Goal: Transaction & Acquisition: Purchase product/service

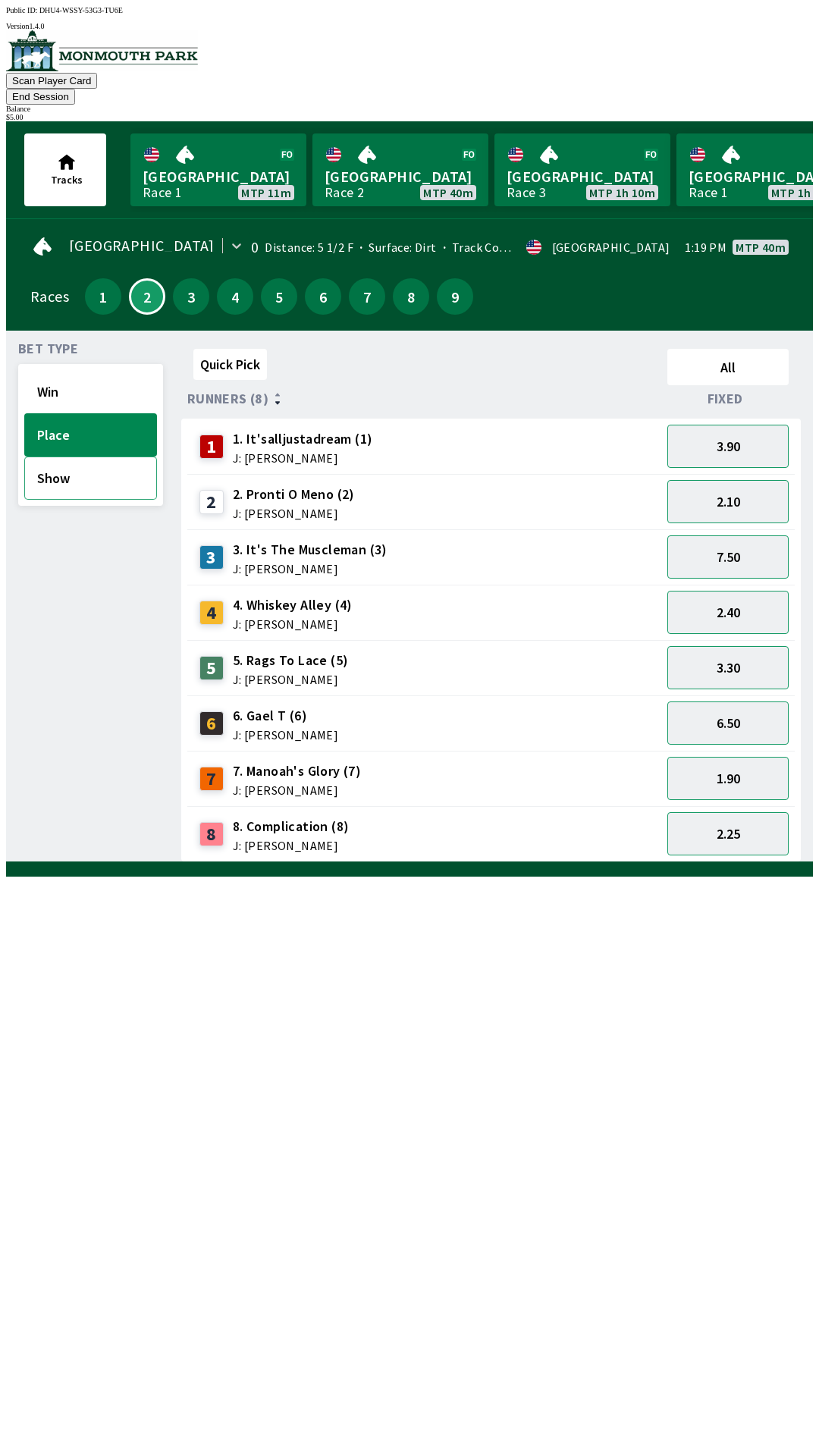
click at [110, 458] on button "Show" at bounding box center [91, 478] width 133 height 43
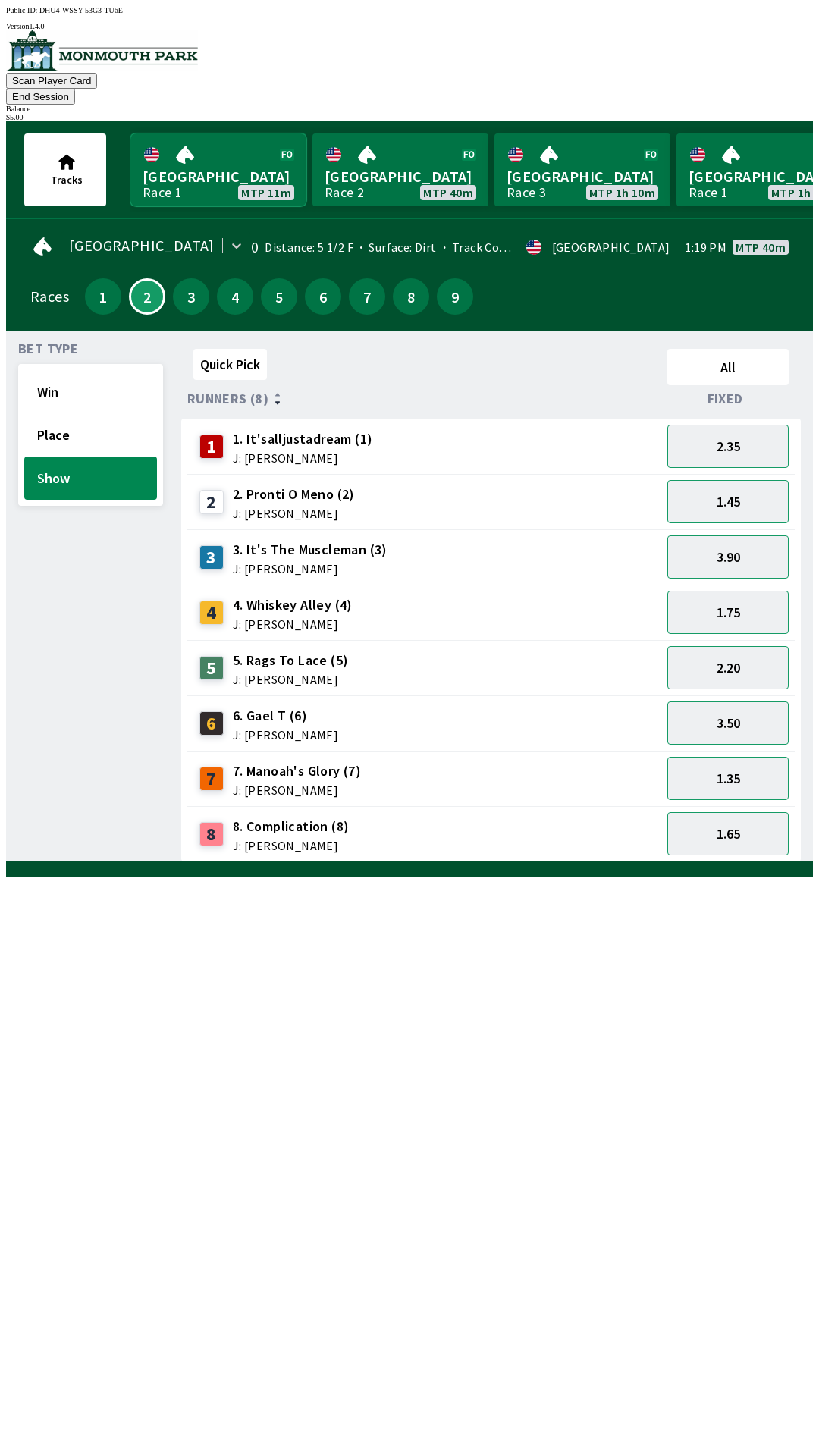
click at [228, 162] on link "[GEOGRAPHIC_DATA] Race 1 MTP 11m" at bounding box center [218, 170] width 176 height 73
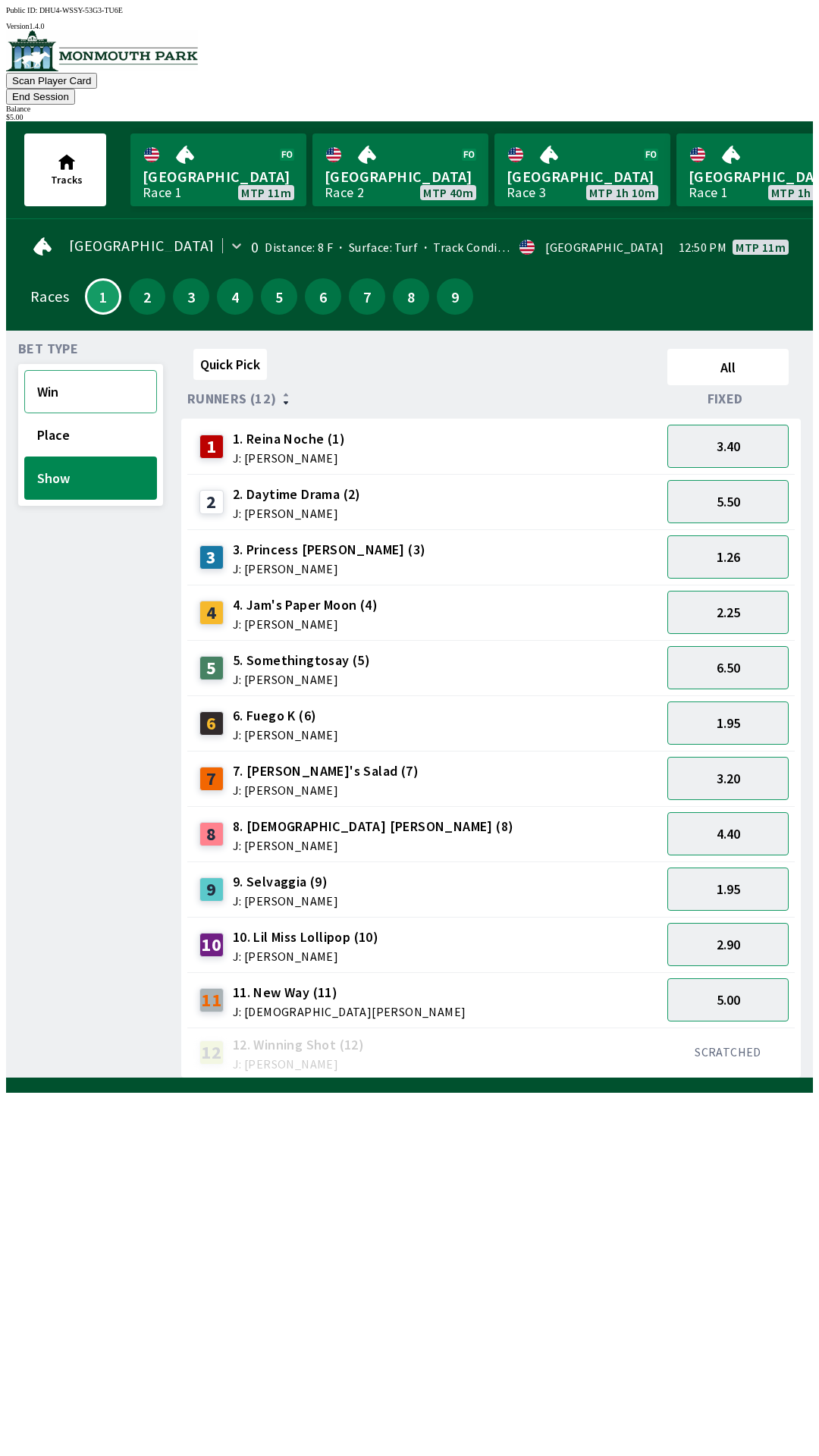
click at [90, 370] on button "Win" at bounding box center [91, 391] width 133 height 43
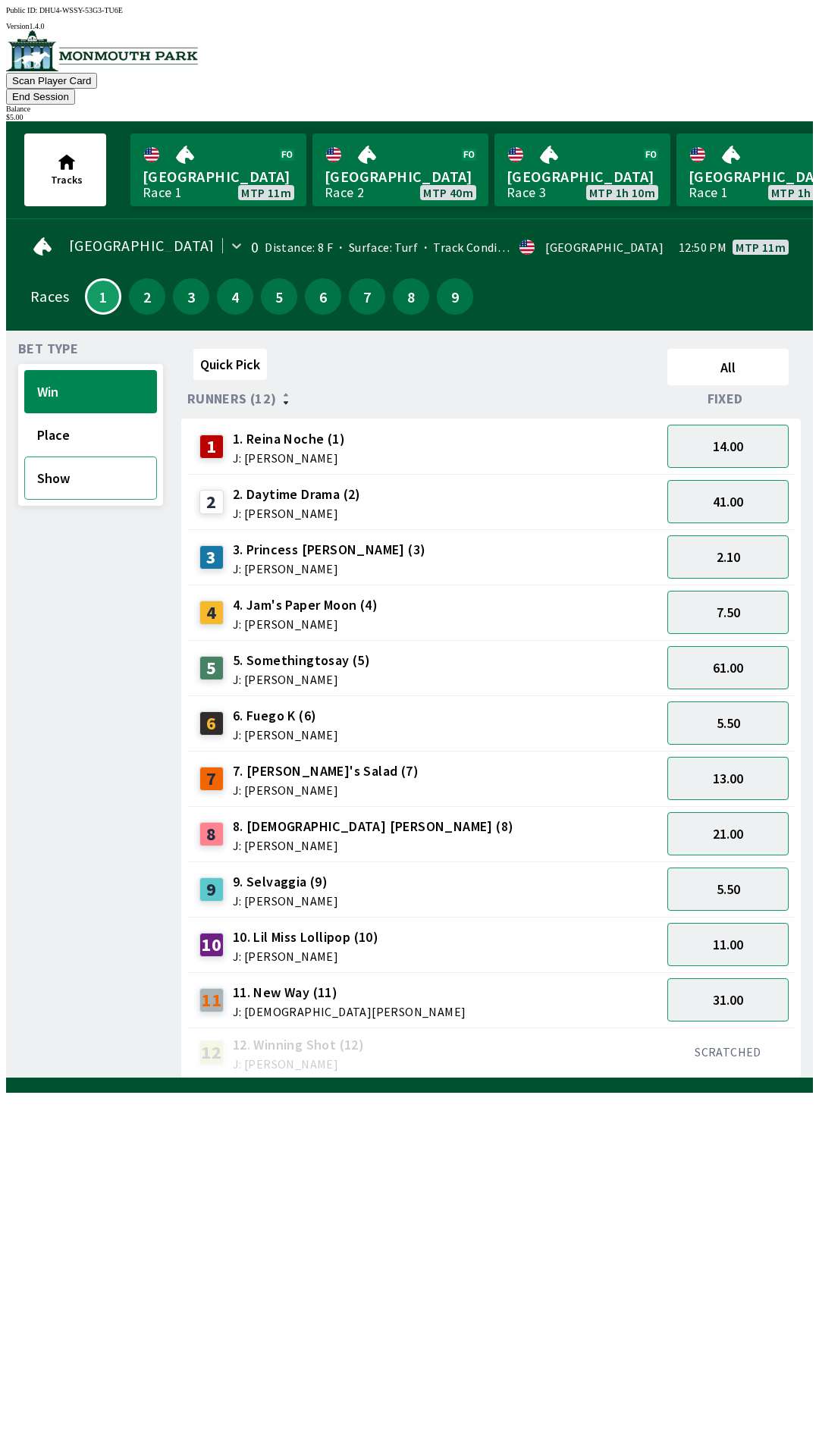
click at [89, 464] on button "Show" at bounding box center [91, 478] width 133 height 43
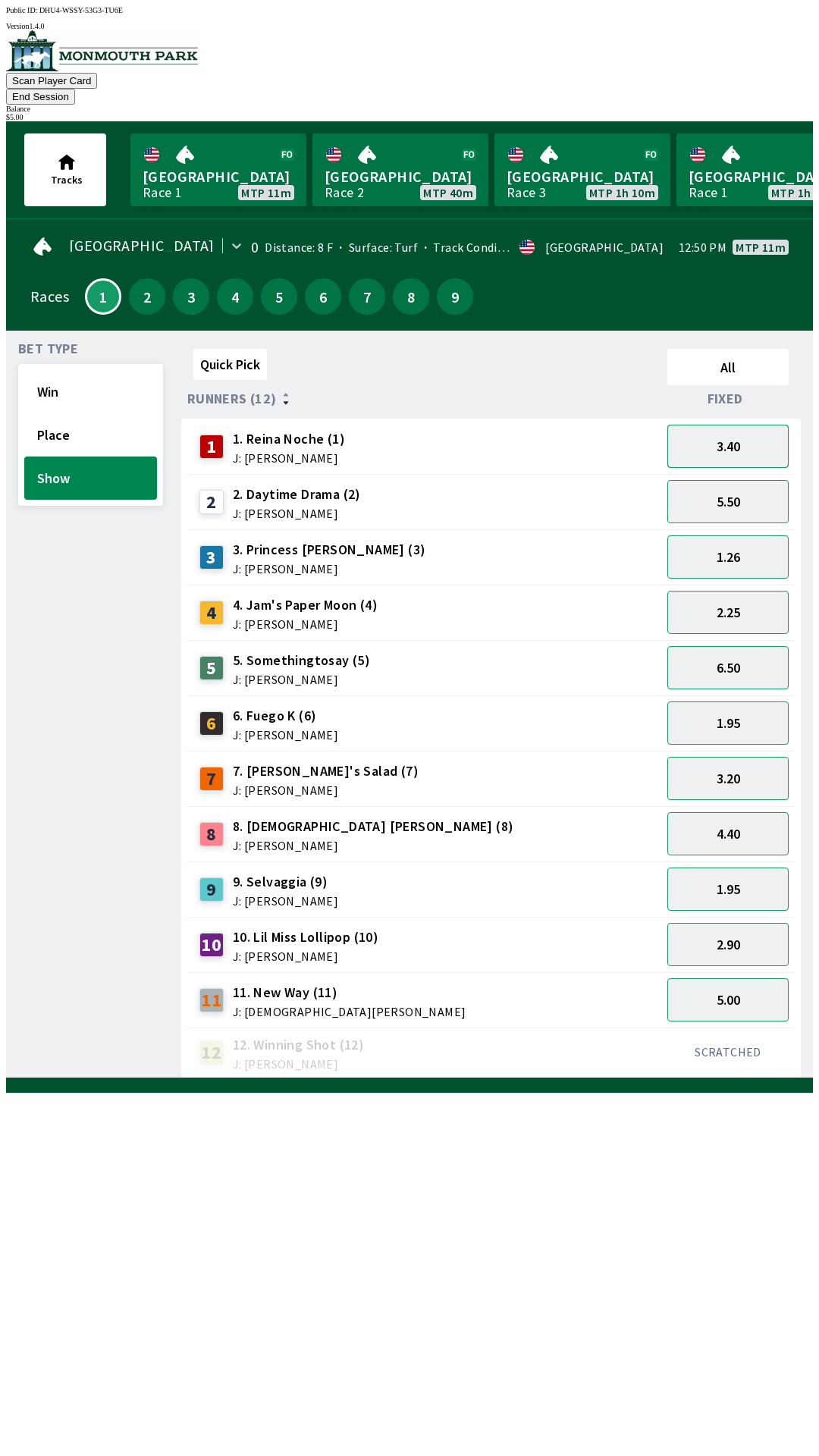
click at [744, 432] on button "3.40" at bounding box center [727, 446] width 121 height 43
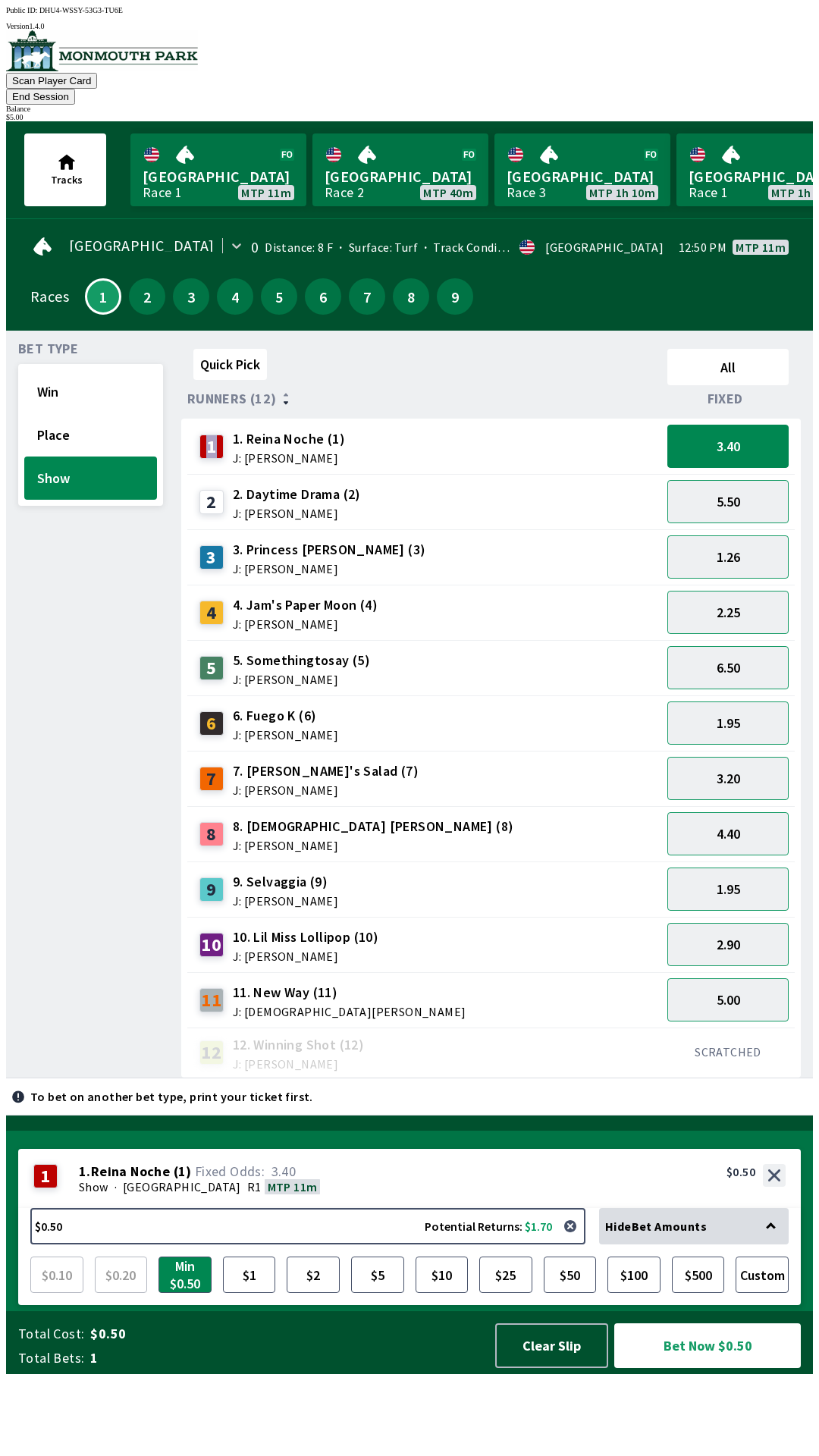
click at [6, 744] on div "Bet Type Win Place Show Quick Pick All Runners (12) Fixed 1 1. Reina Noche (1) …" at bounding box center [410, 705] width 807 height 748
click at [6, 748] on div "Bet Type Win Place Show Quick Pick All Runners (12) Fixed 1 1. Reina Noche (1) …" at bounding box center [410, 705] width 807 height 748
click at [735, 757] on button "3.20" at bounding box center [727, 778] width 121 height 43
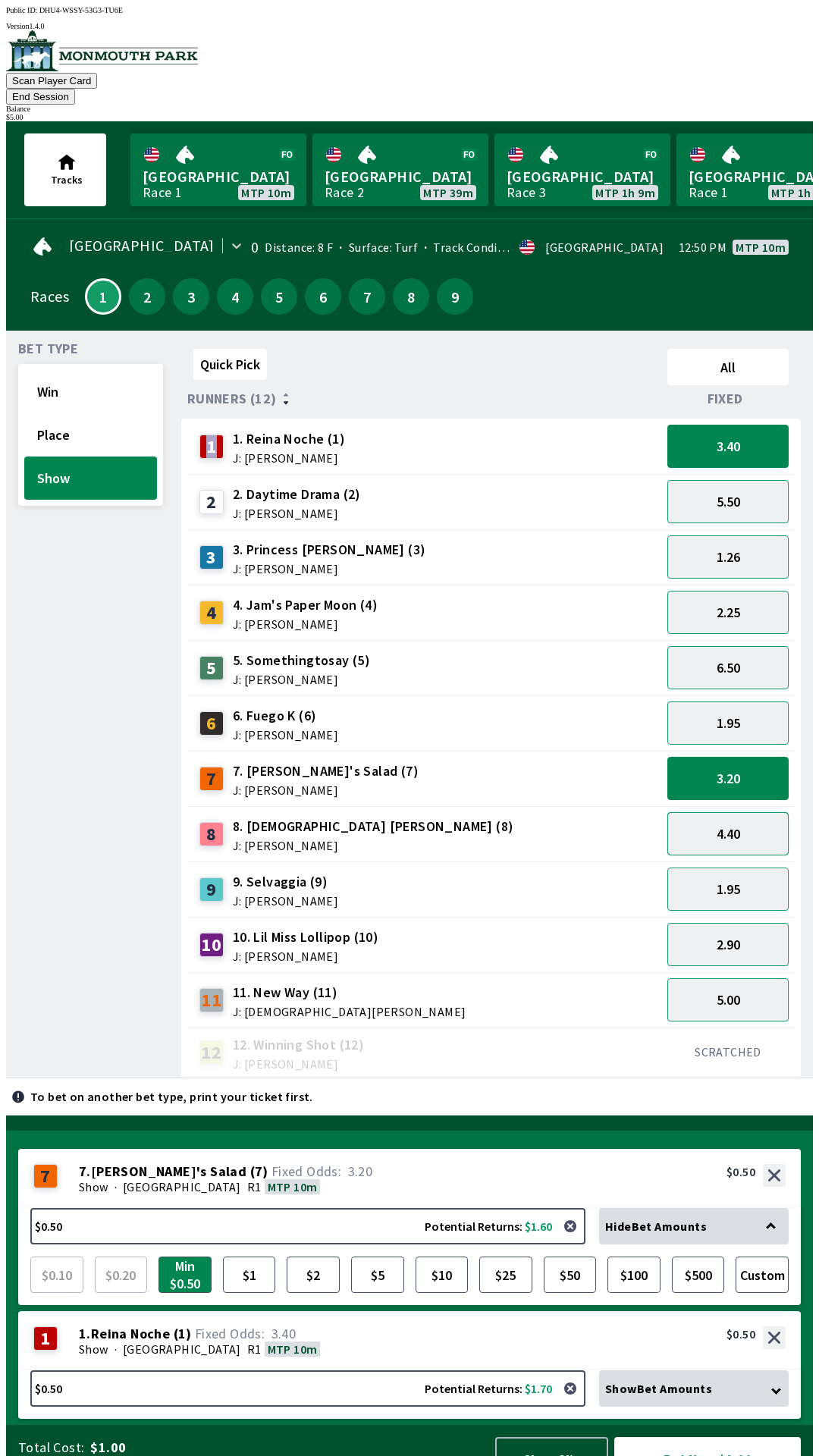
click at [734, 812] on button "4.40" at bounding box center [727, 833] width 121 height 43
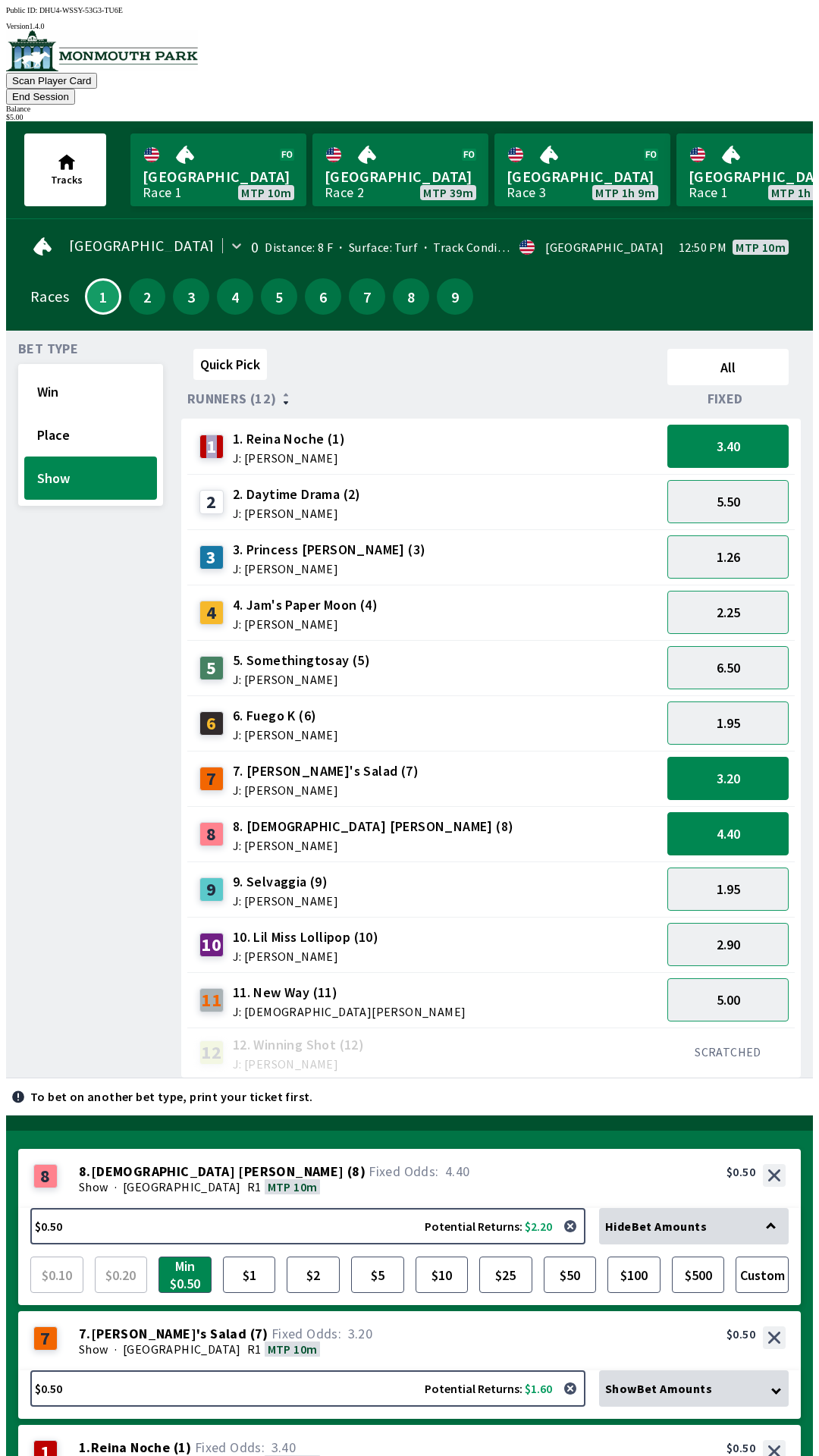
click at [727, 1370] on div "Show Bet Amounts" at bounding box center [694, 1388] width 189 height 37
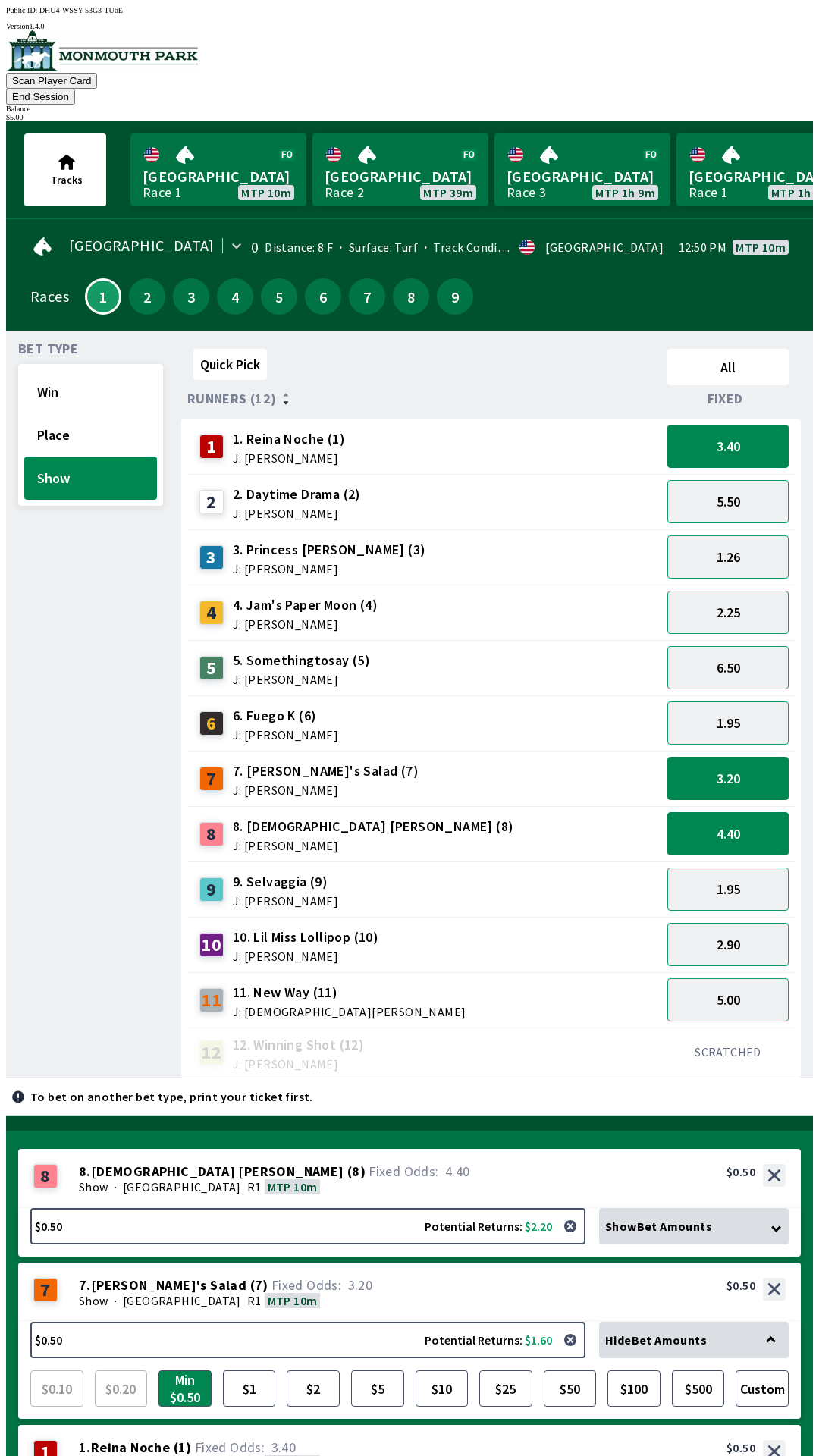
click at [687, 1332] on span "Hide Bet Amounts" at bounding box center [656, 1339] width 102 height 15
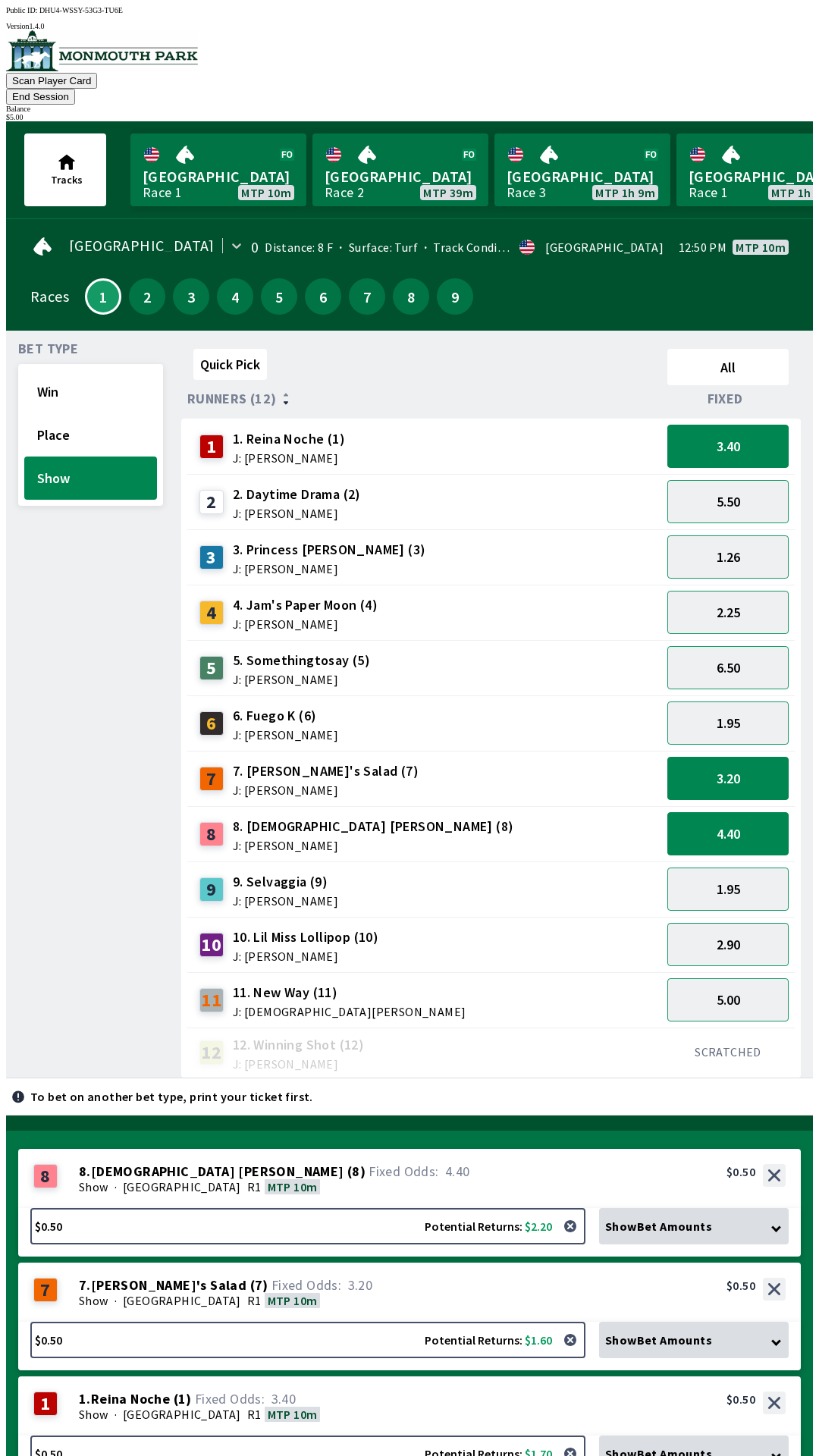
click at [710, 1332] on span "Show Bet Amounts" at bounding box center [659, 1339] width 107 height 15
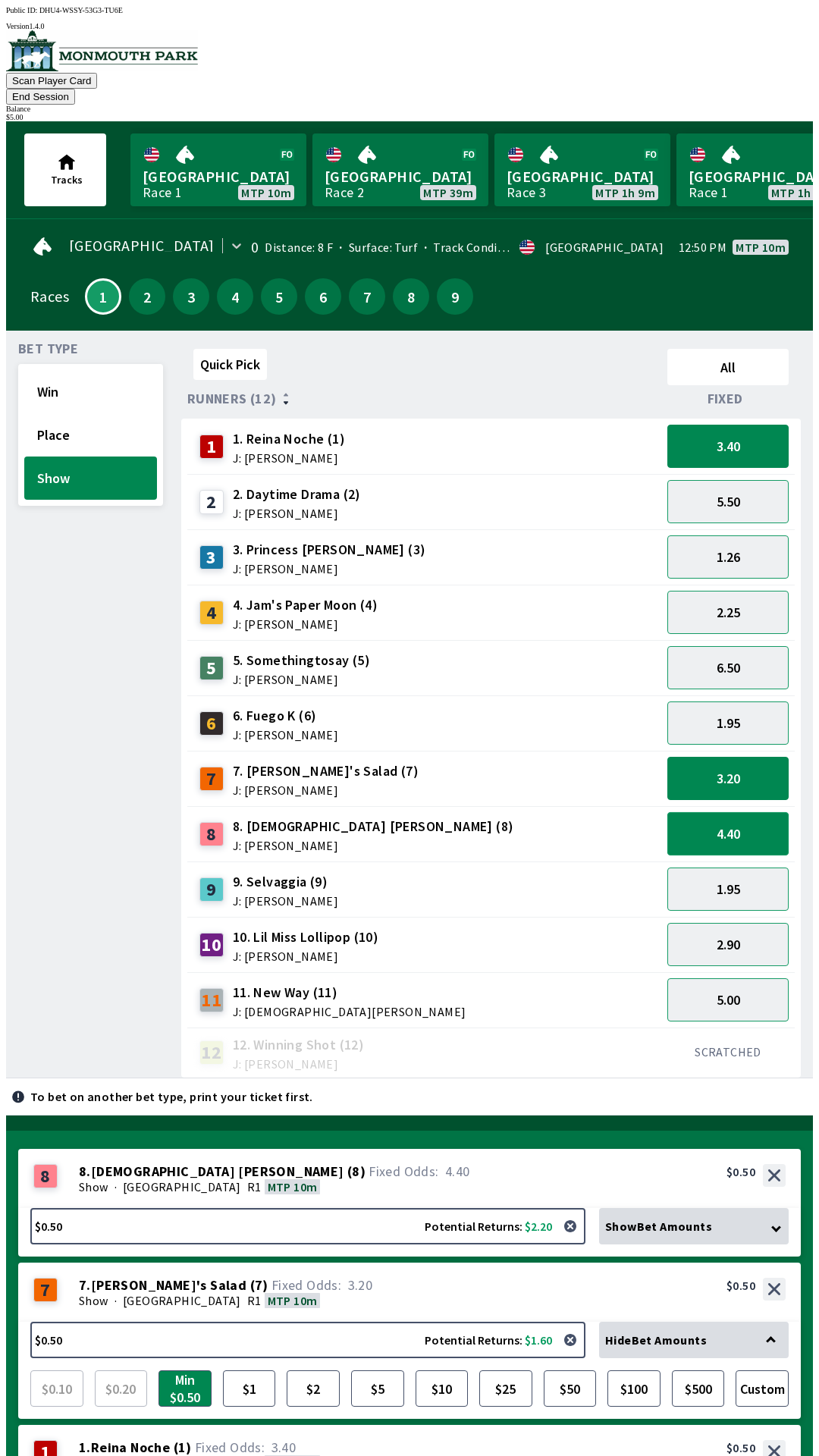
click at [735, 812] on button "4.40" at bounding box center [727, 833] width 121 height 43
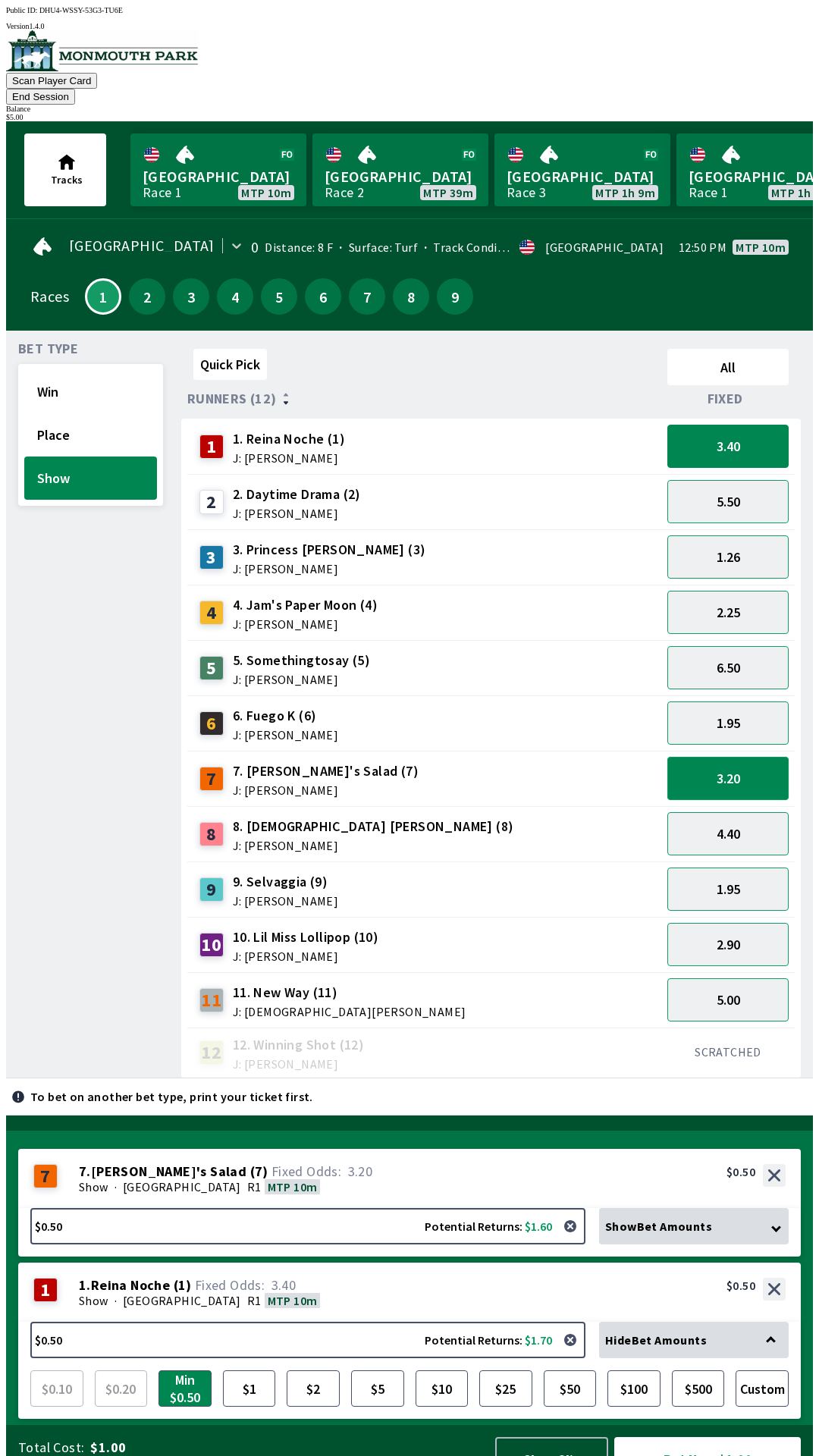
click at [708, 757] on button "3.20" at bounding box center [727, 778] width 121 height 43
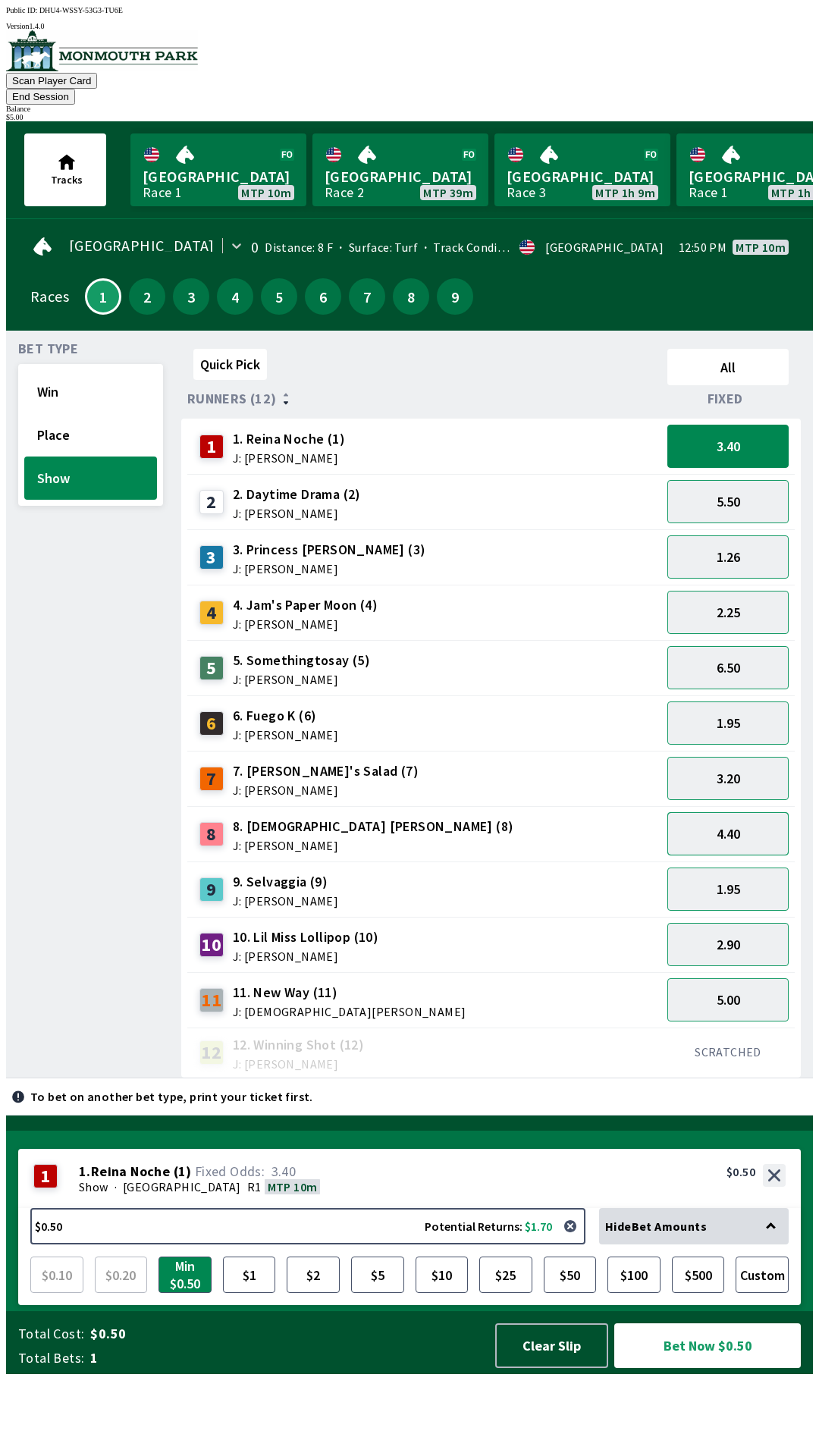
click at [705, 812] on button "4.40" at bounding box center [727, 833] width 121 height 43
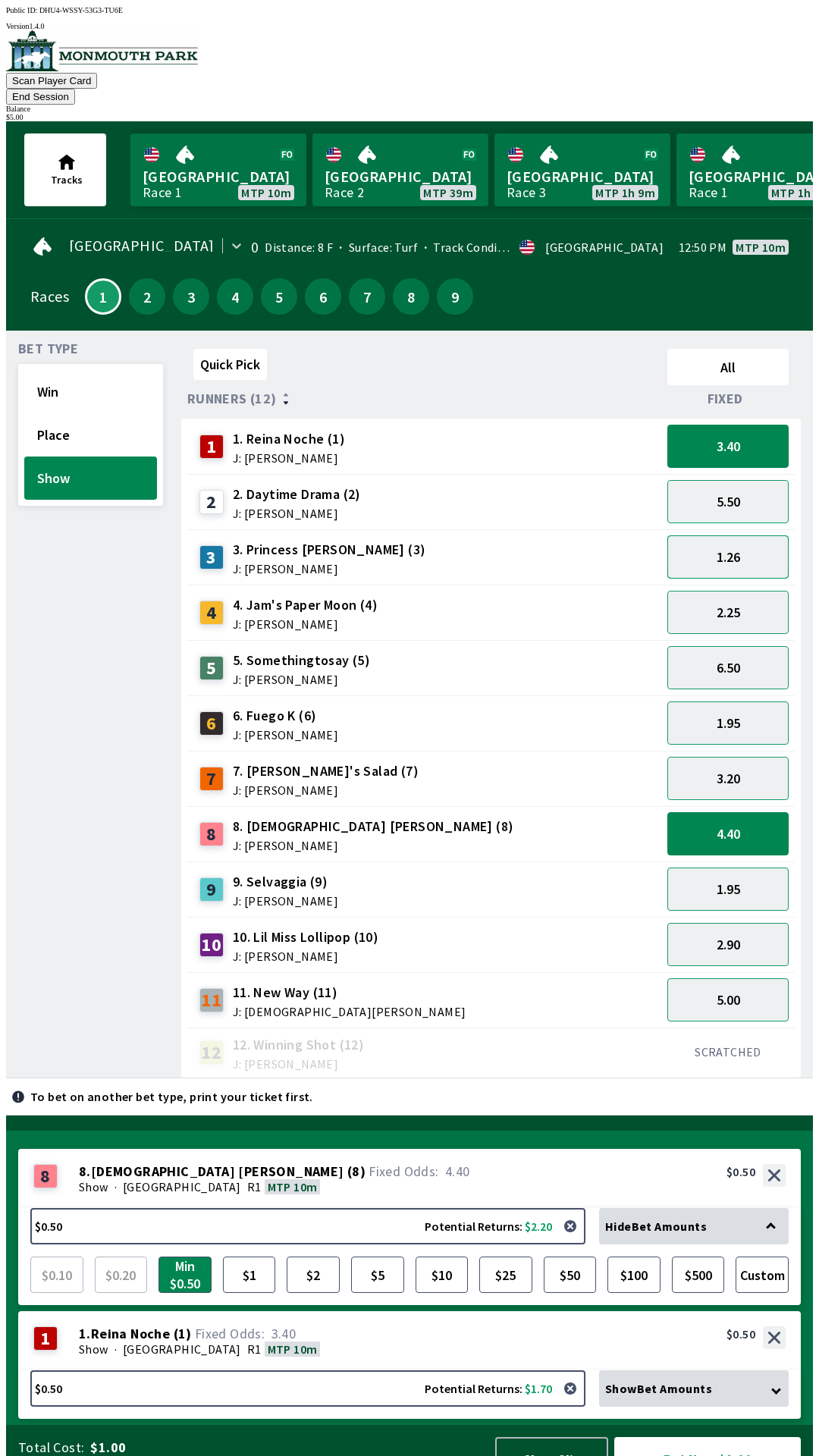
click at [709, 535] on button "1.26" at bounding box center [727, 556] width 121 height 43
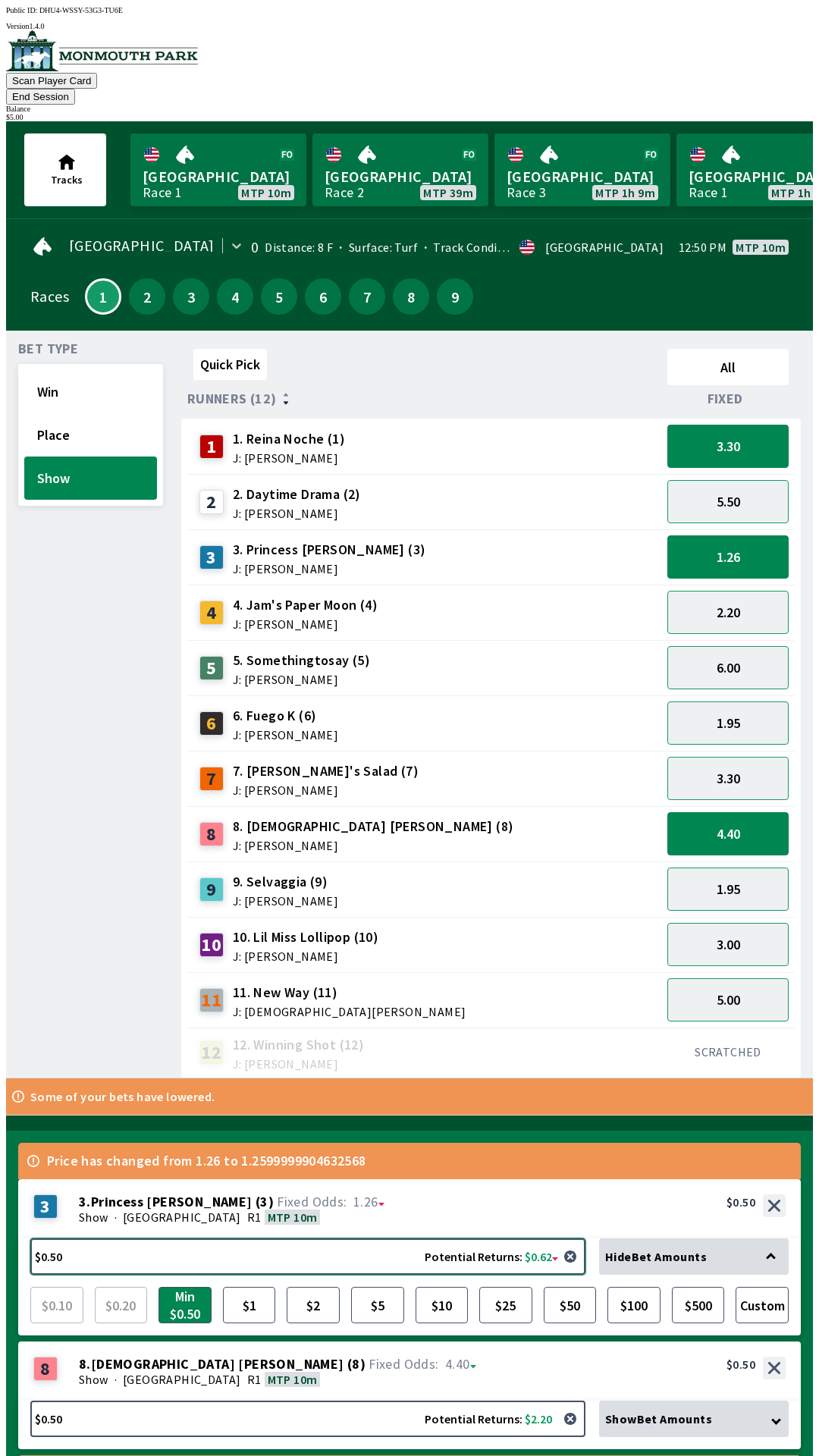
click at [246, 1238] on button "$0.50 Potential Returns: $0.62" at bounding box center [308, 1256] width 555 height 37
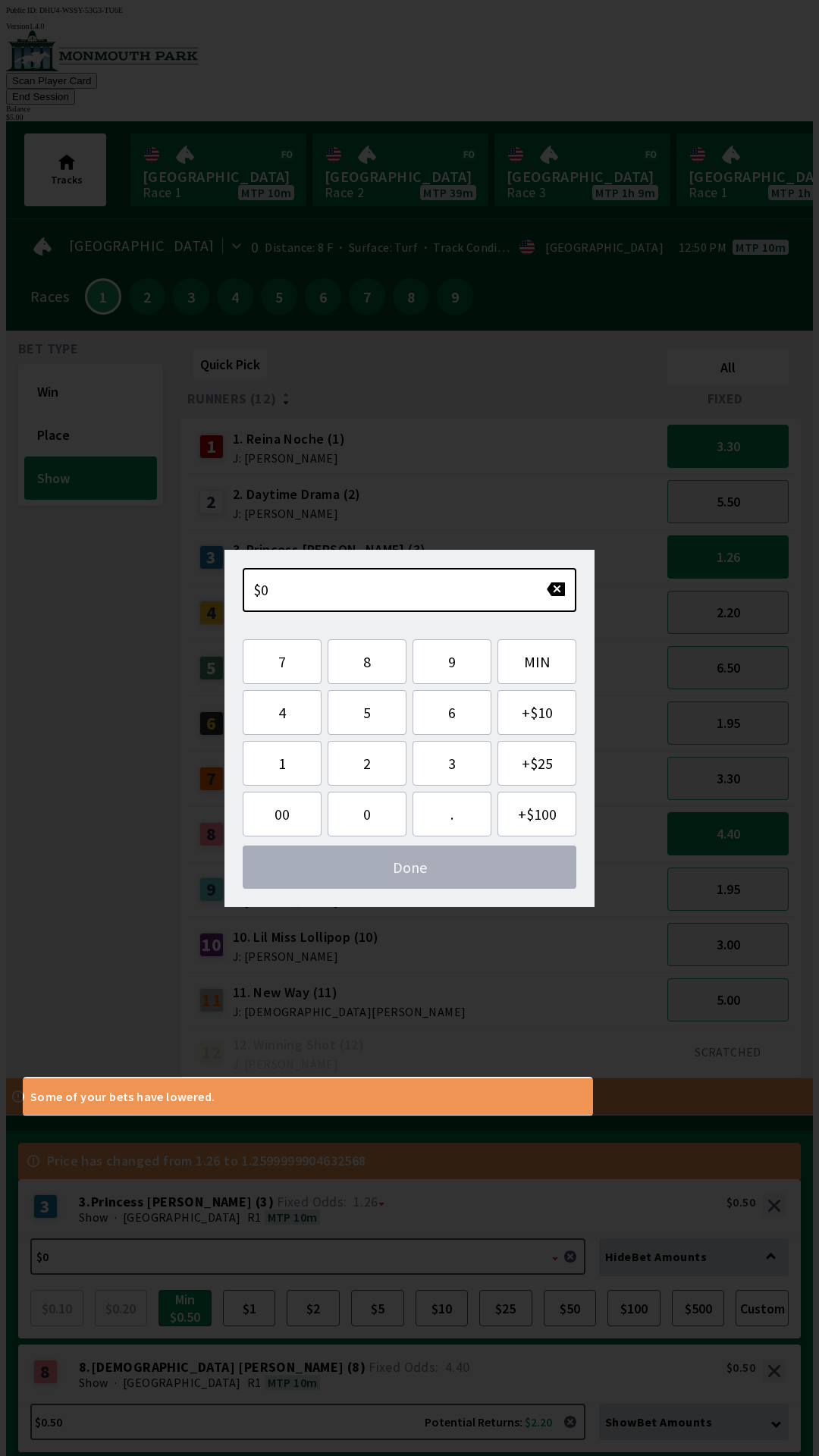
click at [484, 1131] on div "Price has changed from 1.26 to 1.2599999904632568 3 3 . Princess [PERSON_NAME] …" at bounding box center [415, 1342] width 795 height 422
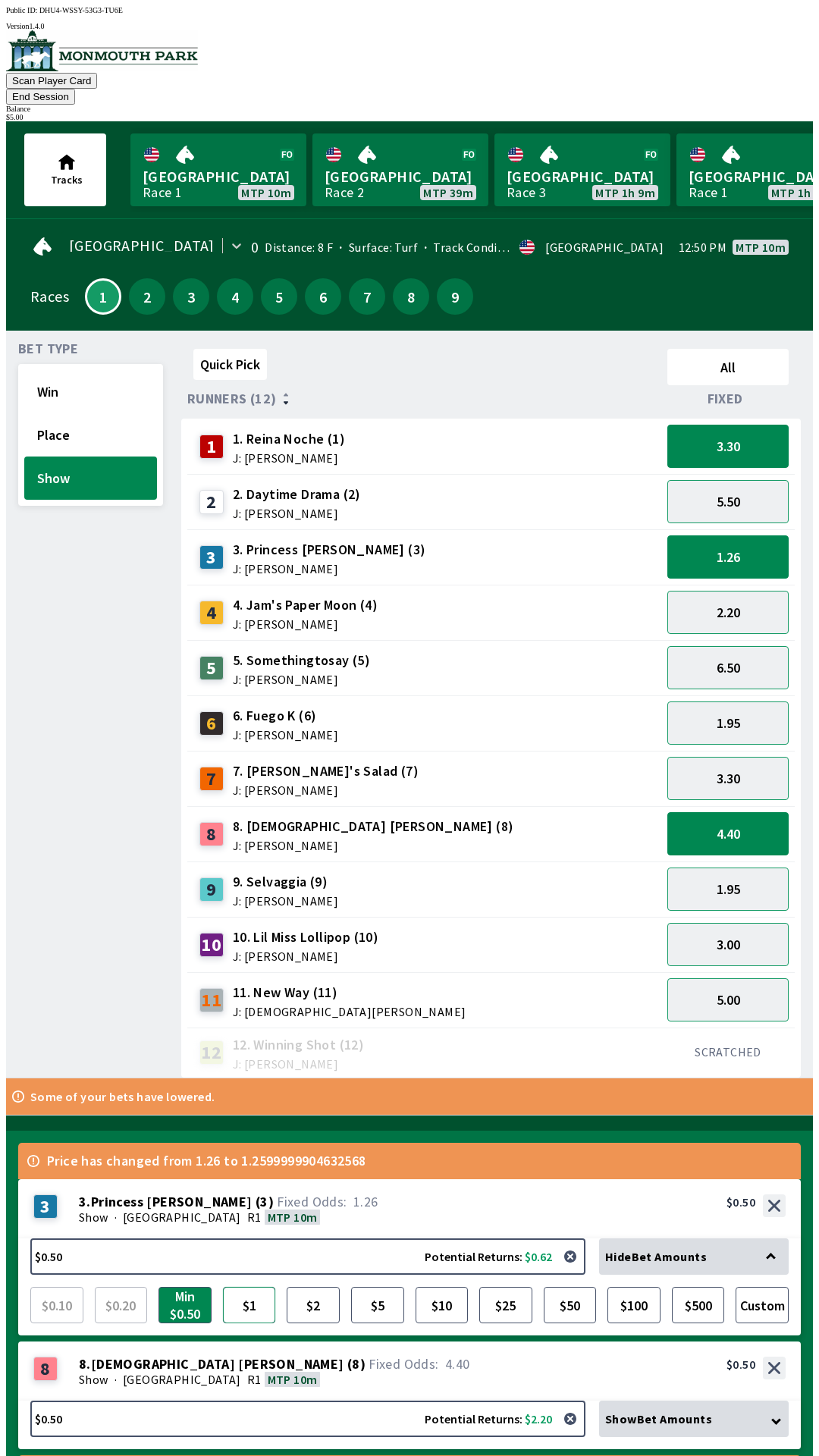
click at [232, 1286] on button "$1" at bounding box center [250, 1304] width 53 height 37
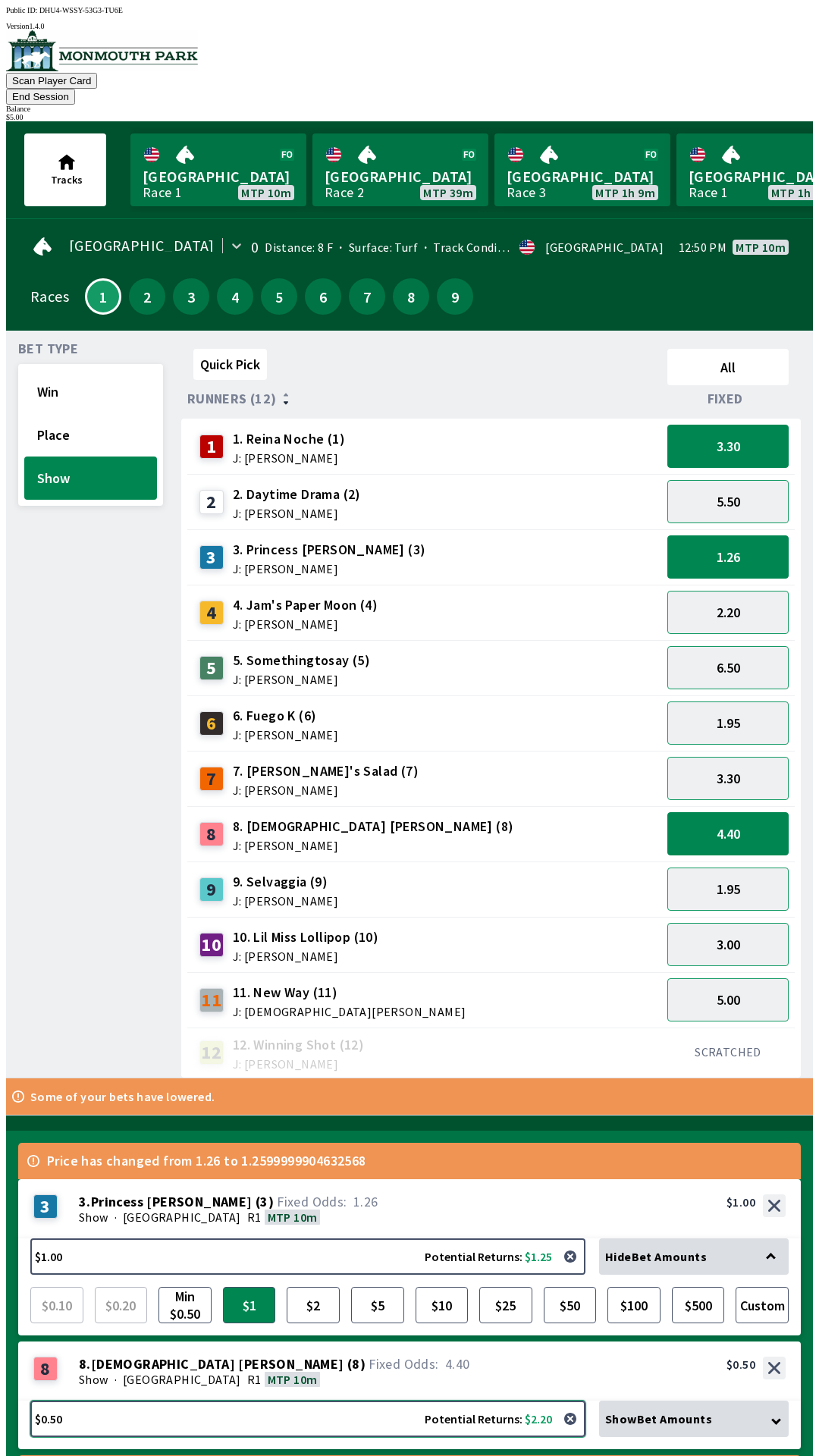
click at [345, 1400] on button "$0.50 Potential Returns: $2.20" at bounding box center [308, 1418] width 555 height 37
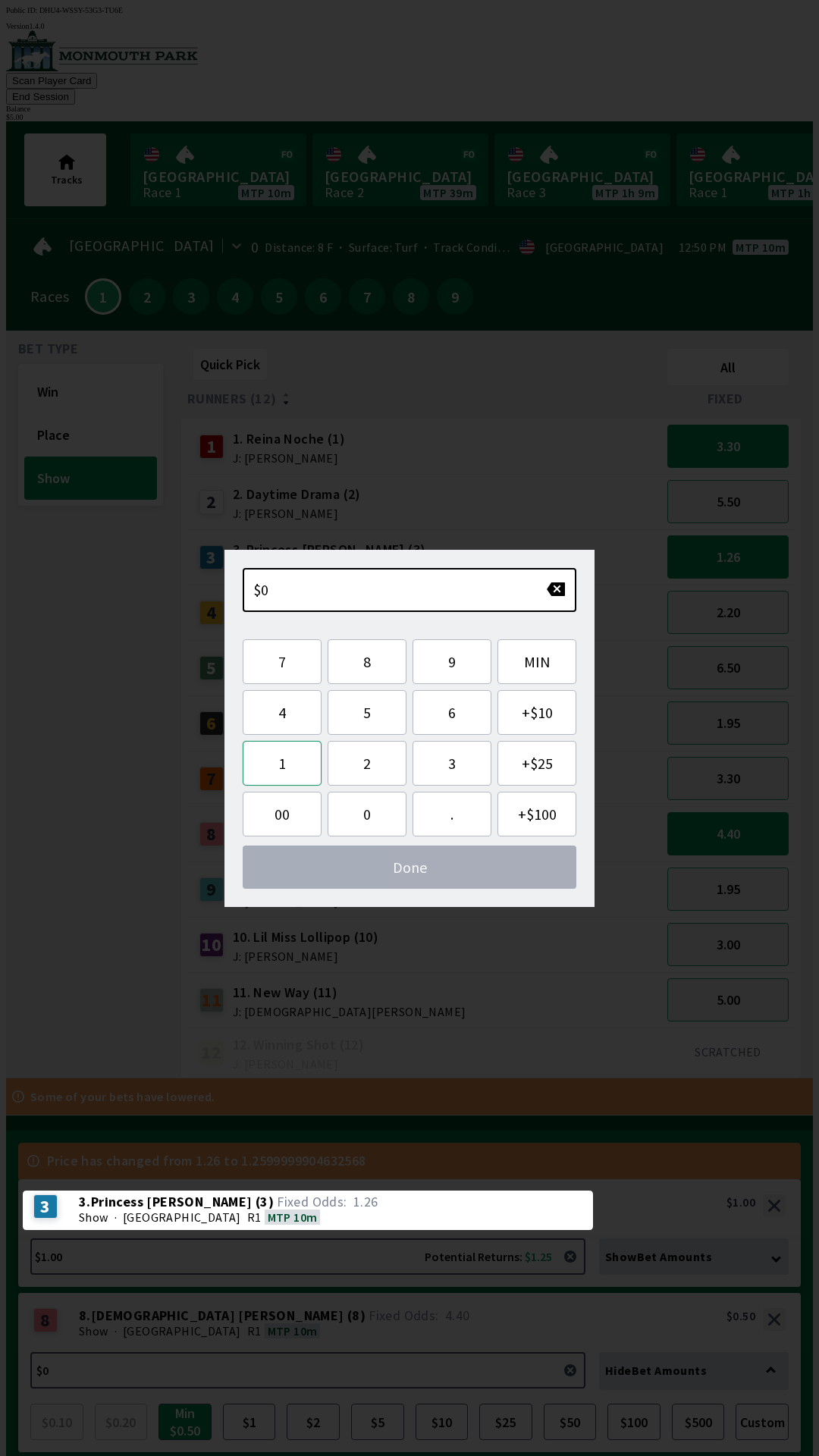
click at [286, 749] on button "1" at bounding box center [282, 762] width 79 height 45
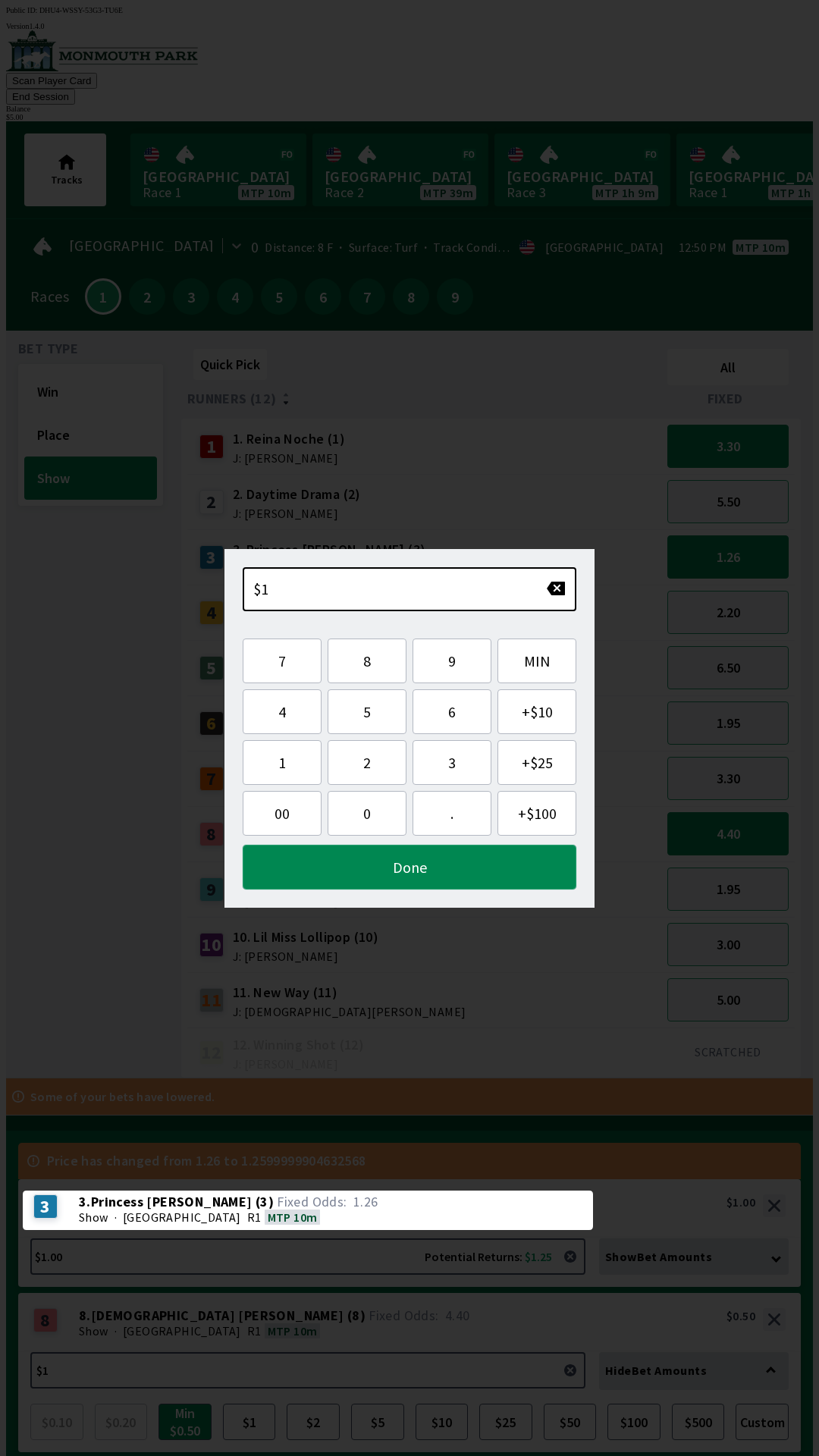
click at [414, 868] on button "Done" at bounding box center [409, 866] width 334 height 45
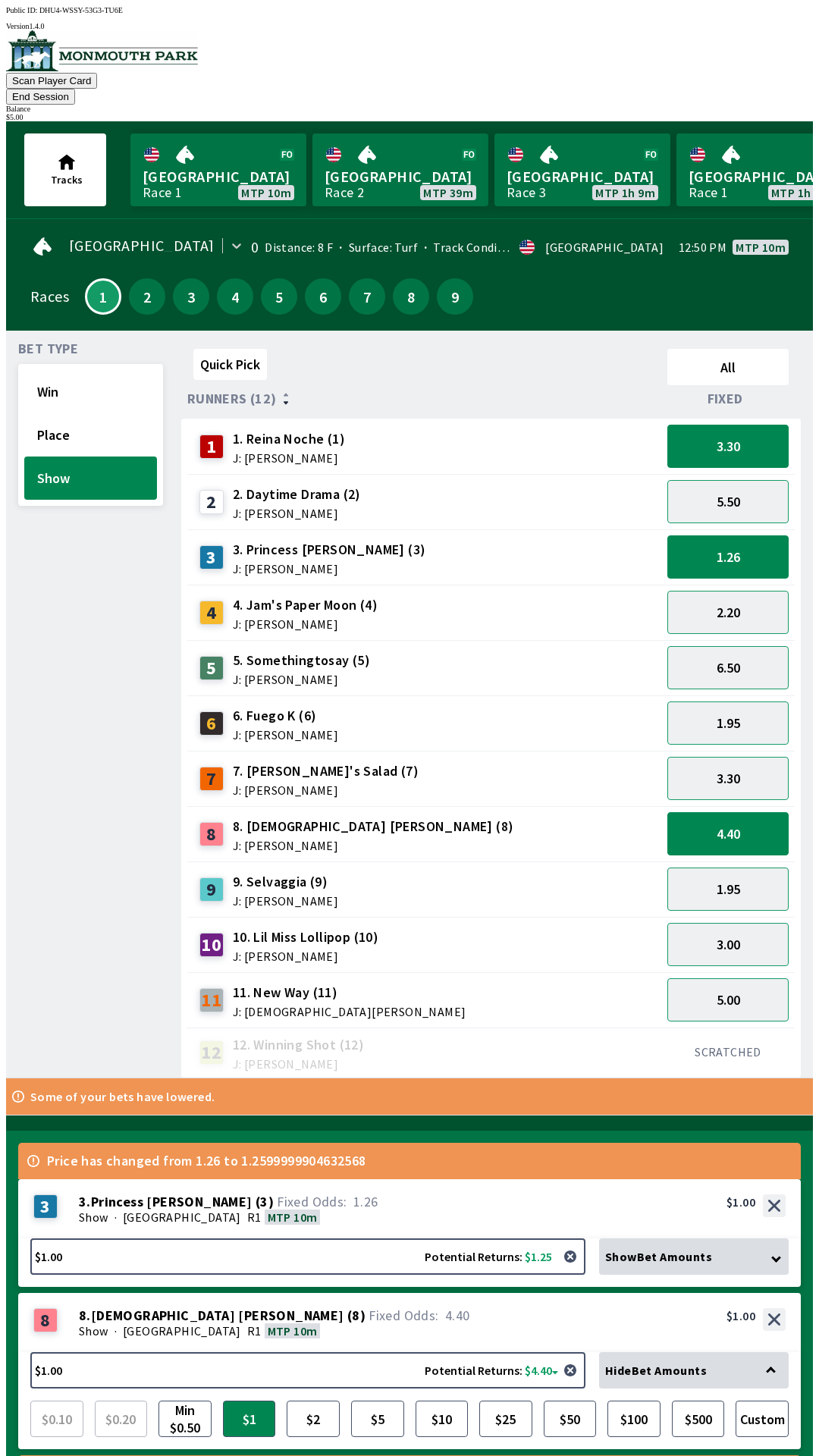
scroll to position [52, 0]
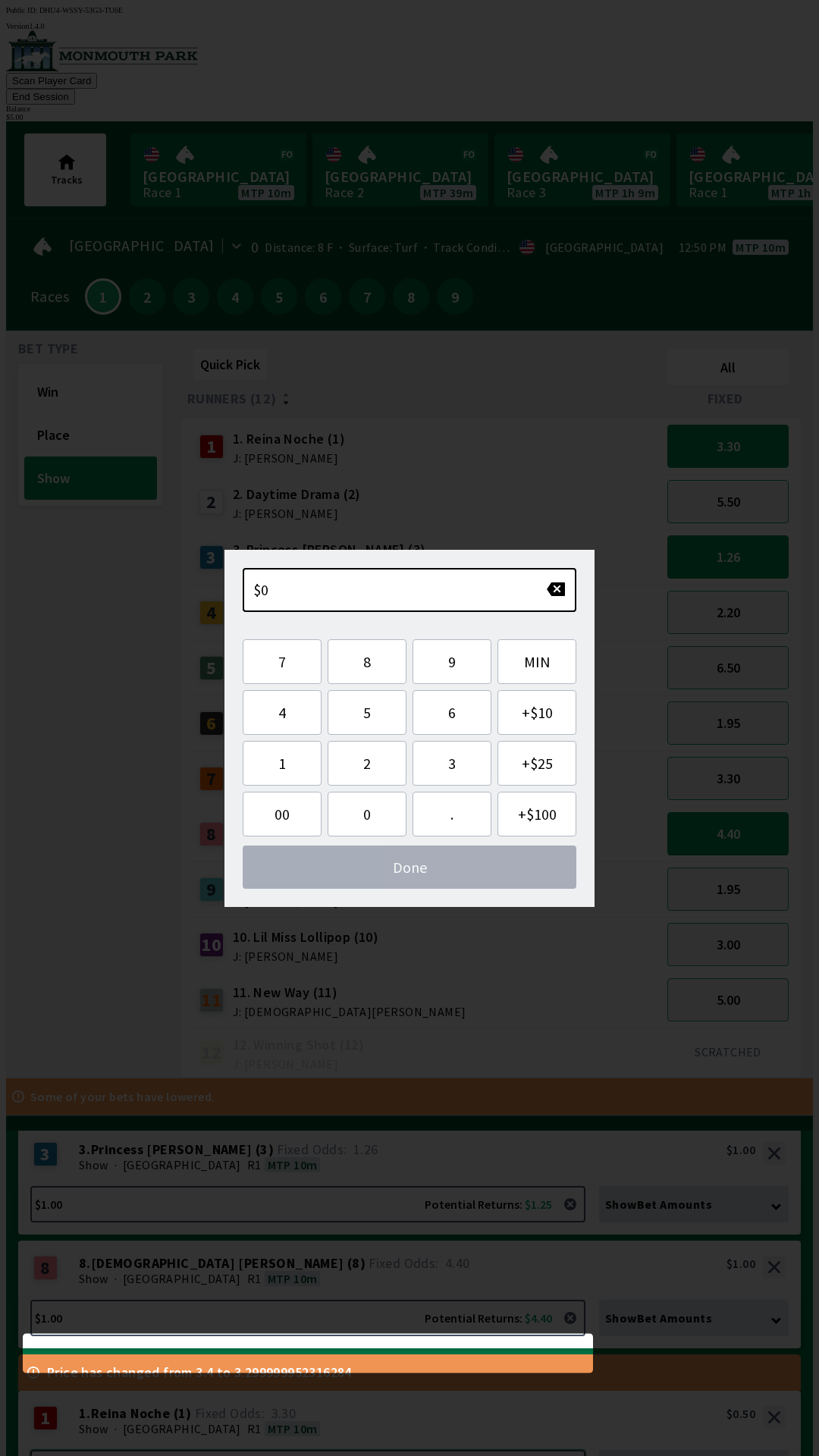
scroll to position [38, 0]
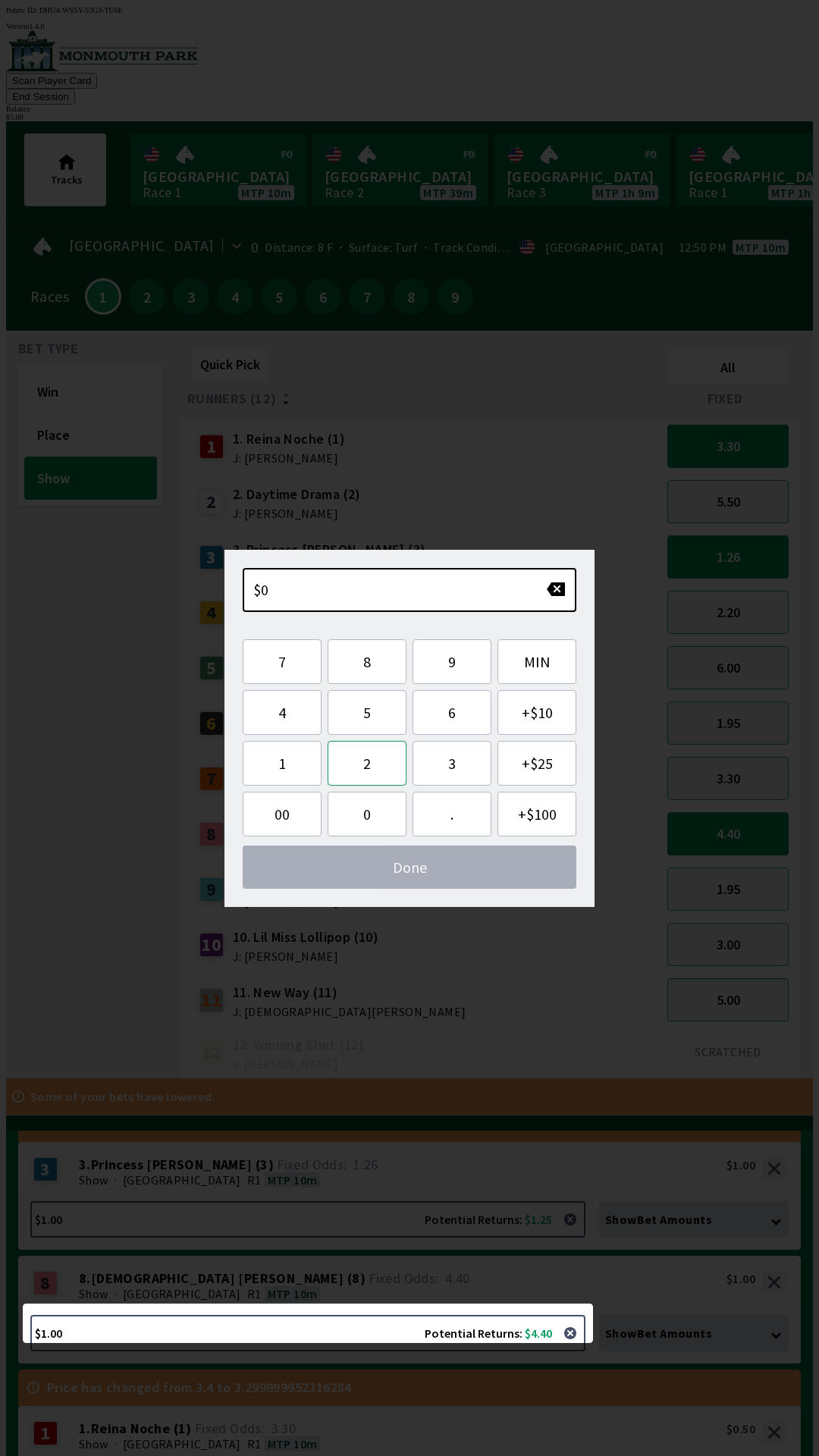
click at [363, 767] on button "2" at bounding box center [367, 762] width 79 height 45
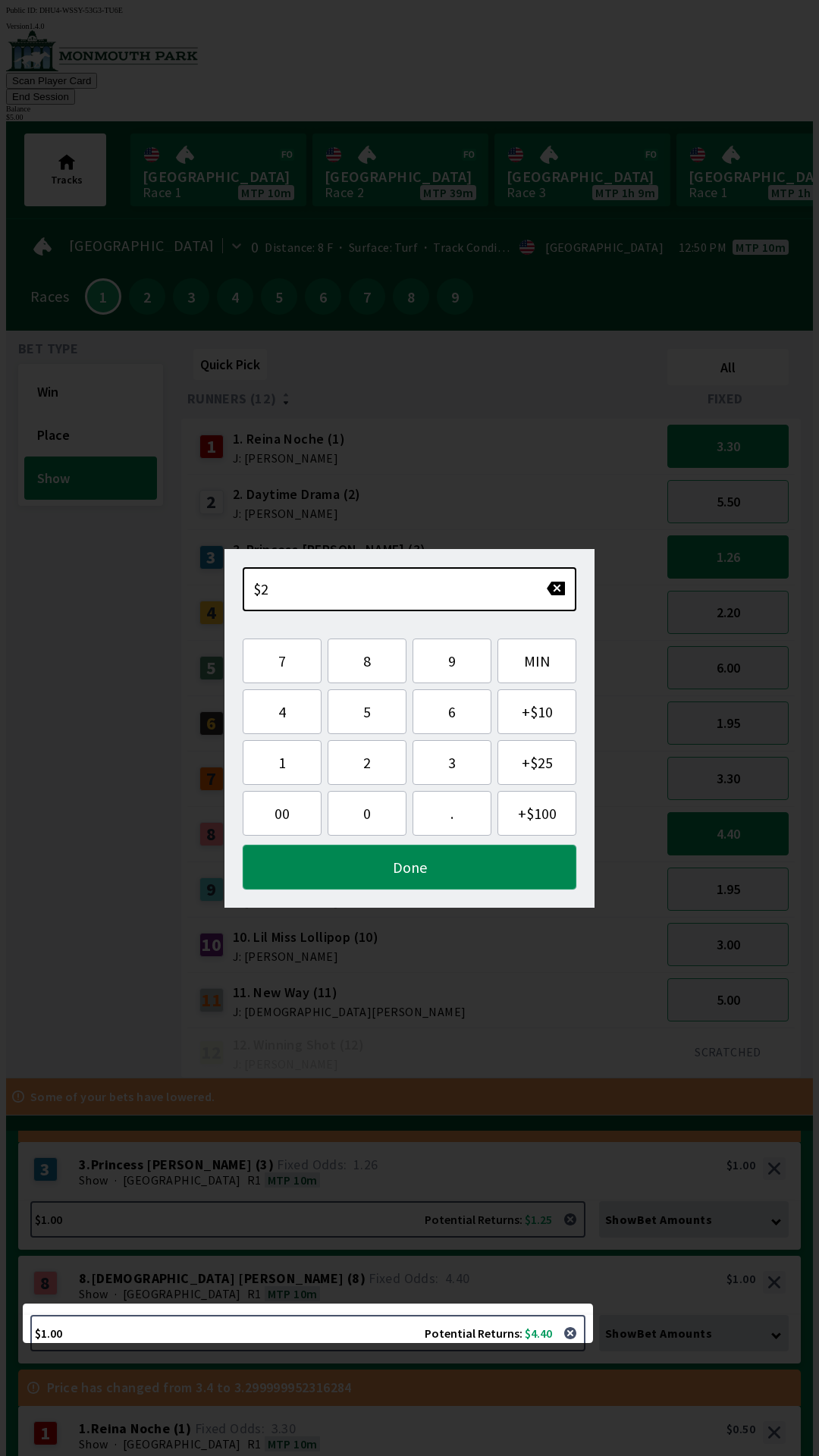
click at [383, 870] on button "Done" at bounding box center [409, 866] width 334 height 45
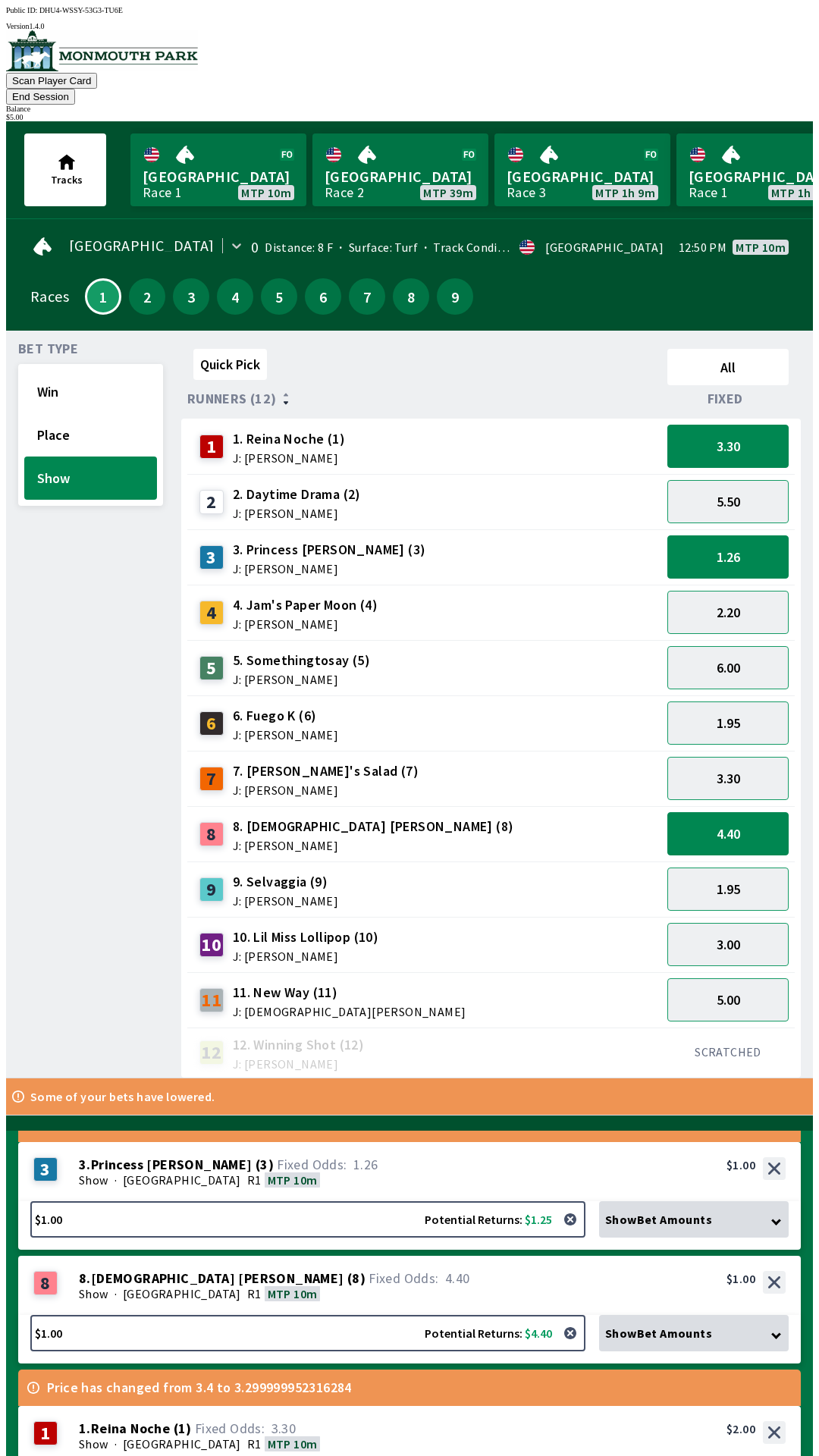
click at [242, 1455] on button "$2.00 Potential Returns: $6.58" at bounding box center [308, 1483] width 555 height 37
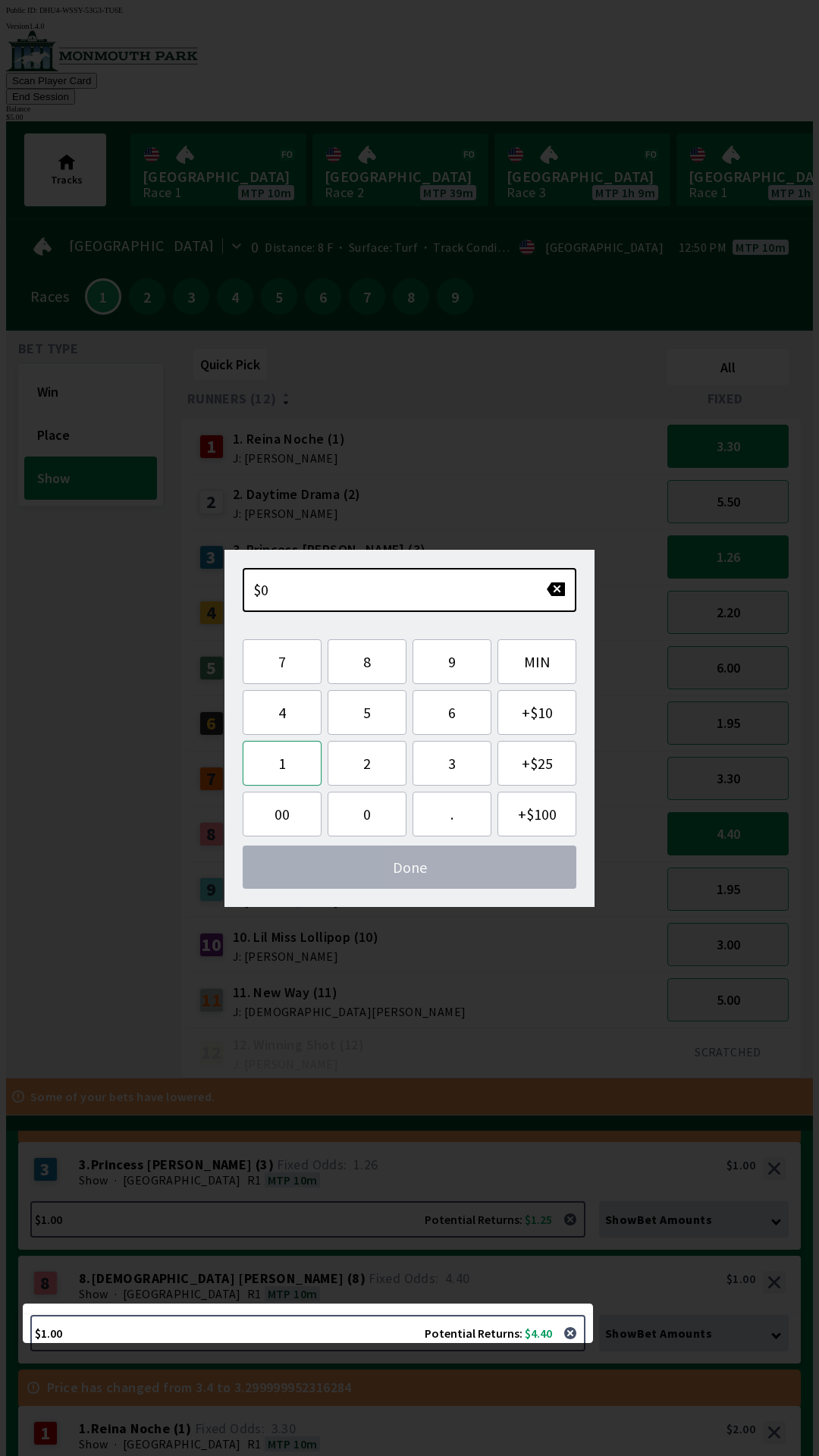
click at [286, 766] on button "1" at bounding box center [282, 762] width 79 height 45
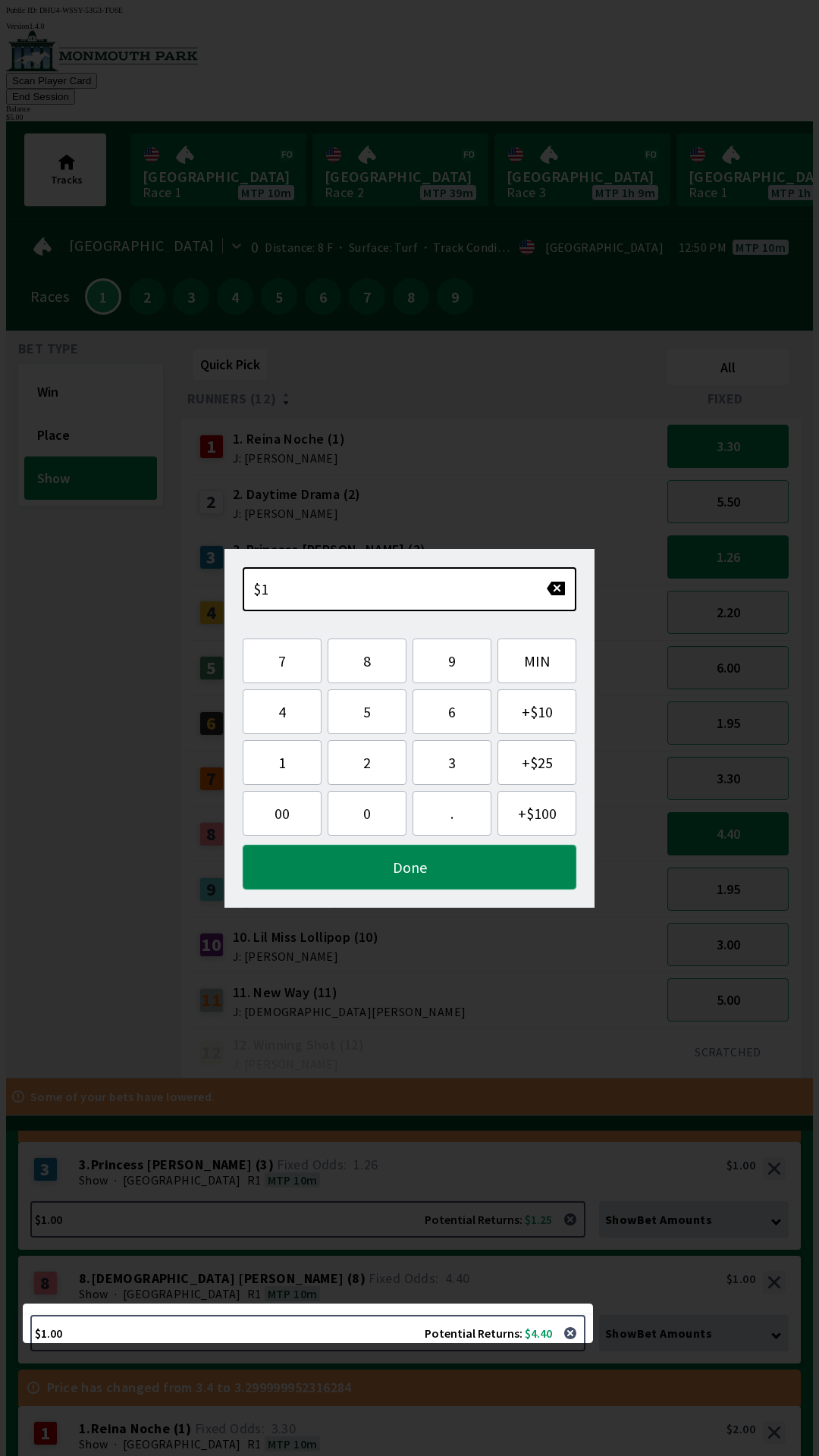
click at [311, 871] on button "Done" at bounding box center [409, 866] width 334 height 45
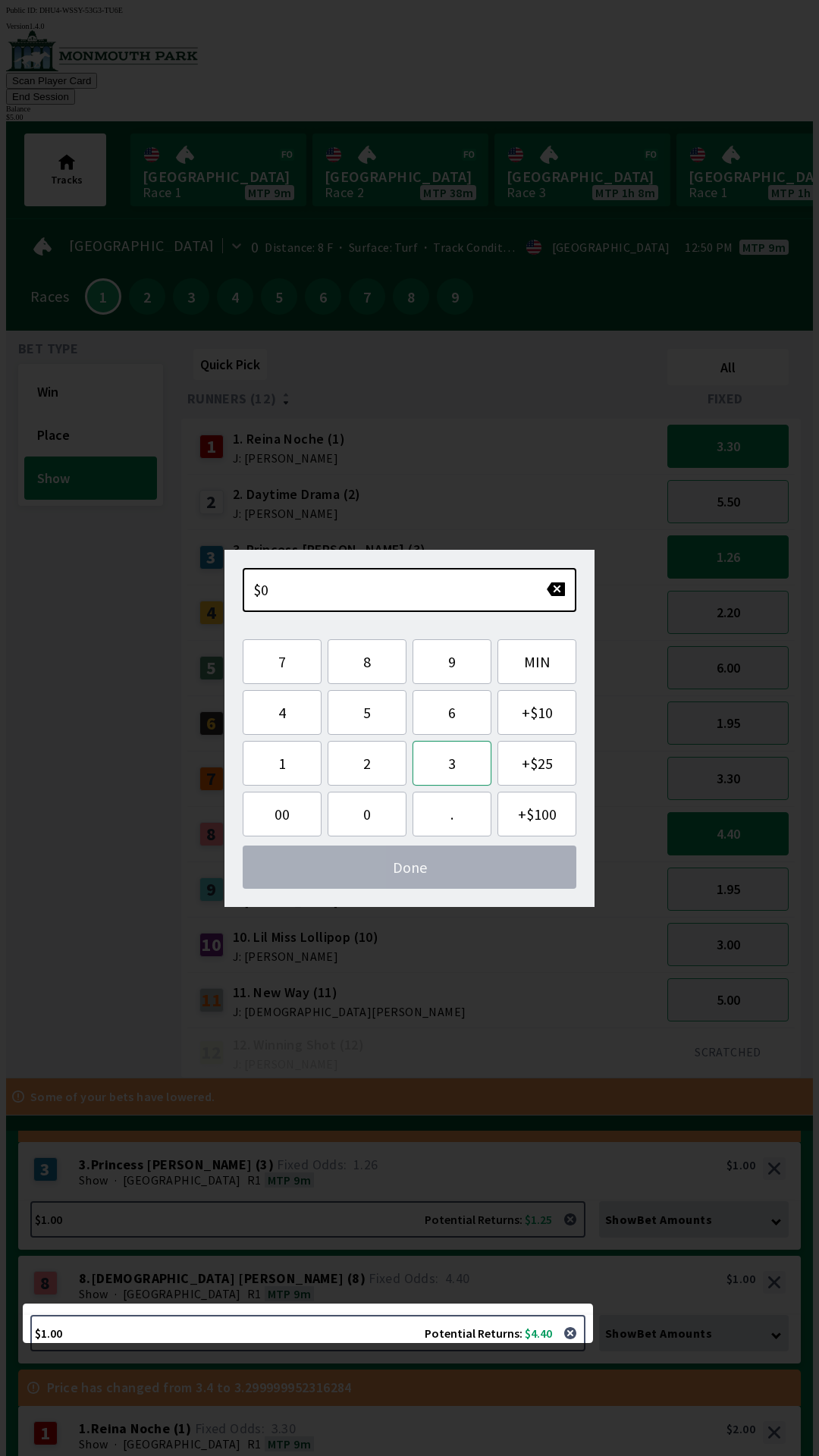
click at [446, 763] on button "3" at bounding box center [451, 762] width 79 height 45
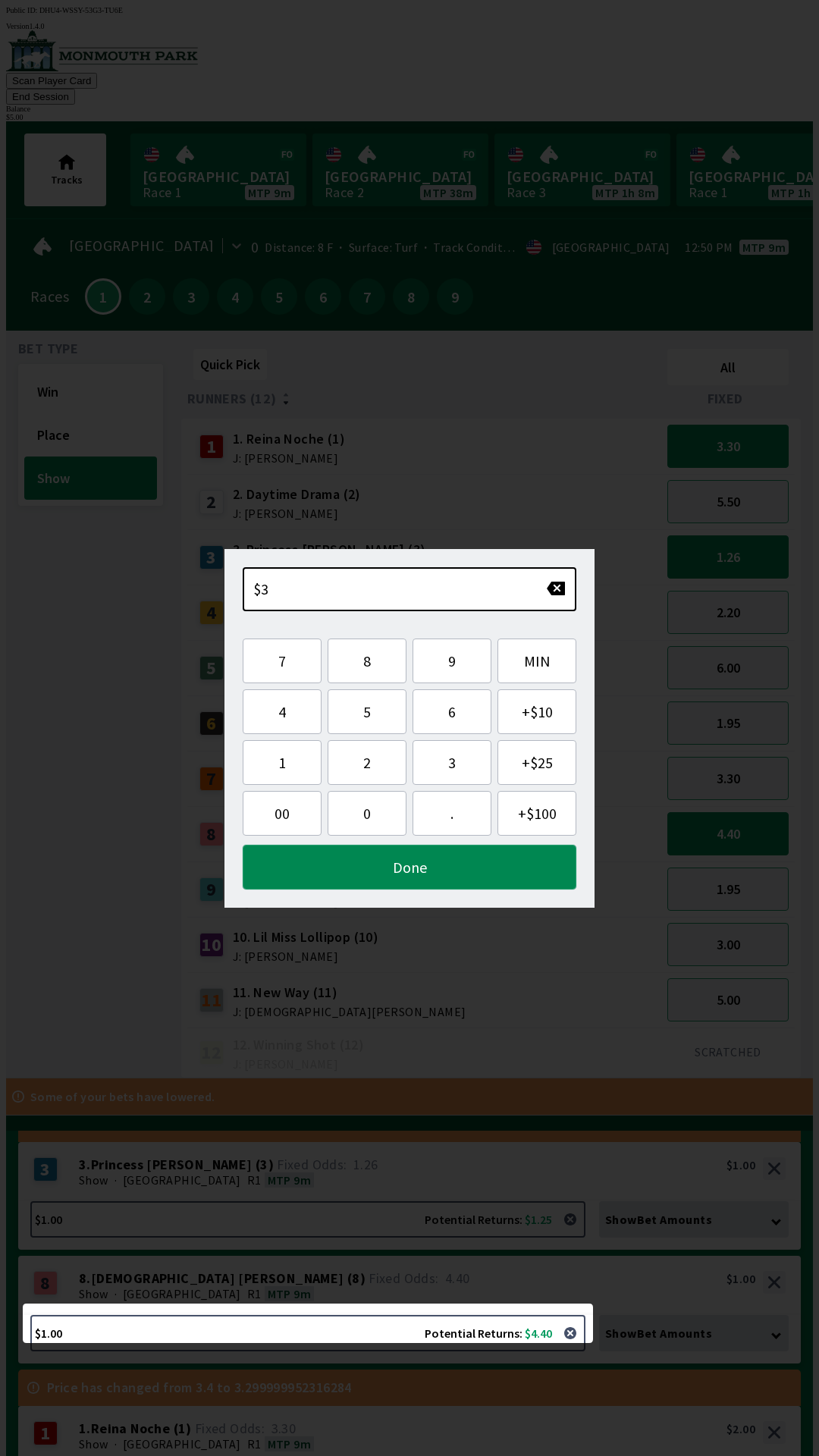
click at [365, 861] on button "Done" at bounding box center [409, 866] width 334 height 45
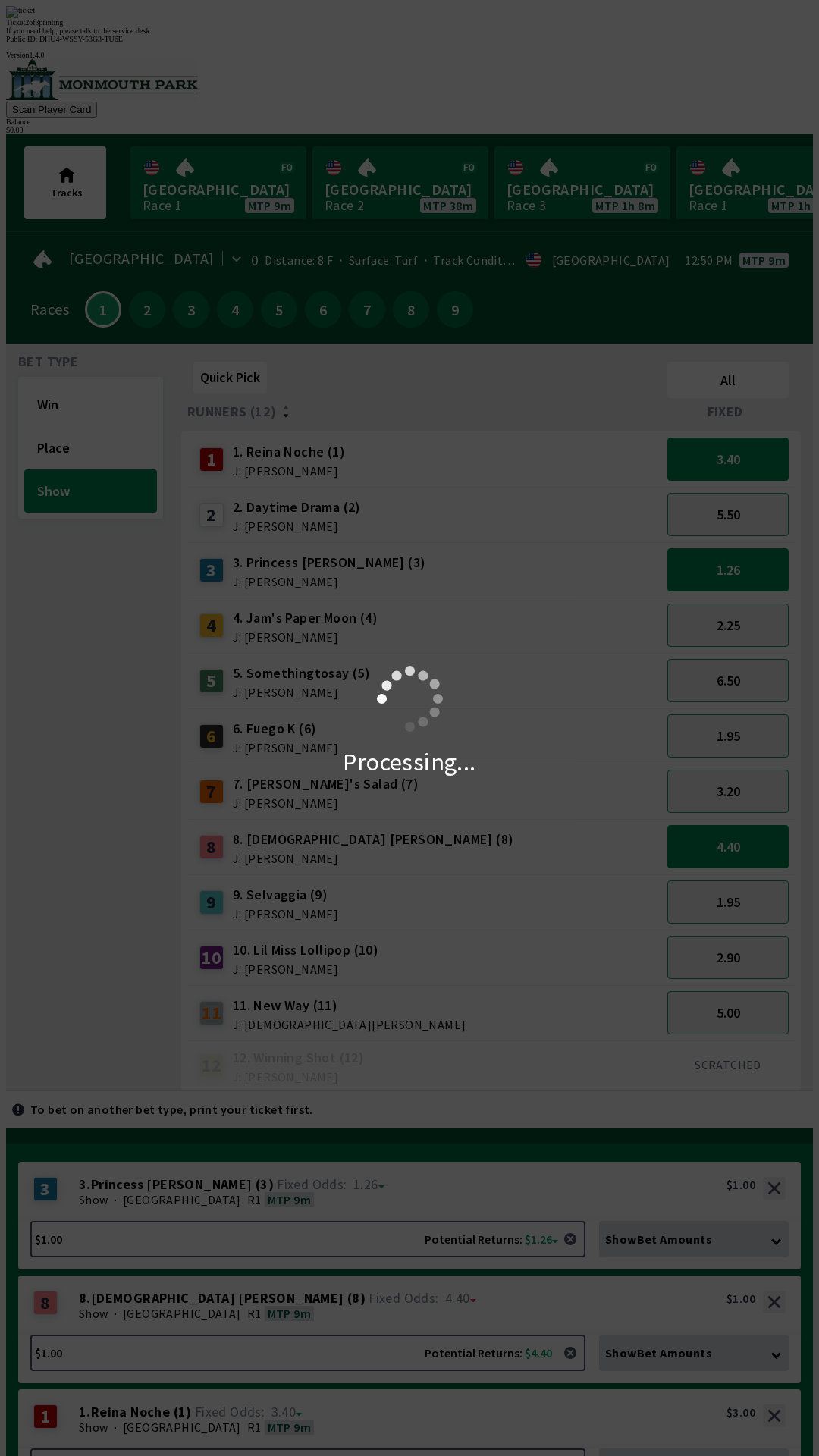
scroll to position [0, 0]
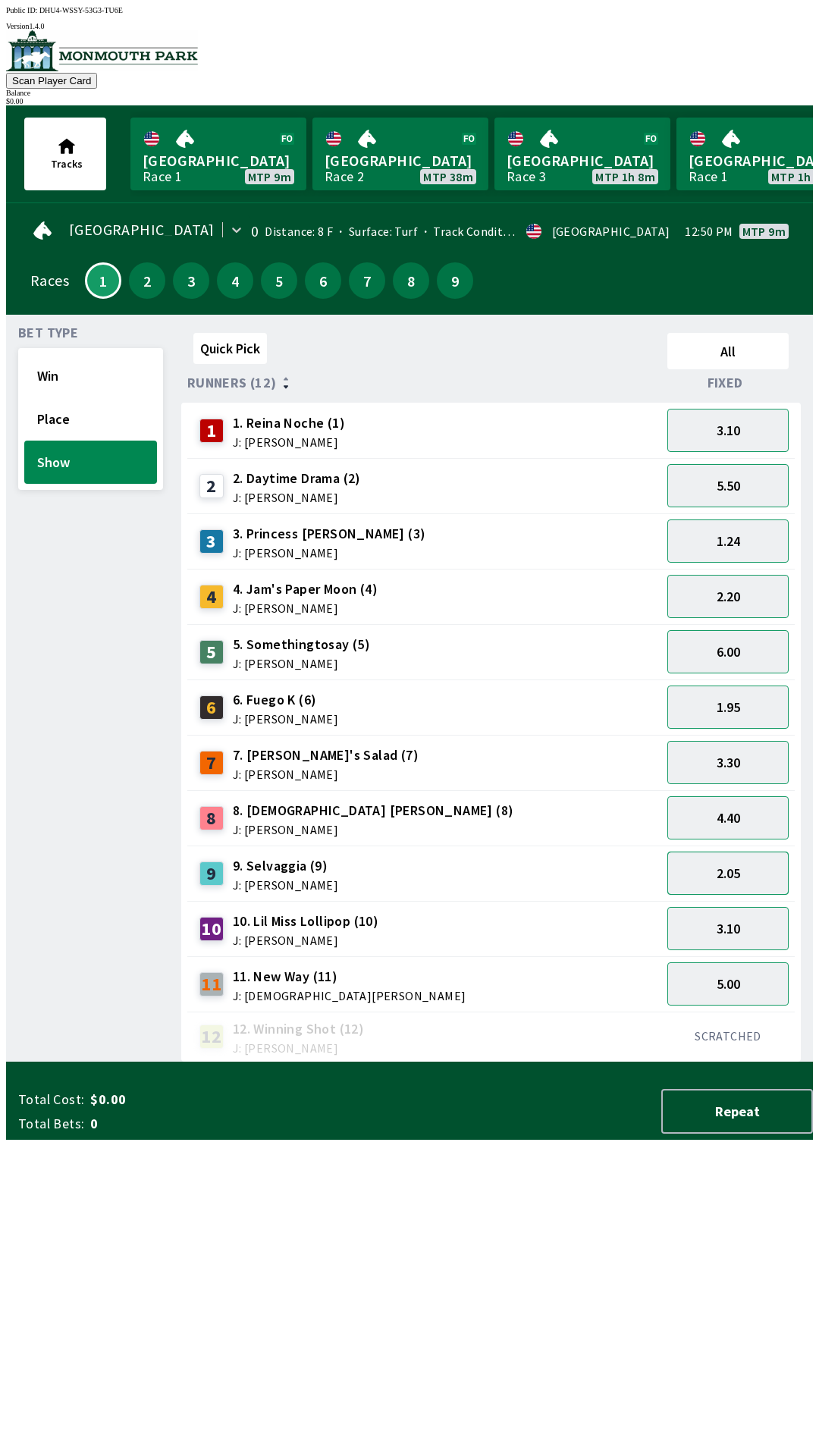
click at [749, 880] on button "2.05" at bounding box center [727, 873] width 121 height 43
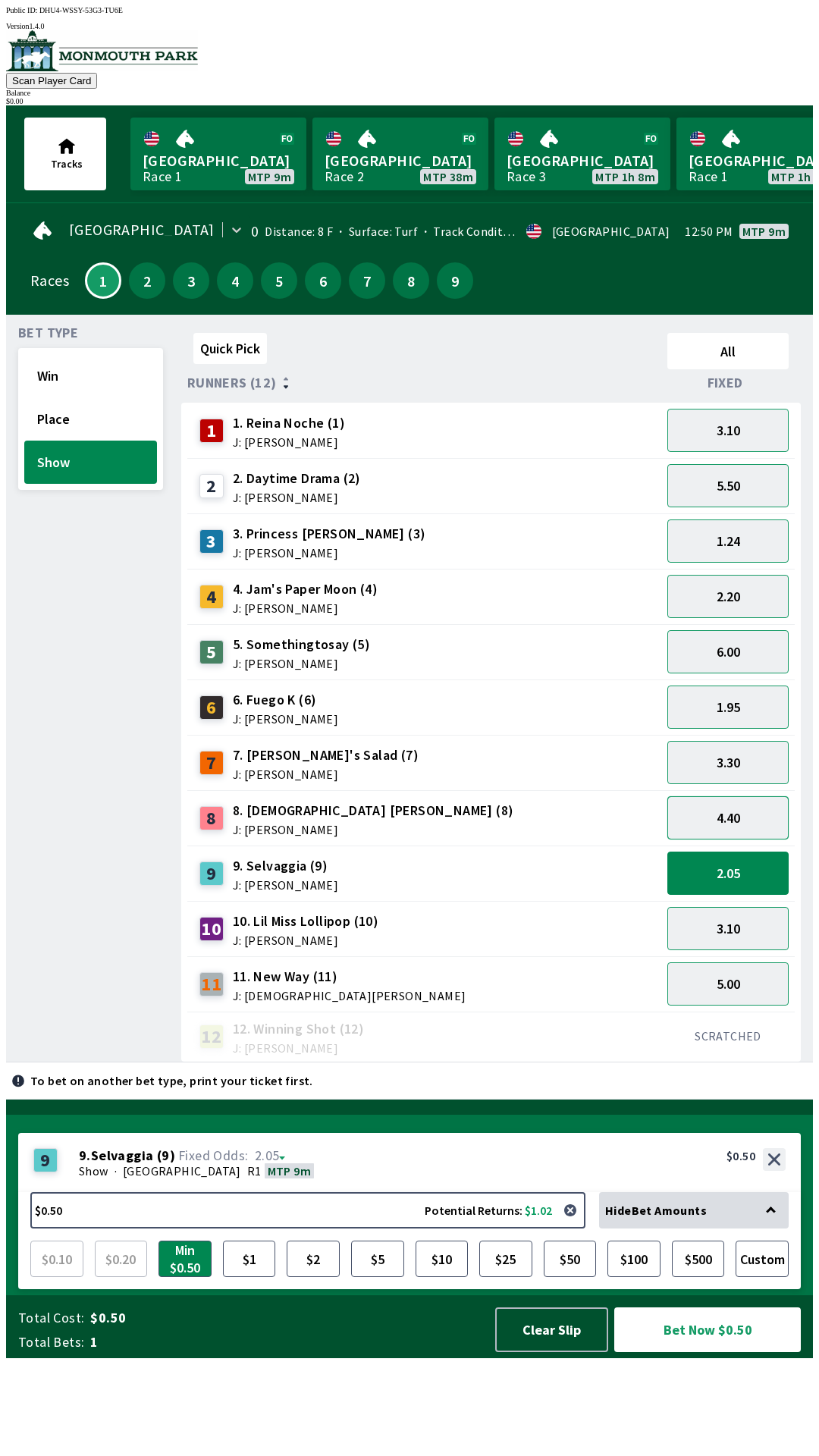
click at [741, 796] on button "4.40" at bounding box center [727, 817] width 121 height 43
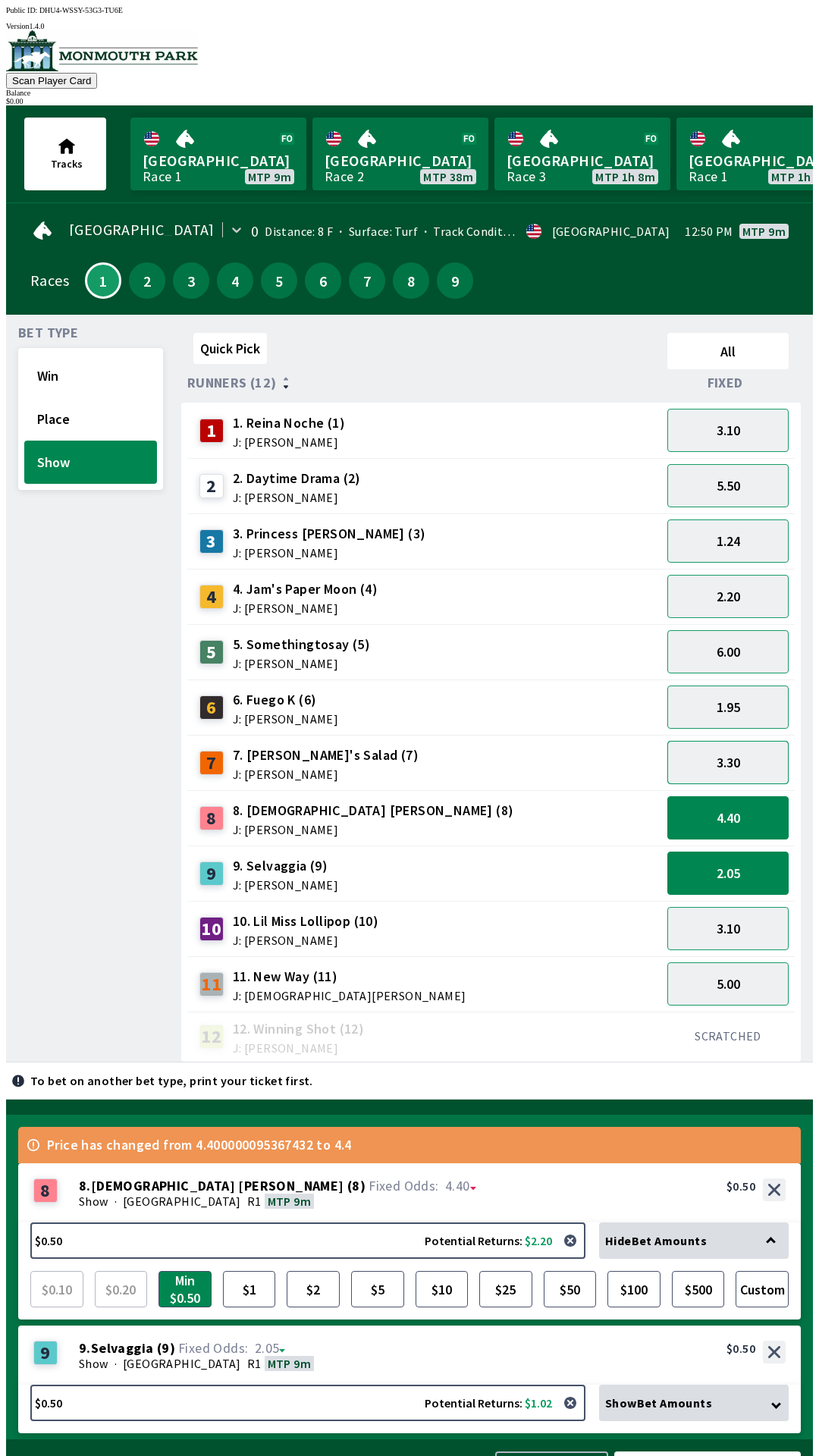
click at [751, 741] on button "3.30" at bounding box center [727, 762] width 121 height 43
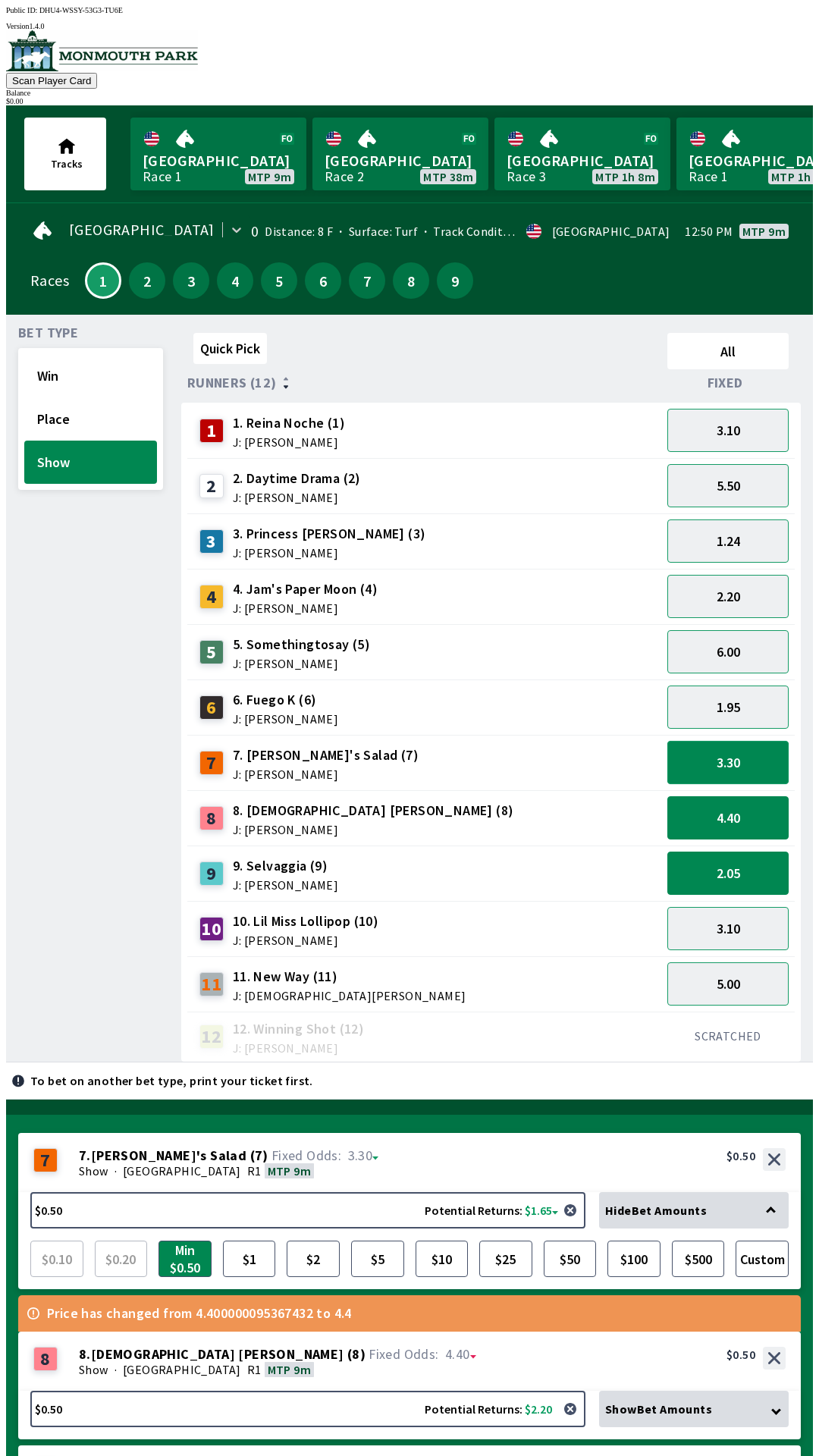
scroll to position [18, 0]
click at [757, 690] on button "1.95" at bounding box center [727, 706] width 121 height 43
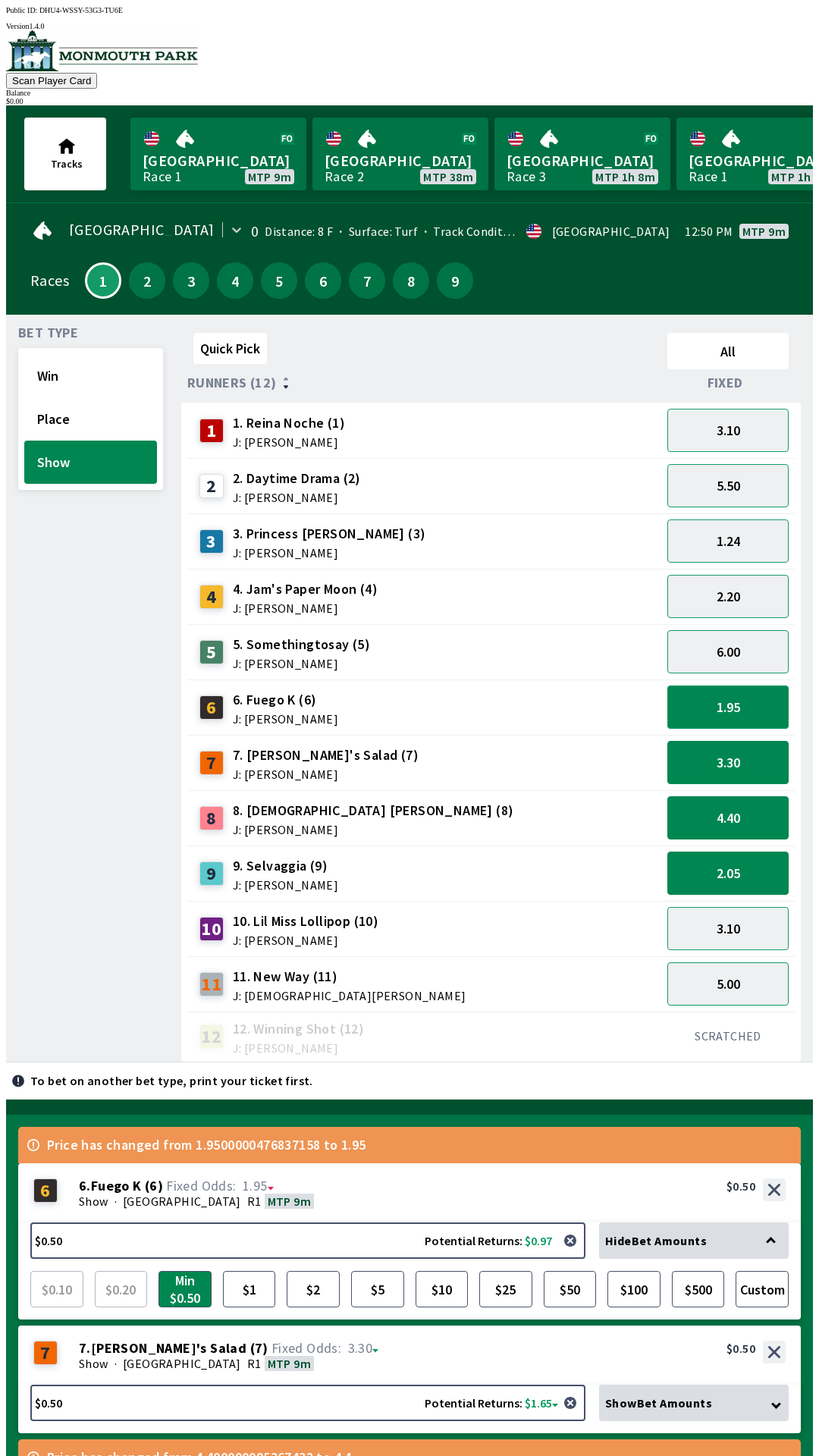
scroll to position [0, 0]
click at [751, 691] on button "1.95" at bounding box center [727, 706] width 121 height 43
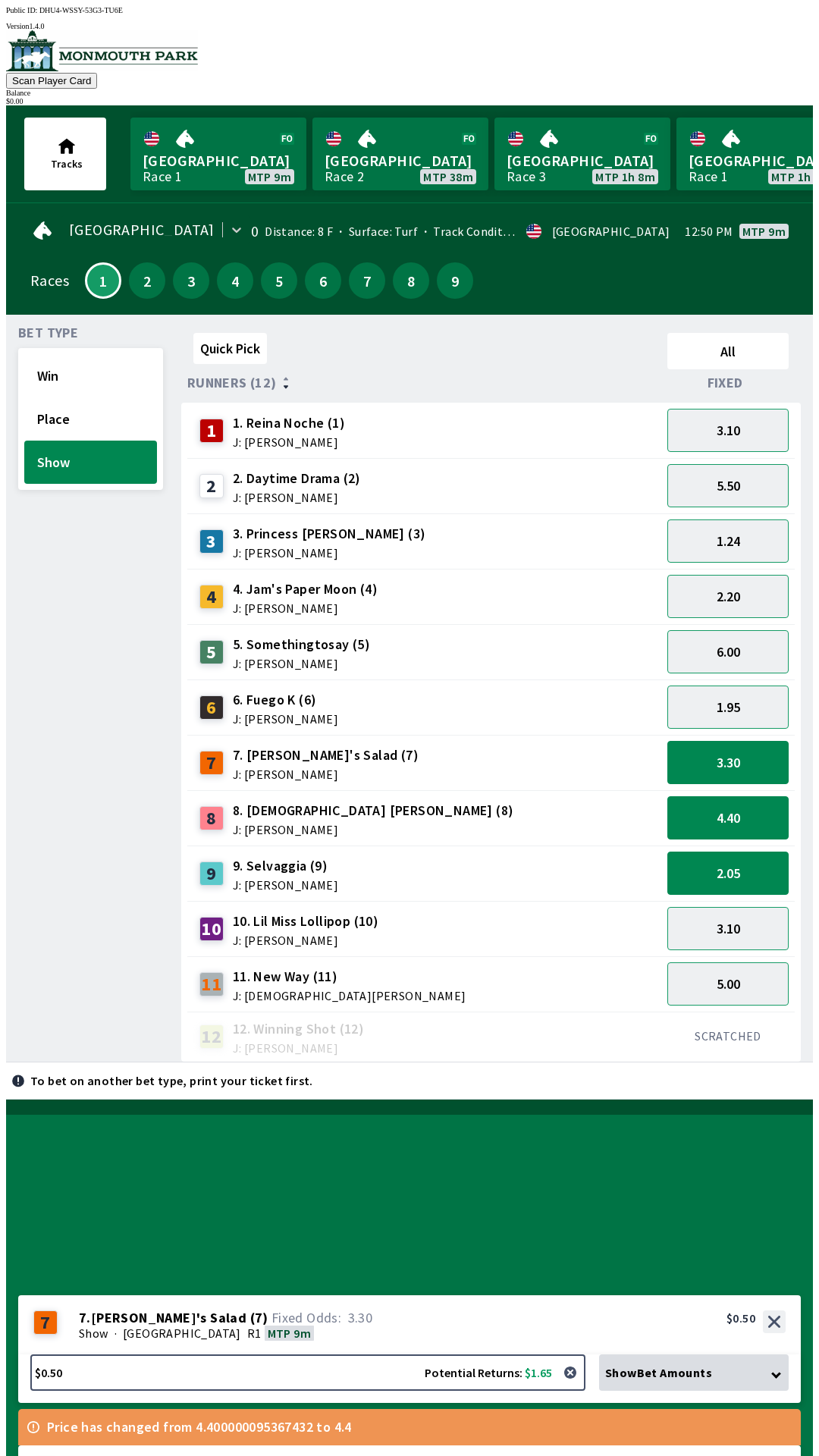
click at [756, 790] on div "4.40" at bounding box center [727, 817] width 134 height 56
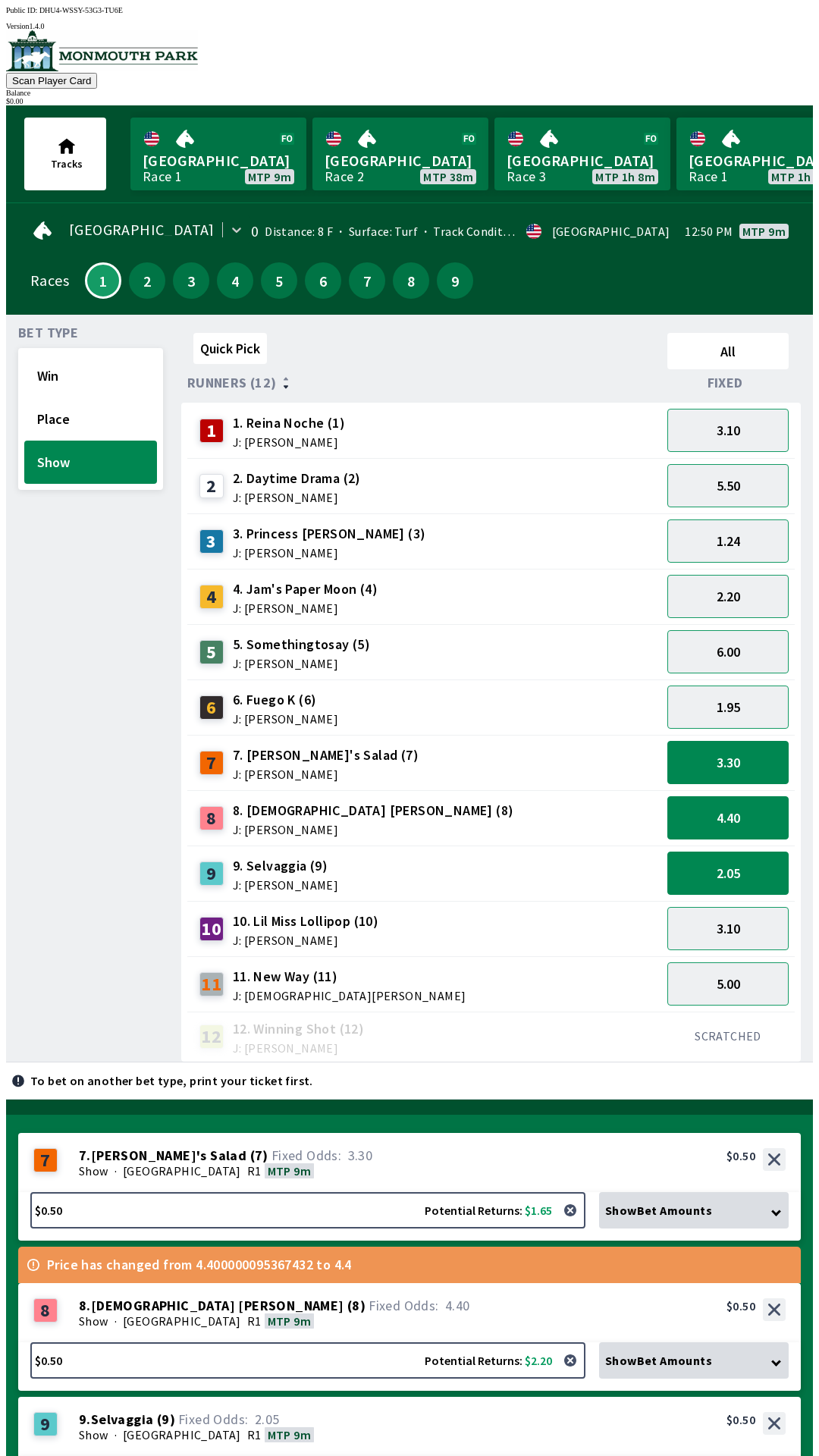
scroll to position [4, 0]
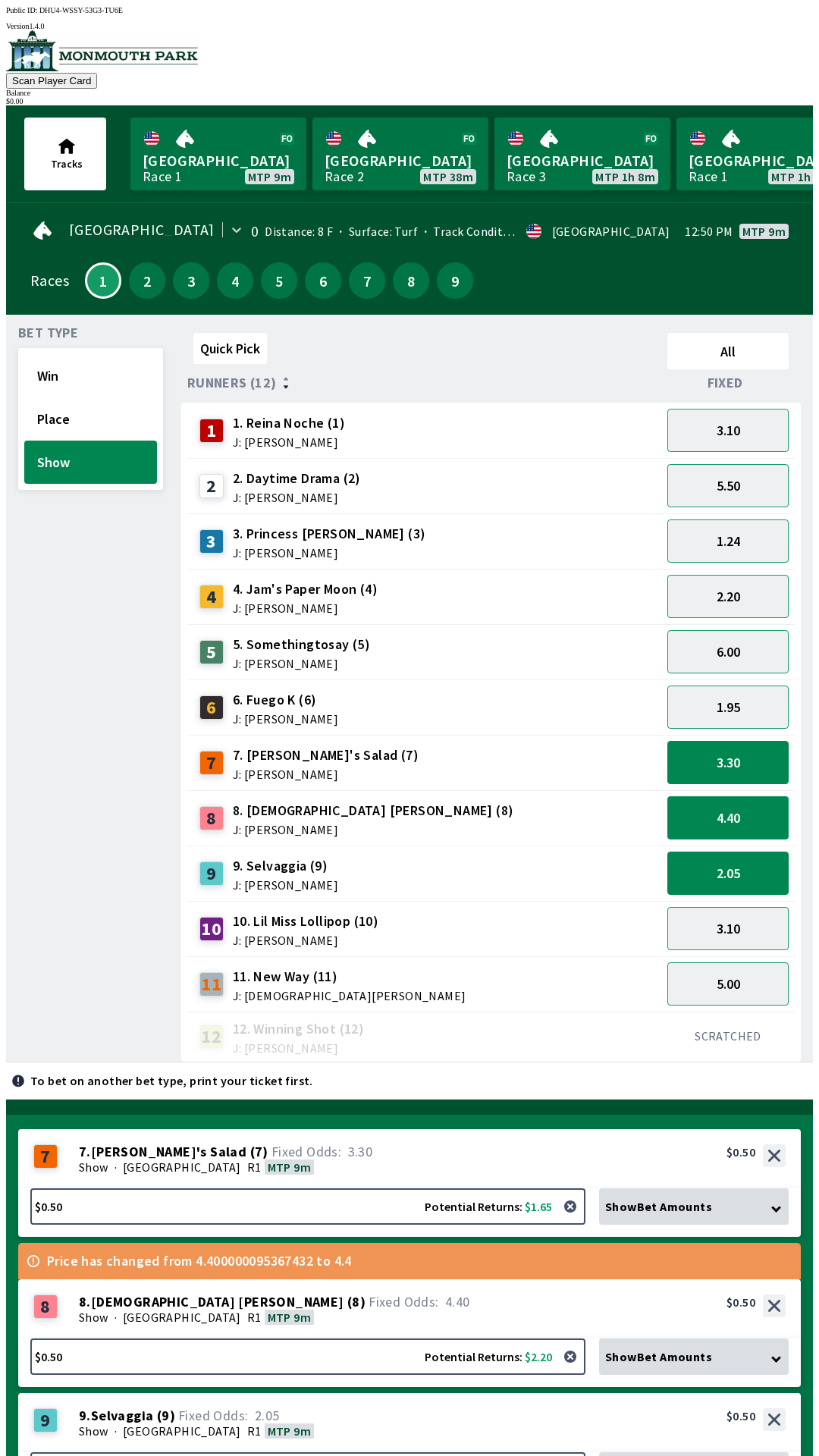
click at [750, 819] on button "4.40" at bounding box center [727, 817] width 121 height 43
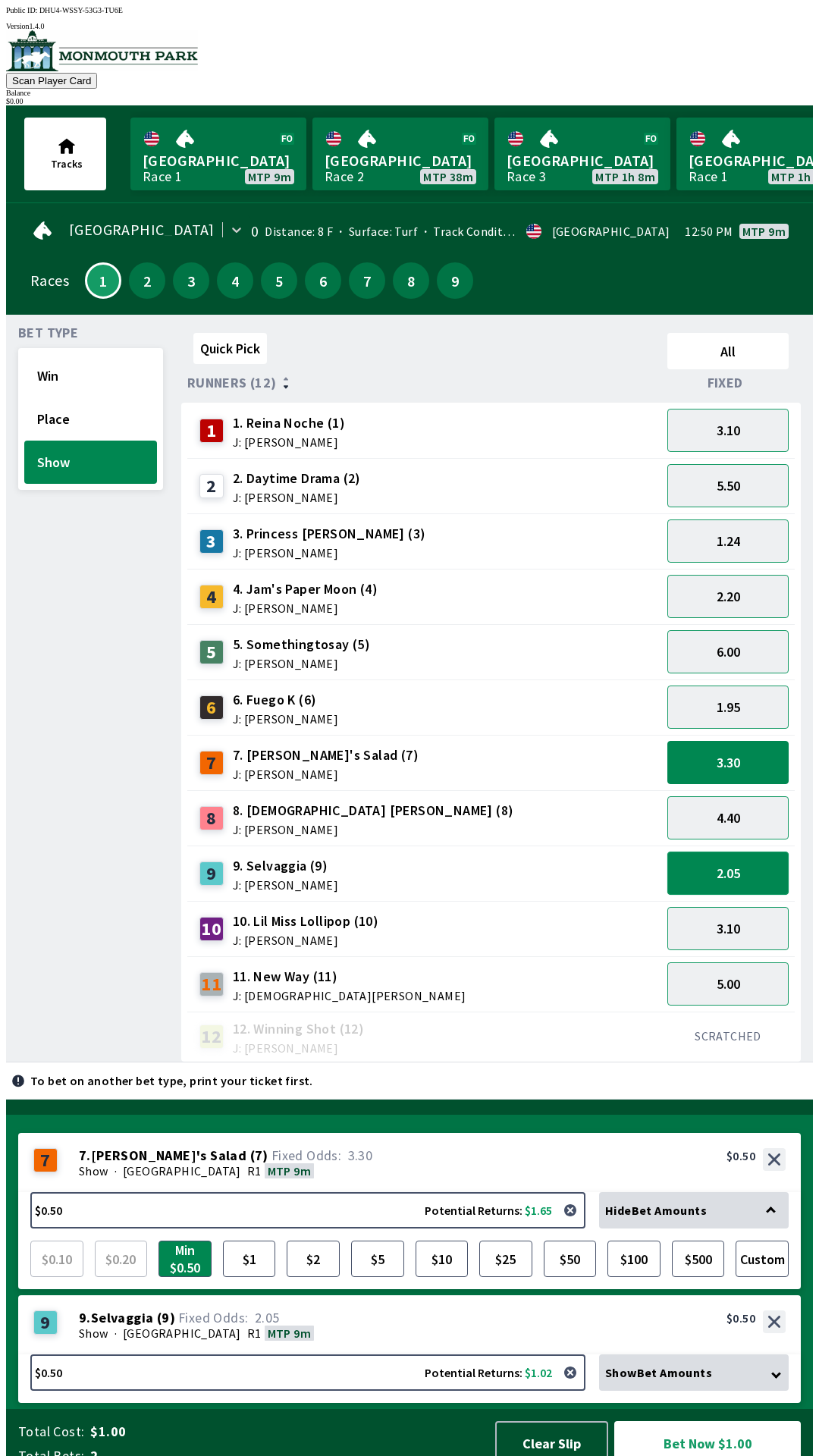
click at [748, 865] on button "2.05" at bounding box center [727, 873] width 121 height 43
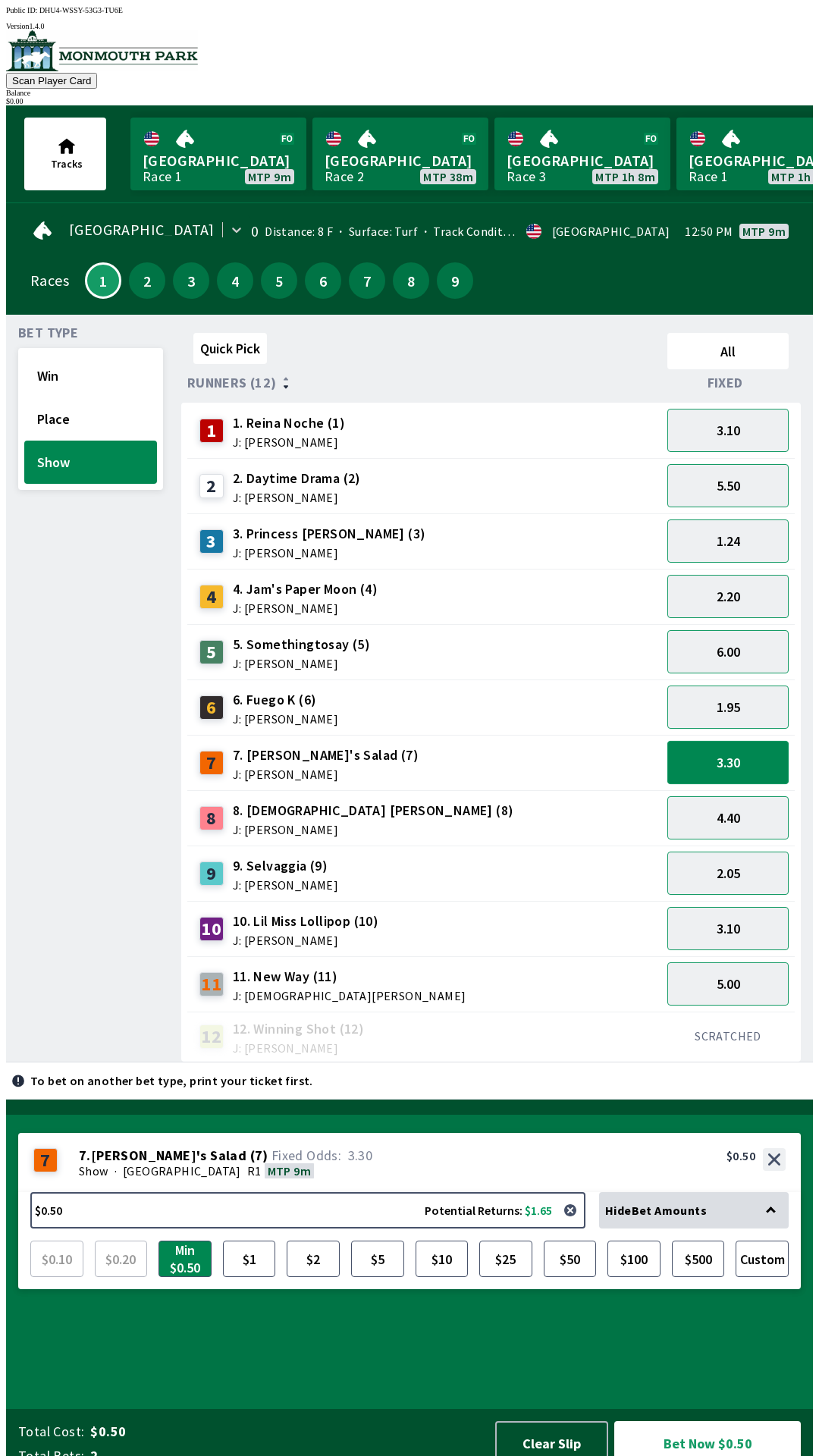
click at [756, 753] on button "3.30" at bounding box center [727, 762] width 121 height 43
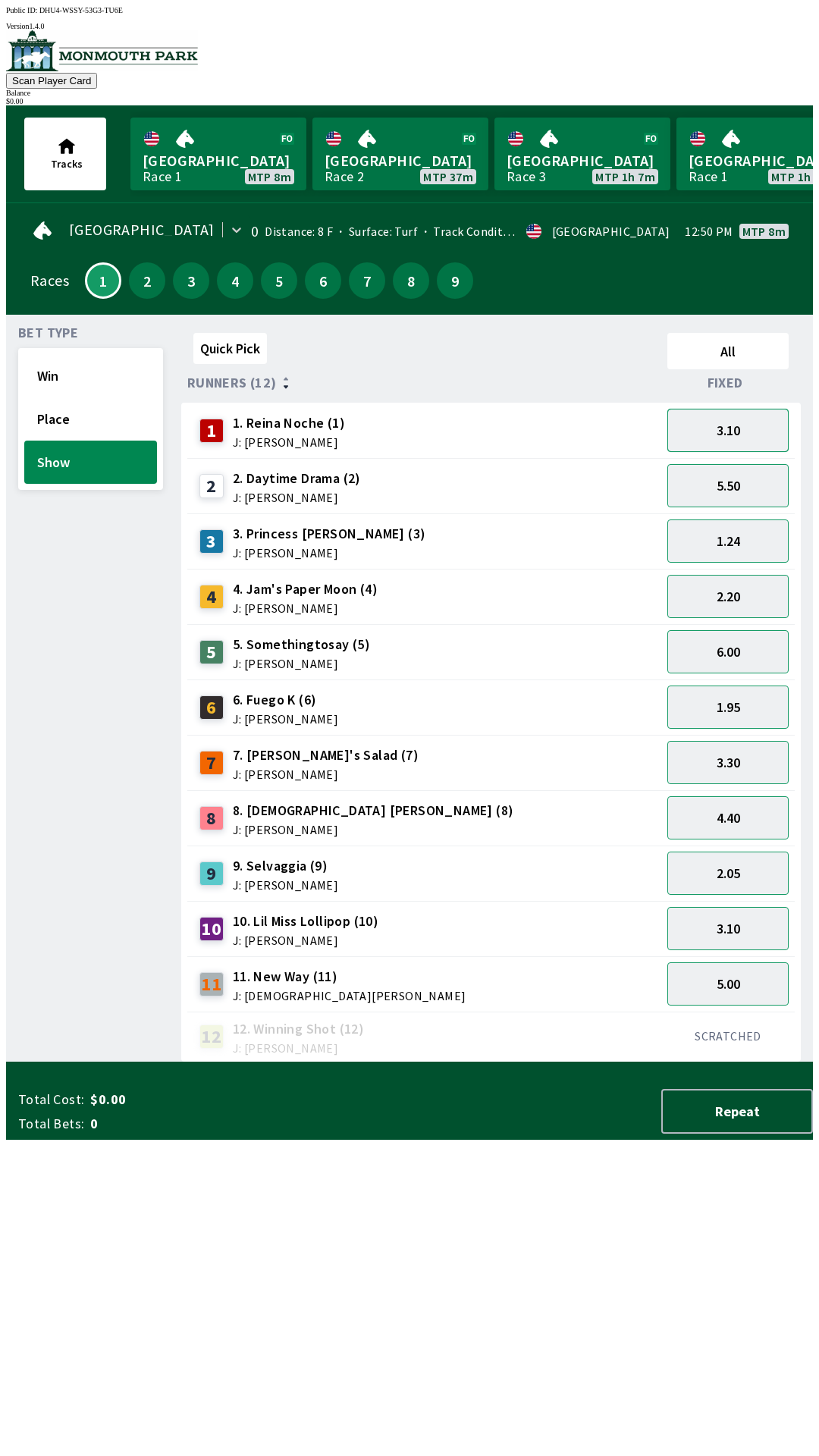
click at [739, 431] on button "3.10" at bounding box center [727, 430] width 121 height 43
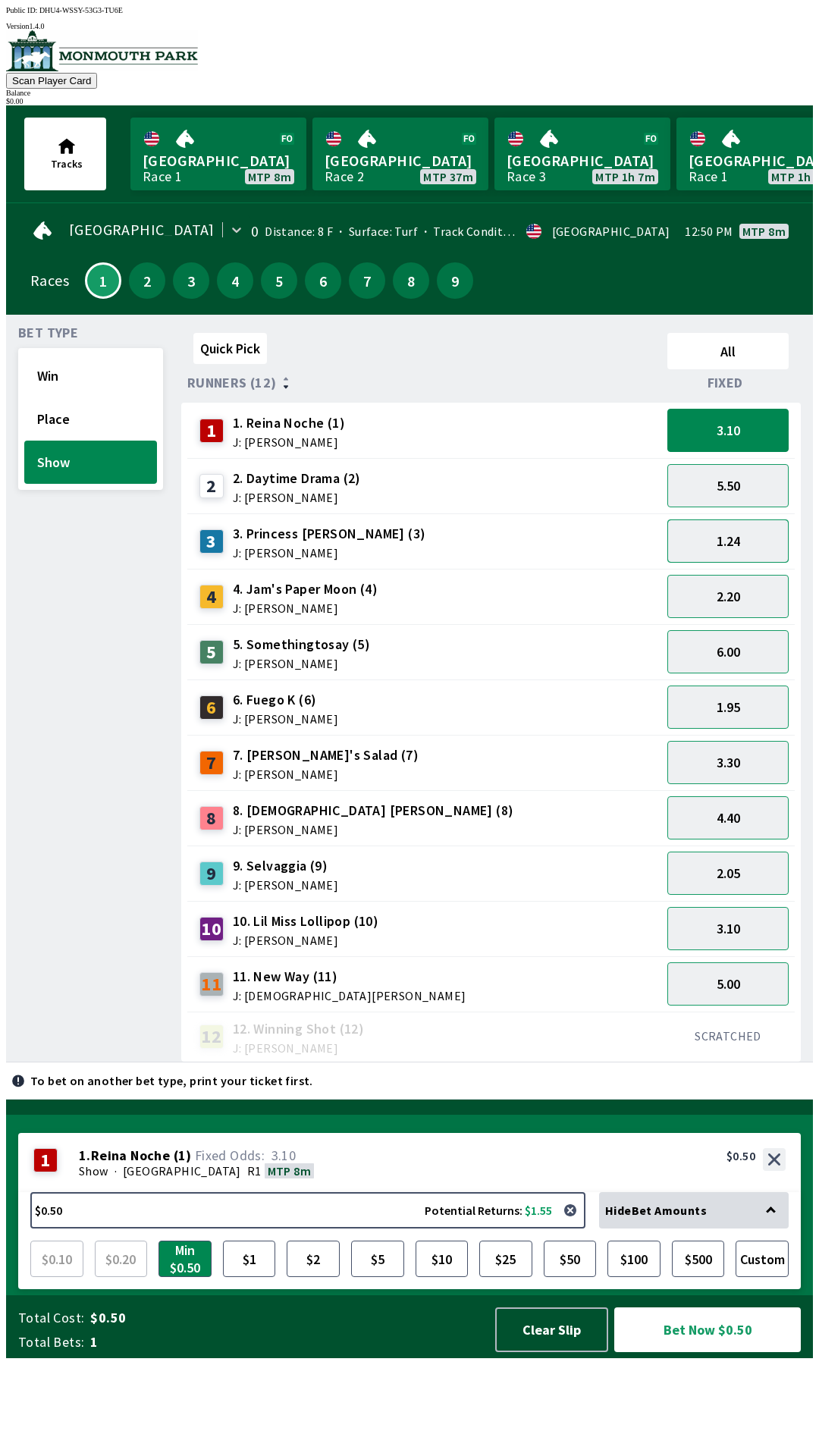
click at [738, 547] on button "1.24" at bounding box center [727, 540] width 121 height 43
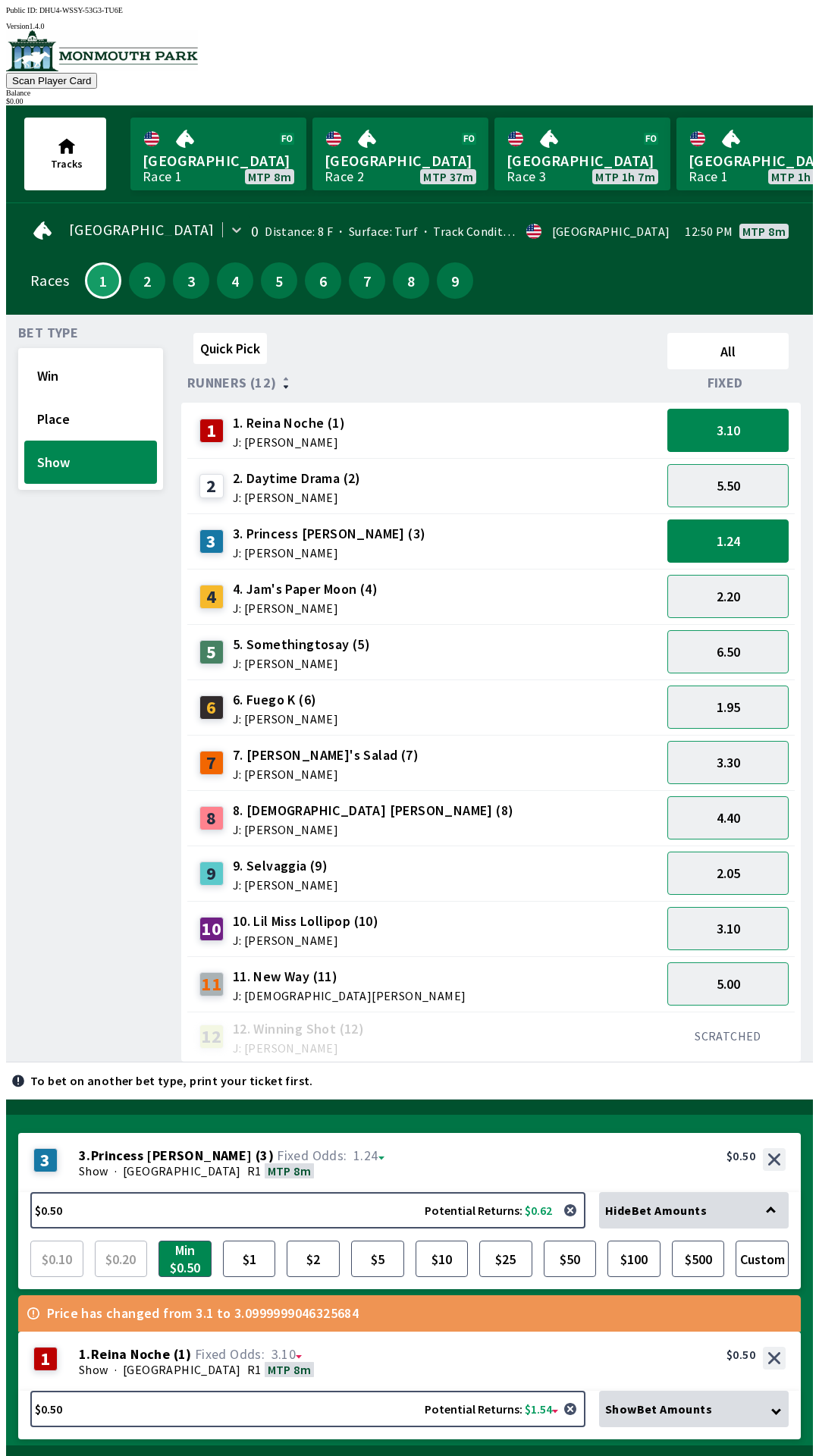
click at [720, 901] on div "3.10" at bounding box center [727, 928] width 134 height 56
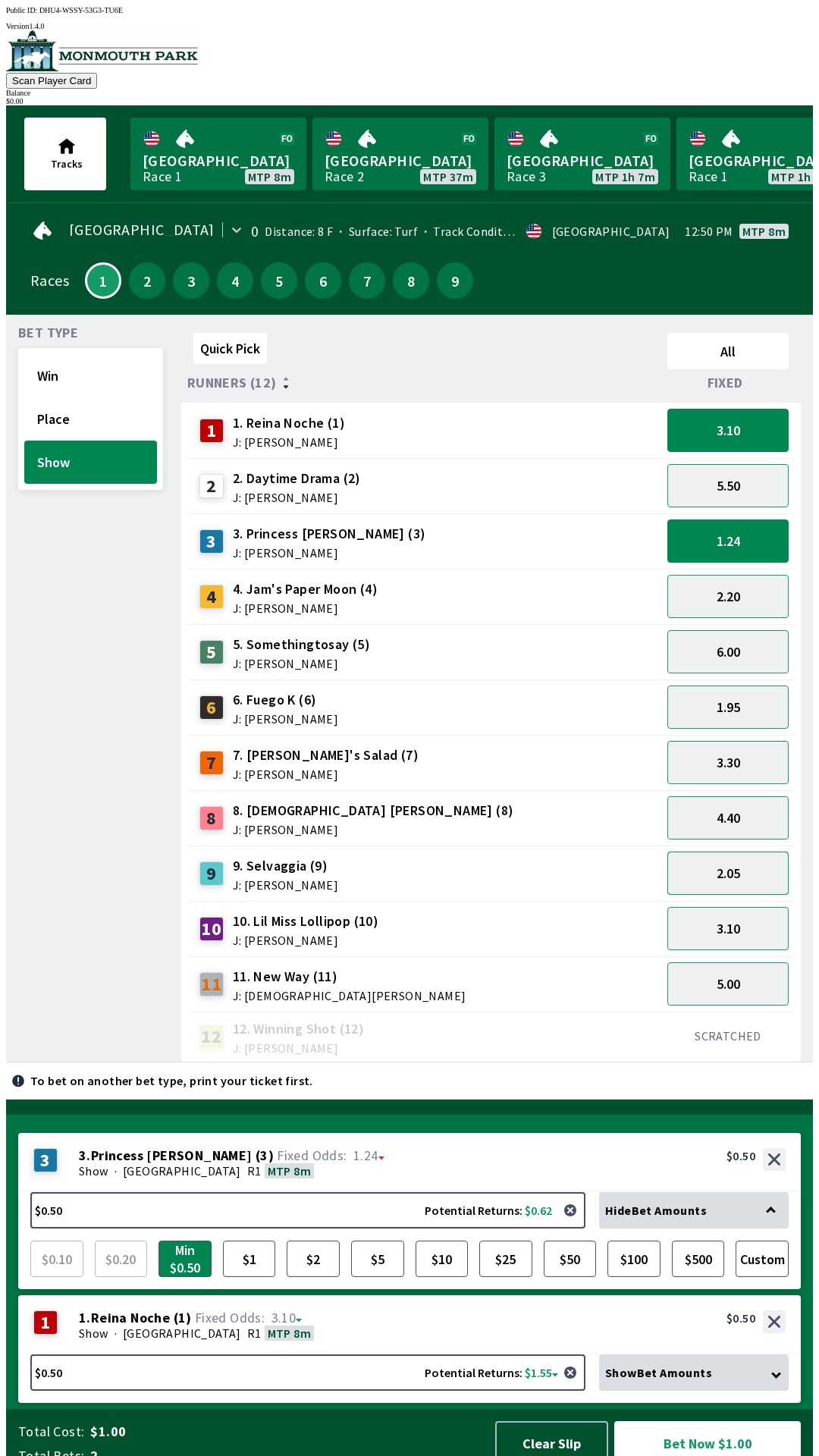
click at [735, 867] on button "2.05" at bounding box center [727, 873] width 121 height 43
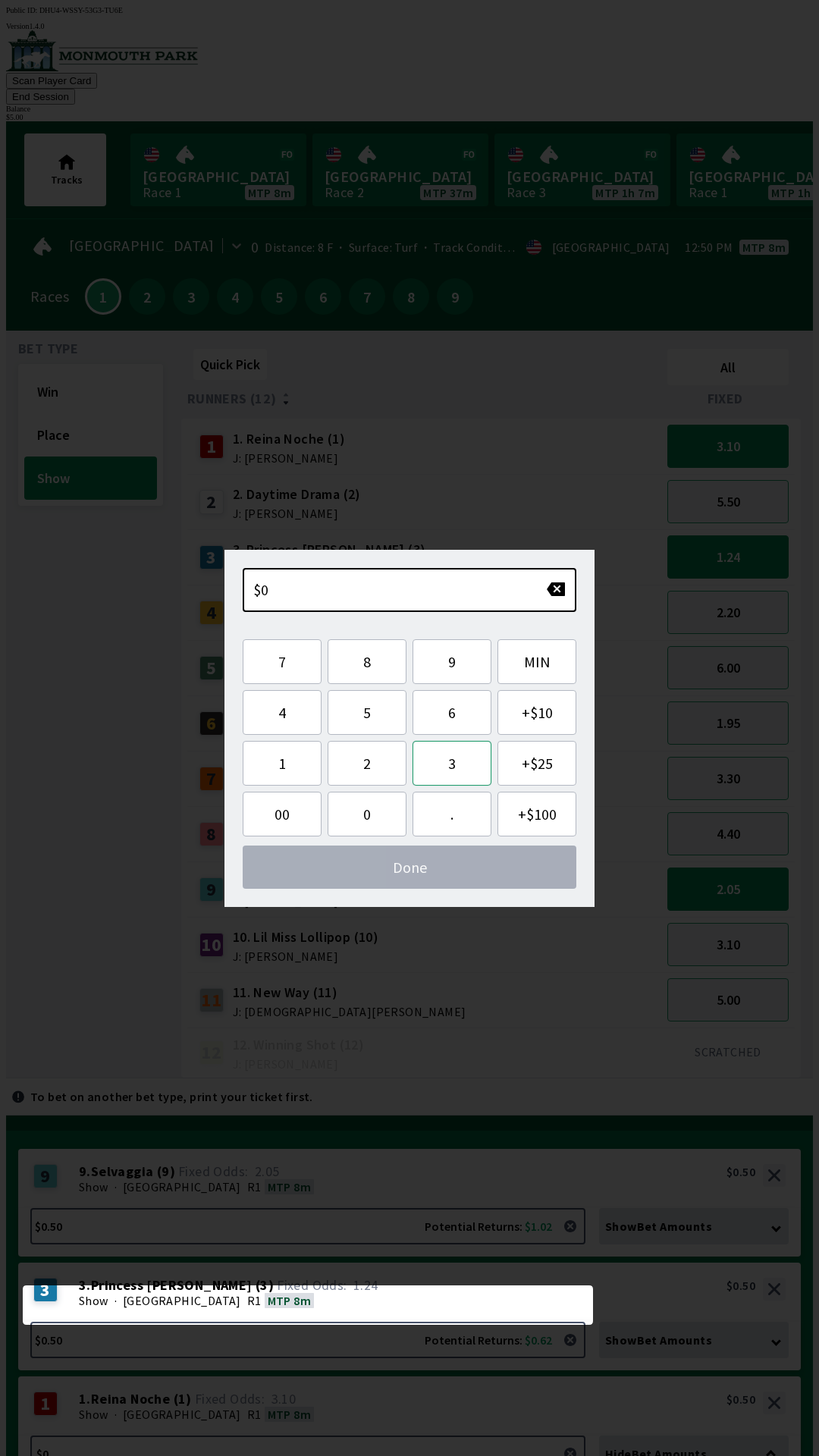
click at [449, 766] on button "3" at bounding box center [451, 762] width 79 height 45
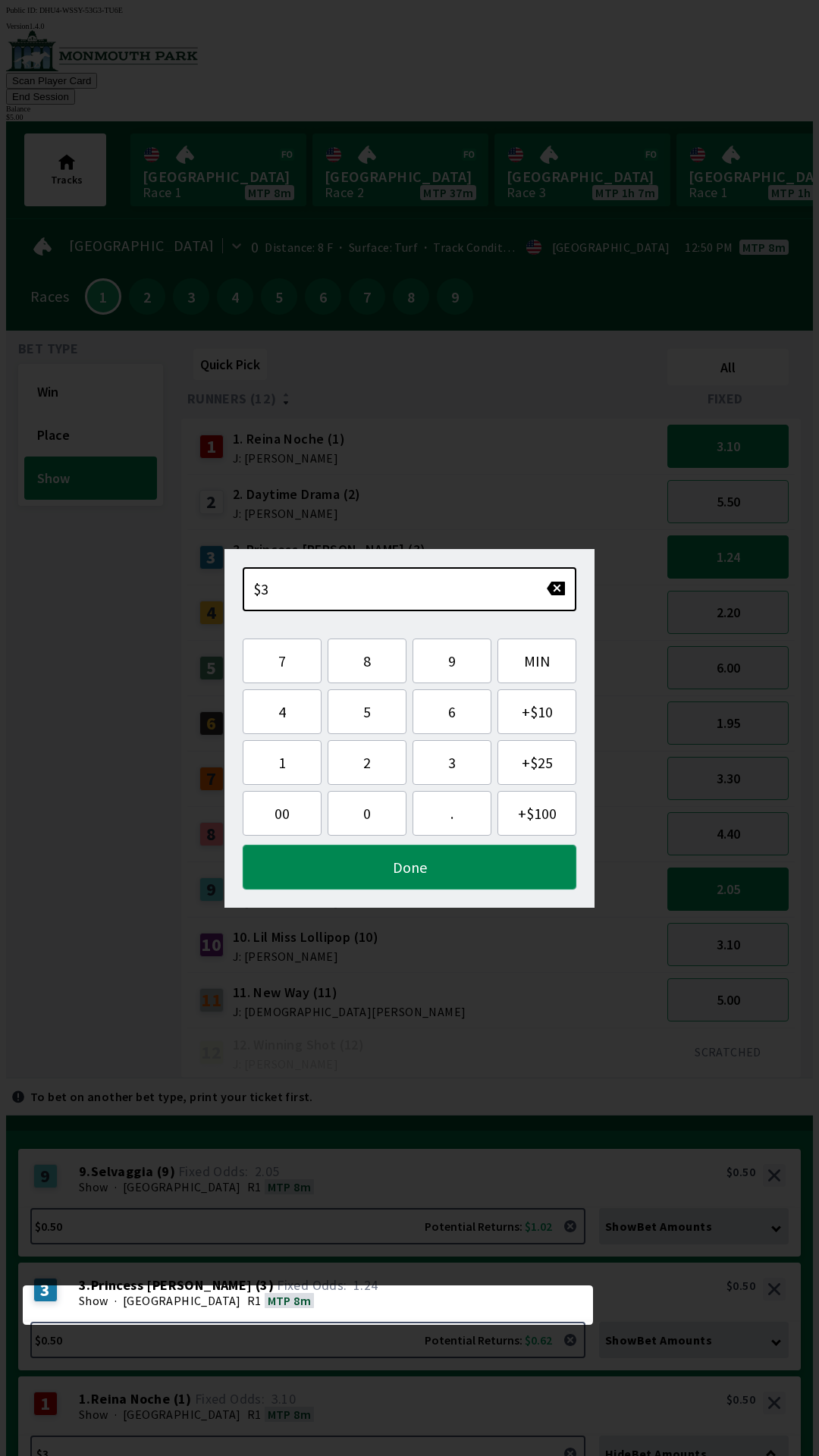
click at [472, 864] on button "Done" at bounding box center [409, 866] width 334 height 45
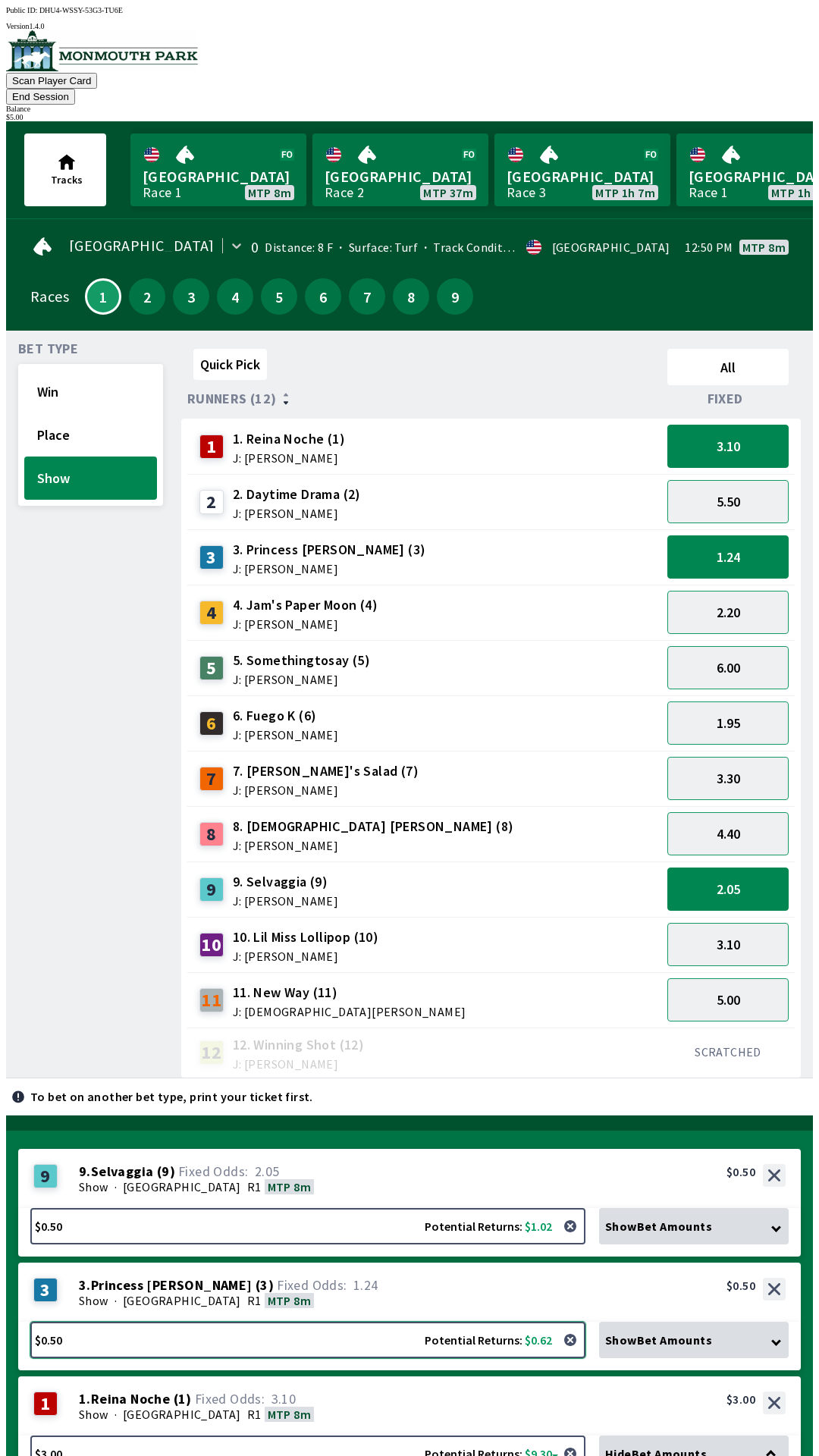
click at [282, 1322] on button "$0.50 Potential Returns: $0.62" at bounding box center [308, 1339] width 555 height 37
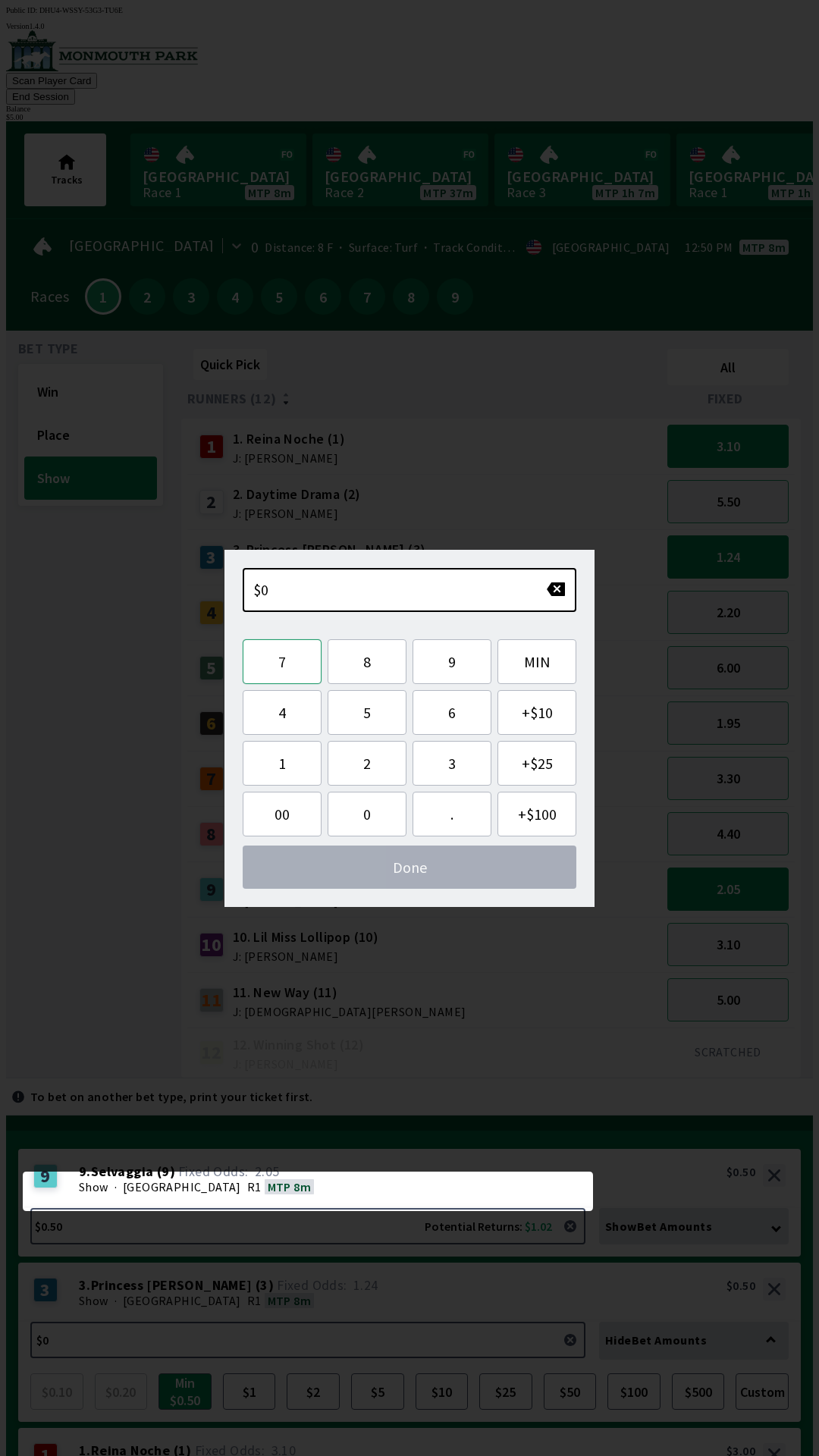
click at [288, 666] on button "7" at bounding box center [282, 661] width 79 height 45
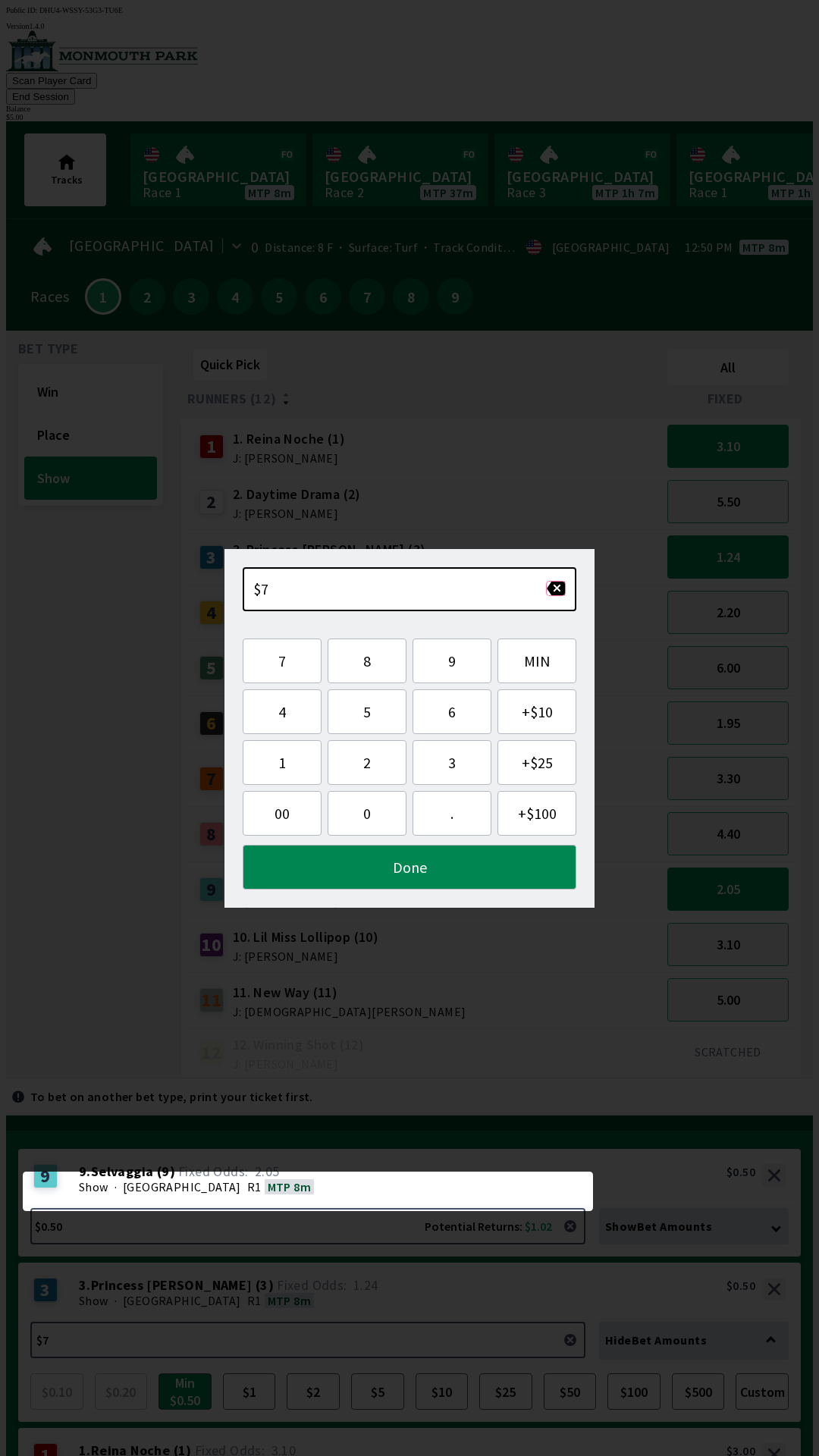
click at [555, 593] on button "button" at bounding box center [555, 588] width 20 height 15
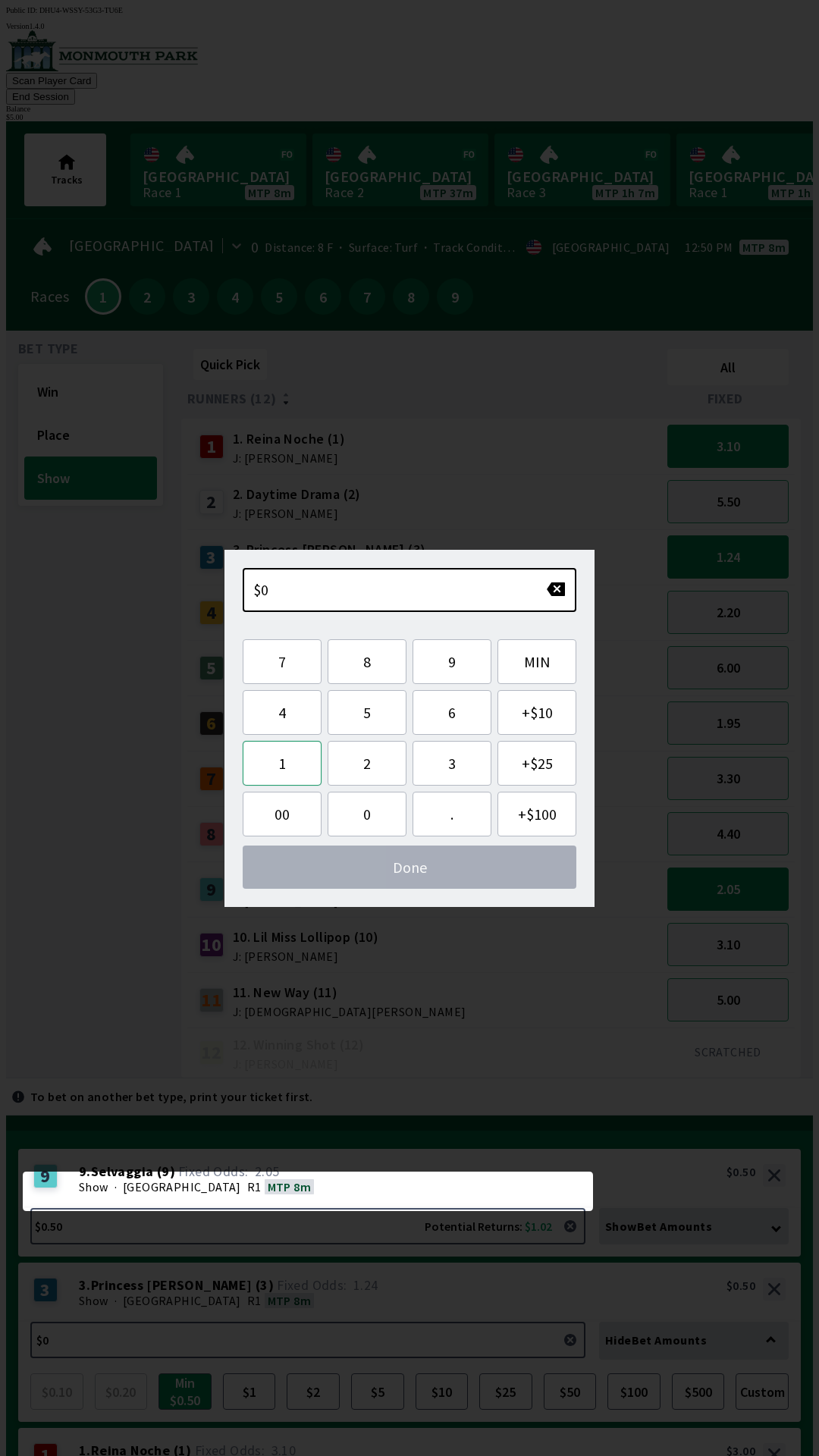
click at [292, 766] on button "1" at bounding box center [282, 762] width 79 height 45
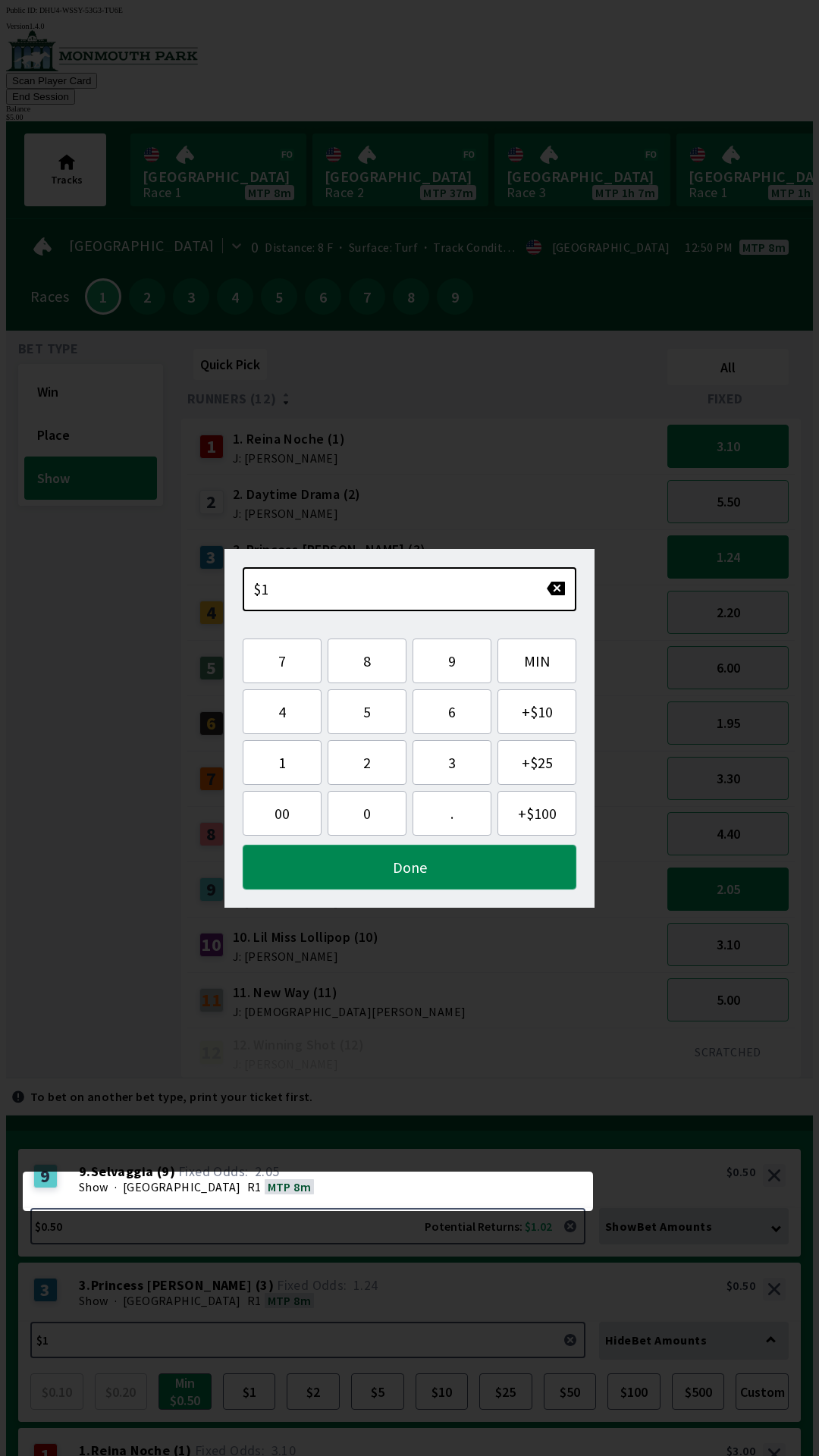
click at [405, 852] on button "Done" at bounding box center [409, 866] width 334 height 45
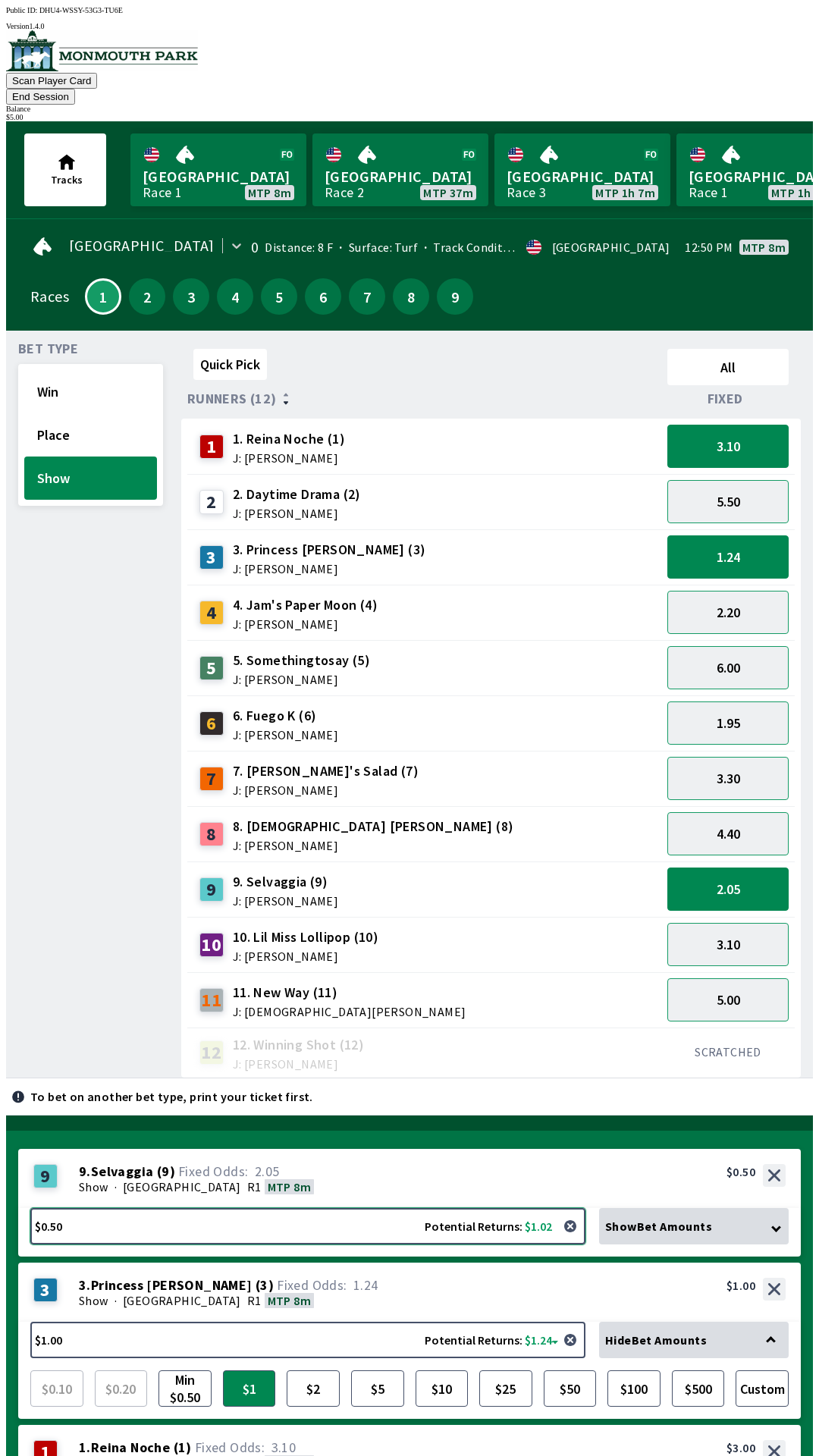
click at [260, 1207] on button "$0.50 Potential Returns: $1.02" at bounding box center [308, 1225] width 555 height 37
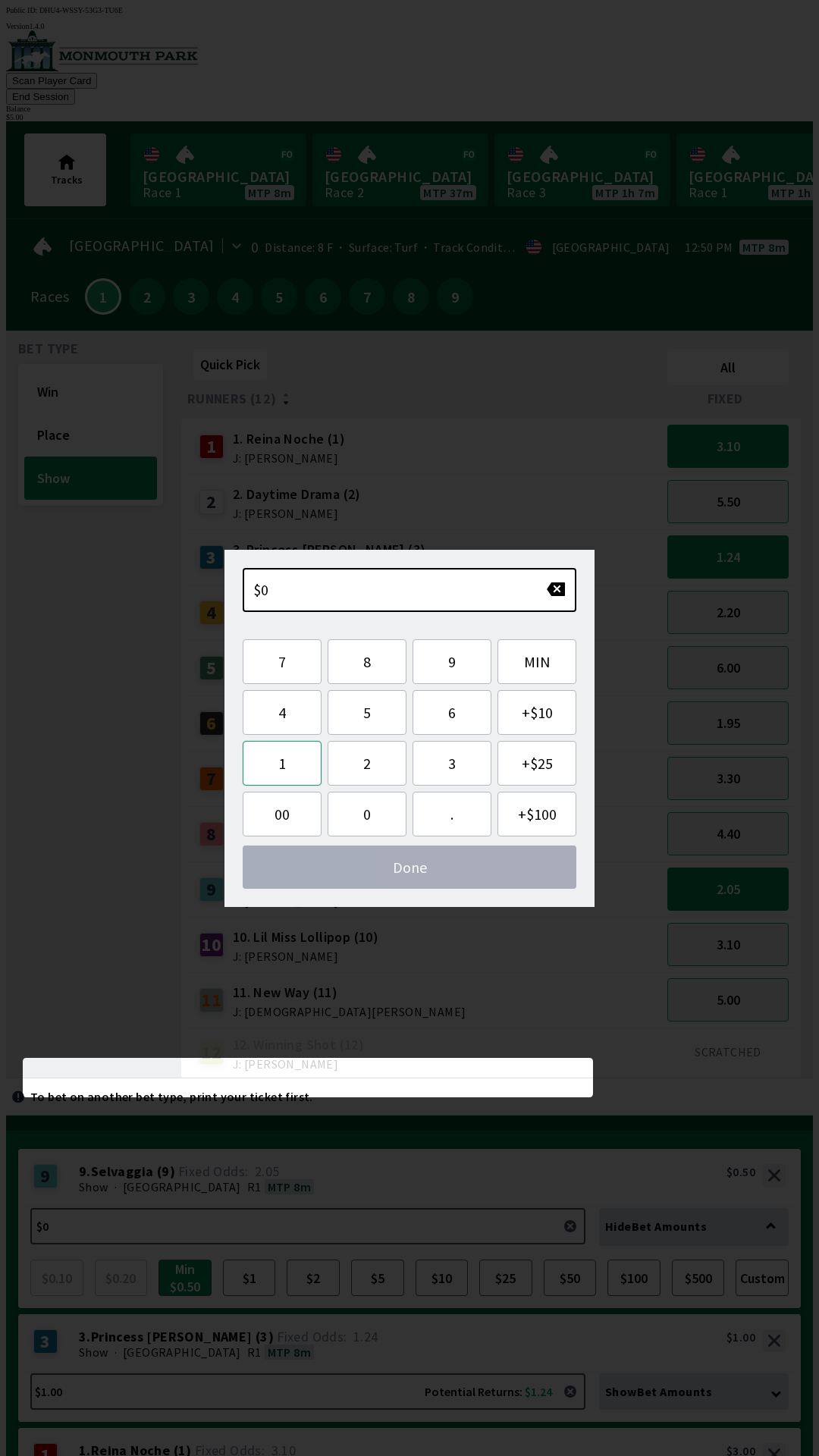
click at [293, 776] on button "1" at bounding box center [282, 762] width 79 height 45
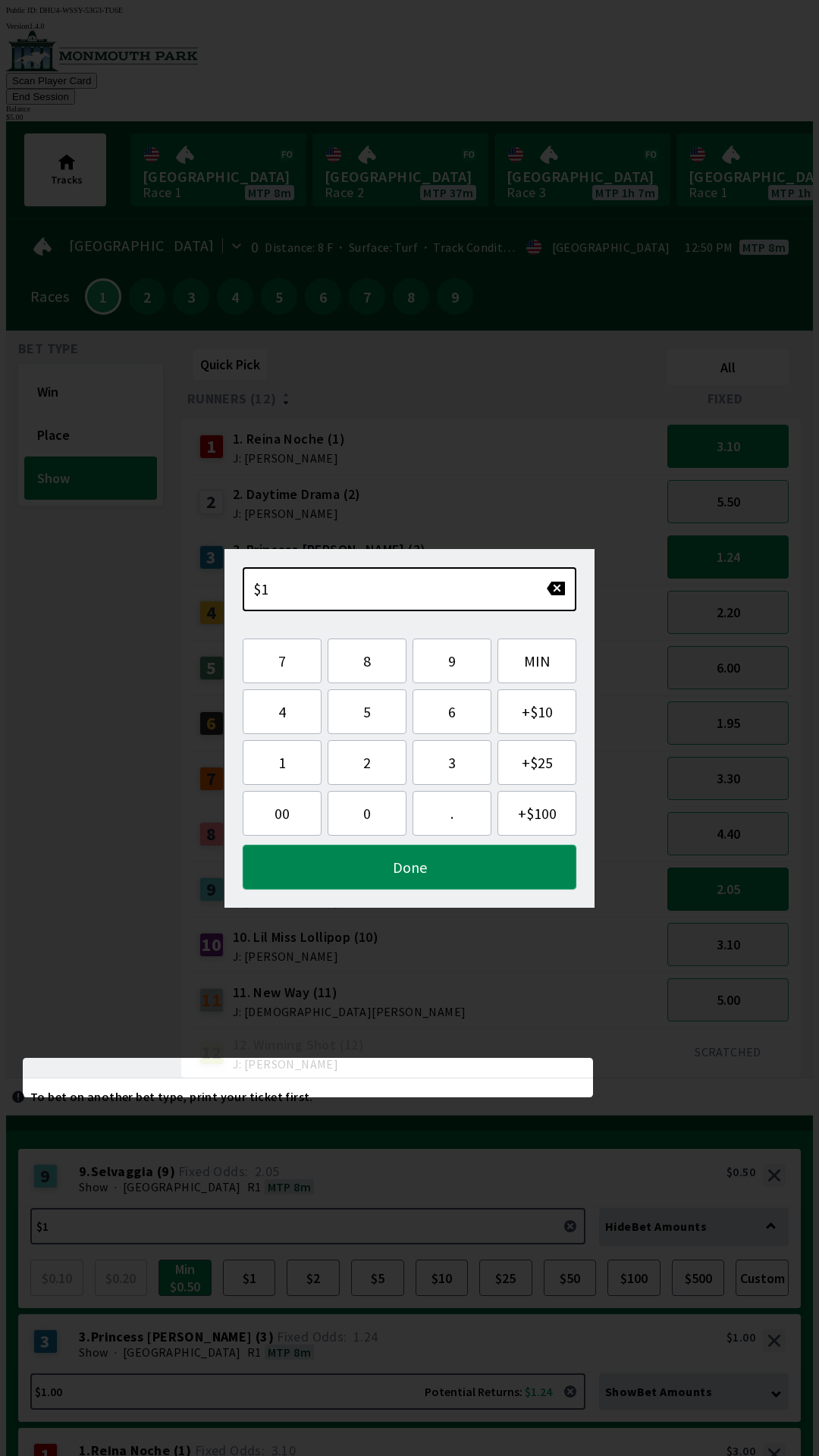
click at [408, 866] on button "Done" at bounding box center [409, 866] width 334 height 45
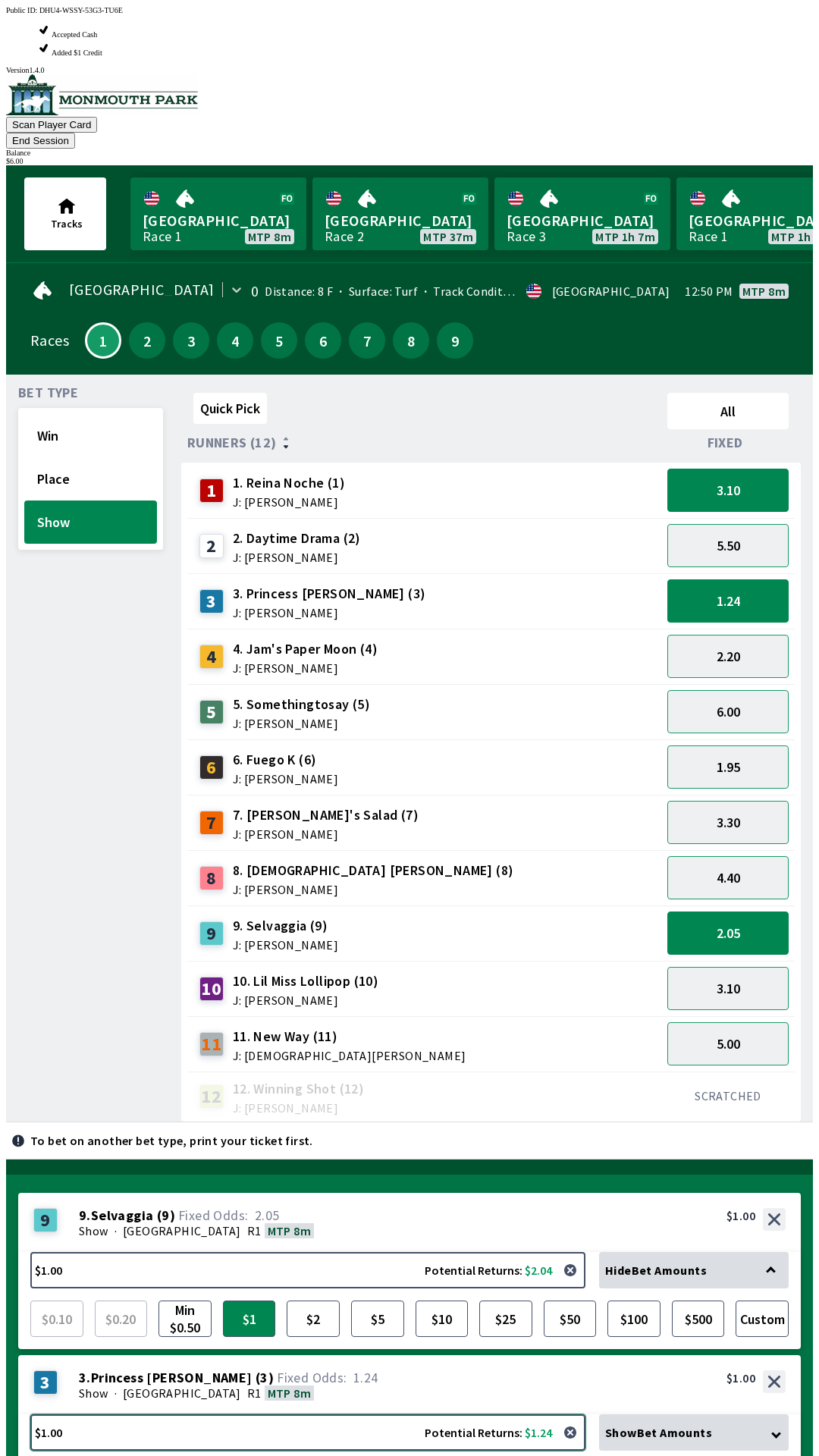
click at [195, 1414] on button "$1.00 Potential Returns: $1.24" at bounding box center [308, 1432] width 555 height 37
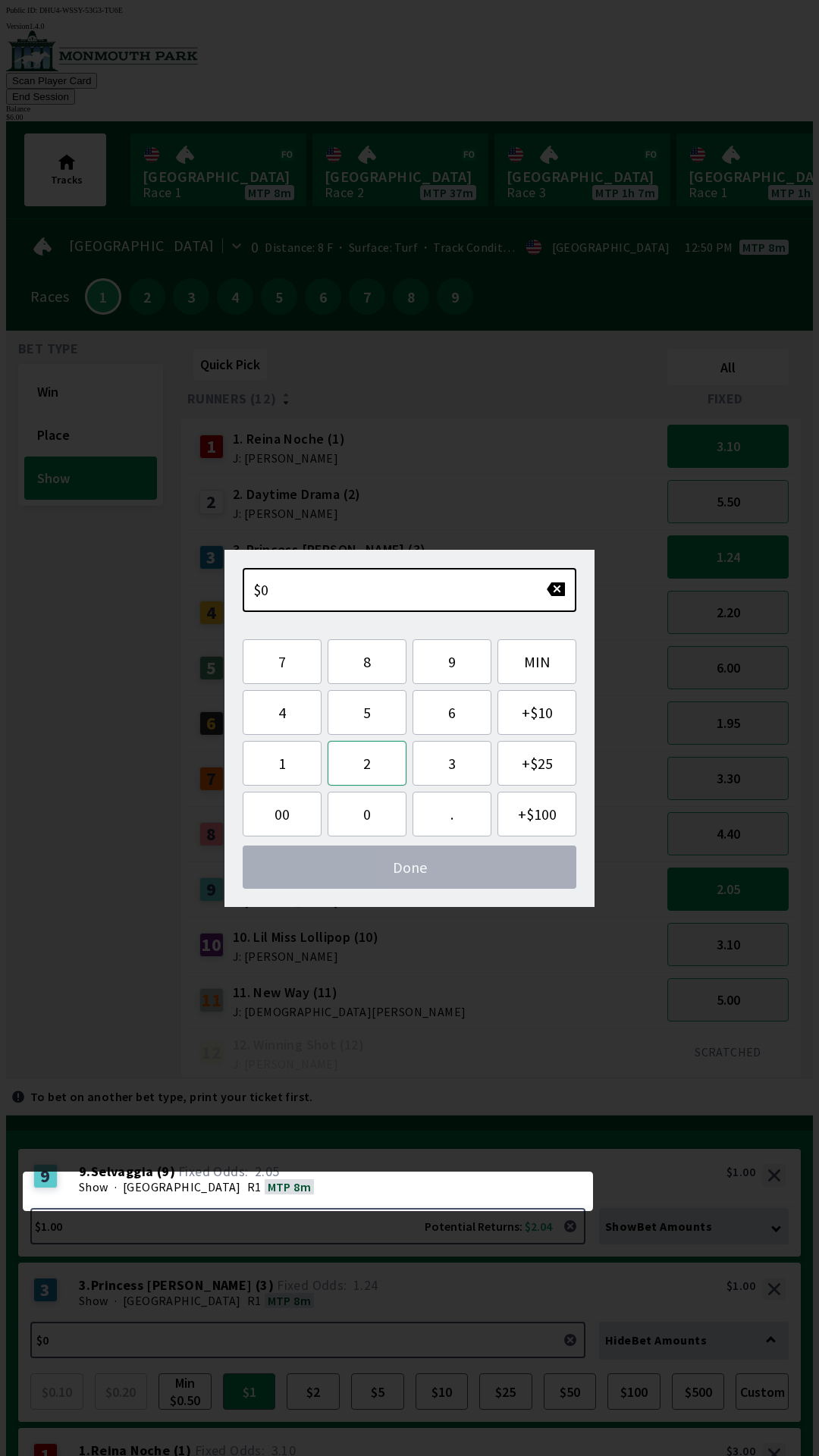
click at [374, 770] on button "2" at bounding box center [367, 762] width 79 height 45
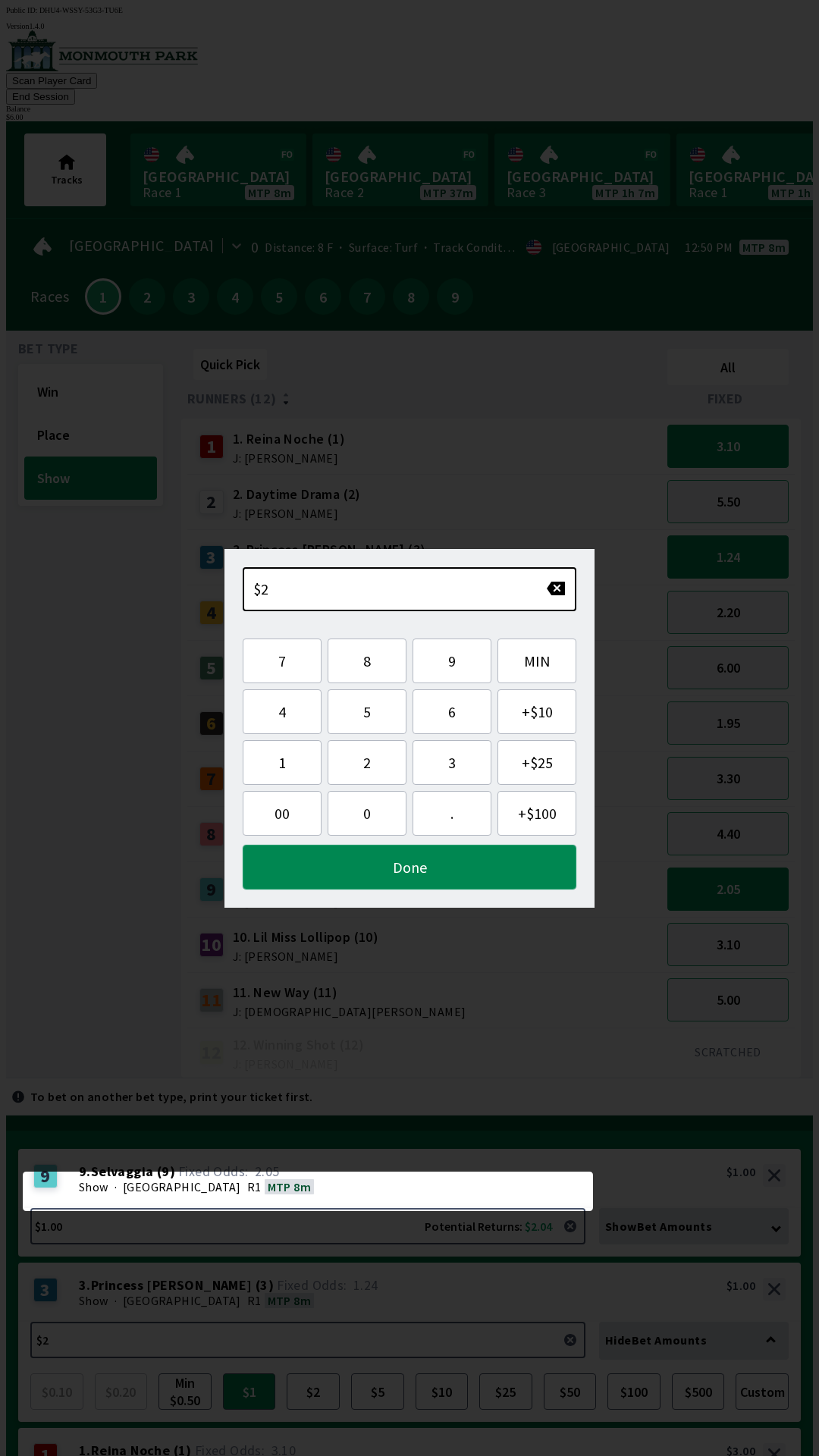
click at [402, 873] on button "Done" at bounding box center [409, 866] width 334 height 45
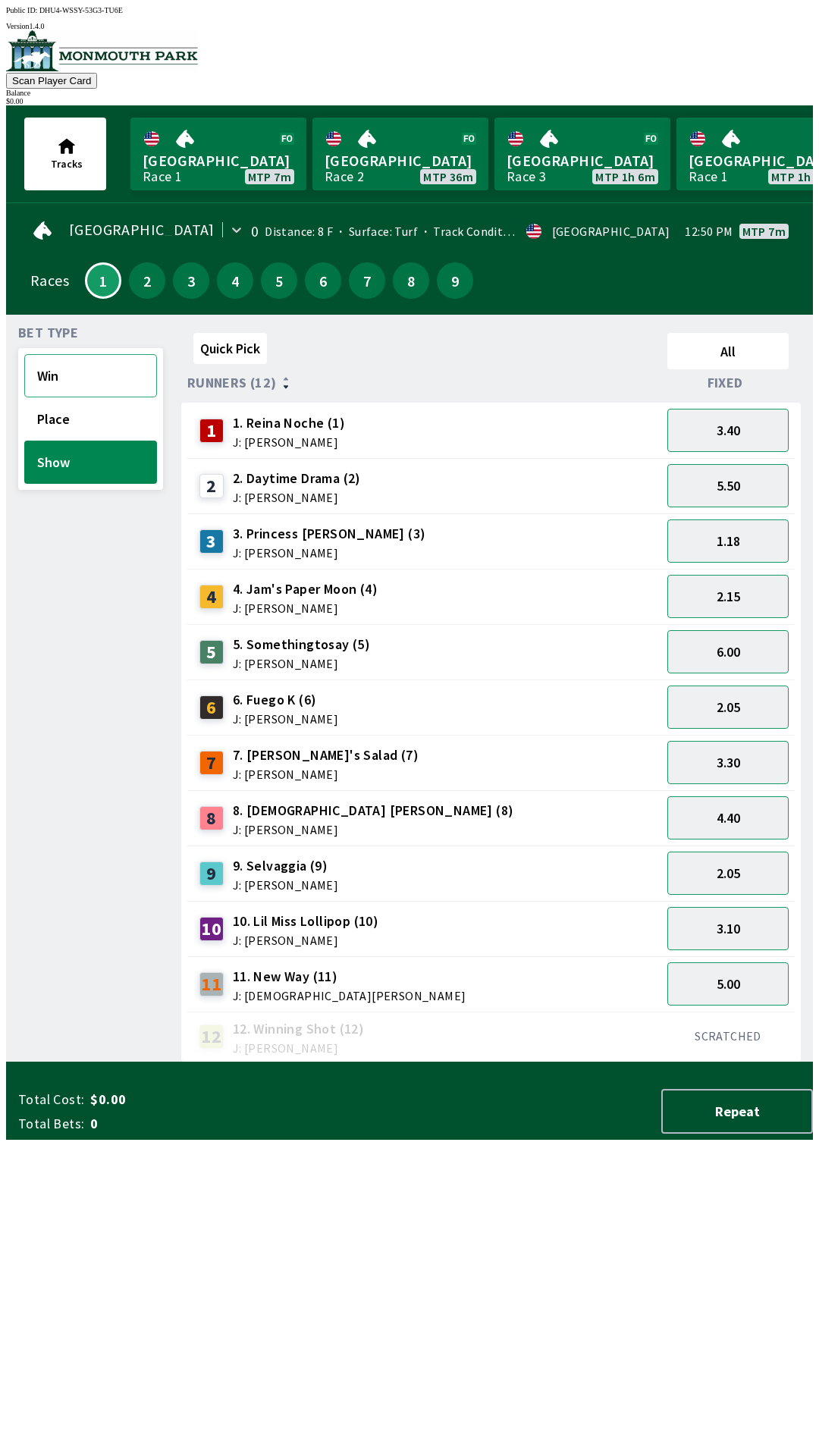
click at [56, 372] on button "Win" at bounding box center [91, 375] width 133 height 43
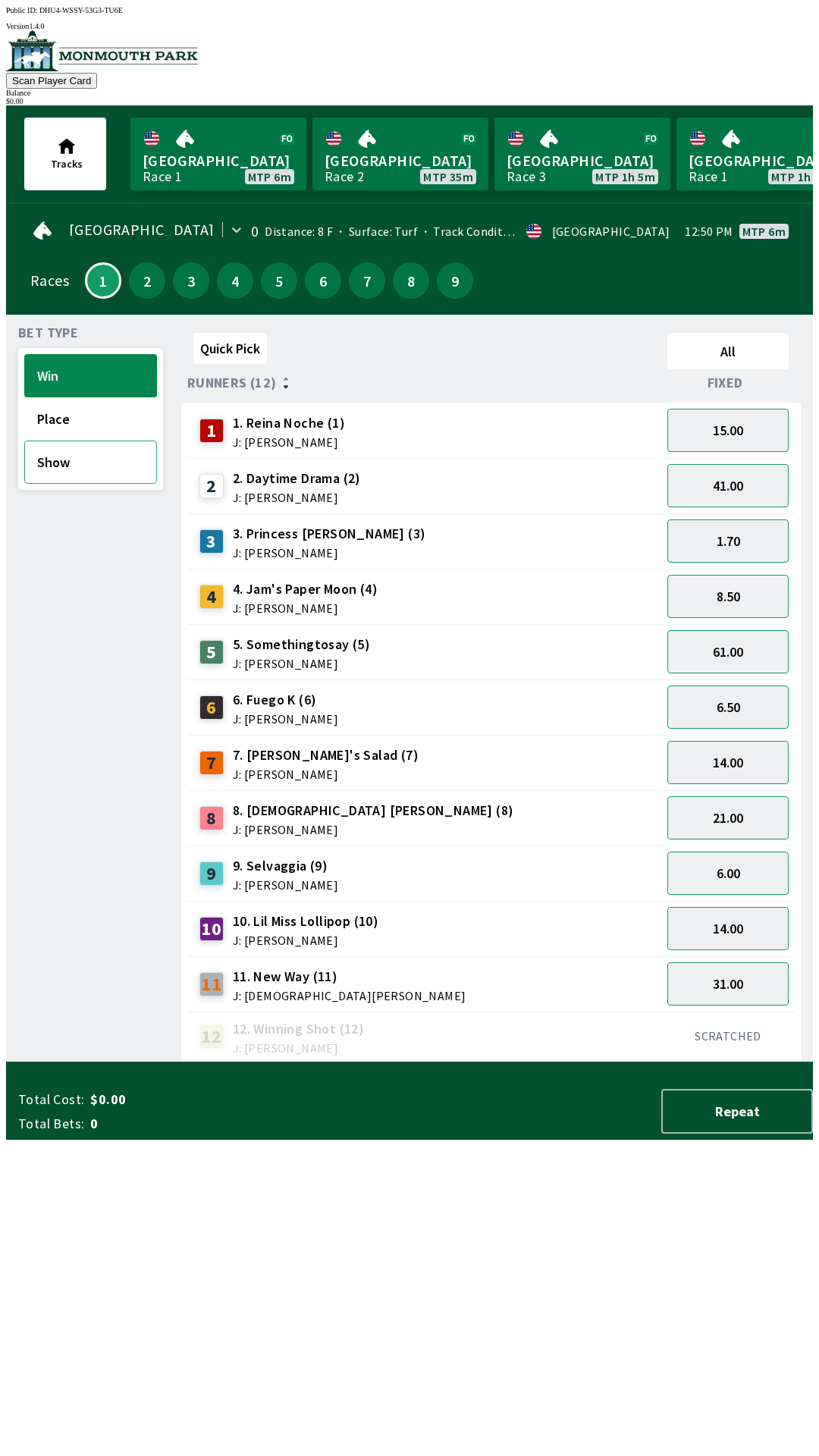
click at [60, 468] on button "Show" at bounding box center [91, 461] width 133 height 43
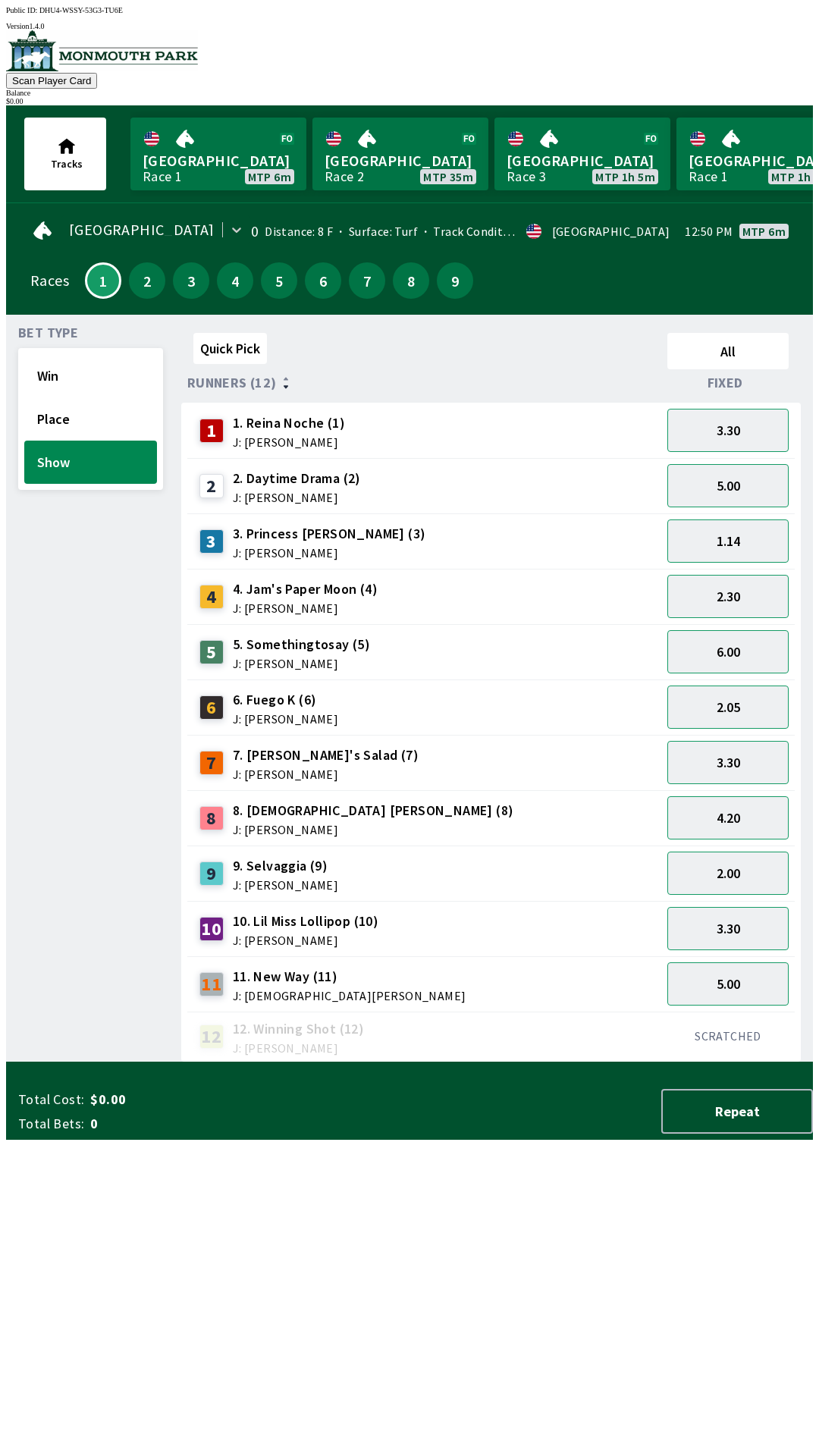
click at [291, 418] on span "1. Reina Noche (1)" at bounding box center [289, 422] width 112 height 20
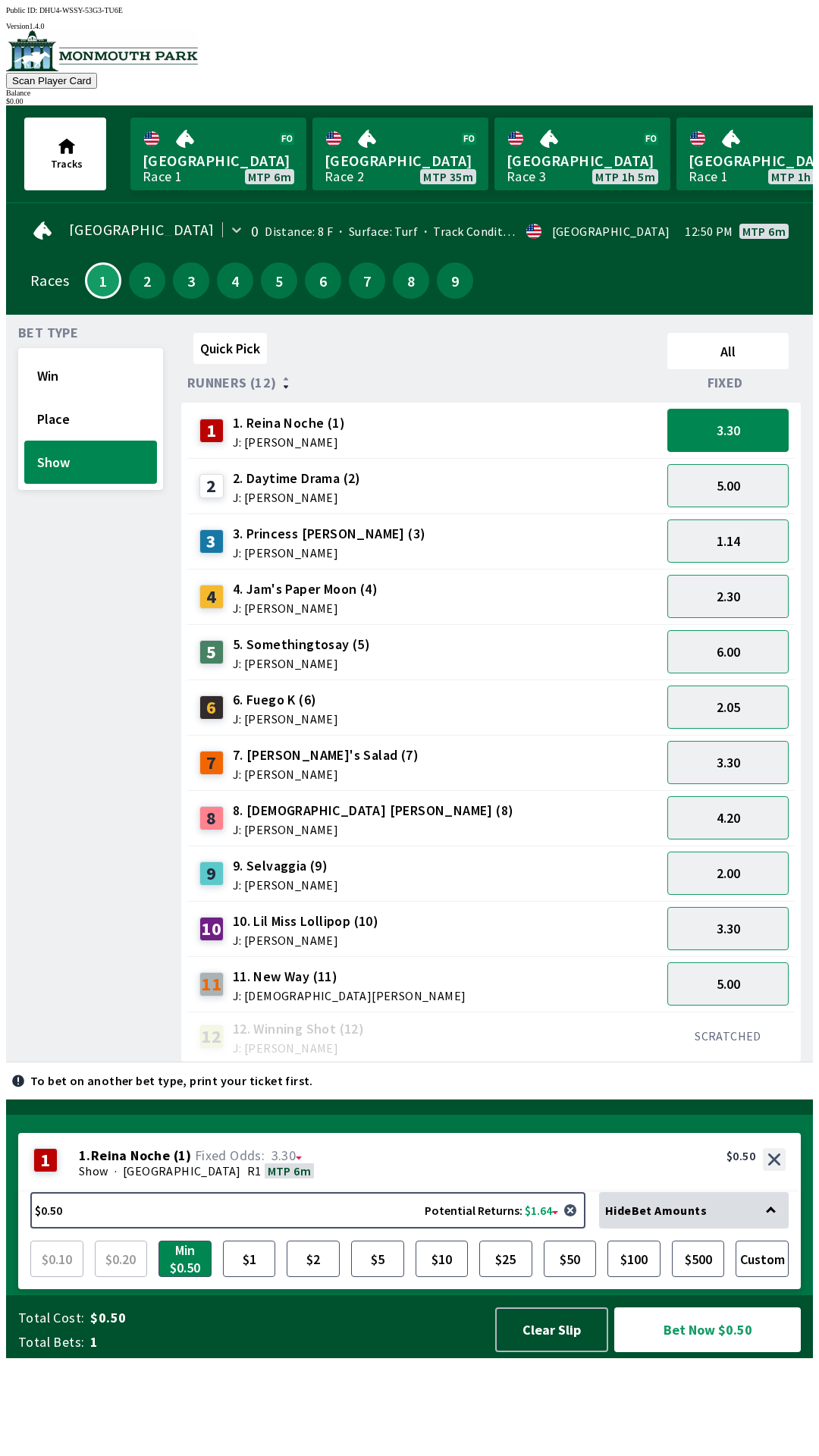
click at [286, 602] on span "J: [PERSON_NAME]" at bounding box center [305, 608] width 145 height 13
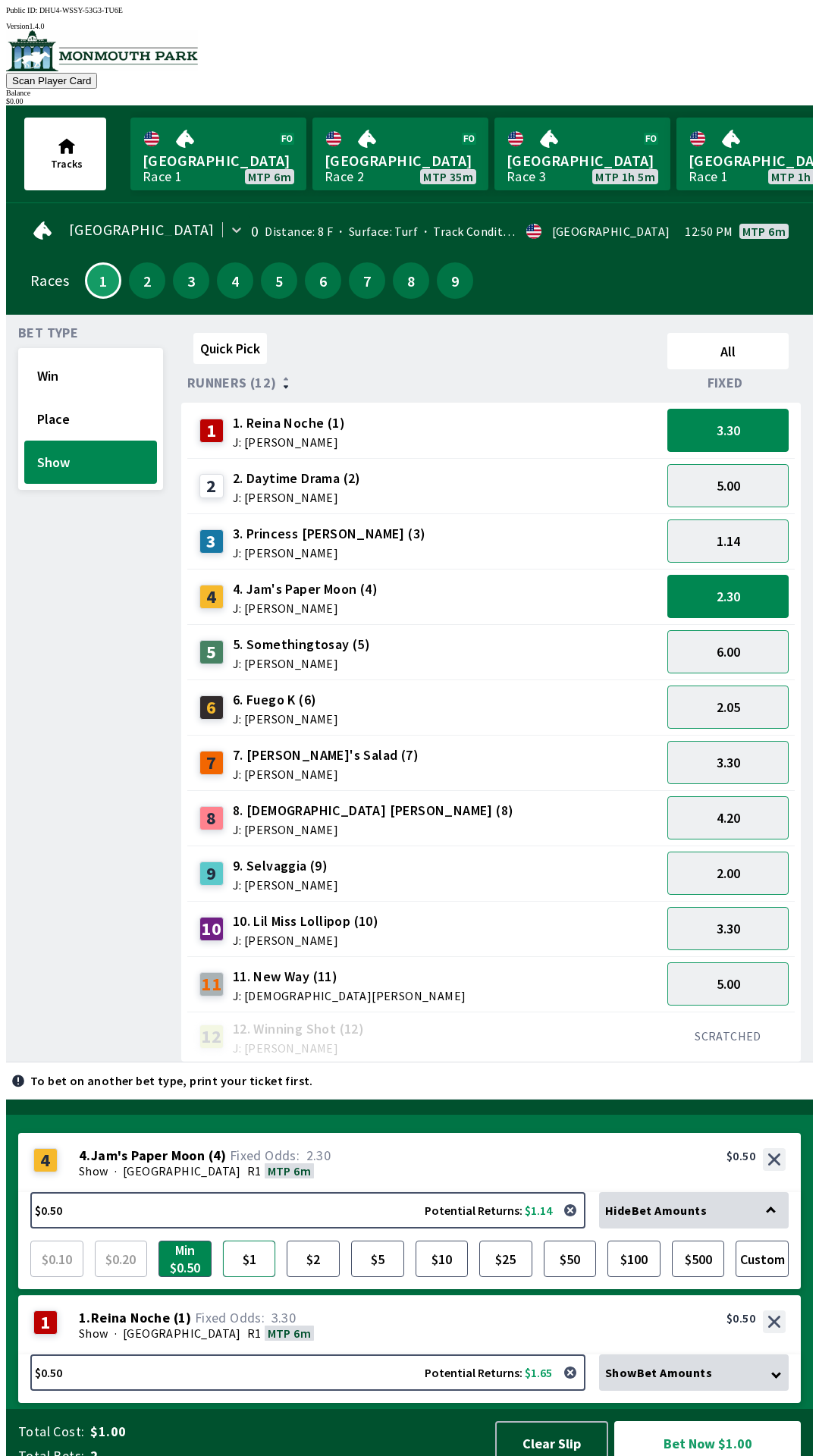
click at [271, 1240] on button "$1" at bounding box center [250, 1258] width 53 height 37
click at [375, 1246] on button "$5" at bounding box center [378, 1258] width 53 height 37
click at [291, 1325] on div "Show · [GEOGRAPHIC_DATA] R1 MTP 6m" at bounding box center [433, 1332] width 707 height 15
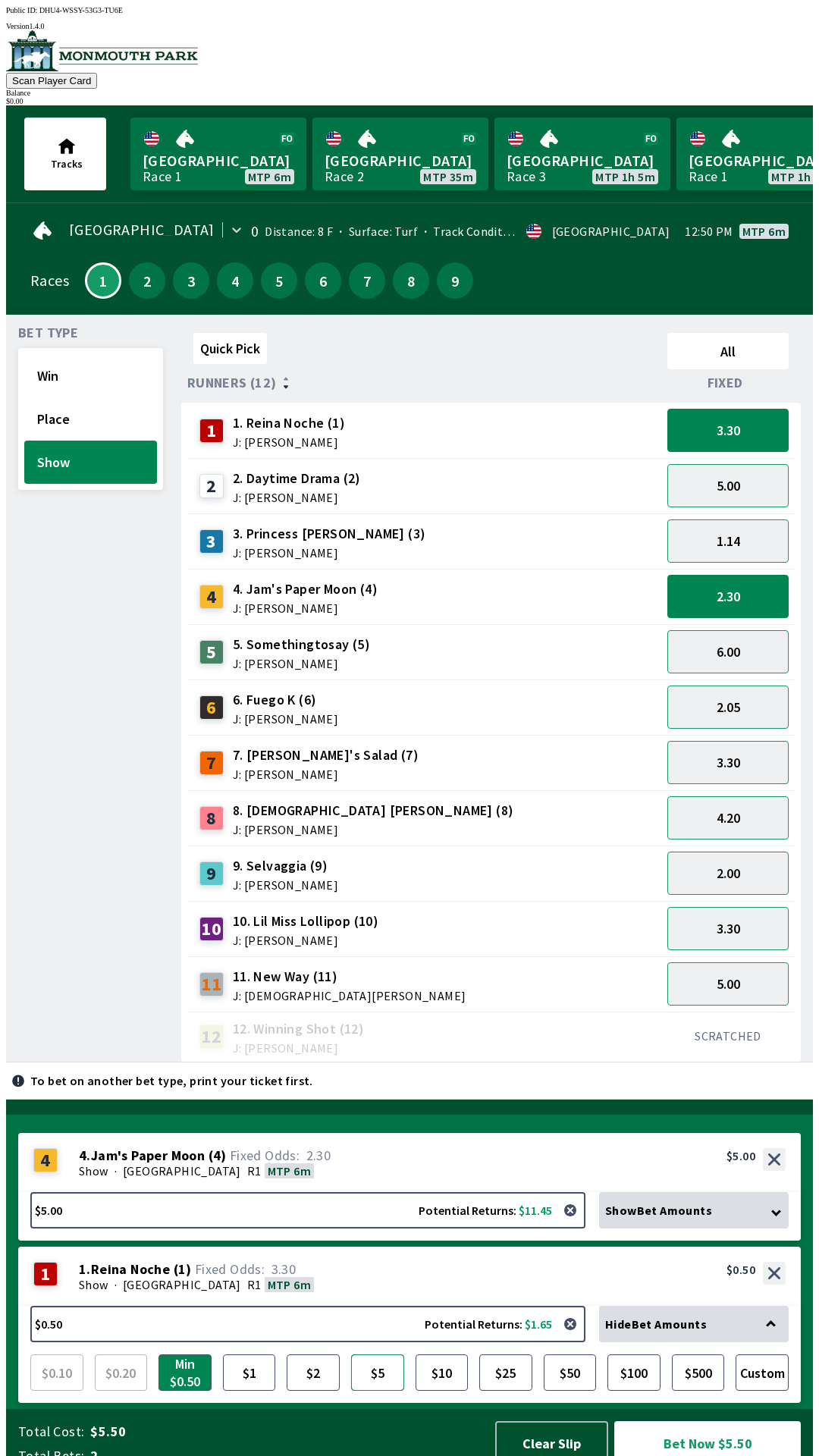
click at [383, 1354] on button "$5" at bounding box center [378, 1372] width 53 height 37
click at [298, 491] on span "J: [PERSON_NAME]" at bounding box center [297, 497] width 128 height 13
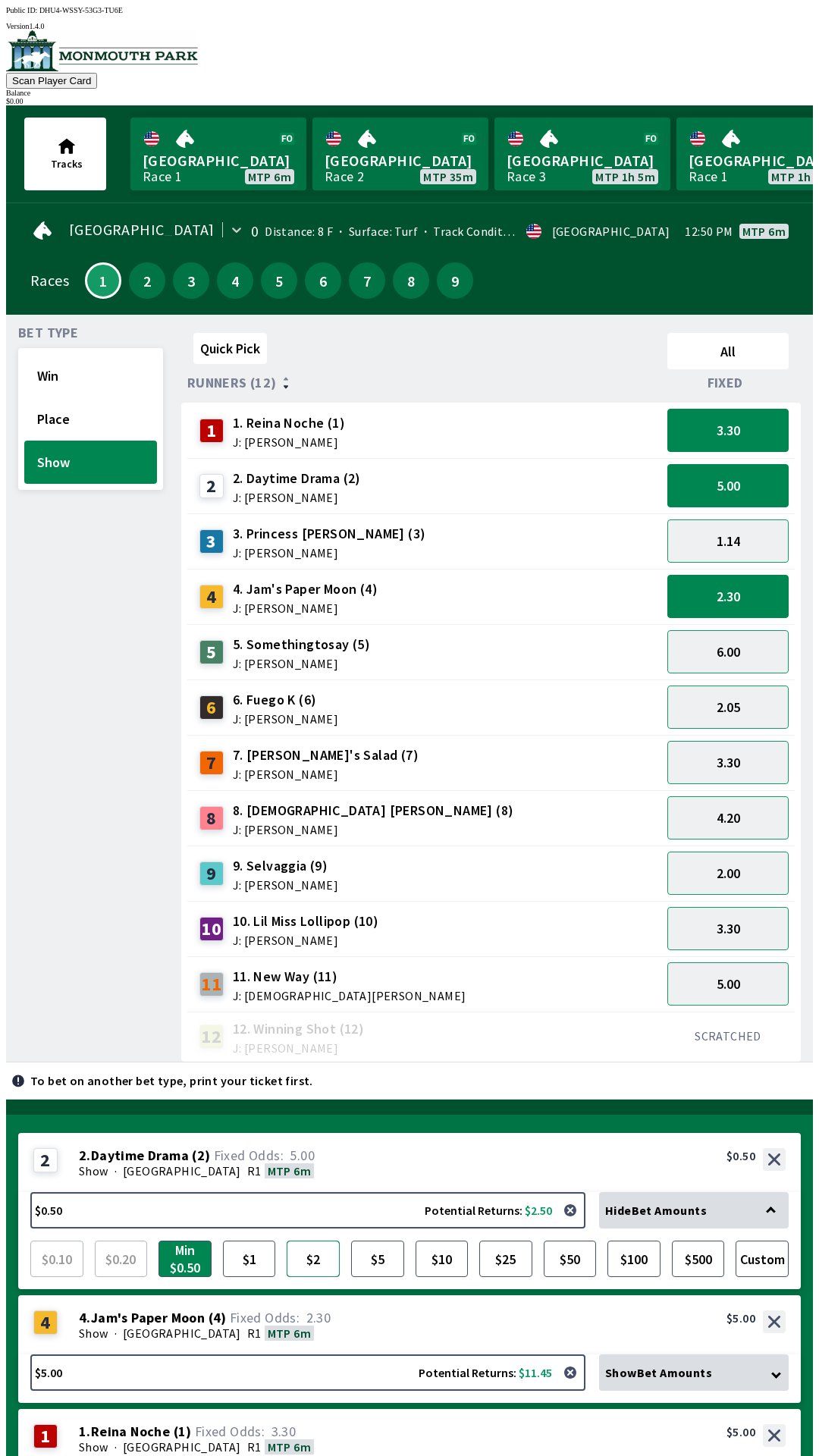
click at [318, 1240] on button "$2" at bounding box center [313, 1258] width 53 height 37
click at [347, 644] on span "5. Somethingtosay (5)" at bounding box center [301, 644] width 137 height 20
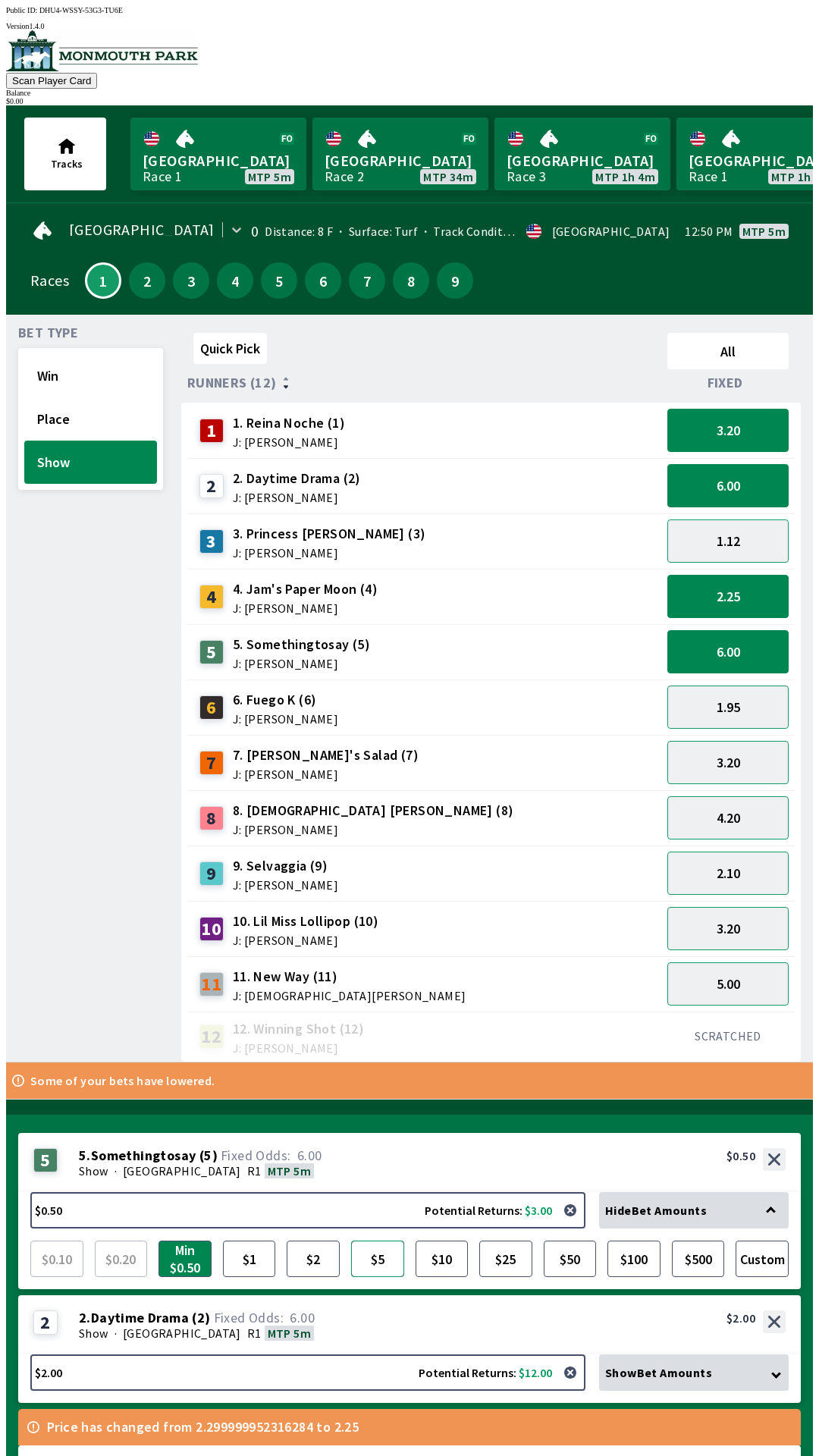
click at [379, 1240] on button "$5" at bounding box center [378, 1258] width 53 height 37
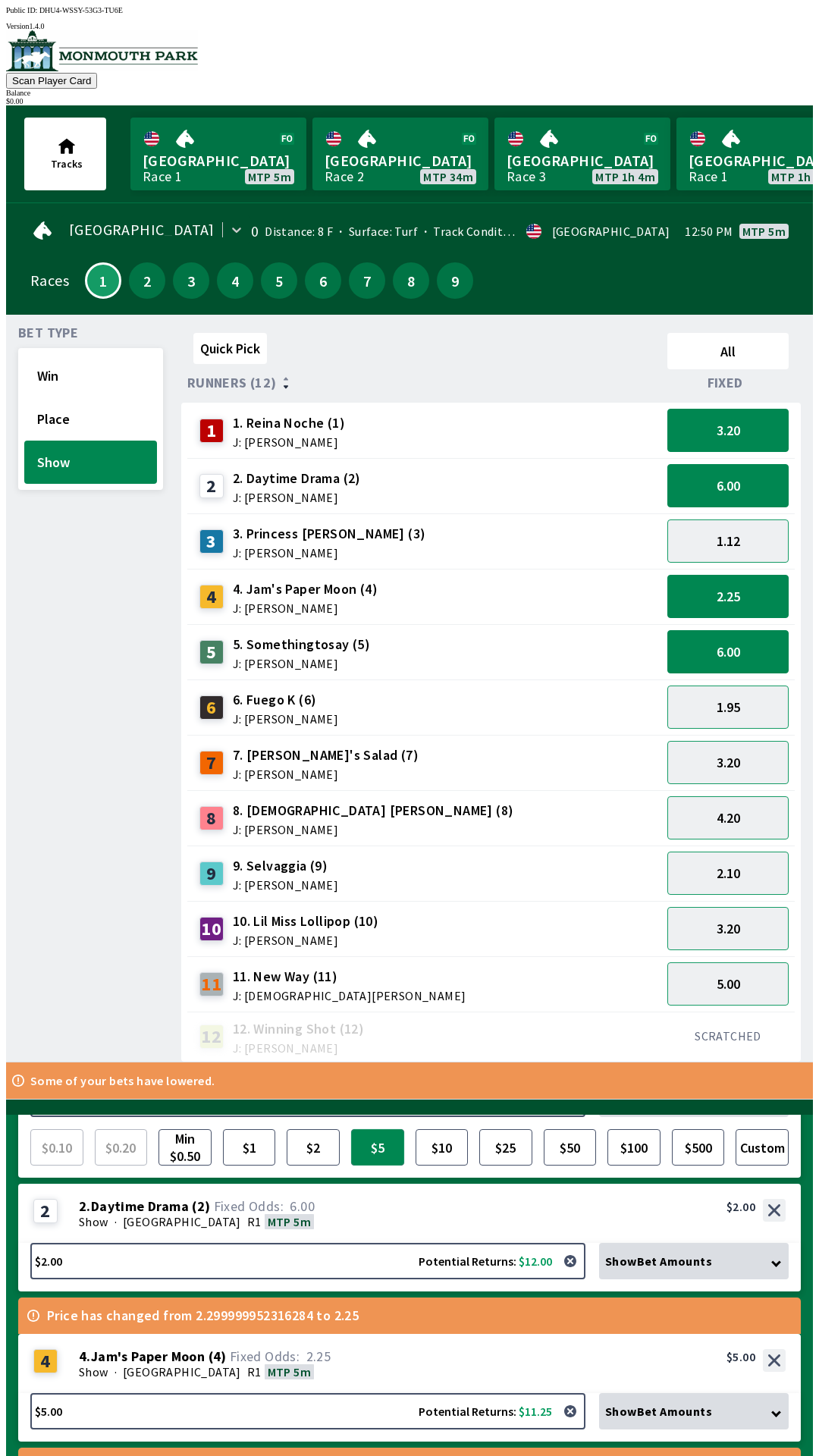
scroll to position [172, 0]
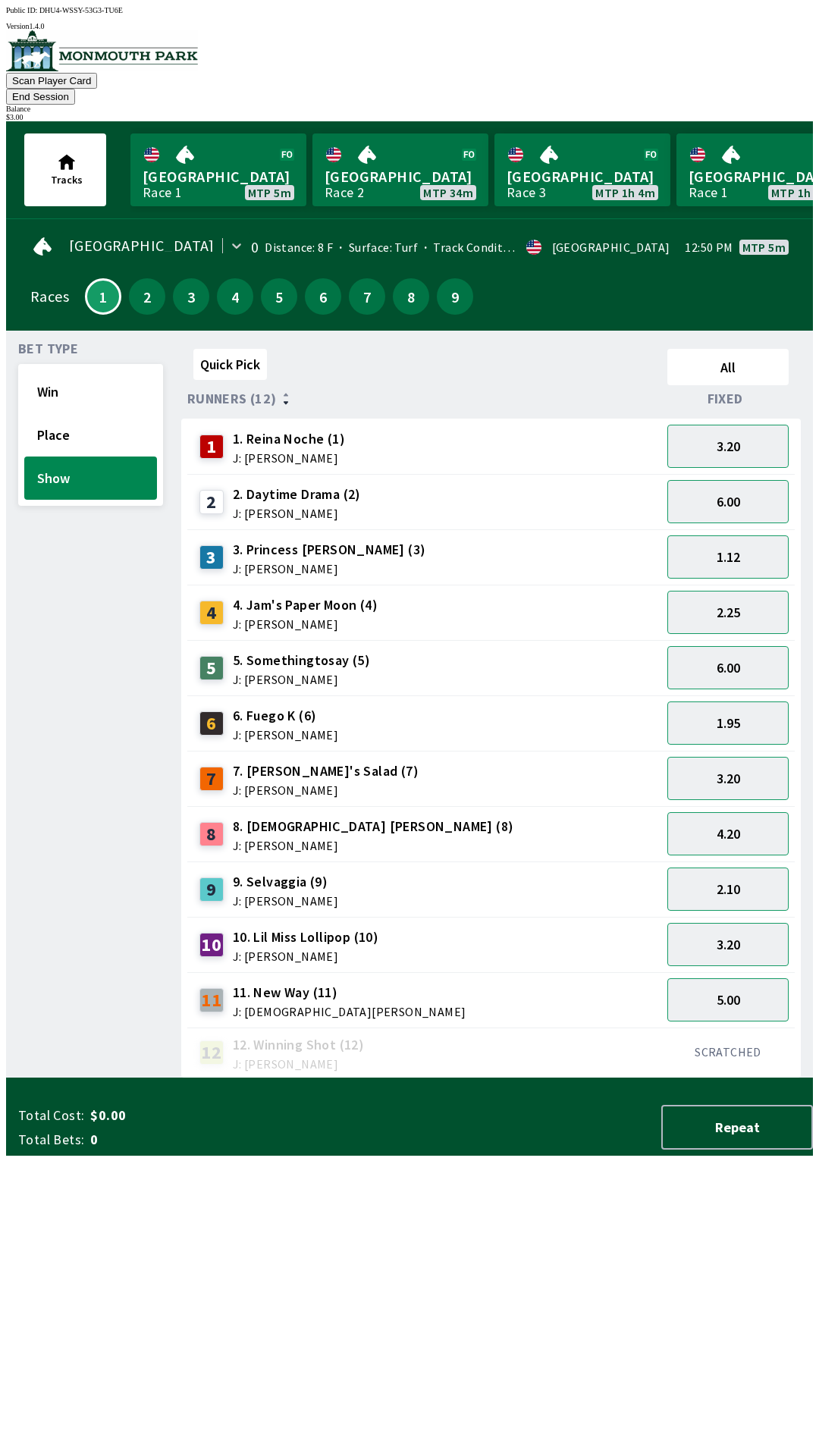
click at [75, 88] on button "End Session" at bounding box center [41, 96] width 69 height 16
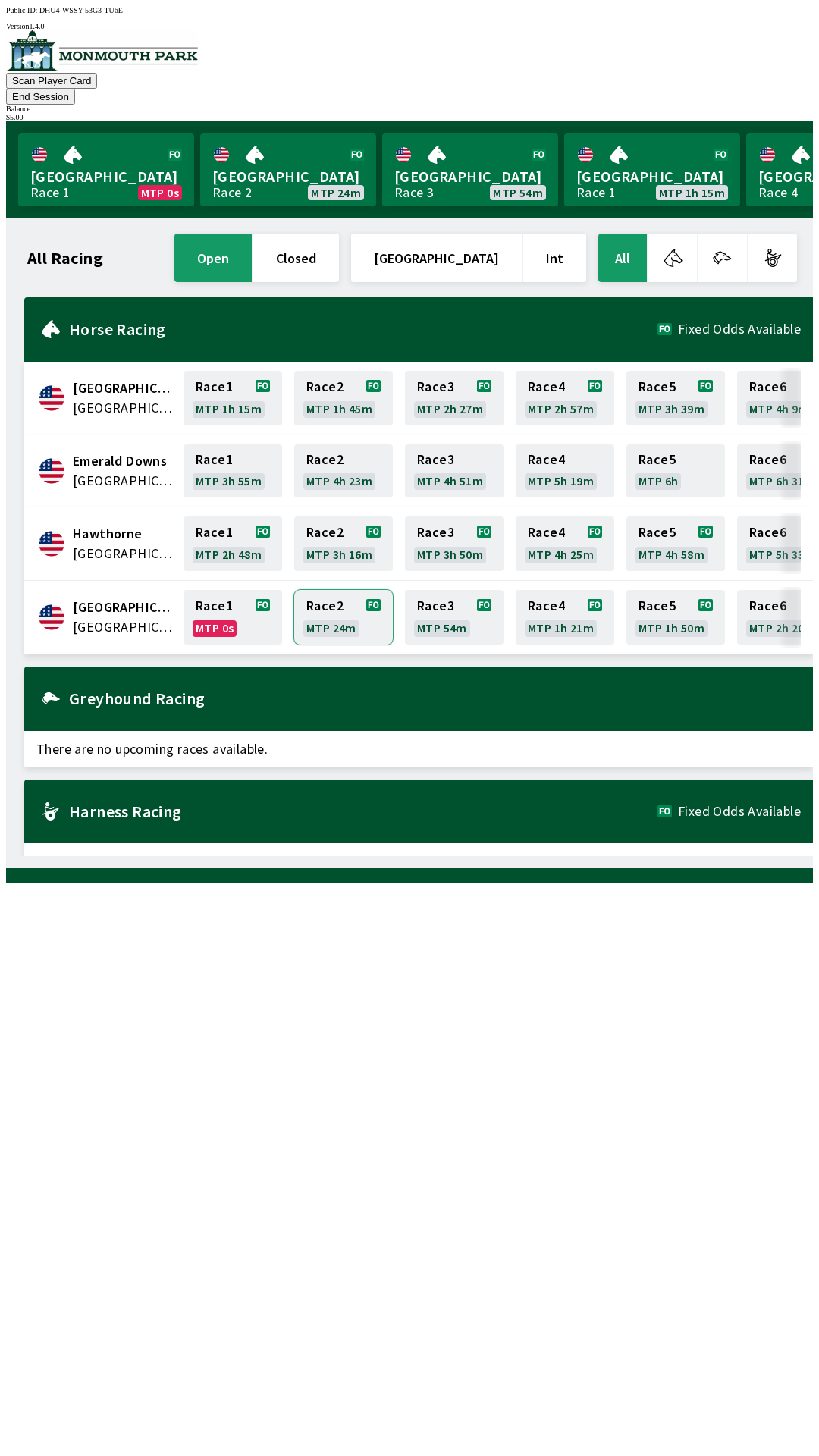
click at [318, 614] on link "Race 2 MTP 24m" at bounding box center [343, 617] width 99 height 55
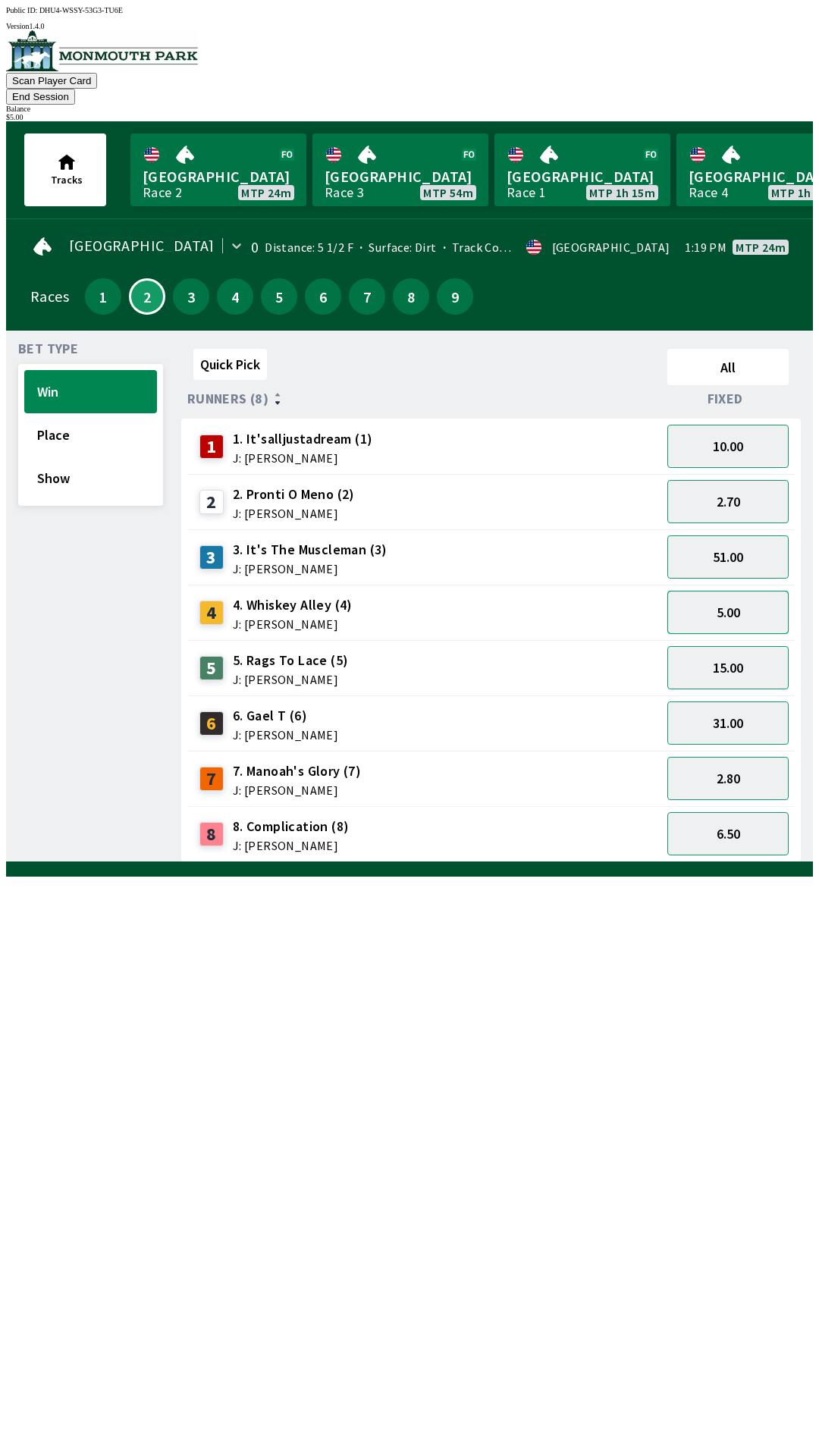
click at [753, 594] on button "5.00" at bounding box center [727, 611] width 121 height 43
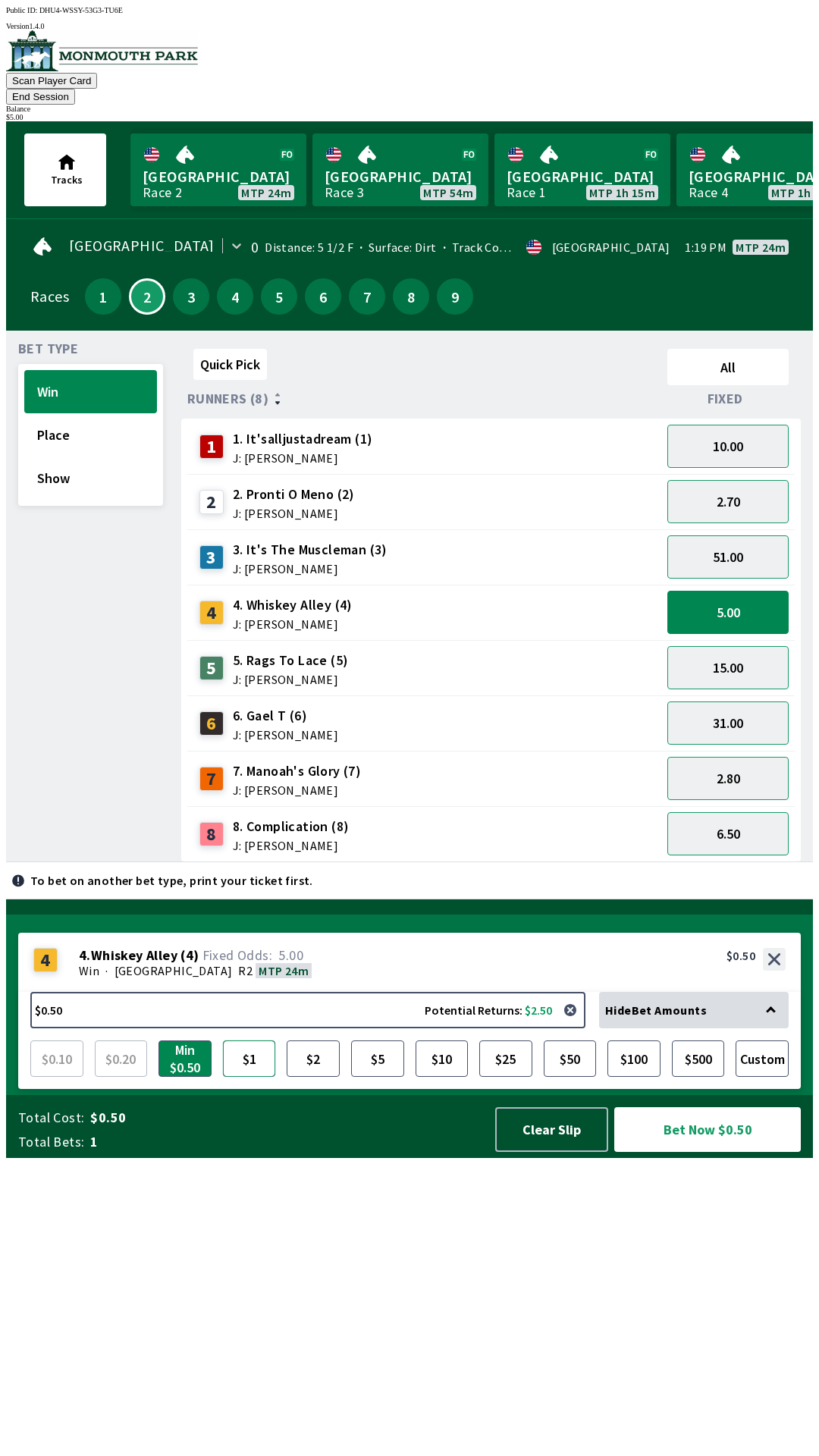
click at [237, 1077] on button "$1" at bounding box center [250, 1058] width 53 height 37
click at [710, 1152] on button "Bet Now $1.00" at bounding box center [707, 1129] width 187 height 45
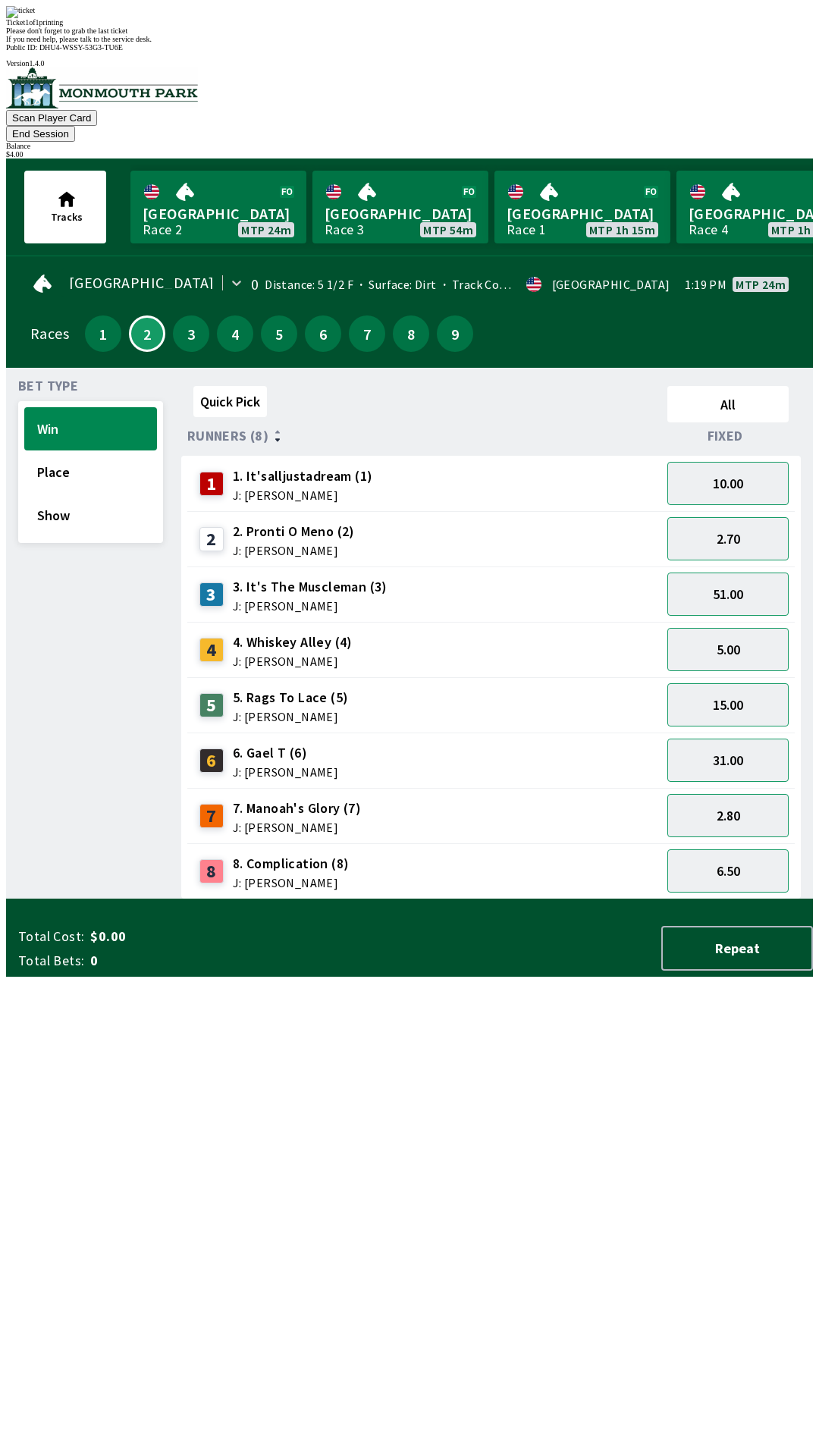
click at [75, 126] on button "End Session" at bounding box center [41, 134] width 69 height 16
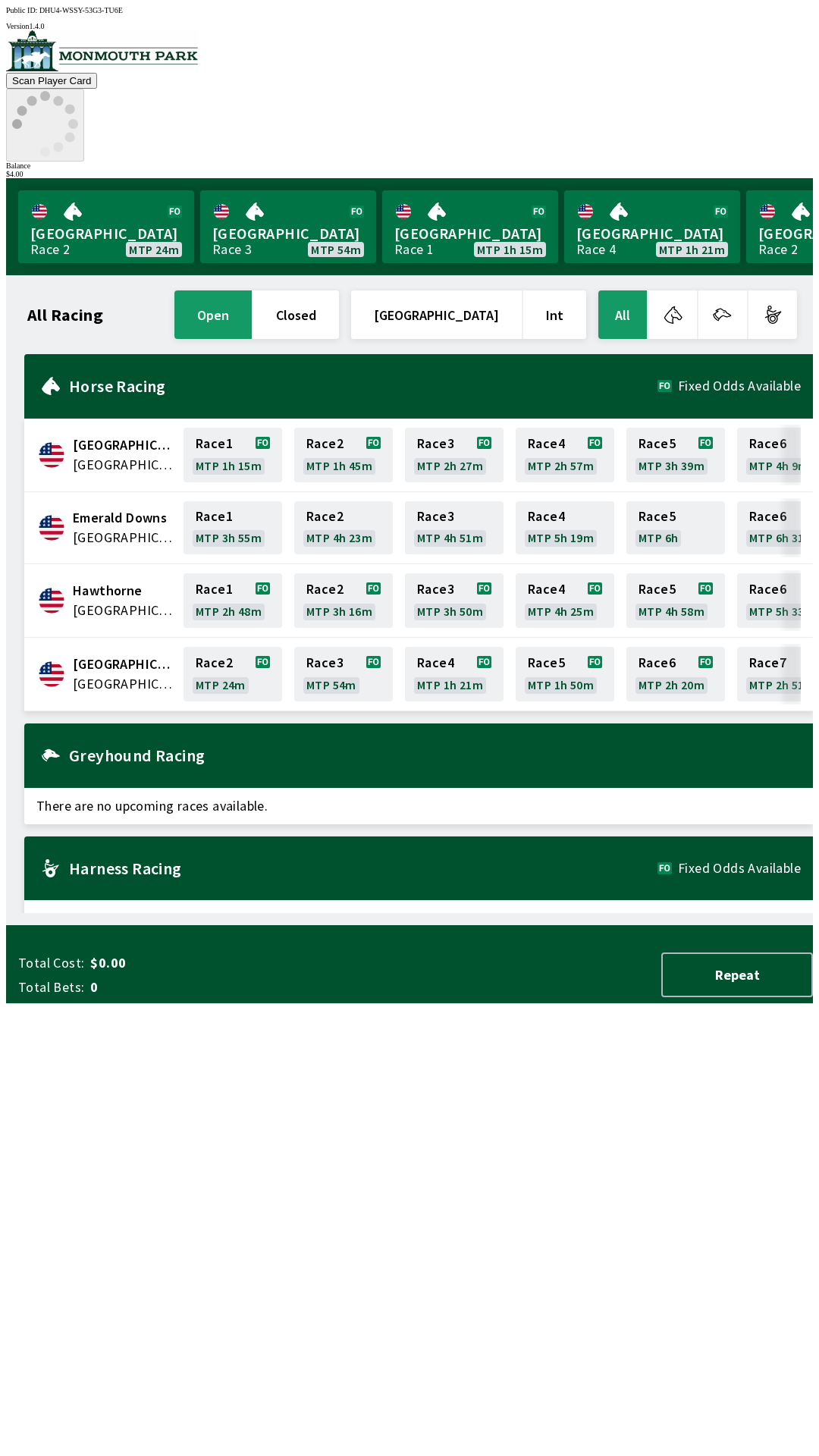
click at [78, 91] on icon at bounding box center [45, 124] width 66 height 66
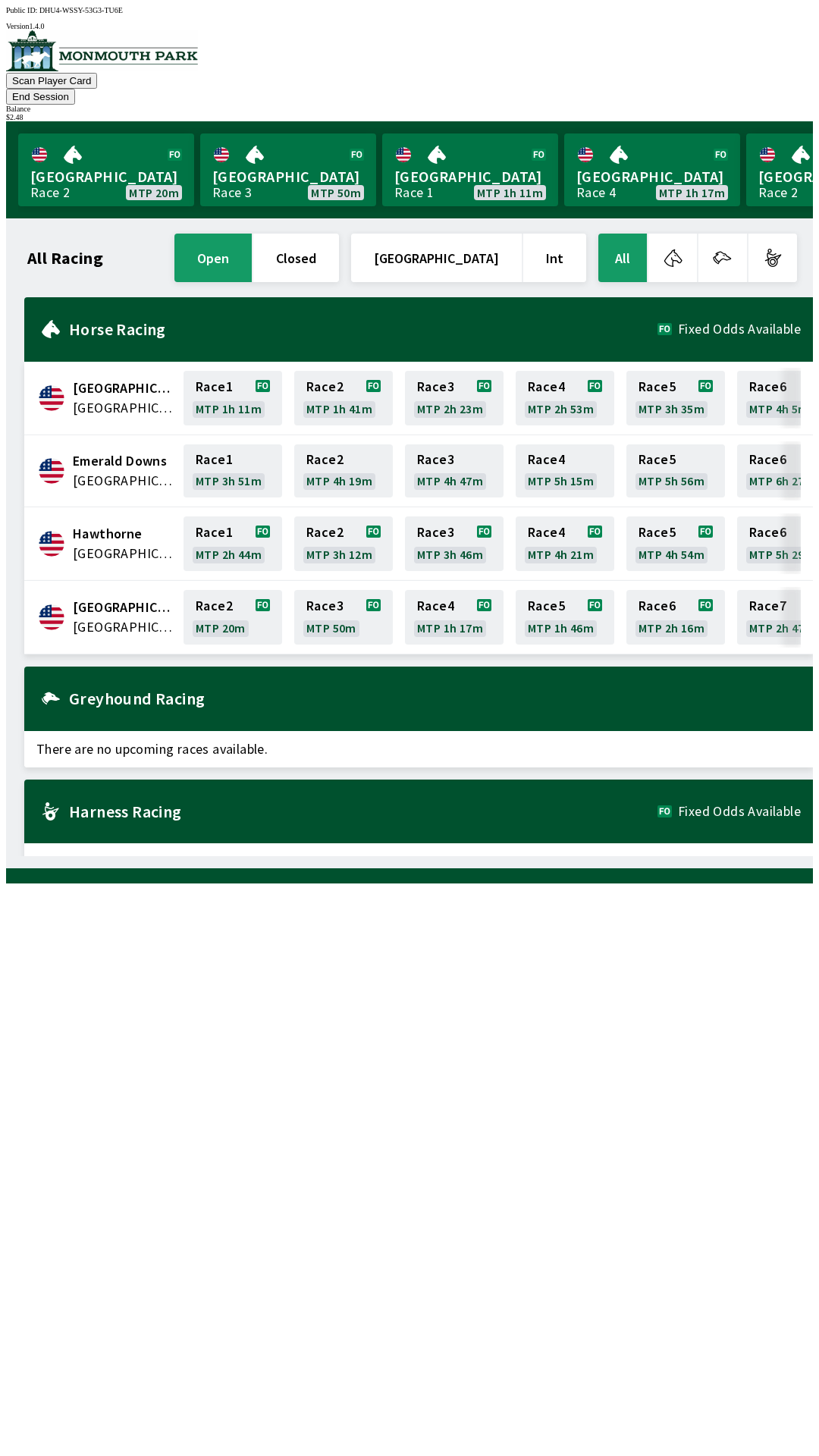
click at [75, 88] on button "End Session" at bounding box center [41, 96] width 69 height 16
click at [232, 597] on link "Race 2 MTP 19m" at bounding box center [233, 617] width 99 height 55
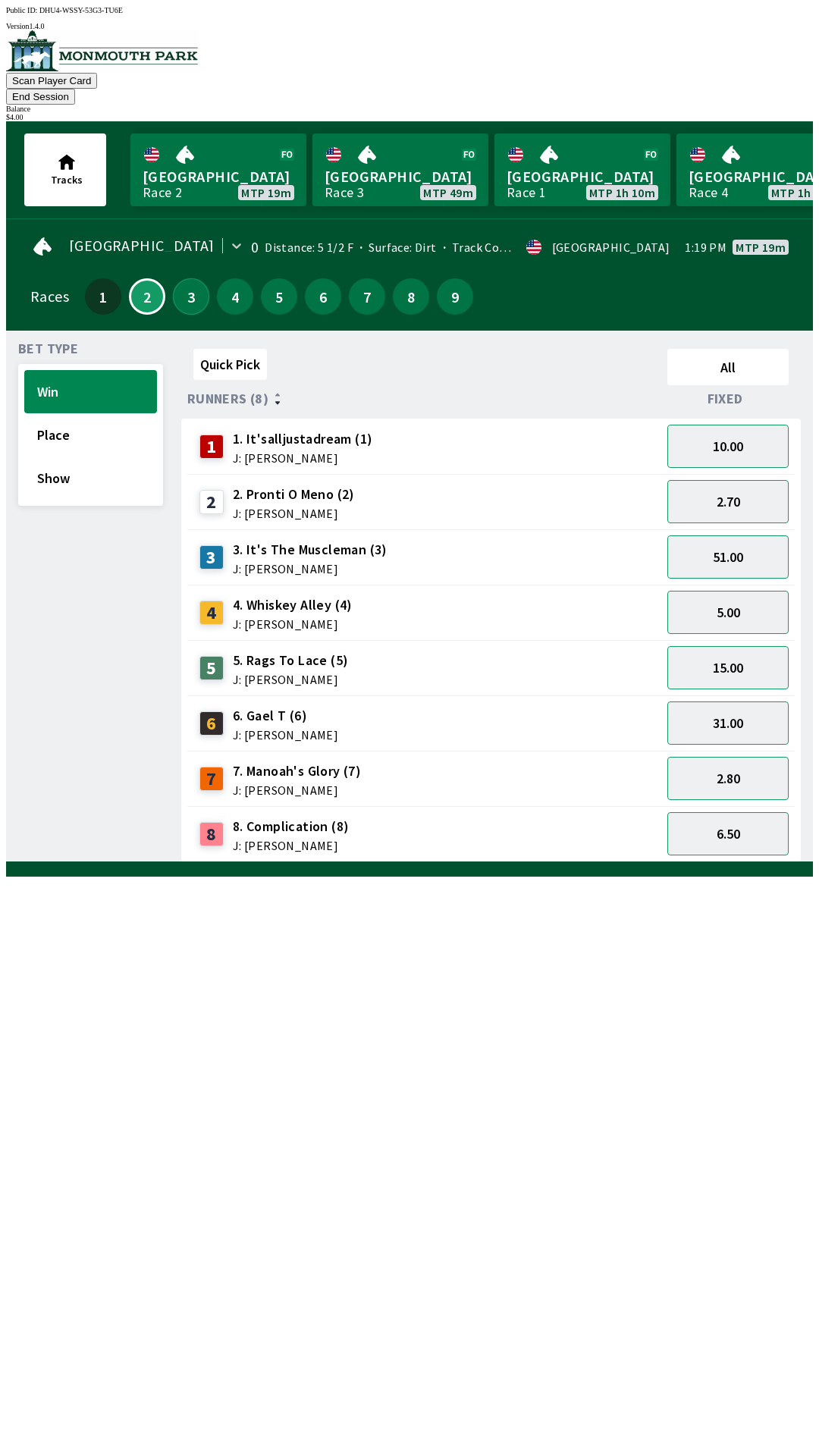
click at [184, 283] on button "3" at bounding box center [191, 296] width 37 height 37
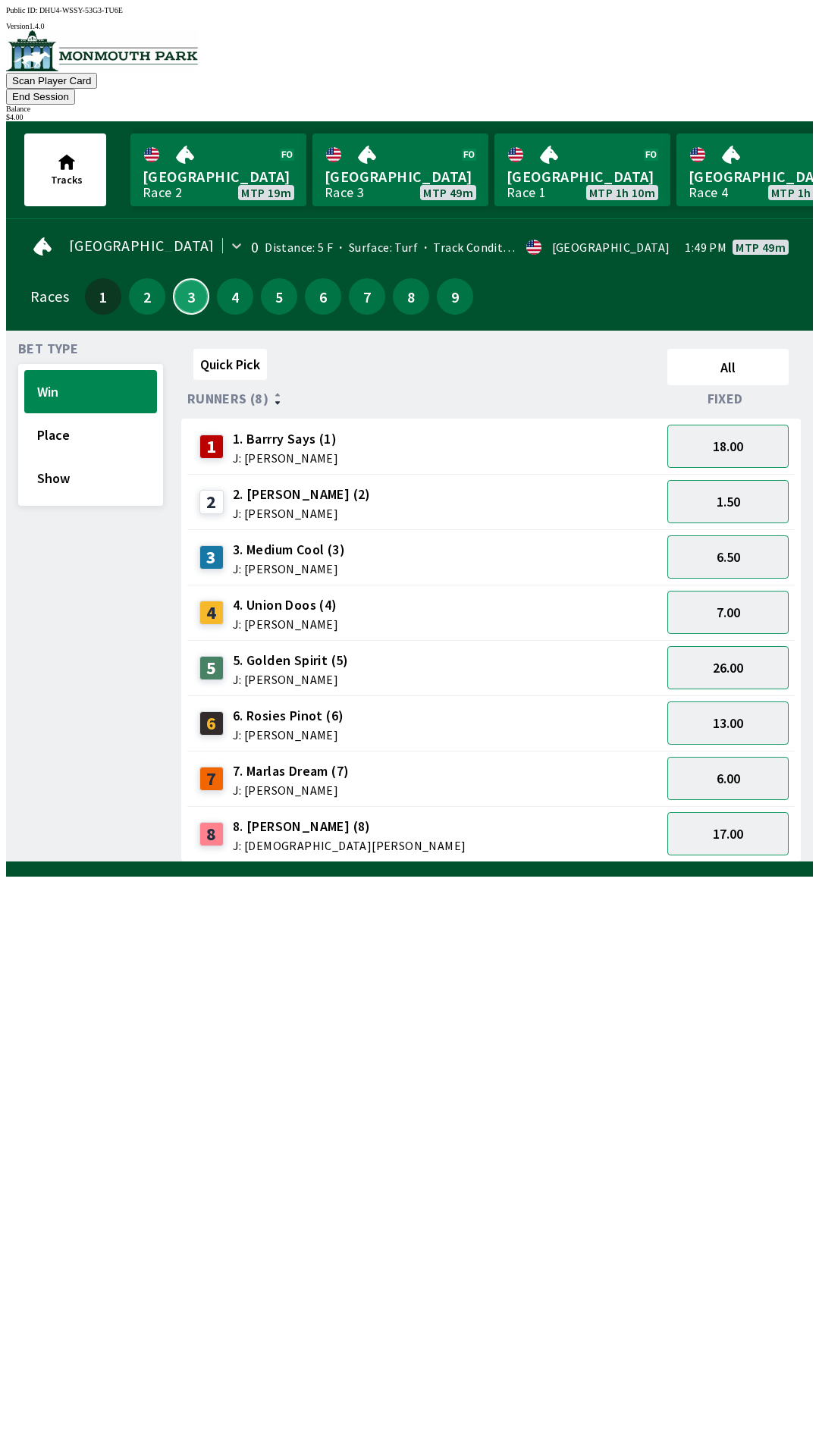
click at [173, 278] on button "3" at bounding box center [191, 296] width 37 height 37
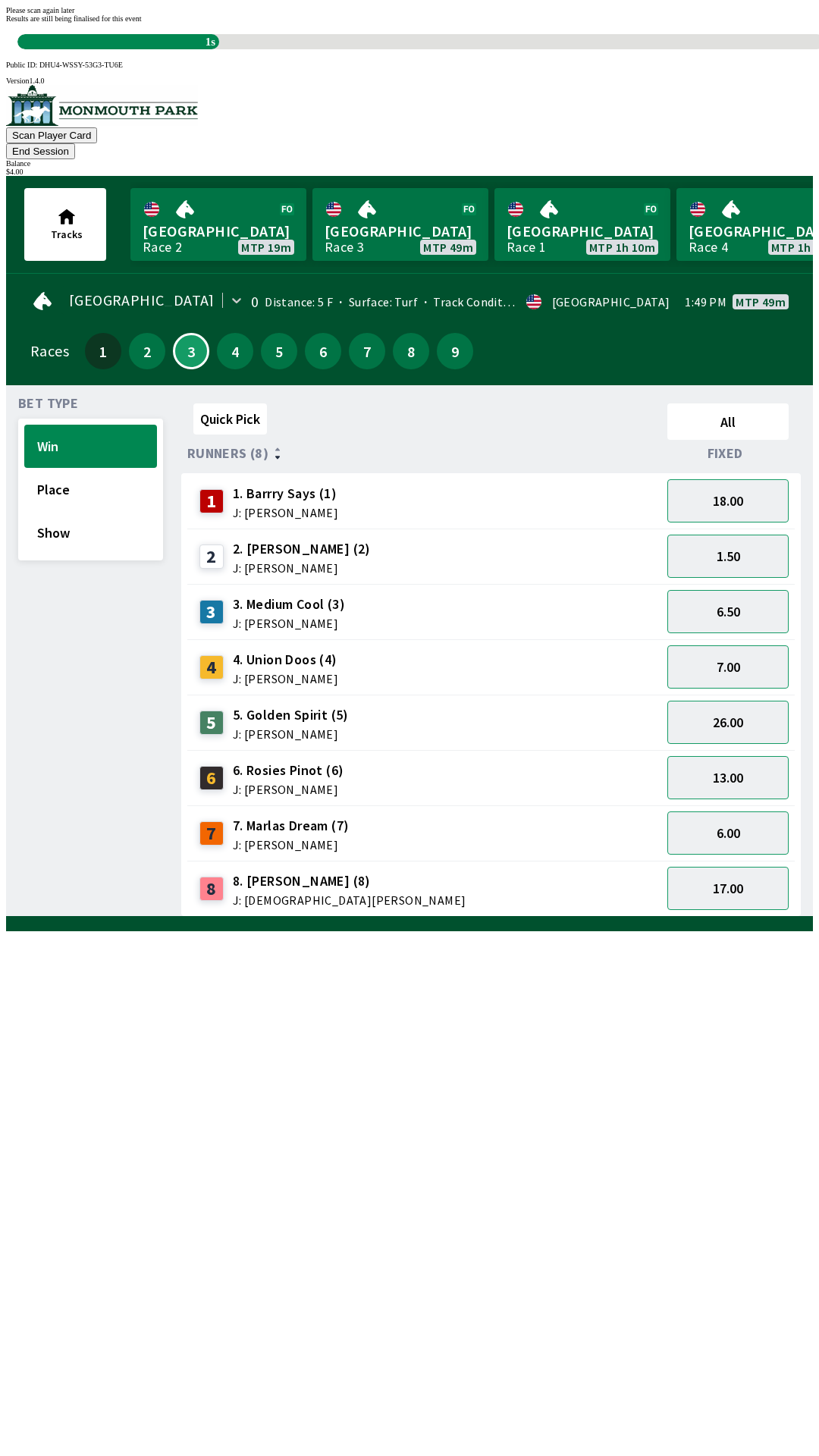
click at [222, 49] on div "Please scan again later Results are still being finalised for this event 1s" at bounding box center [410, 27] width 807 height 43
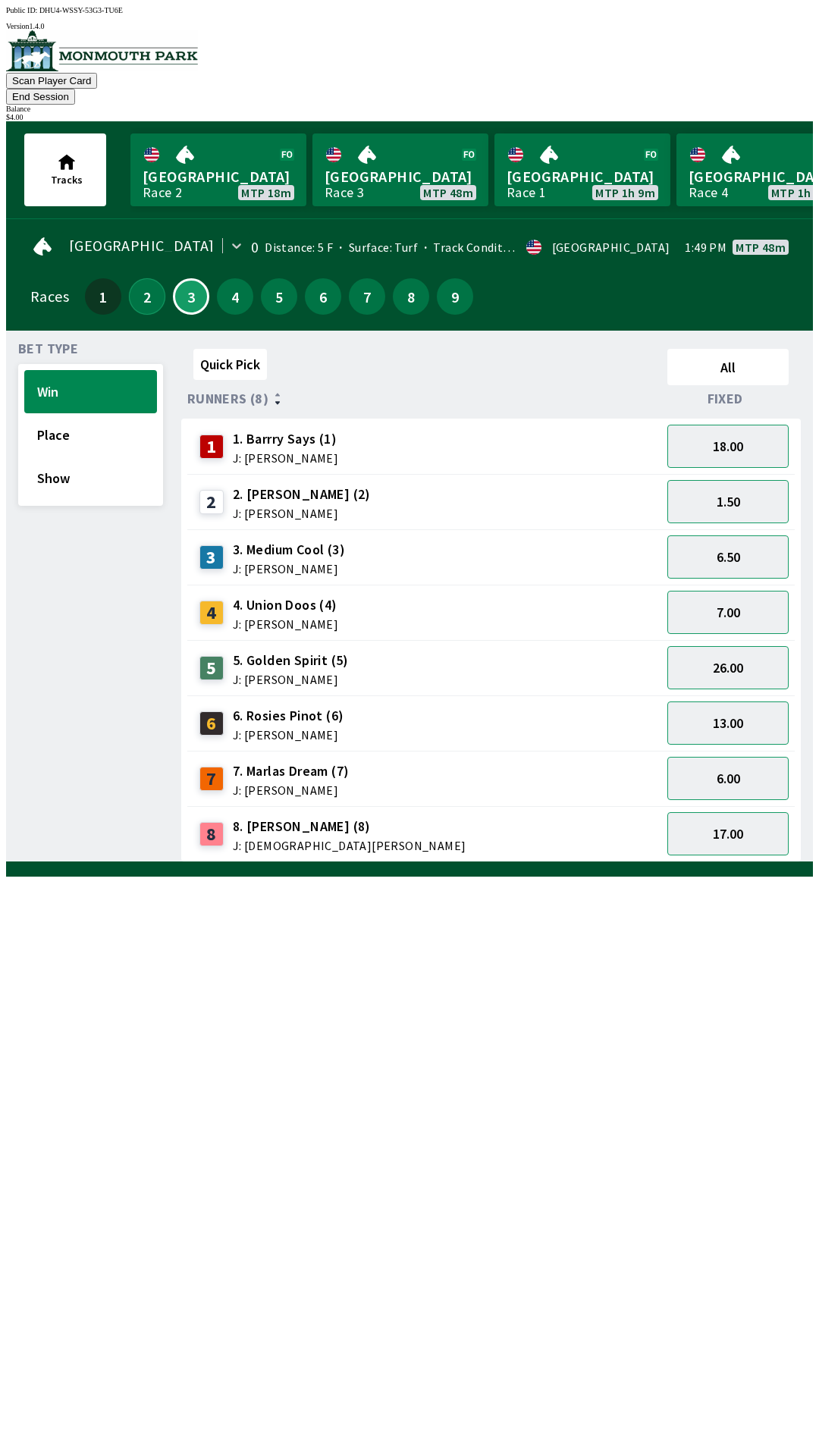
click at [145, 285] on button "2" at bounding box center [147, 296] width 37 height 37
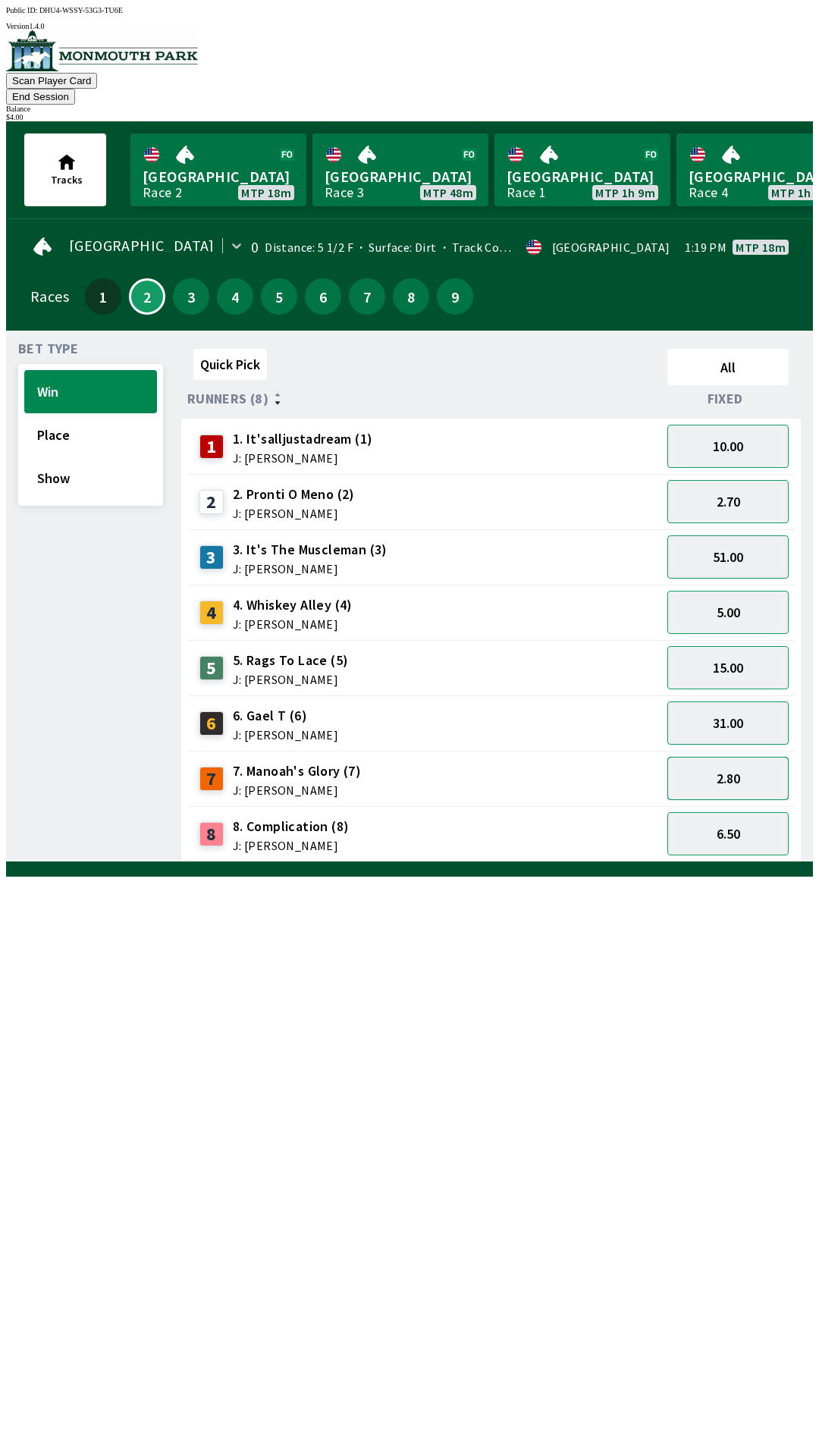
click at [707, 758] on button "2.80" at bounding box center [727, 778] width 121 height 43
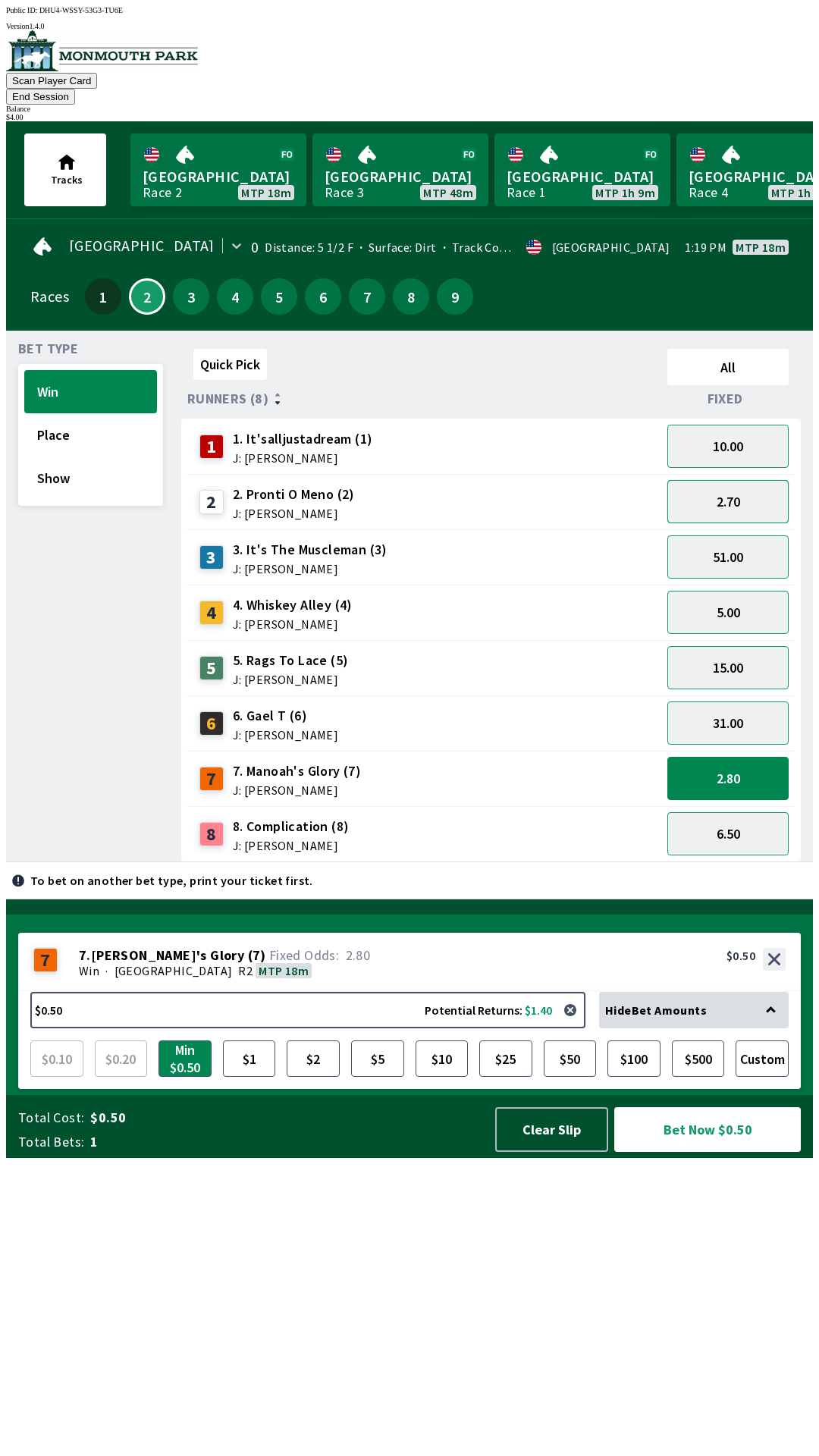
click at [695, 490] on button "2.70" at bounding box center [727, 501] width 121 height 43
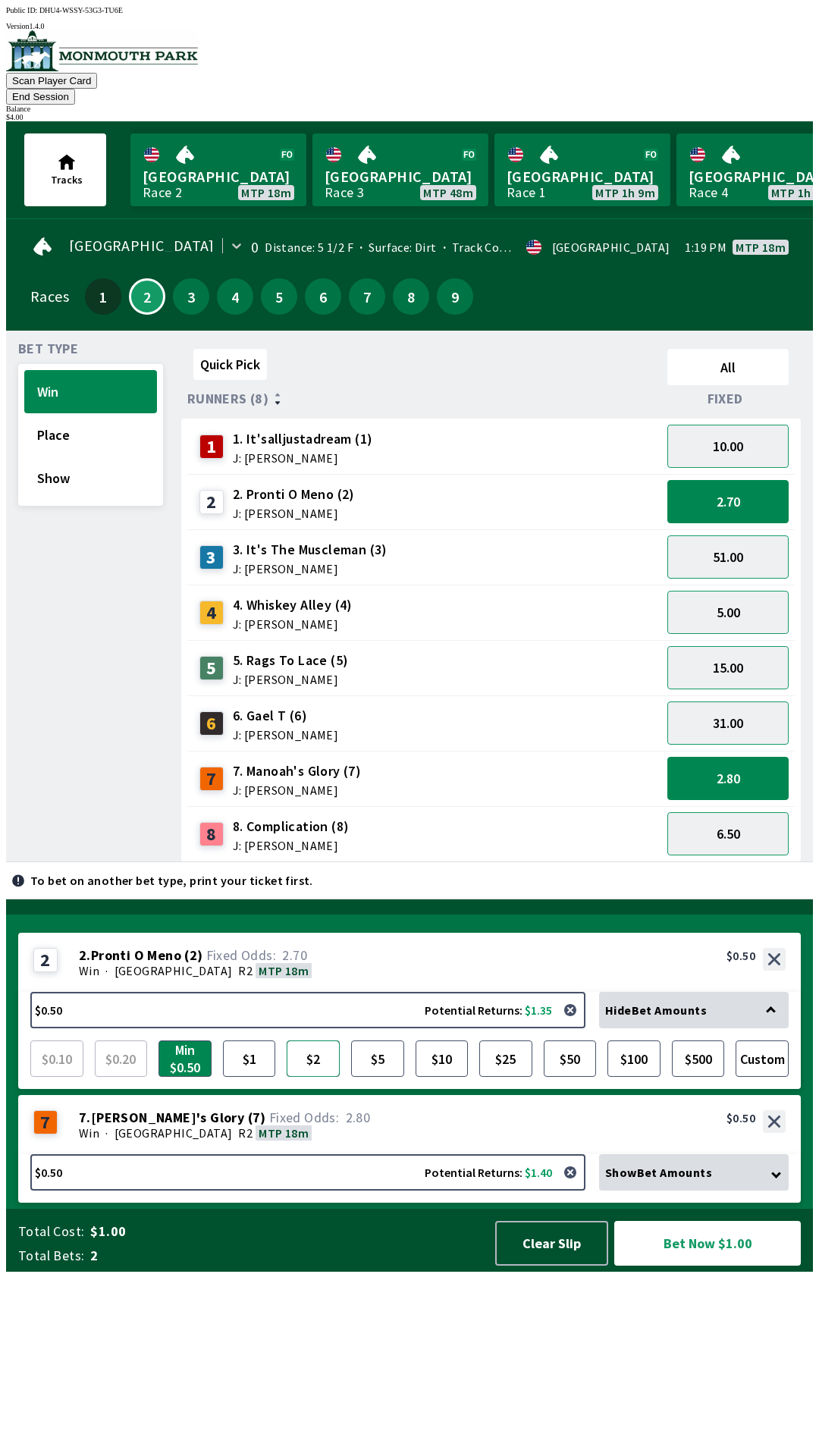
click at [314, 1077] on button "$2" at bounding box center [313, 1058] width 53 height 37
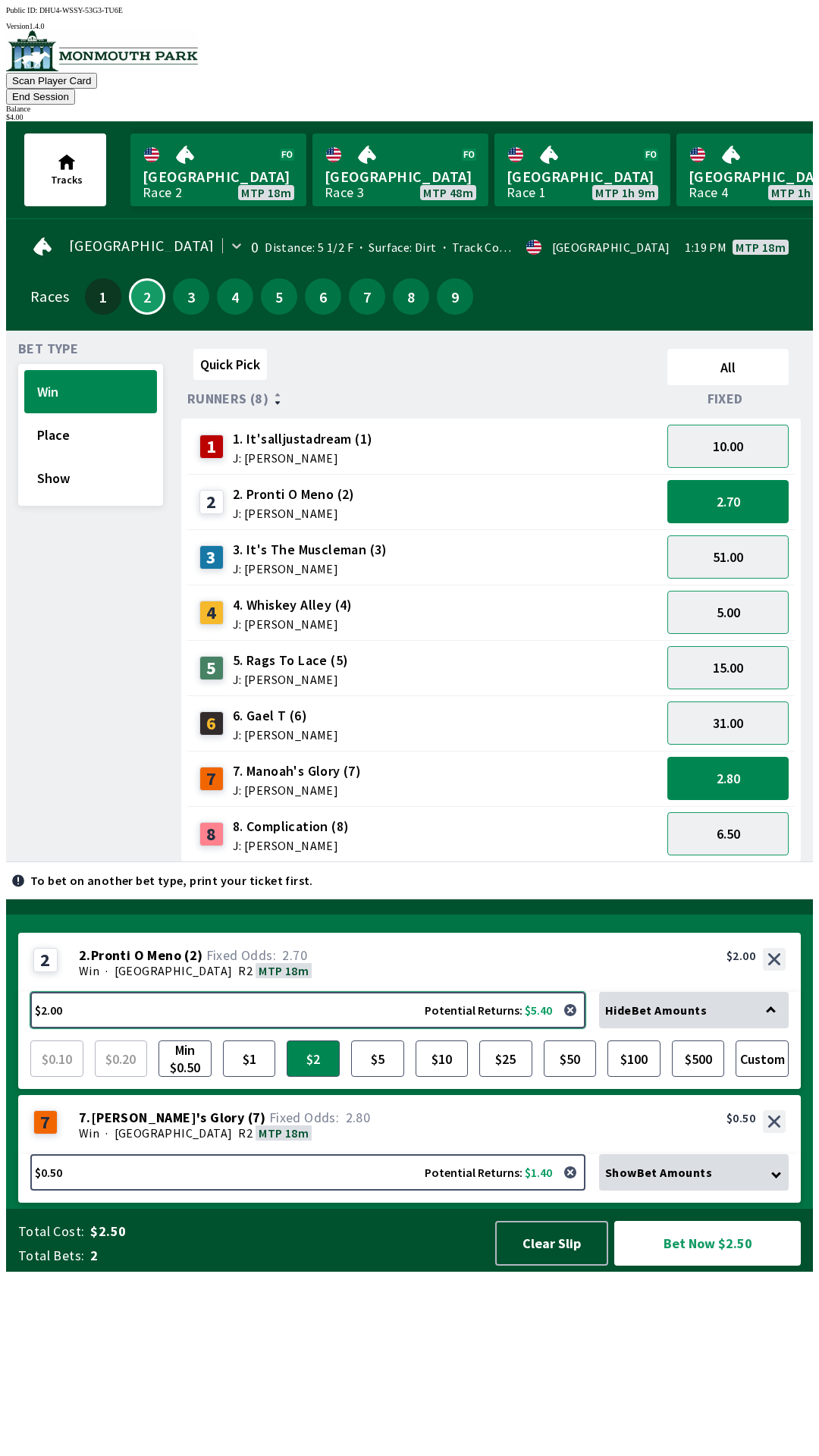
click at [170, 1028] on button "$2.00 Potential Returns: $5.40" at bounding box center [308, 1010] width 555 height 37
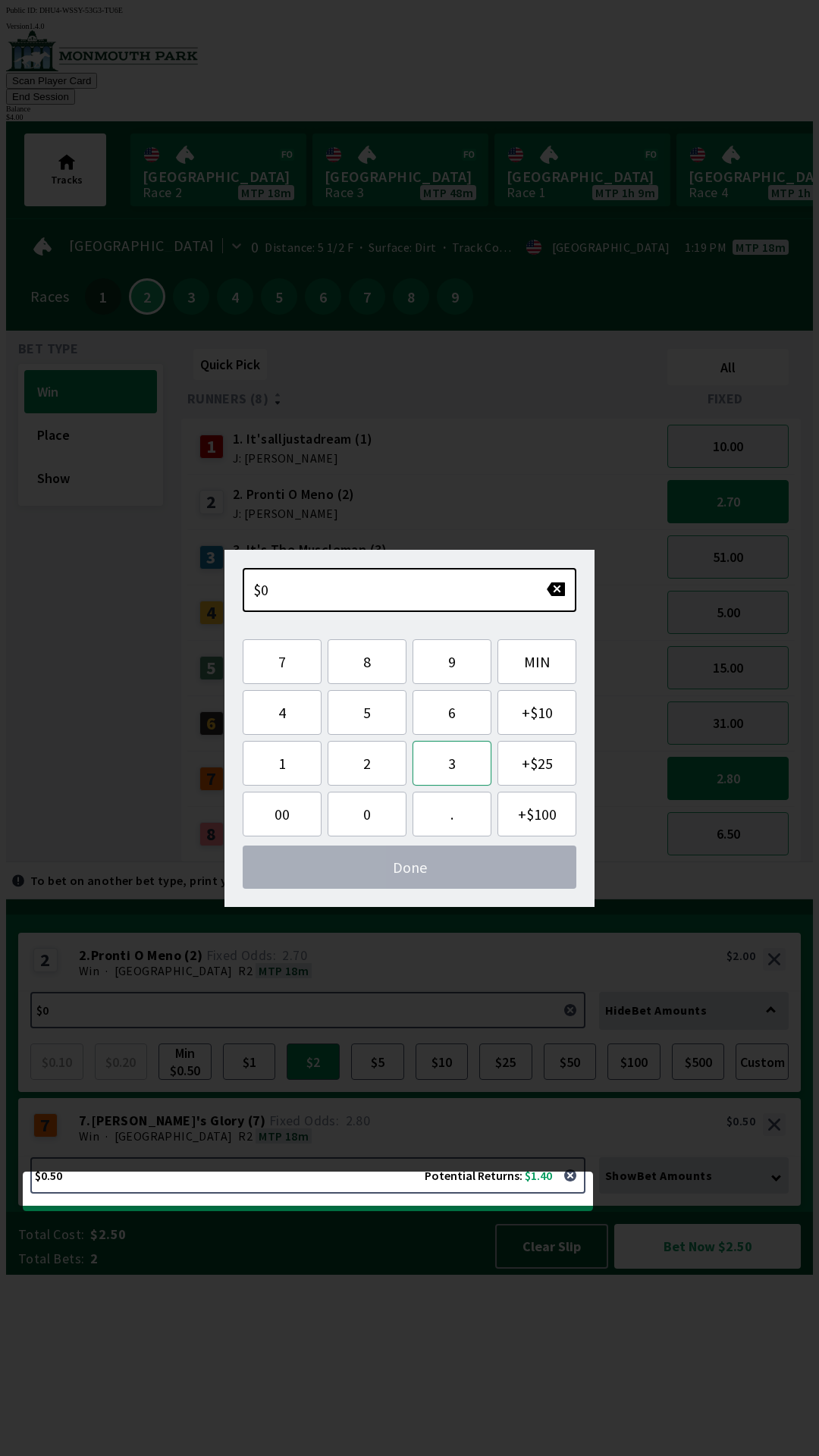
click at [472, 769] on button "3" at bounding box center [451, 762] width 79 height 45
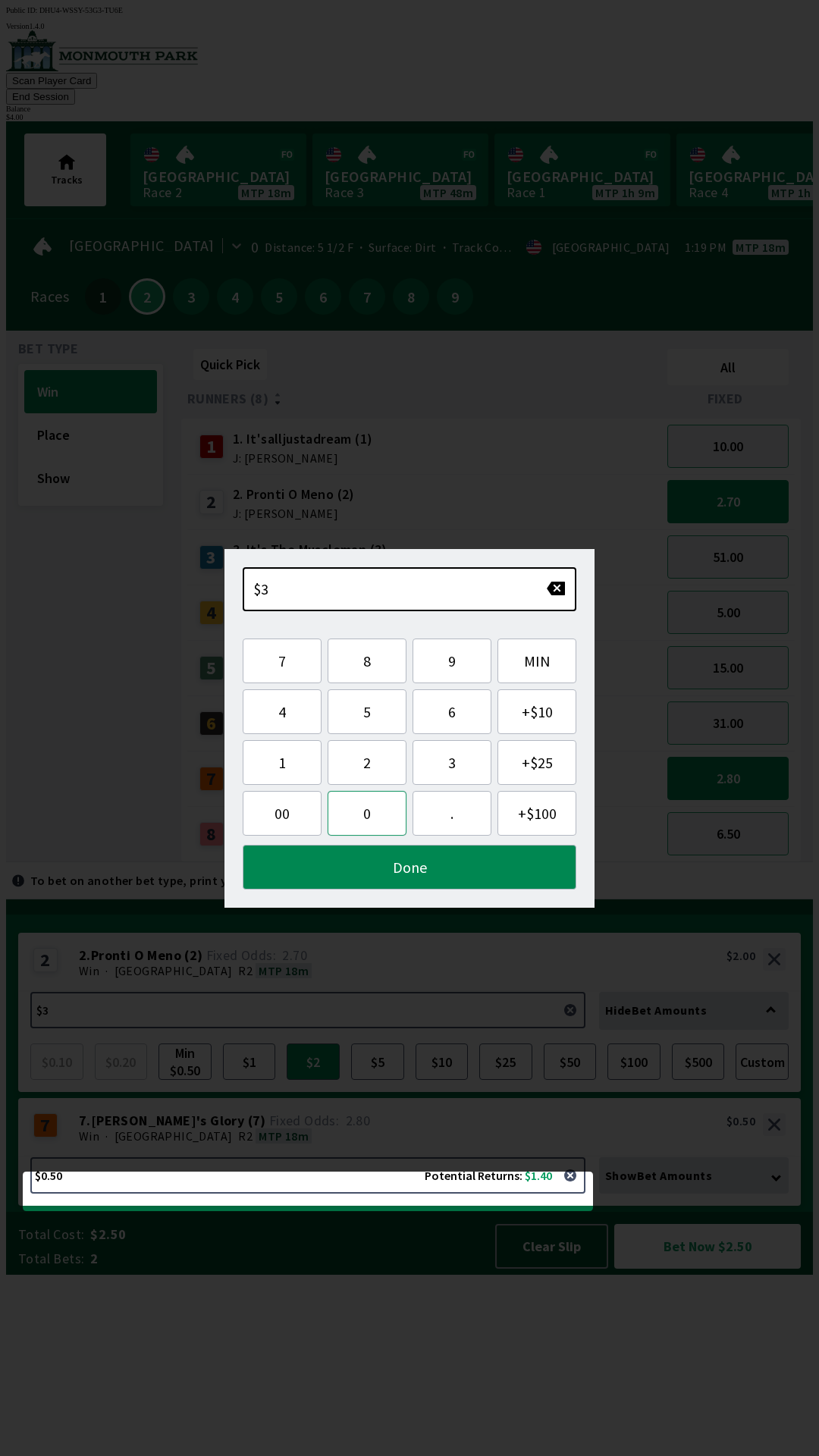
click at [358, 811] on button "0" at bounding box center [367, 812] width 79 height 45
click at [363, 810] on button "0" at bounding box center [367, 812] width 79 height 45
click at [548, 665] on button "MIN" at bounding box center [537, 660] width 79 height 45
click at [471, 773] on button "3" at bounding box center [451, 762] width 79 height 45
click at [553, 593] on button "button" at bounding box center [555, 588] width 20 height 15
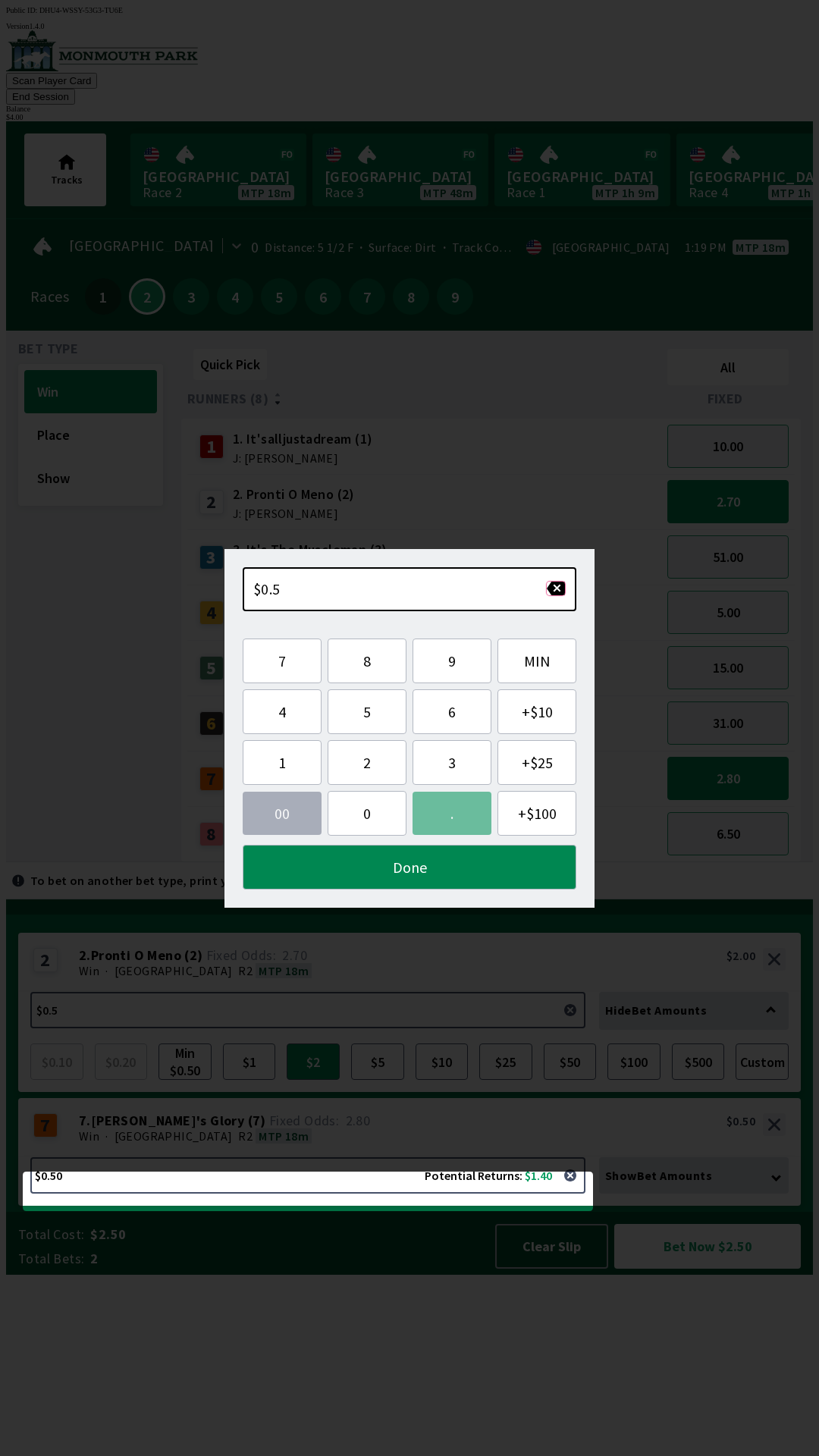
click at [553, 590] on button "button" at bounding box center [555, 588] width 20 height 15
click at [557, 592] on button "button" at bounding box center [555, 588] width 20 height 15
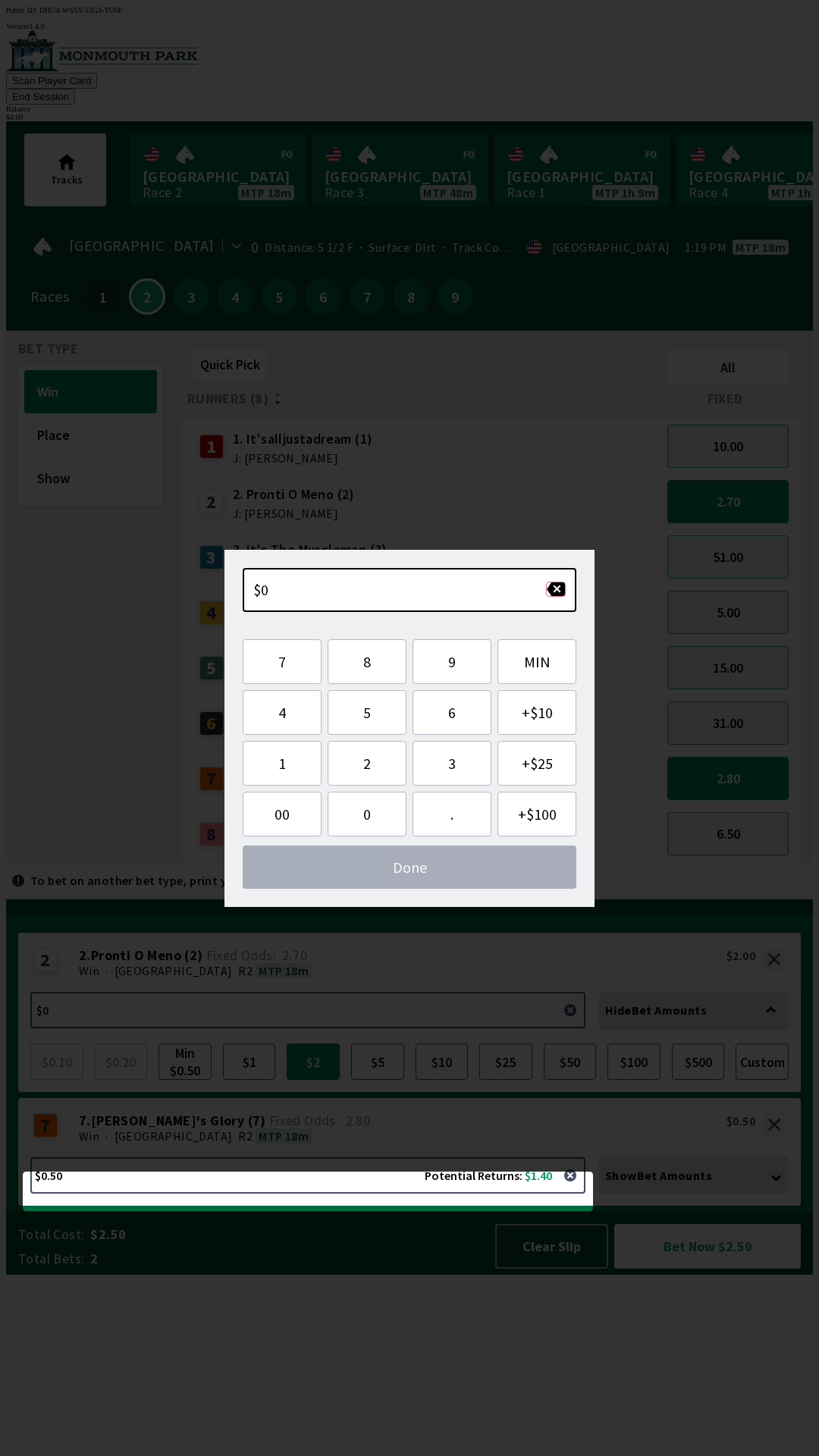
click at [555, 593] on button "button" at bounding box center [555, 589] width 20 height 15
click at [449, 763] on button "3" at bounding box center [451, 762] width 79 height 45
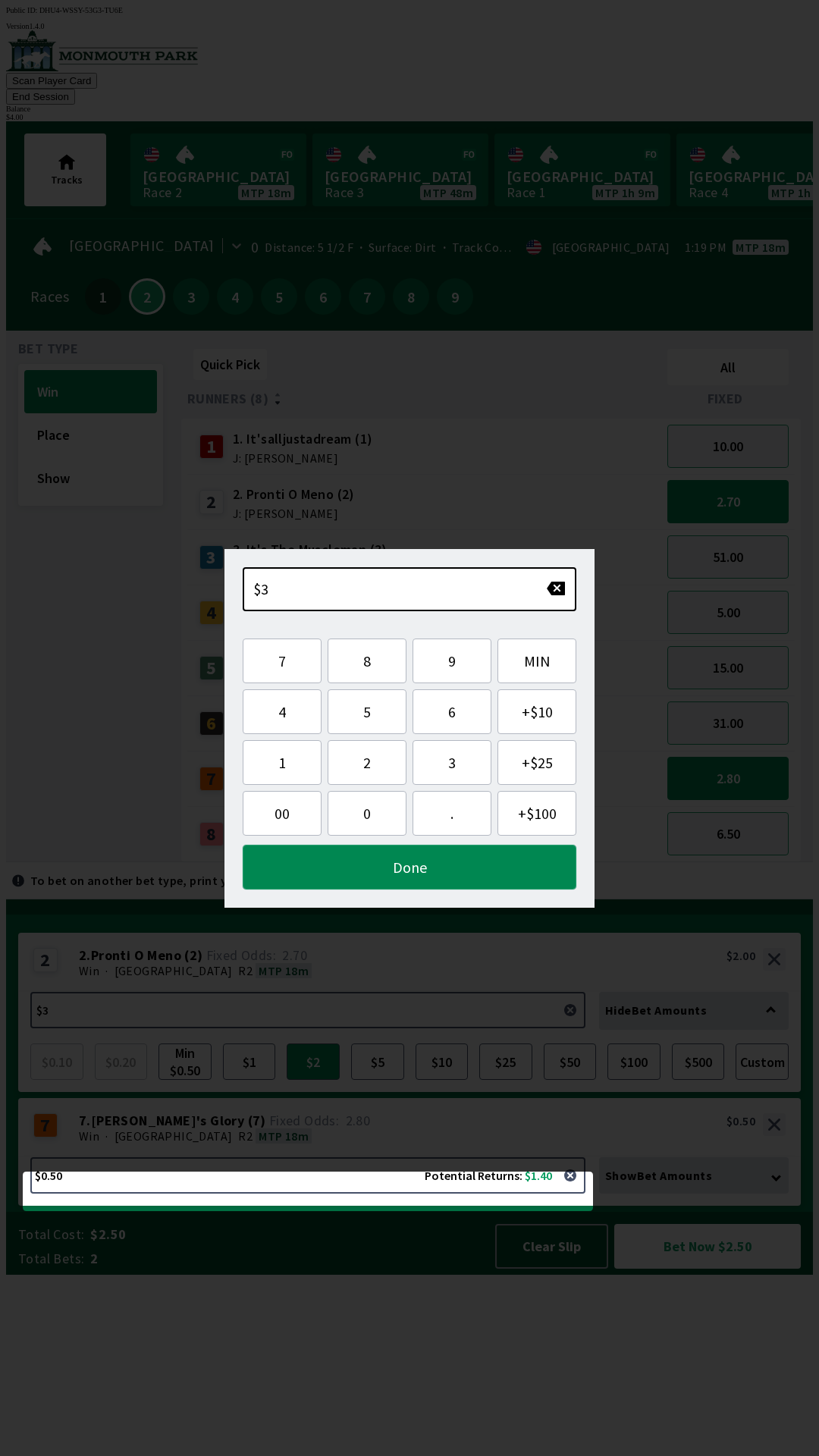
click at [510, 871] on button "Done" at bounding box center [409, 866] width 334 height 45
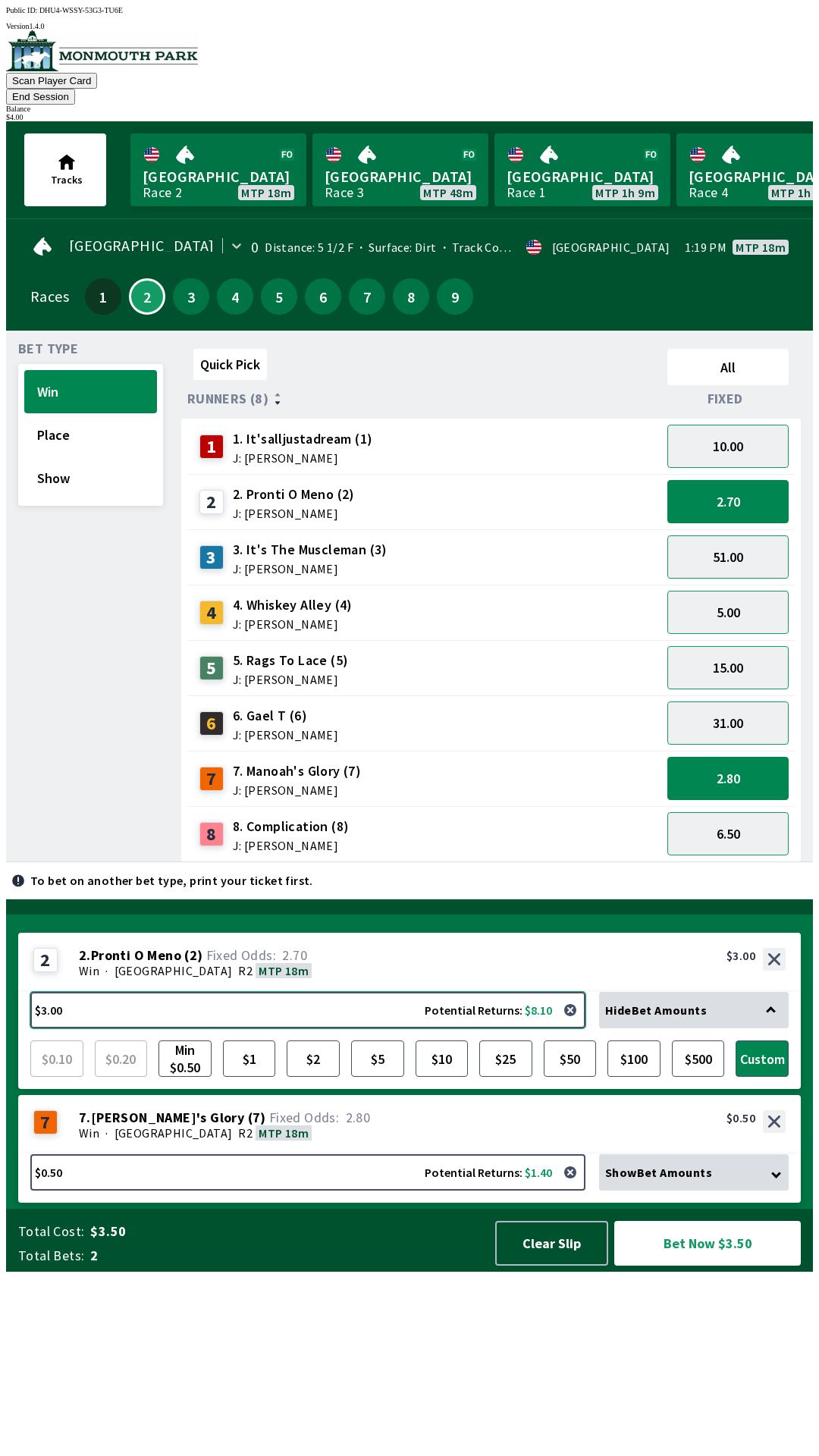
click at [343, 1028] on button "$3.00 Potential Returns: $8.10" at bounding box center [308, 1010] width 555 height 37
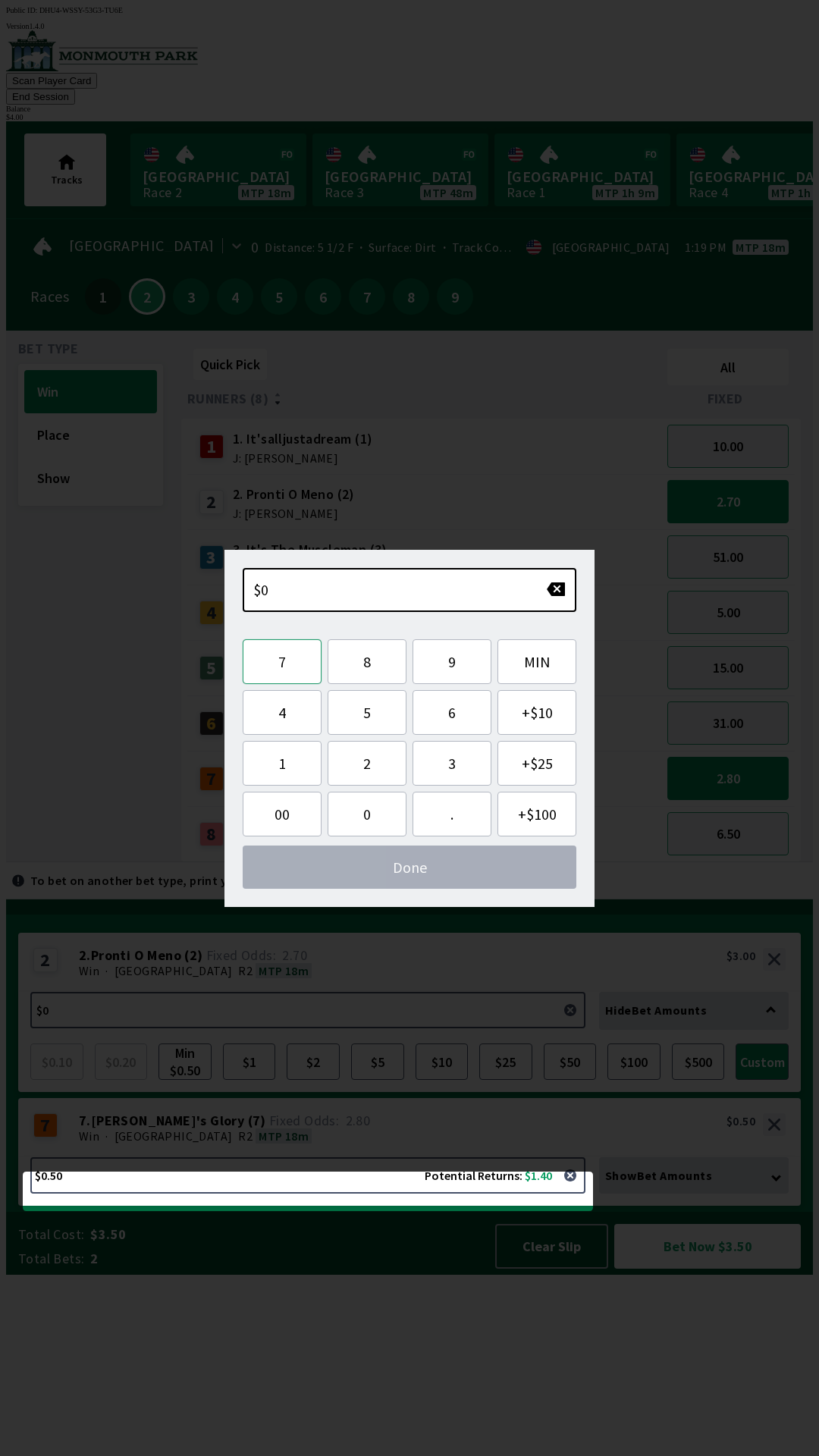
click at [281, 664] on button "7" at bounding box center [282, 661] width 79 height 45
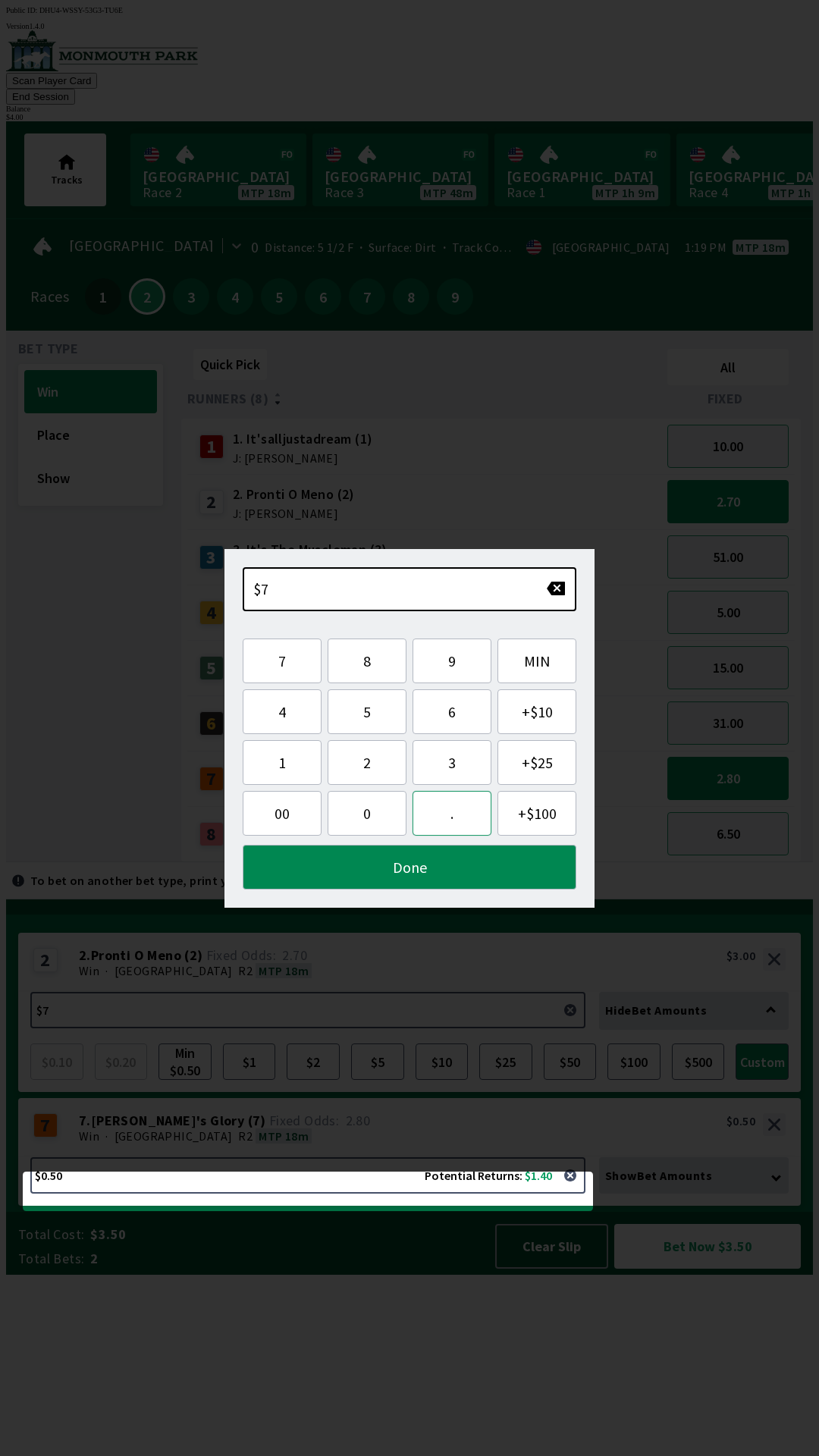
click at [452, 818] on button "." at bounding box center [451, 812] width 79 height 45
click at [361, 714] on button "5" at bounding box center [367, 711] width 79 height 45
click at [555, 589] on button "button" at bounding box center [555, 588] width 20 height 15
click at [560, 590] on button "button" at bounding box center [555, 588] width 20 height 15
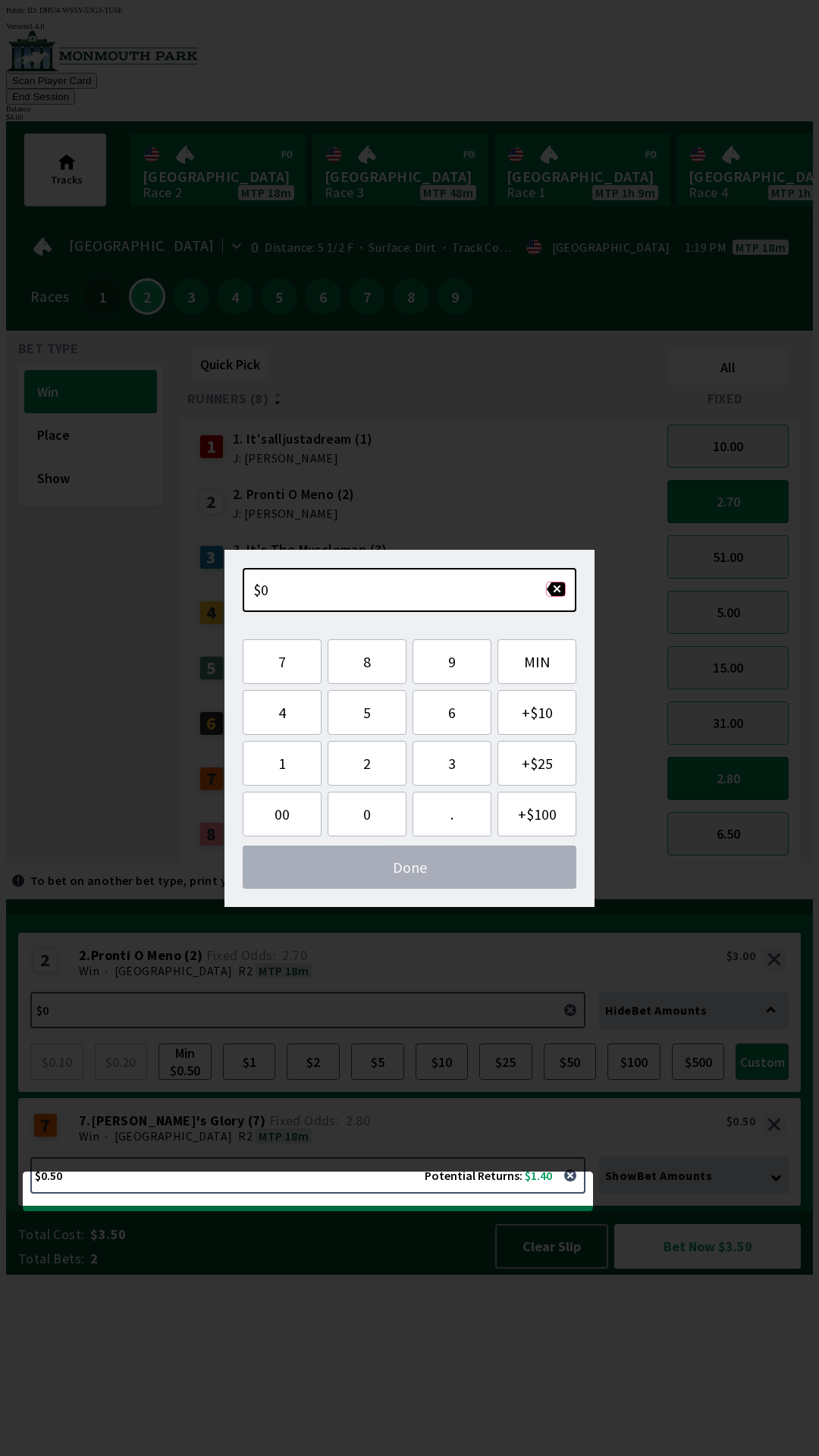
click at [560, 589] on button "button" at bounding box center [555, 589] width 20 height 15
click at [273, 659] on button "7" at bounding box center [282, 661] width 79 height 45
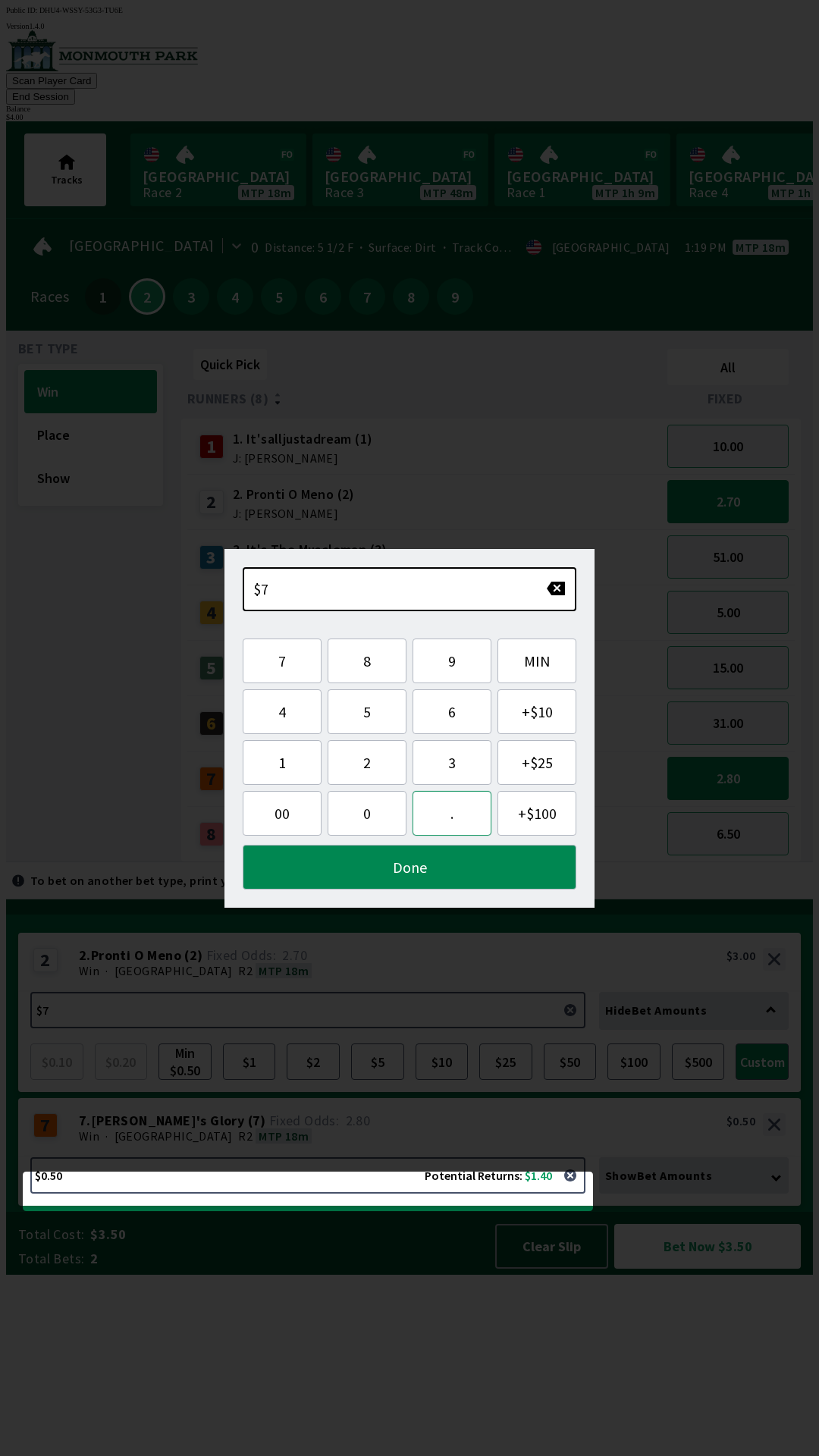
click at [451, 816] on button "." at bounding box center [451, 812] width 79 height 45
click at [562, 591] on button "button" at bounding box center [555, 588] width 20 height 15
click at [565, 591] on button "button" at bounding box center [555, 588] width 20 height 15
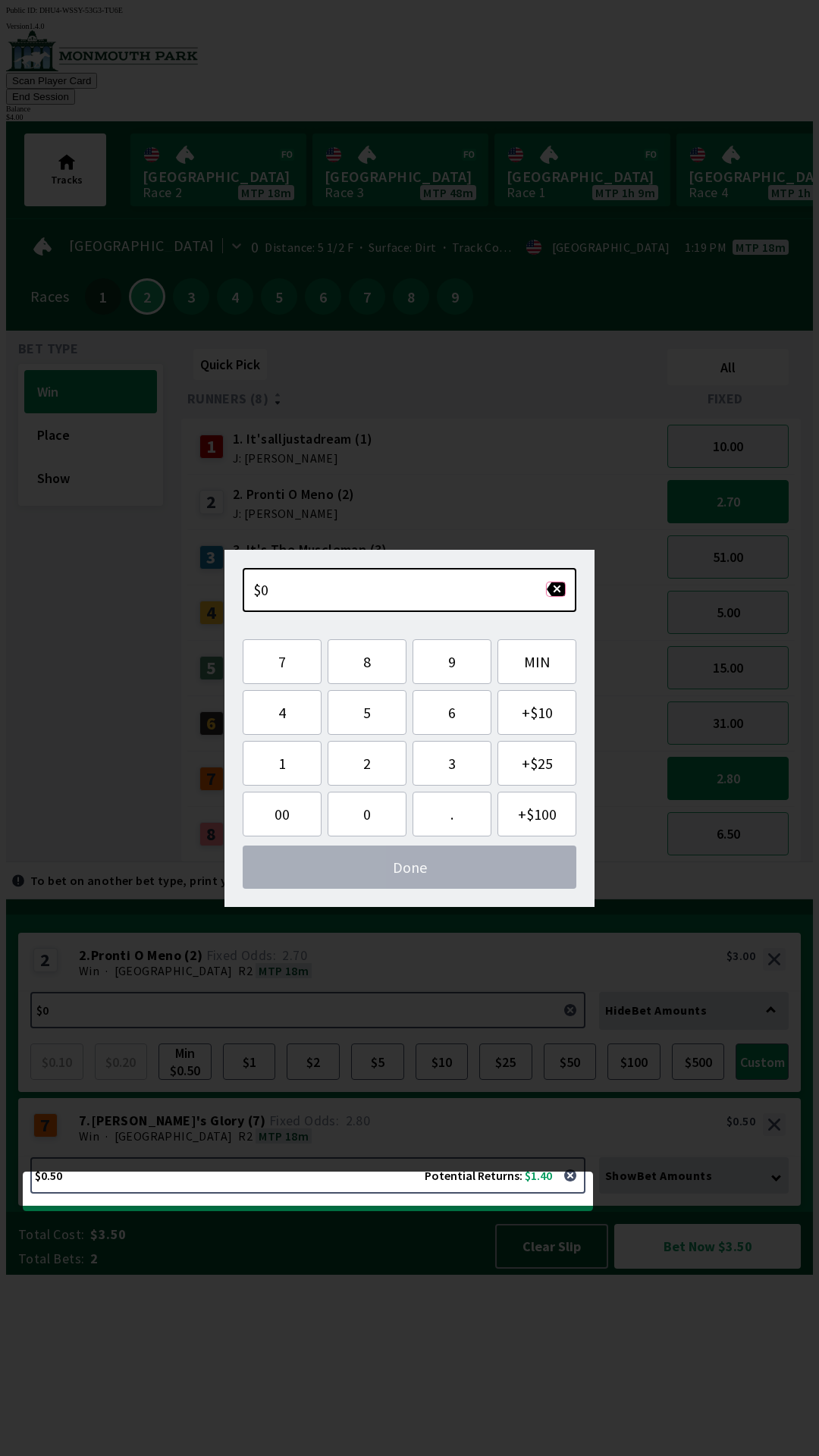
click at [555, 589] on button "button" at bounding box center [555, 589] width 20 height 15
click at [268, 766] on button "1" at bounding box center [282, 762] width 79 height 45
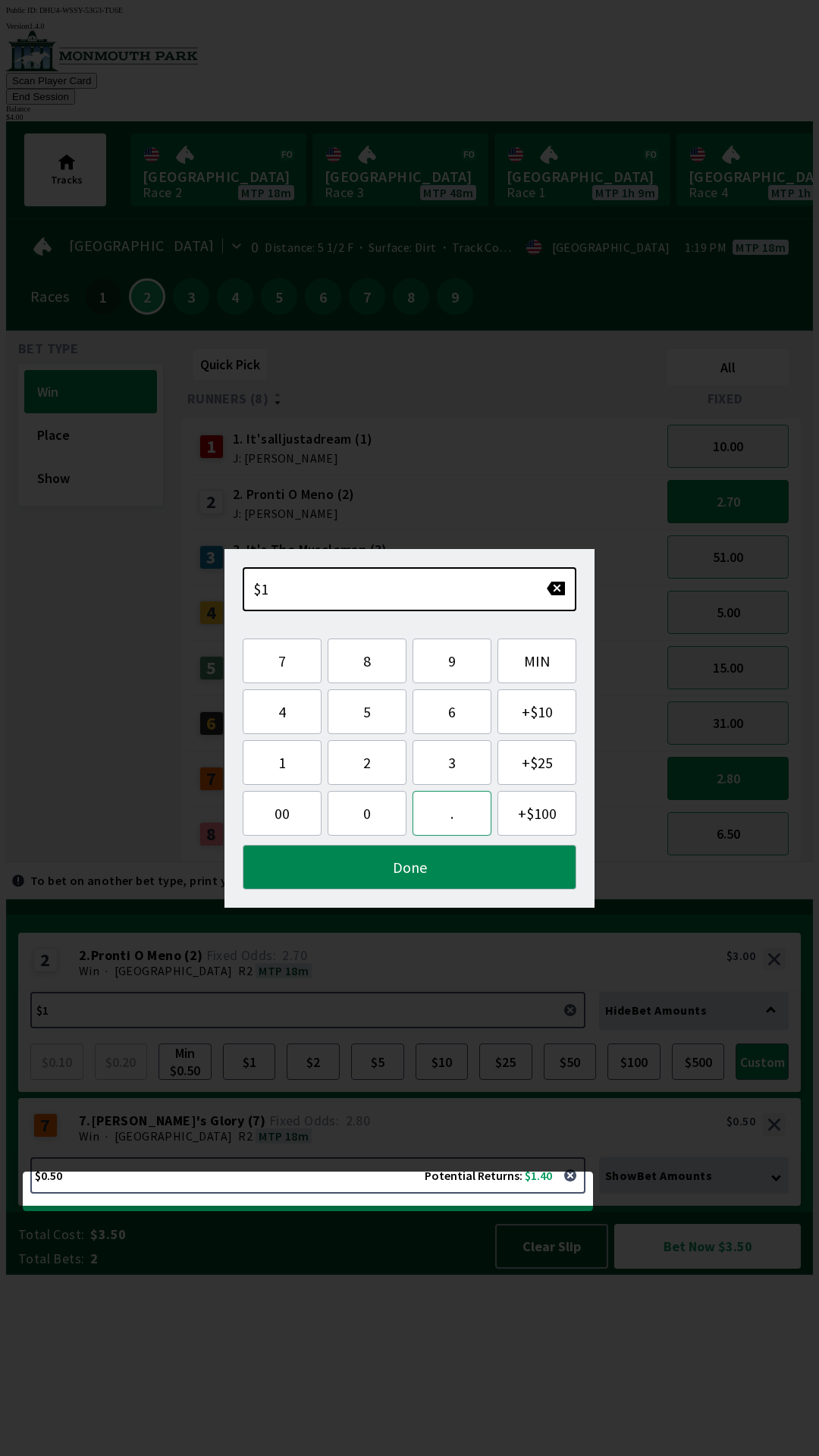
click at [455, 809] on button "." at bounding box center [451, 812] width 79 height 45
click at [366, 712] on button "5" at bounding box center [367, 711] width 79 height 45
click at [412, 864] on button "Done" at bounding box center [409, 866] width 334 height 45
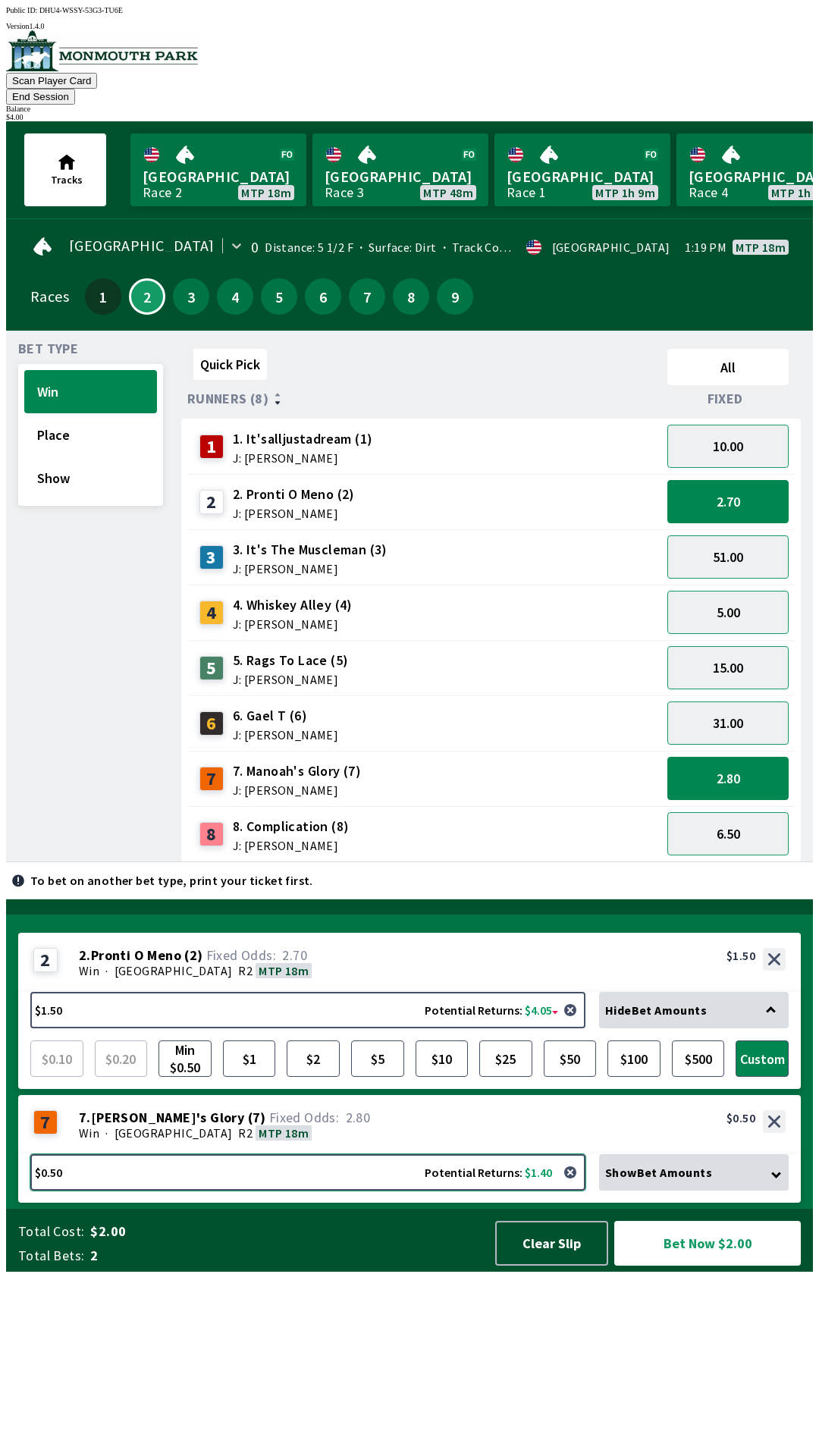
click at [52, 1190] on button "$0.50 Potential Returns: $1.40" at bounding box center [308, 1172] width 555 height 37
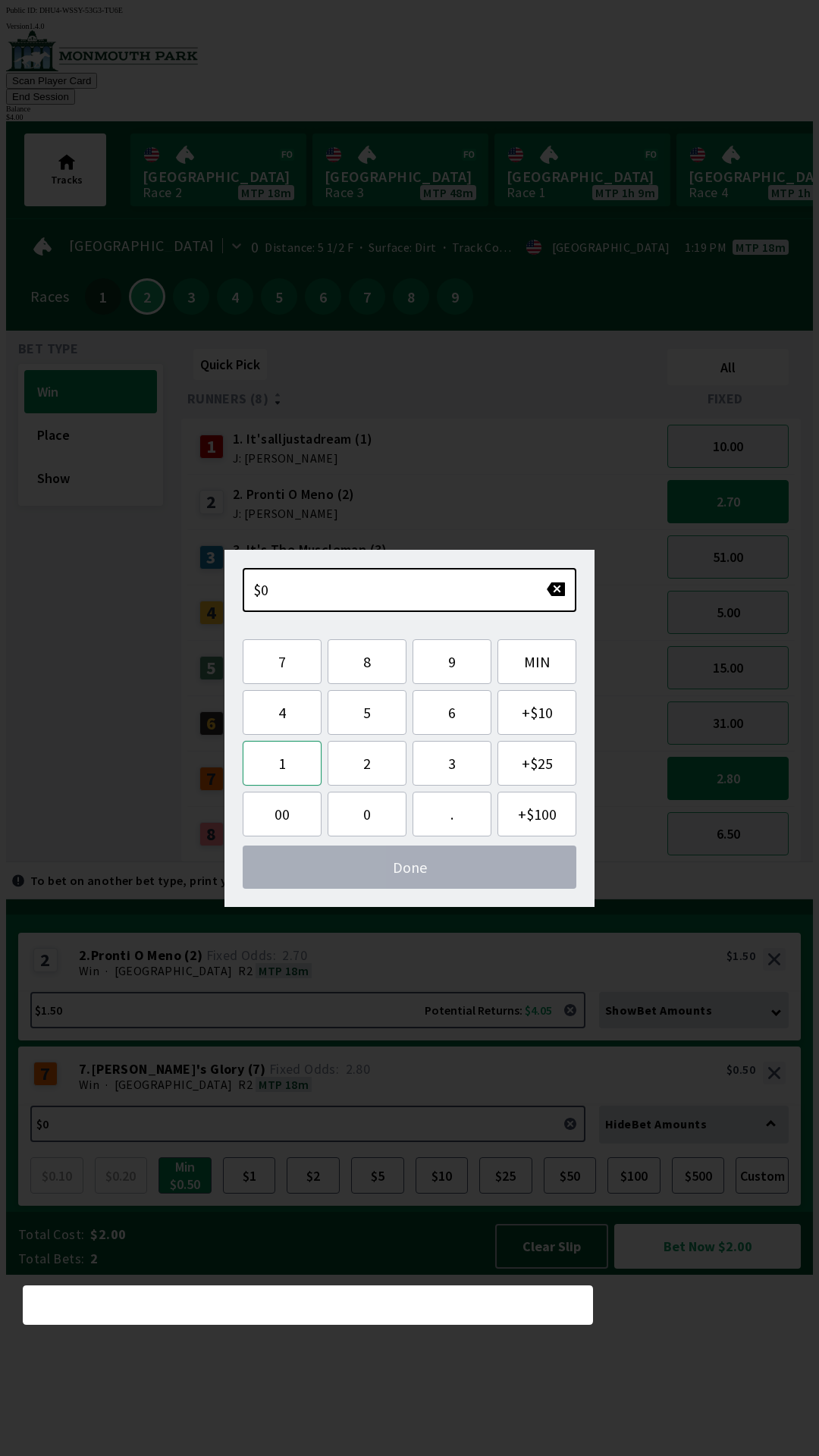
click at [265, 771] on button "1" at bounding box center [282, 762] width 79 height 45
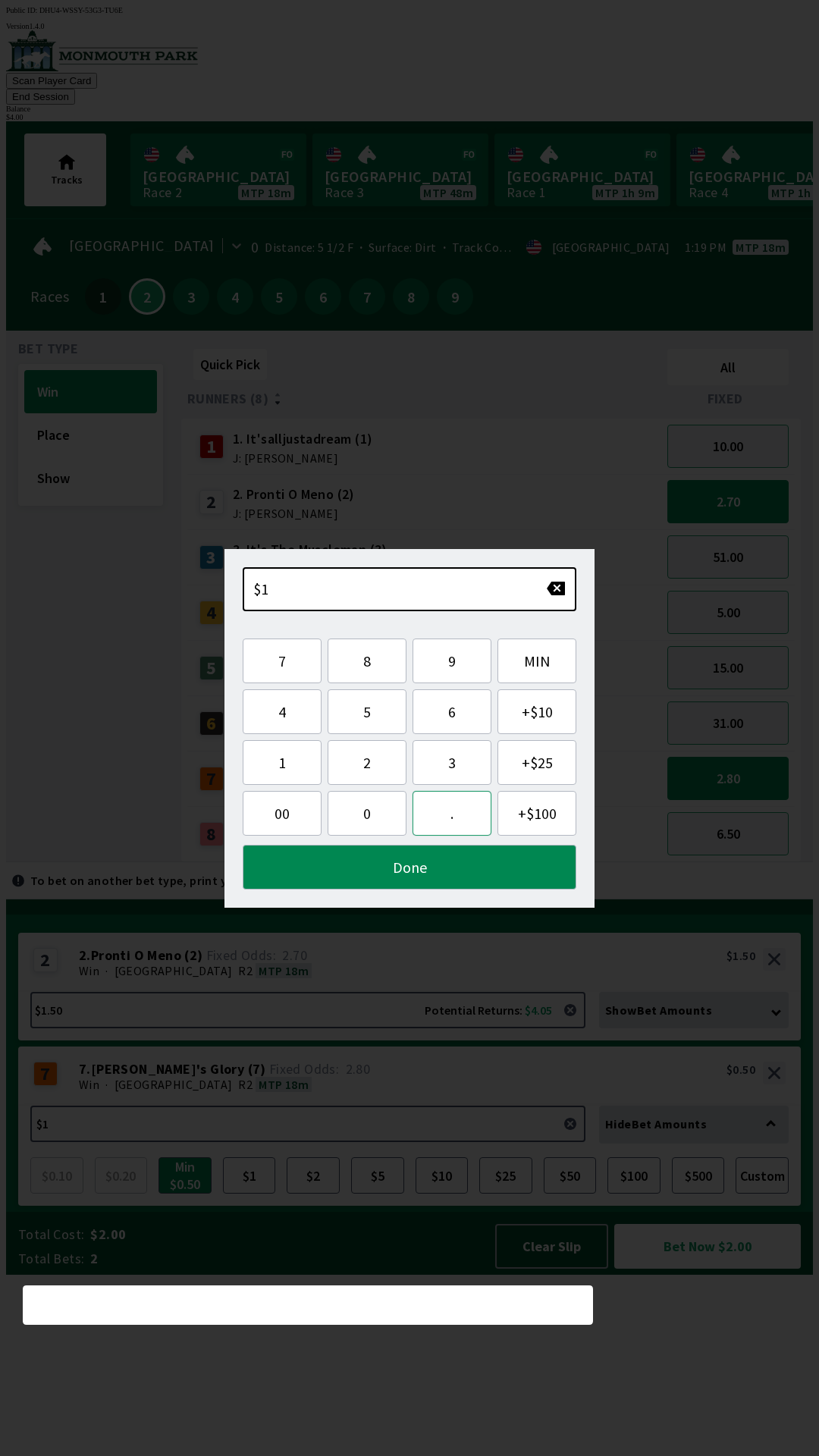
click at [433, 816] on button "." at bounding box center [451, 812] width 79 height 45
click at [361, 715] on button "5" at bounding box center [367, 711] width 79 height 45
click at [404, 868] on button "Done" at bounding box center [409, 866] width 334 height 45
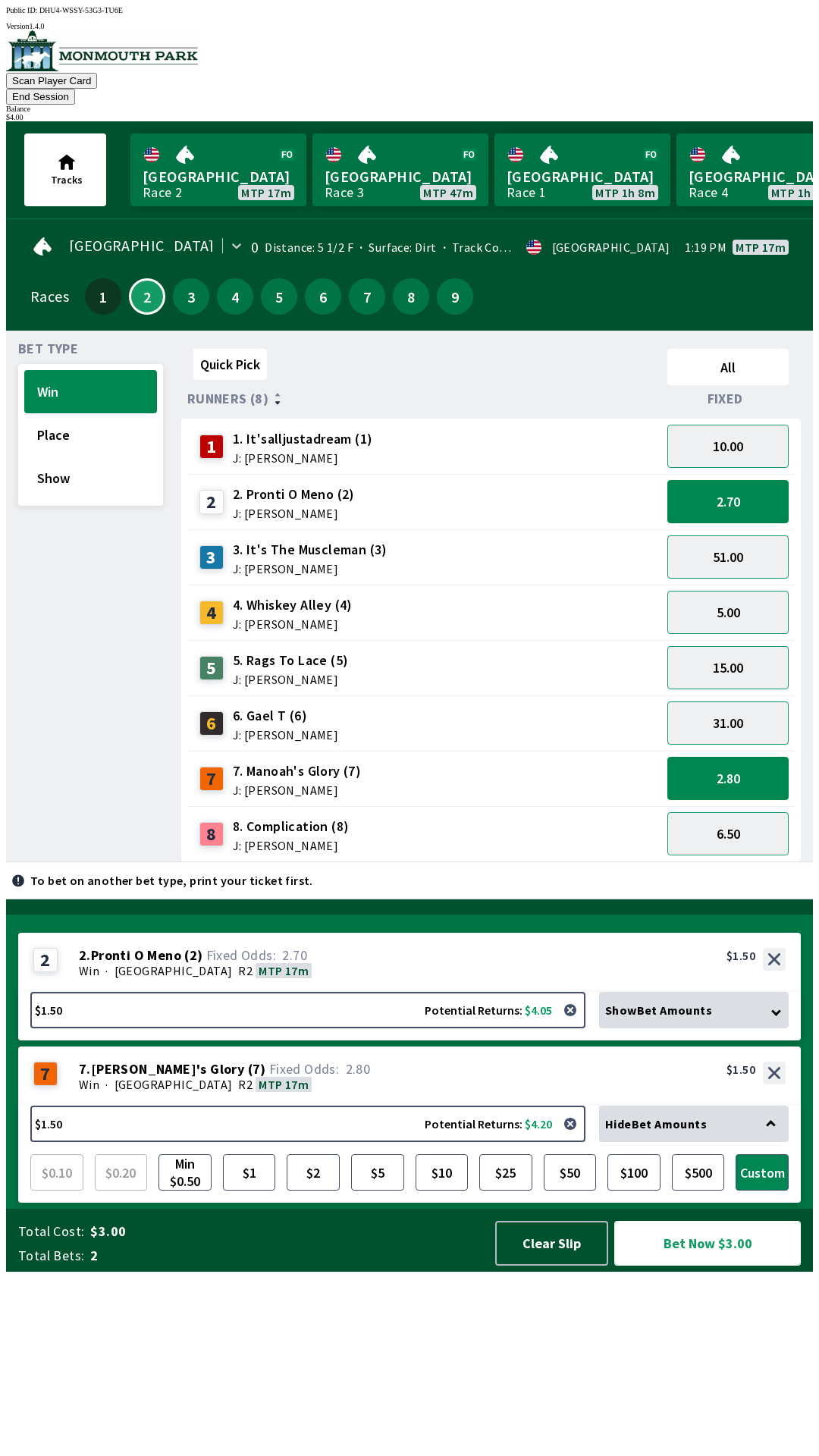
click at [653, 1265] on button "Bet Now $3.00" at bounding box center [707, 1243] width 187 height 45
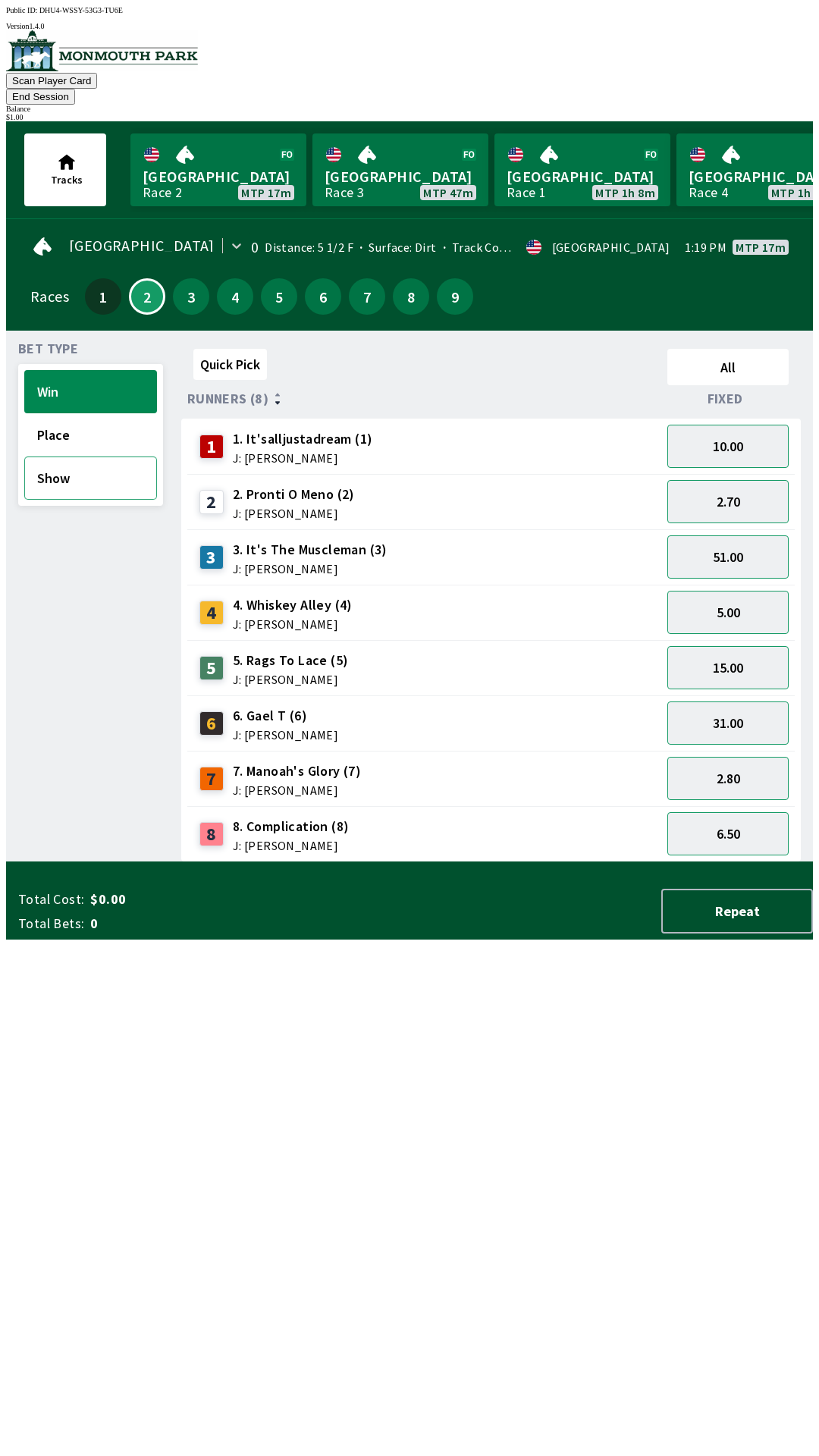
click at [55, 463] on button "Show" at bounding box center [91, 478] width 133 height 43
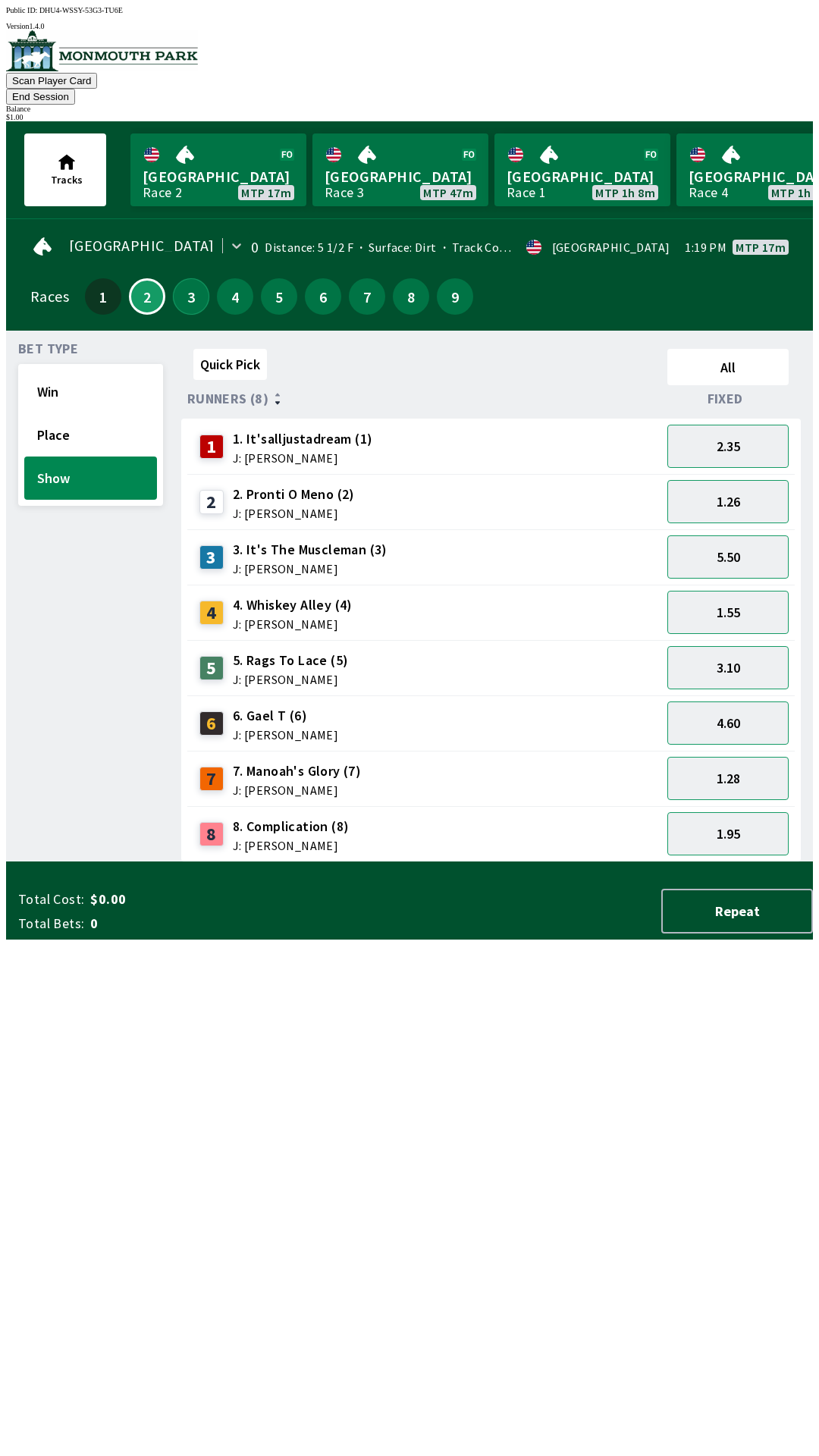
click at [173, 278] on button "3" at bounding box center [191, 296] width 37 height 37
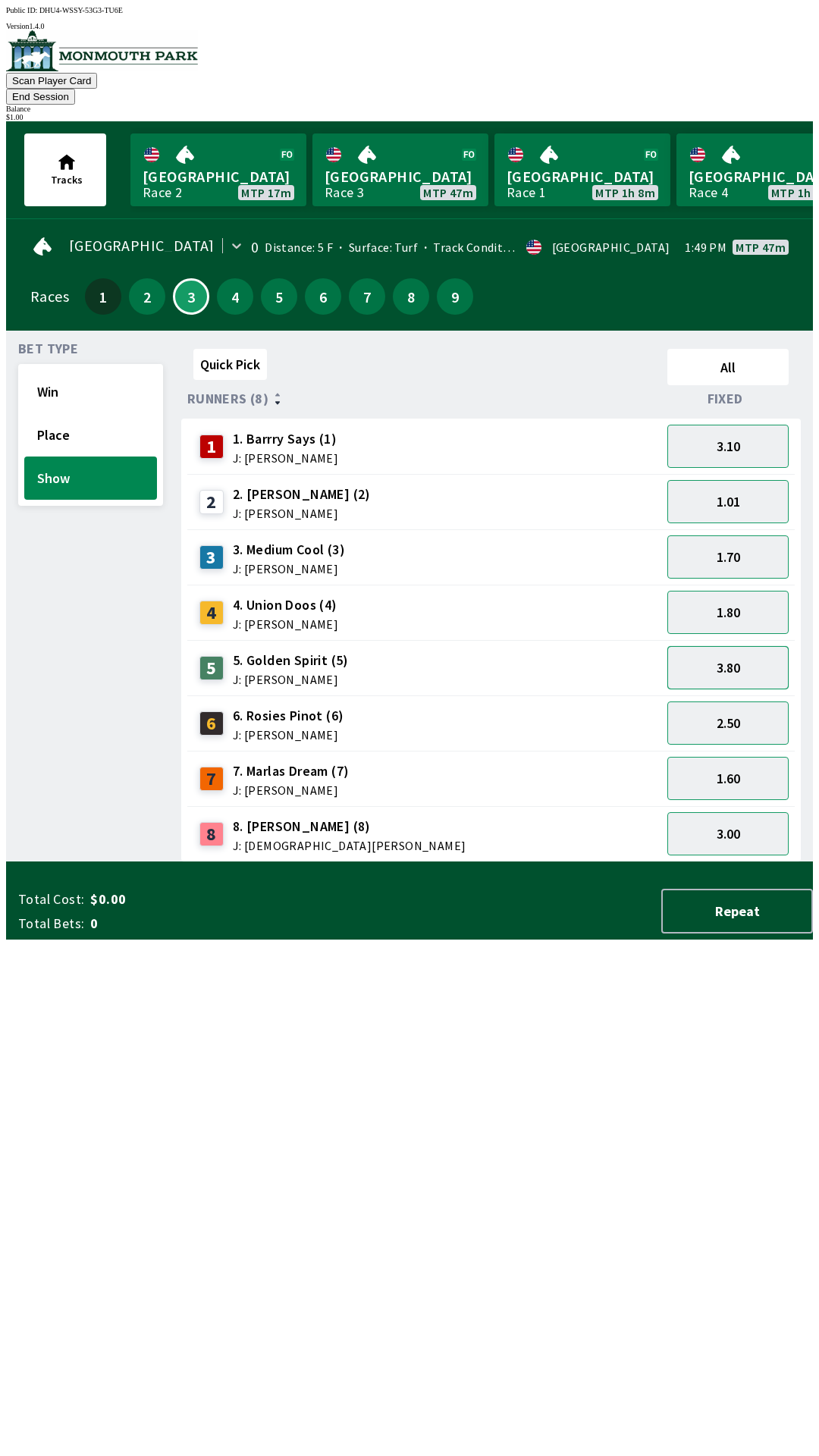
click at [760, 646] on button "3.80" at bounding box center [727, 667] width 121 height 43
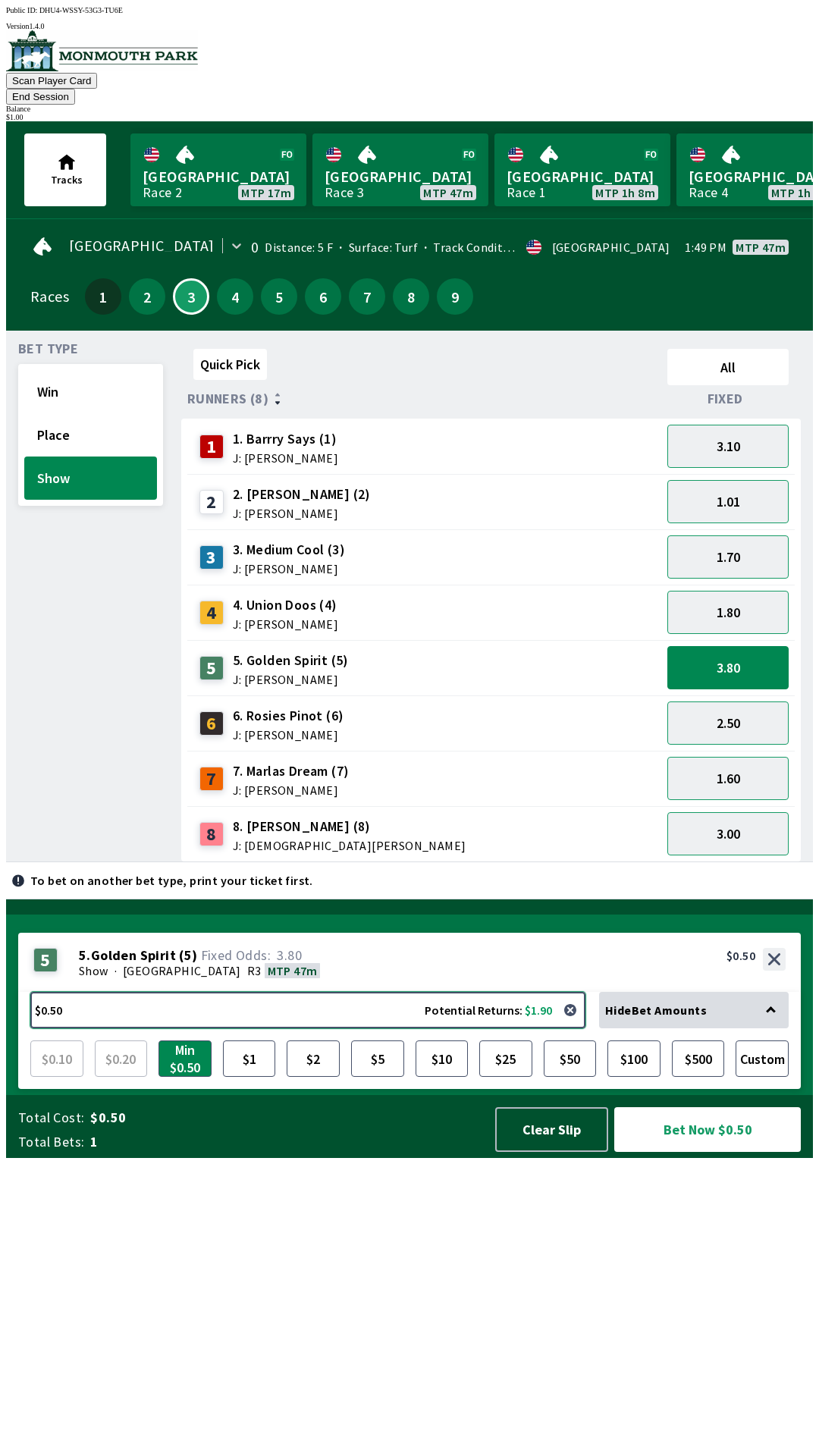
click at [381, 1028] on button "$0.50 Potential Returns: $1.90" at bounding box center [308, 1010] width 555 height 37
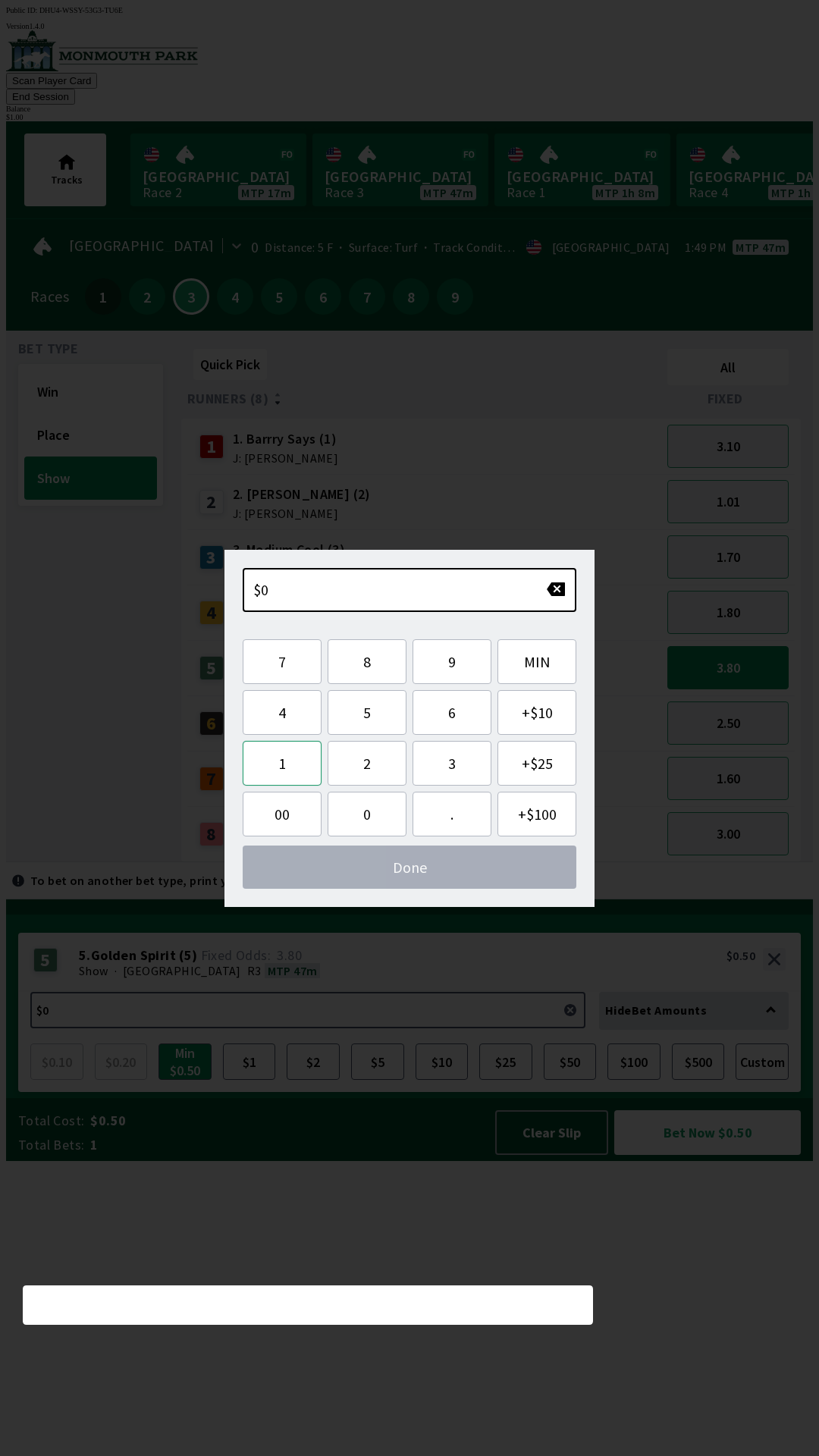
click at [282, 763] on button "1" at bounding box center [282, 762] width 79 height 45
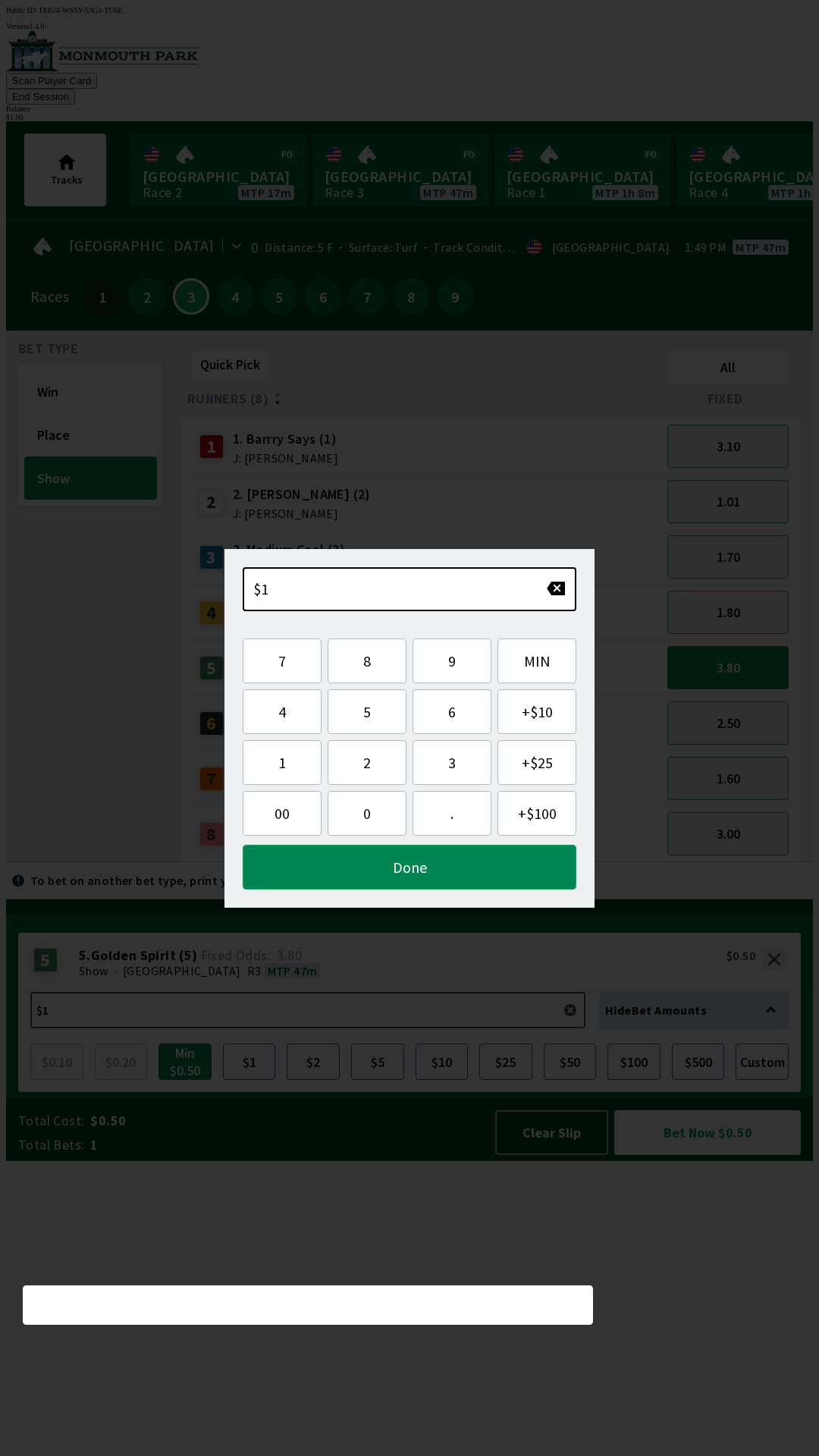
click at [319, 871] on button "Done" at bounding box center [409, 866] width 334 height 45
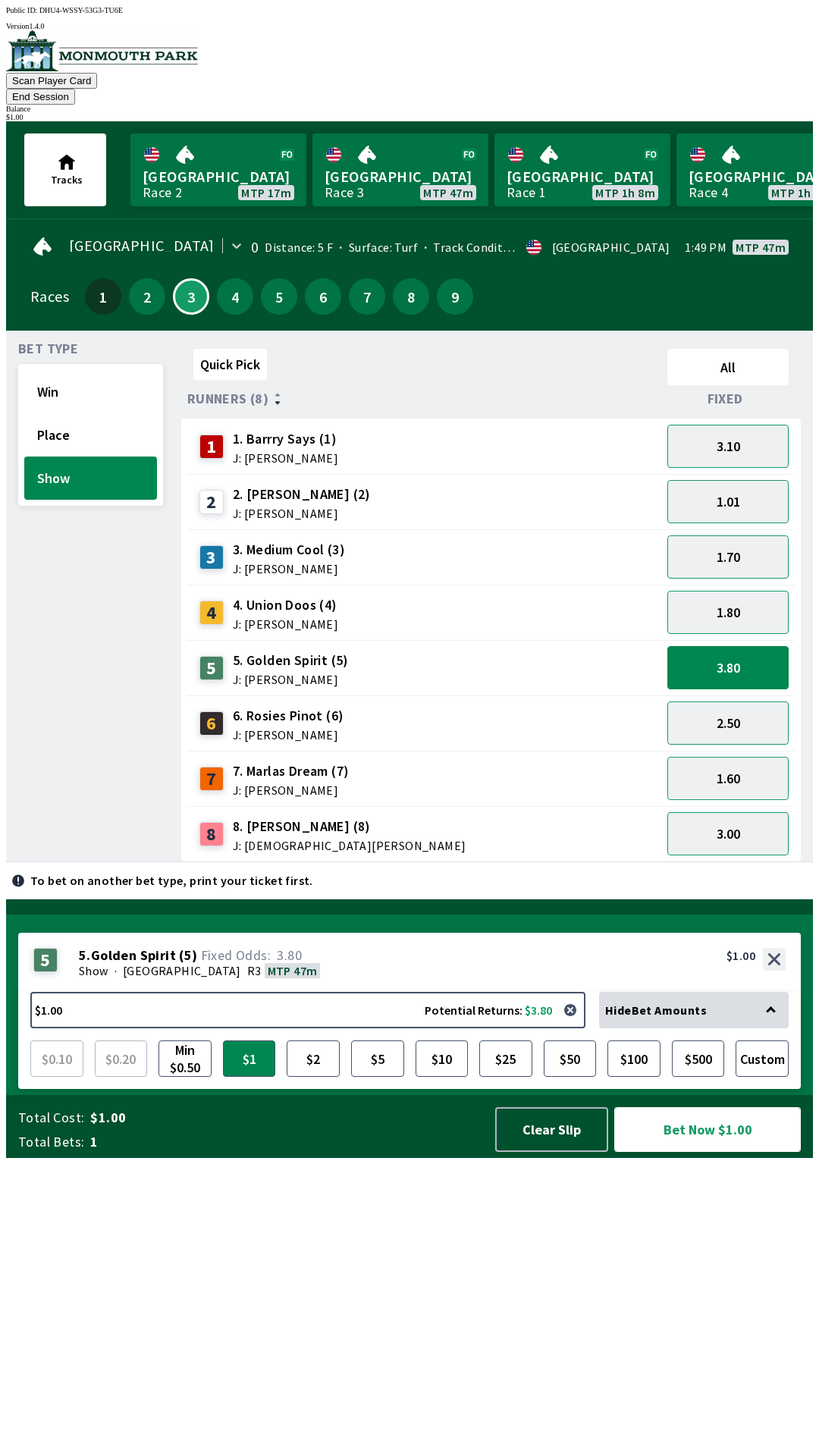
click at [649, 1152] on button "Bet Now $1.00" at bounding box center [707, 1129] width 187 height 45
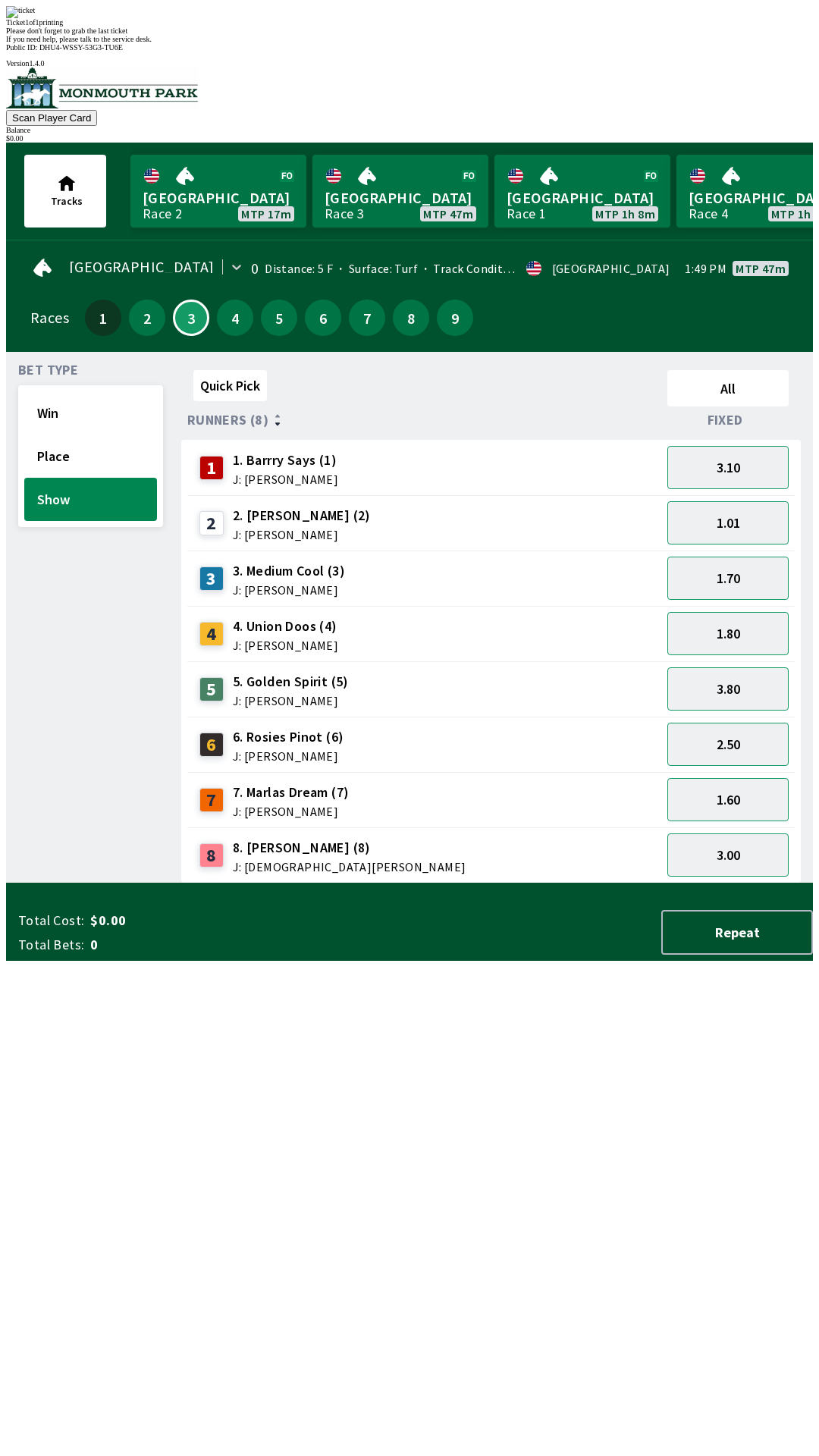
click at [765, 884] on div "Quick Pick All Runners (8) Fixed 1 1. [PERSON_NAME] Says (1) J: [PERSON_NAME] 3…" at bounding box center [498, 623] width 632 height 519
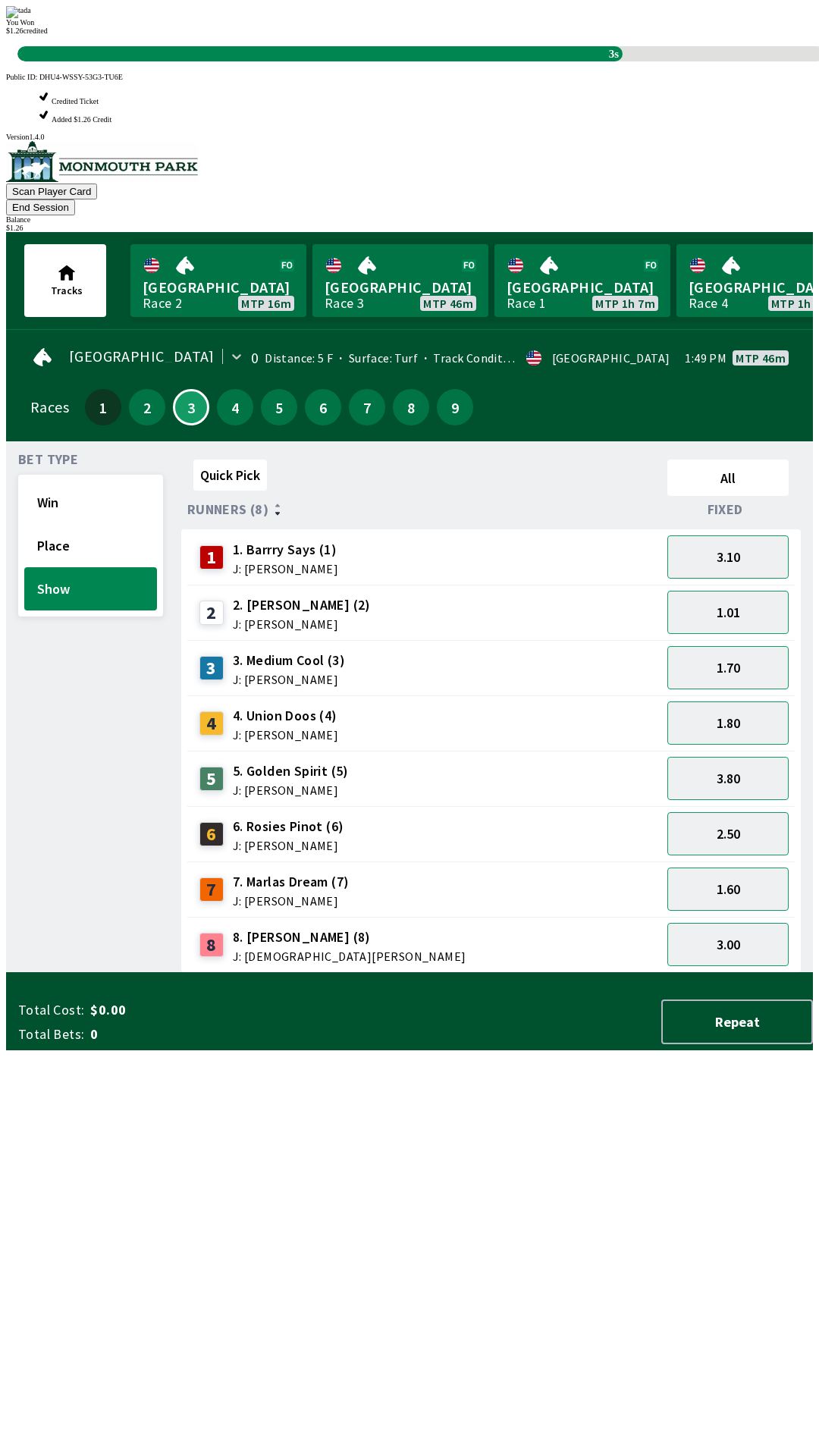
click at [414, 973] on div "Quick Pick All Runners (8) Fixed 1 1. [PERSON_NAME] Says (1) J: [PERSON_NAME] 3…" at bounding box center [498, 713] width 632 height 519
click at [391, 973] on div "Quick Pick All Runners (8) Fixed 1 1. [PERSON_NAME] Says (1) J: [PERSON_NAME] 3…" at bounding box center [498, 713] width 632 height 519
click at [393, 973] on div "Quick Pick All Runners (8) Fixed 1 1. [PERSON_NAME] Says (1) J: [PERSON_NAME] 3…" at bounding box center [498, 713] width 632 height 519
click at [385, 973] on div "Quick Pick All Runners (8) Fixed 1 1. [PERSON_NAME] Says (1) J: [PERSON_NAME] 3…" at bounding box center [498, 713] width 632 height 519
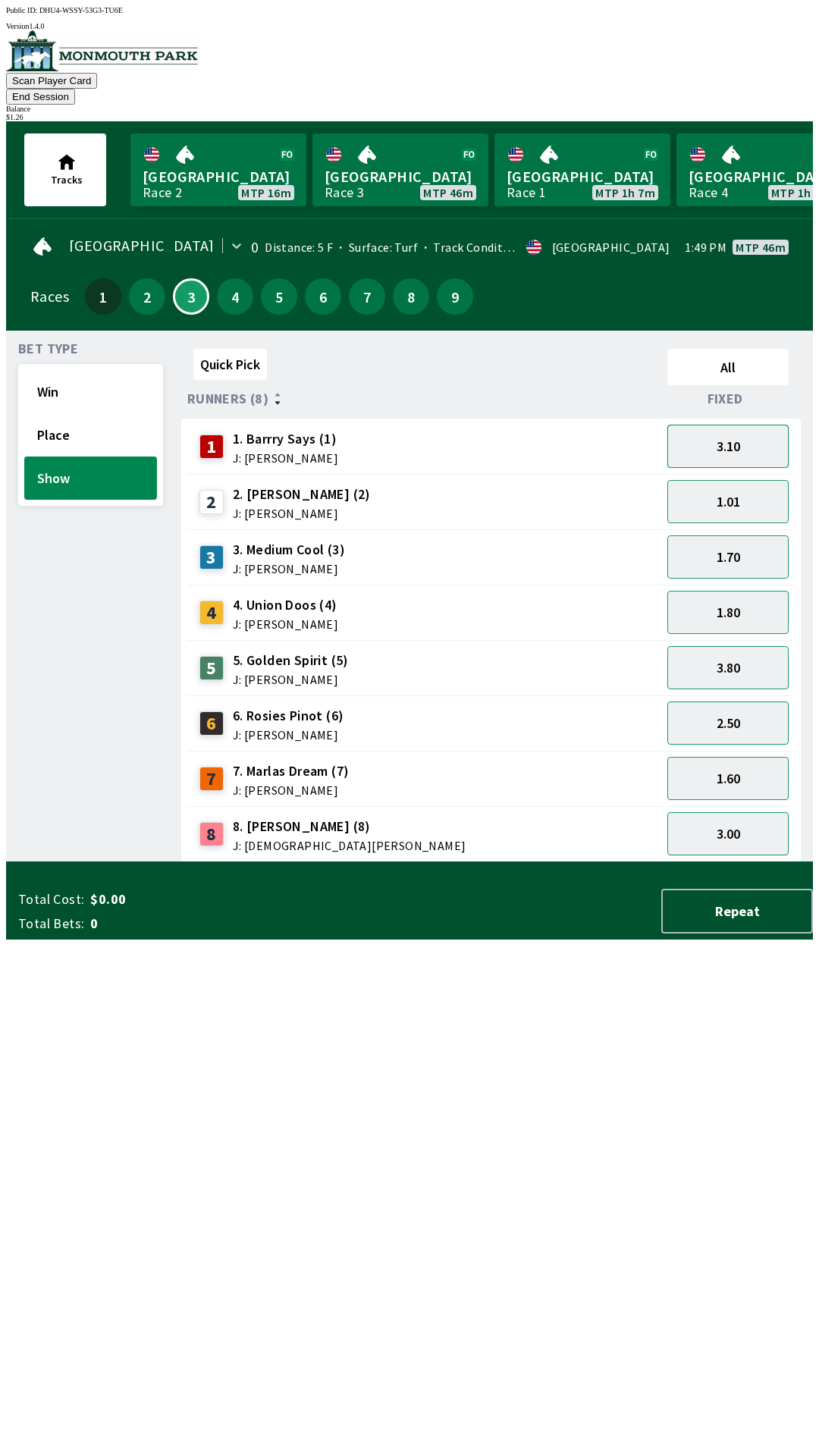
click at [754, 425] on button "3.10" at bounding box center [727, 446] width 121 height 43
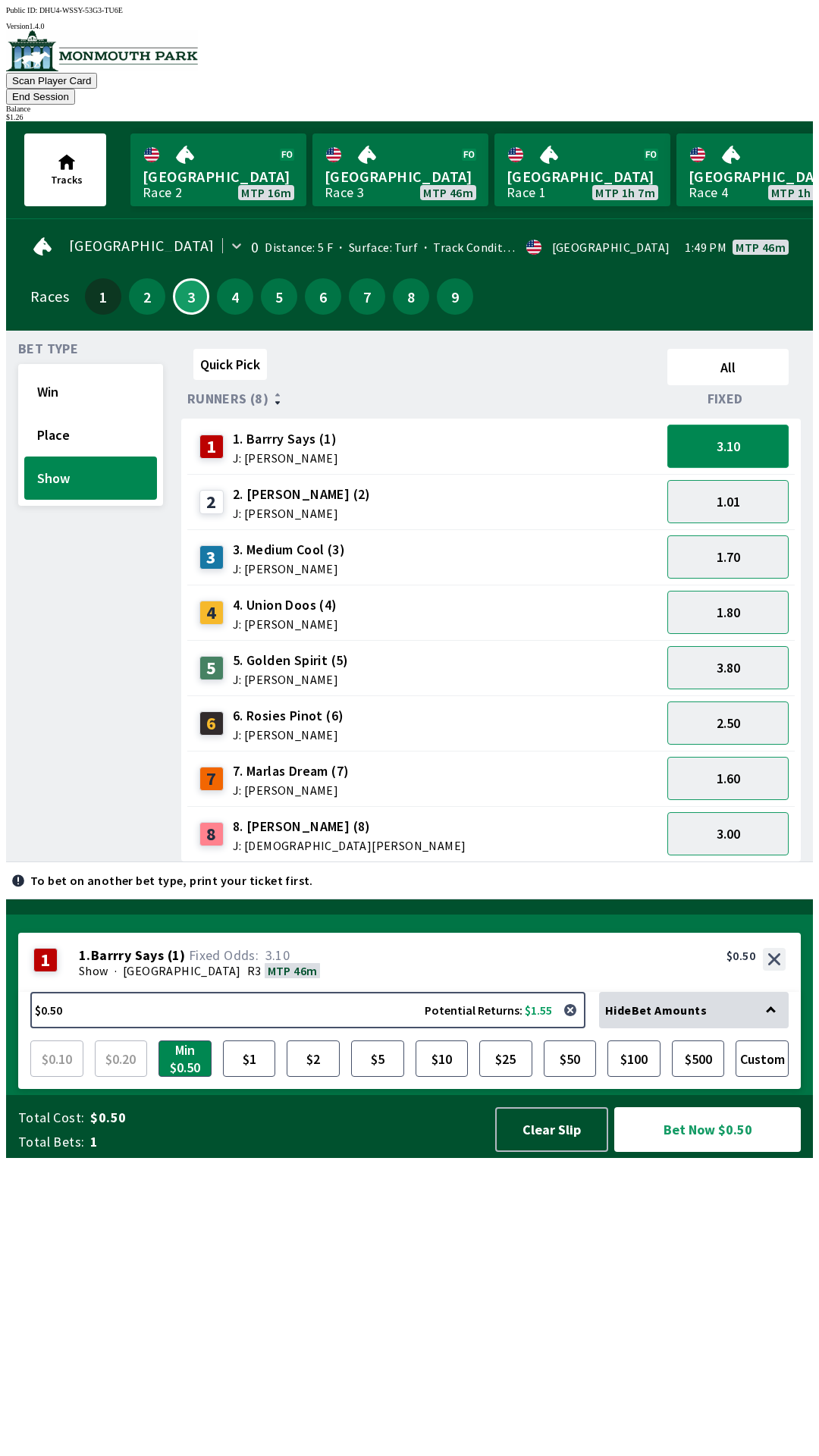
click at [742, 425] on button "3.10" at bounding box center [727, 446] width 121 height 43
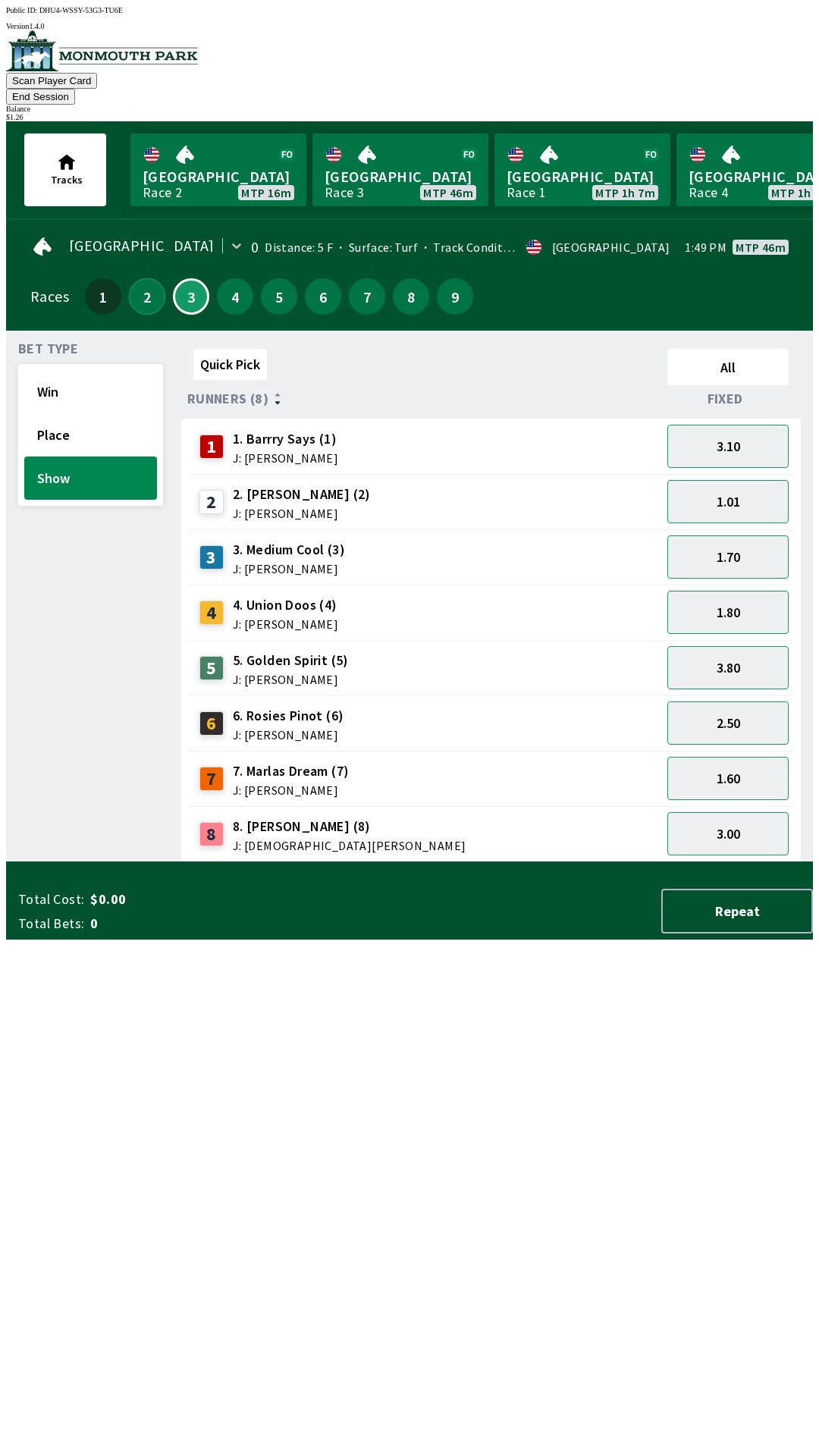
click at [139, 278] on button "2" at bounding box center [147, 296] width 37 height 37
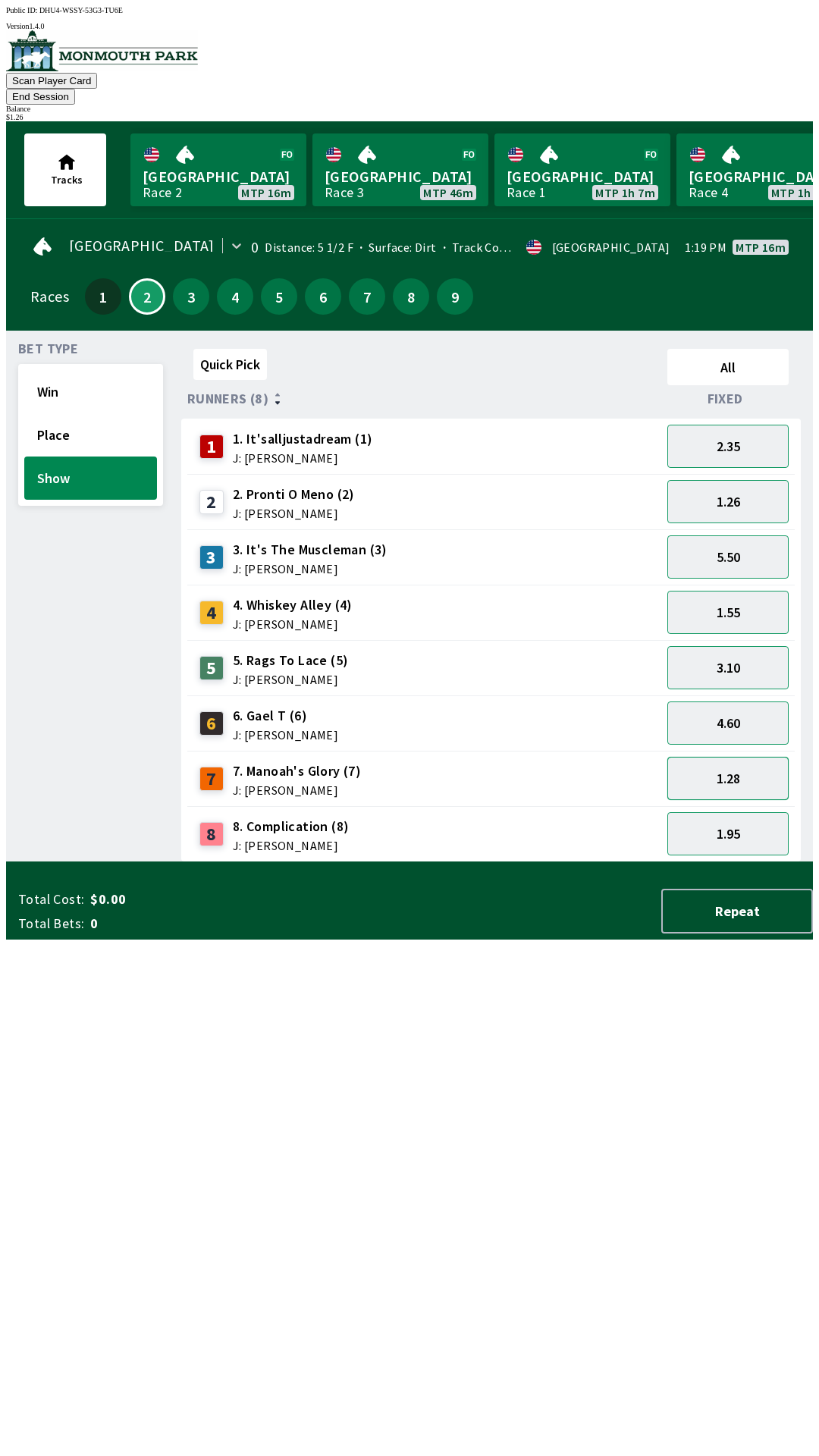
click at [733, 757] on button "1.28" at bounding box center [727, 778] width 121 height 43
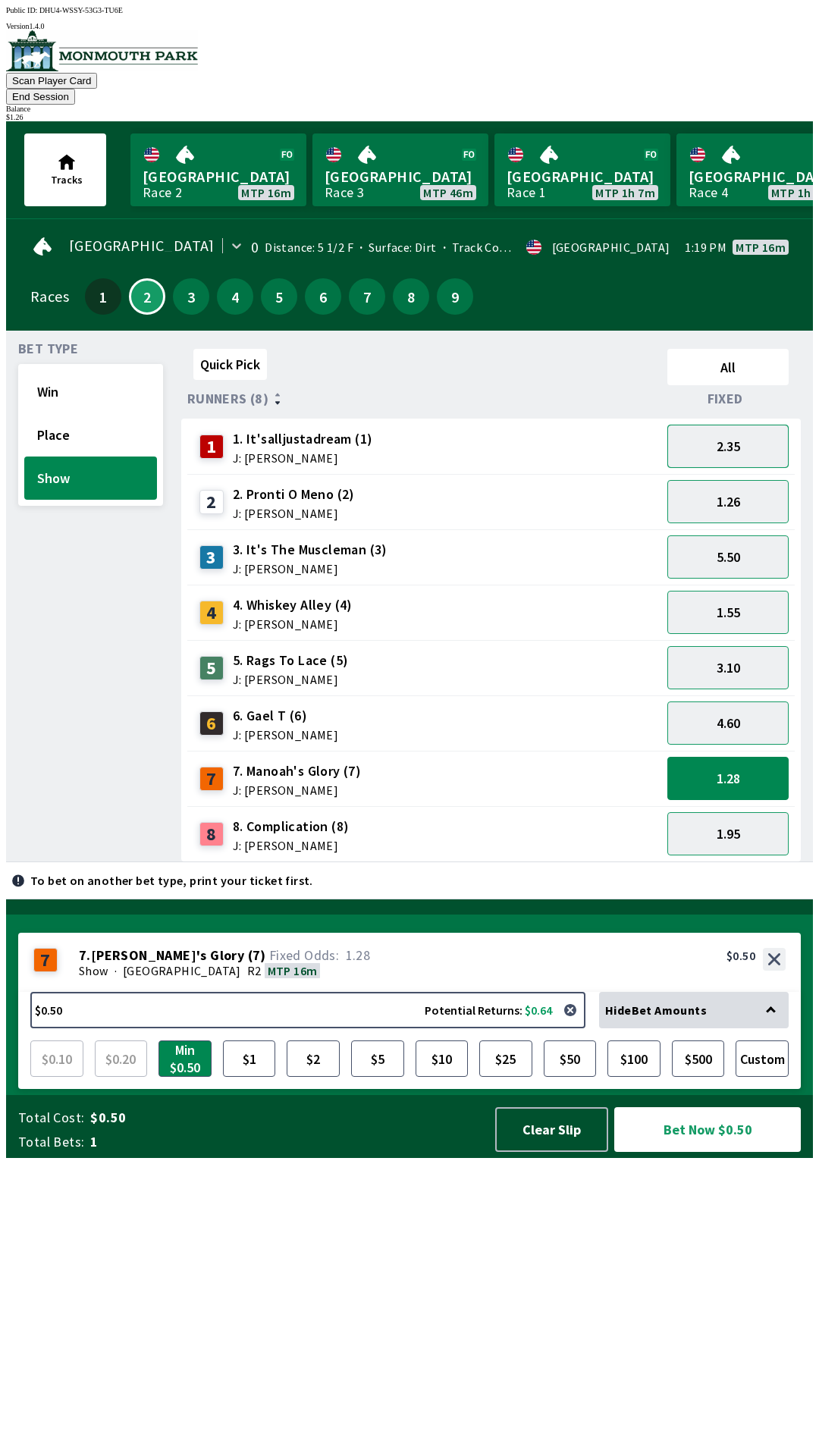
click at [735, 425] on button "2.35" at bounding box center [727, 446] width 121 height 43
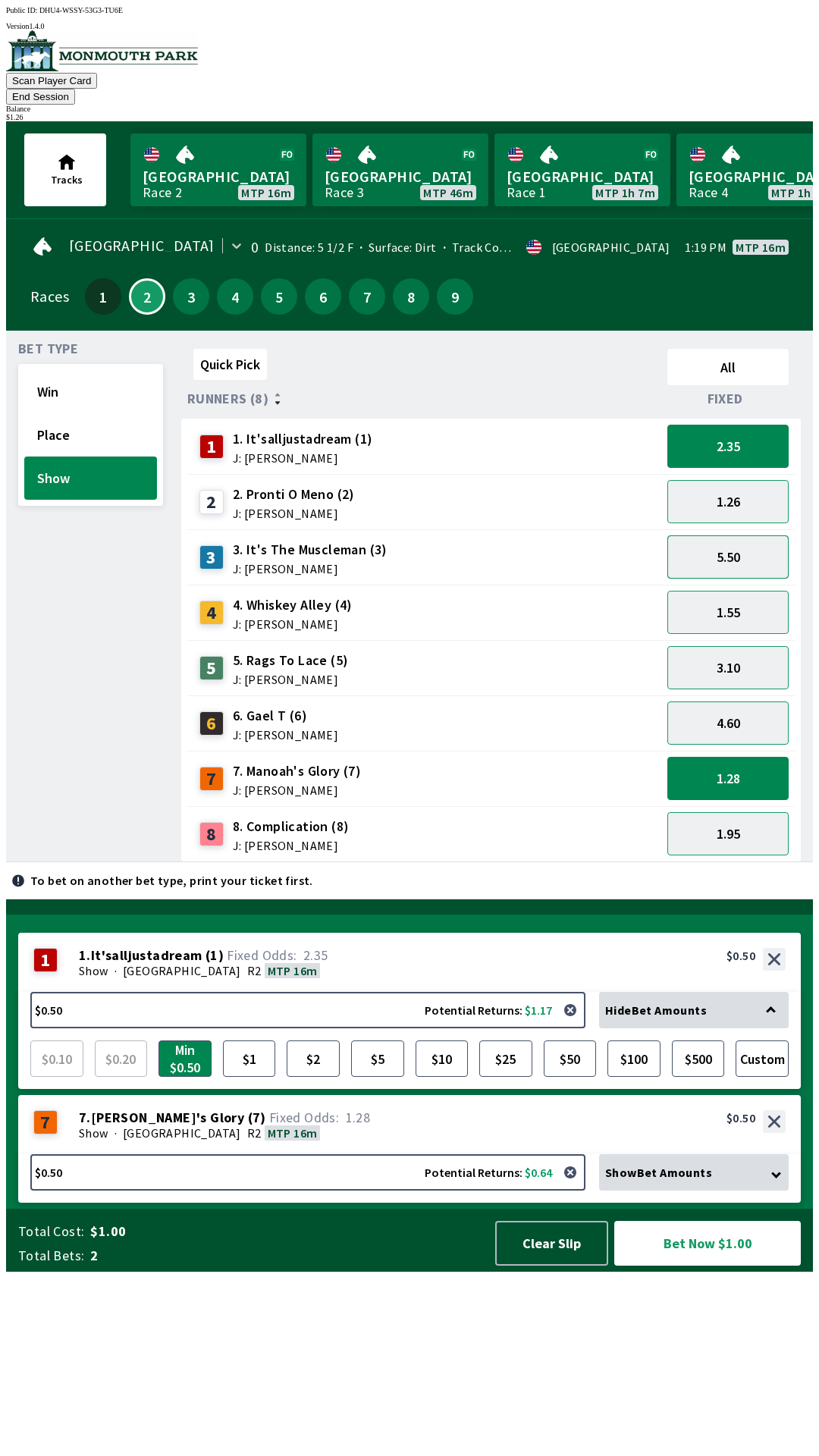
click at [729, 535] on button "5.50" at bounding box center [727, 556] width 121 height 43
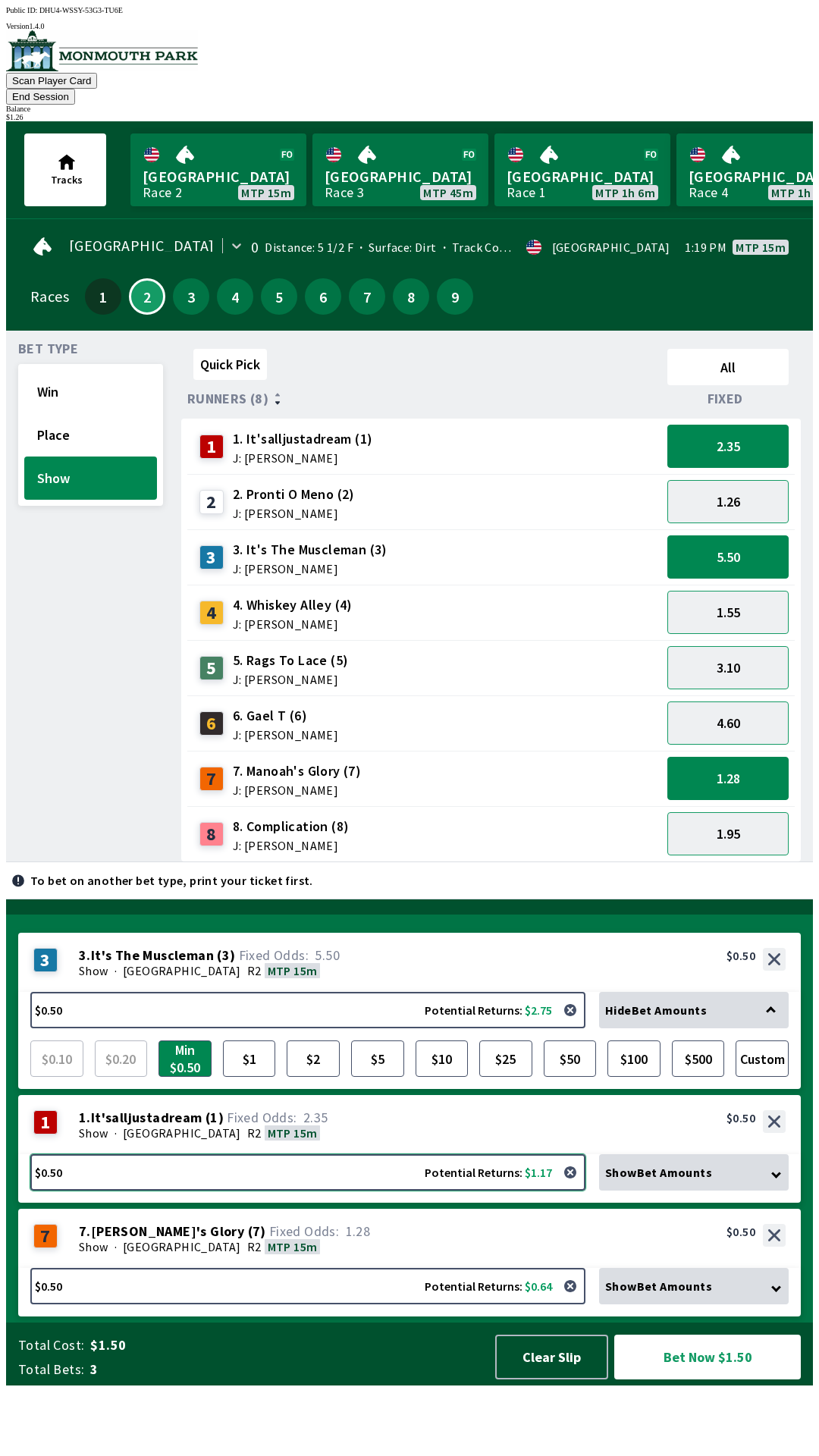
click at [201, 1190] on button "$0.50 Potential Returns: $1.17" at bounding box center [308, 1172] width 555 height 37
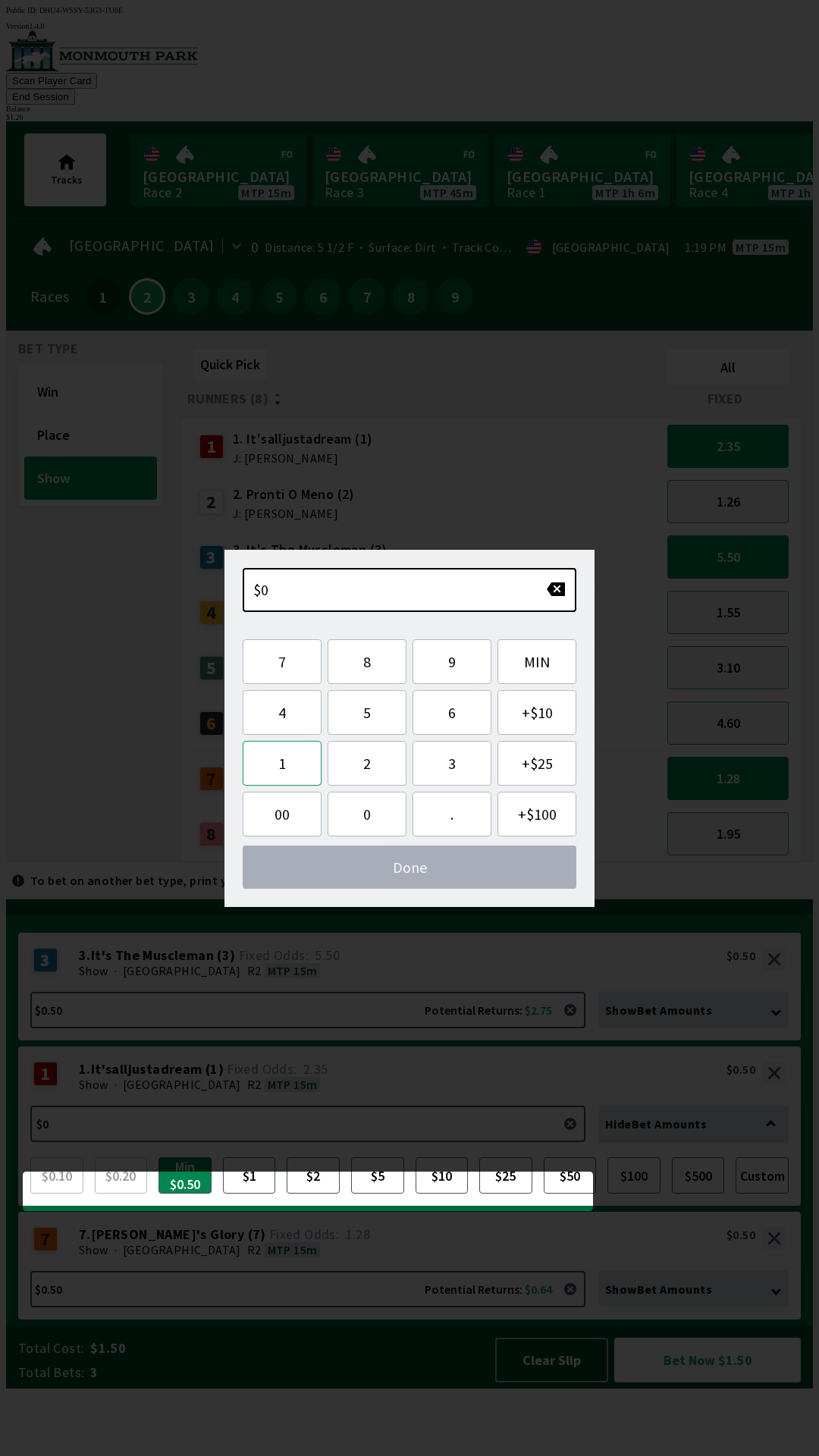
click at [275, 748] on button "1" at bounding box center [282, 762] width 79 height 45
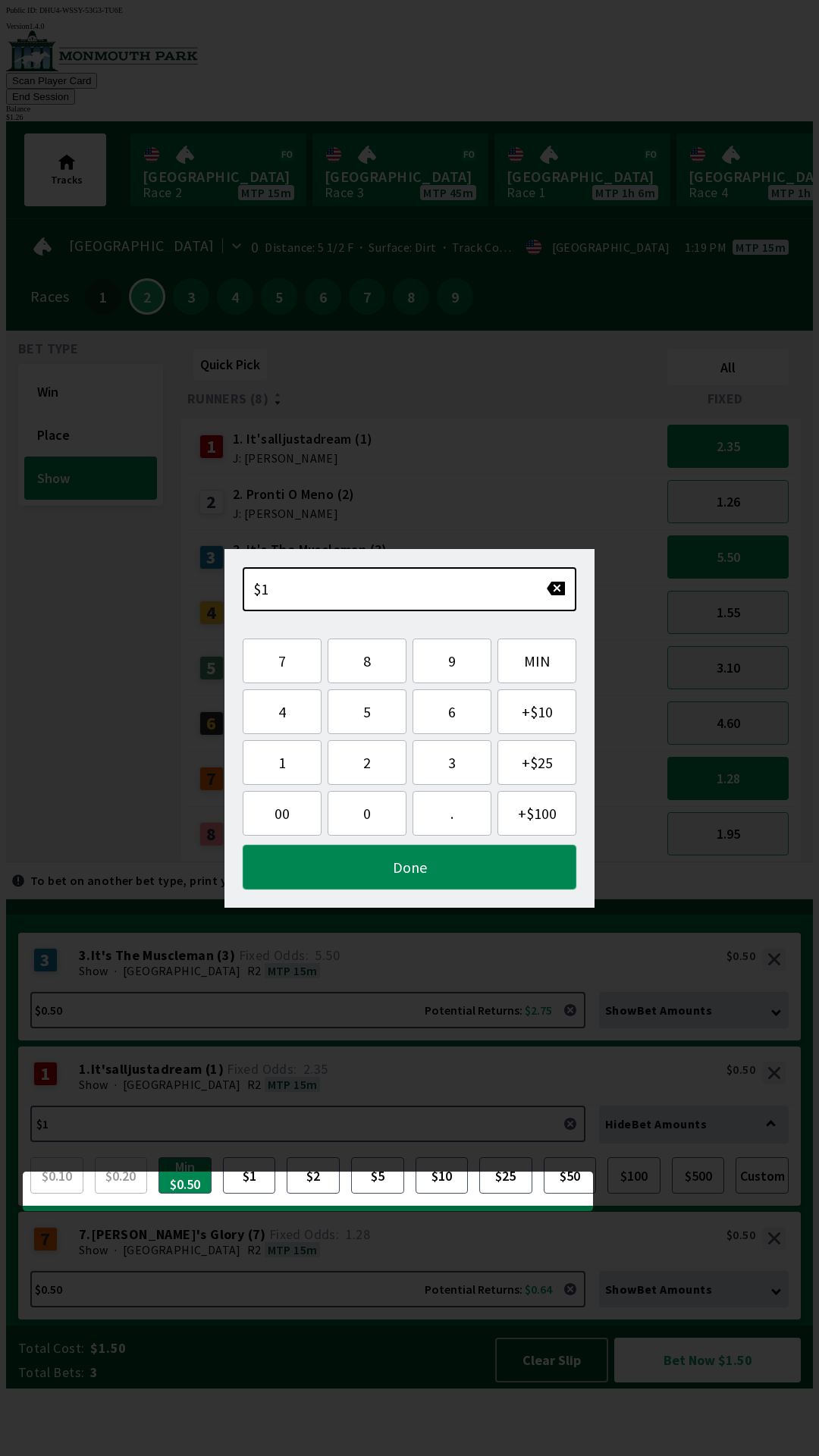
click at [357, 865] on button "Done" at bounding box center [409, 866] width 334 height 45
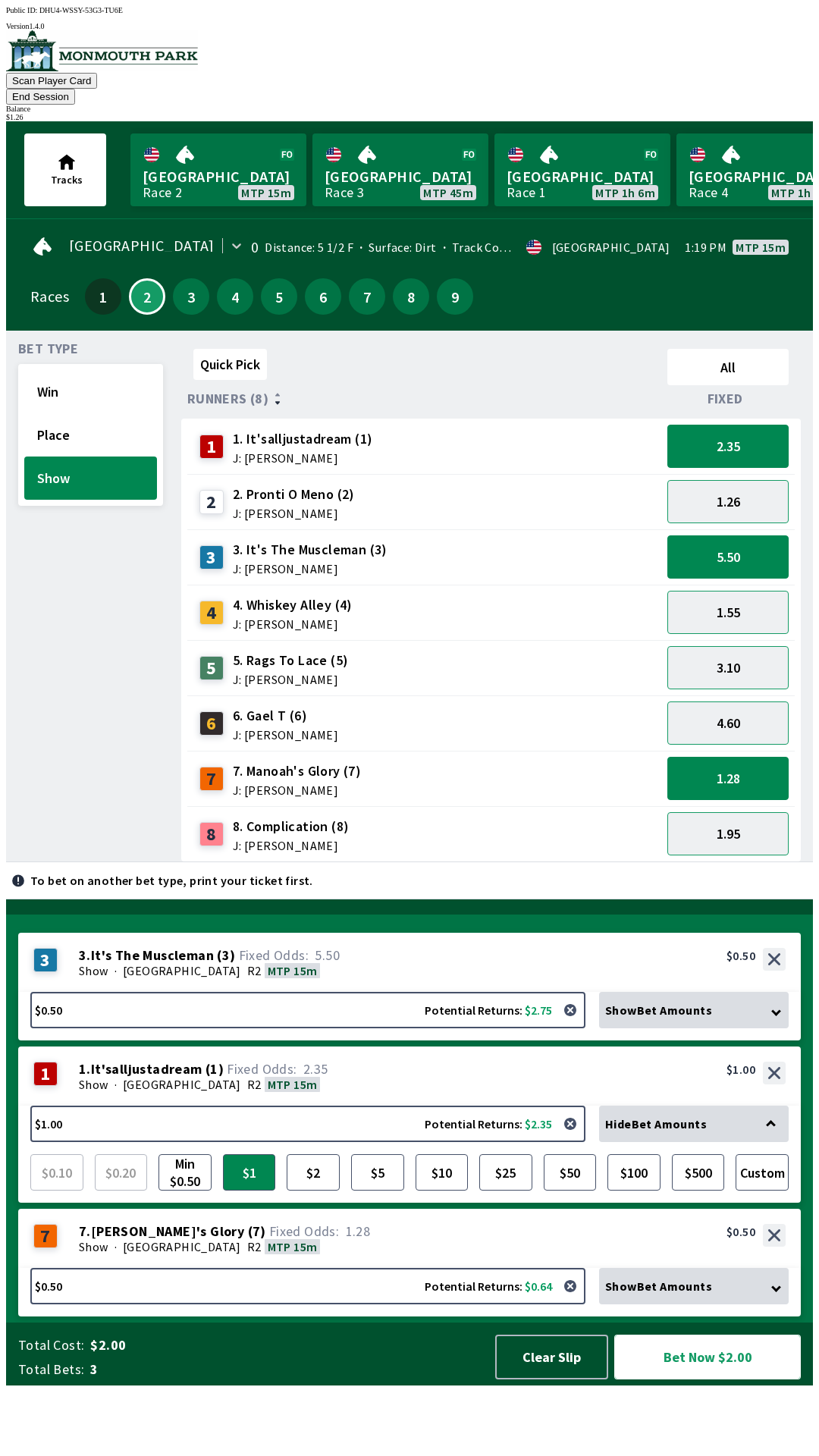
click at [671, 1379] on button "Bet Now $2.00" at bounding box center [707, 1356] width 187 height 45
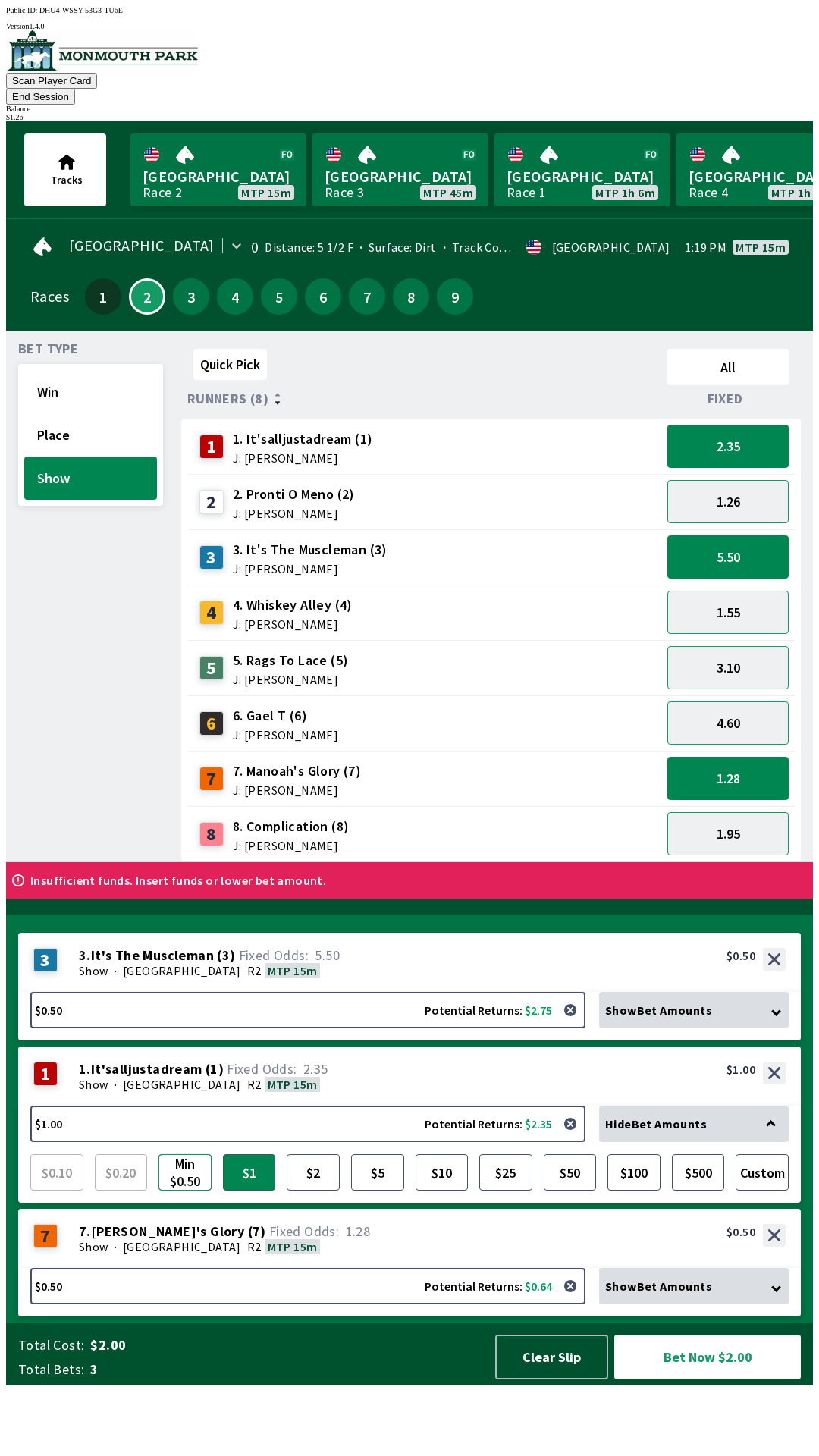
click at [175, 1190] on button "Min $0.50" at bounding box center [185, 1172] width 53 height 37
click at [677, 1379] on button "Bet Now $1.50" at bounding box center [707, 1356] width 187 height 45
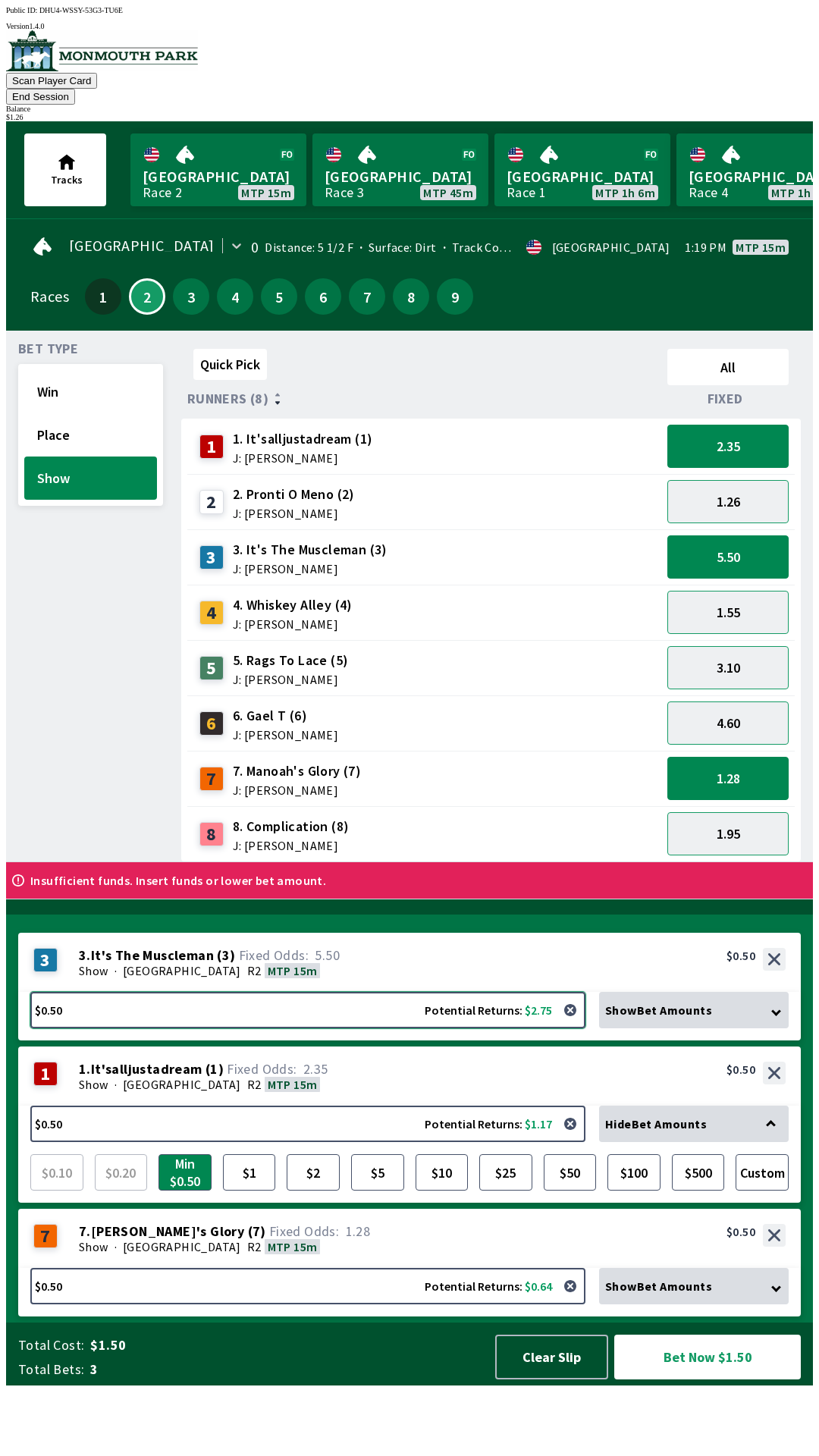
click at [204, 1028] on button "$0.50 Potential Returns: $2.75" at bounding box center [308, 1010] width 555 height 37
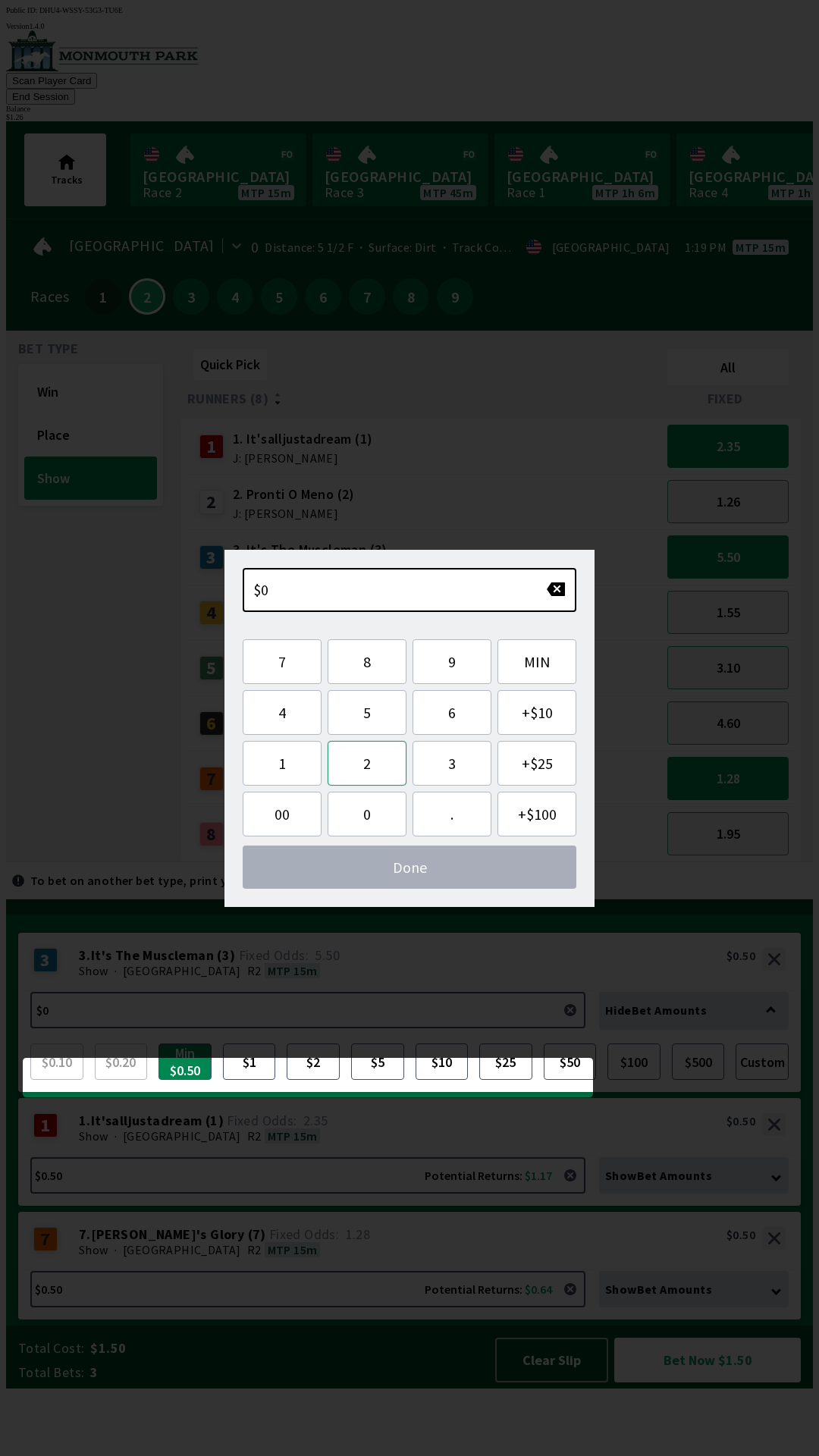
click at [372, 765] on button "2" at bounding box center [367, 762] width 79 height 45
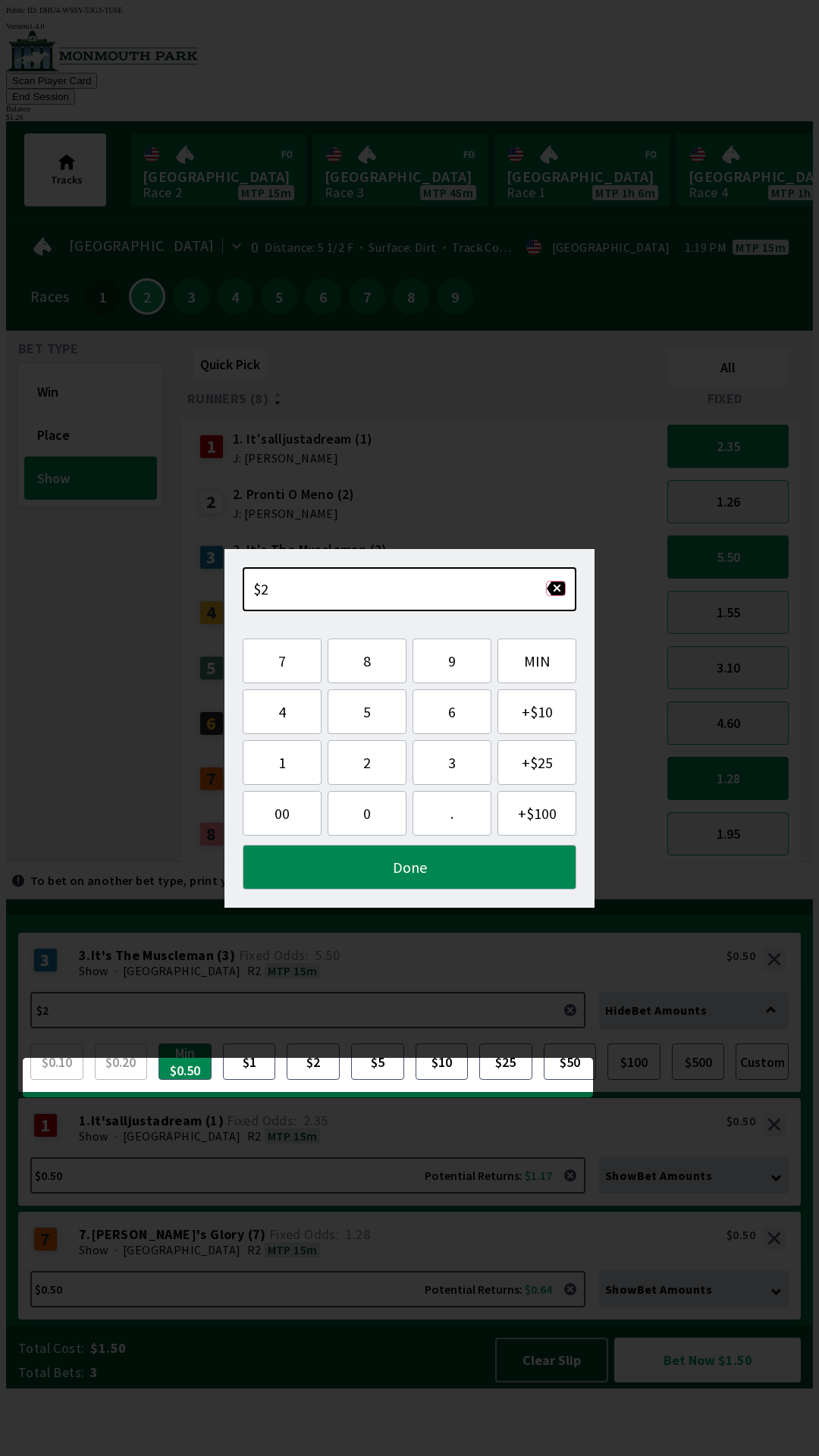
click at [558, 592] on button "button" at bounding box center [555, 588] width 20 height 15
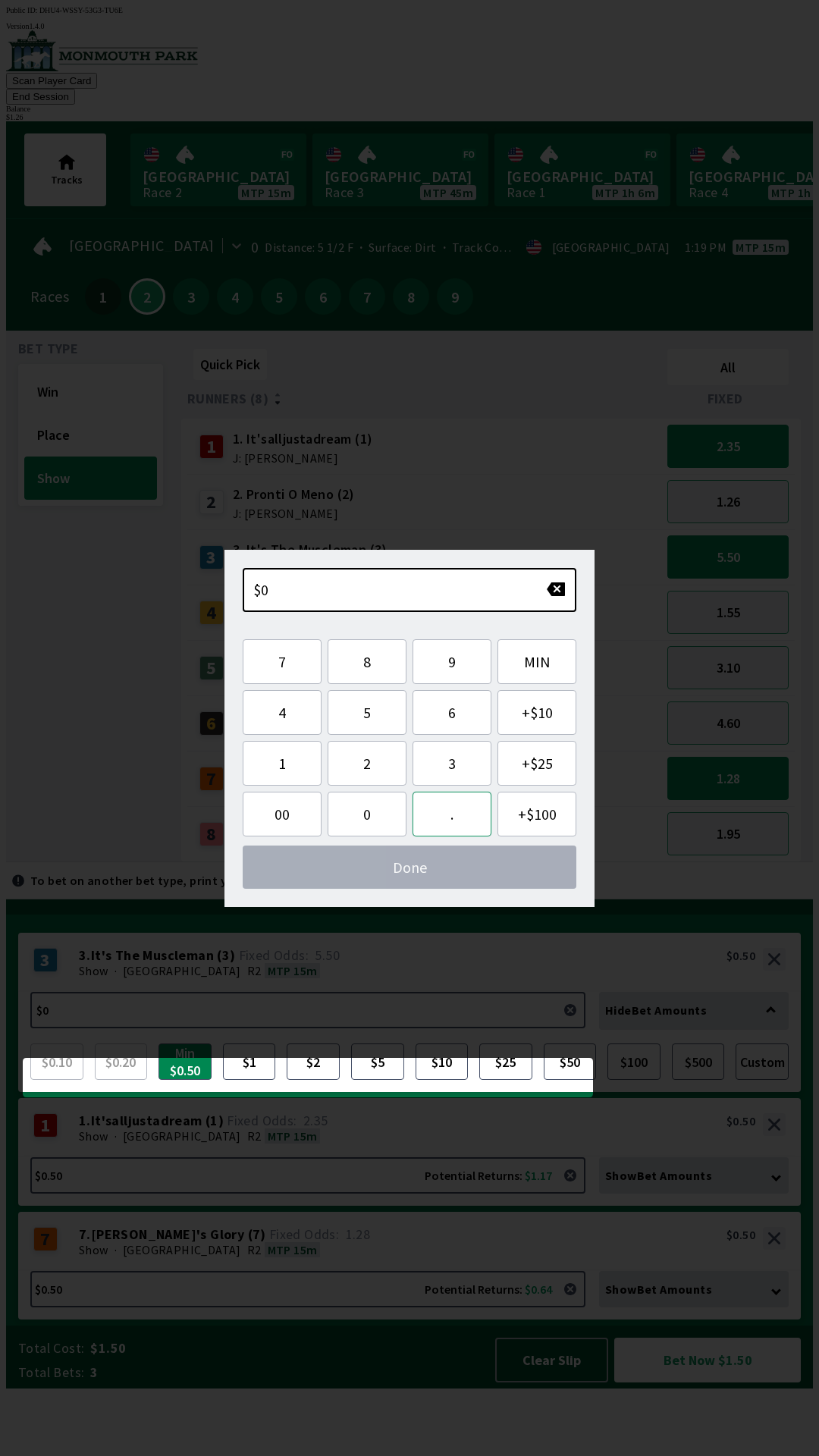
click at [454, 816] on button "." at bounding box center [451, 813] width 79 height 45
click at [368, 815] on button "0" at bounding box center [367, 813] width 79 height 45
click at [549, 594] on button "button" at bounding box center [555, 589] width 20 height 15
click at [381, 759] on button "2" at bounding box center [367, 762] width 79 height 45
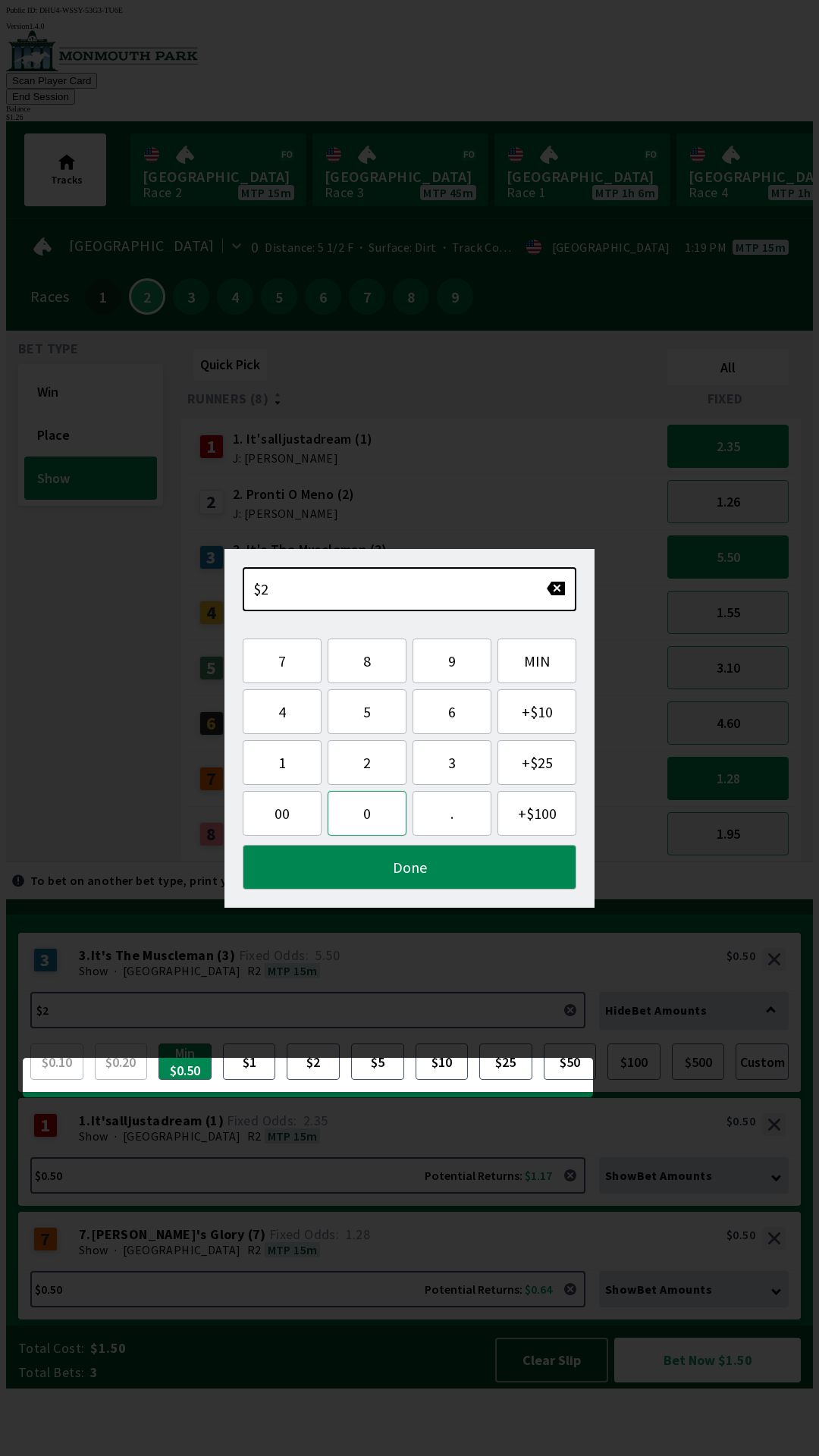
click at [363, 811] on button "0" at bounding box center [367, 812] width 79 height 45
click at [381, 871] on button "Done" at bounding box center [409, 866] width 334 height 45
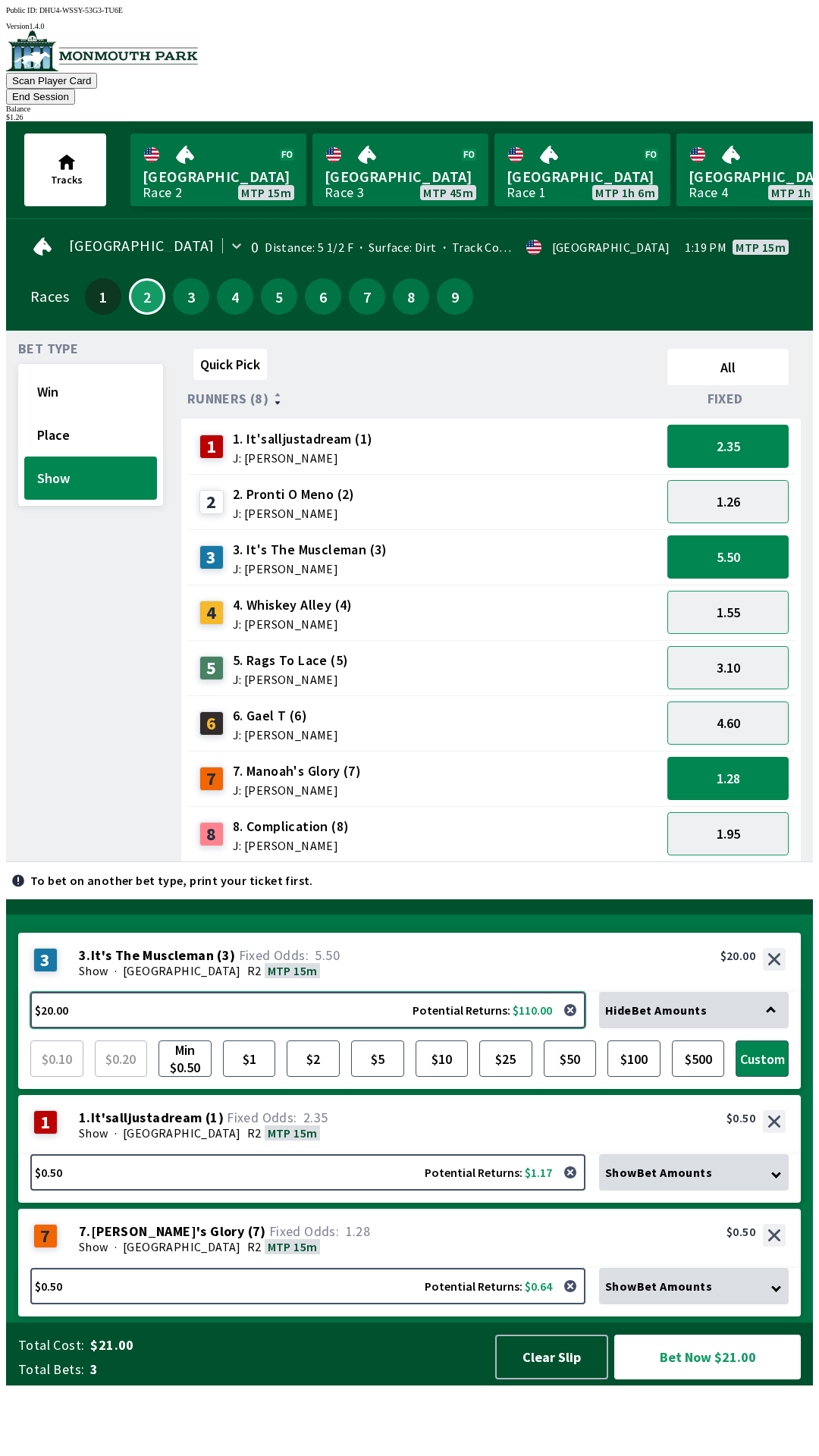
click at [154, 1028] on button "$20.00 Potential Returns: $110.00" at bounding box center [308, 1010] width 555 height 37
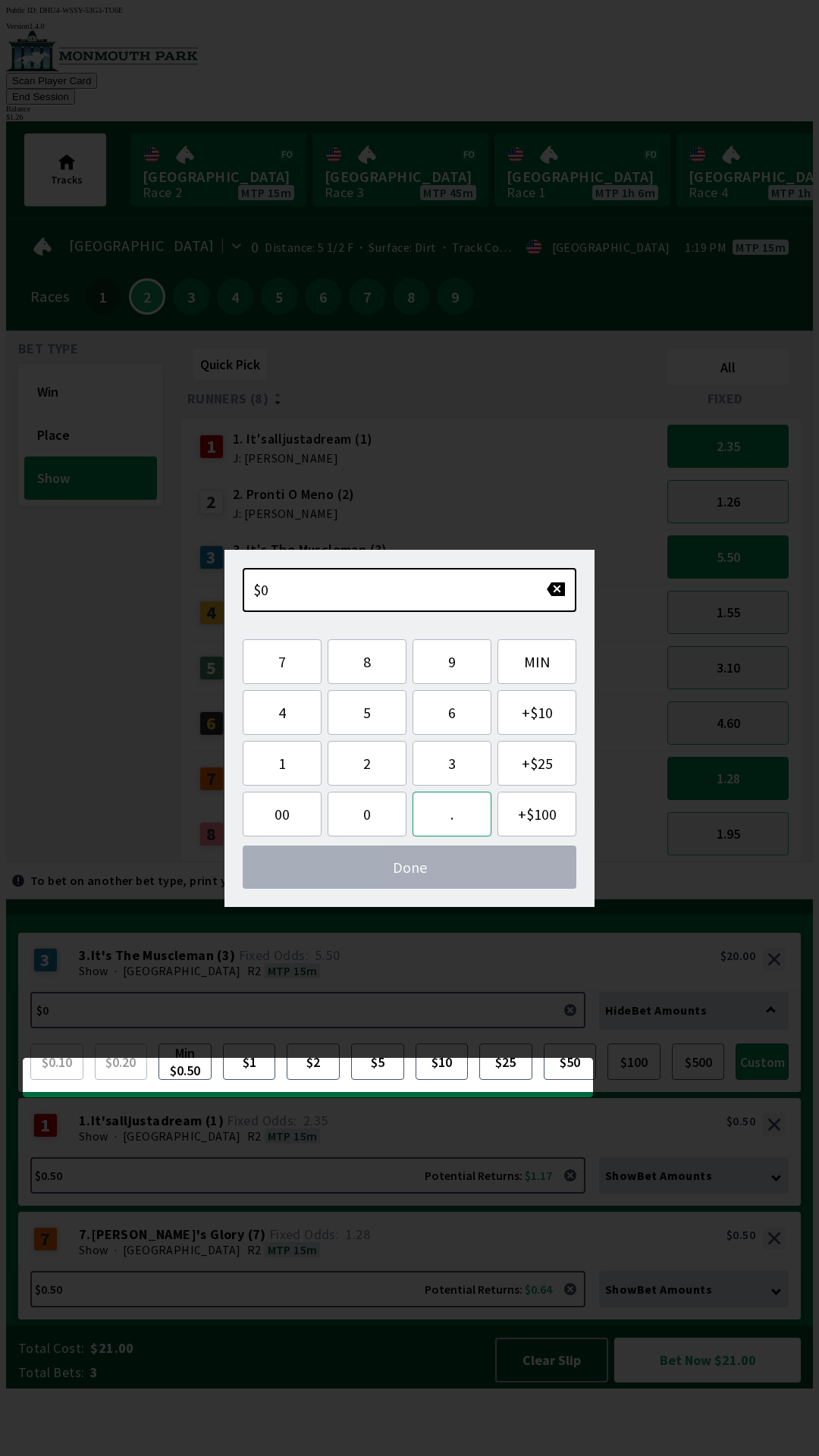
click at [456, 812] on button "." at bounding box center [451, 813] width 79 height 45
click at [378, 765] on button "2" at bounding box center [367, 762] width 79 height 45
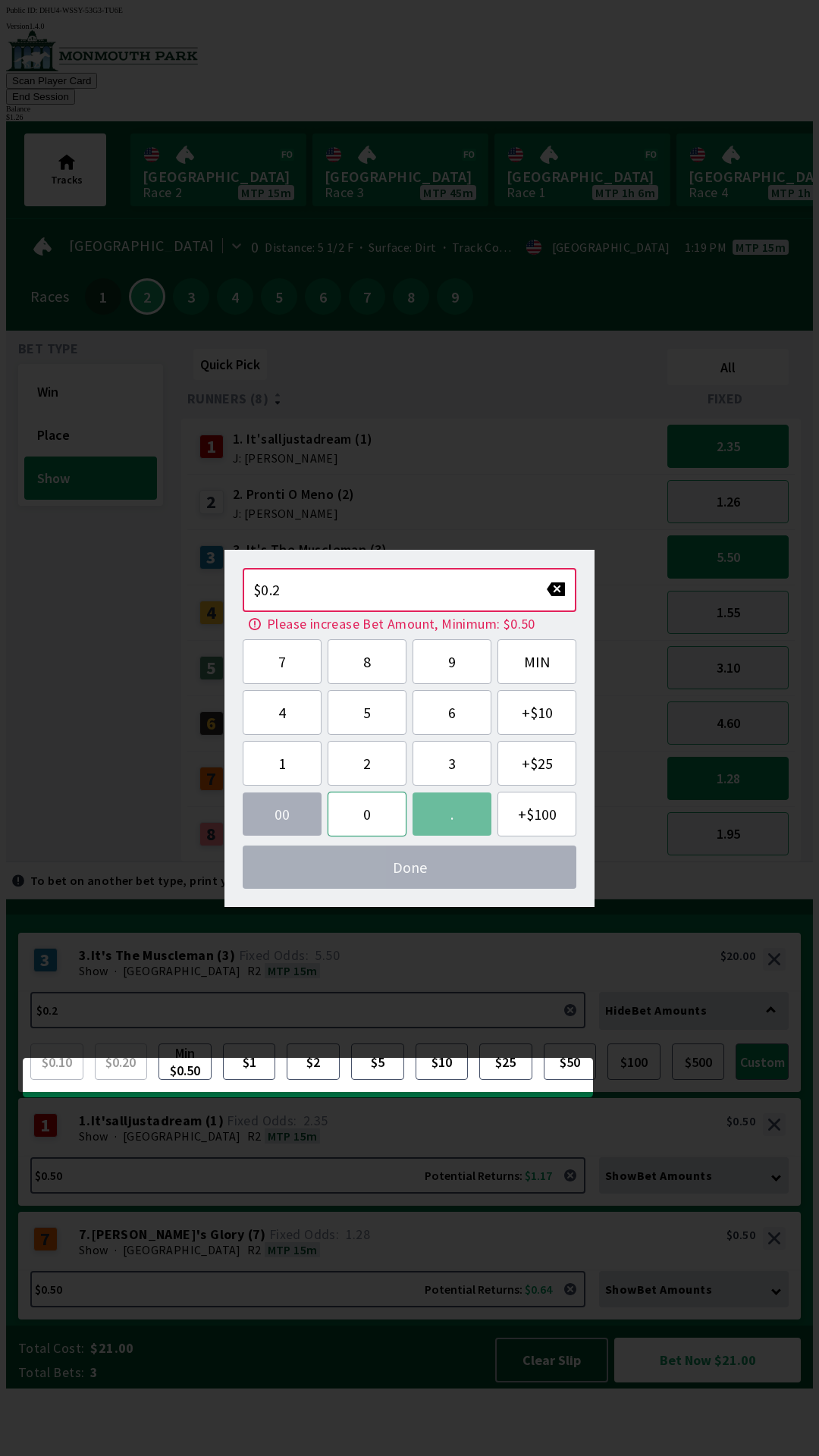
click at [363, 816] on button "0" at bounding box center [367, 813] width 79 height 45
click at [539, 669] on button "MIN" at bounding box center [537, 661] width 79 height 45
click at [537, 669] on button "MIN" at bounding box center [537, 661] width 79 height 45
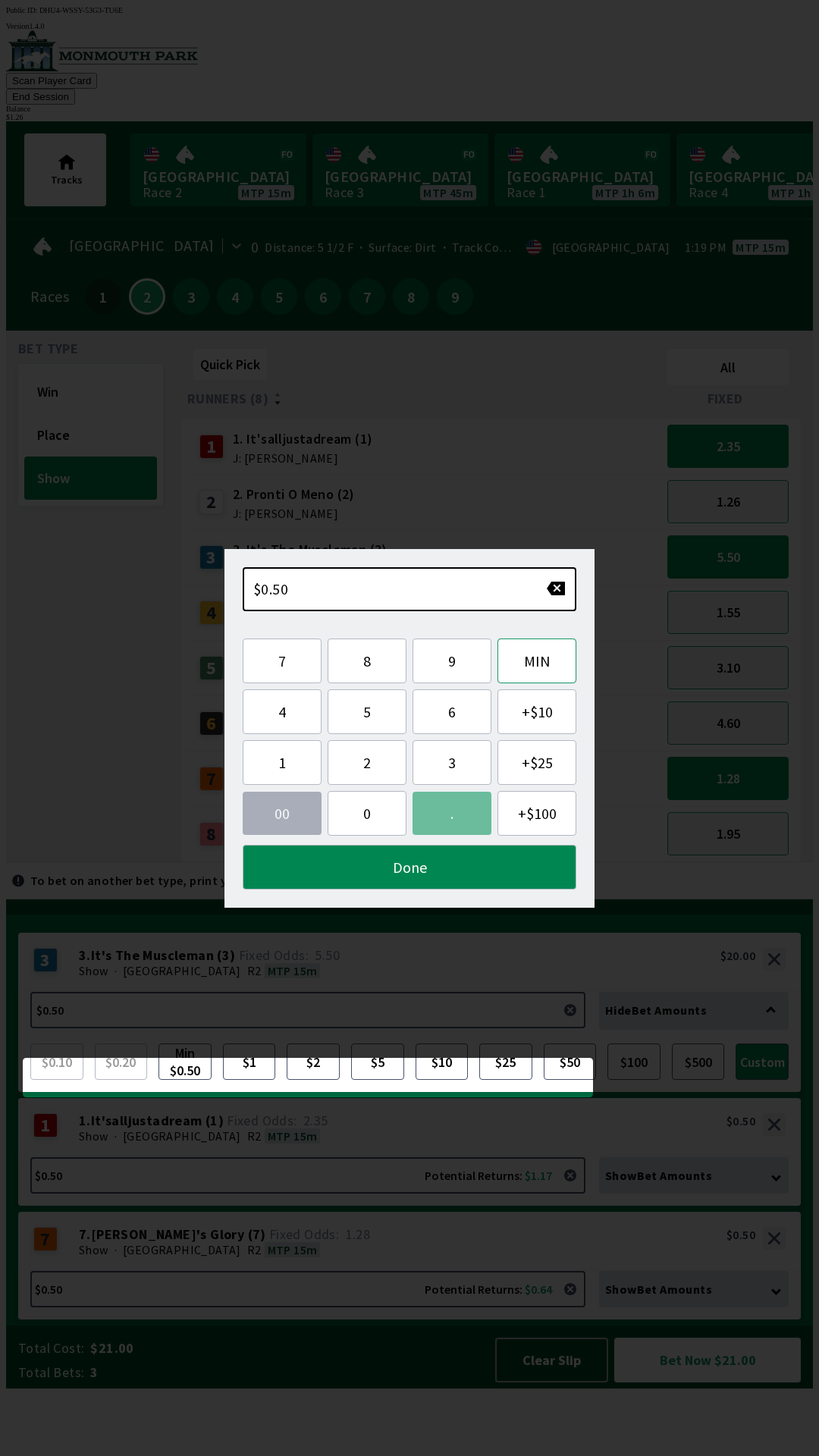
click at [541, 665] on button "MIN" at bounding box center [537, 660] width 79 height 45
click at [549, 594] on button "button" at bounding box center [555, 588] width 20 height 15
click at [560, 588] on button "button" at bounding box center [555, 588] width 20 height 15
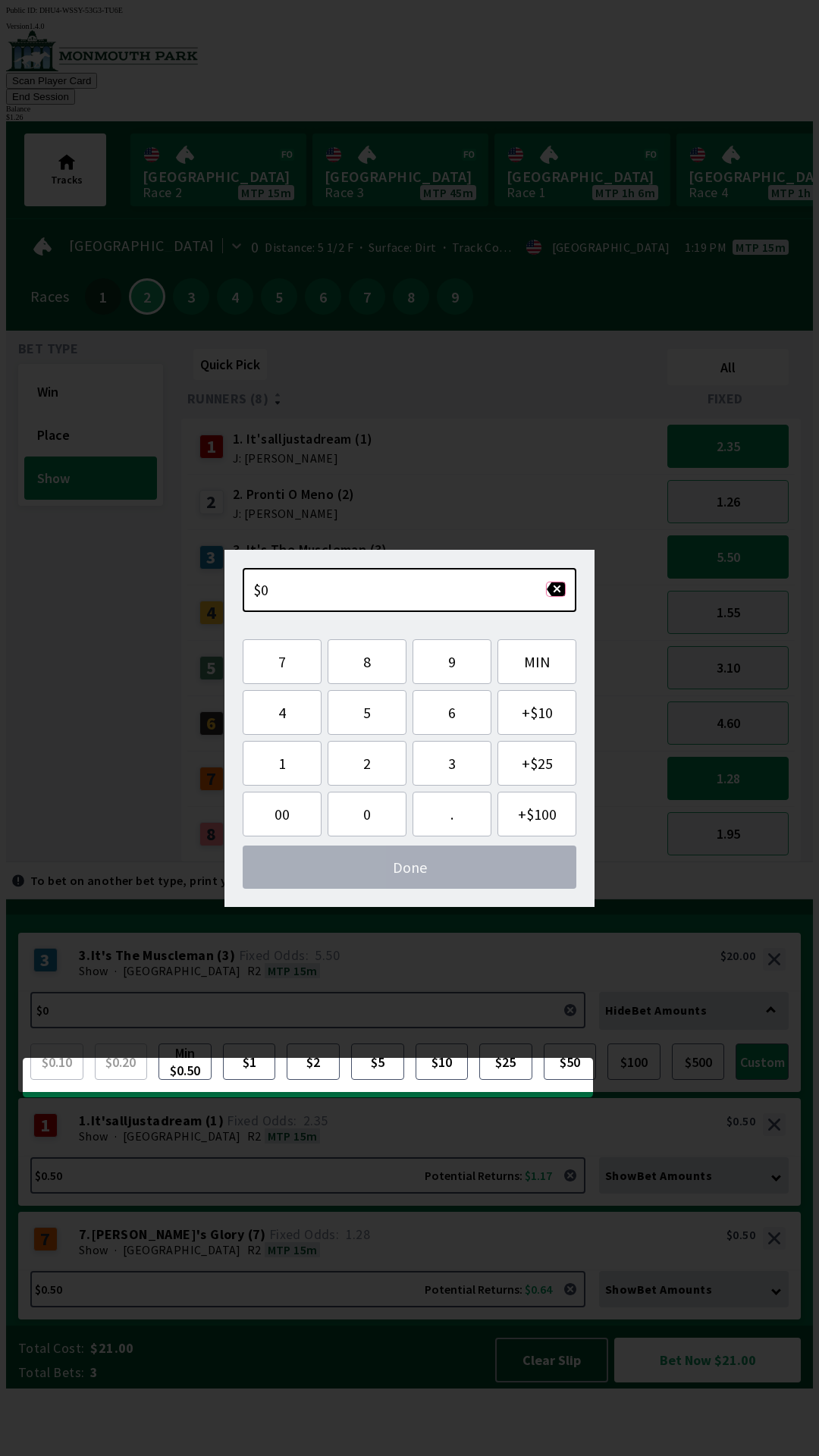
click at [550, 588] on button "button" at bounding box center [555, 589] width 20 height 15
click at [571, 529] on div "3 3. It's The Muscleman (3) J: [PERSON_NAME]" at bounding box center [424, 557] width 474 height 56
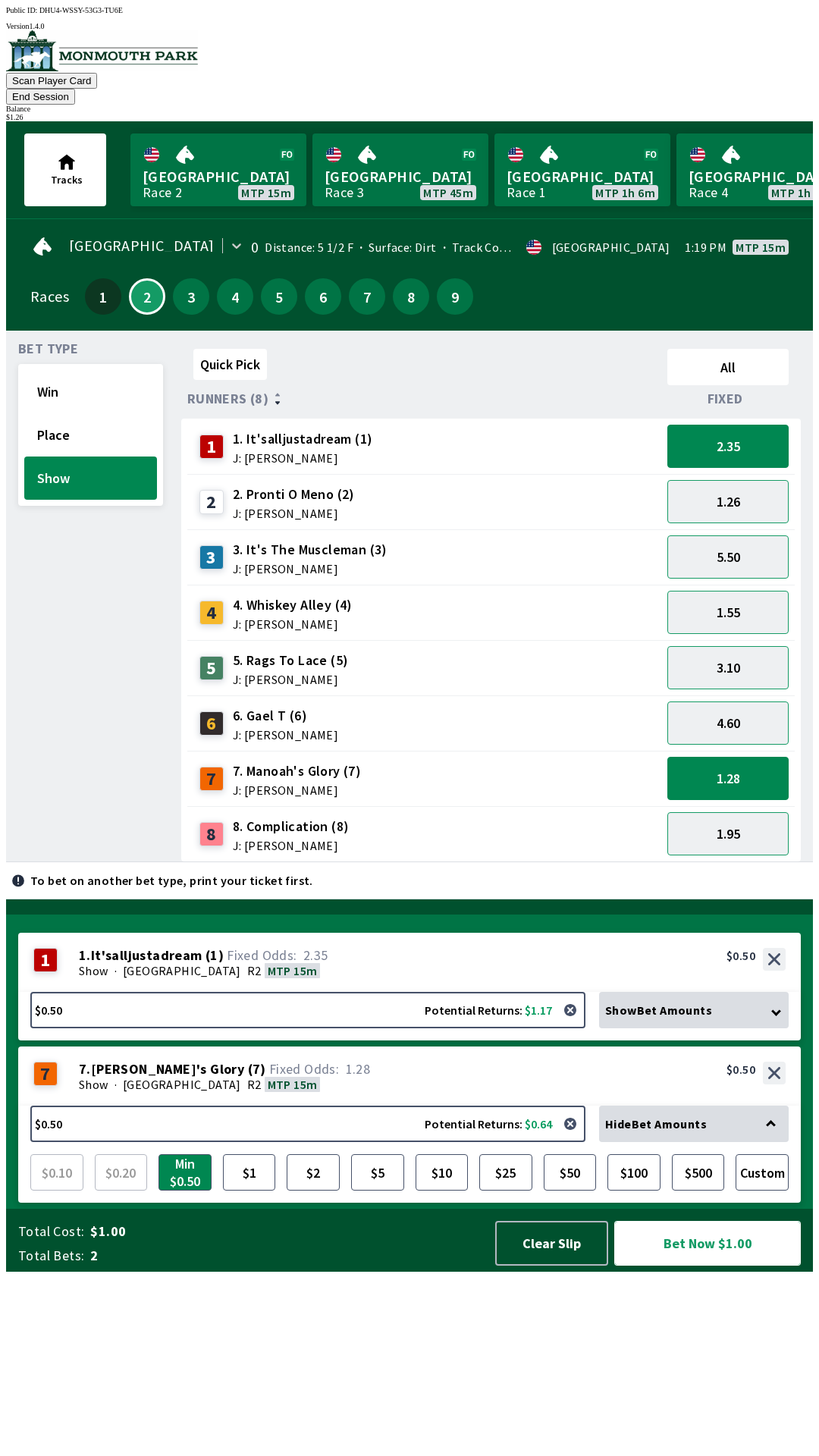
click at [700, 1265] on button "Bet Now $1.00" at bounding box center [707, 1243] width 187 height 45
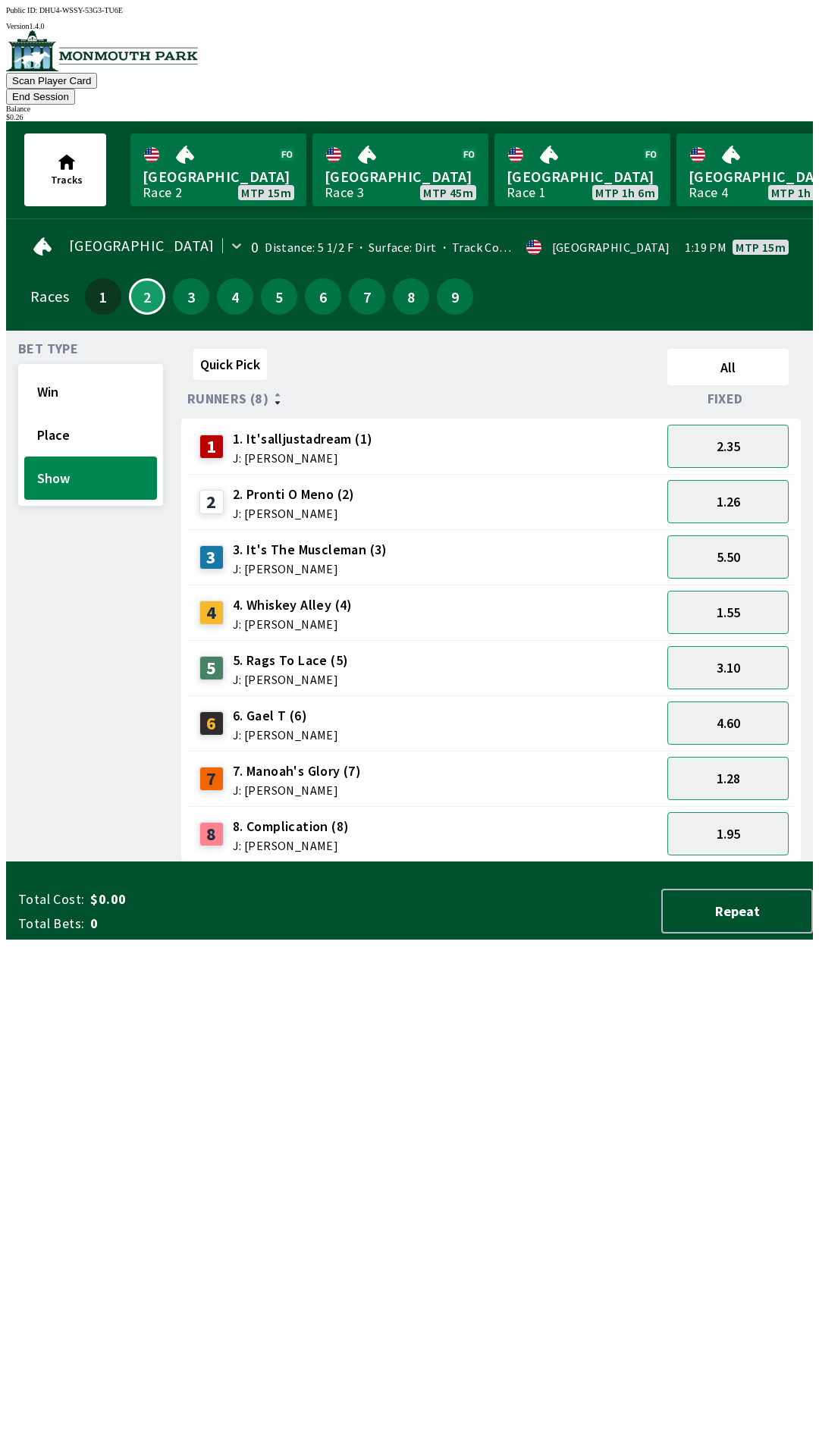
click at [75, 88] on button "End Session" at bounding box center [41, 96] width 69 height 16
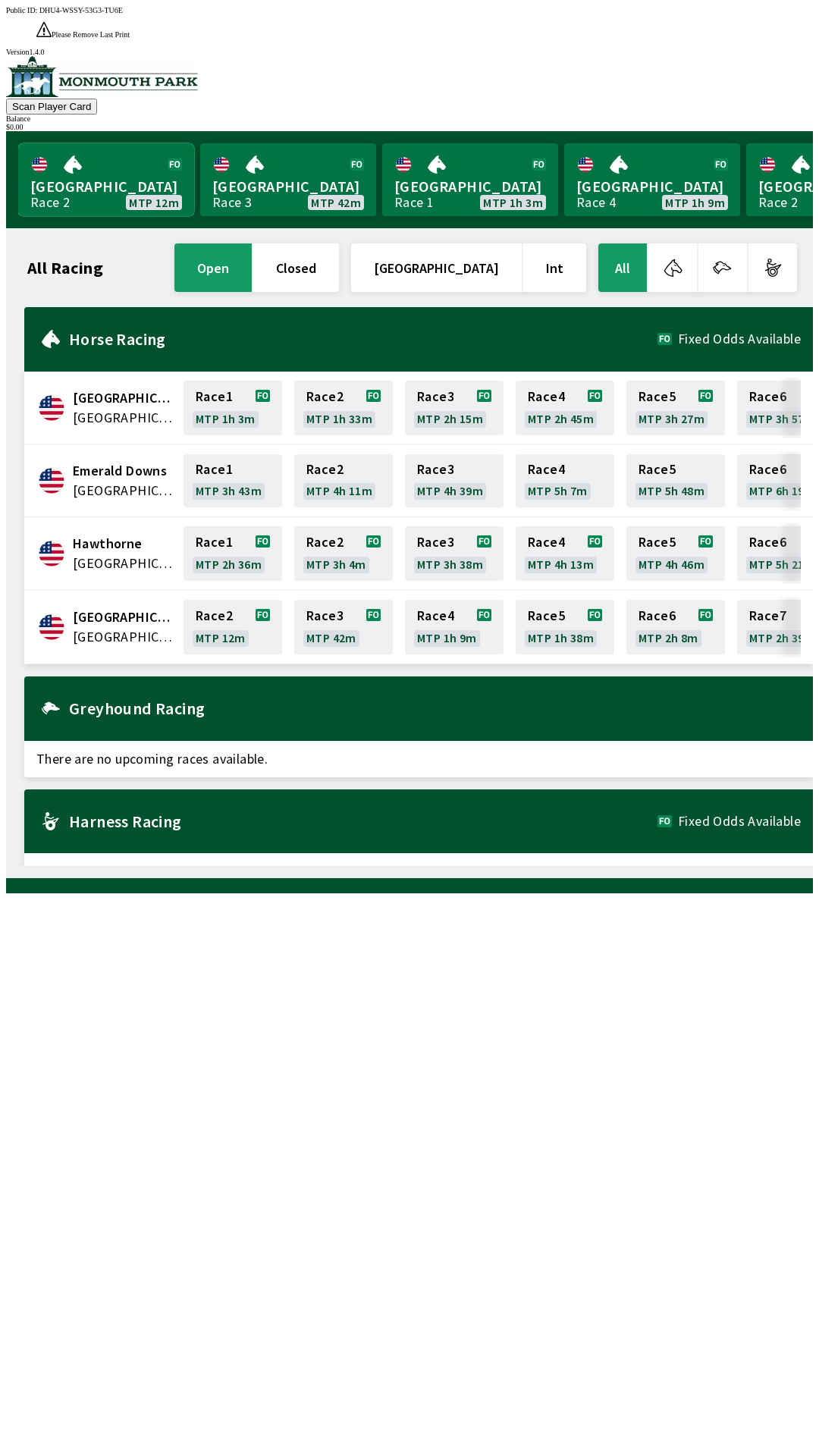
click at [79, 160] on link "[GEOGRAPHIC_DATA] Race 2 MTP 12m" at bounding box center [106, 179] width 176 height 73
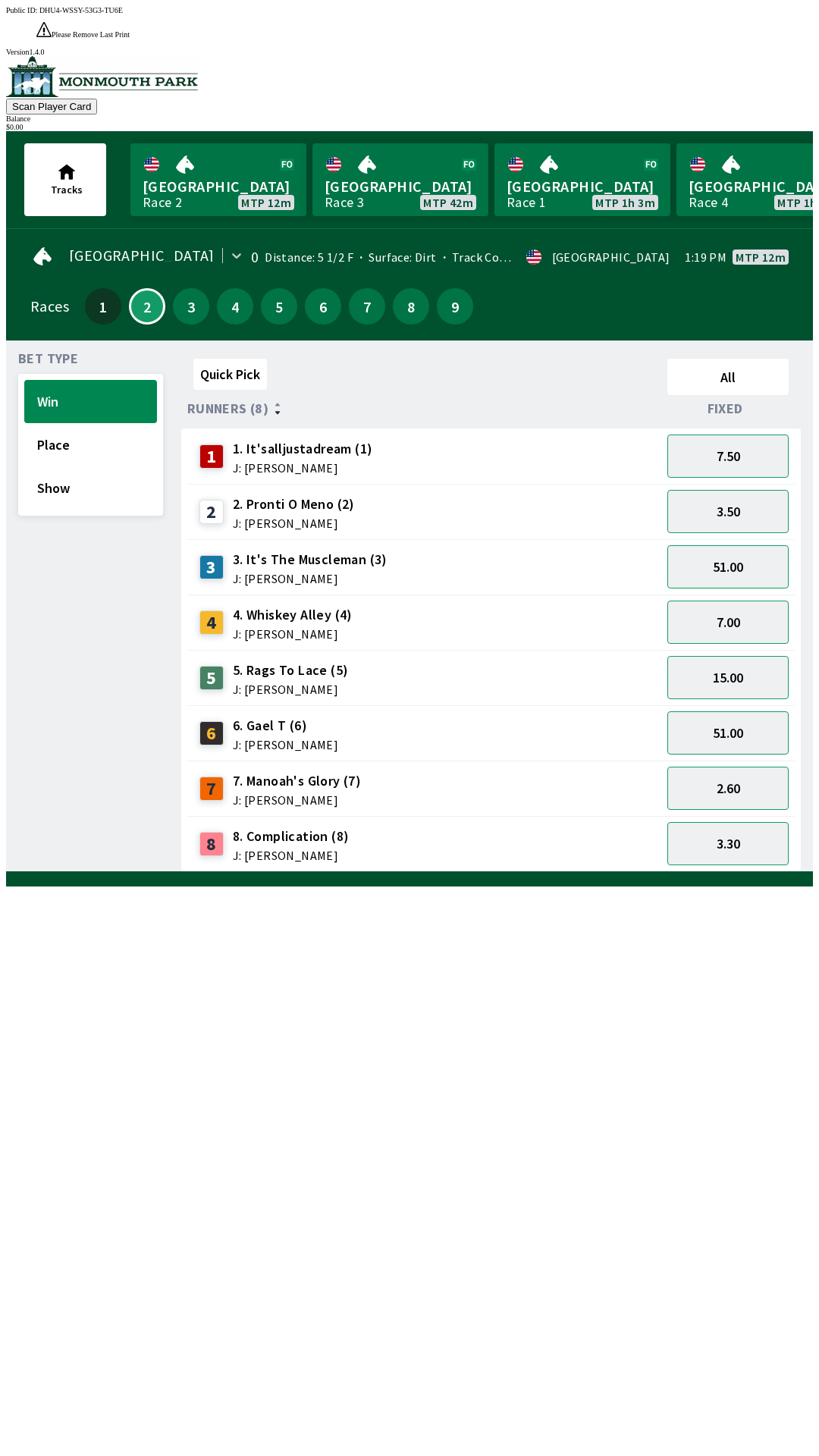
click at [409, 659] on div "5 5. Rags To Lace (5) J: [PERSON_NAME]" at bounding box center [424, 678] width 462 height 38
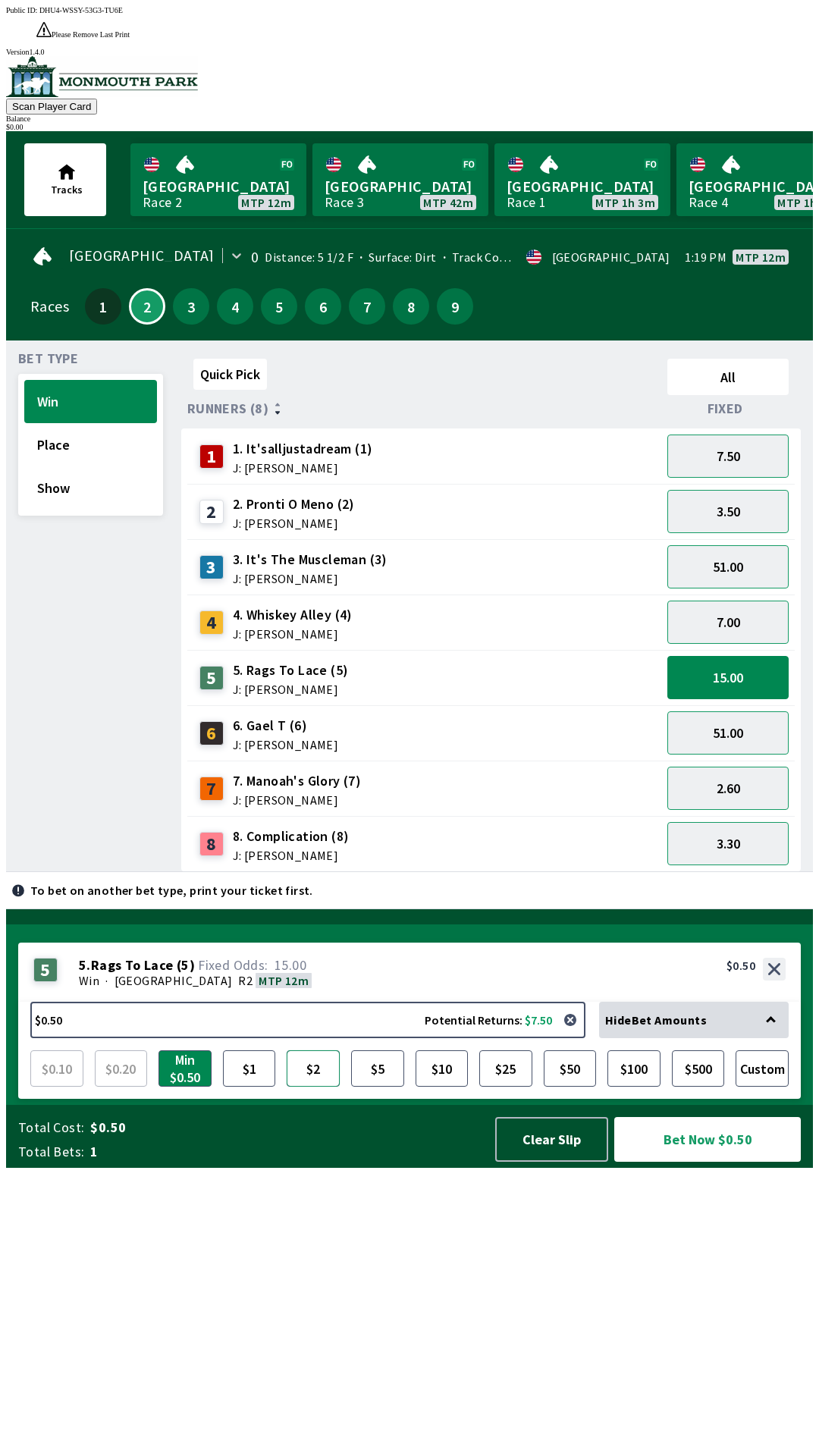
click at [314, 1086] on button "$2" at bounding box center [313, 1068] width 53 height 37
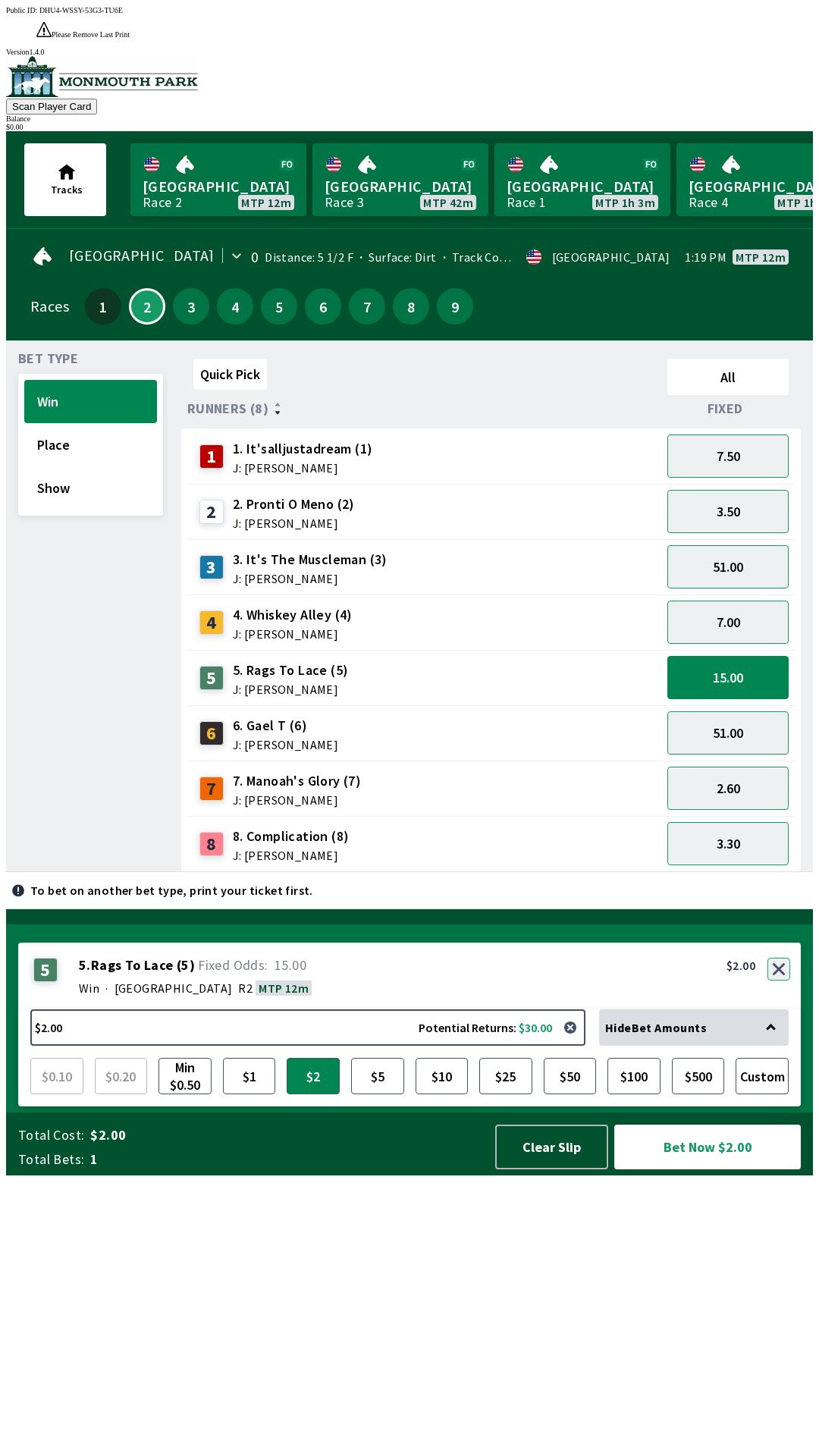
click at [781, 981] on button "button" at bounding box center [778, 969] width 23 height 23
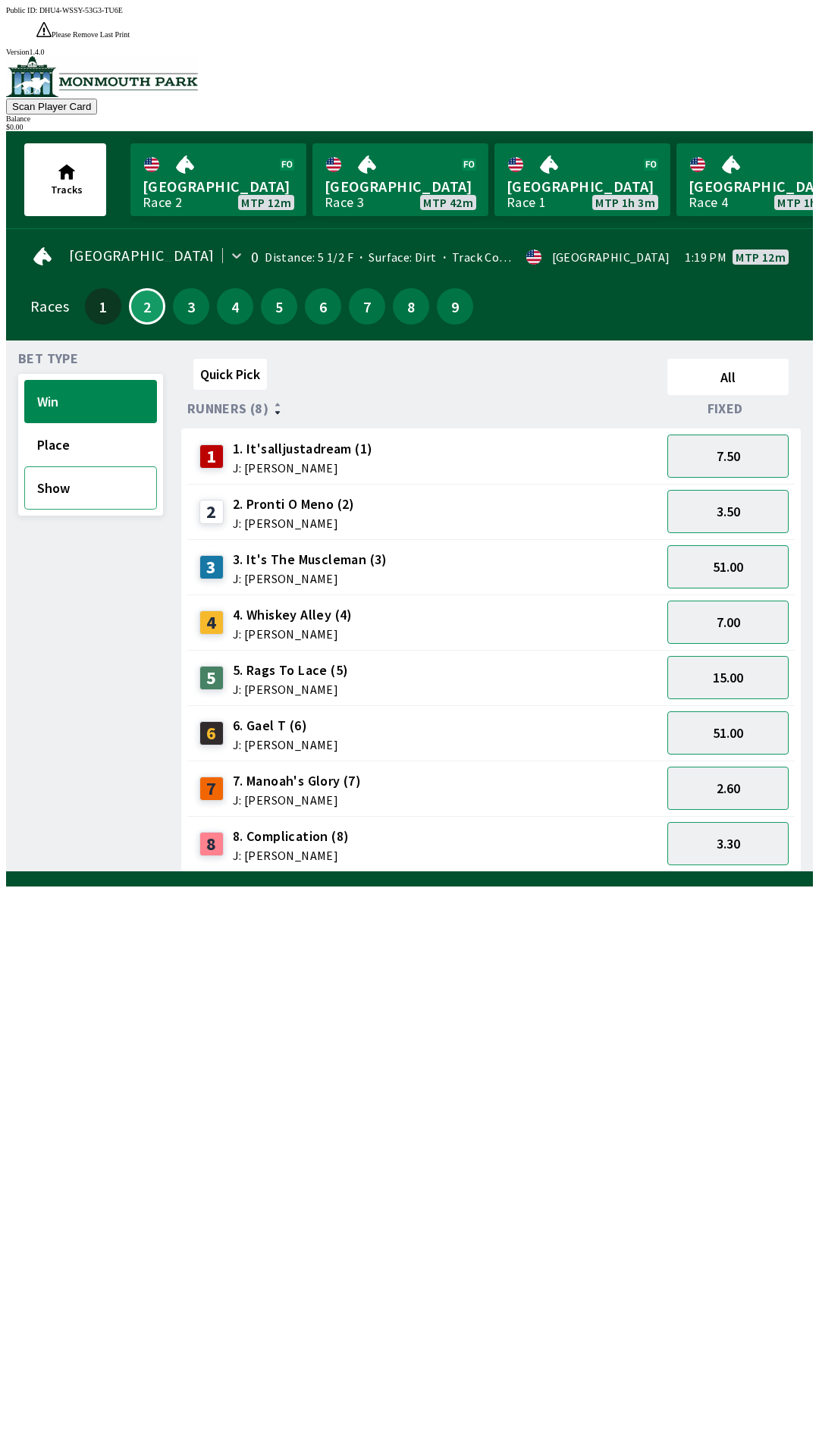
click at [84, 472] on button "Show" at bounding box center [91, 487] width 133 height 43
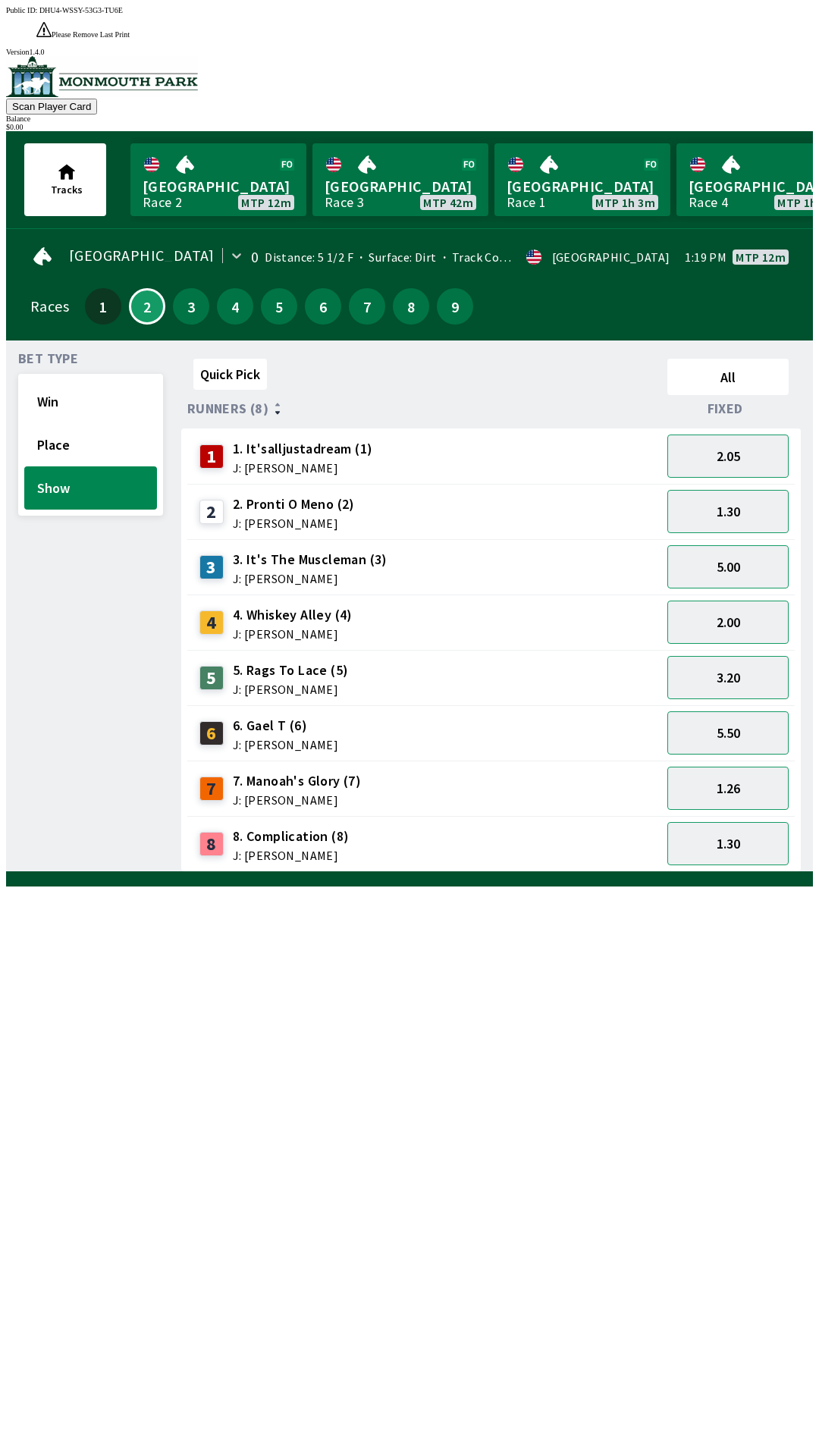
click at [378, 659] on div "5 5. Rags To Lace (5) J: [PERSON_NAME]" at bounding box center [424, 678] width 462 height 38
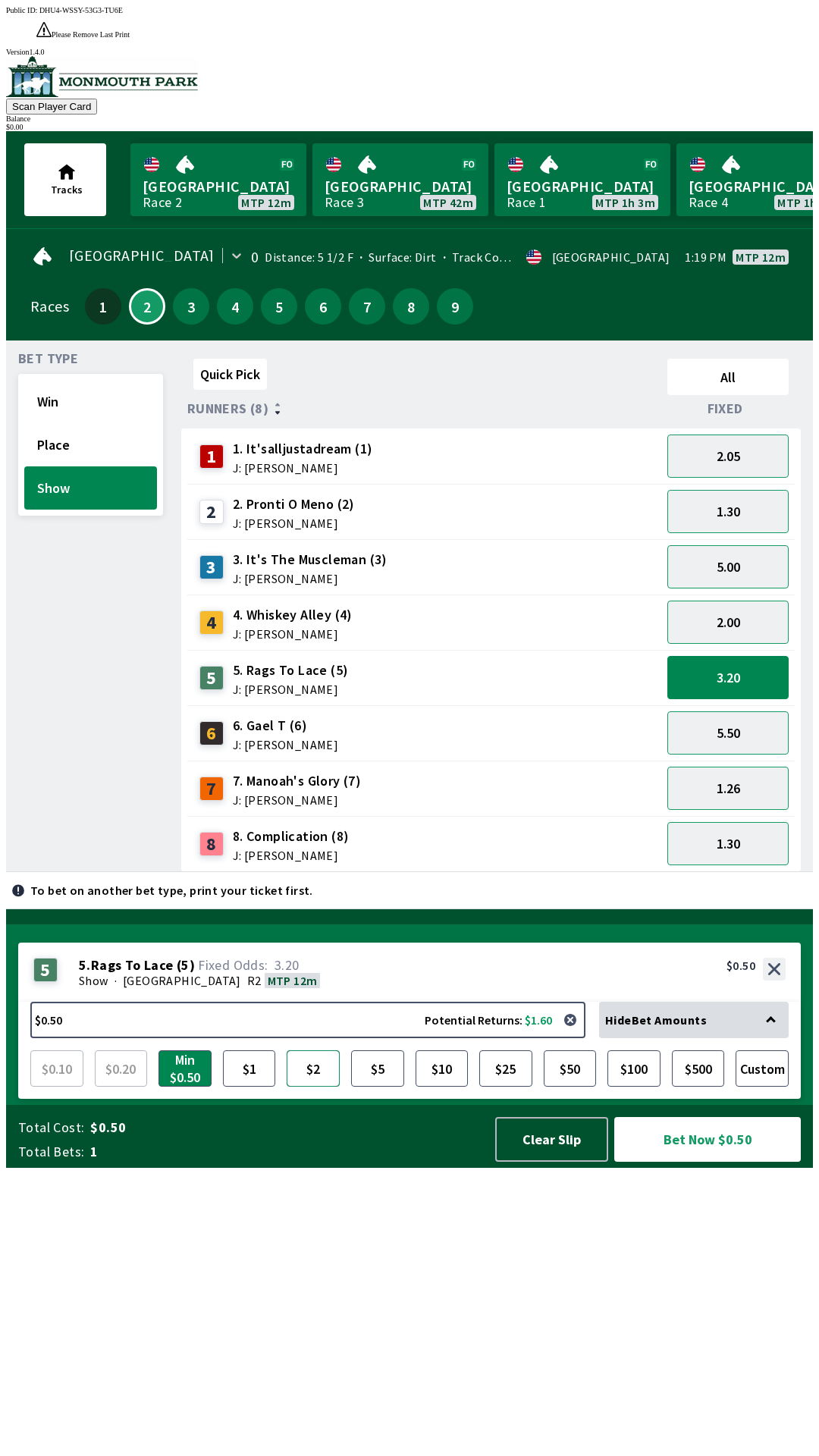
click at [317, 1086] on button "$2" at bounding box center [313, 1068] width 53 height 37
click at [91, 382] on button "Win" at bounding box center [91, 401] width 133 height 43
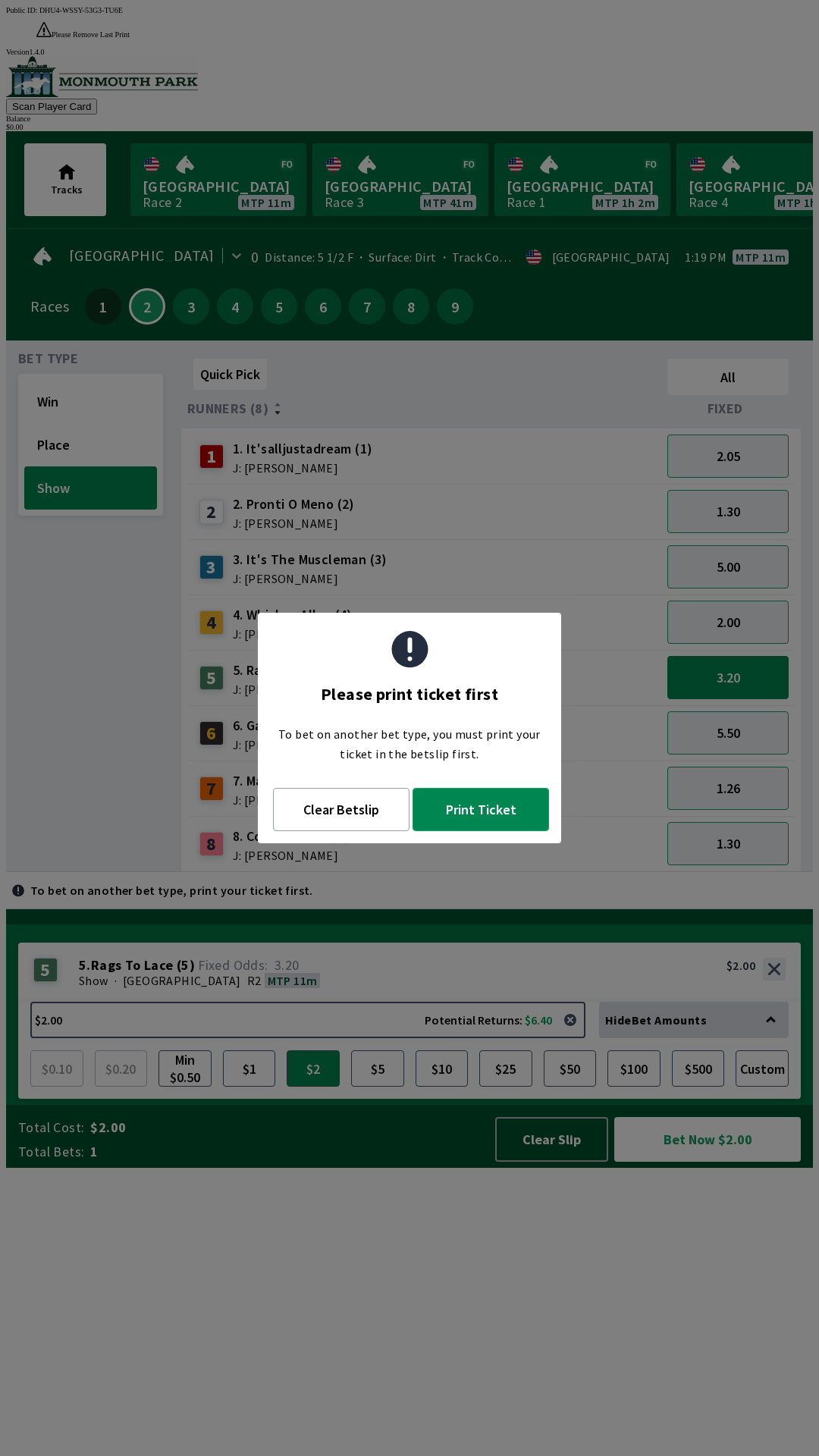
click at [495, 819] on button "Print Ticket" at bounding box center [480, 809] width 137 height 43
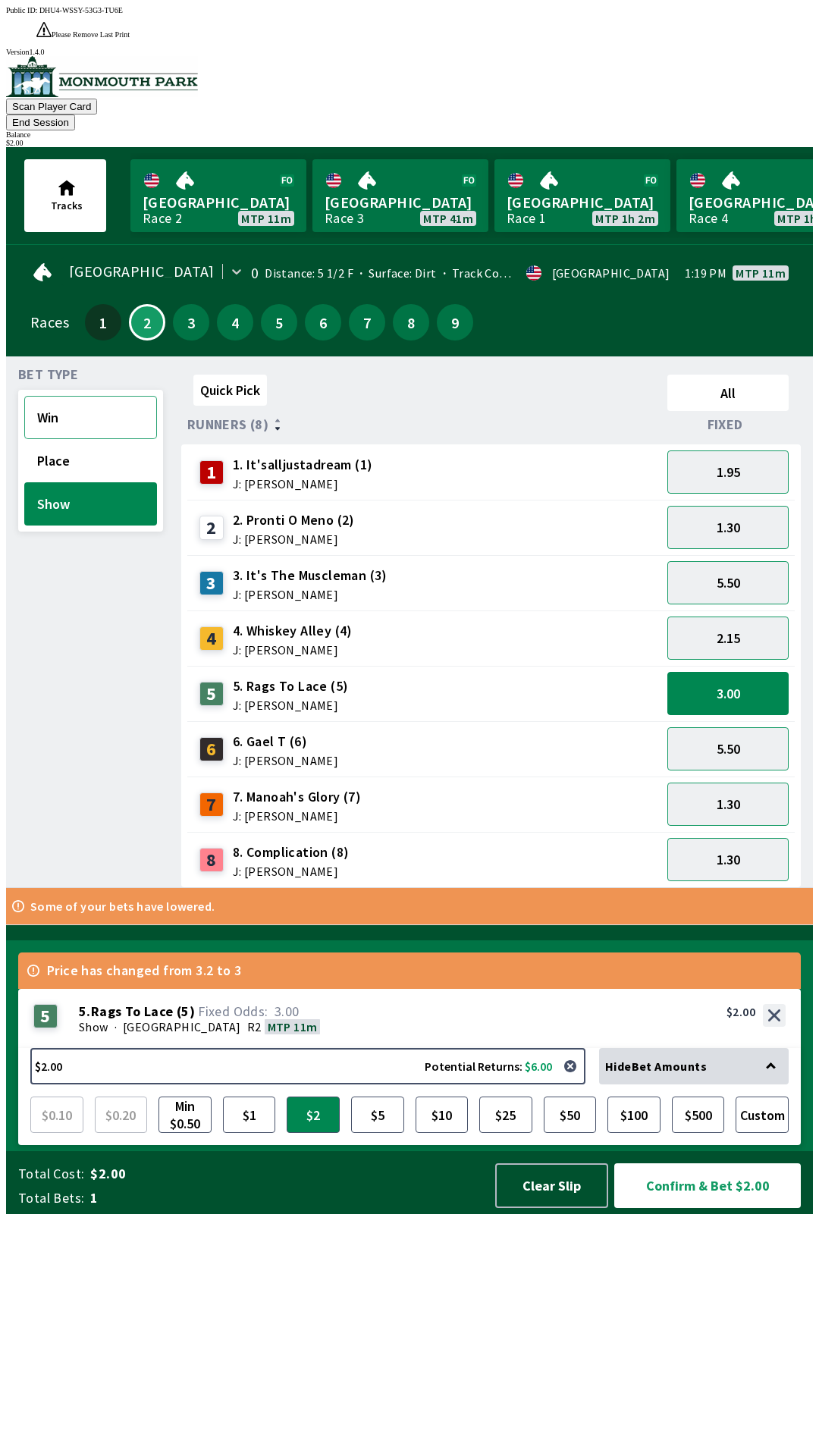
click at [83, 396] on button "Win" at bounding box center [91, 417] width 133 height 43
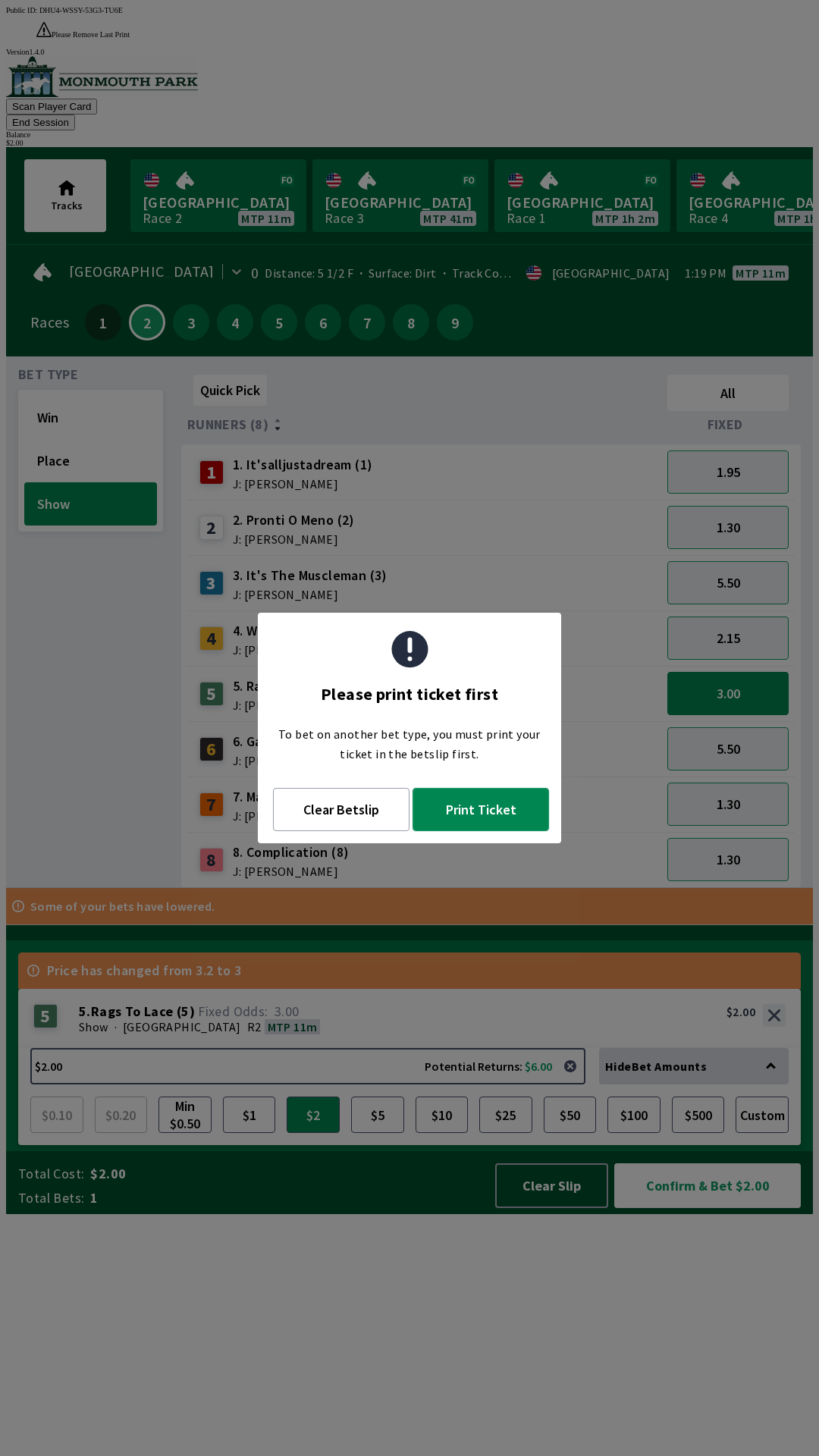
click at [483, 810] on button "Print Ticket" at bounding box center [480, 809] width 137 height 43
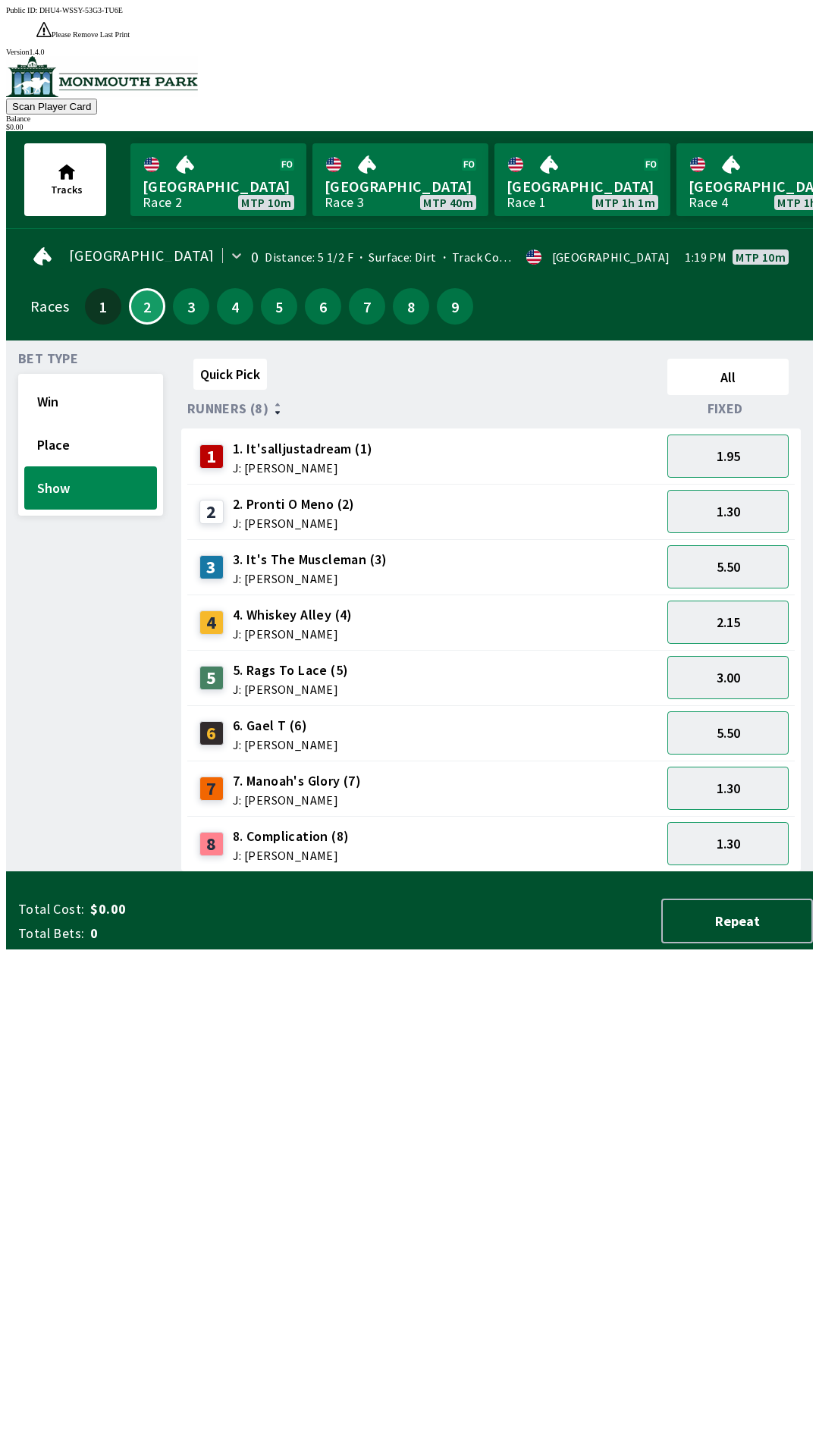
click at [503, 872] on div "Quick Pick All Runners (8) Fixed 1 1. It'salljustadream (1) J: [PERSON_NAME] 1.…" at bounding box center [498, 612] width 632 height 519
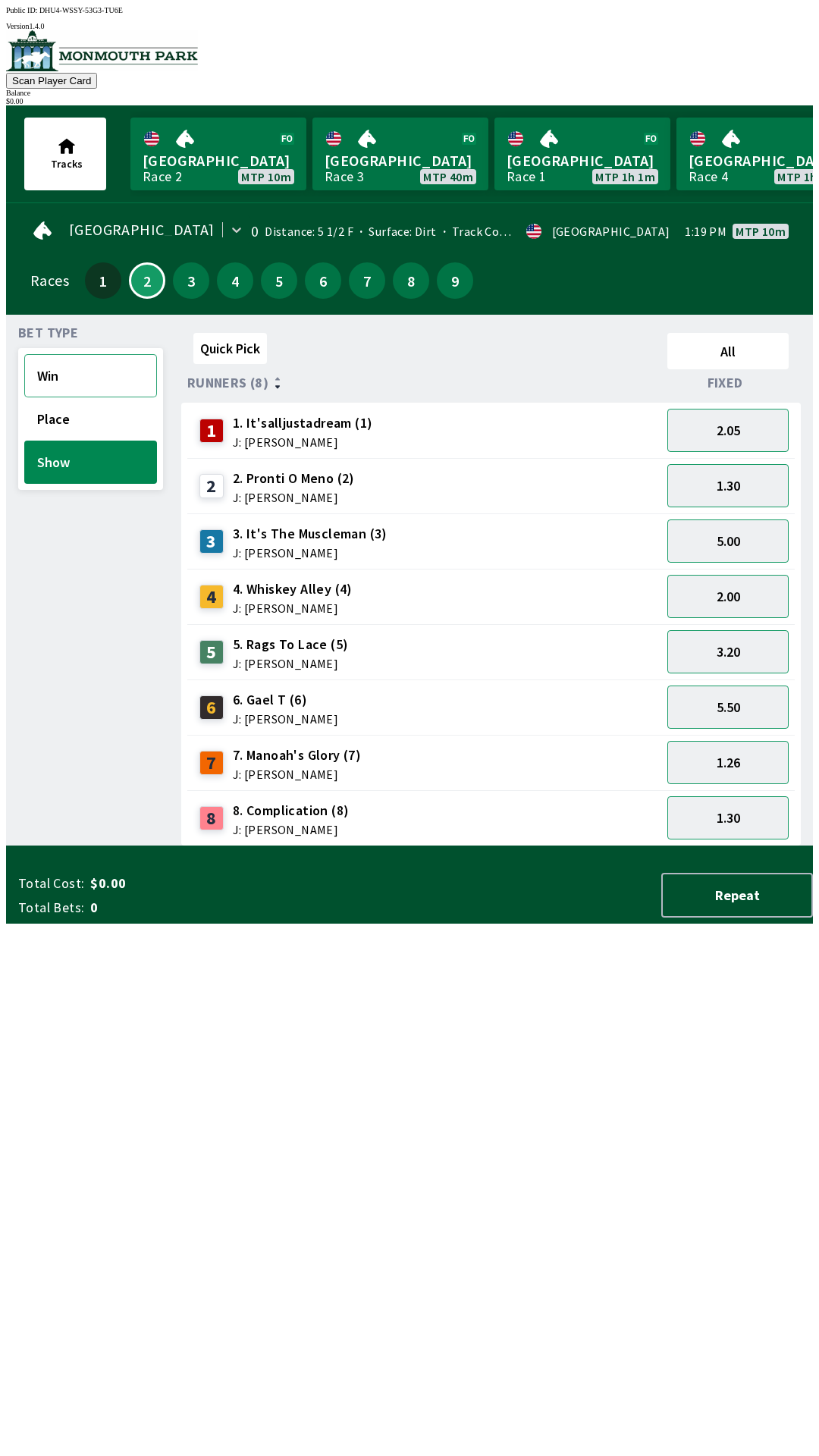
click at [103, 363] on button "Win" at bounding box center [91, 375] width 133 height 43
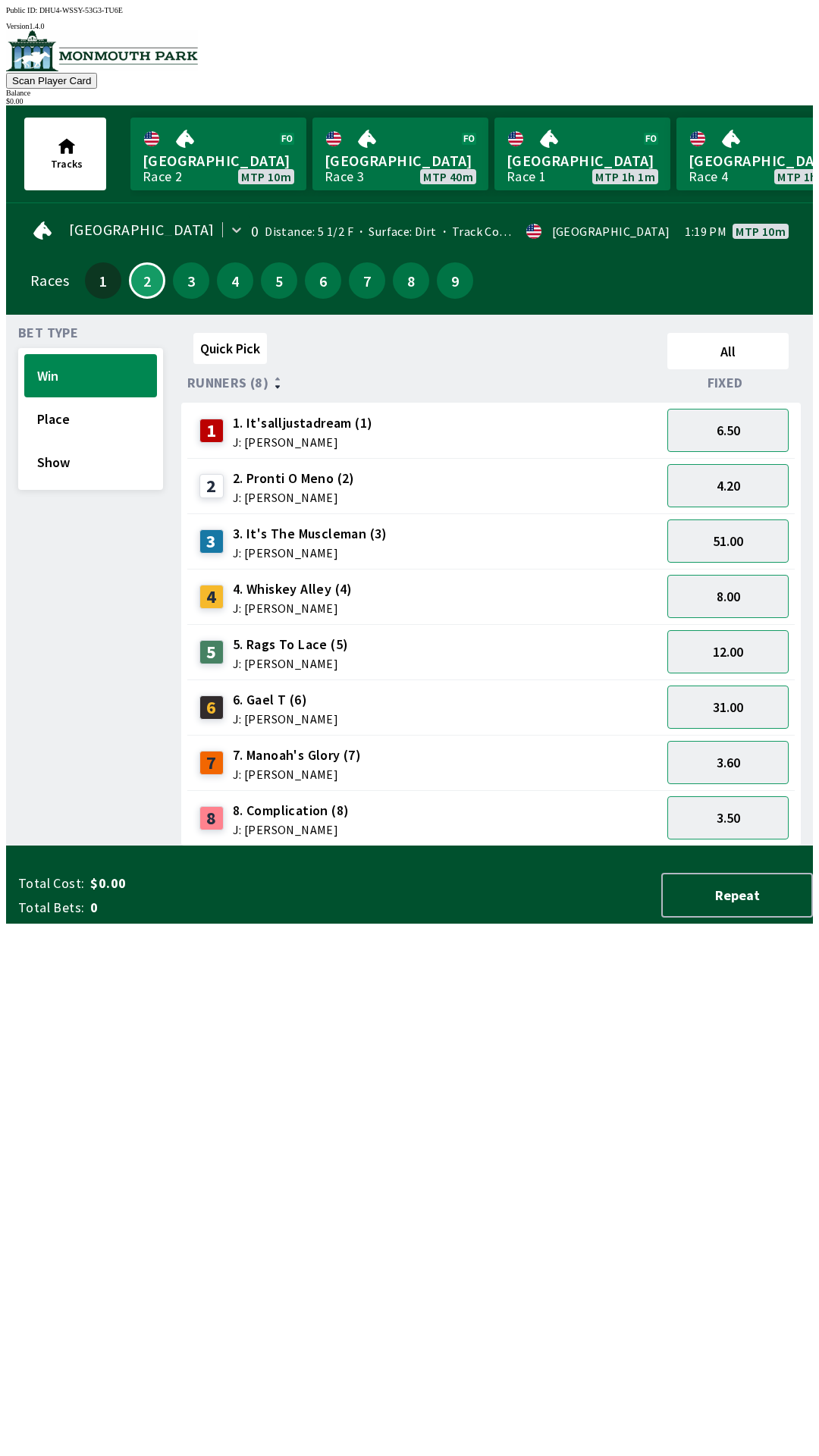
click at [315, 547] on span "J: [PERSON_NAME]" at bounding box center [311, 553] width 155 height 13
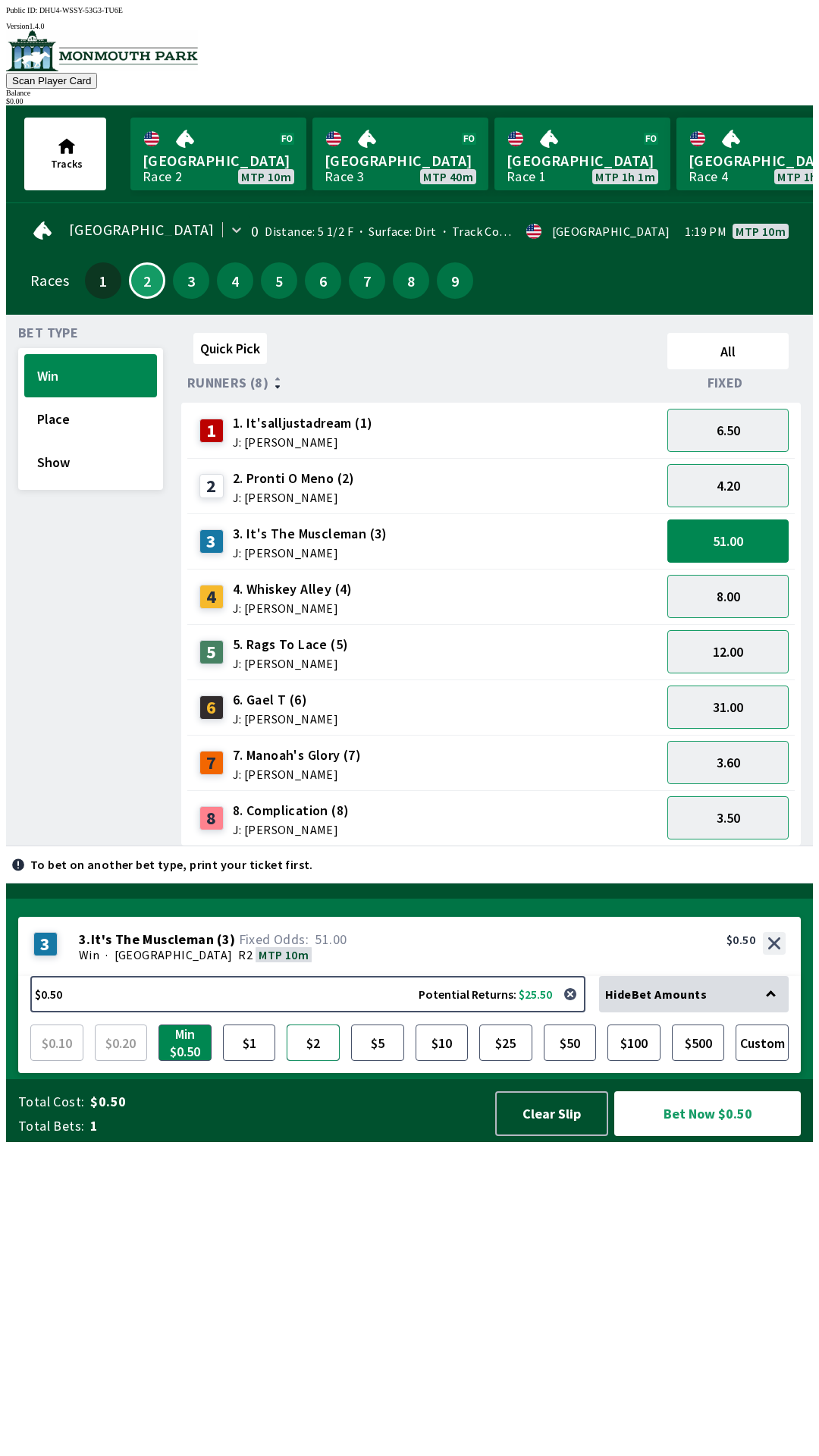
click at [312, 1060] on button "$2" at bounding box center [313, 1042] width 53 height 37
click at [368, 1060] on button "$5" at bounding box center [378, 1042] width 53 height 37
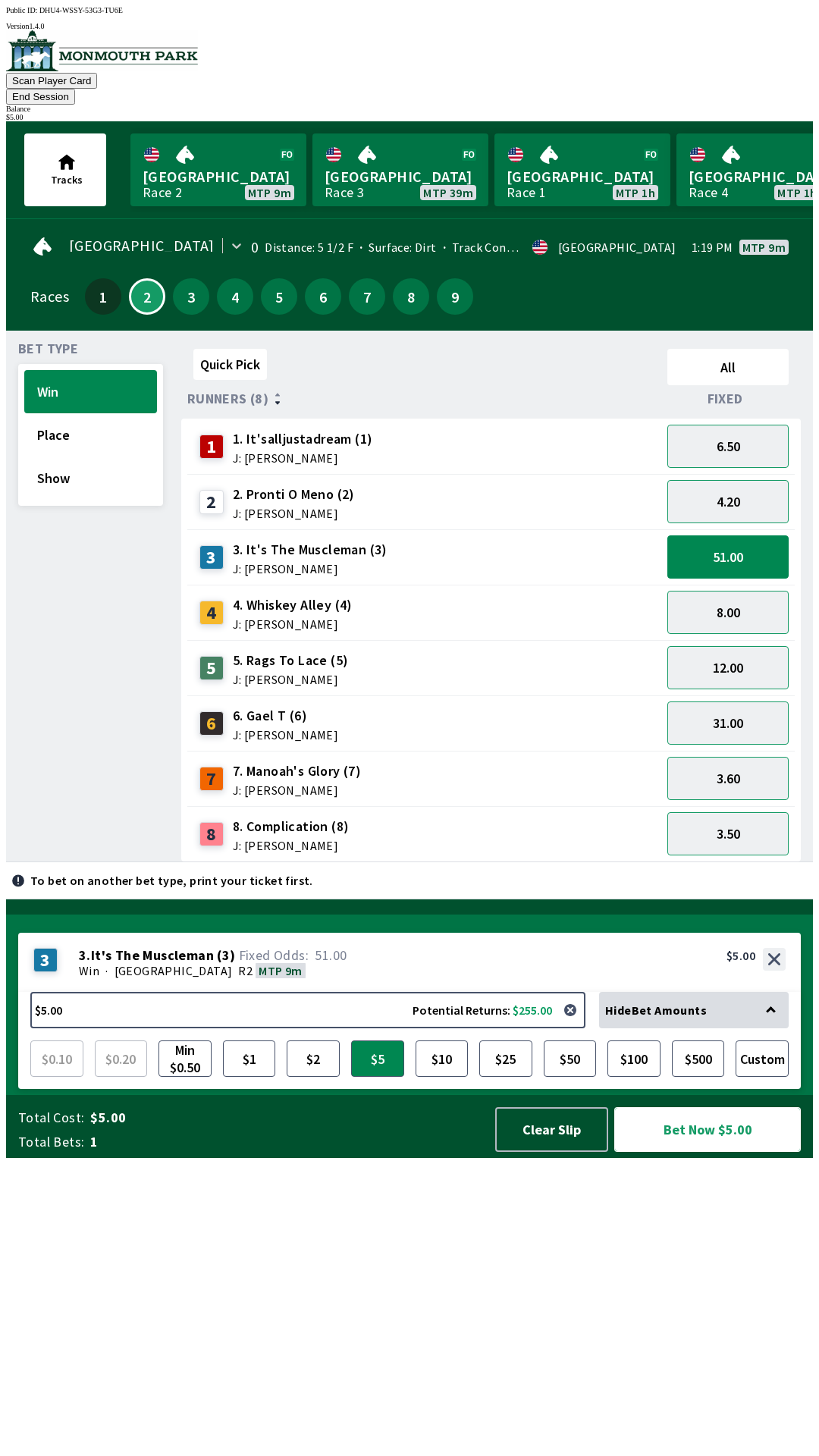
click at [699, 1152] on button "Bet Now $5.00" at bounding box center [707, 1129] width 187 height 45
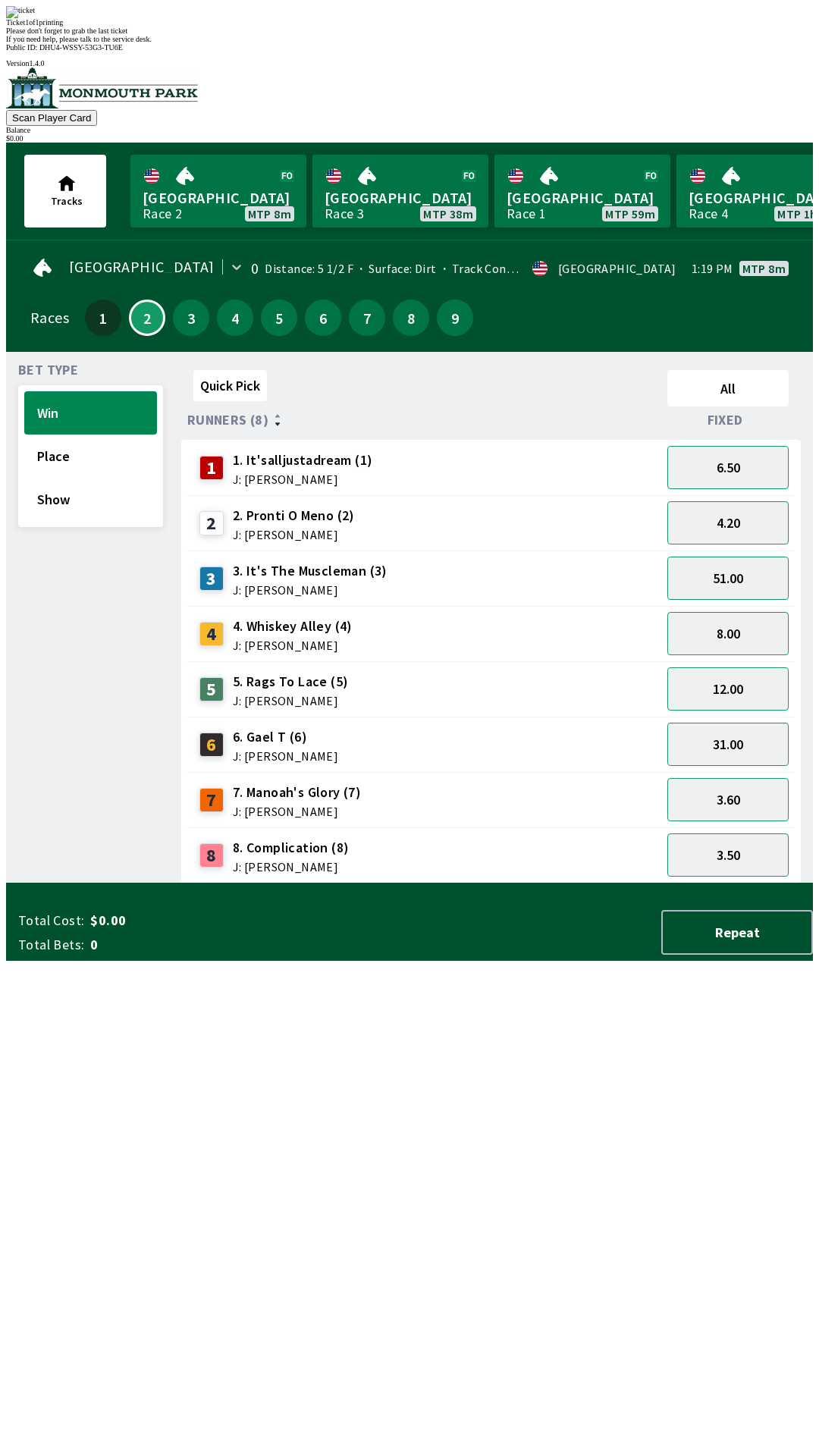
click at [463, 884] on div "Quick Pick All Runners (8) Fixed 1 1. It'salljustadream (1) J: [PERSON_NAME] 6.…" at bounding box center [498, 623] width 632 height 519
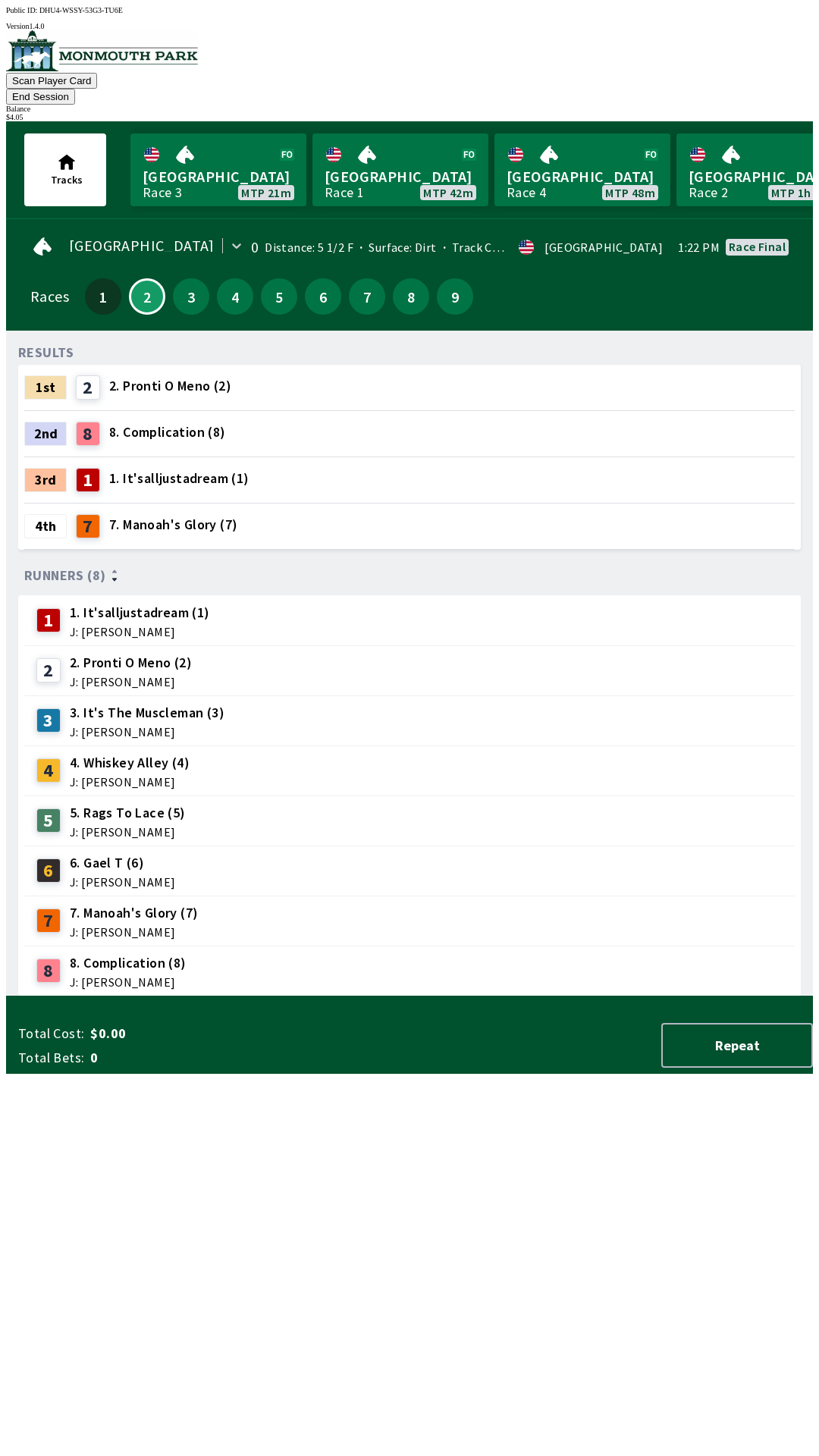
click at [75, 88] on button "End Session" at bounding box center [41, 96] width 69 height 16
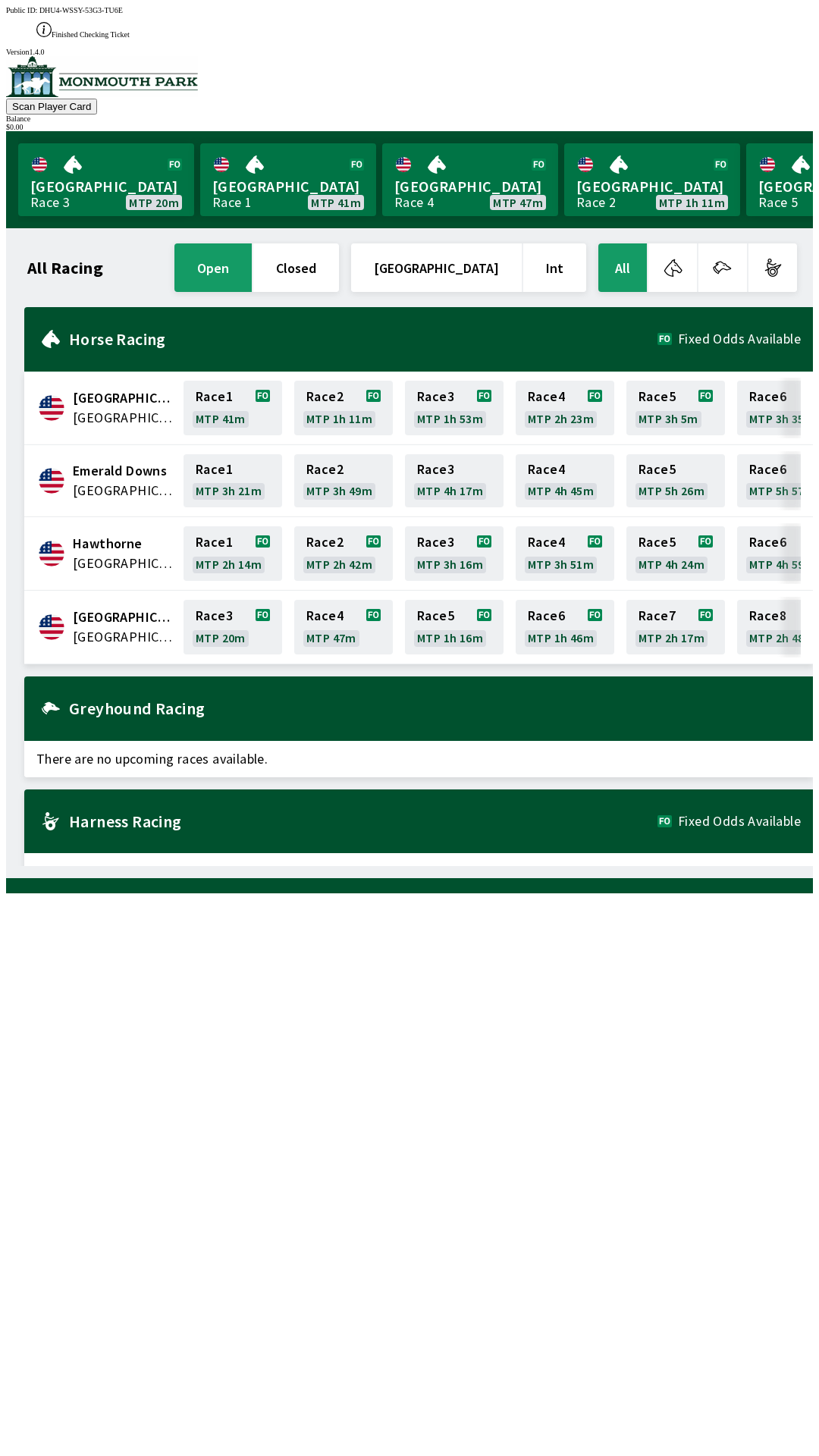
click at [648, 893] on div at bounding box center [410, 885] width 807 height 15
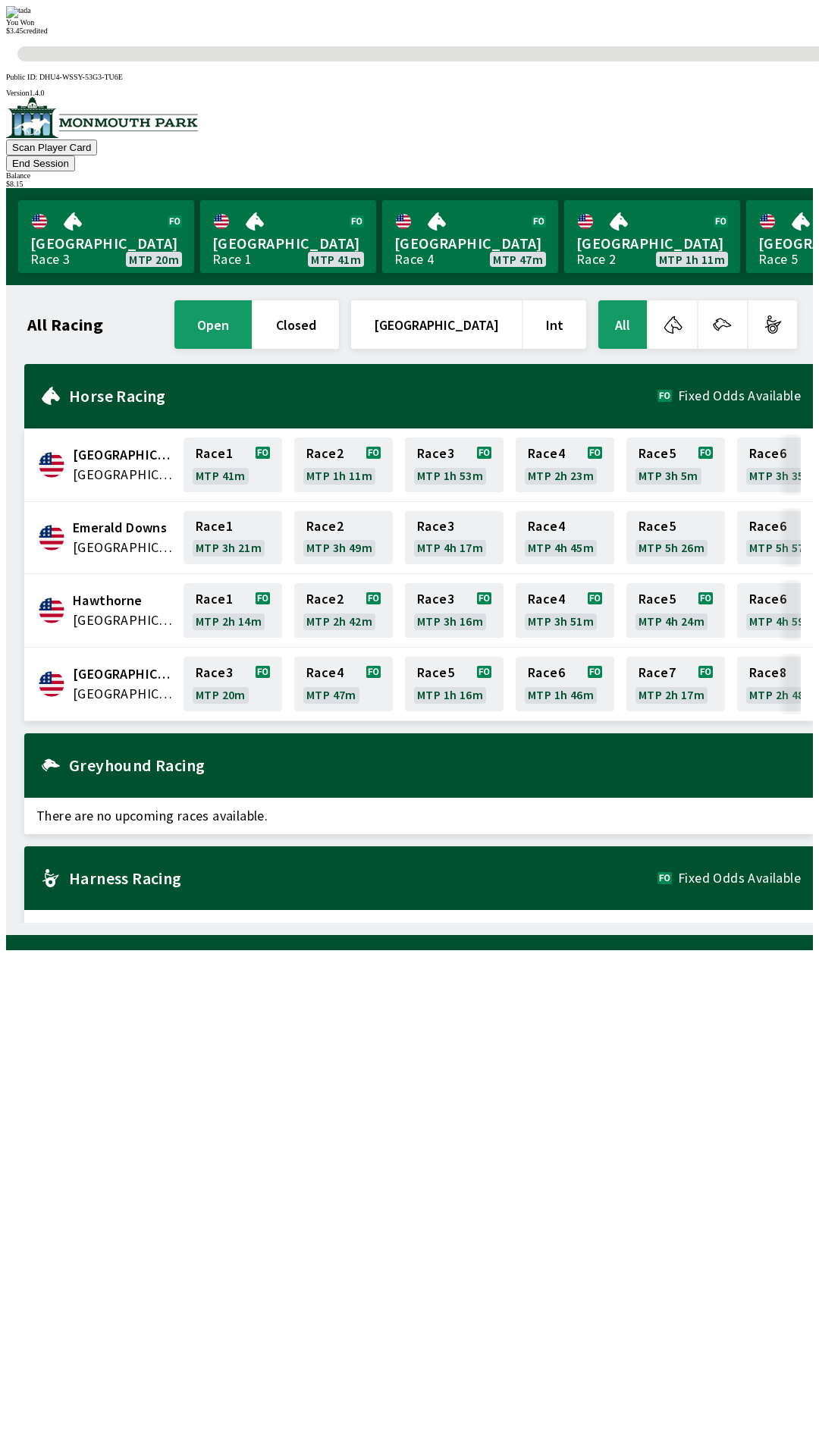
click at [278, 923] on div "All Racing open closed [GEOGRAPHIC_DATA] Int All [GEOGRAPHIC_DATA] [GEOGRAPHIC_…" at bounding box center [415, 610] width 795 height 626
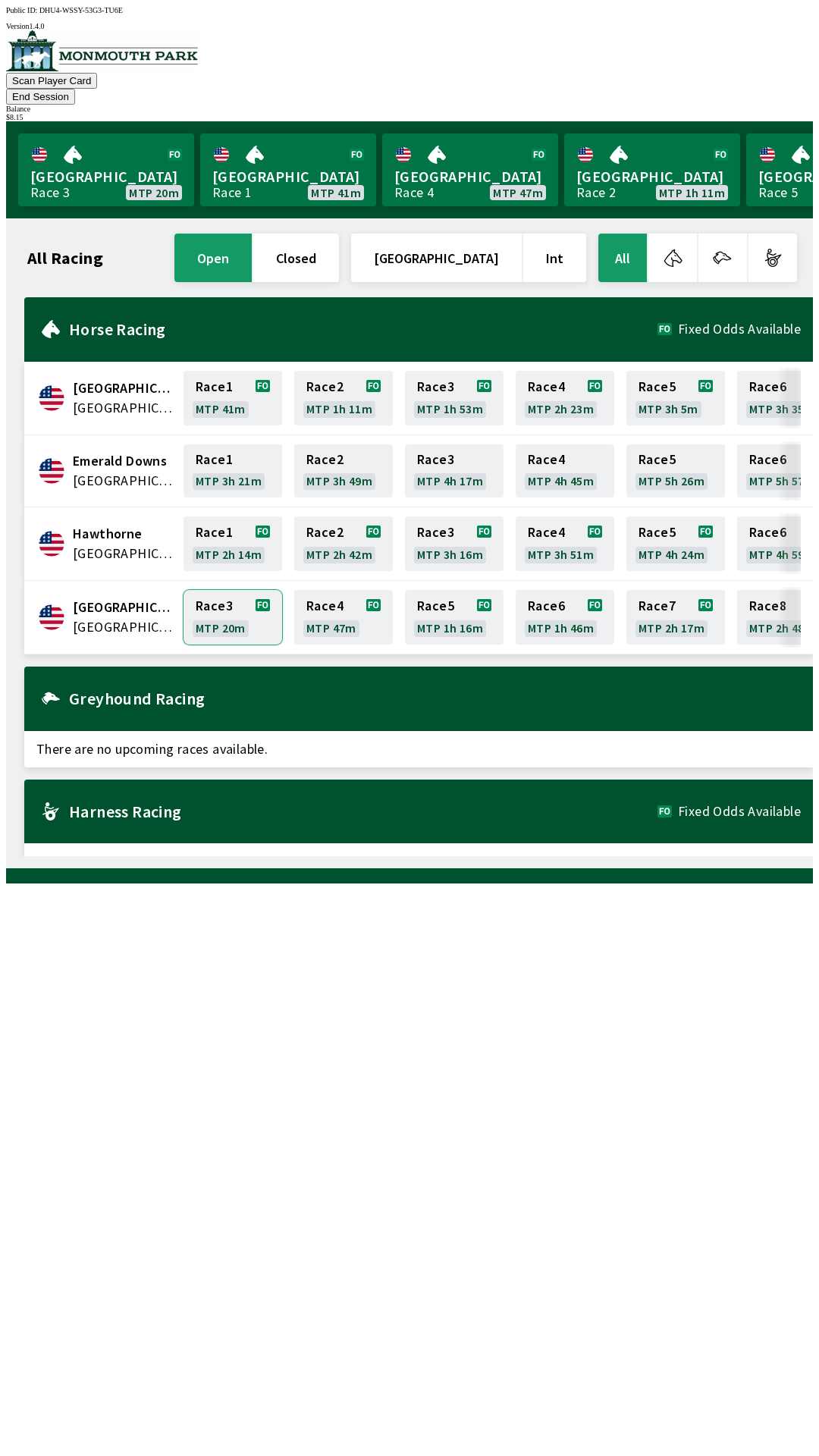
click at [224, 592] on link "Race 3 MTP 20m" at bounding box center [233, 617] width 99 height 55
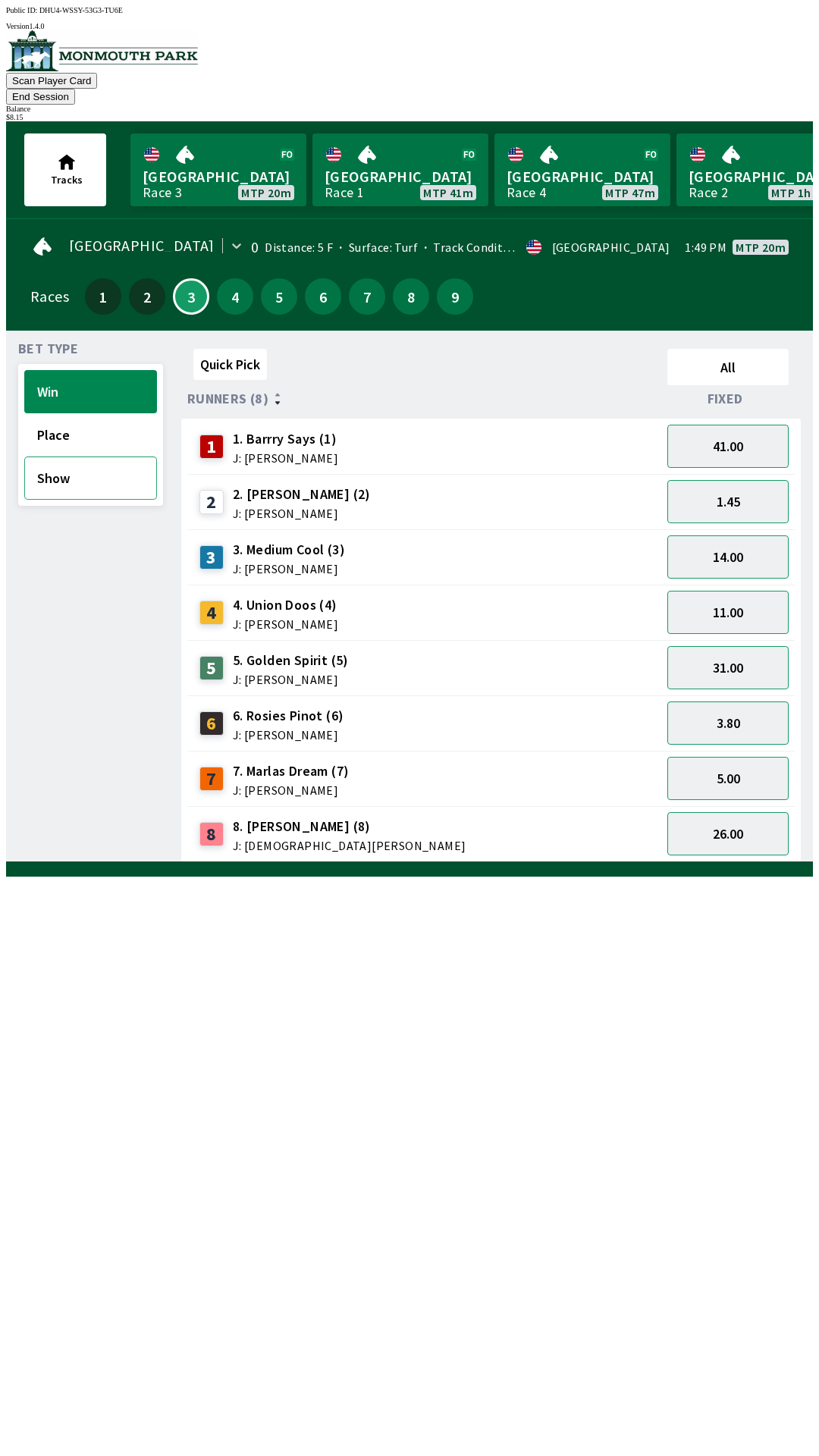
click at [75, 460] on button "Show" at bounding box center [91, 478] width 133 height 43
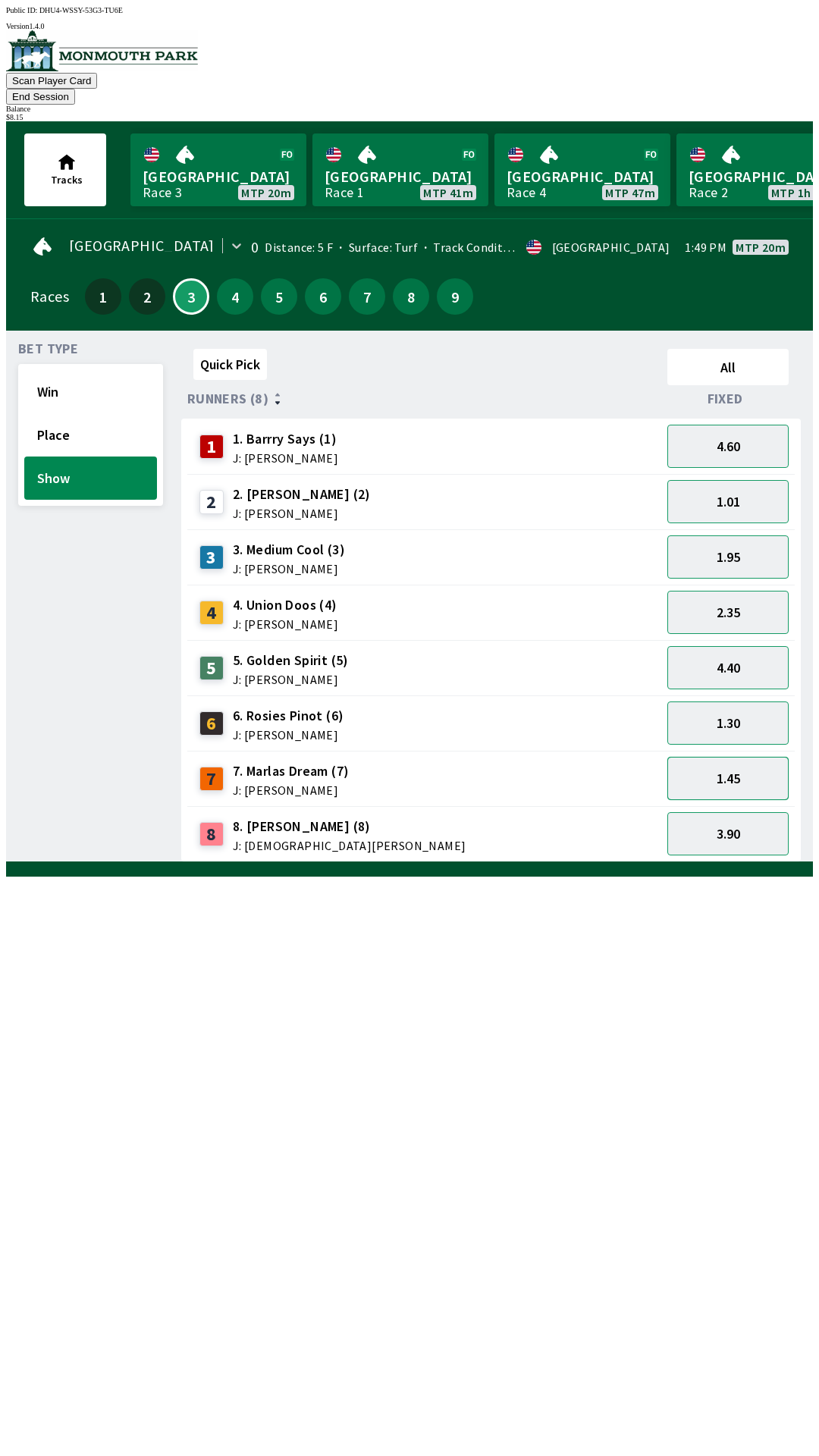
click at [742, 757] on button "1.45" at bounding box center [727, 778] width 121 height 43
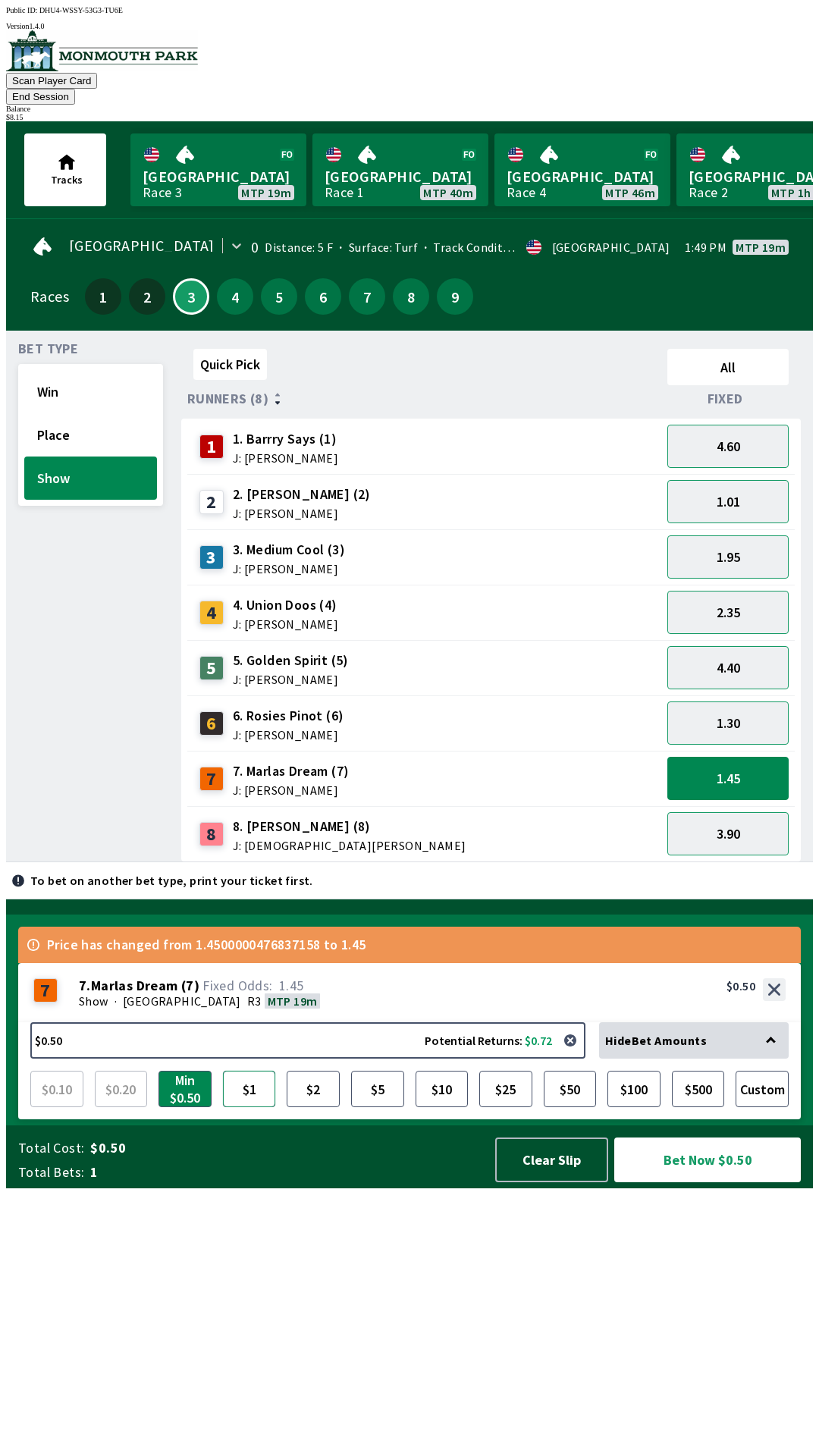
click at [252, 1107] on button "$1" at bounding box center [250, 1088] width 53 height 37
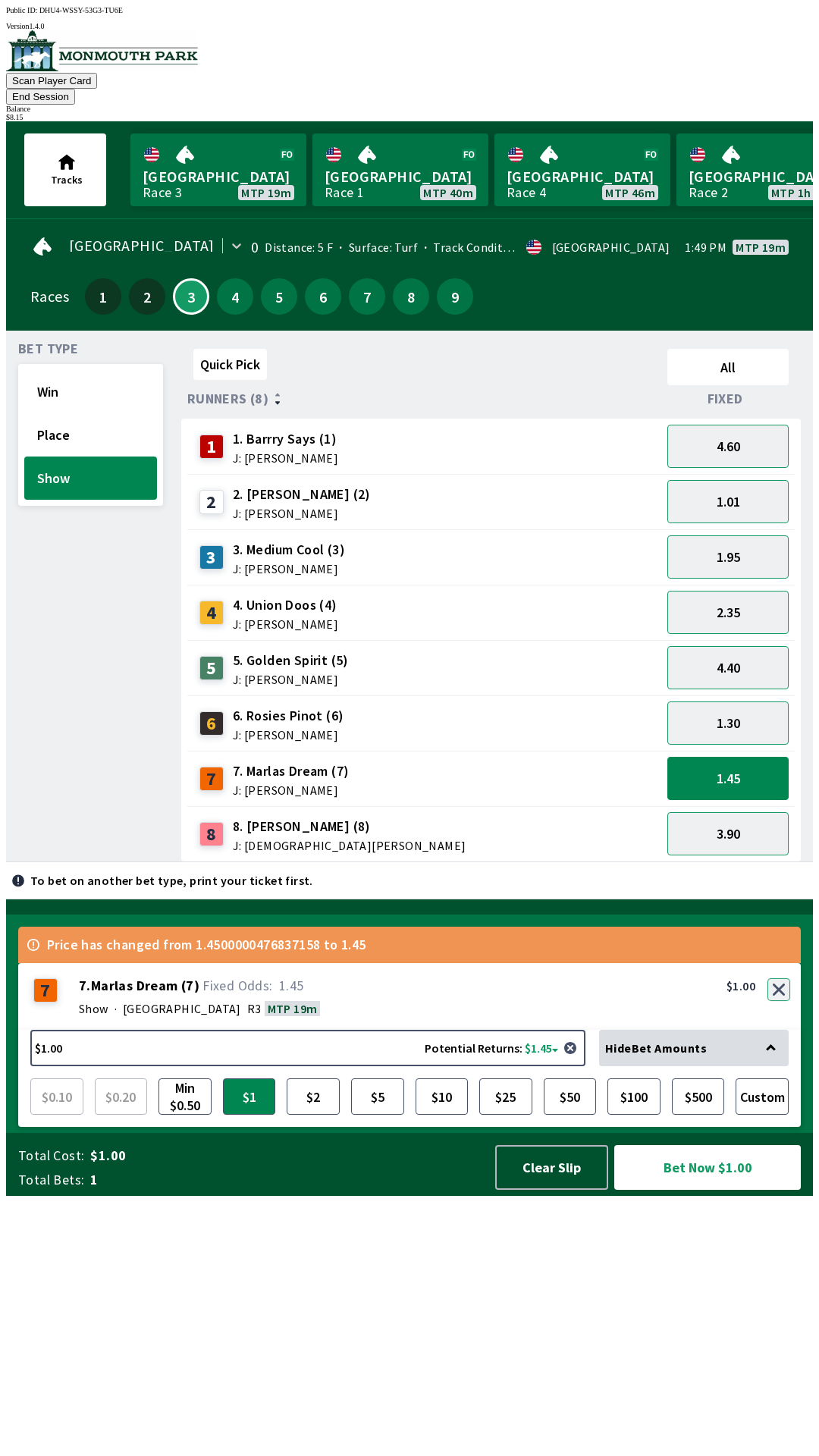
click at [778, 1001] on button "button" at bounding box center [778, 989] width 23 height 23
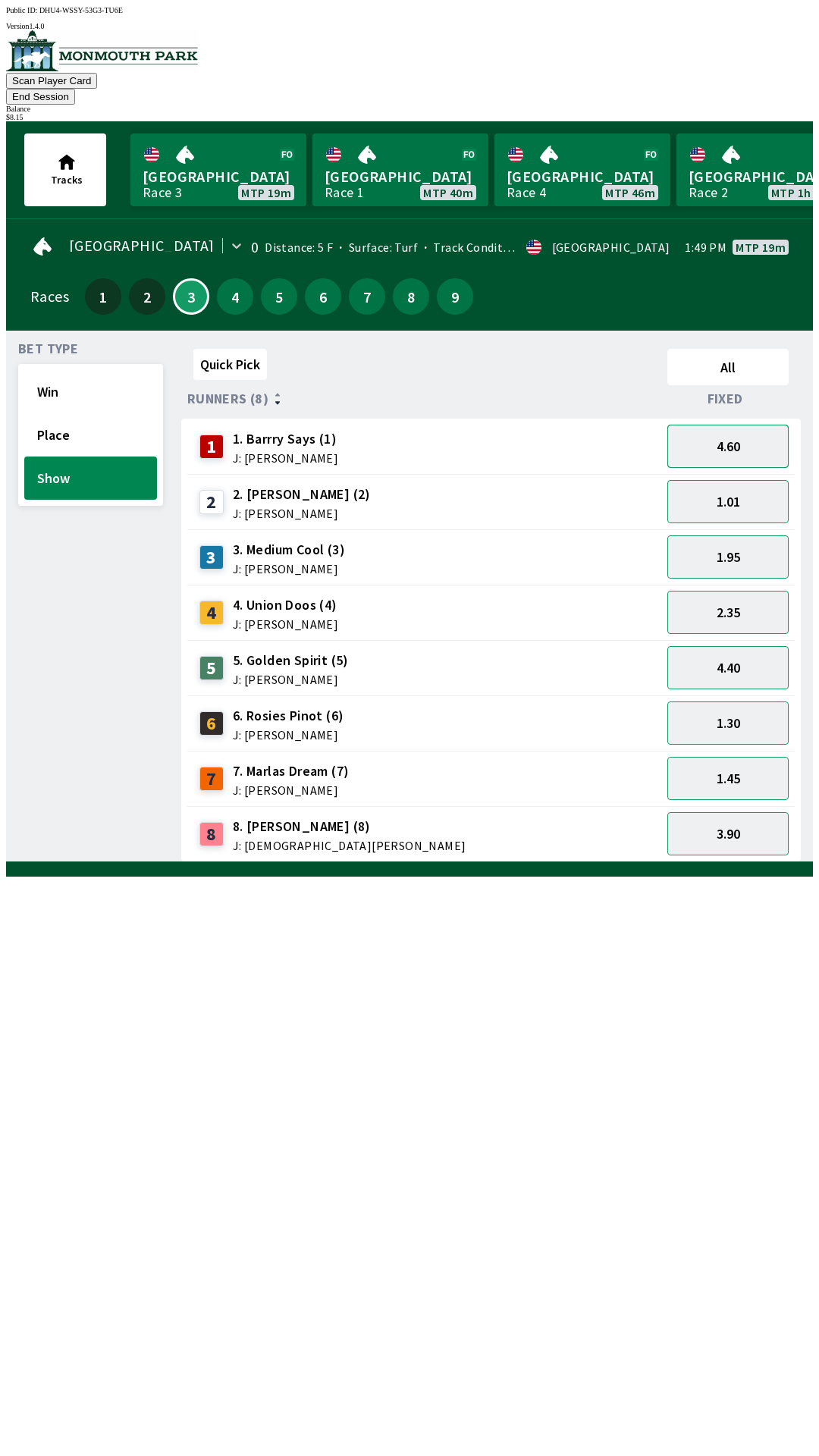
click at [733, 425] on button "4.60" at bounding box center [727, 446] width 121 height 43
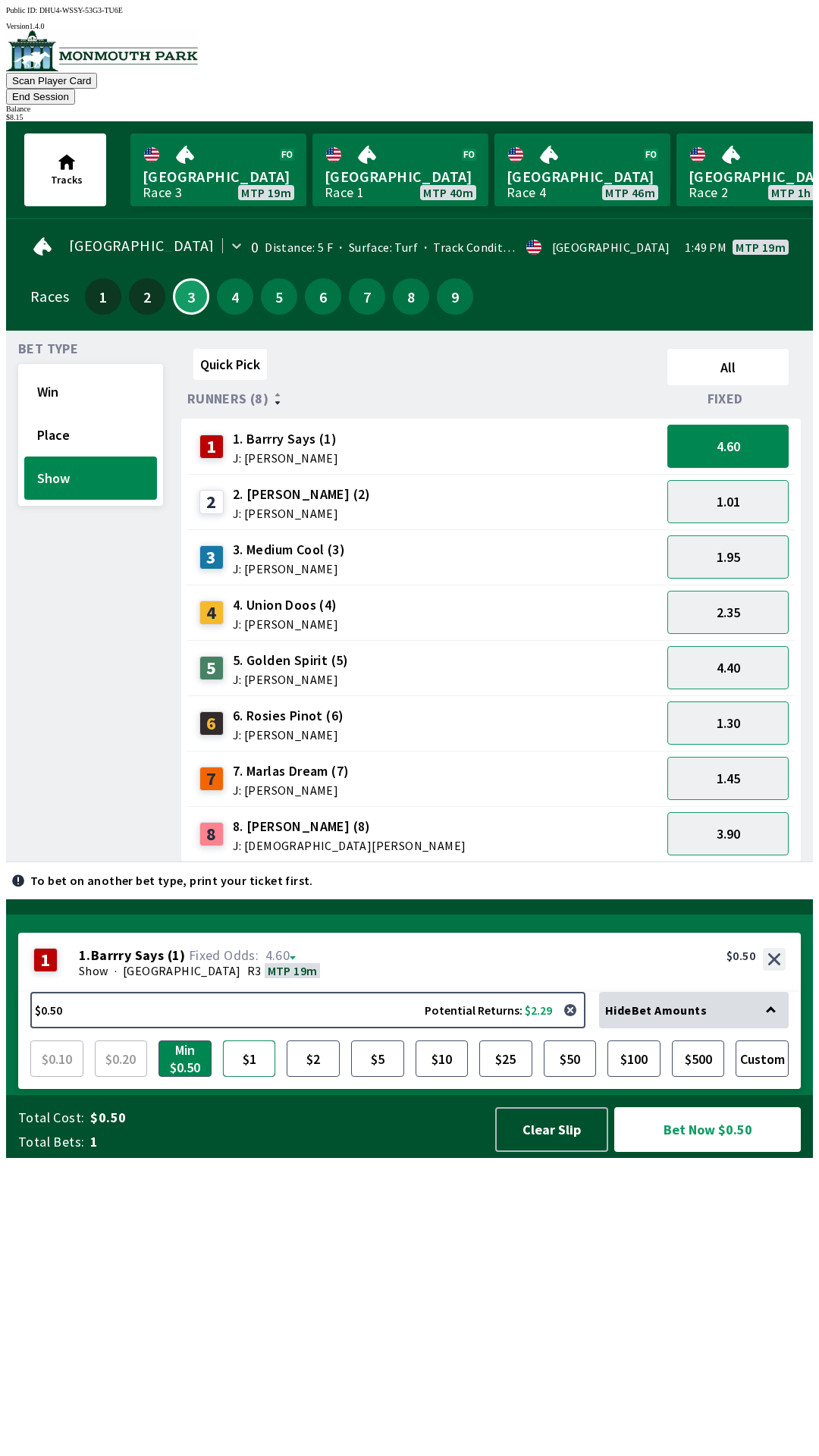
click at [240, 1077] on button "$1" at bounding box center [250, 1058] width 53 height 37
click at [192, 1077] on button "Min $0.50" at bounding box center [185, 1058] width 53 height 37
click at [232, 1077] on button "$1" at bounding box center [250, 1058] width 53 height 37
click at [699, 1152] on button "Bet Now $1.00" at bounding box center [707, 1129] width 187 height 45
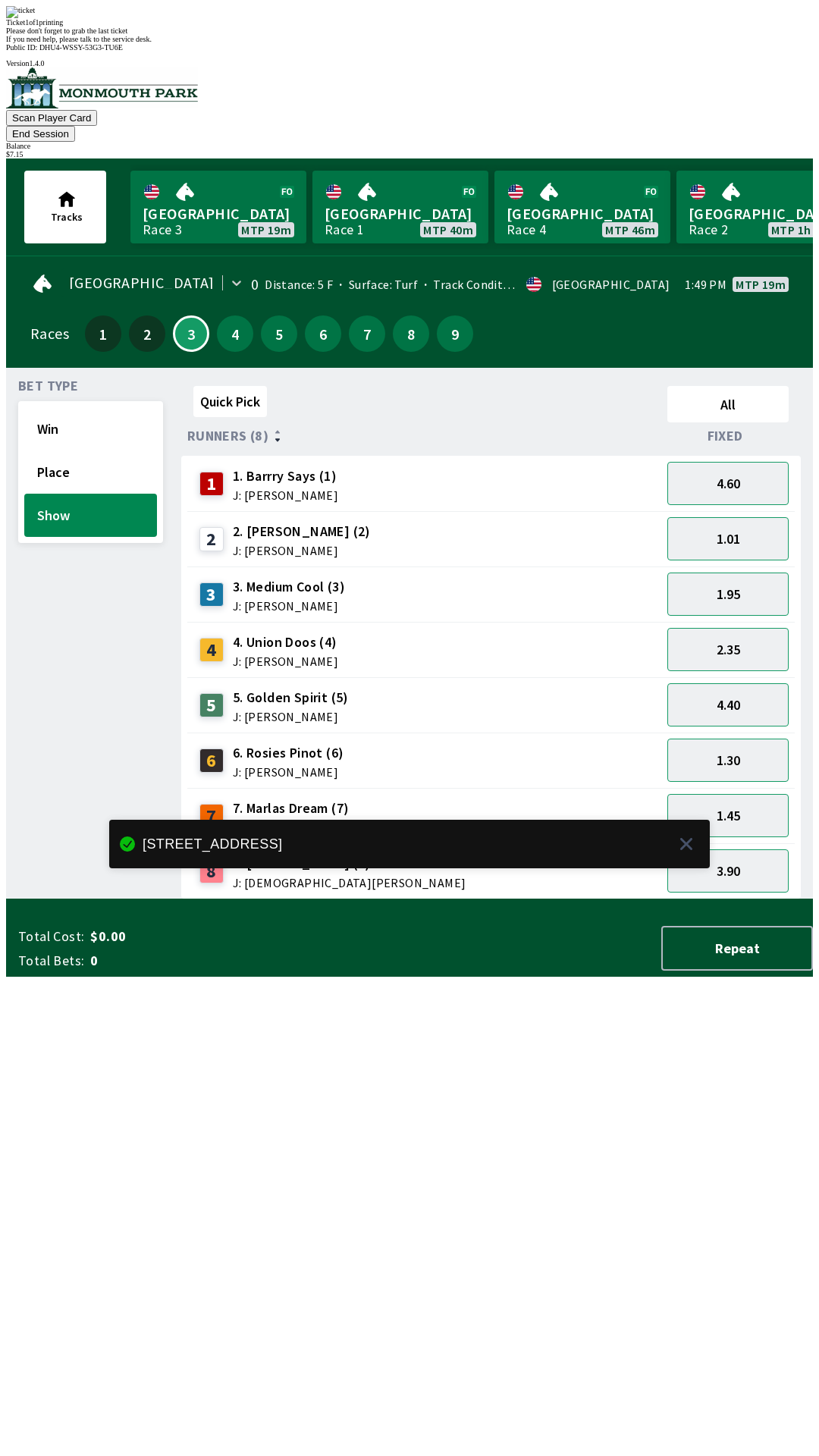
click at [720, 899] on div "Quick Pick All Runners (8) Fixed 1 1. [PERSON_NAME] Says (1) J: [PERSON_NAME] 4…" at bounding box center [498, 640] width 632 height 519
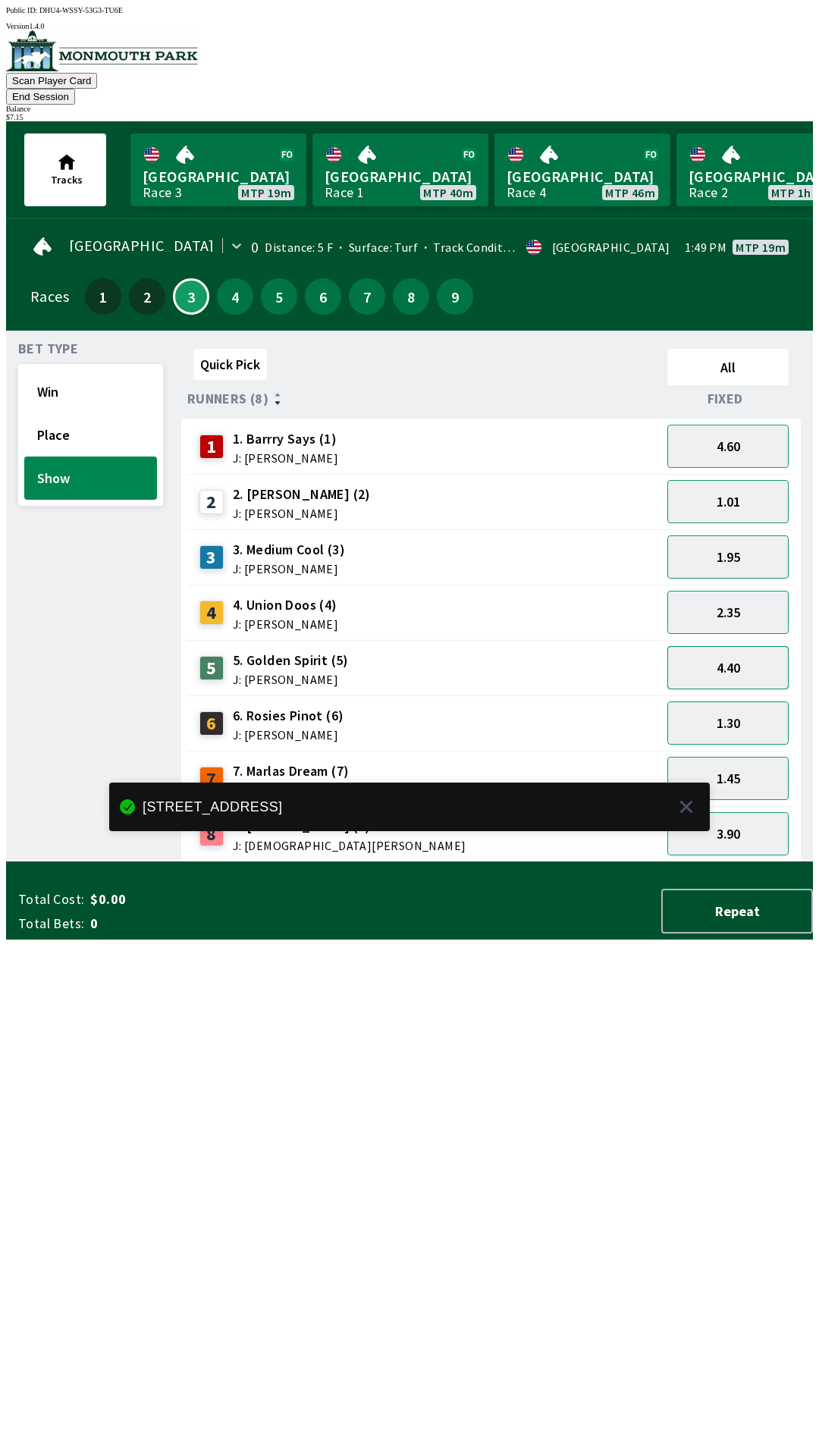
click at [743, 646] on button "4.40" at bounding box center [727, 667] width 121 height 43
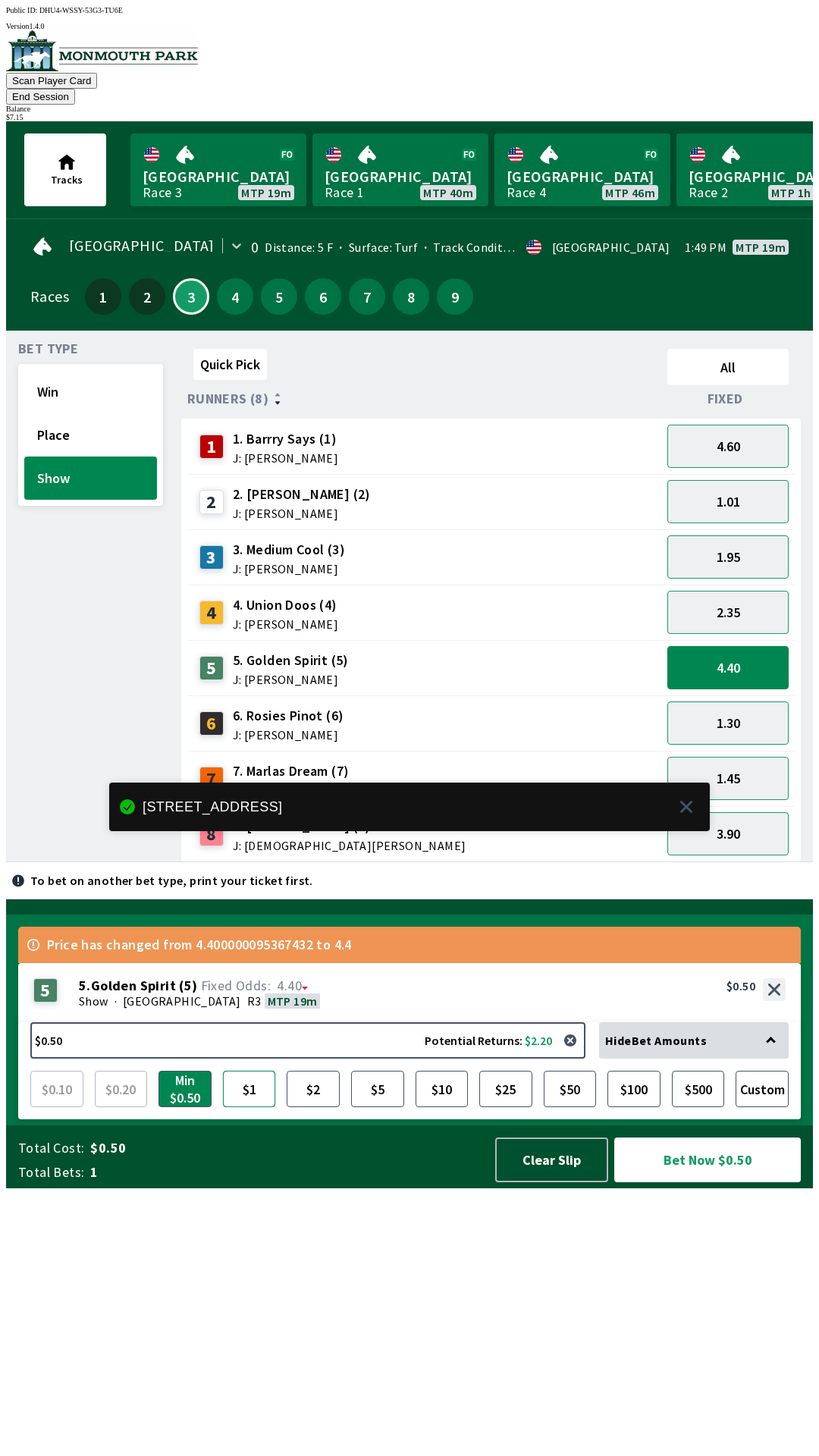
click at [243, 1107] on button "$1" at bounding box center [250, 1088] width 53 height 37
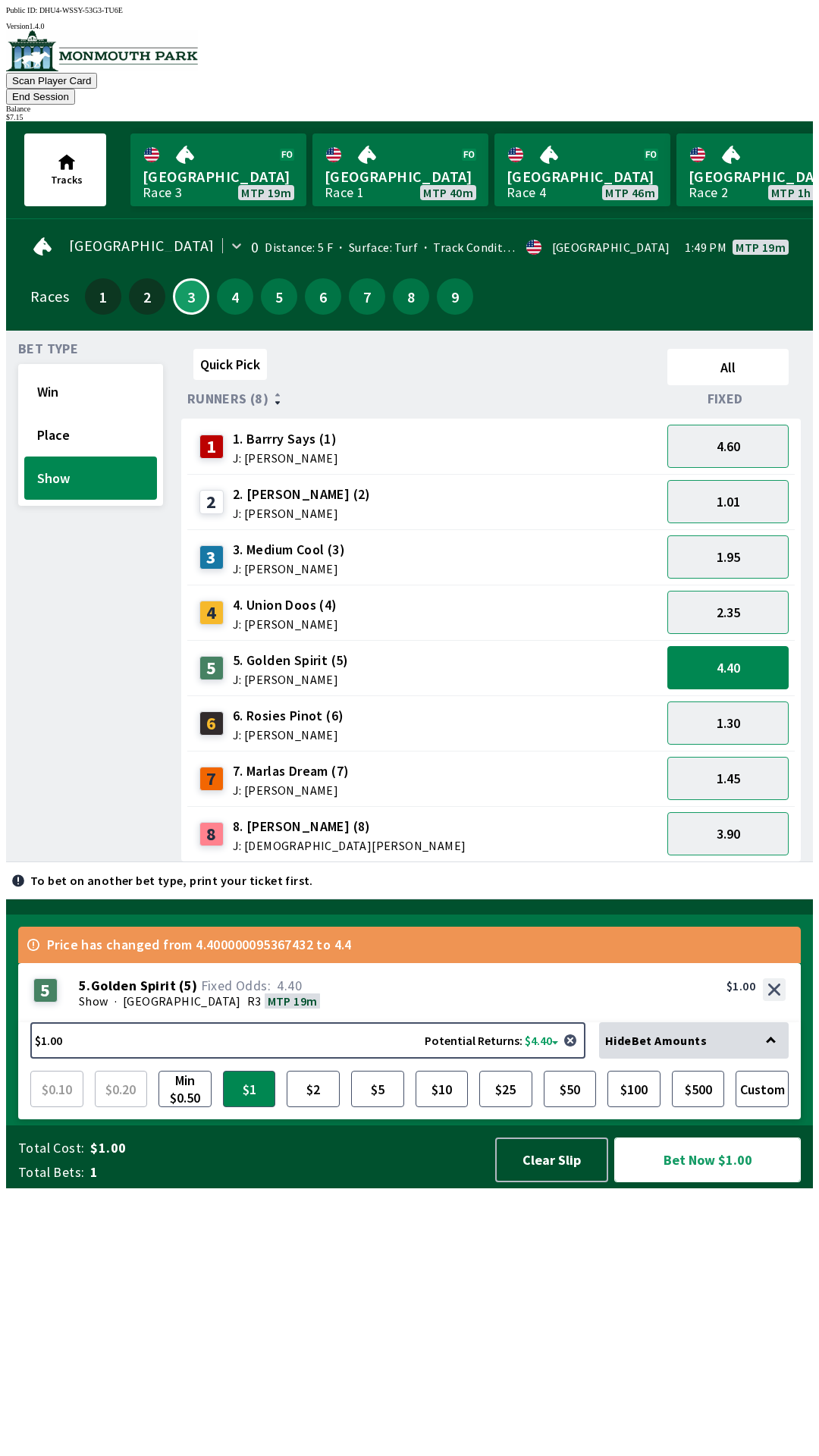
click at [696, 1182] on button "Bet Now $1.00" at bounding box center [707, 1159] width 187 height 45
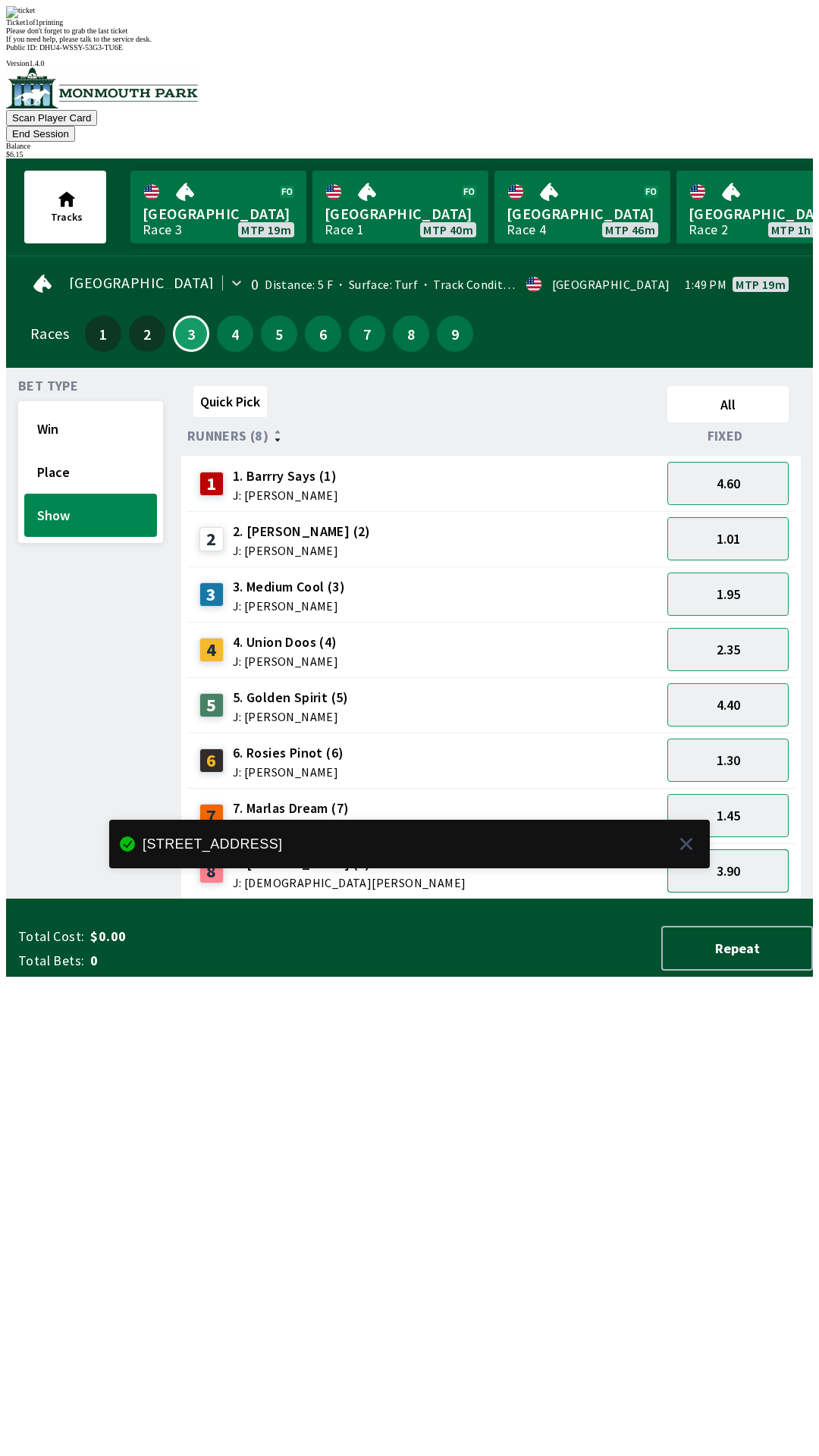
click at [737, 849] on button "3.90" at bounding box center [727, 870] width 121 height 43
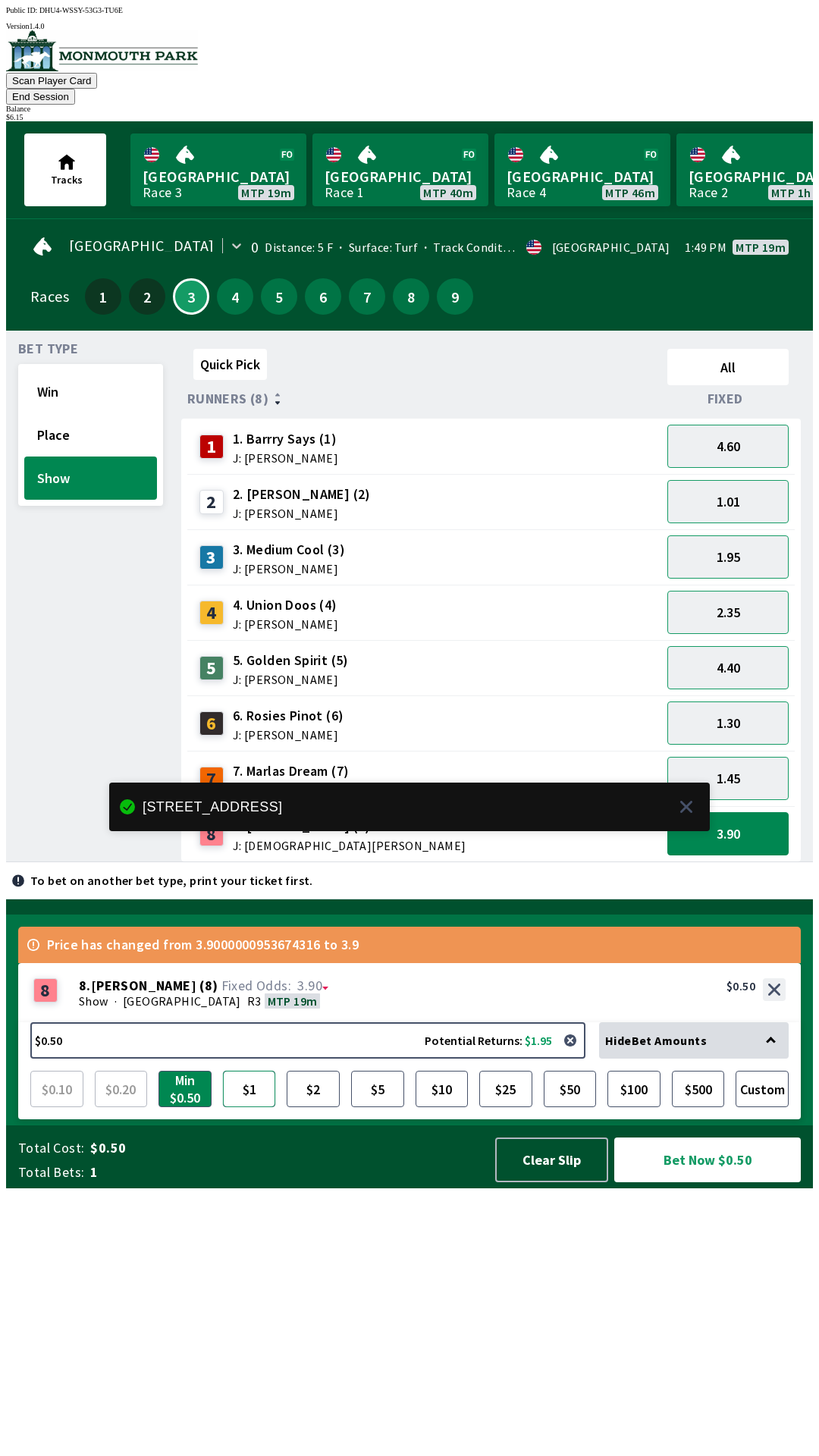
click at [242, 1107] on button "$1" at bounding box center [250, 1088] width 53 height 37
click at [696, 1182] on button "Bet Now $1.00" at bounding box center [707, 1159] width 187 height 45
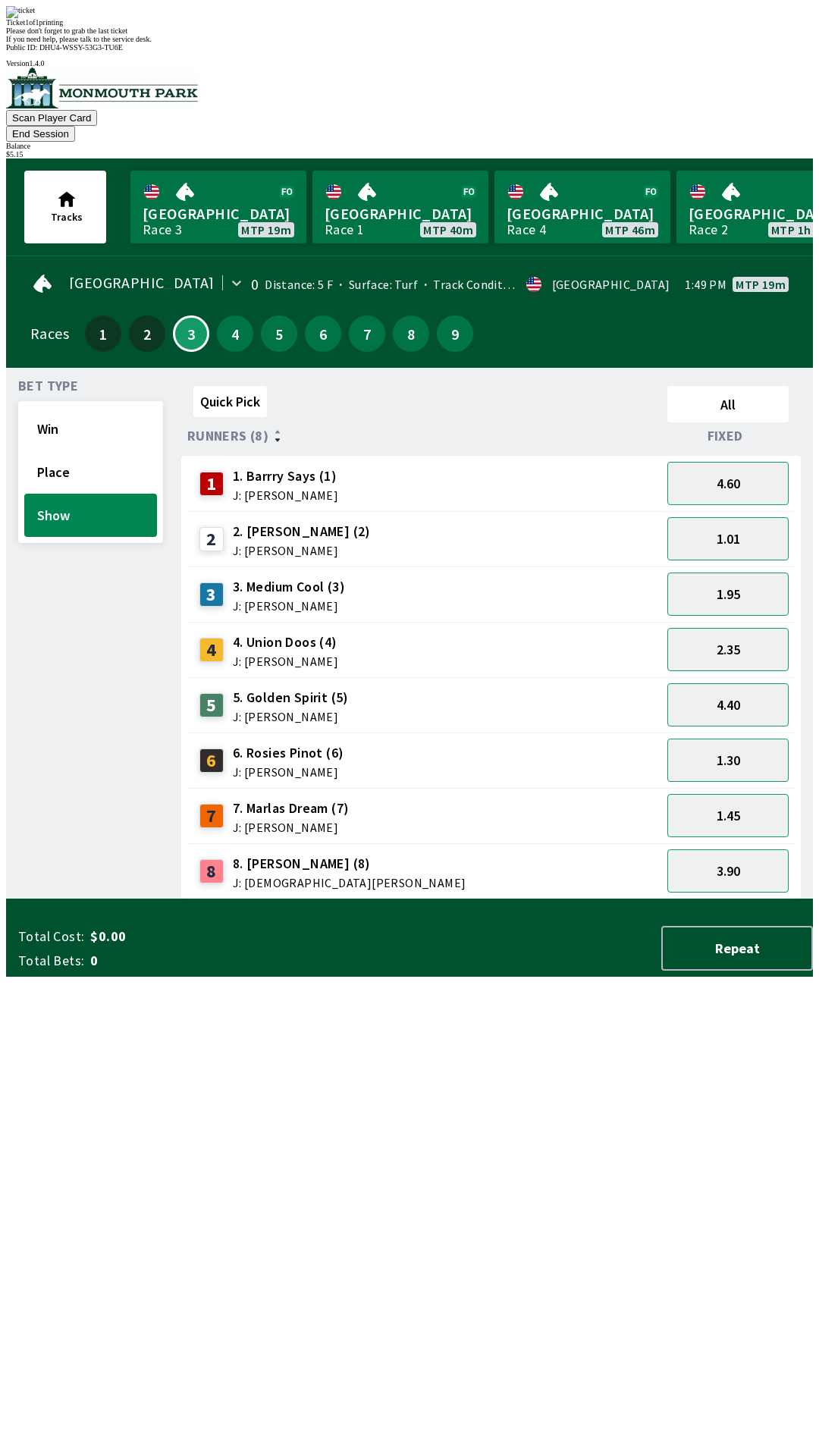
click at [520, 899] on div "Quick Pick All Runners (8) Fixed 1 1. [PERSON_NAME] Says (1) J: [PERSON_NAME] 4…" at bounding box center [498, 640] width 632 height 519
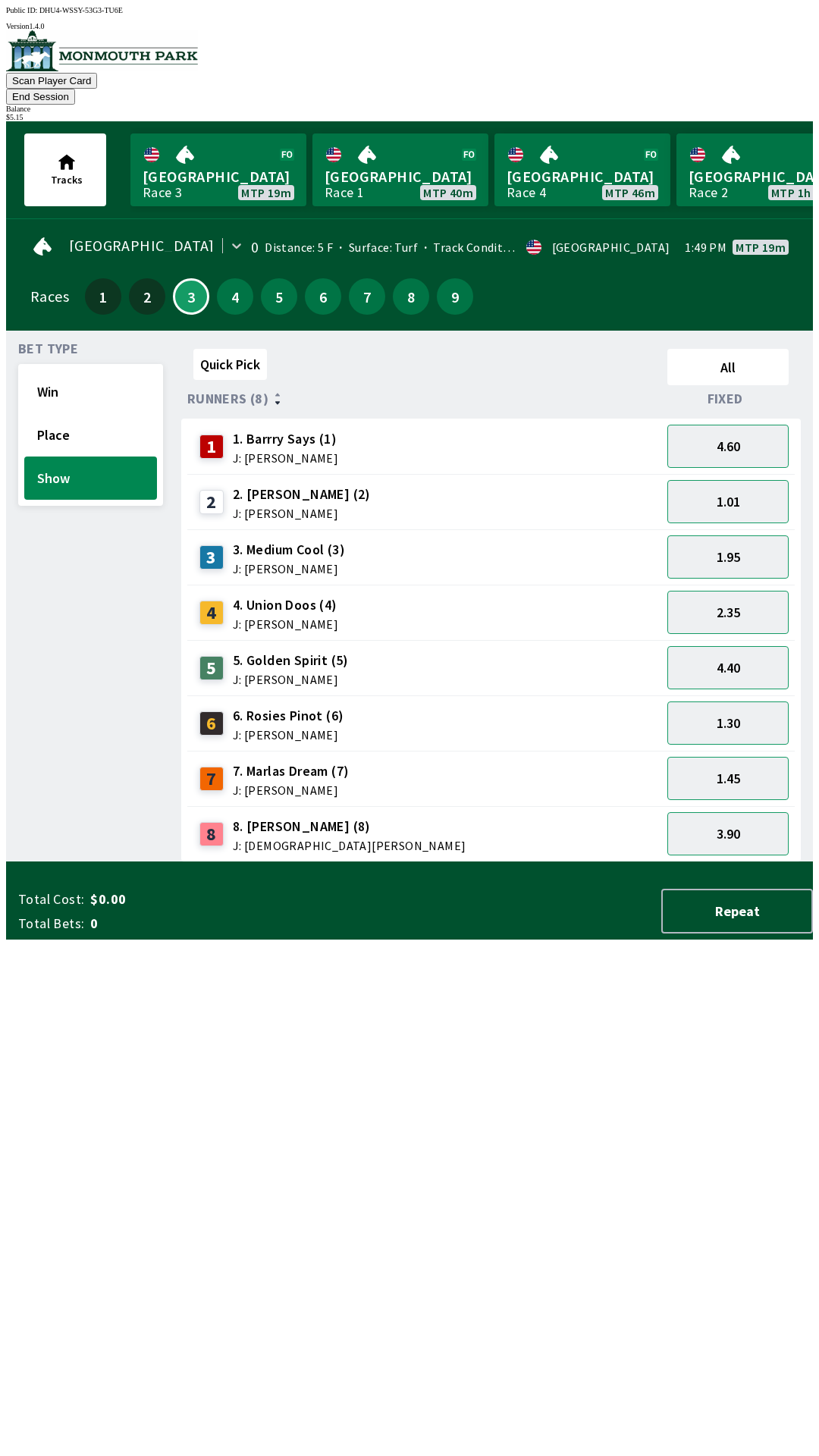
click at [787, 105] on div "Balance" at bounding box center [410, 109] width 807 height 9
click at [771, 113] on div "$ 5.15" at bounding box center [410, 117] width 807 height 9
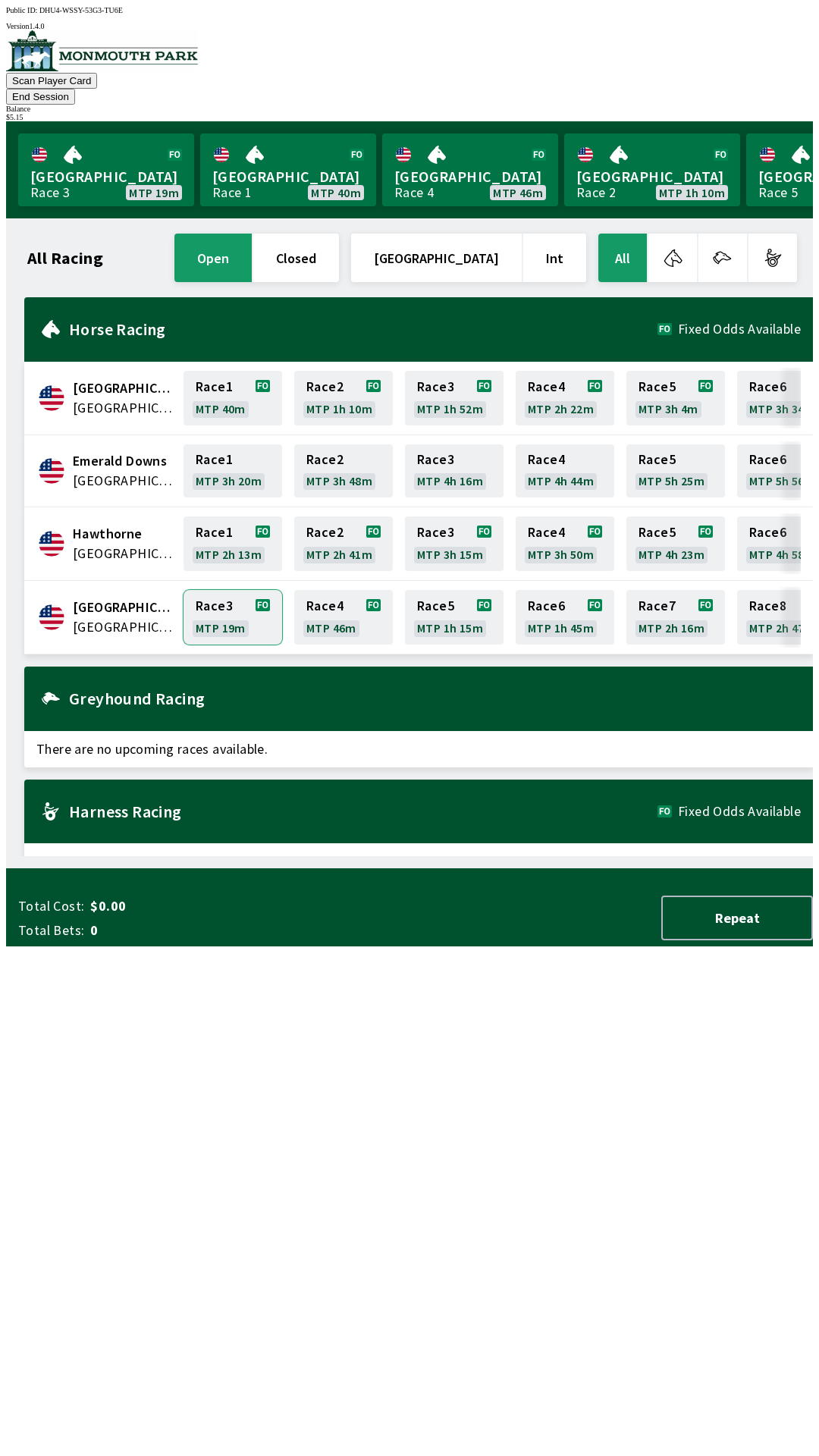
click at [212, 590] on link "Race 3 MTP 19m" at bounding box center [233, 617] width 99 height 55
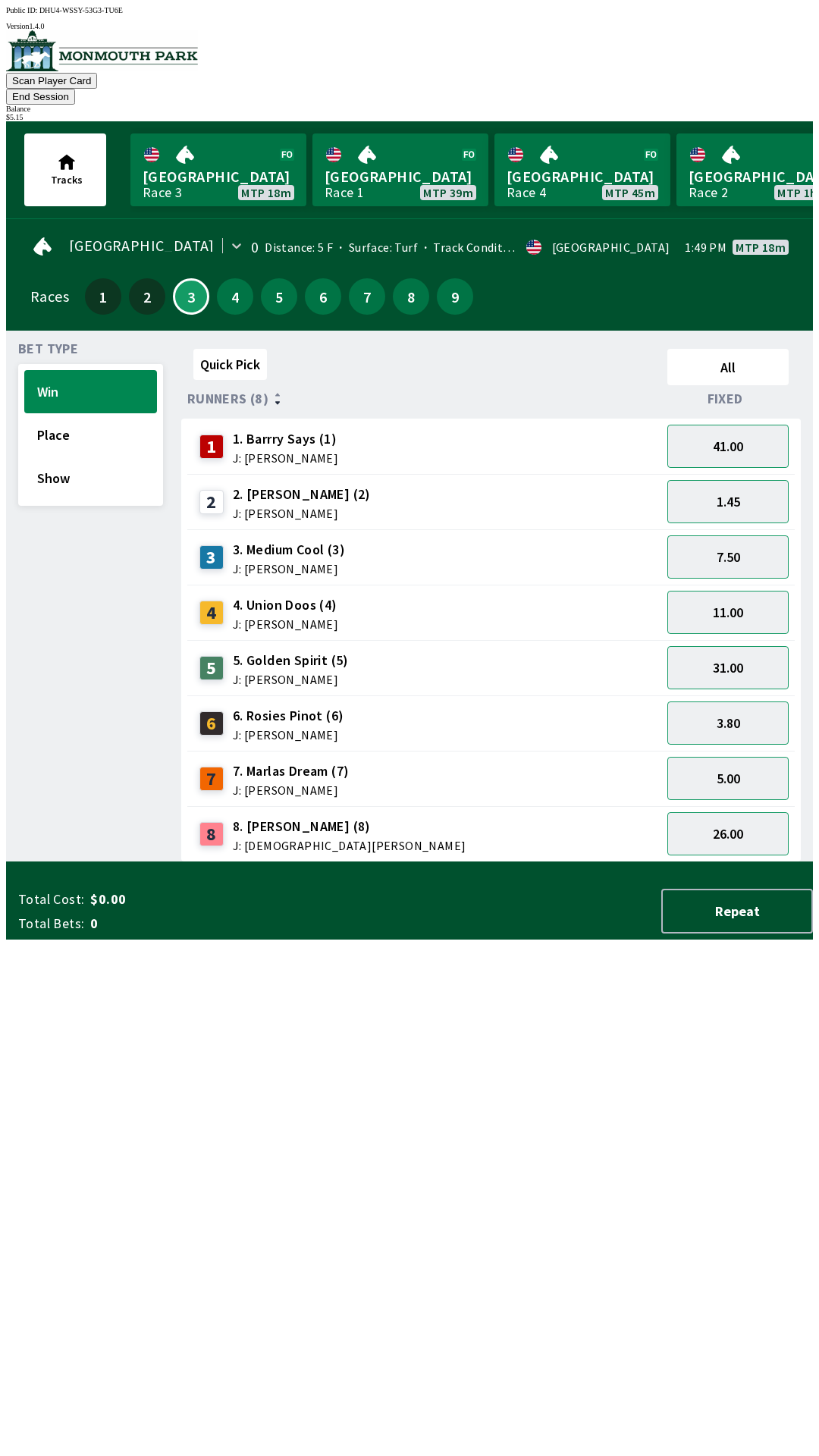
click at [75, 88] on button "End Session" at bounding box center [41, 96] width 69 height 16
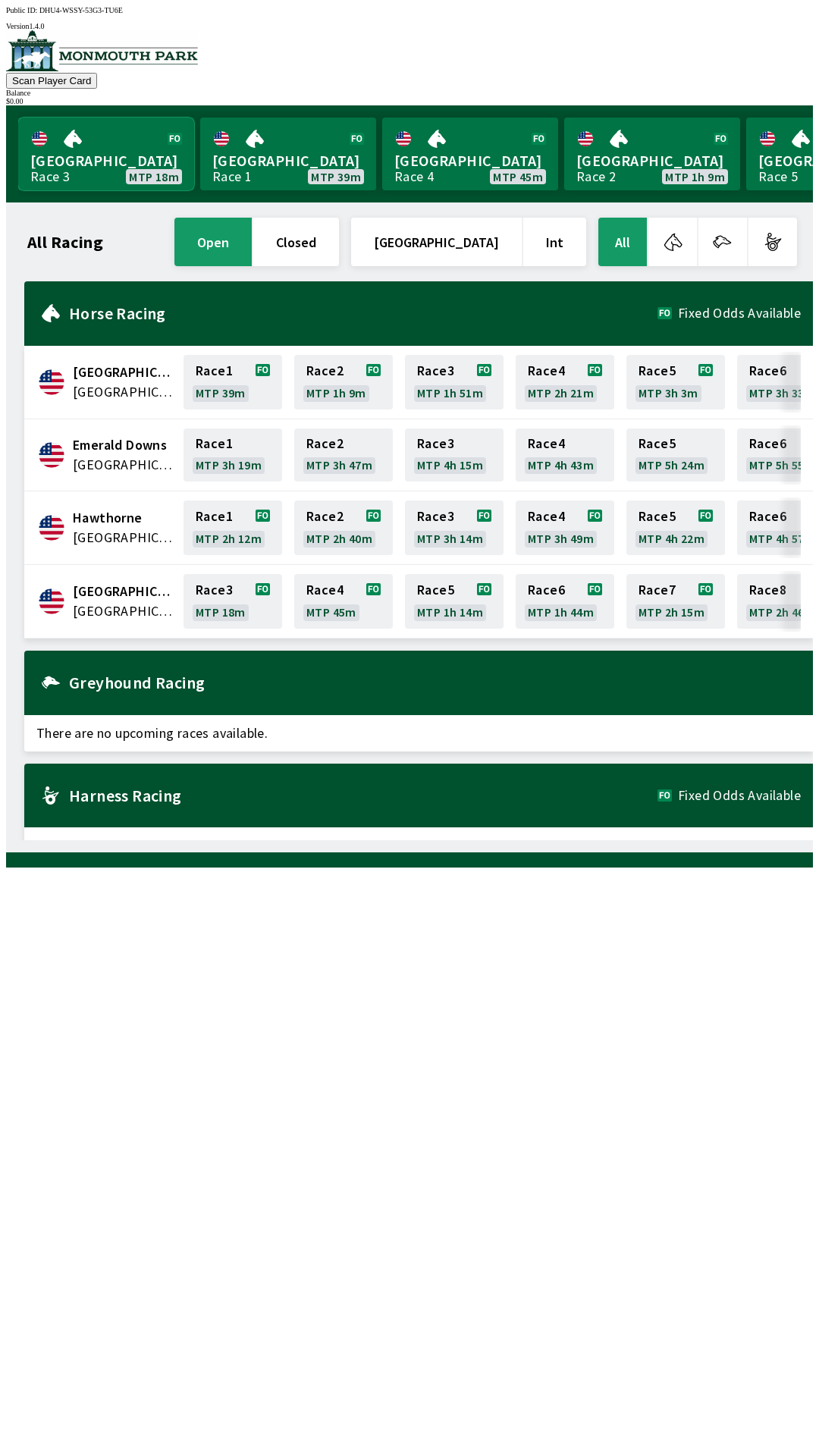
click at [97, 147] on link "Monmouth Park Race 3 MTP 18m" at bounding box center [106, 153] width 176 height 73
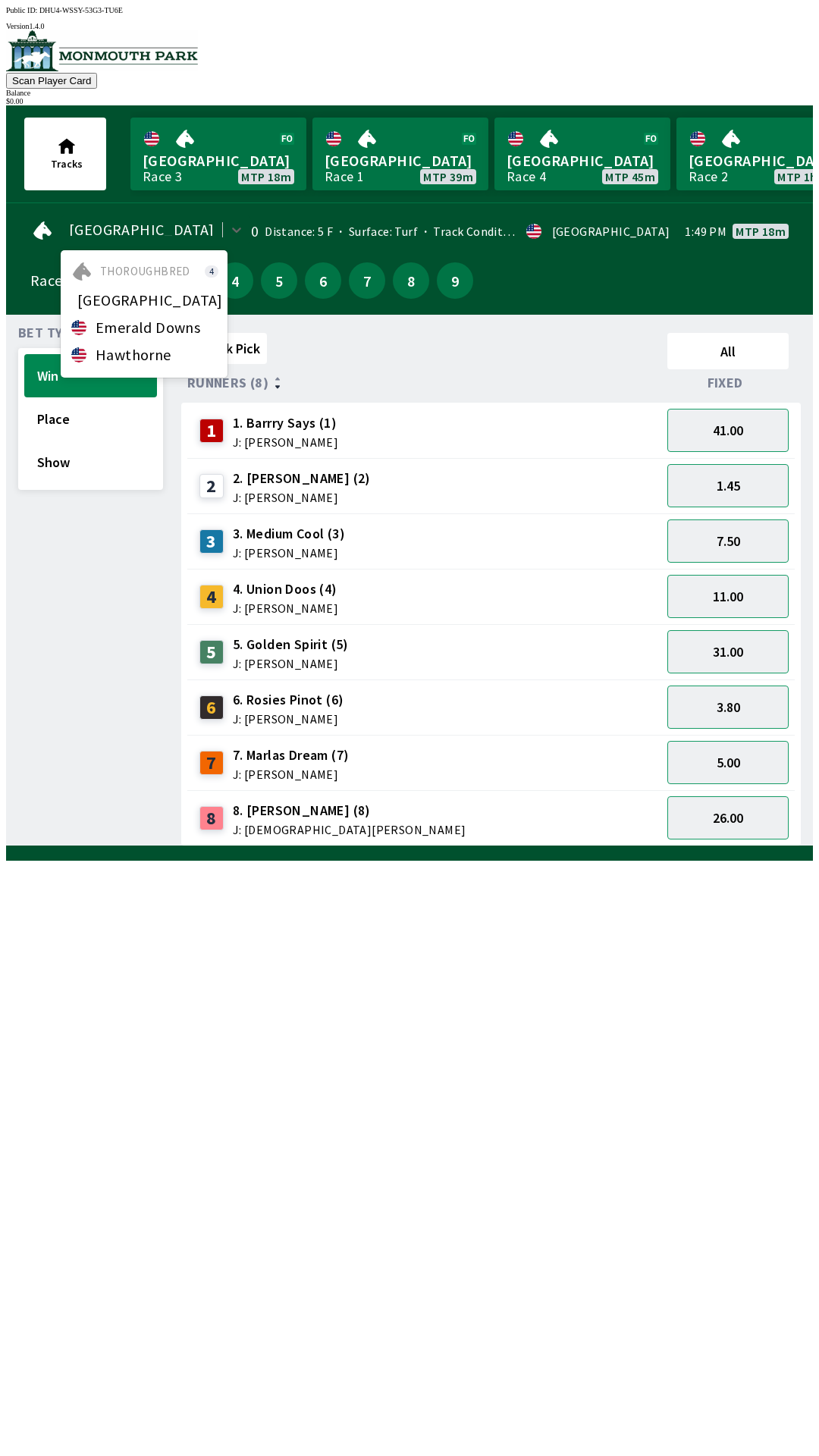
click at [316, 351] on div "Quick Pick" at bounding box center [424, 351] width 474 height 48
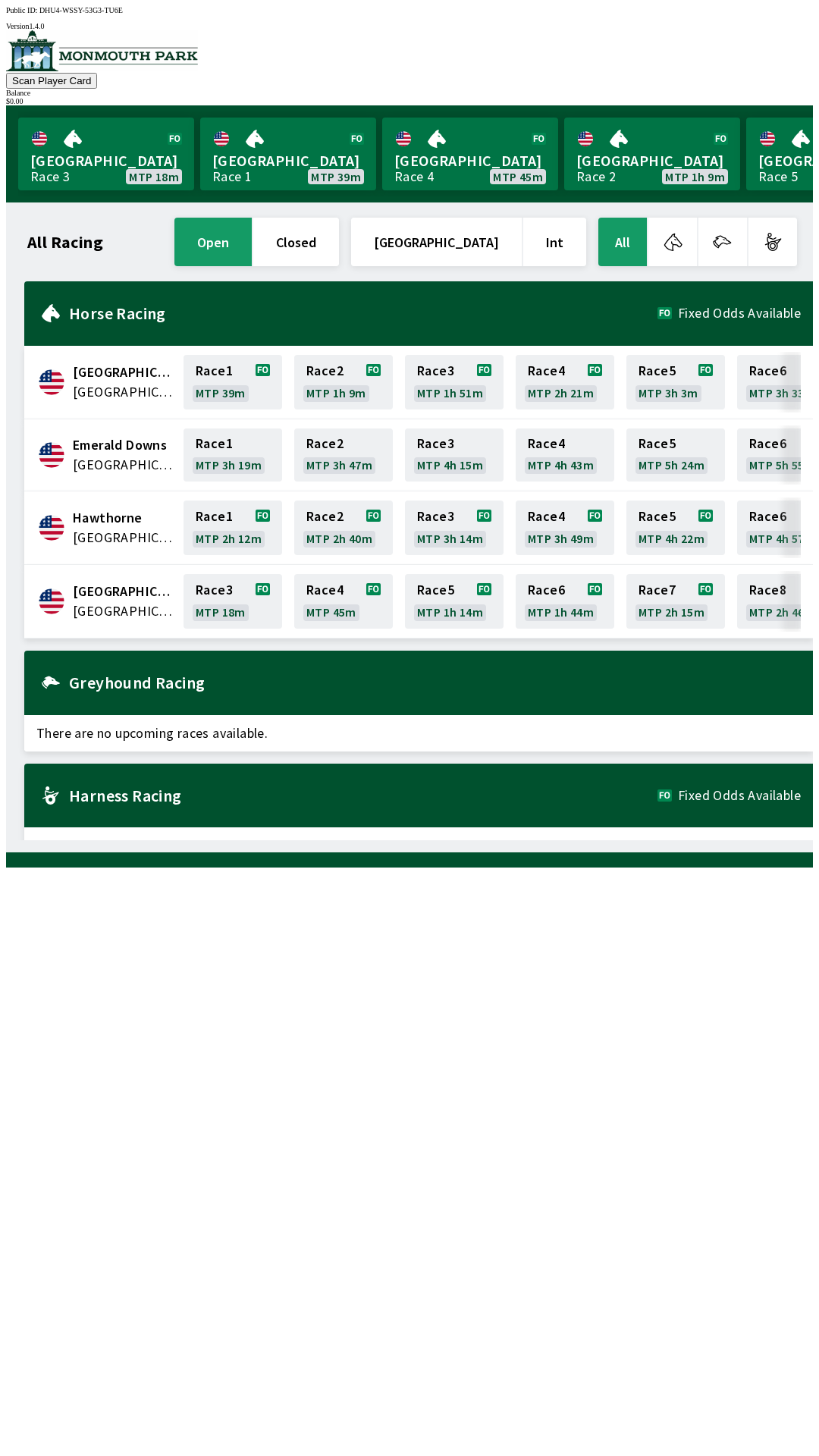
click at [81, 604] on span "[GEOGRAPHIC_DATA]" at bounding box center [124, 611] width 102 height 20
click at [242, 590] on link "Race 3 MTP 18m" at bounding box center [233, 601] width 99 height 55
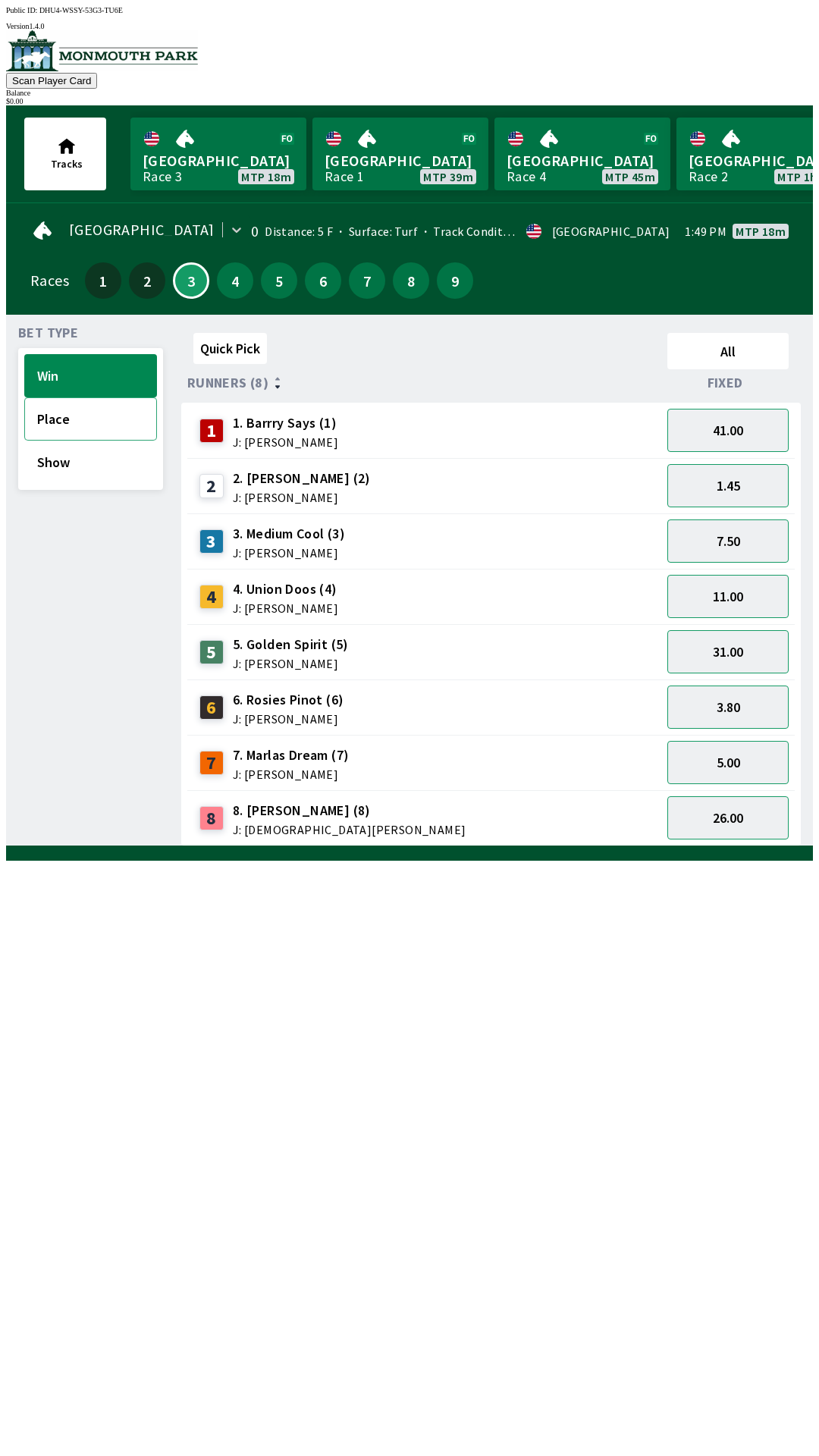
click at [46, 415] on button "Place" at bounding box center [91, 418] width 133 height 43
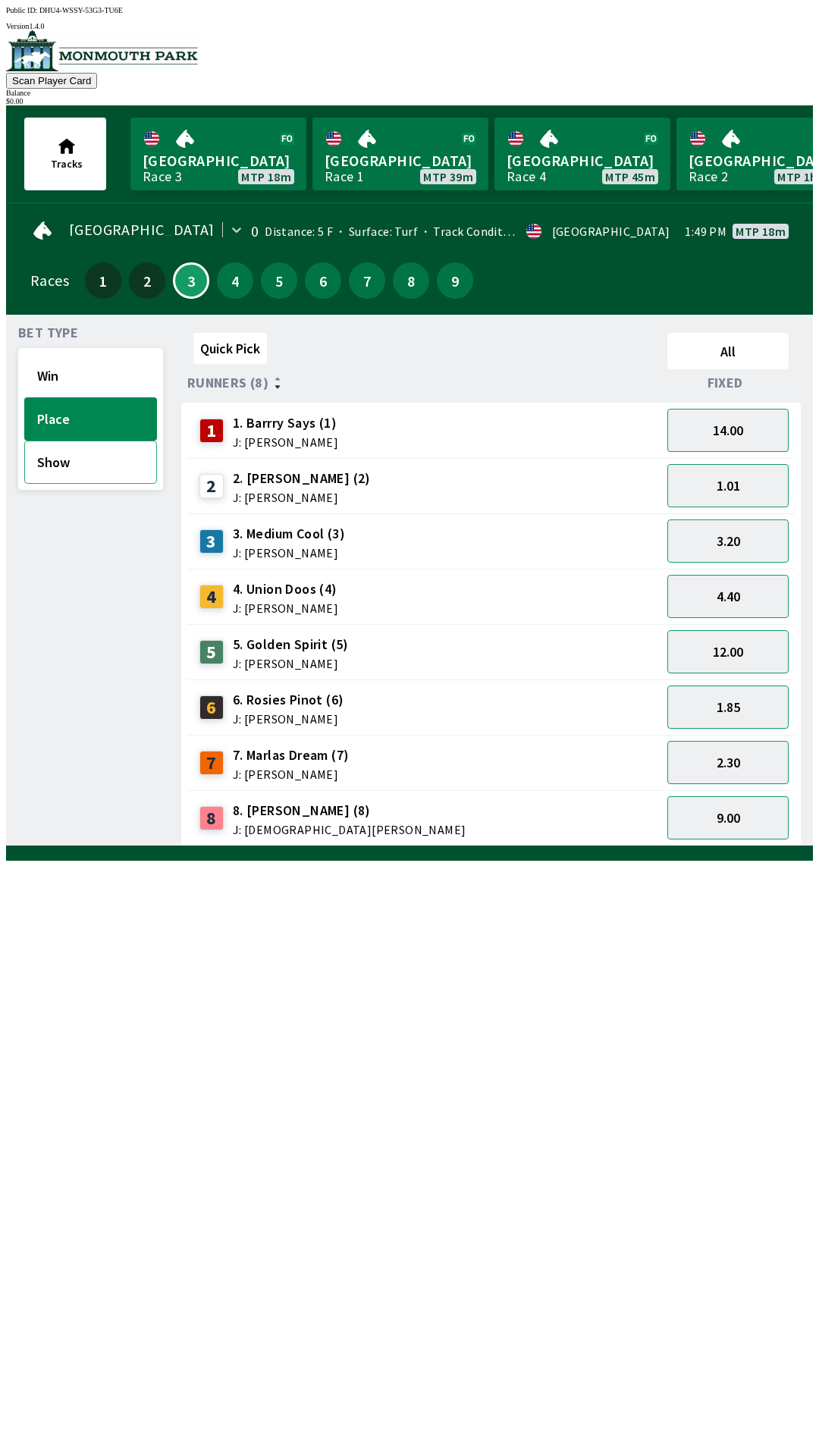
click at [54, 463] on button "Show" at bounding box center [91, 461] width 133 height 43
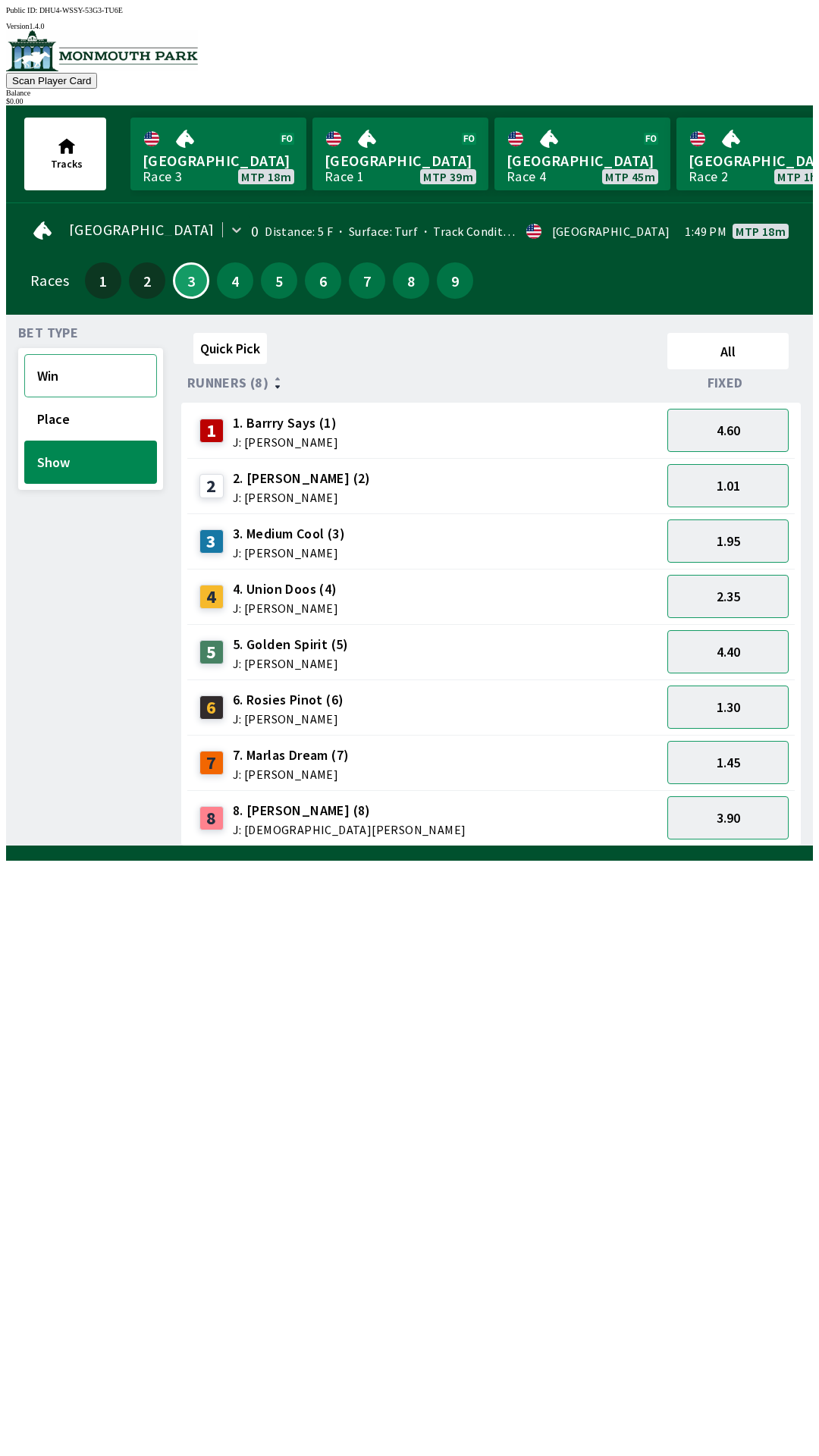
click at [38, 367] on button "Win" at bounding box center [91, 375] width 133 height 43
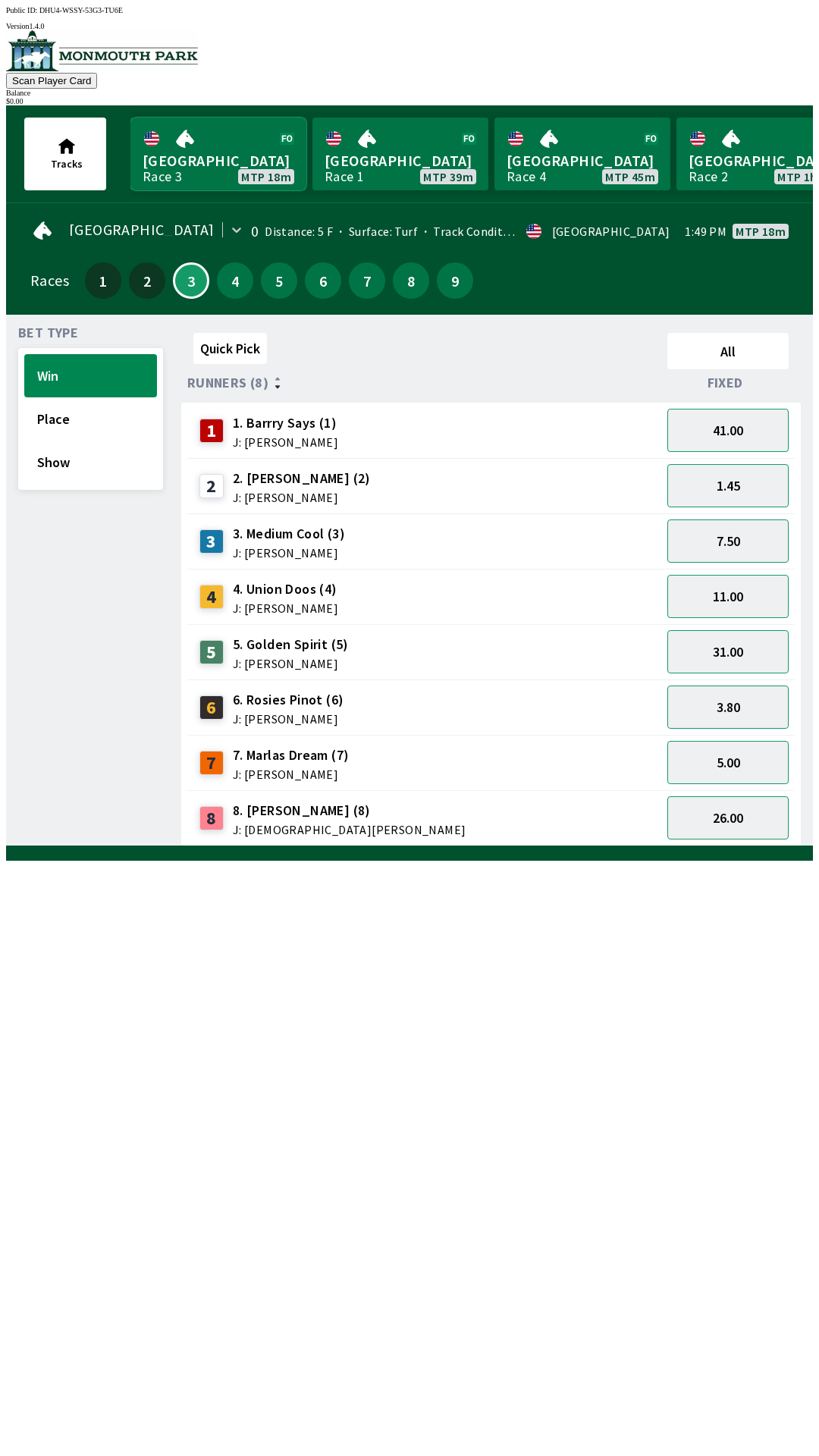
click at [200, 152] on link "Monmouth Park Race 3 MTP 18m" at bounding box center [218, 153] width 176 height 73
click at [709, 434] on button "41.00" at bounding box center [727, 430] width 121 height 43
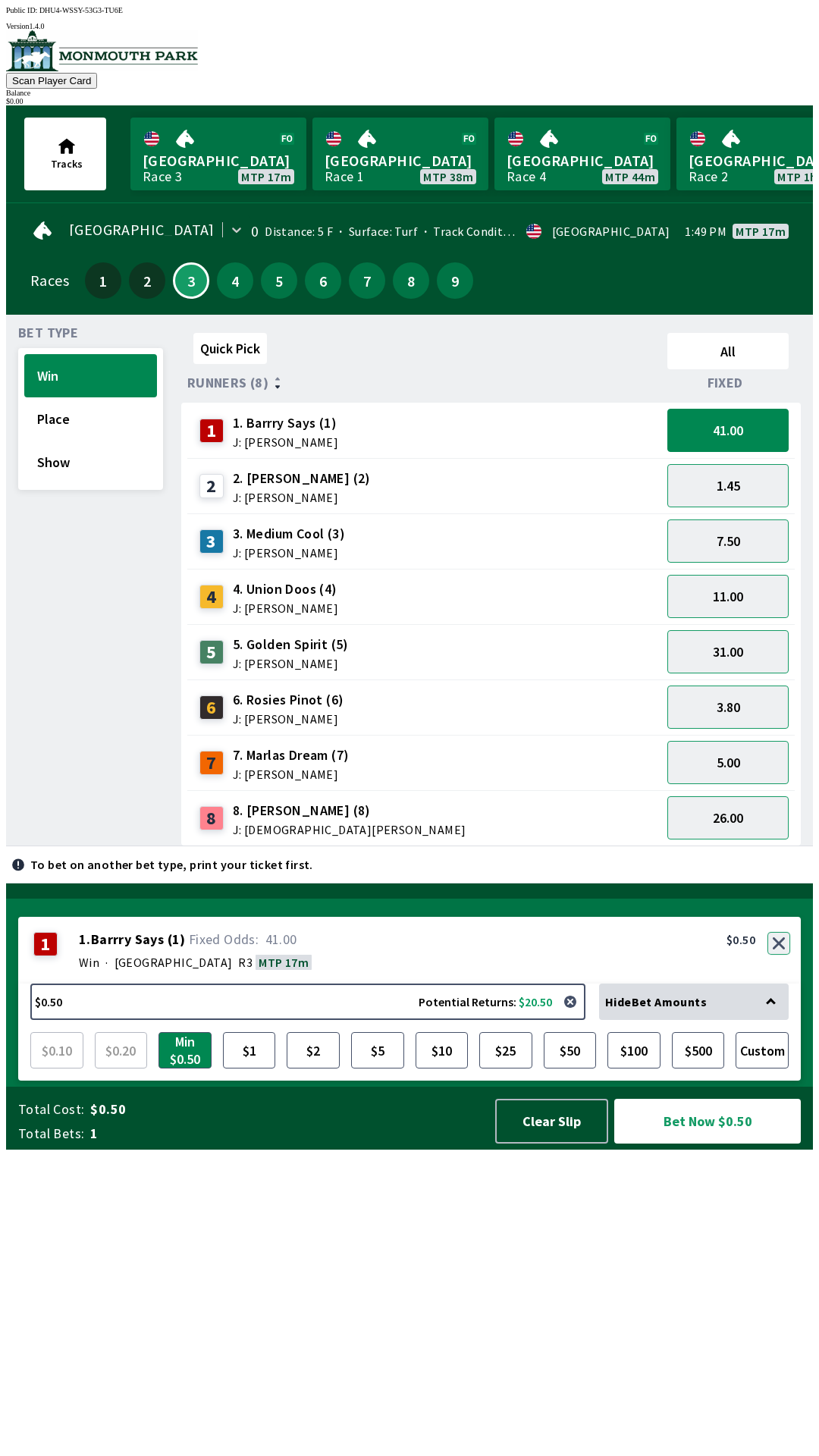
click at [785, 955] on button "button" at bounding box center [778, 943] width 23 height 23
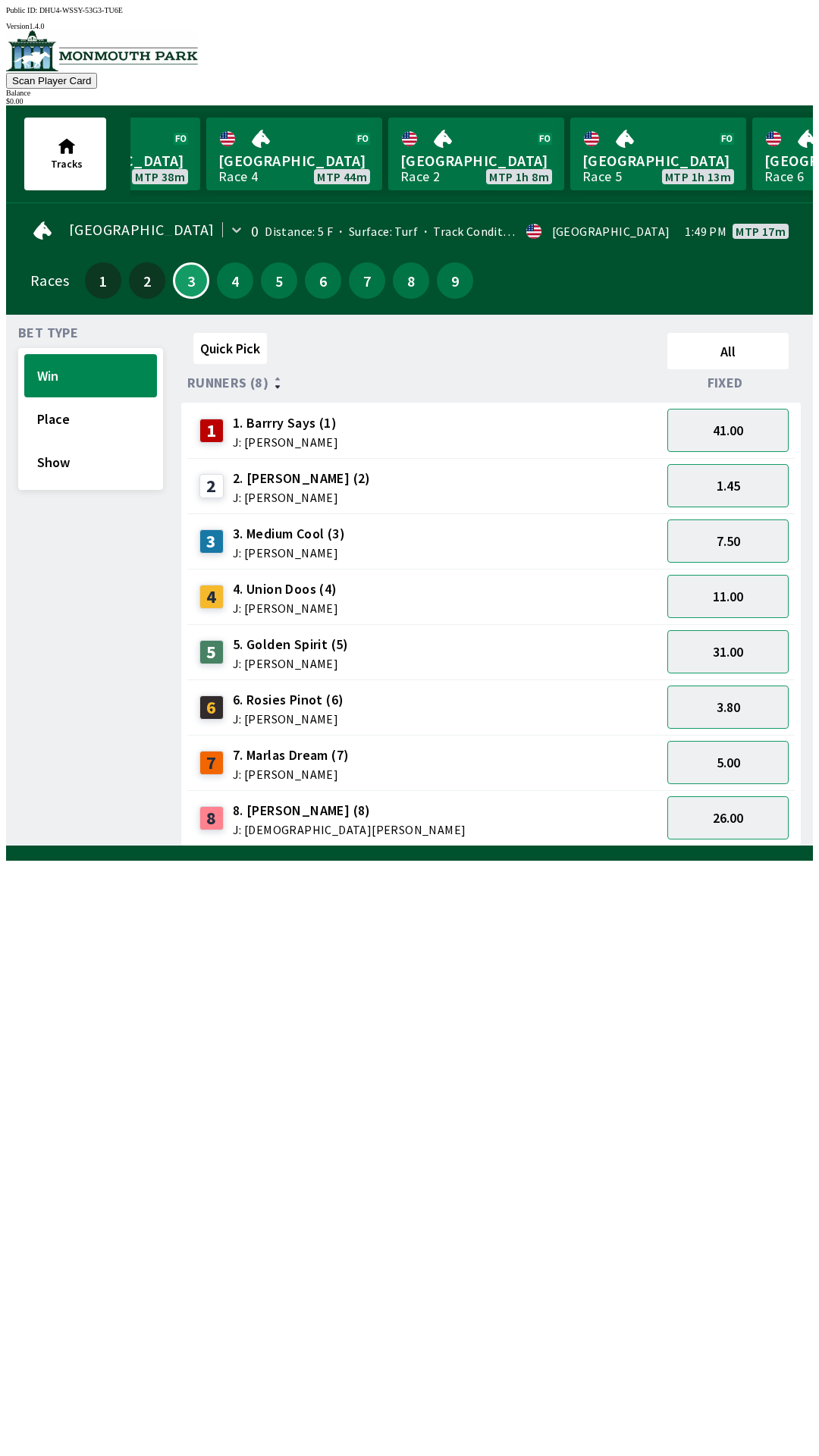
scroll to position [0, 289]
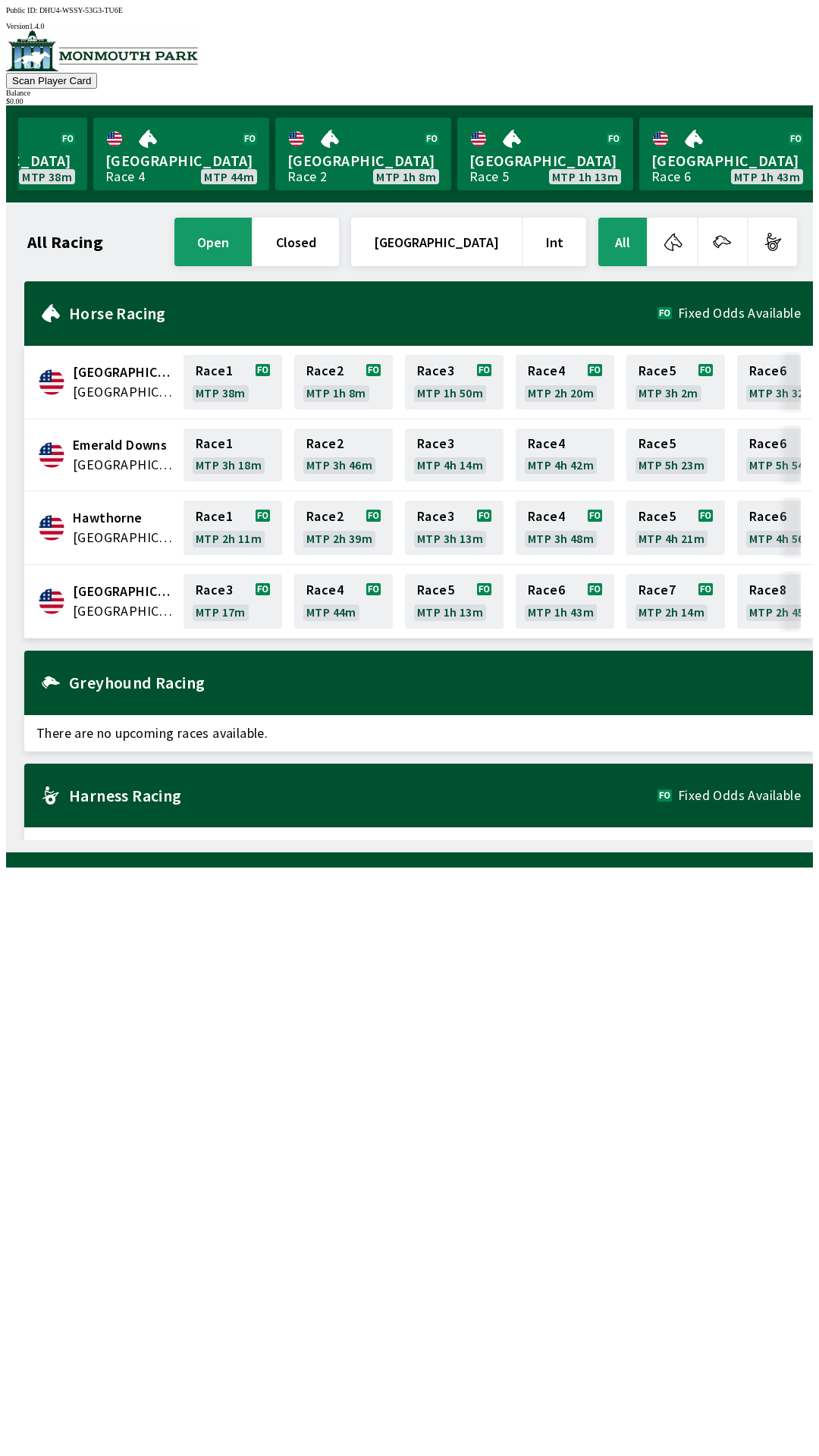
click at [70, 70] on img at bounding box center [102, 51] width 192 height 41
click at [214, 607] on link "Race 3 MTP 17m" at bounding box center [233, 601] width 99 height 55
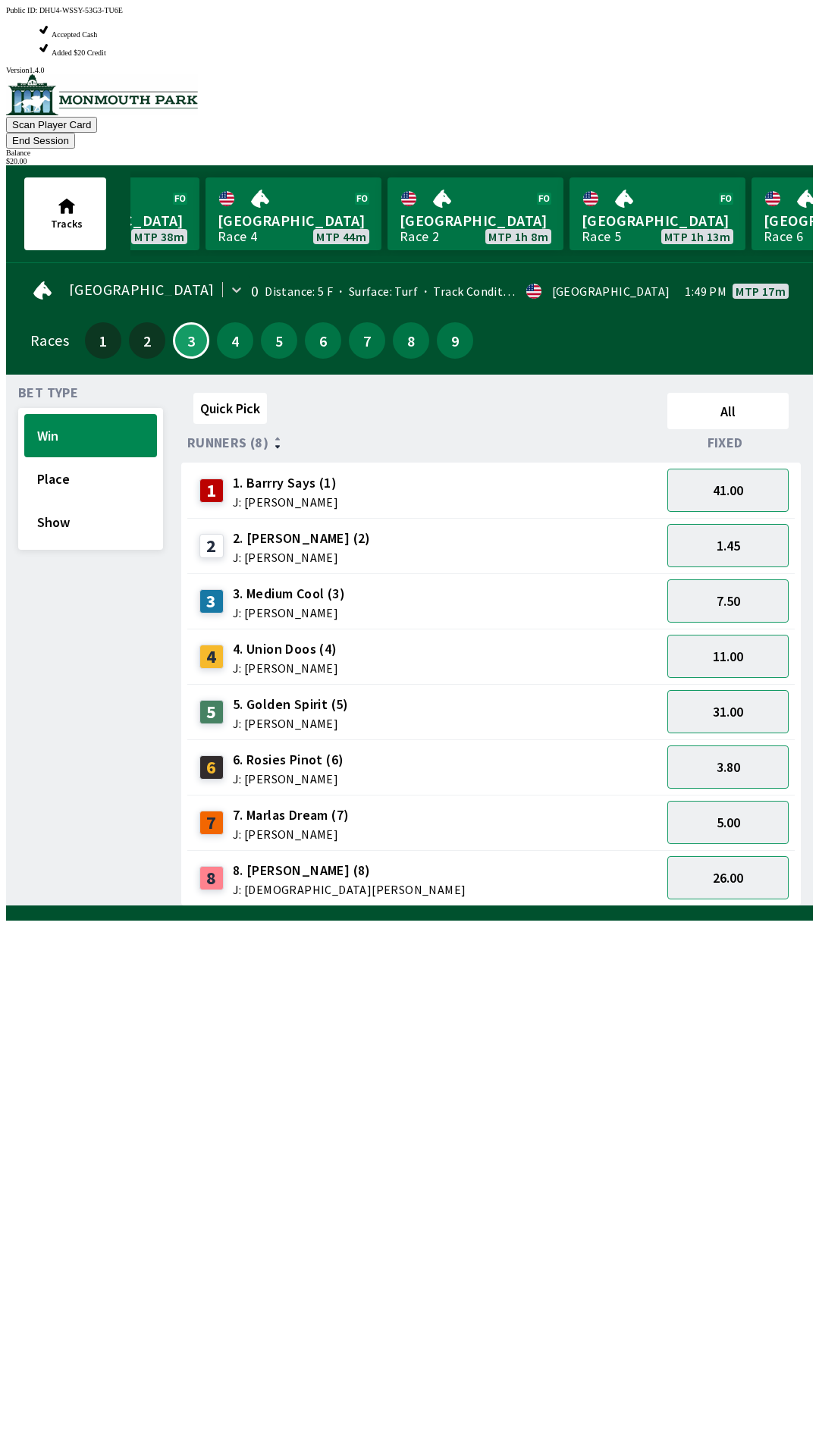
click at [75, 133] on button "End Session" at bounding box center [41, 141] width 69 height 16
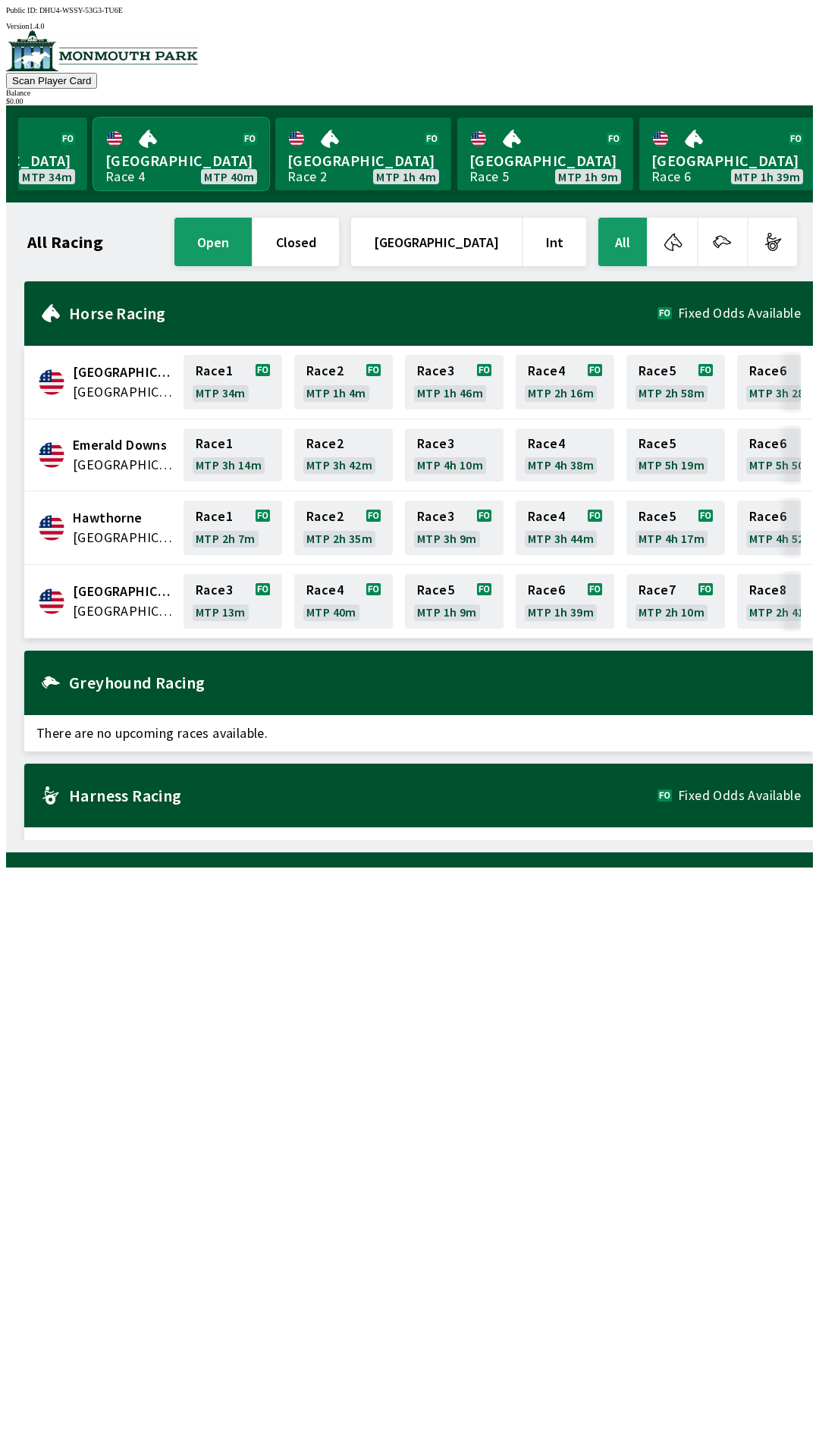
click at [178, 163] on link "Monmouth Park Race 4 MTP 40m" at bounding box center [181, 153] width 176 height 73
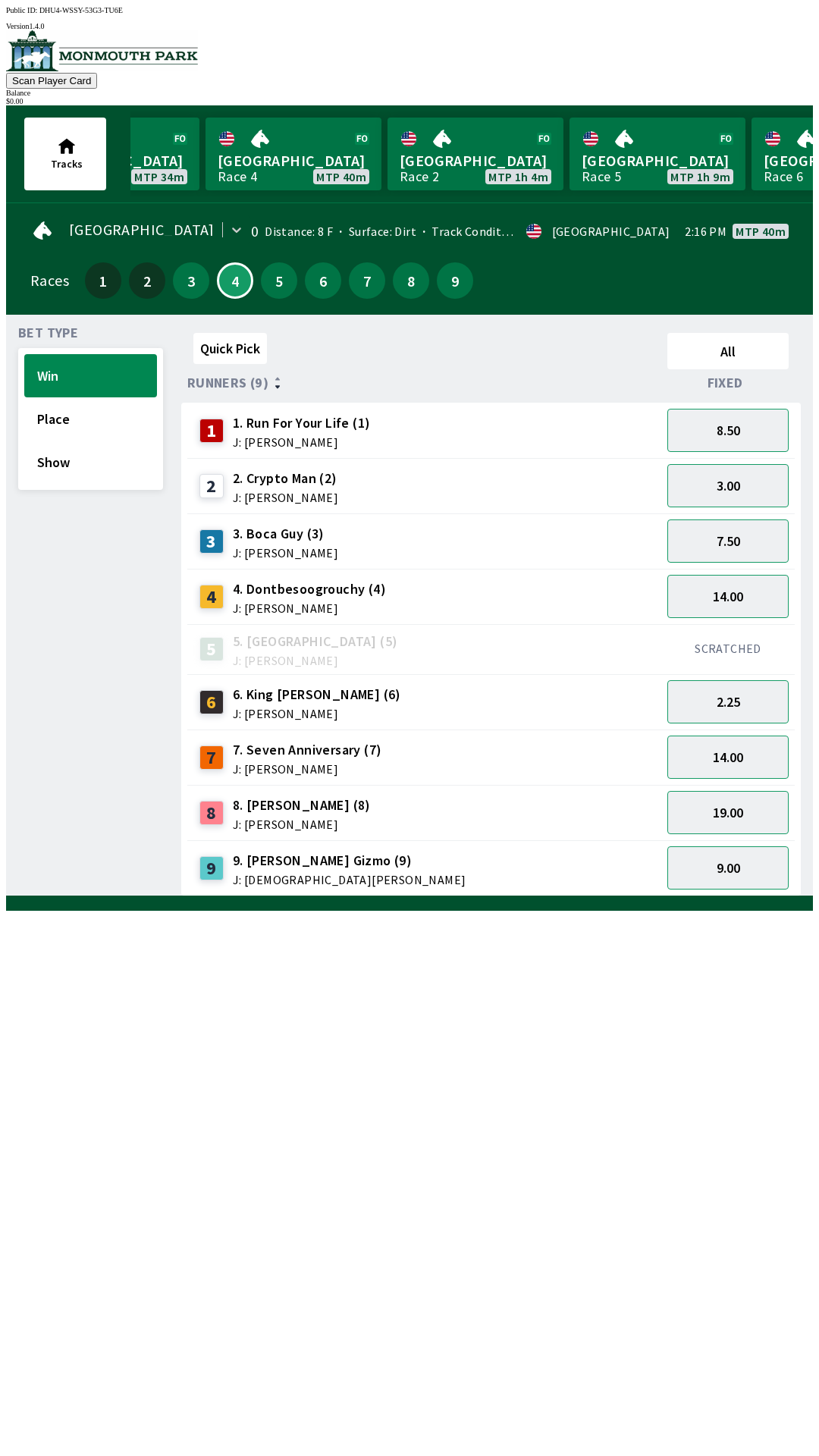
click at [417, 286] on div "8" at bounding box center [411, 280] width 37 height 37
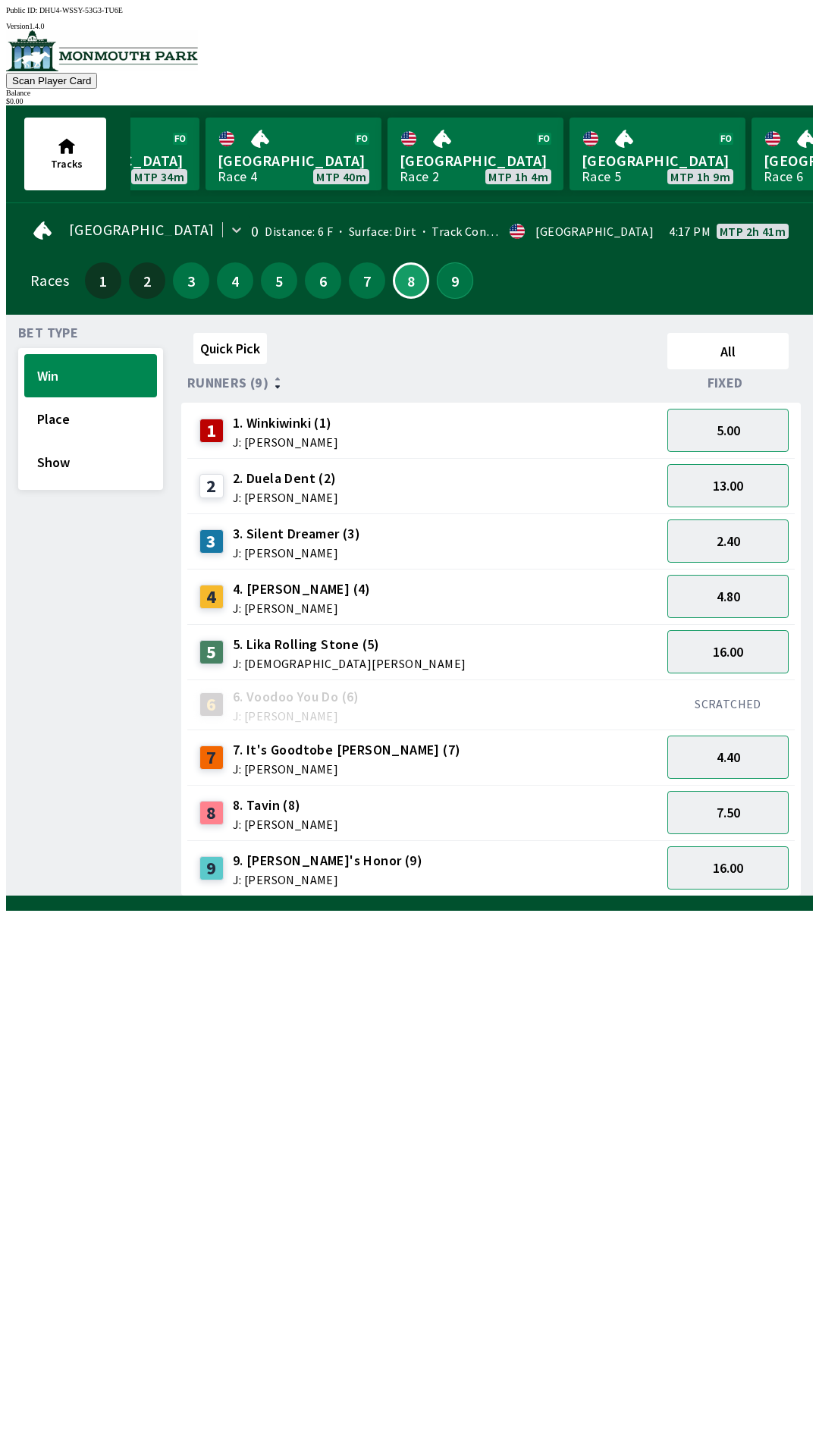
click at [442, 287] on button "9" at bounding box center [454, 280] width 37 height 37
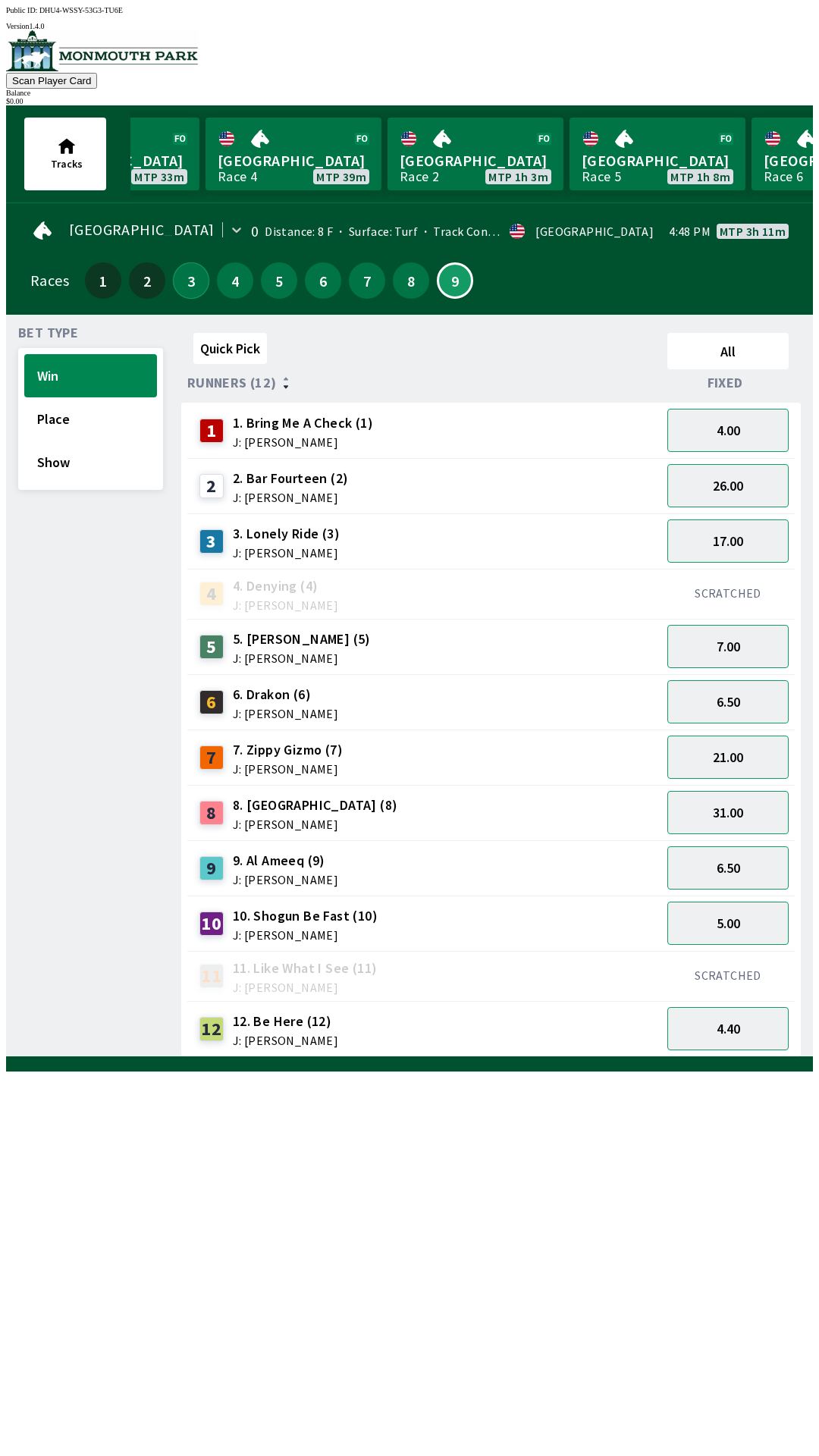
click at [182, 289] on button "3" at bounding box center [191, 280] width 37 height 37
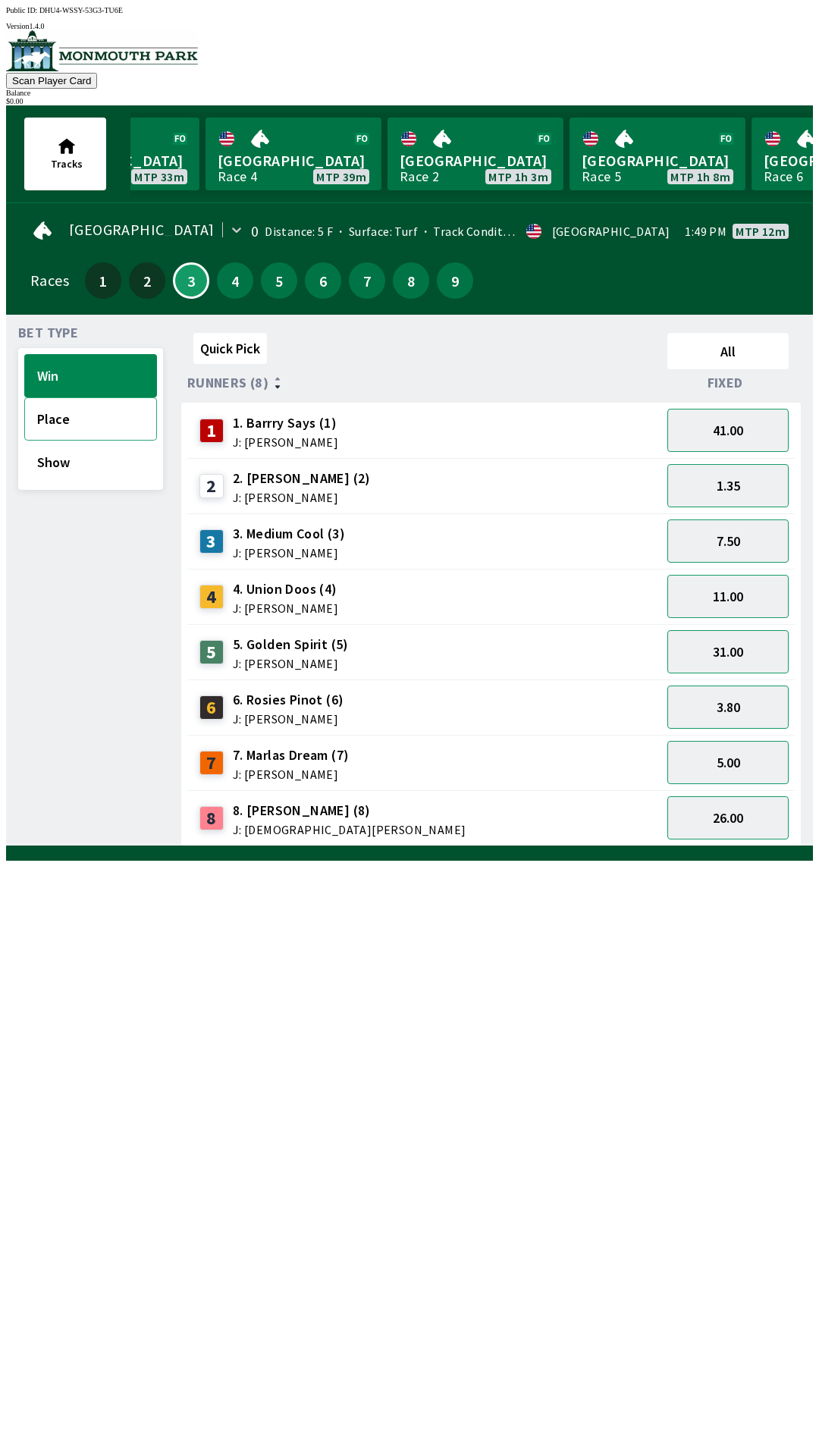
click at [118, 414] on button "Place" at bounding box center [91, 418] width 133 height 43
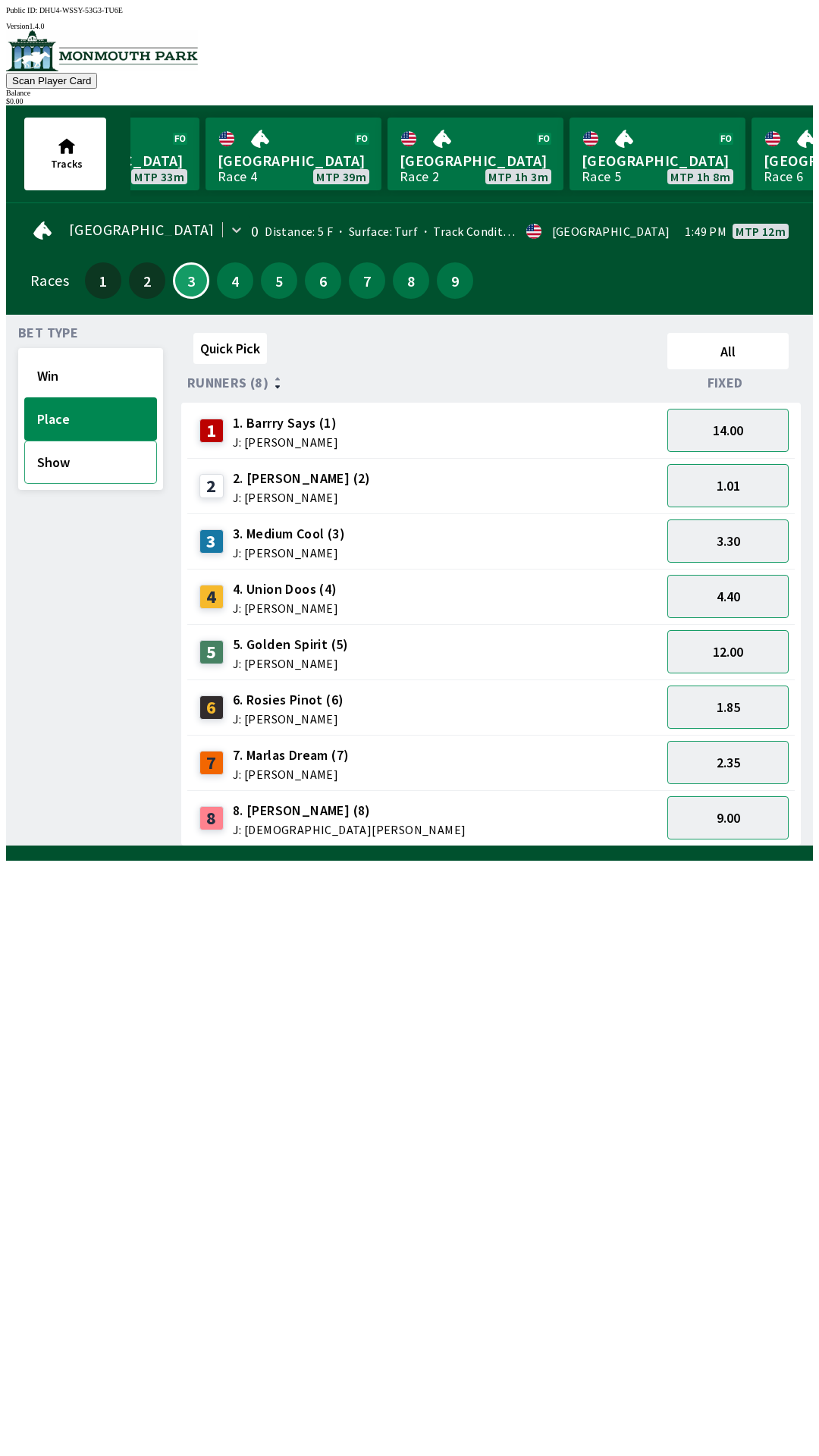
click at [95, 467] on button "Show" at bounding box center [91, 461] width 133 height 43
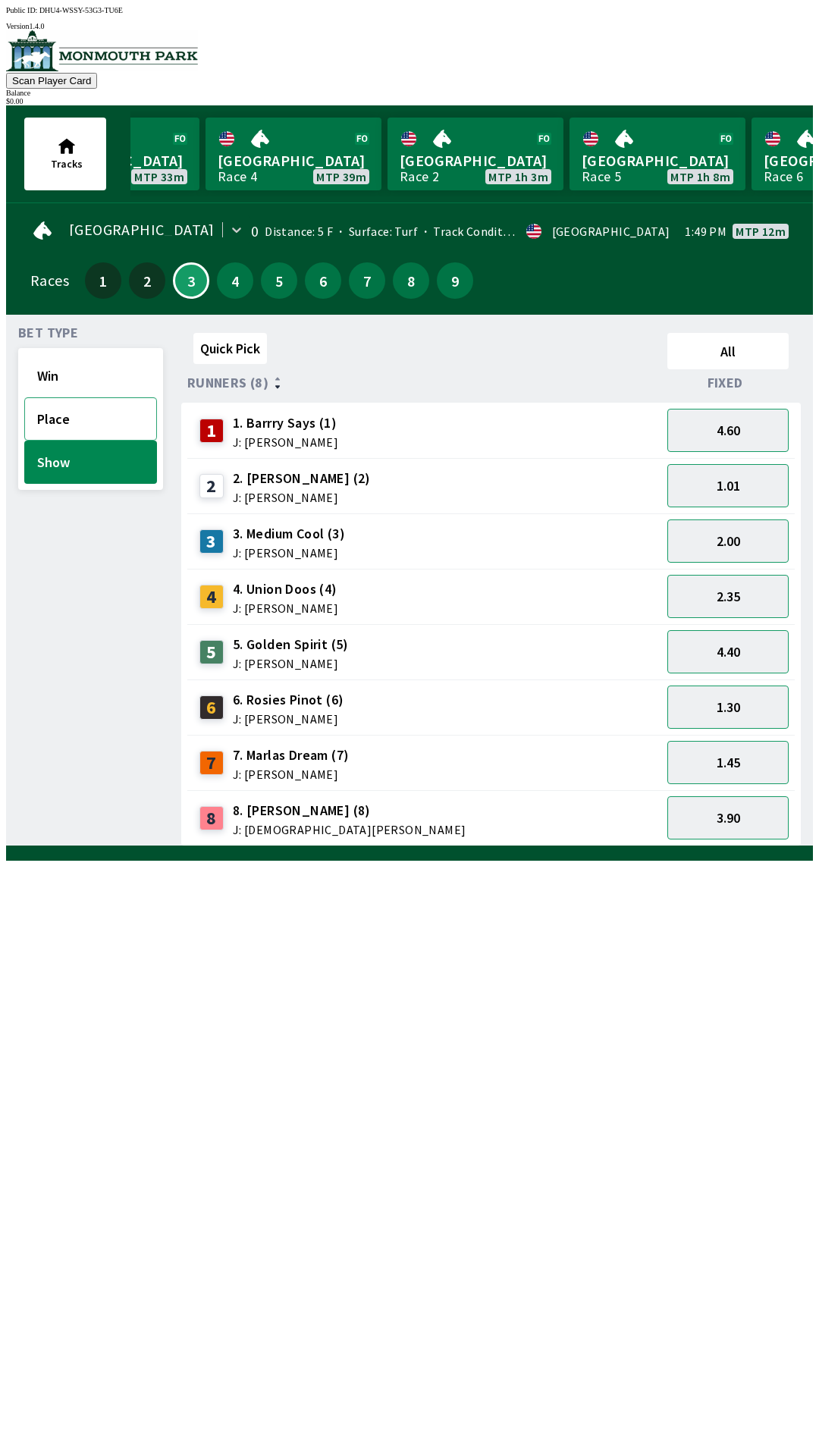
click at [87, 416] on button "Place" at bounding box center [91, 418] width 133 height 43
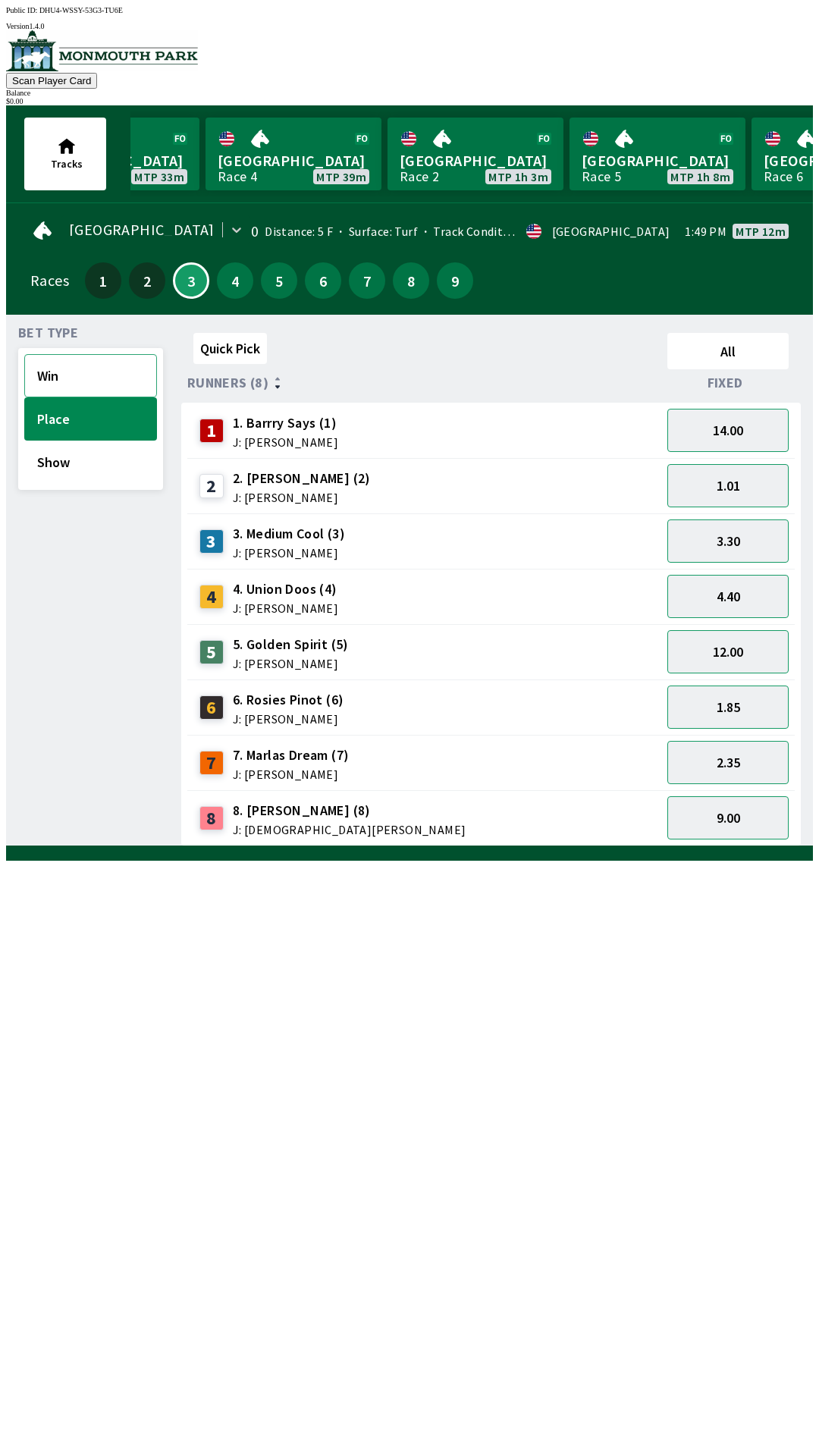
click at [50, 378] on button "Win" at bounding box center [91, 375] width 133 height 43
click at [370, 269] on button "7" at bounding box center [367, 280] width 37 height 37
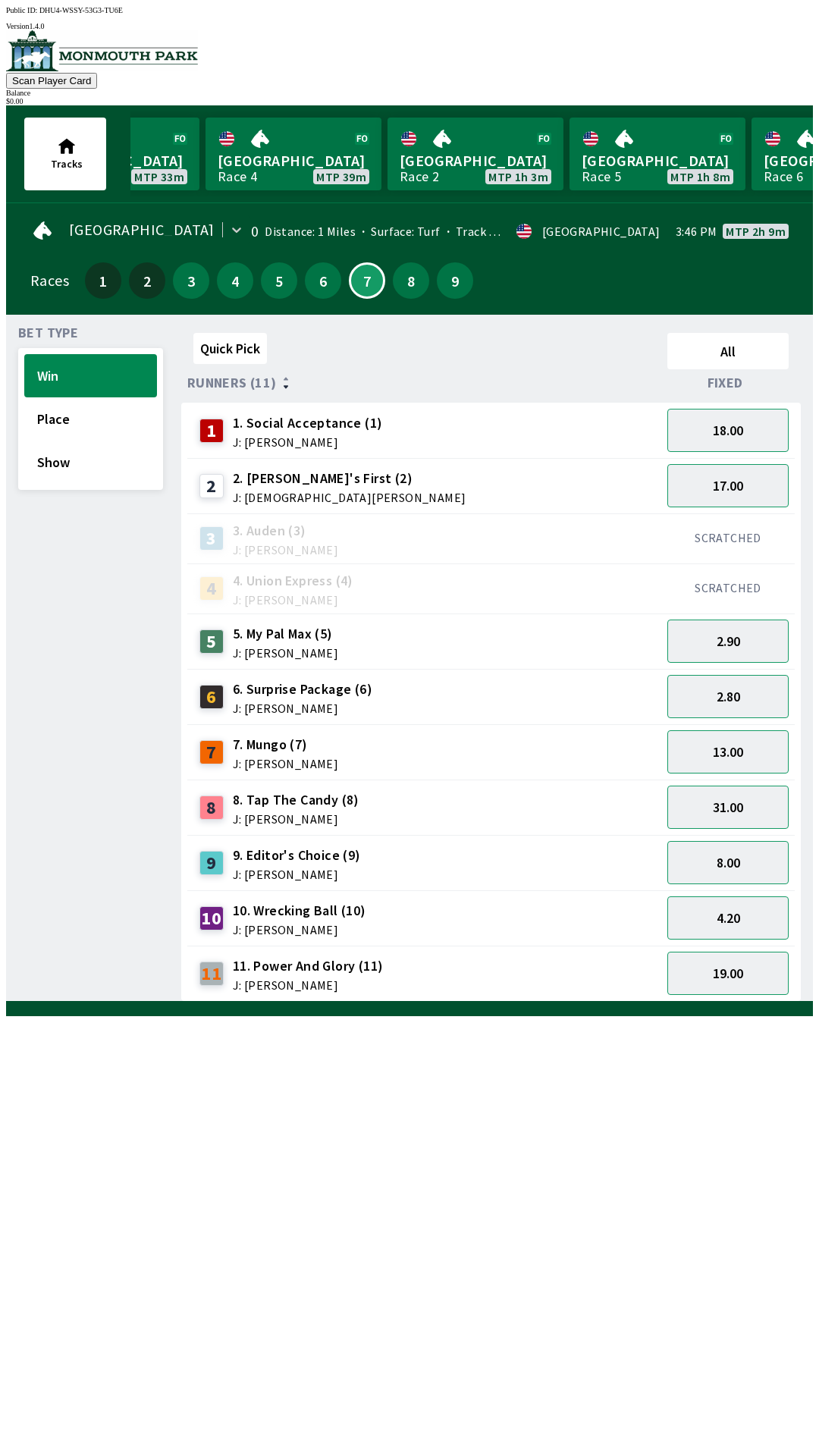
click at [393, 282] on div "8" at bounding box center [411, 280] width 37 height 37
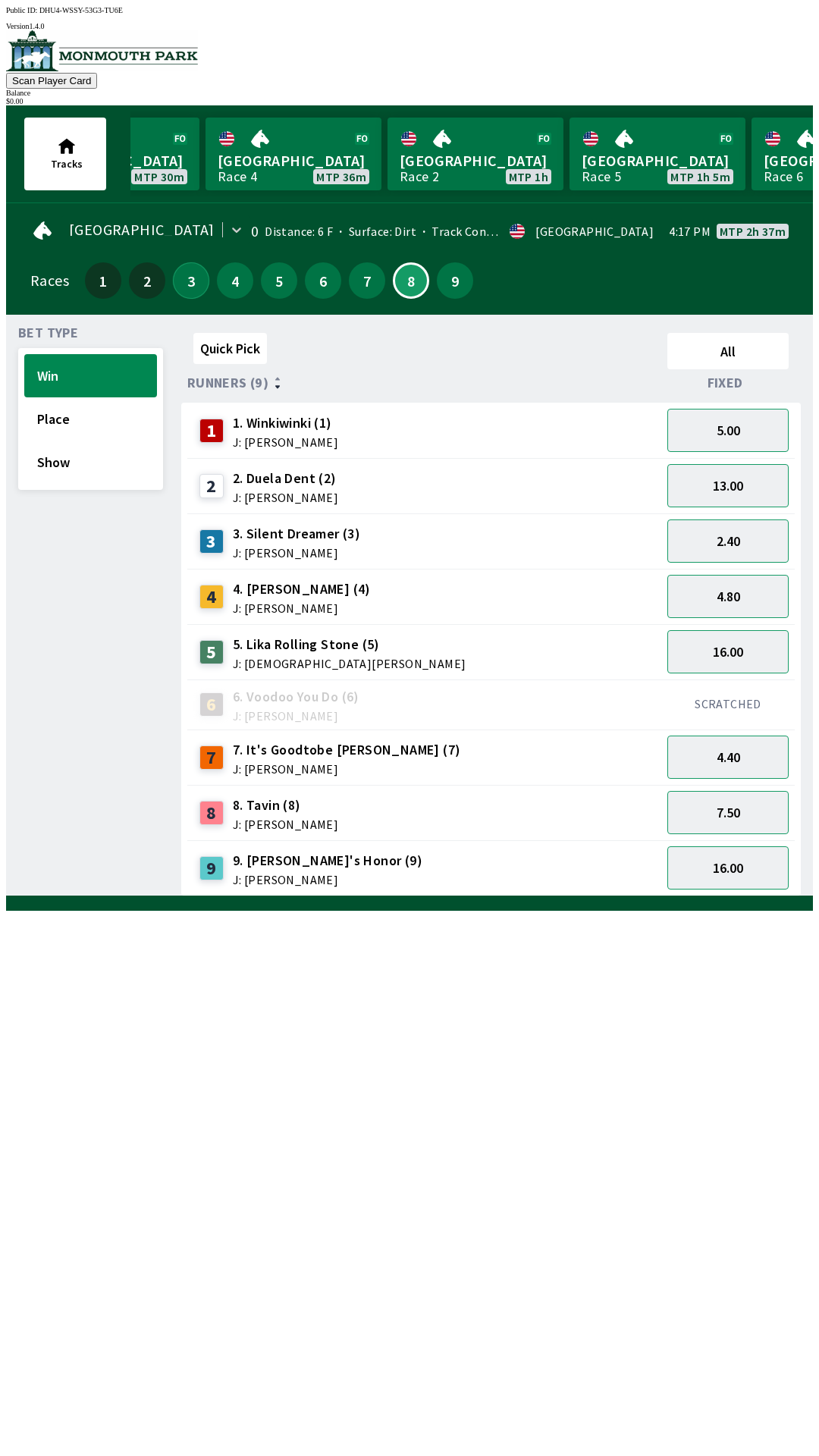
click at [188, 279] on button "3" at bounding box center [191, 280] width 37 height 37
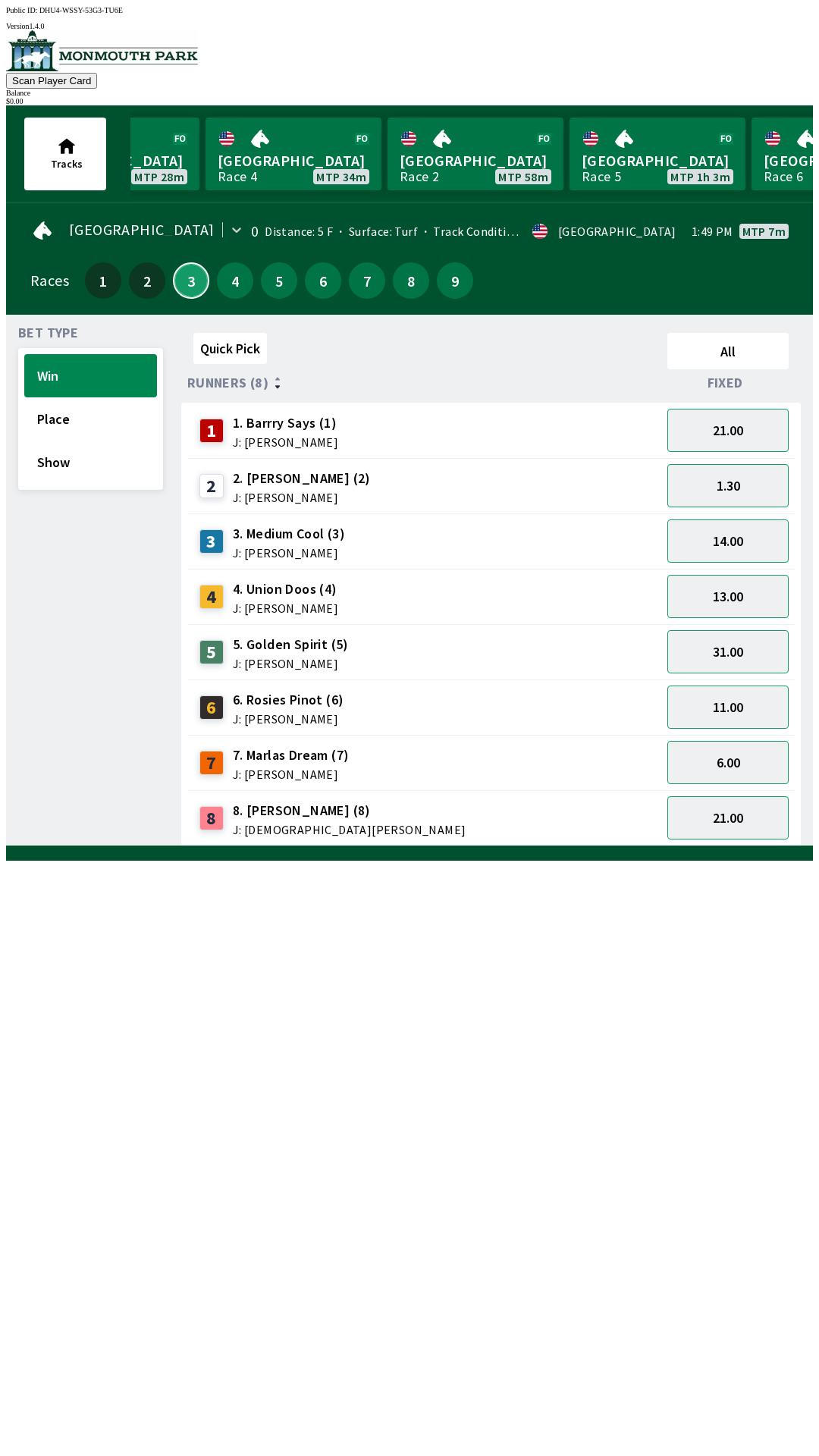
click at [186, 282] on button "3" at bounding box center [191, 280] width 37 height 37
click at [189, 277] on button "3" at bounding box center [191, 280] width 37 height 37
click at [153, 280] on button "2" at bounding box center [147, 280] width 37 height 37
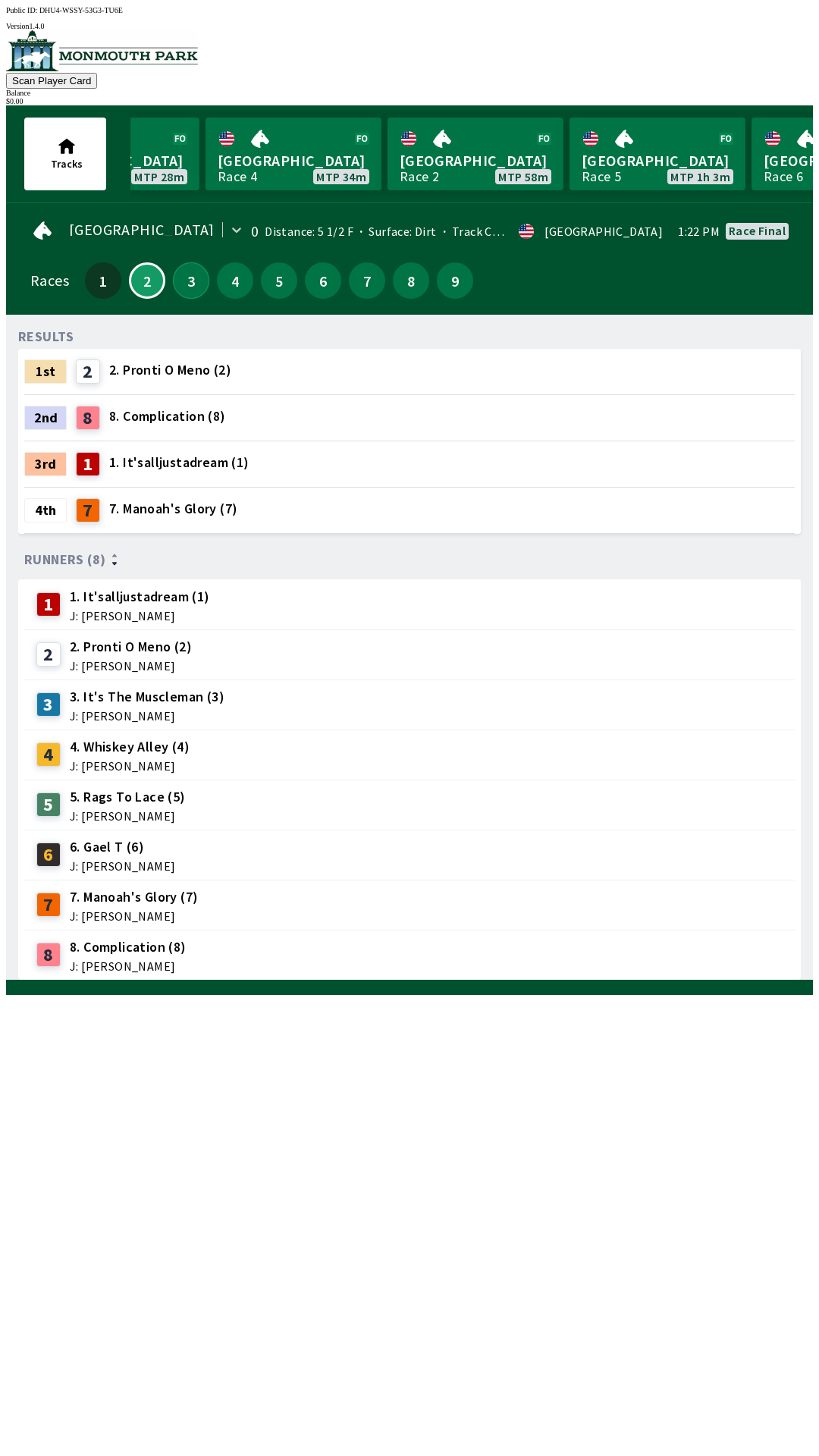
click at [182, 285] on button "3" at bounding box center [191, 280] width 37 height 37
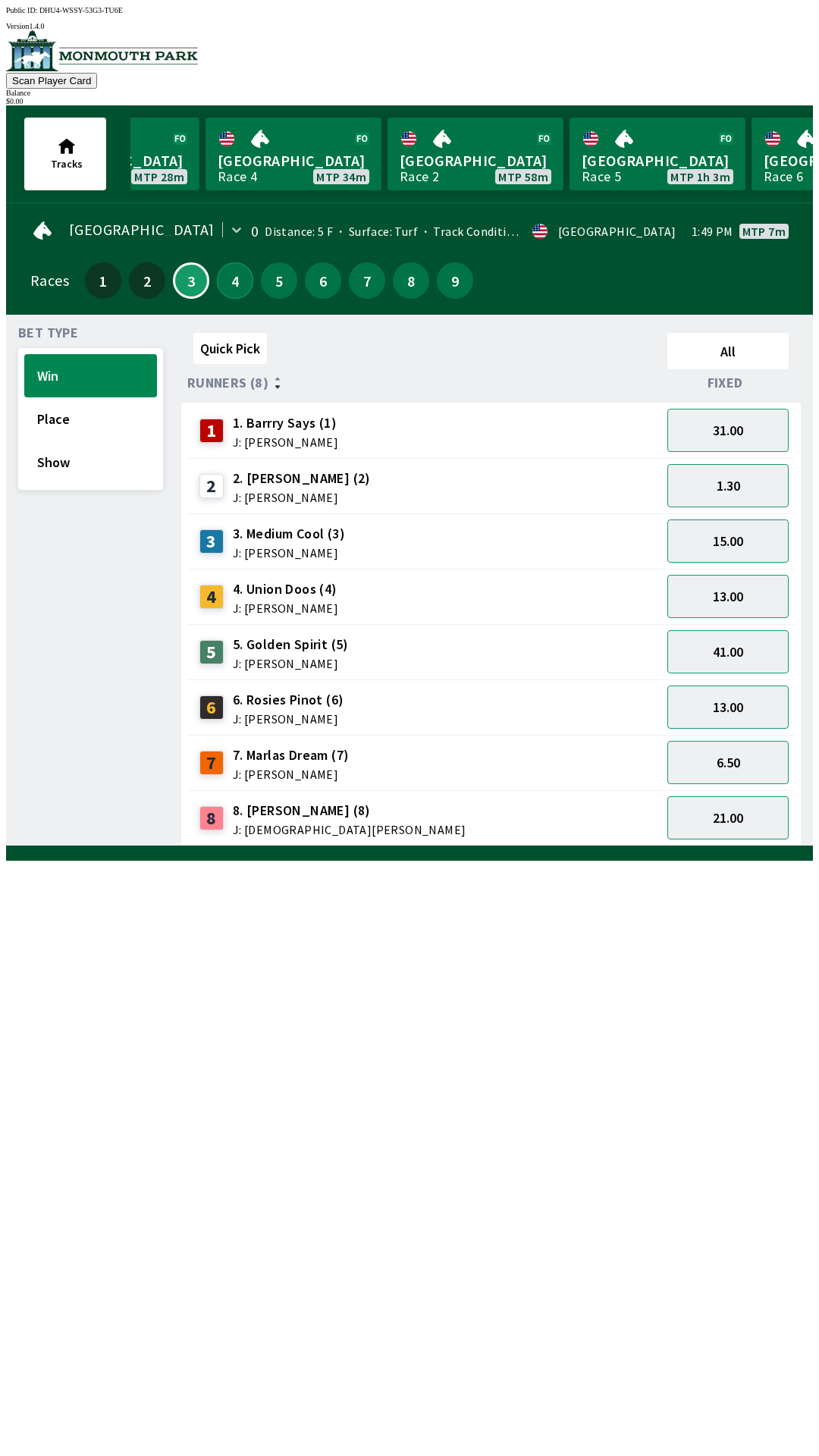
click at [234, 279] on button "4" at bounding box center [235, 280] width 37 height 37
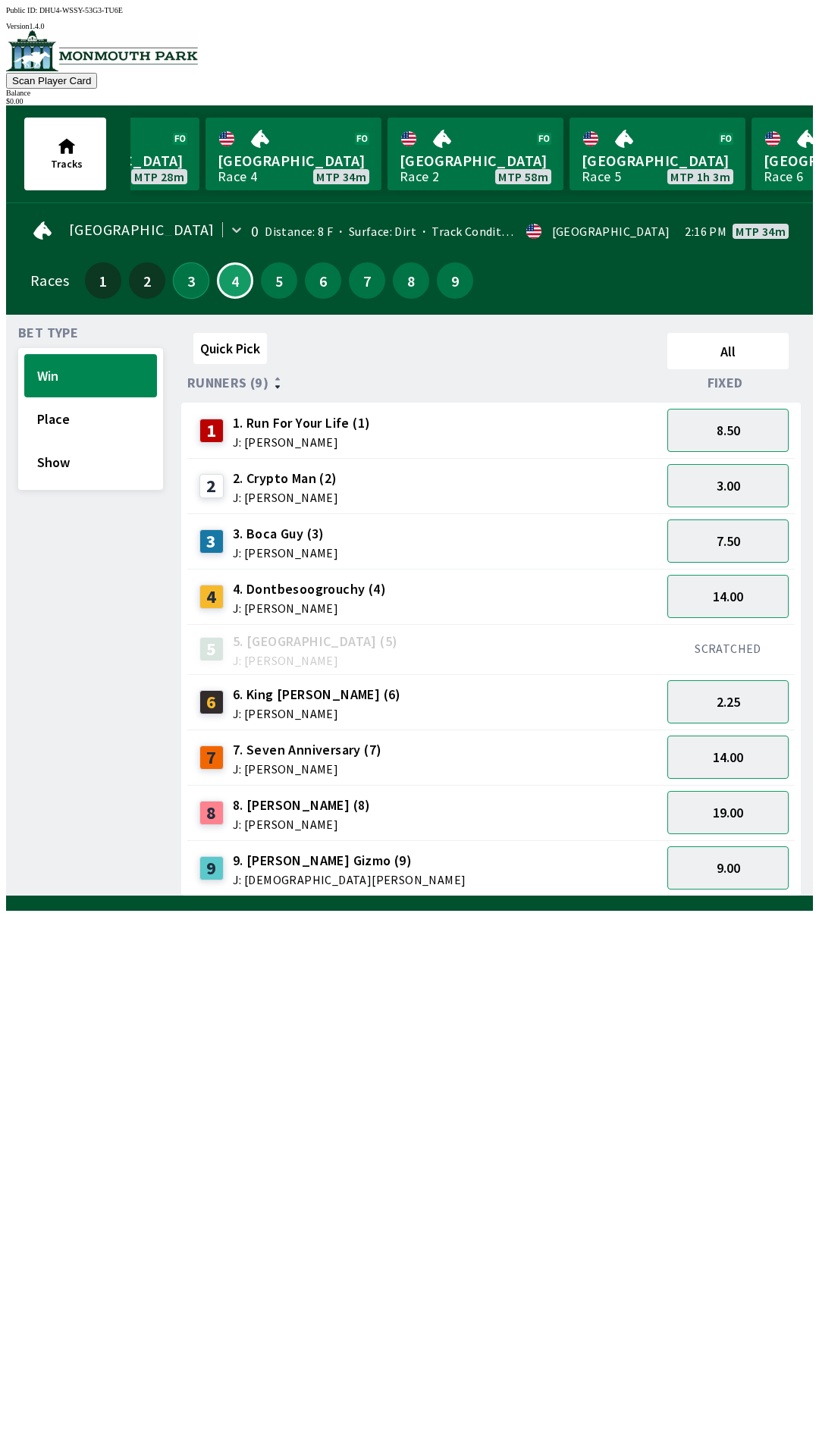
click at [185, 278] on button "3" at bounding box center [191, 280] width 37 height 37
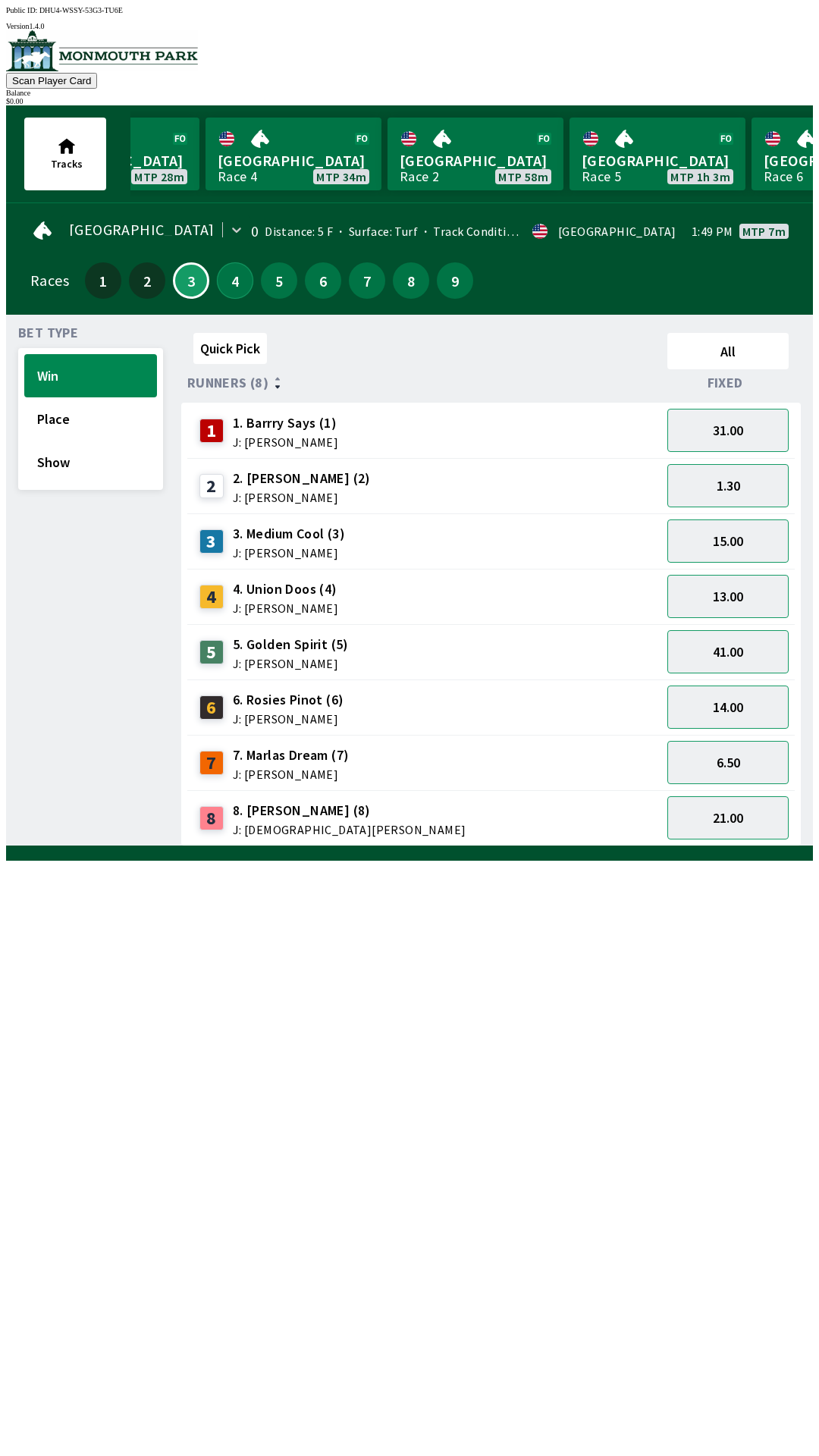
click at [218, 282] on button "4" at bounding box center [235, 280] width 37 height 37
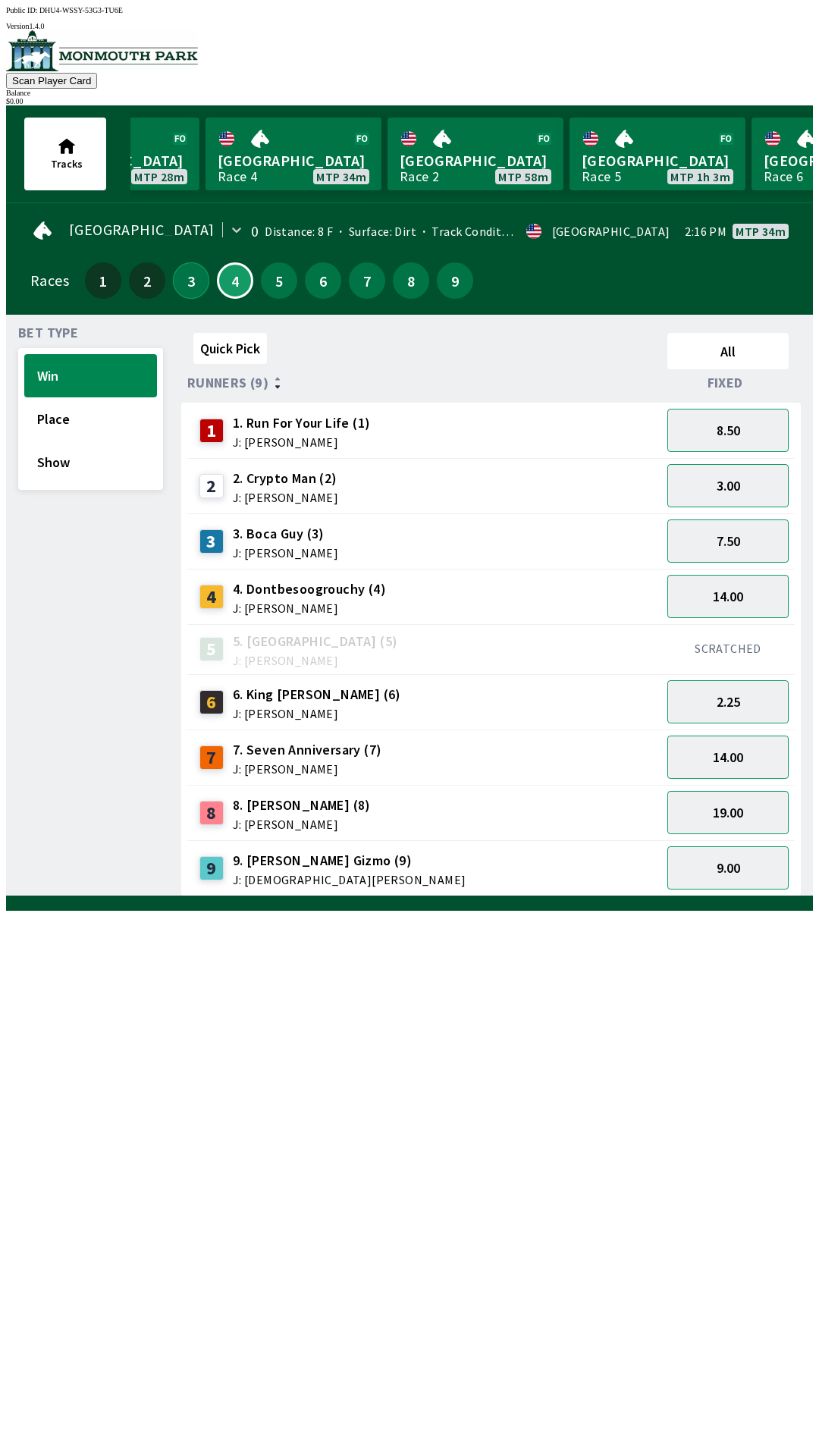
click at [193, 275] on button "3" at bounding box center [191, 280] width 37 height 37
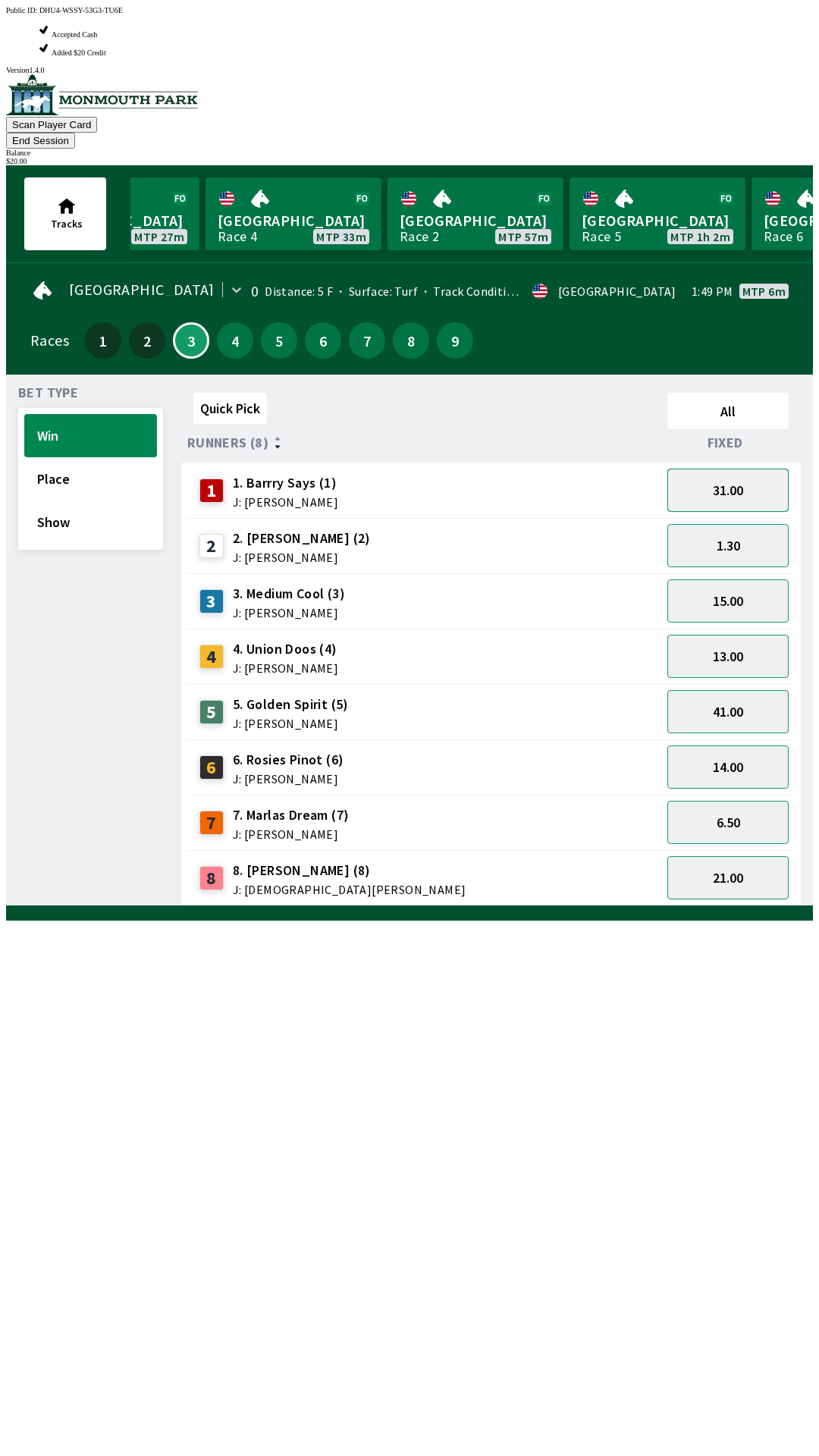
click at [752, 468] on button "31.00" at bounding box center [727, 490] width 121 height 43
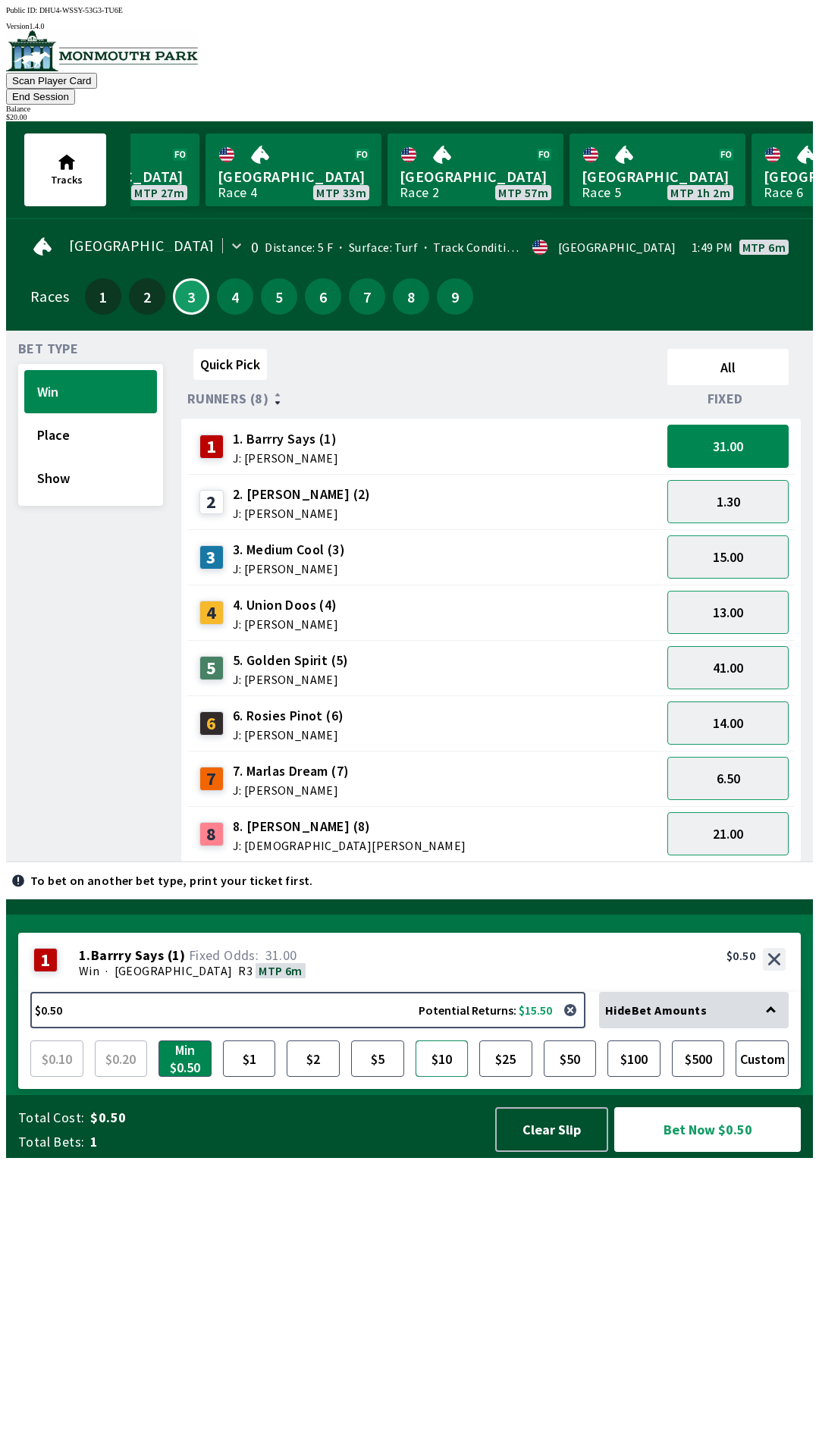
click at [451, 1077] on button "$10" at bounding box center [442, 1058] width 53 height 37
click at [712, 1152] on button "Bet Now $10.00" at bounding box center [707, 1129] width 187 height 45
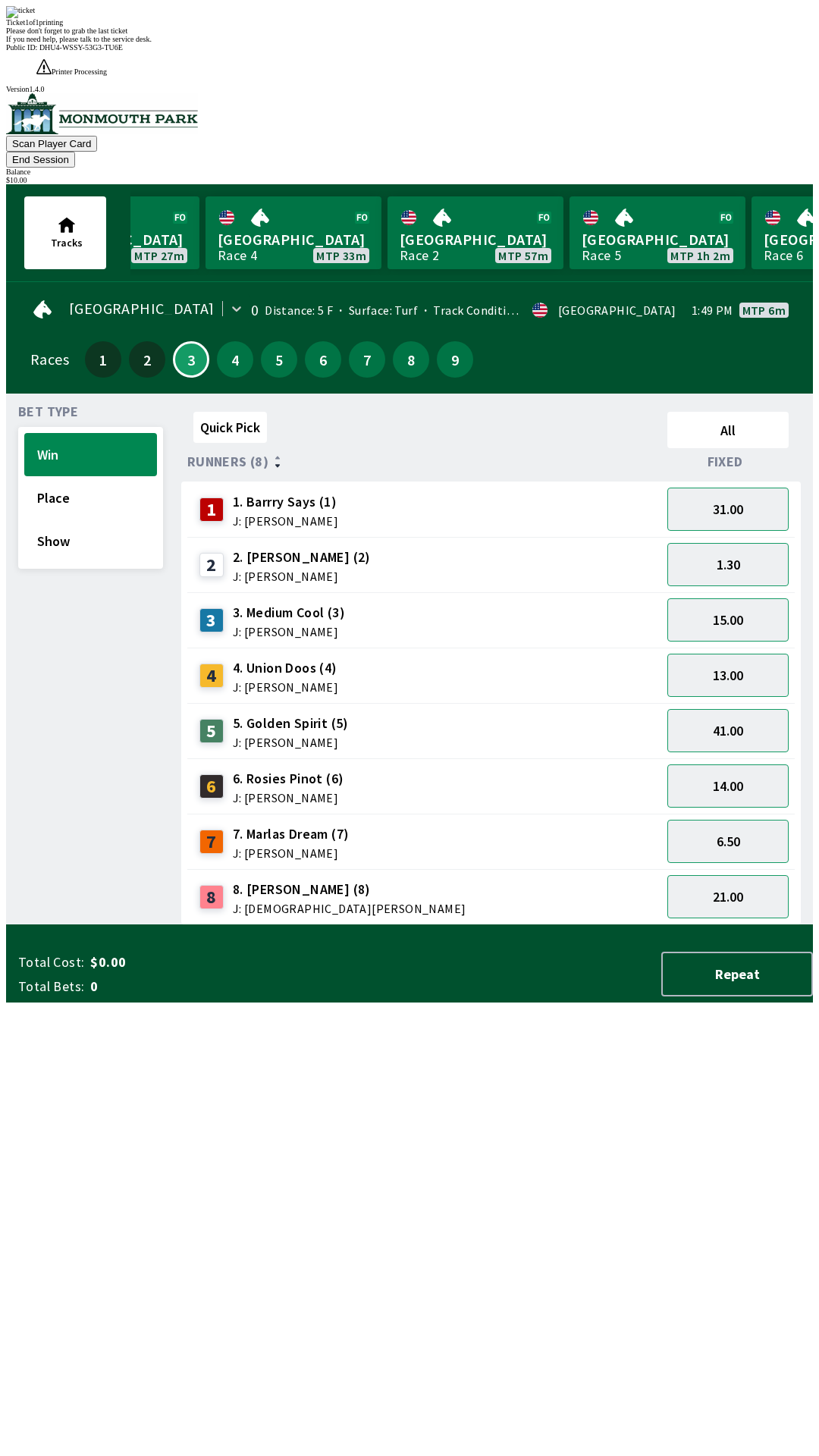
click at [600, 925] on div "Quick Pick All Runners (8) Fixed 1 1. [PERSON_NAME] Says (1) J: [PERSON_NAME] 3…" at bounding box center [498, 665] width 632 height 519
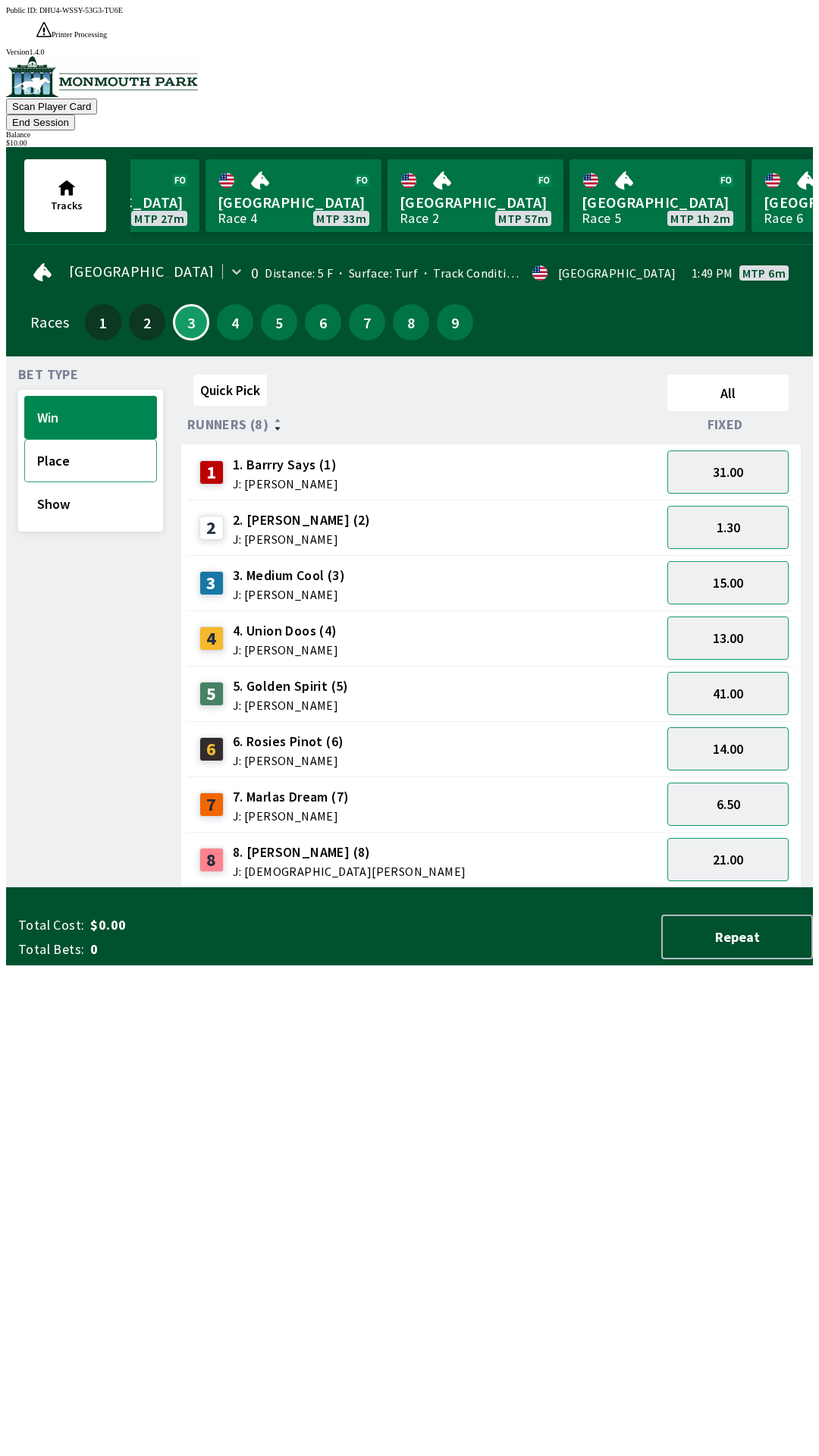
click at [103, 439] on button "Place" at bounding box center [91, 460] width 133 height 43
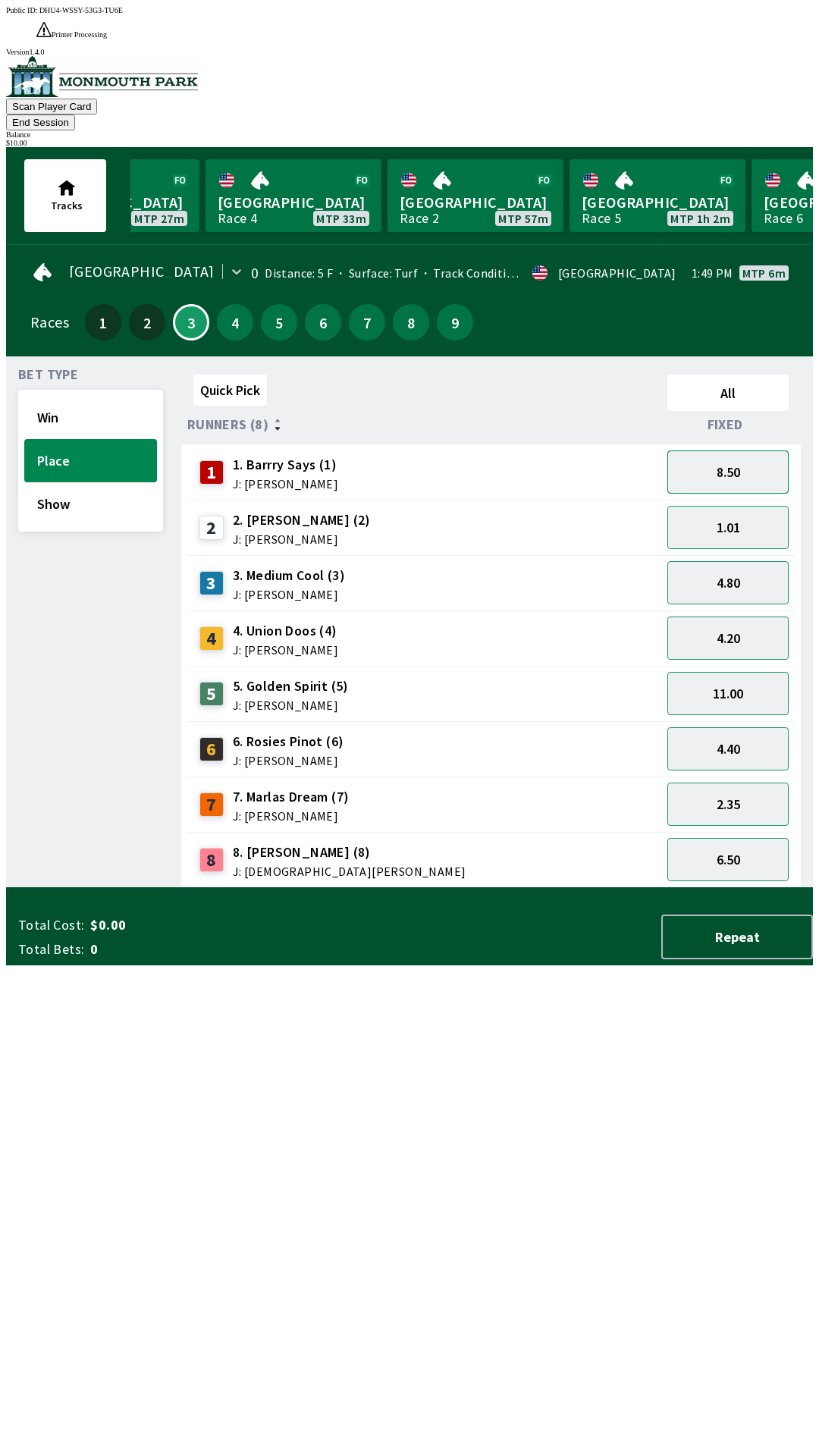
click at [765, 450] on button "8.50" at bounding box center [727, 472] width 121 height 43
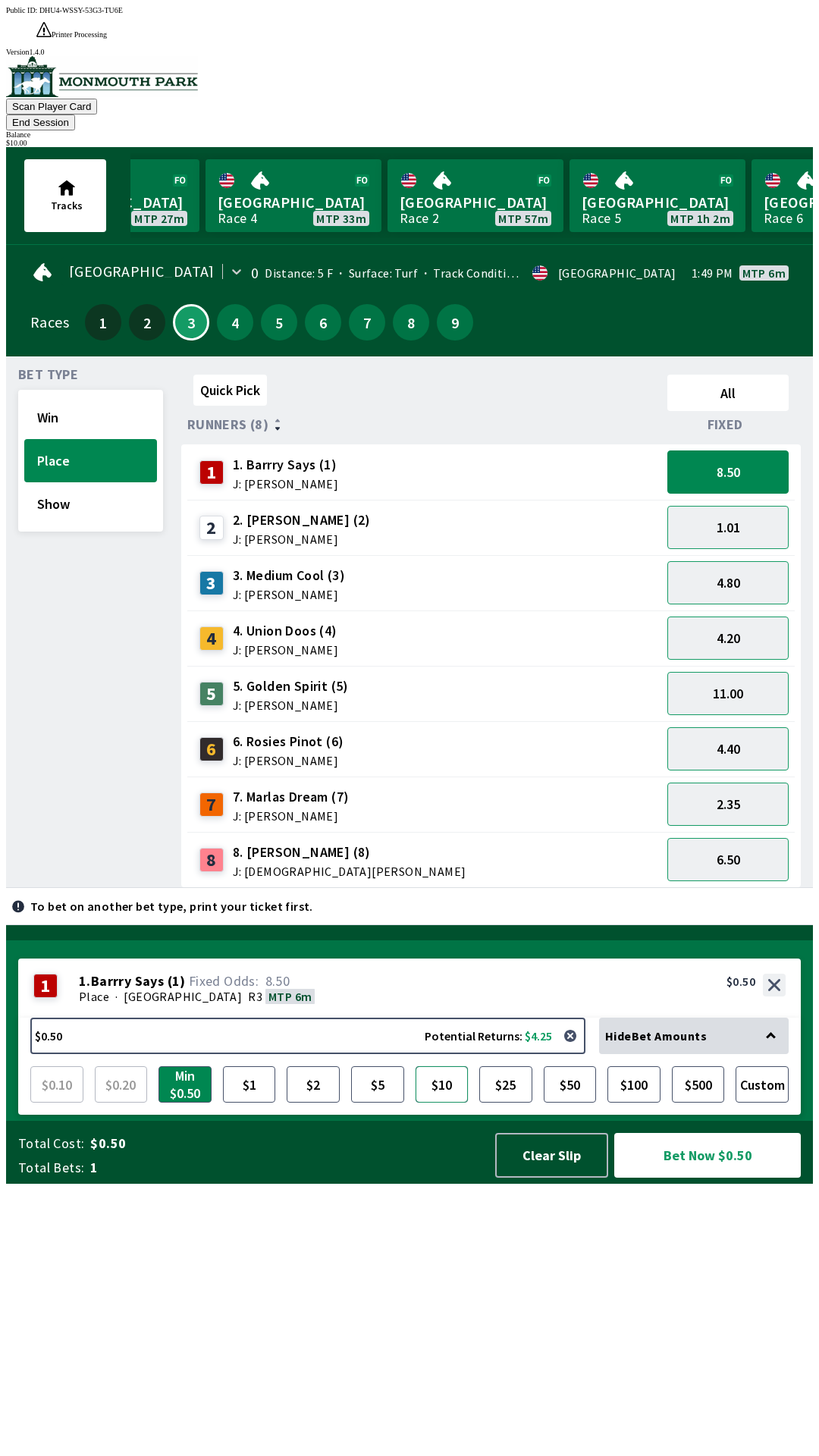
click at [459, 1103] on button "$10" at bounding box center [442, 1084] width 53 height 37
click at [698, 1178] on button "Bet Now $10.00" at bounding box center [707, 1154] width 187 height 45
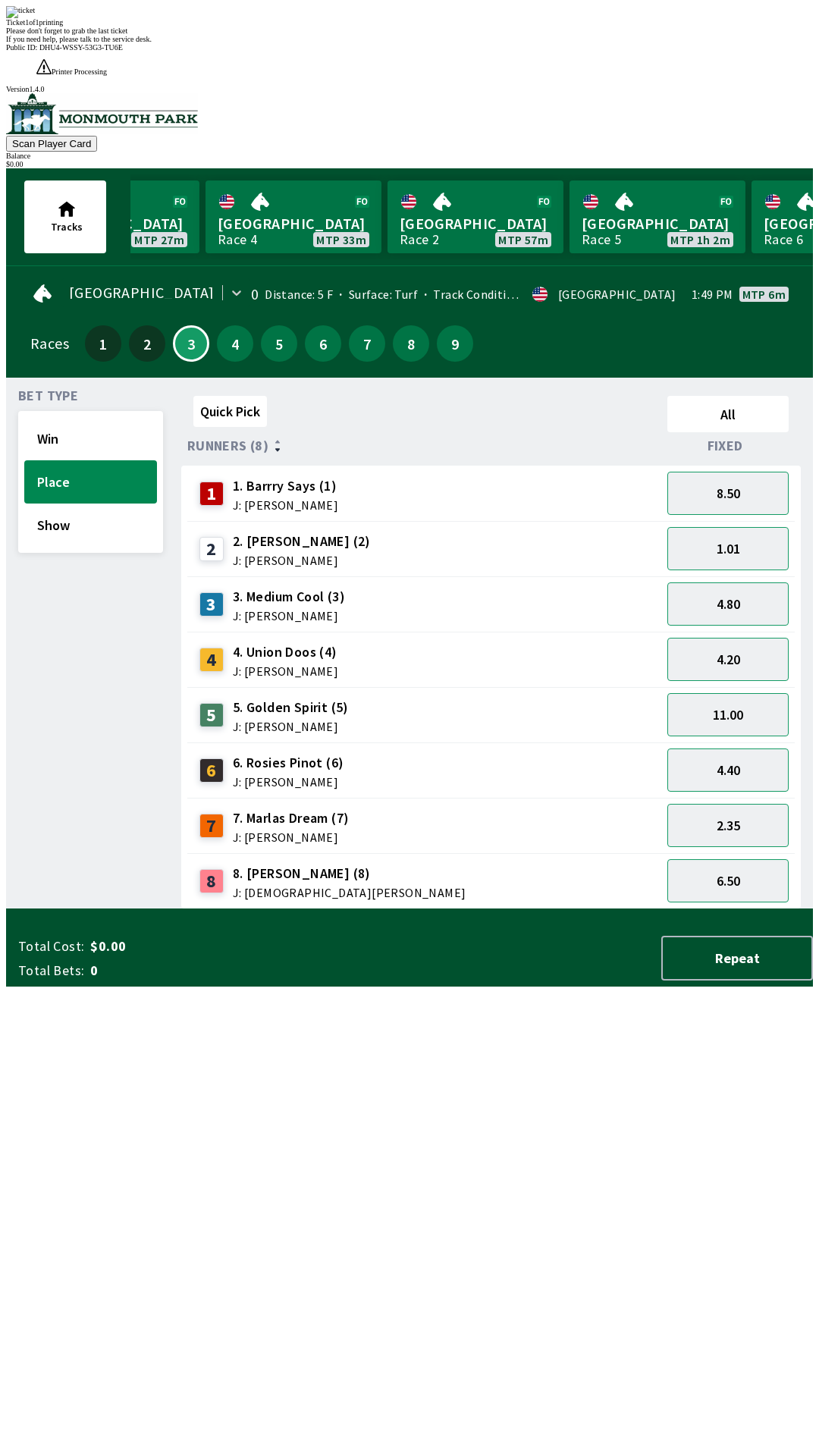
click at [418, 909] on div "Quick Pick All Runners (8) Fixed 1 1. [PERSON_NAME] Says (1) J: [PERSON_NAME] 8…" at bounding box center [498, 649] width 632 height 519
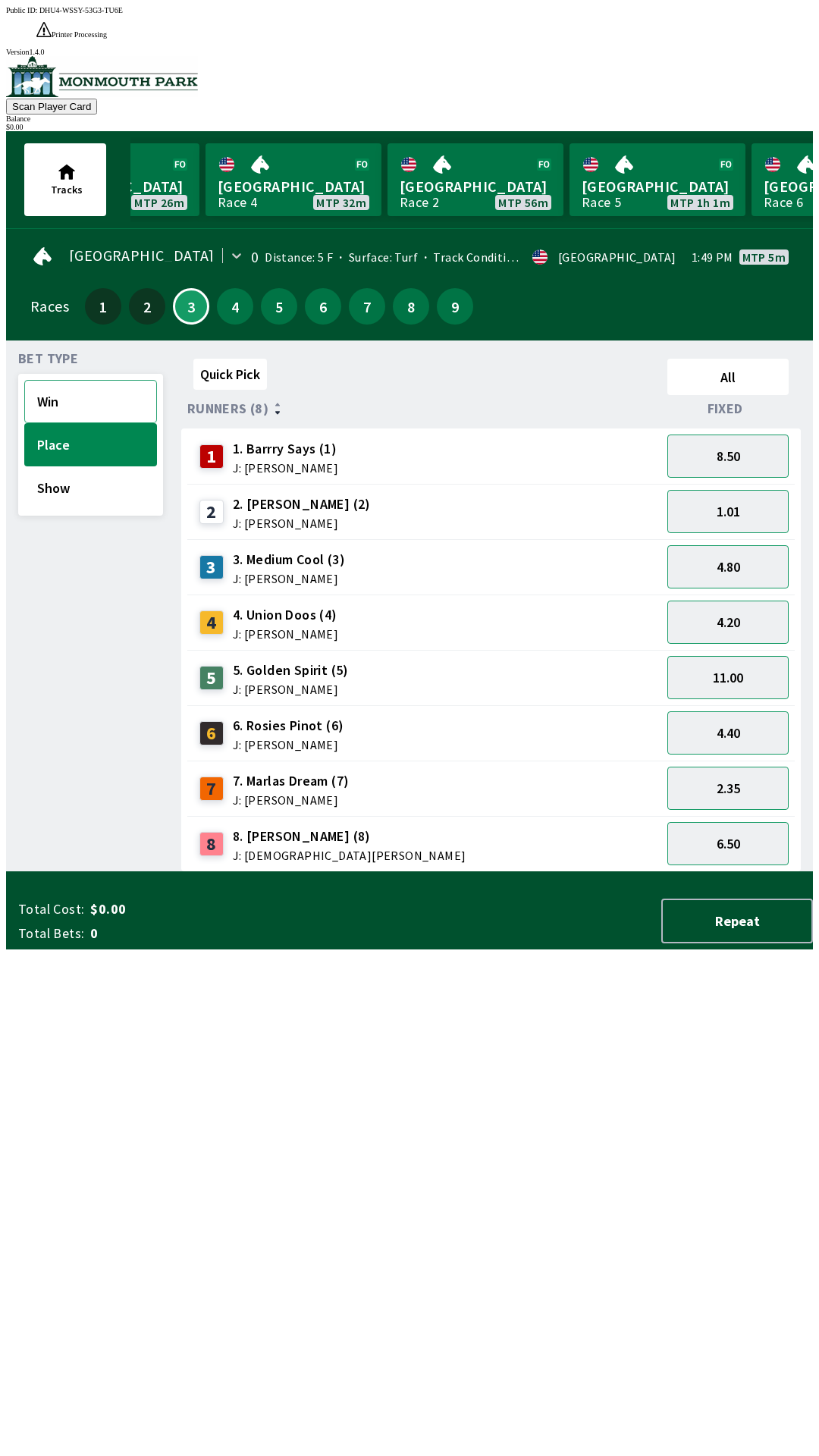
click at [38, 380] on button "Win" at bounding box center [91, 401] width 133 height 43
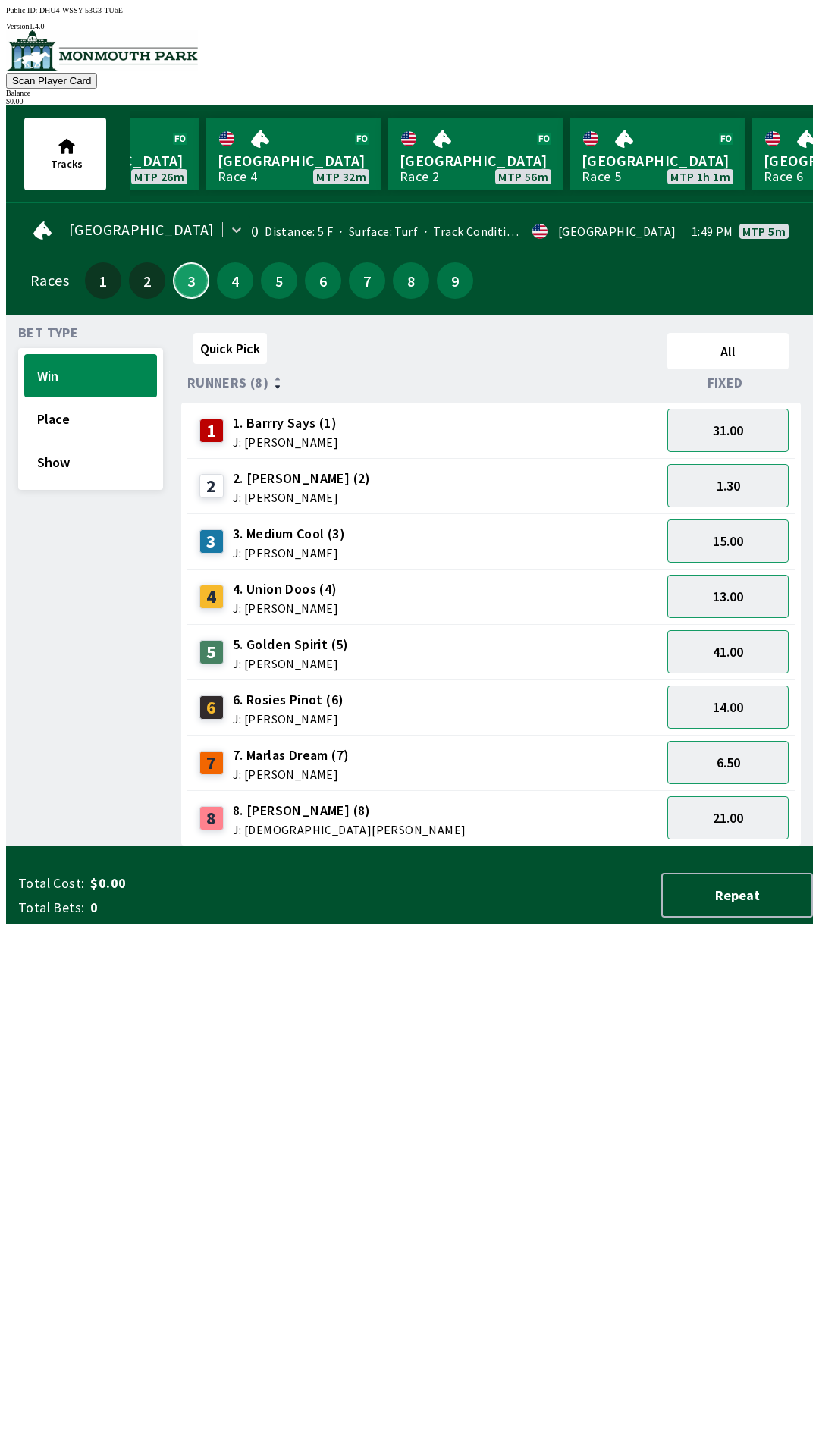
click at [187, 281] on button "3" at bounding box center [191, 280] width 37 height 37
click at [228, 266] on button "4" at bounding box center [235, 280] width 37 height 37
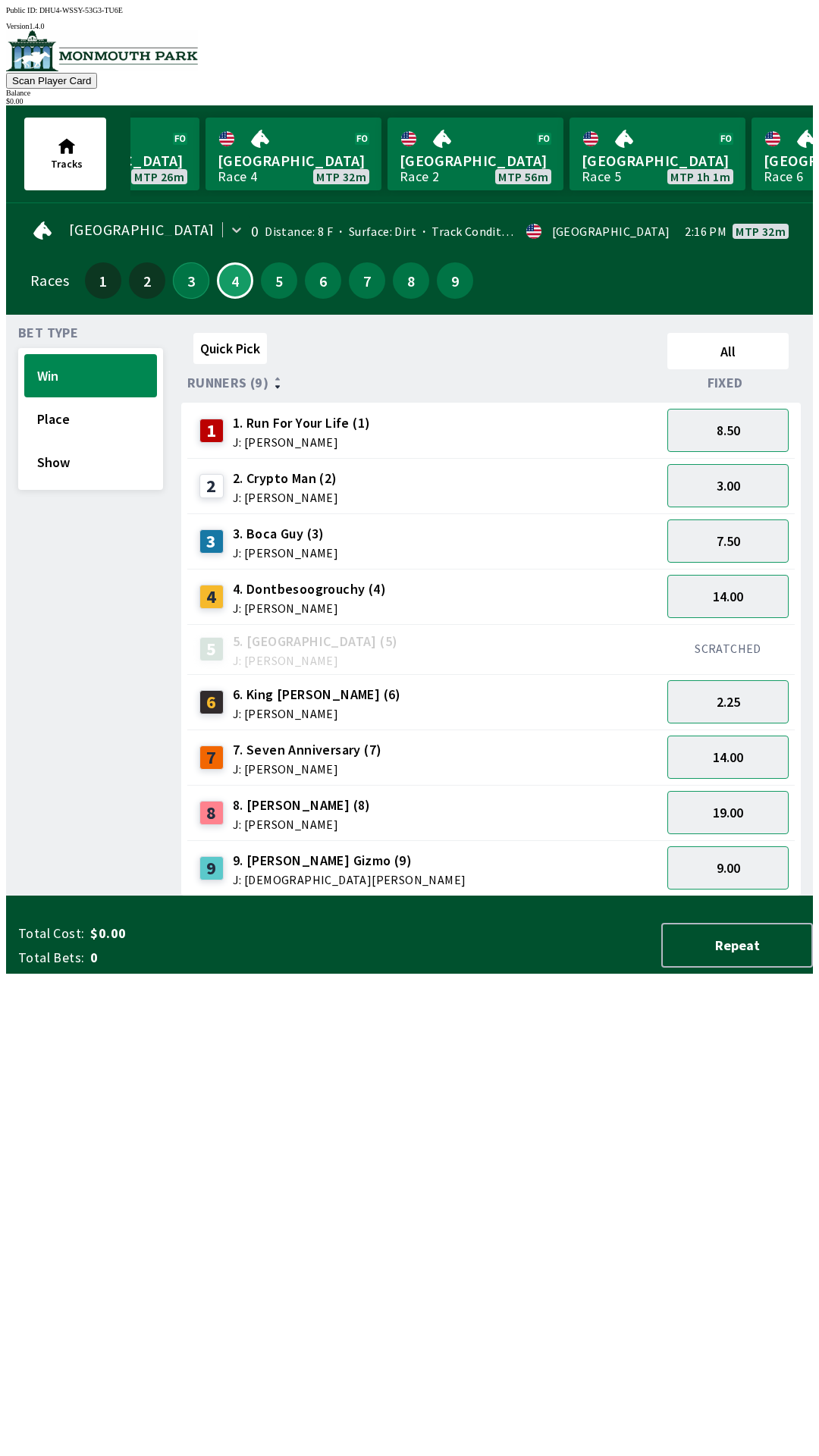
click at [199, 272] on button "3" at bounding box center [191, 280] width 37 height 37
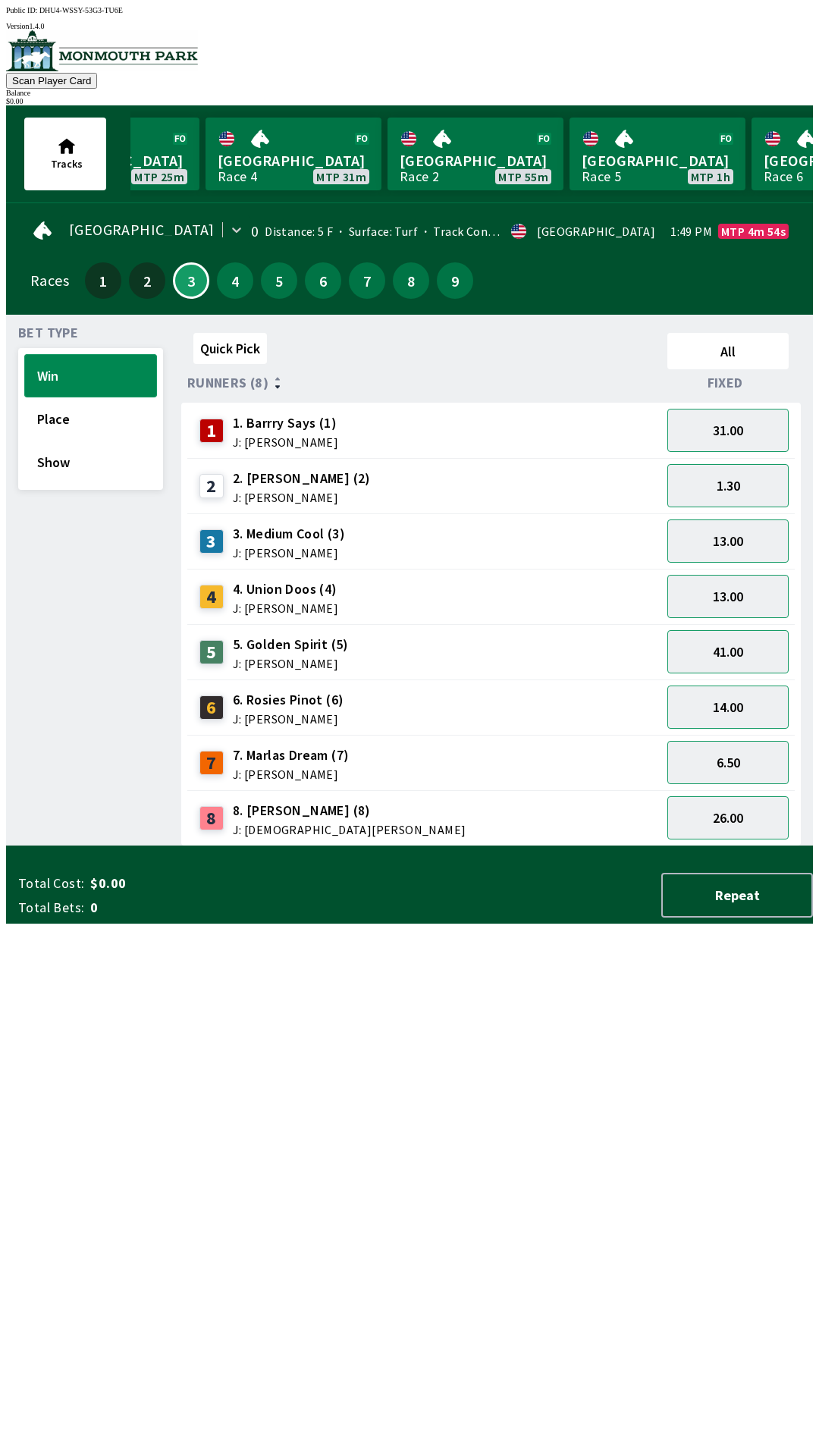
click at [76, 372] on button "Win" at bounding box center [91, 375] width 133 height 43
click at [196, 273] on button "3" at bounding box center [191, 280] width 37 height 37
click at [731, 436] on button "31.00" at bounding box center [727, 430] width 121 height 43
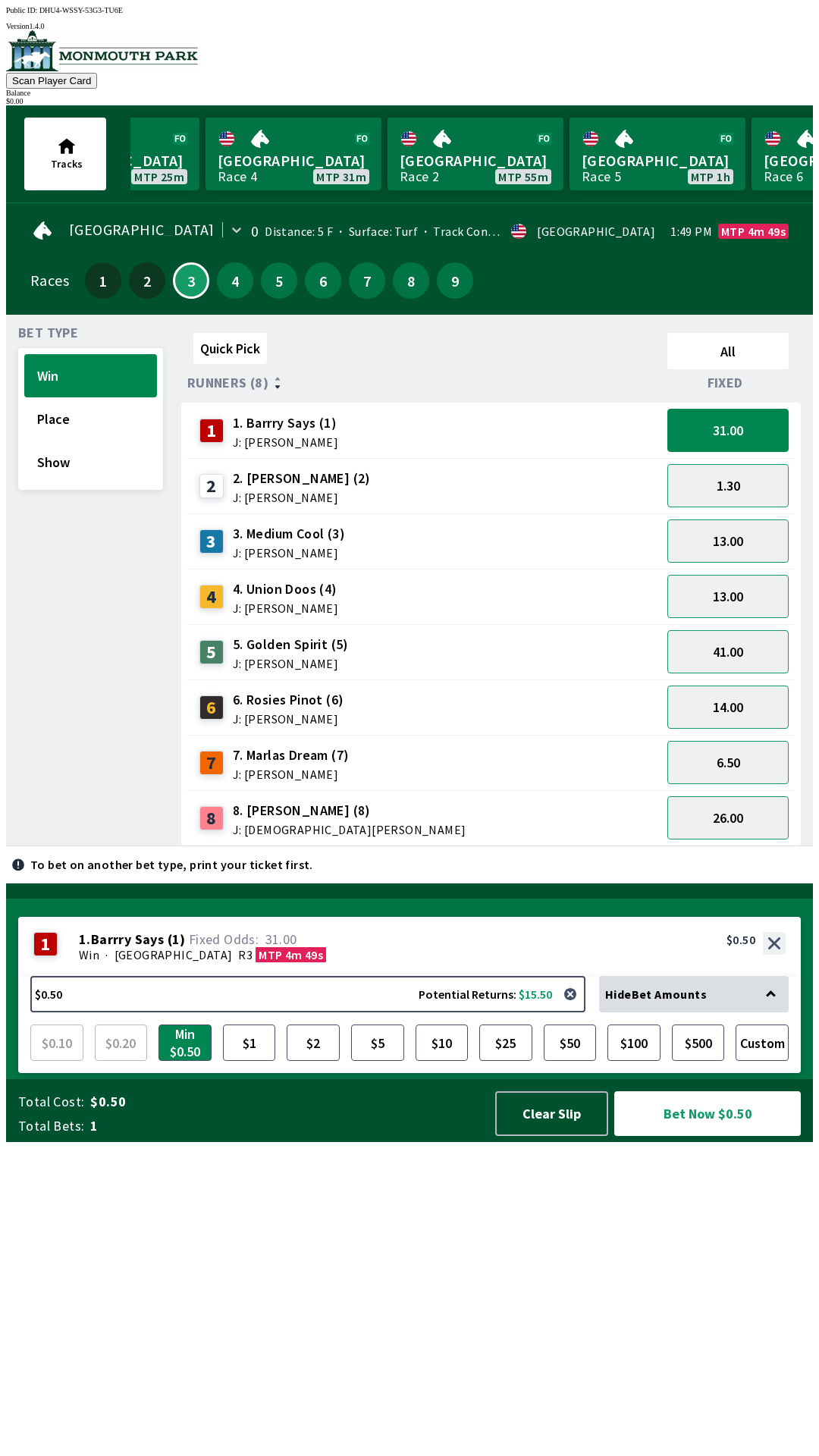
click at [50, 1135] on span "Total Bets:" at bounding box center [51, 1125] width 66 height 18
click at [555, 1135] on button "Clear Slip" at bounding box center [551, 1113] width 113 height 45
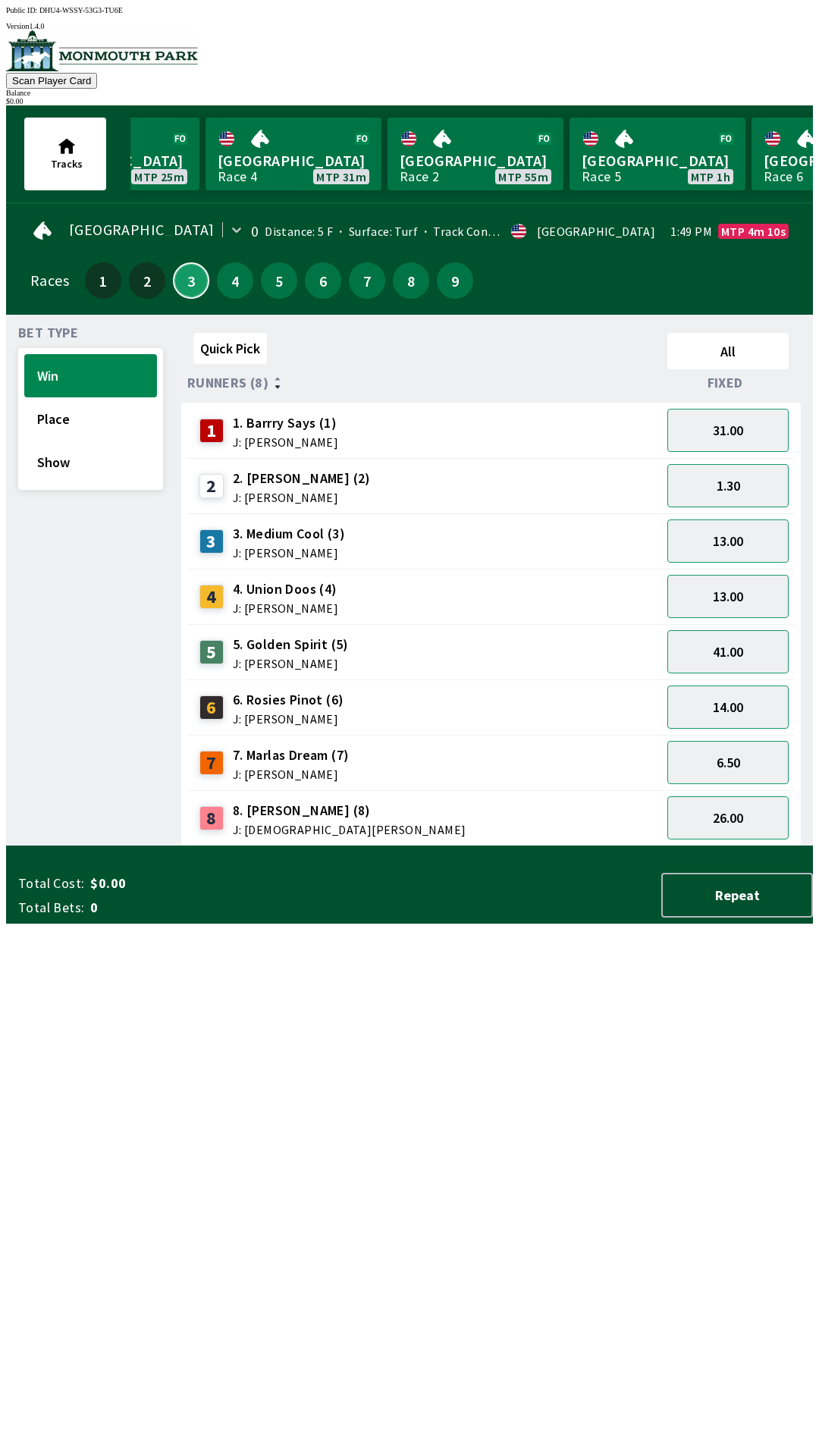
click at [193, 281] on button "3" at bounding box center [191, 280] width 37 height 37
click at [46, 369] on button "Win" at bounding box center [91, 375] width 133 height 43
click at [310, 436] on span "J: [PERSON_NAME]" at bounding box center [286, 442] width 106 height 13
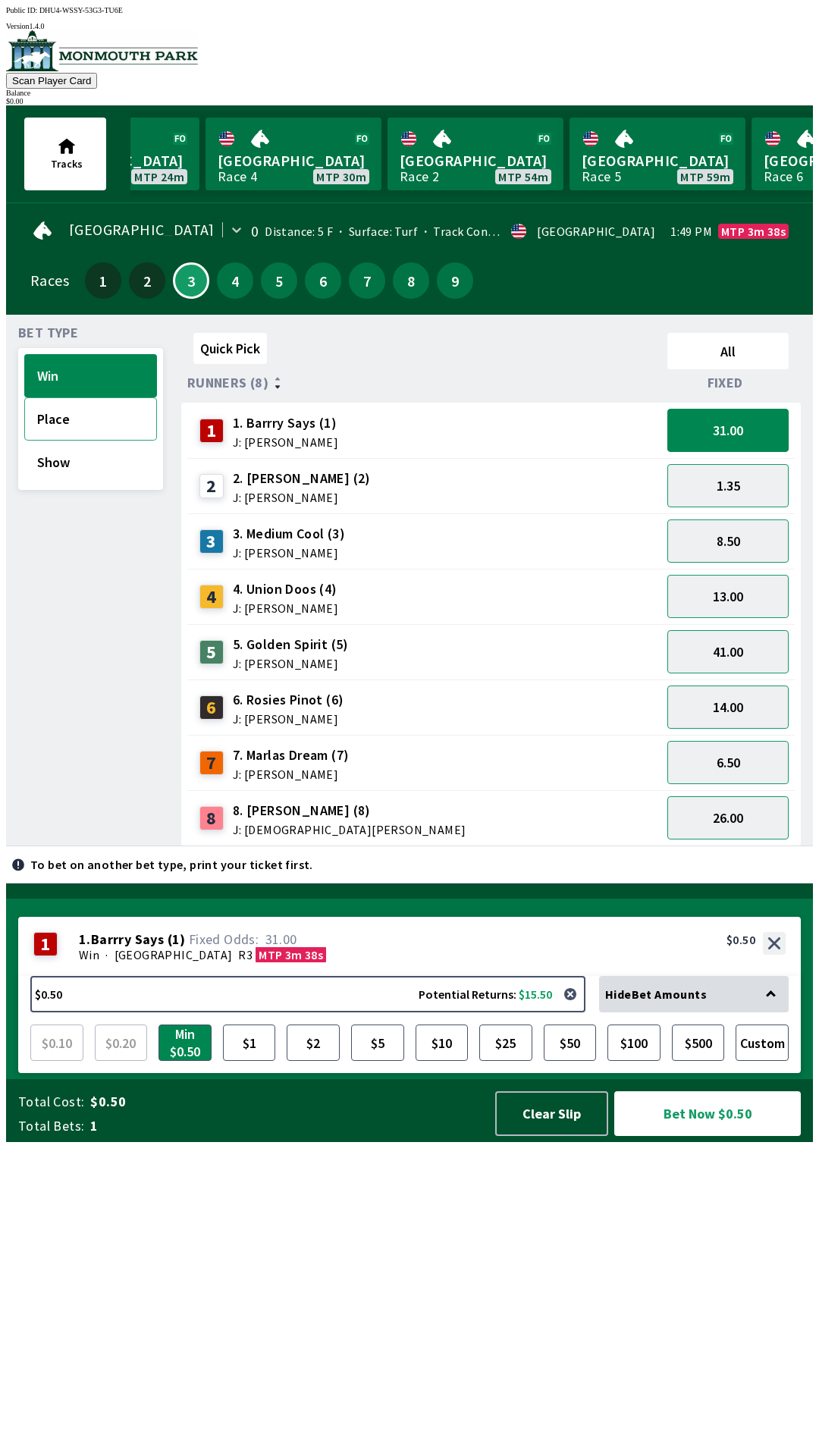
click at [91, 414] on button "Place" at bounding box center [91, 418] width 133 height 43
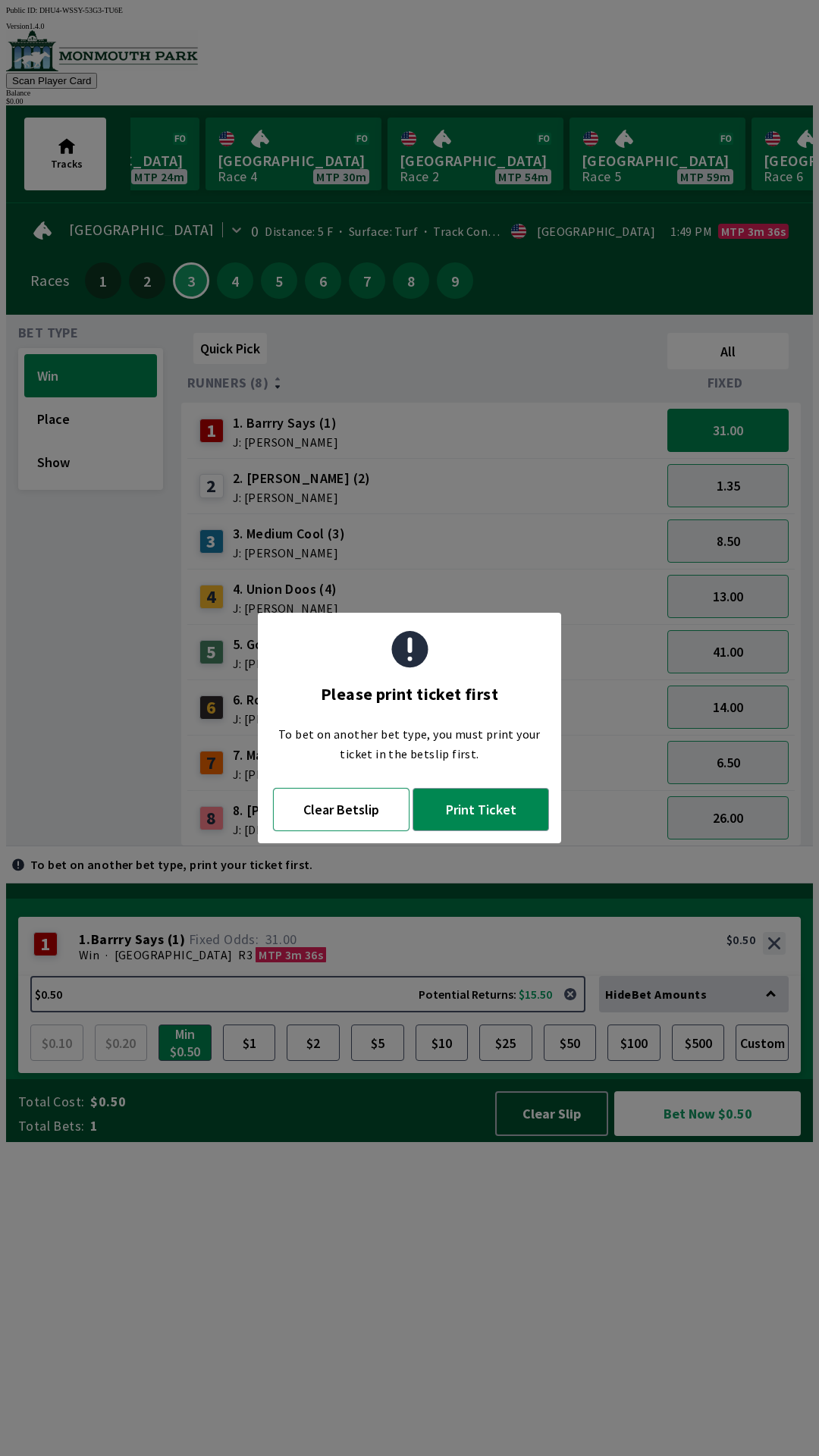
click at [372, 809] on button "Clear Betslip" at bounding box center [341, 809] width 137 height 43
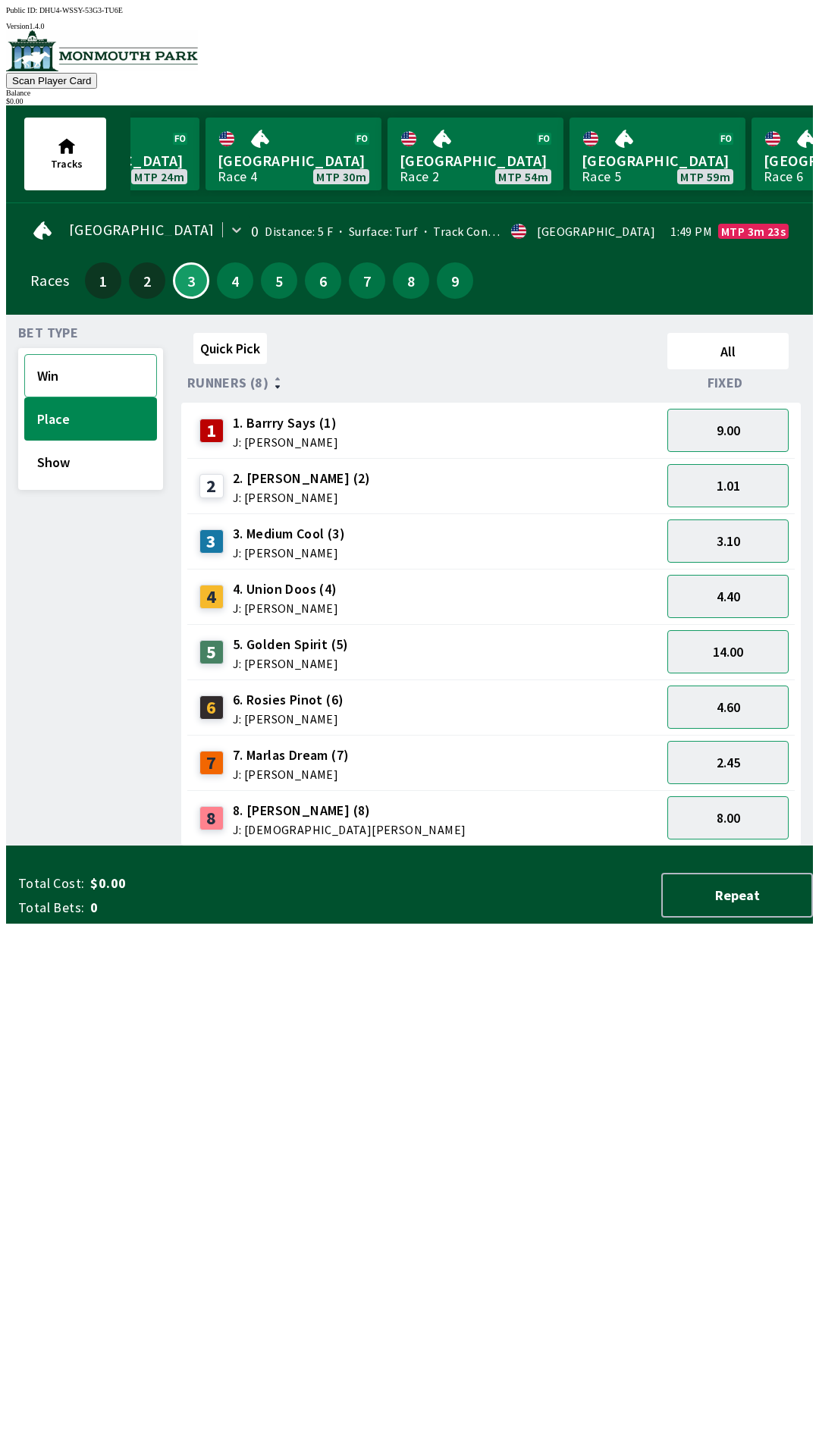
click at [46, 383] on button "Win" at bounding box center [91, 375] width 133 height 43
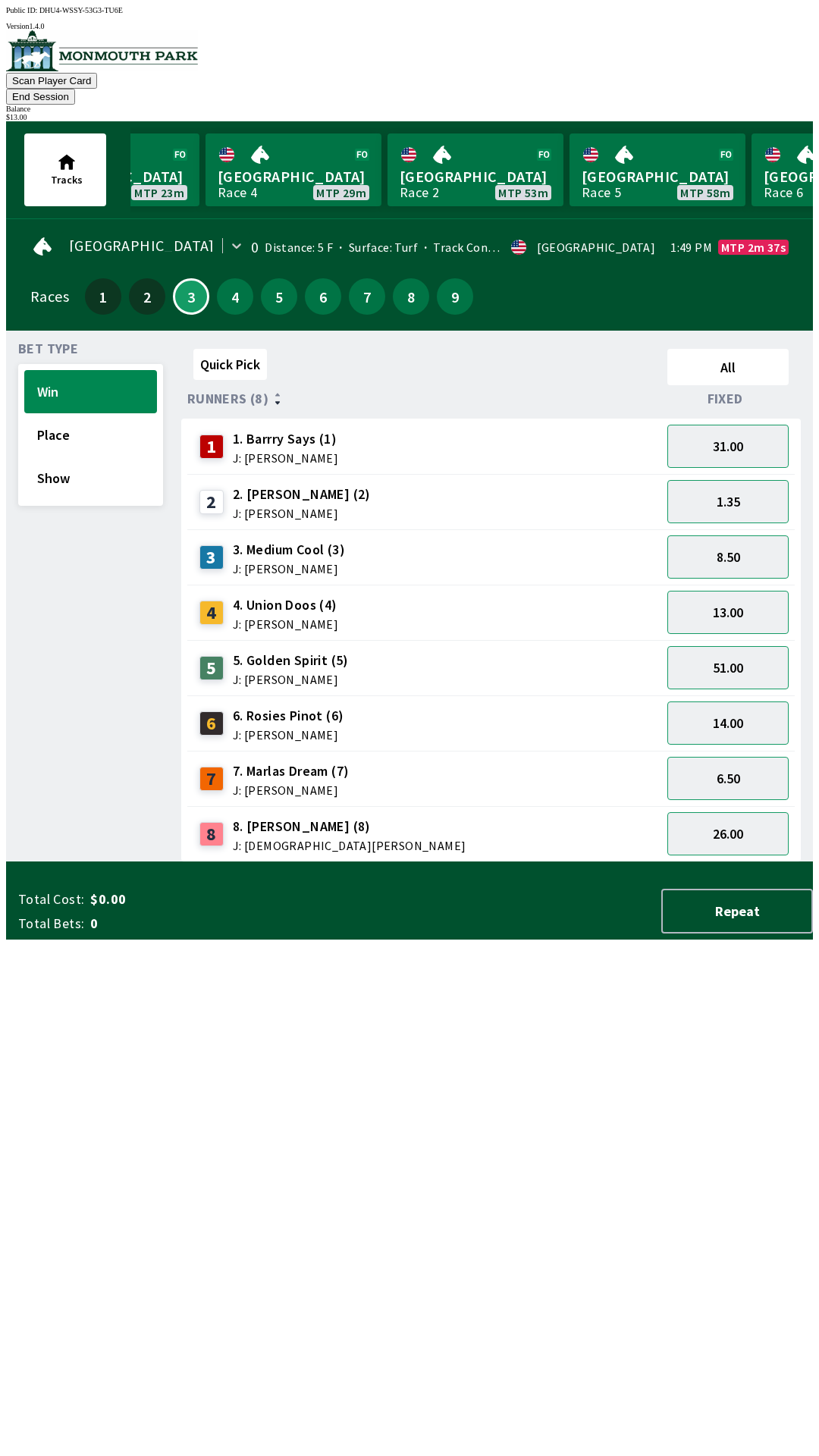
click at [659, 862] on div "Quick Pick All Runners (8) Fixed 1 1. [PERSON_NAME] Says (1) J: [PERSON_NAME] 3…" at bounding box center [498, 602] width 632 height 519
click at [735, 535] on button "8.50" at bounding box center [727, 556] width 121 height 43
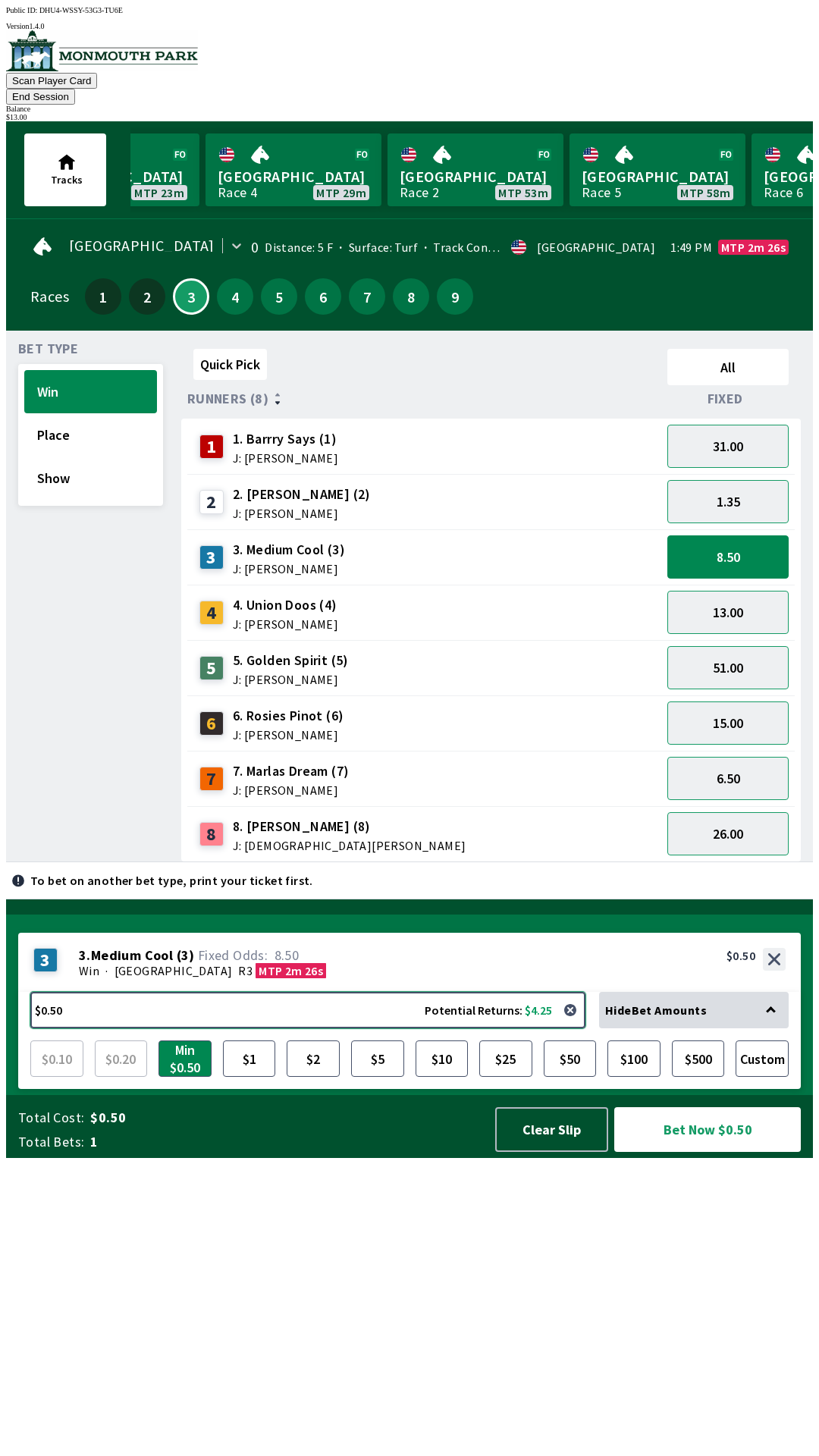
click at [307, 1028] on button "$0.50 Potential Returns: $4.25" at bounding box center [308, 1010] width 555 height 37
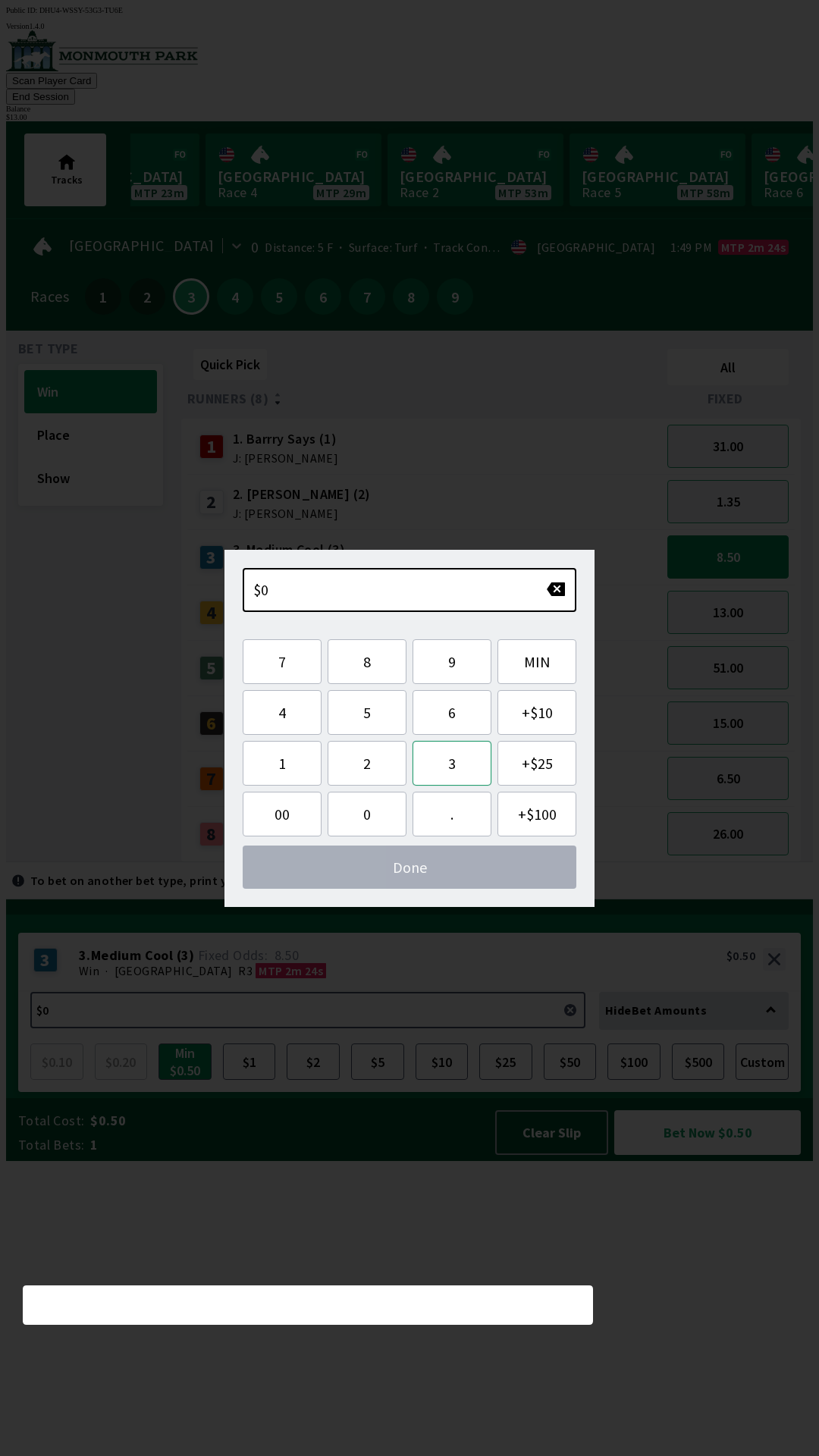
click at [455, 744] on button "3" at bounding box center [451, 762] width 79 height 45
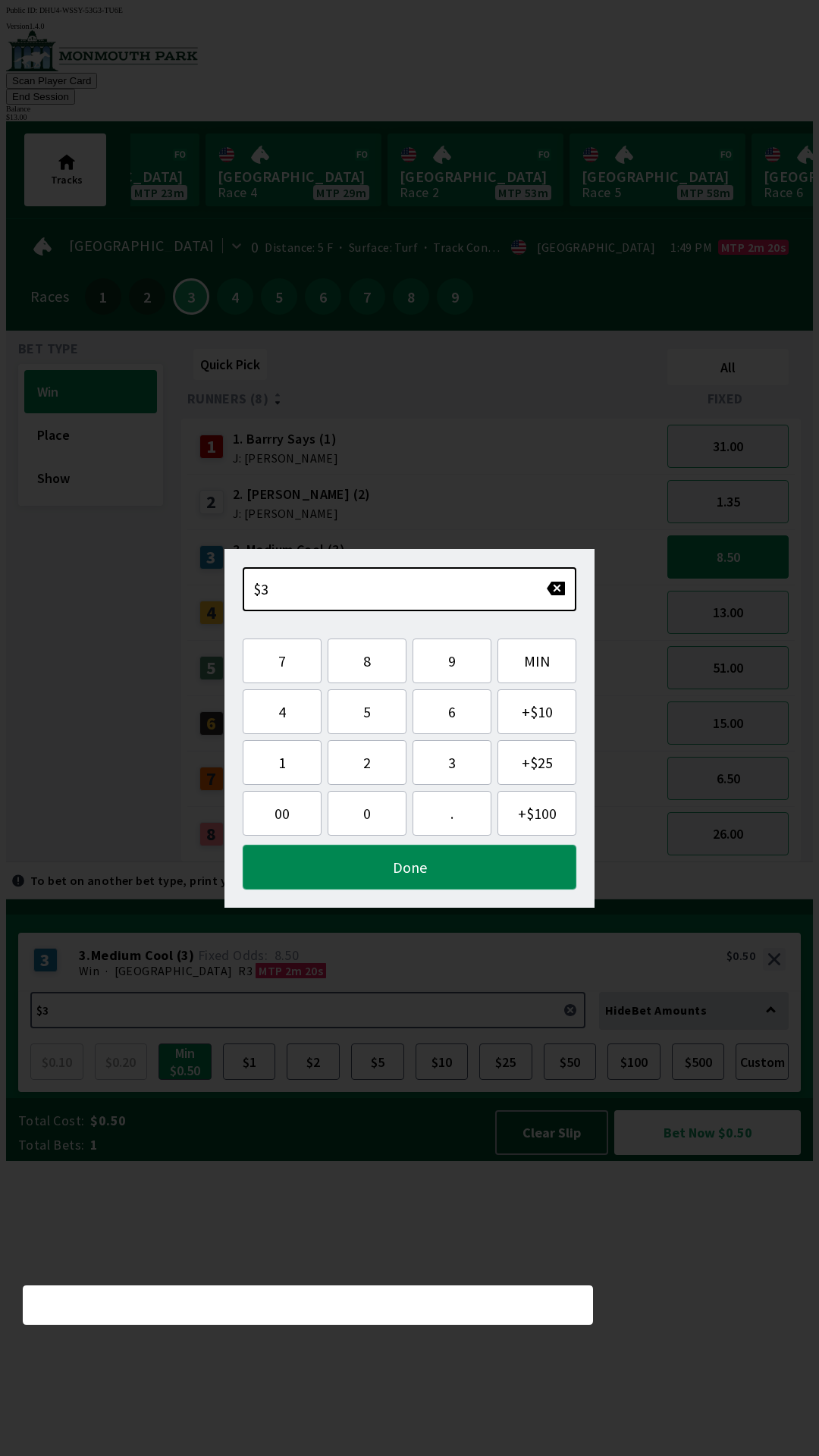
click at [508, 875] on button "Done" at bounding box center [409, 866] width 334 height 45
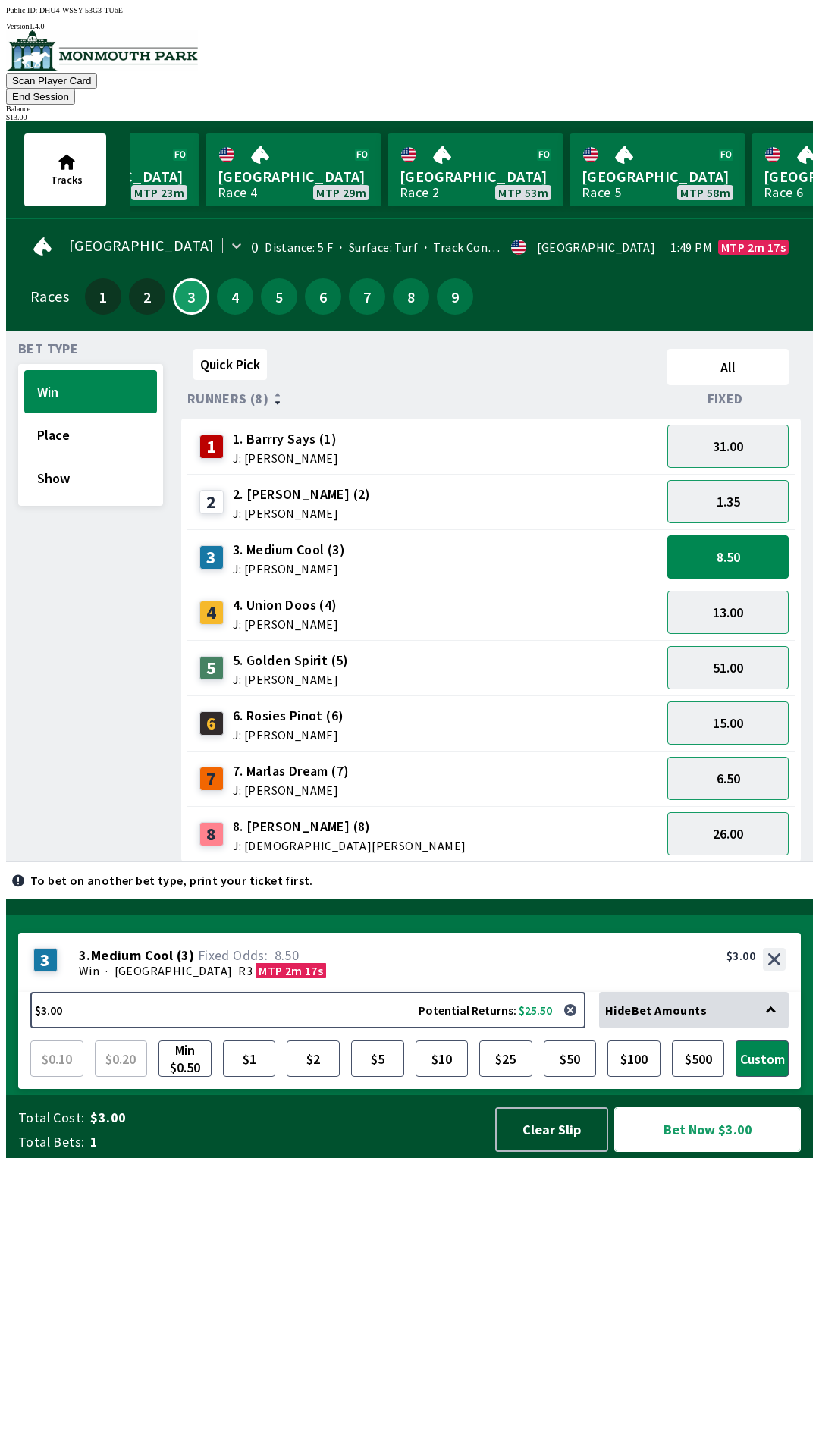
click at [723, 1152] on button "Bet Now $3.00" at bounding box center [707, 1129] width 187 height 45
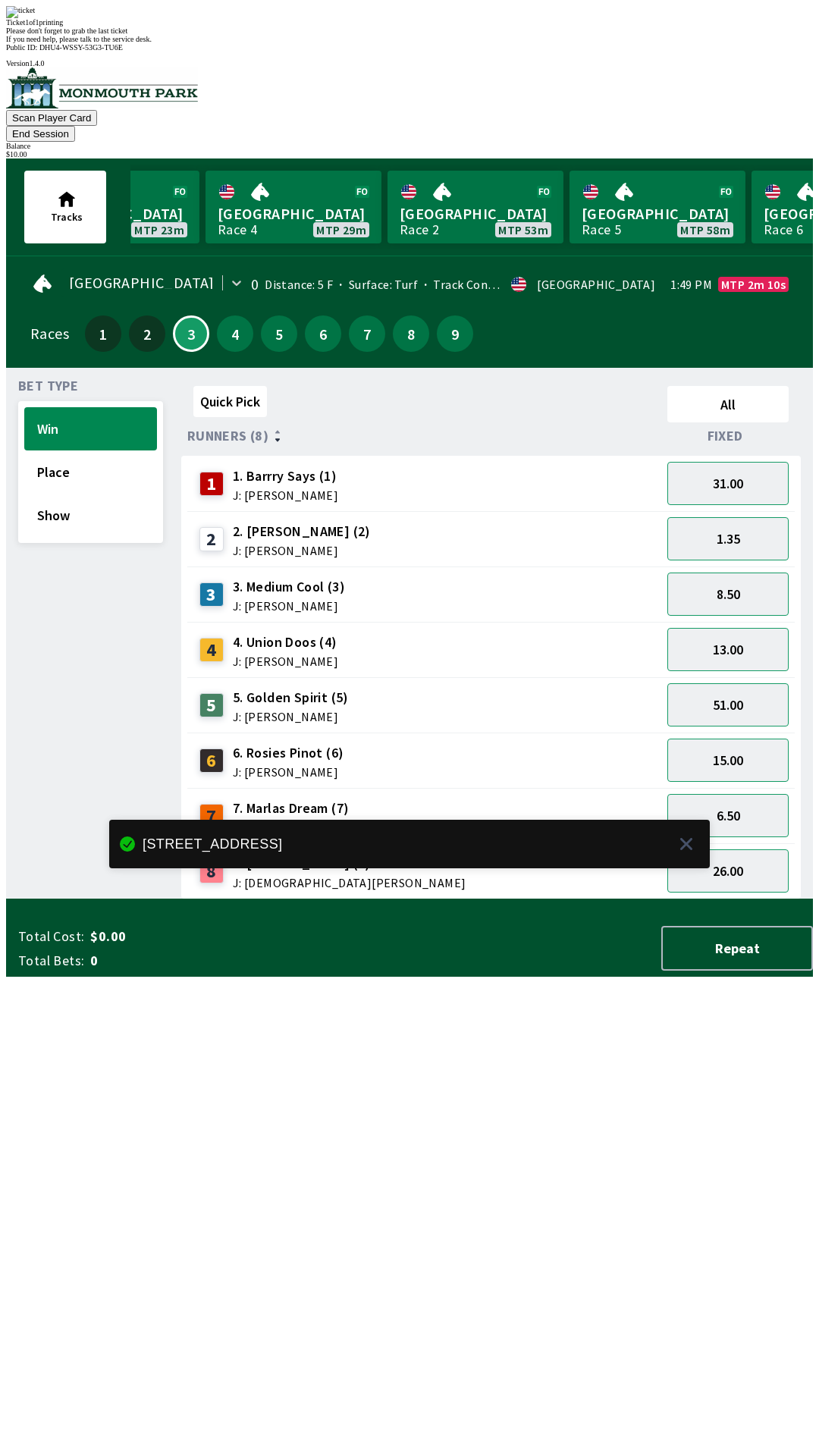
click at [667, 899] on div "Quick Pick All Runners (8) Fixed 1 1. [PERSON_NAME] Says (1) J: [PERSON_NAME] 3…" at bounding box center [498, 640] width 632 height 519
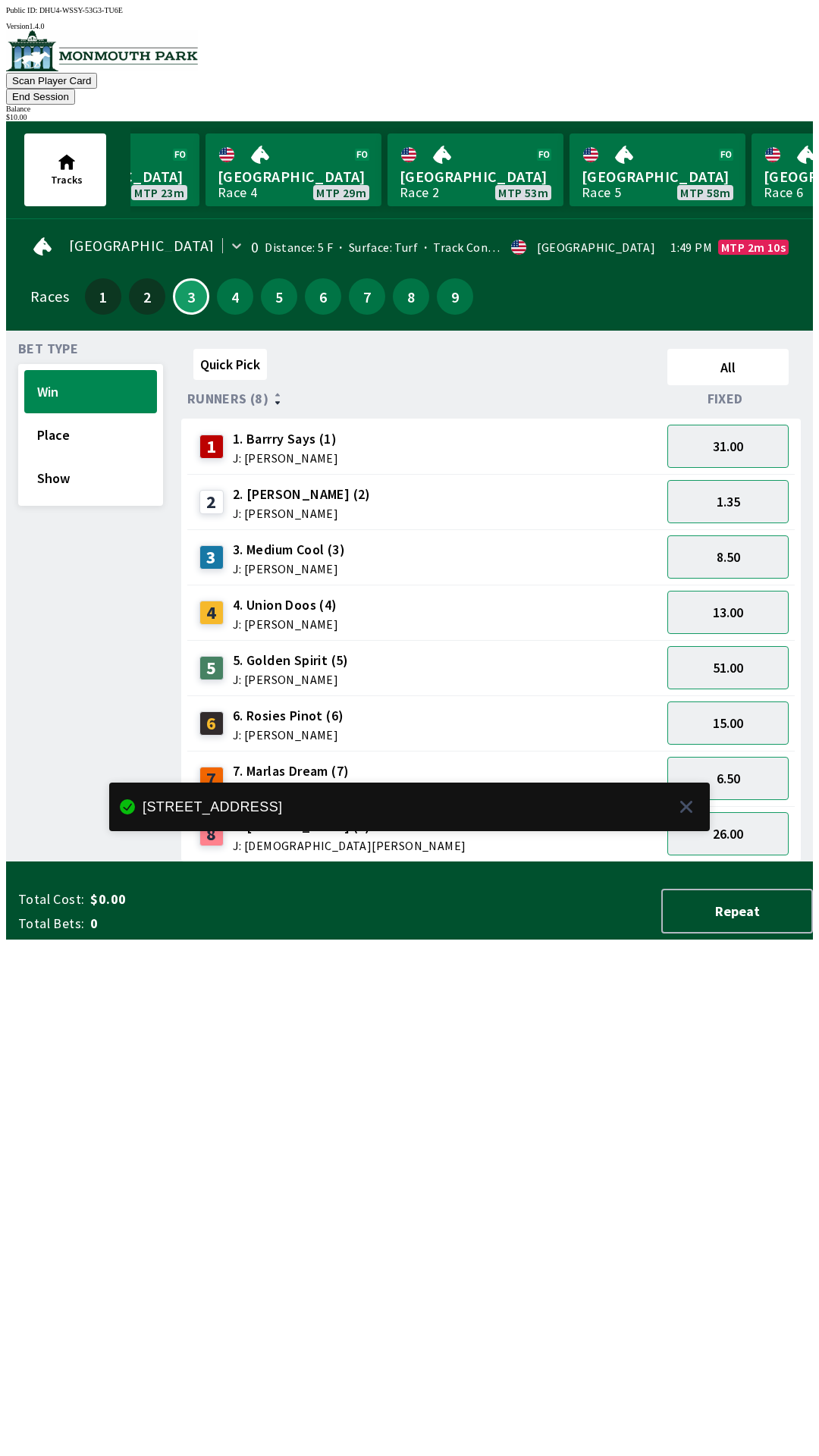
click at [613, 862] on div "Quick Pick All Runners (8) Fixed 1 1. [PERSON_NAME] Says (1) J: [PERSON_NAME] 3…" at bounding box center [498, 602] width 632 height 519
click at [713, 762] on button "6.50" at bounding box center [727, 778] width 121 height 43
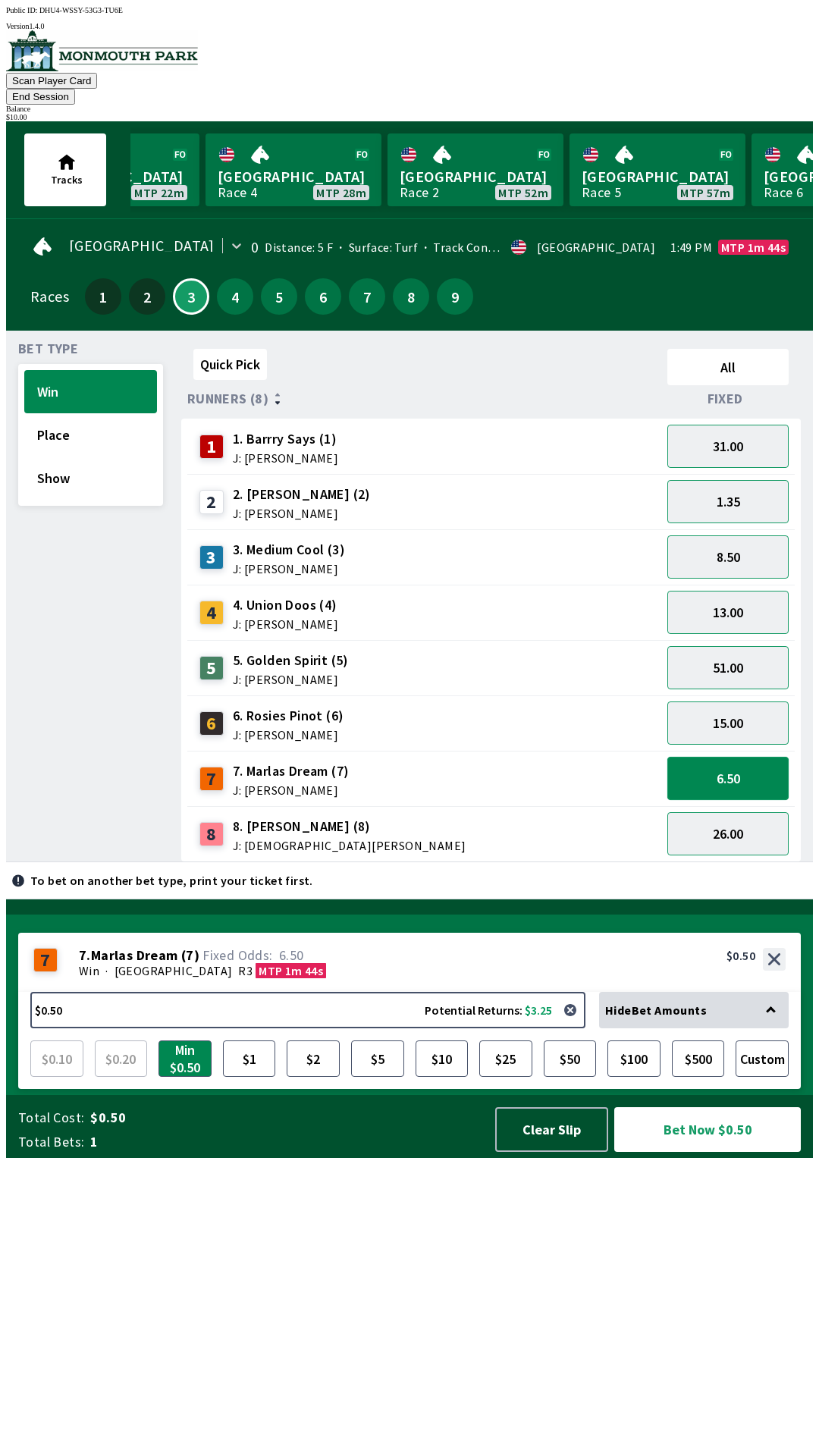
click at [735, 757] on button "6.50" at bounding box center [727, 778] width 121 height 43
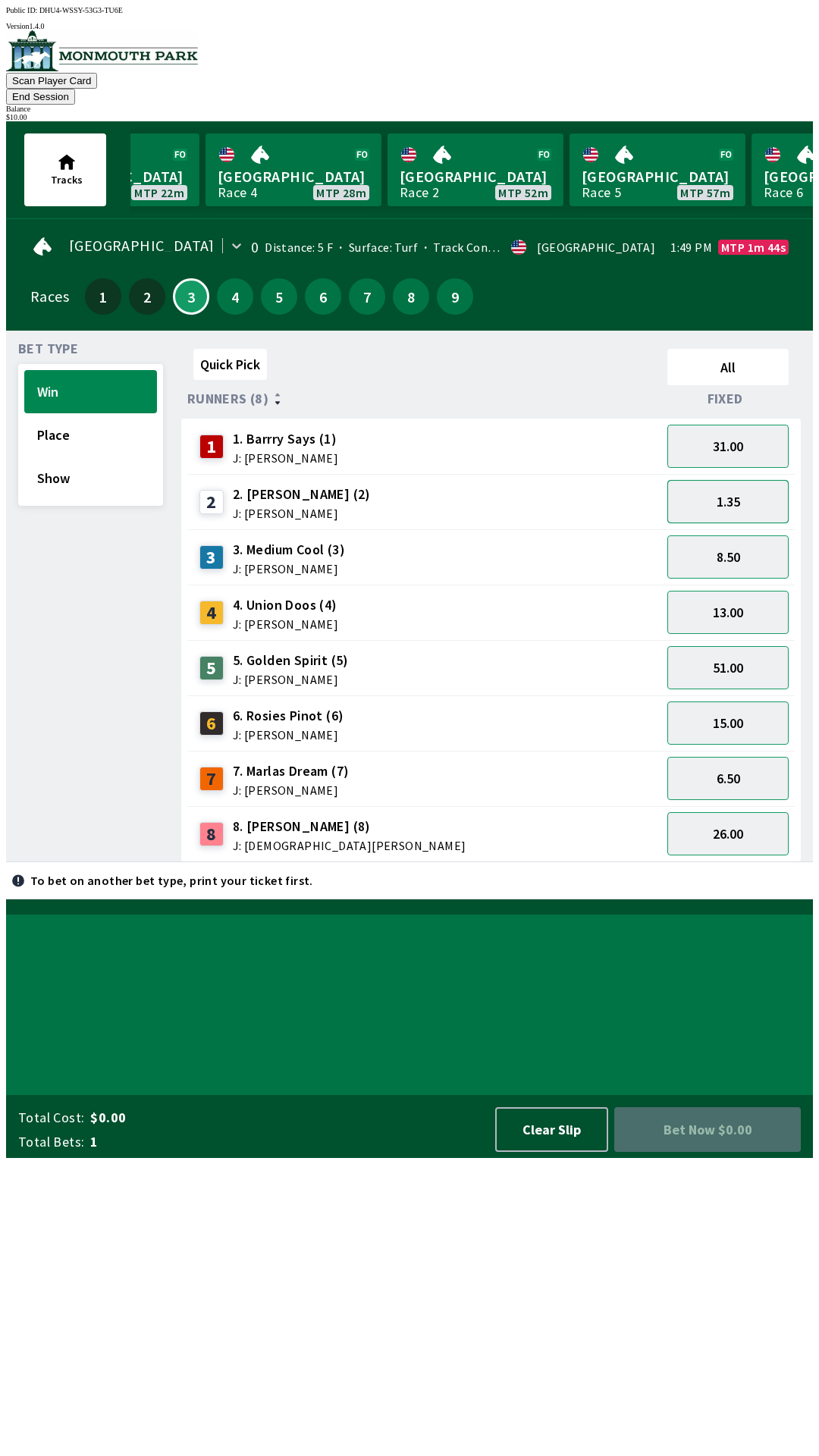
click at [732, 480] on button "1.35" at bounding box center [727, 501] width 121 height 43
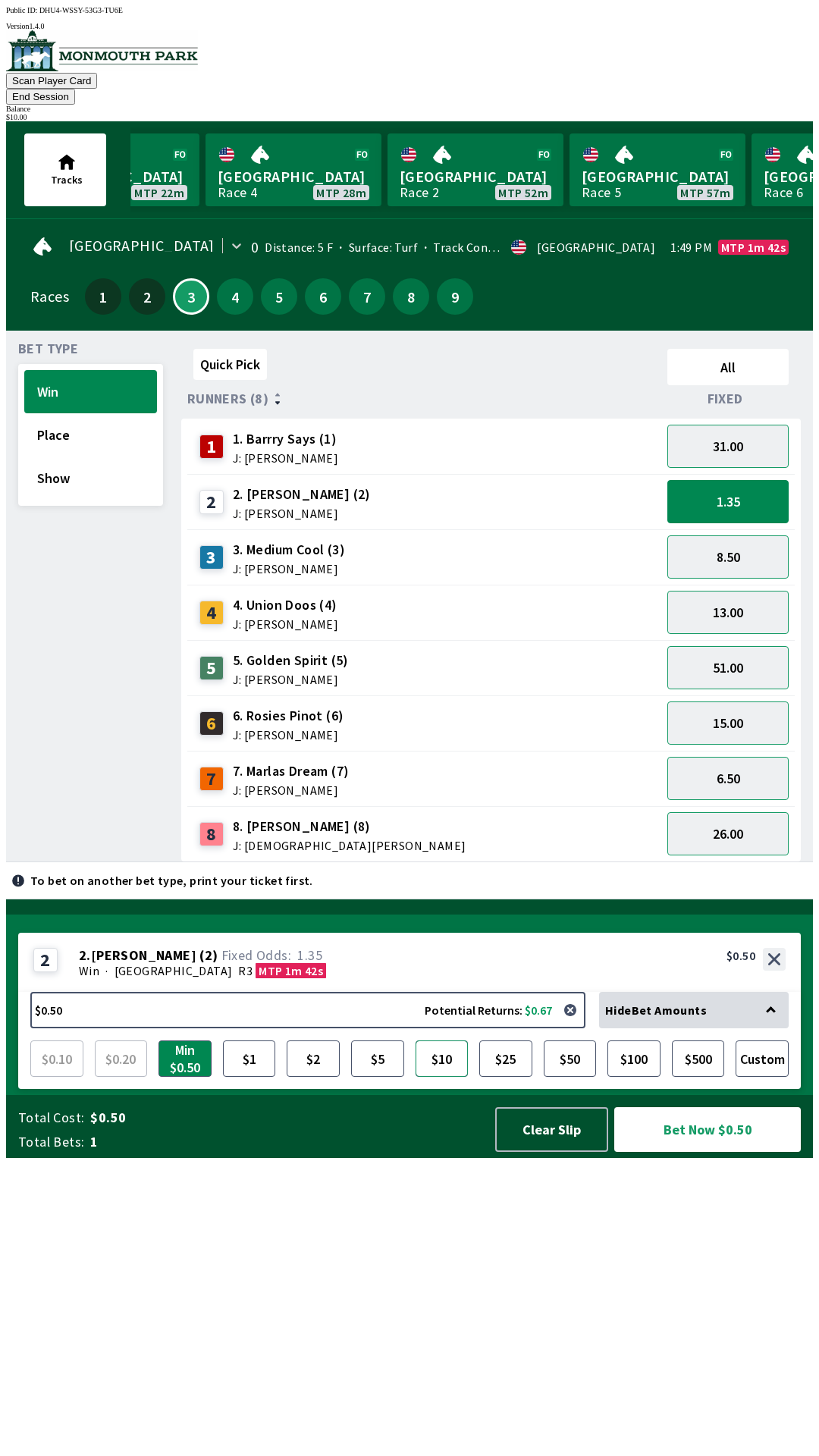
click at [436, 1077] on button "$10" at bounding box center [442, 1058] width 53 height 37
click at [735, 493] on button "1.35" at bounding box center [727, 501] width 121 height 43
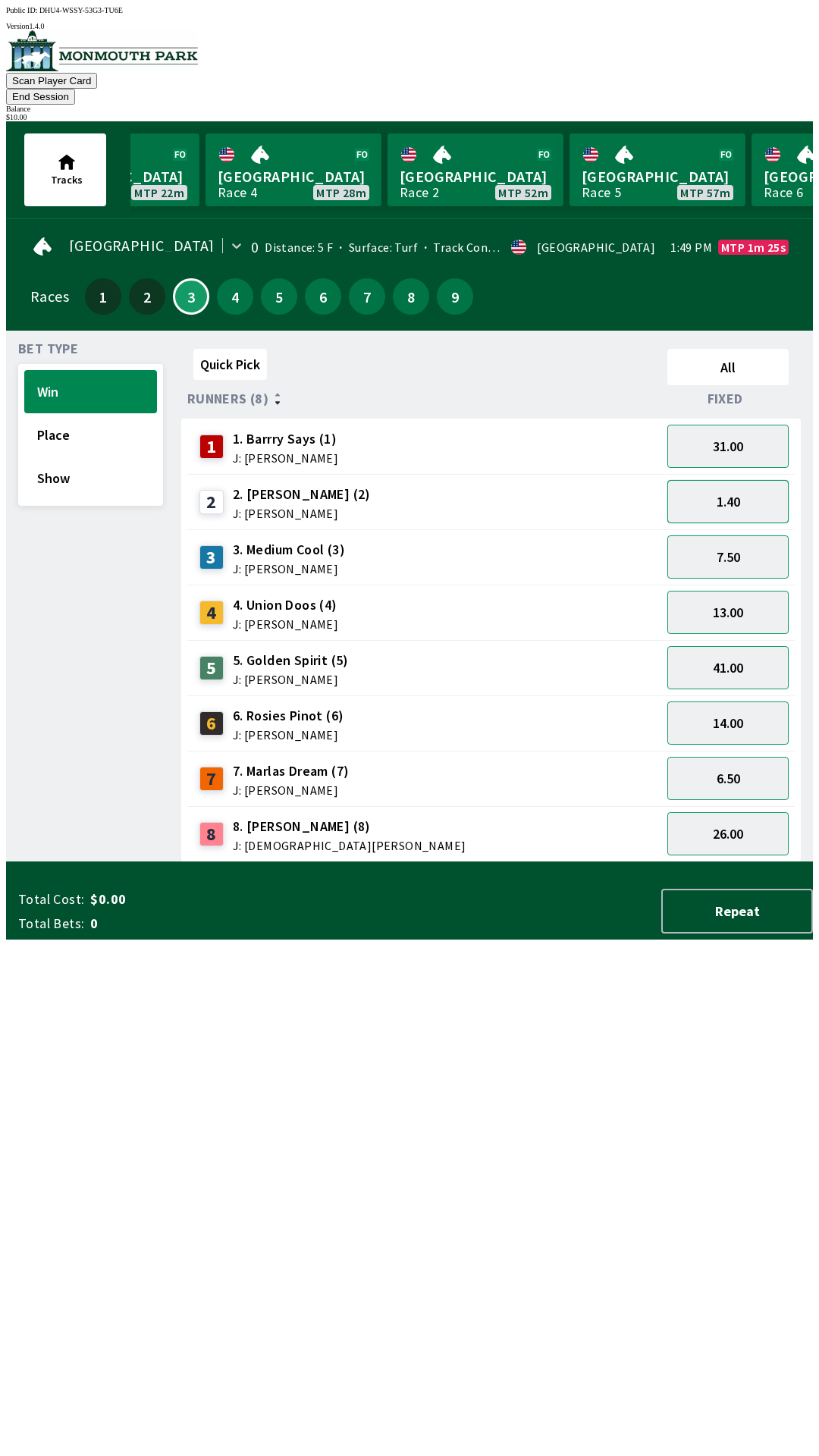
click at [739, 491] on button "1.40" at bounding box center [727, 501] width 121 height 43
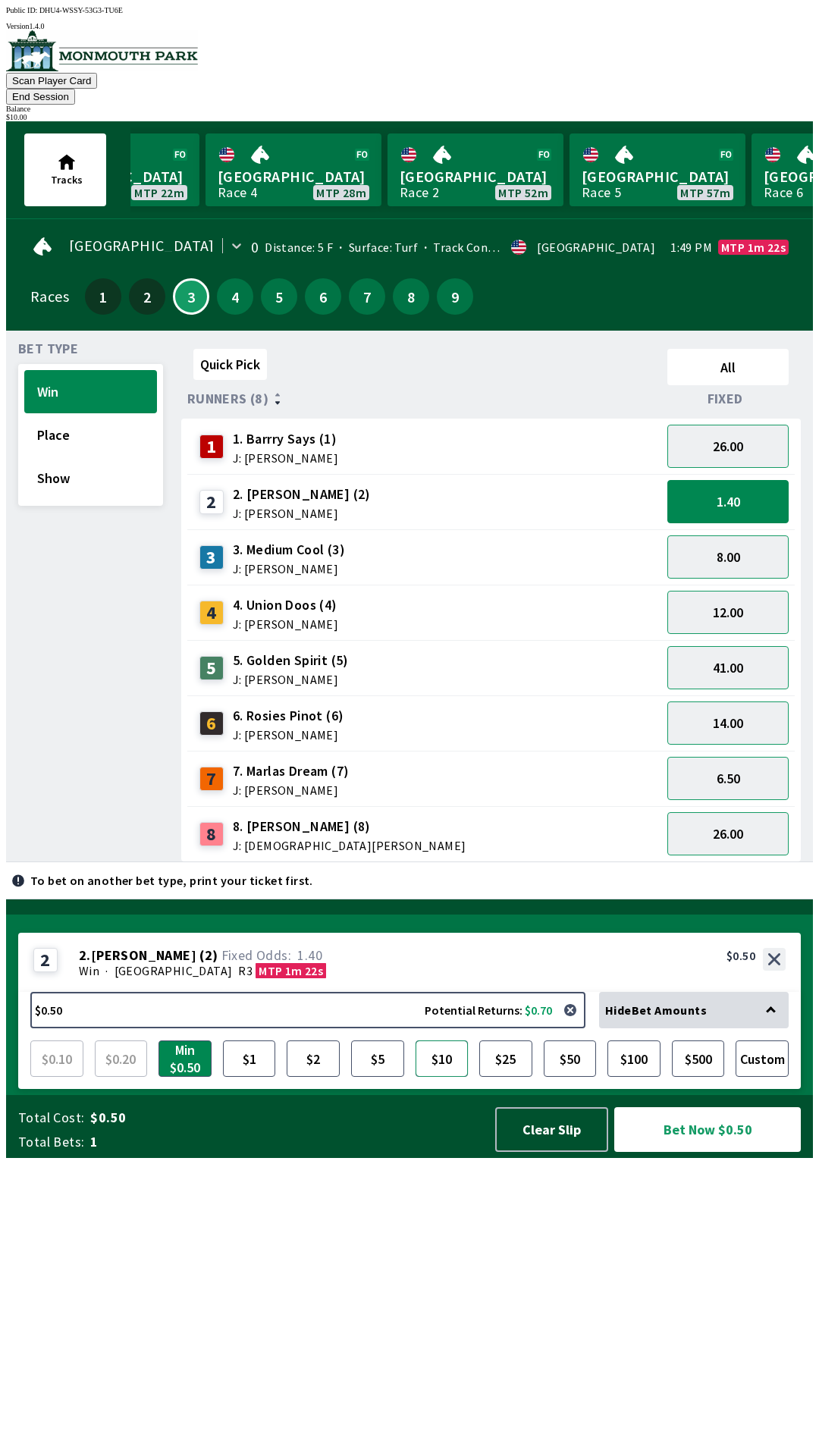
click at [451, 1077] on button "$10" at bounding box center [442, 1058] width 53 height 37
click at [706, 1152] on button "Bet Now $10.00" at bounding box center [707, 1129] width 187 height 45
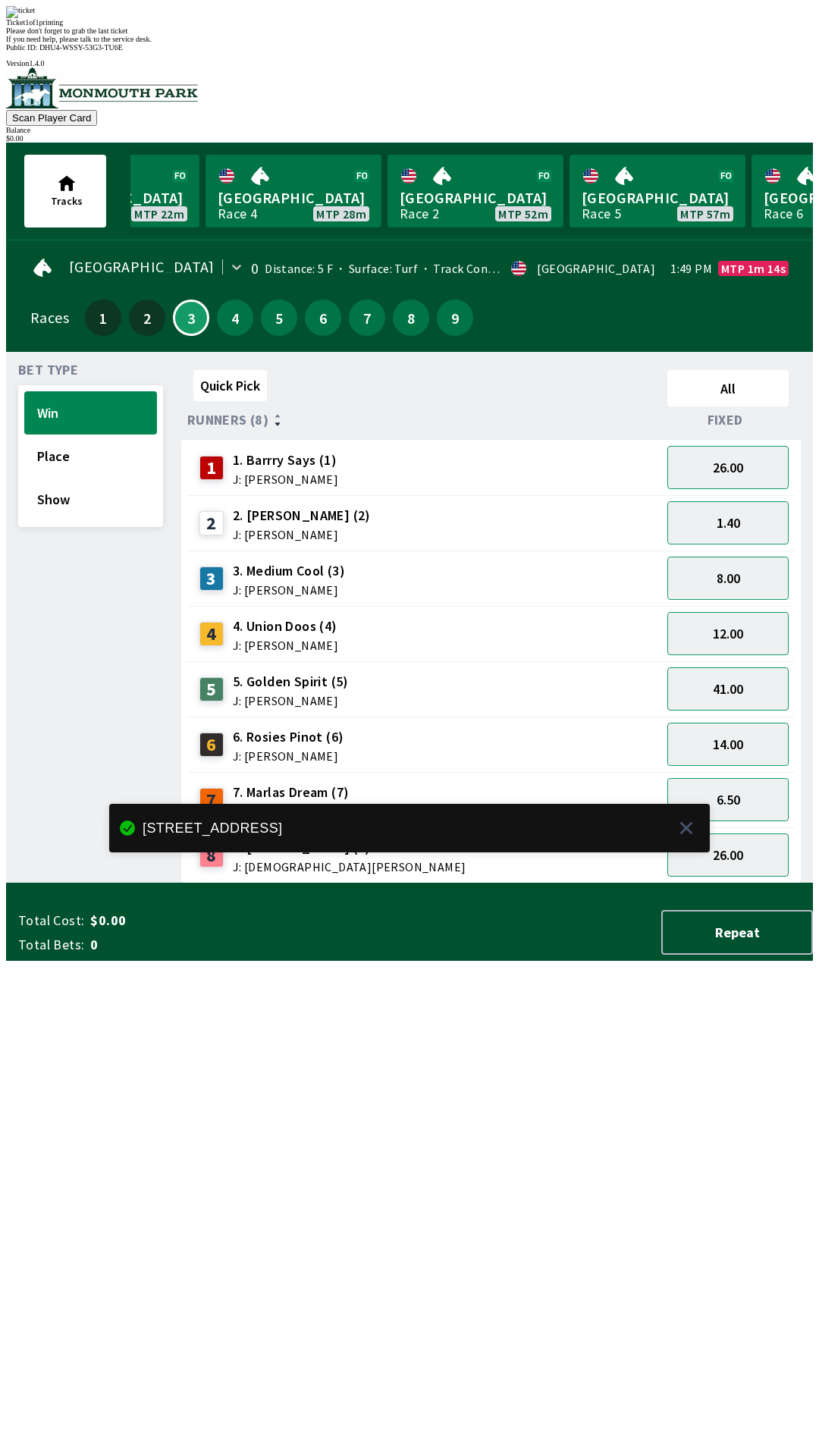
click at [676, 884] on div "Quick Pick All Runners (8) Fixed 1 1. [PERSON_NAME] Says (1) J: [PERSON_NAME] 2…" at bounding box center [498, 623] width 632 height 519
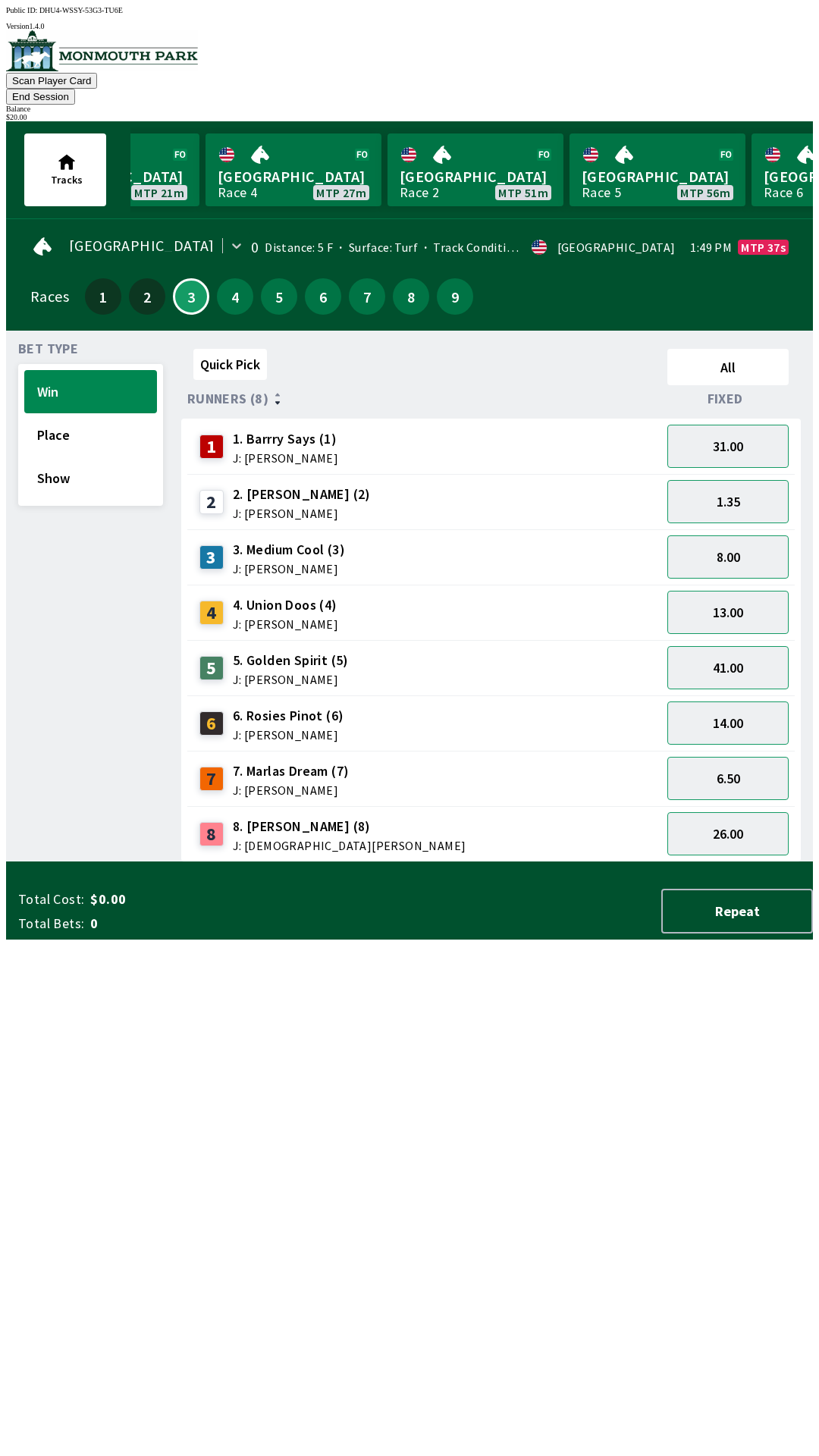
scroll to position [1, 0]
click at [729, 592] on button "13.00" at bounding box center [727, 611] width 121 height 43
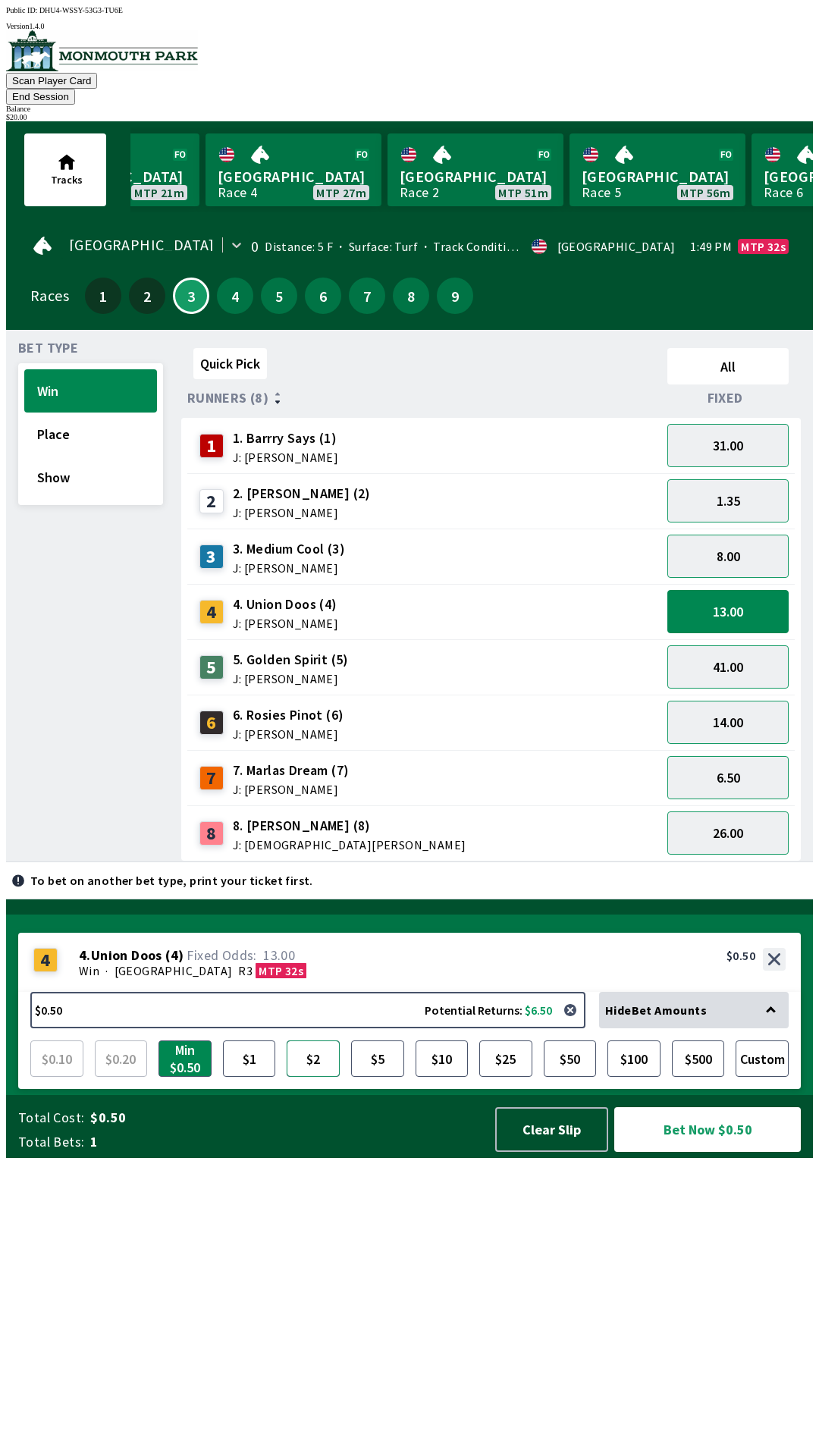
click at [314, 1077] on button "$2" at bounding box center [313, 1058] width 53 height 37
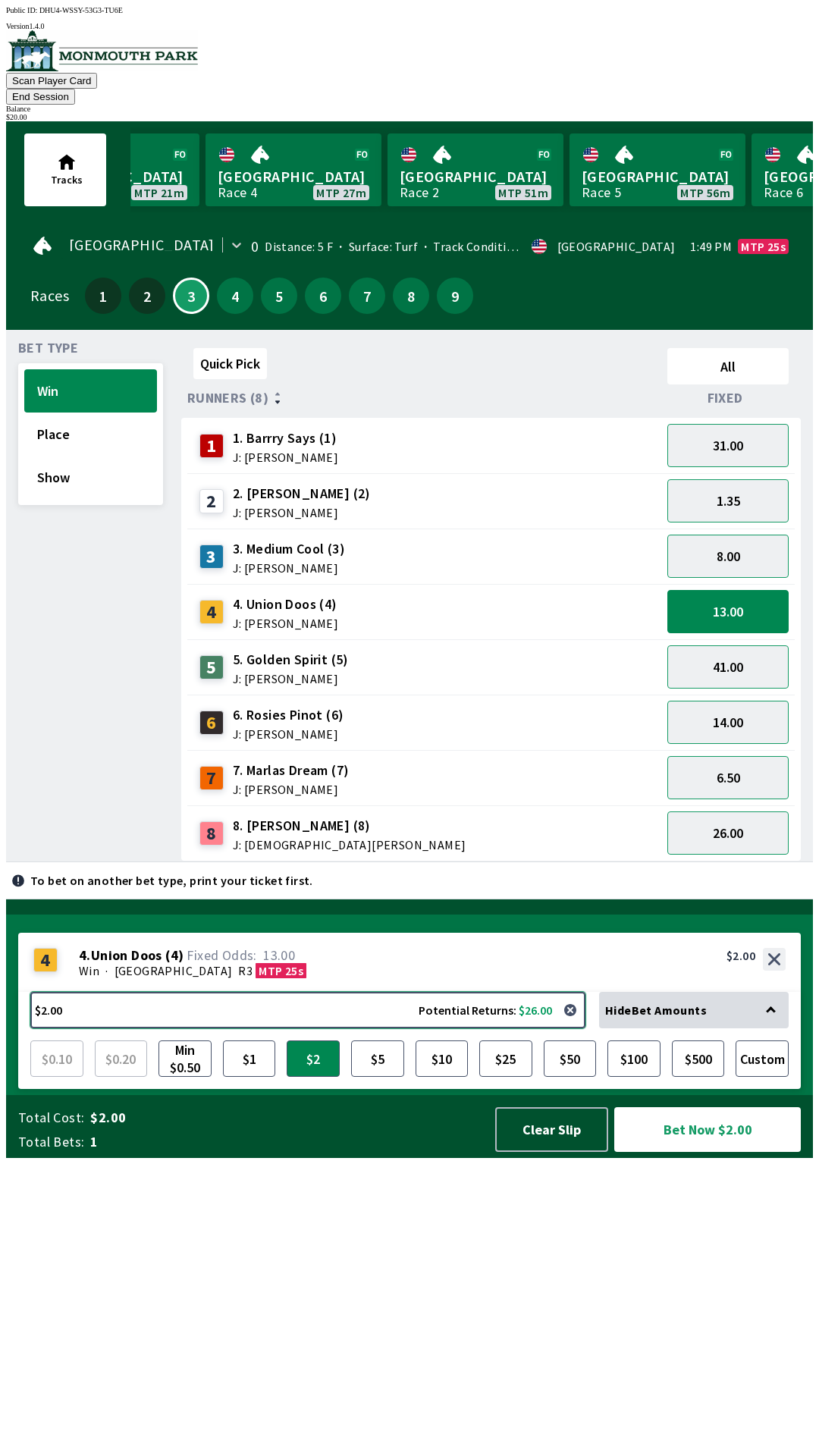
click at [328, 1028] on button "$2.00 Potential Returns: $26.00" at bounding box center [308, 1010] width 555 height 37
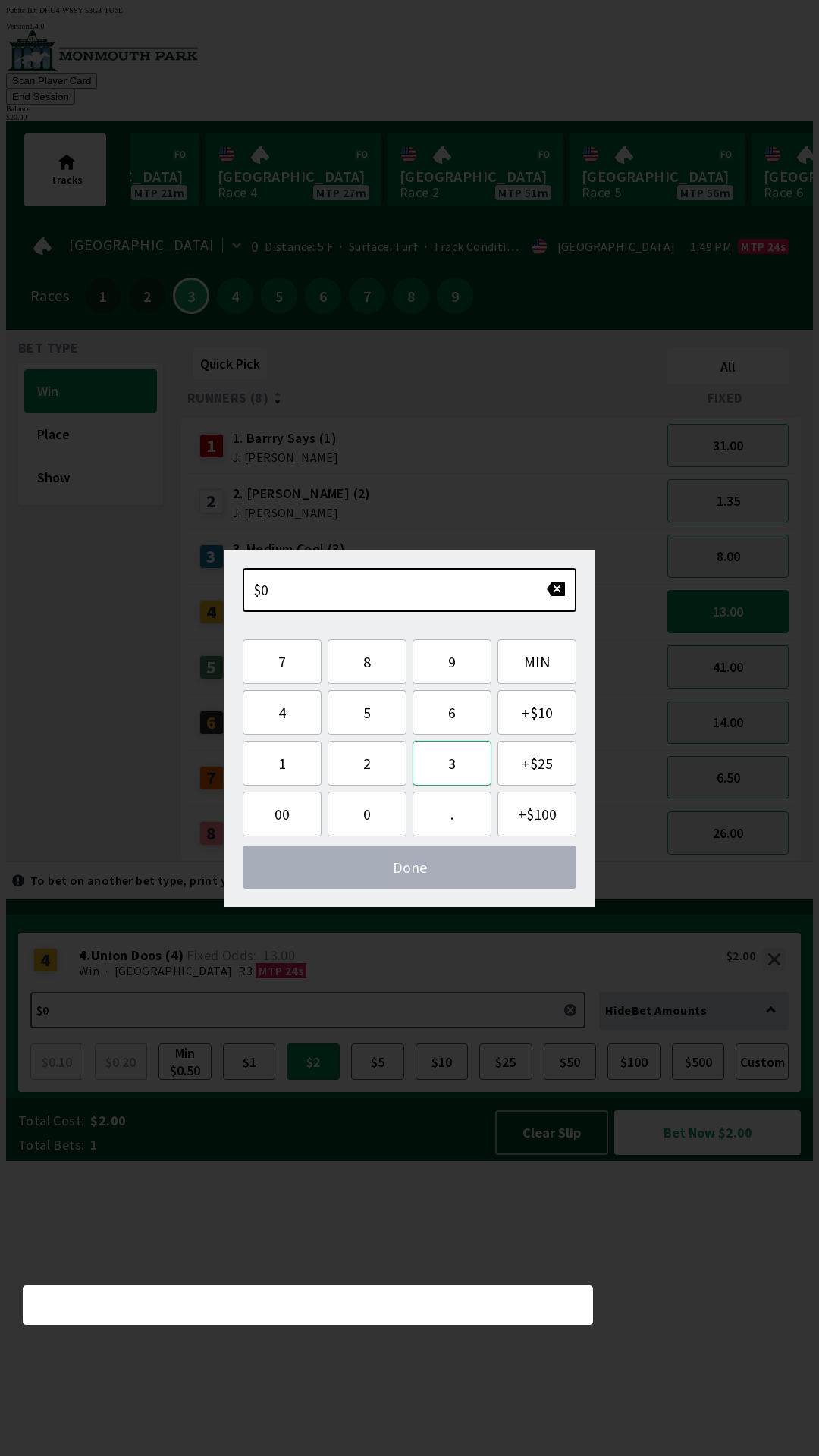
click at [448, 773] on button "3" at bounding box center [451, 762] width 79 height 45
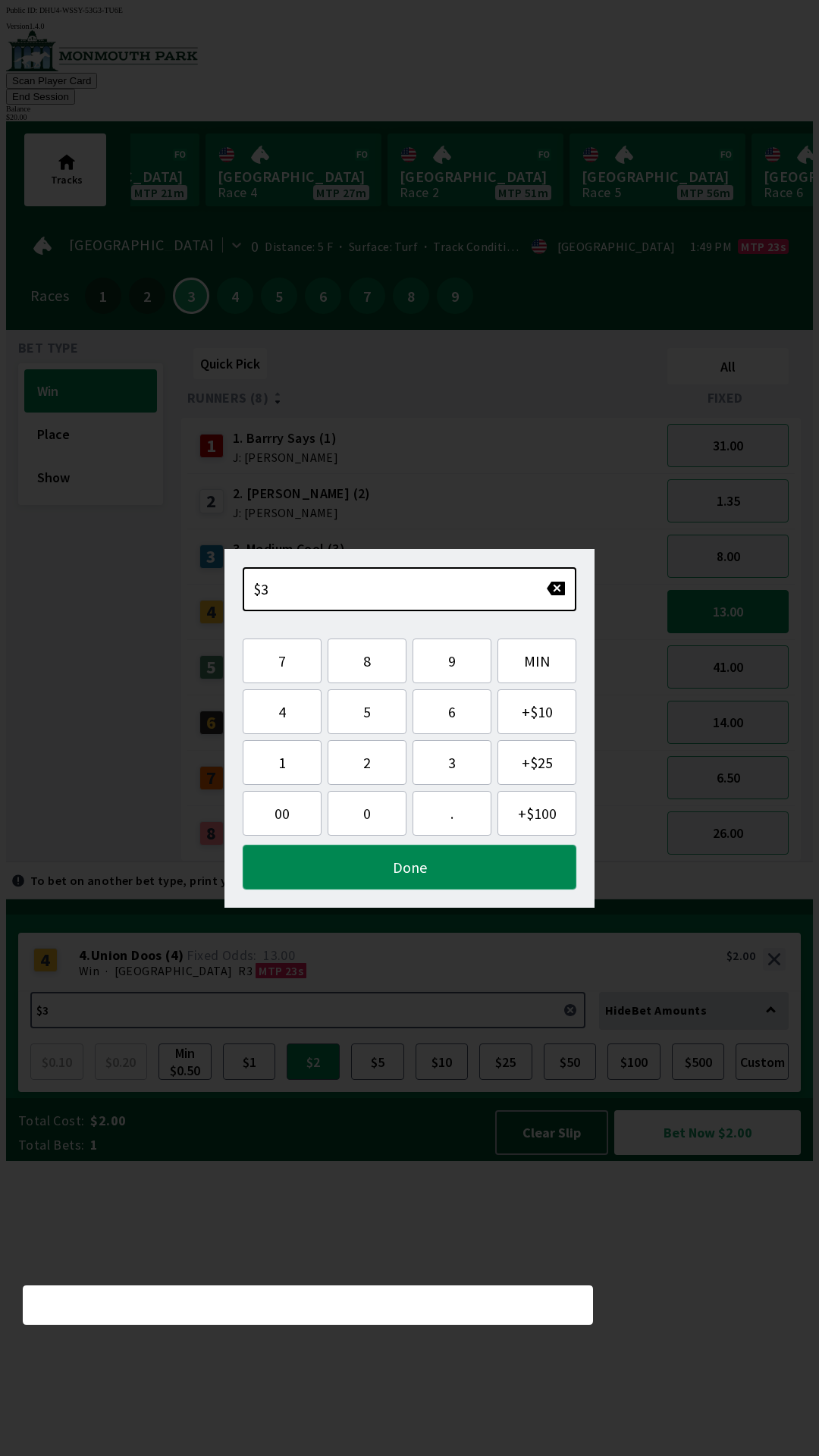
click at [448, 881] on button "Done" at bounding box center [409, 866] width 334 height 45
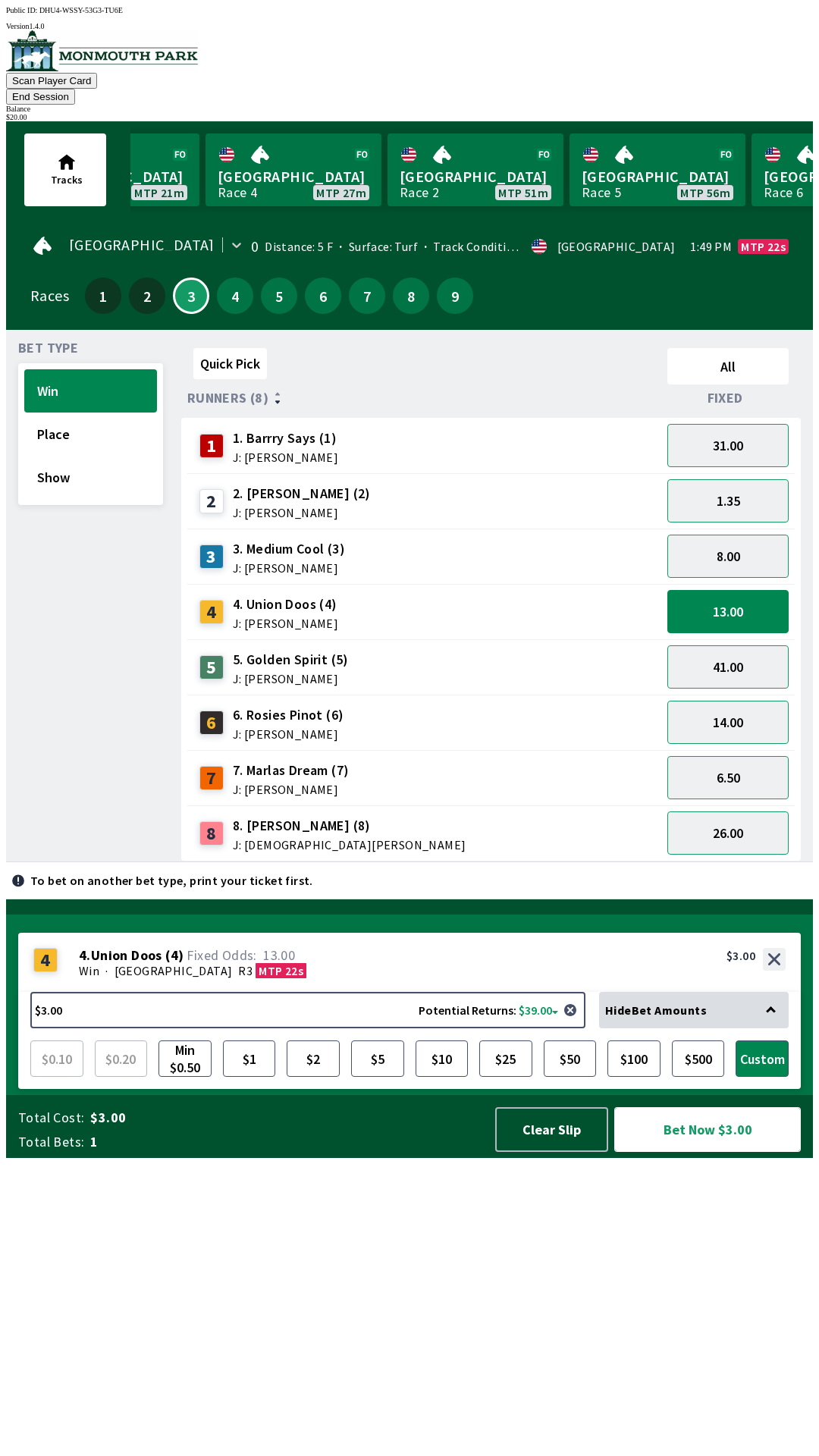
click at [732, 1152] on button "Bet Now $3.00" at bounding box center [707, 1129] width 187 height 45
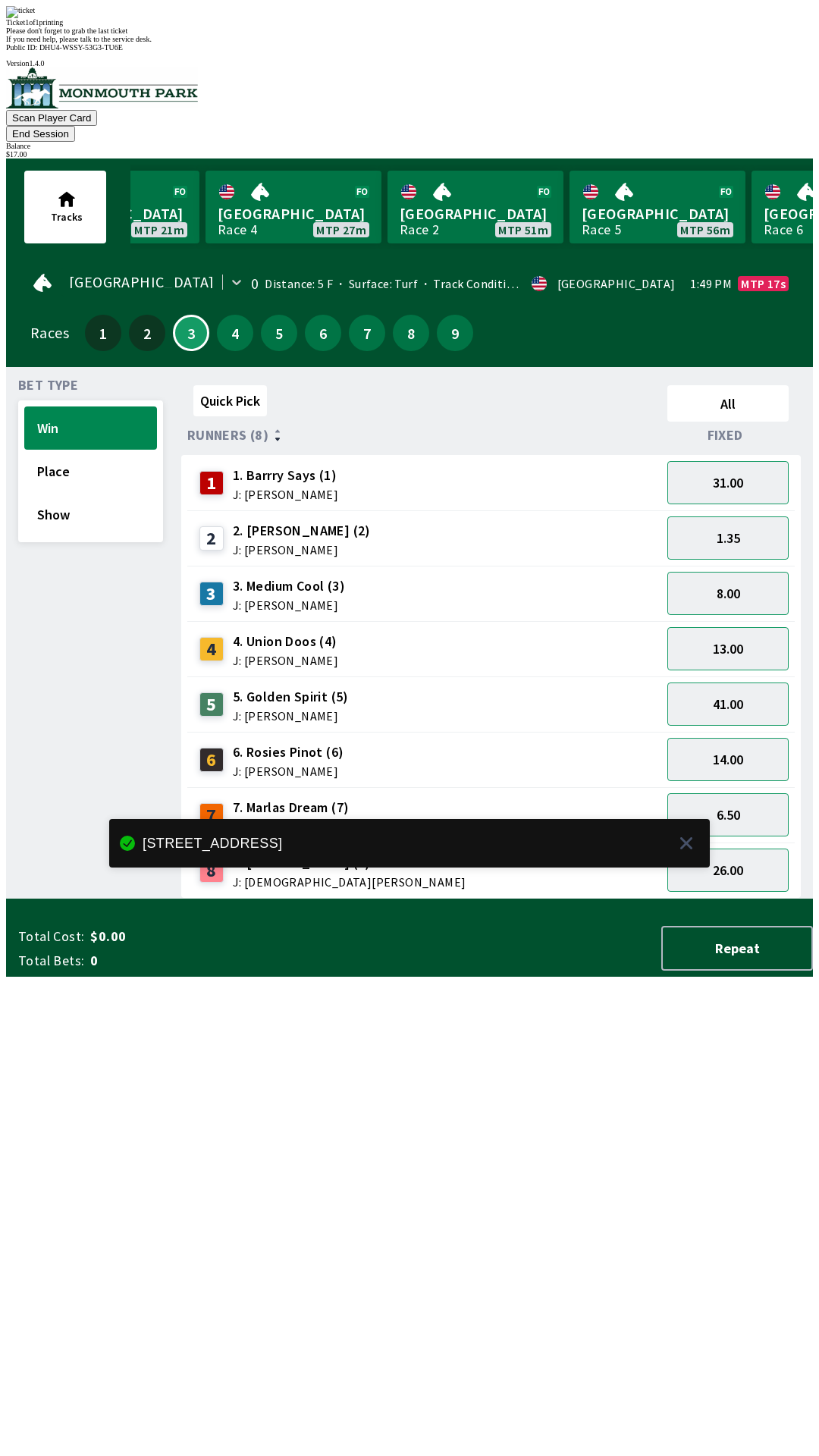
click at [556, 898] on div "Quick Pick All Runners (8) Fixed 1 1. [PERSON_NAME] Says (1) J: [PERSON_NAME] 3…" at bounding box center [498, 639] width 632 height 519
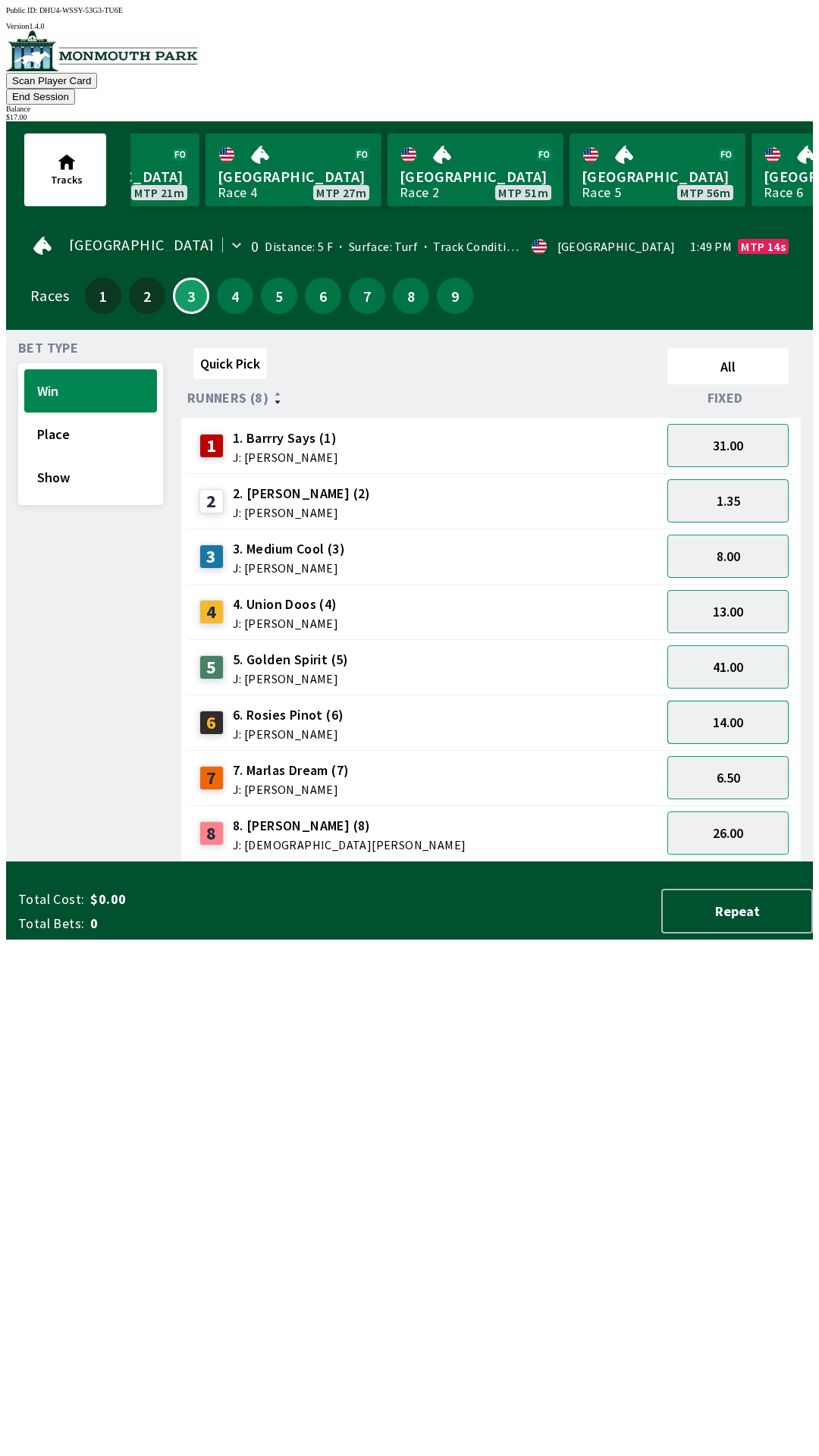
click at [738, 707] on button "14.00" at bounding box center [727, 722] width 121 height 43
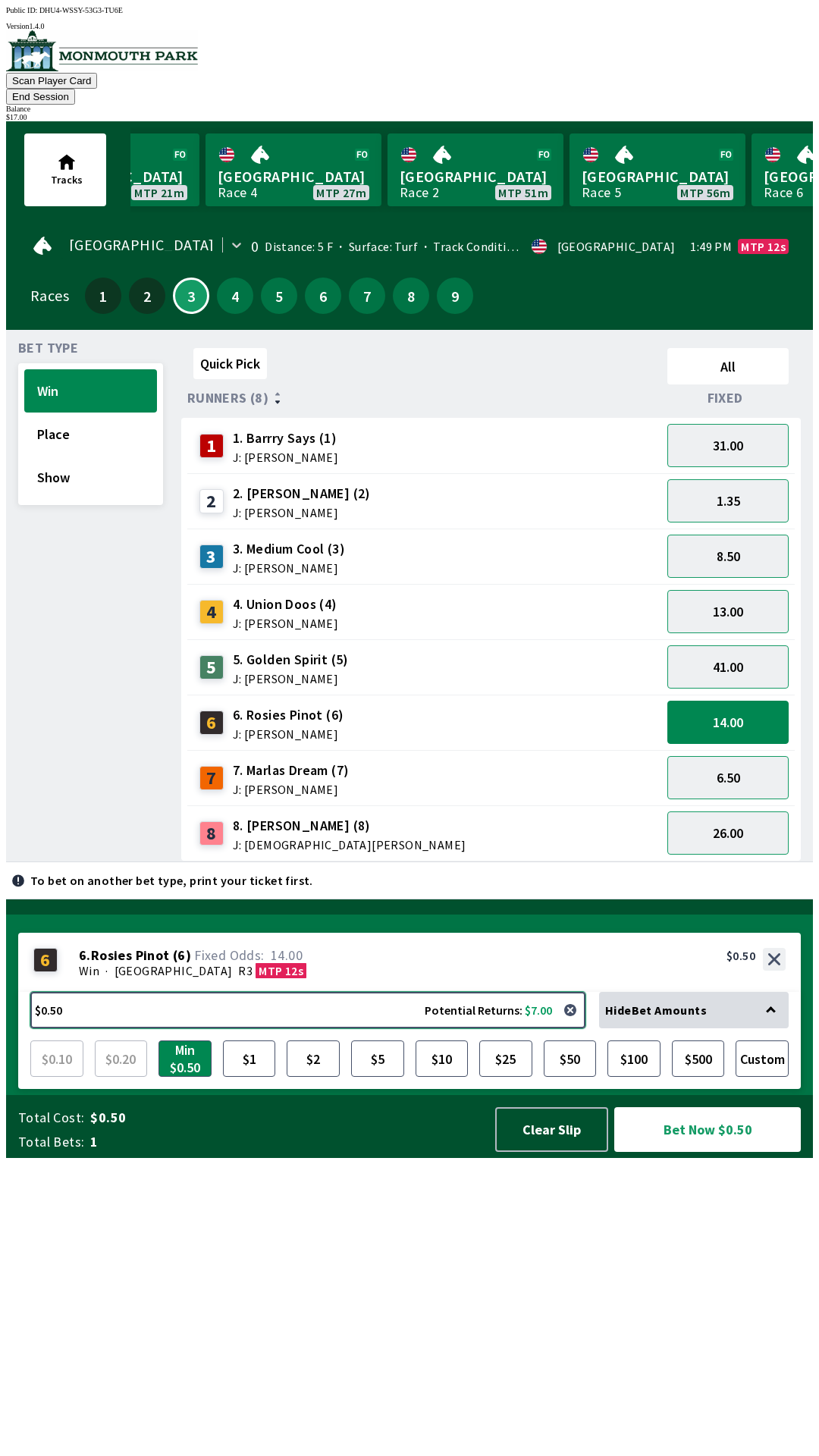
click at [223, 1028] on button "$0.50 Potential Returns: $7.00" at bounding box center [308, 1010] width 555 height 37
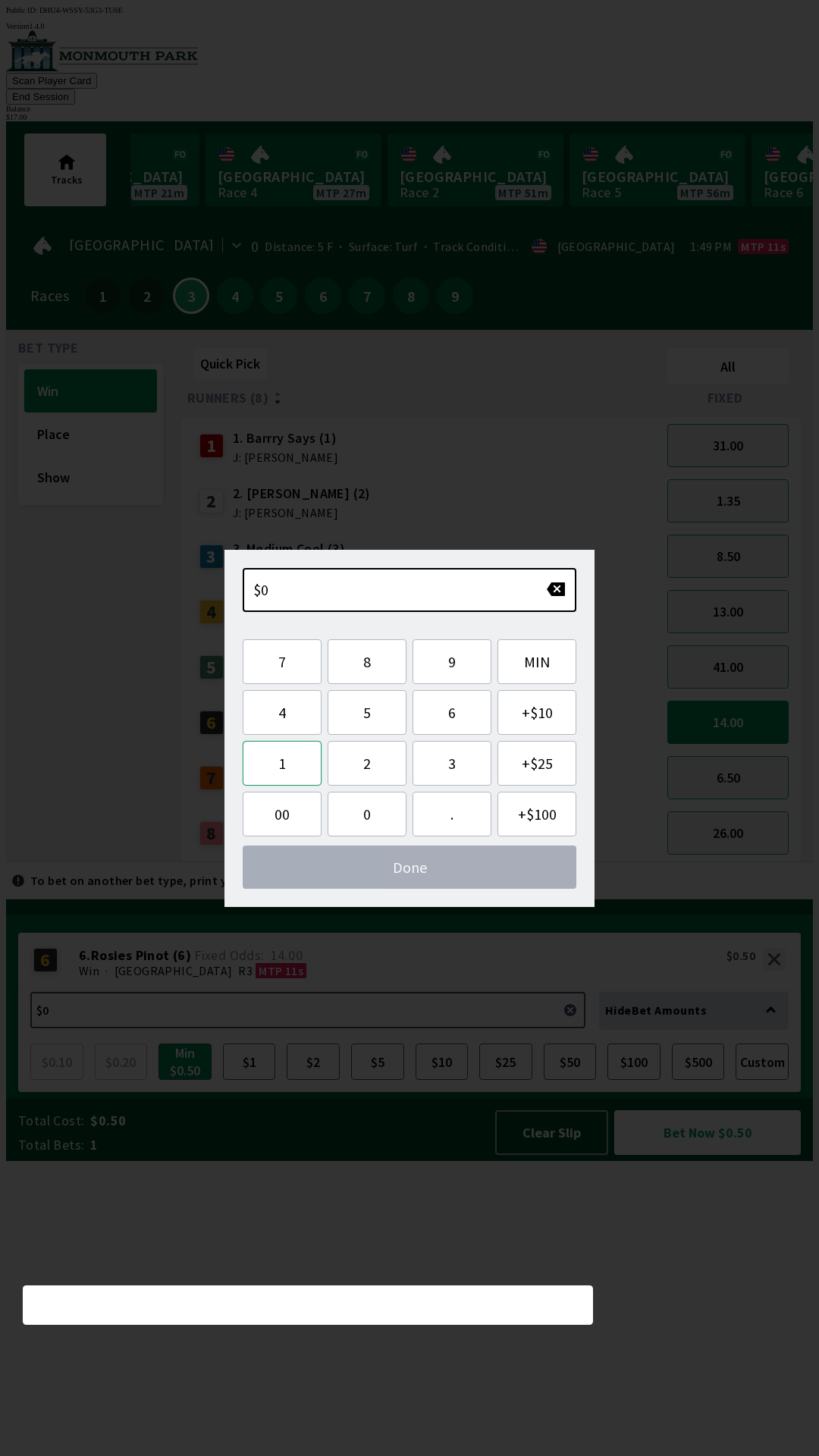
click at [275, 766] on button "1" at bounding box center [282, 762] width 79 height 45
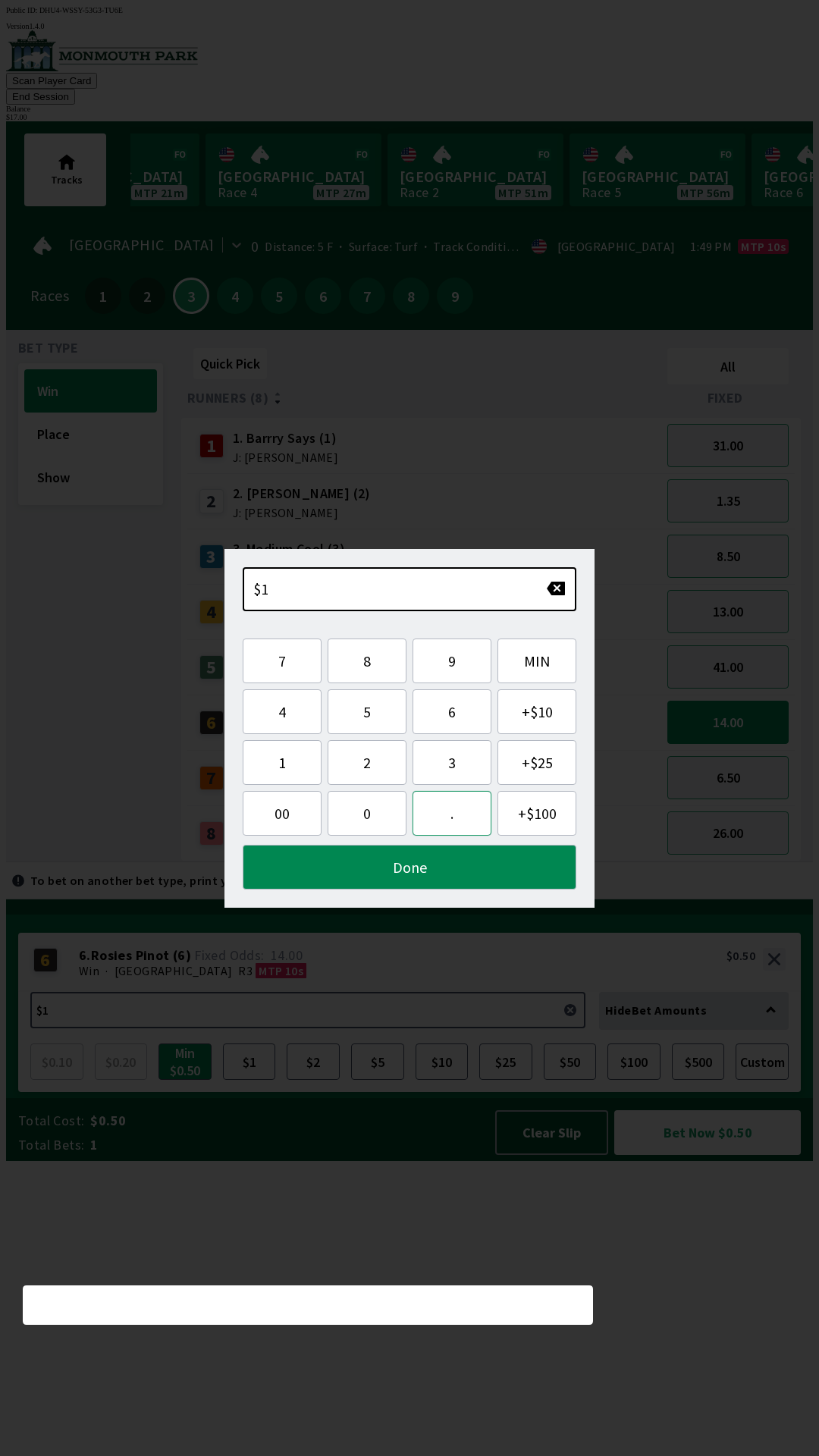
click at [447, 821] on button "." at bounding box center [451, 812] width 79 height 45
click at [367, 711] on button "5" at bounding box center [367, 711] width 79 height 45
click at [380, 816] on button "0" at bounding box center [367, 812] width 79 height 45
click at [479, 877] on button "Done" at bounding box center [409, 866] width 334 height 45
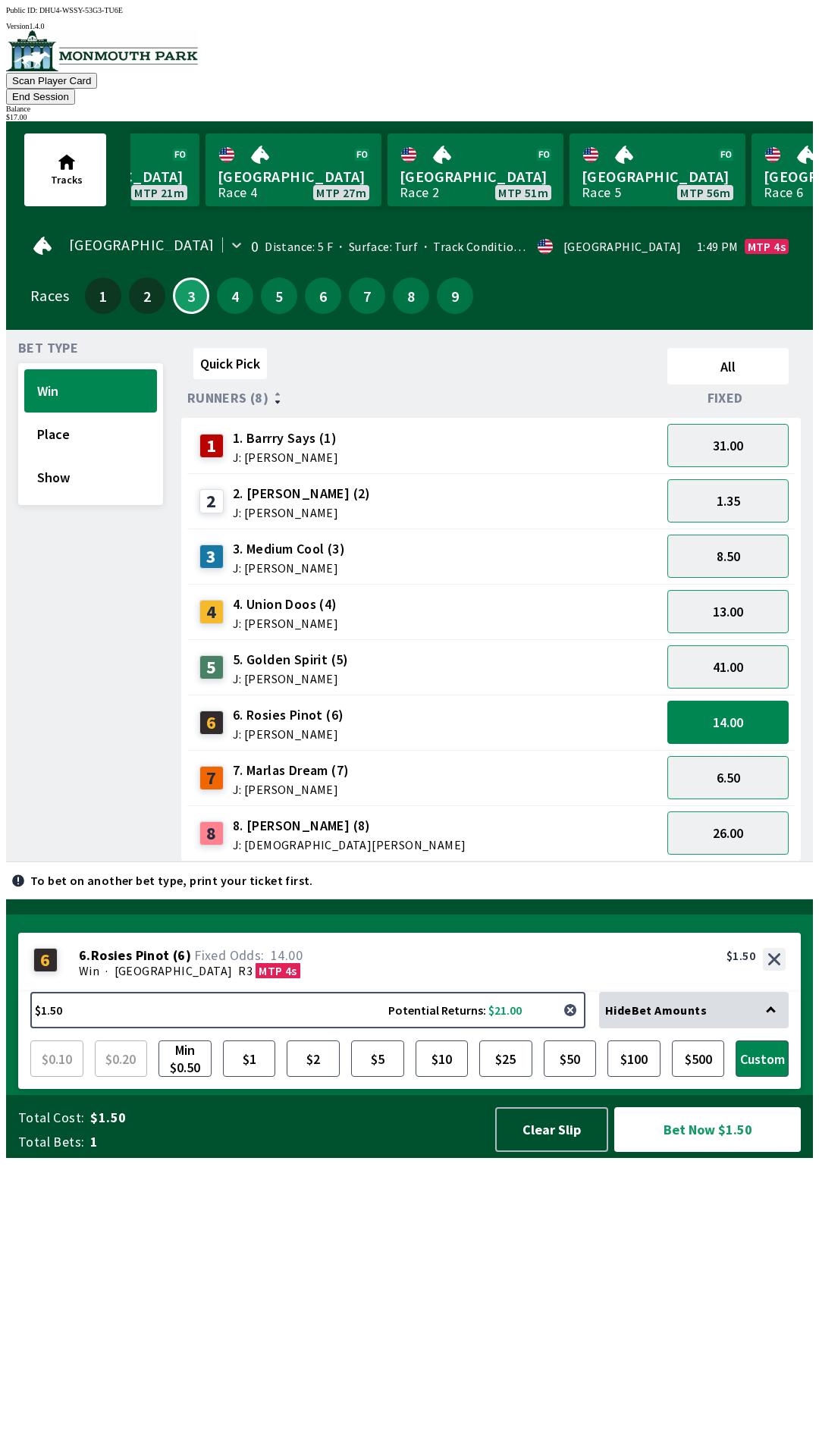
click at [574, 1025] on button "button" at bounding box center [570, 1010] width 31 height 30
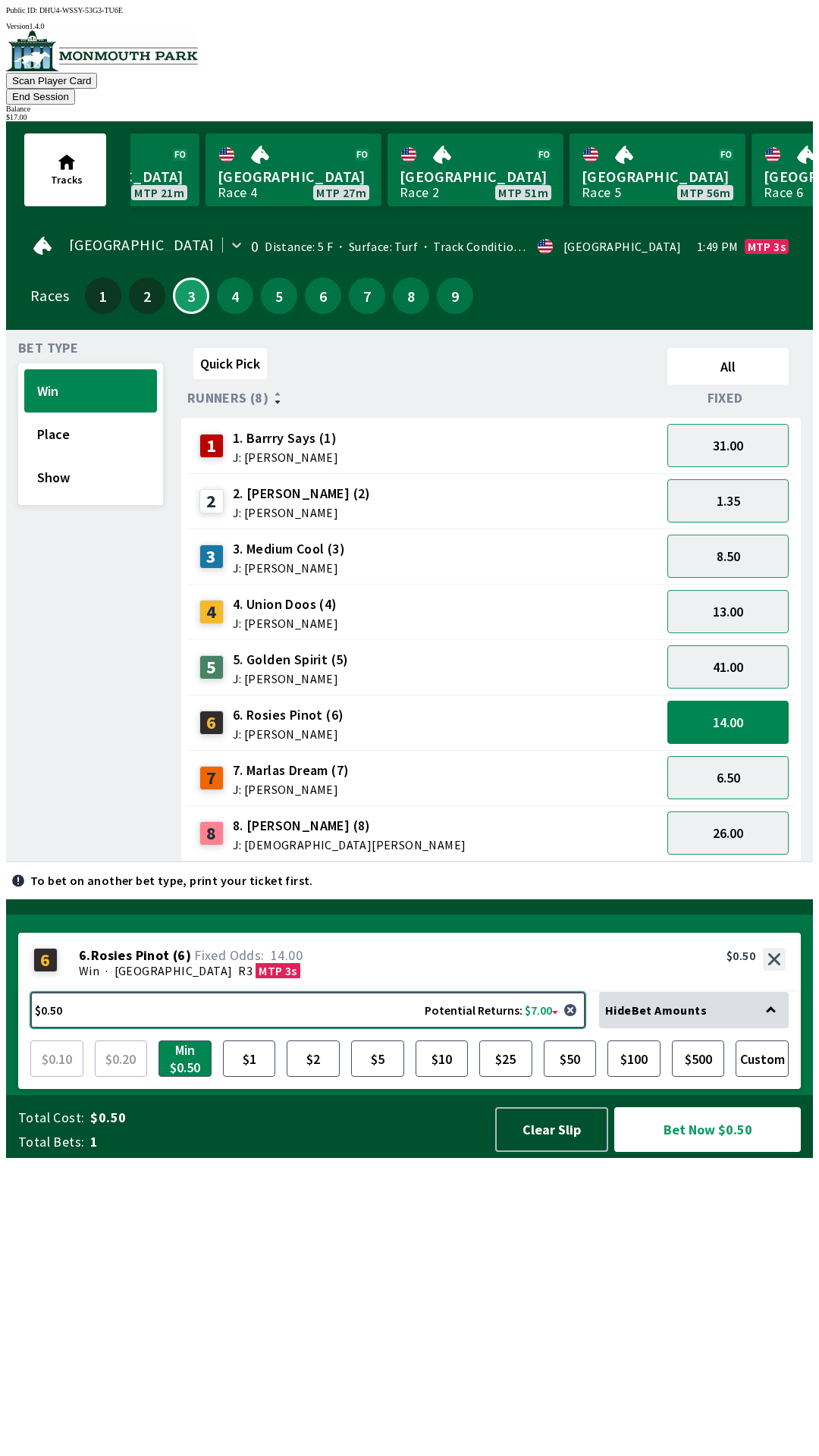
click at [250, 1028] on button "$0.50 Potential Returns: $7.00" at bounding box center [308, 1010] width 555 height 37
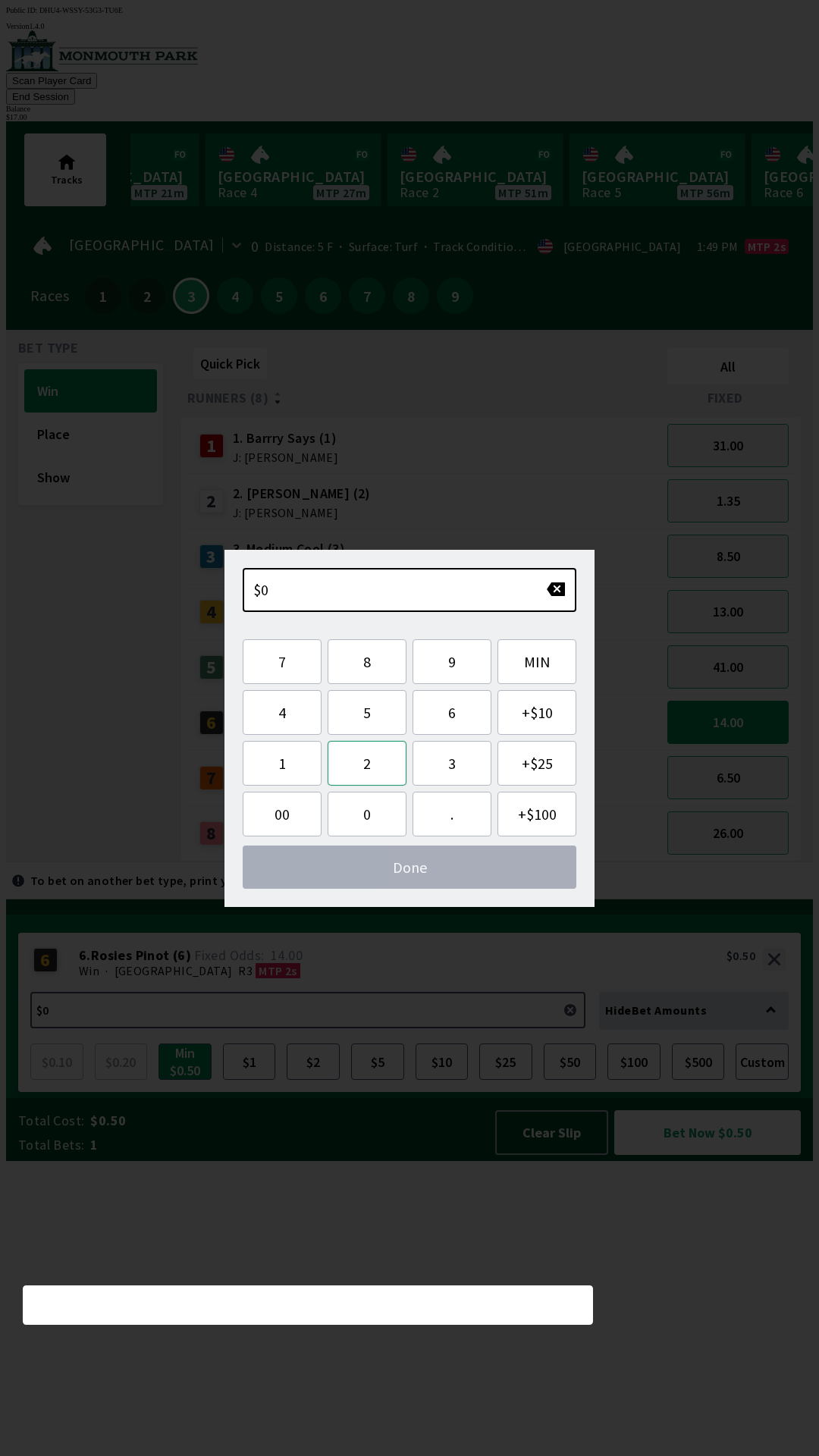
click at [357, 759] on button "2" at bounding box center [367, 762] width 79 height 45
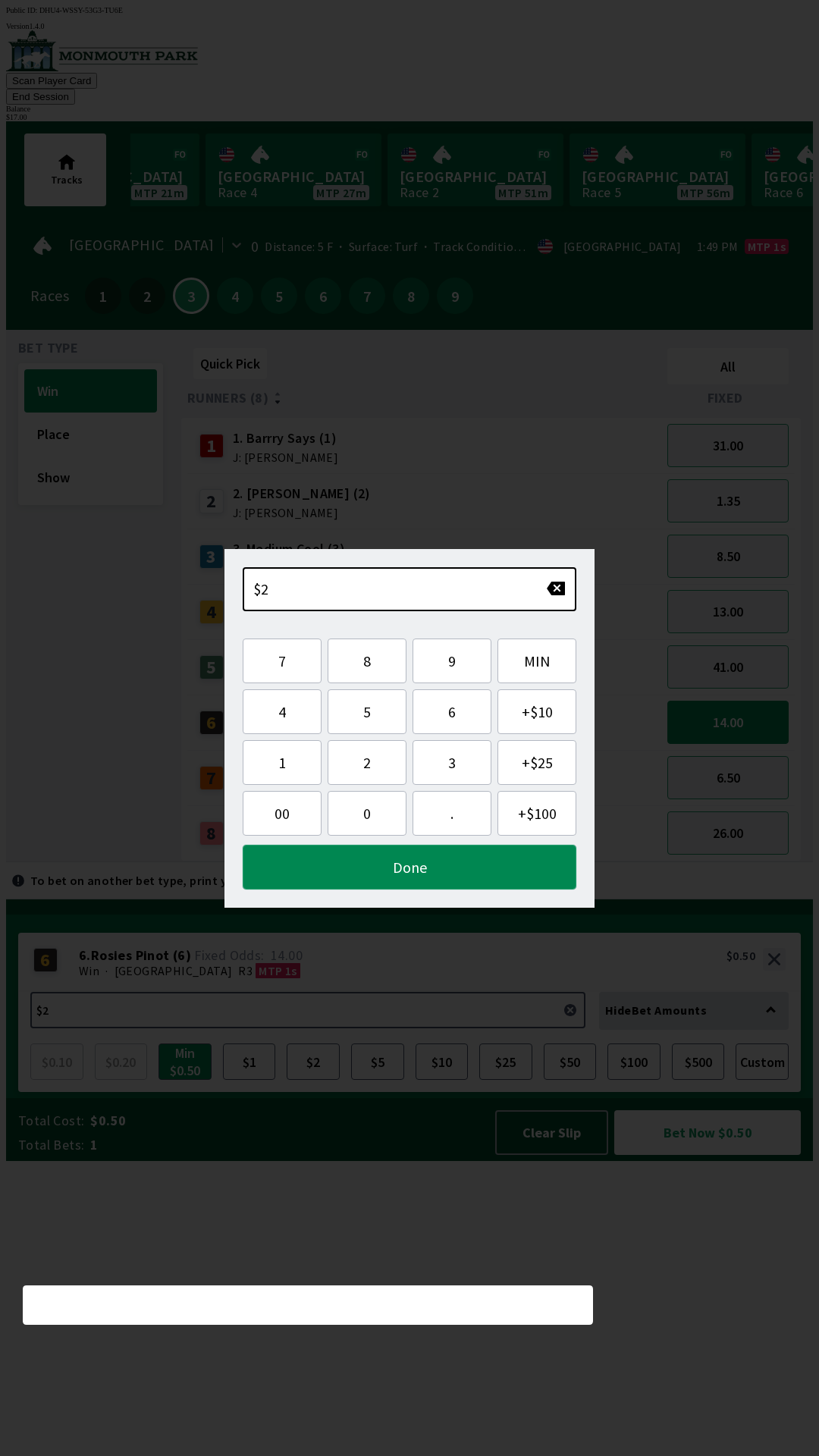
click at [421, 877] on button "Done" at bounding box center [409, 866] width 334 height 45
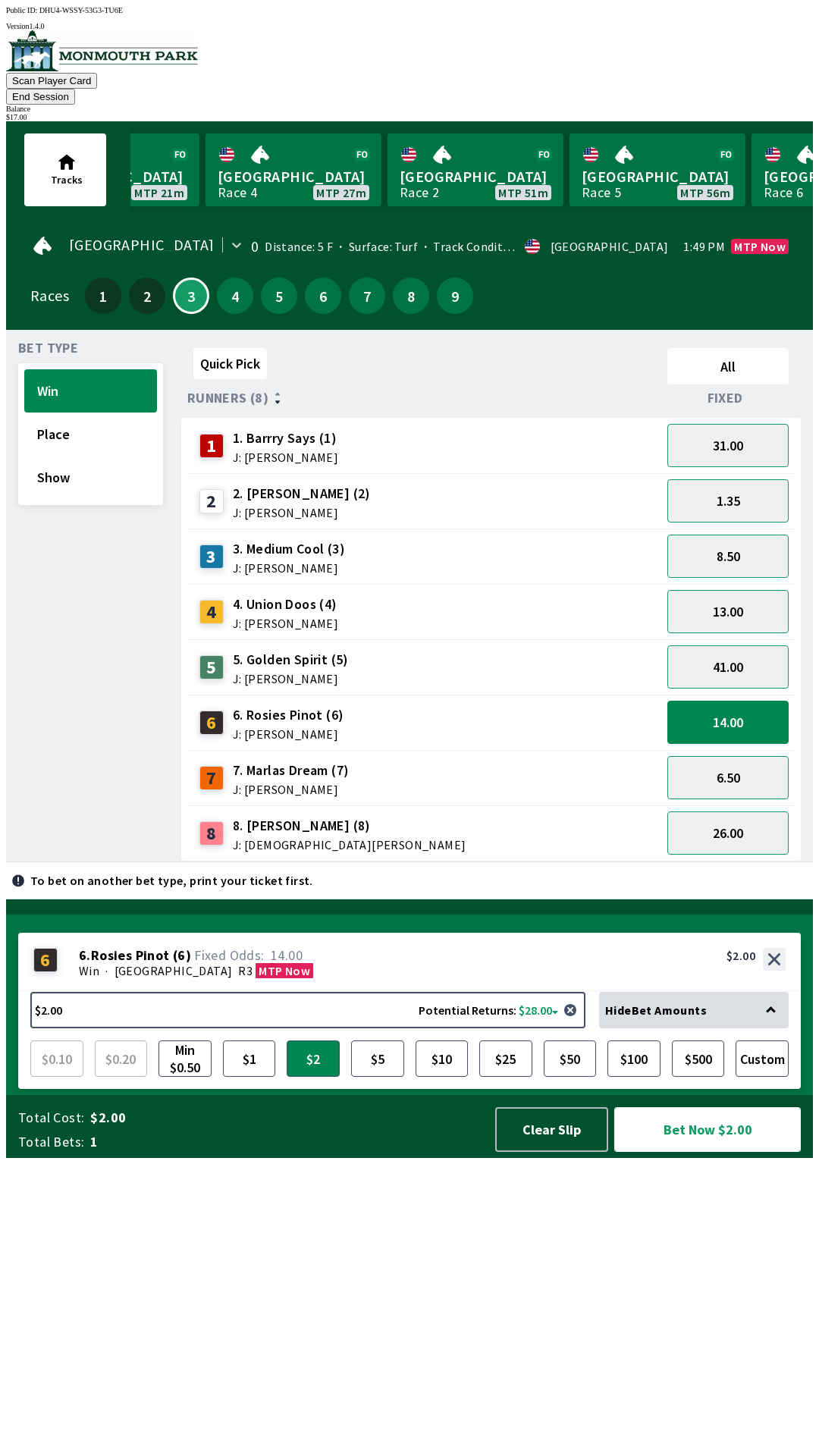
click at [689, 1152] on button "Bet Now $2.00" at bounding box center [707, 1129] width 187 height 45
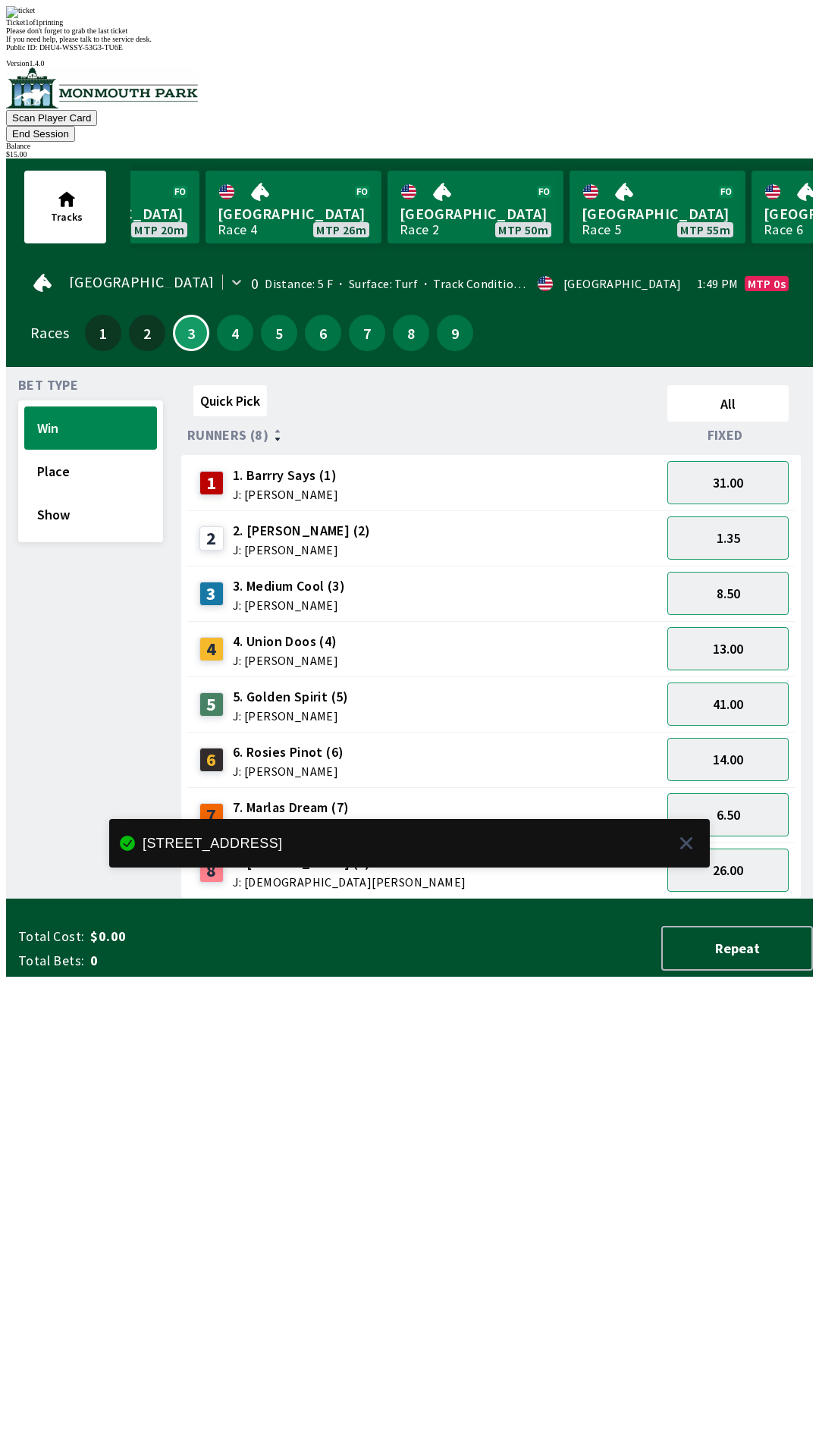
click at [429, 898] on div "Quick Pick All Runners (8) Fixed 1 1. [PERSON_NAME] Says (1) J: [PERSON_NAME] 3…" at bounding box center [498, 639] width 632 height 519
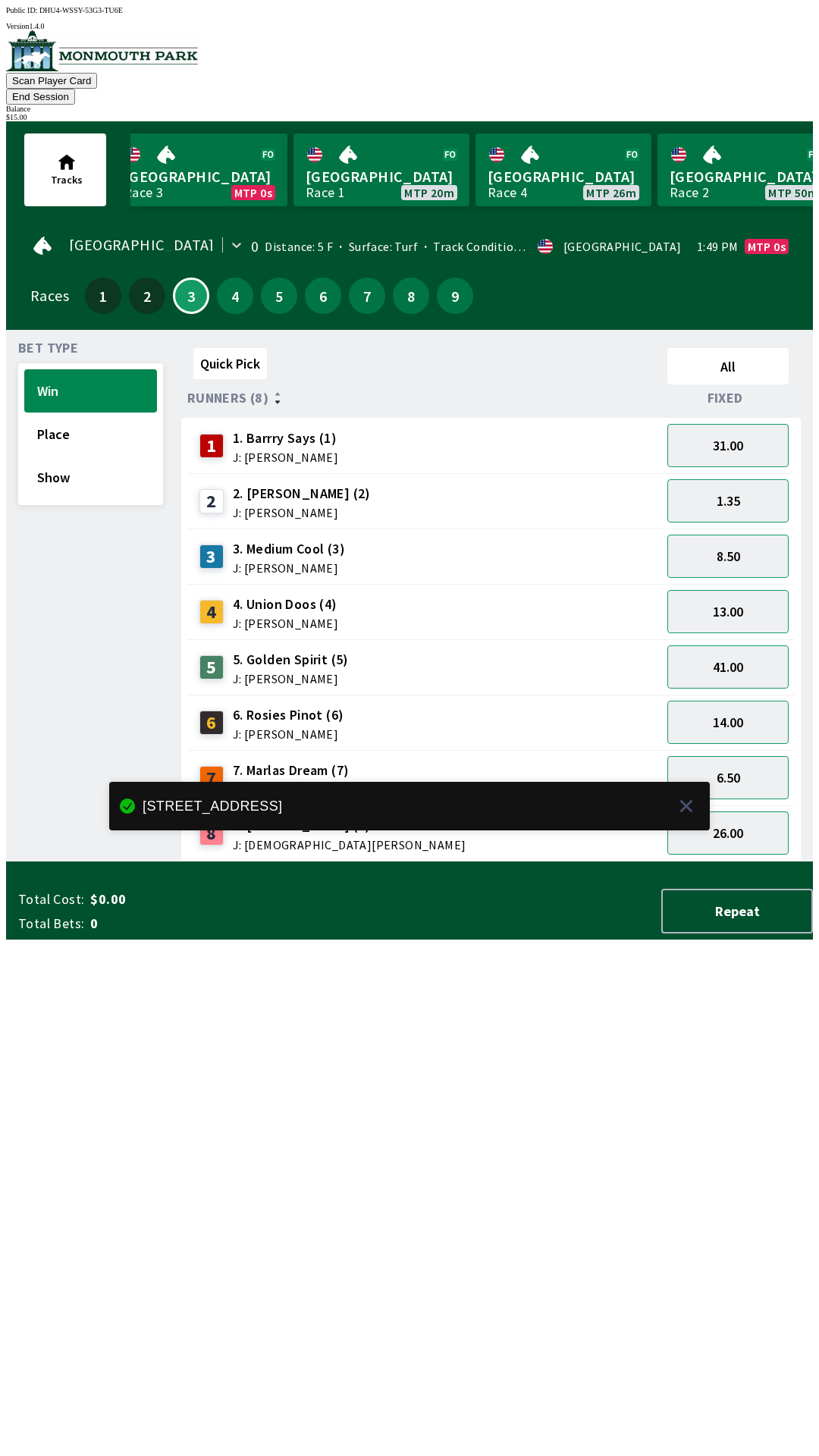
scroll to position [0, 0]
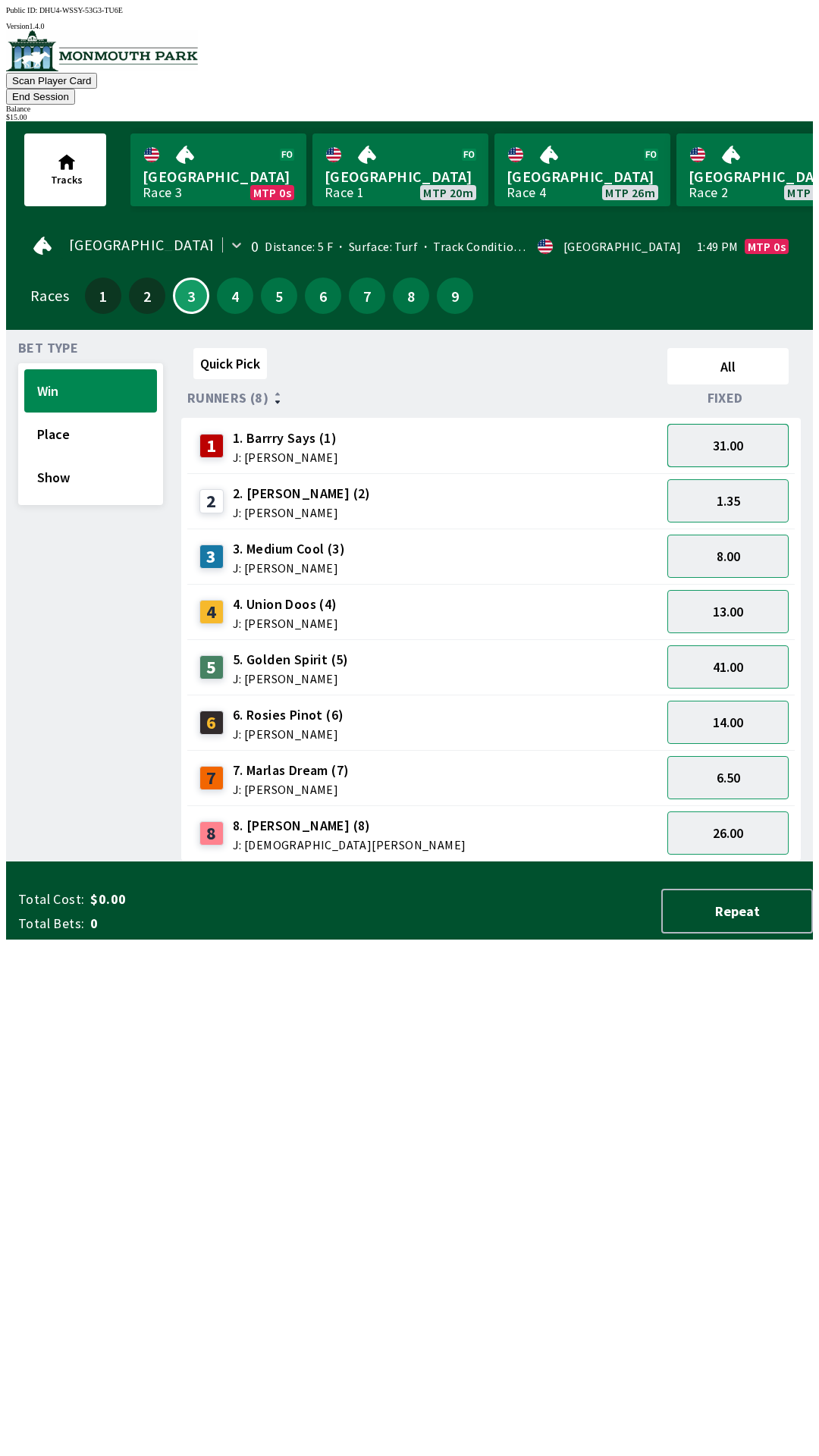
click at [751, 433] on button "31.00" at bounding box center [727, 445] width 121 height 43
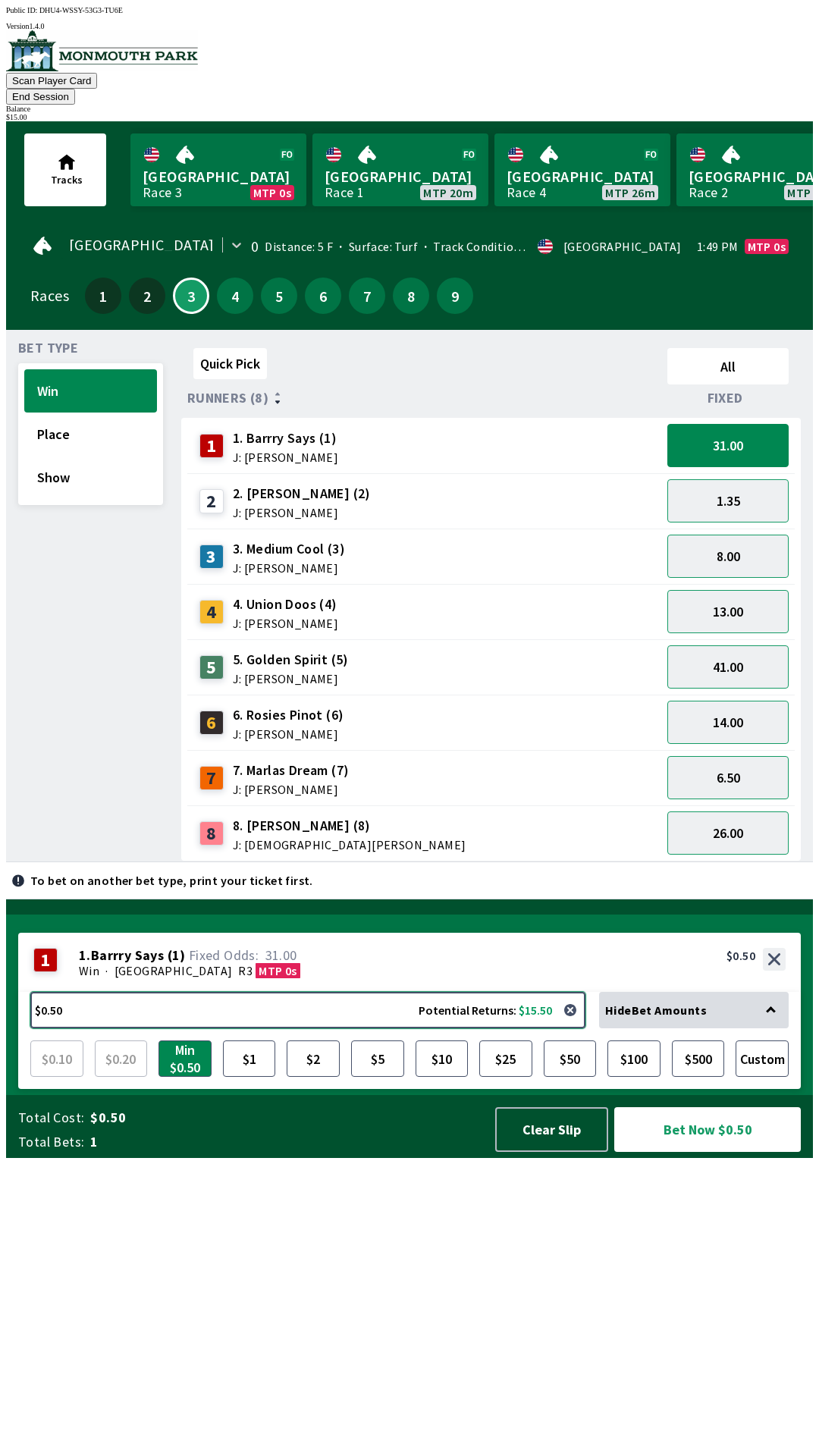
click at [318, 1028] on button "$0.50 Potential Returns: $15.50" at bounding box center [308, 1010] width 555 height 37
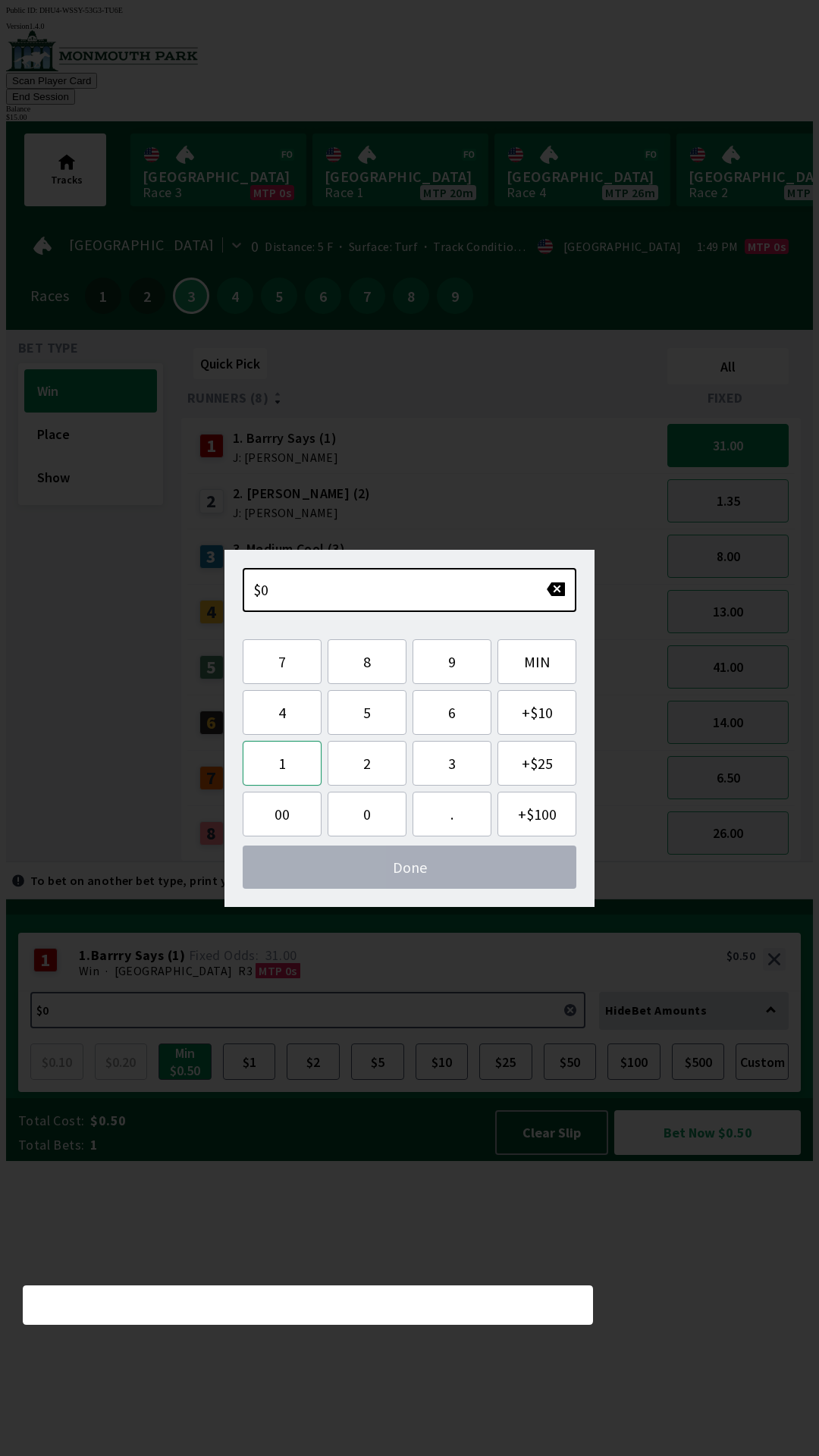
click at [285, 765] on button "1" at bounding box center [282, 762] width 79 height 45
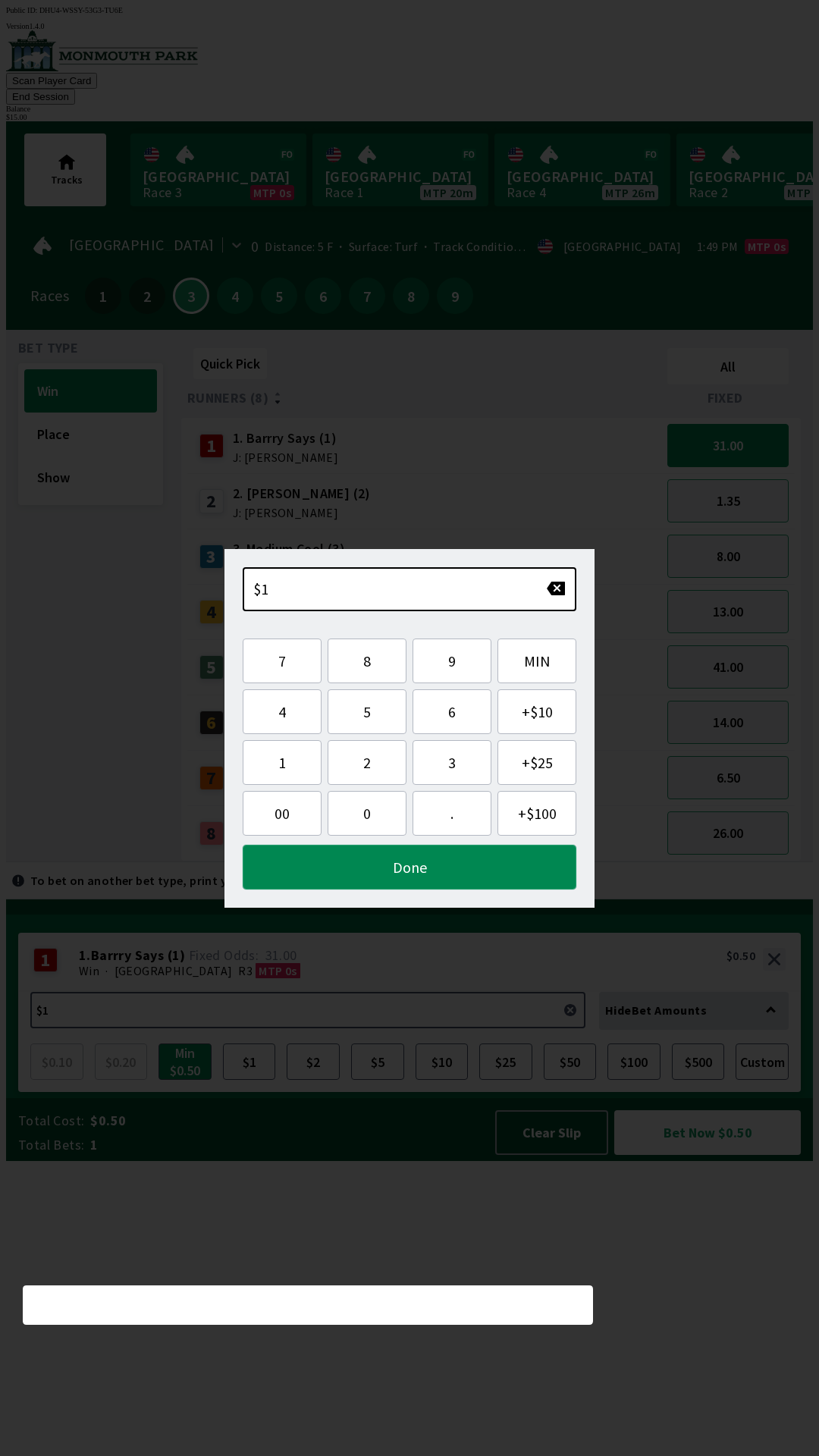
click at [530, 867] on button "Done" at bounding box center [409, 866] width 334 height 45
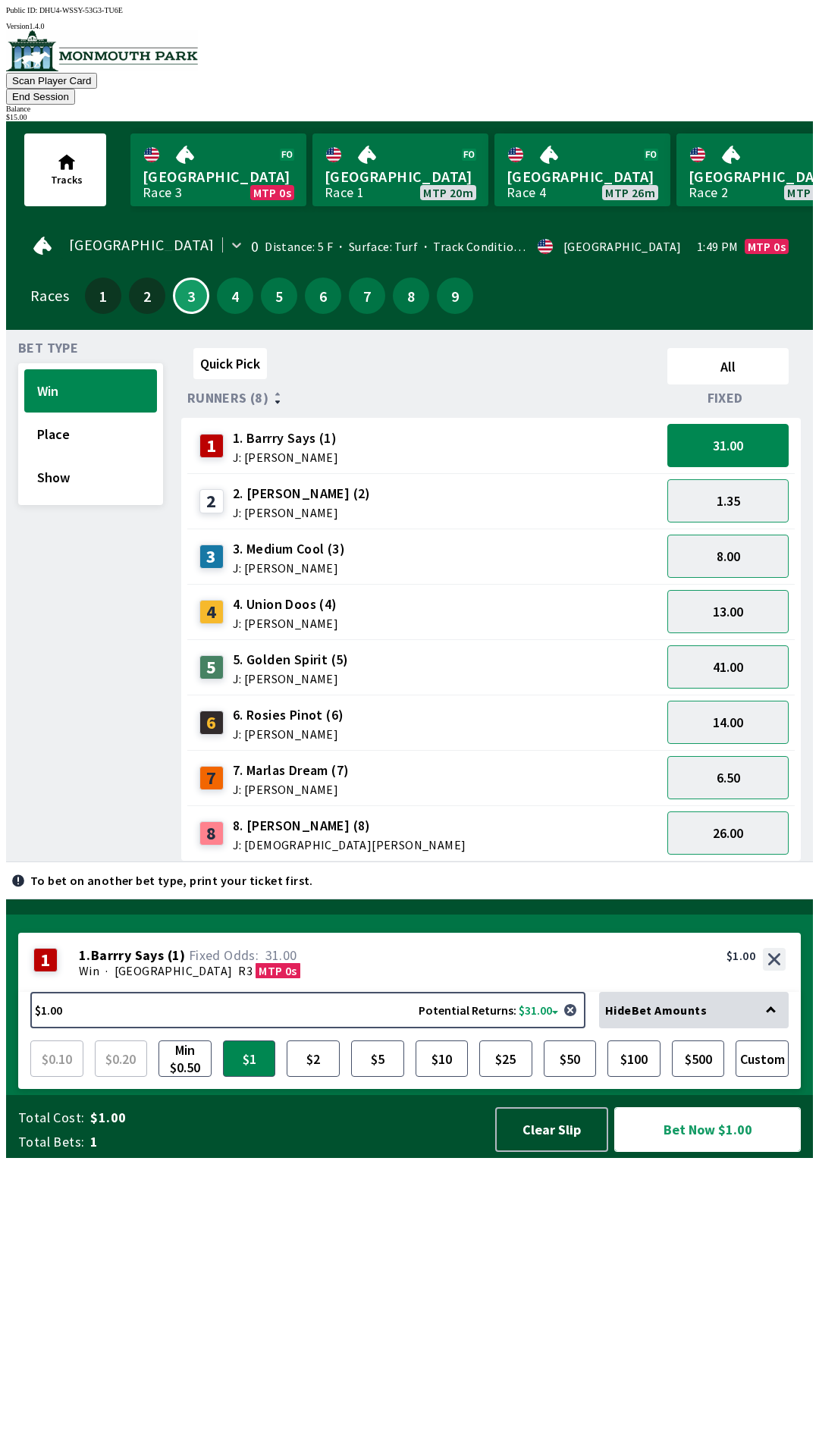
click at [718, 1152] on button "Bet Now $1.00" at bounding box center [707, 1129] width 187 height 45
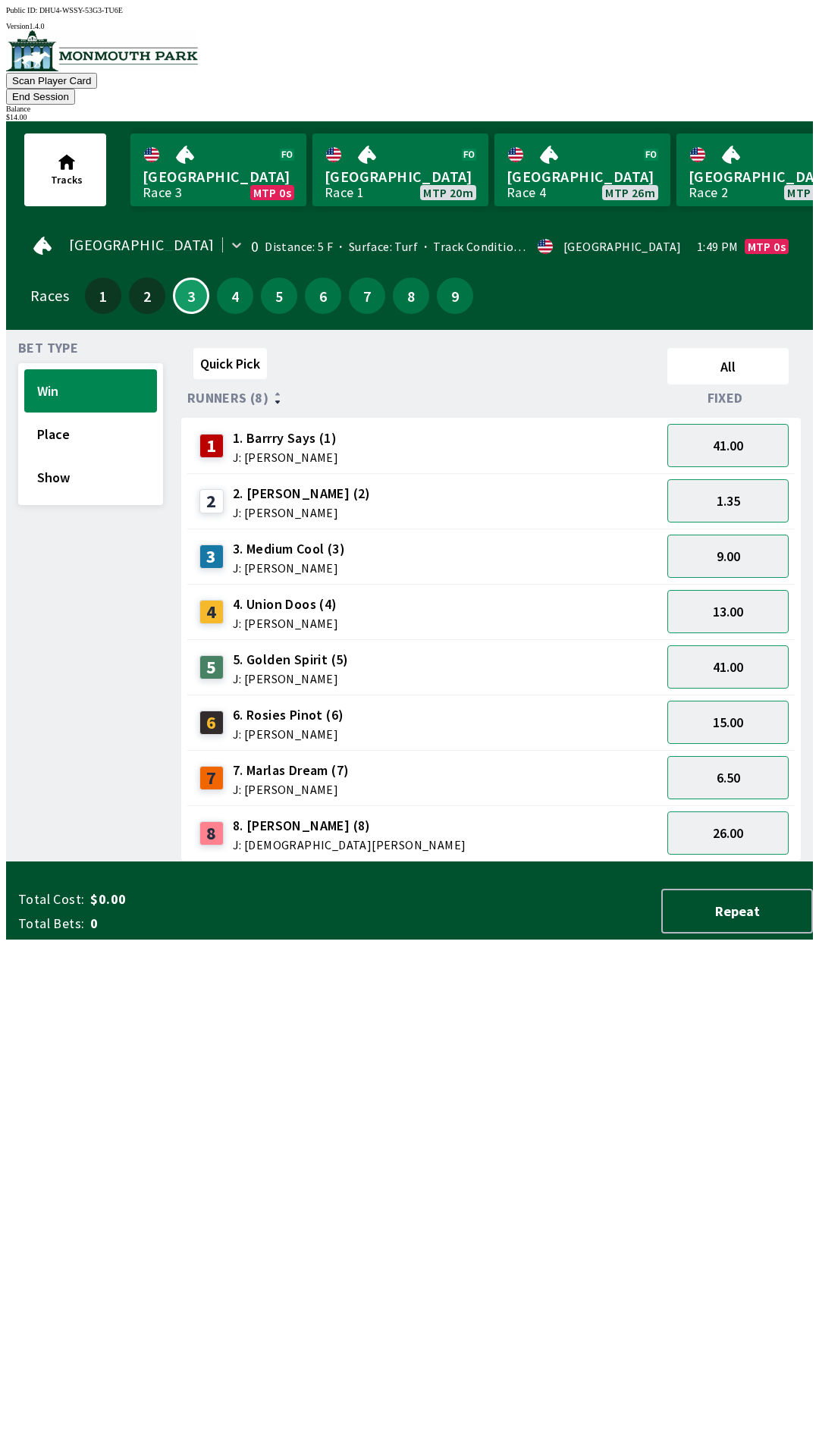
click at [472, 861] on div "Quick Pick All Runners (8) Fixed 1 1. [PERSON_NAME] Says (1) J: [PERSON_NAME] 4…" at bounding box center [498, 601] width 632 height 519
click at [83, 414] on button "Place" at bounding box center [91, 433] width 133 height 43
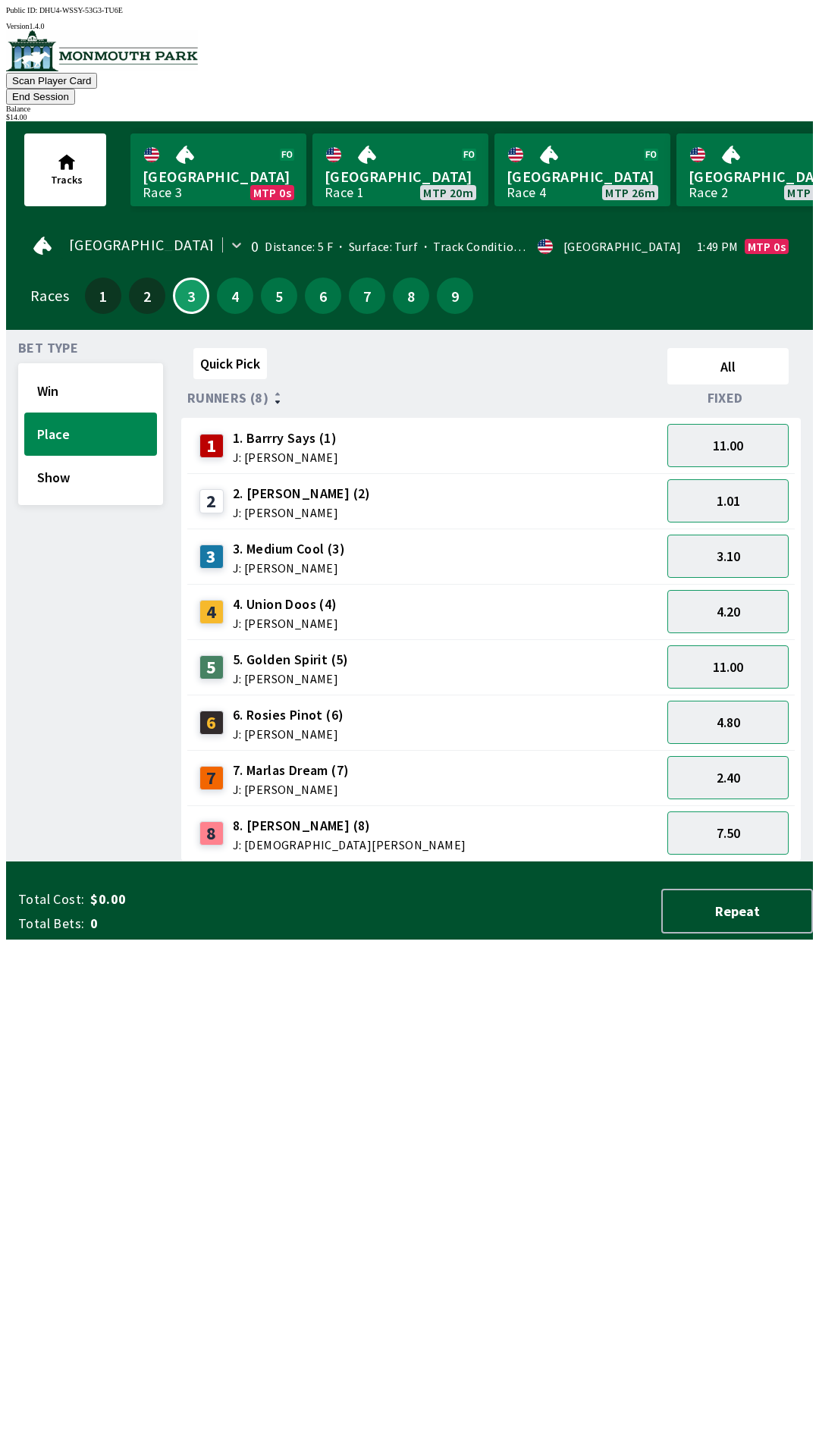
click at [734, 392] on span "Fixed" at bounding box center [726, 398] width 36 height 13
click at [759, 348] on button "All" at bounding box center [727, 366] width 121 height 37
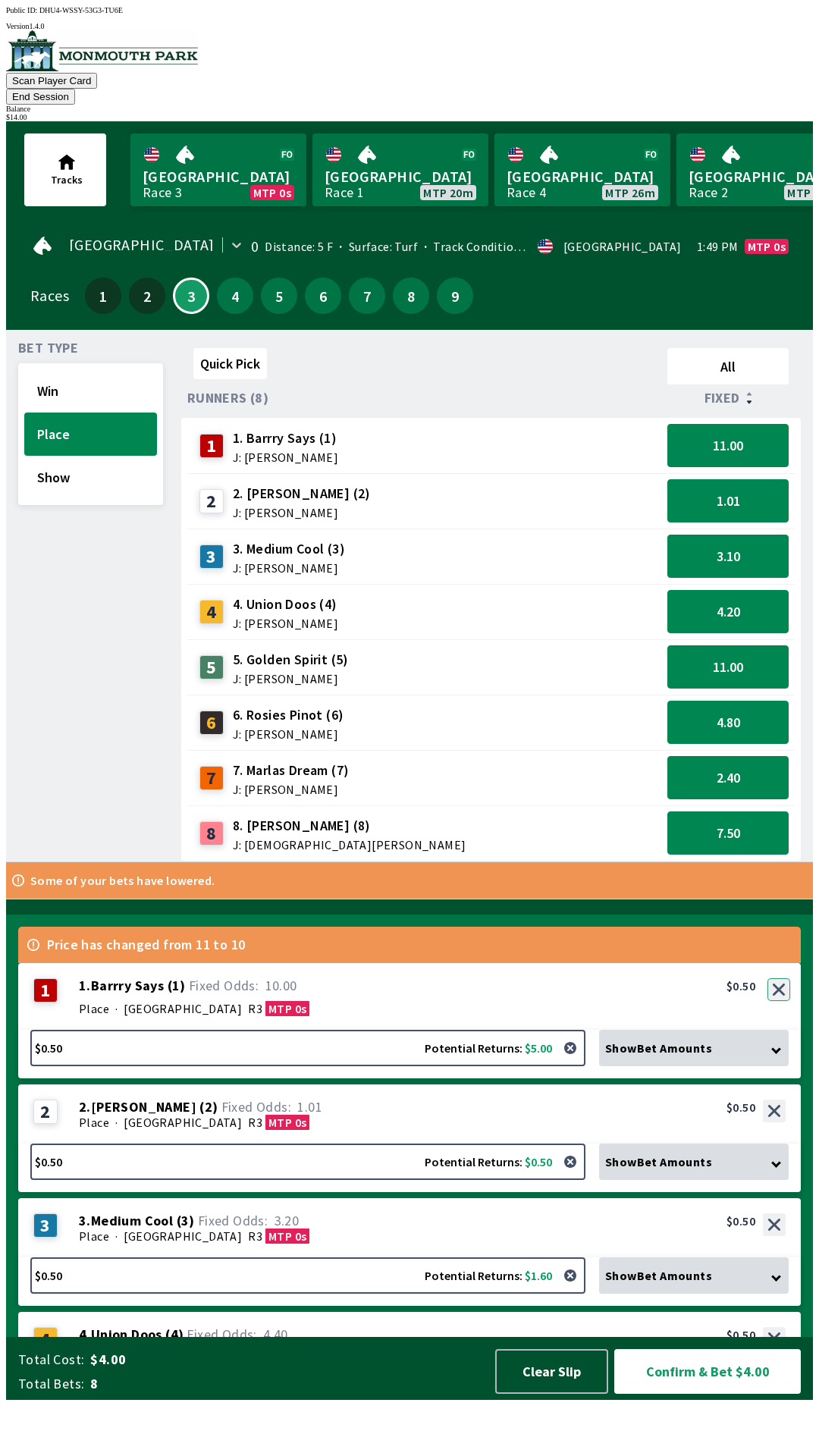
click at [785, 1001] on button "button" at bounding box center [778, 989] width 23 height 23
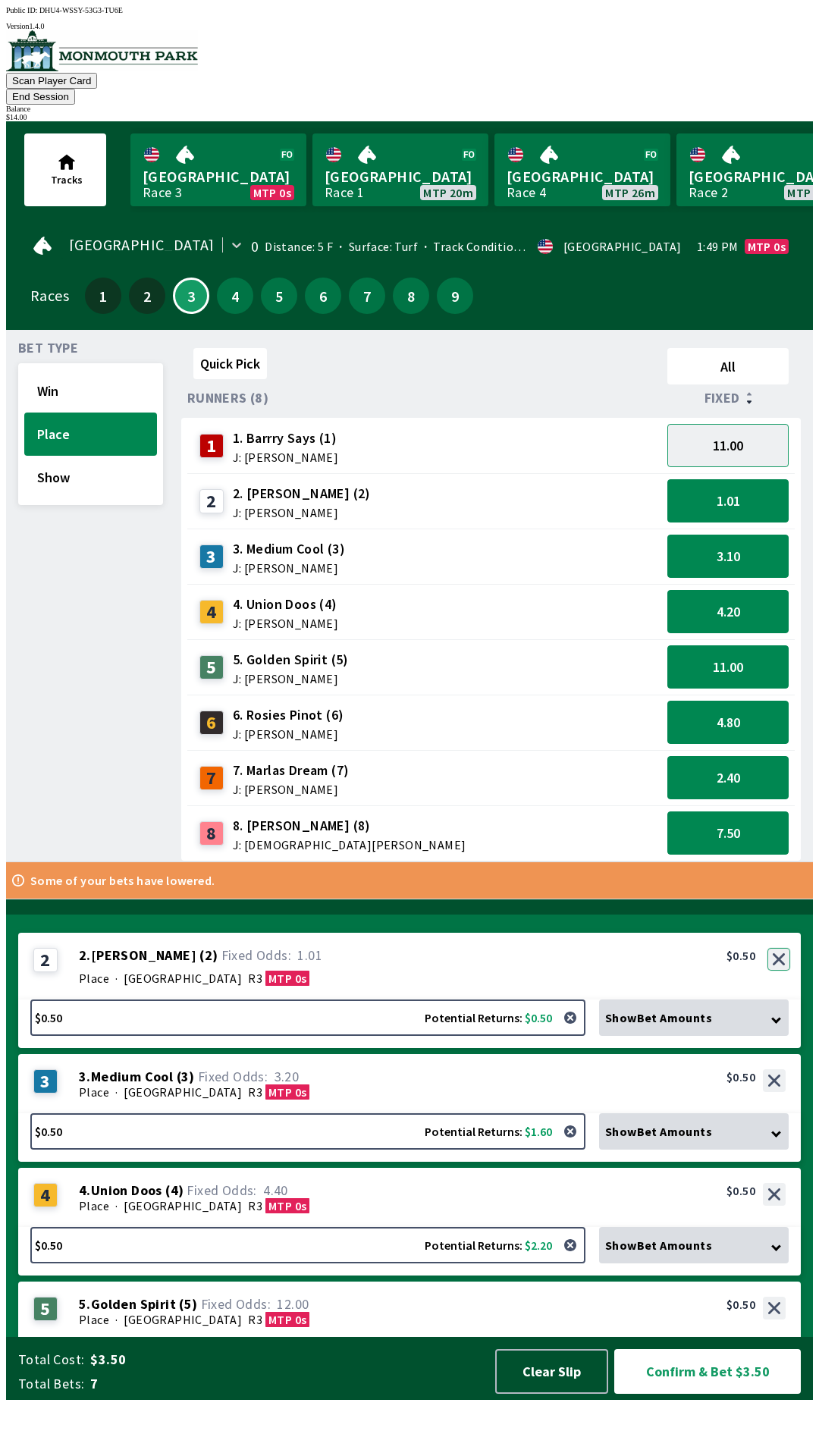
click at [780, 970] on button "button" at bounding box center [778, 959] width 23 height 23
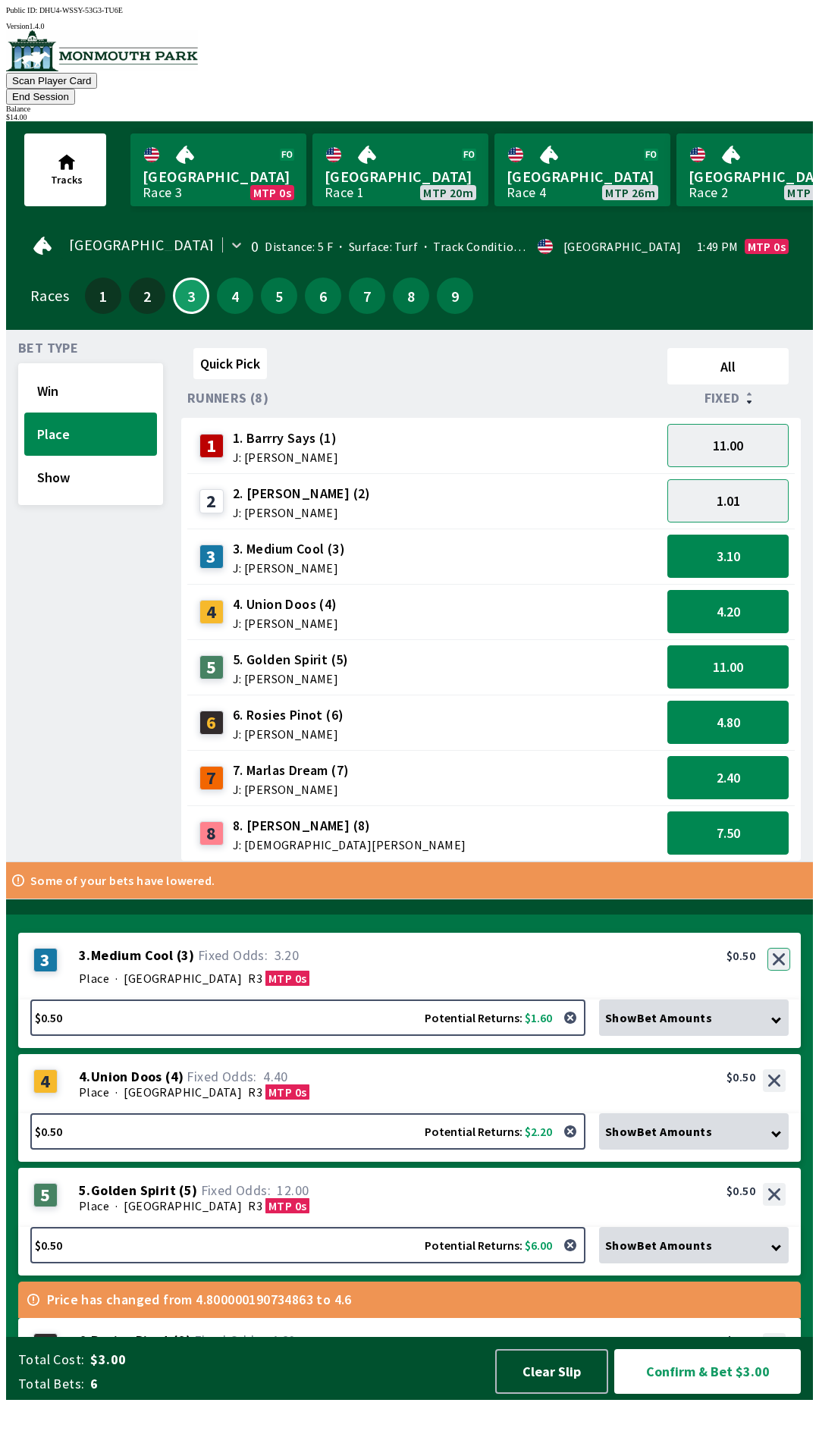
click at [770, 999] on div "3 3 . Medium Cool ( 3 ) Place · [STREET_ADDRESS]. Medium Cool (3) 3.20 $0.50" at bounding box center [409, 966] width 783 height 66
click at [781, 970] on button "button" at bounding box center [778, 959] width 23 height 23
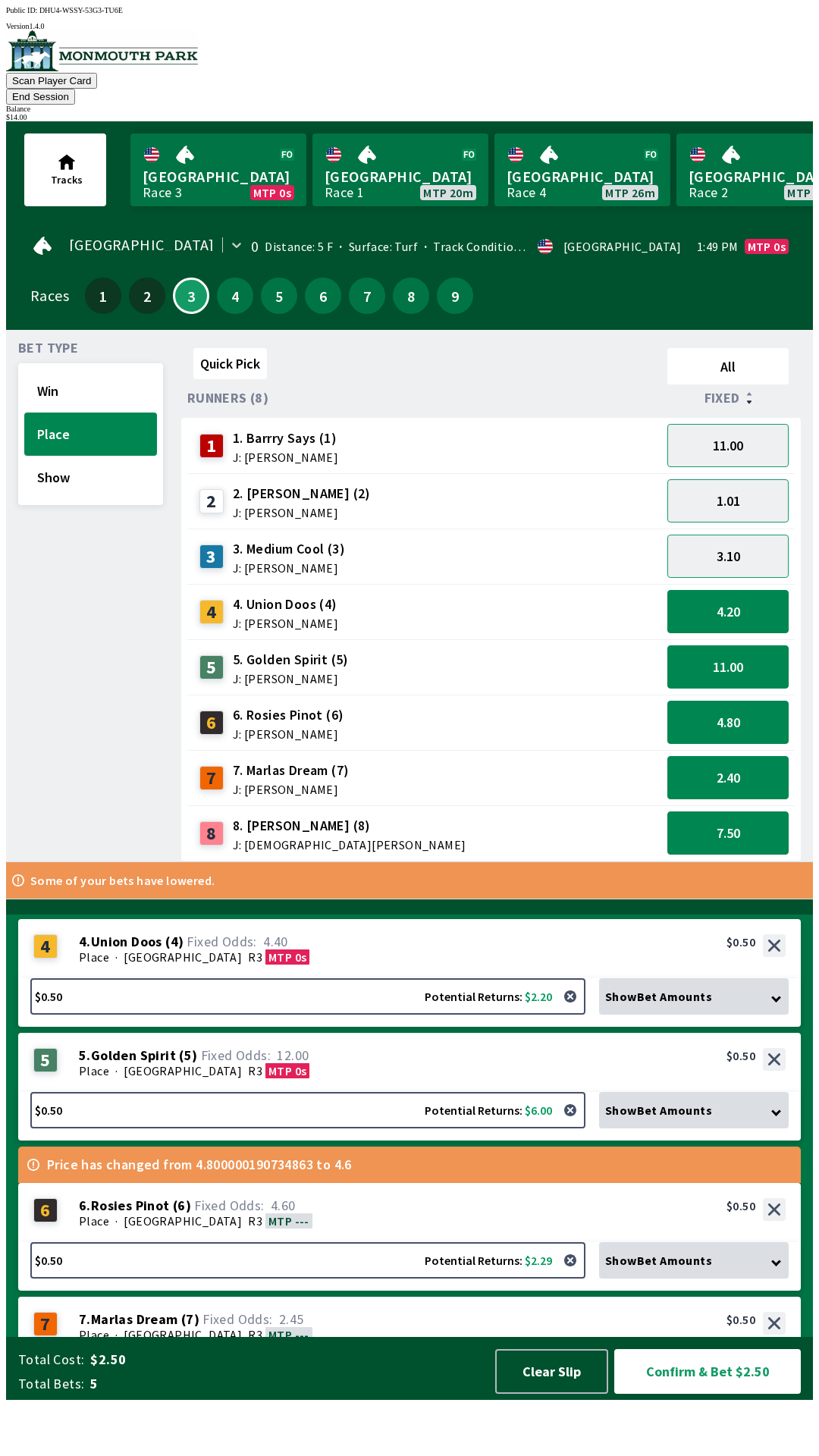
click at [781, 1002] on icon at bounding box center [776, 997] width 10 height 10
click at [780, 1092] on div "Show Bet Amounts" at bounding box center [694, 1110] width 189 height 37
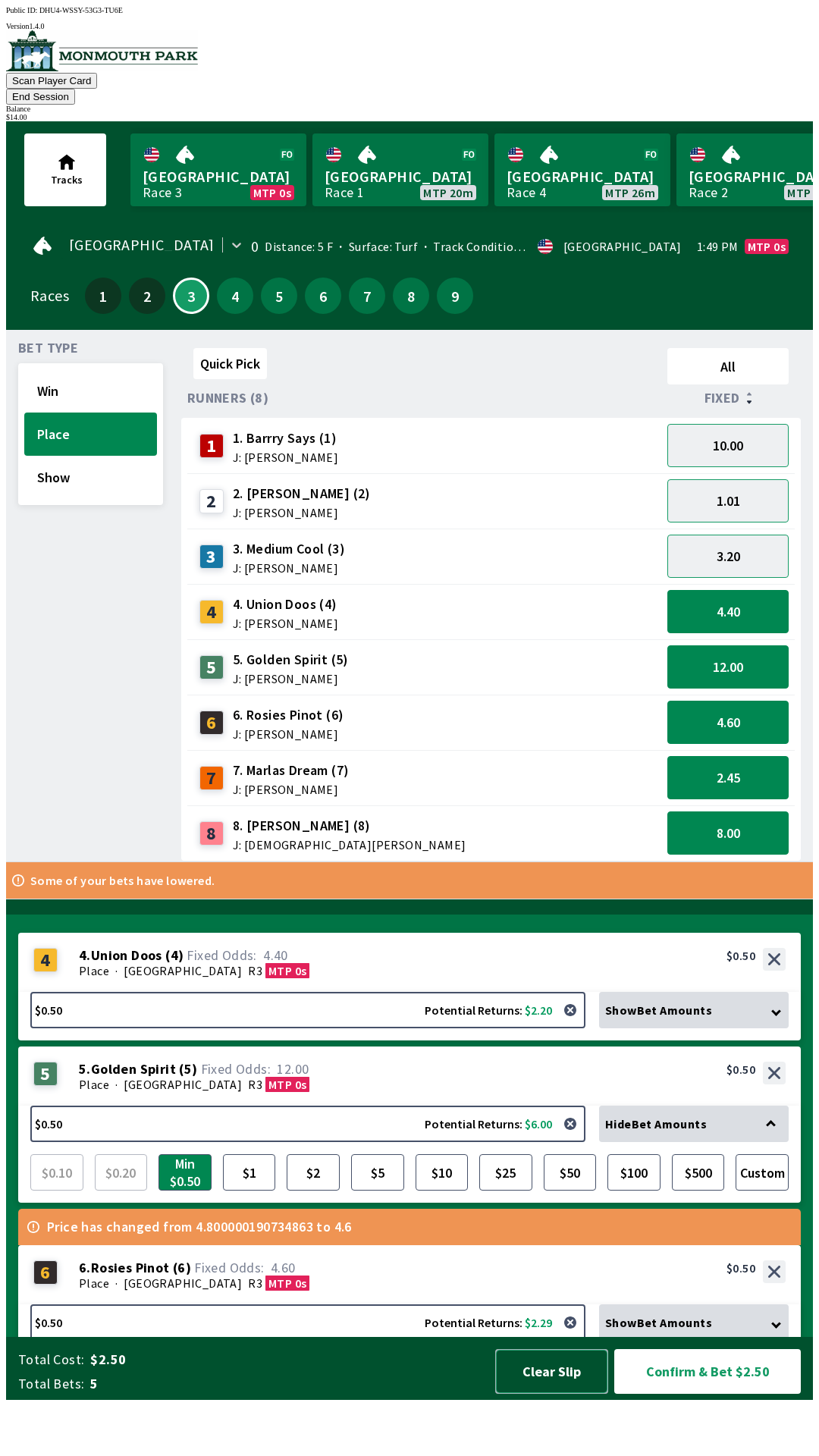
click at [559, 1393] on button "Clear Slip" at bounding box center [551, 1371] width 113 height 45
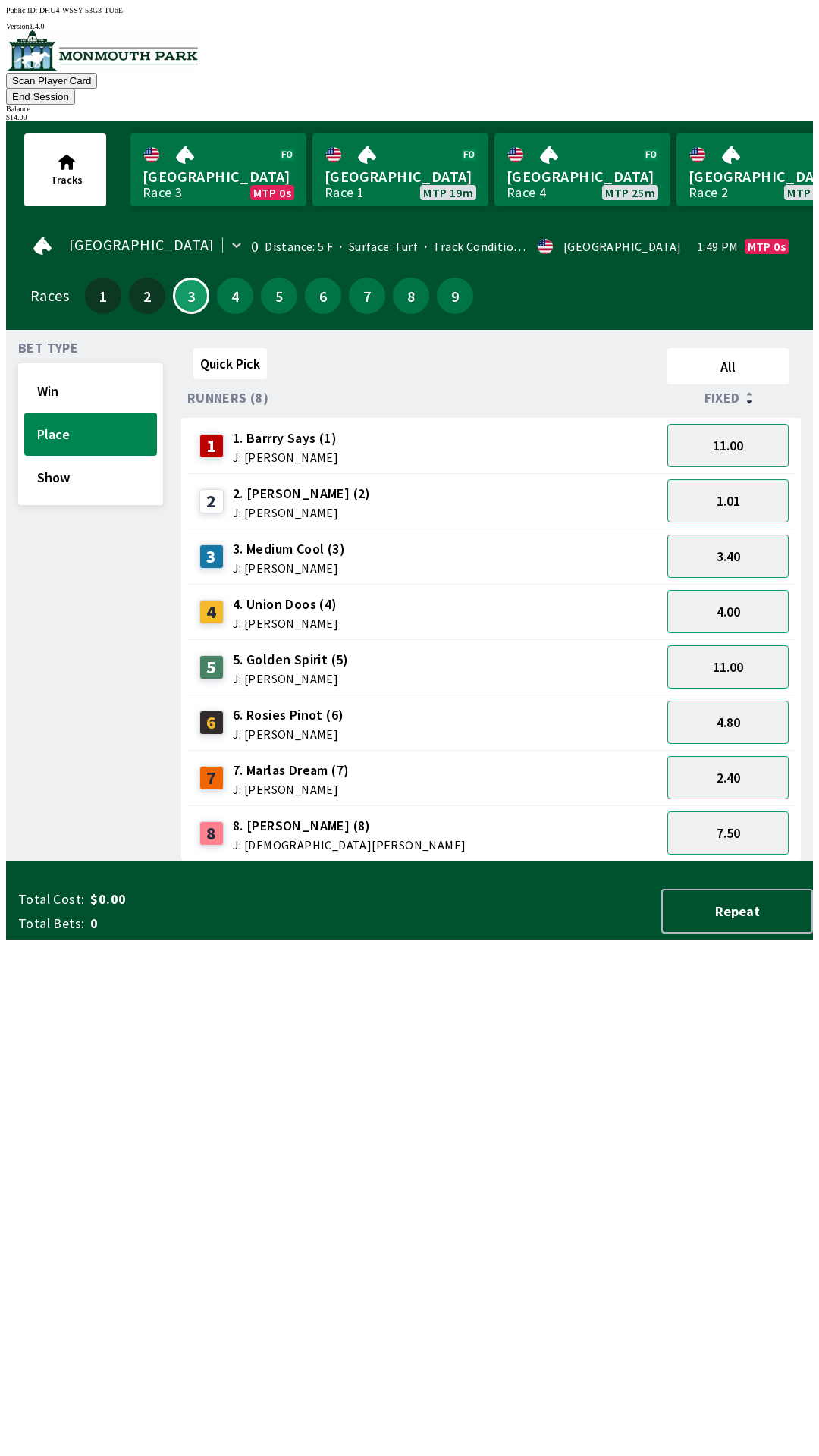
click at [75, 88] on button "End Session" at bounding box center [41, 96] width 69 height 16
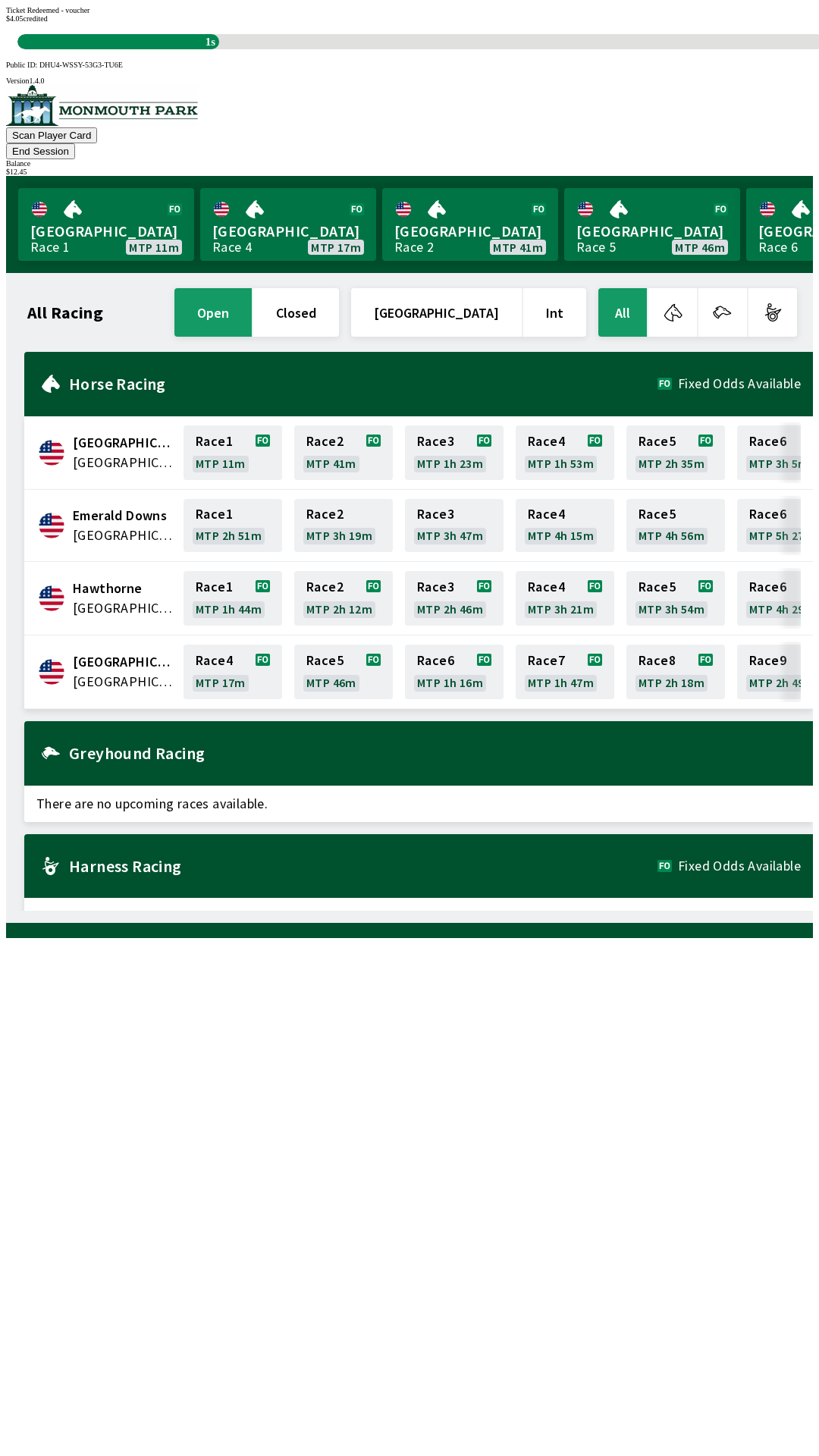
click at [648, 910] on div "All Racing open closed [GEOGRAPHIC_DATA] Int All [GEOGRAPHIC_DATA] [GEOGRAPHIC_…" at bounding box center [415, 598] width 795 height 626
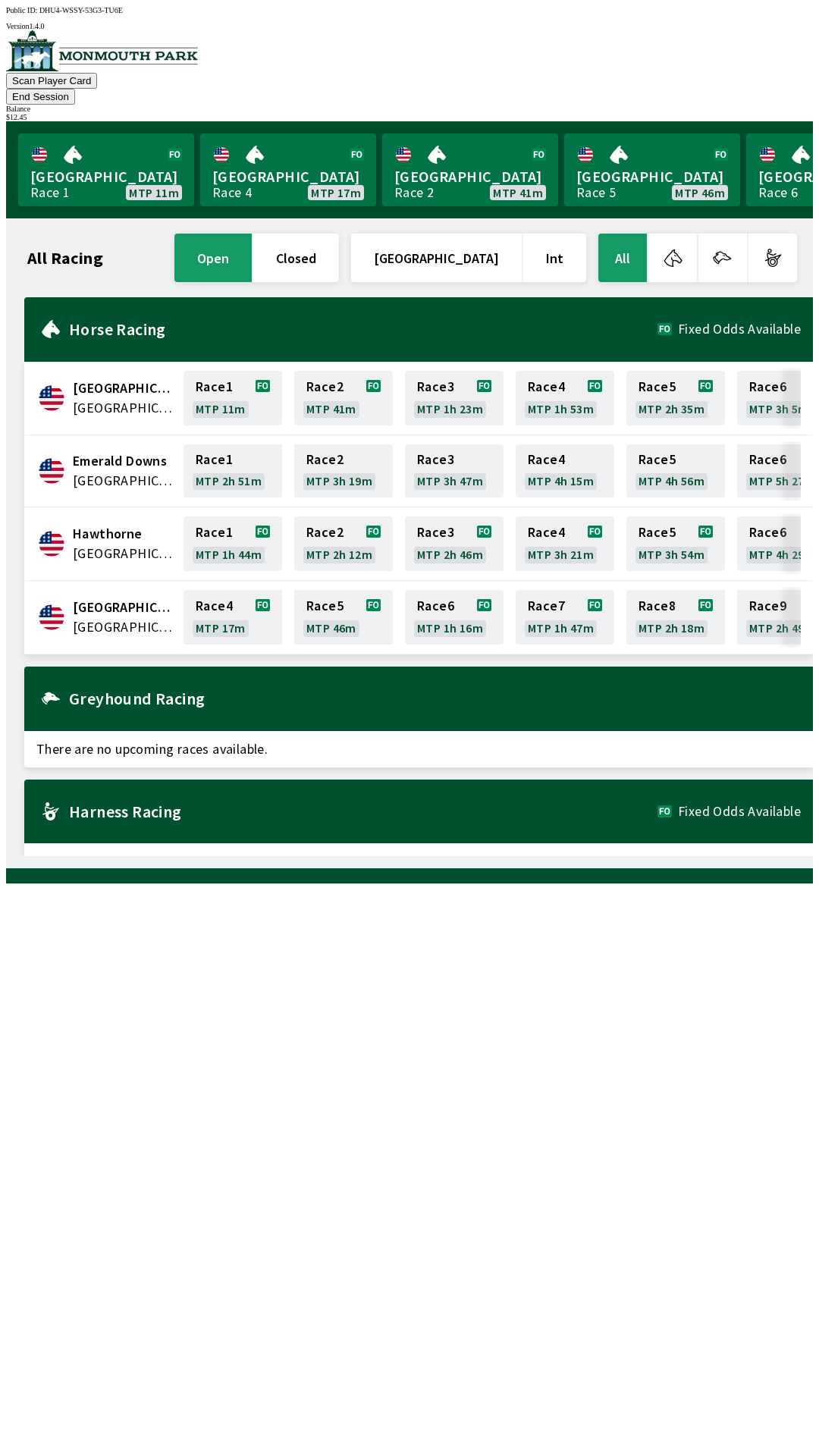
click at [75, 88] on button "End Session" at bounding box center [41, 96] width 69 height 16
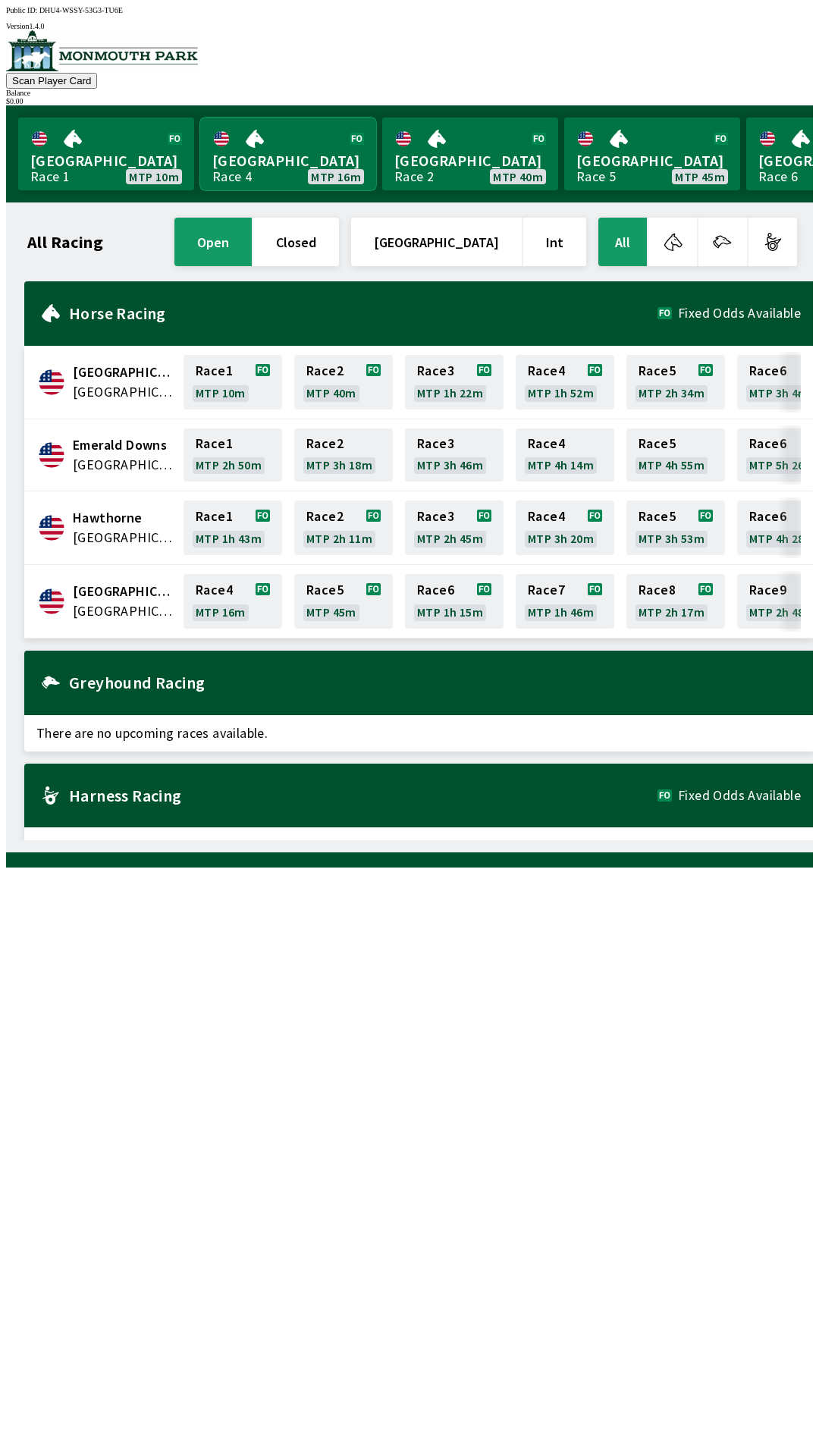
click at [253, 161] on link "Monmouth Park Race 4 MTP 16m" at bounding box center [288, 153] width 176 height 73
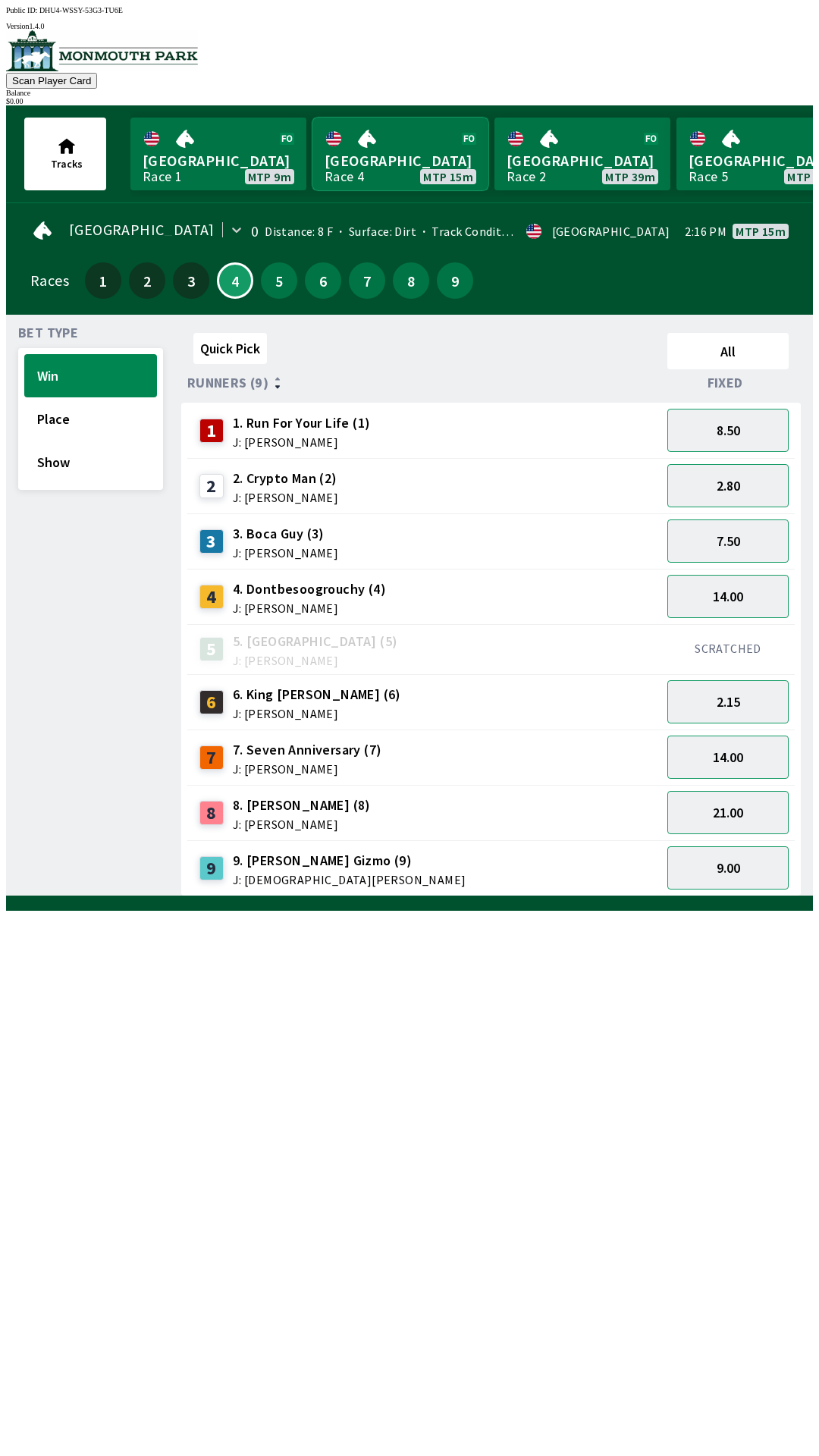
click at [312, 117] on link "Monmouth Park Race 4 MTP 15m" at bounding box center [400, 153] width 176 height 73
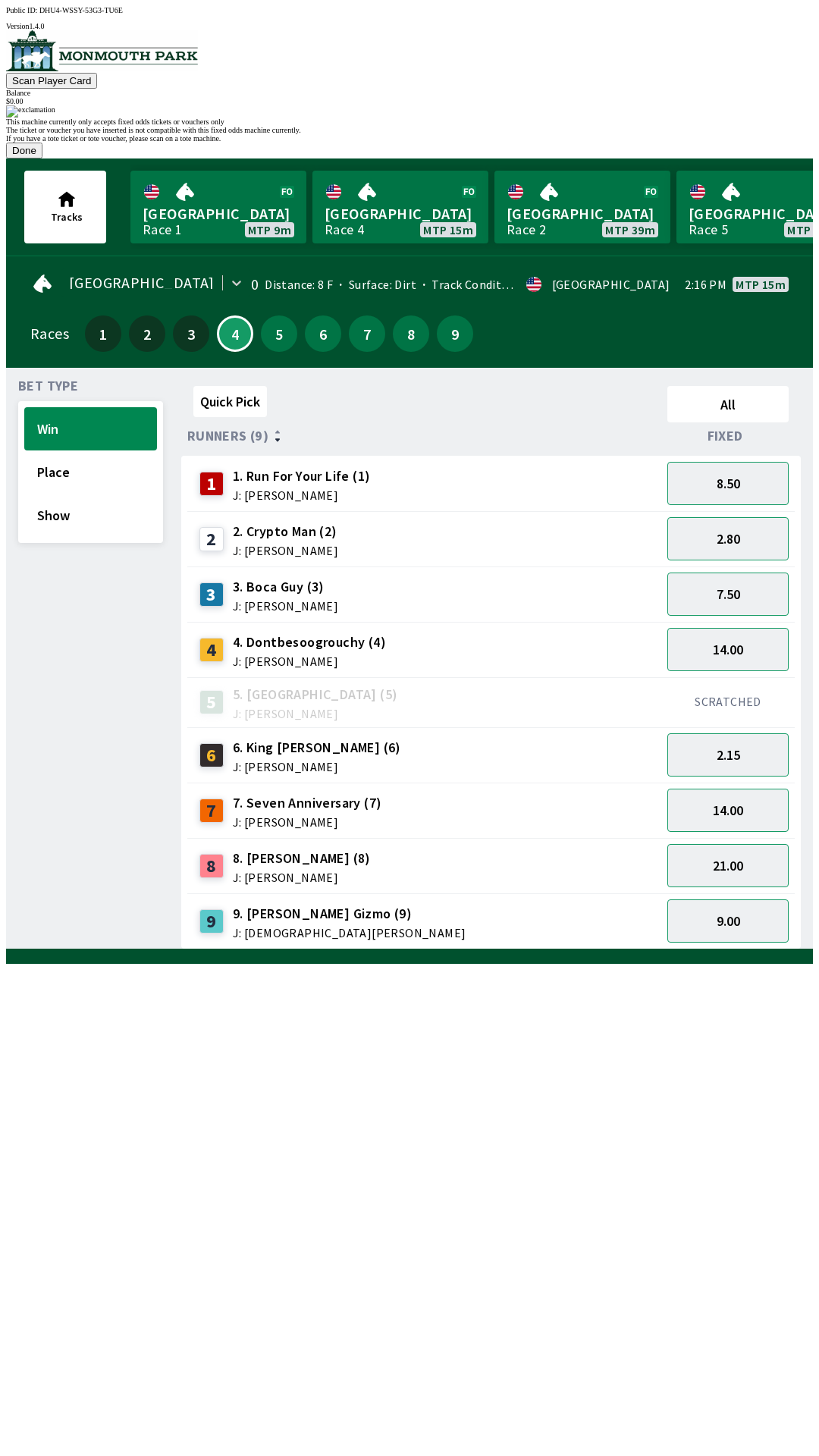
click at [42, 159] on button "Done" at bounding box center [24, 150] width 37 height 16
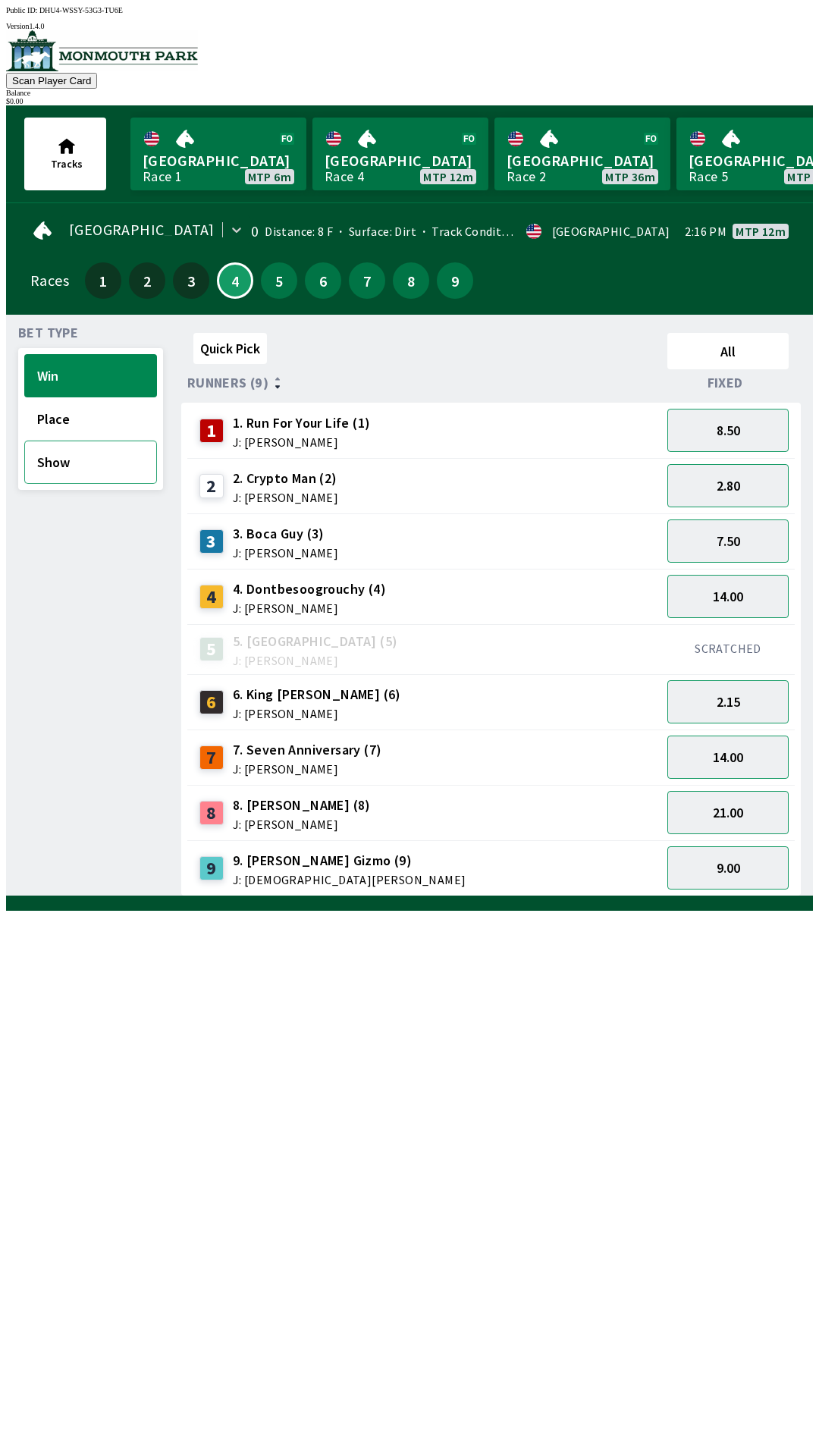
click at [59, 457] on button "Show" at bounding box center [91, 461] width 133 height 43
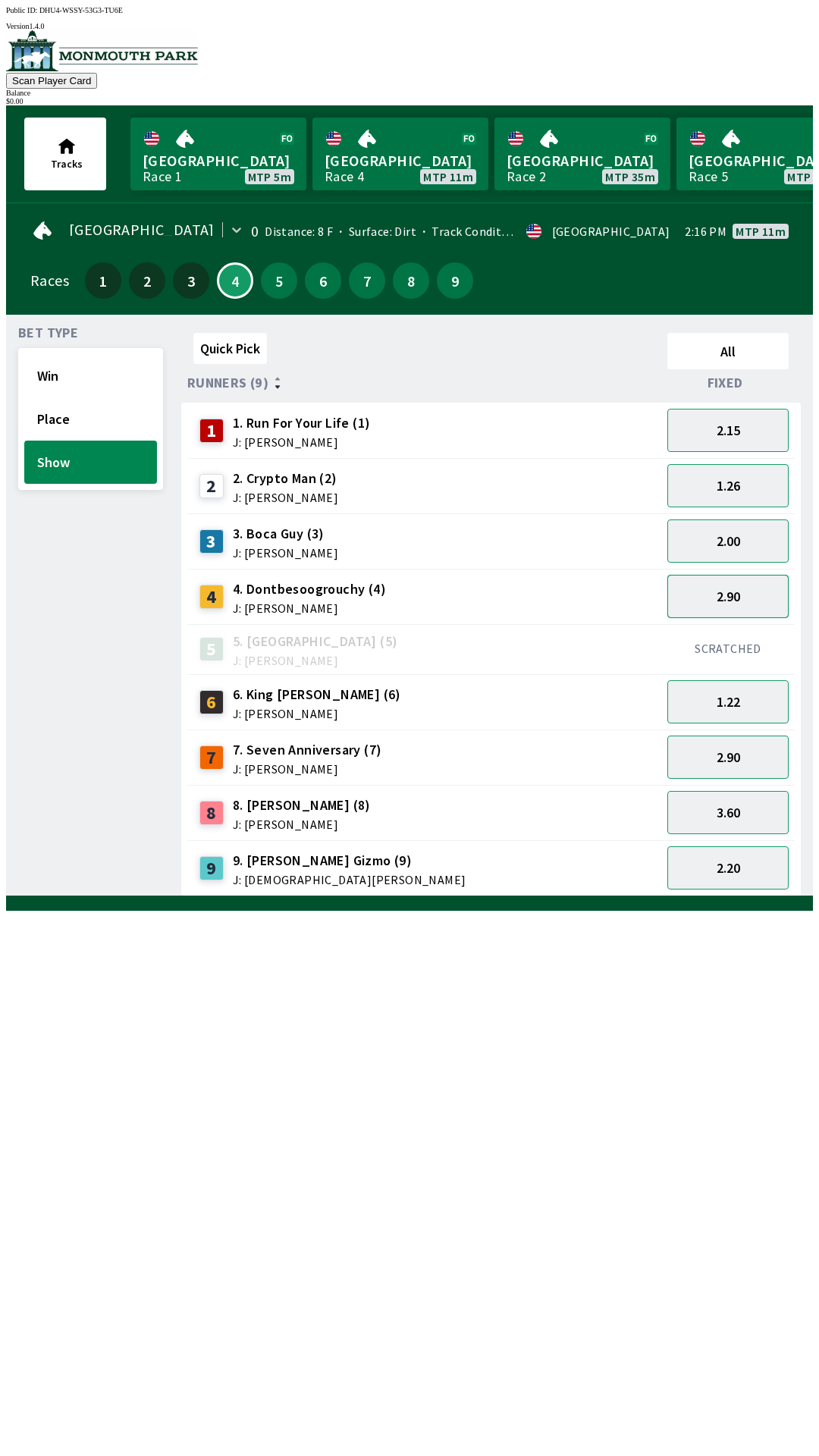
click at [730, 590] on button "2.90" at bounding box center [727, 596] width 121 height 43
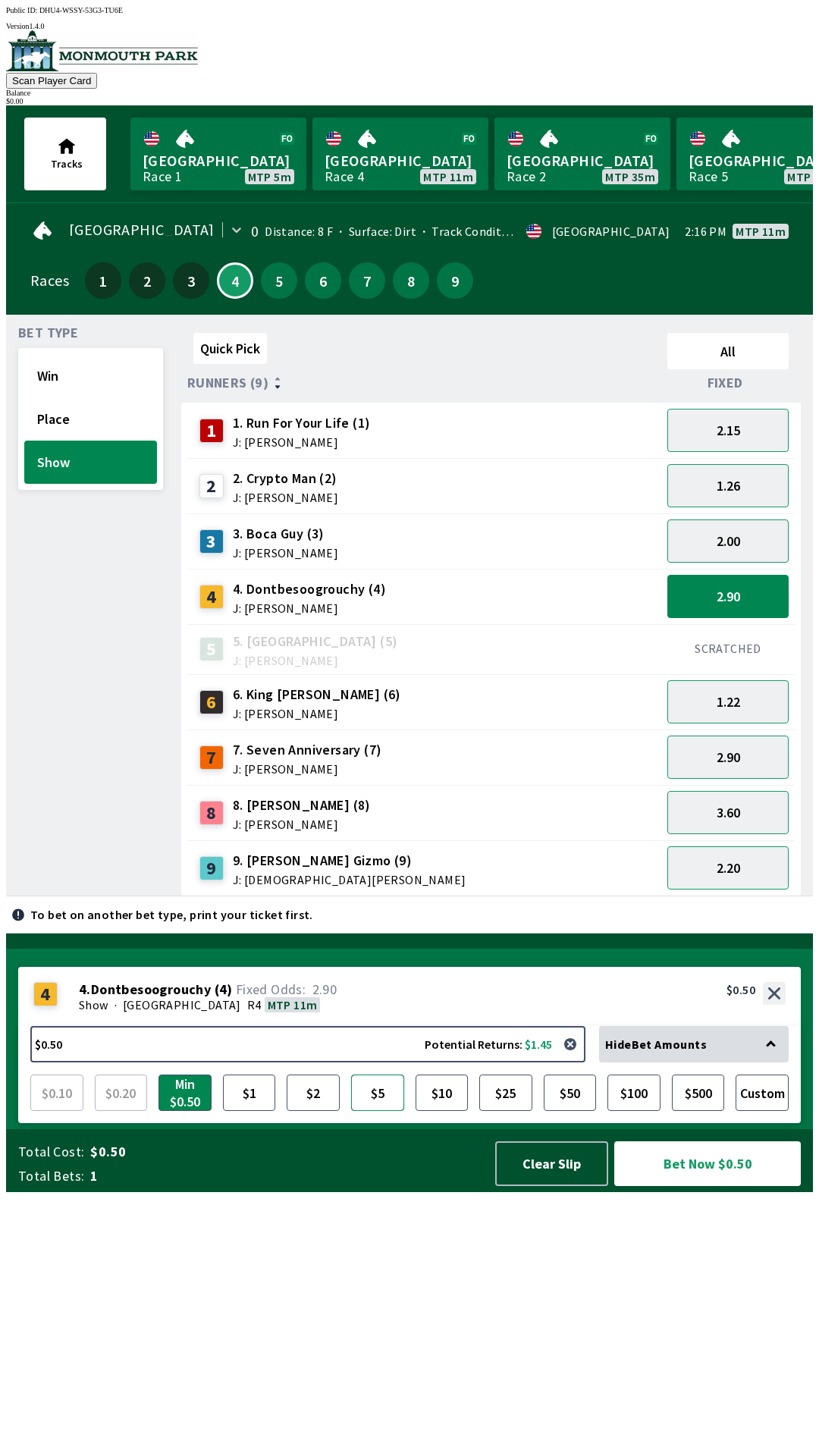
click at [366, 1110] on button "$5" at bounding box center [378, 1092] width 53 height 37
click at [695, 1185] on button "Bet Now $5.00" at bounding box center [707, 1163] width 187 height 45
click at [317, 1110] on button "$2" at bounding box center [313, 1092] width 53 height 37
click at [714, 1185] on button "Bet Now $2.00" at bounding box center [707, 1163] width 187 height 45
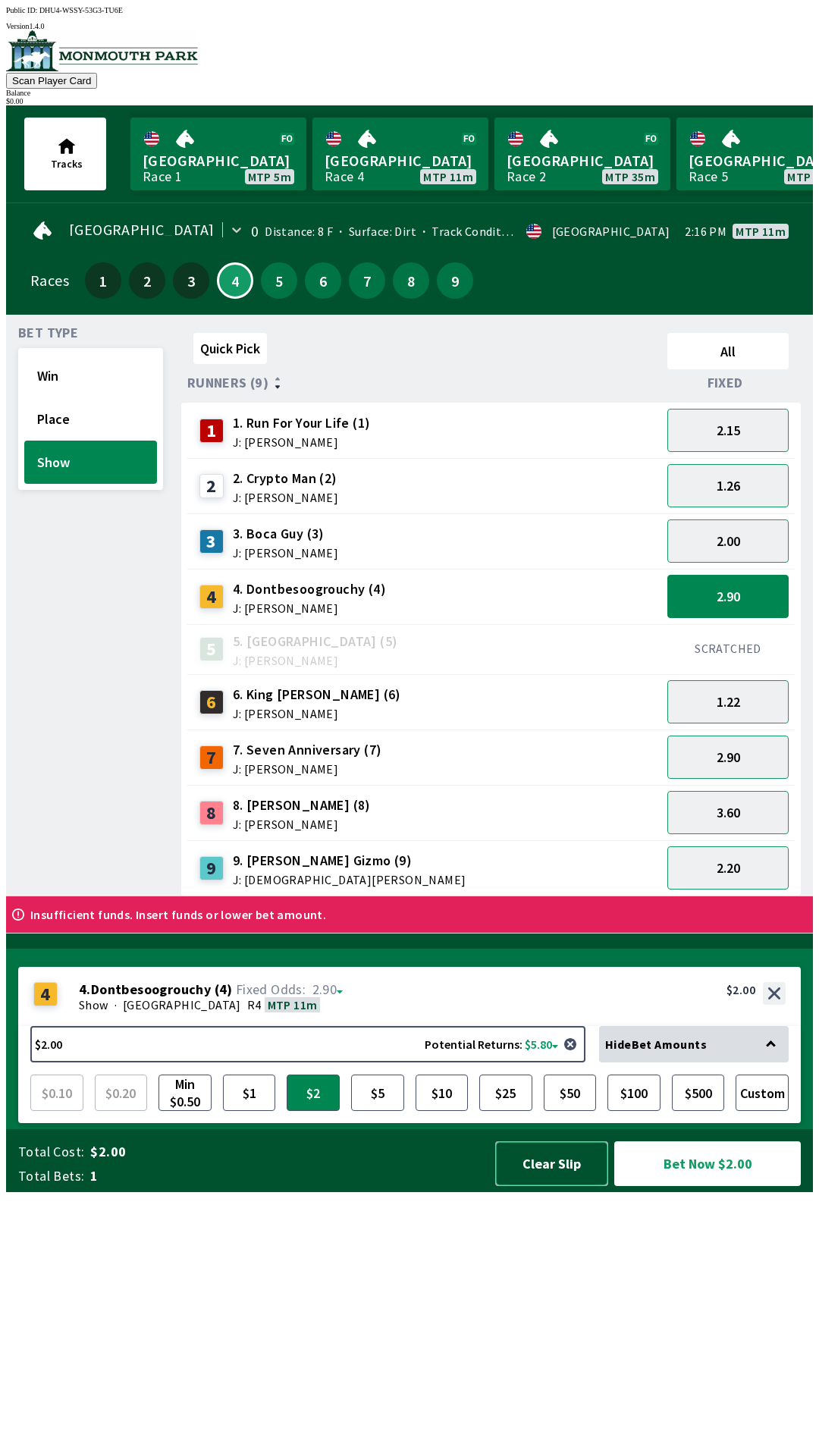
click at [567, 1185] on button "Clear Slip" at bounding box center [551, 1163] width 113 height 45
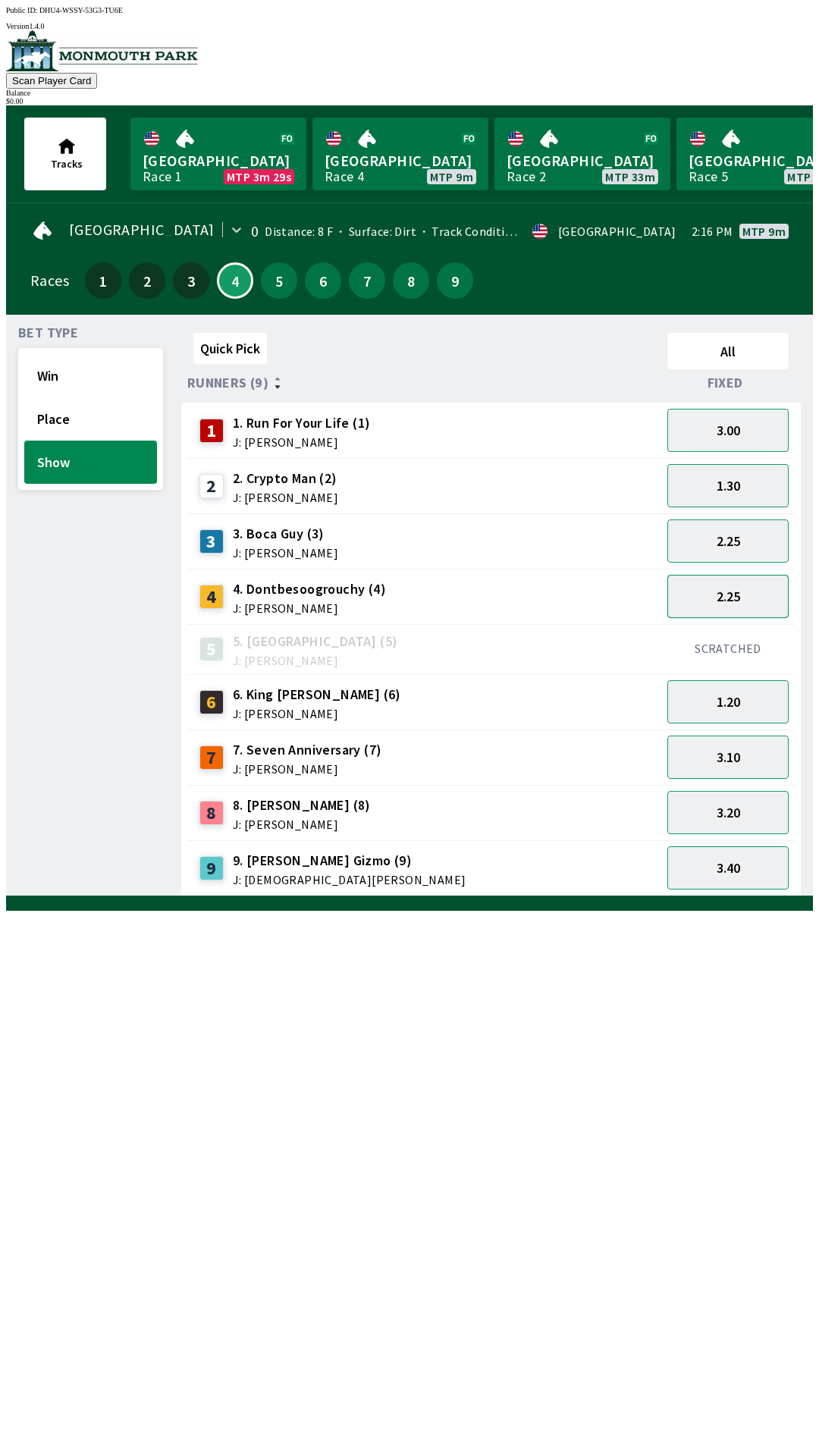
click at [751, 588] on button "2.25" at bounding box center [727, 596] width 121 height 43
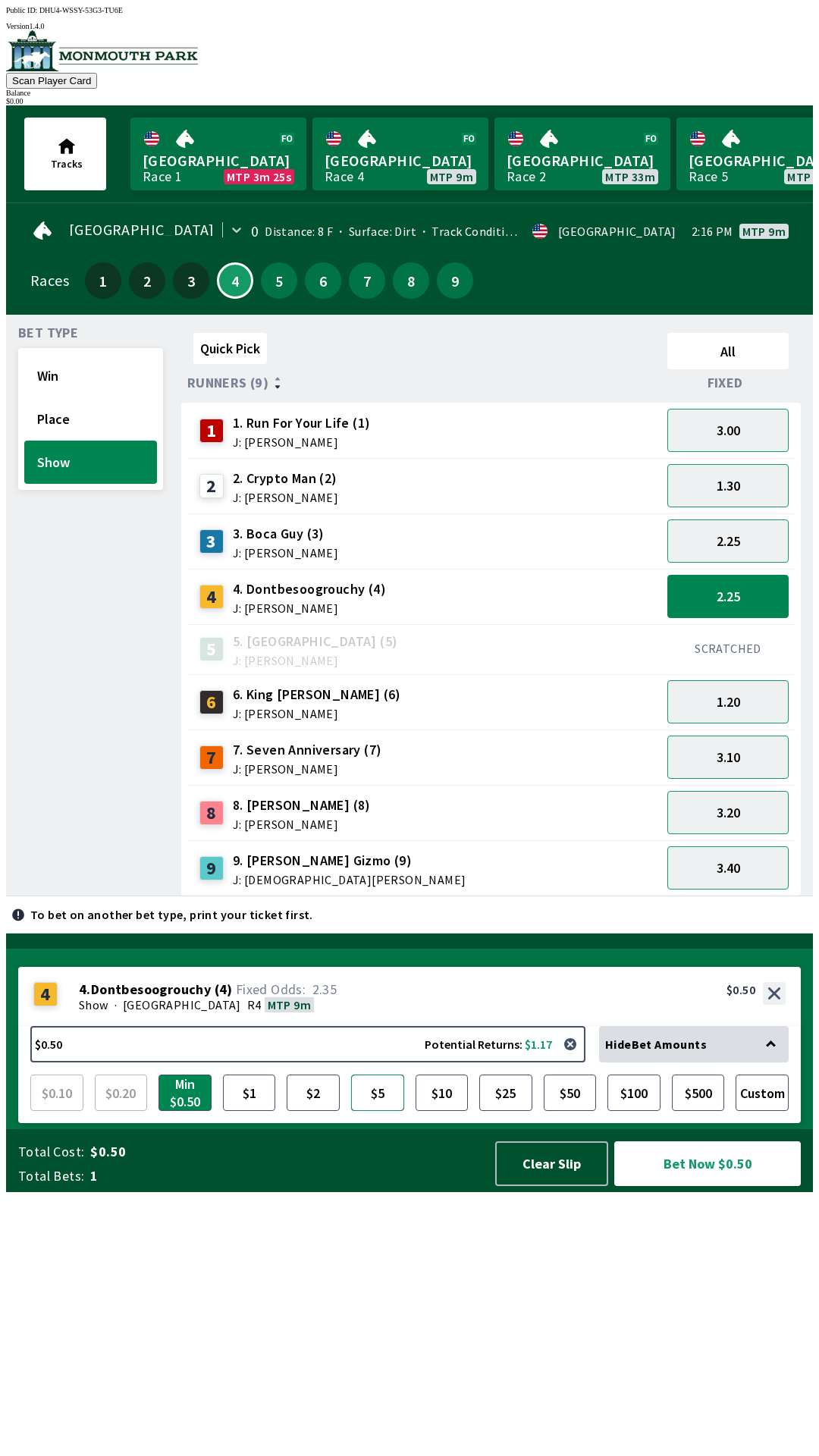
click at [377, 1110] on button "$5" at bounding box center [378, 1092] width 53 height 37
click at [74, 367] on button "Win" at bounding box center [91, 375] width 133 height 43
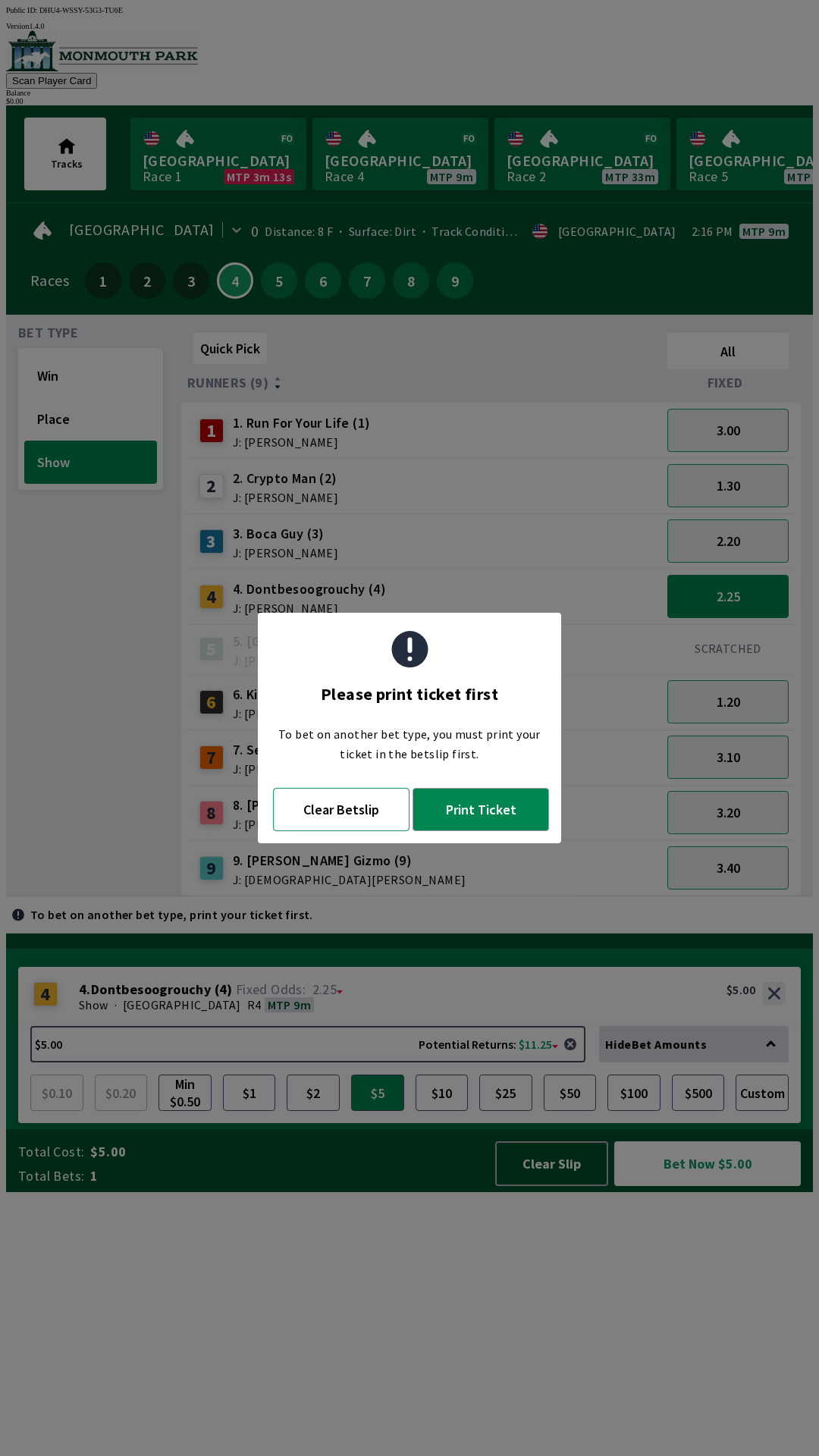
click at [339, 809] on button "Clear Betslip" at bounding box center [341, 809] width 137 height 43
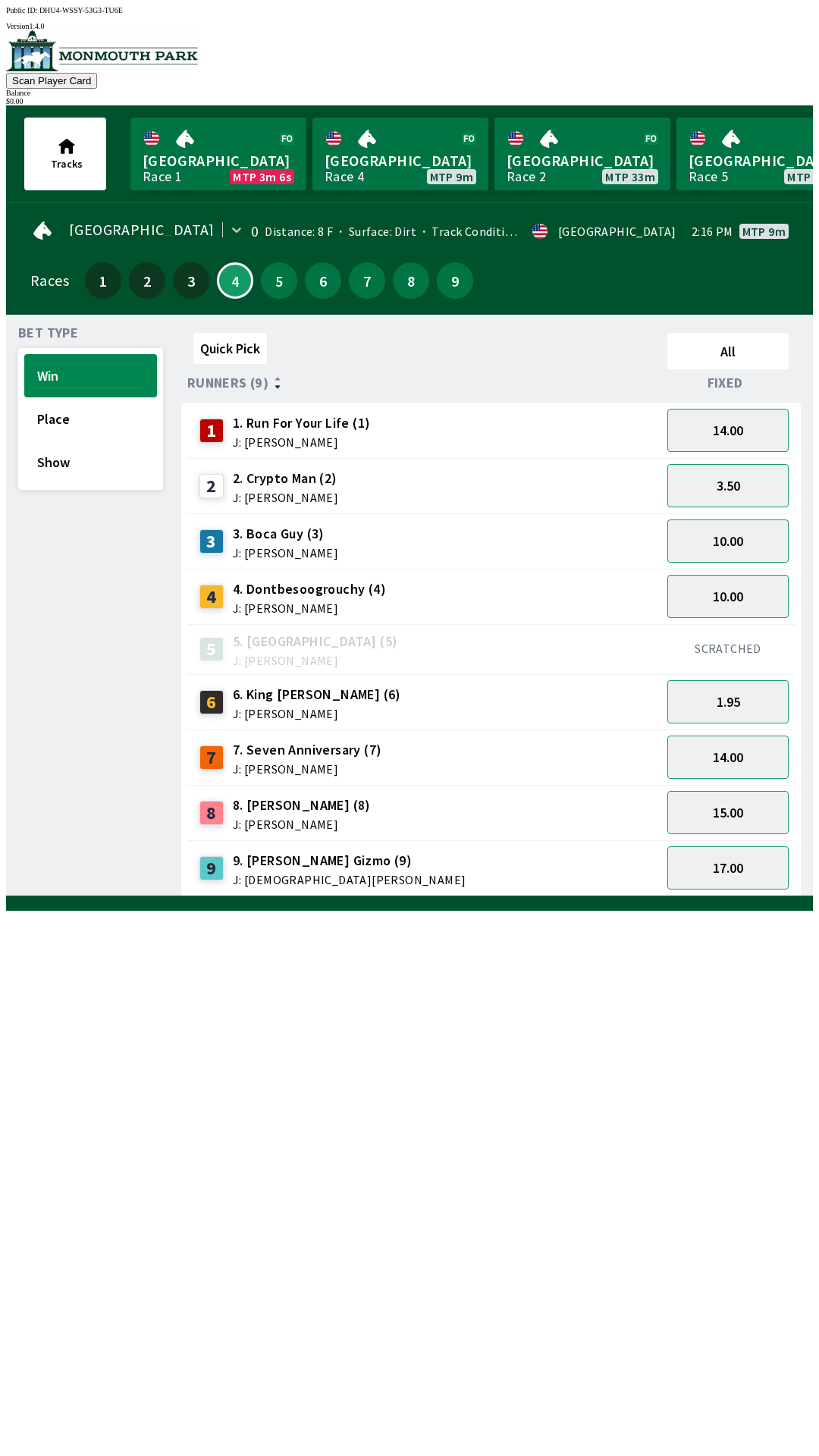
click at [587, 896] on div "Quick Pick All Runners (9) Fixed 1 1. Run For Your Life (1) J: [PERSON_NAME] 14…" at bounding box center [498, 611] width 632 height 569
click at [746, 585] on button "10.00" at bounding box center [727, 596] width 121 height 43
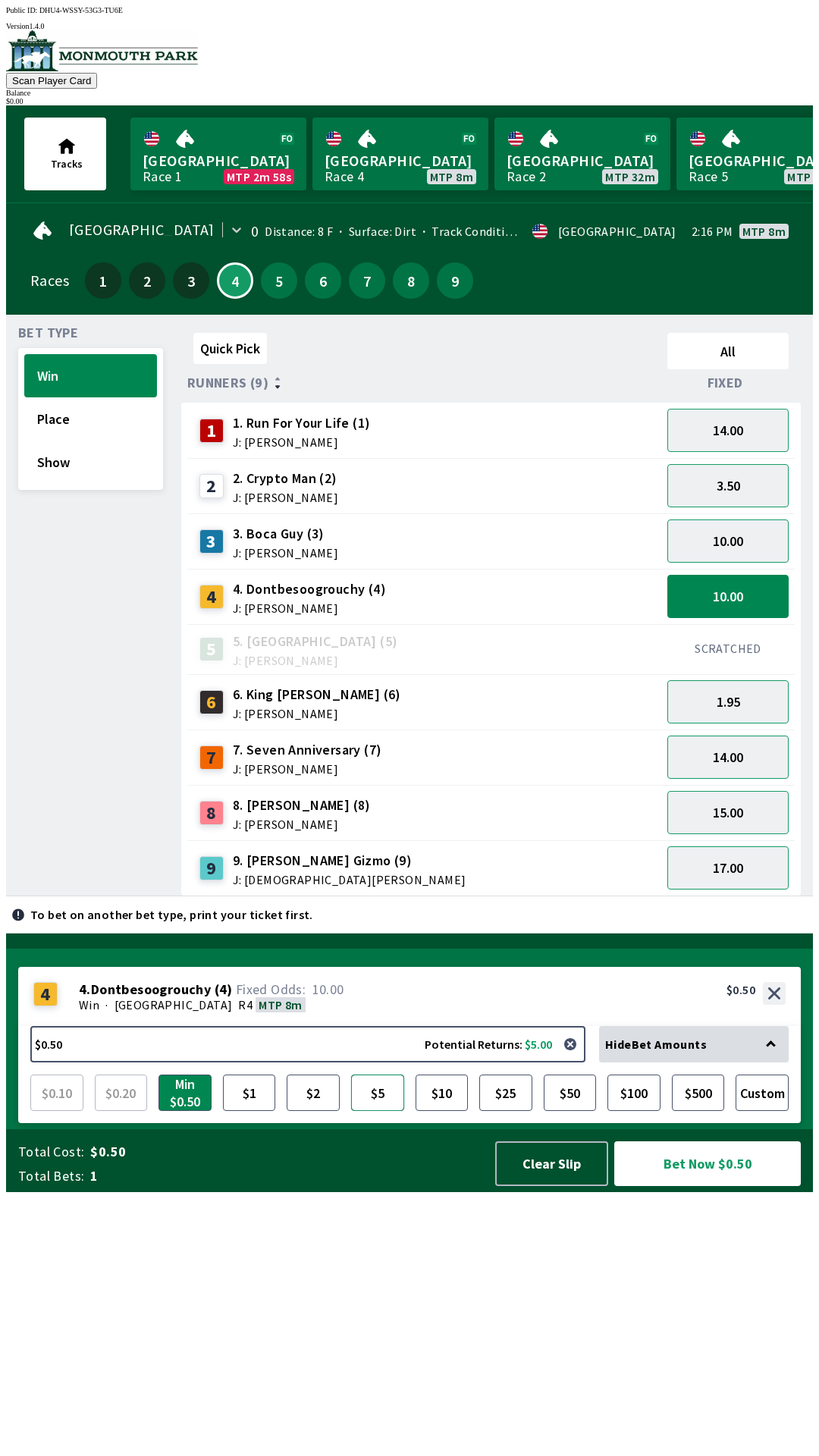
click at [377, 1110] on button "$5" at bounding box center [378, 1092] width 53 height 37
click at [707, 1185] on button "Bet Now $5.00" at bounding box center [707, 1163] width 187 height 45
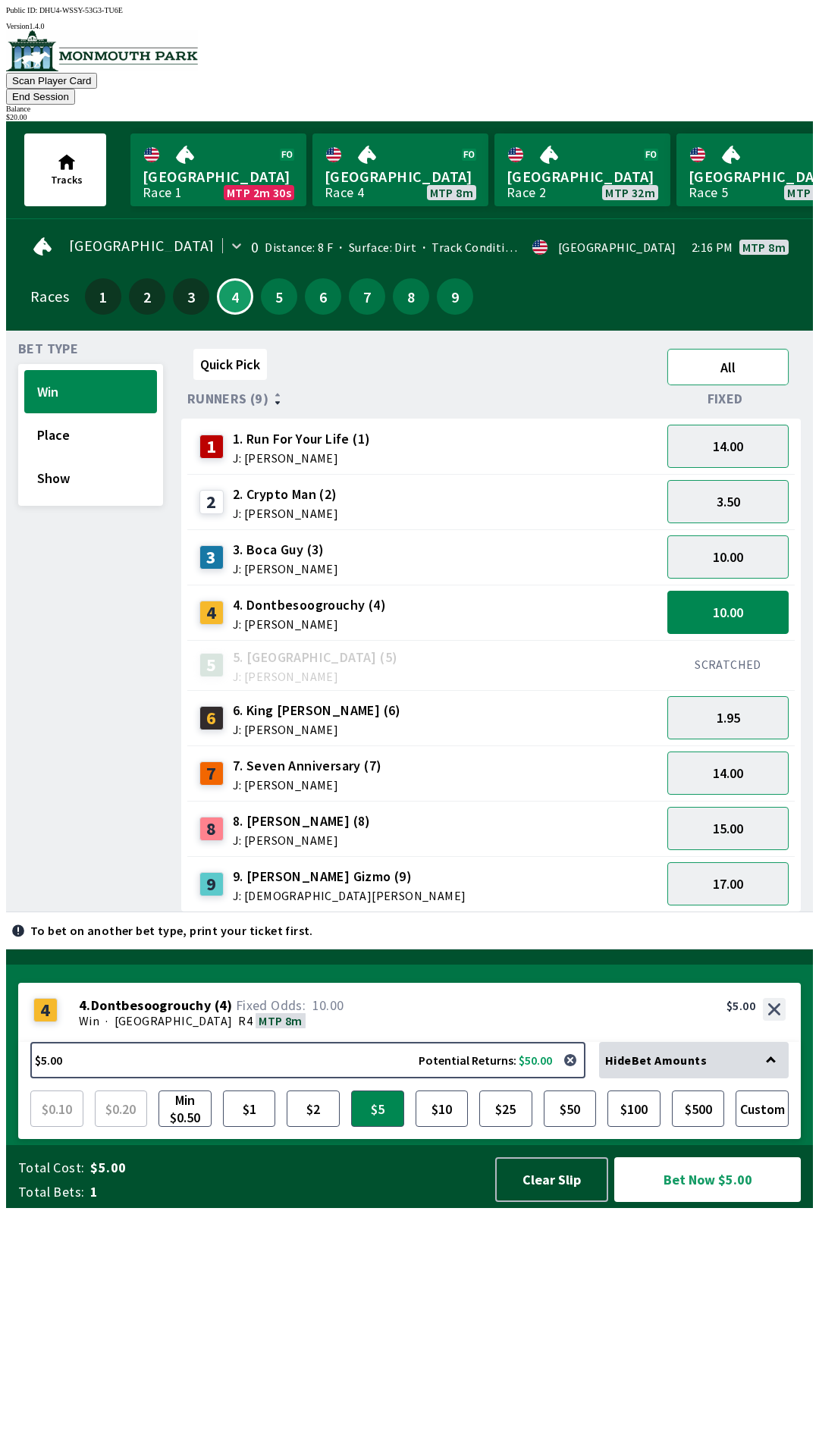
click at [756, 349] on button "All" at bounding box center [727, 367] width 121 height 37
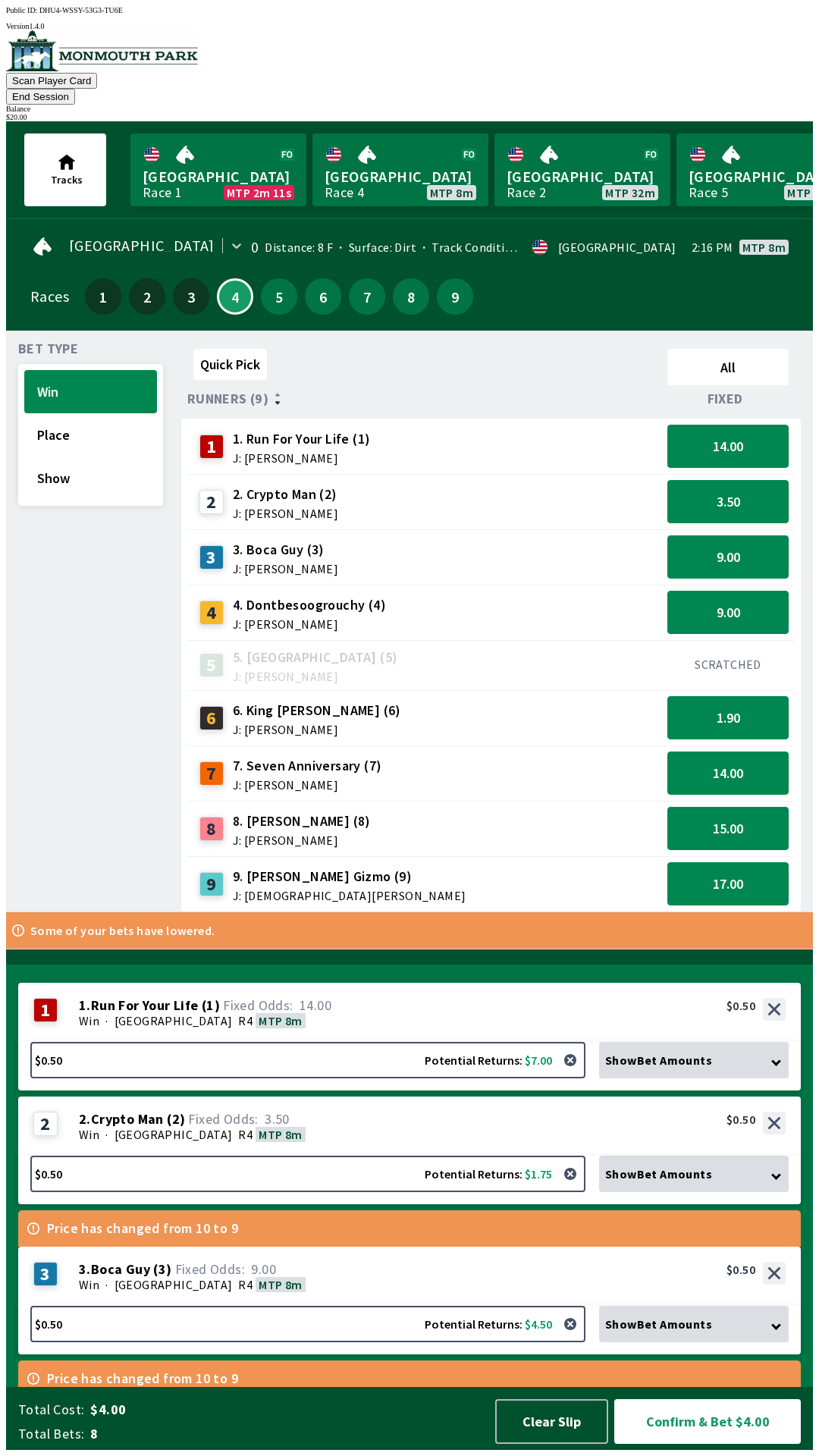
click at [749, 1067] on div "Show Bet Amounts" at bounding box center [694, 1060] width 189 height 37
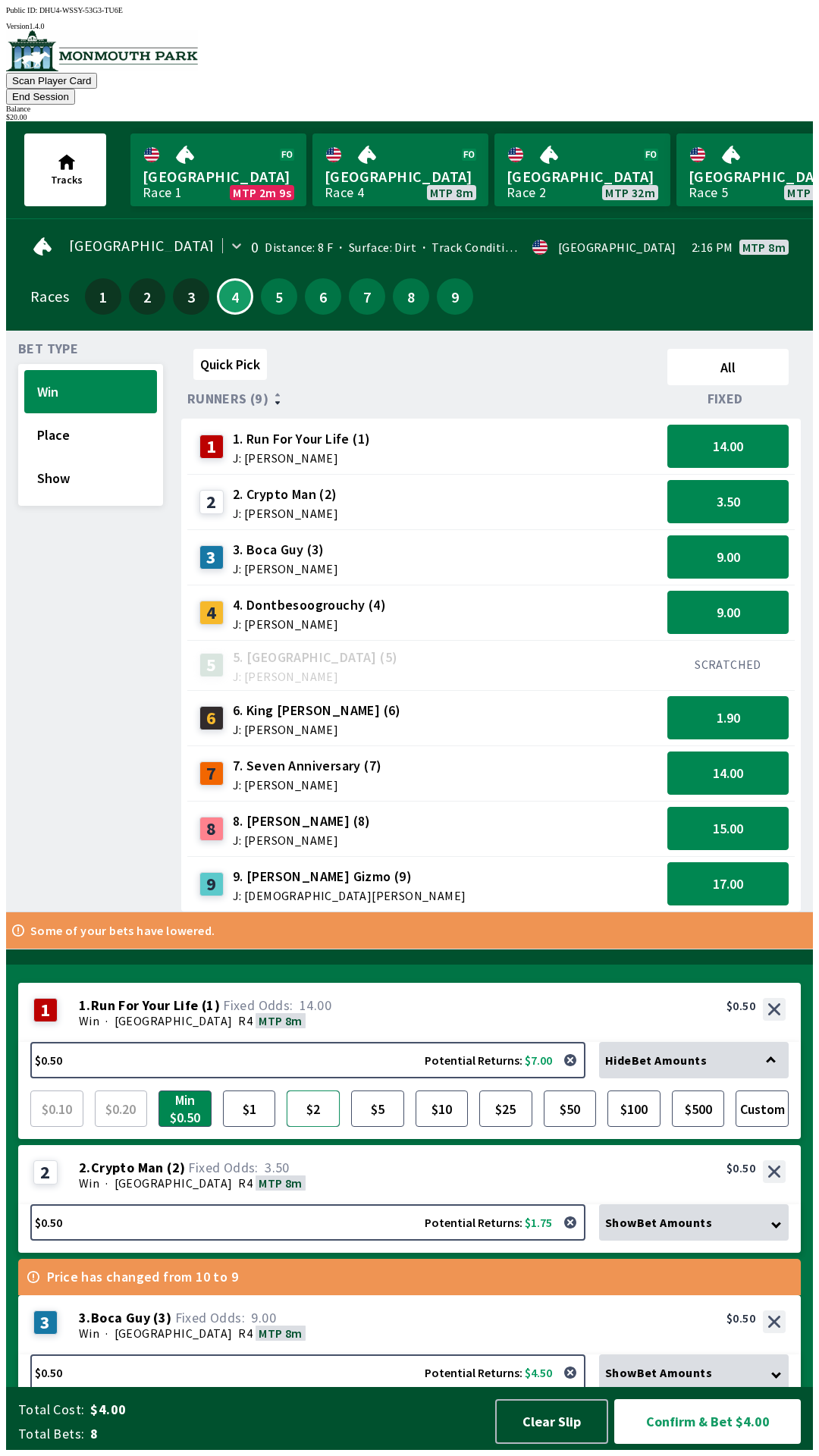
click at [315, 1124] on button "$2" at bounding box center [313, 1108] width 53 height 37
click at [77, 457] on button "Show" at bounding box center [91, 478] width 133 height 43
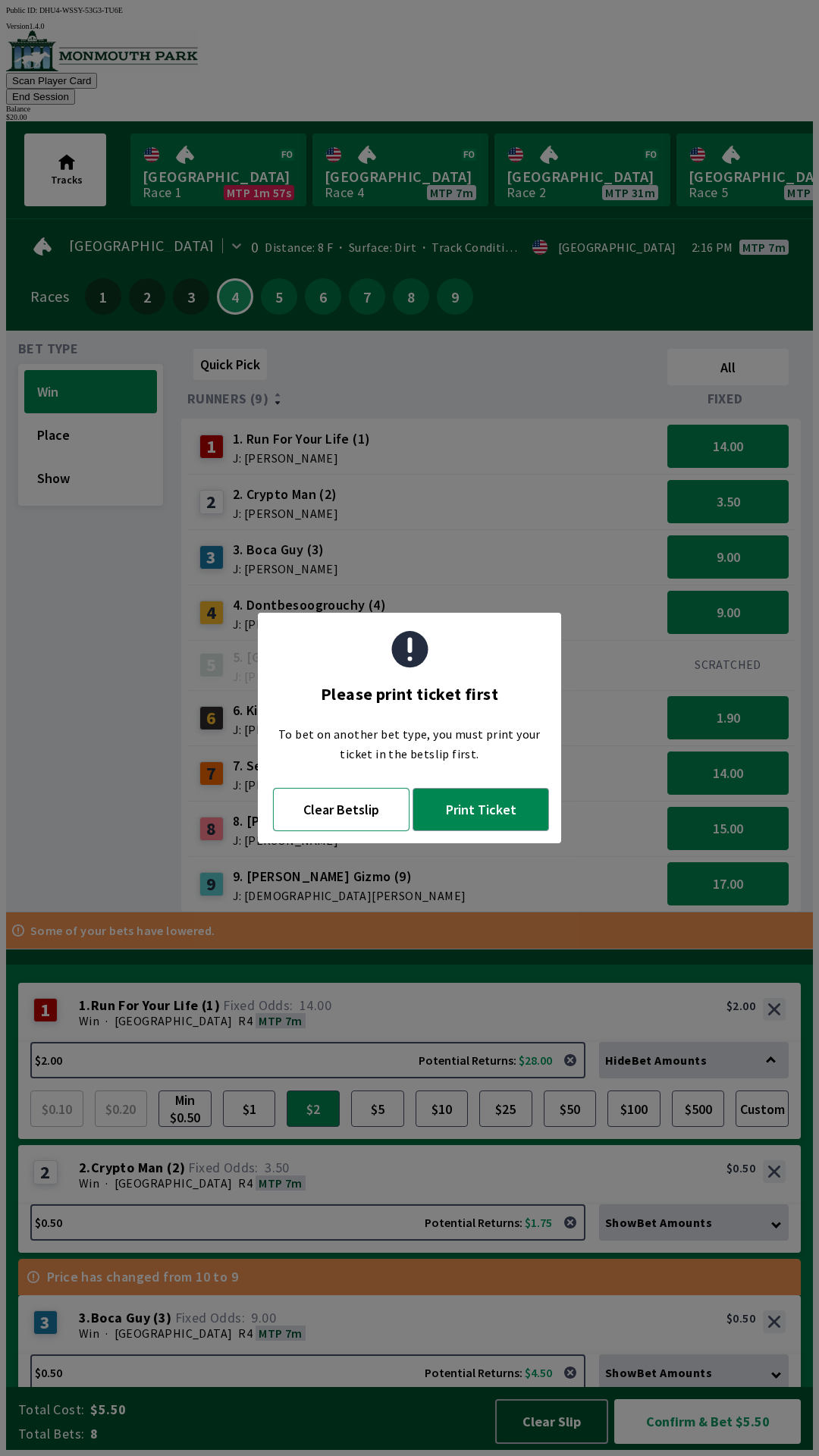
click at [354, 816] on button "Clear Betslip" at bounding box center [341, 809] width 137 height 43
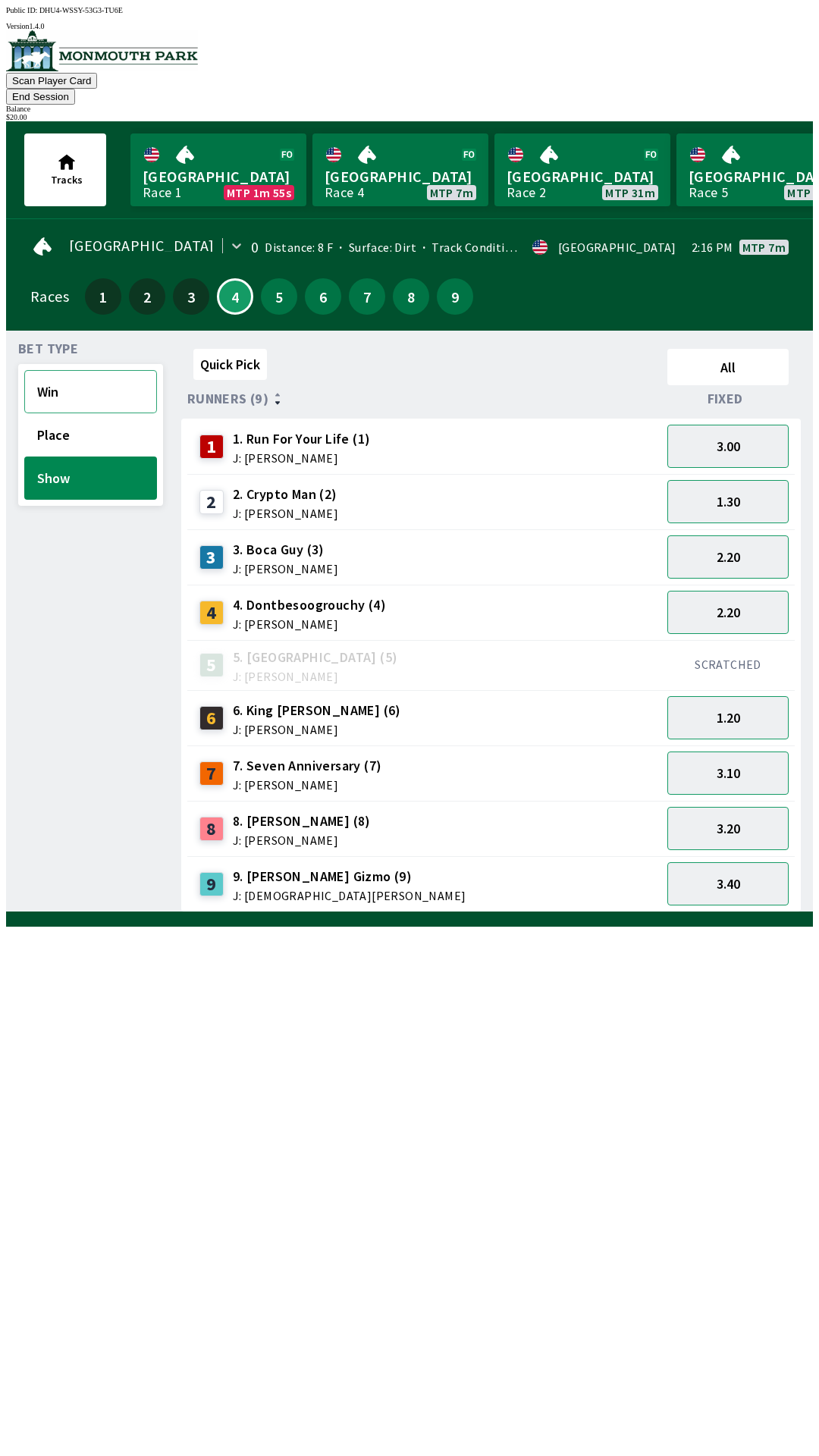
click at [70, 374] on button "Win" at bounding box center [91, 391] width 133 height 43
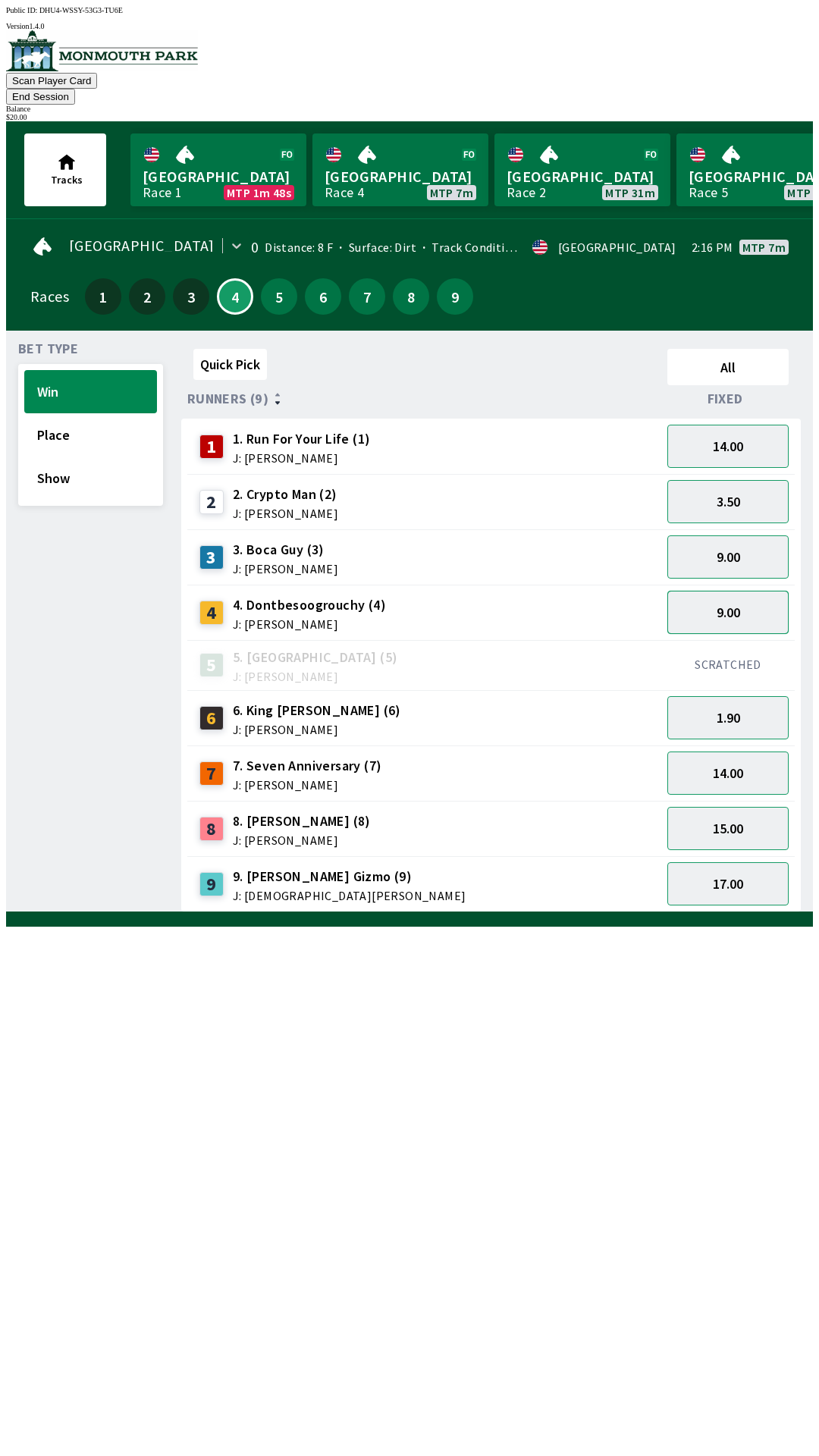
click at [734, 591] on button "9.00" at bounding box center [727, 611] width 121 height 43
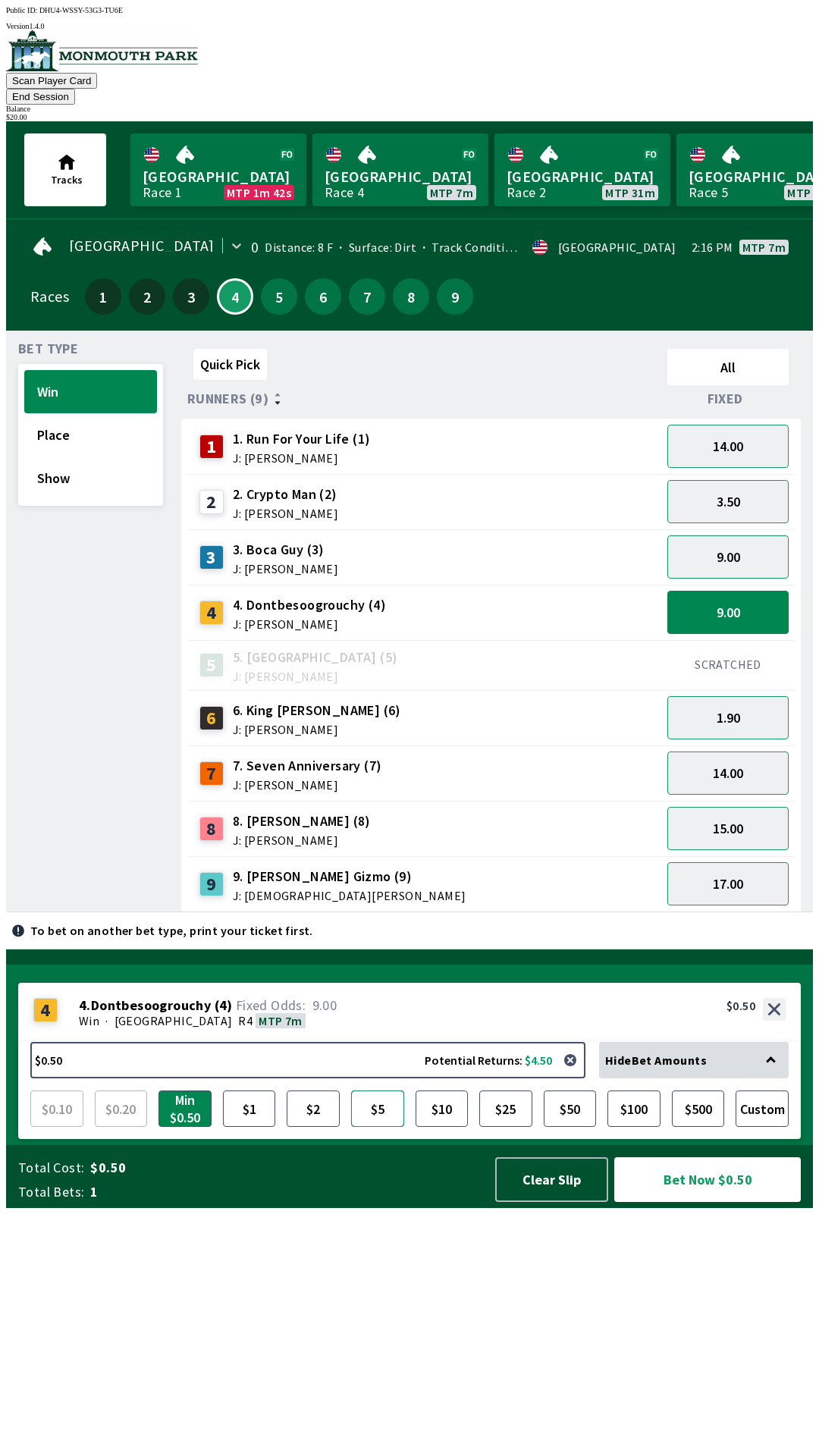
click at [378, 1127] on button "$5" at bounding box center [378, 1108] width 53 height 37
click at [710, 1202] on button "Bet Now $5.00" at bounding box center [707, 1179] width 187 height 45
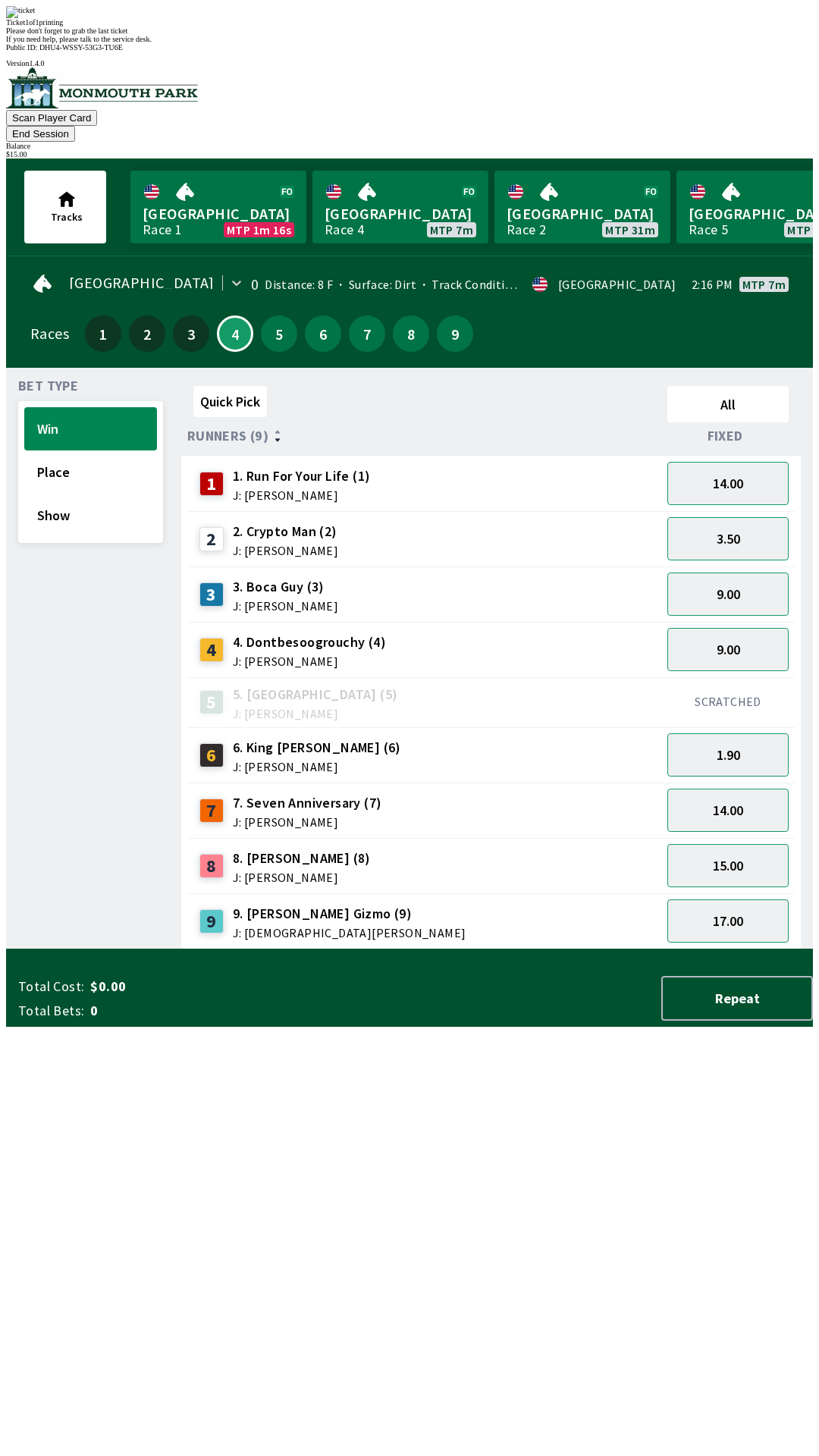
click at [540, 943] on div "Quick Pick All Runners (9) Fixed 1 1. Run For Your Life (1) J: [PERSON_NAME] 14…" at bounding box center [498, 665] width 632 height 569
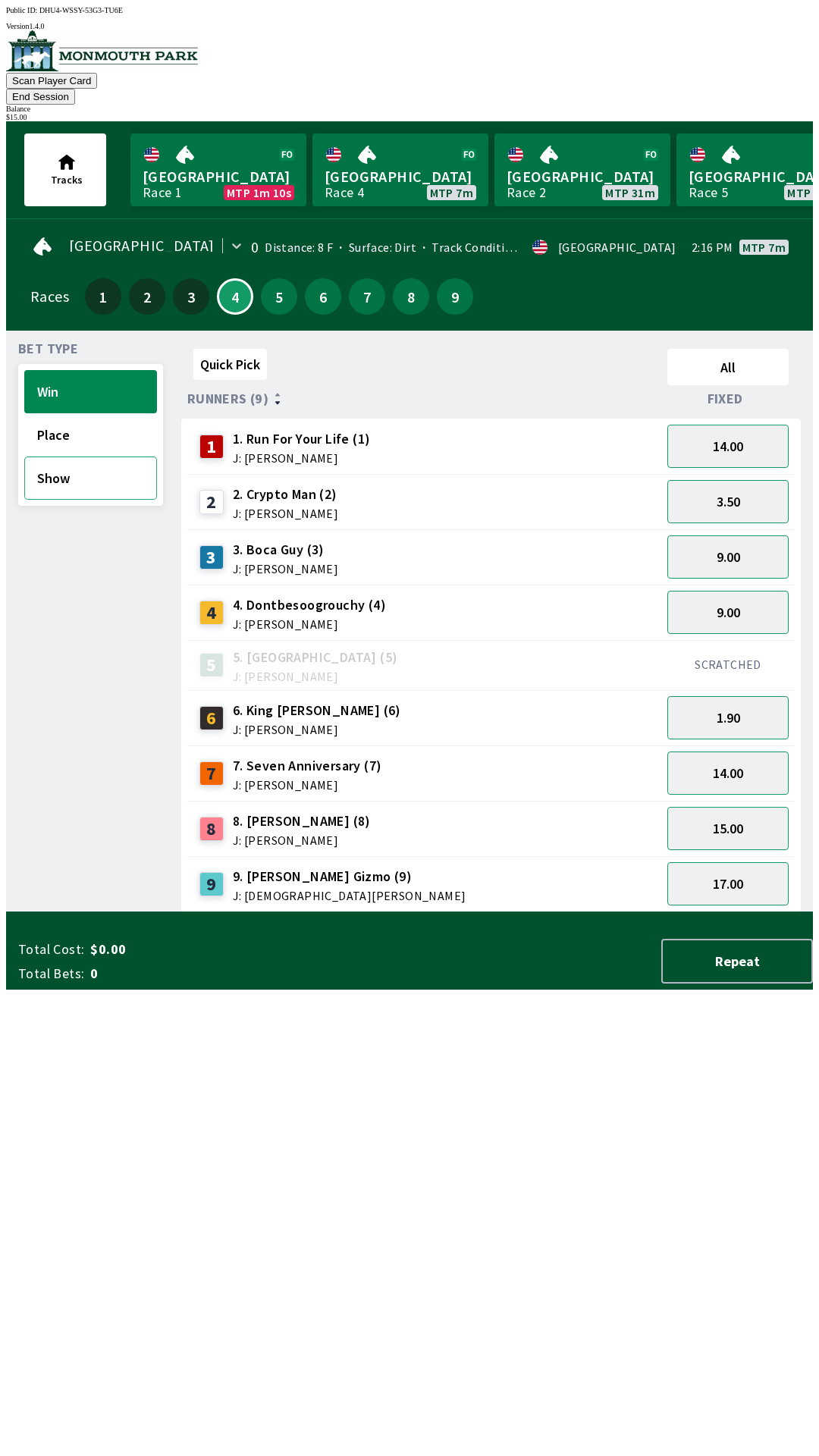
click at [107, 457] on button "Show" at bounding box center [91, 478] width 133 height 43
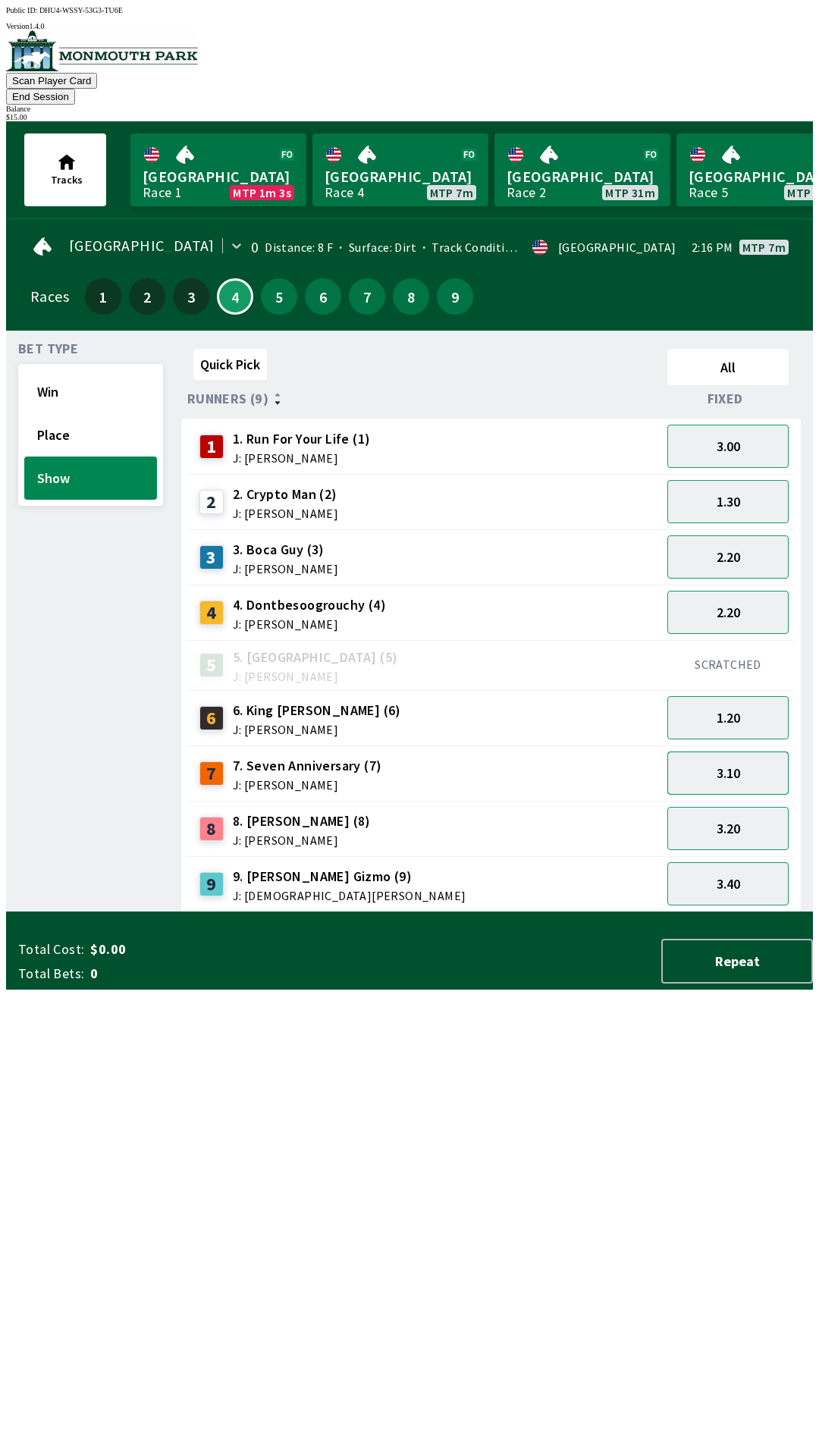
click at [738, 751] on button "3.10" at bounding box center [727, 773] width 121 height 43
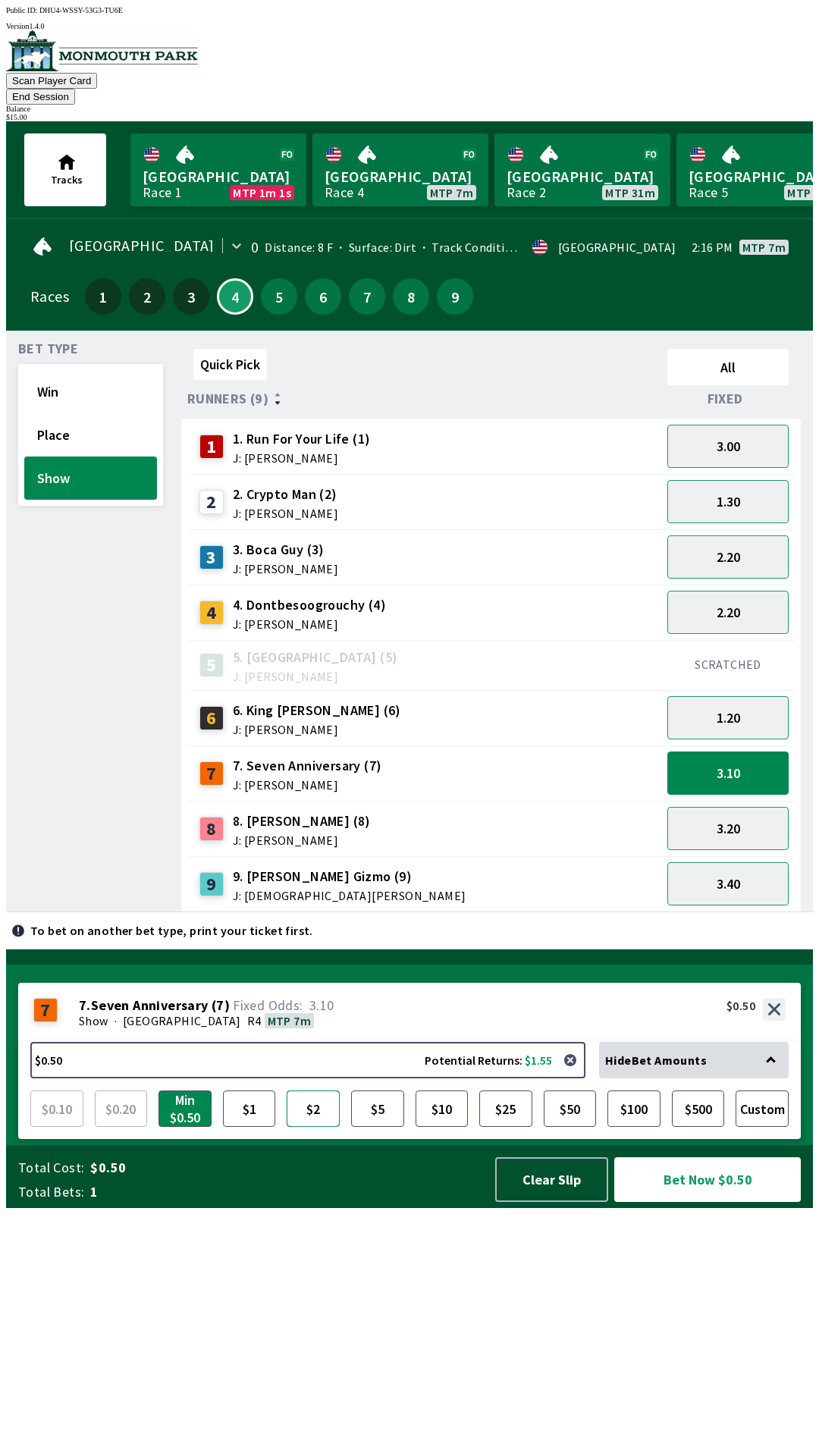
click at [319, 1127] on button "$2" at bounding box center [313, 1108] width 53 height 37
click at [717, 1202] on button "Bet Now $2.00" at bounding box center [707, 1179] width 187 height 45
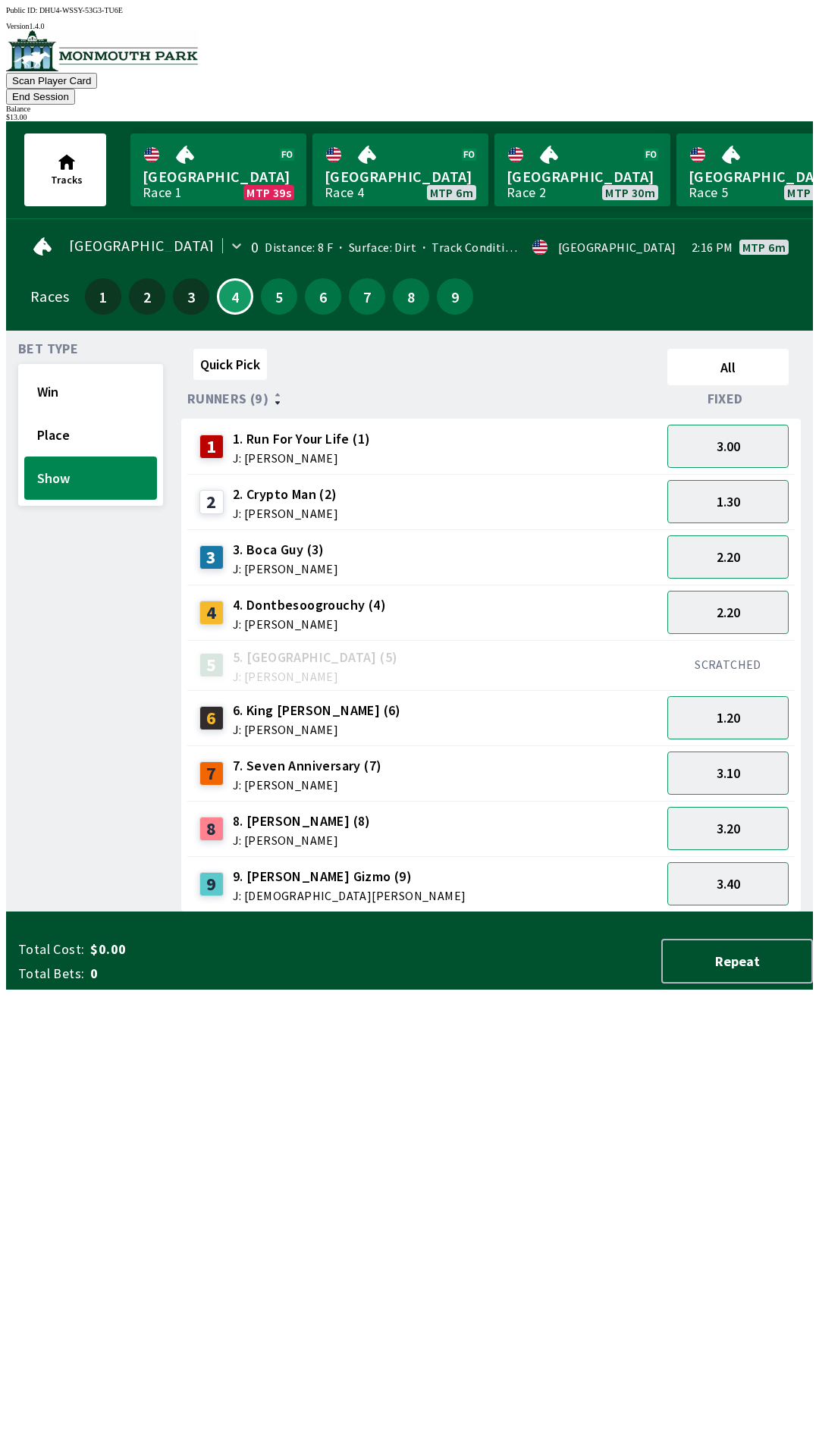
click at [75, 88] on button "End Session" at bounding box center [41, 96] width 69 height 16
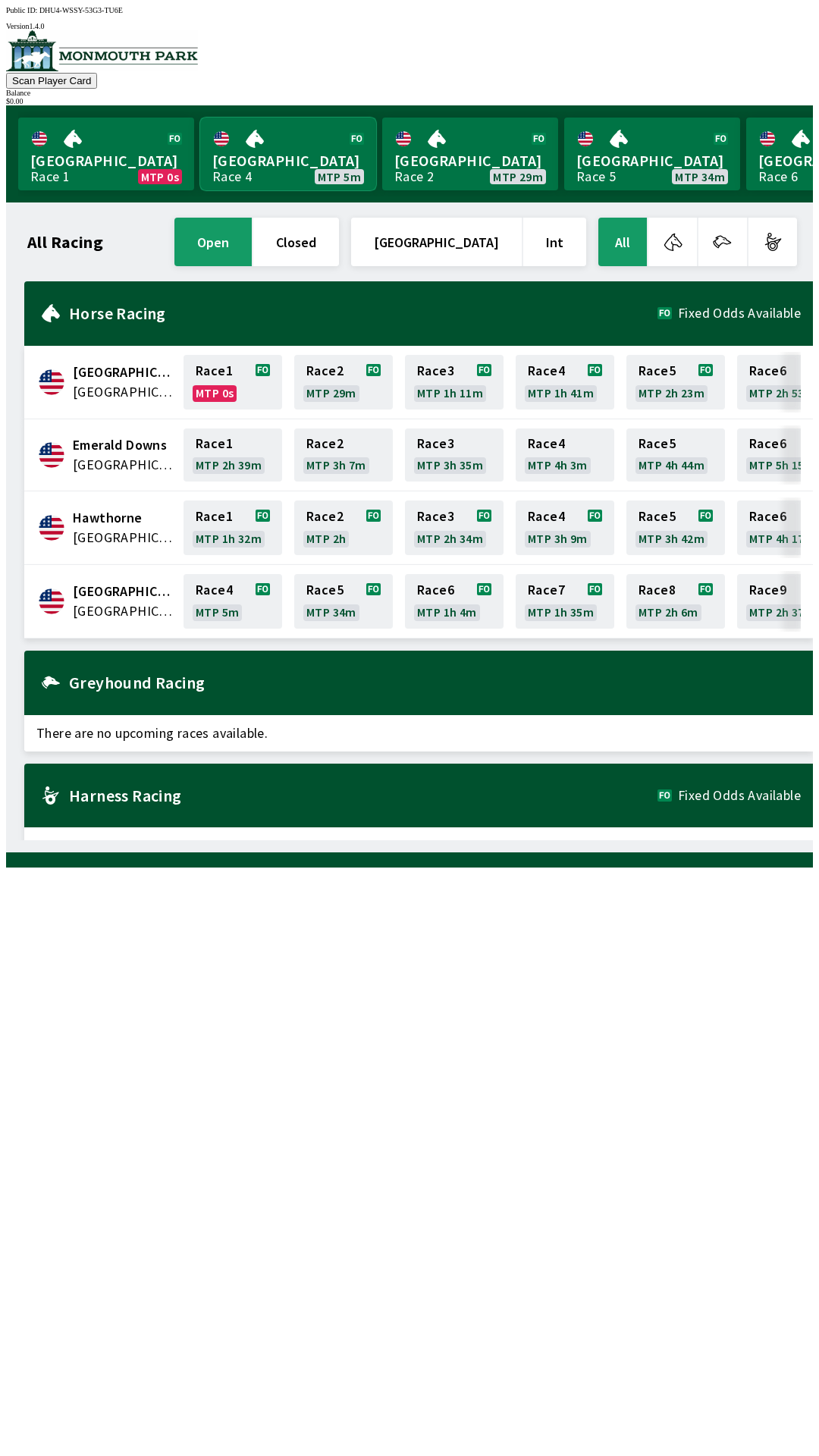
click at [289, 137] on link "Monmouth Park Race 4 MTP 5m" at bounding box center [288, 153] width 176 height 73
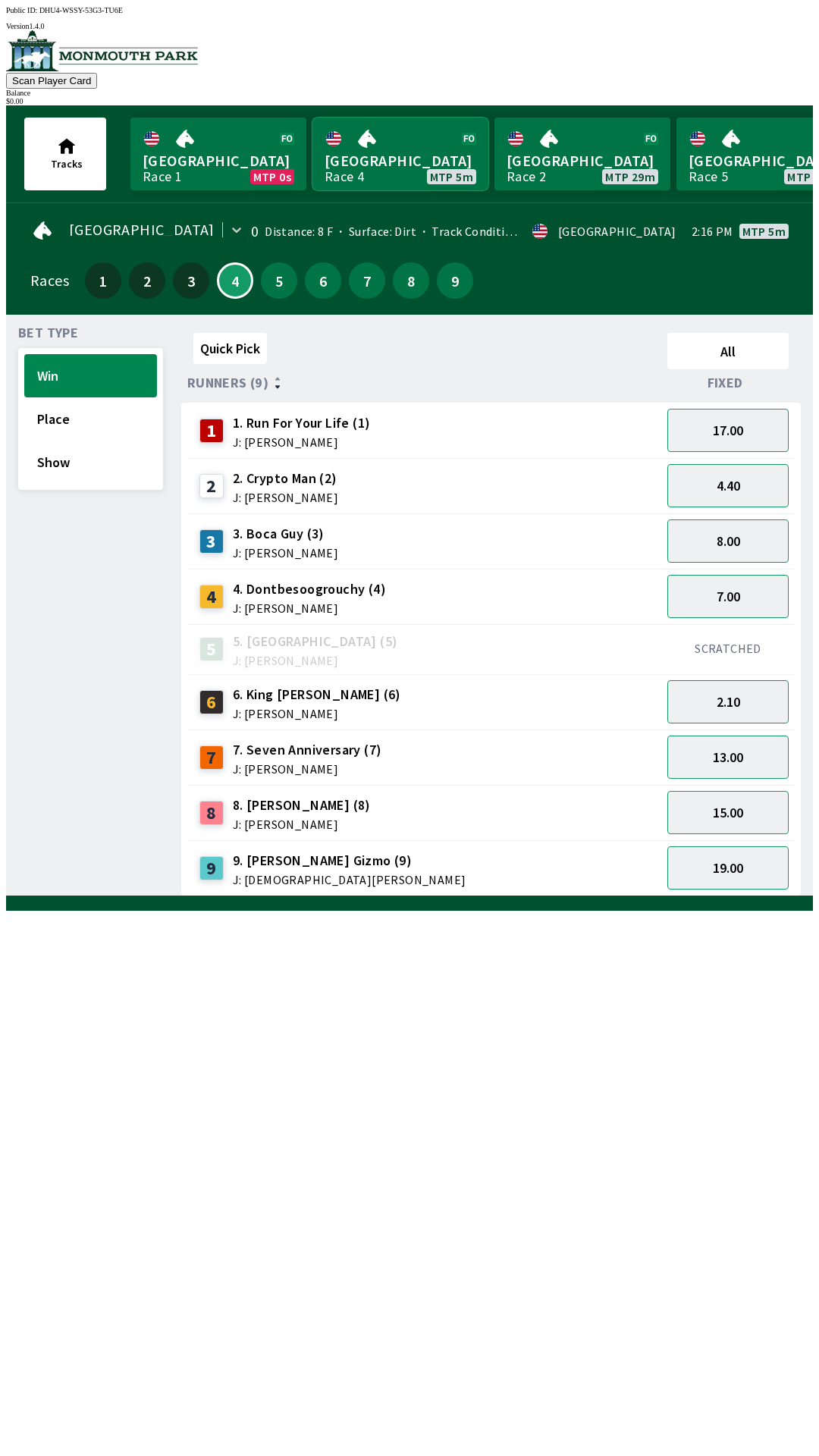
click at [413, 154] on link "Monmouth Park Race 4 MTP 5m" at bounding box center [400, 153] width 176 height 73
click at [383, 148] on link "Monmouth Park Race 4 MTP 5m" at bounding box center [400, 153] width 176 height 73
click at [380, 162] on link "Monmouth Park Race 4 MTP 5m" at bounding box center [400, 153] width 176 height 73
click at [743, 478] on button "4.40" at bounding box center [727, 485] width 121 height 43
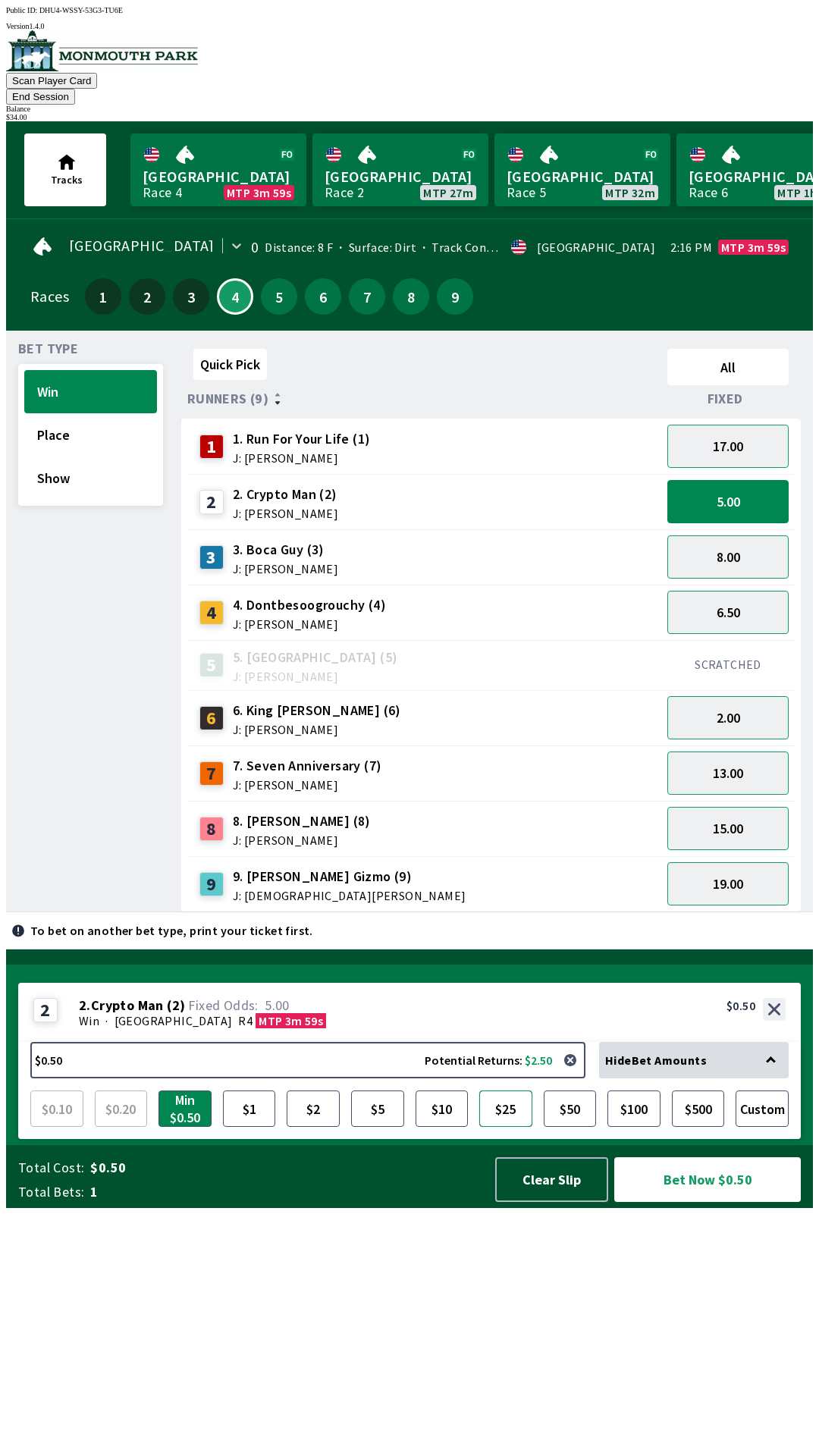
click at [506, 1127] on button "$25" at bounding box center [506, 1108] width 53 height 37
click at [715, 1202] on button "Bet Now $25.00" at bounding box center [707, 1179] width 187 height 45
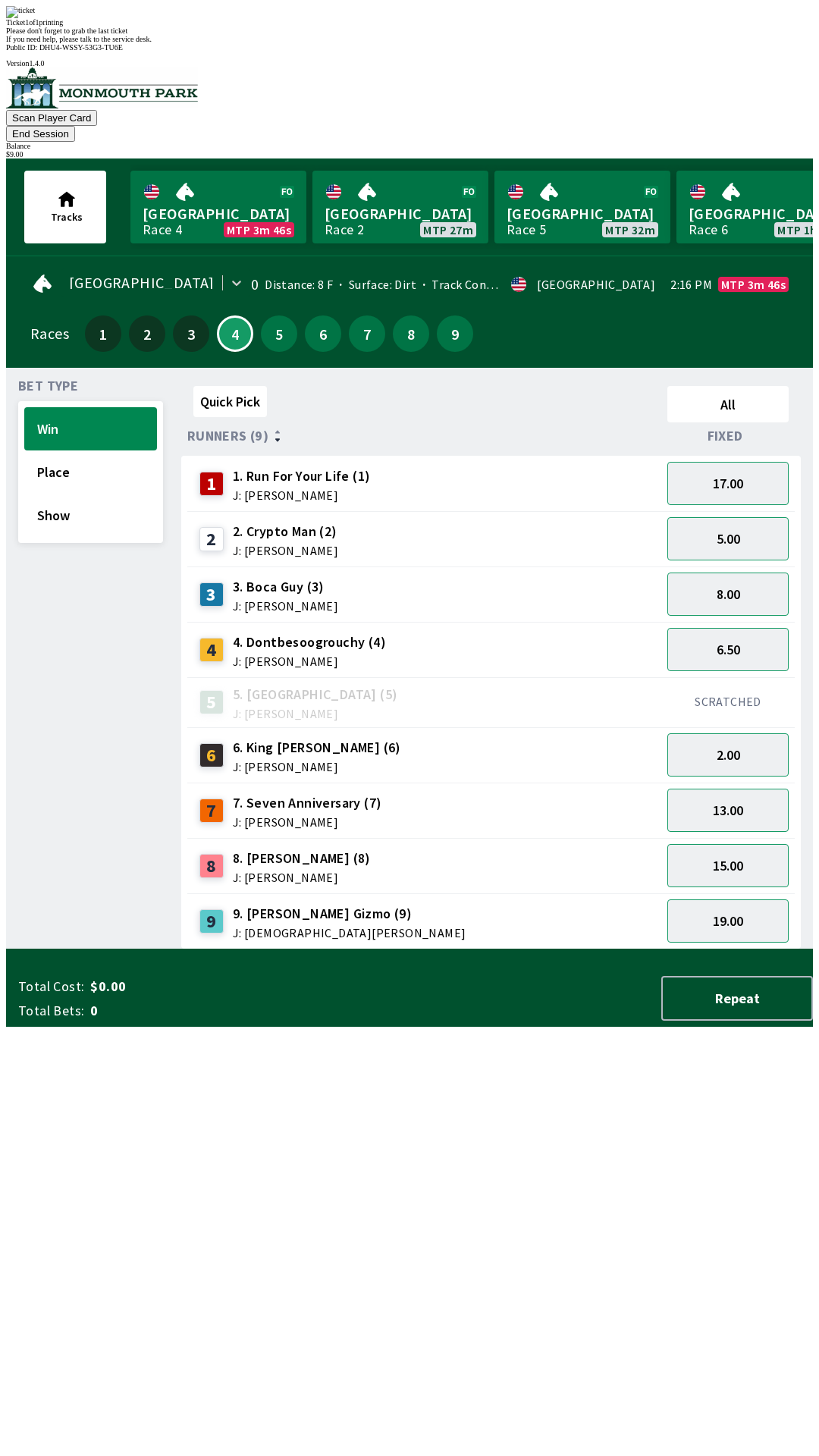
click at [615, 949] on div "Quick Pick All Runners (9) Fixed 1 1. Run For Your Life (1) J: [PERSON_NAME] 17…" at bounding box center [498, 665] width 632 height 569
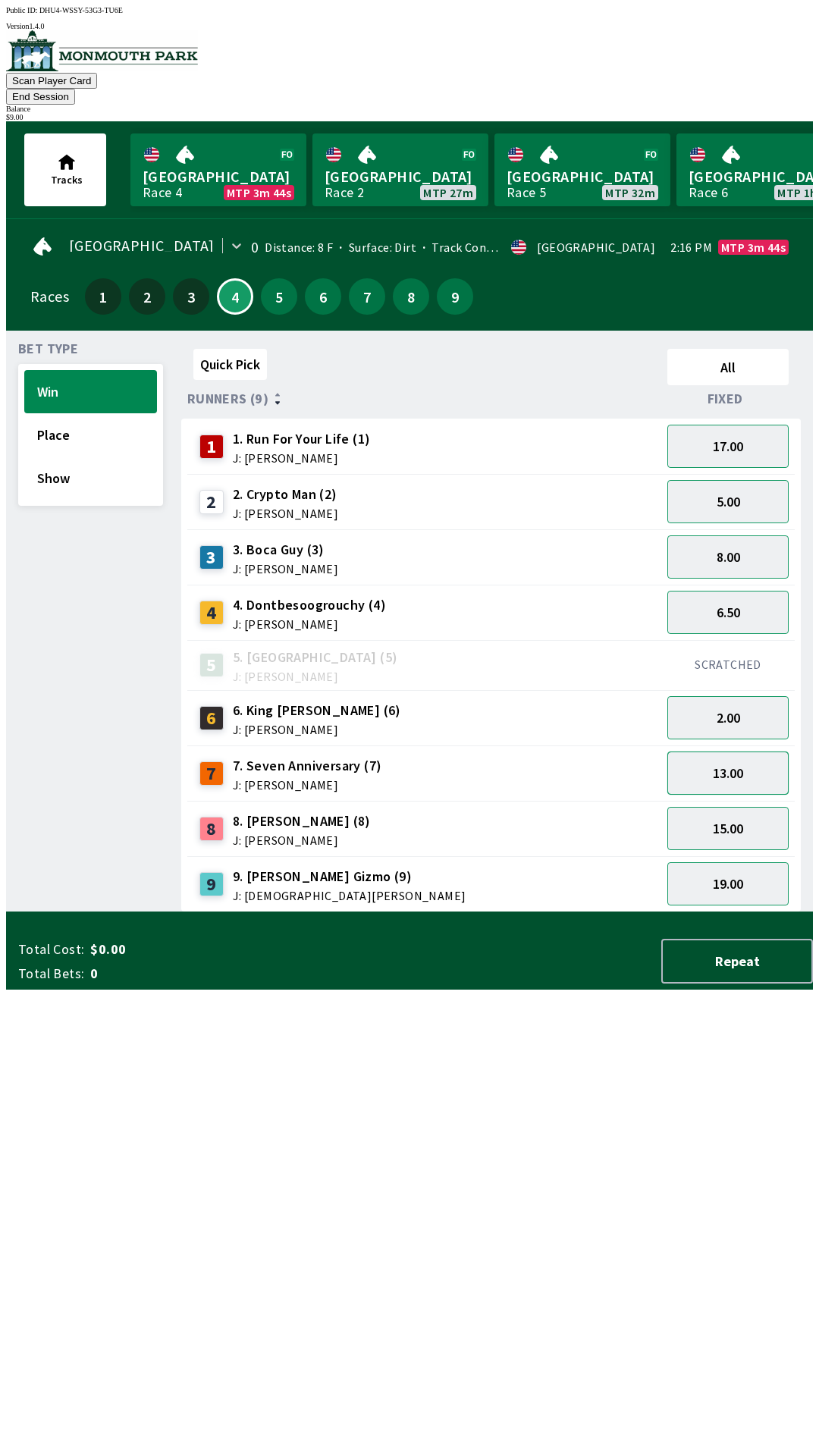
click at [760, 762] on button "13.00" at bounding box center [727, 773] width 121 height 43
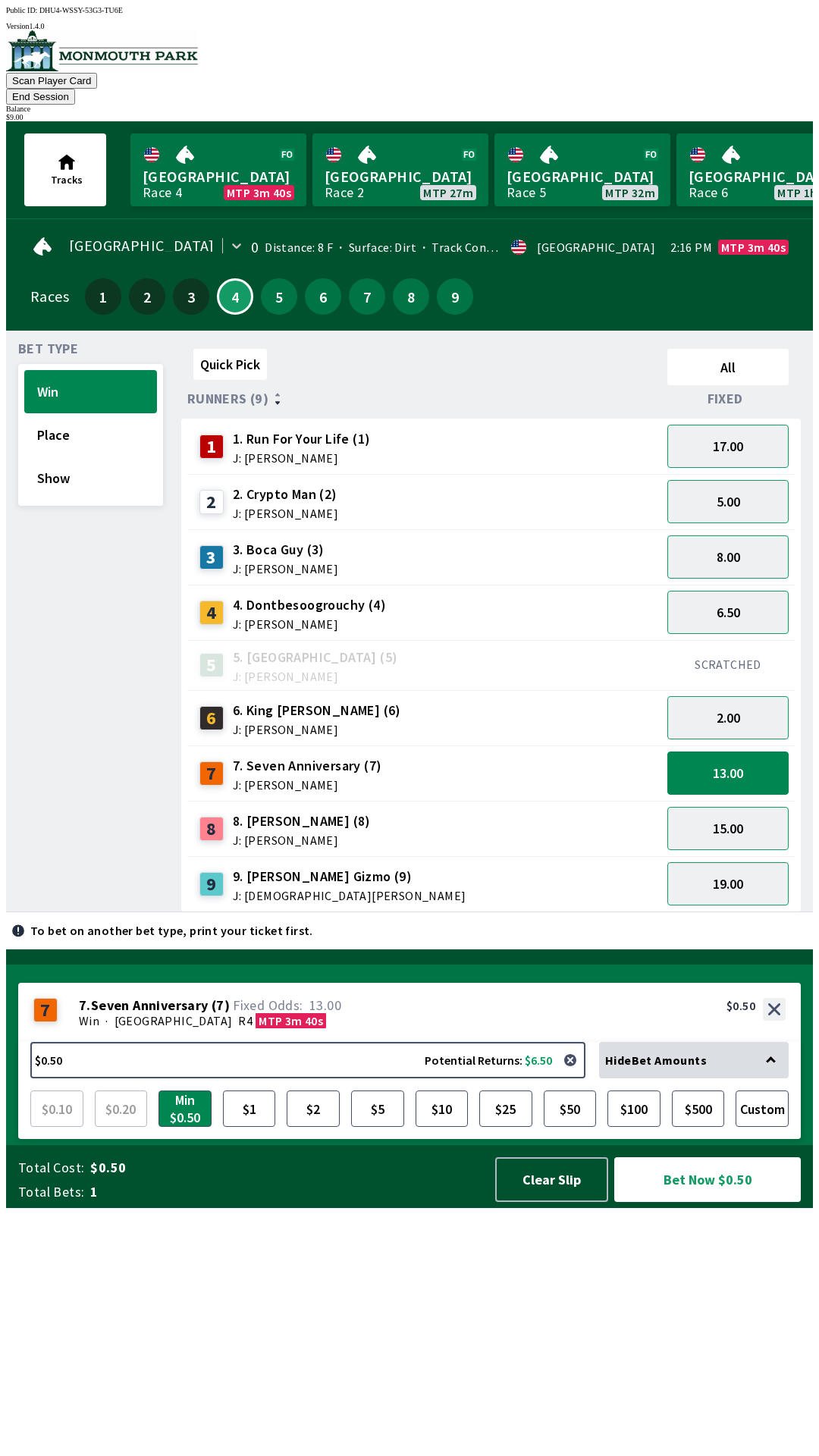
click at [714, 1078] on div "Hide Bet Amounts" at bounding box center [694, 1060] width 189 height 37
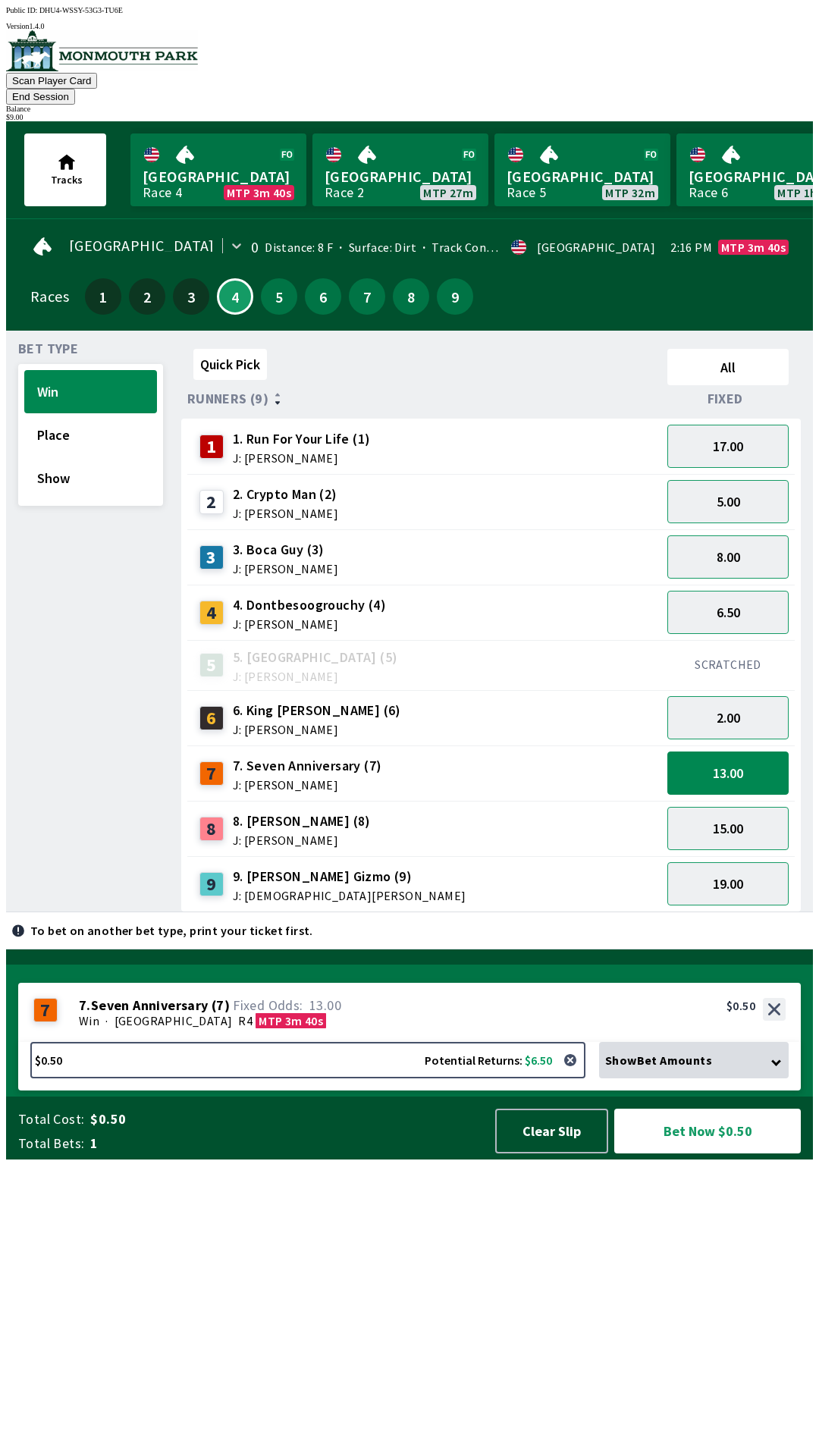
click at [709, 1067] on span "Show Bet Amounts" at bounding box center [659, 1060] width 107 height 15
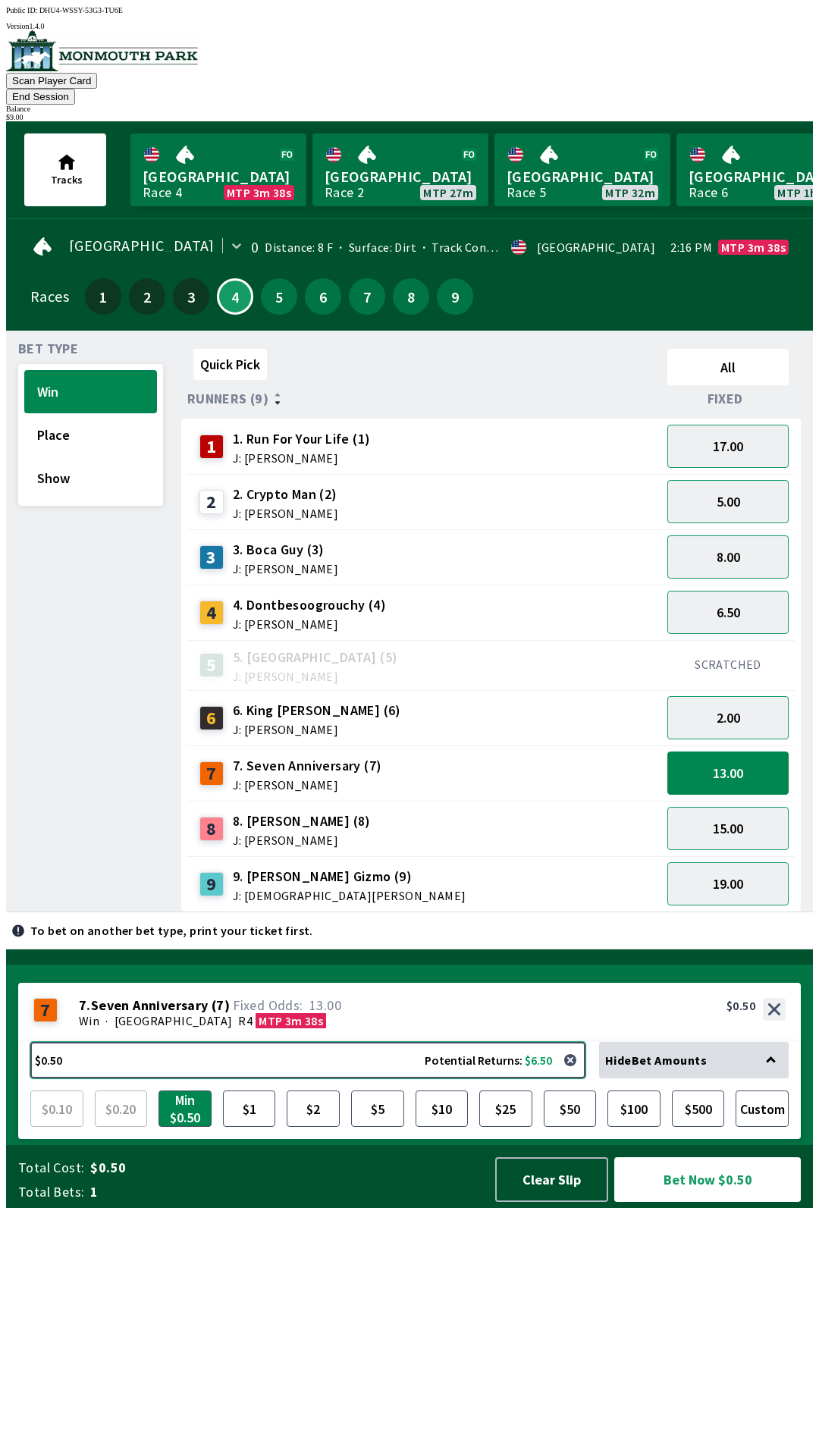
click at [211, 1078] on button "$0.50 Potential Returns: $6.50" at bounding box center [308, 1060] width 555 height 37
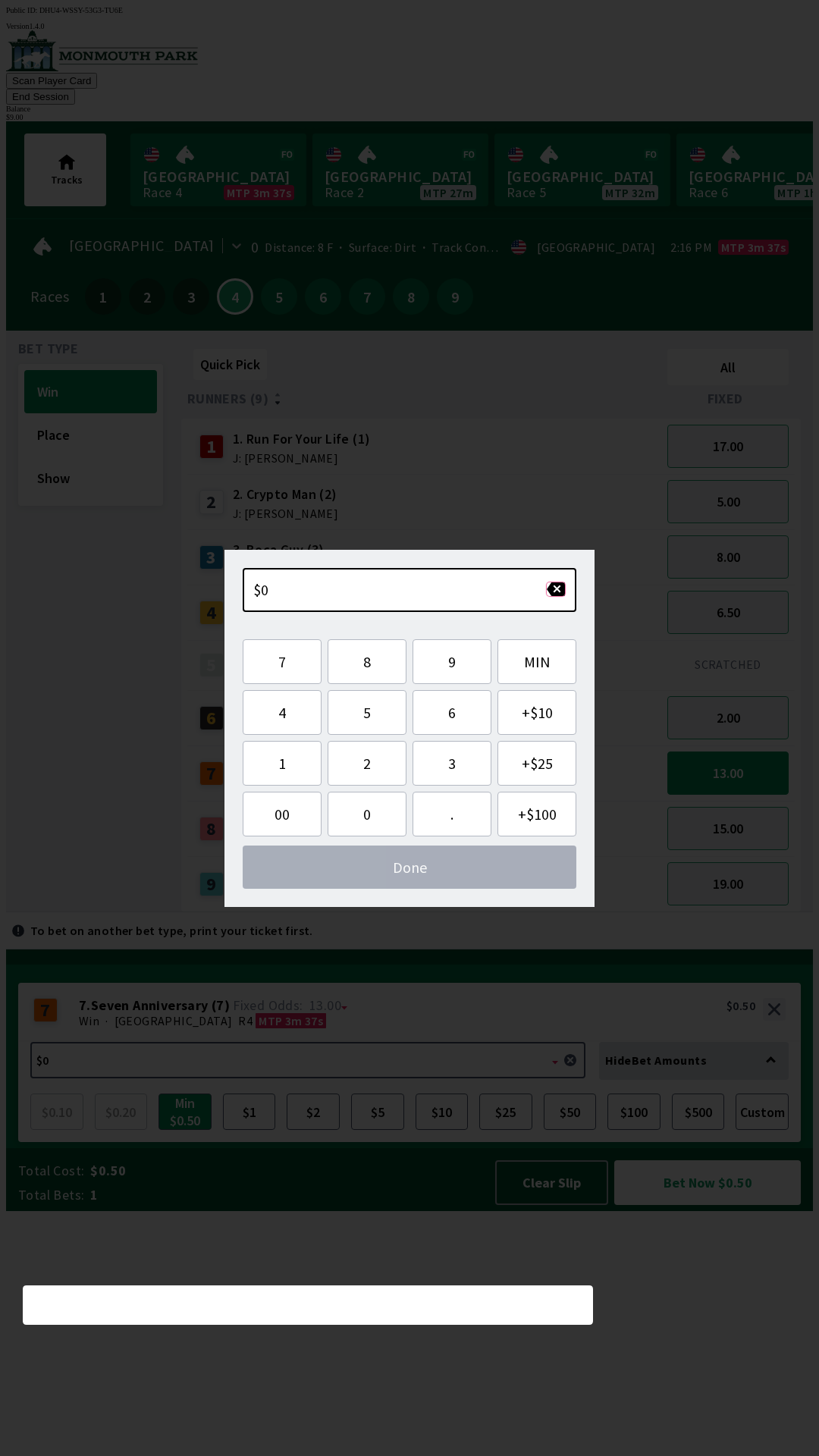
click at [559, 591] on button "button" at bounding box center [555, 589] width 20 height 15
click at [465, 665] on button "9" at bounding box center [451, 661] width 79 height 45
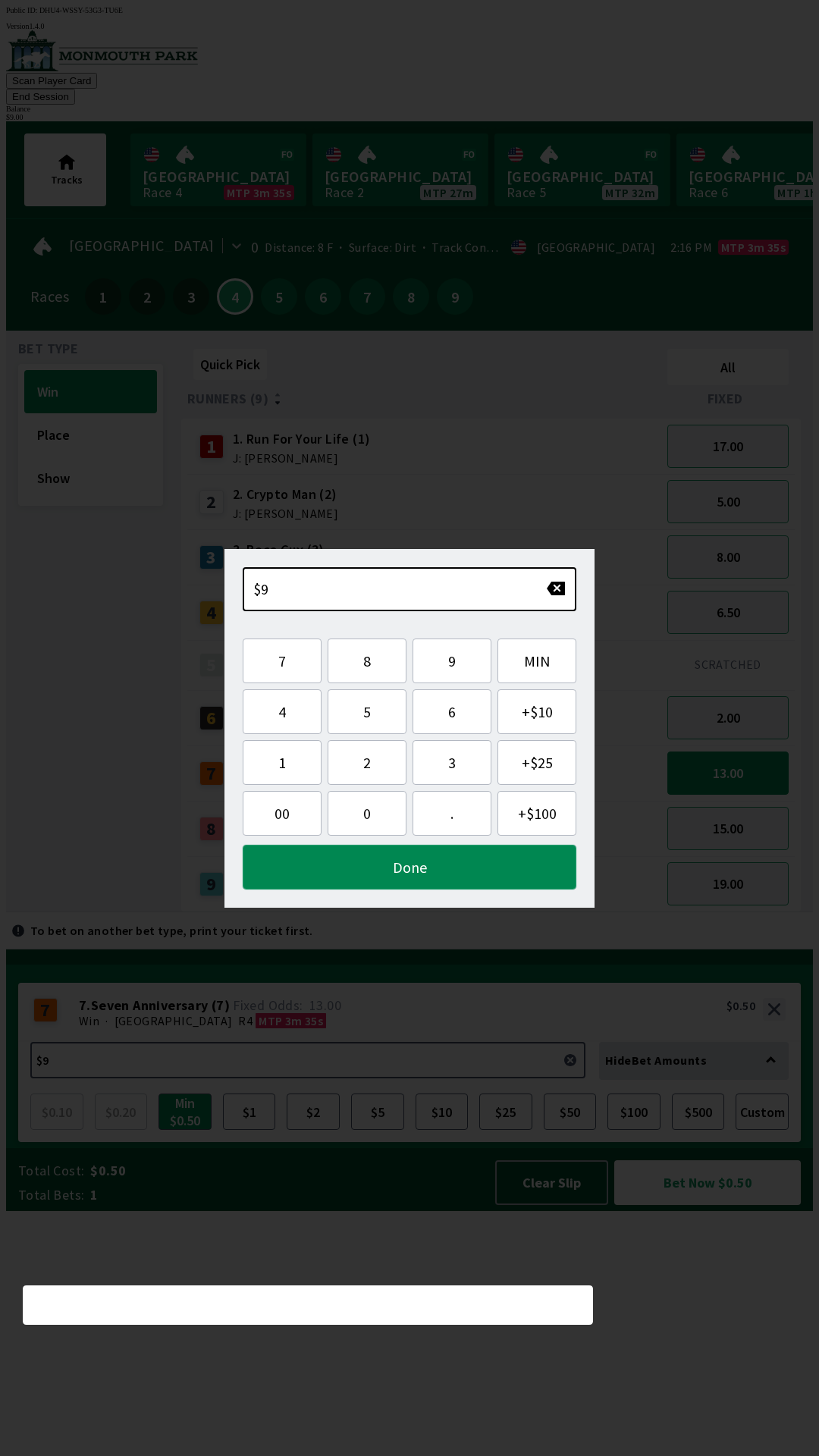
click at [509, 872] on button "Done" at bounding box center [409, 866] width 334 height 45
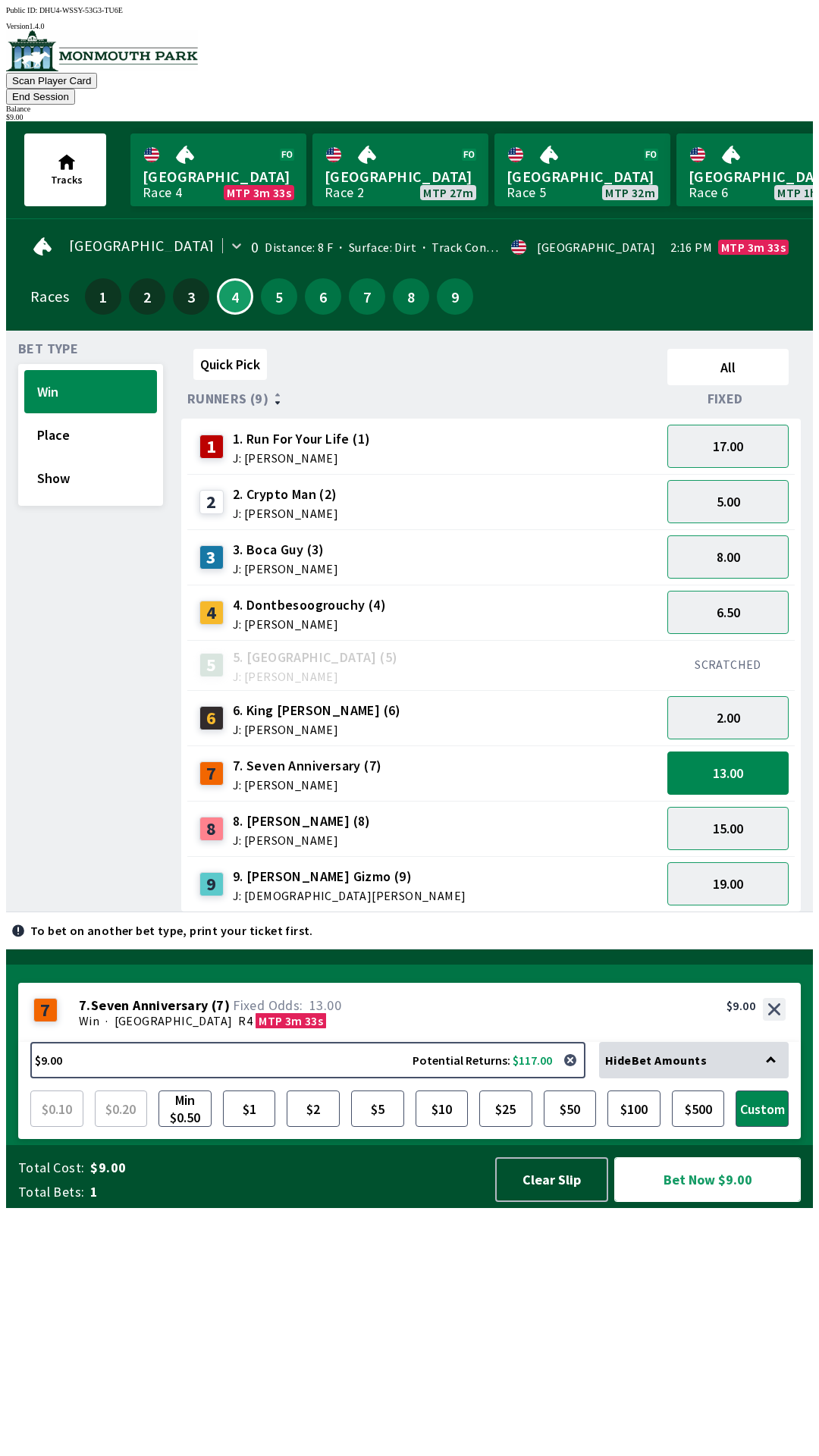
click at [729, 1202] on button "Bet Now $9.00" at bounding box center [707, 1179] width 187 height 45
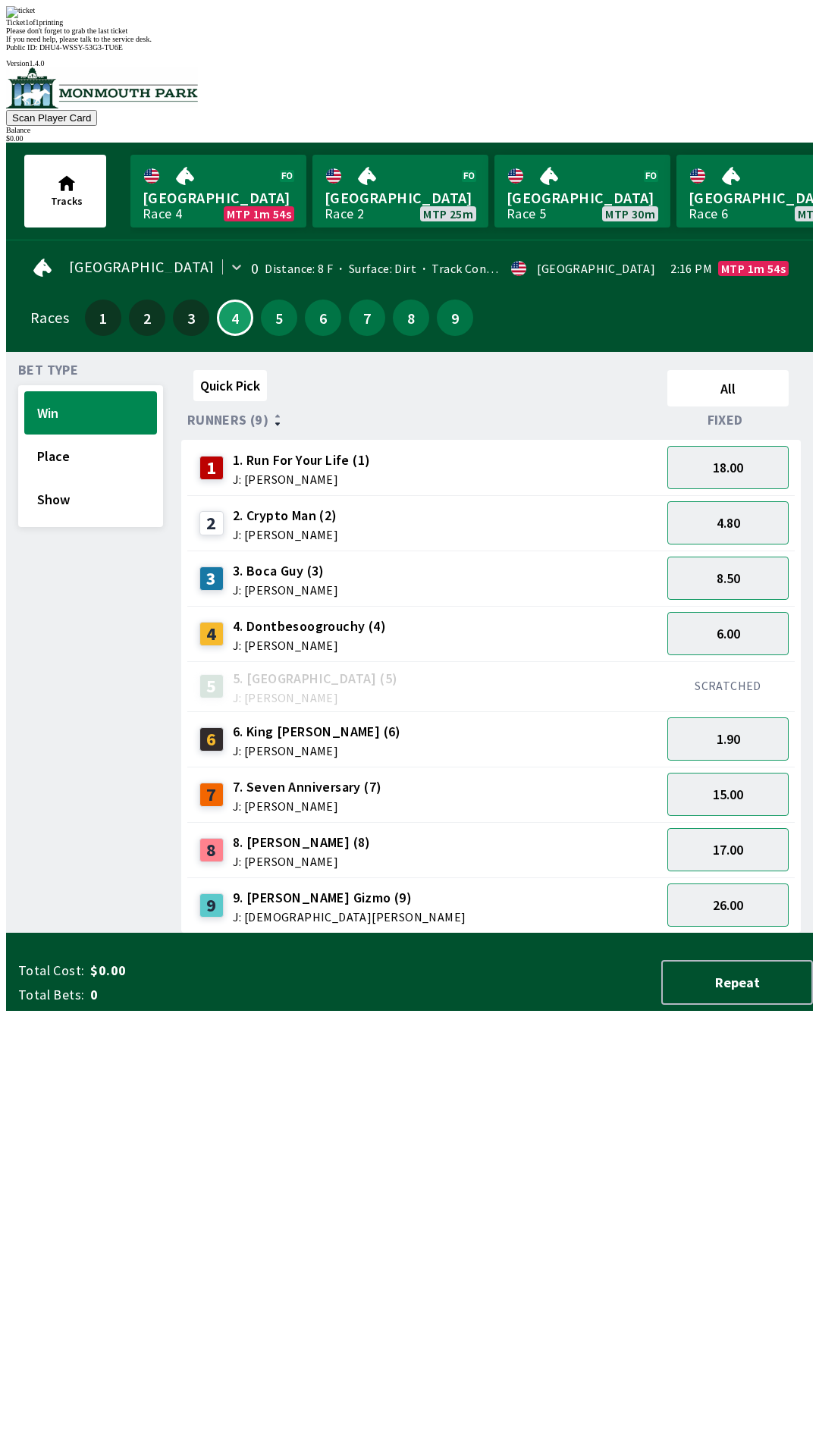
click at [451, 934] on div "Quick Pick All Runners (9) Fixed 1 1. Run For Your Life (1) J: [PERSON_NAME] 18…" at bounding box center [498, 648] width 632 height 569
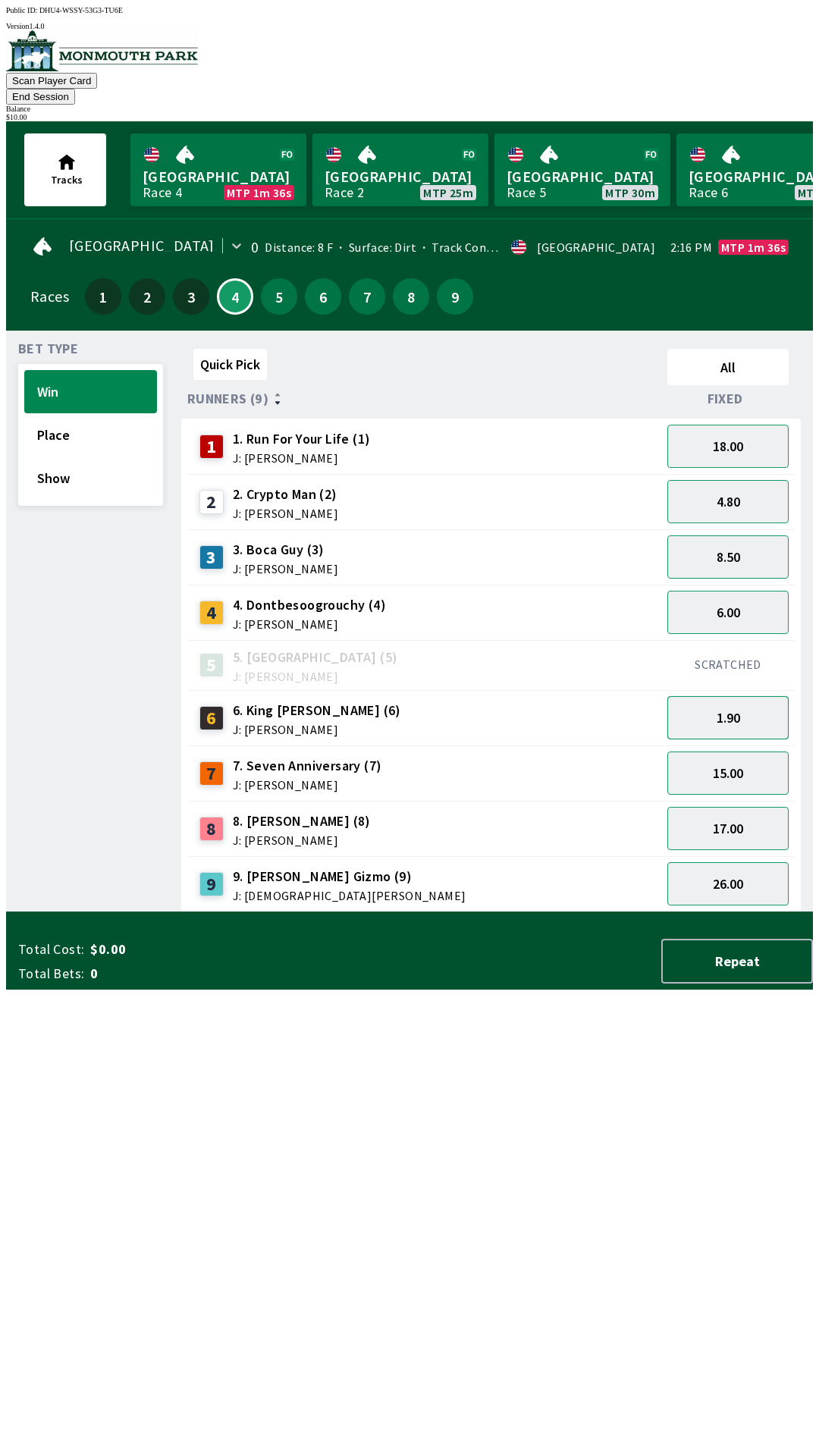
click at [747, 696] on button "1.90" at bounding box center [727, 717] width 121 height 43
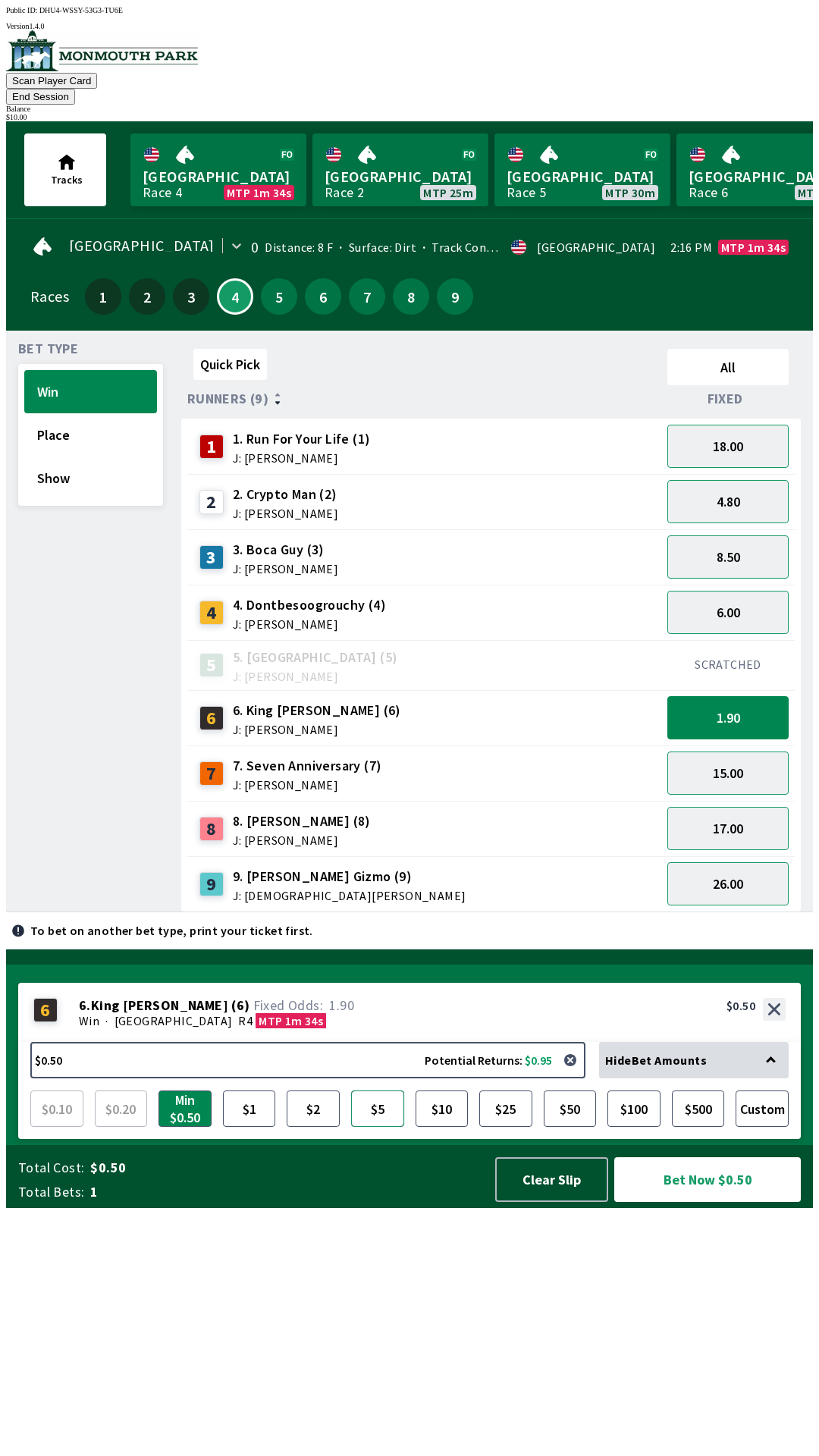
click at [362, 1127] on button "$5" at bounding box center [378, 1108] width 53 height 37
click at [710, 1202] on button "Bet Now $5.00" at bounding box center [707, 1179] width 187 height 45
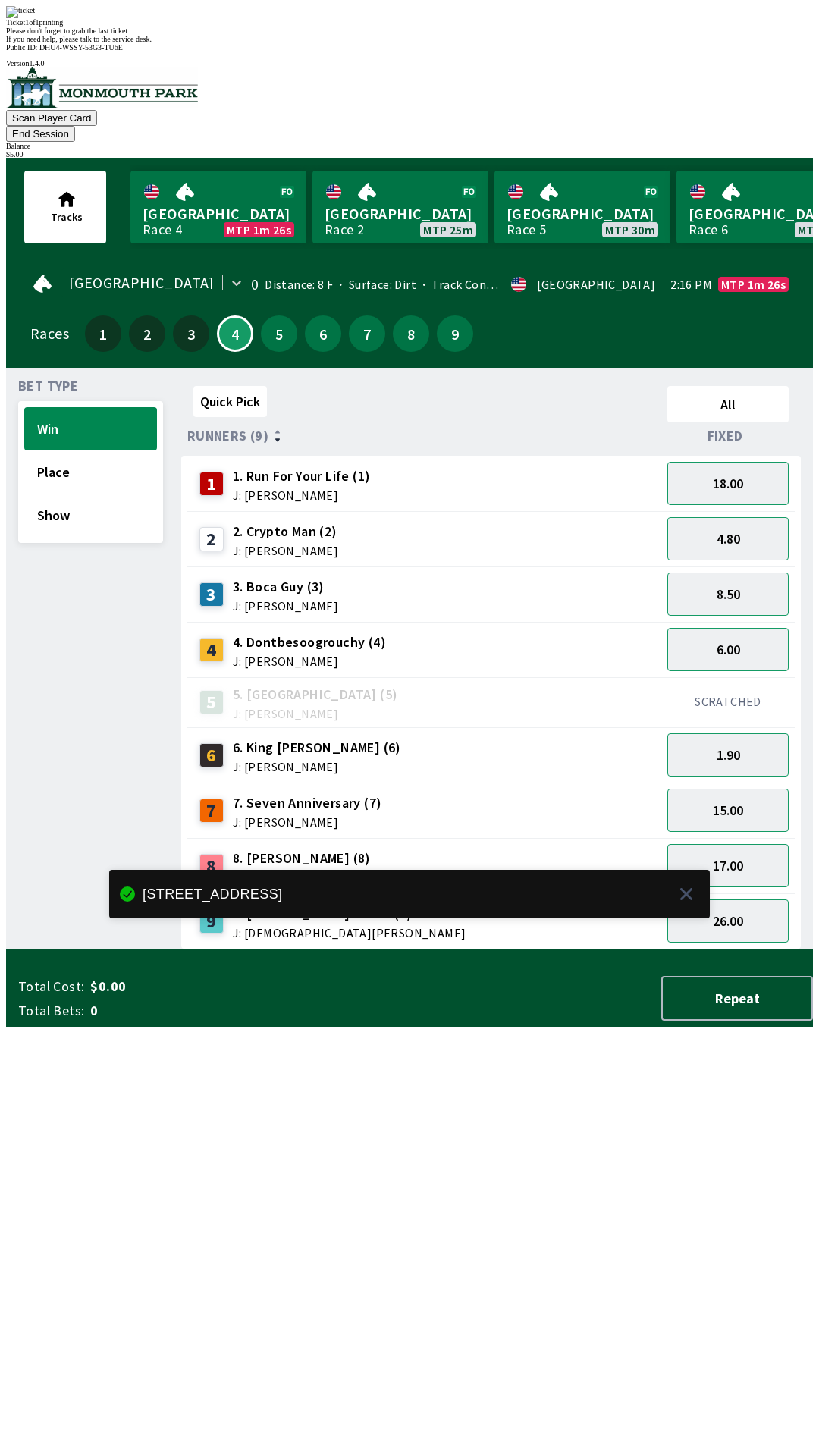
click at [547, 949] on div "Quick Pick All Runners (9) Fixed 1 1. Run For Your Life (1) J: [PERSON_NAME] 18…" at bounding box center [498, 665] width 632 height 569
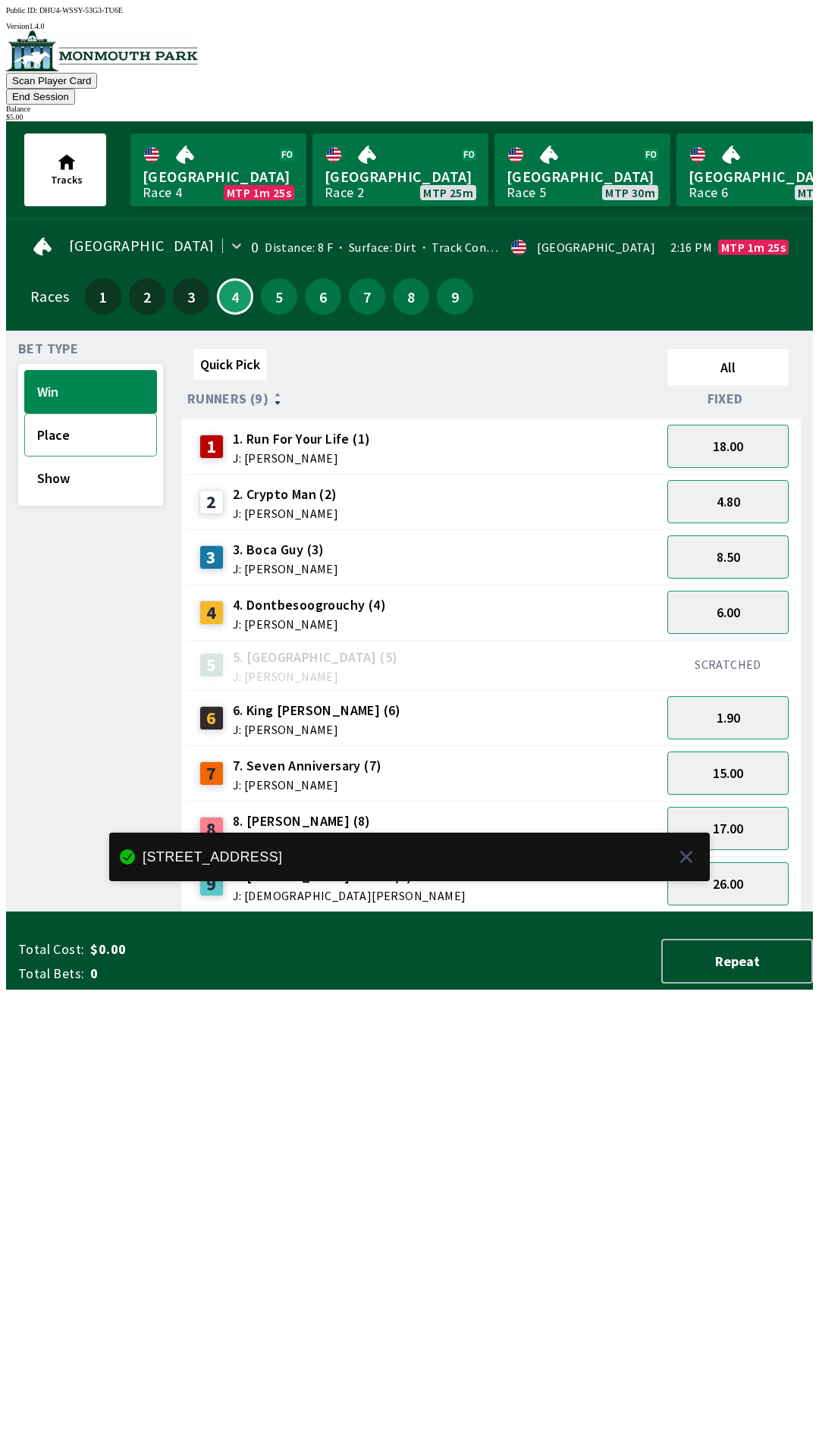
click at [113, 424] on button "Place" at bounding box center [91, 434] width 133 height 43
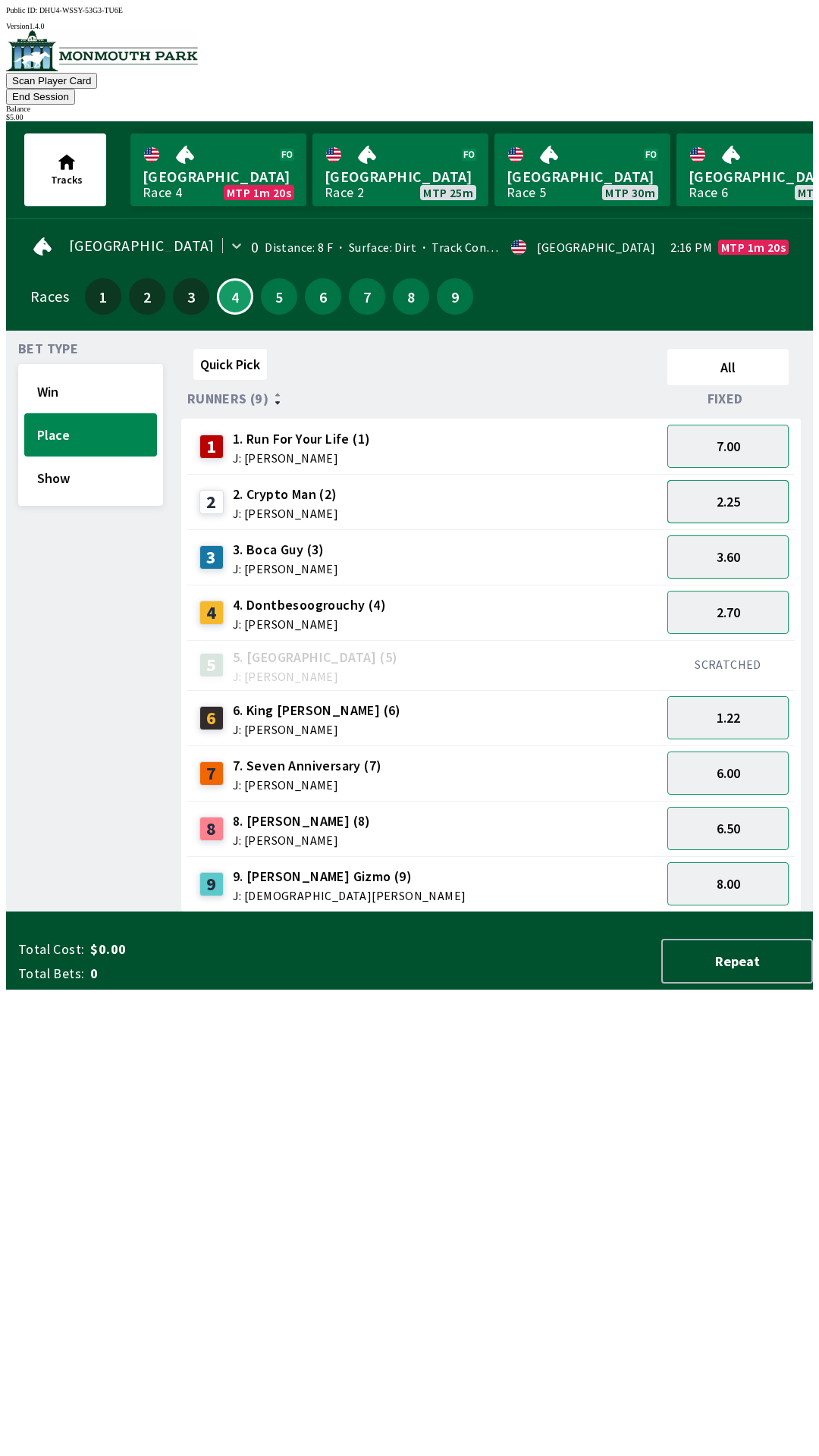
click at [738, 480] on button "2.25" at bounding box center [727, 501] width 121 height 43
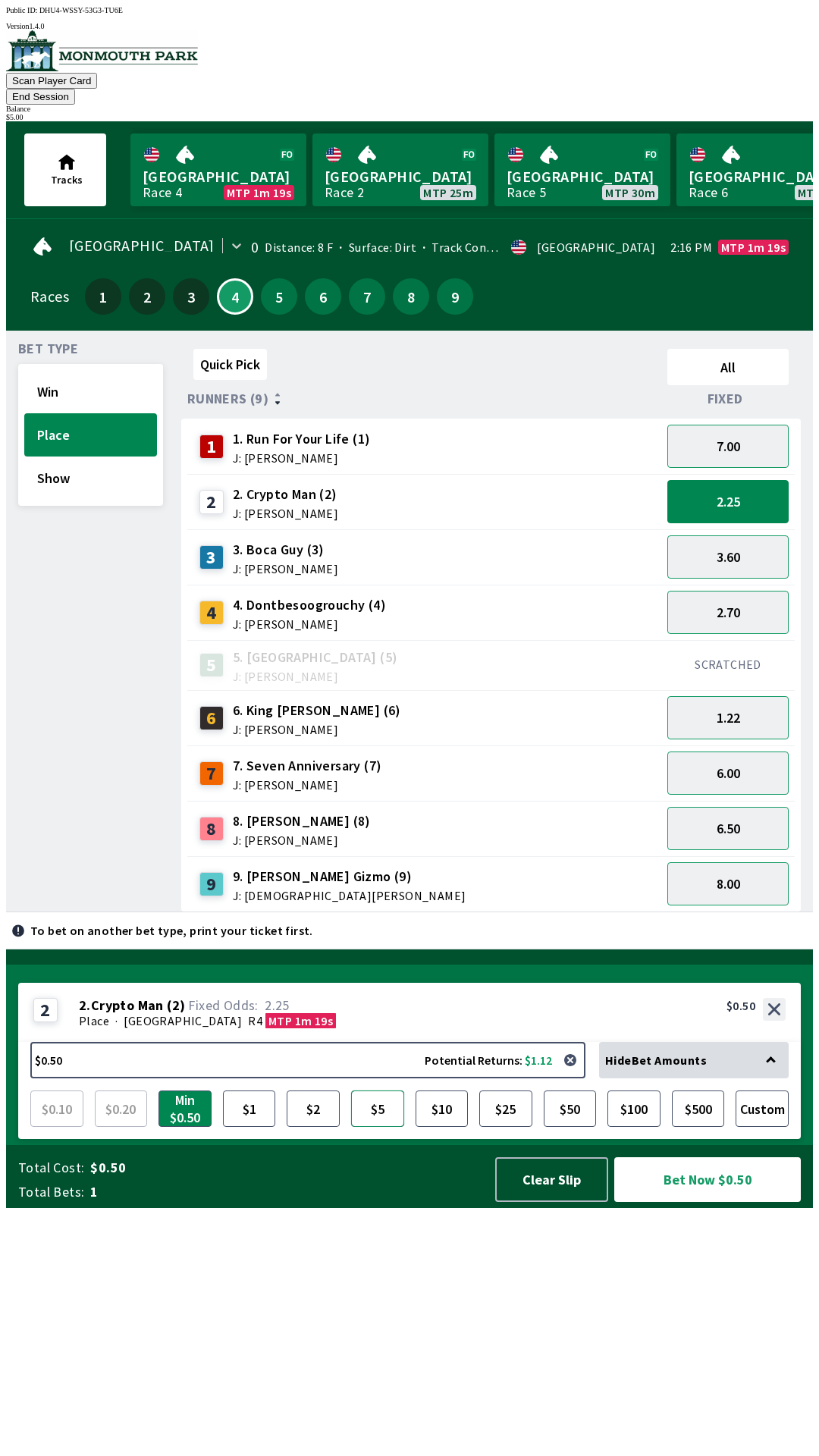
click at [368, 1127] on button "$5" at bounding box center [378, 1108] width 53 height 37
click at [704, 1202] on button "Bet Now $5.00" at bounding box center [707, 1179] width 187 height 45
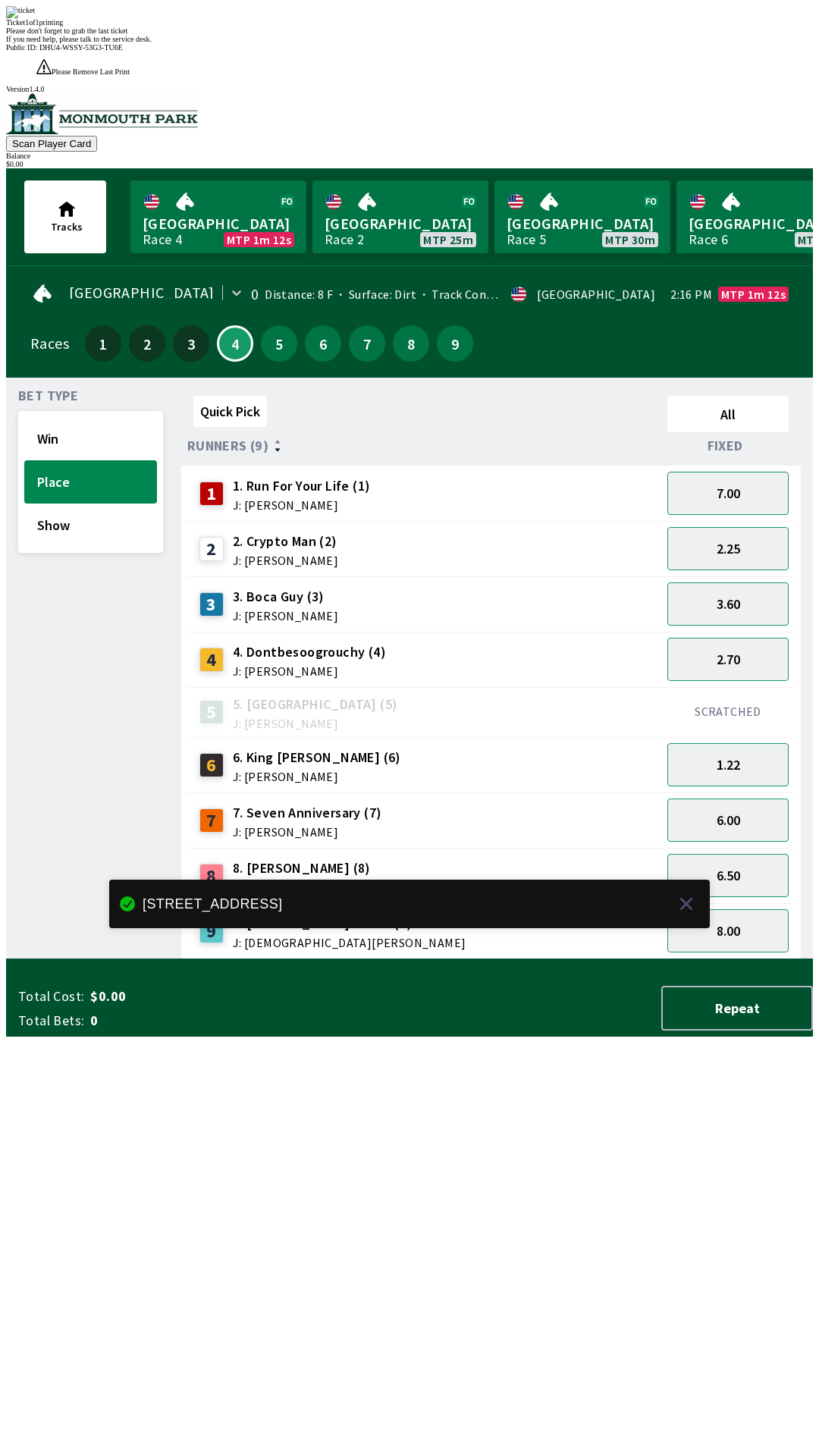
click at [574, 959] on div "Quick Pick All Runners (9) Fixed 1 1. Run For Your Life (1) J: [PERSON_NAME] 7.…" at bounding box center [498, 674] width 632 height 569
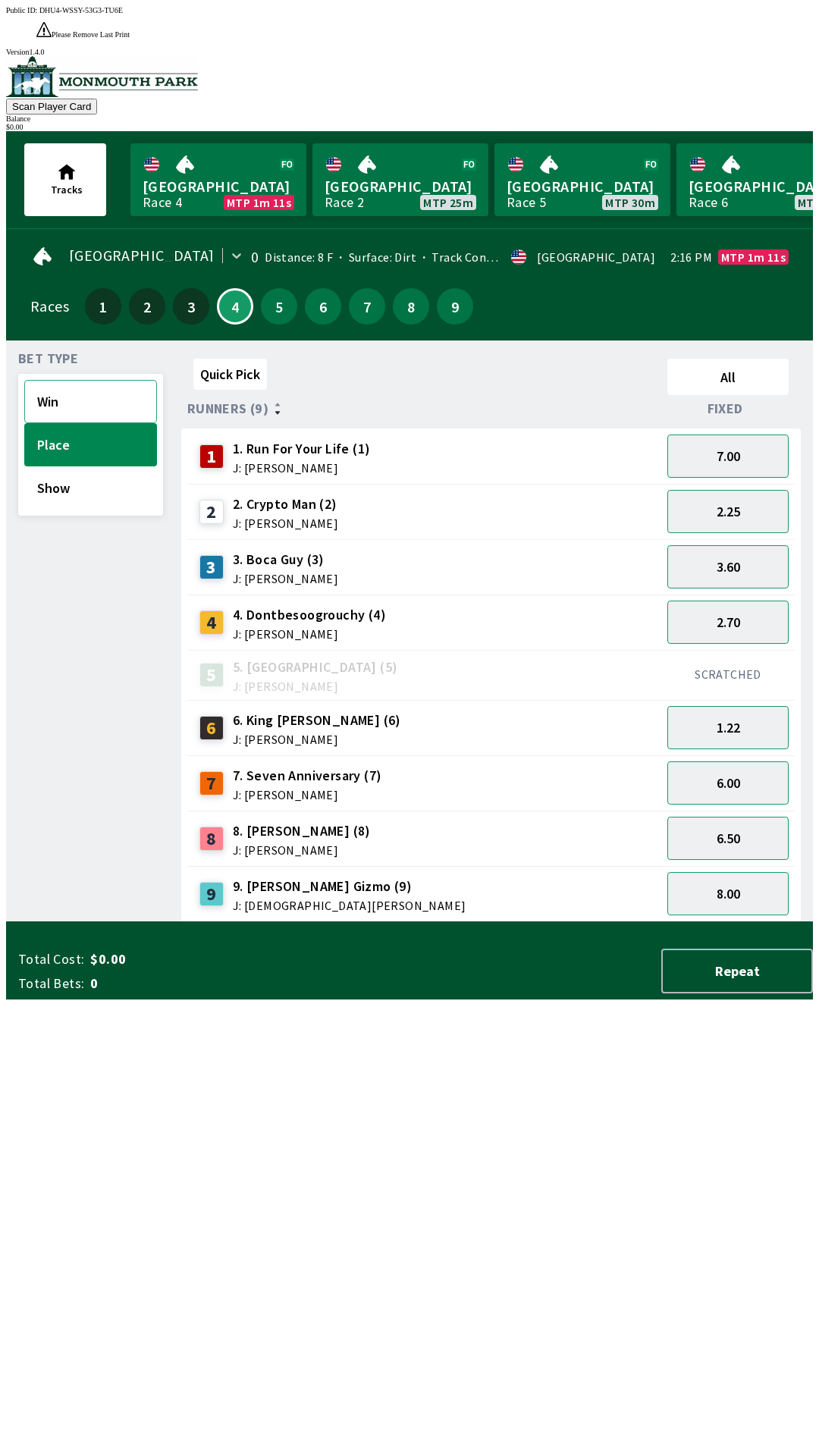
click at [107, 380] on button "Win" at bounding box center [91, 401] width 133 height 43
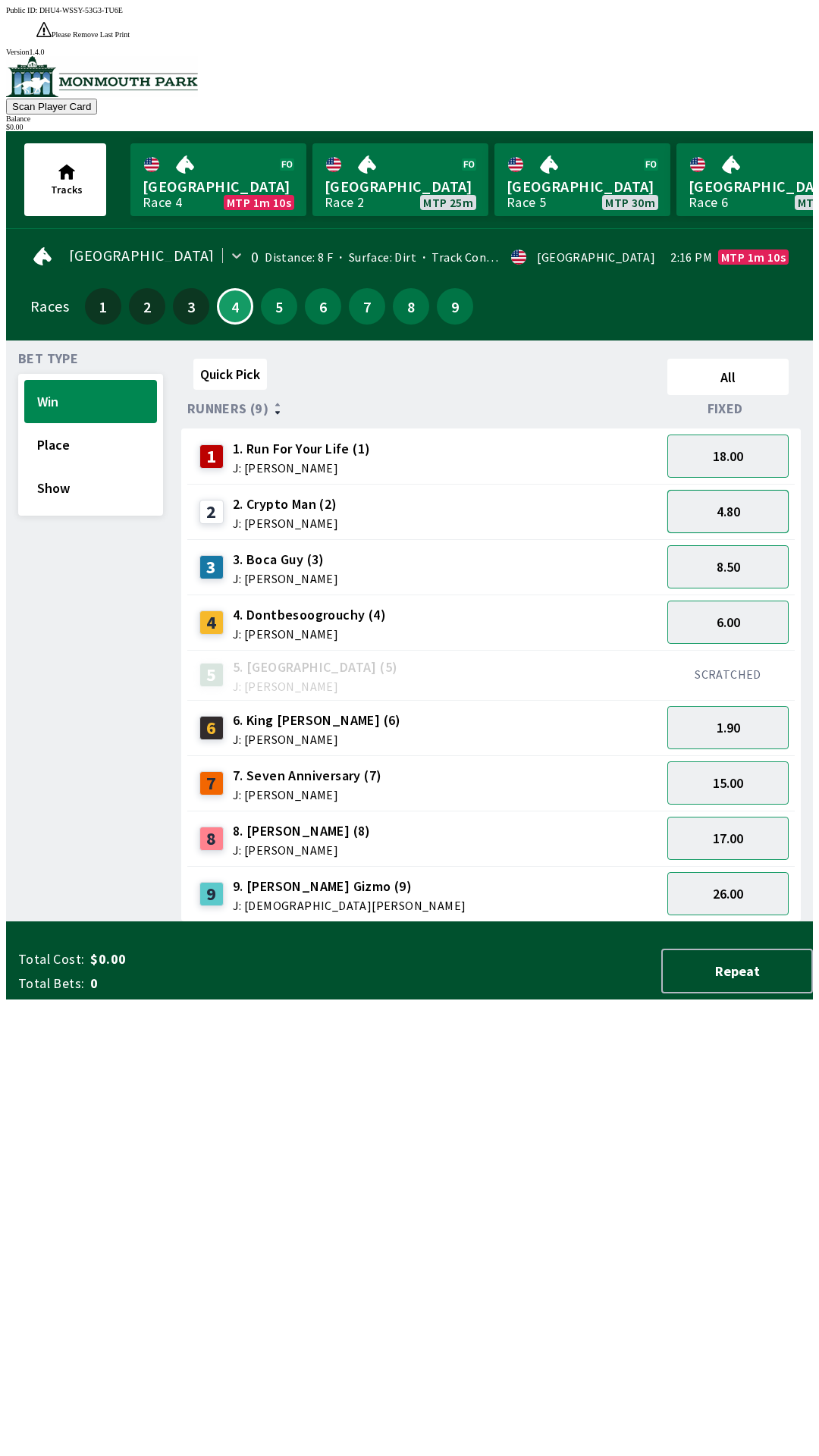
click at [742, 490] on button "4.80" at bounding box center [727, 511] width 121 height 43
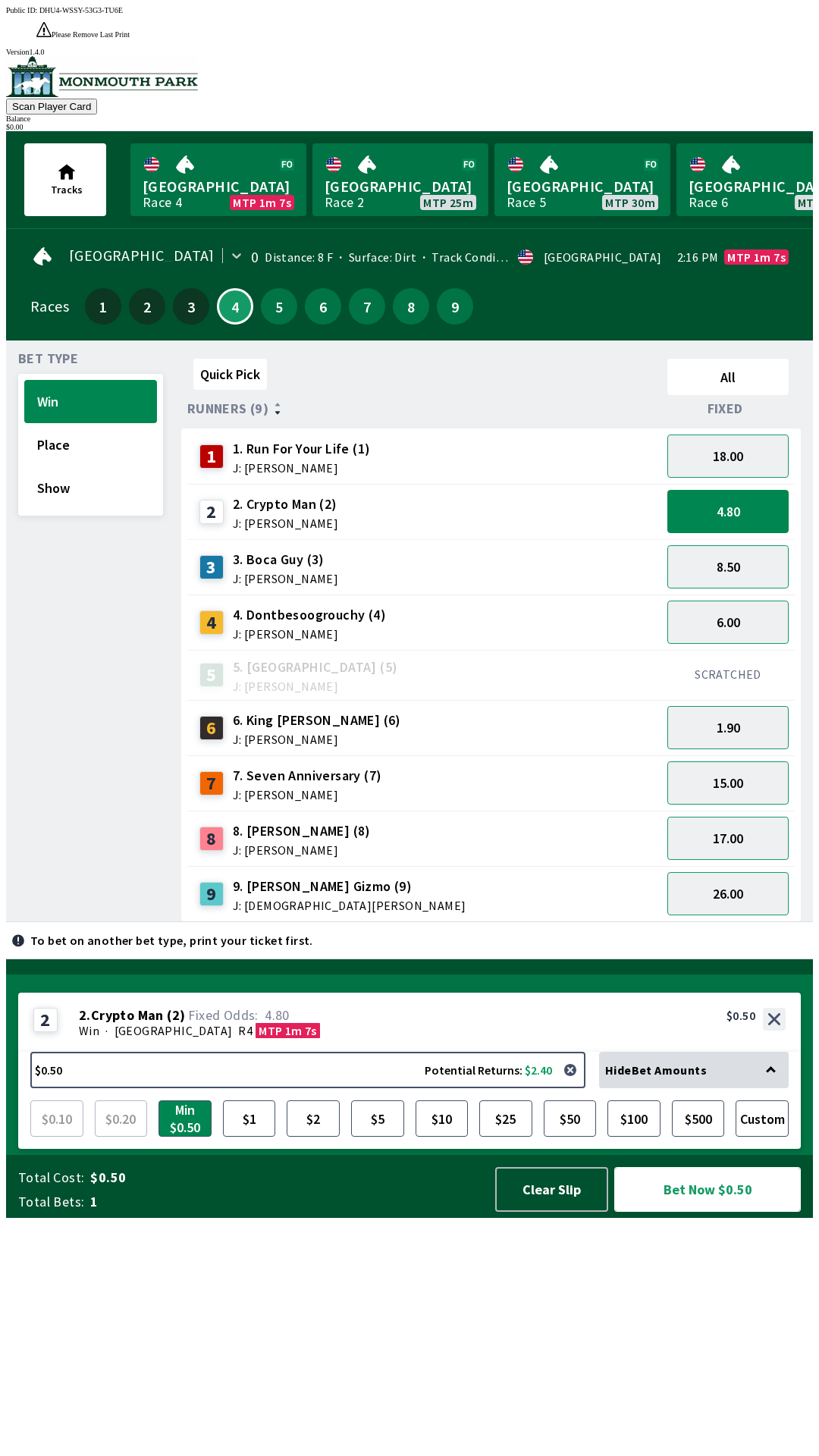
click at [722, 1211] on button "Bet Now $0.50" at bounding box center [707, 1189] width 187 height 45
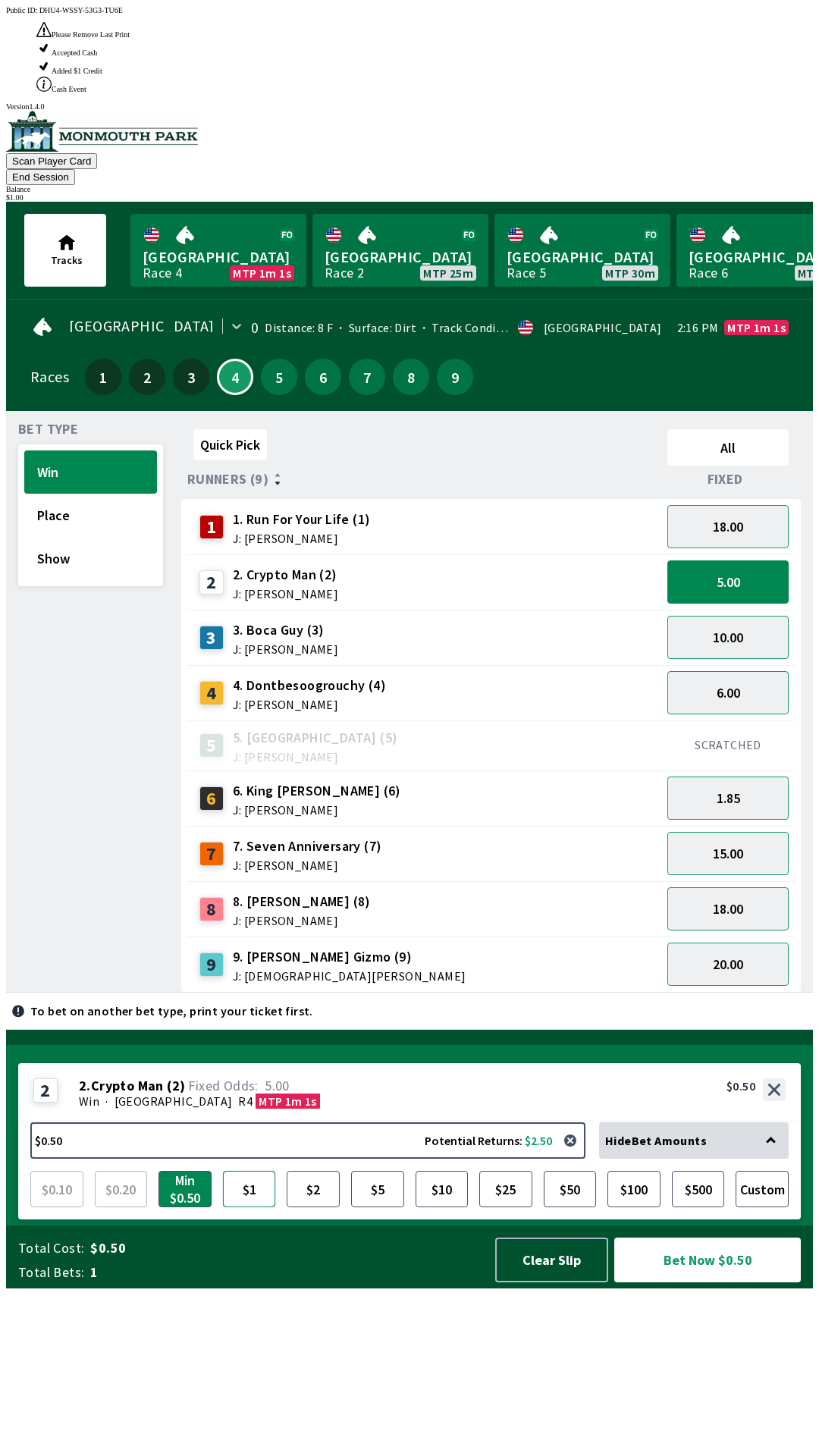
click at [230, 1207] on button "$1" at bounding box center [250, 1189] width 53 height 37
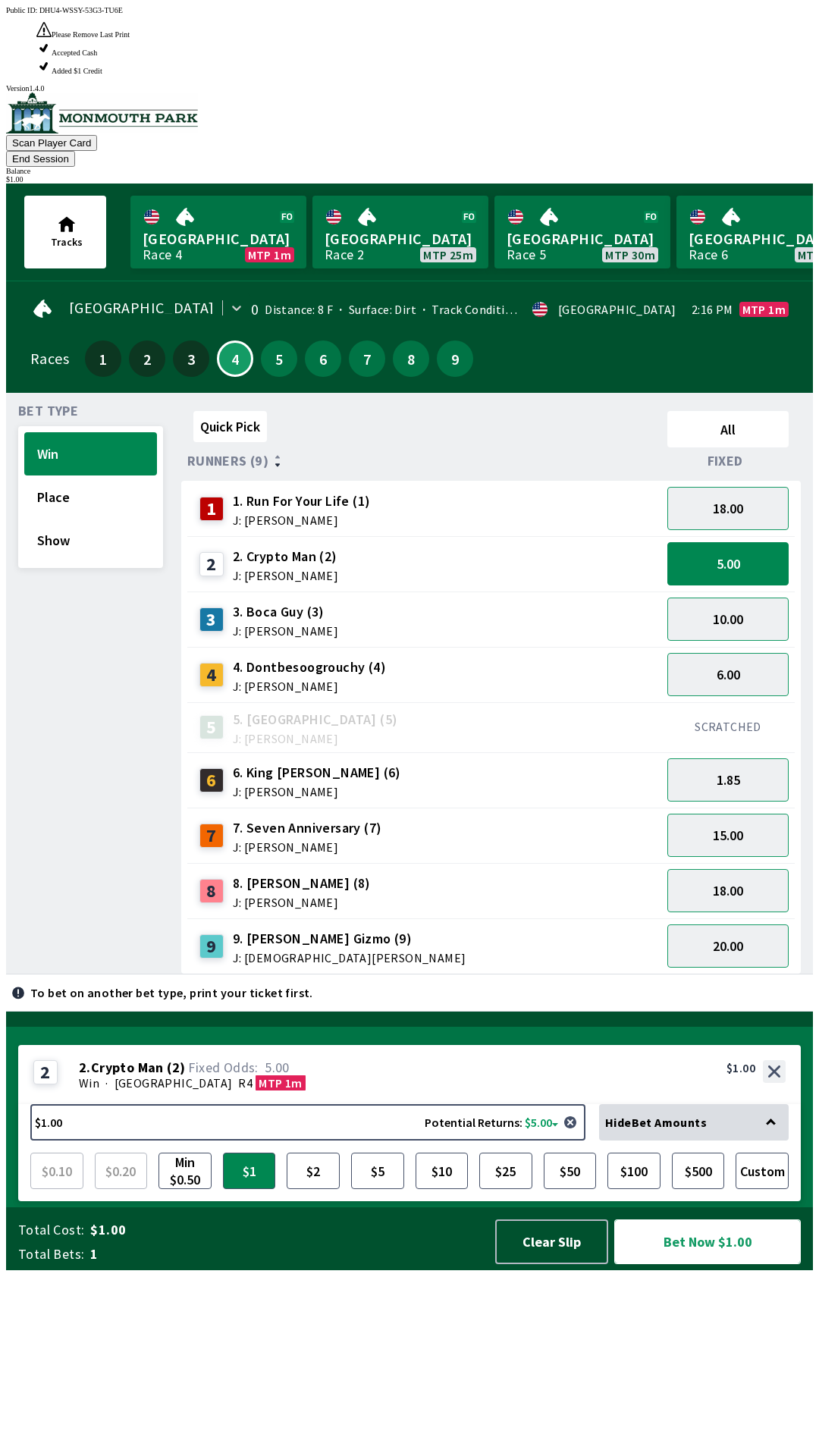
click at [718, 1264] on button "Bet Now $1.00" at bounding box center [707, 1241] width 187 height 45
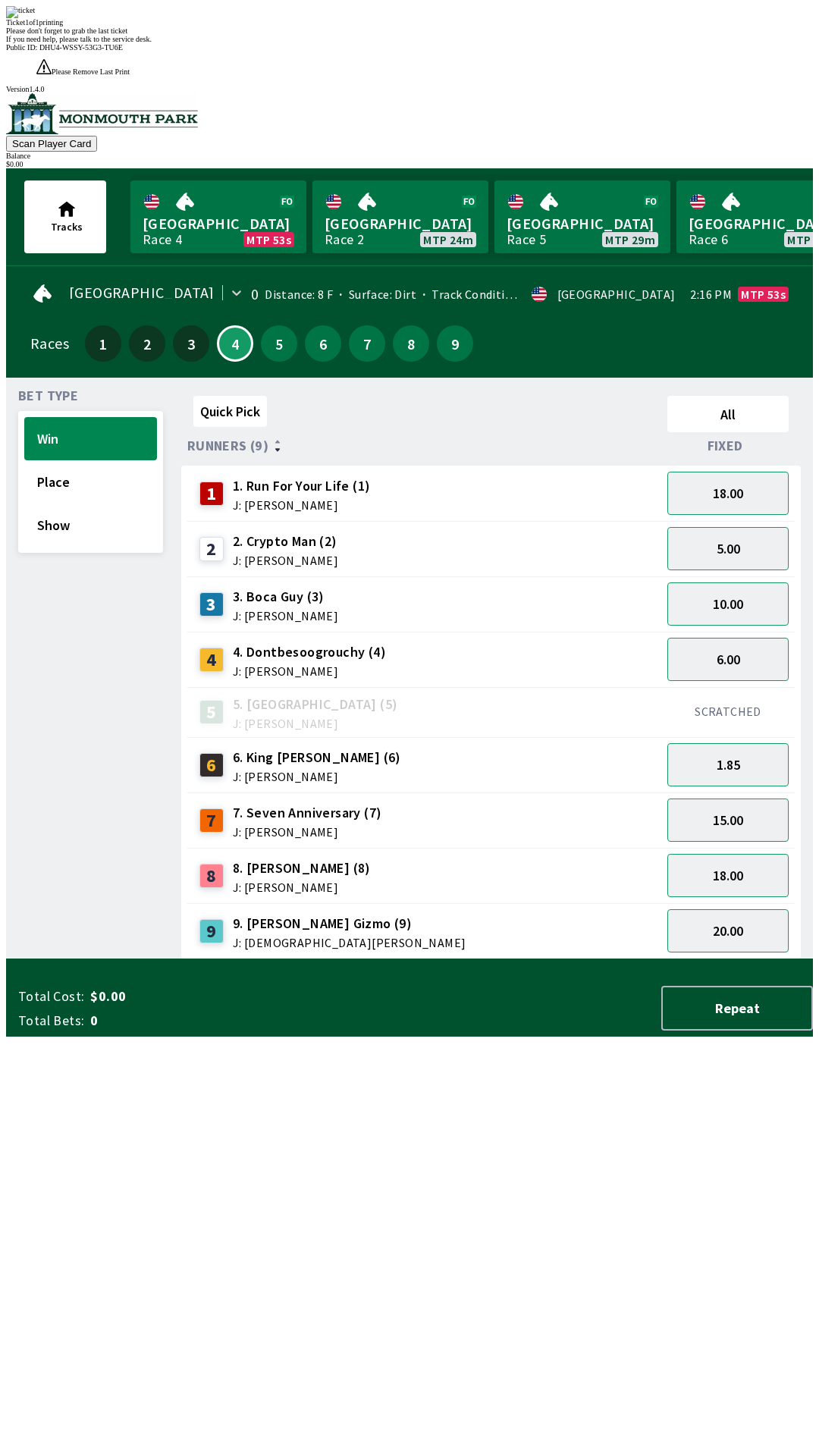
click at [519, 959] on div "Quick Pick All Runners (9) Fixed 1 1. Run For Your Life (1) J: [PERSON_NAME] 18…" at bounding box center [498, 674] width 632 height 569
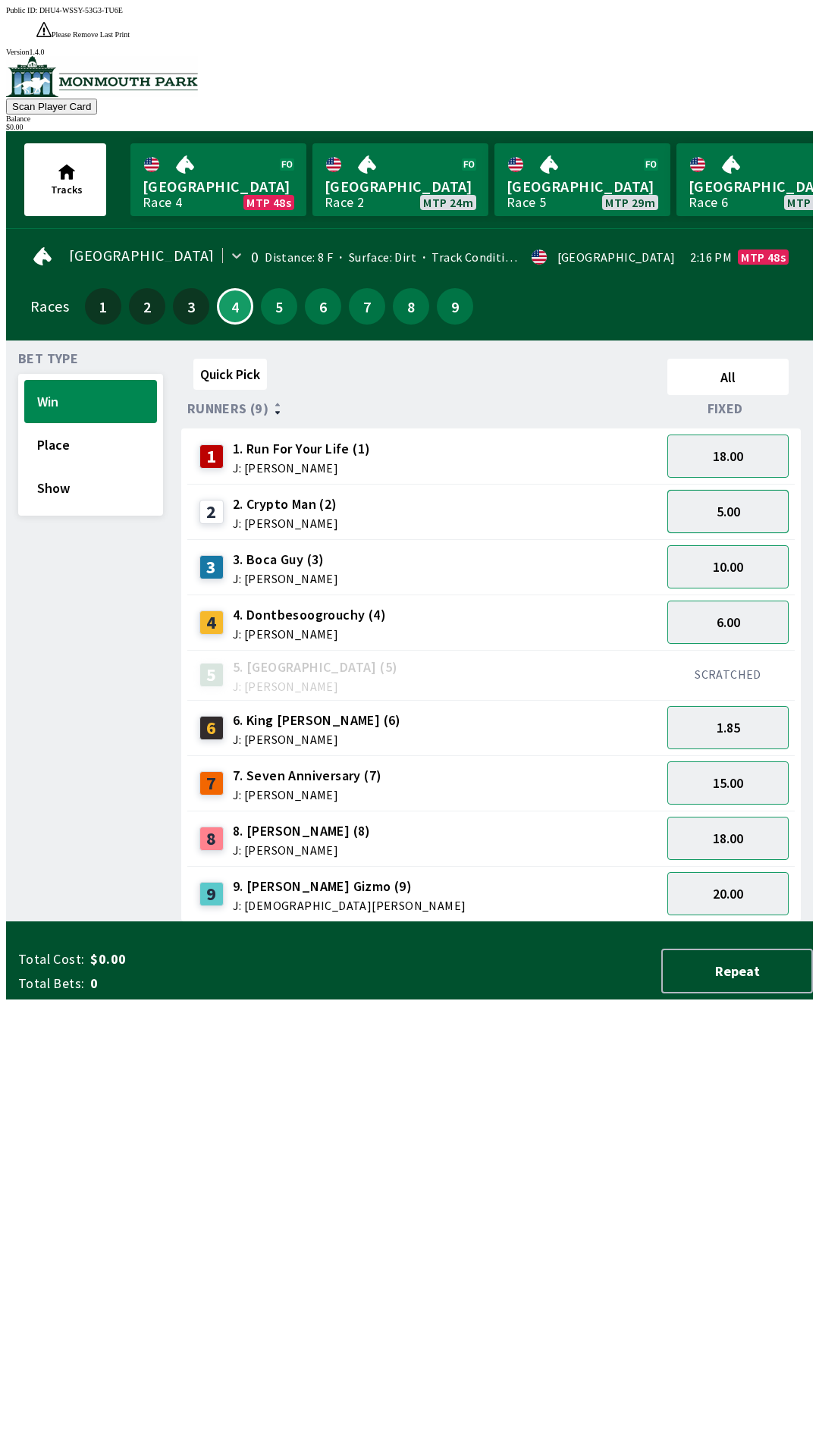
click at [748, 490] on button "5.00" at bounding box center [727, 511] width 121 height 43
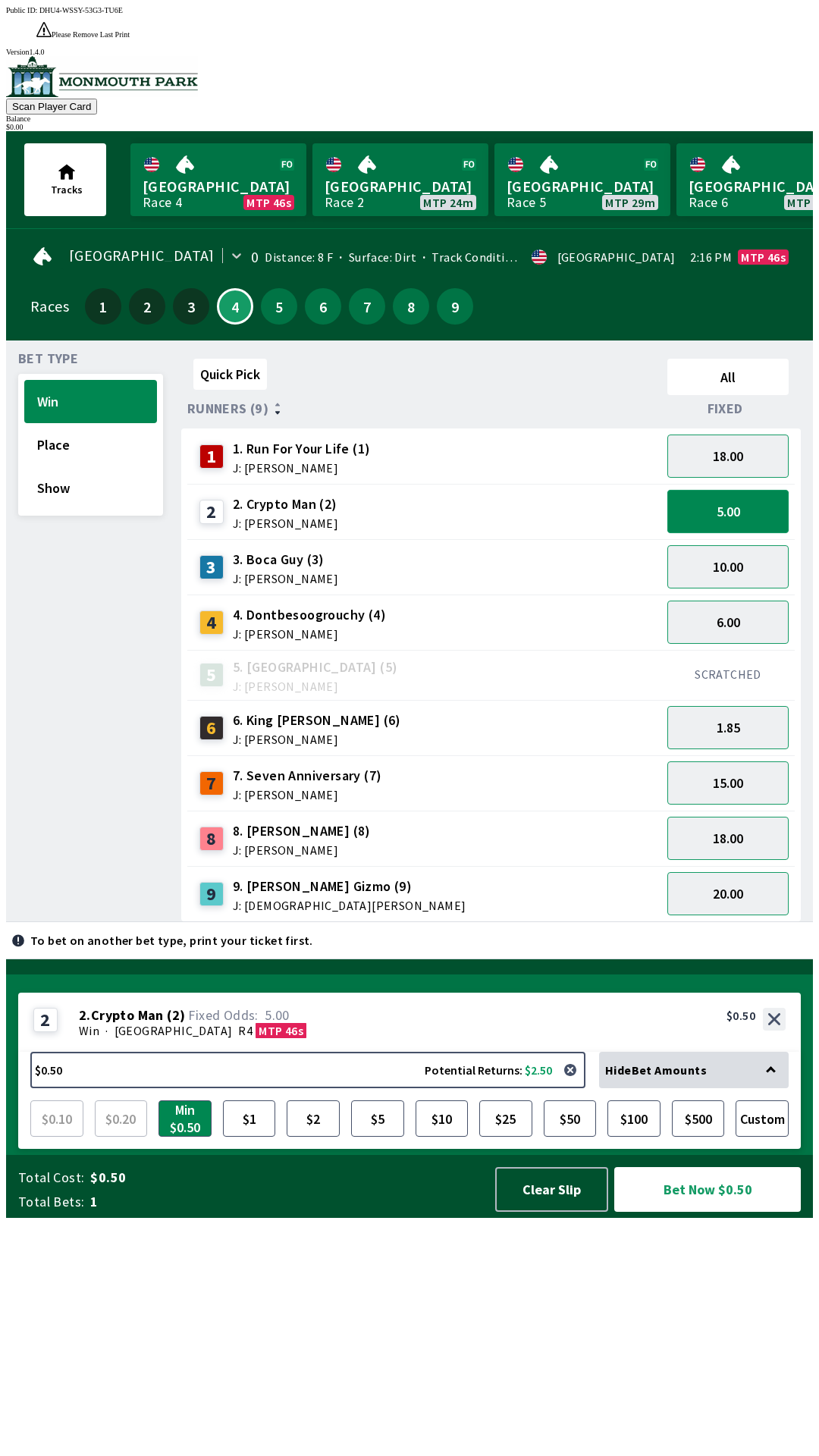
click at [751, 490] on button "5.00" at bounding box center [727, 511] width 121 height 43
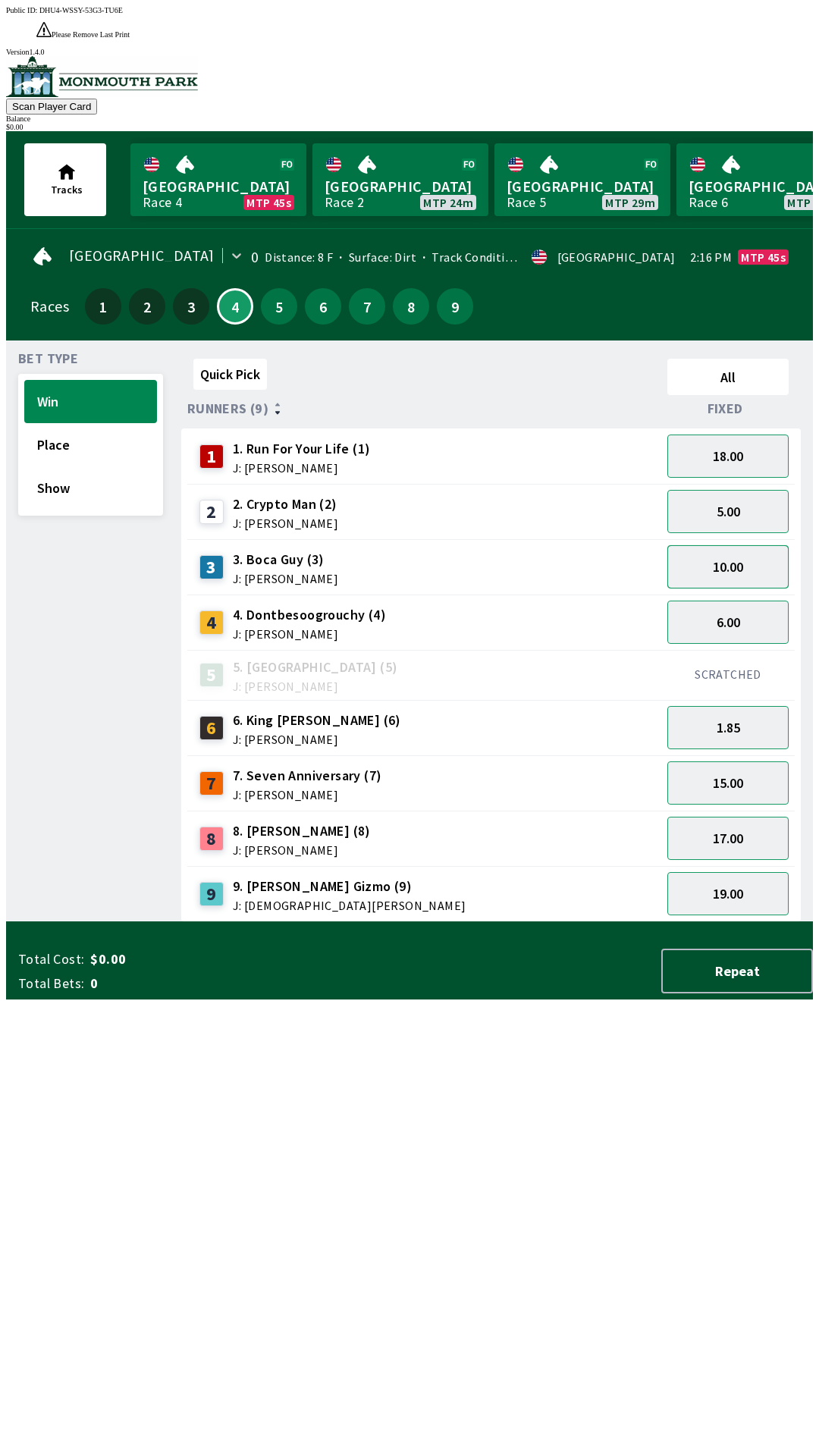
click at [755, 545] on button "10.00" at bounding box center [727, 566] width 121 height 43
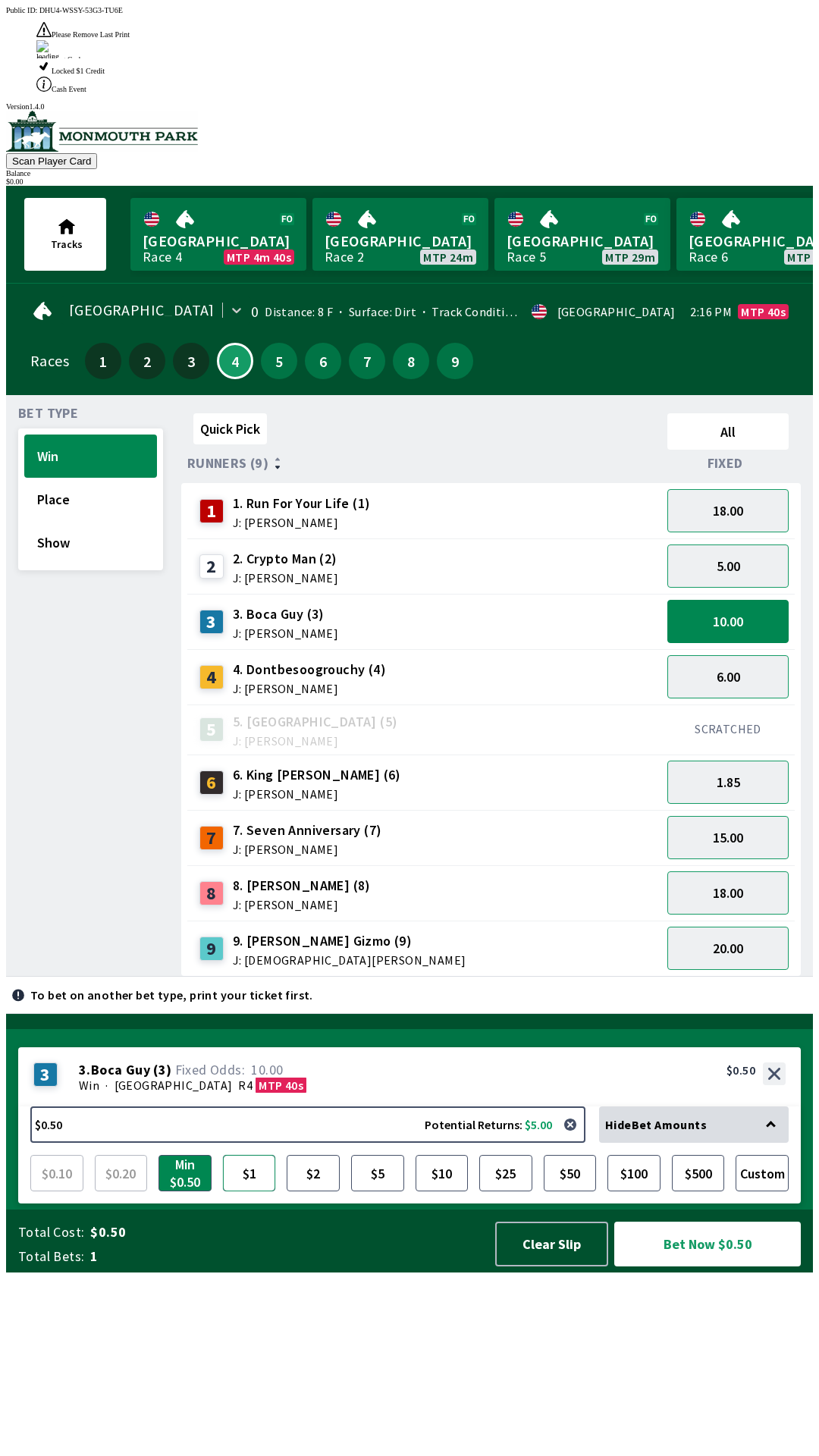
click at [250, 1191] on button "$1" at bounding box center [250, 1173] width 53 height 37
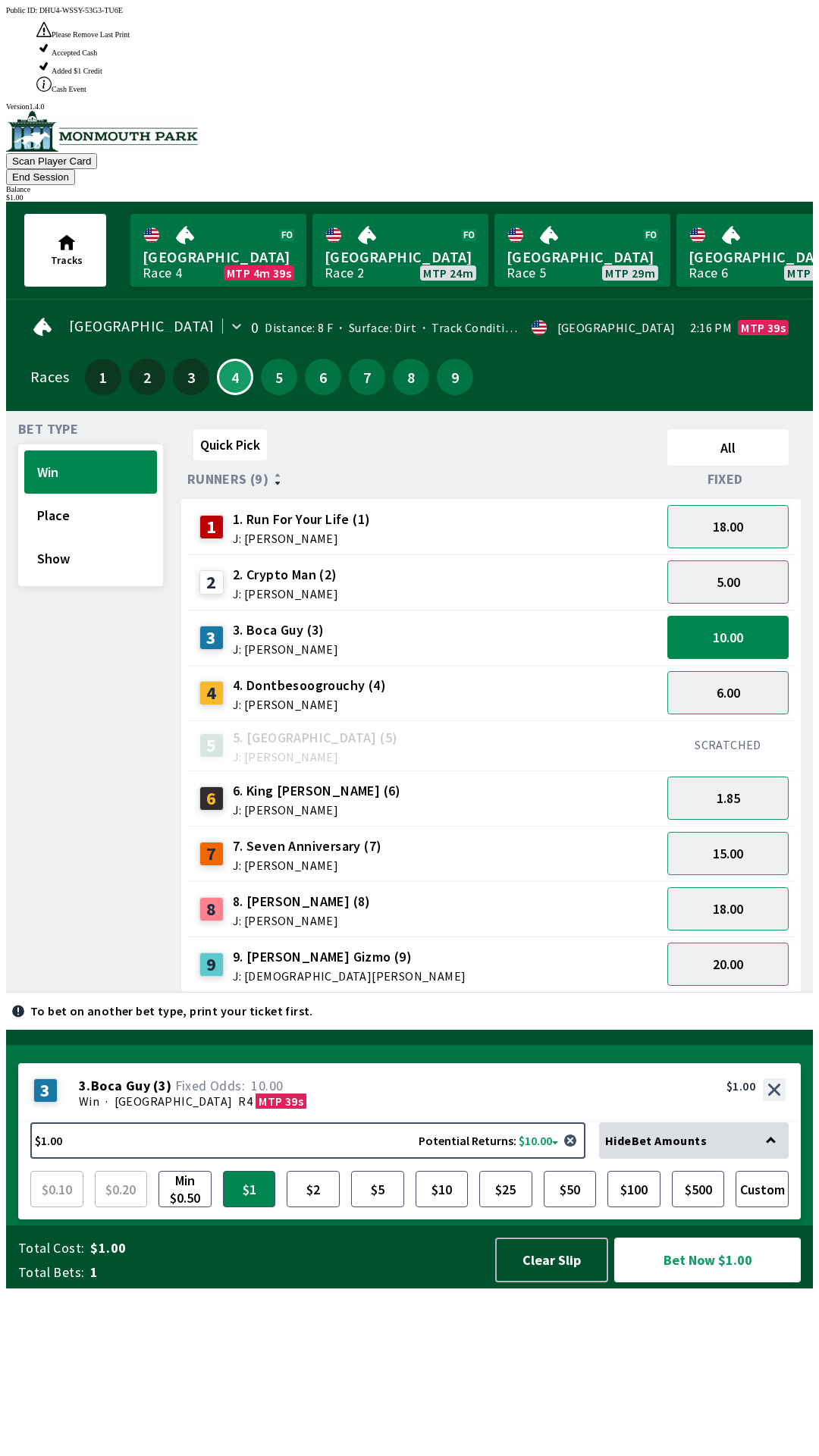
click at [729, 1282] on button "Bet Now $1.00" at bounding box center [707, 1259] width 187 height 45
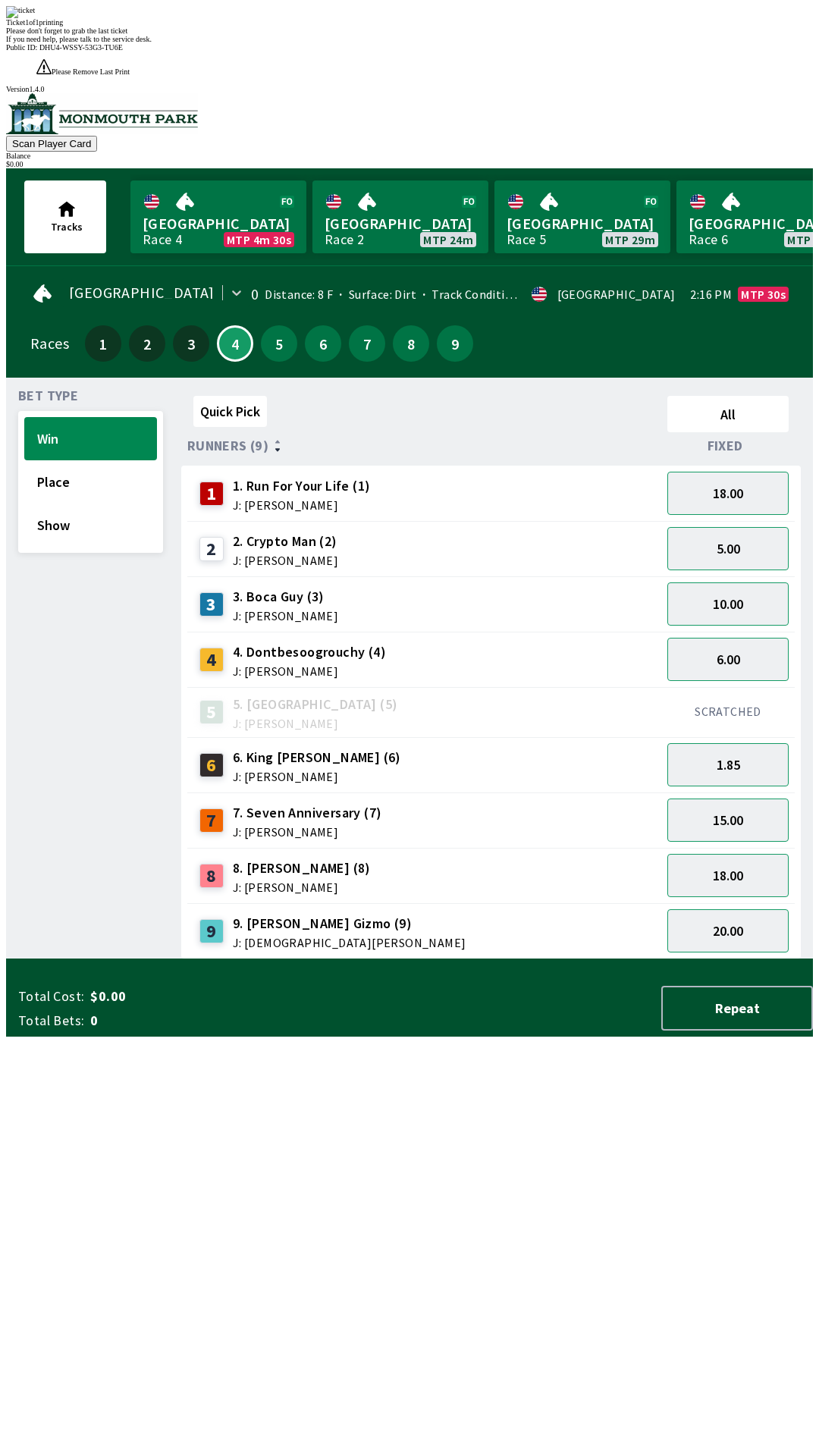
click at [155, 959] on div "Bet Type Win Place Show" at bounding box center [90, 674] width 145 height 569
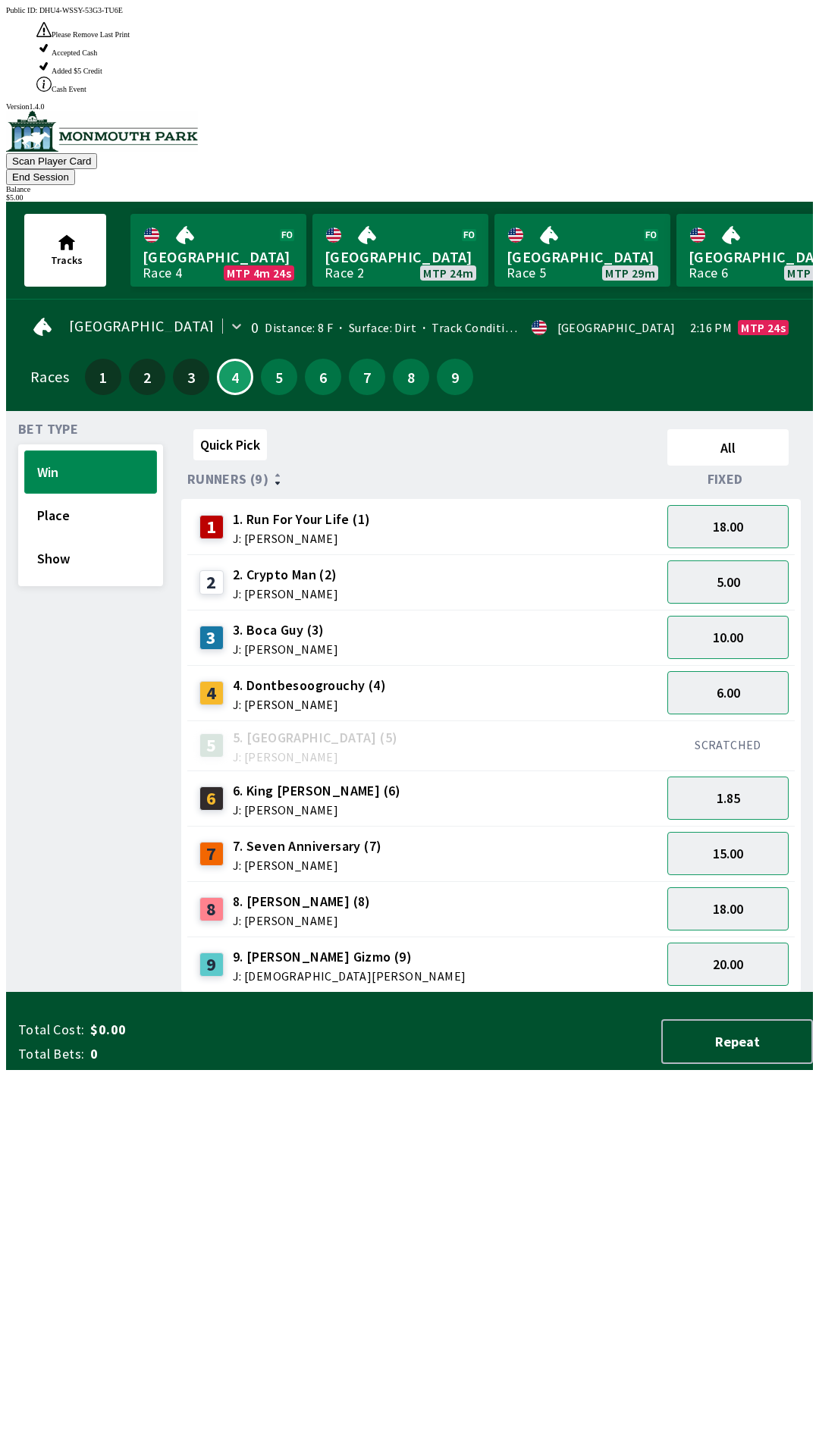
click at [111, 450] on button "Win" at bounding box center [91, 472] width 133 height 43
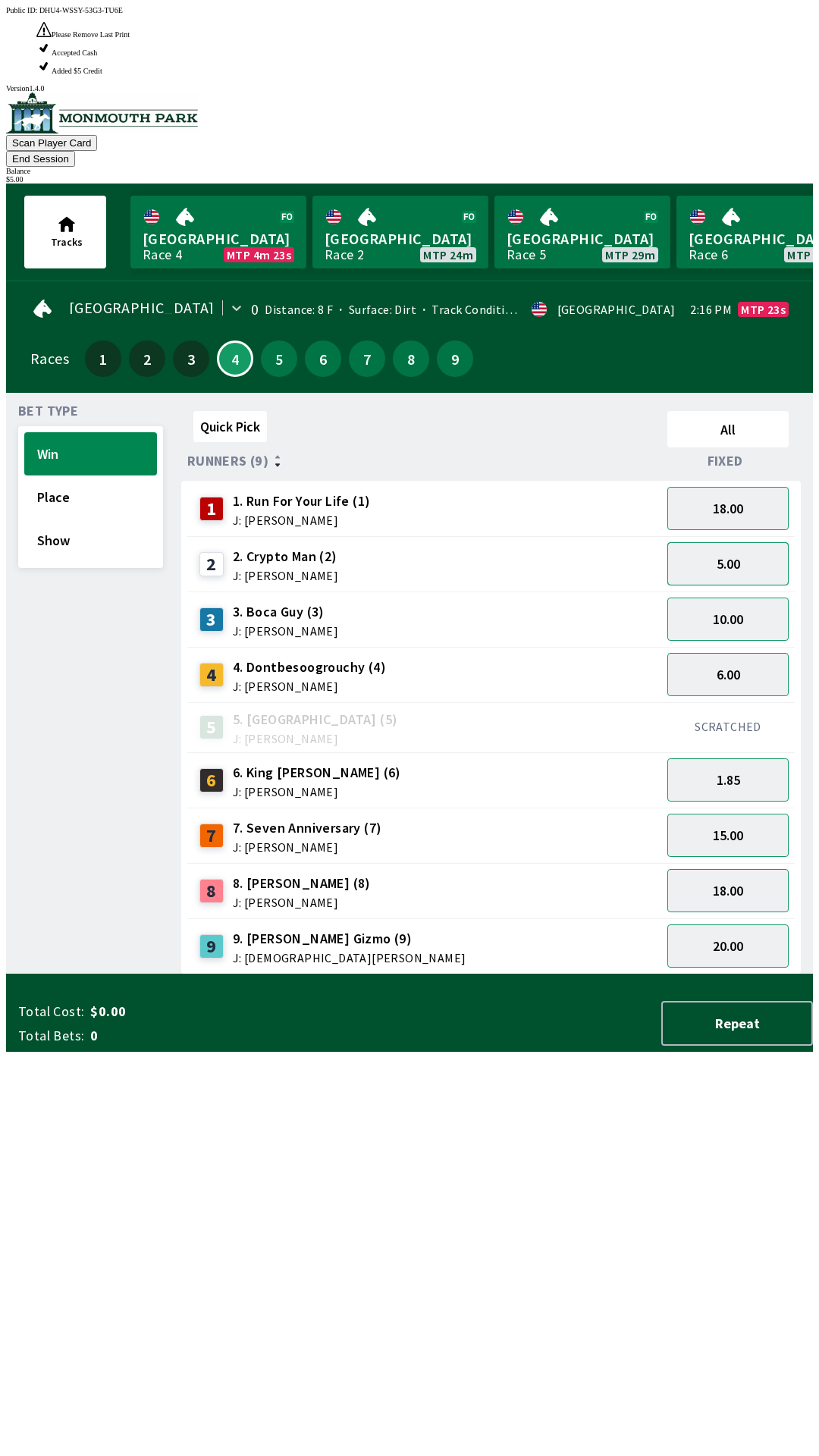
click at [751, 542] on button "5.00" at bounding box center [727, 563] width 121 height 43
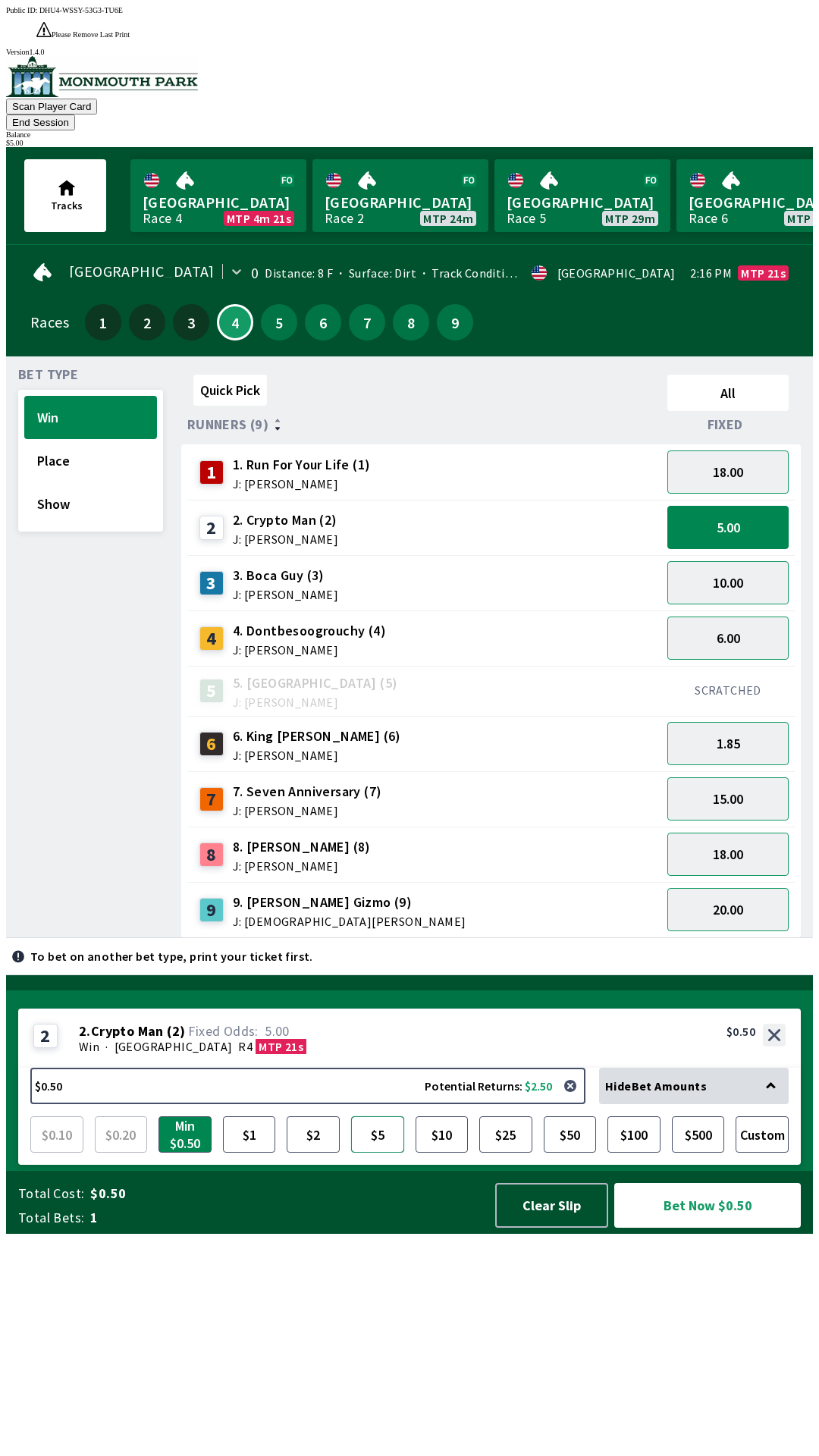
click at [371, 1153] on button "$5" at bounding box center [378, 1134] width 53 height 37
click at [697, 1228] on button "Bet Now $5.00" at bounding box center [707, 1204] width 187 height 45
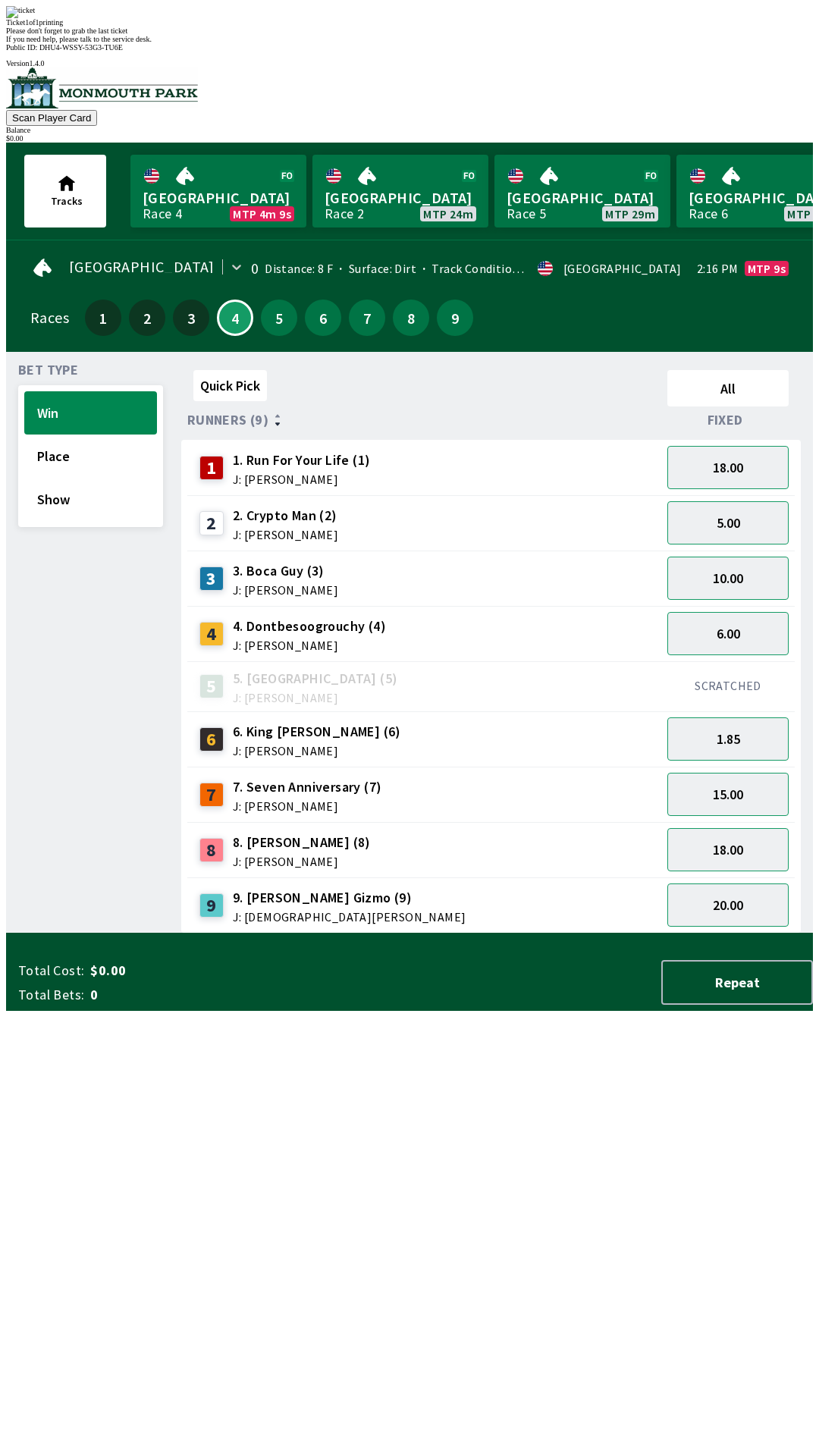
click at [526, 934] on div "Quick Pick All Runners (9) Fixed 1 1. Run For Your Life (1) J: [PERSON_NAME] 18…" at bounding box center [498, 648] width 632 height 569
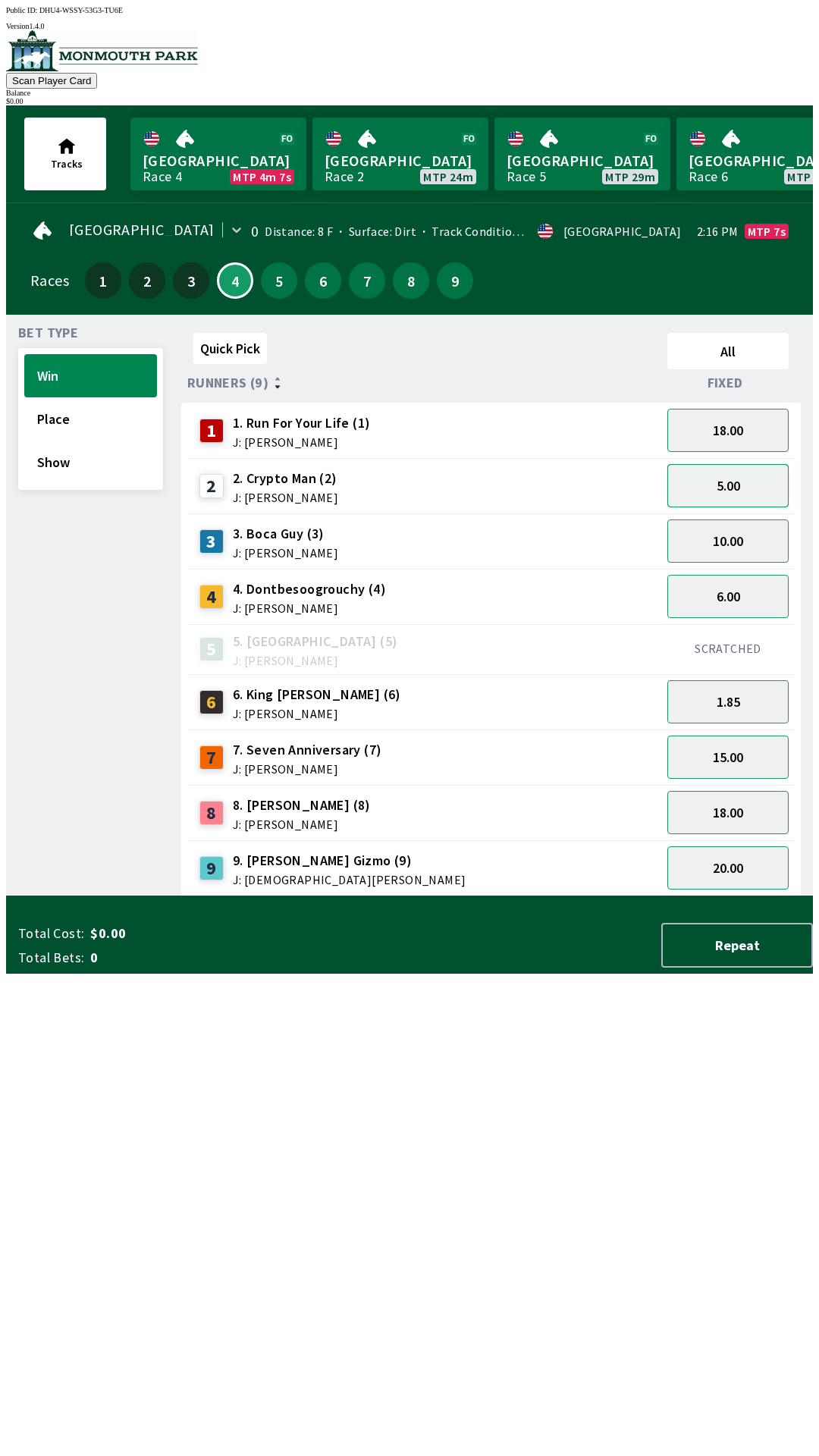
click at [738, 472] on button "5.00" at bounding box center [727, 485] width 121 height 43
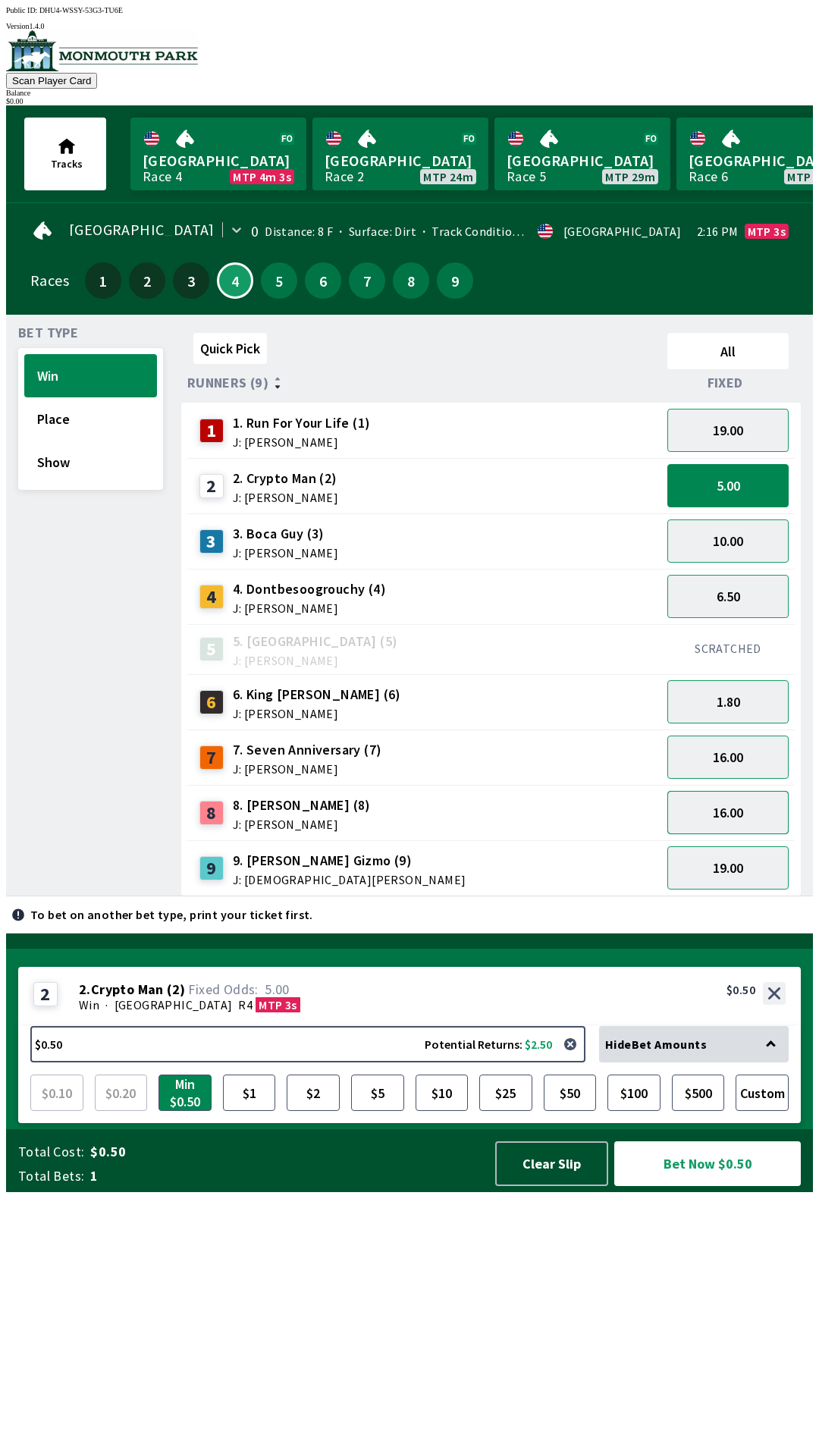
click at [732, 801] on button "16.00" at bounding box center [727, 812] width 121 height 43
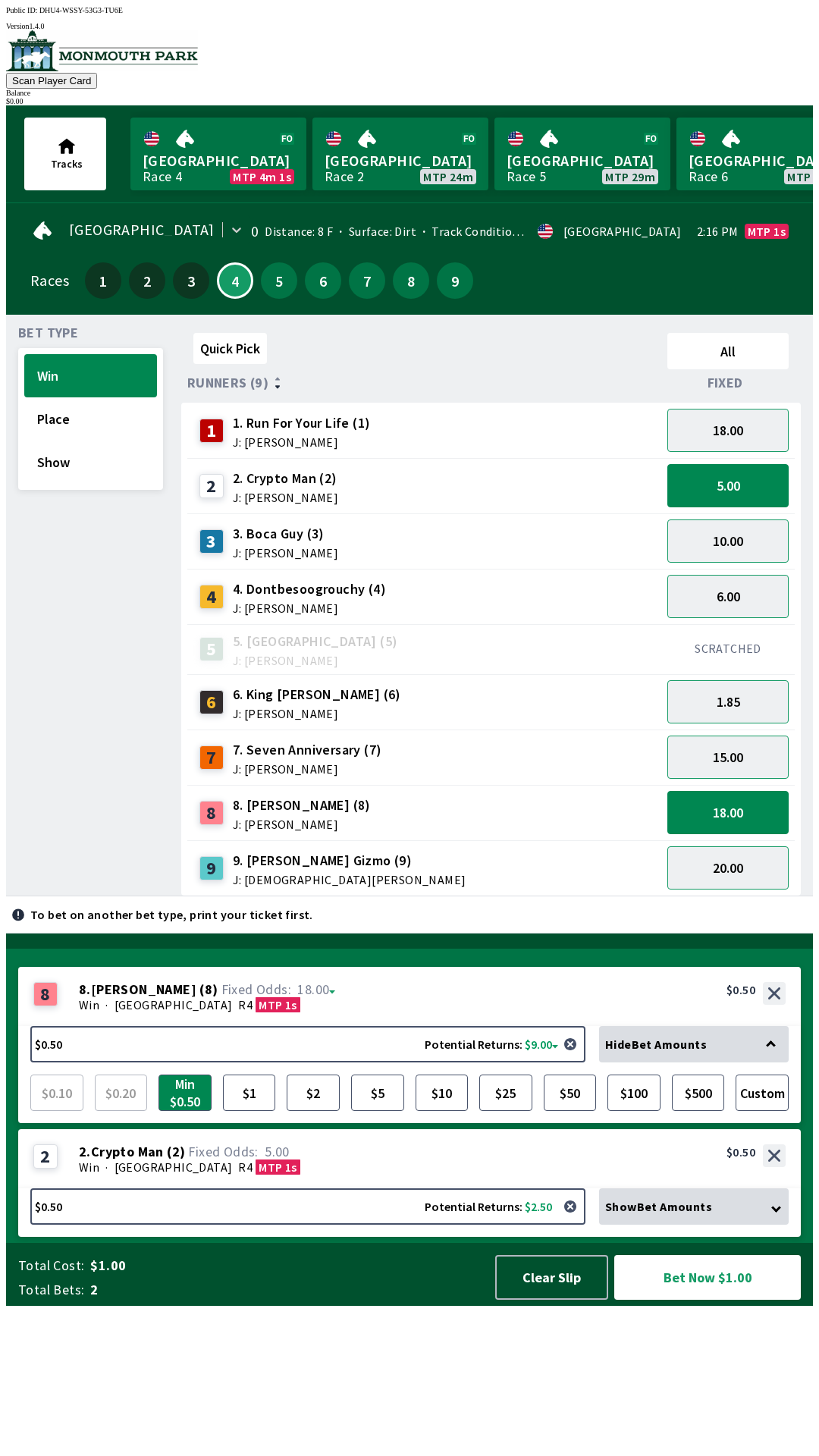
click at [253, 1159] on span "5.00" at bounding box center [240, 1151] width 110 height 15
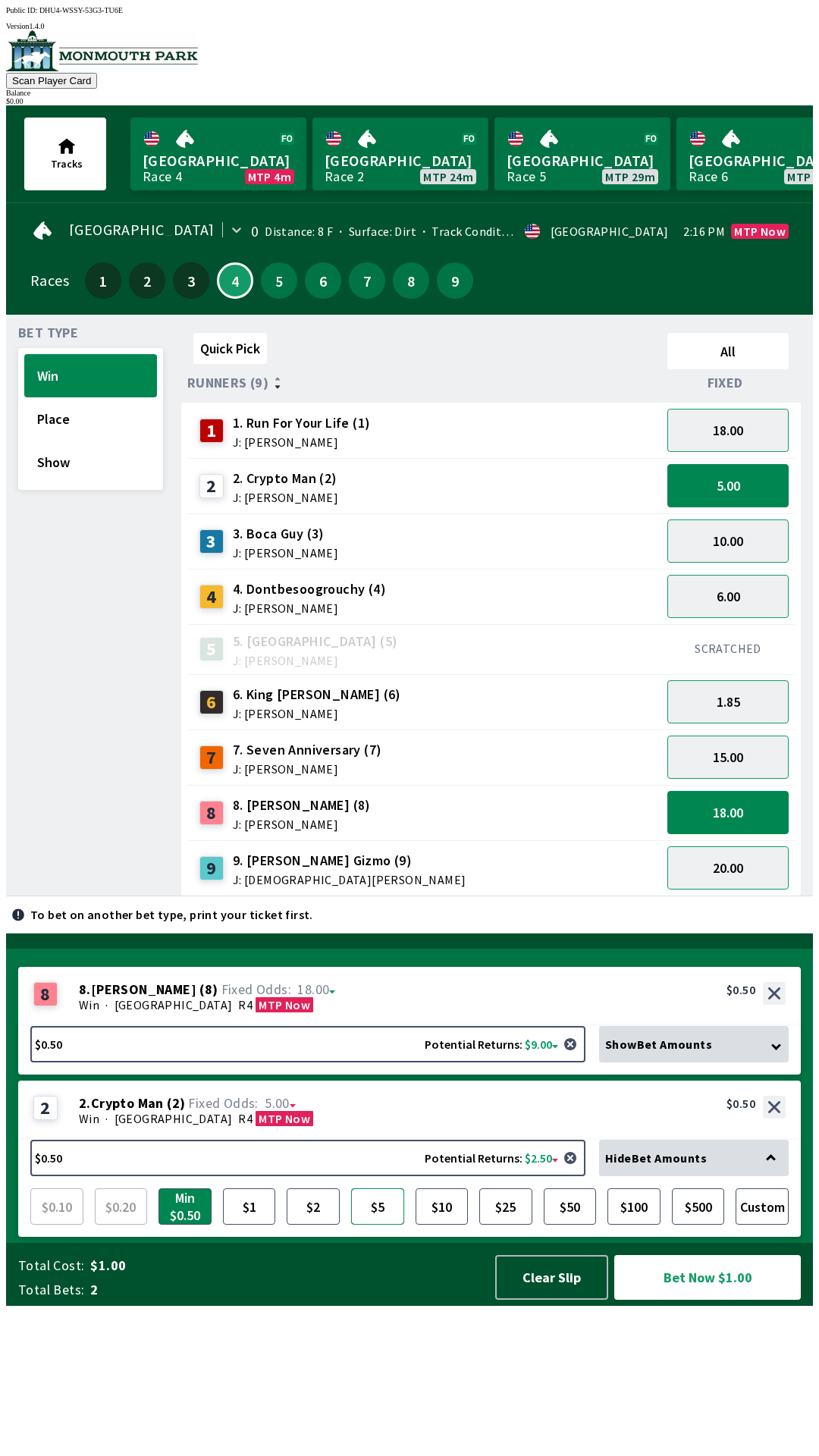
click at [374, 1225] on button "$5" at bounding box center [378, 1206] width 53 height 37
click at [354, 1026] on div "8 8 . [PERSON_NAME] ( 8 ) Win · [STREET_ADDRESS]. [PERSON_NAME] (8) 18.00 $0.50" at bounding box center [409, 996] width 783 height 59
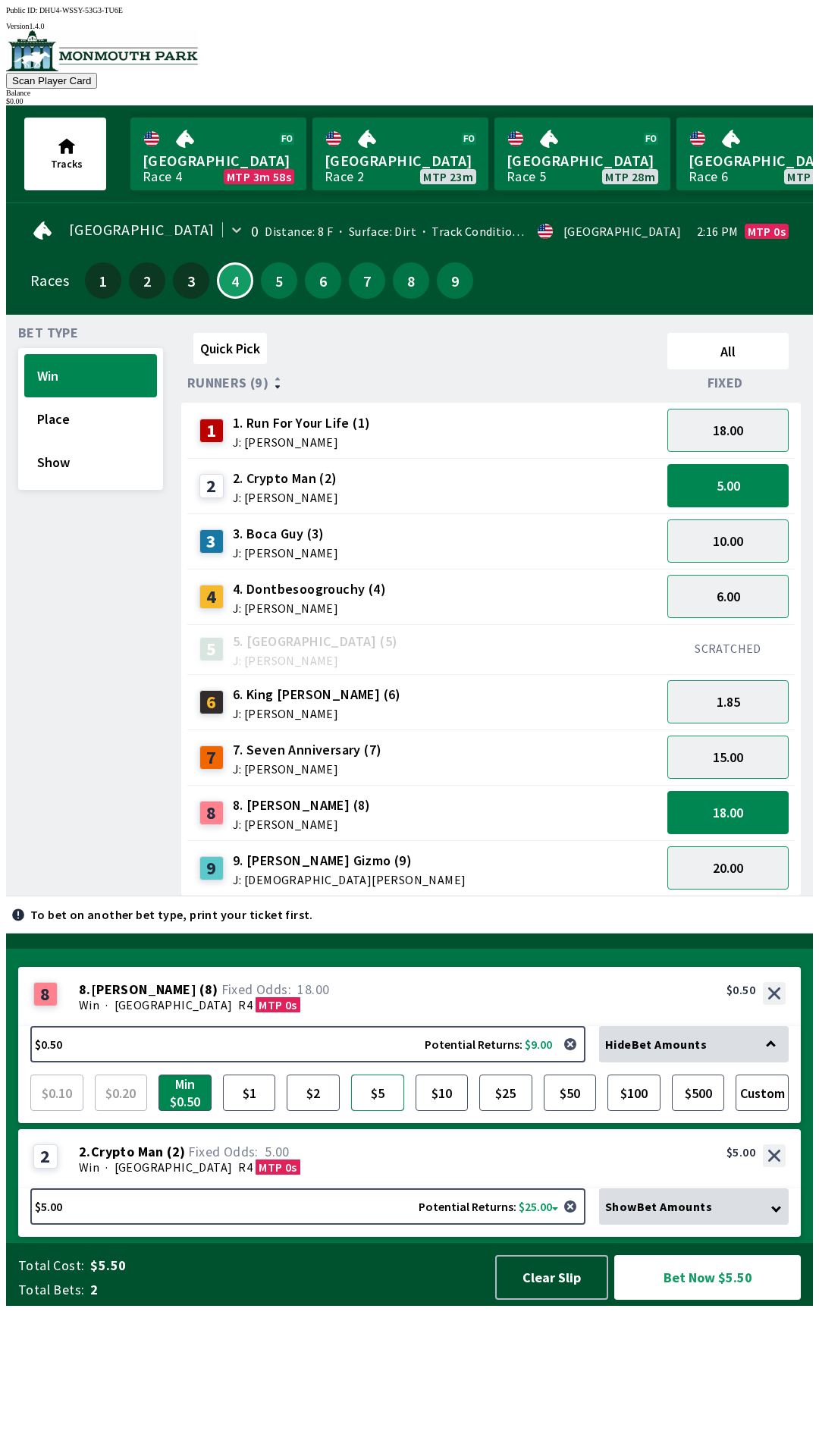
click at [381, 1110] on button "$5" at bounding box center [378, 1092] width 53 height 37
click at [697, 1300] on button "Bet Now $10.00" at bounding box center [707, 1277] width 187 height 45
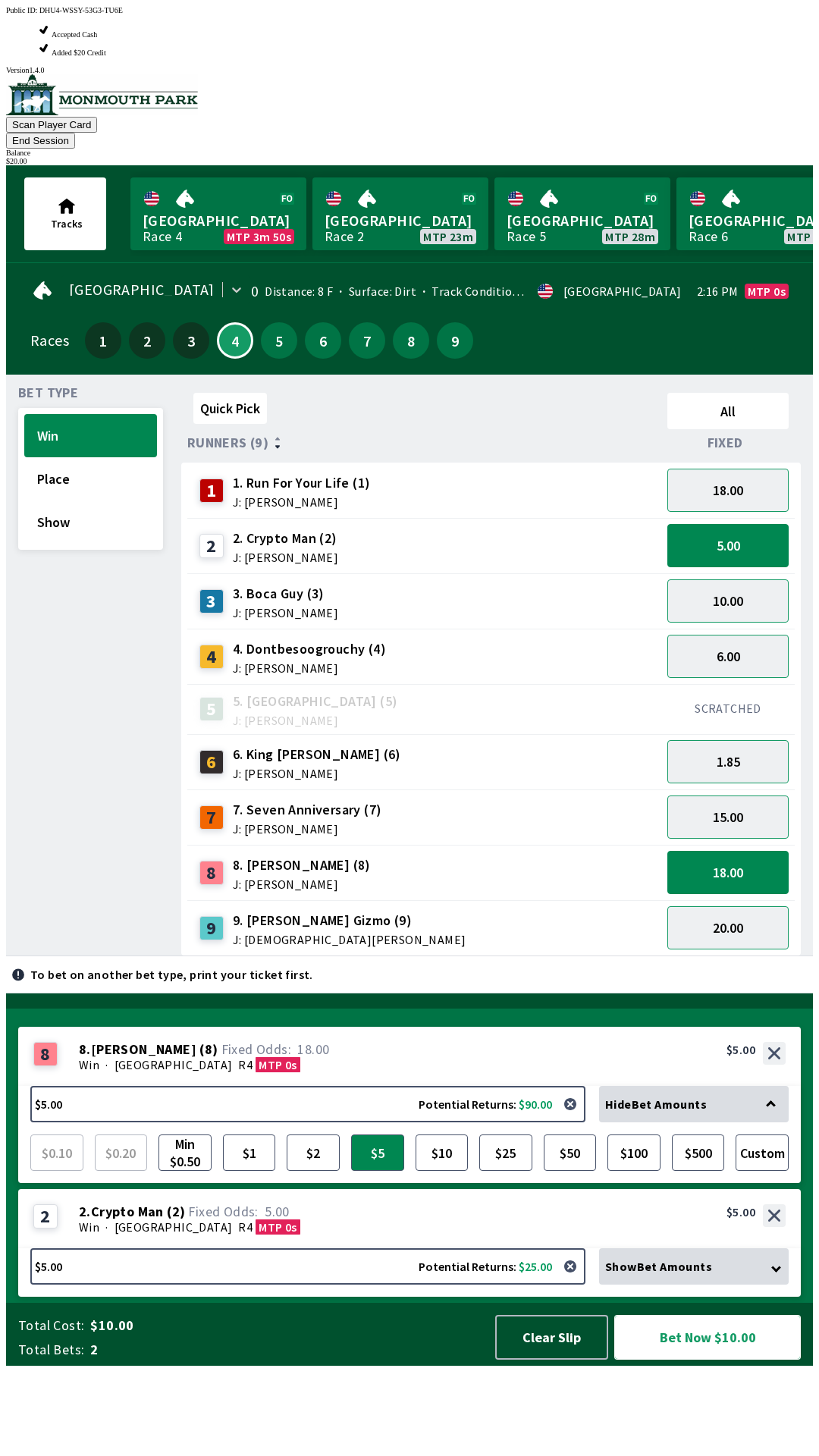
click at [695, 1359] on button "Bet Now $10.00" at bounding box center [707, 1336] width 187 height 45
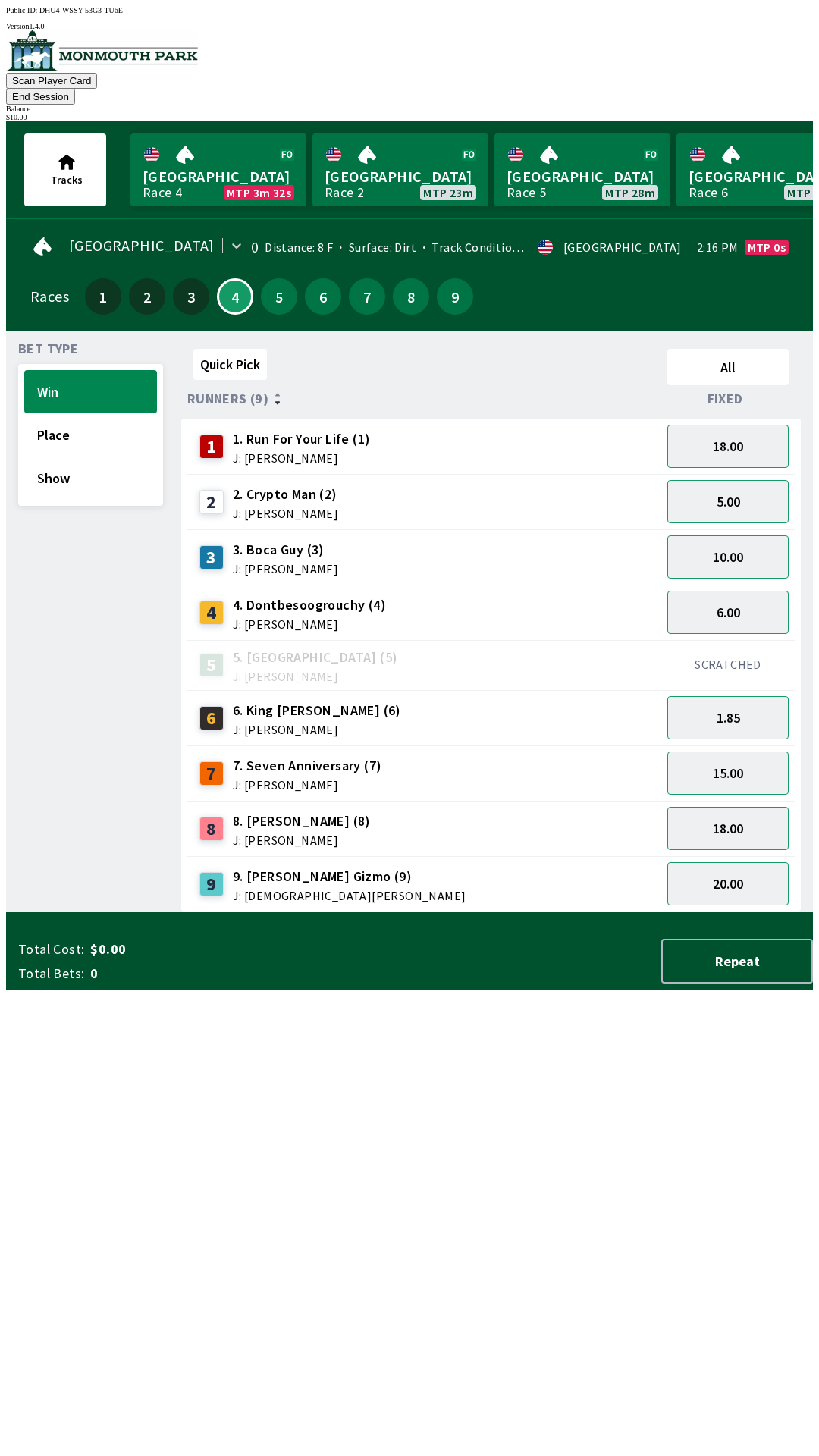
click at [75, 88] on button "End Session" at bounding box center [41, 96] width 69 height 16
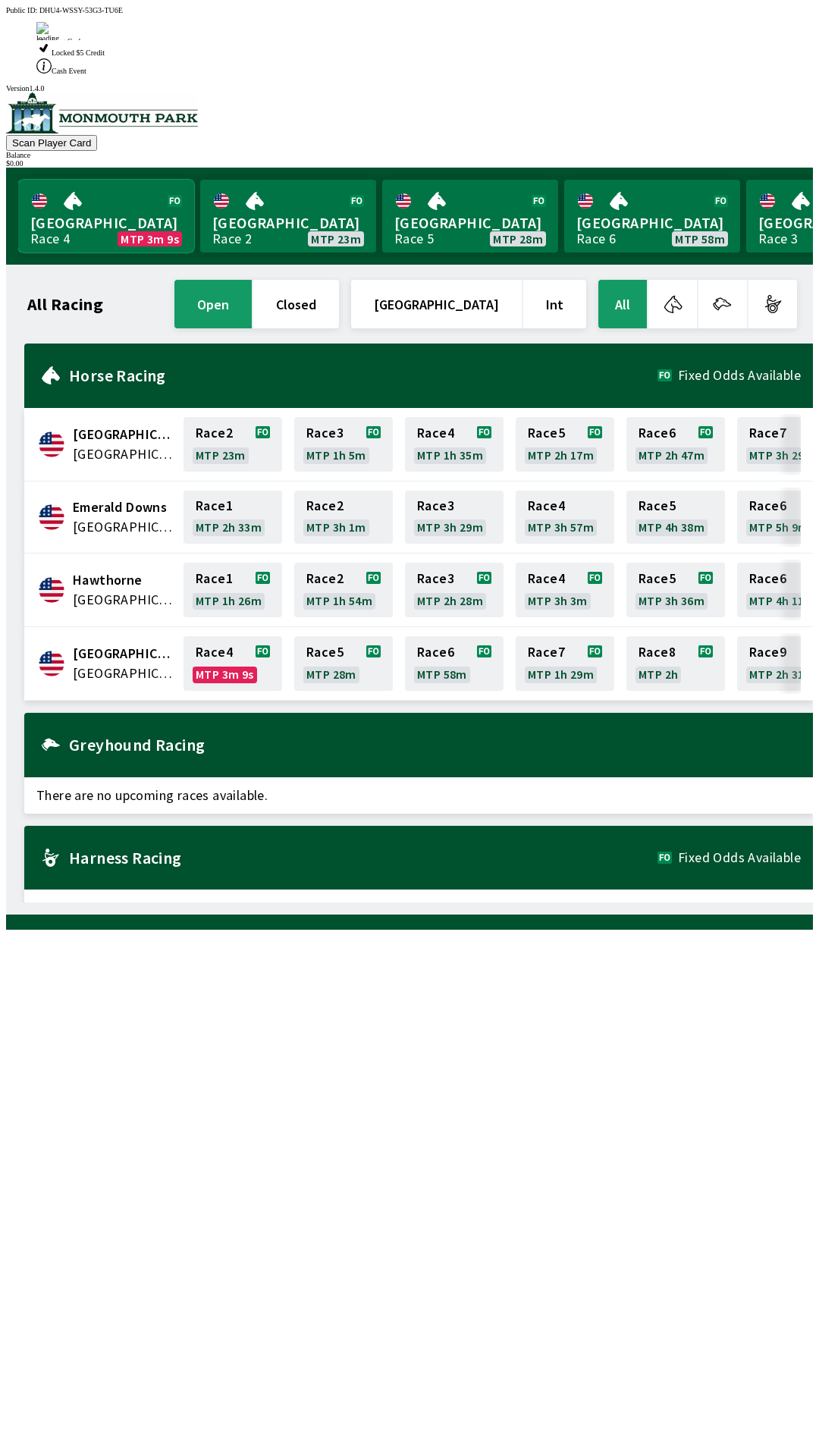
click at [132, 180] on link "Monmouth Park Race 4 MTP 3m 9s" at bounding box center [106, 216] width 176 height 73
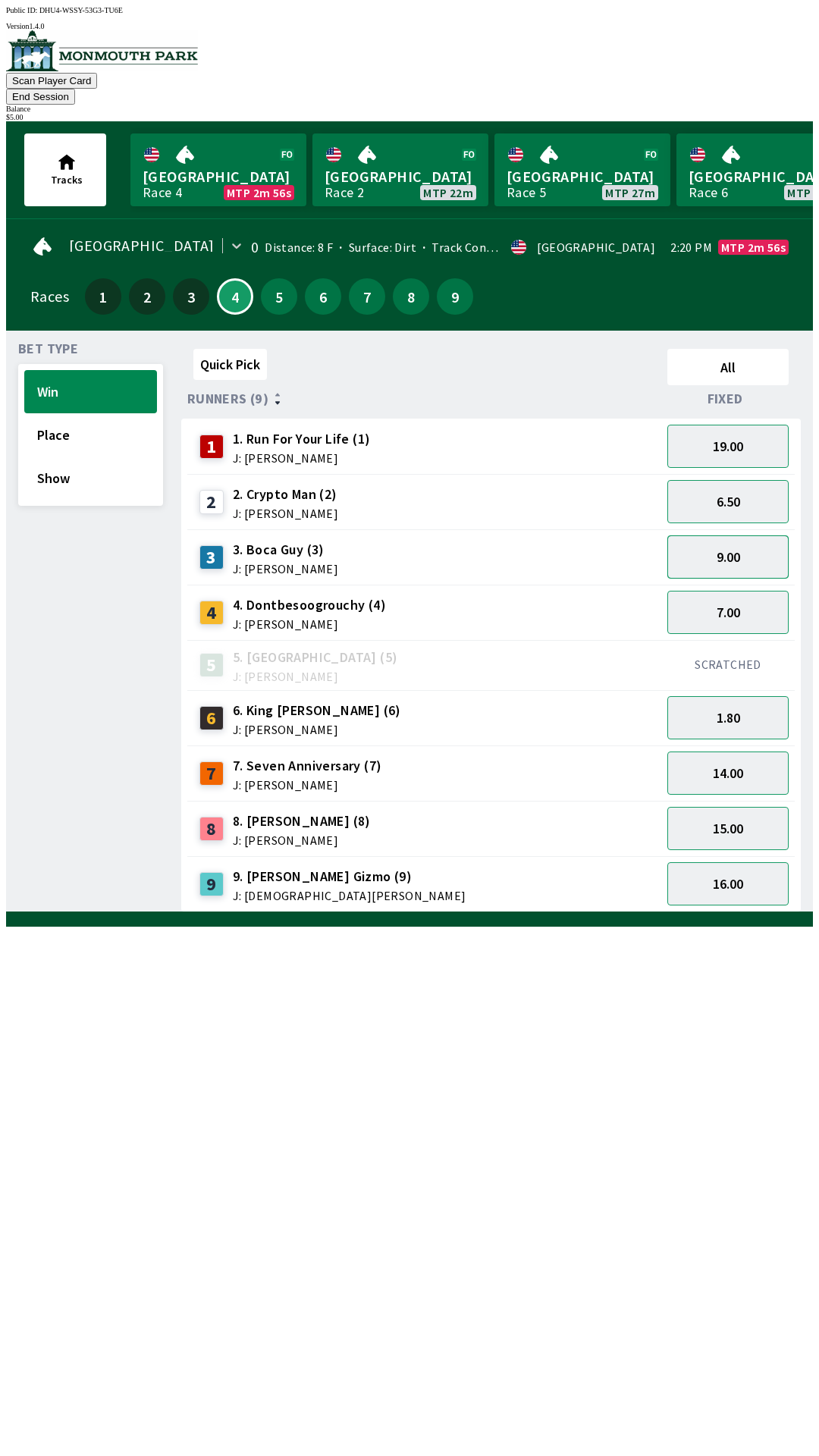
click at [760, 542] on button "9.00" at bounding box center [727, 556] width 121 height 43
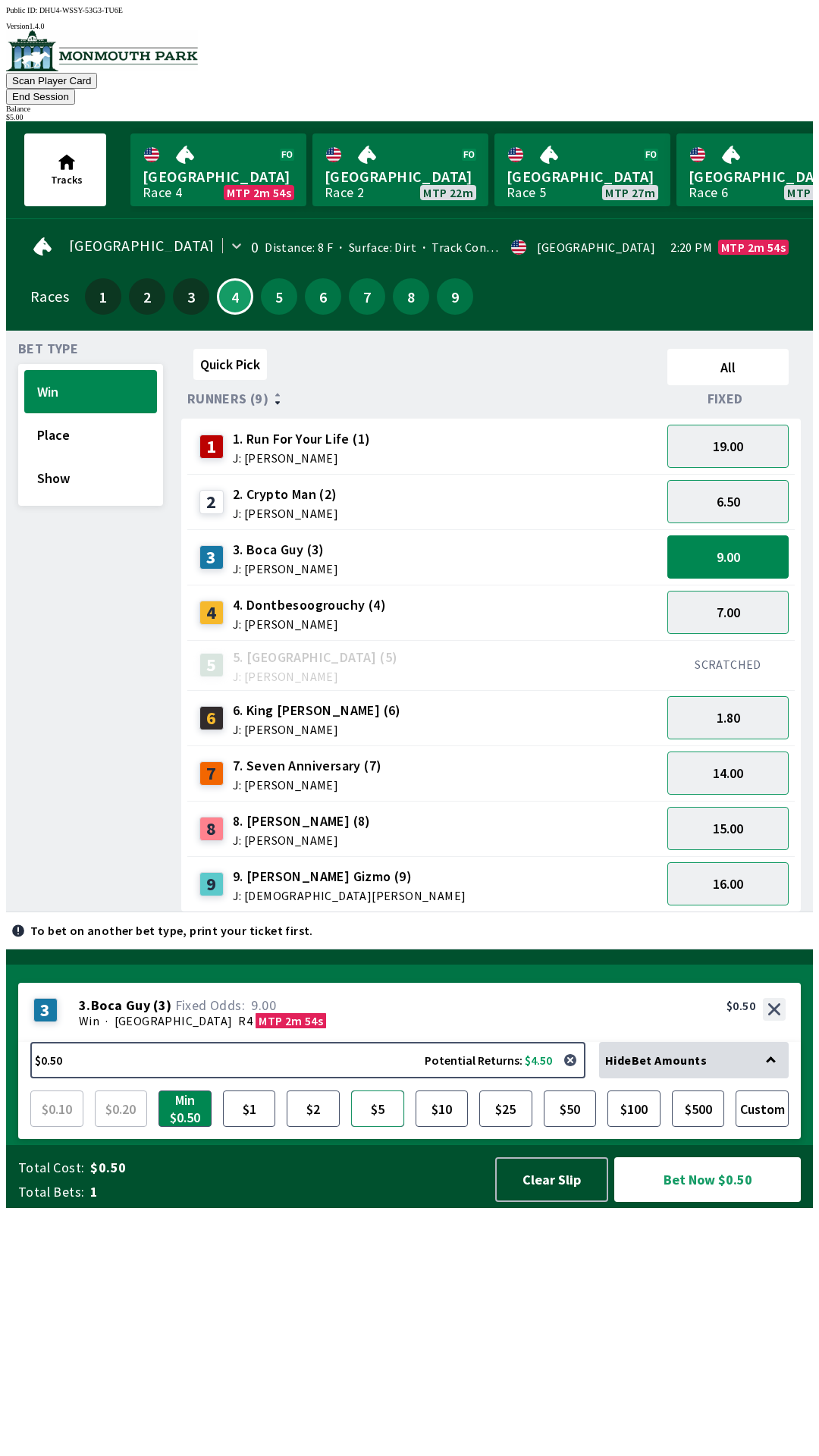
click at [372, 1127] on button "$5" at bounding box center [378, 1108] width 53 height 37
click at [722, 1202] on button "Bet Now $5.00" at bounding box center [707, 1179] width 187 height 45
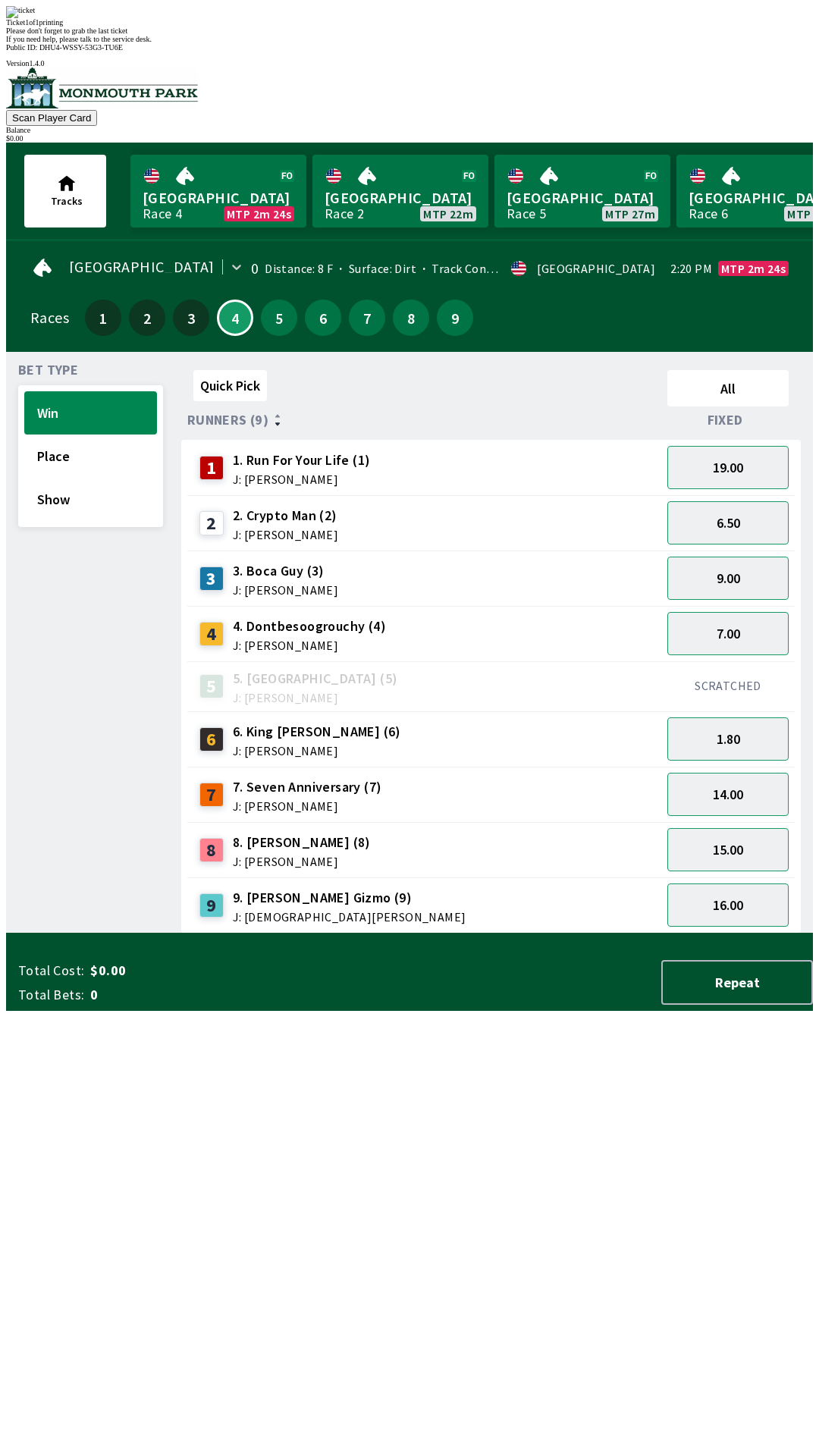
click at [569, 934] on div "Quick Pick All Runners (9) Fixed 1 1. Run For Your Life (1) J: [PERSON_NAME] 19…" at bounding box center [498, 648] width 632 height 569
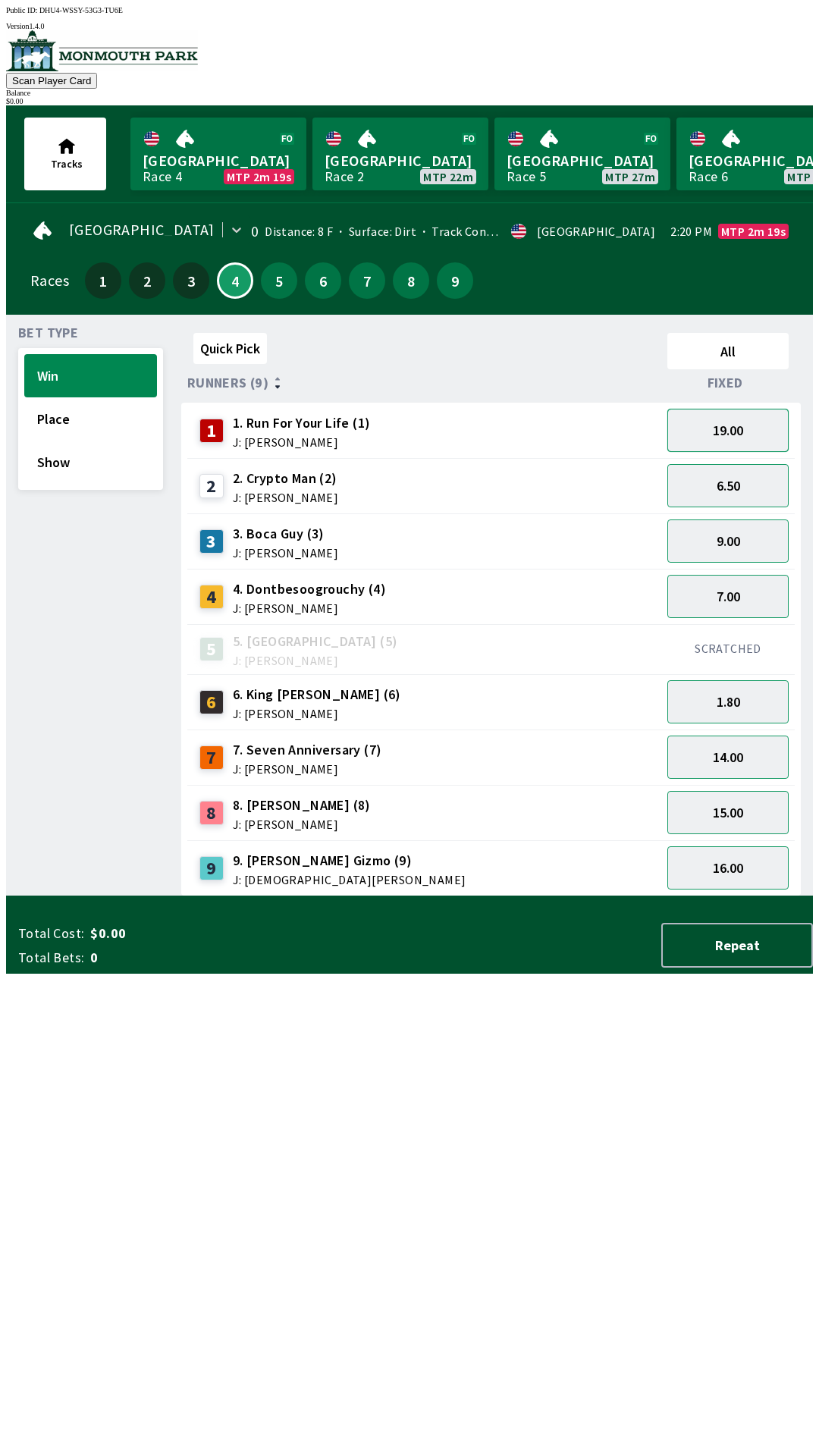
click at [733, 435] on button "19.00" at bounding box center [727, 430] width 121 height 43
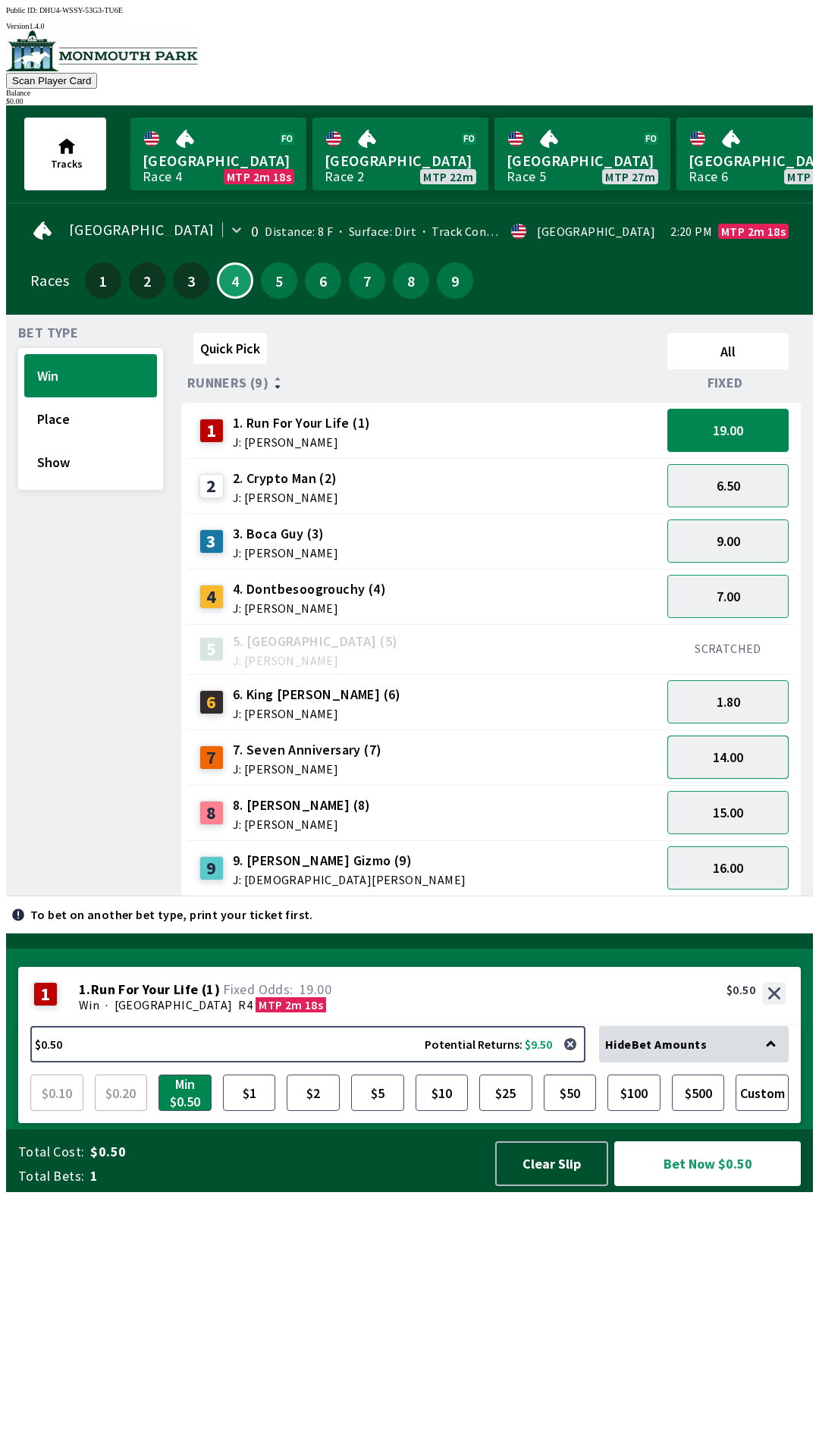
click at [749, 750] on button "14.00" at bounding box center [727, 756] width 121 height 43
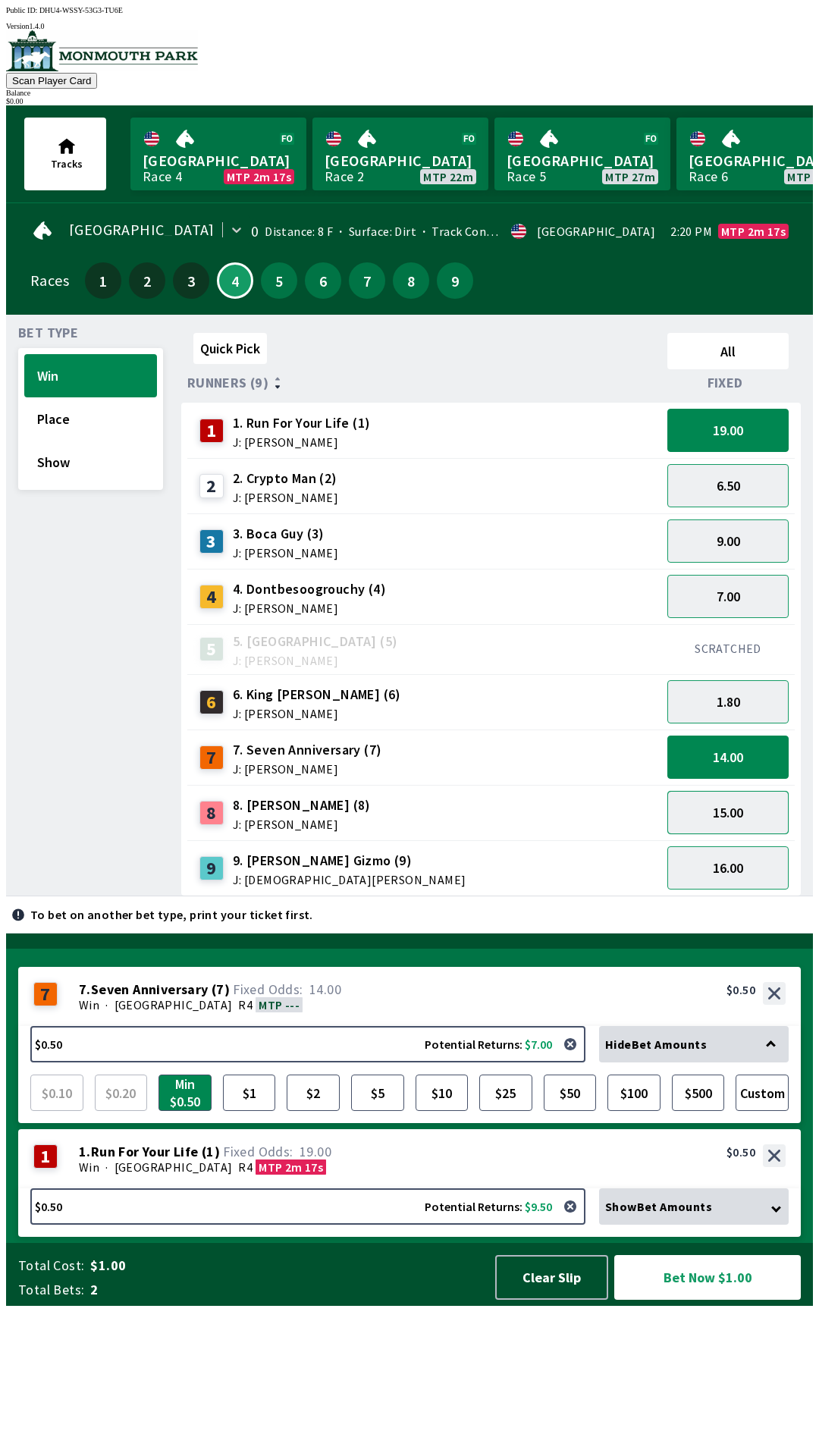
click at [737, 807] on button "15.00" at bounding box center [727, 812] width 121 height 43
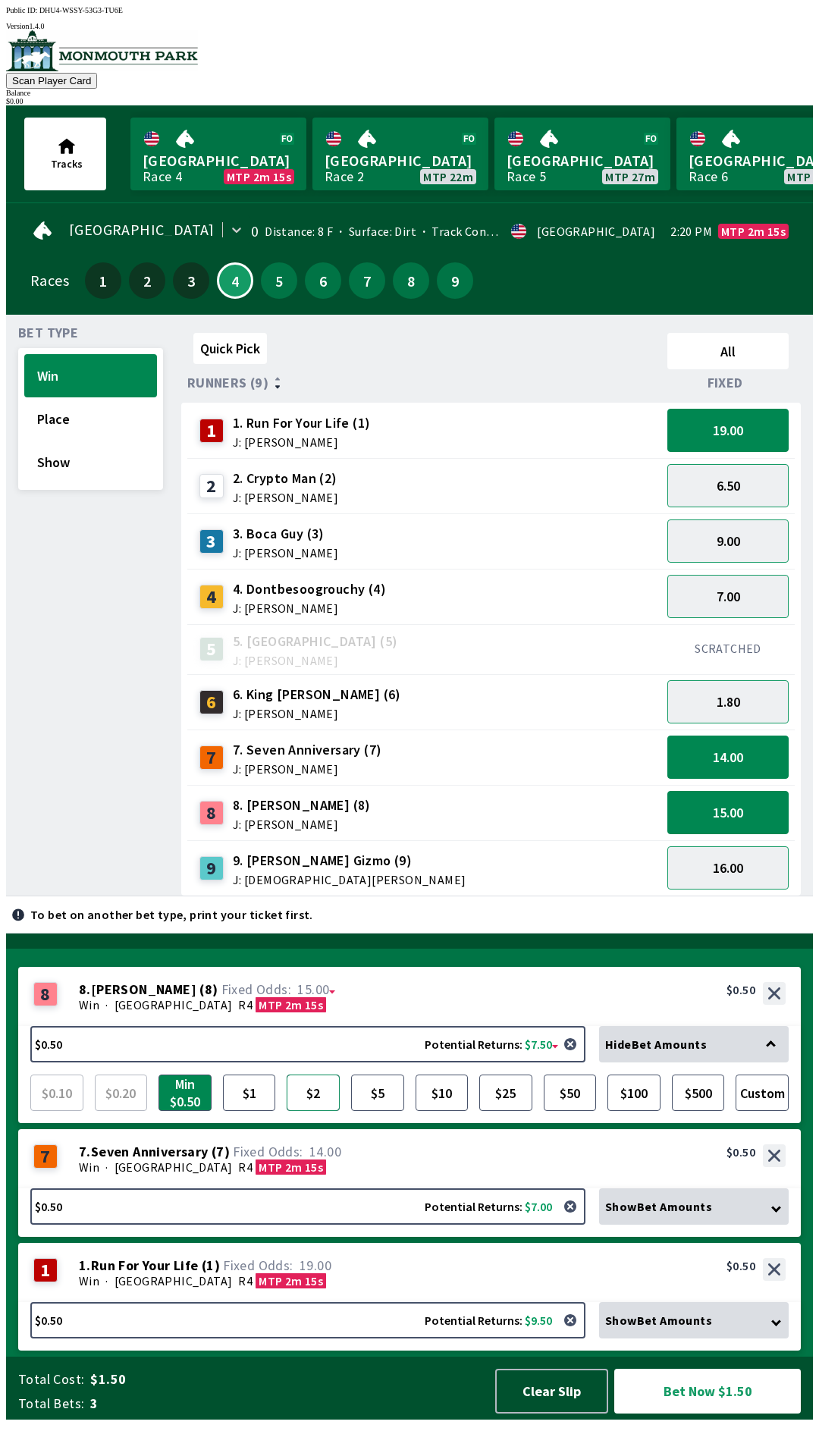
click at [299, 1110] on button "$2" at bounding box center [313, 1092] width 53 height 37
click at [749, 1225] on div "Show Bet Amounts" at bounding box center [694, 1206] width 189 height 37
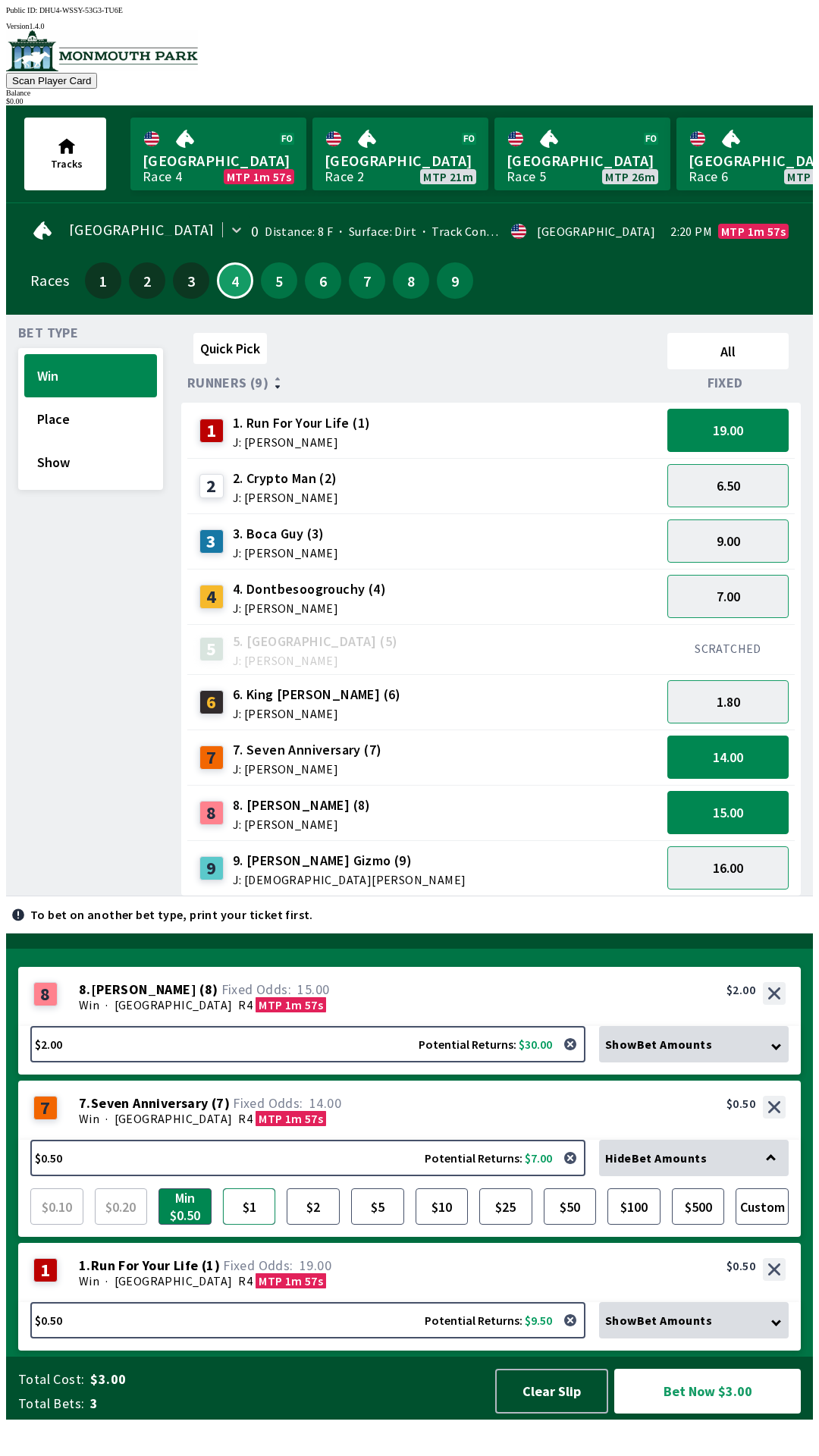
click at [254, 1225] on button "$1" at bounding box center [250, 1206] width 53 height 37
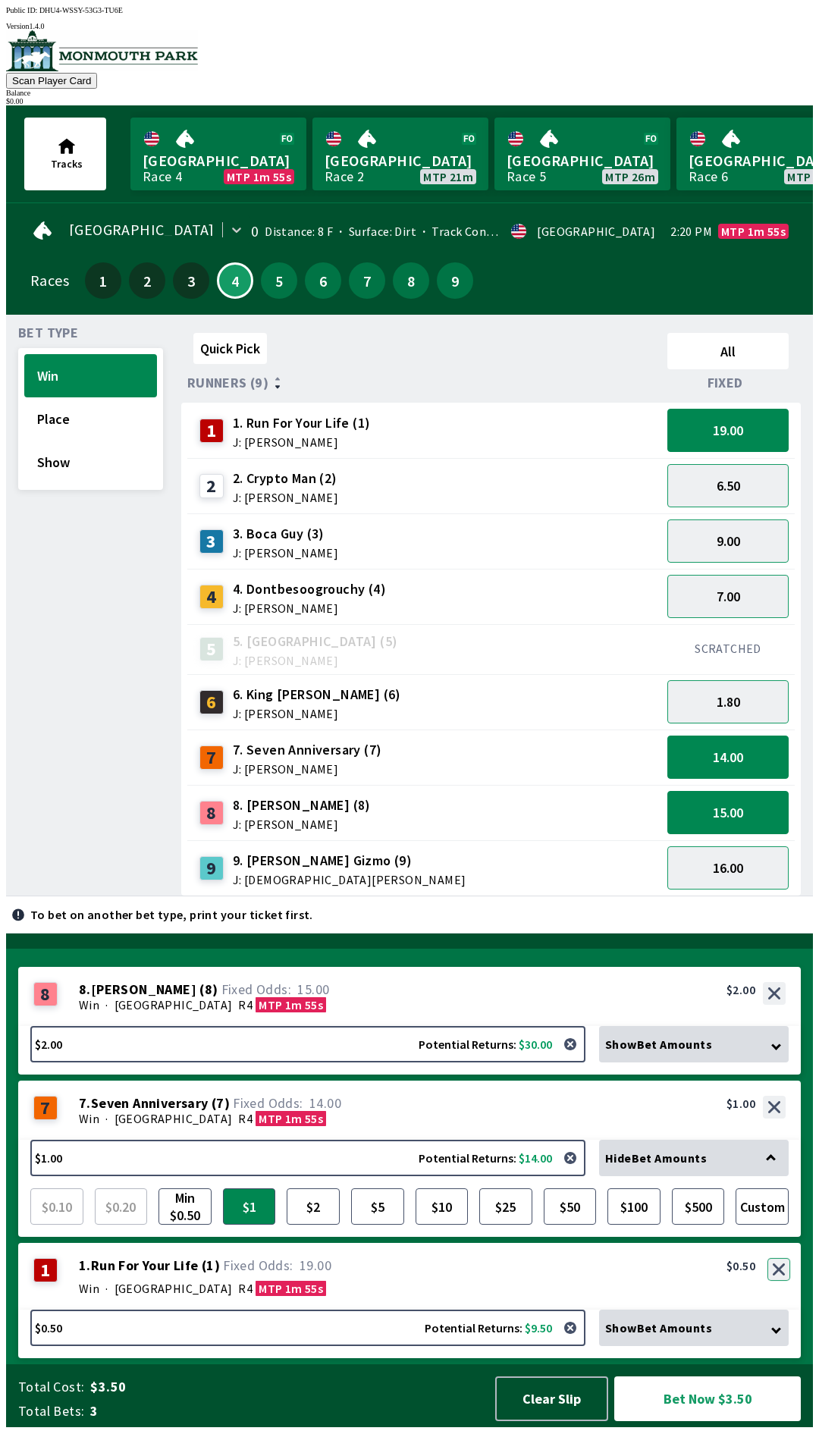
click at [781, 1281] on button "button" at bounding box center [778, 1268] width 23 height 23
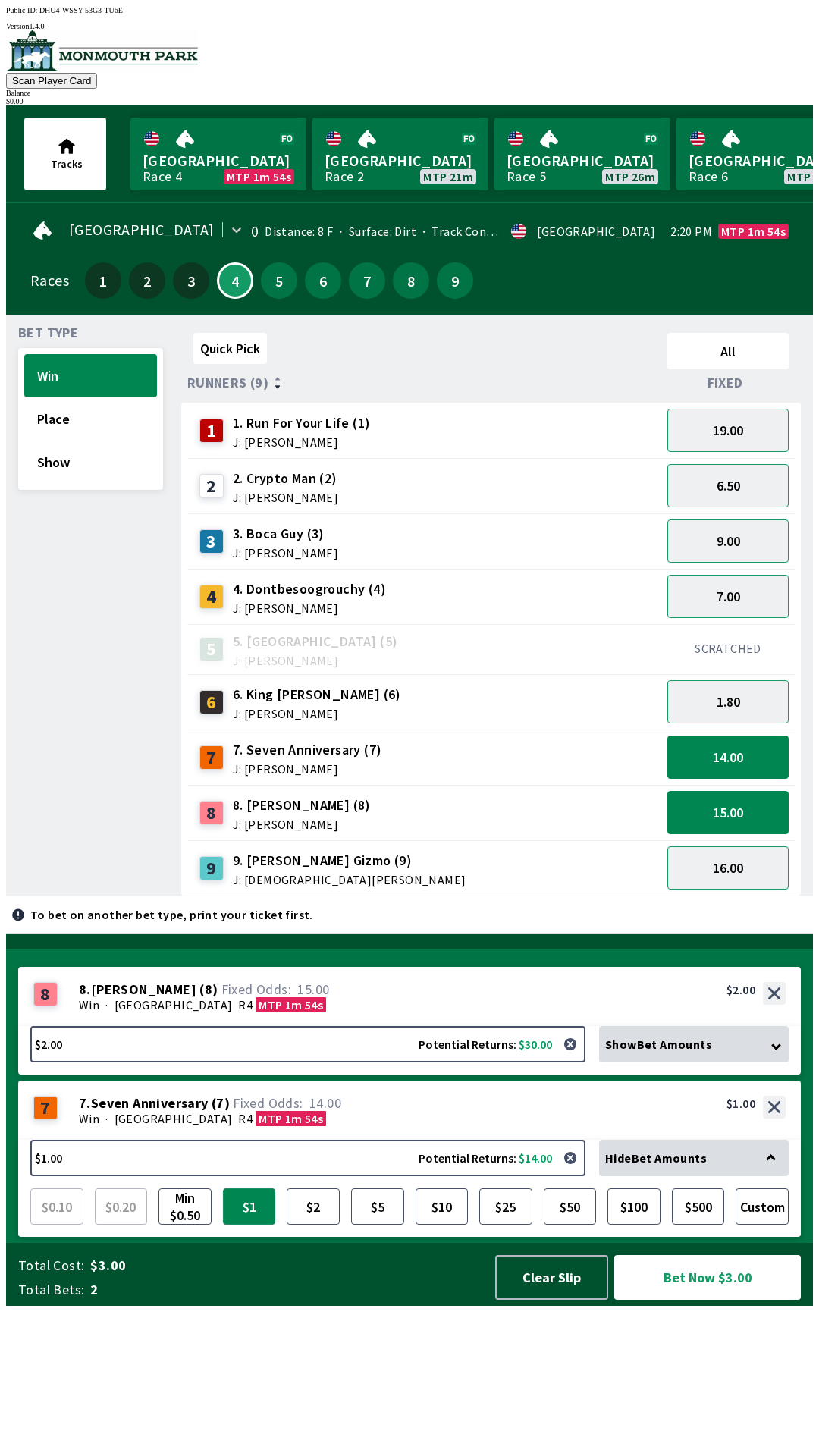
click at [253, 1225] on button "$1" at bounding box center [250, 1206] width 53 height 37
click at [704, 1300] on button "Bet Now $3.00" at bounding box center [707, 1277] width 187 height 45
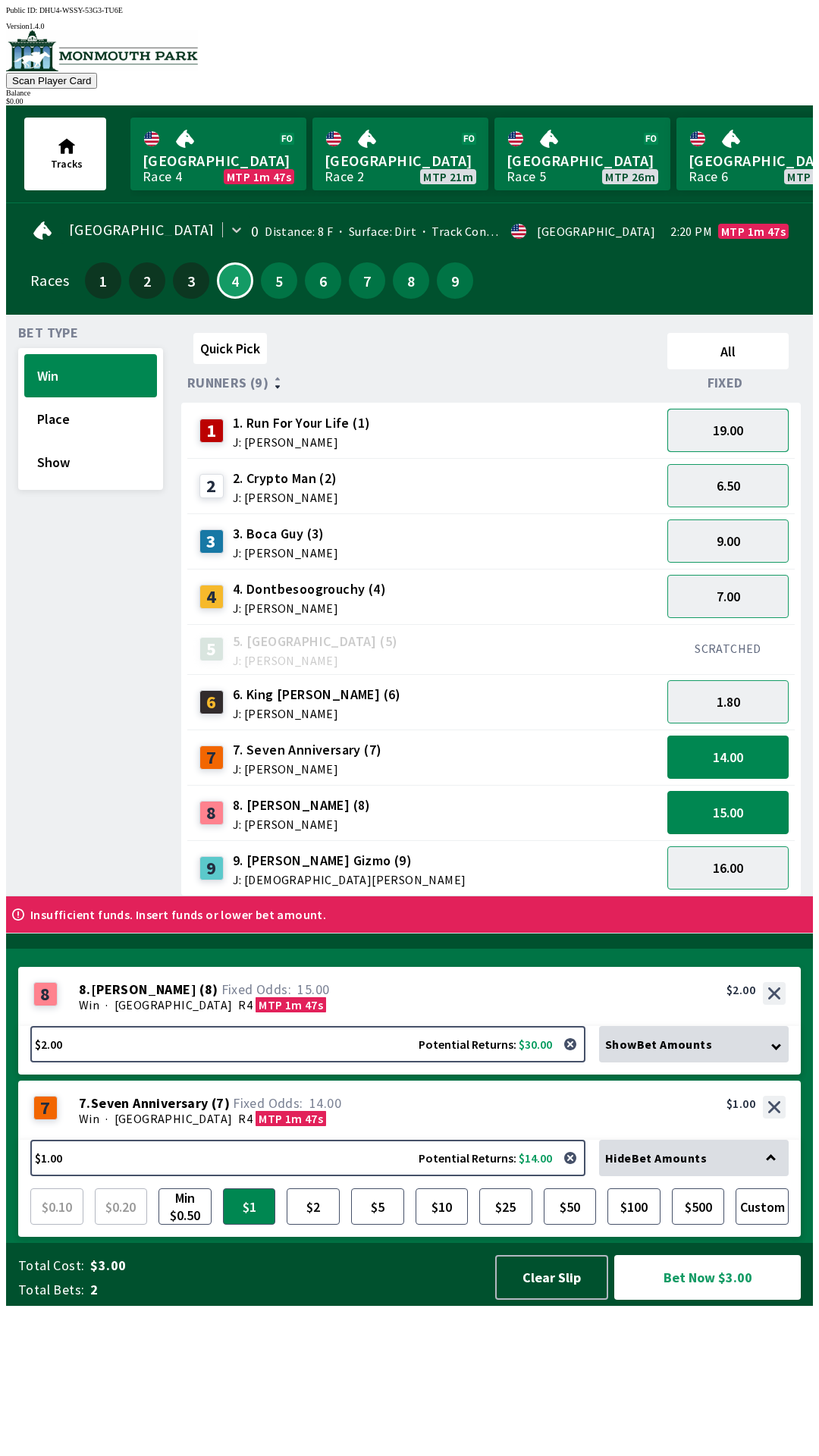
click at [739, 432] on button "19.00" at bounding box center [727, 430] width 121 height 43
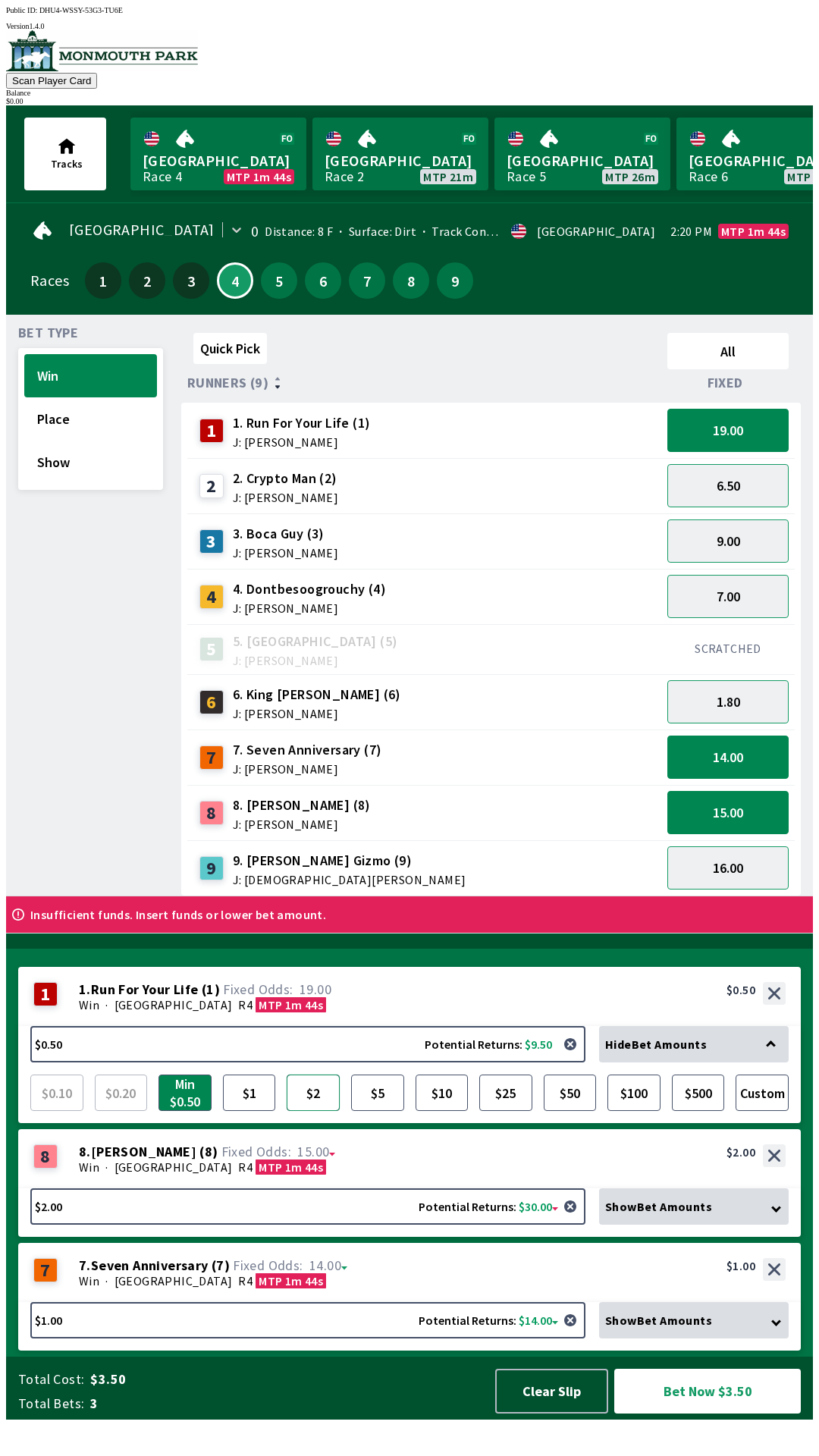
click at [315, 1110] on button "$2" at bounding box center [313, 1092] width 53 height 37
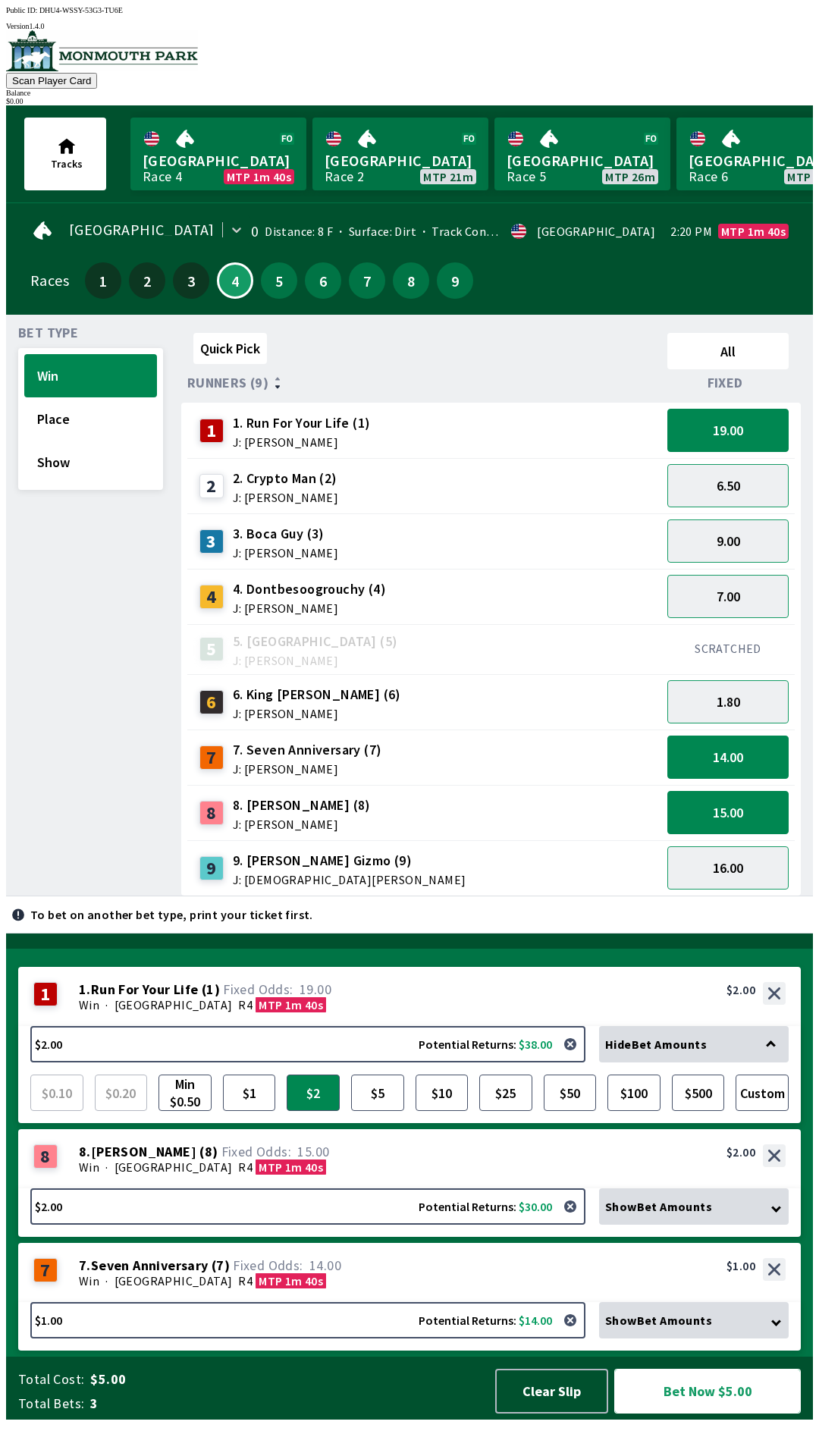
click at [751, 1413] on button "Bet Now $5.00" at bounding box center [707, 1390] width 187 height 45
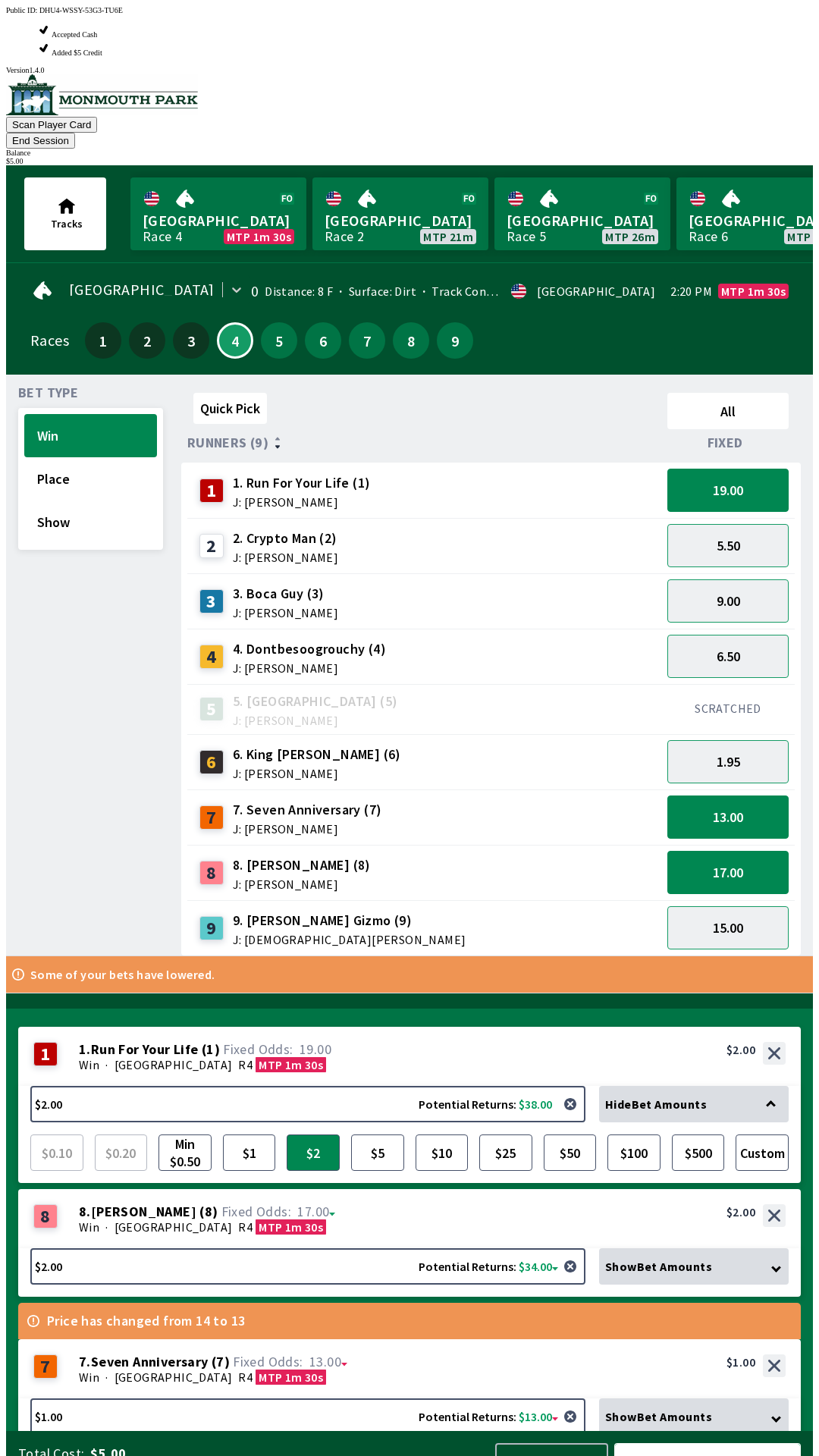
click at [748, 1443] on button "Confirm & Bet $5.00" at bounding box center [707, 1465] width 187 height 45
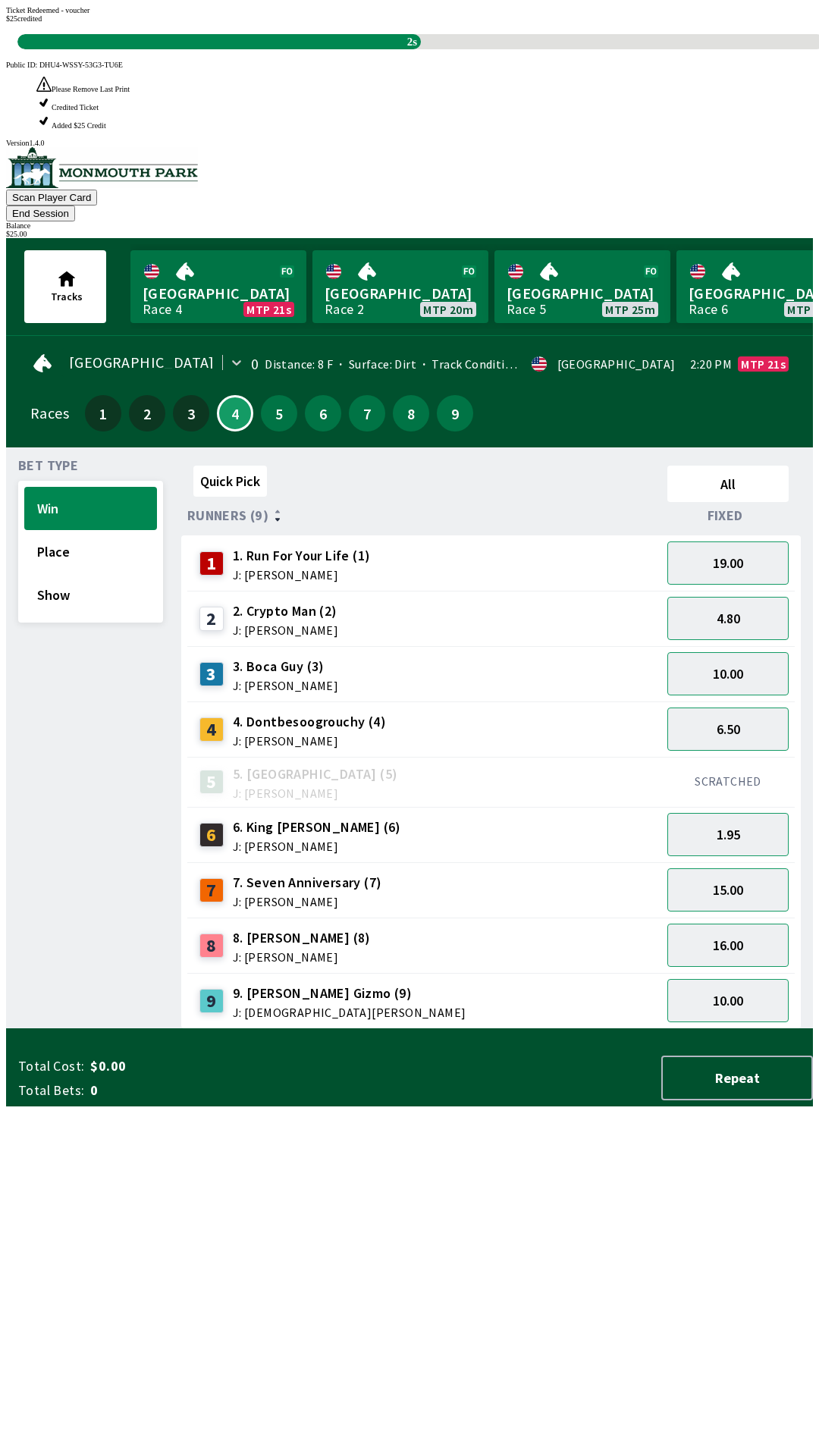
click at [215, 147] on div "Scan Player Card End Session Balance $ 25.00" at bounding box center [410, 192] width 807 height 91
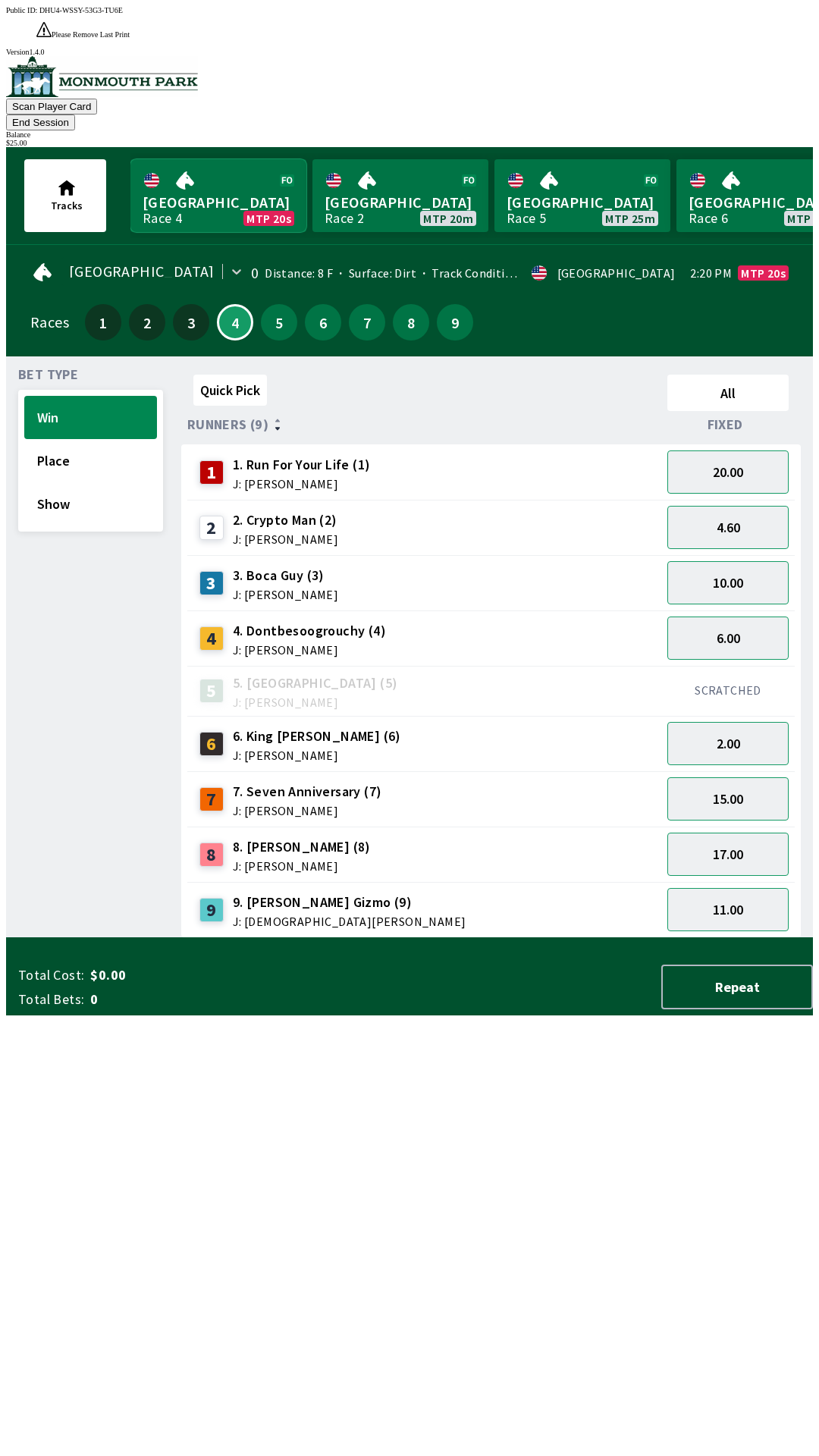
click at [207, 160] on link "[GEOGRAPHIC_DATA] Race 4 MTP 20s" at bounding box center [218, 195] width 176 height 73
click at [747, 506] on button "4.80" at bounding box center [727, 527] width 121 height 43
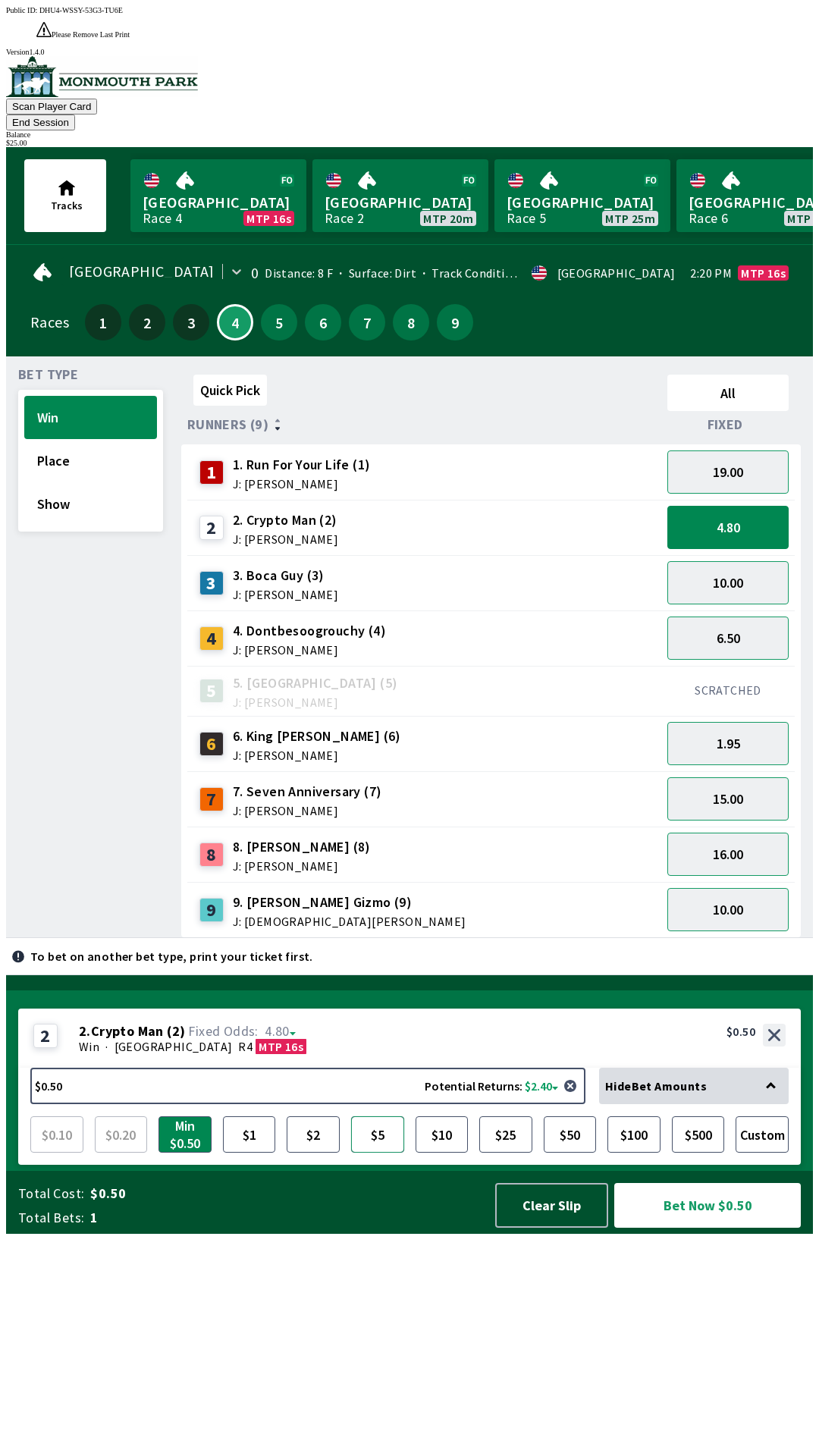
click at [372, 1153] on button "$5" at bounding box center [378, 1134] width 53 height 37
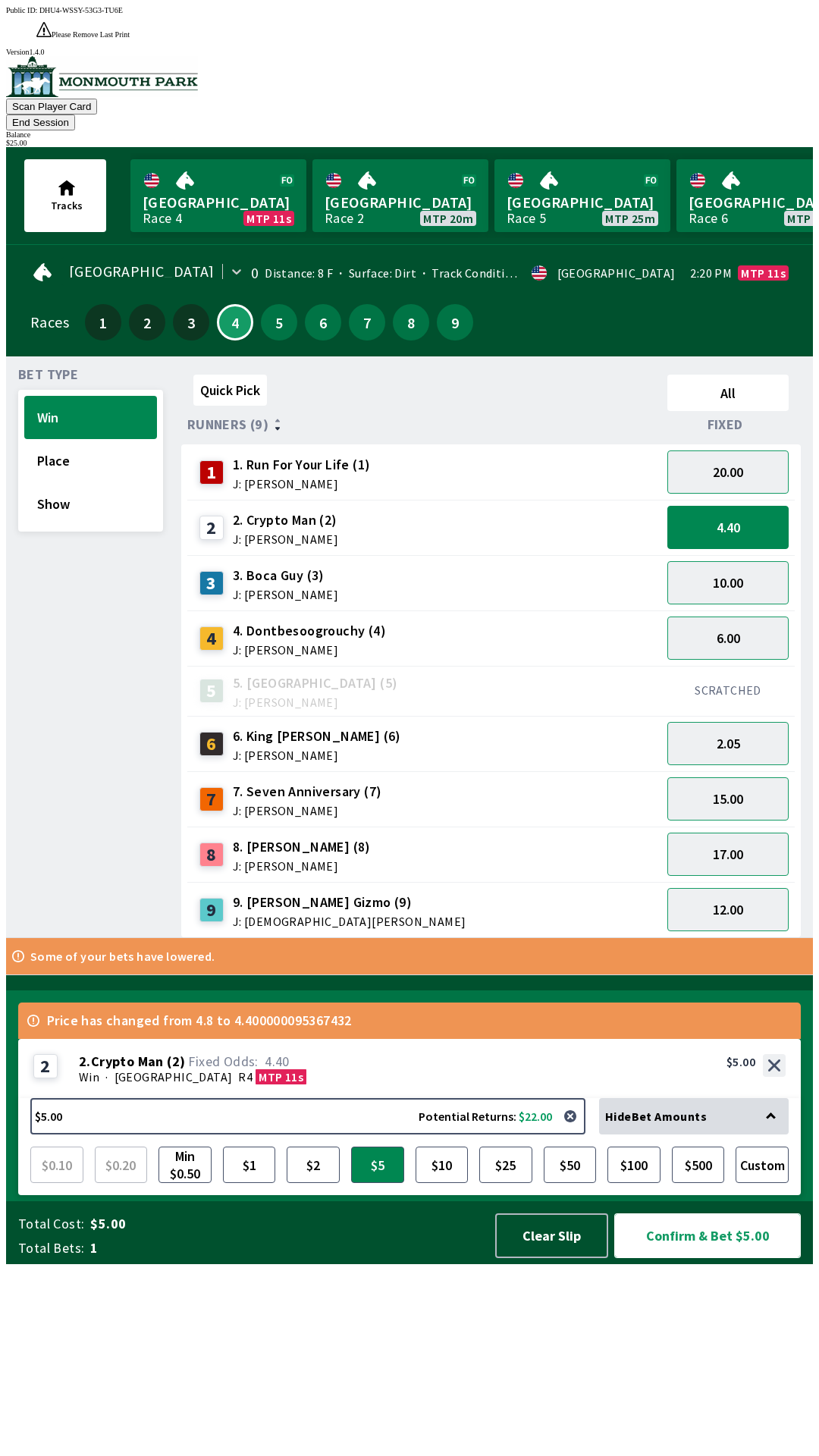
click at [685, 1257] on button "Confirm & Bet $5.00" at bounding box center [707, 1235] width 187 height 45
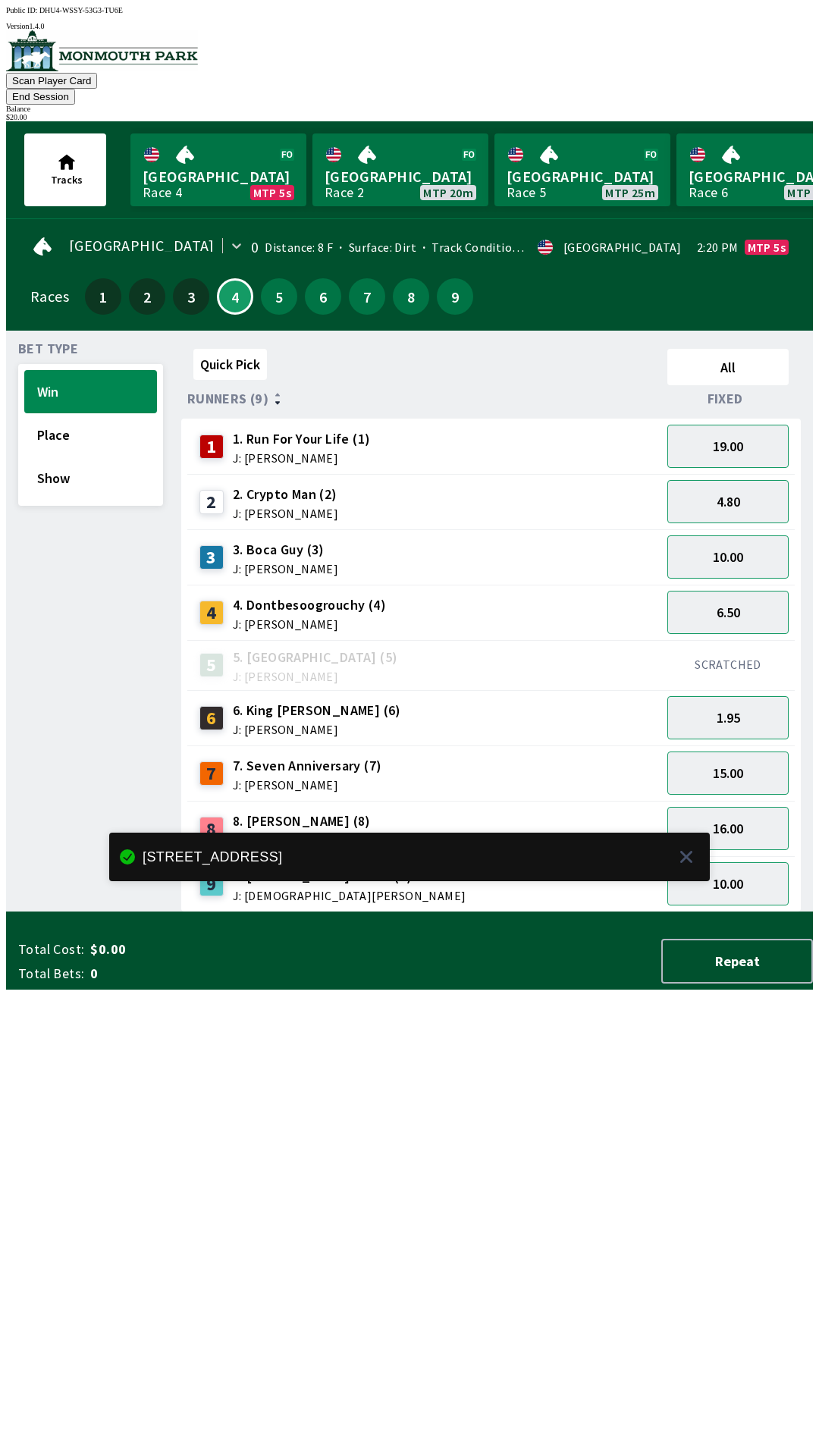
click at [603, 912] on div "Quick Pick All Runners (9) Fixed 1 1. Run For Your Life (1) J: [PERSON_NAME] 19…" at bounding box center [498, 627] width 632 height 569
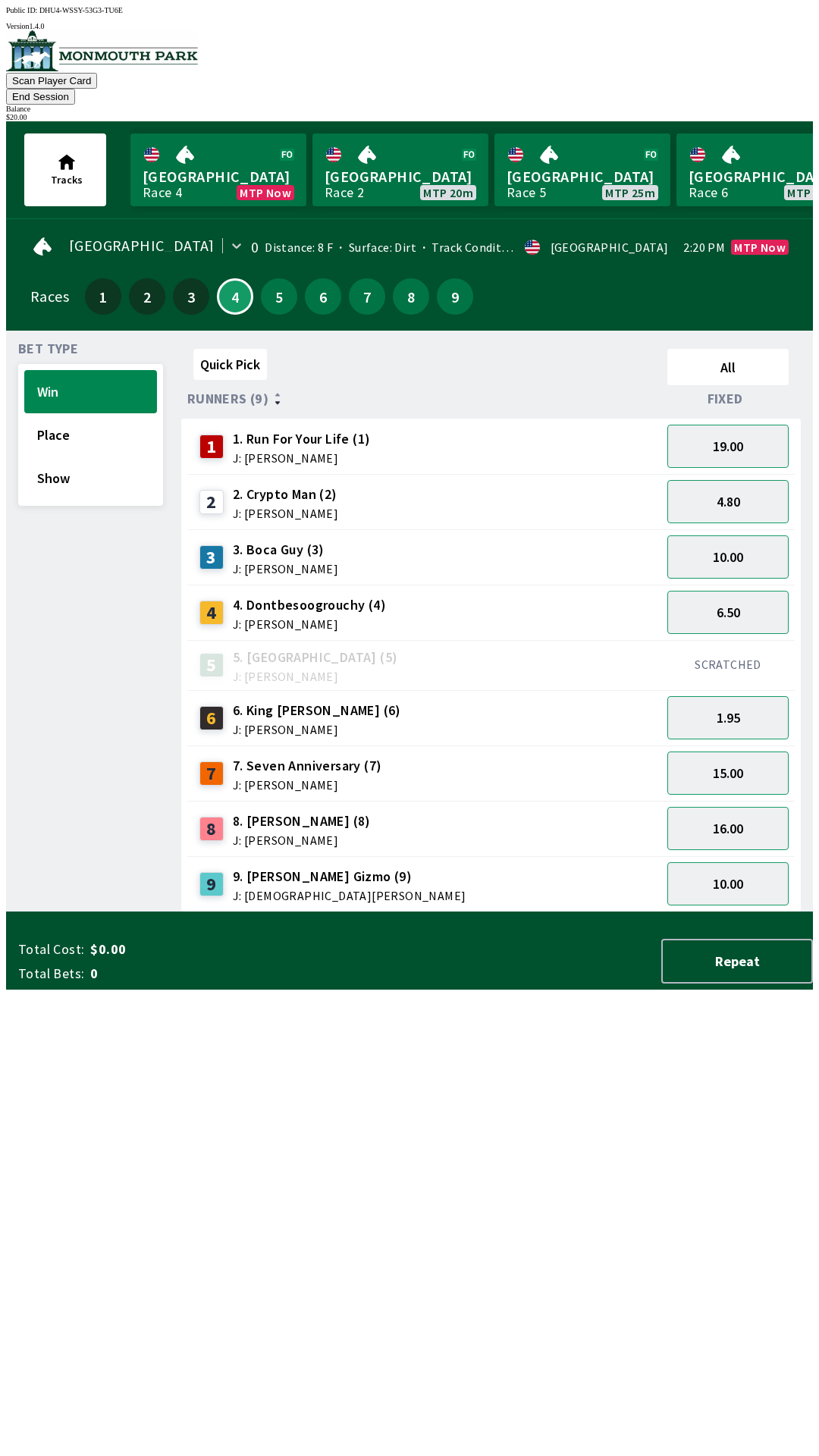
click at [75, 88] on button "End Session" at bounding box center [41, 96] width 69 height 16
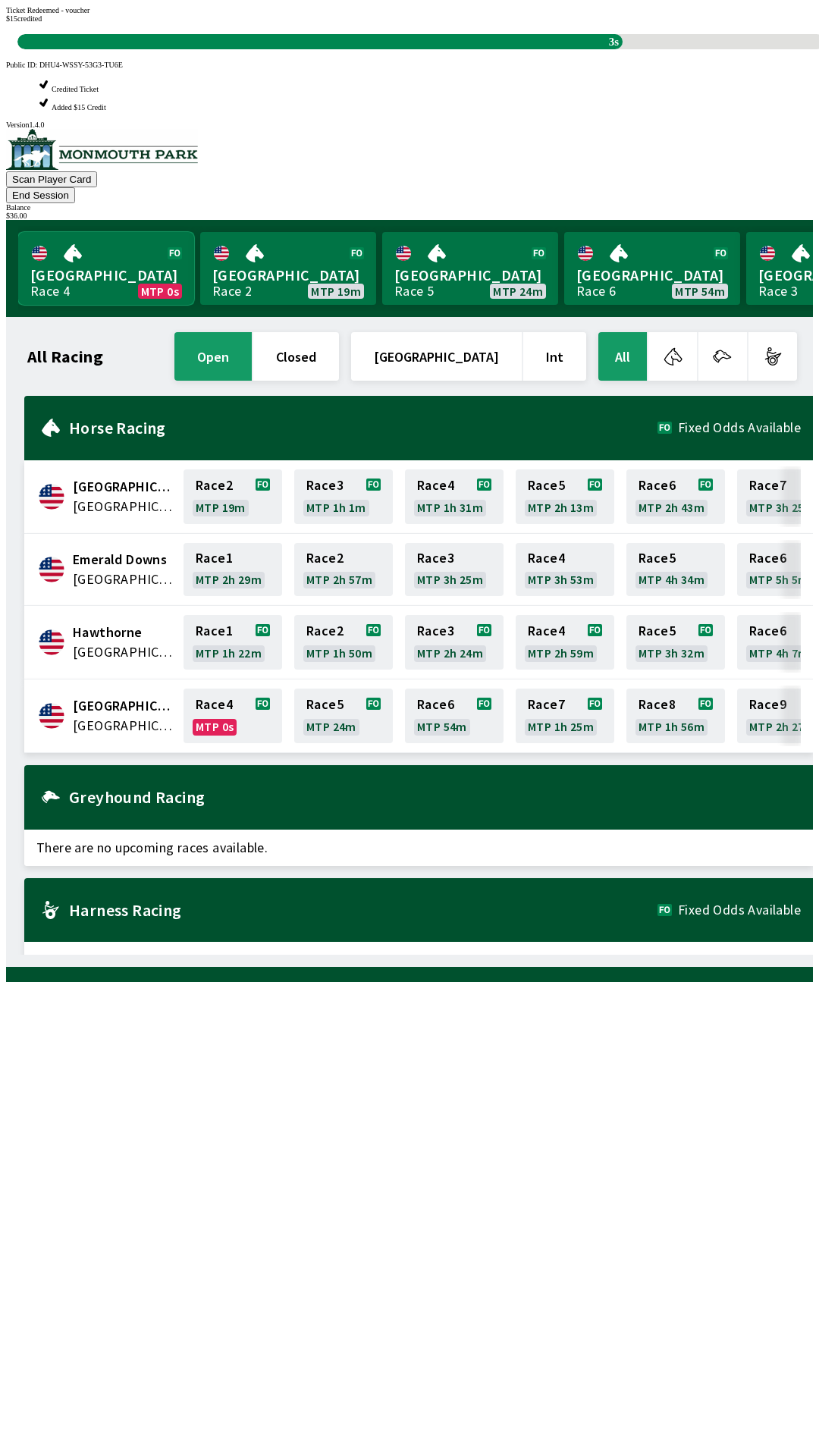
click at [146, 232] on link "Monmouth Park Race 4 MTP 0s" at bounding box center [106, 268] width 176 height 73
click at [120, 226] on div "[GEOGRAPHIC_DATA] Race 4 MTP 0s [GEOGRAPHIC_DATA] Race 2 MTP 19m [GEOGRAPHIC_DA…" at bounding box center [415, 268] width 795 height 85
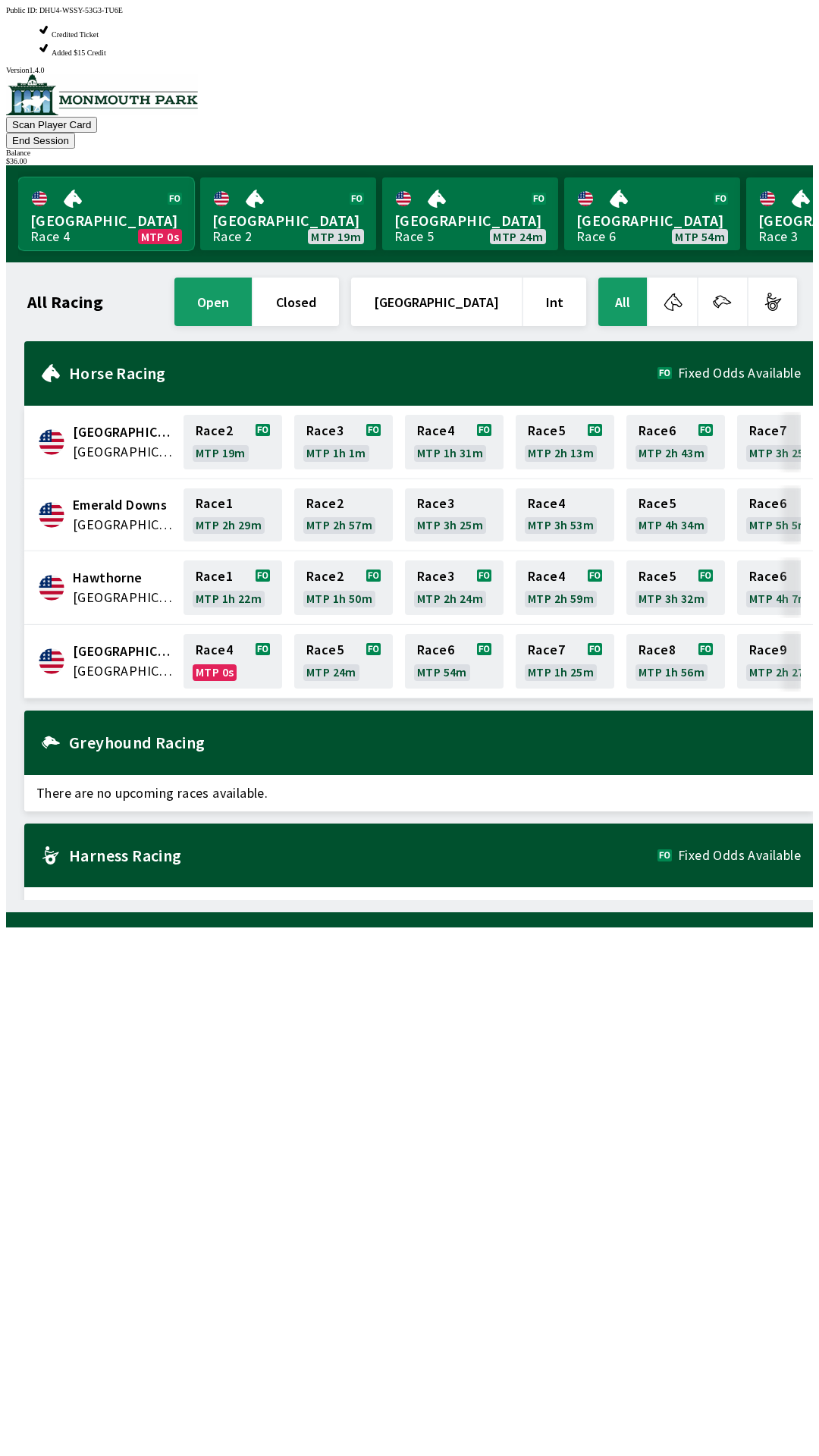
click at [154, 178] on link "Monmouth Park Race 4 MTP 0s" at bounding box center [106, 213] width 176 height 73
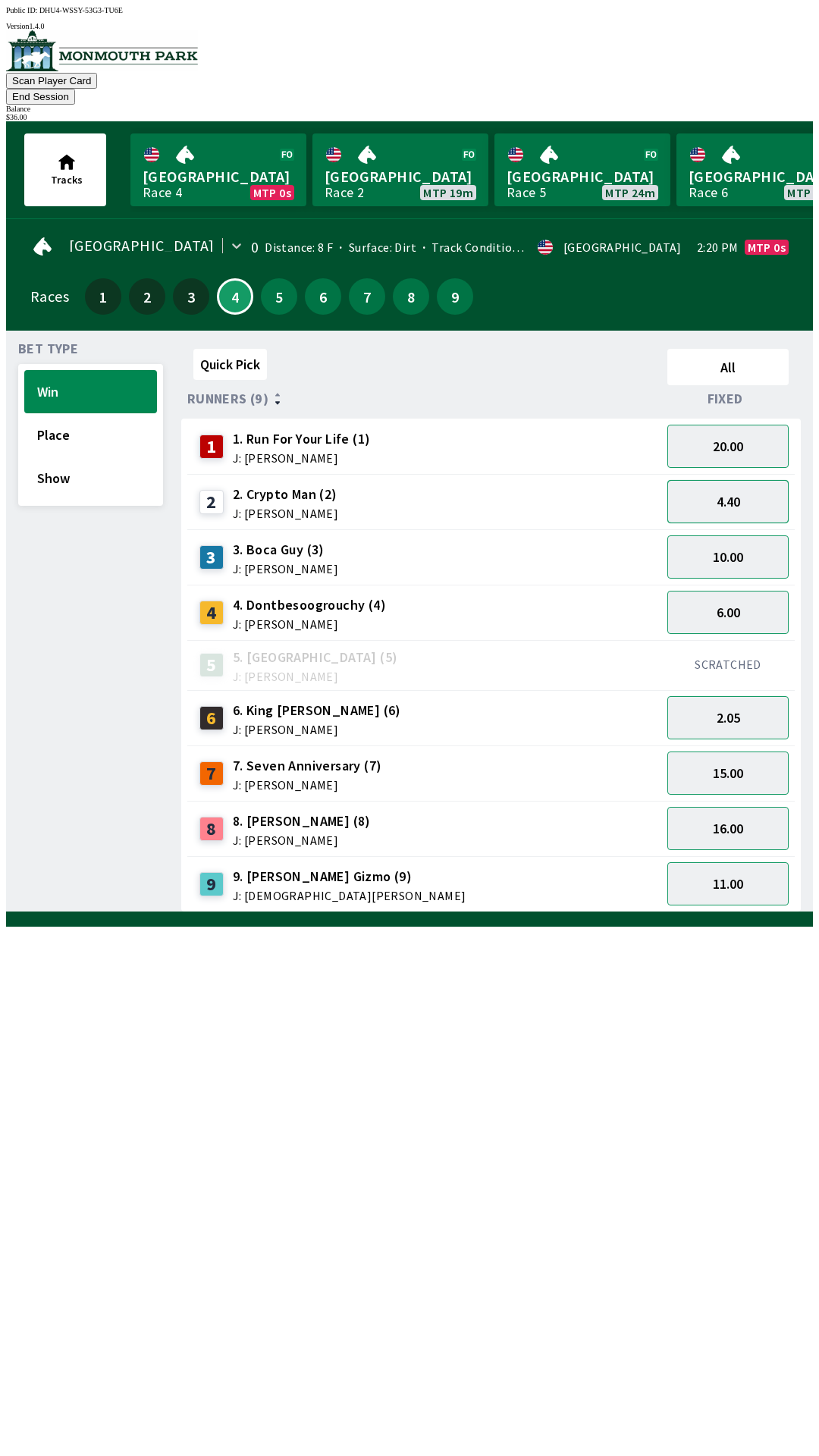
click at [735, 480] on button "4.40" at bounding box center [727, 501] width 121 height 43
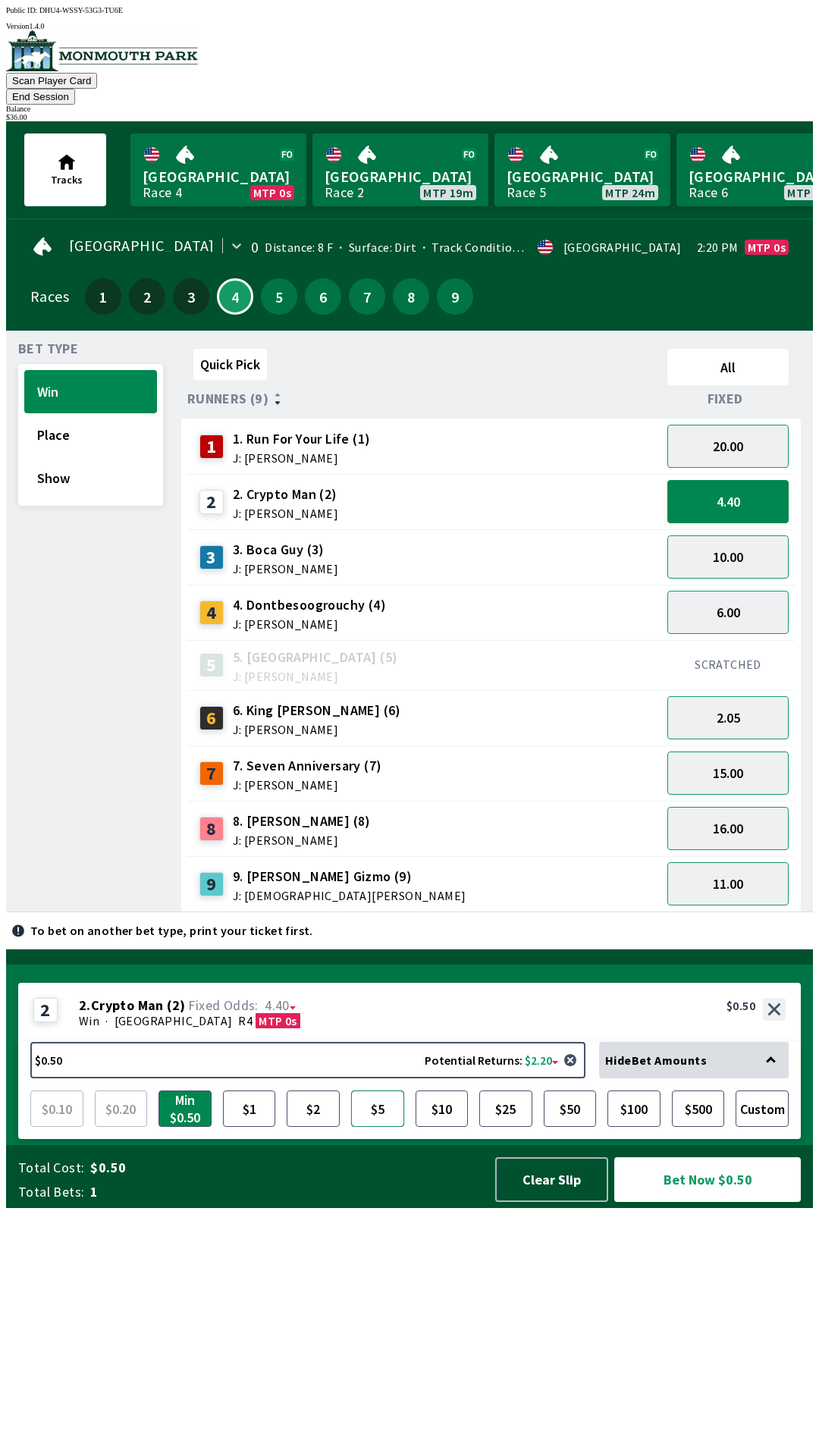
click at [389, 1127] on button "$5" at bounding box center [378, 1108] width 53 height 37
click at [695, 1202] on button "Bet Now $5.00" at bounding box center [707, 1179] width 187 height 45
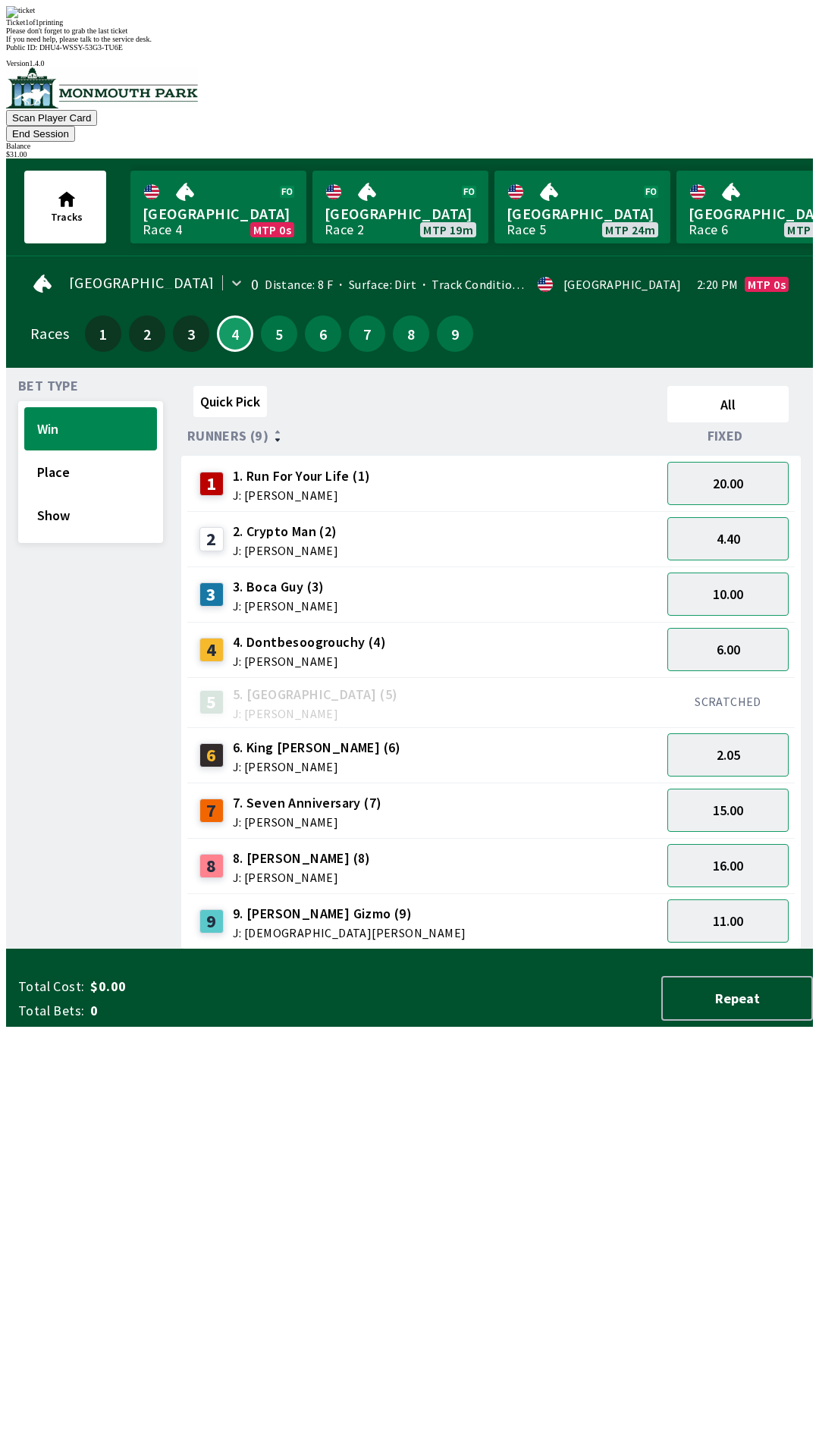
click at [75, 126] on button "End Session" at bounding box center [41, 134] width 69 height 16
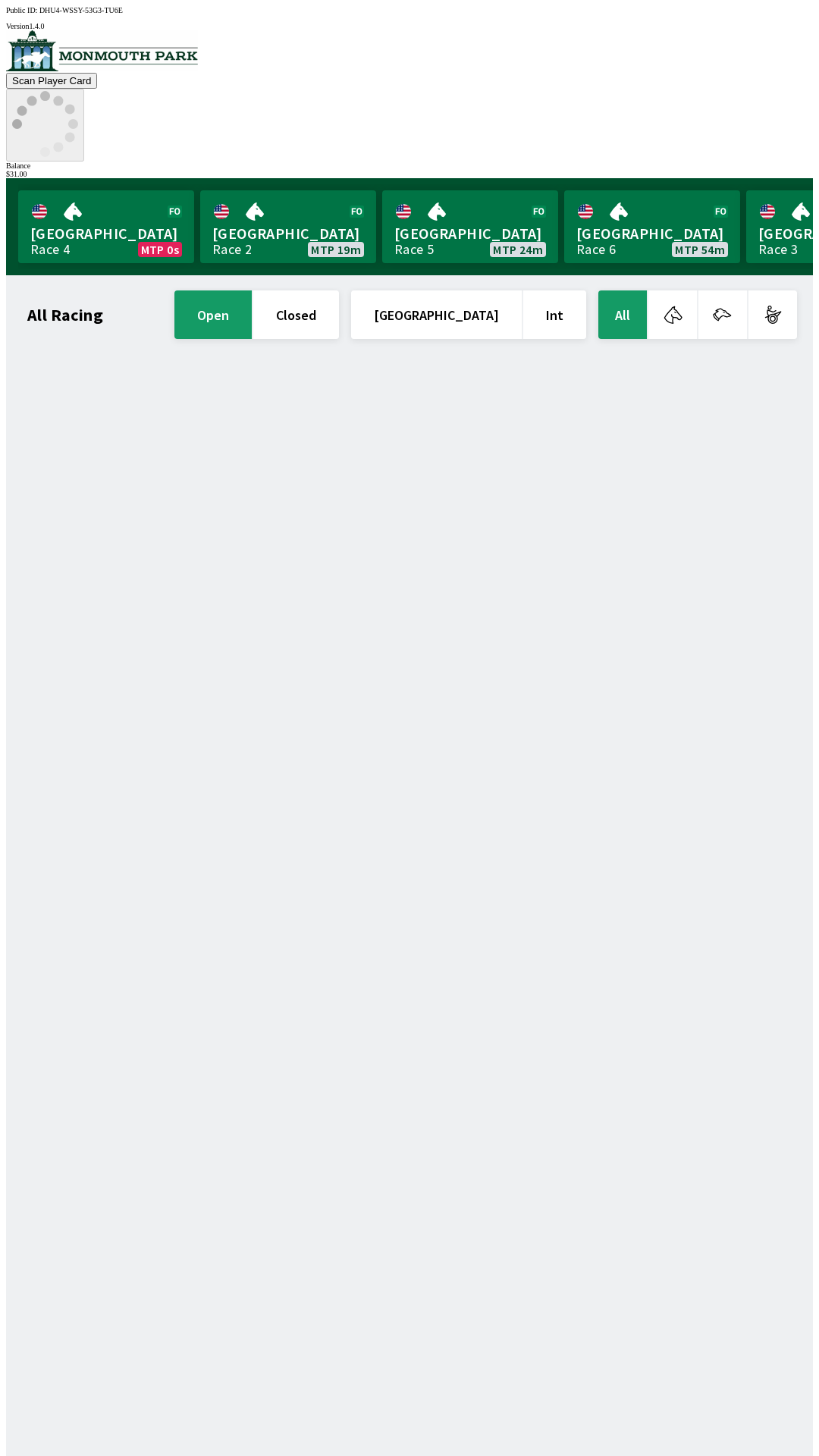
click at [78, 91] on icon at bounding box center [45, 124] width 66 height 66
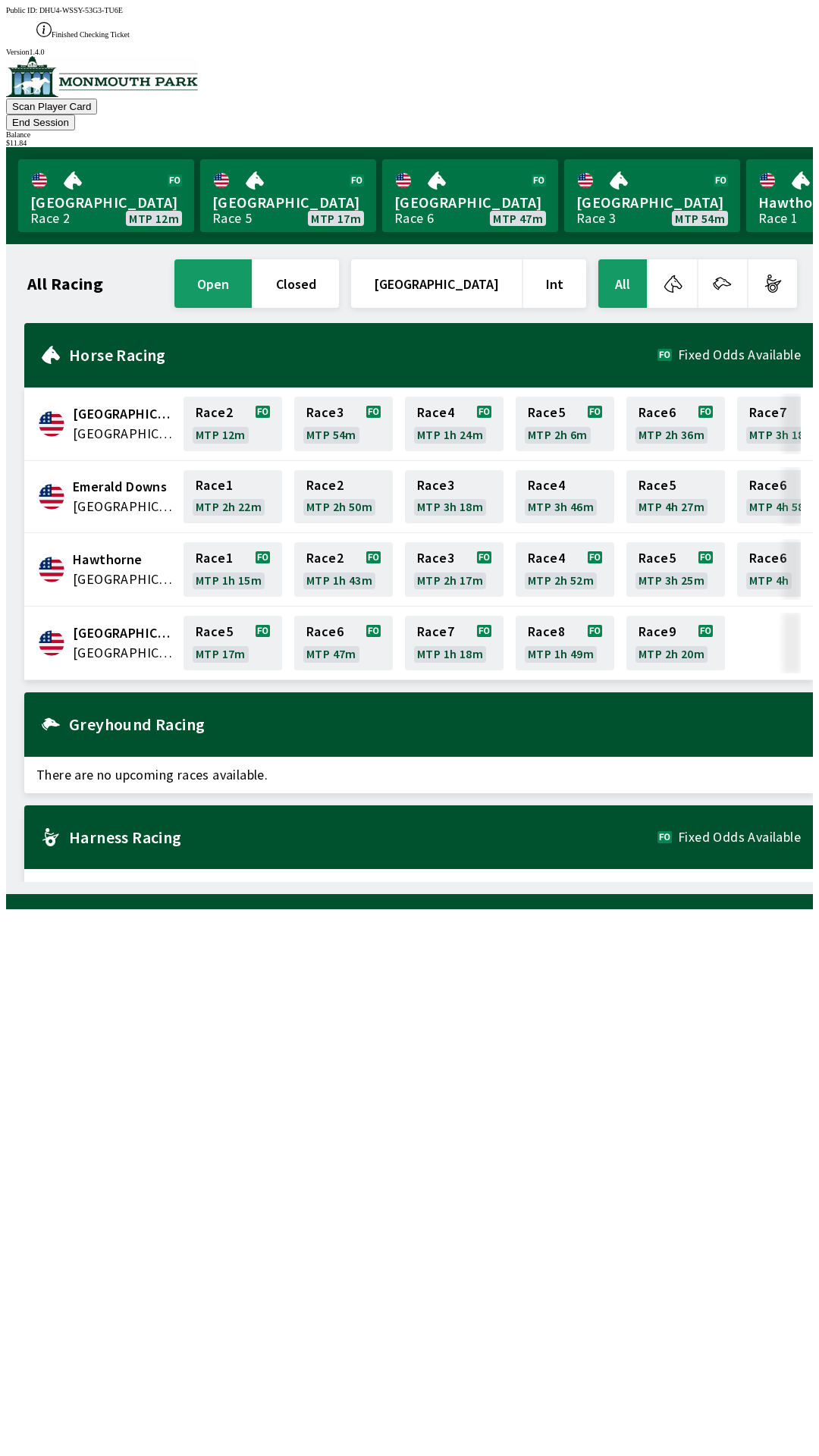
click at [75, 114] on button "End Session" at bounding box center [41, 122] width 69 height 16
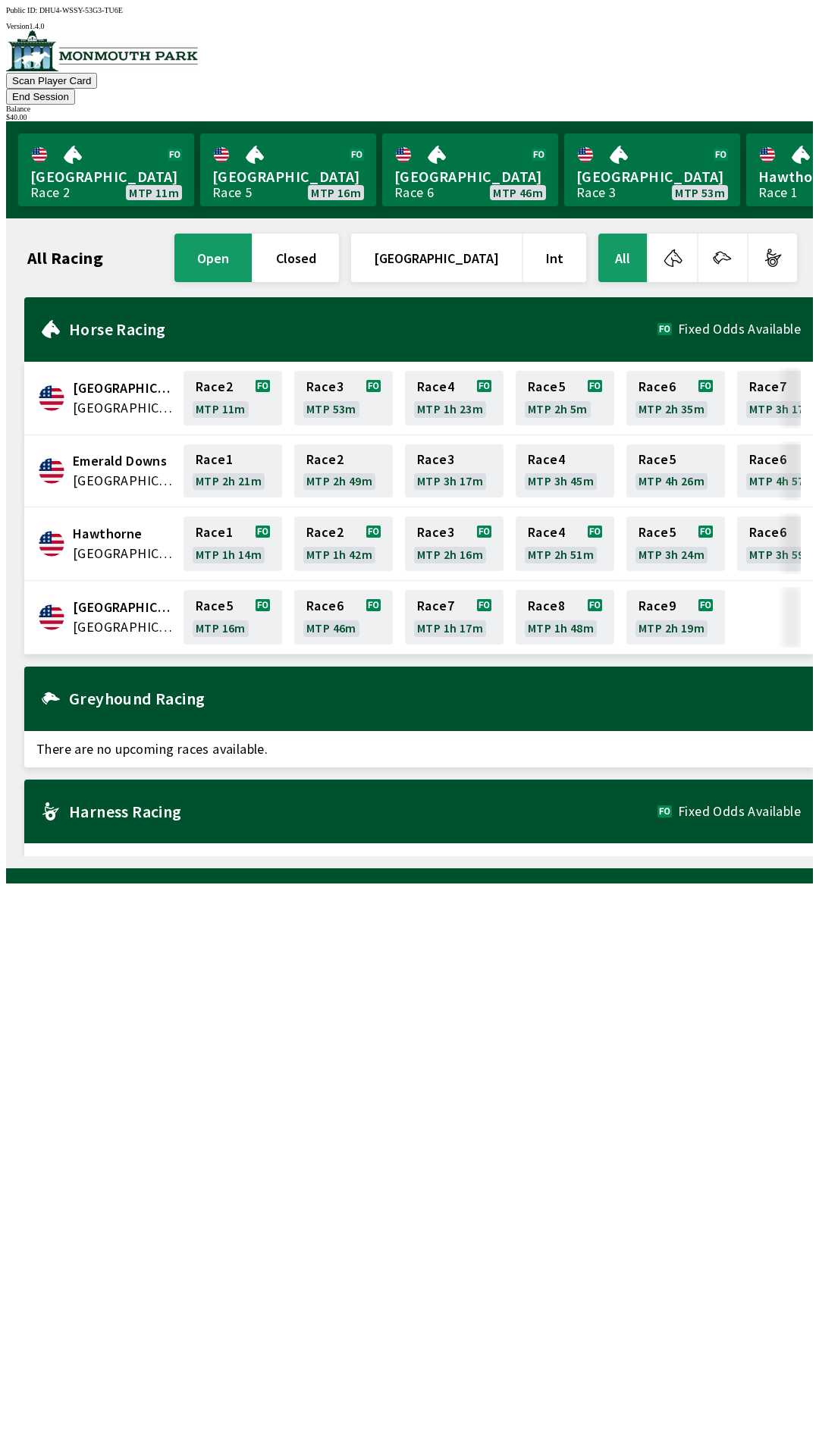
click at [754, 113] on div "$ 40.00" at bounding box center [410, 117] width 807 height 9
click at [75, 88] on button "End Session" at bounding box center [41, 96] width 69 height 16
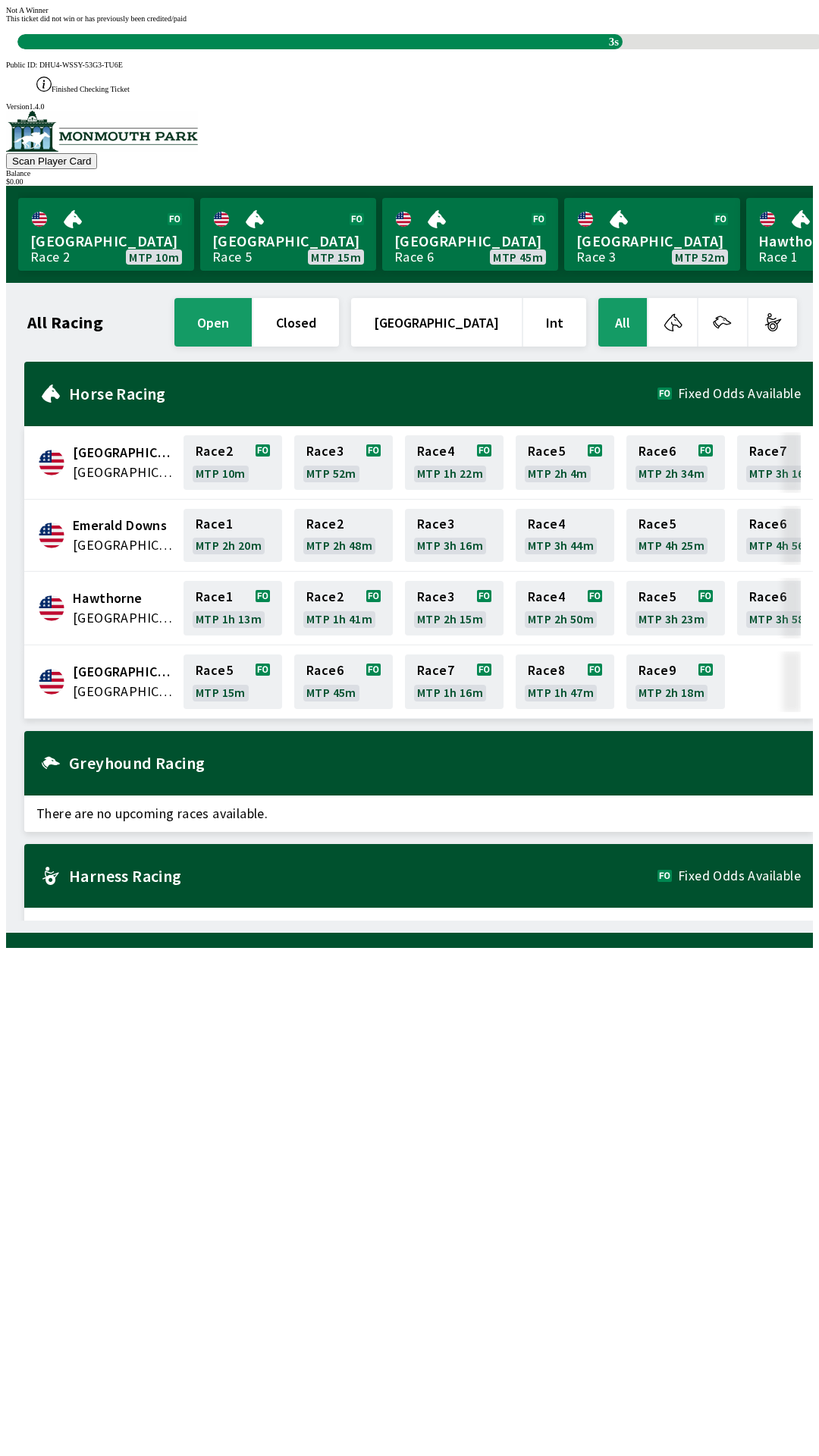
click at [664, 948] on div at bounding box center [410, 940] width 807 height 15
click at [638, 948] on div at bounding box center [410, 940] width 807 height 15
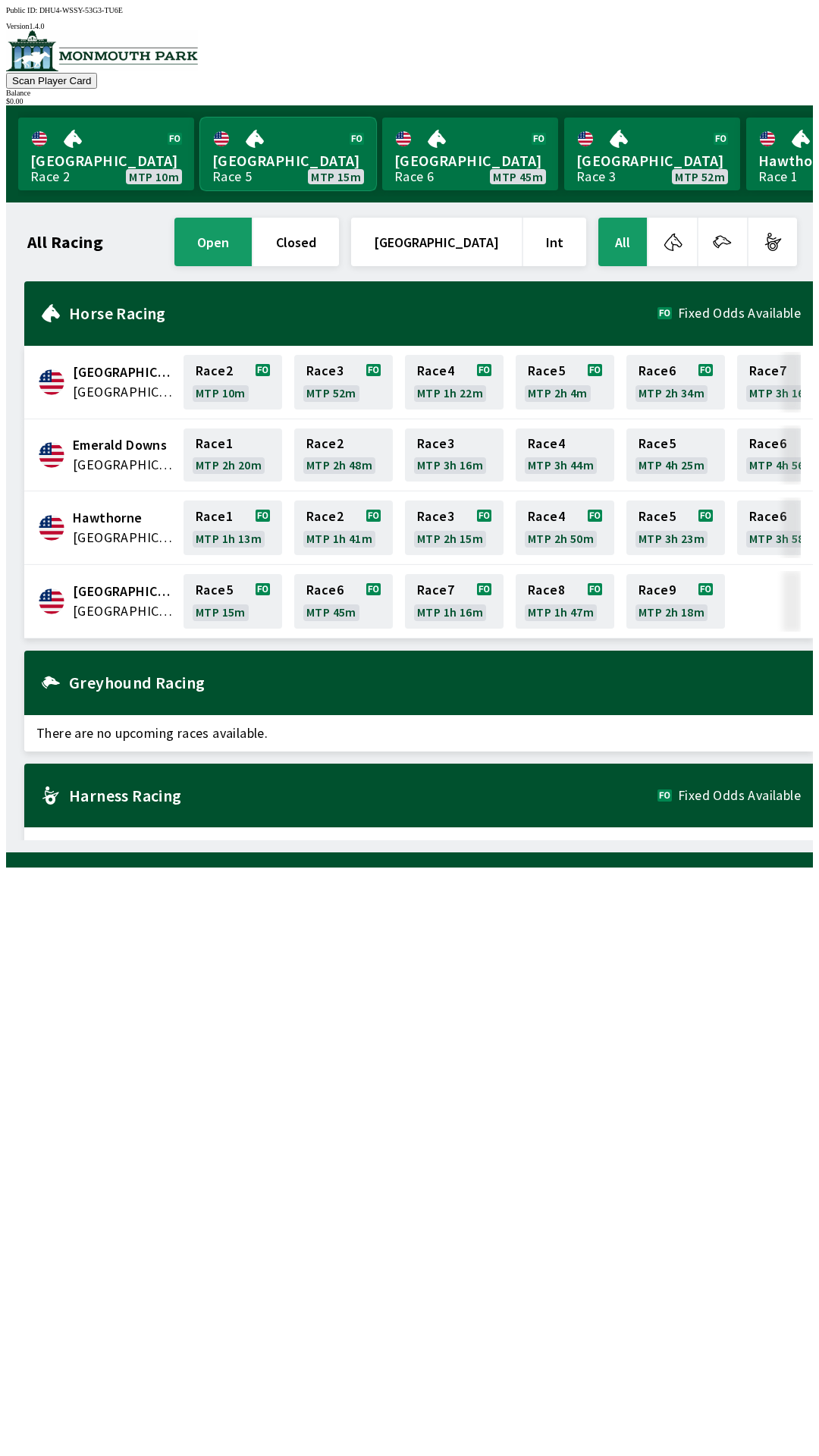
click at [262, 145] on link "[GEOGRAPHIC_DATA] Race 5 MTP 15m" at bounding box center [288, 153] width 176 height 73
click at [300, 152] on link "[GEOGRAPHIC_DATA] Race 5 MTP 15m" at bounding box center [288, 153] width 176 height 73
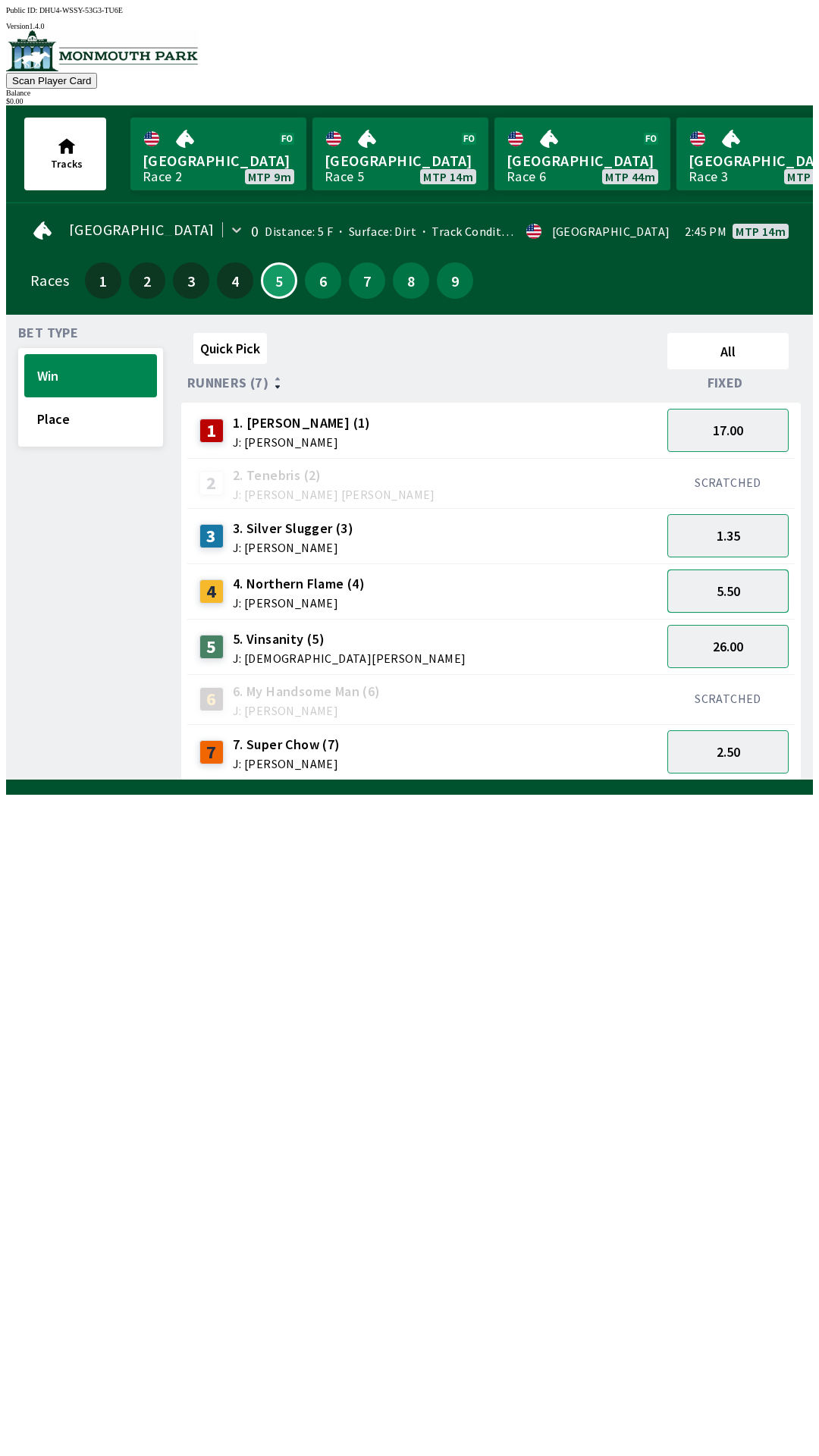
click at [766, 598] on button "5.50" at bounding box center [727, 590] width 121 height 43
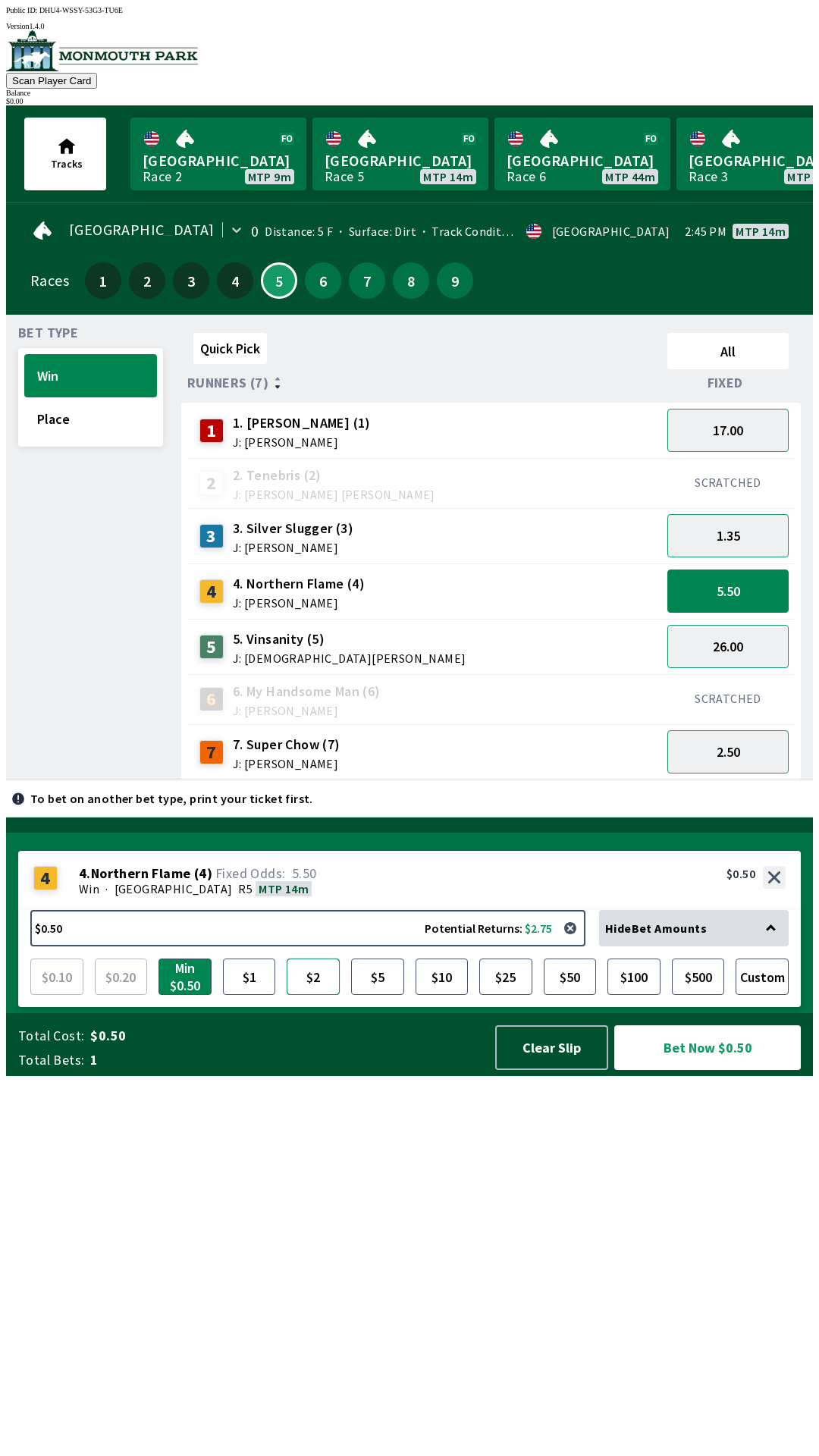
click at [318, 995] on button "$2" at bounding box center [313, 976] width 53 height 37
click at [379, 995] on button "$5" at bounding box center [378, 976] width 53 height 37
click at [708, 995] on button "$500" at bounding box center [699, 976] width 53 height 37
click at [375, 995] on button "$5" at bounding box center [378, 976] width 53 height 37
click at [315, 995] on button "$2" at bounding box center [313, 976] width 53 height 37
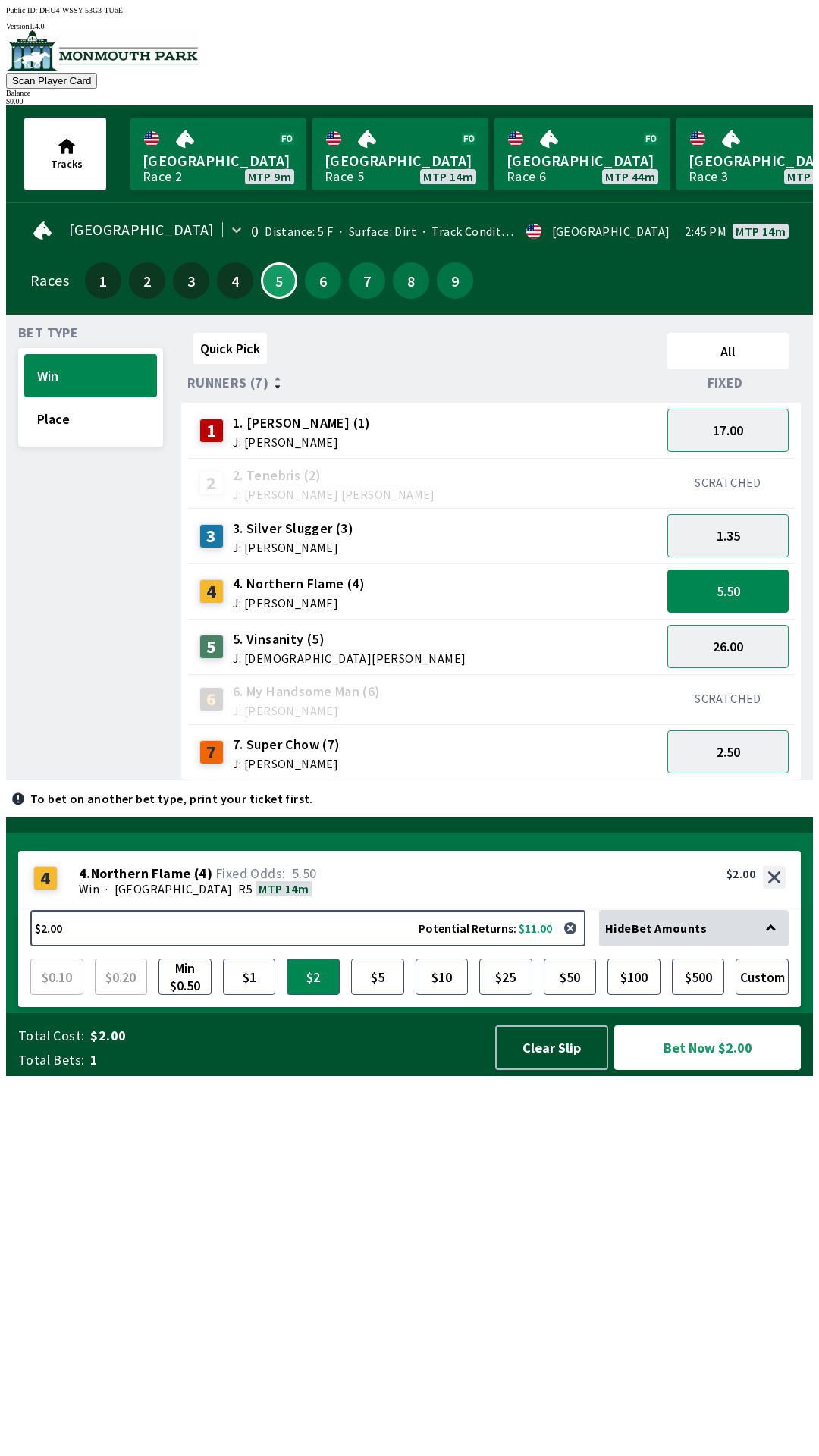
click at [761, 458] on div "SCRATCHED" at bounding box center [727, 483] width 134 height 50
click at [734, 436] on button "17.00" at bounding box center [727, 430] width 121 height 43
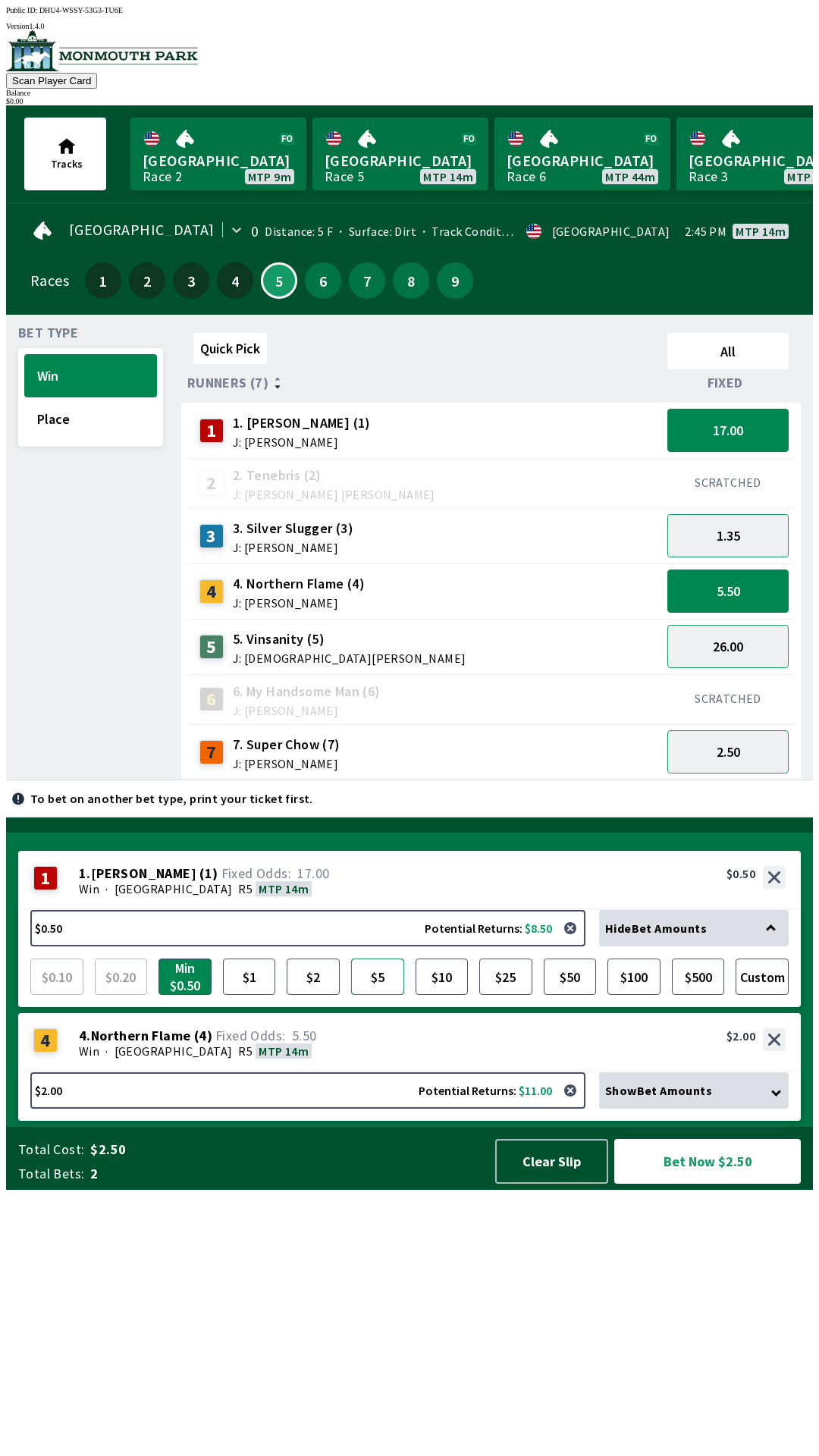
click at [395, 995] on button "$5" at bounding box center [378, 976] width 53 height 37
click at [322, 995] on button "$2" at bounding box center [313, 976] width 53 height 37
click at [746, 594] on button "5.50" at bounding box center [727, 590] width 121 height 43
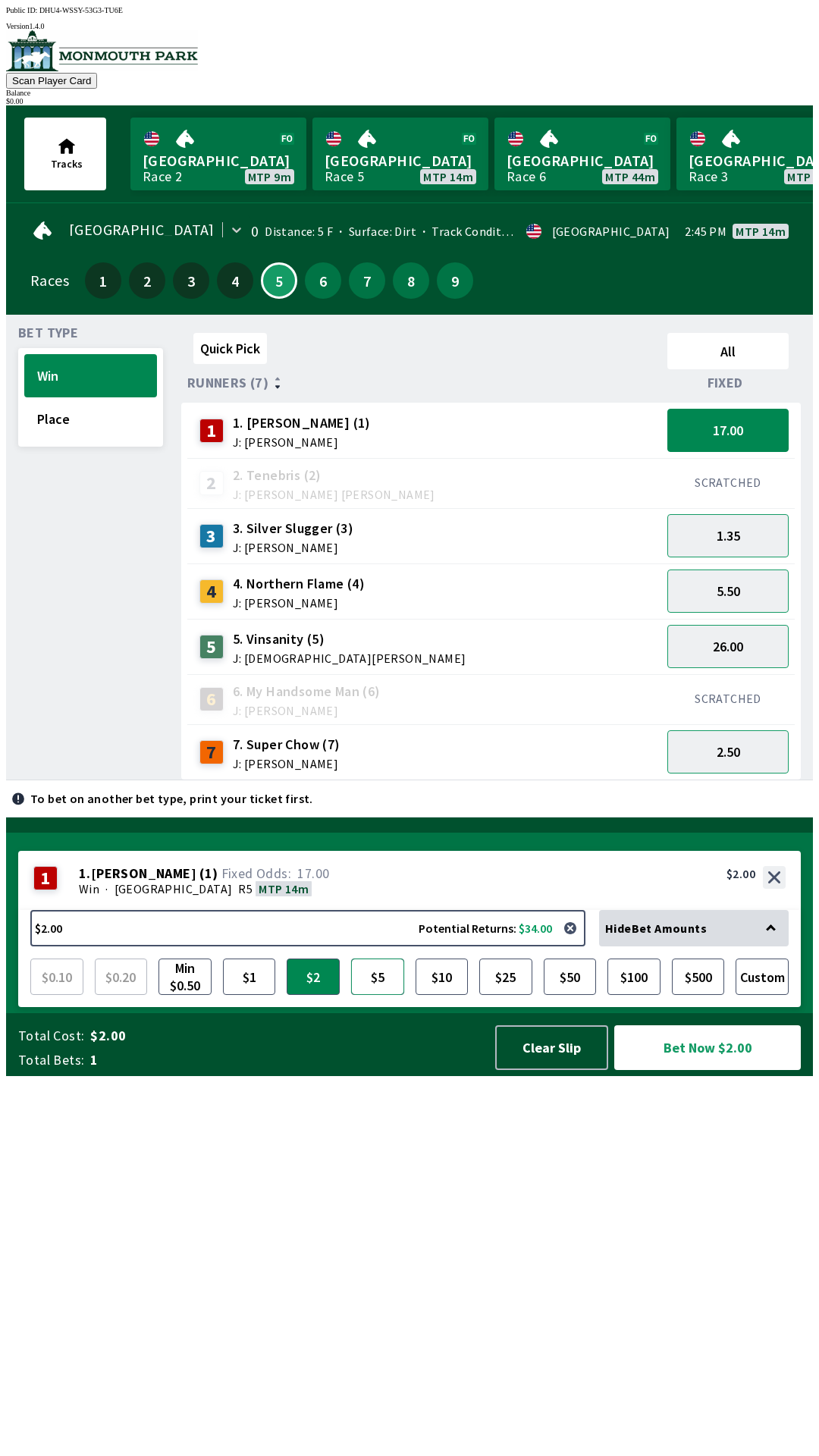
click at [381, 995] on button "$5" at bounding box center [378, 976] width 53 height 37
click at [748, 590] on button "5.50" at bounding box center [727, 590] width 121 height 43
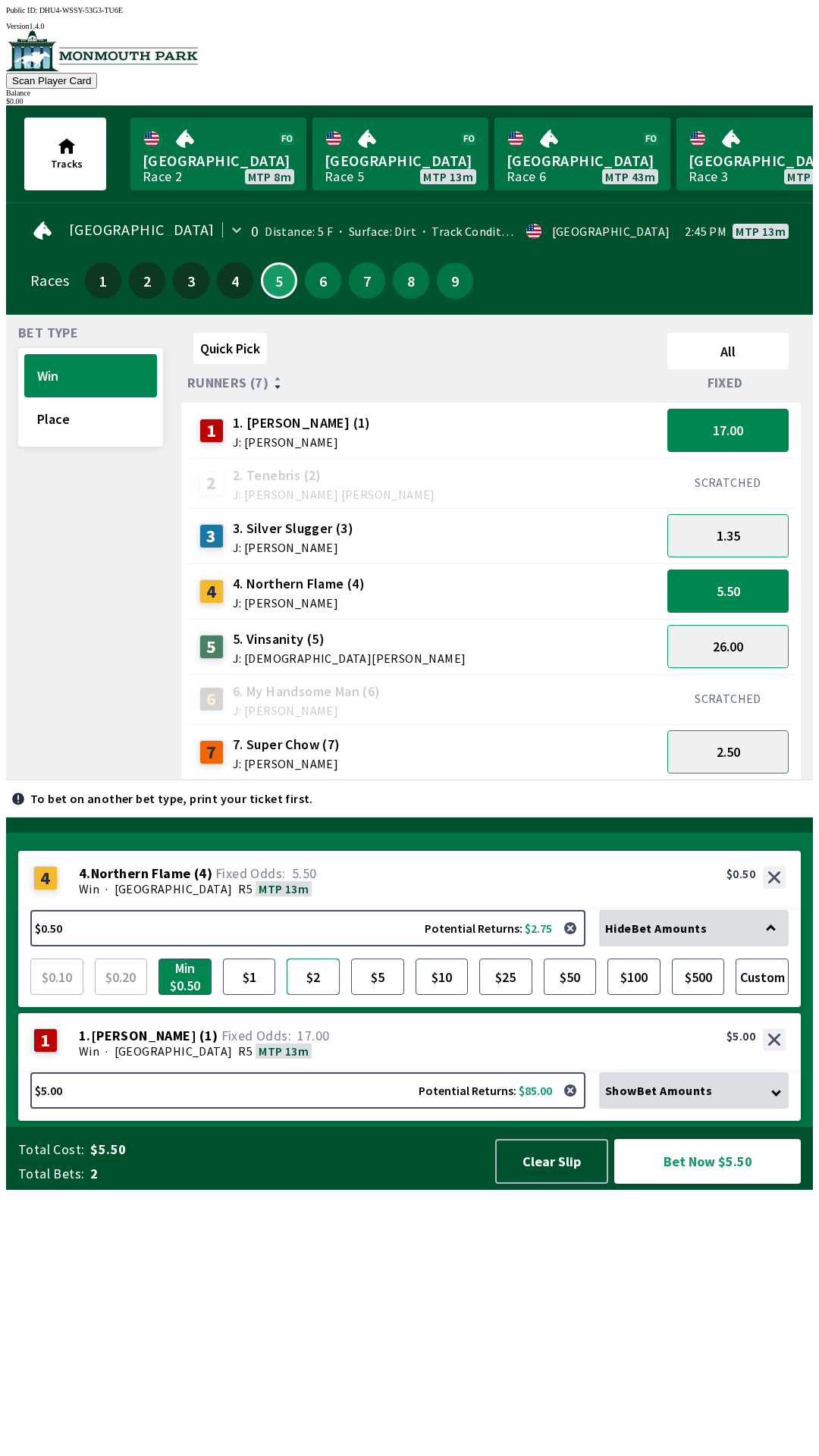
click at [310, 995] on button "$2" at bounding box center [313, 976] width 53 height 37
click at [762, 418] on button "17.00" at bounding box center [727, 430] width 121 height 43
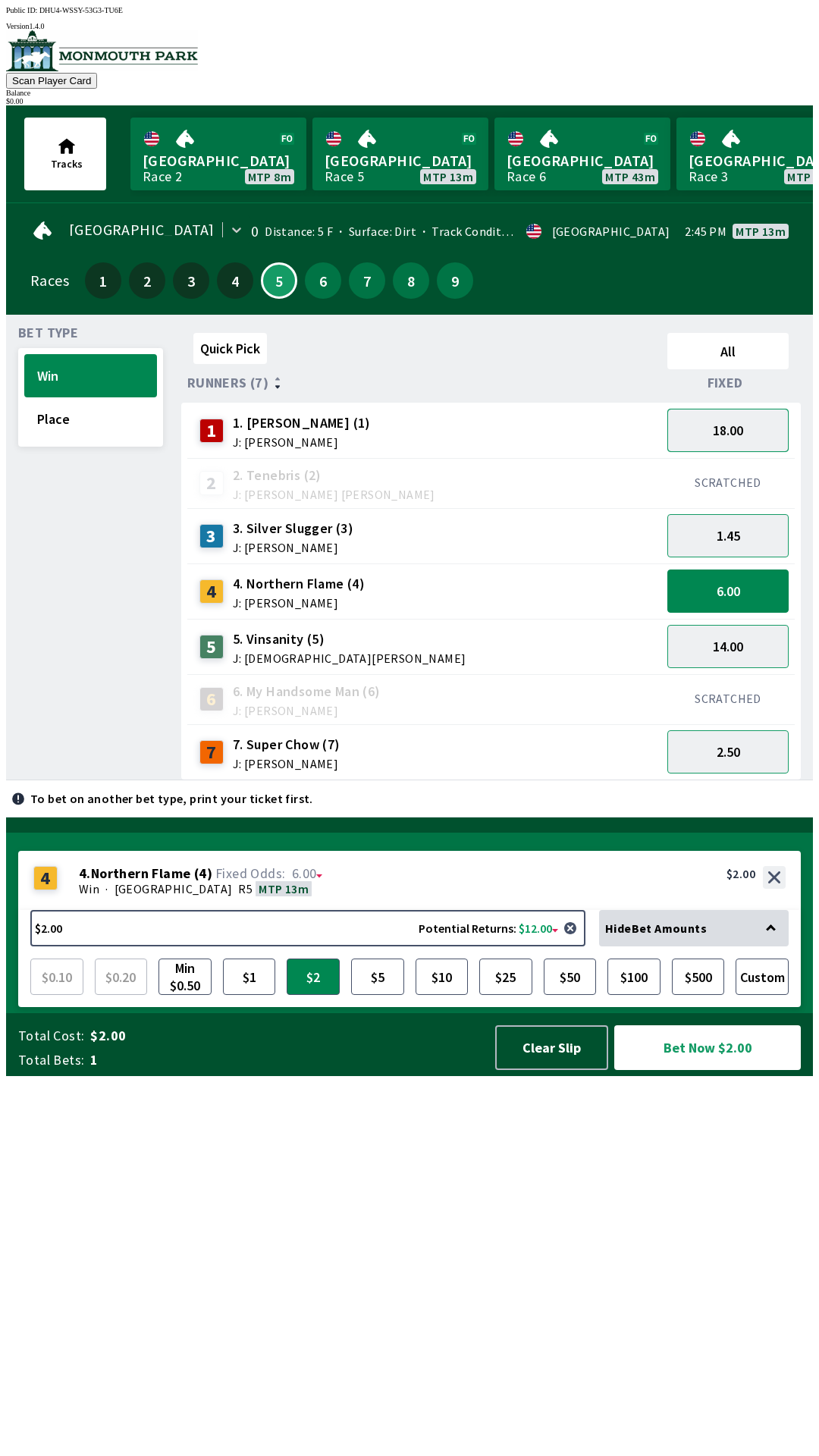
click at [756, 435] on button "18.00" at bounding box center [727, 430] width 121 height 43
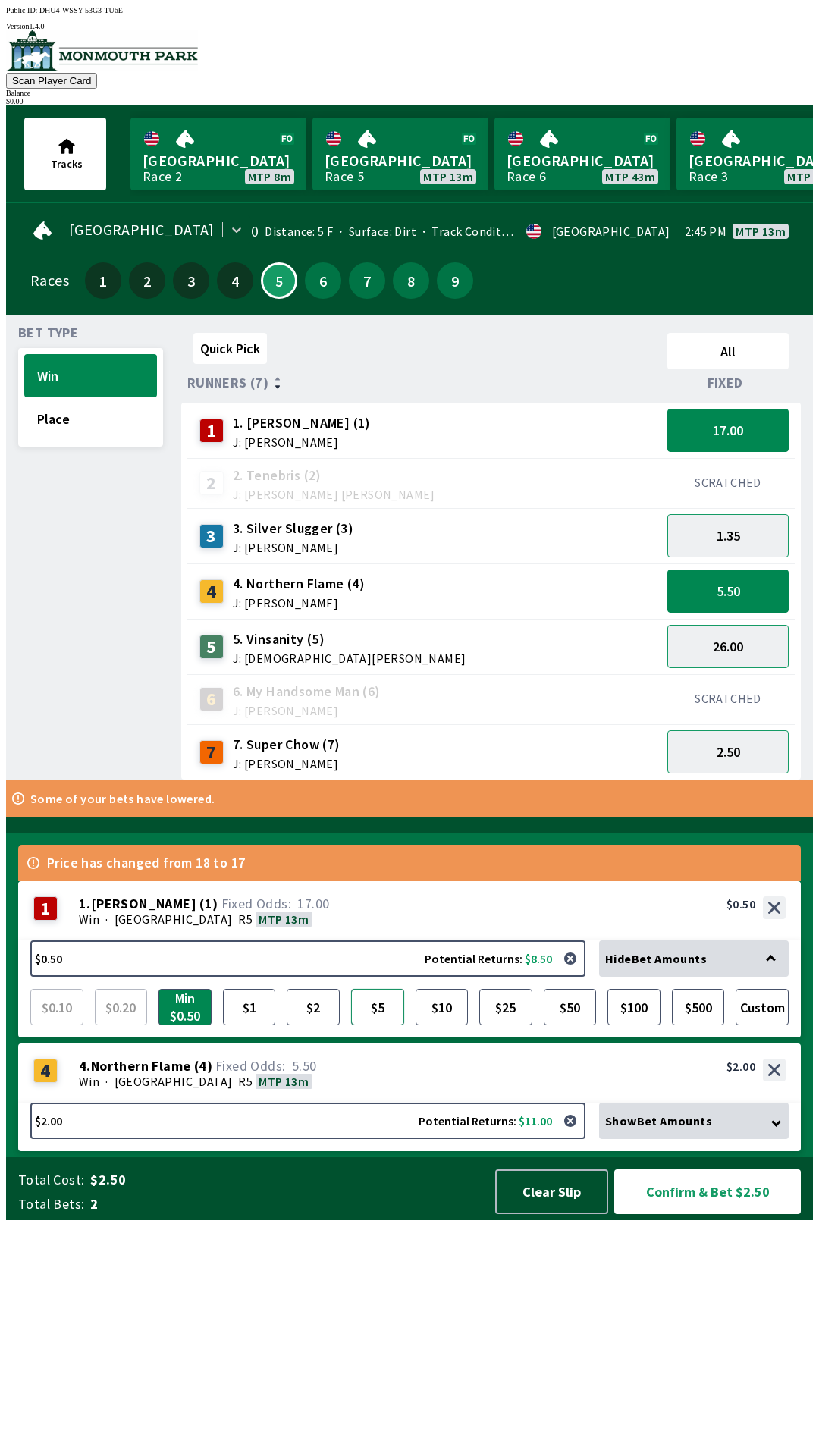
click at [382, 1025] on button "$5" at bounding box center [378, 1006] width 53 height 37
click at [747, 587] on button "5.50" at bounding box center [727, 590] width 121 height 43
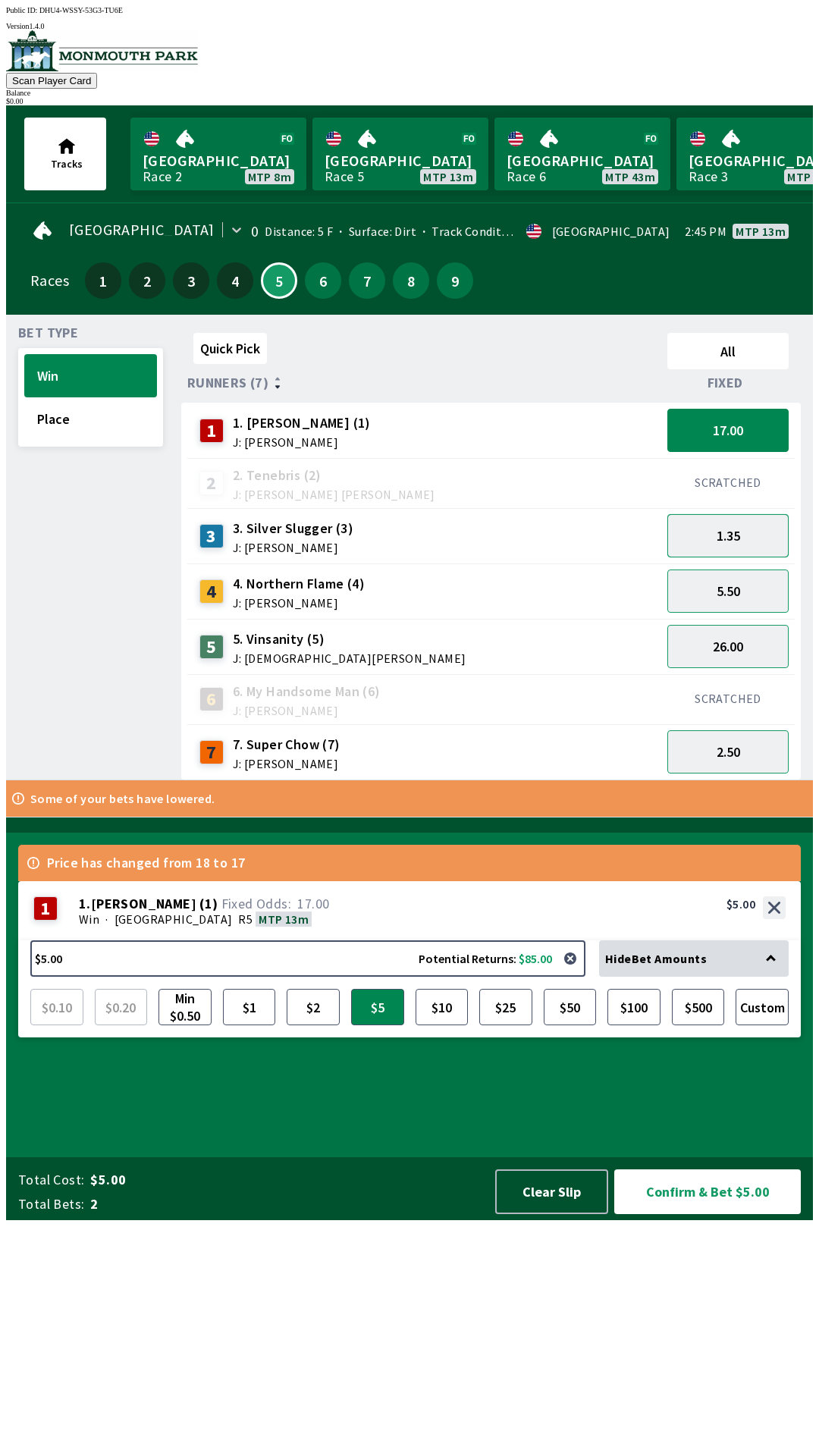
click at [760, 535] on button "1.35" at bounding box center [727, 535] width 121 height 43
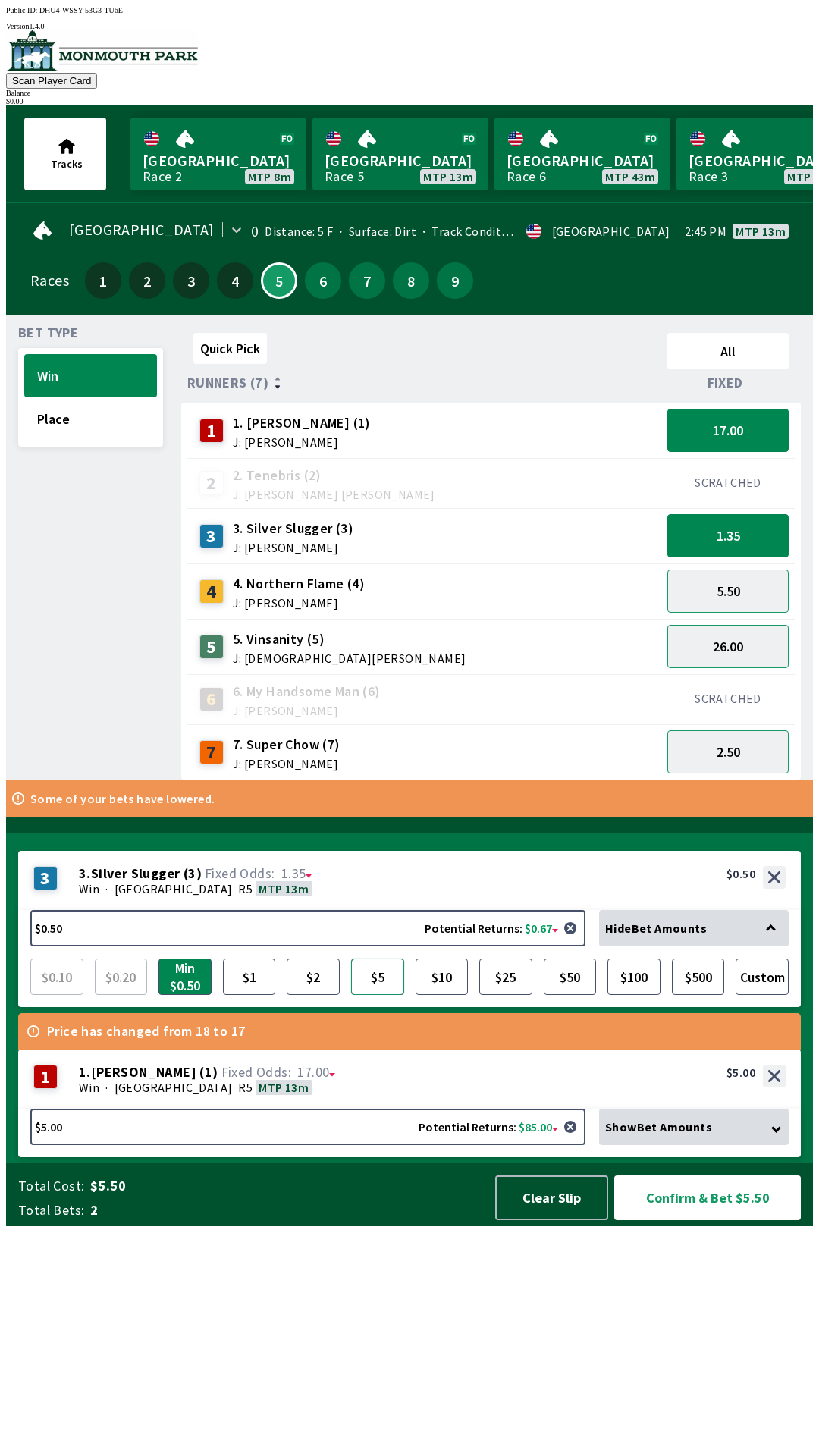
click at [379, 995] on button "$5" at bounding box center [378, 976] width 53 height 37
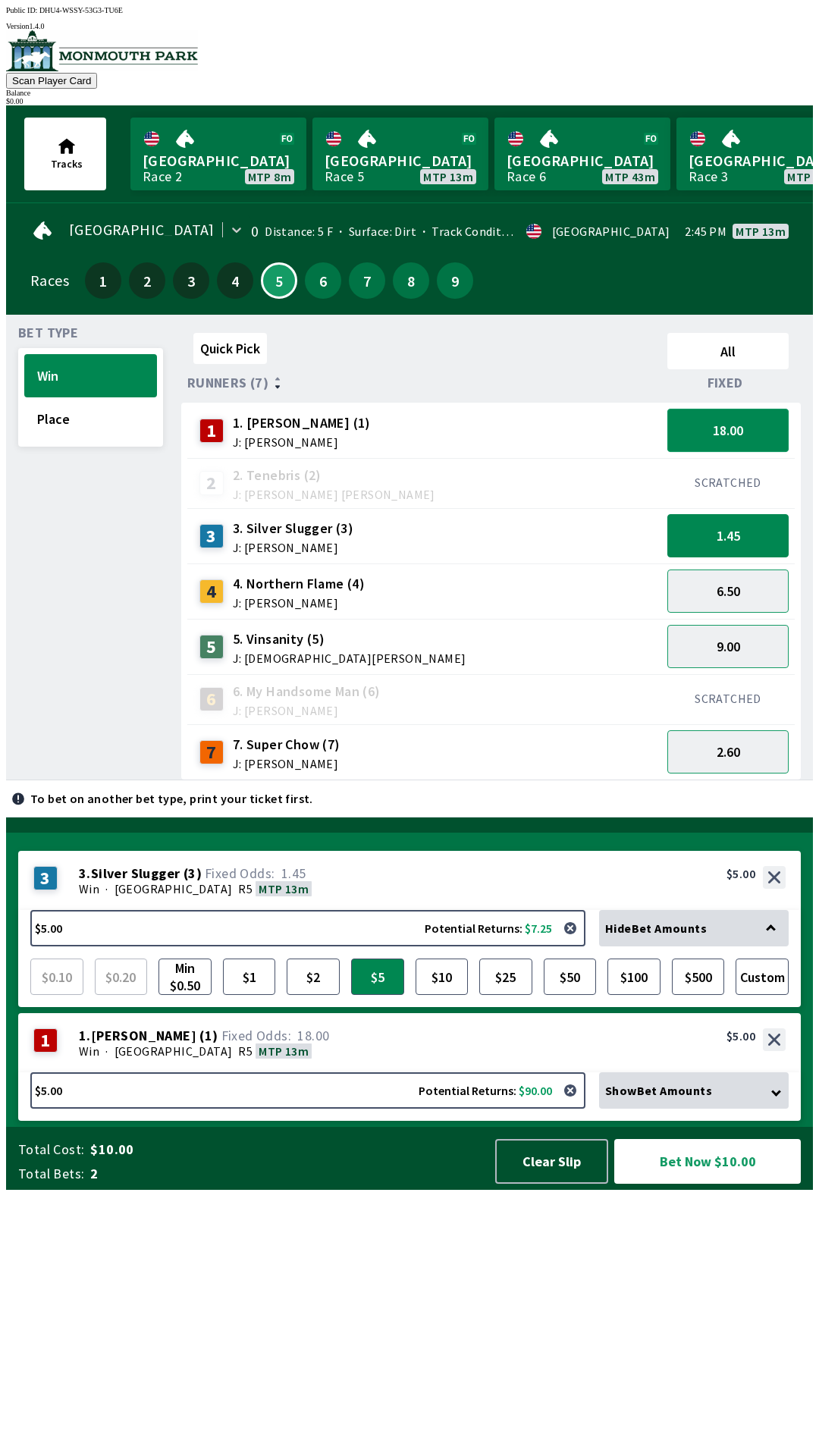
click at [761, 420] on button "18.00" at bounding box center [727, 430] width 121 height 43
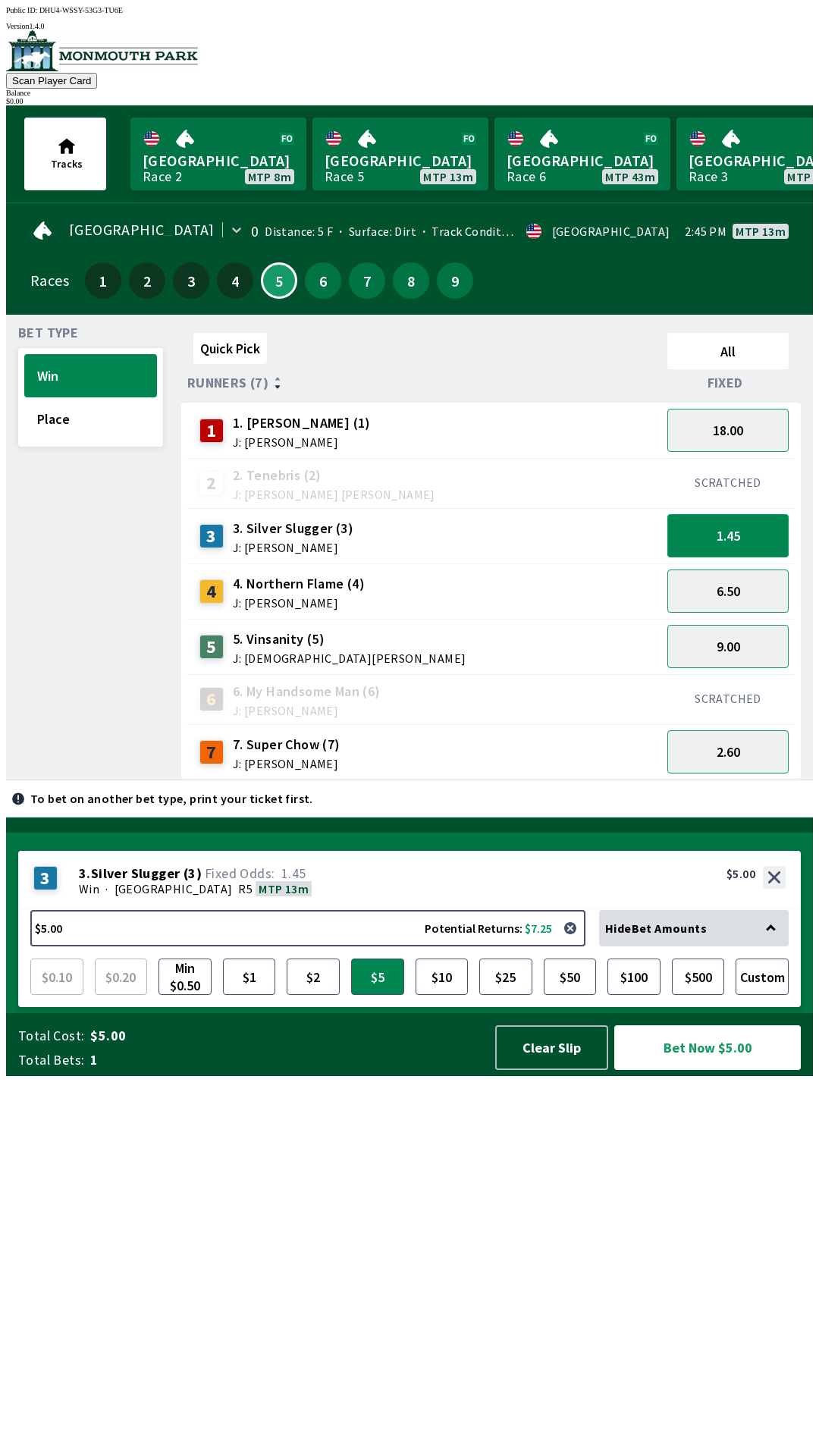
click at [759, 527] on button "1.45" at bounding box center [727, 535] width 121 height 43
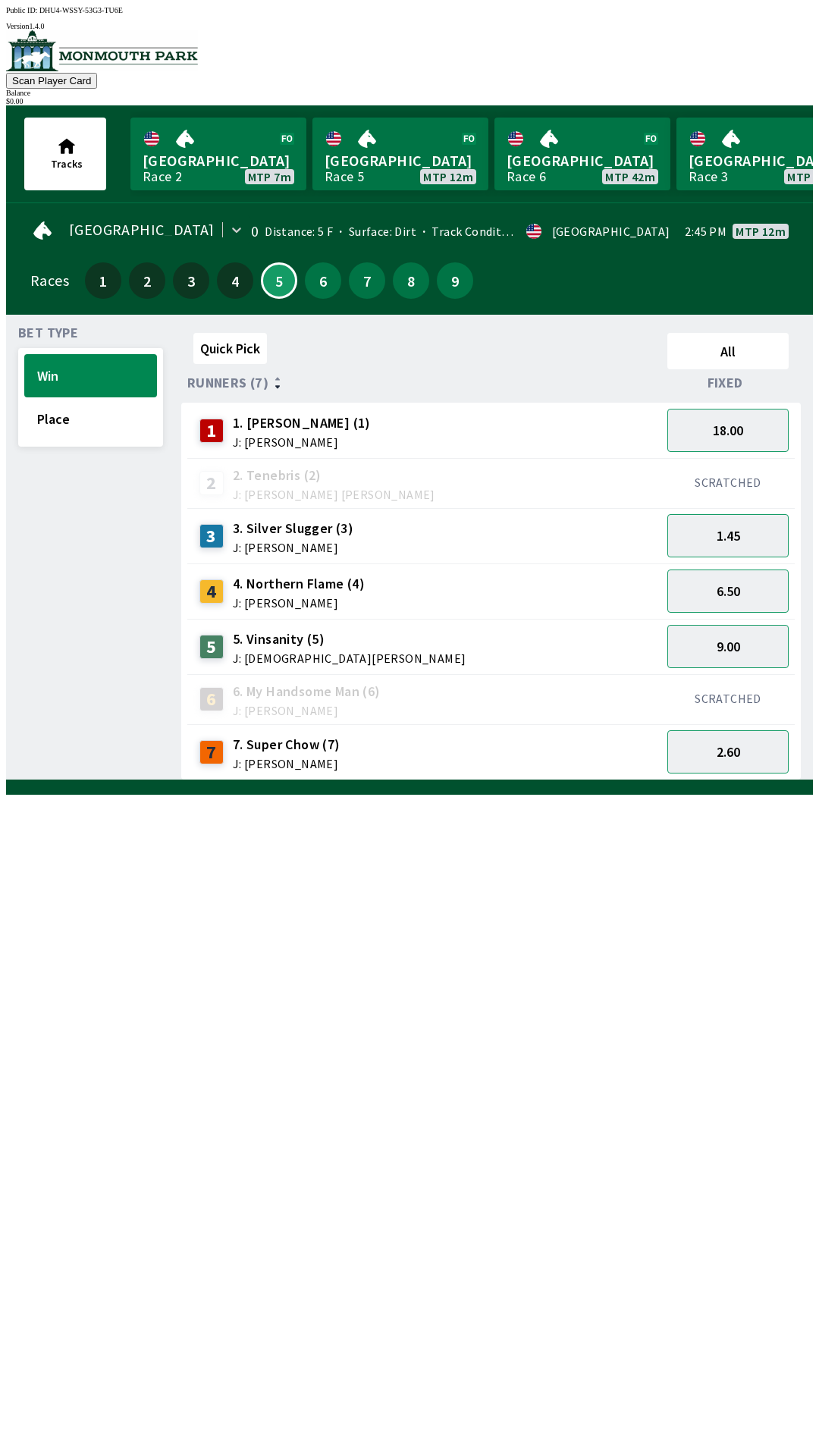
click at [0, 0] on div "2 2. Tenebris (2) J: [PERSON_NAME] [PERSON_NAME] SCRATCHED" at bounding box center [0, 0] width 0 height 0
click at [745, 436] on button "18.00" at bounding box center [727, 430] width 121 height 43
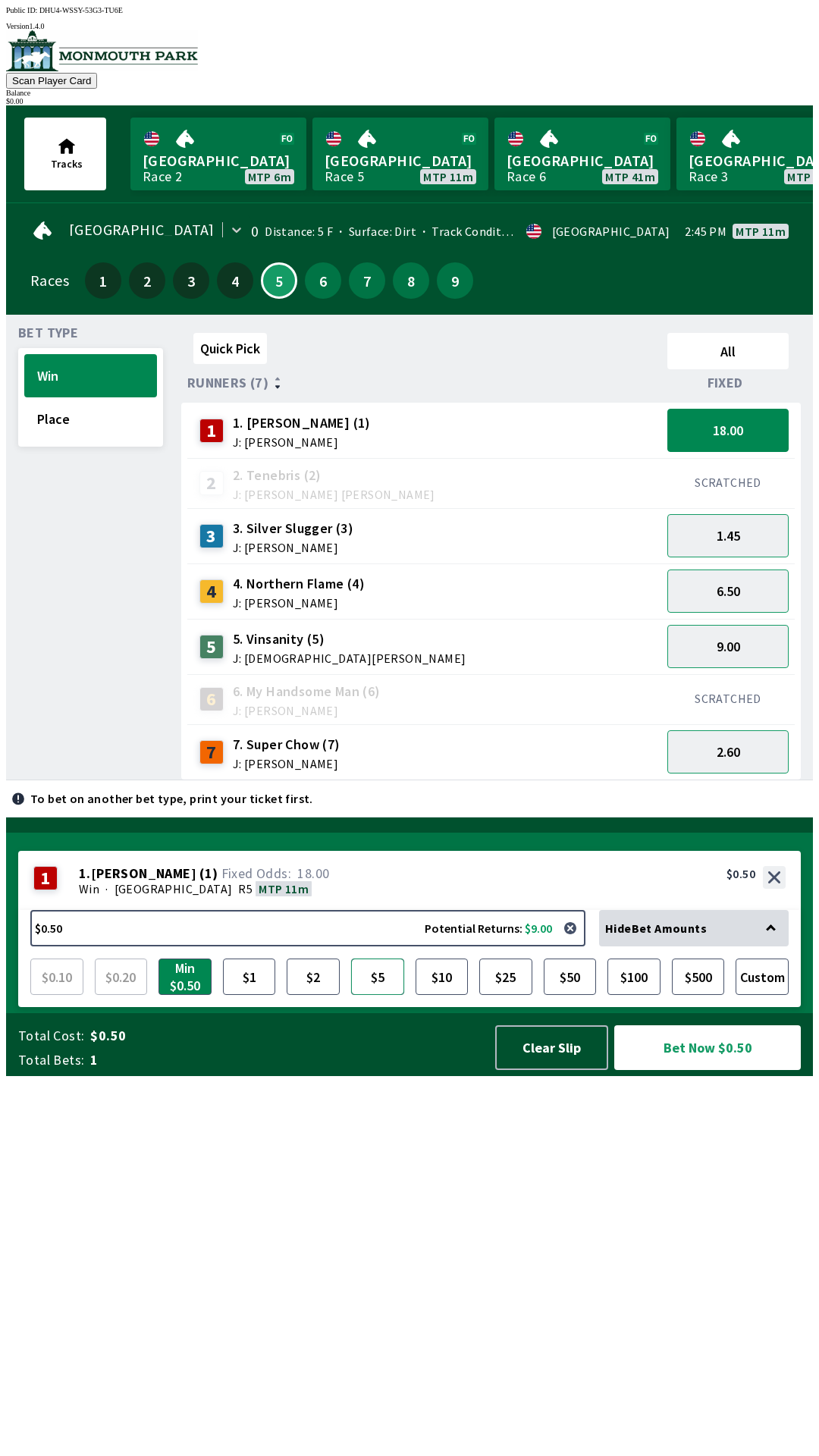
click at [384, 995] on button "$5" at bounding box center [378, 976] width 53 height 37
click at [760, 534] on button "1.45" at bounding box center [727, 535] width 121 height 43
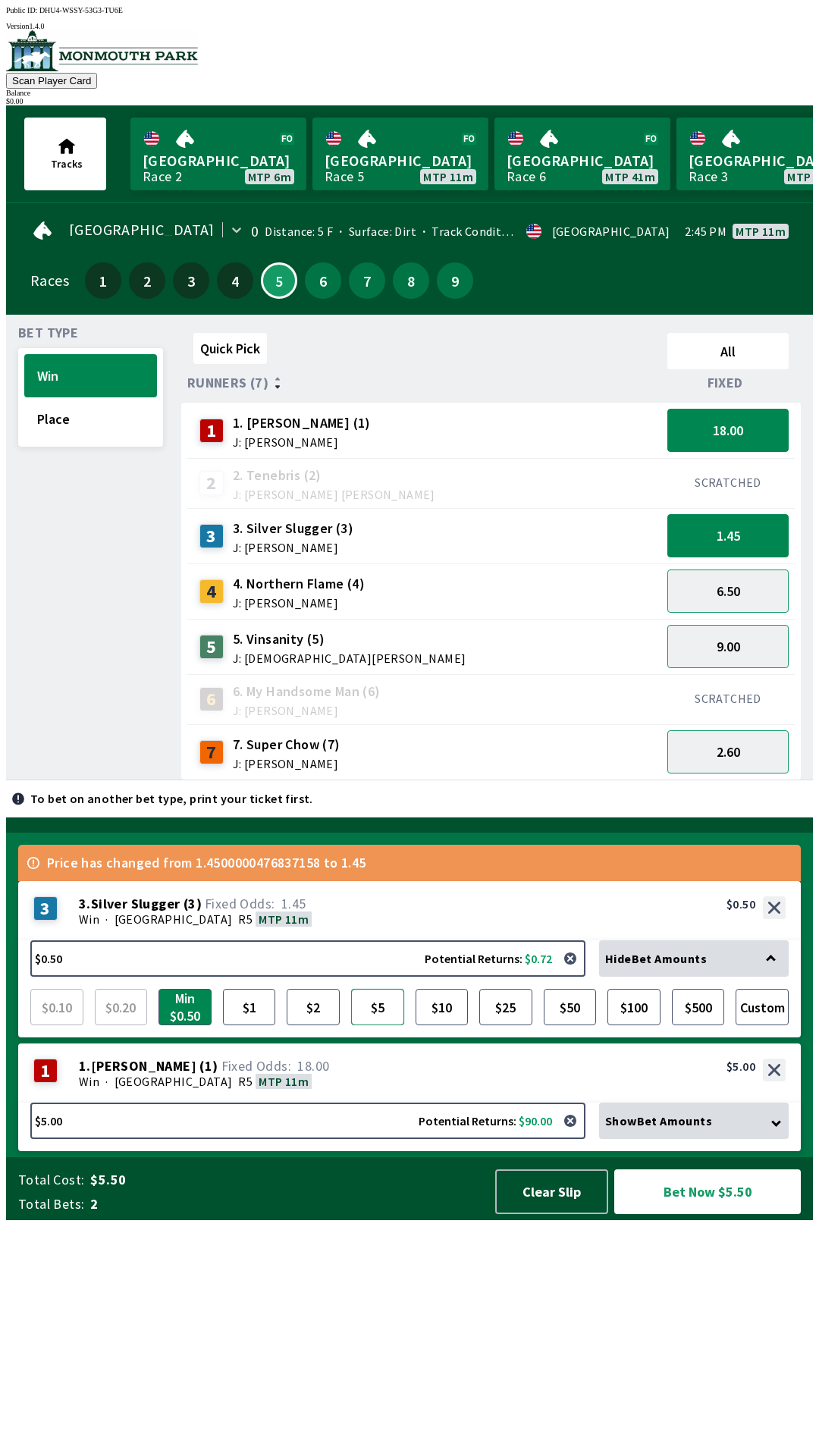
click at [377, 1025] on button "$5" at bounding box center [378, 1006] width 53 height 37
click at [694, 1214] on button "Bet Now $10.00" at bounding box center [707, 1191] width 187 height 45
click at [709, 1214] on button "Bet Now $10.00" at bounding box center [707, 1191] width 187 height 45
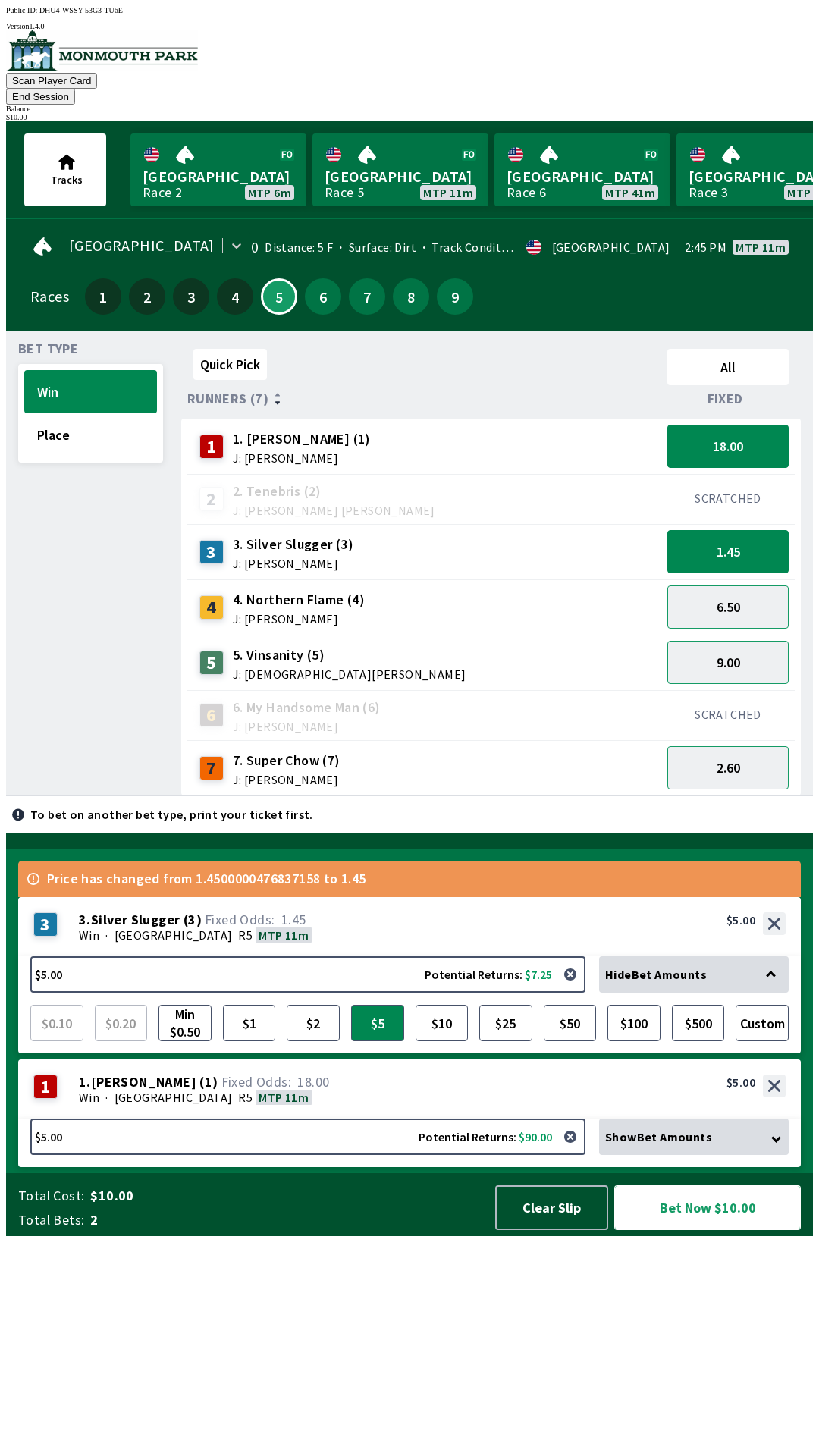
click at [721, 1230] on button "Bet Now $10.00" at bounding box center [707, 1207] width 187 height 45
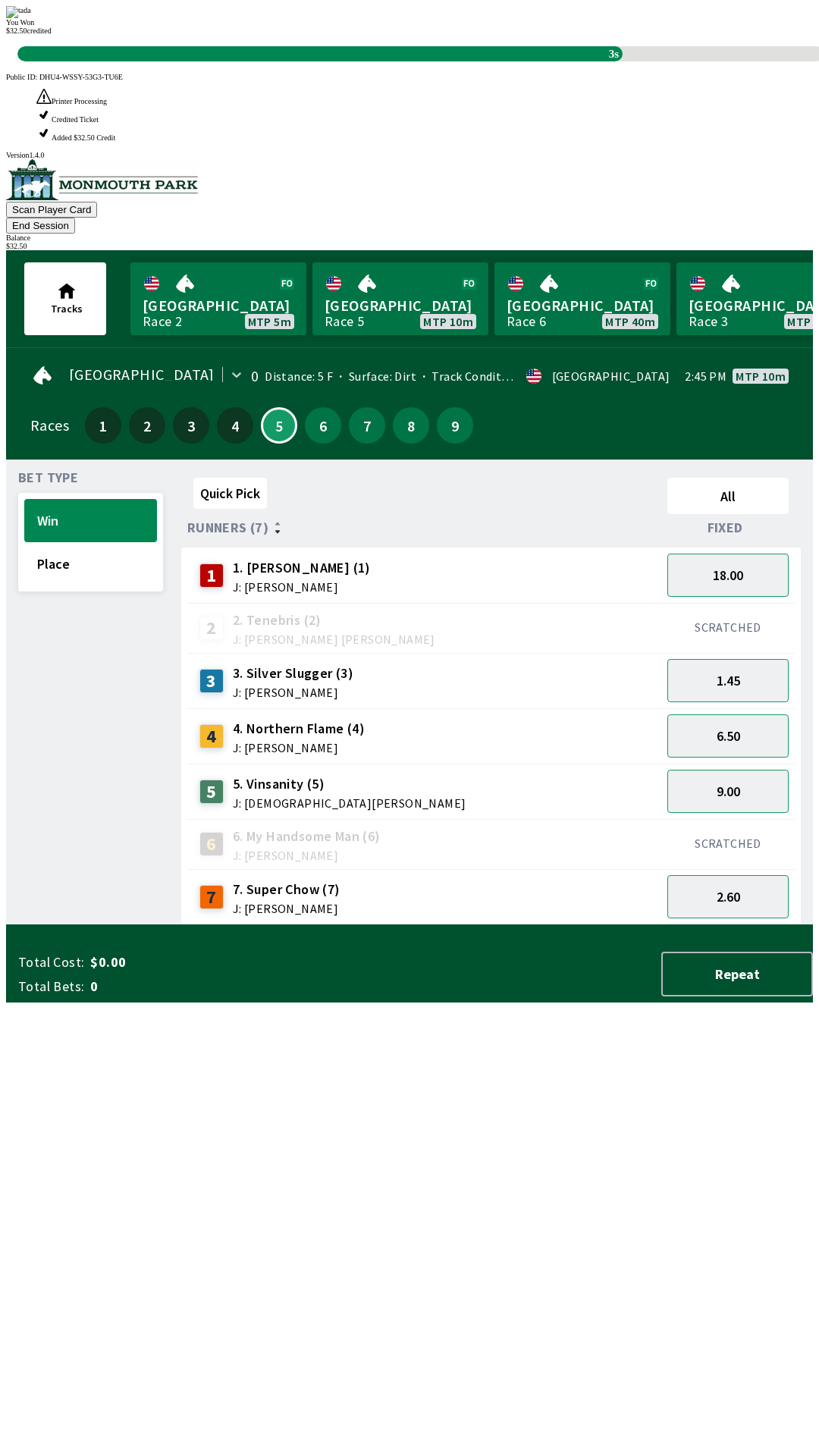
click at [490, 62] on div "You Won $ 32.50 credited 3s" at bounding box center [410, 34] width 807 height 56
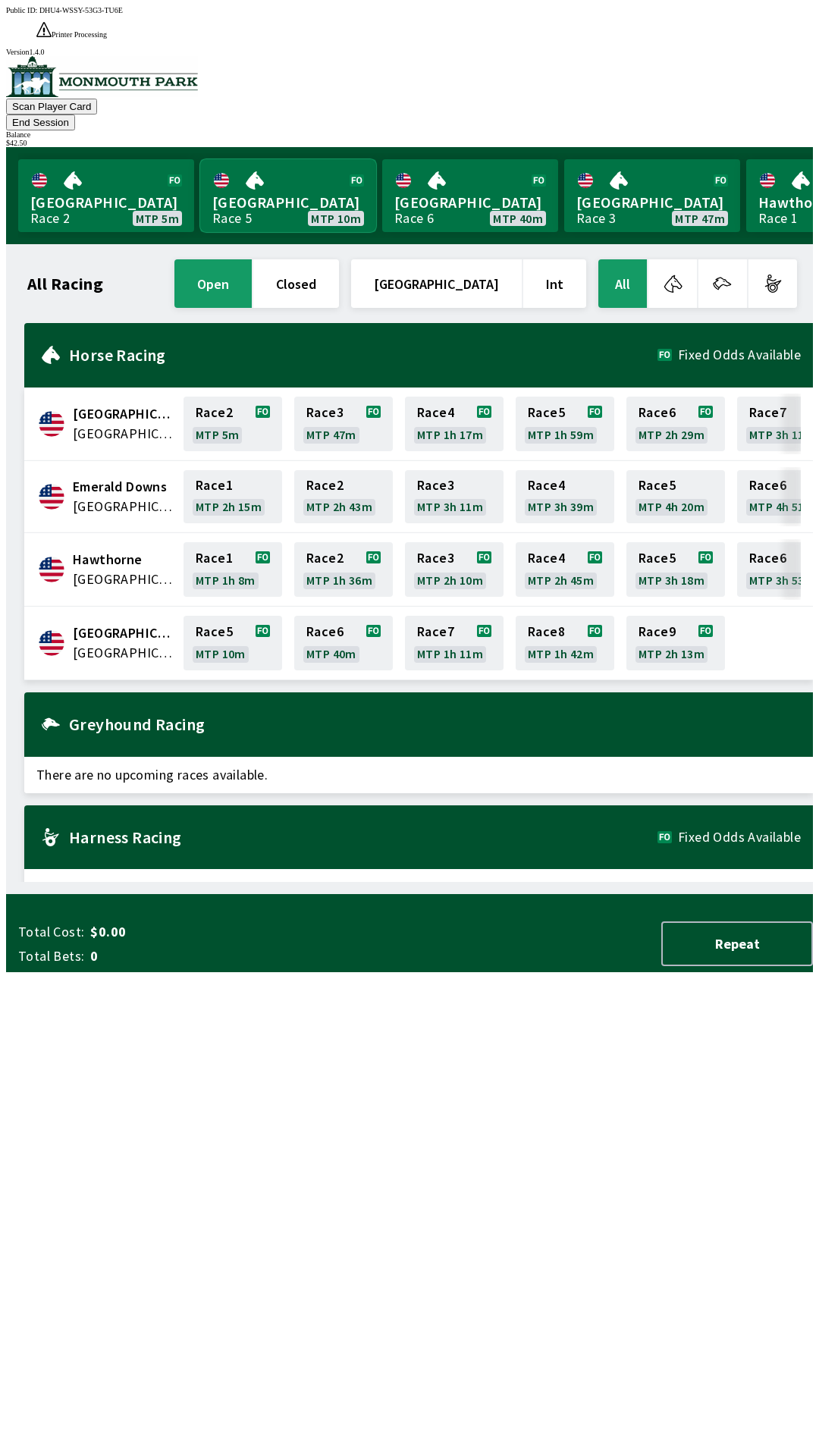
click at [311, 164] on link "Monmouth Park Race 5 MTP 10m" at bounding box center [288, 195] width 176 height 73
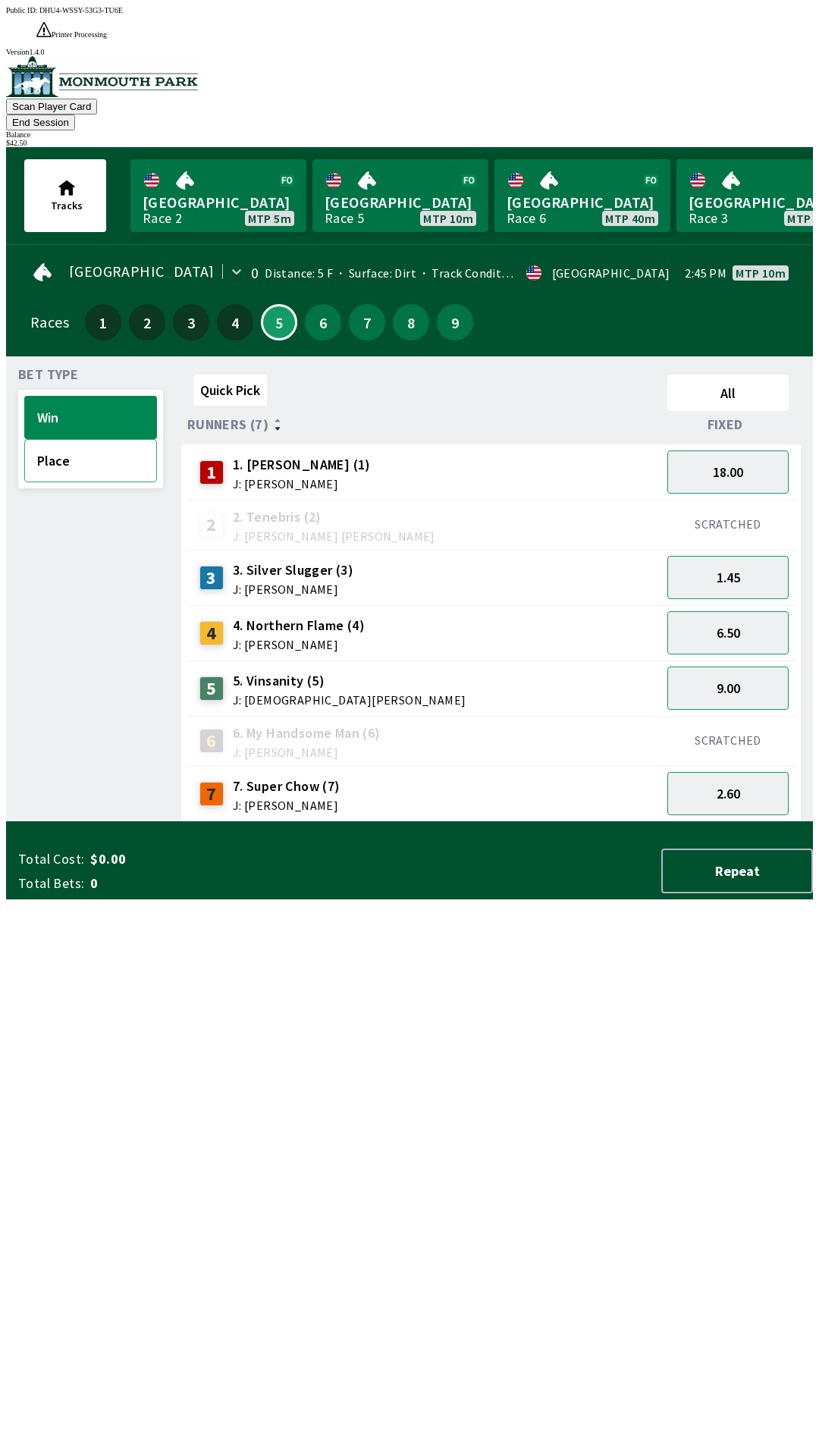
click at [95, 439] on button "Place" at bounding box center [91, 460] width 133 height 43
click at [95, 396] on button "Win" at bounding box center [91, 417] width 133 height 43
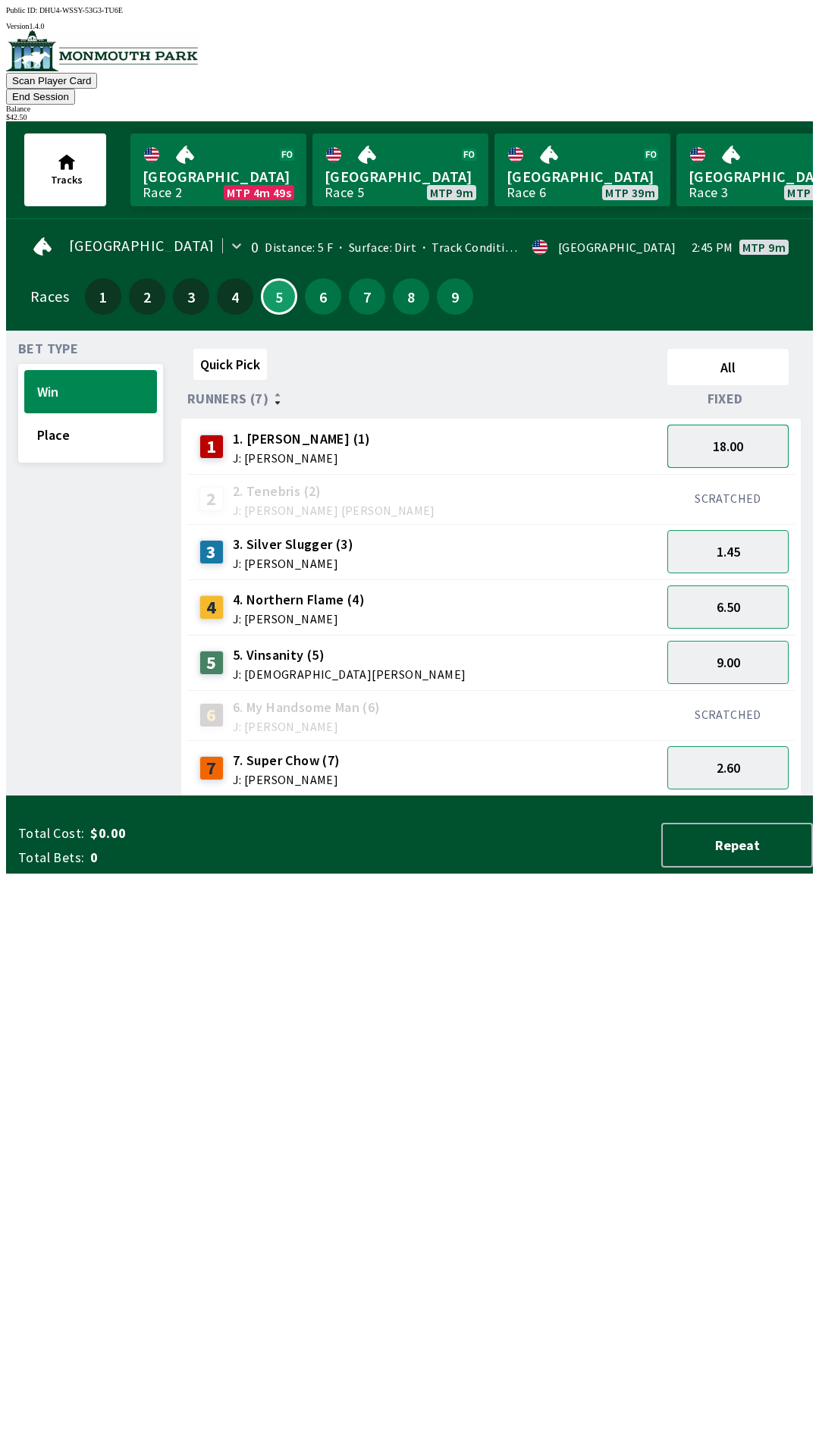
click at [740, 425] on button "18.00" at bounding box center [727, 446] width 121 height 43
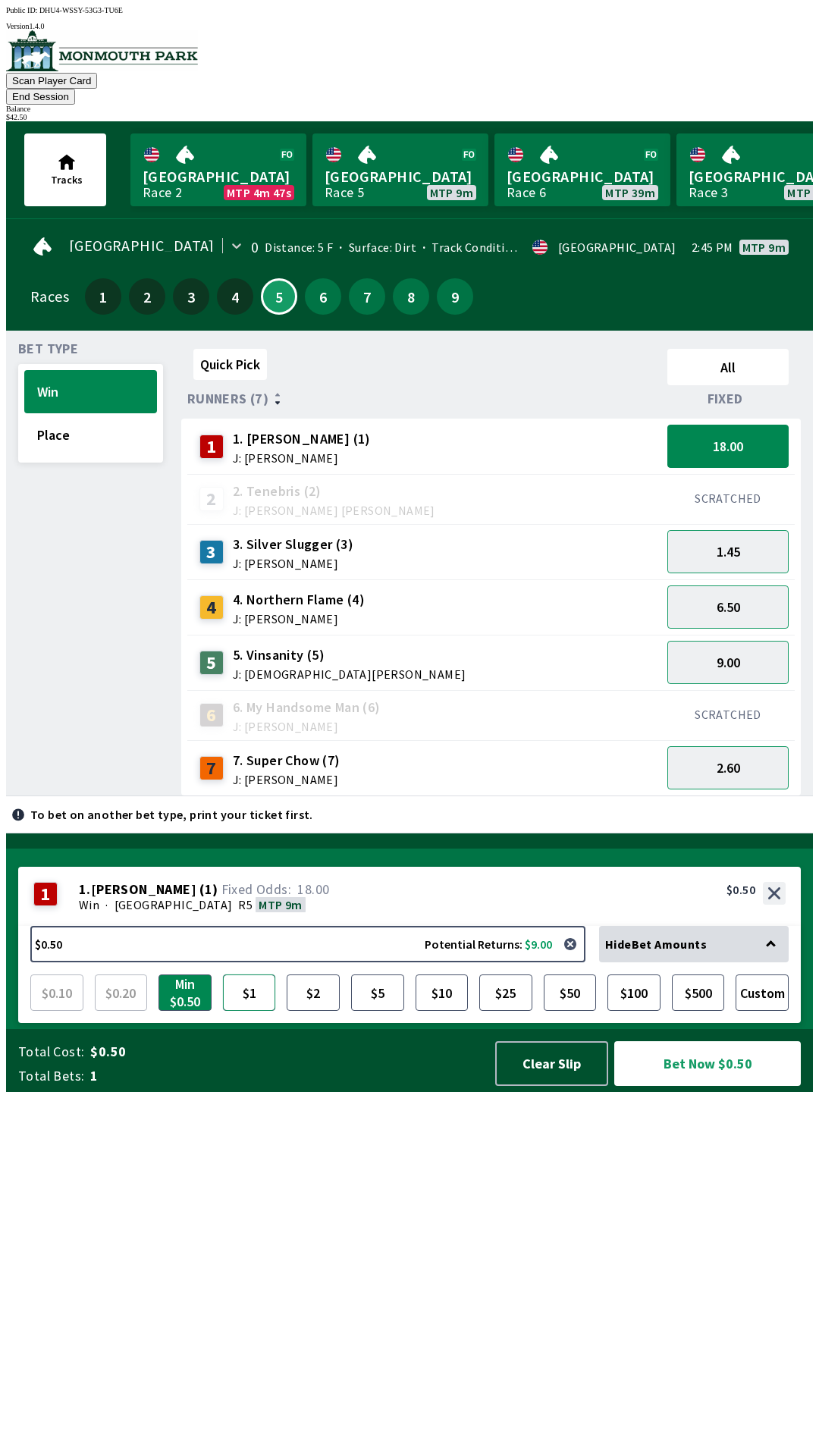
click at [238, 1010] on button "$1" at bounding box center [250, 992] width 53 height 37
click at [332, 1010] on button "$2" at bounding box center [313, 992] width 53 height 37
click at [735, 534] on button "1.45" at bounding box center [727, 551] width 121 height 43
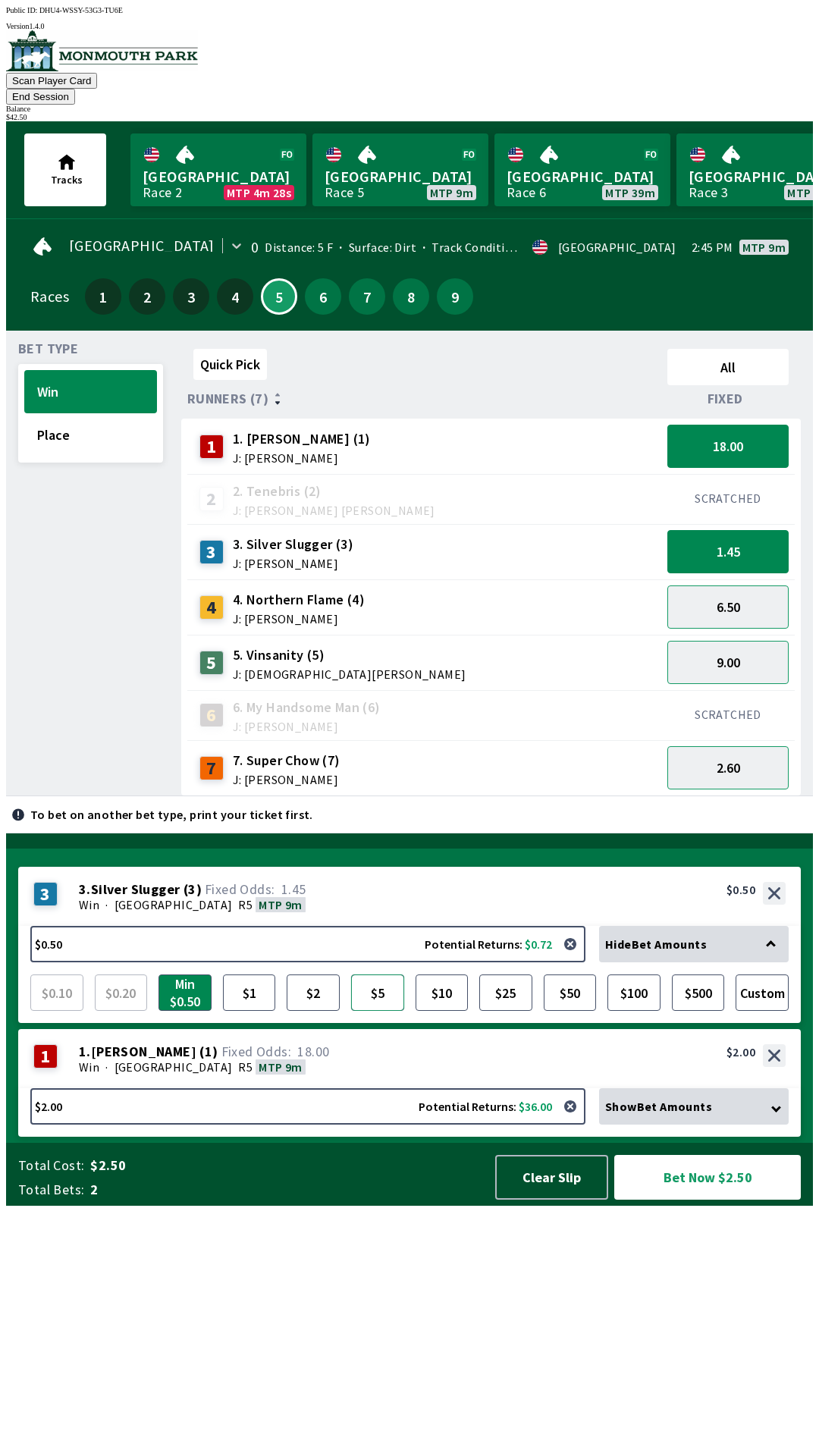
click at [371, 1010] on button "$5" at bounding box center [378, 992] width 53 height 37
click at [735, 587] on button "6.50" at bounding box center [727, 606] width 121 height 43
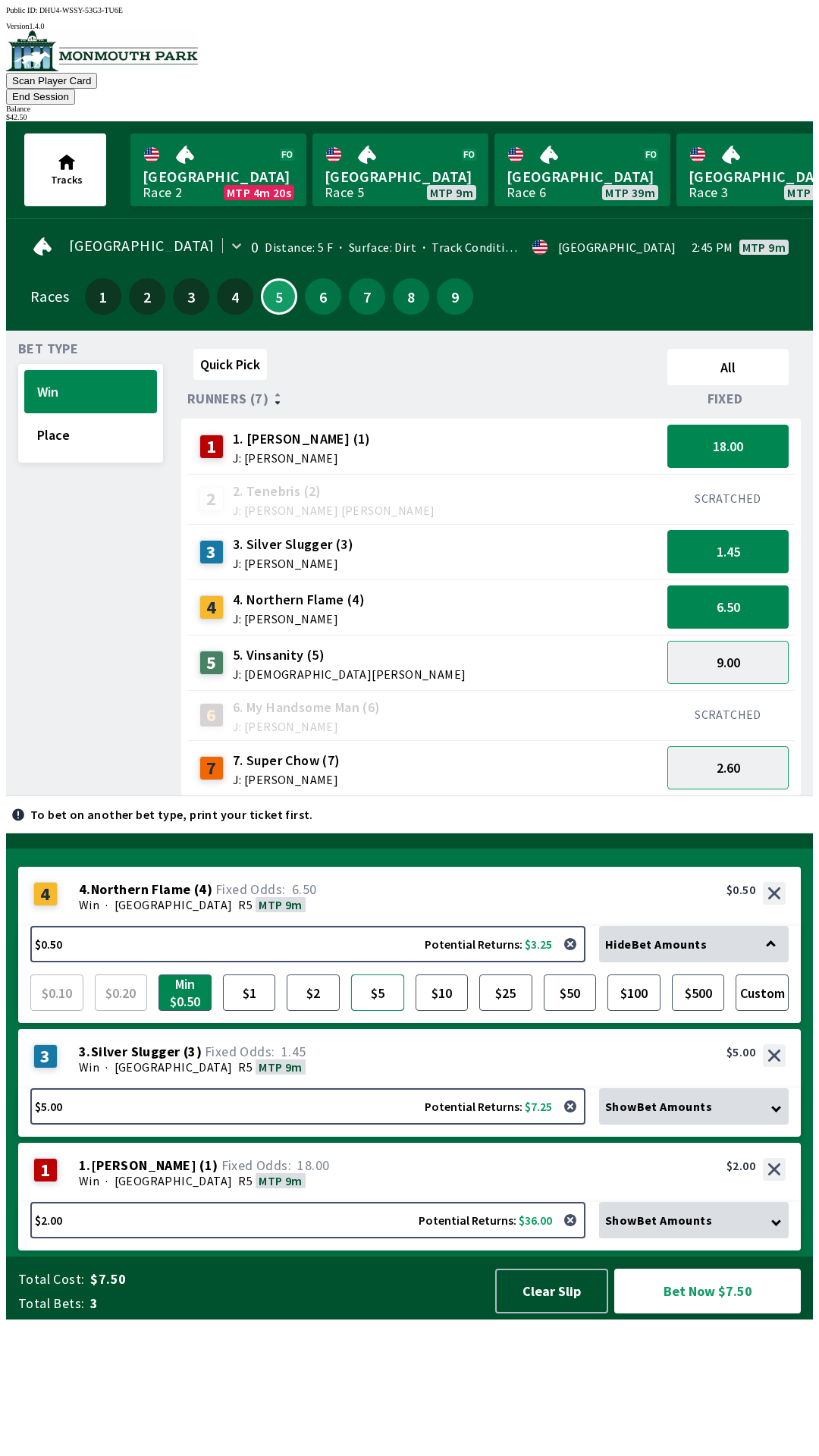
click at [375, 1010] on button "$5" at bounding box center [378, 992] width 53 height 37
click at [74, 418] on button "Place" at bounding box center [91, 434] width 133 height 43
click at [445, 796] on div "Quick Pick All Runners (7) Fixed 1 1. [PERSON_NAME] (1) J: [PERSON_NAME] 18.00 …" at bounding box center [498, 569] width 632 height 454
click at [714, 1313] on button "Bet Now $12.00" at bounding box center [707, 1290] width 187 height 45
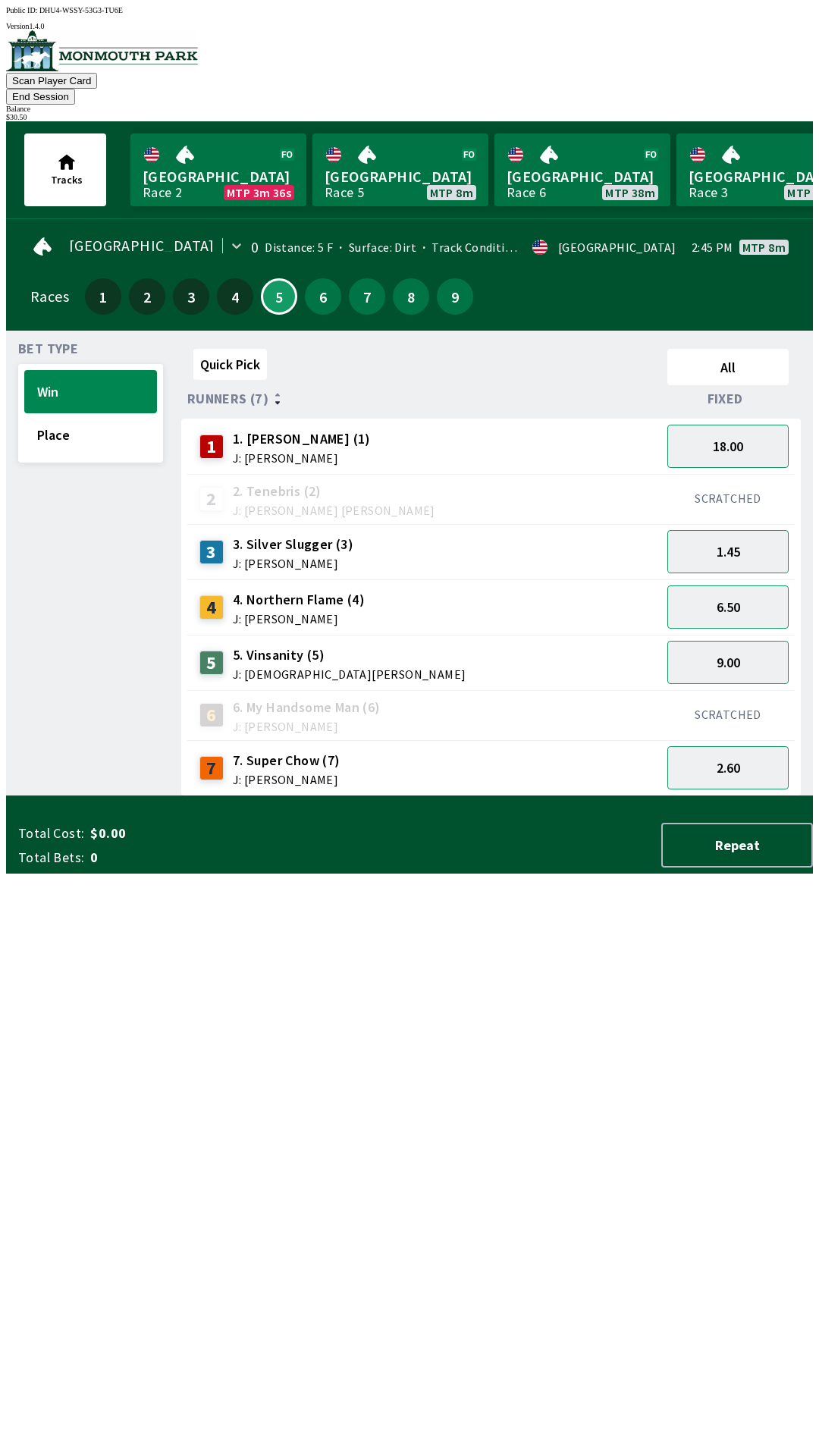
click at [75, 88] on button "End Session" at bounding box center [41, 96] width 69 height 16
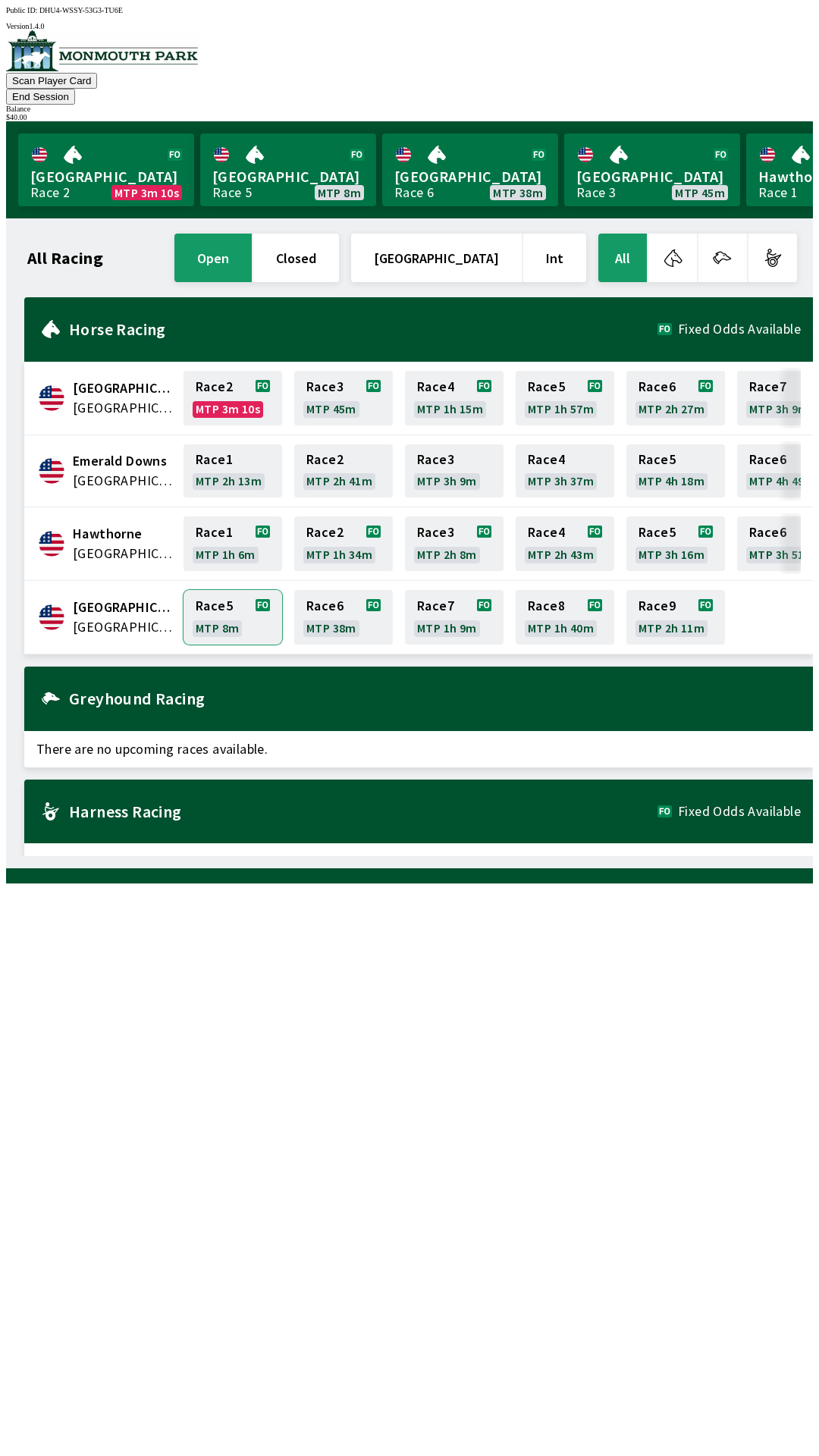
click at [227, 590] on link "Race 5 MTP 8m" at bounding box center [233, 617] width 99 height 55
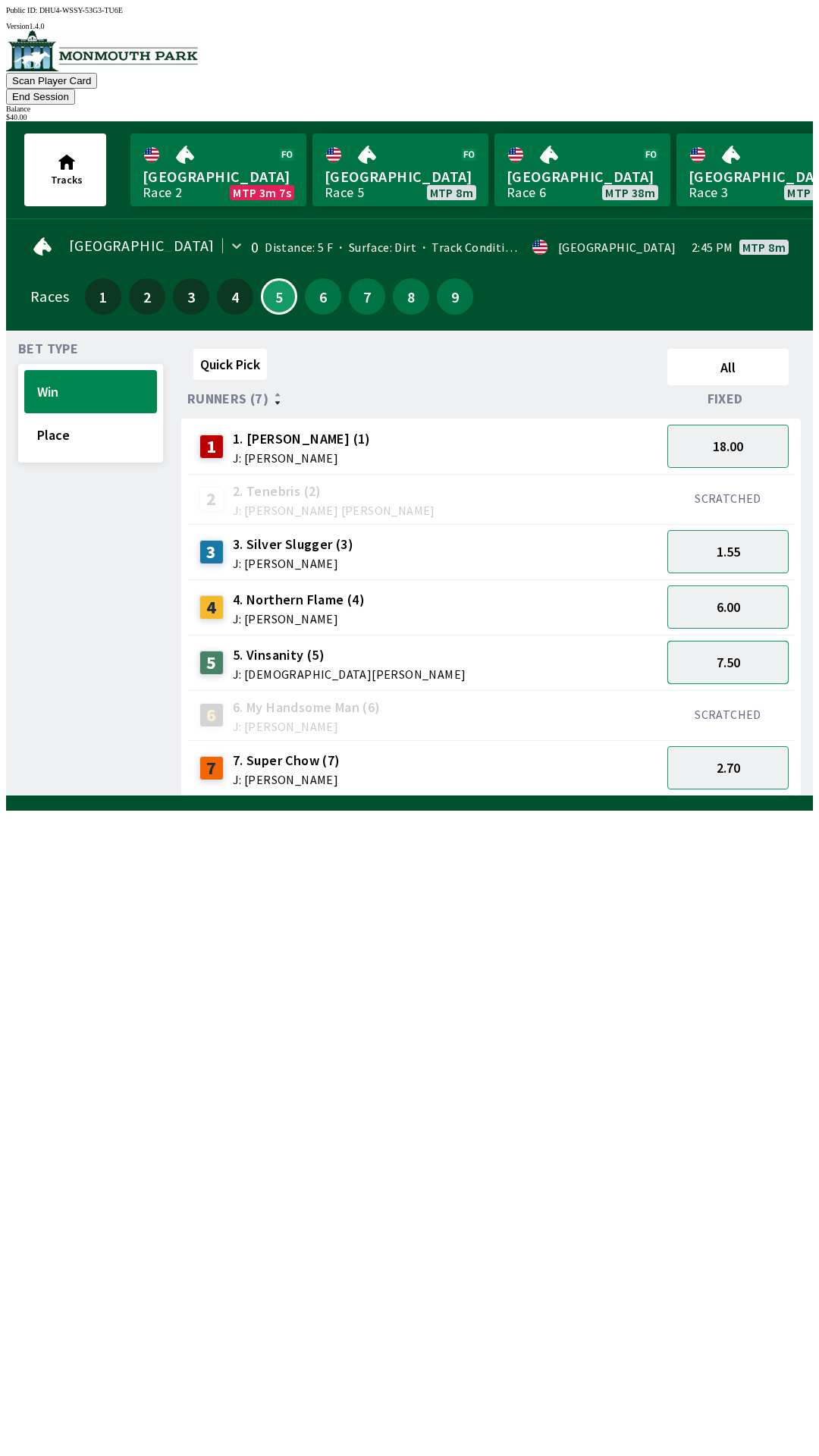
click at [735, 640] on button "7.50" at bounding box center [727, 662] width 121 height 43
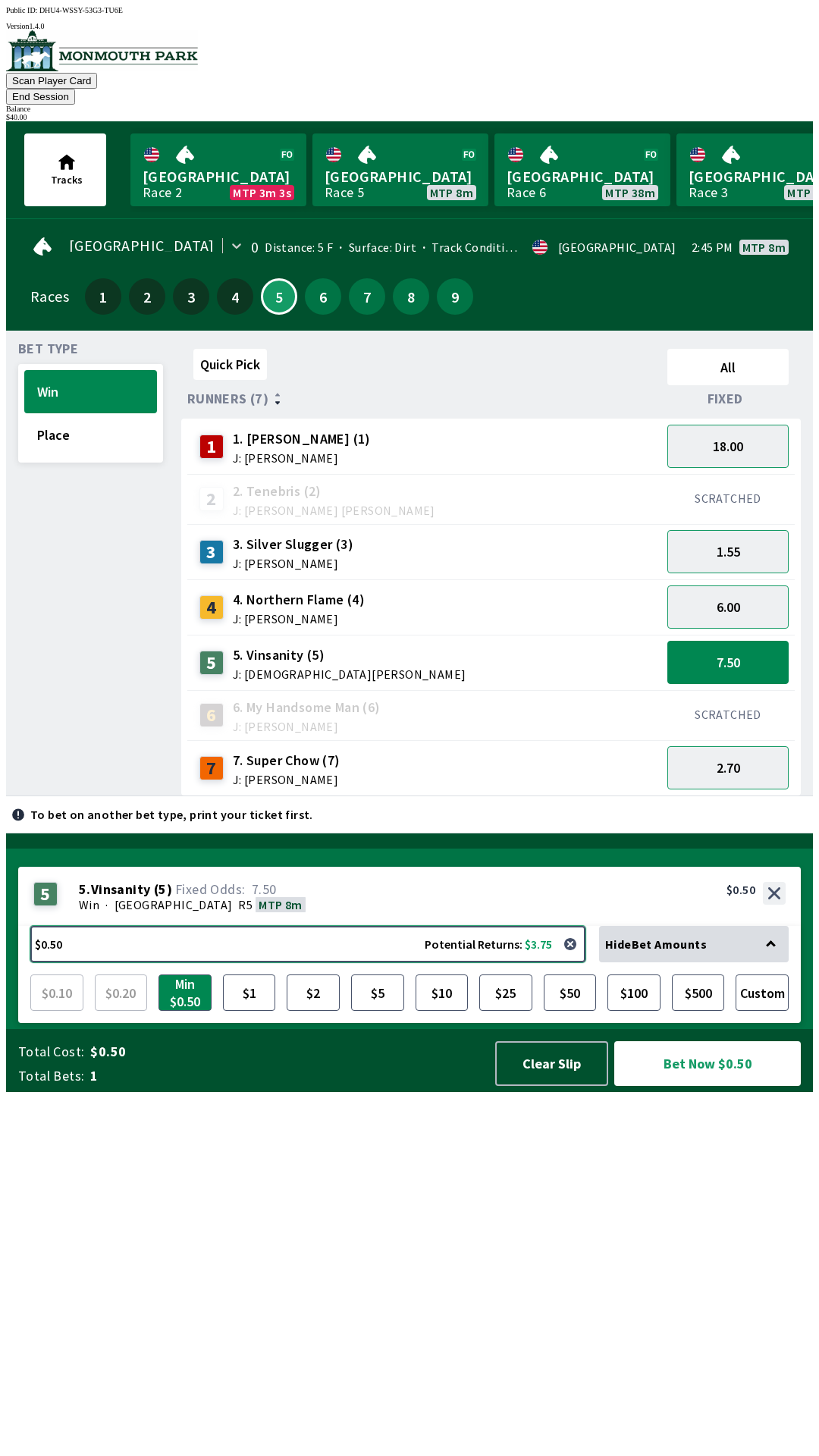
click at [279, 962] on button "$0.50 Potential Returns: $3.75" at bounding box center [308, 944] width 555 height 37
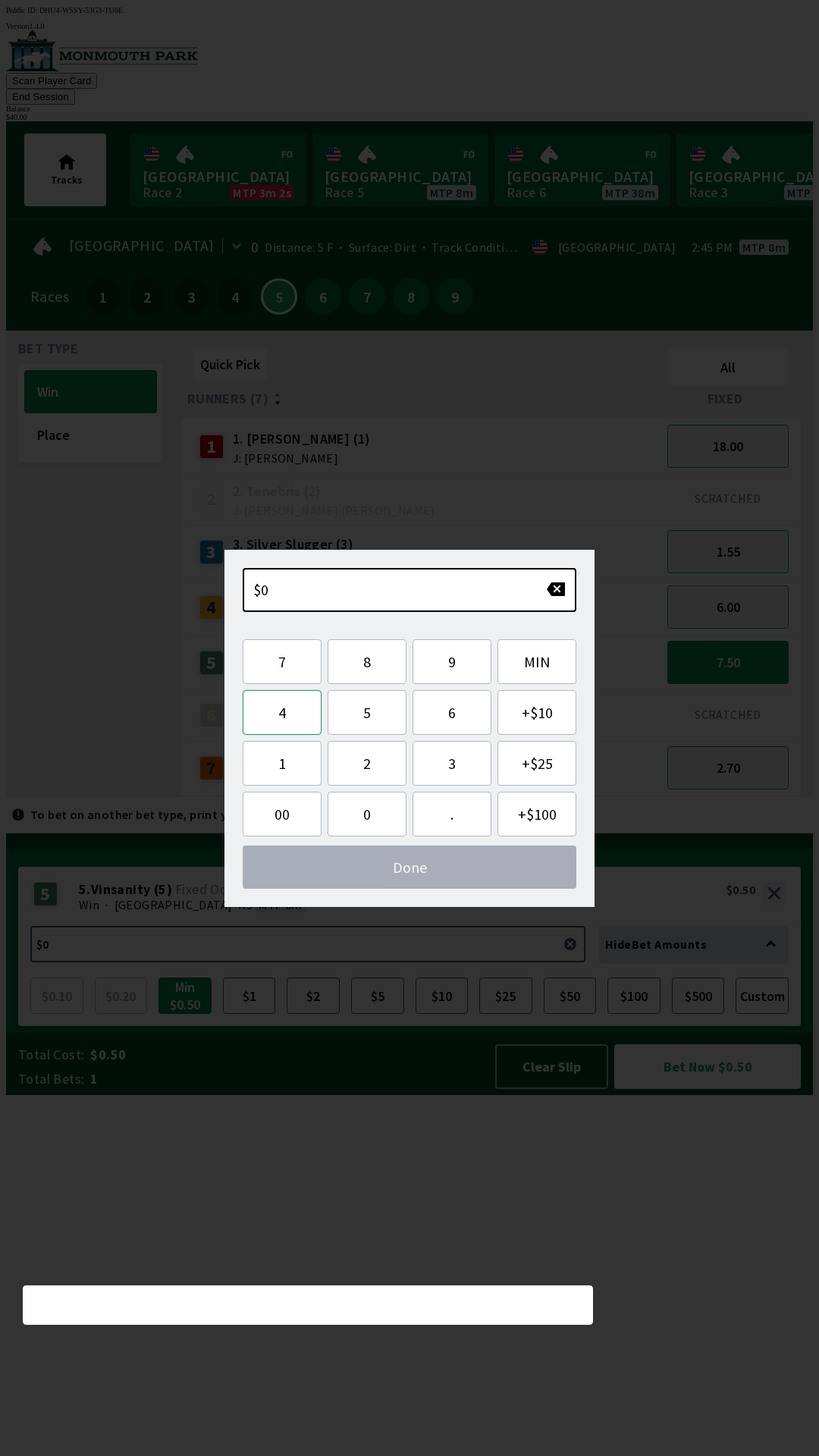
click at [287, 714] on button "4" at bounding box center [282, 712] width 79 height 45
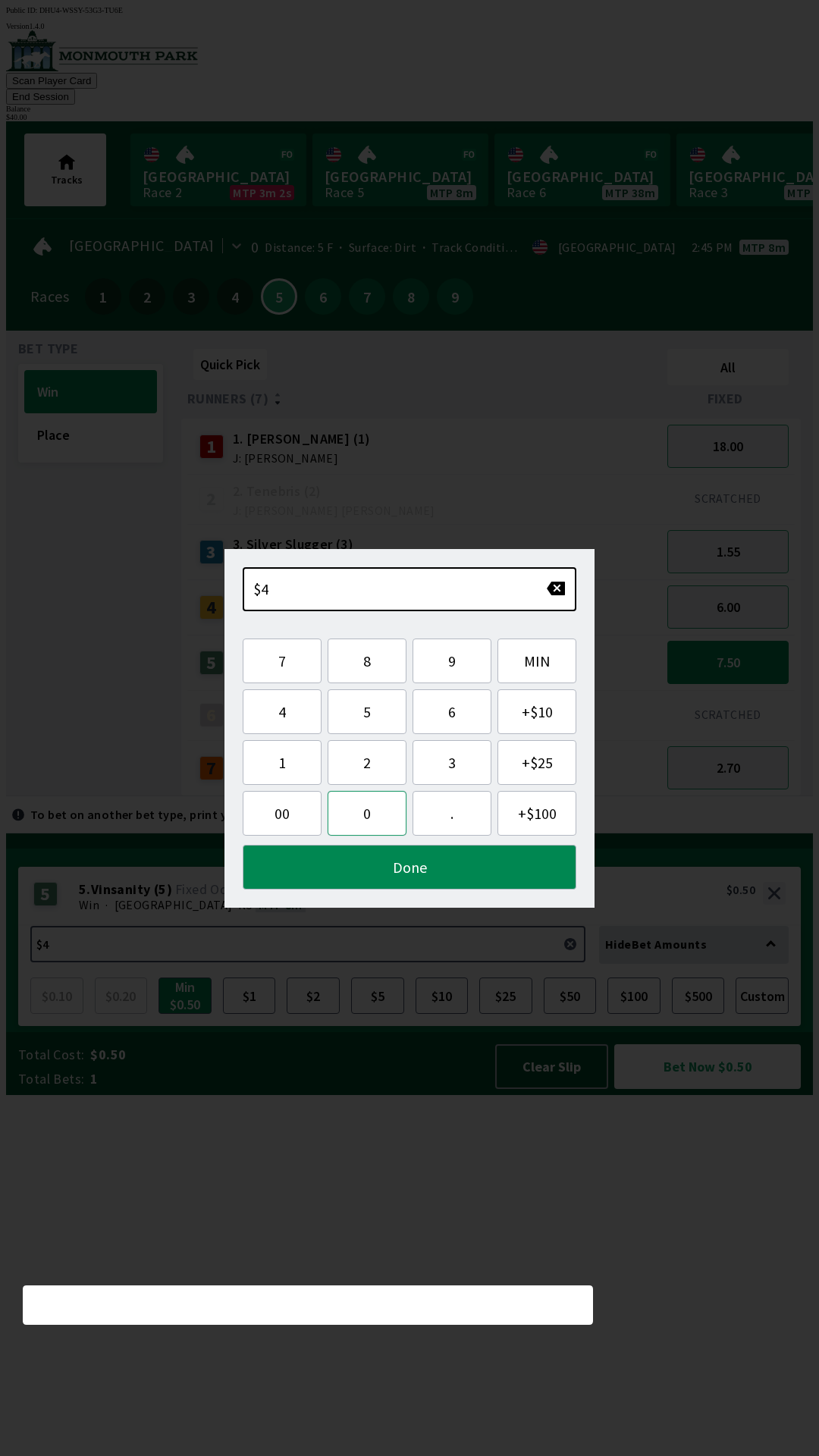
click at [350, 811] on button "0" at bounding box center [367, 812] width 79 height 45
click at [474, 866] on button "Done" at bounding box center [409, 866] width 334 height 45
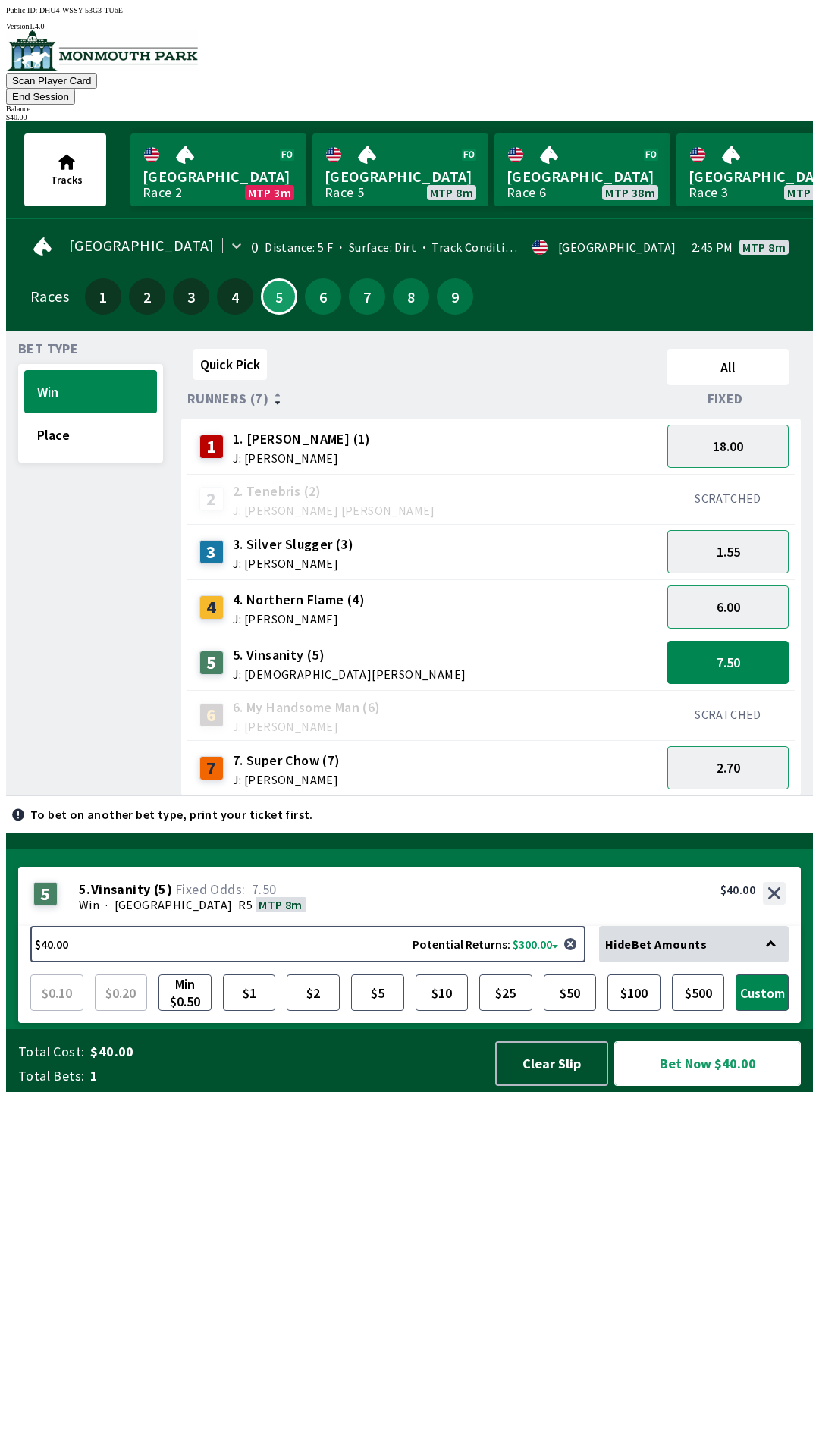
click at [726, 1085] on button "Bet Now $40.00" at bounding box center [707, 1063] width 187 height 45
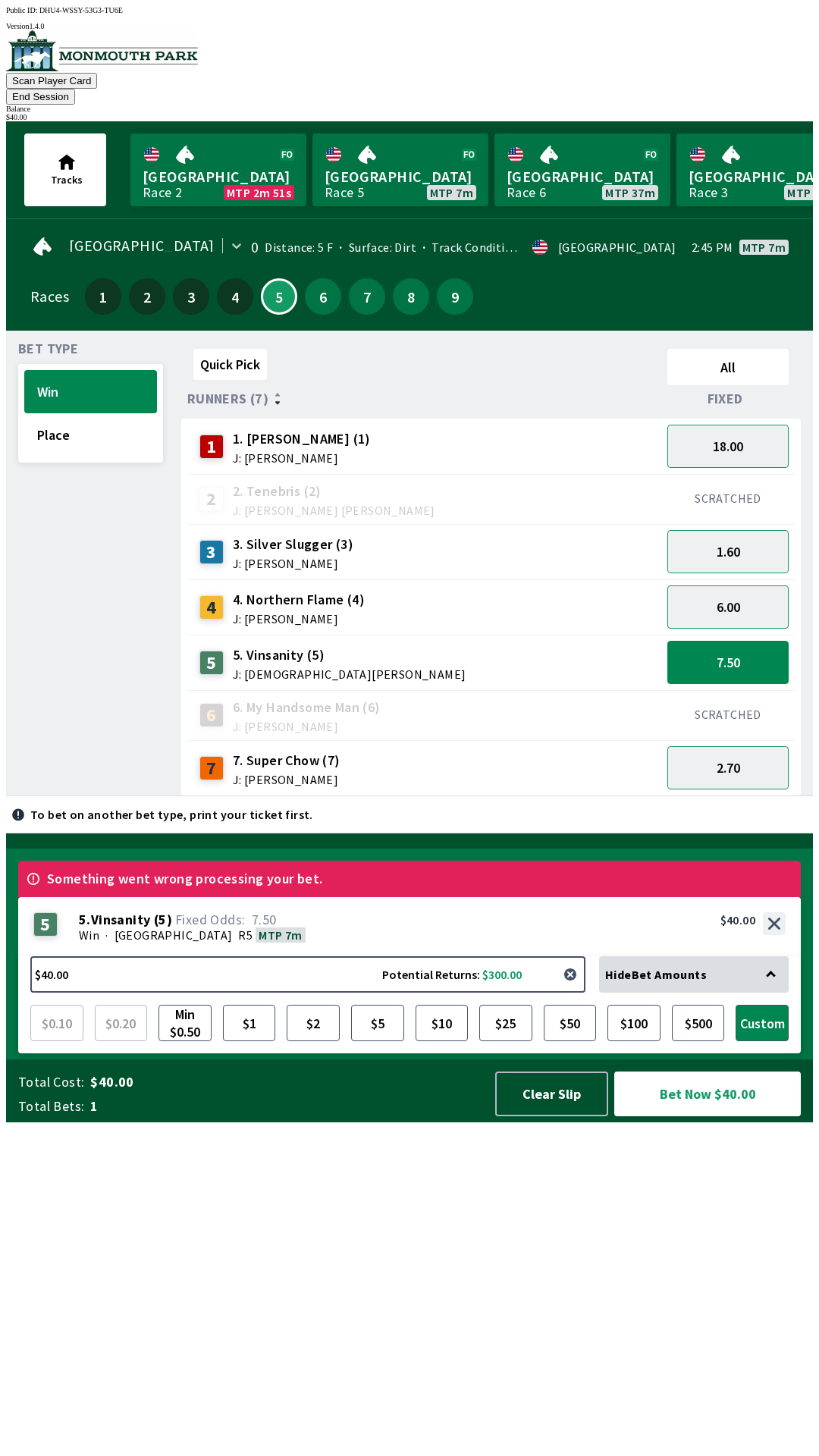
click at [575, 989] on button "button" at bounding box center [570, 974] width 31 height 30
click at [704, 1116] on button "Bet Now $0.50" at bounding box center [707, 1093] width 187 height 45
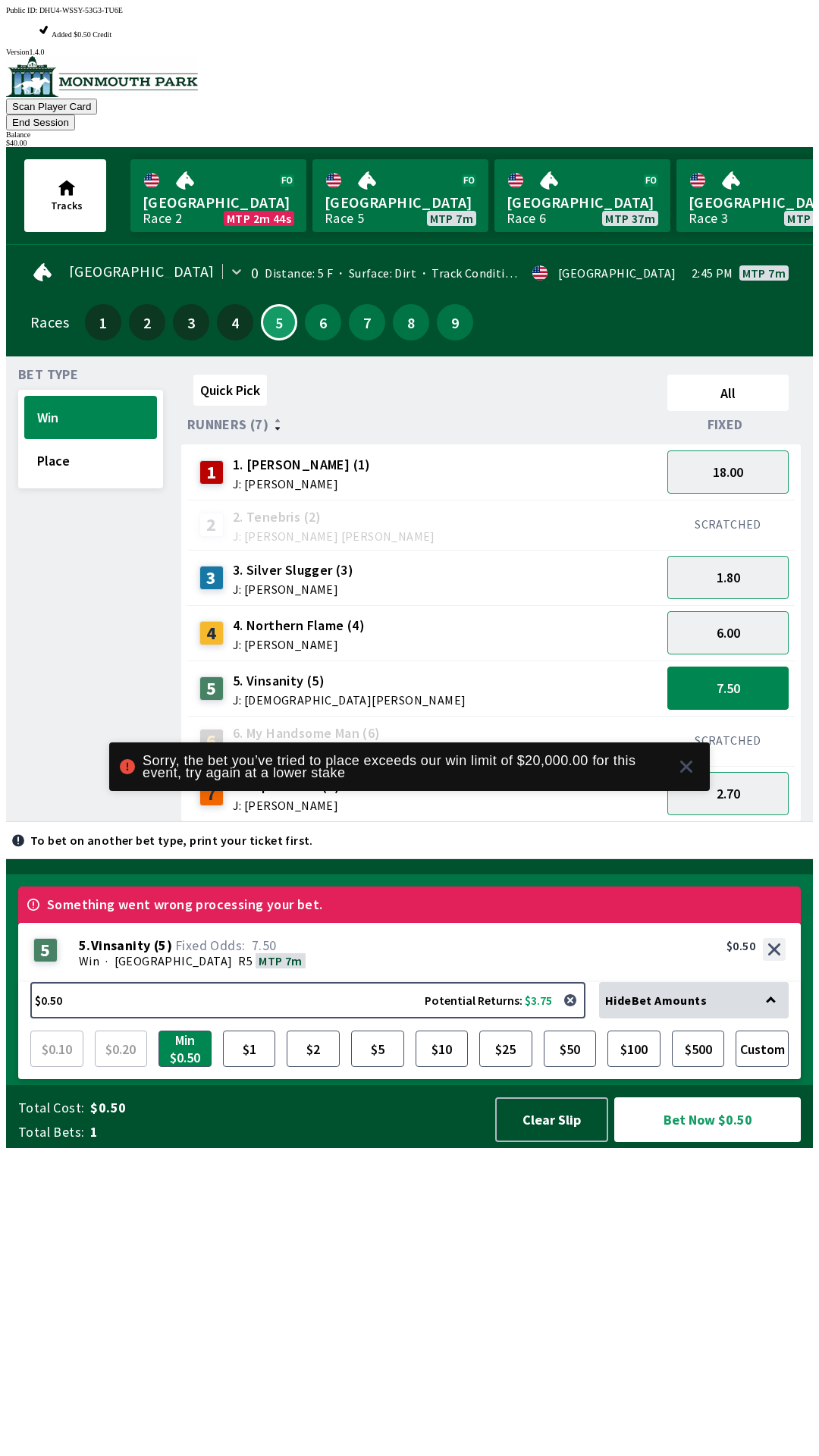
click at [687, 773] on icon at bounding box center [687, 766] width 13 height 13
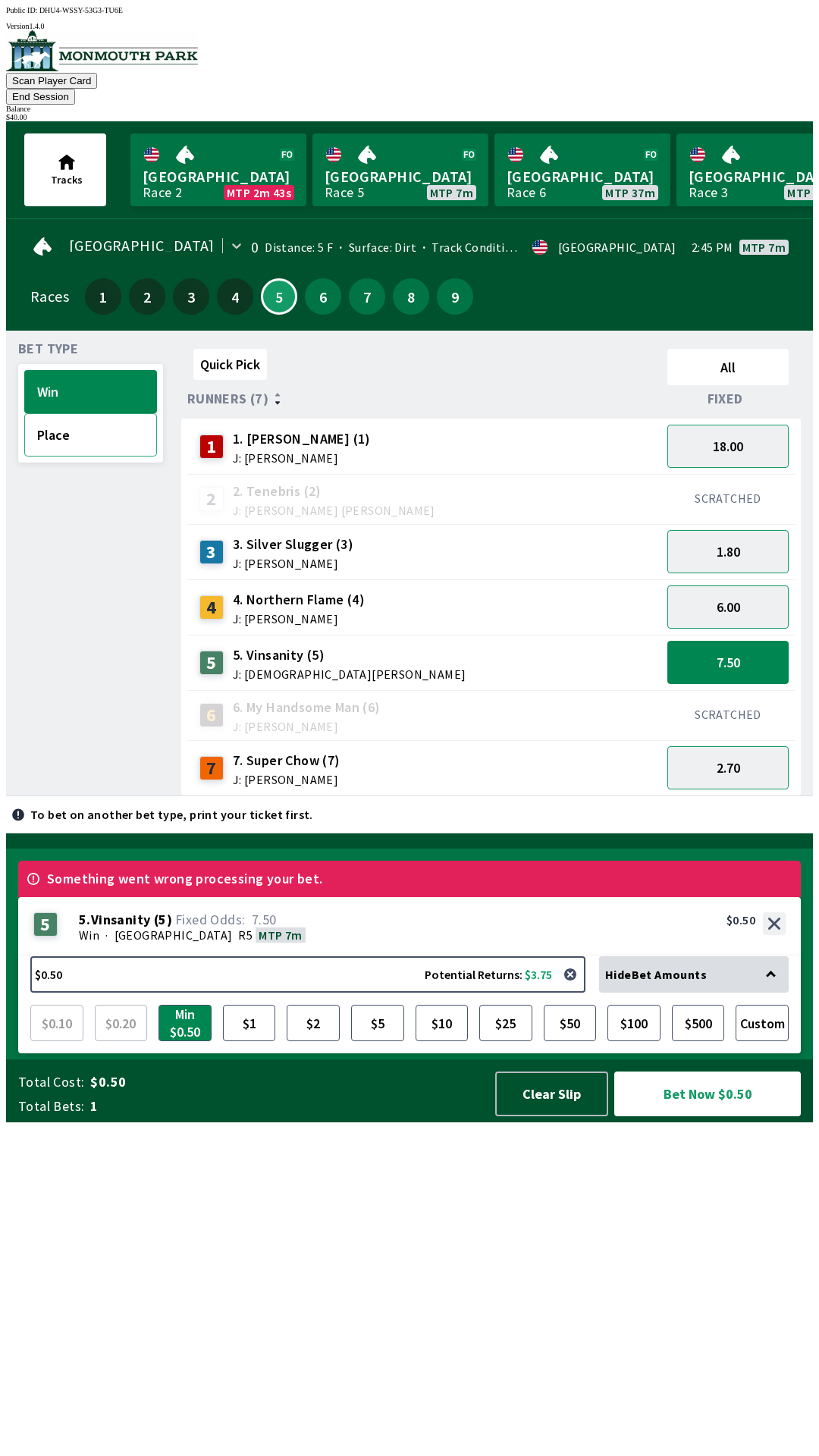
click at [76, 429] on button "Place" at bounding box center [91, 434] width 133 height 43
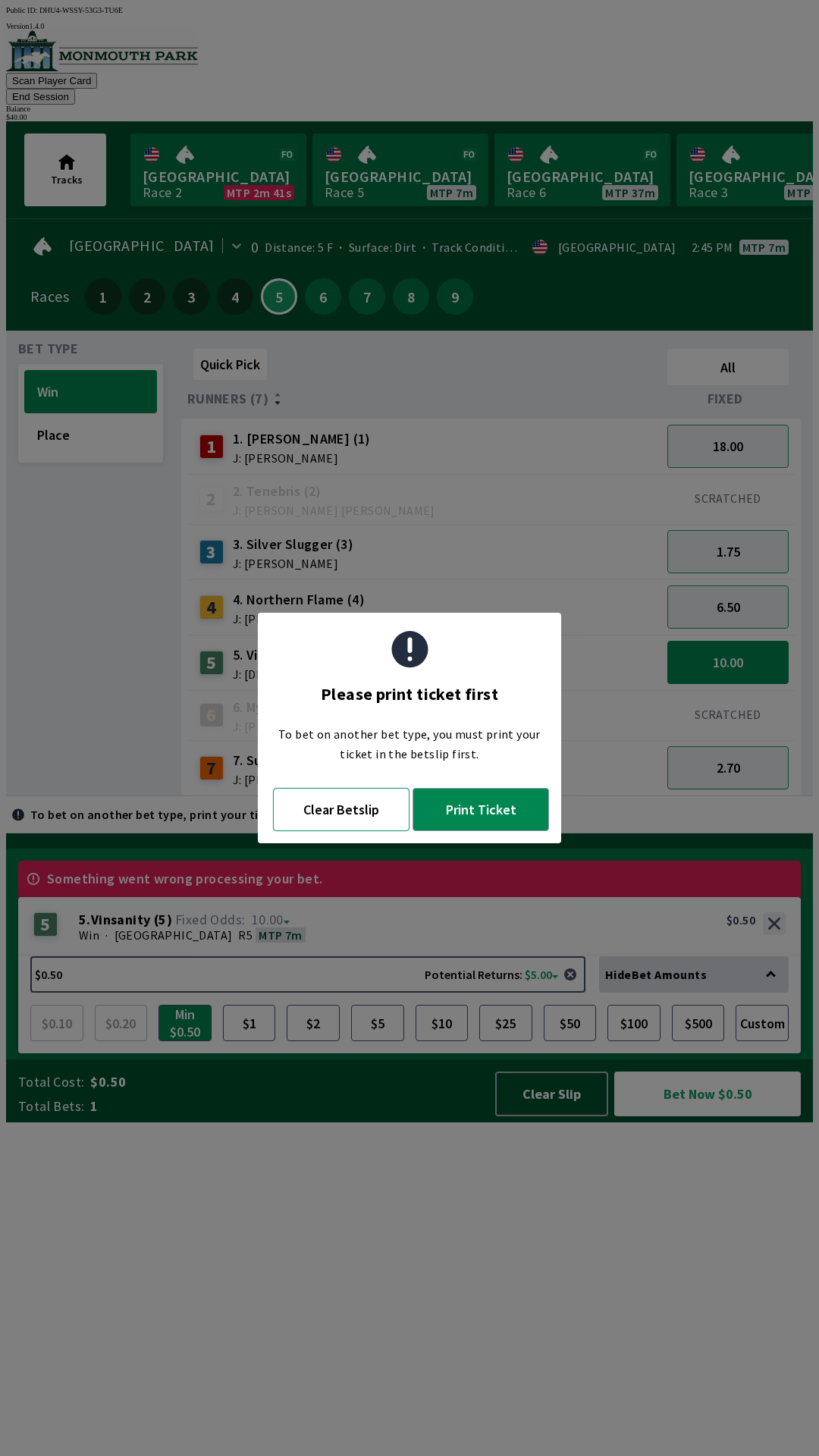
click at [336, 812] on button "Clear Betslip" at bounding box center [341, 809] width 137 height 43
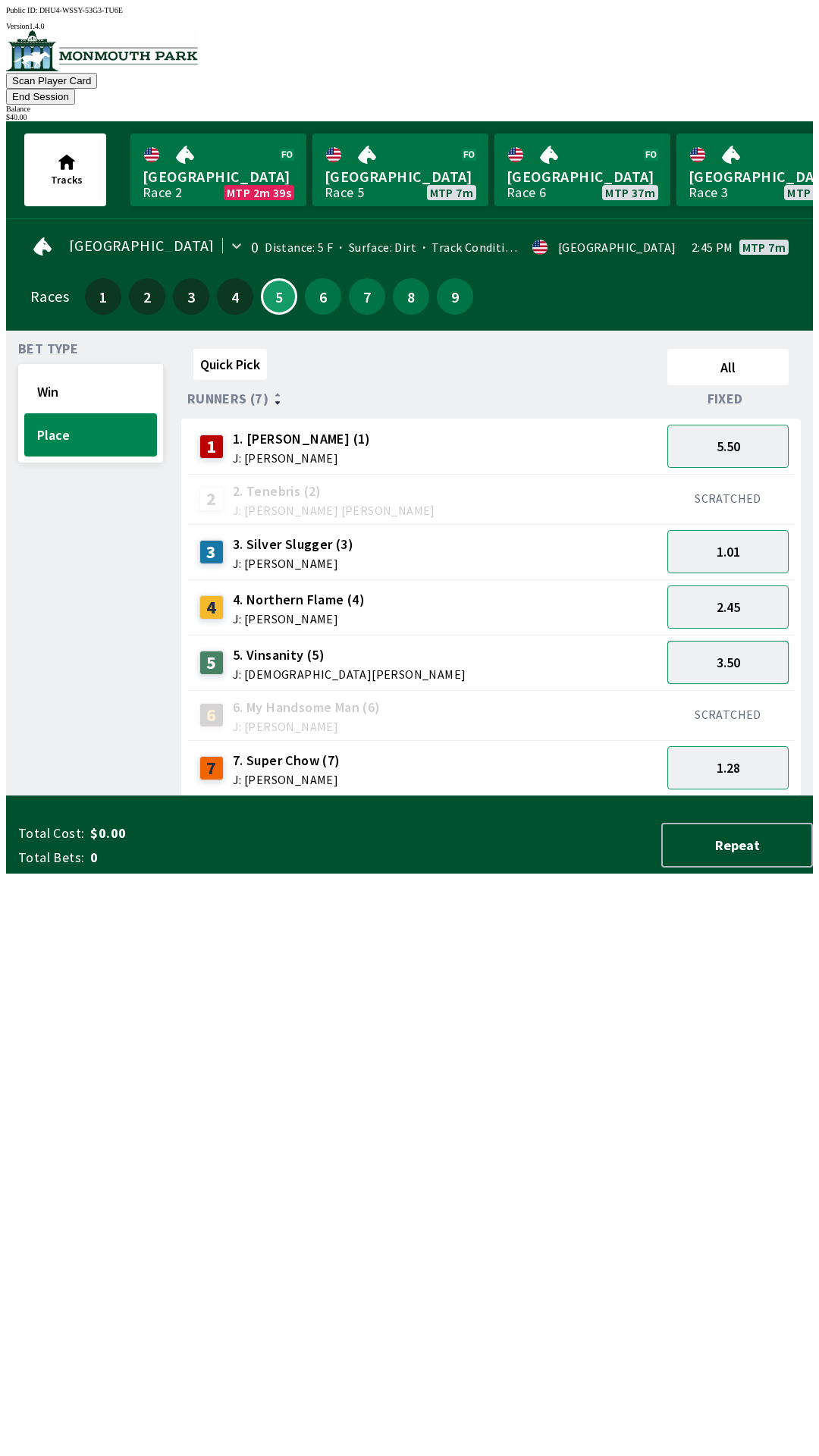
click at [734, 640] on button "3.50" at bounding box center [727, 662] width 121 height 43
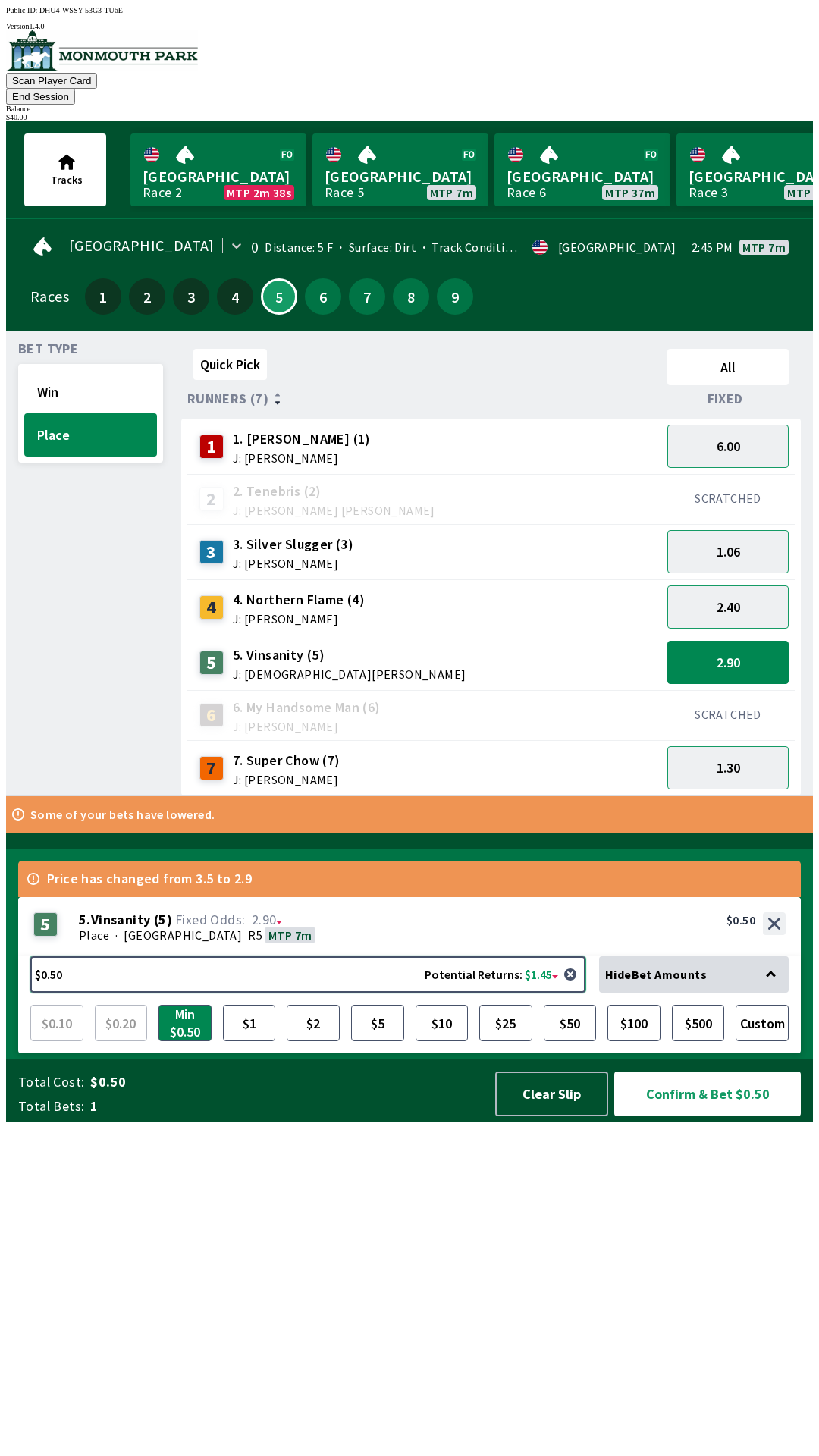
click at [277, 992] on button "$0.50 Potential Returns: $1.45" at bounding box center [308, 974] width 555 height 37
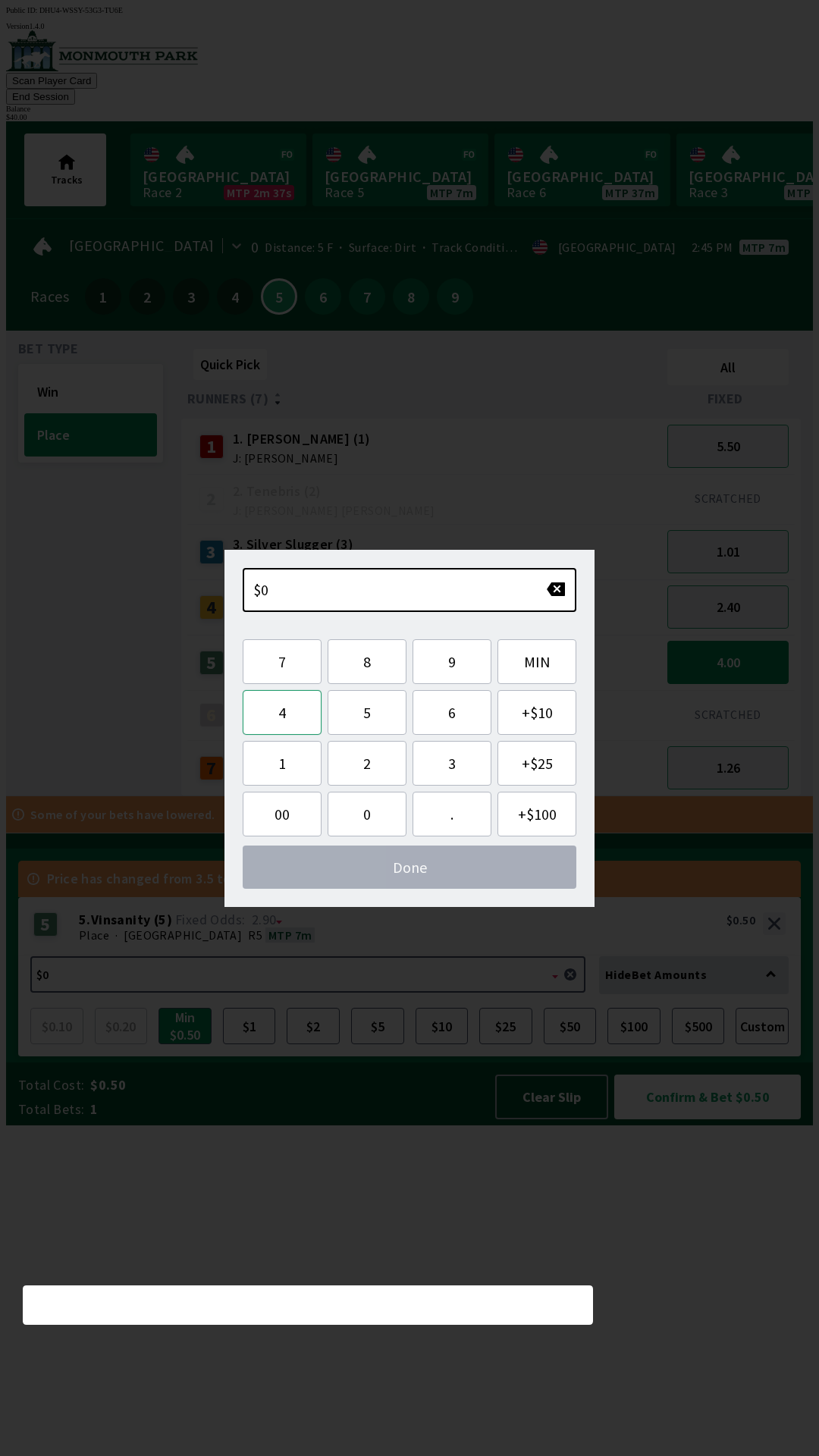
click at [289, 708] on button "4" at bounding box center [282, 712] width 79 height 45
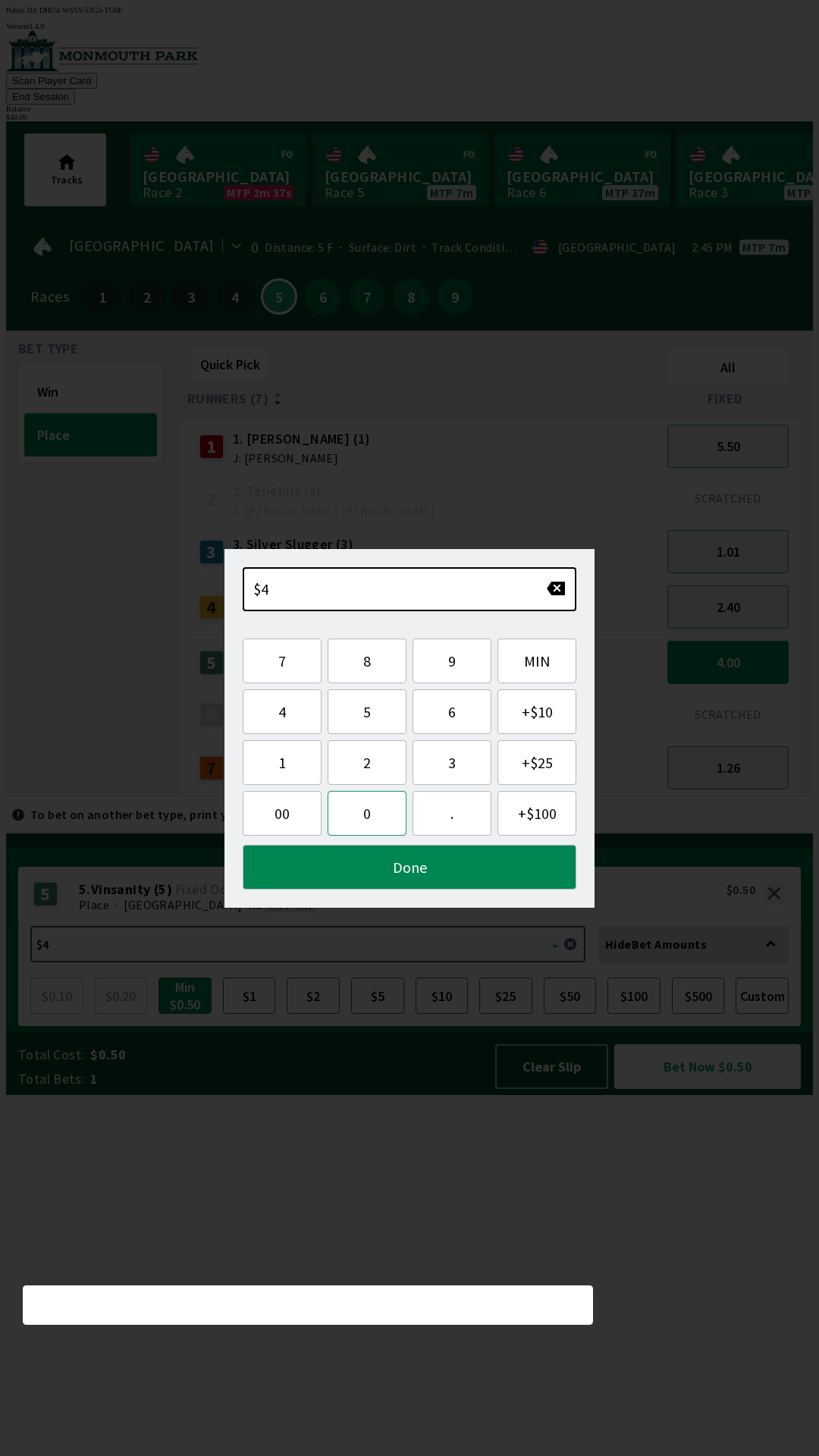
click at [354, 815] on button "0" at bounding box center [367, 812] width 79 height 45
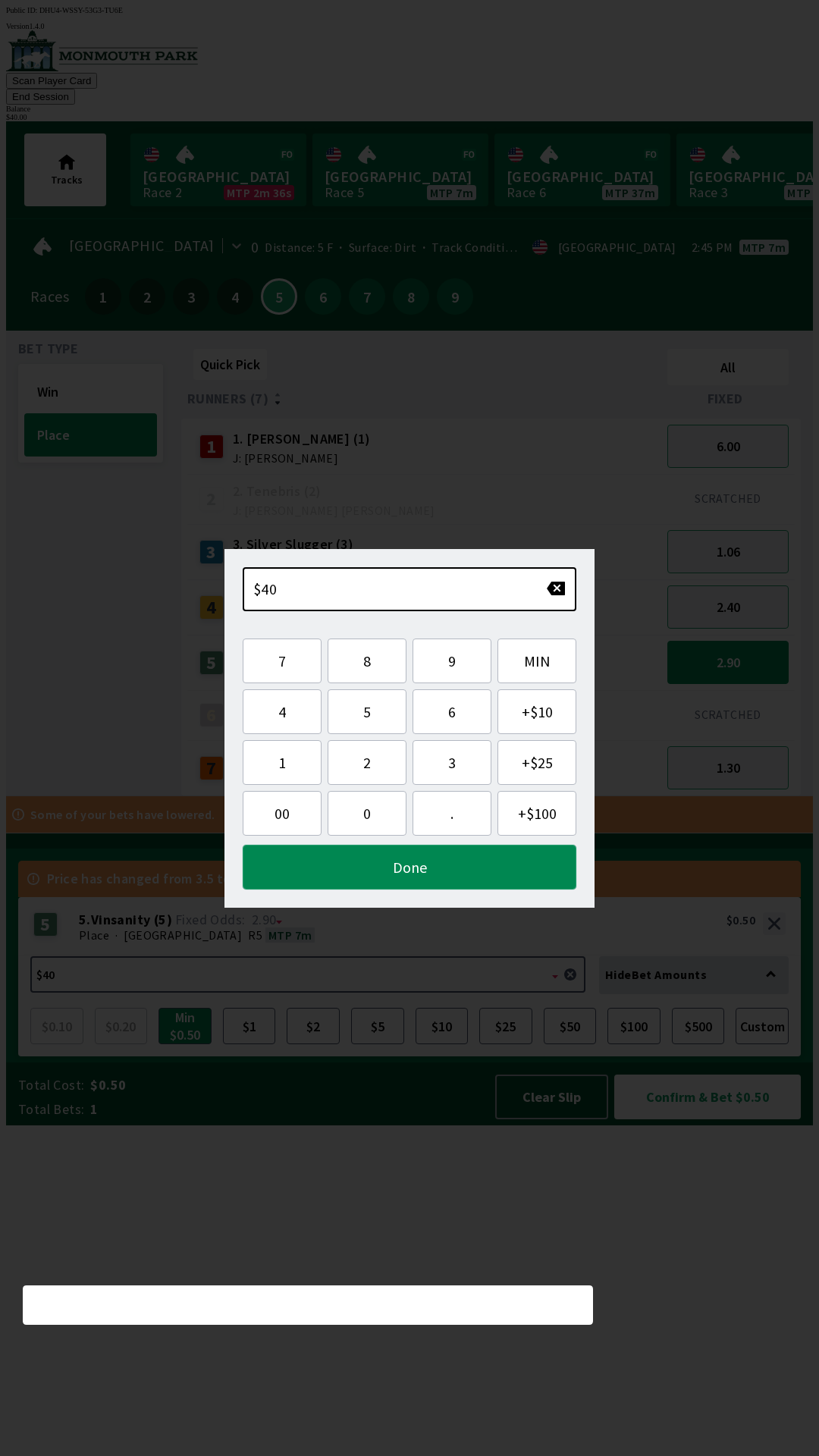
click at [386, 874] on button "Done" at bounding box center [409, 866] width 334 height 45
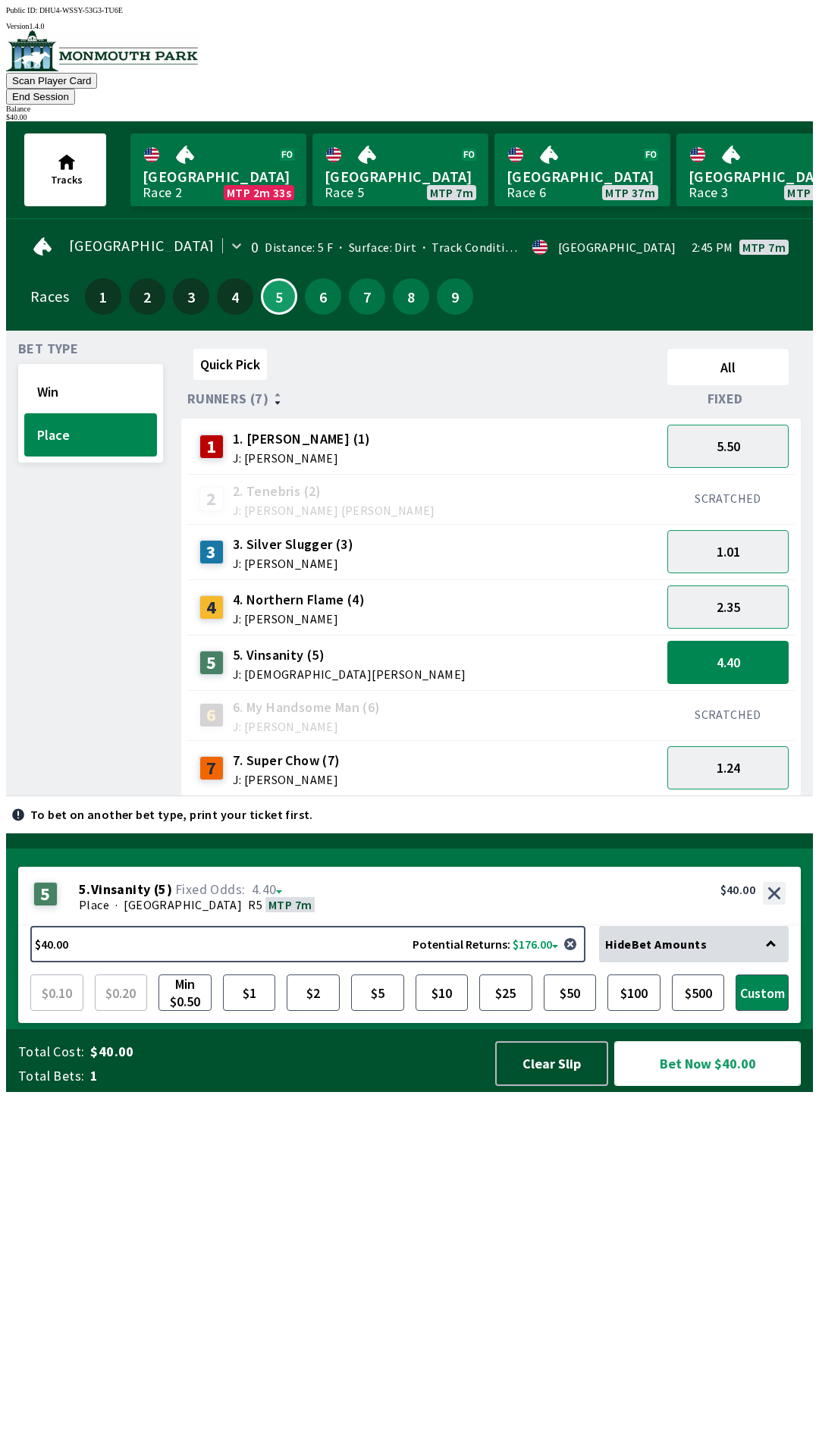
click at [727, 1085] on button "Bet Now $40.00" at bounding box center [707, 1063] width 187 height 45
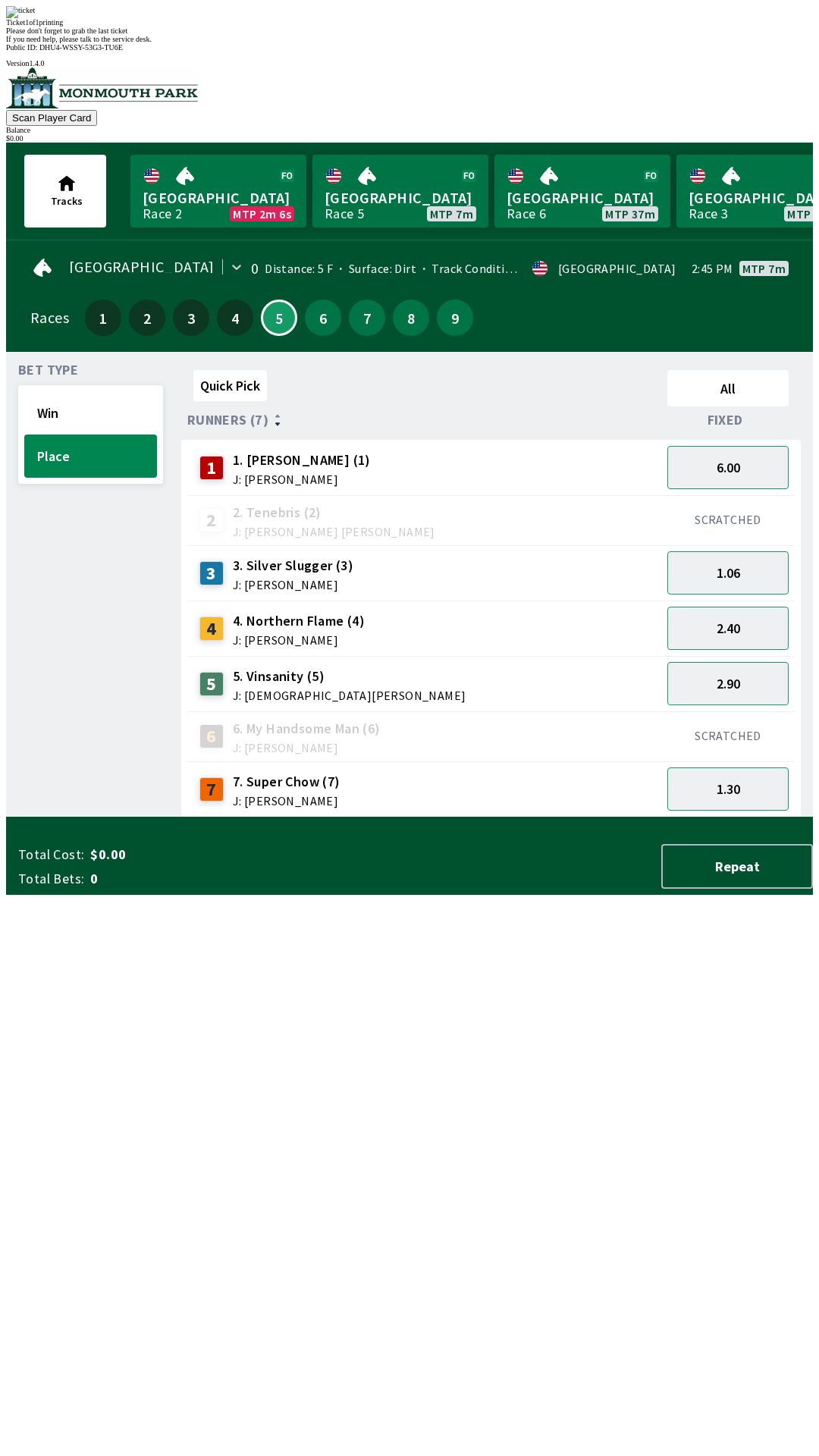
click at [463, 817] on div "Quick Pick All Runners (7) Fixed 1 1. [PERSON_NAME] (1) J: [PERSON_NAME] 6.00 2…" at bounding box center [498, 590] width 632 height 454
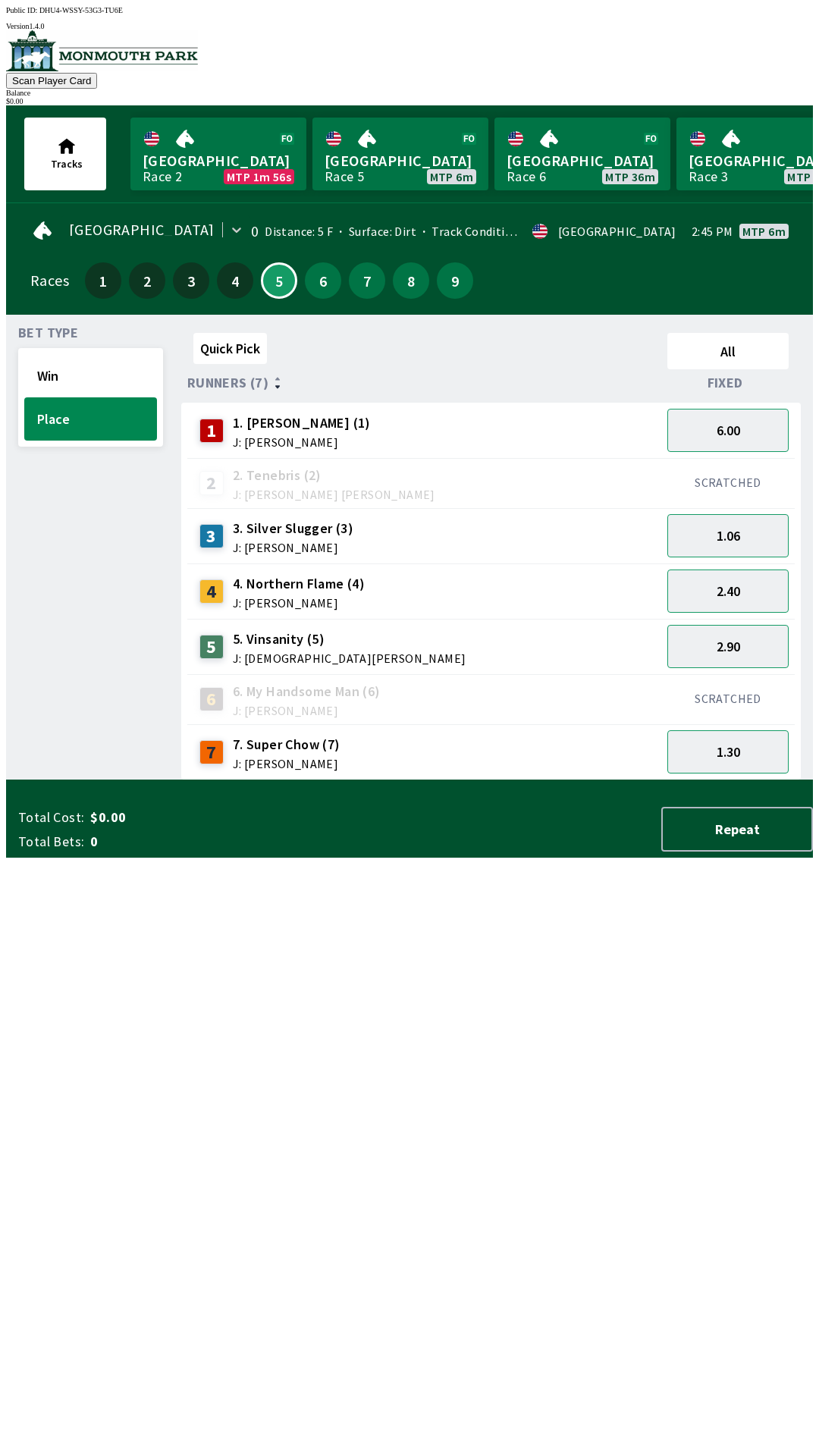
click at [321, 597] on span "J: [PERSON_NAME]" at bounding box center [299, 603] width 132 height 13
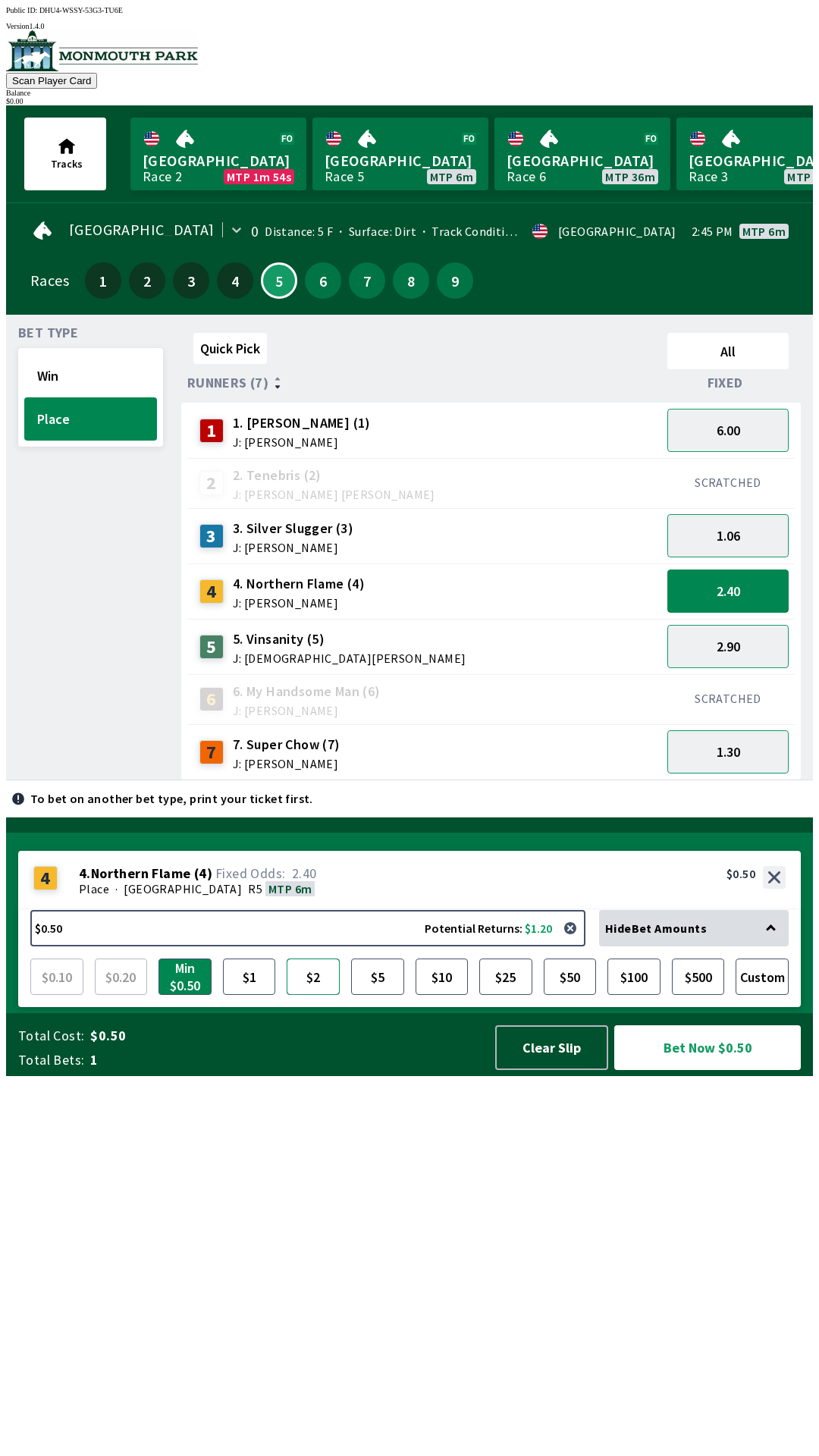
click at [318, 995] on button "$2" at bounding box center [313, 976] width 53 height 37
click at [292, 546] on div "3 3. Silver Slugger (3) J: [PERSON_NAME]" at bounding box center [424, 536] width 474 height 56
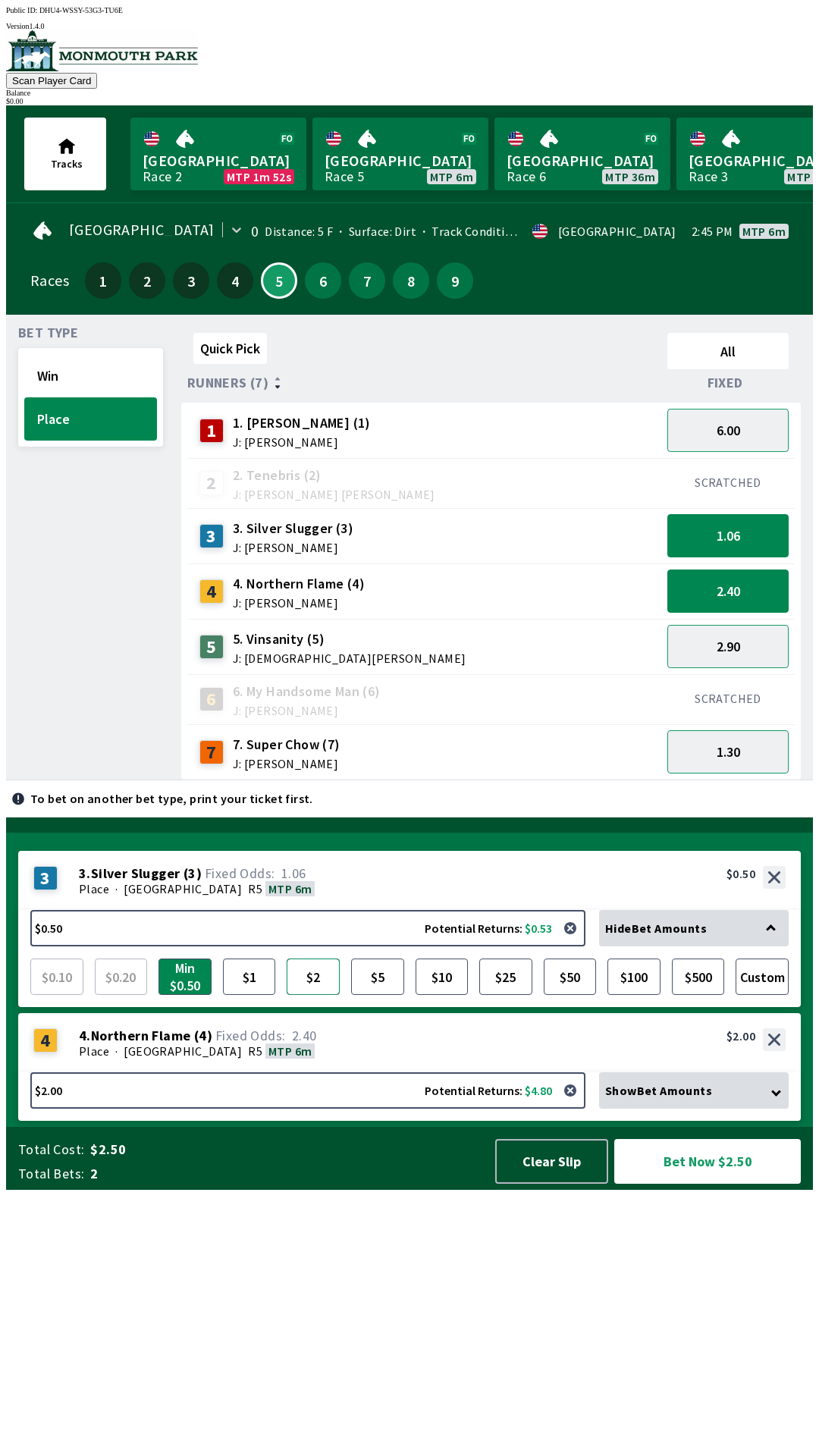
click at [307, 995] on button "$2" at bounding box center [313, 976] width 53 height 37
click at [273, 414] on span "1. [PERSON_NAME] (1)" at bounding box center [302, 422] width 138 height 20
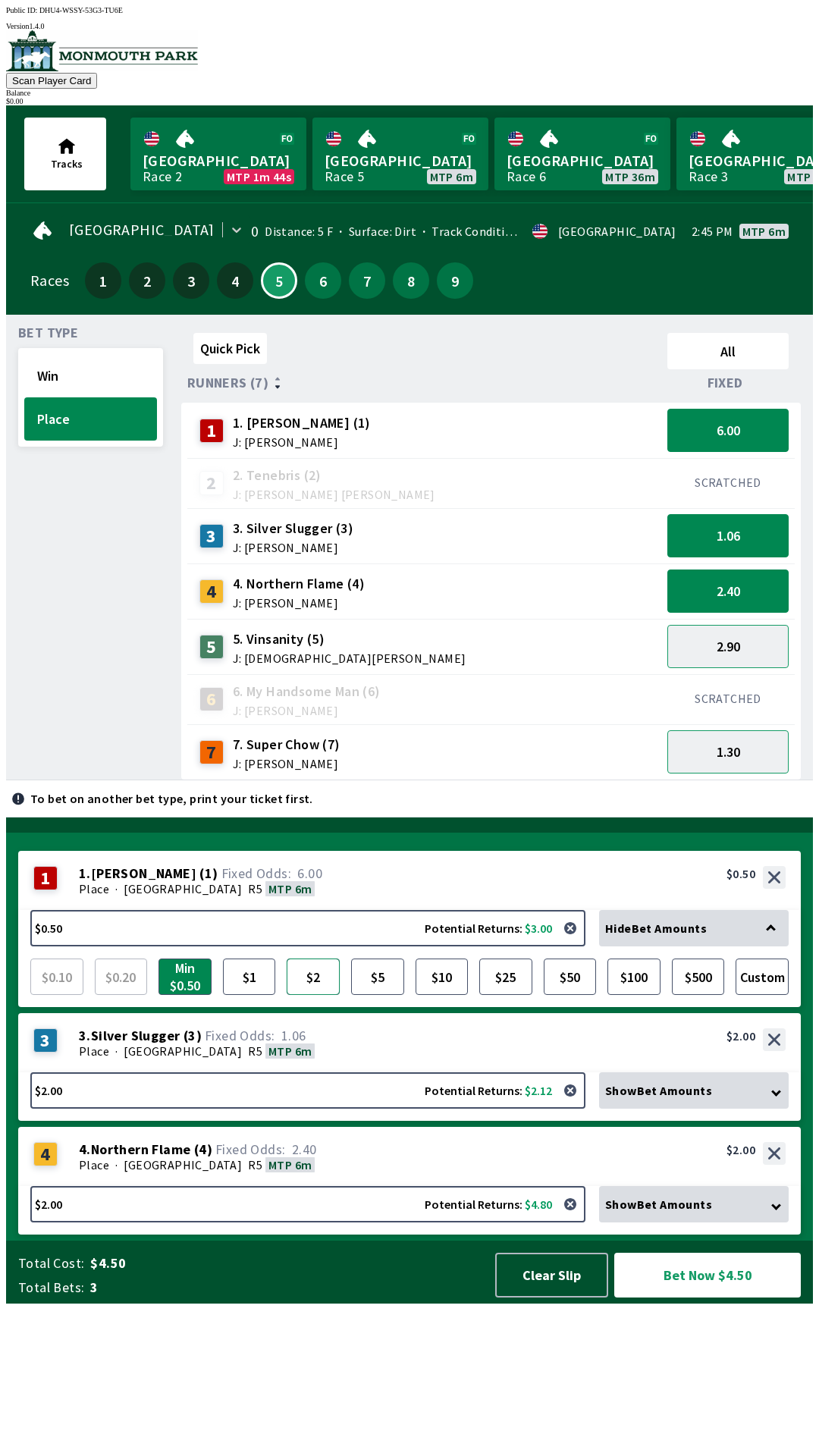
click at [314, 995] on button "$2" at bounding box center [313, 976] width 53 height 37
click at [699, 1297] on button "Bet Now $6.00" at bounding box center [707, 1275] width 187 height 45
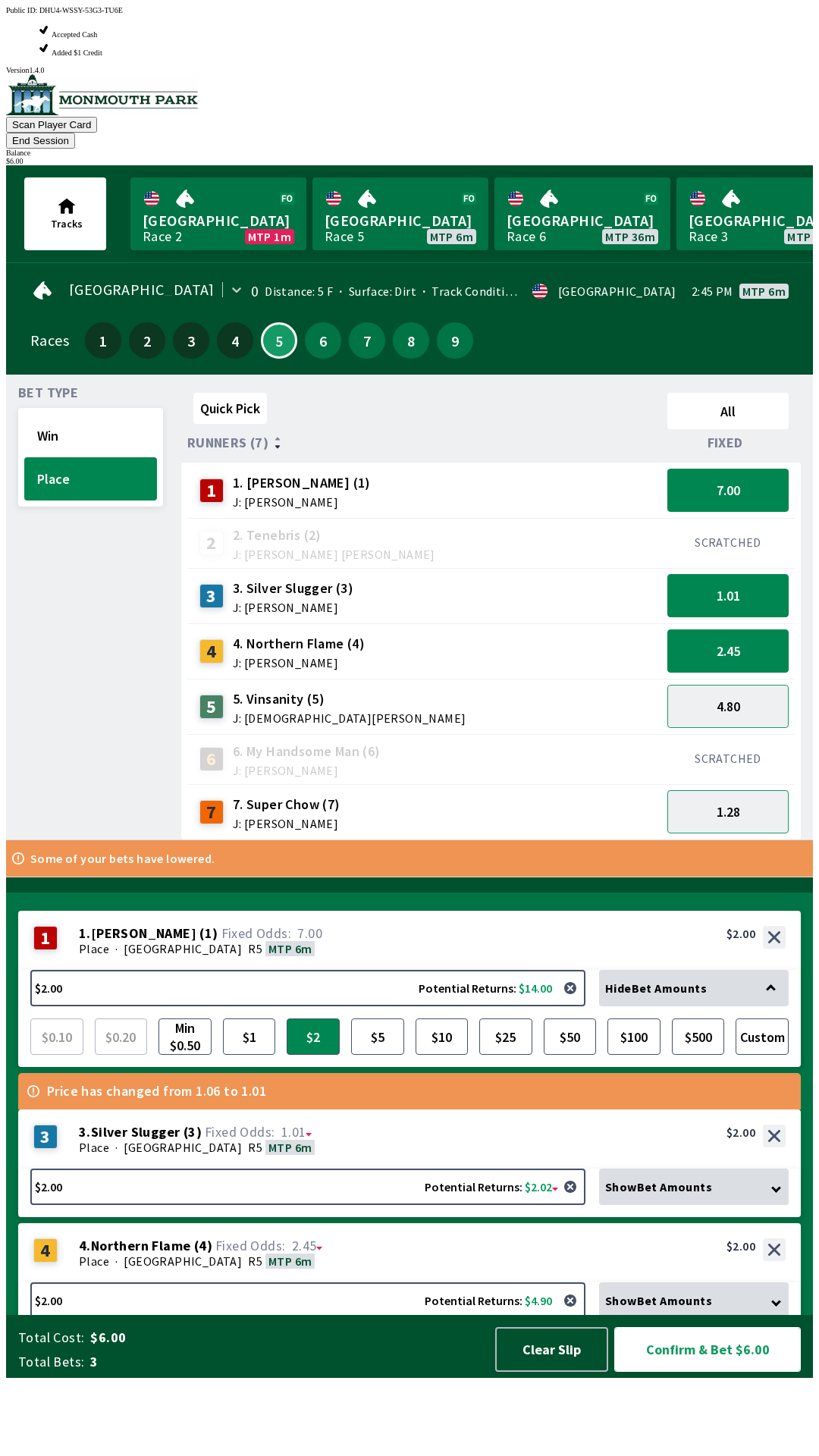
click at [714, 1372] on button "Confirm & Bet $6.00" at bounding box center [707, 1349] width 187 height 45
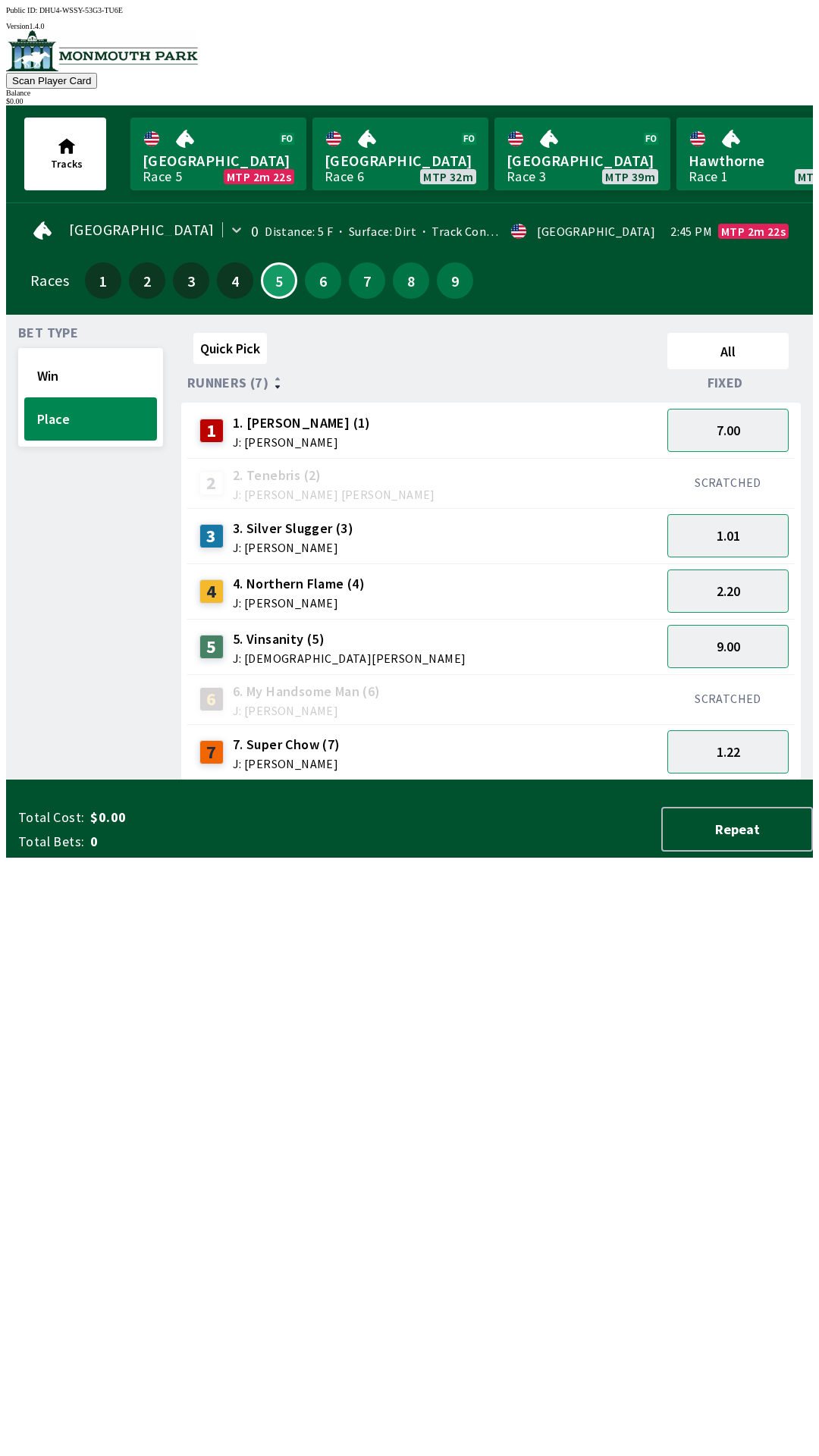
click at [6, 506] on div "Bet Type Win Place Quick Pick All Runners (7) Fixed 1 1. [PERSON_NAME] (1) J: […" at bounding box center [410, 547] width 807 height 465
click at [6, 511] on div "Bet Type Win Place Quick Pick All Runners (7) Fixed 1 1. [PERSON_NAME] (1) J: […" at bounding box center [410, 547] width 807 height 465
click at [735, 852] on button "Repeat" at bounding box center [737, 829] width 152 height 45
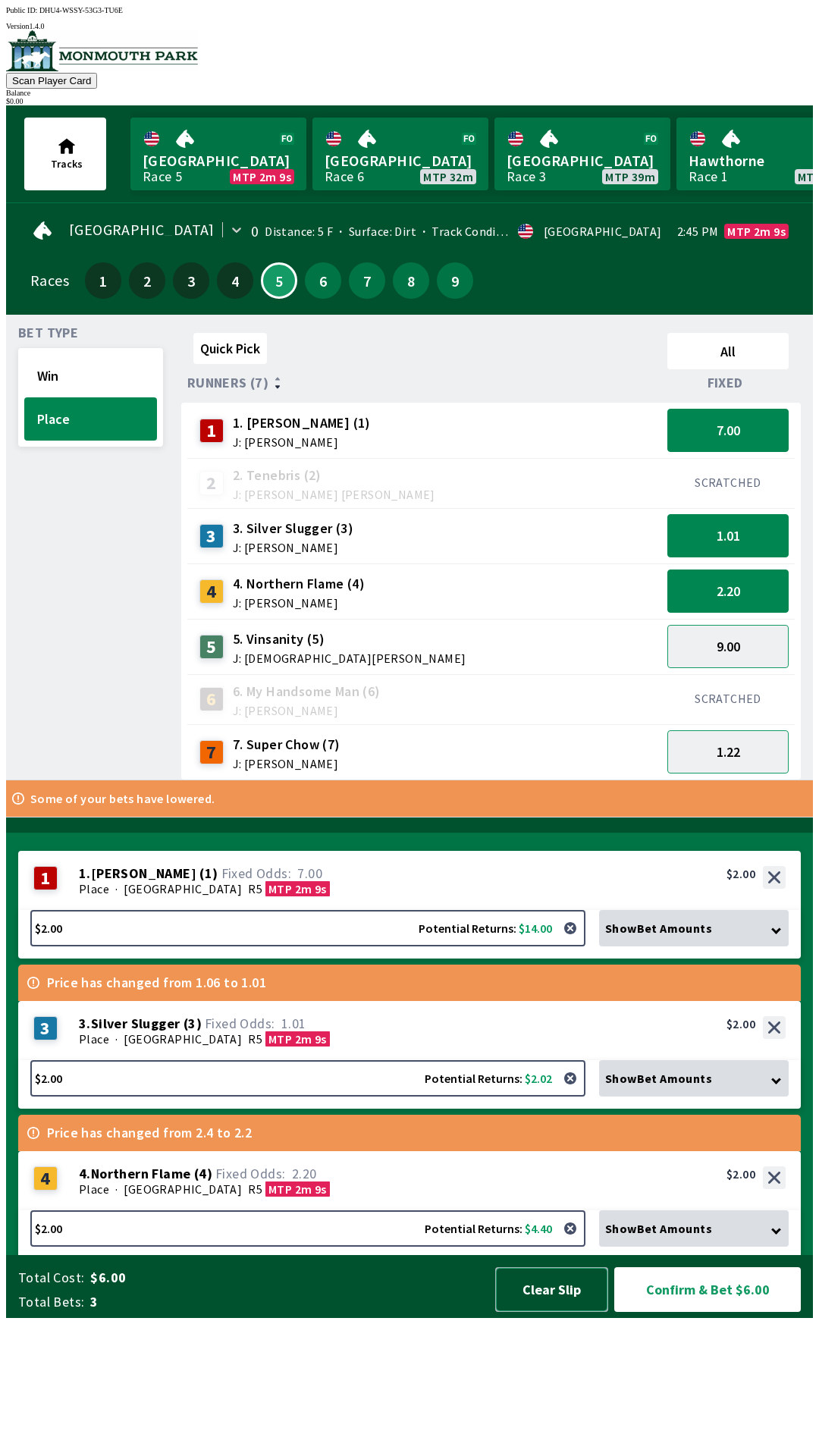
click at [535, 1311] on button "Clear Slip" at bounding box center [551, 1289] width 113 height 45
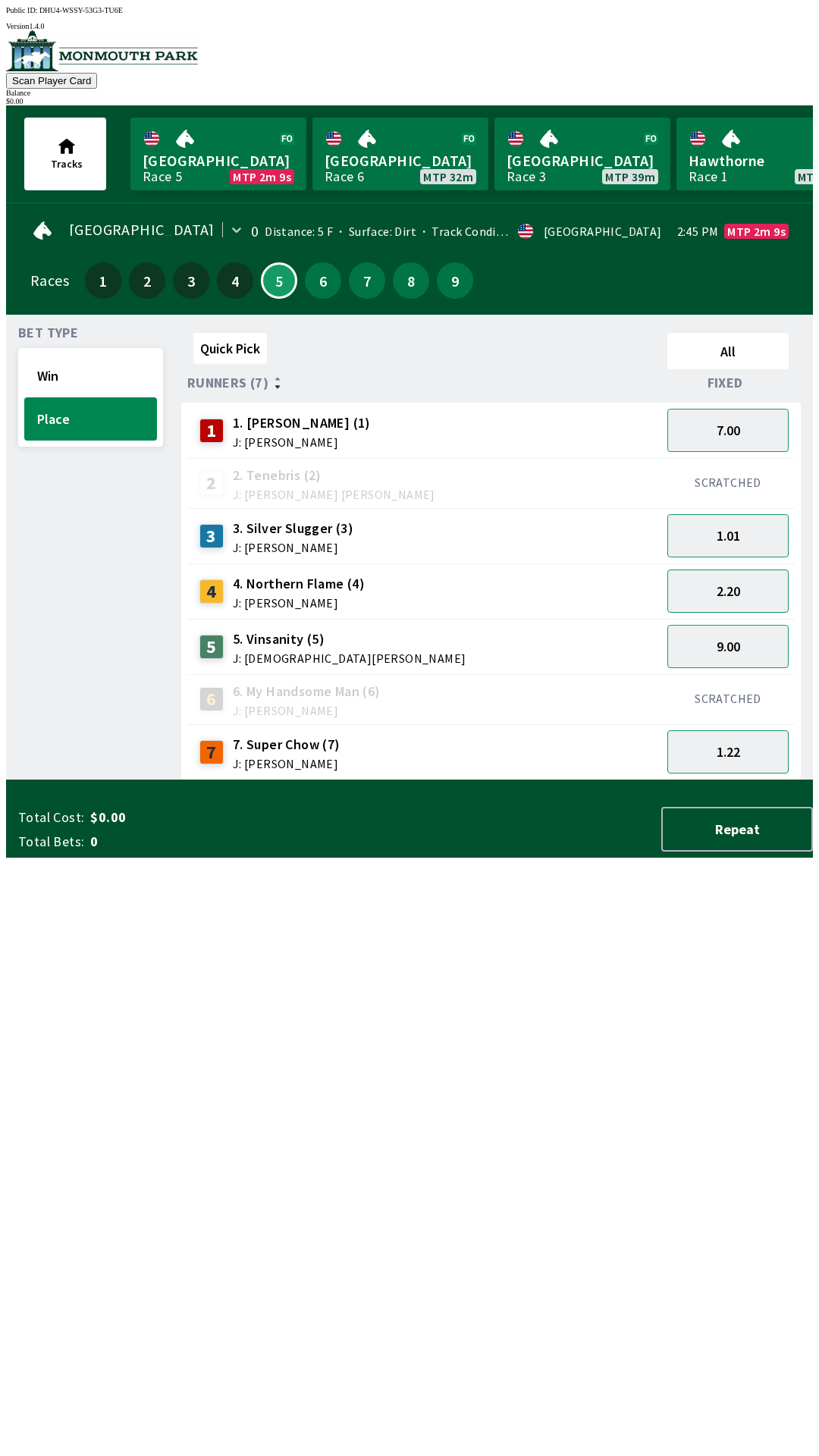
click at [552, 852] on div "Total Cost: $0.00 Total Bets: 0 Repeat" at bounding box center [415, 829] width 795 height 45
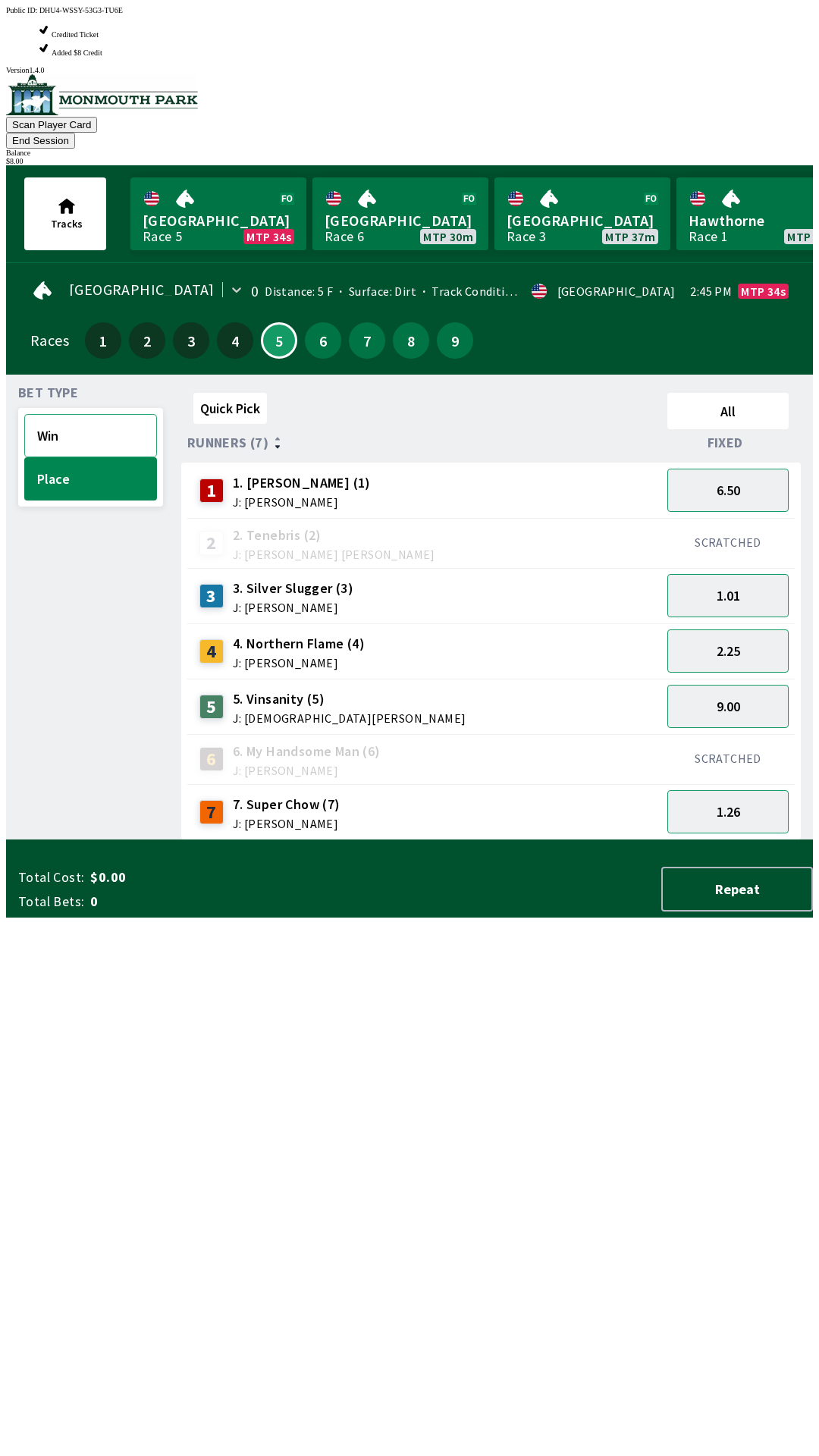
click at [98, 414] on button "Win" at bounding box center [91, 435] width 133 height 43
click at [111, 414] on button "Win" at bounding box center [91, 435] width 133 height 43
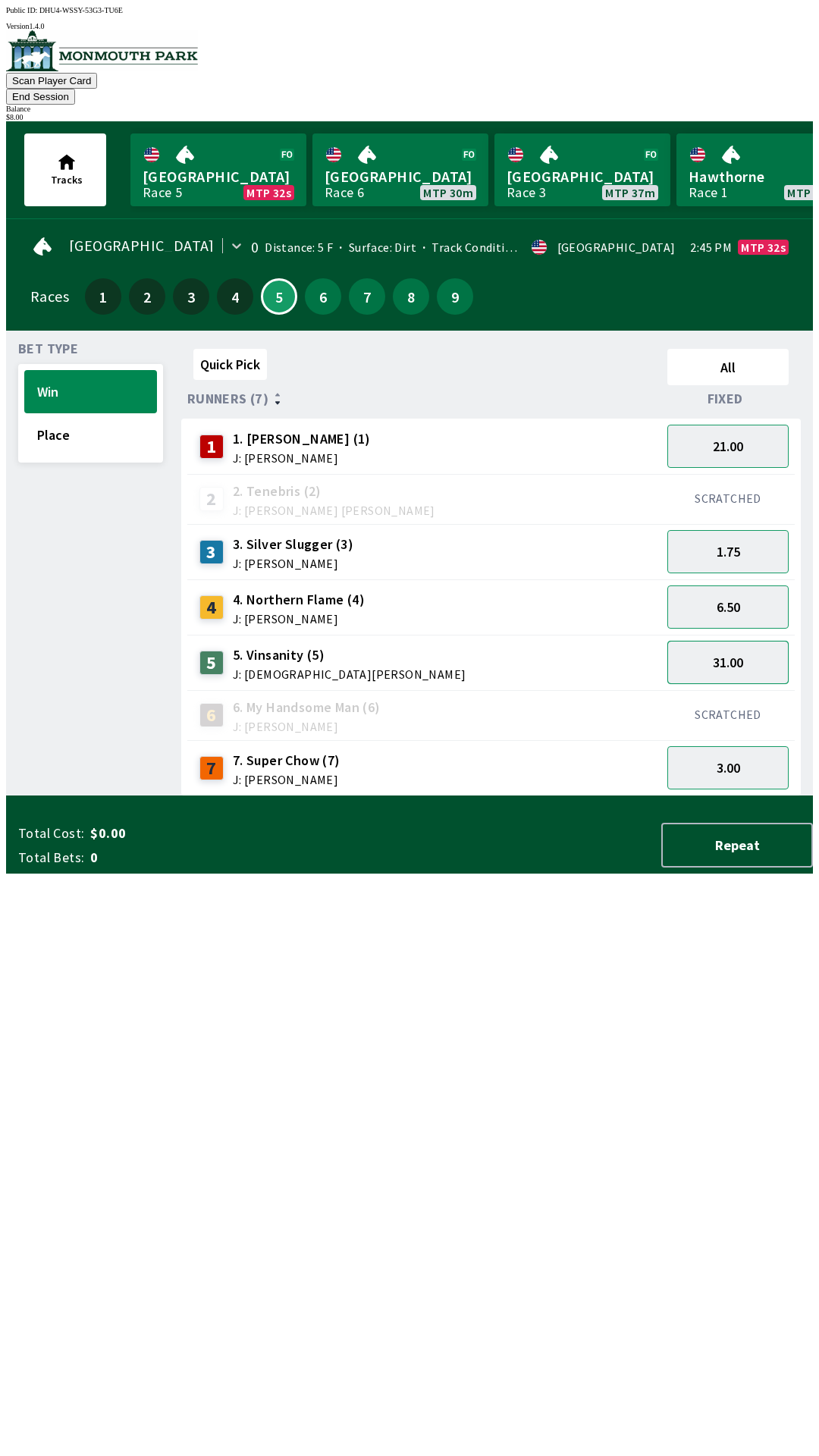
click at [746, 642] on button "31.00" at bounding box center [727, 662] width 121 height 43
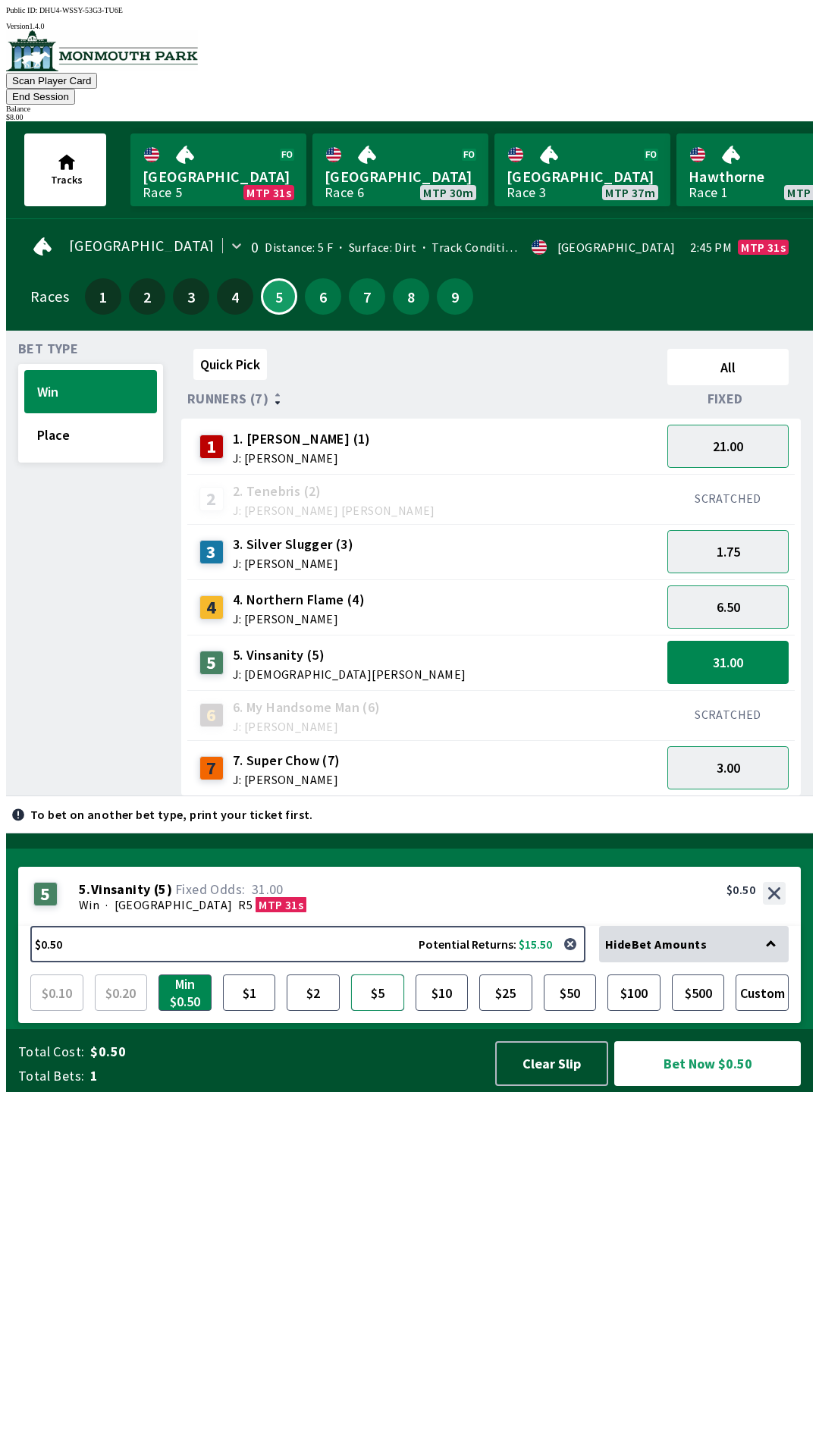
click at [386, 1010] on button "$5" at bounding box center [378, 992] width 53 height 37
click at [699, 1085] on button "Bet Now $5.00" at bounding box center [707, 1063] width 187 height 45
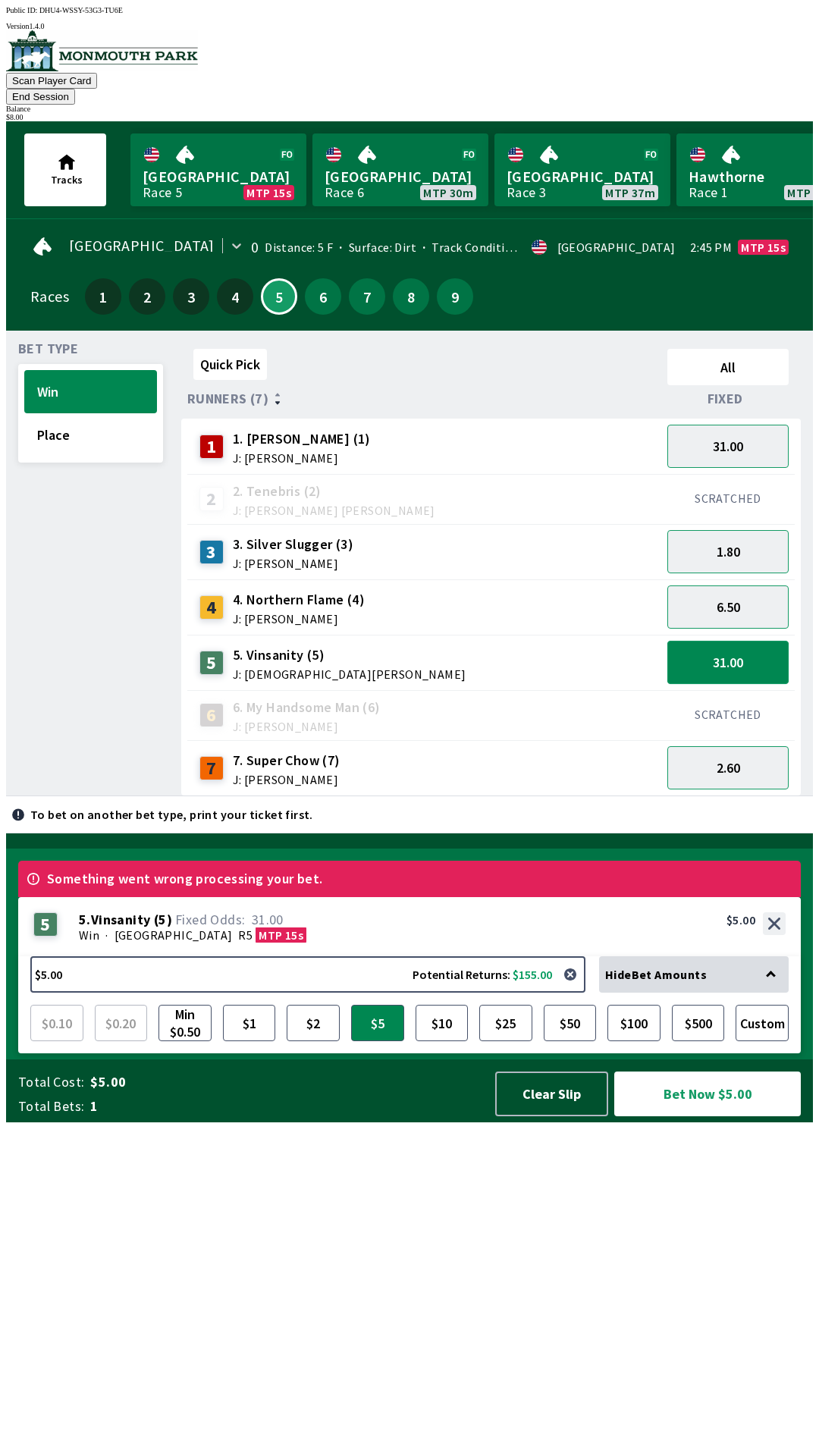
click at [755, 649] on button "31.00" at bounding box center [727, 662] width 121 height 43
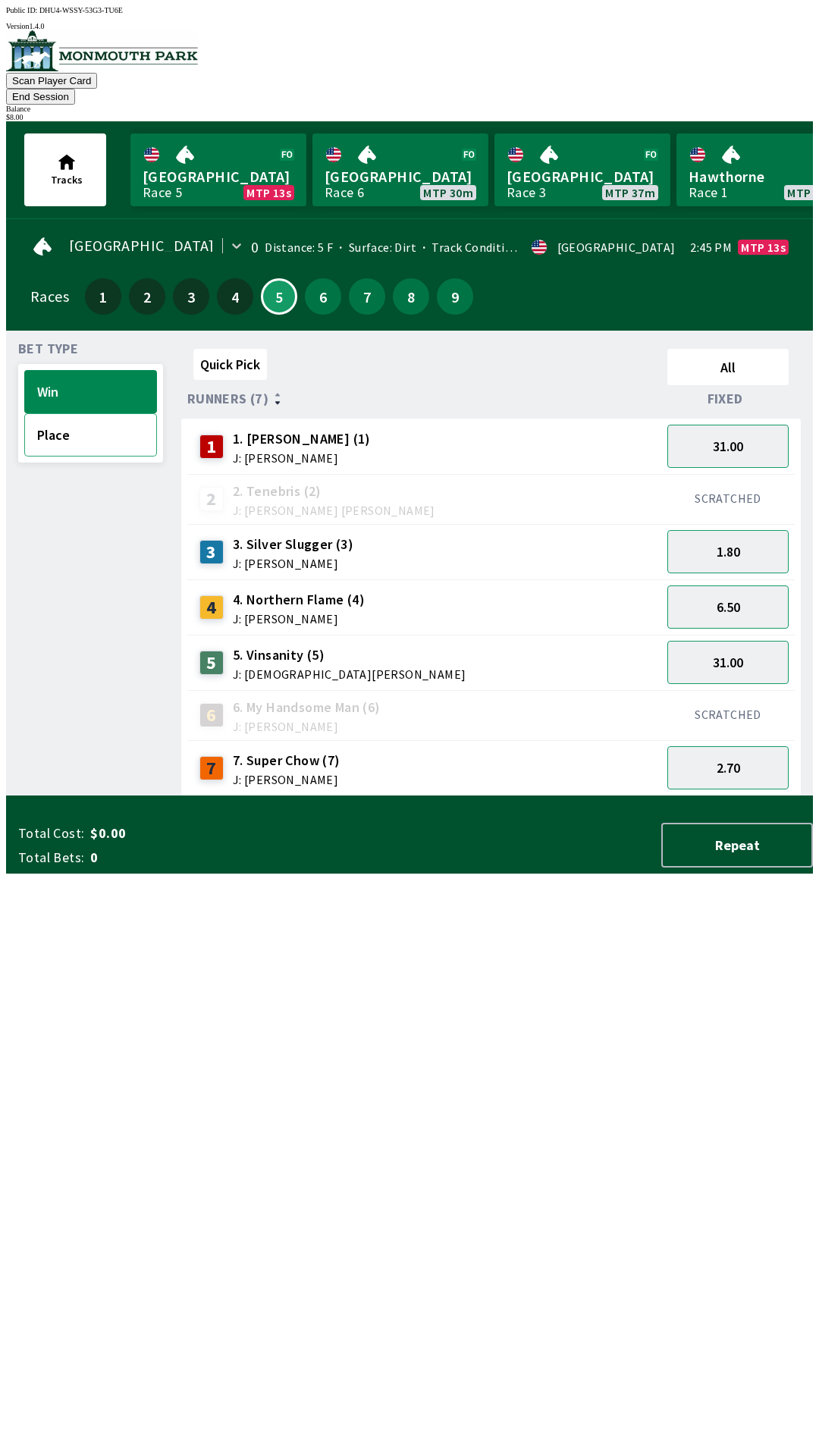
click at [99, 429] on button "Place" at bounding box center [91, 434] width 133 height 43
click at [771, 650] on button "8.50" at bounding box center [727, 662] width 121 height 43
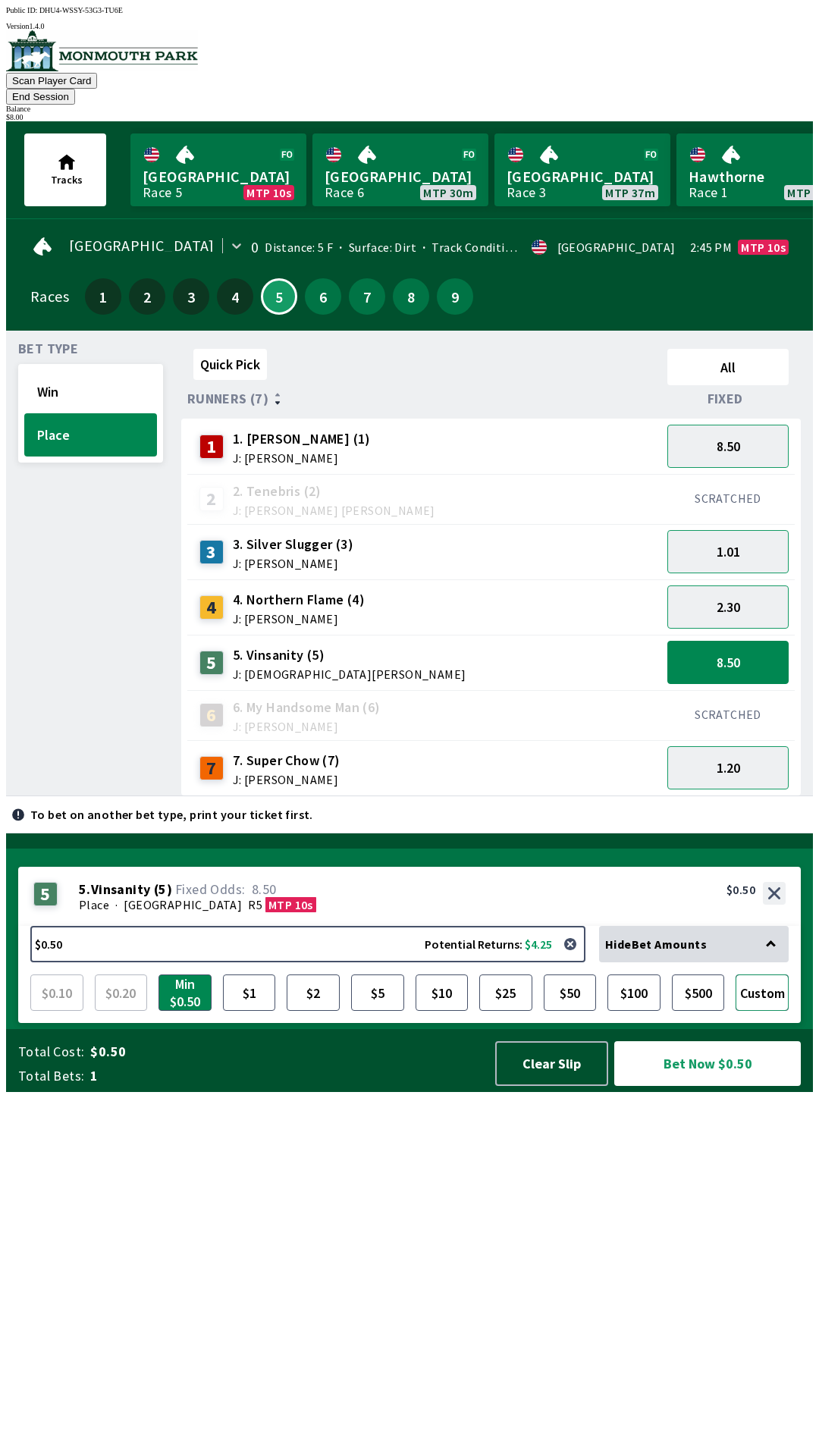
click at [771, 1010] on button "Custom" at bounding box center [762, 992] width 53 height 37
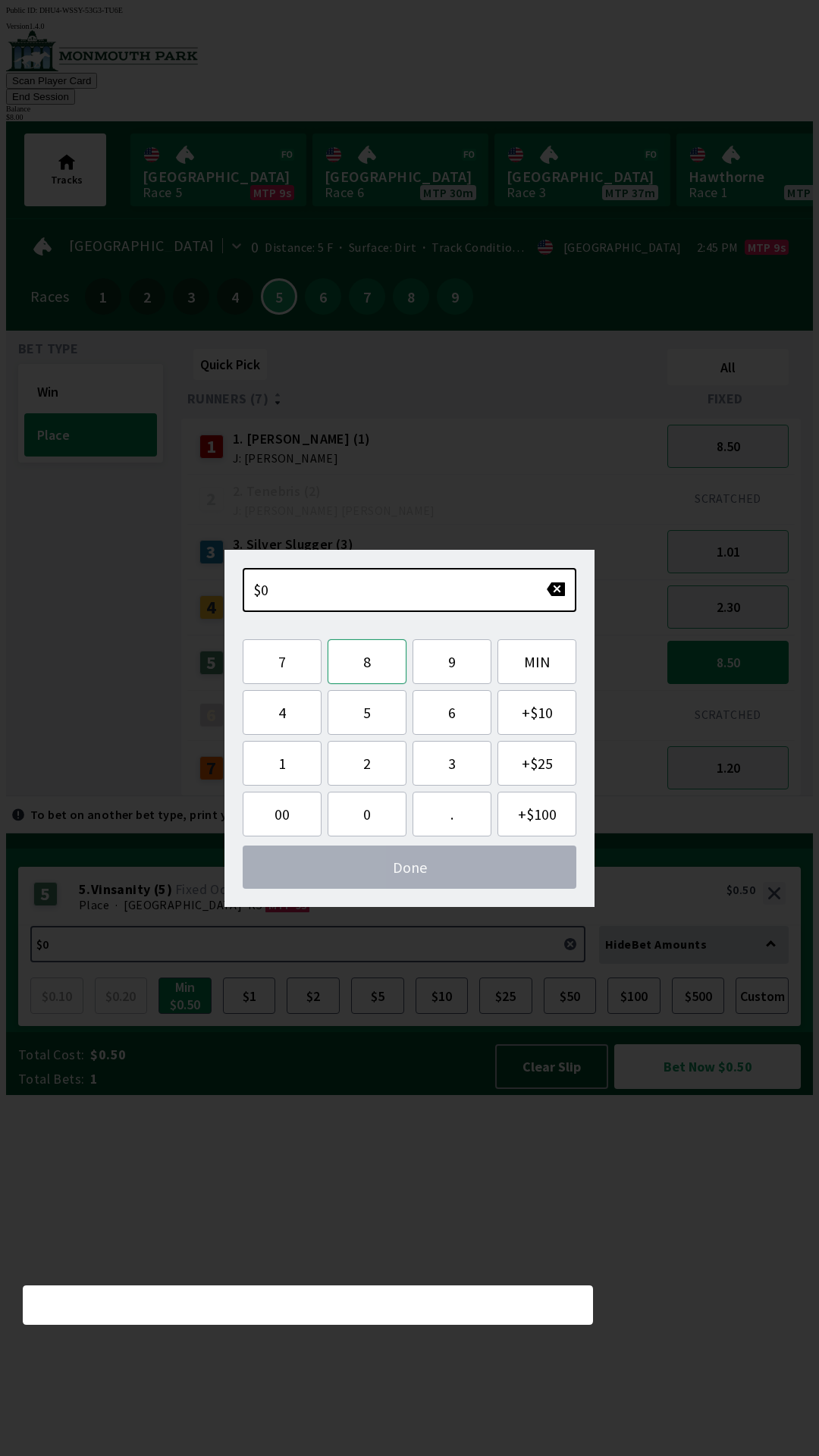
click at [362, 663] on button "8" at bounding box center [367, 661] width 79 height 45
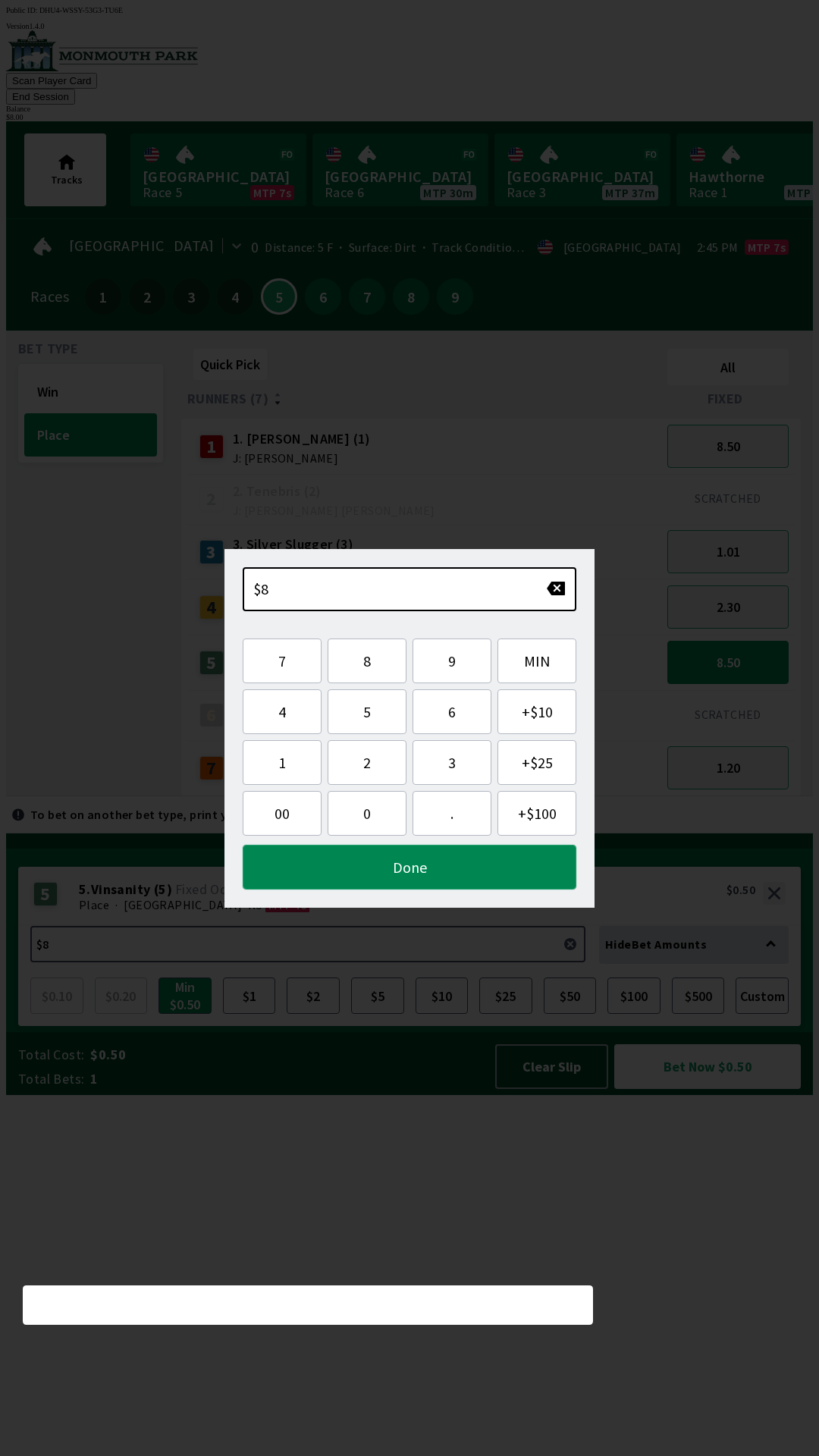
click at [528, 859] on button "Done" at bounding box center [409, 866] width 334 height 45
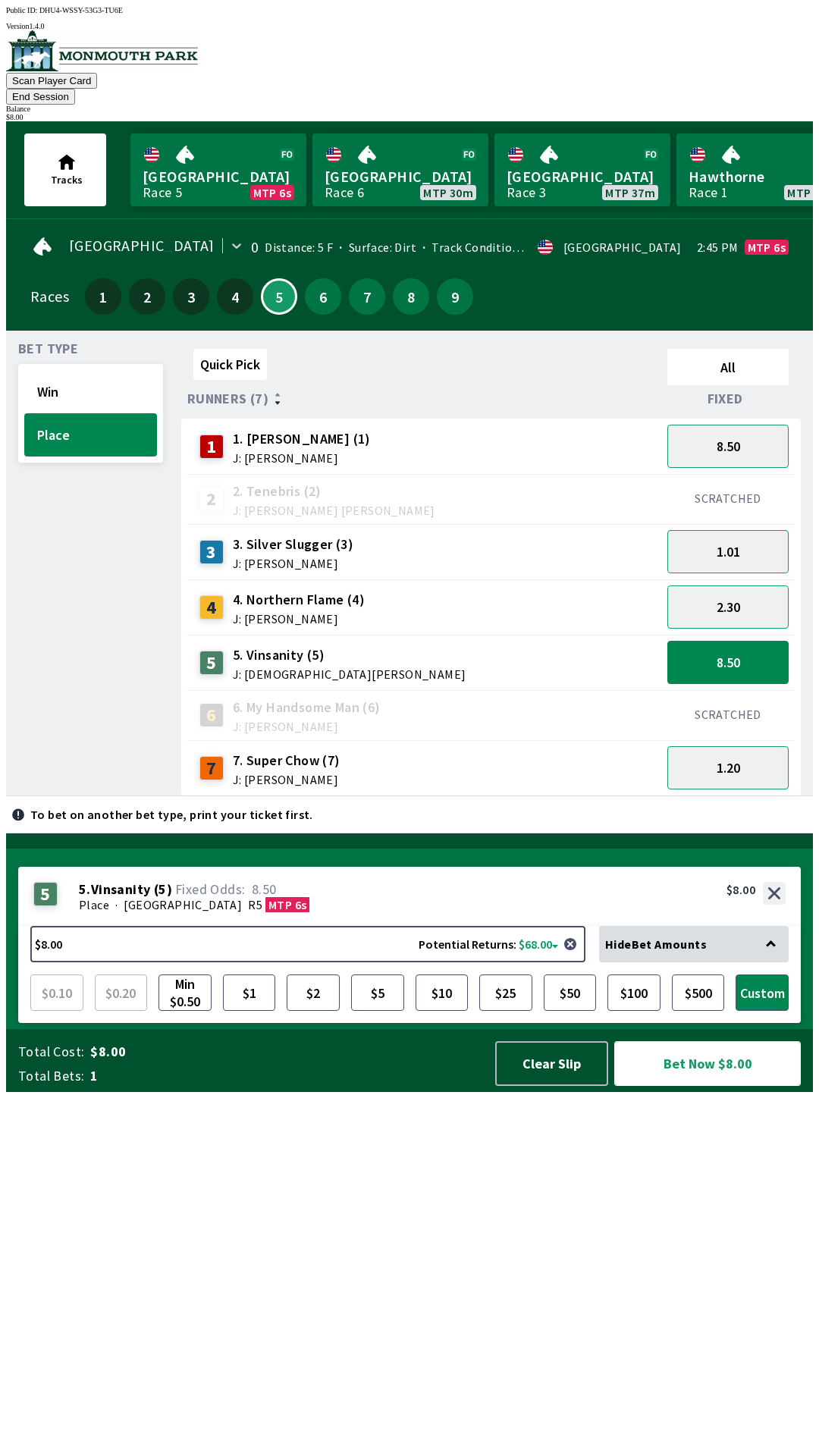
click at [717, 1085] on button "Bet Now $8.00" at bounding box center [707, 1063] width 187 height 45
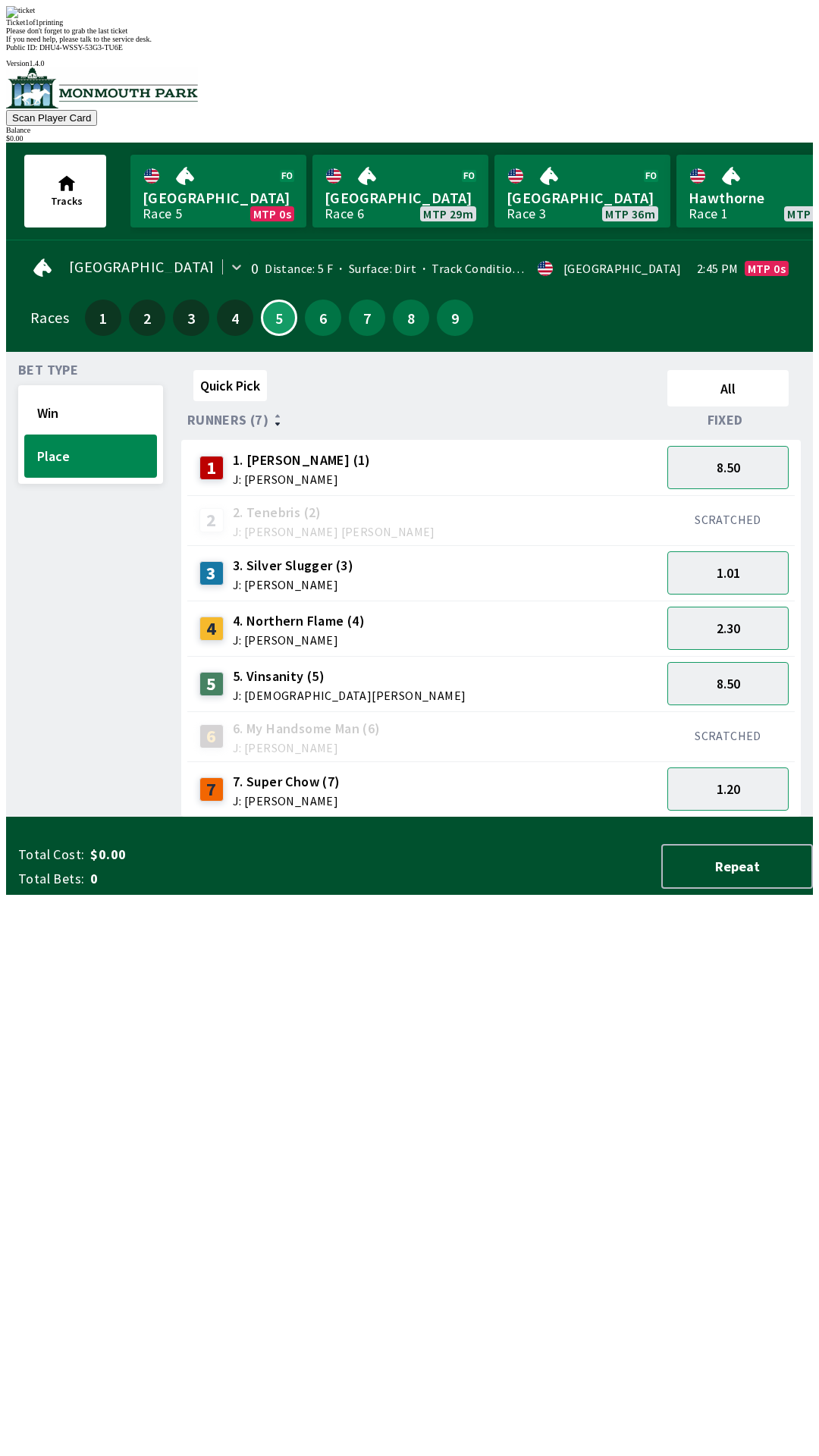
click at [595, 817] on div "Quick Pick All Runners (7) Fixed 1 1. [PERSON_NAME] (1) J: [PERSON_NAME] 8.50 2…" at bounding box center [498, 590] width 632 height 454
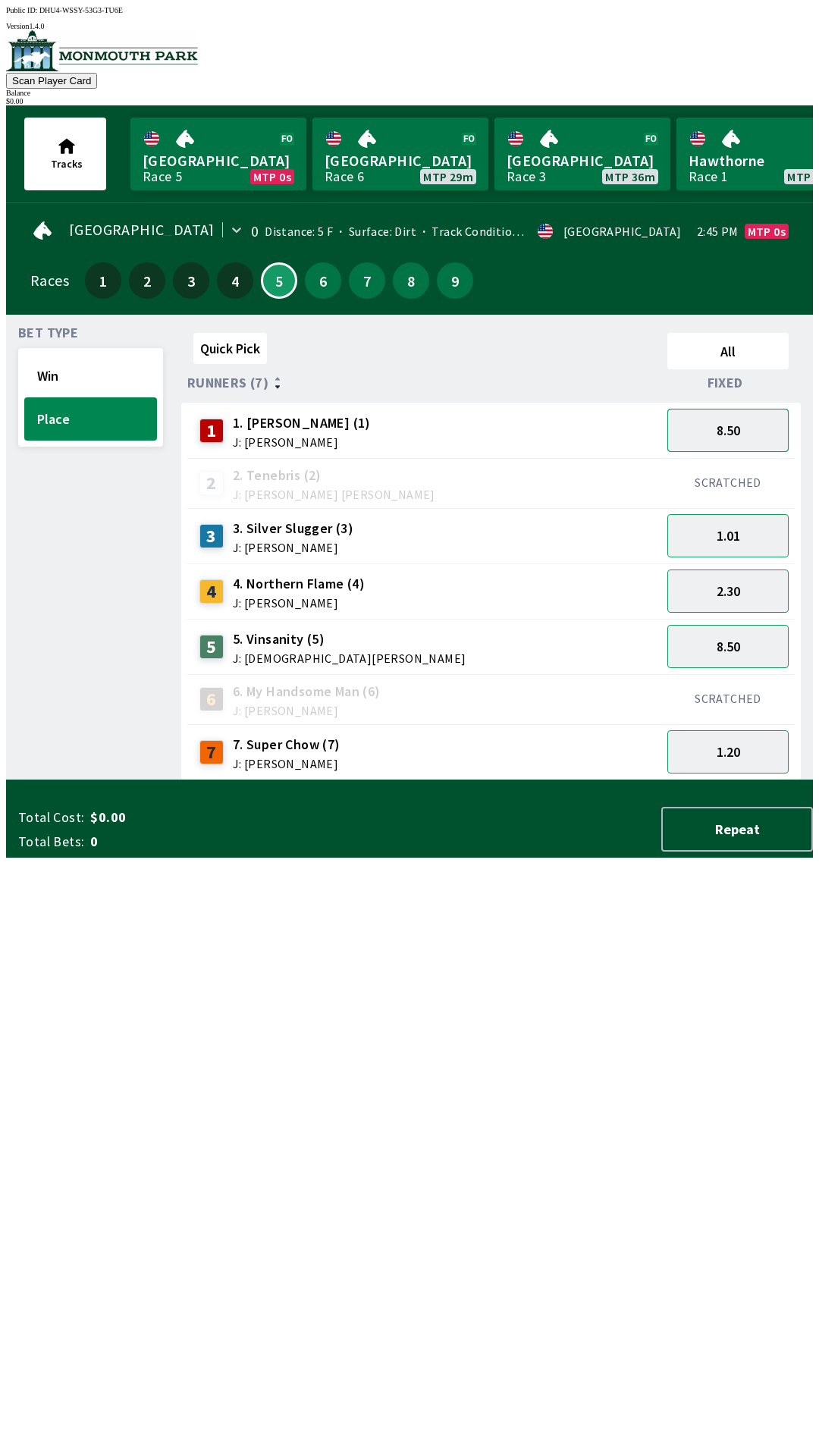
click at [738, 414] on button "8.50" at bounding box center [727, 430] width 121 height 43
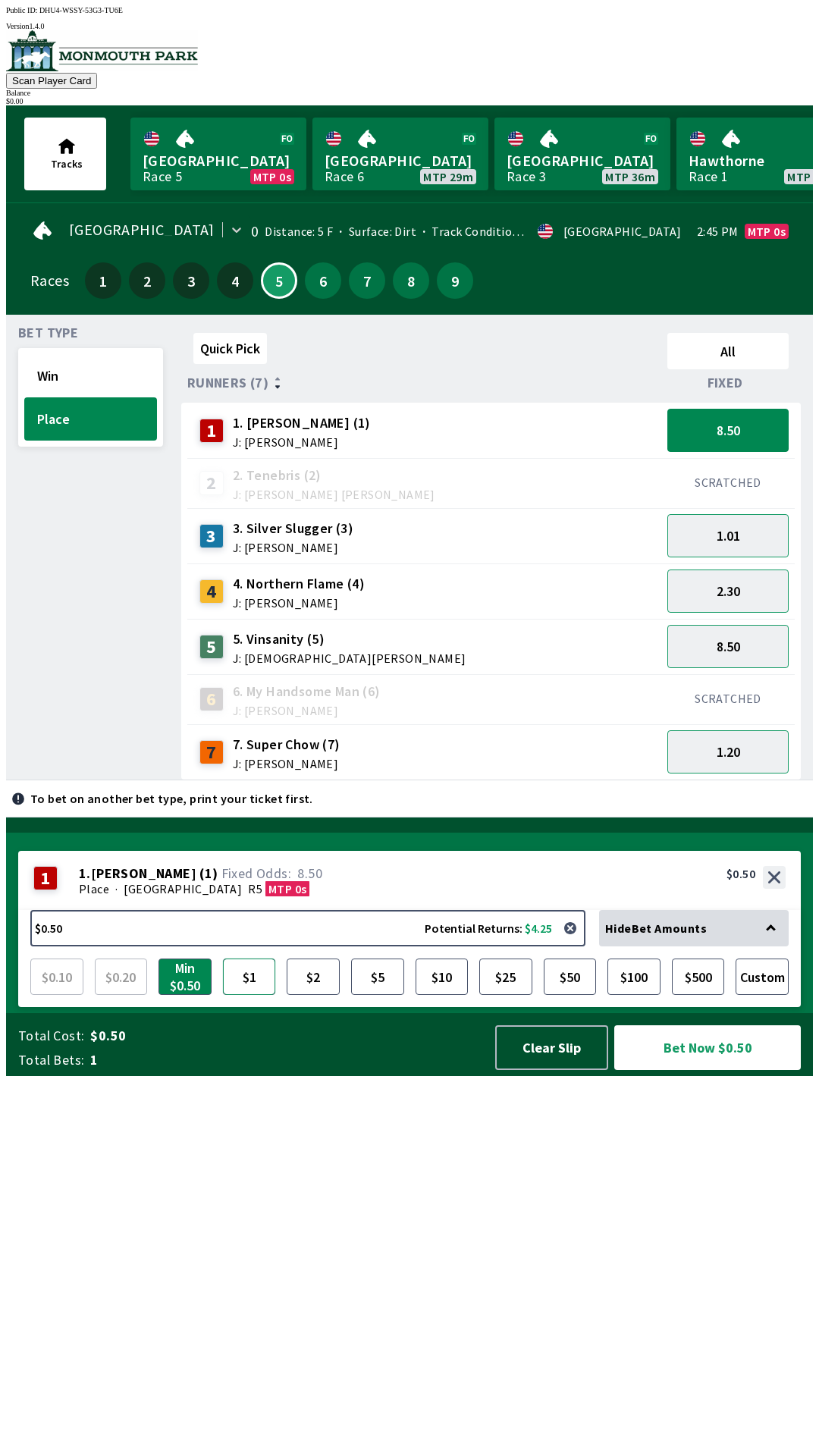
click at [242, 995] on button "$1" at bounding box center [250, 976] width 53 height 37
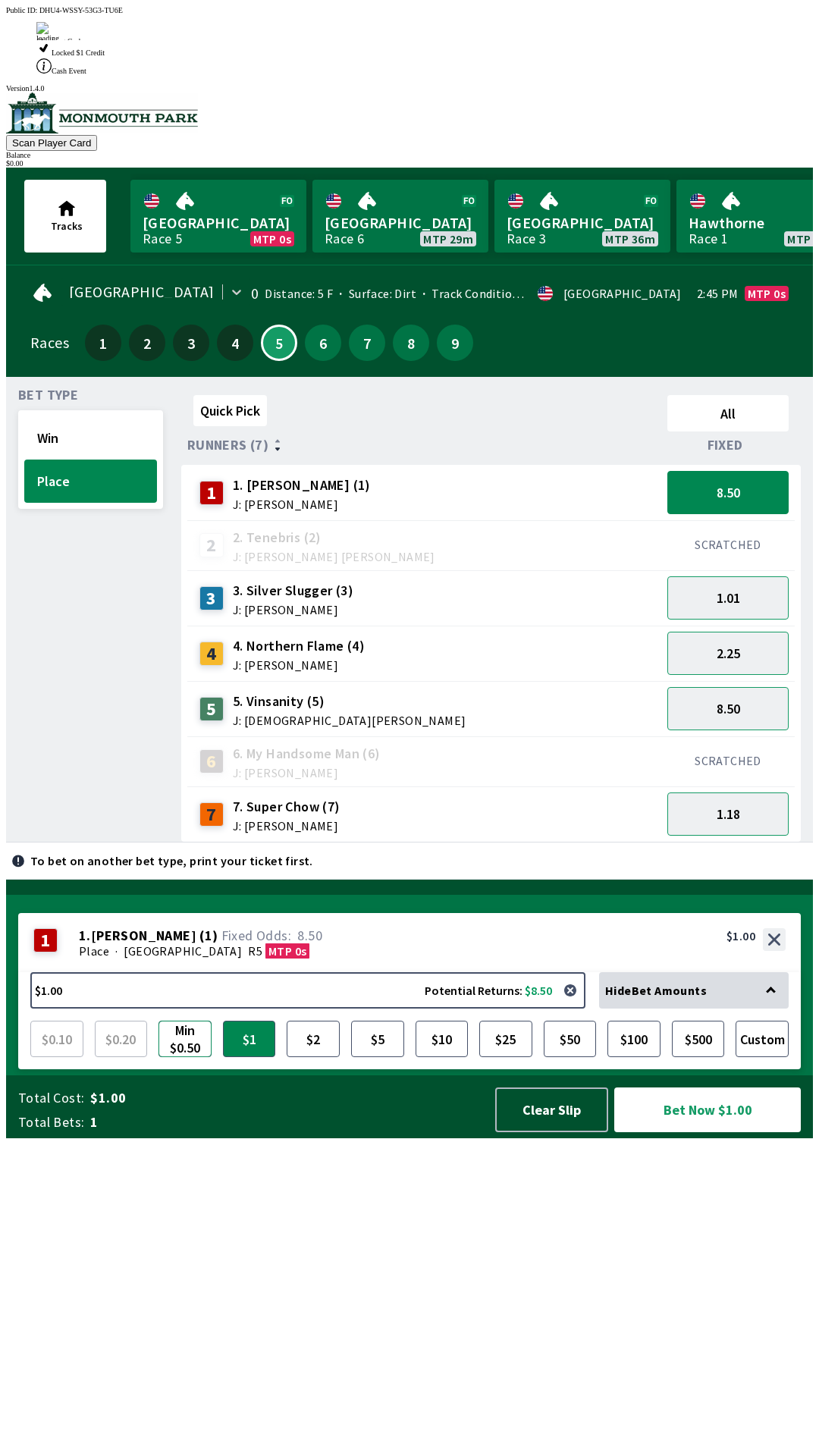
click at [189, 1057] on button "Min $0.50" at bounding box center [185, 1038] width 53 height 37
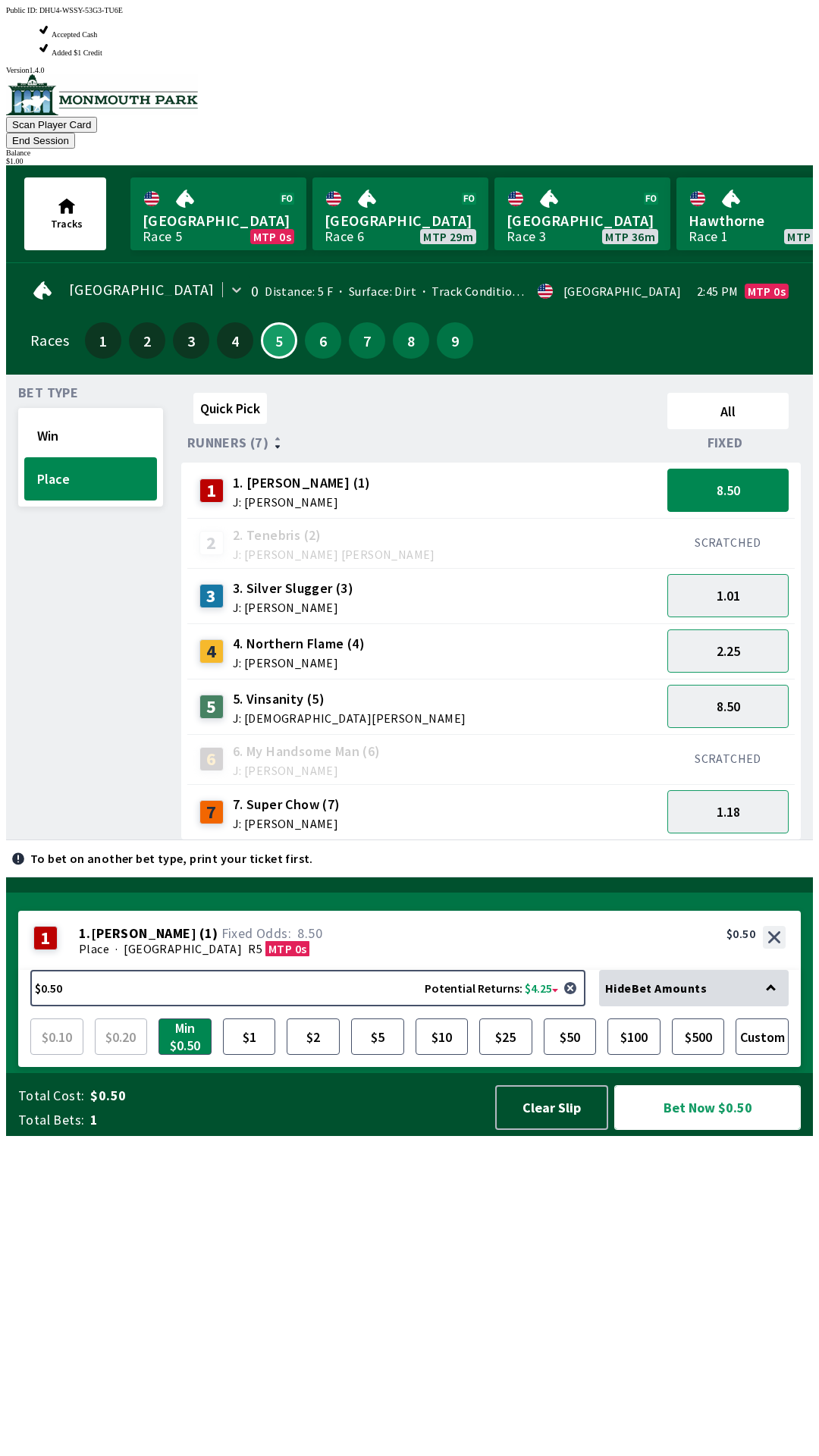
click at [716, 1130] on button "Bet Now $0.50" at bounding box center [707, 1106] width 187 height 45
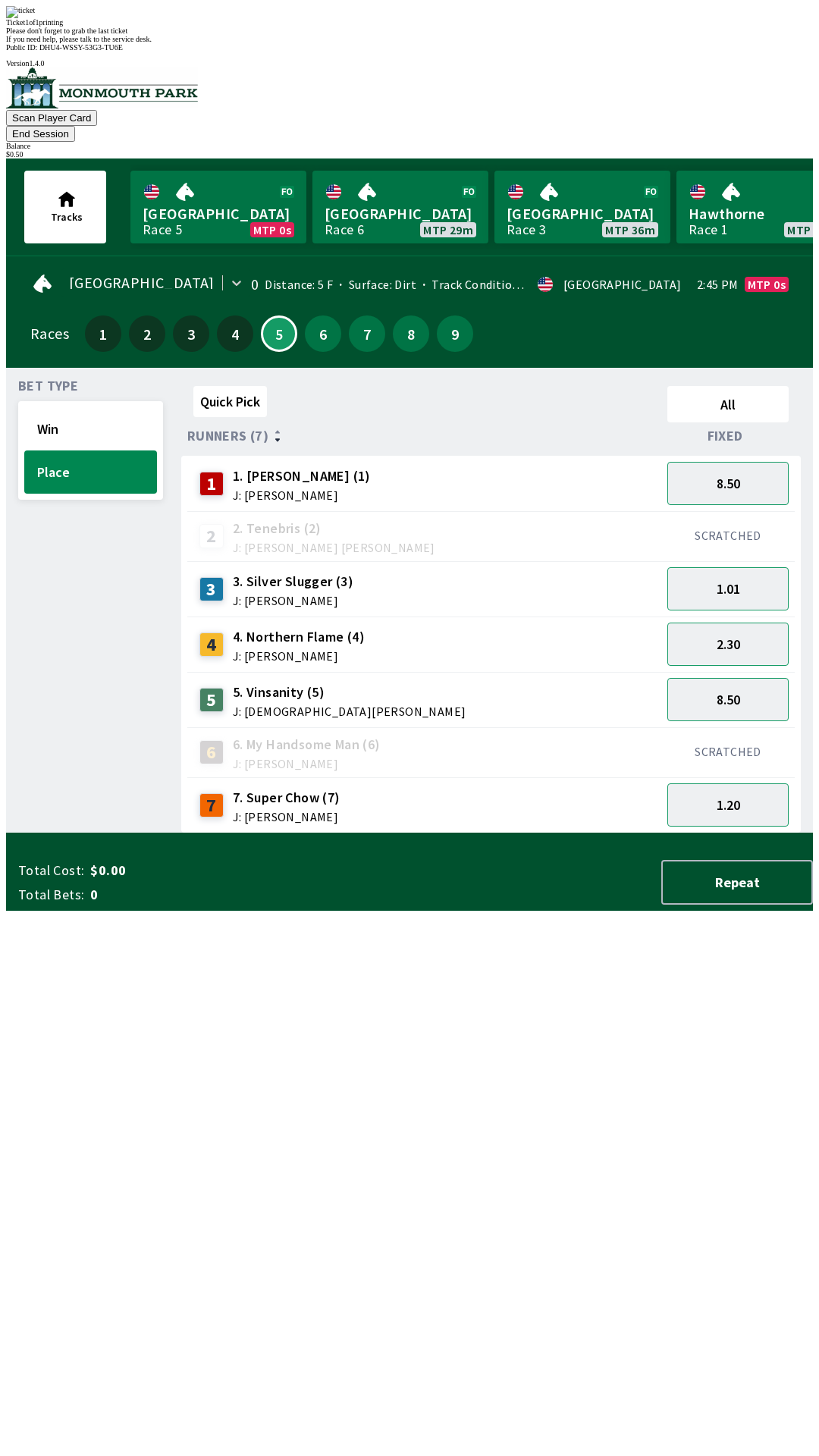
click at [471, 834] on div "Quick Pick All Runners (7) Fixed 1 1. [PERSON_NAME] (1) J: [PERSON_NAME] 8.50 2…" at bounding box center [498, 607] width 632 height 454
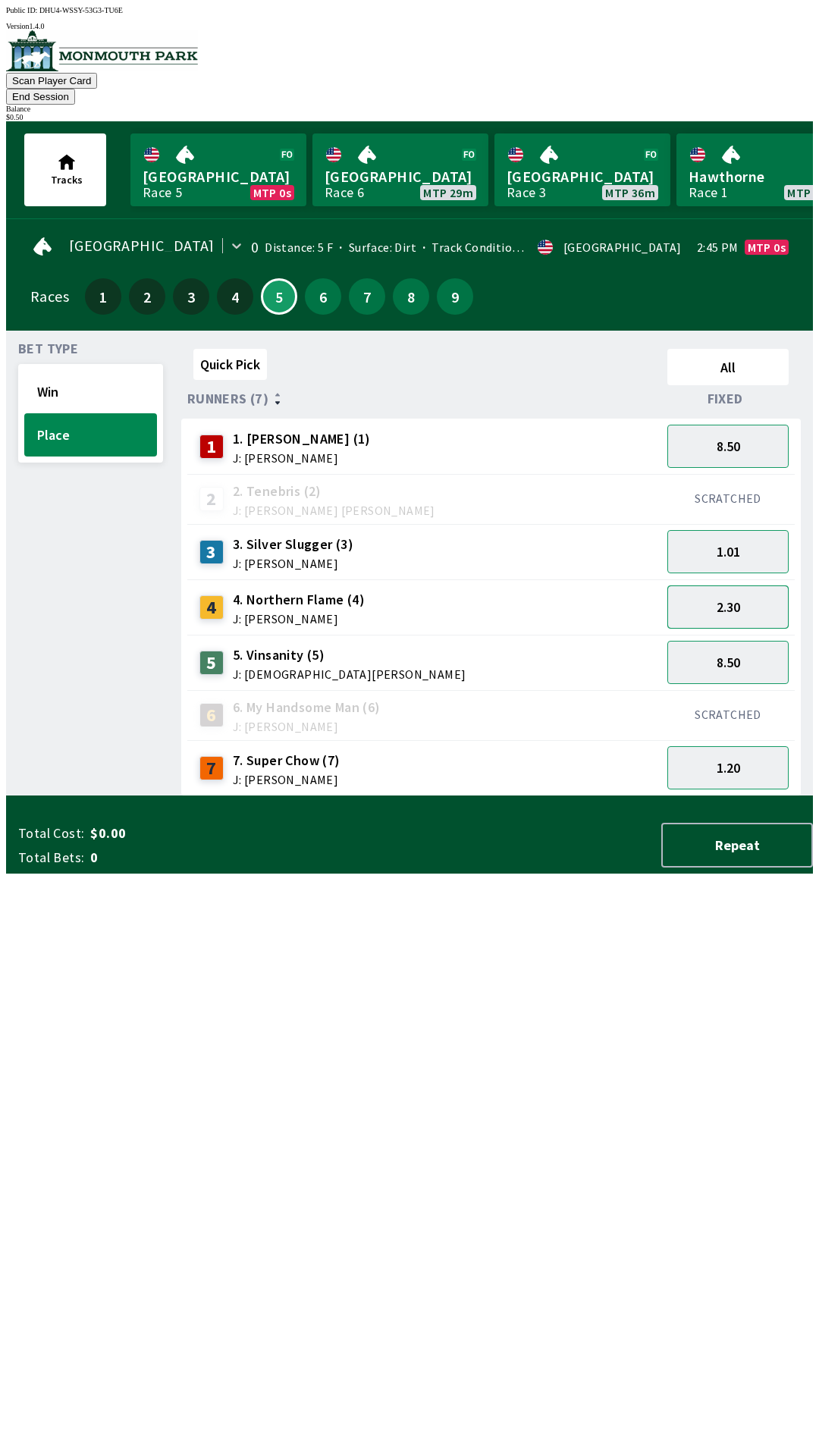
click at [738, 586] on button "2.30" at bounding box center [727, 606] width 121 height 43
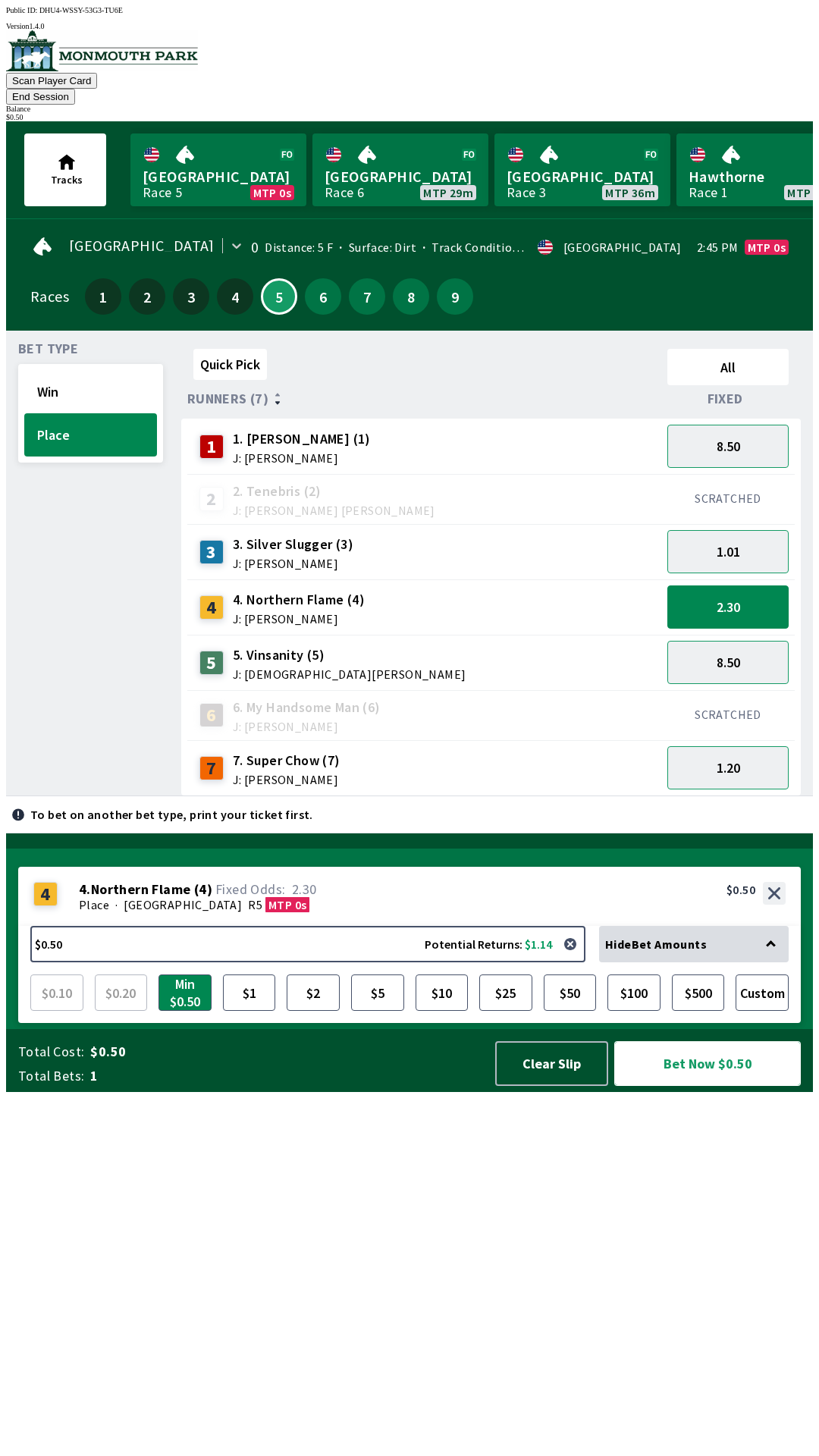
click at [695, 1085] on button "Bet Now $0.50" at bounding box center [707, 1063] width 187 height 45
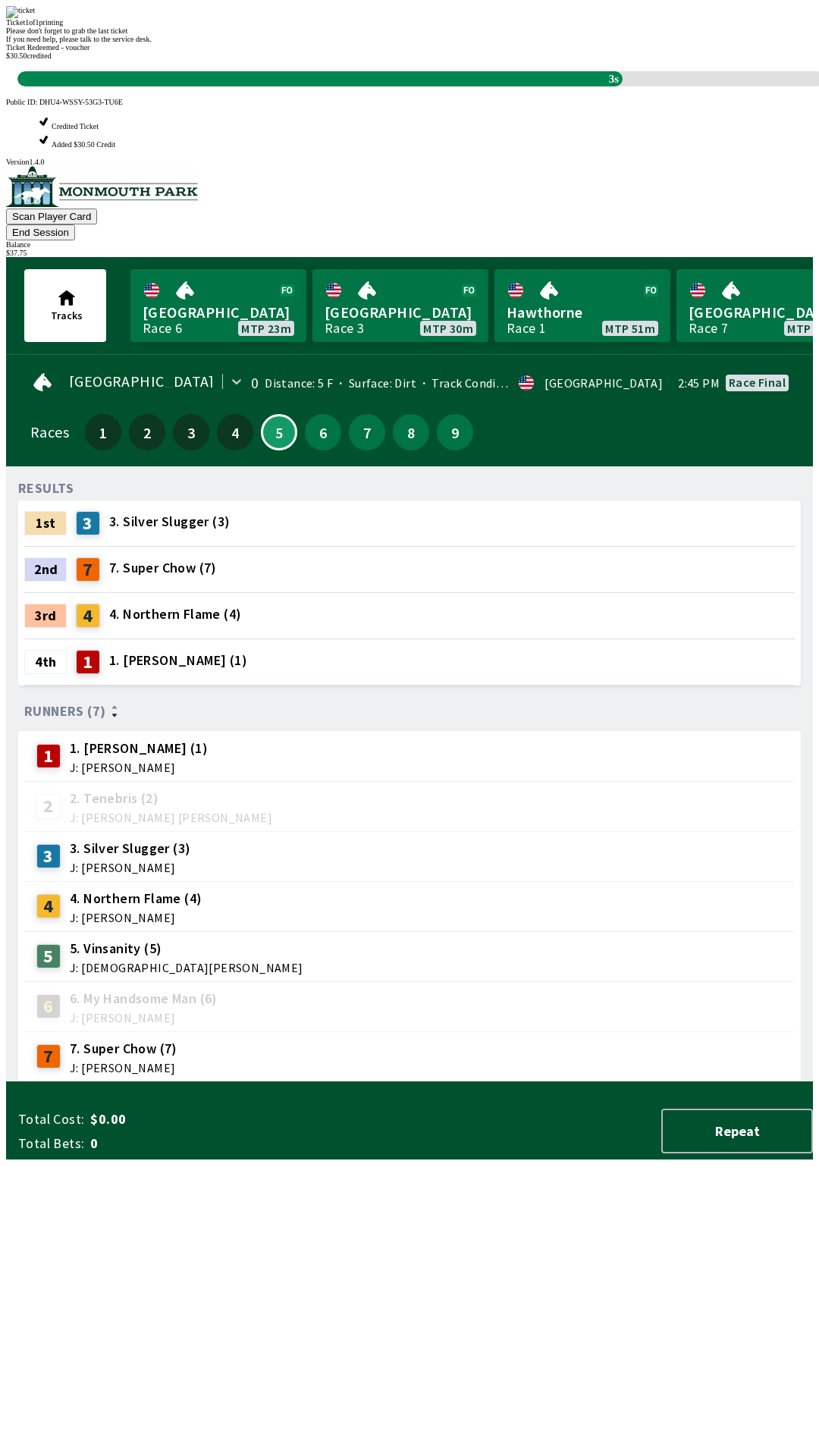
click at [522, 1082] on div "RESULTS 1st 3 3. Silver Slugger (3) 2nd 7 7. Super Chow (7) 3rd 4 4. Northern F…" at bounding box center [415, 780] width 795 height 604
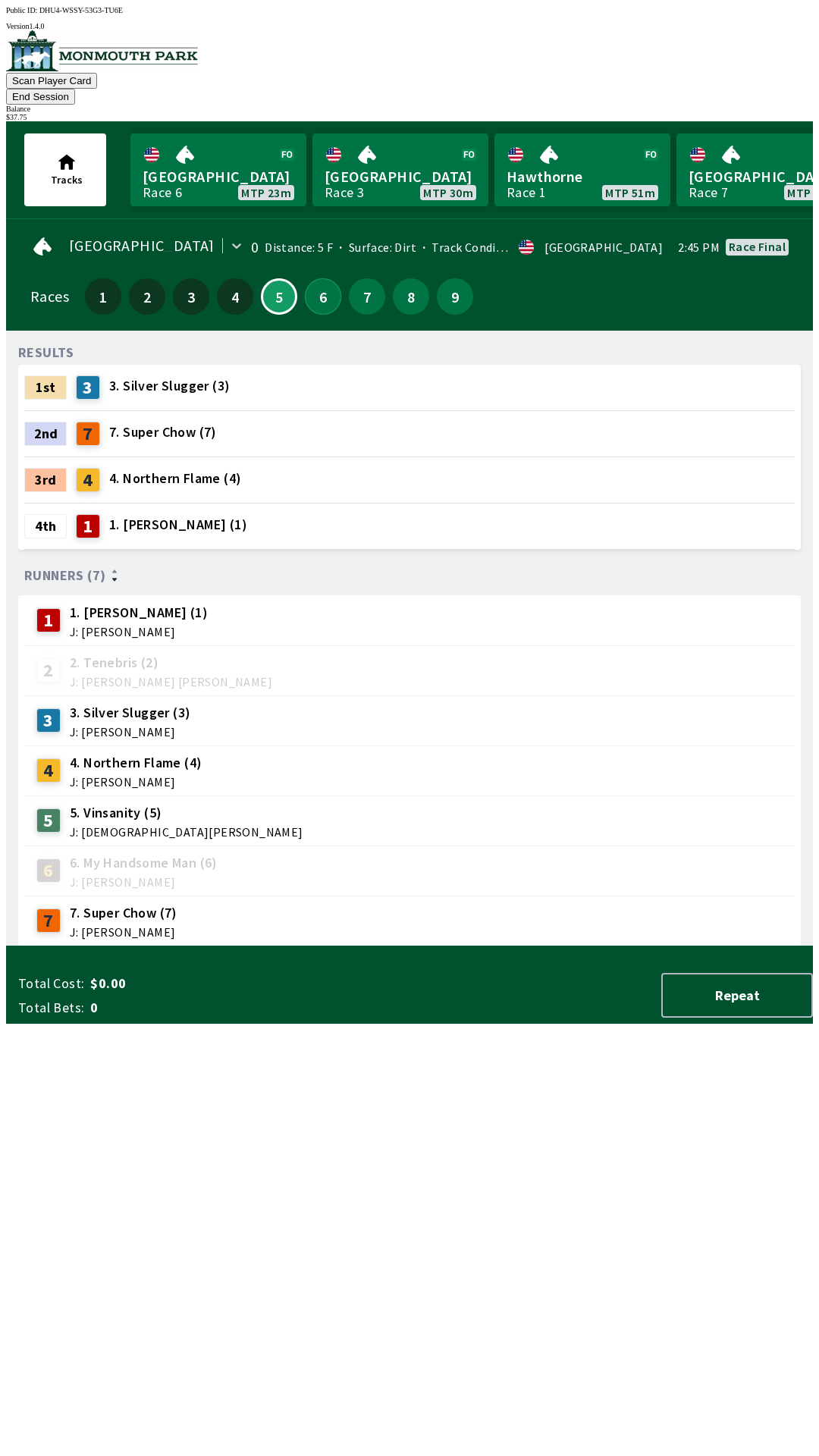
click at [310, 284] on button "6" at bounding box center [323, 296] width 37 height 37
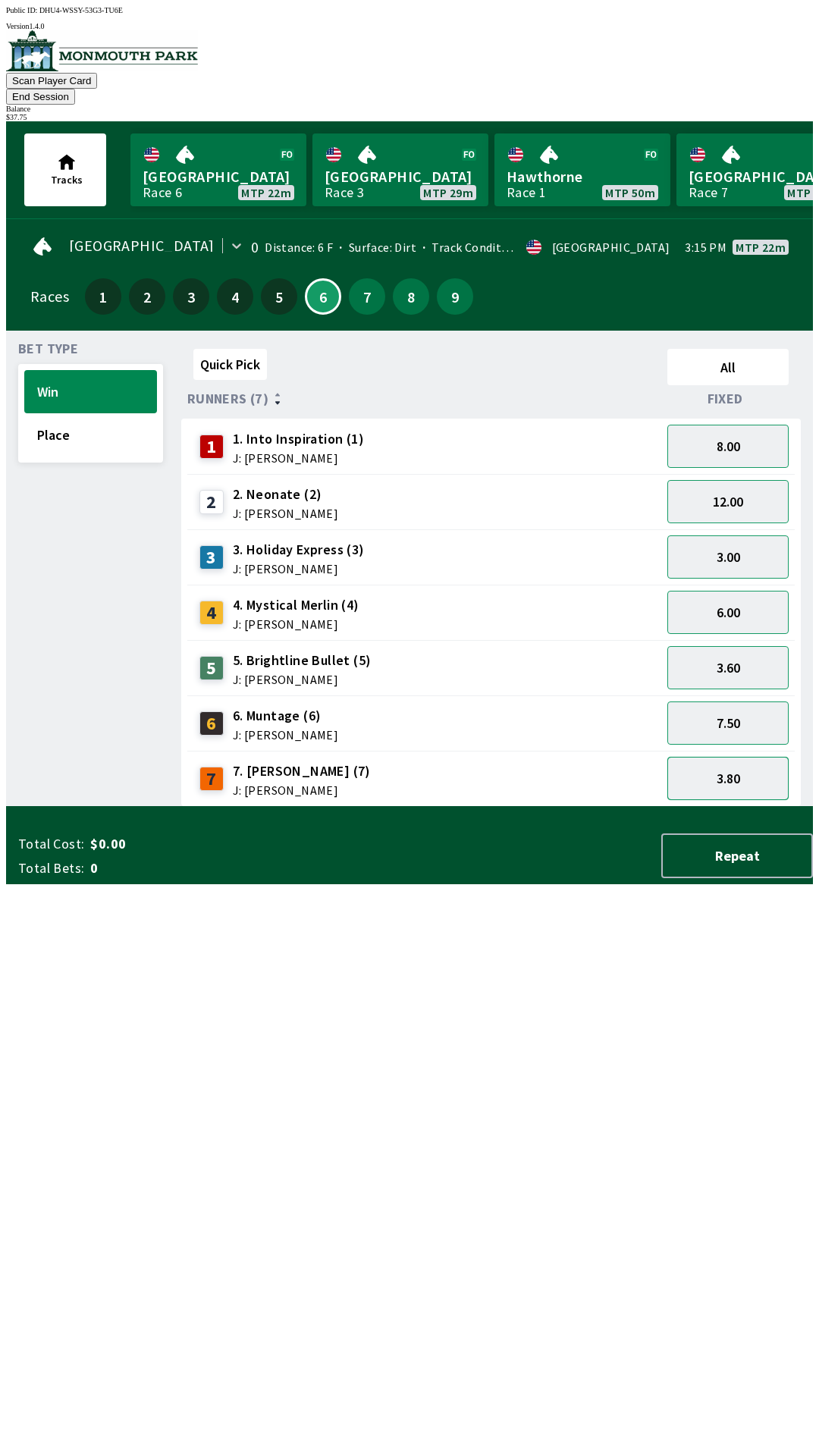
click at [713, 757] on button "3.80" at bounding box center [727, 778] width 121 height 43
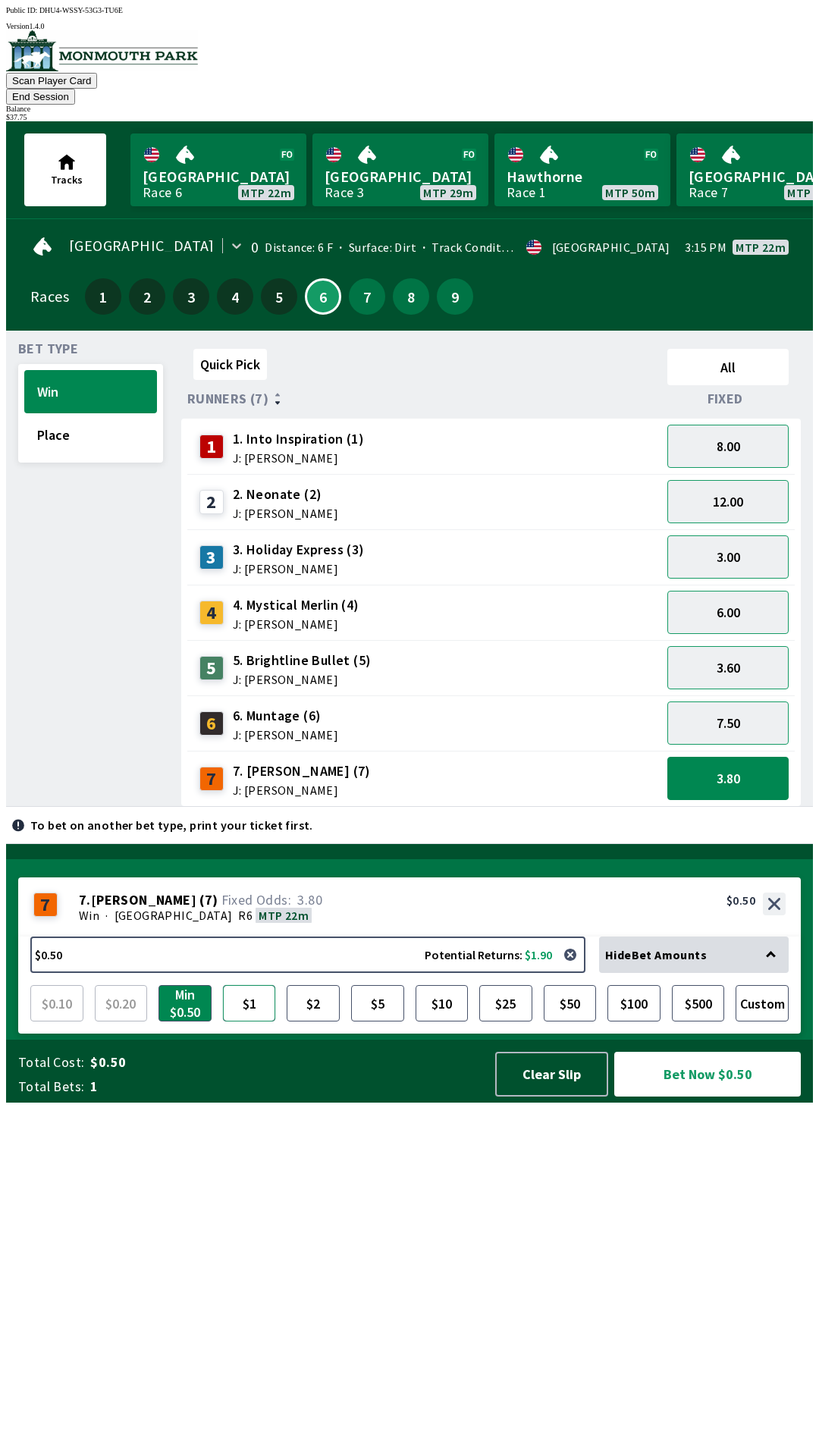
click at [237, 1021] on button "$1" at bounding box center [250, 1002] width 53 height 37
click at [300, 1021] on button "$2" at bounding box center [313, 1002] width 53 height 37
click at [366, 1021] on button "$5" at bounding box center [378, 1002] width 53 height 37
click at [742, 480] on button "12.00" at bounding box center [727, 501] width 121 height 43
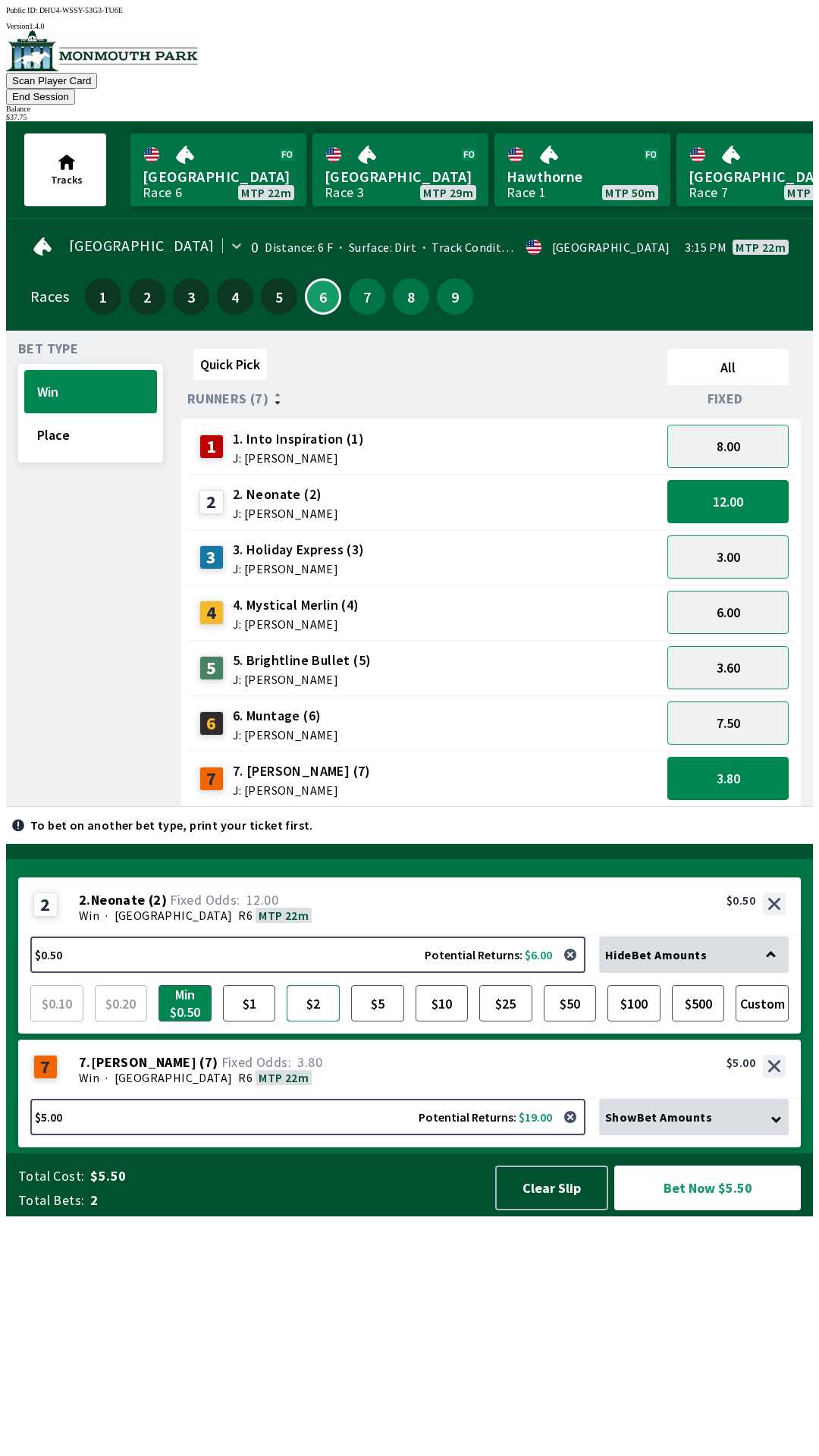
click at [318, 1021] on button "$2" at bounding box center [313, 1002] width 53 height 37
click at [375, 1021] on button "$5" at bounding box center [378, 1002] width 53 height 37
click at [85, 425] on button "Place" at bounding box center [91, 434] width 133 height 43
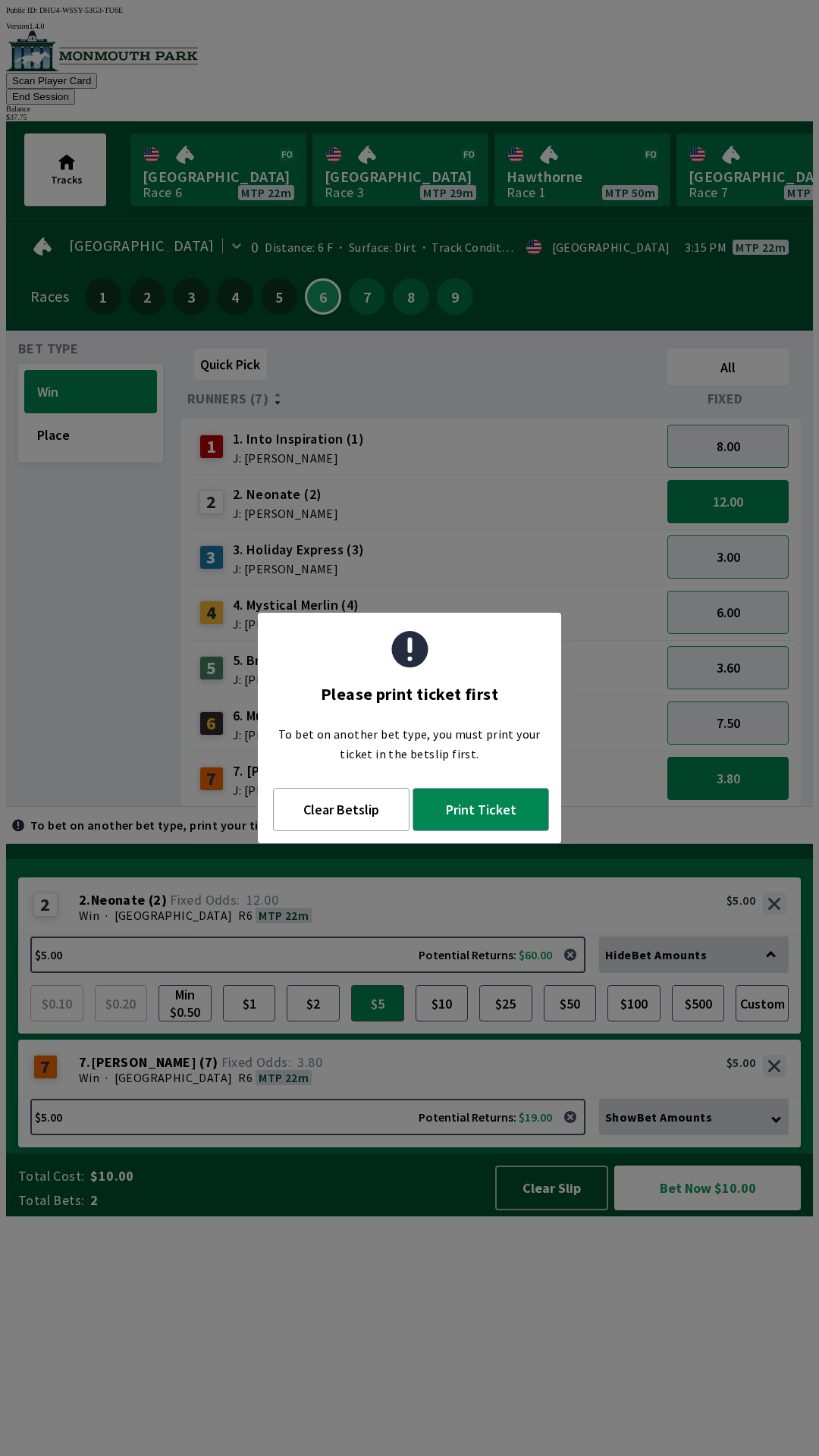
click at [360, 807] on div "Quick Pick All Runners (7) Fixed 1 1. Into Inspiration (1) J: [PERSON_NAME] 8.0…" at bounding box center [498, 574] width 632 height 464
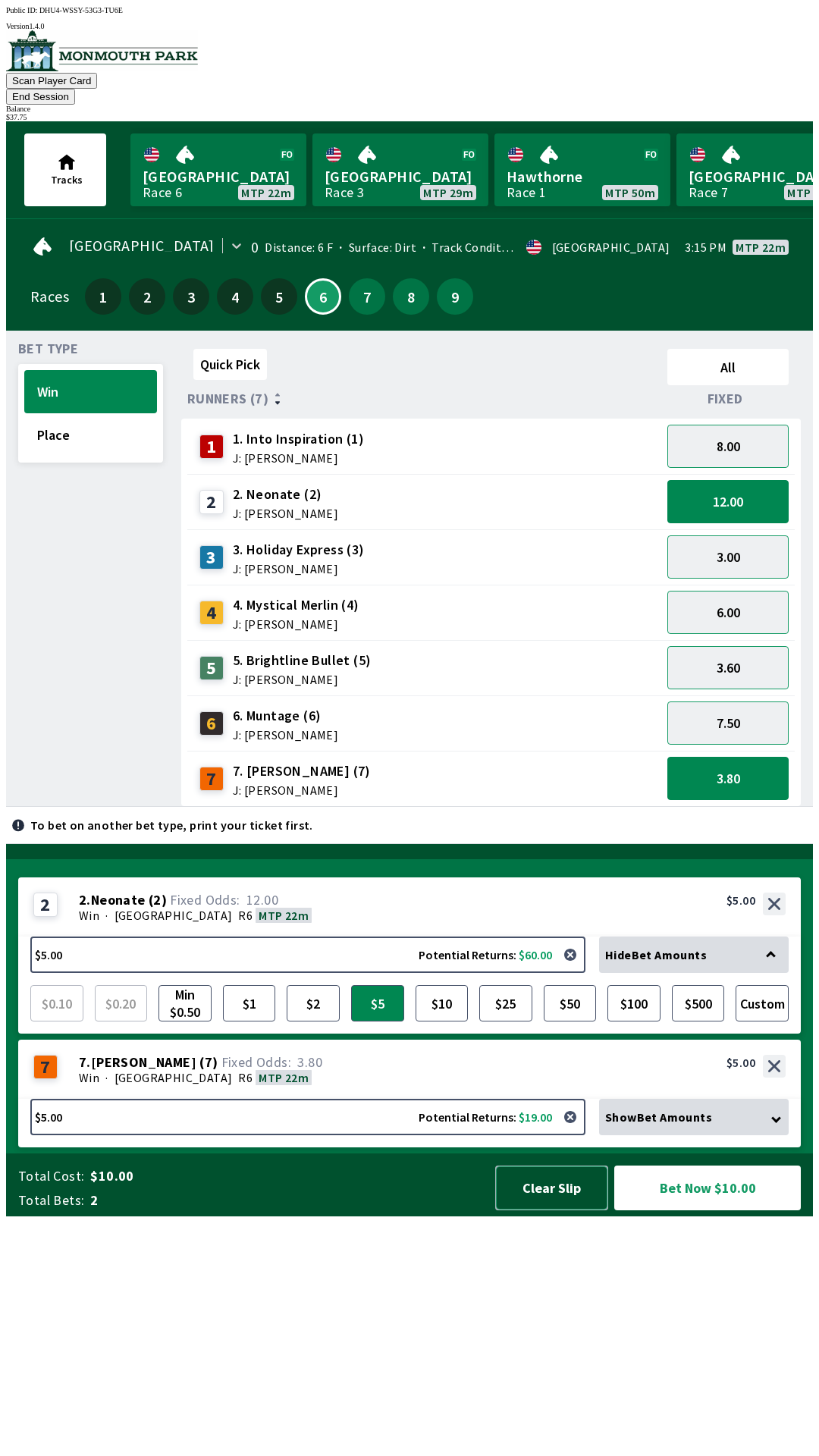
click at [563, 1210] on button "Clear Slip" at bounding box center [551, 1187] width 113 height 45
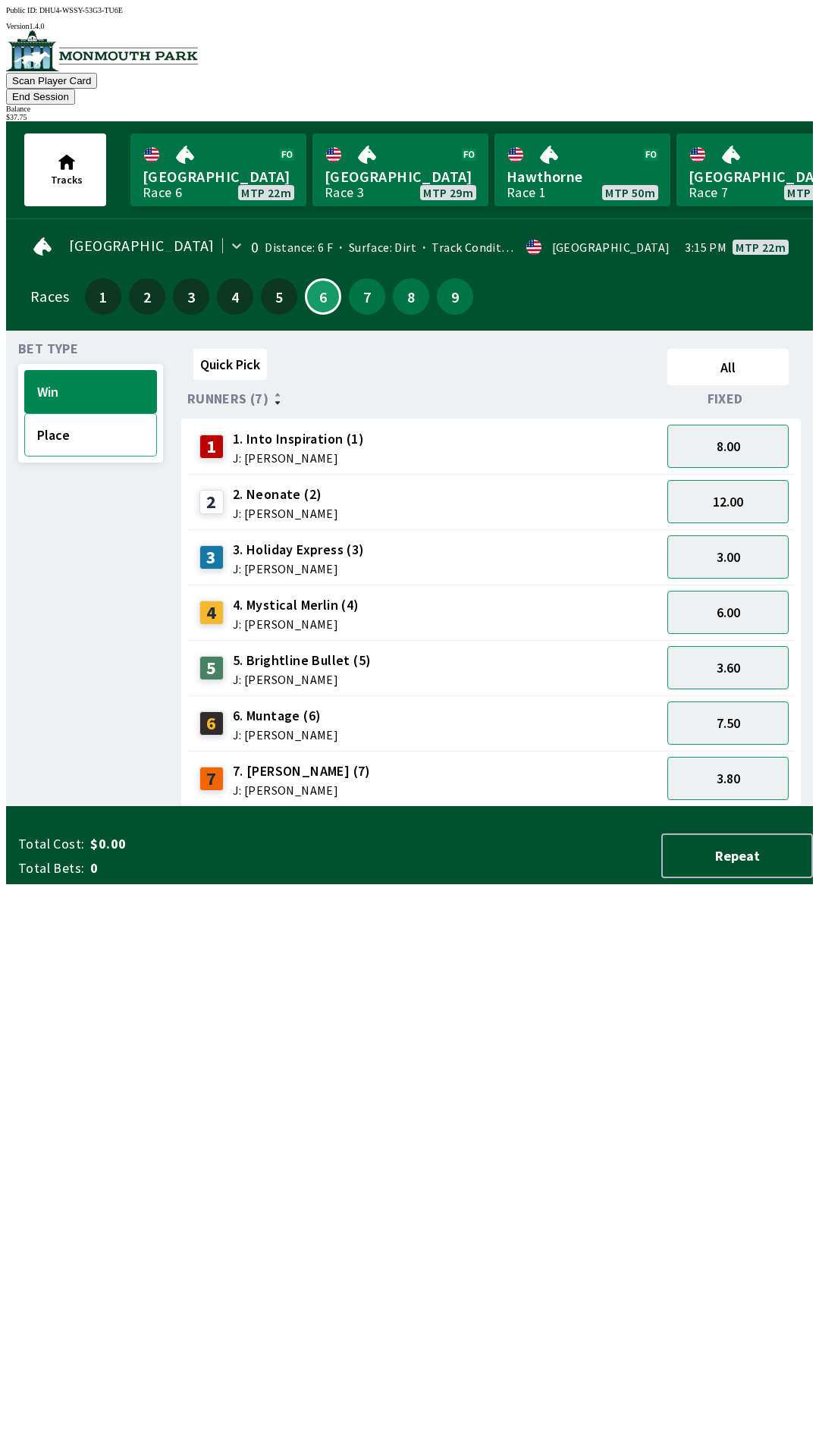
click at [97, 419] on button "Place" at bounding box center [91, 434] width 133 height 43
click at [749, 529] on div "1.65" at bounding box center [727, 557] width 134 height 56
click at [480, 483] on div "2 2. Neonate (2) J: [PERSON_NAME]" at bounding box center [424, 502] width 462 height 38
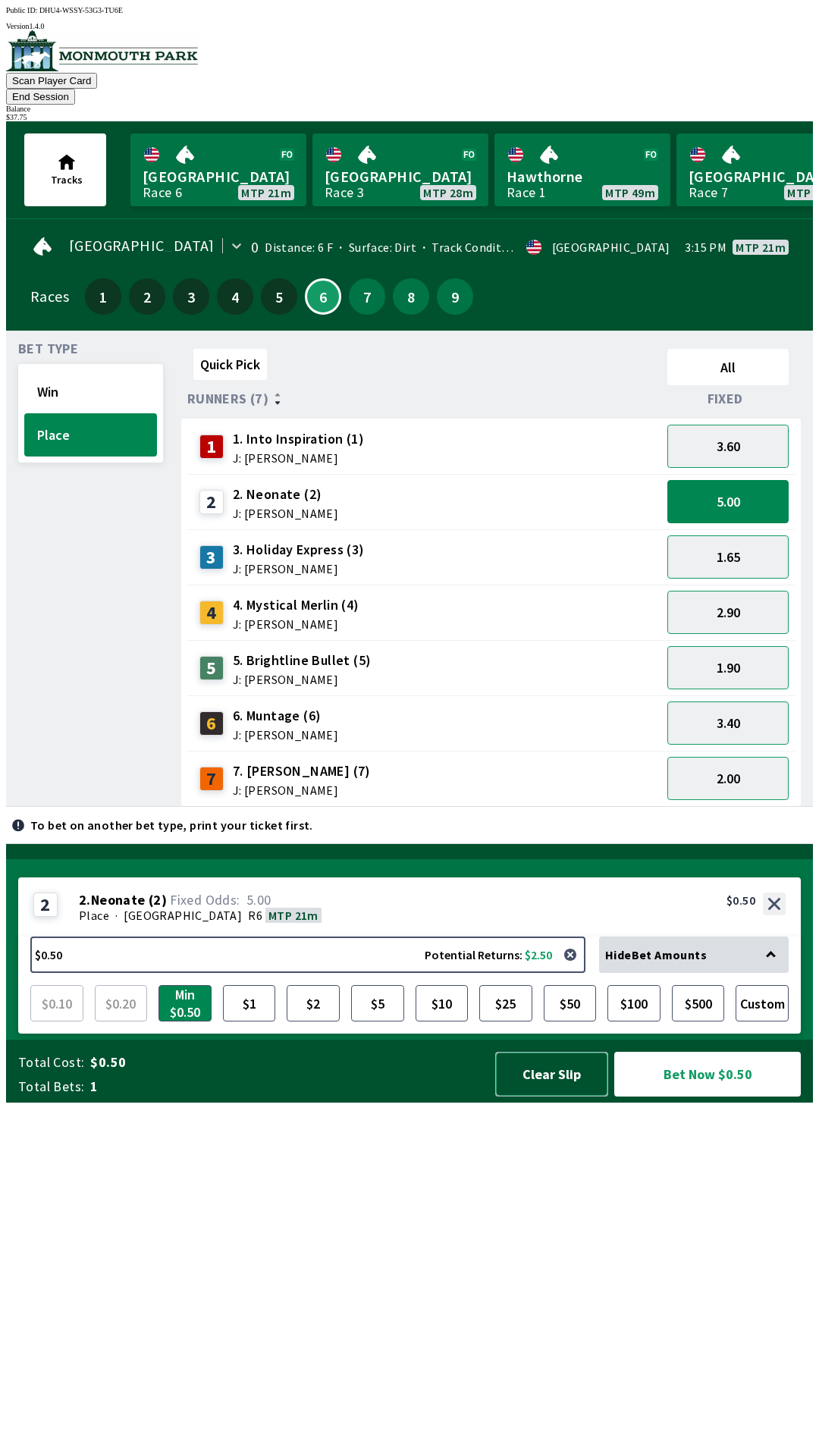
click at [542, 1096] on button "Clear Slip" at bounding box center [551, 1074] width 113 height 45
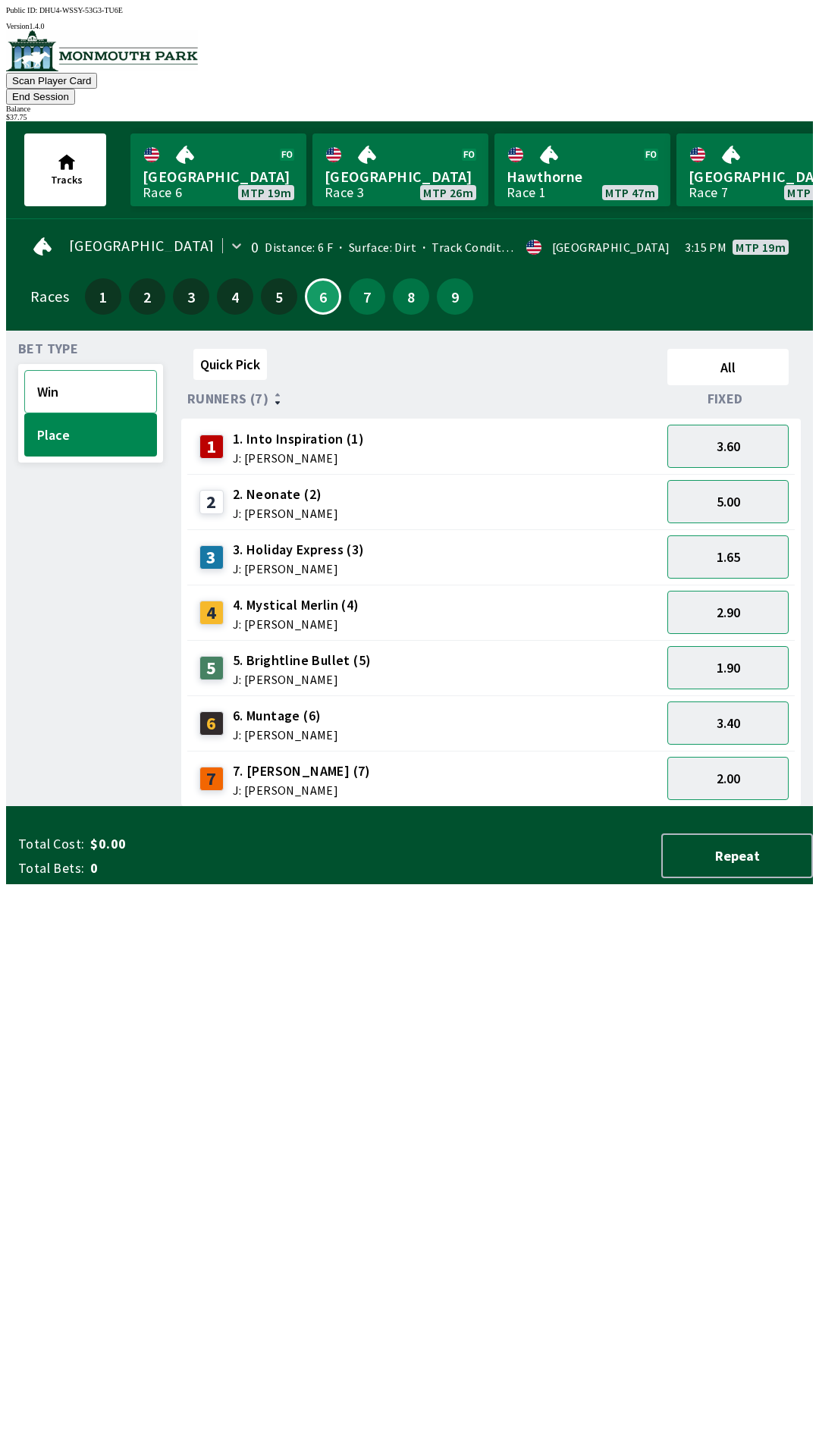
click at [77, 370] on button "Win" at bounding box center [91, 391] width 133 height 43
click at [79, 425] on button "Place" at bounding box center [91, 434] width 133 height 43
click at [741, 480] on button "5.00" at bounding box center [727, 501] width 121 height 43
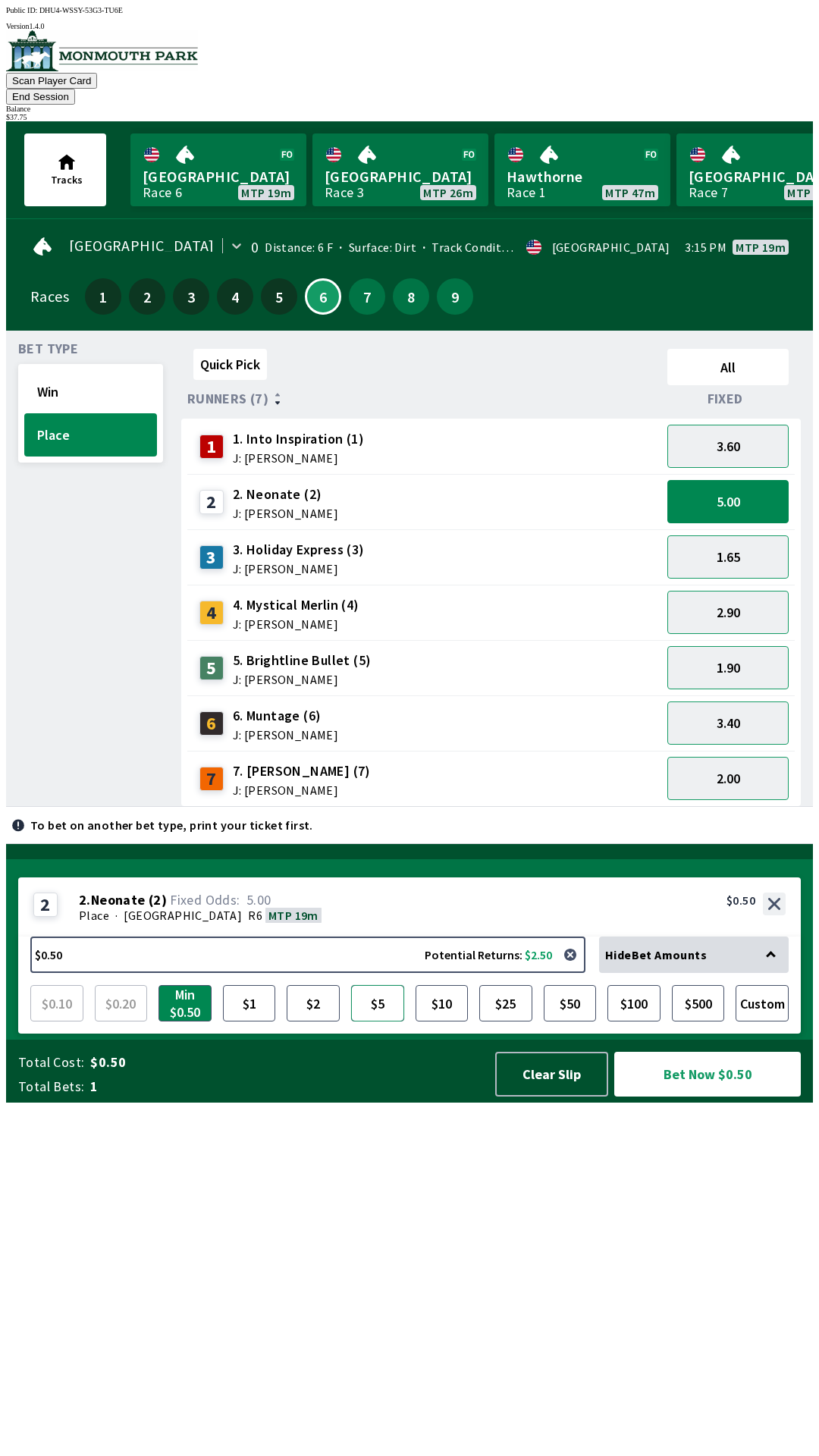
click at [368, 1021] on button "$5" at bounding box center [378, 1002] width 53 height 37
click at [528, 1096] on button "Clear Slip" at bounding box center [551, 1074] width 113 height 45
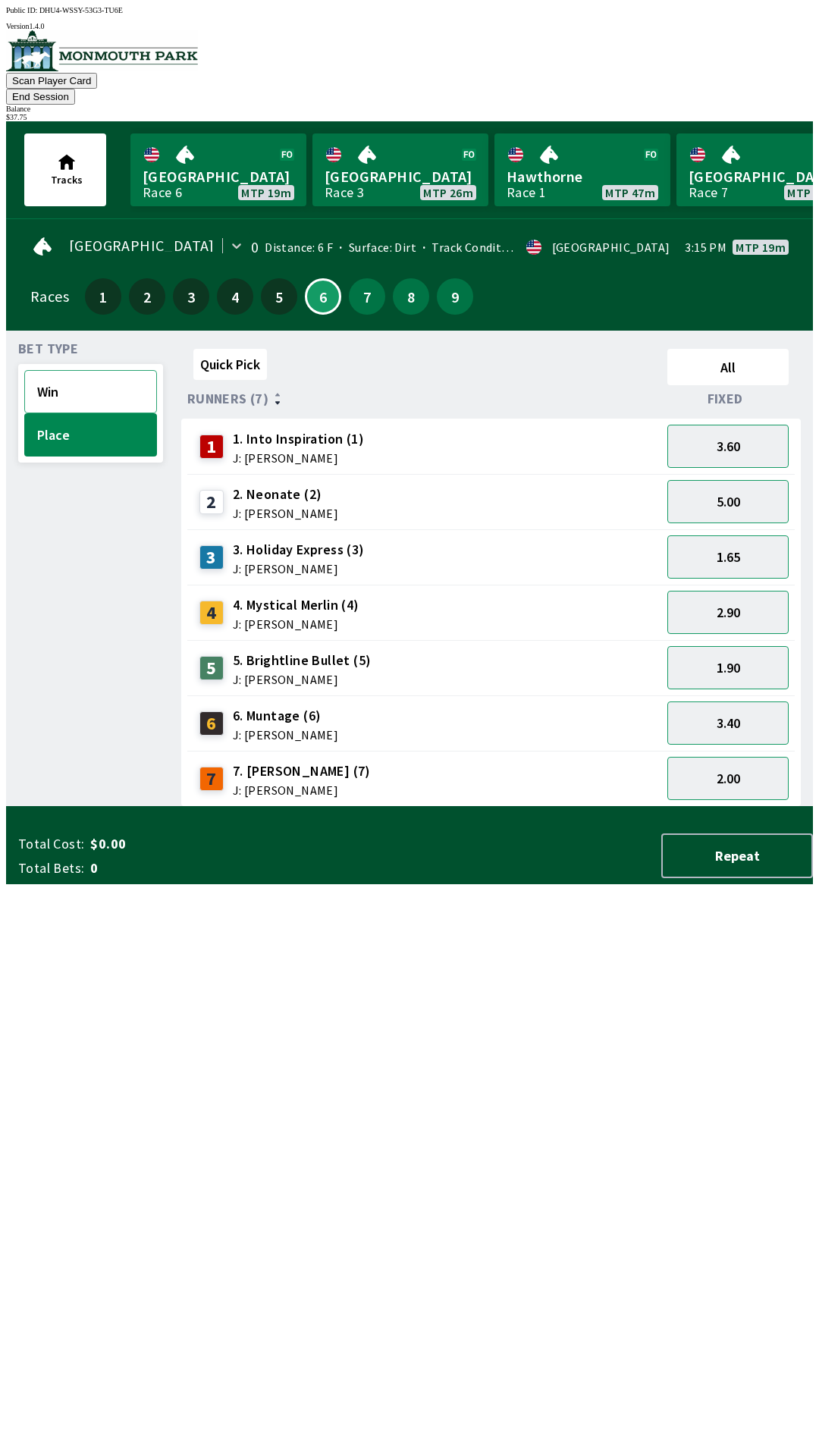
click at [99, 370] on button "Win" at bounding box center [91, 391] width 133 height 43
click at [747, 480] on button "12.00" at bounding box center [727, 501] width 121 height 43
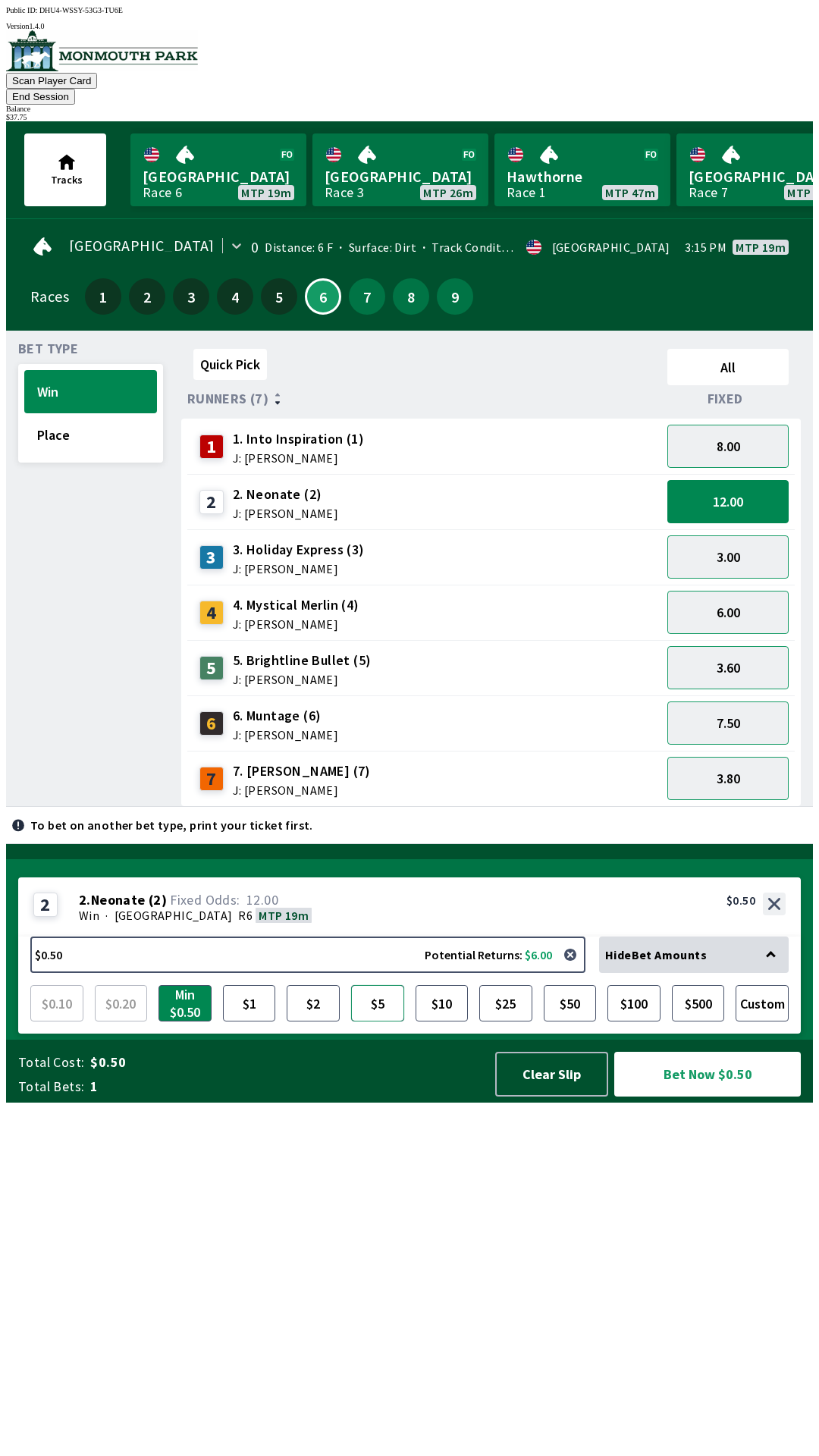
click at [375, 1021] on button "$5" at bounding box center [378, 1002] width 53 height 37
click at [436, 1021] on button "$10" at bounding box center [442, 1002] width 53 height 37
click at [721, 760] on button "3.80" at bounding box center [727, 778] width 121 height 43
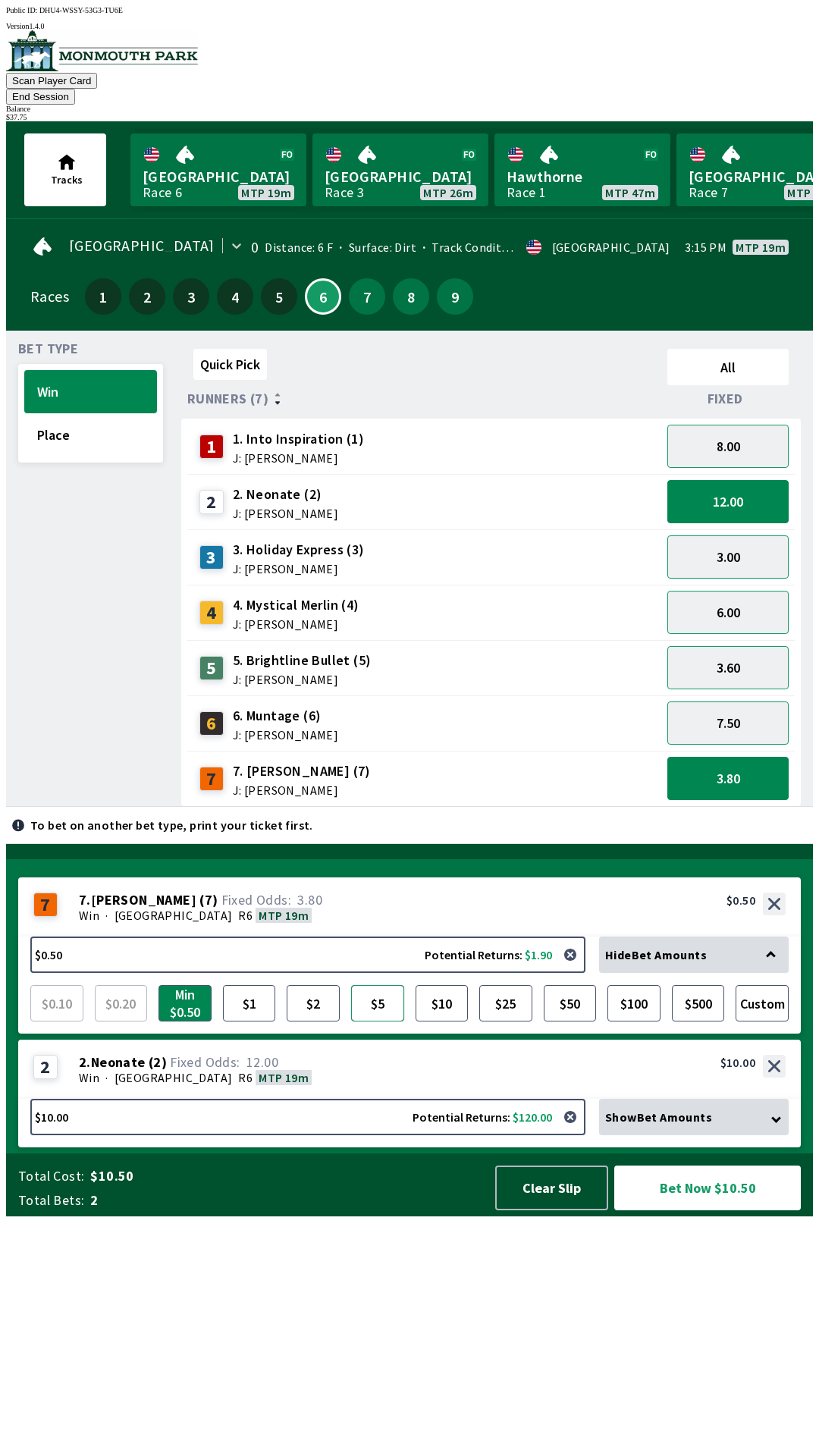
click at [375, 1021] on button "$5" at bounding box center [378, 1002] width 53 height 37
click at [742, 425] on button "8.00" at bounding box center [727, 446] width 121 height 43
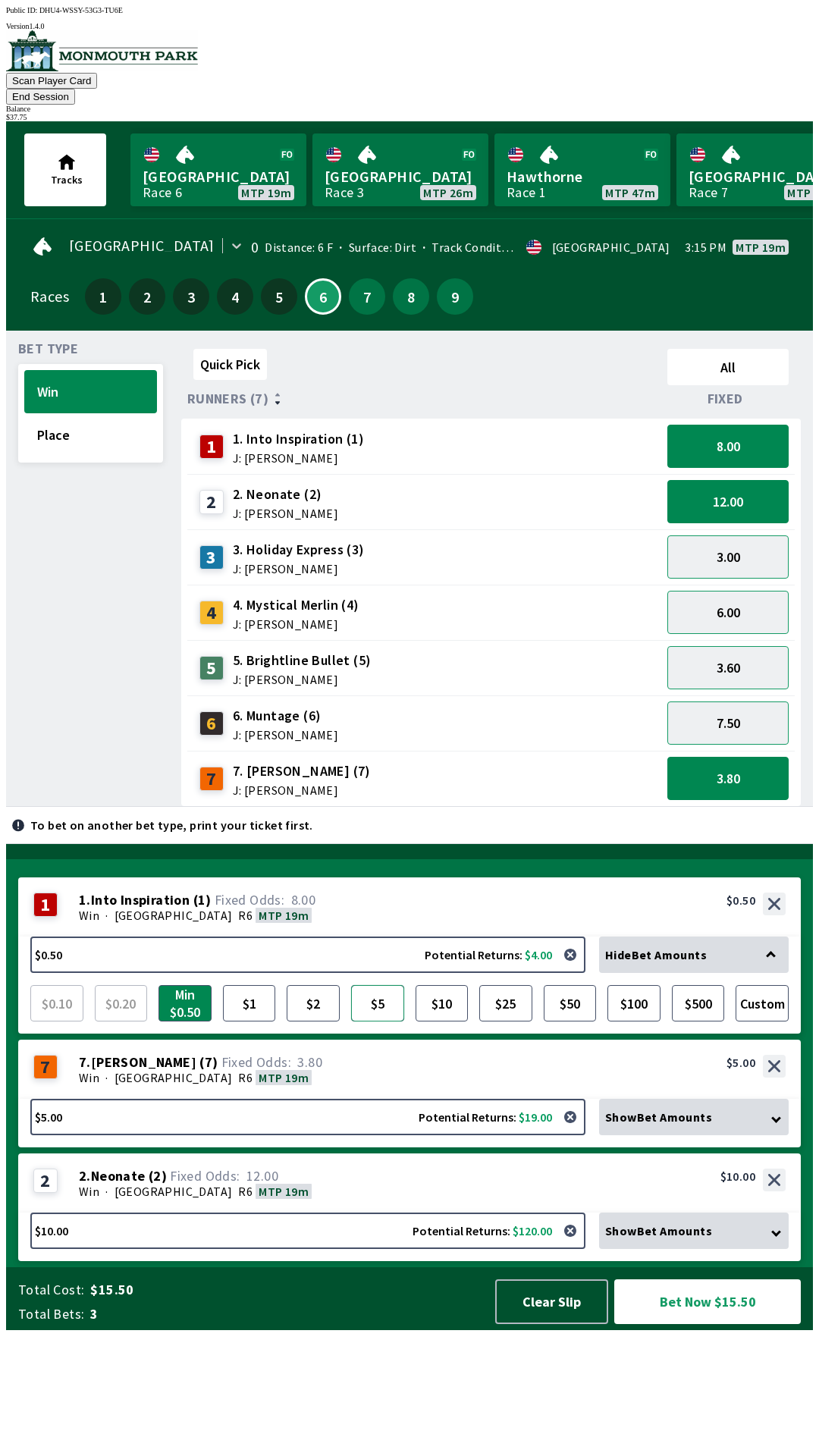
click at [375, 1021] on button "$5" at bounding box center [378, 1002] width 53 height 37
click at [738, 701] on button "7.50" at bounding box center [727, 723] width 121 height 43
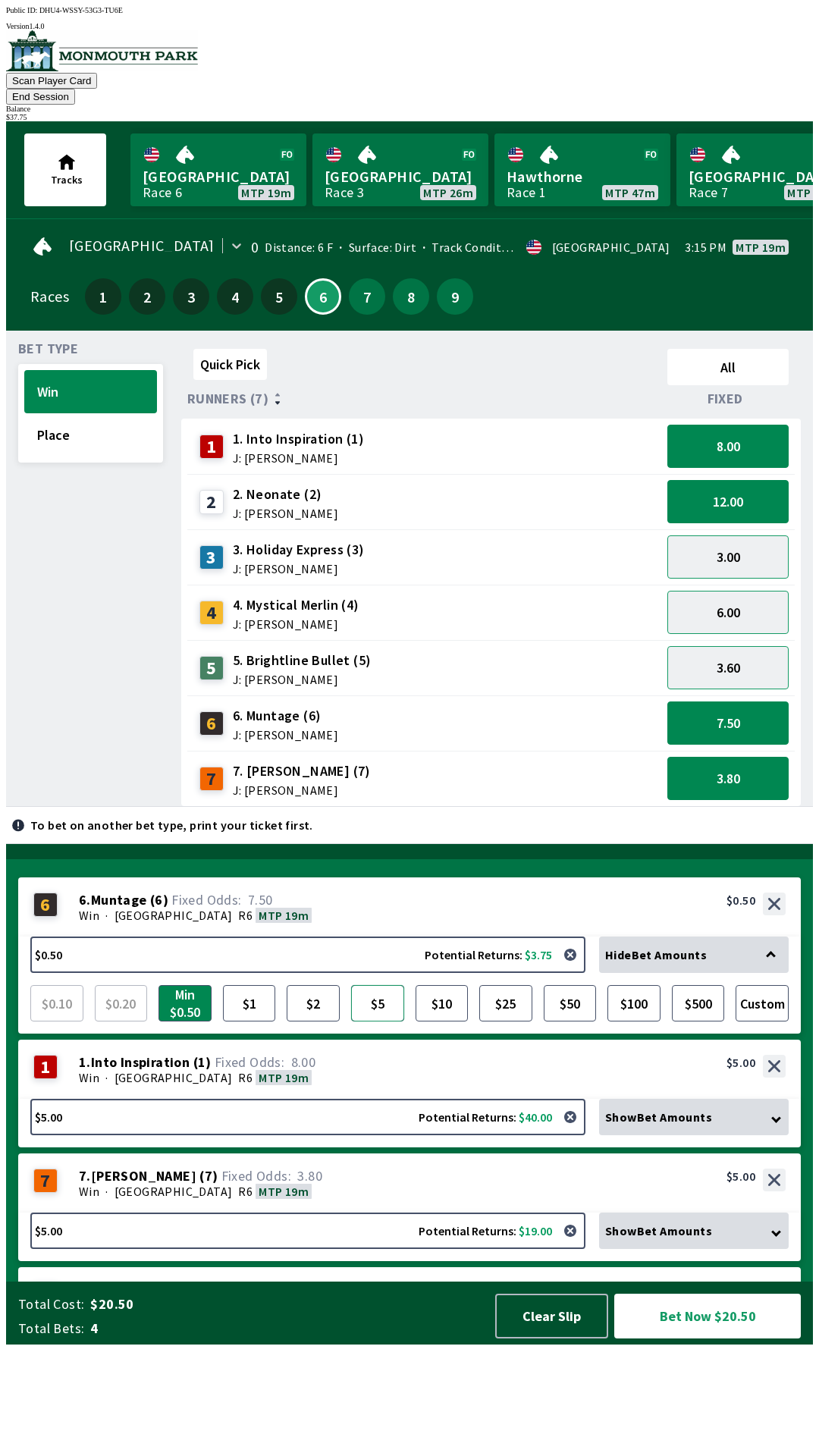
click at [382, 1021] on button "$5" at bounding box center [378, 1002] width 53 height 37
click at [713, 1338] on button "Bet Now $25.00" at bounding box center [707, 1315] width 187 height 45
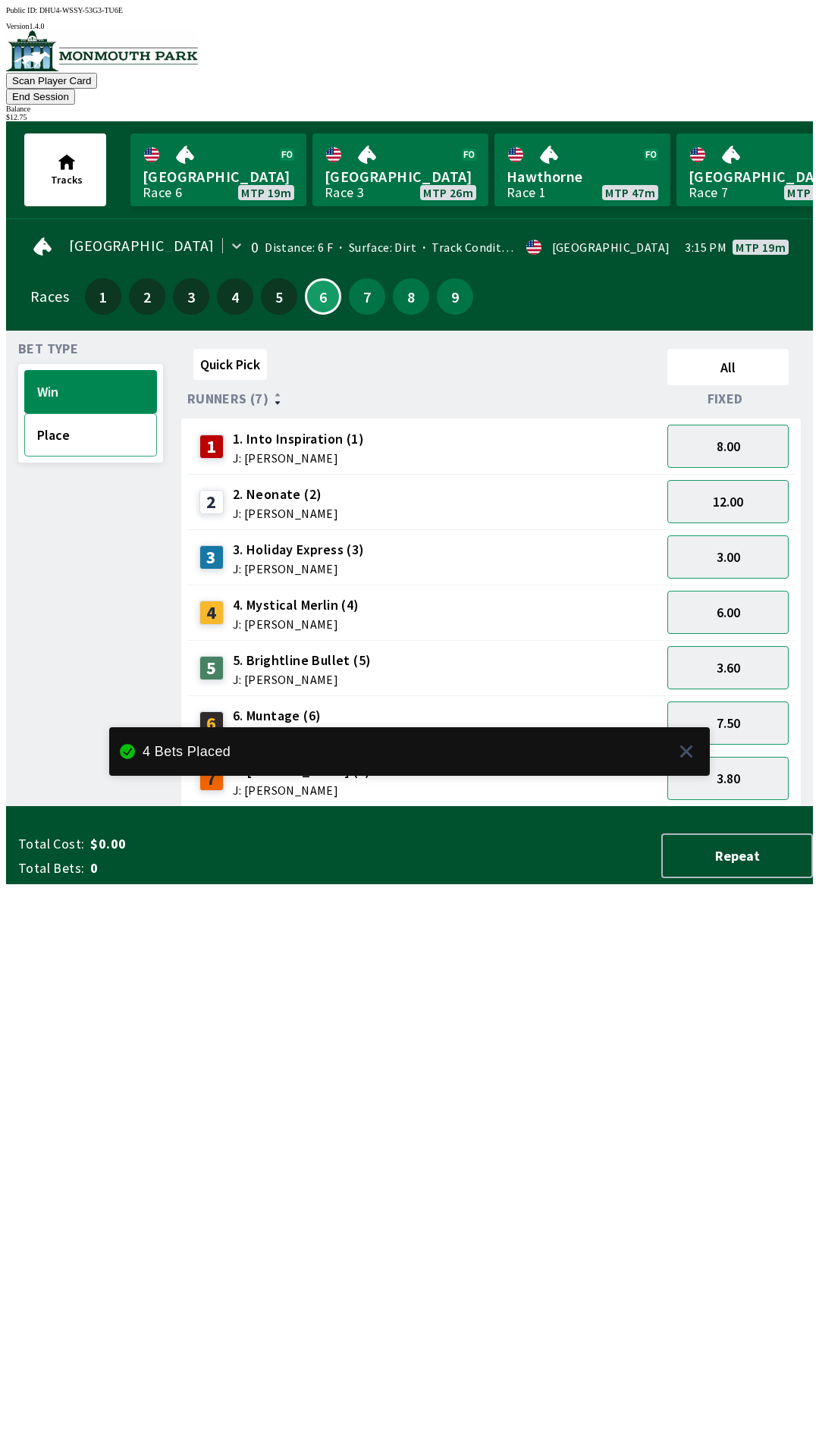
click at [74, 415] on button "Place" at bounding box center [91, 434] width 133 height 43
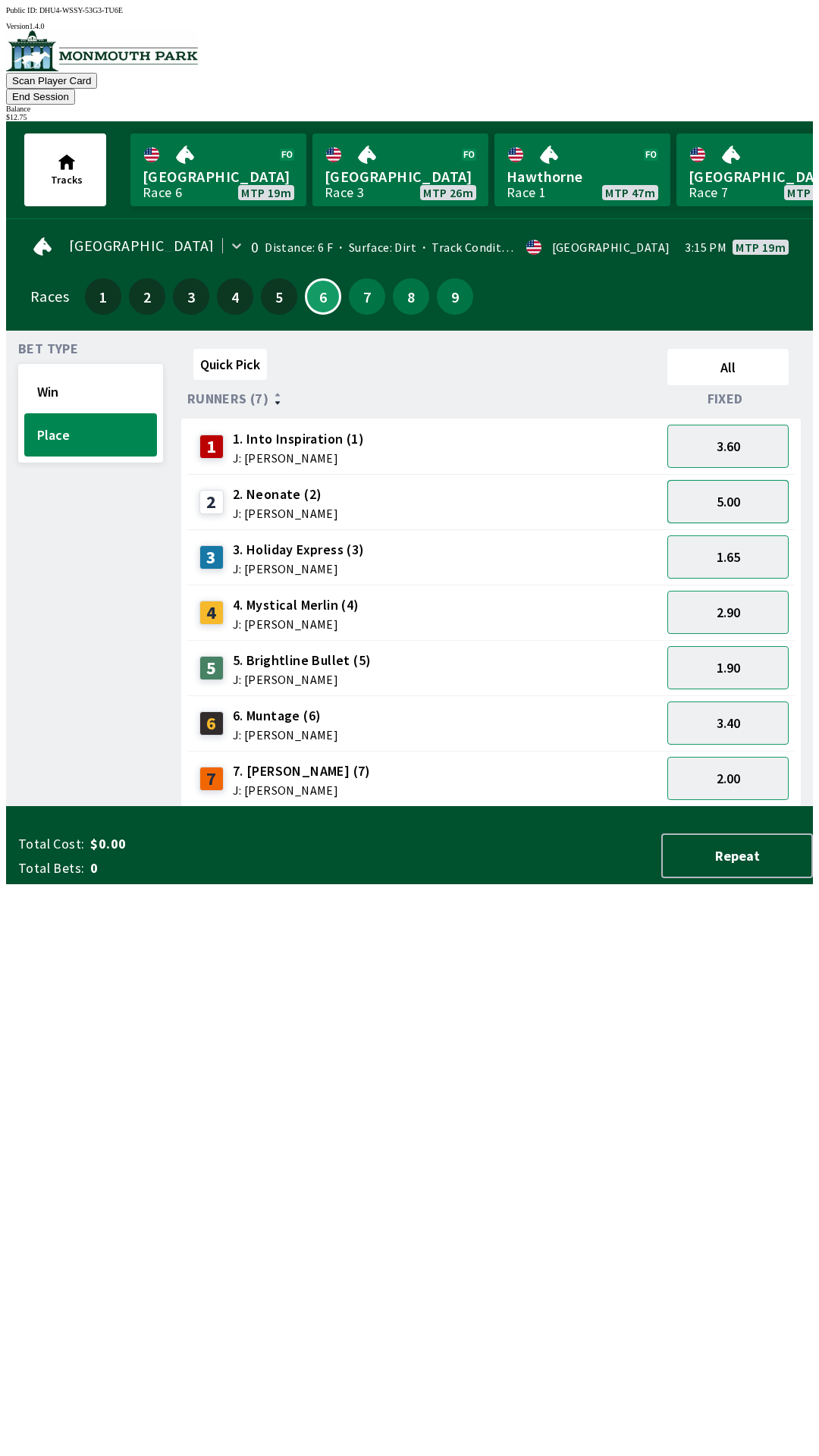
click at [744, 480] on button "5.00" at bounding box center [727, 501] width 121 height 43
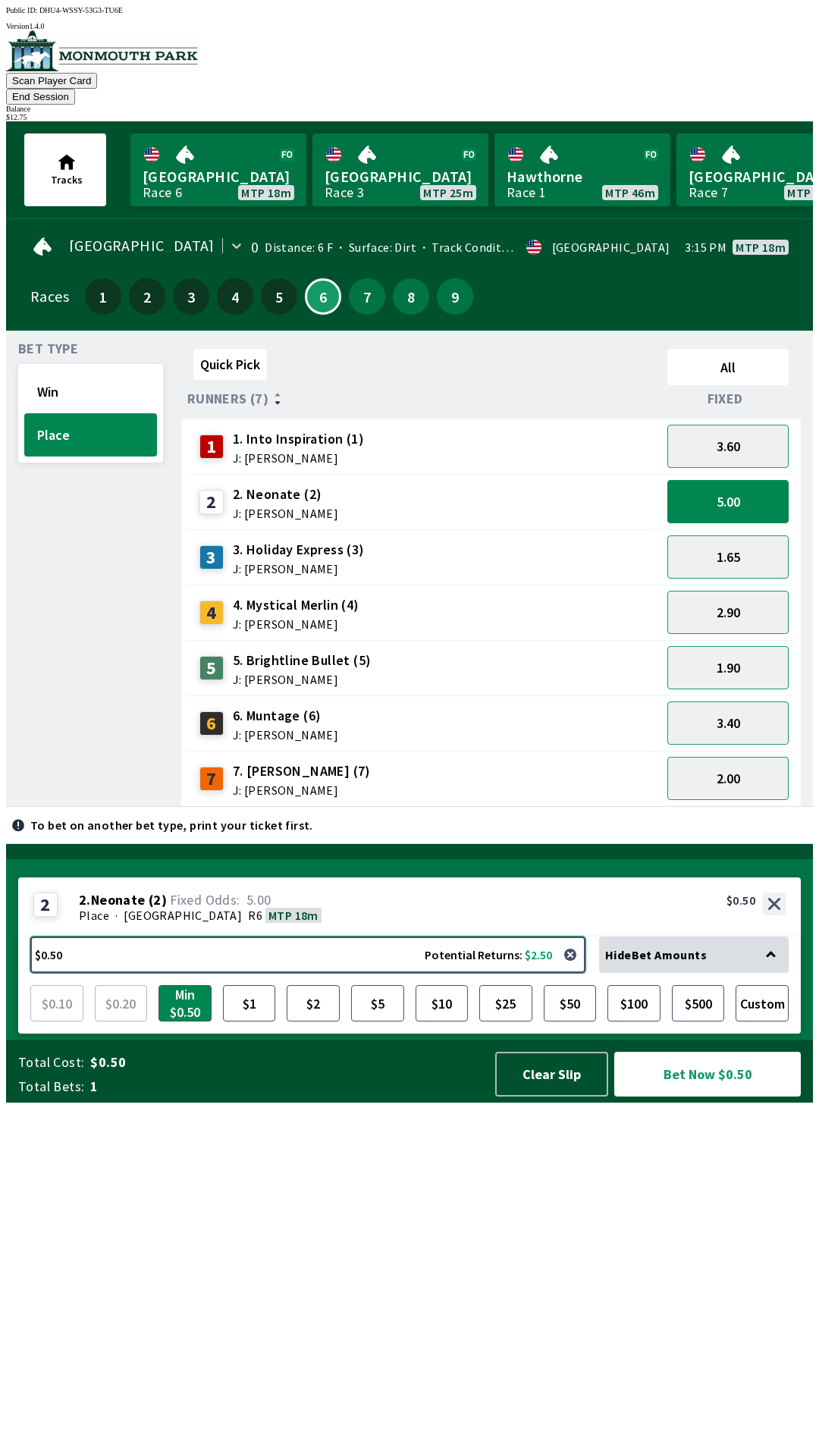
click at [405, 973] on button "$0.50 Potential Returns: $2.50" at bounding box center [308, 954] width 555 height 37
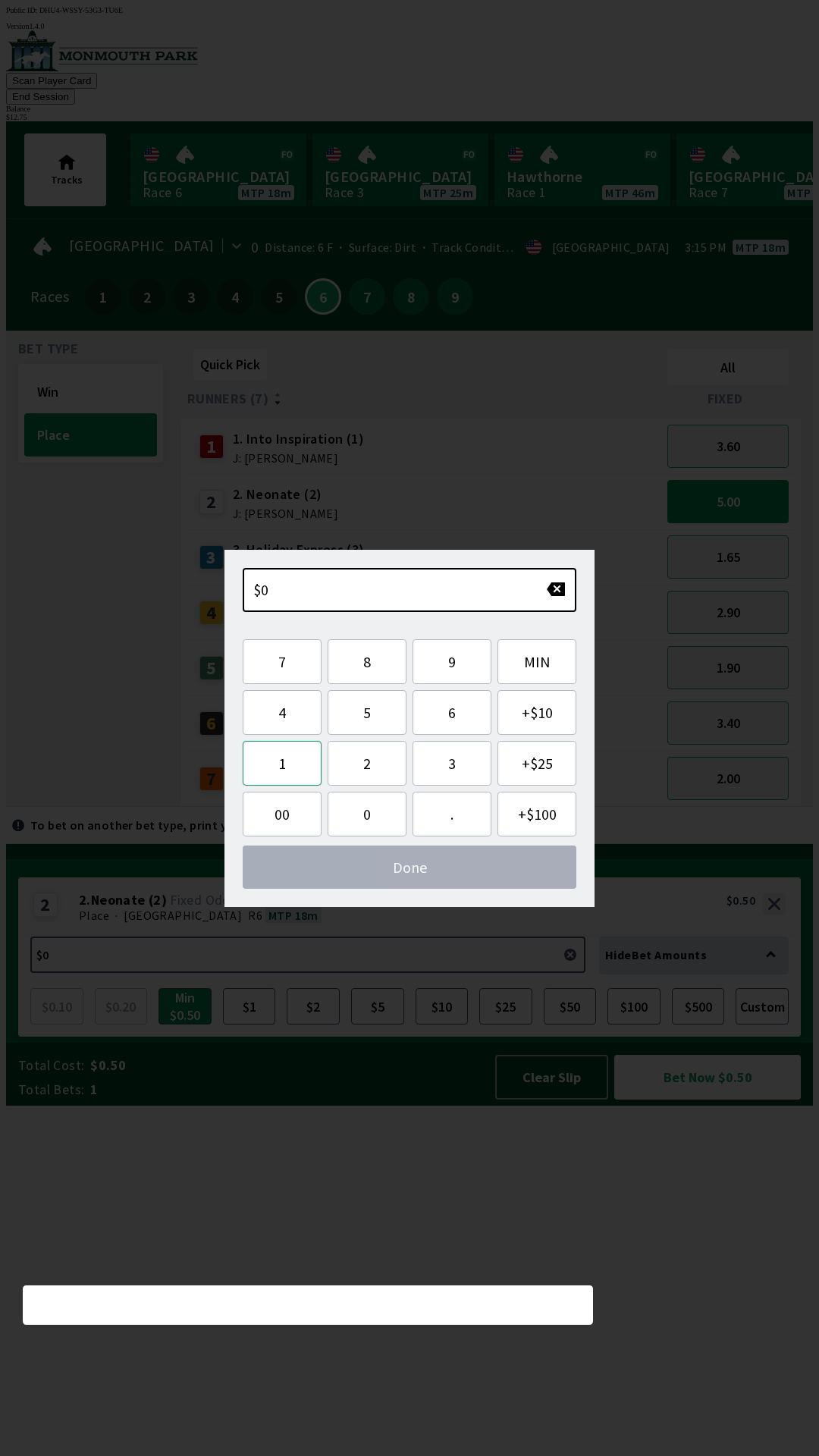
click at [282, 762] on button "1" at bounding box center [282, 762] width 79 height 45
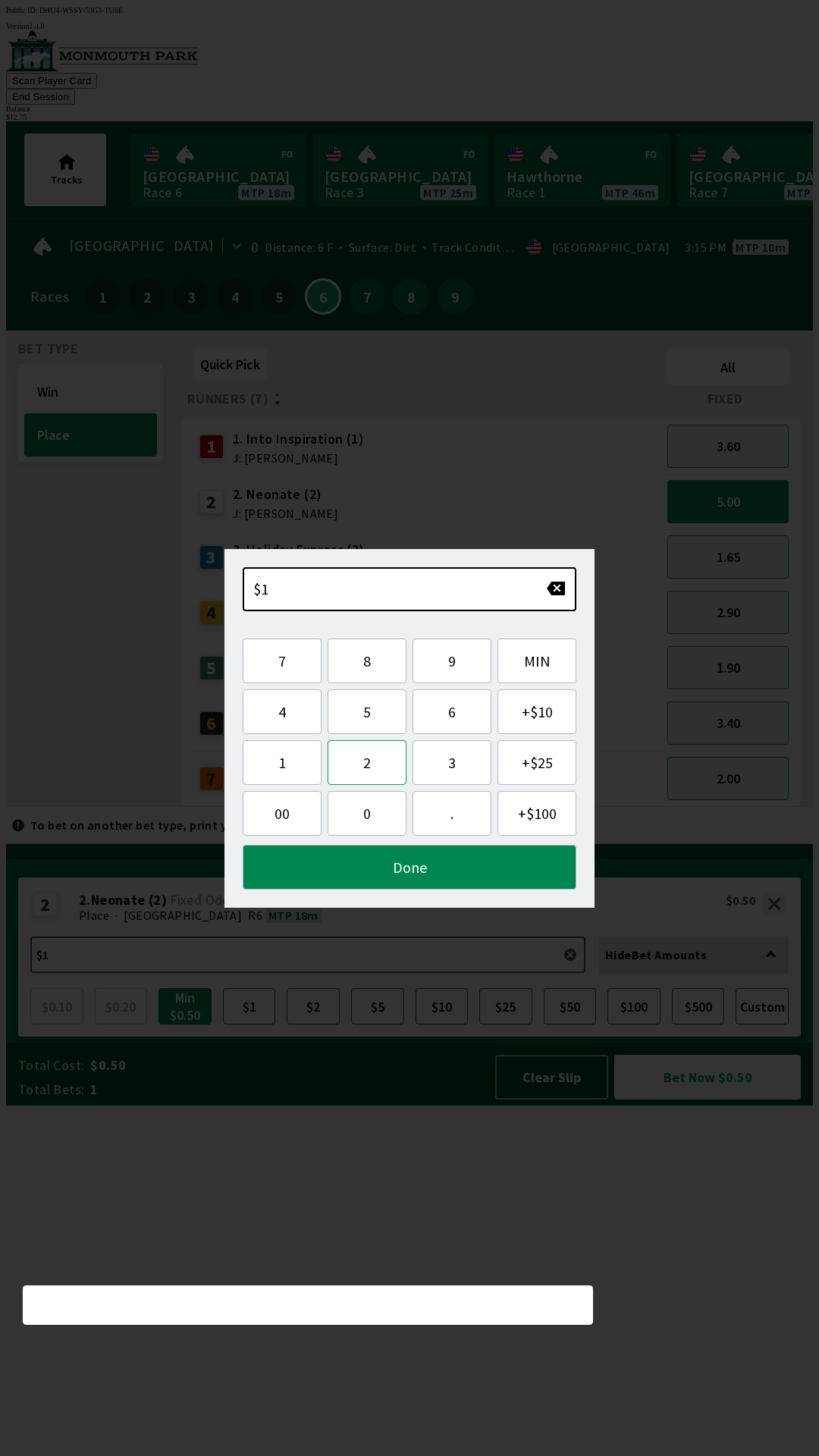
click at [372, 756] on button "2" at bounding box center [367, 762] width 79 height 45
click at [452, 816] on button "." at bounding box center [451, 812] width 79 height 45
click at [368, 714] on button "5" at bounding box center [367, 711] width 79 height 45
click at [378, 813] on button "0" at bounding box center [367, 812] width 79 height 45
click at [479, 870] on button "Done" at bounding box center [409, 866] width 334 height 45
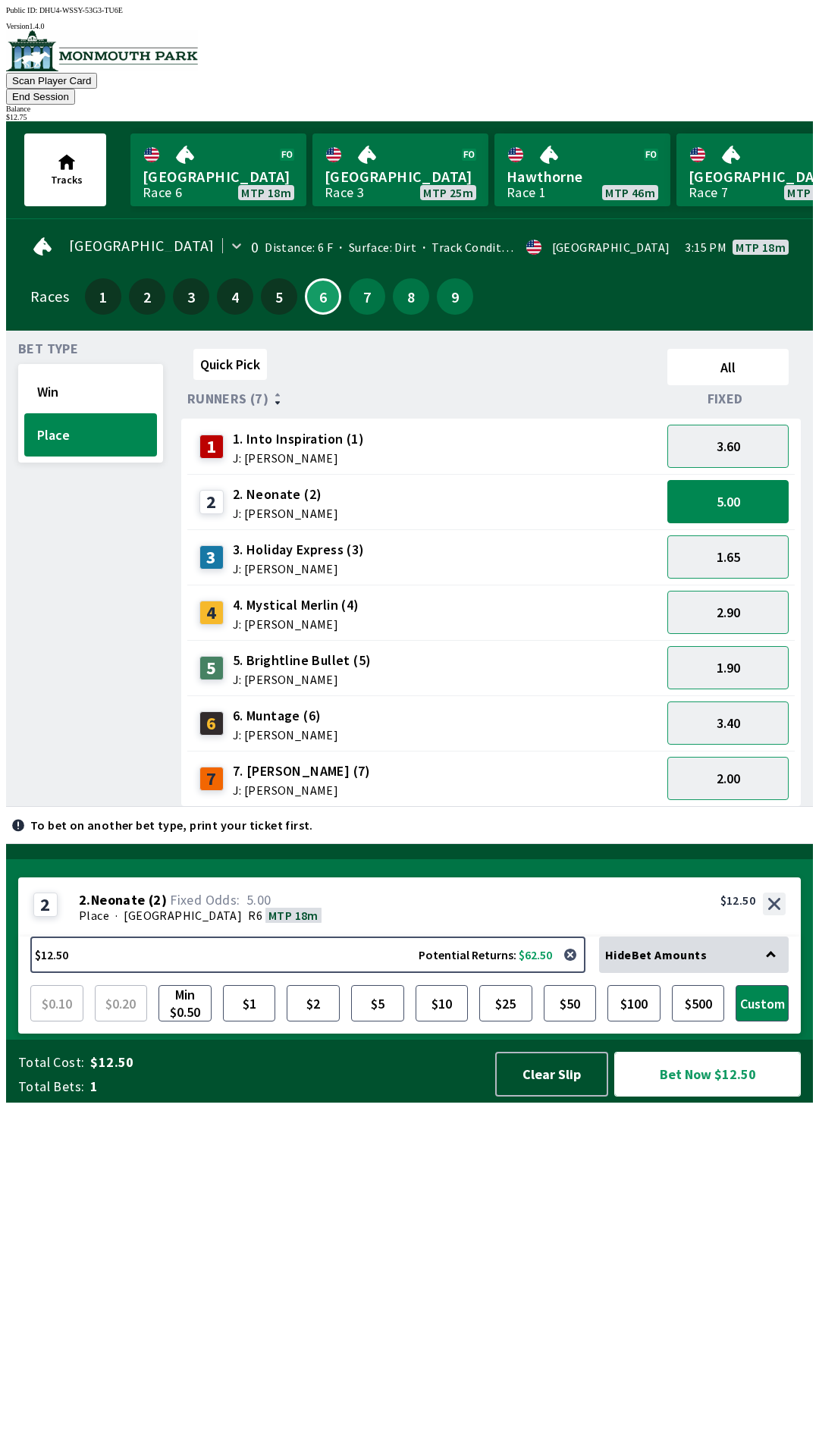
click at [709, 1096] on button "Bet Now $12.50" at bounding box center [707, 1074] width 187 height 45
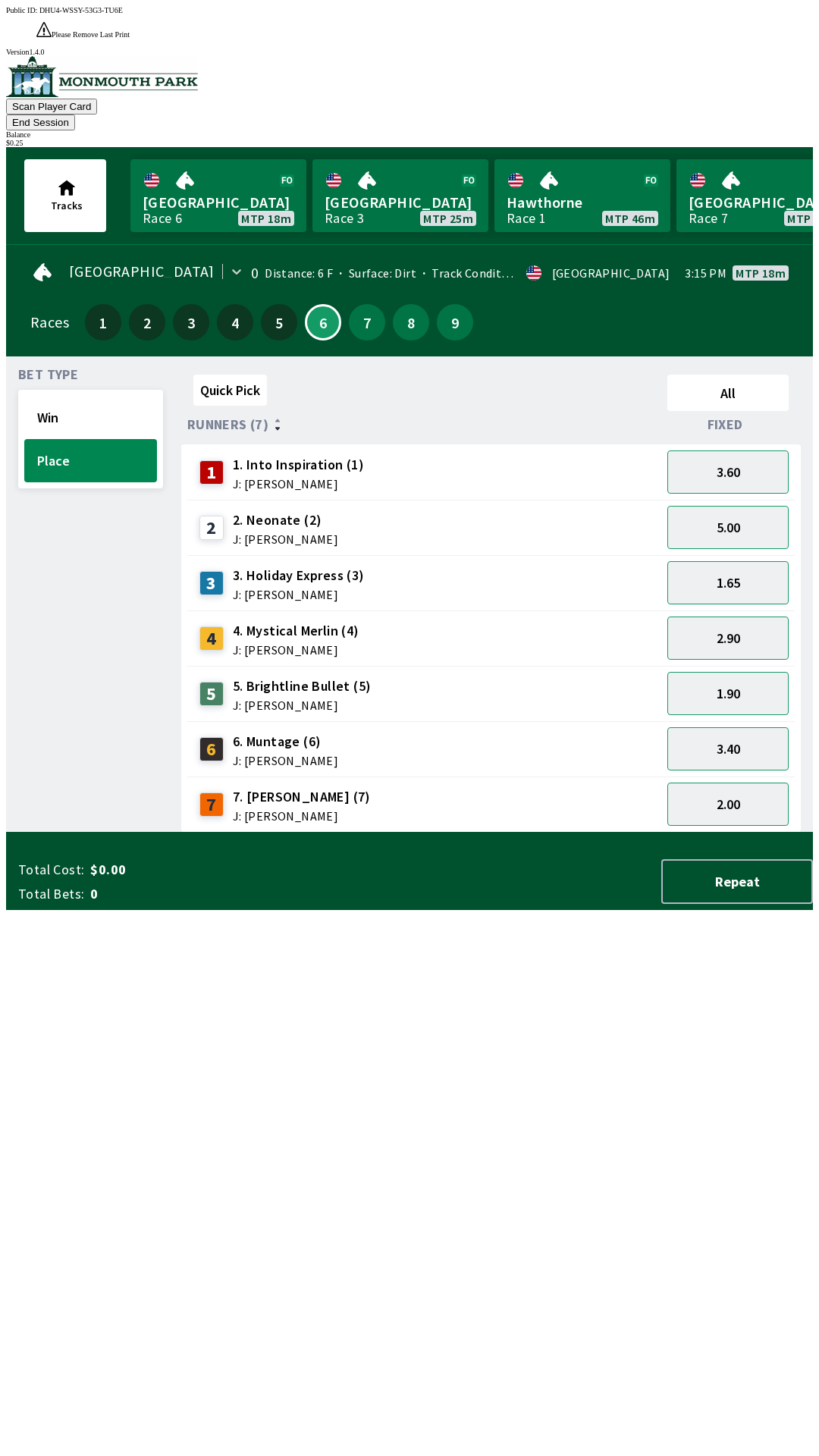
click at [439, 833] on div "Quick Pick All Runners (7) Fixed 1 1. Into Inspiration (1) J: [PERSON_NAME] 3.6…" at bounding box center [498, 600] width 632 height 464
click at [75, 114] on button "End Session" at bounding box center [41, 122] width 69 height 16
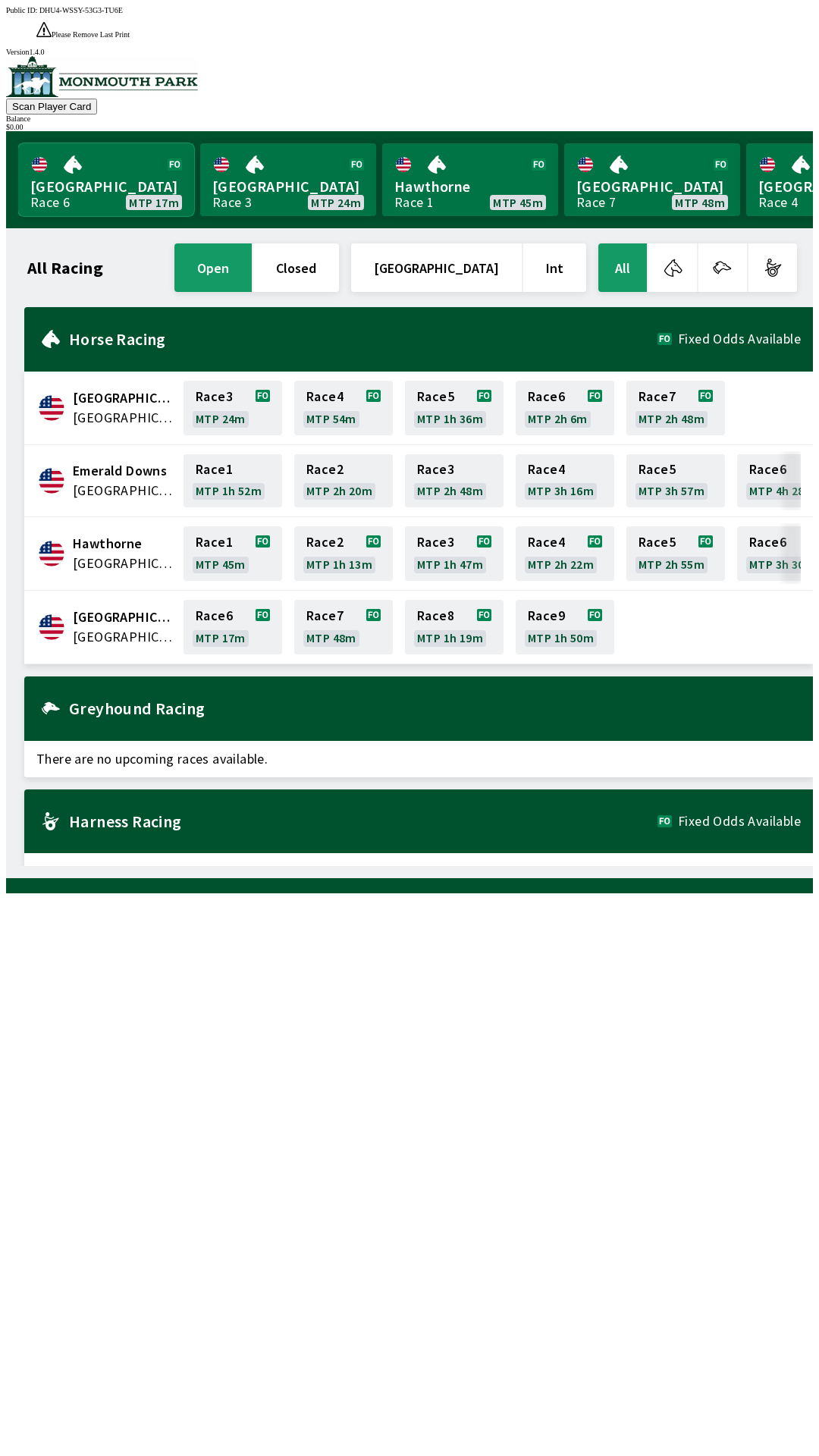
click at [120, 157] on link "[GEOGRAPHIC_DATA] Race 6 MTP 17m" at bounding box center [106, 179] width 176 height 73
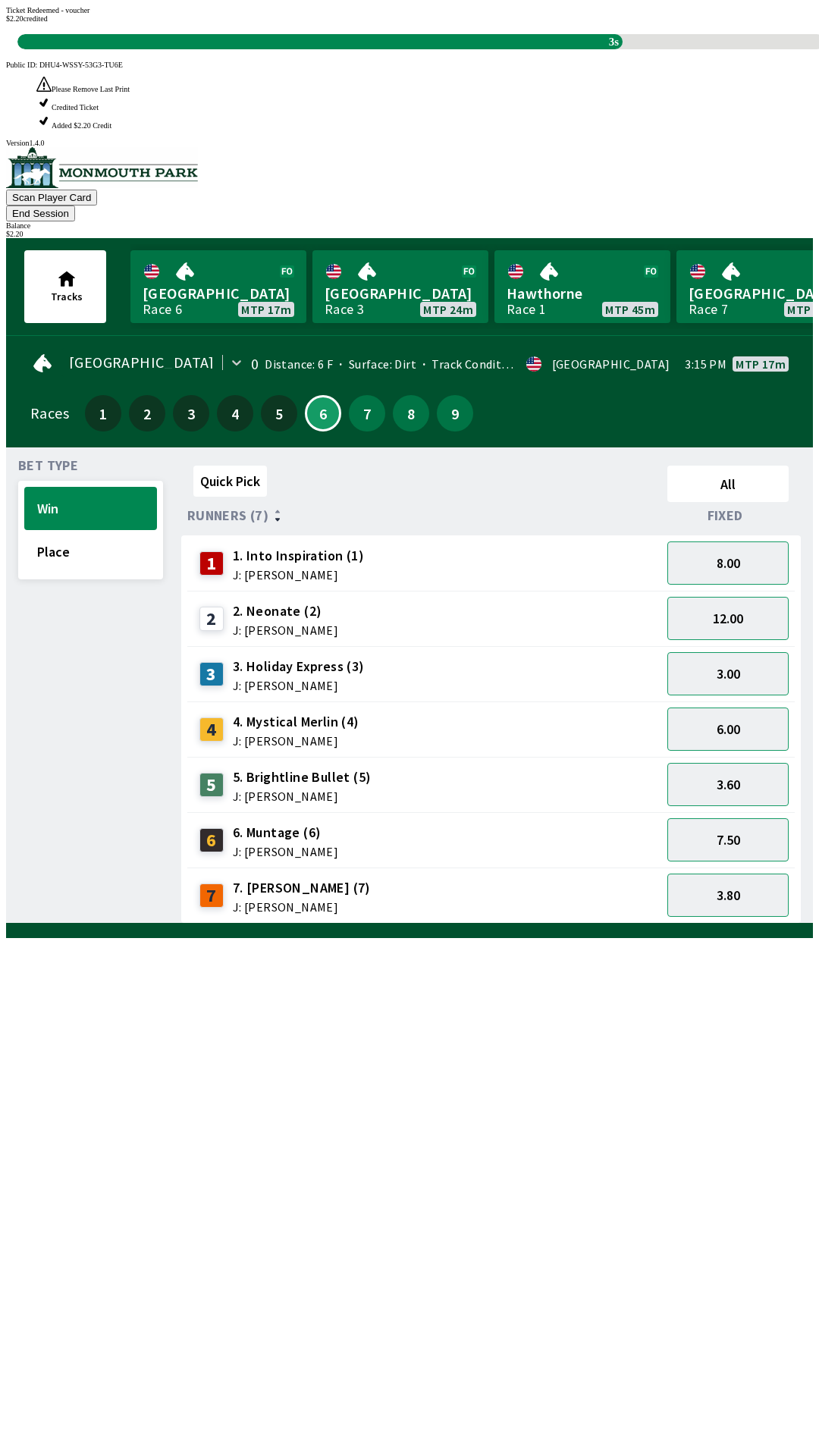
click at [512, 923] on div "Quick Pick All Runners (7) Fixed 1 1. Into Inspiration (1) J: [PERSON_NAME] 8.0…" at bounding box center [498, 691] width 632 height 464
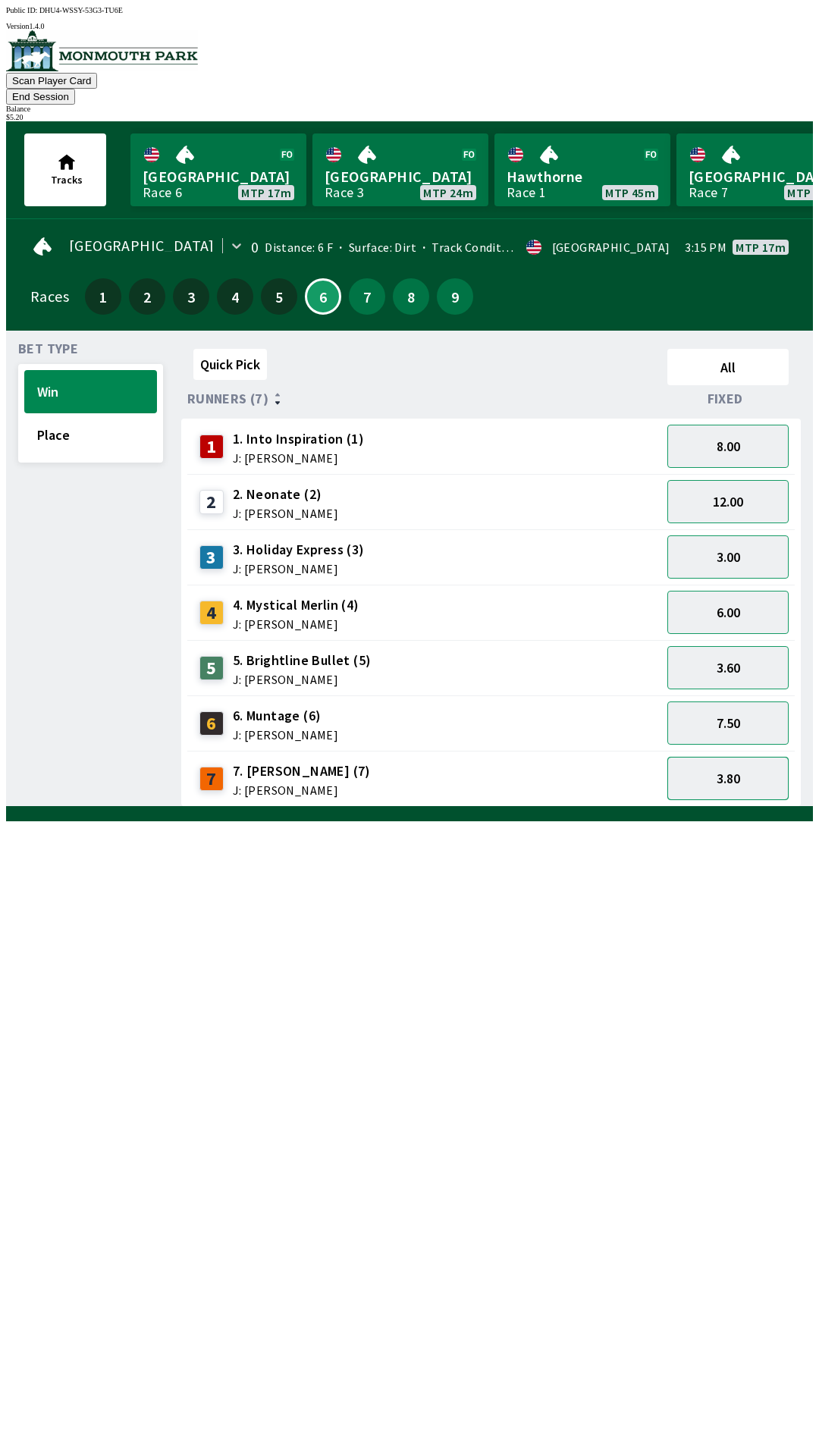
click at [760, 759] on button "3.80" at bounding box center [727, 778] width 121 height 43
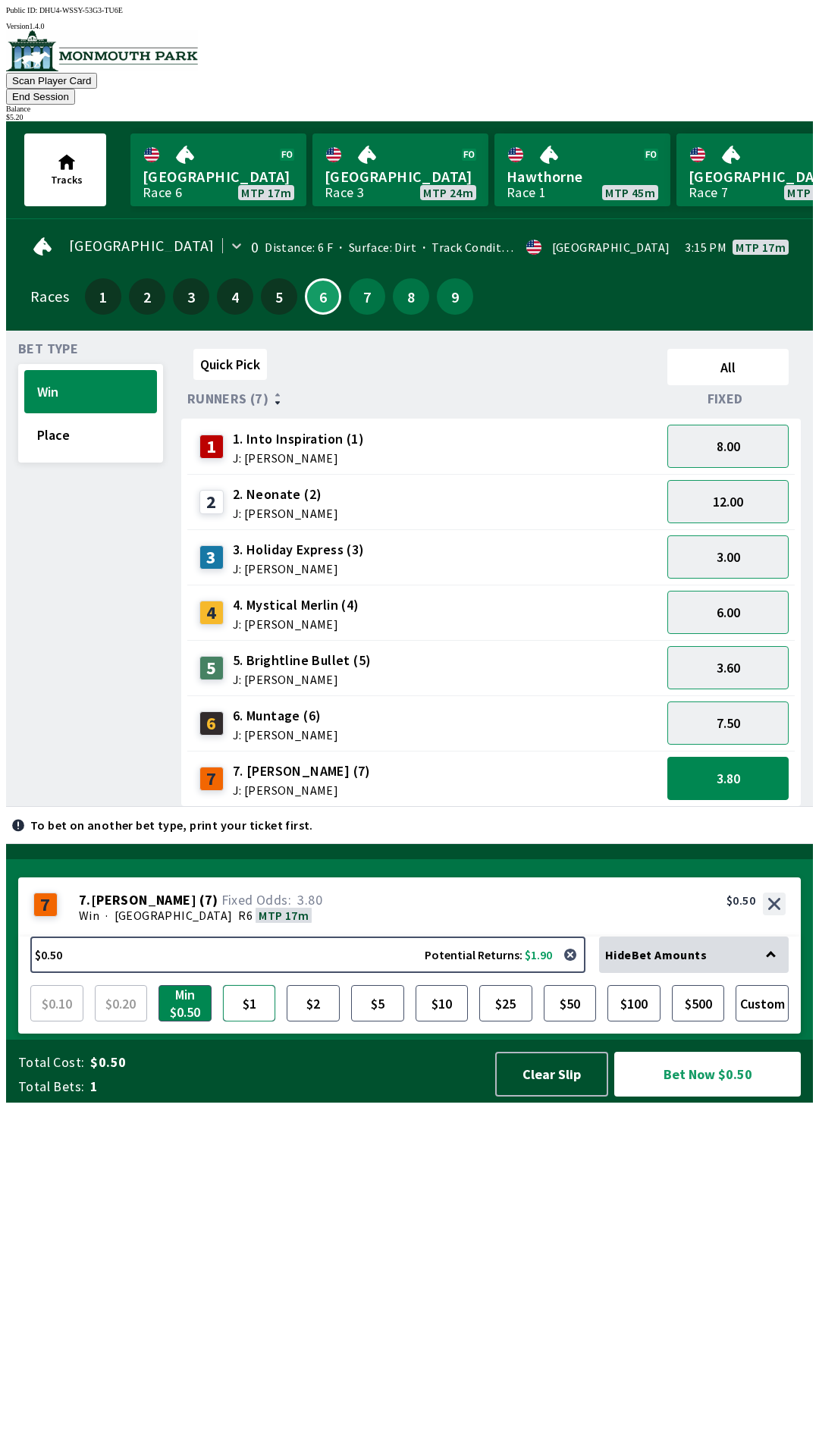
click at [250, 1021] on button "$1" at bounding box center [250, 1002] width 53 height 37
click at [318, 1021] on button "$2" at bounding box center [313, 1002] width 53 height 37
click at [374, 1021] on button "$5" at bounding box center [378, 1002] width 53 height 37
click at [336, 1021] on button "$2" at bounding box center [313, 1002] width 53 height 37
click at [388, 1021] on button "$5" at bounding box center [378, 1002] width 53 height 37
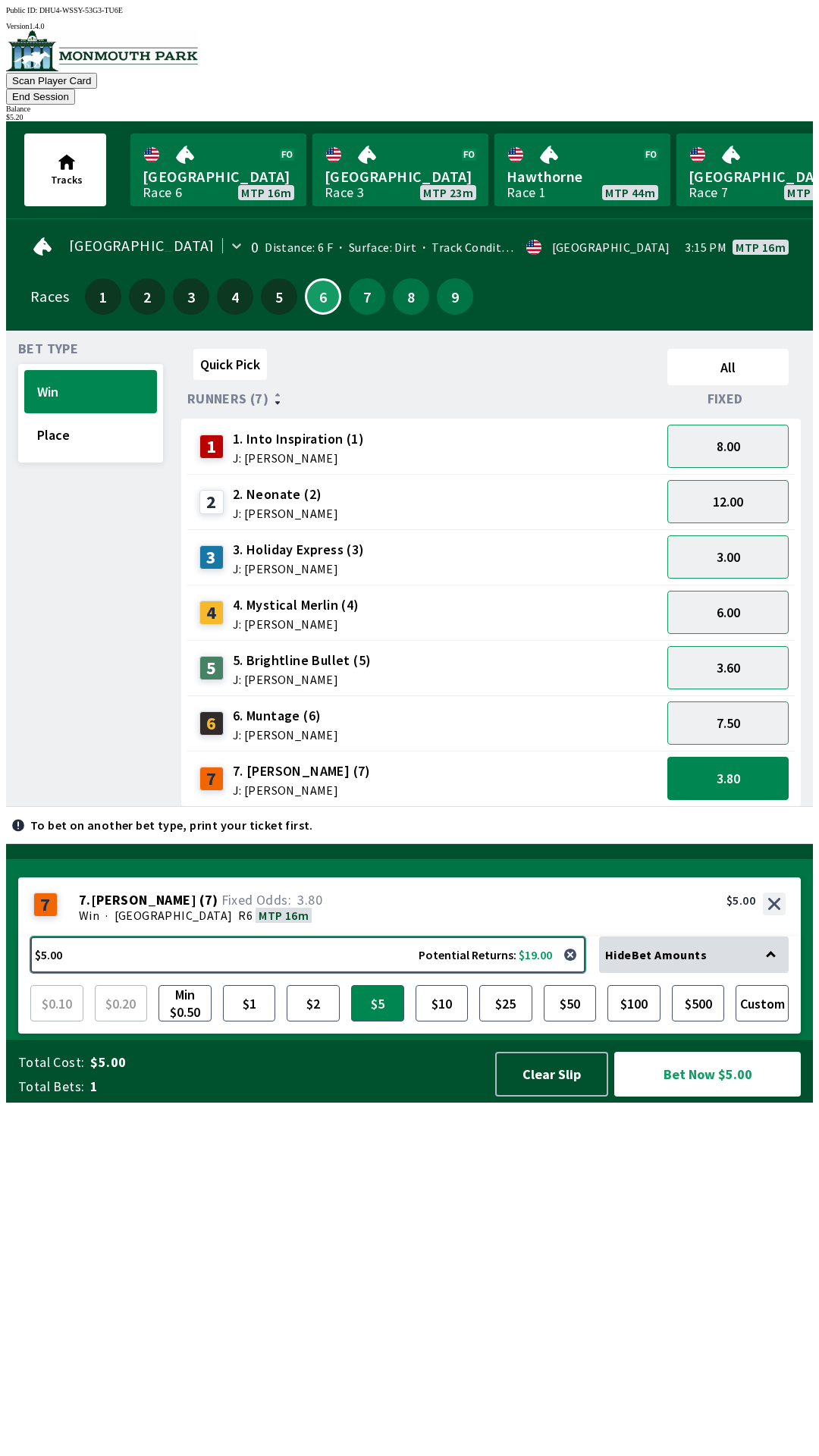
click at [559, 973] on button "$5.00 Potential Returns: $19.00" at bounding box center [308, 954] width 555 height 37
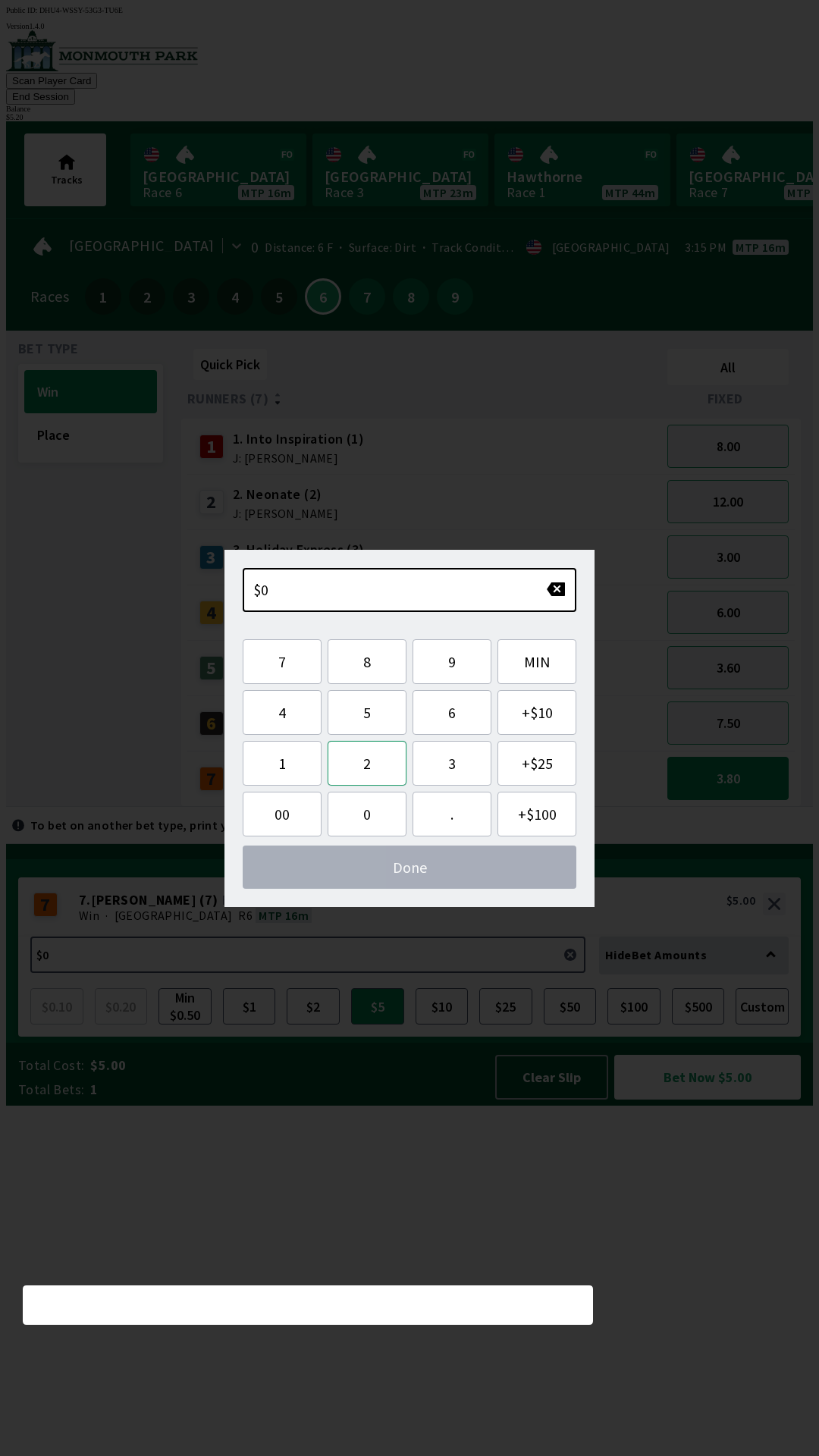
click at [383, 766] on button "2" at bounding box center [367, 762] width 79 height 45
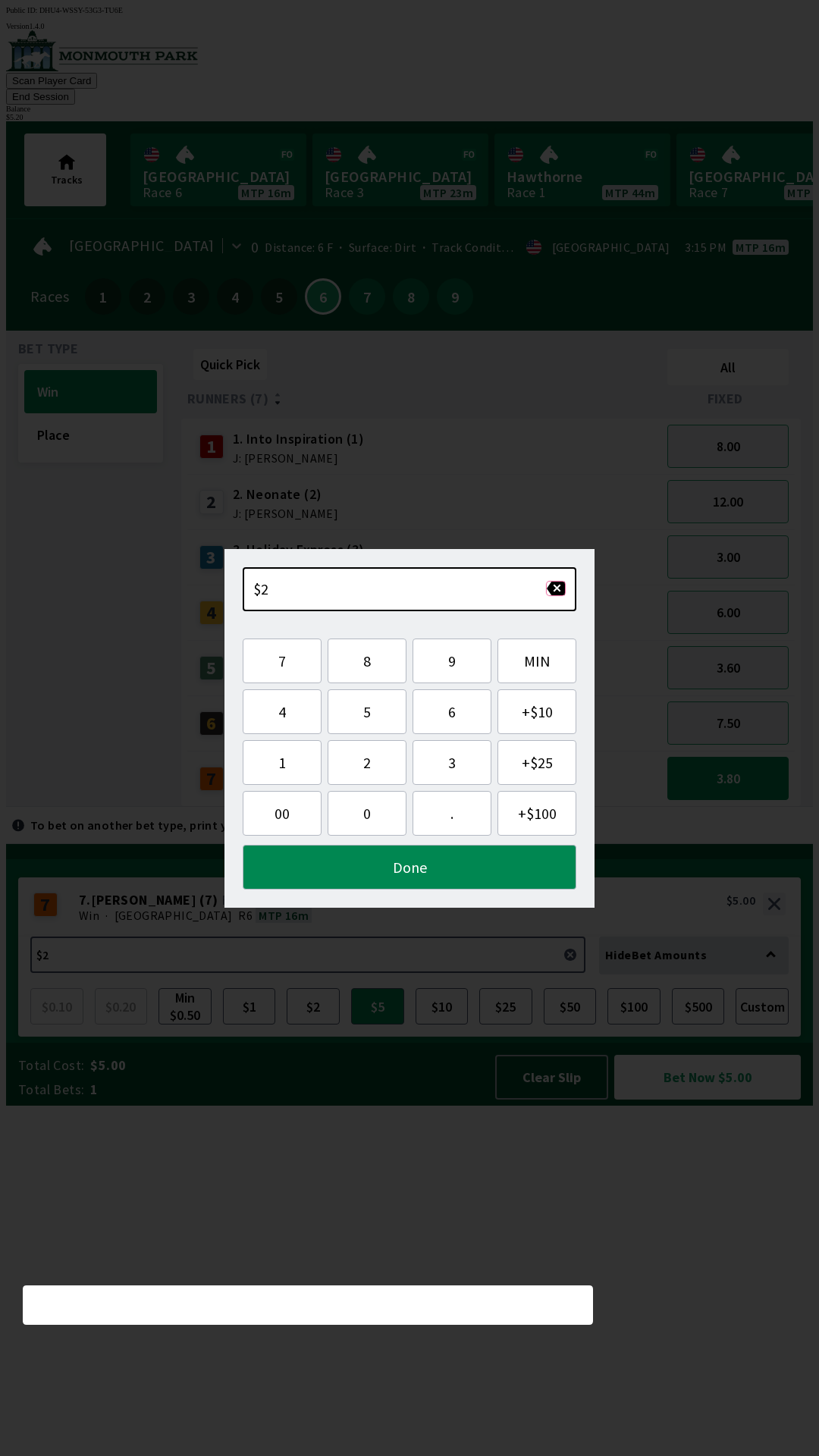
click at [563, 587] on button "button" at bounding box center [555, 588] width 20 height 15
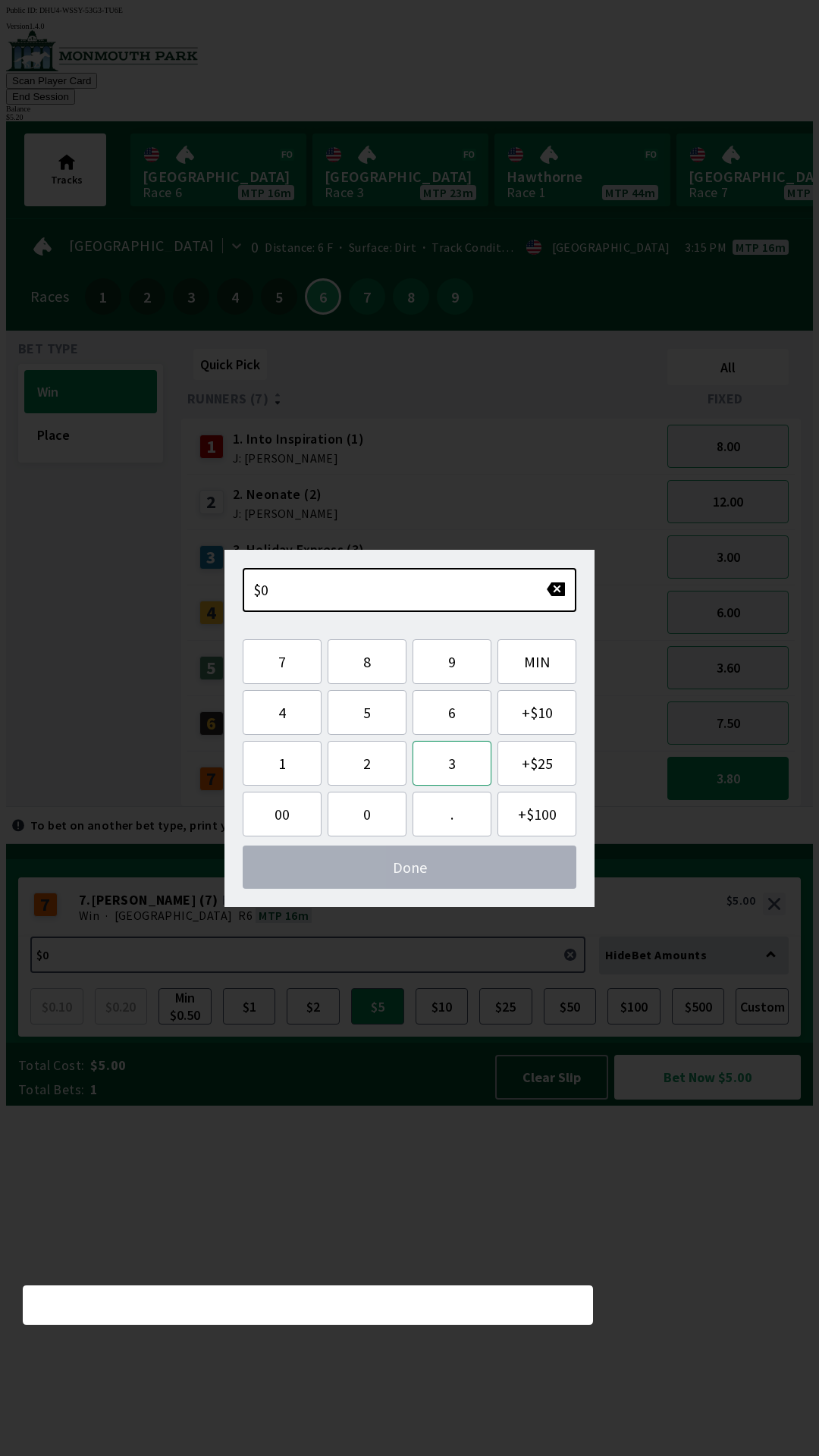
click at [461, 753] on button "3" at bounding box center [451, 762] width 79 height 45
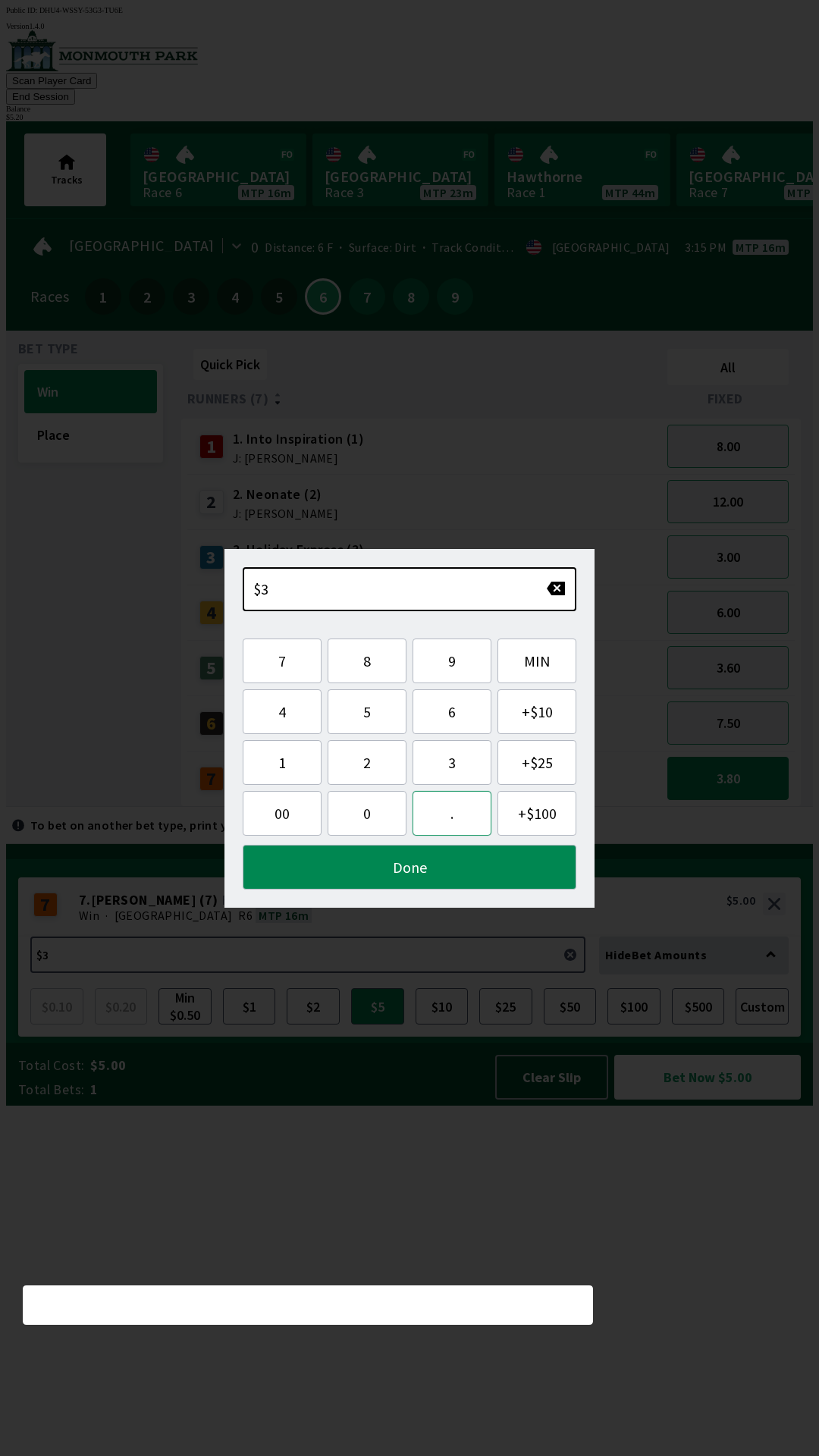
click at [461, 809] on button "." at bounding box center [451, 812] width 79 height 45
click at [388, 757] on button "2" at bounding box center [367, 762] width 79 height 45
click at [479, 868] on button "Done" at bounding box center [409, 866] width 334 height 45
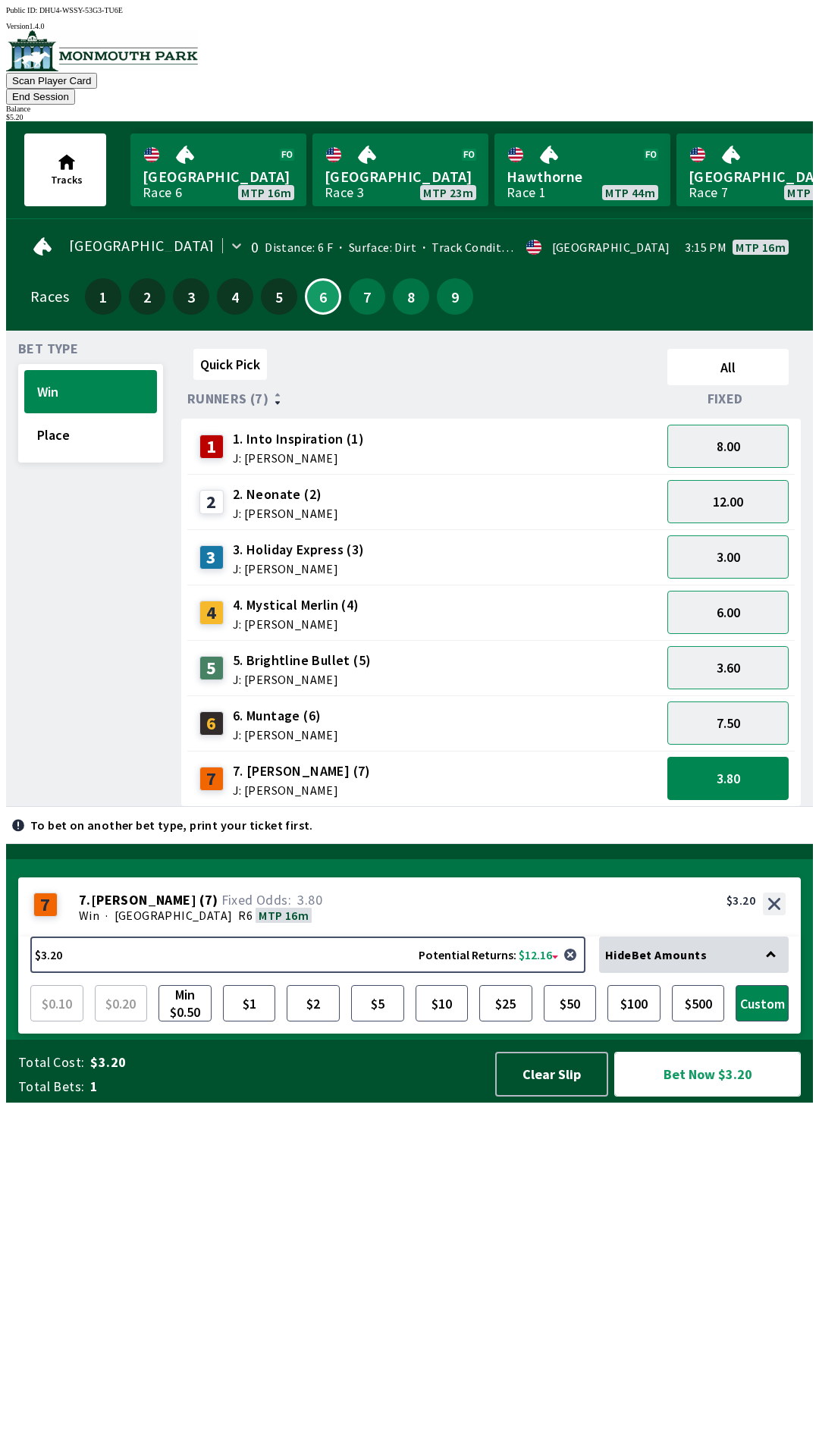
click at [724, 1096] on button "Bet Now $3.20" at bounding box center [707, 1074] width 187 height 45
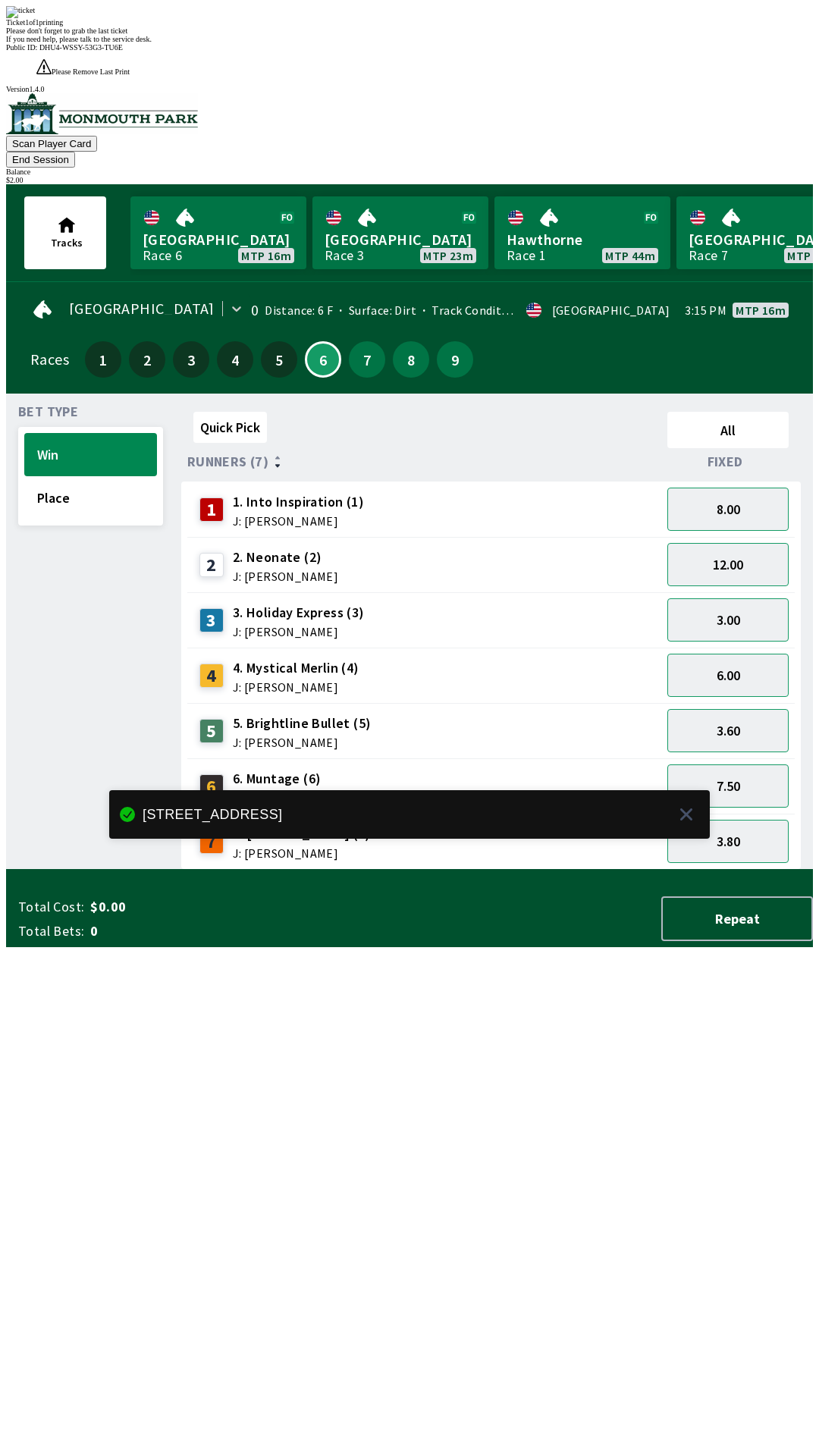
click at [472, 870] on div "Quick Pick All Runners (7) Fixed 1 1. Into Inspiration (1) J: [PERSON_NAME] 8.0…" at bounding box center [498, 637] width 632 height 464
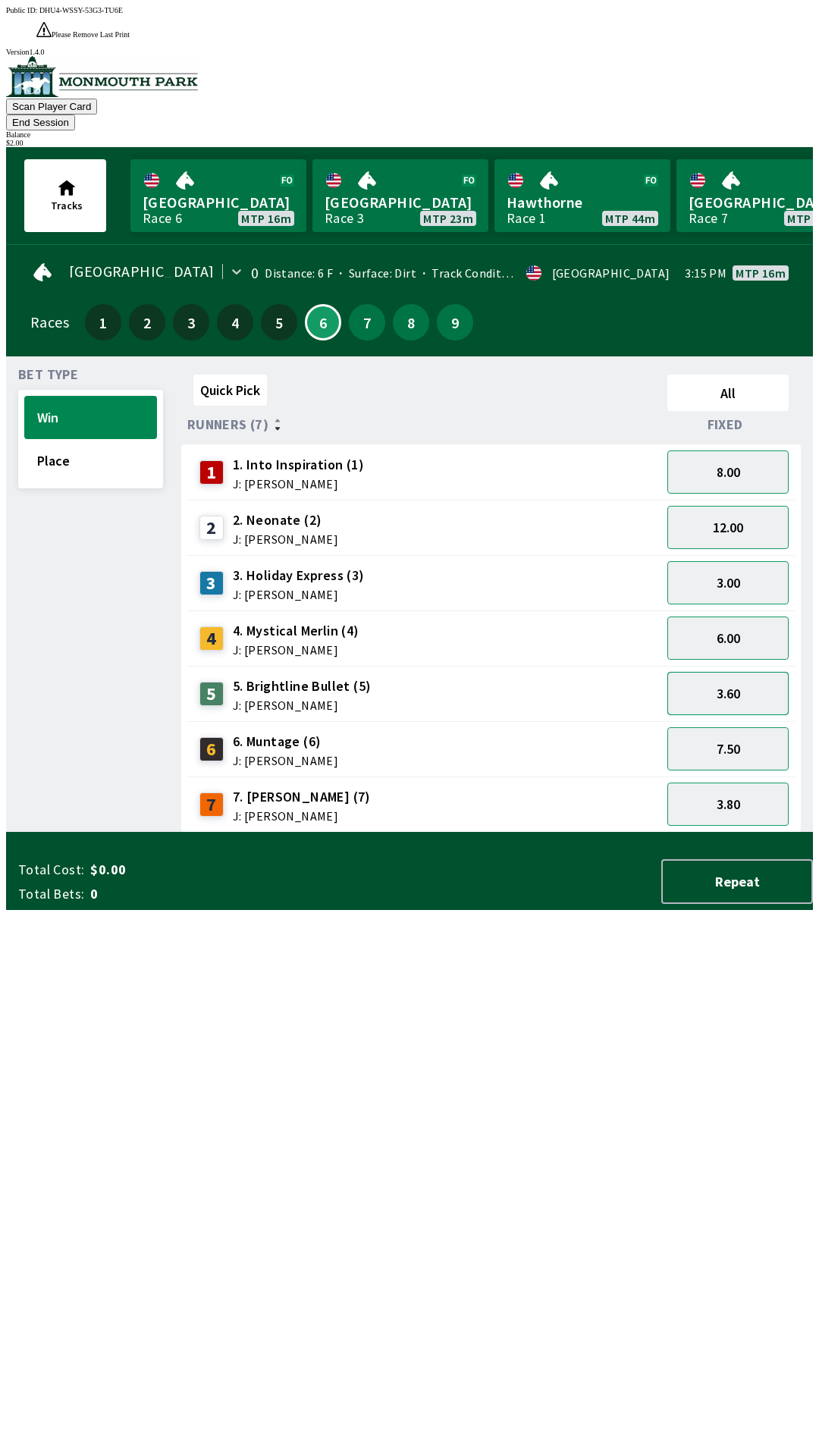
click at [742, 672] on button "3.60" at bounding box center [727, 693] width 121 height 43
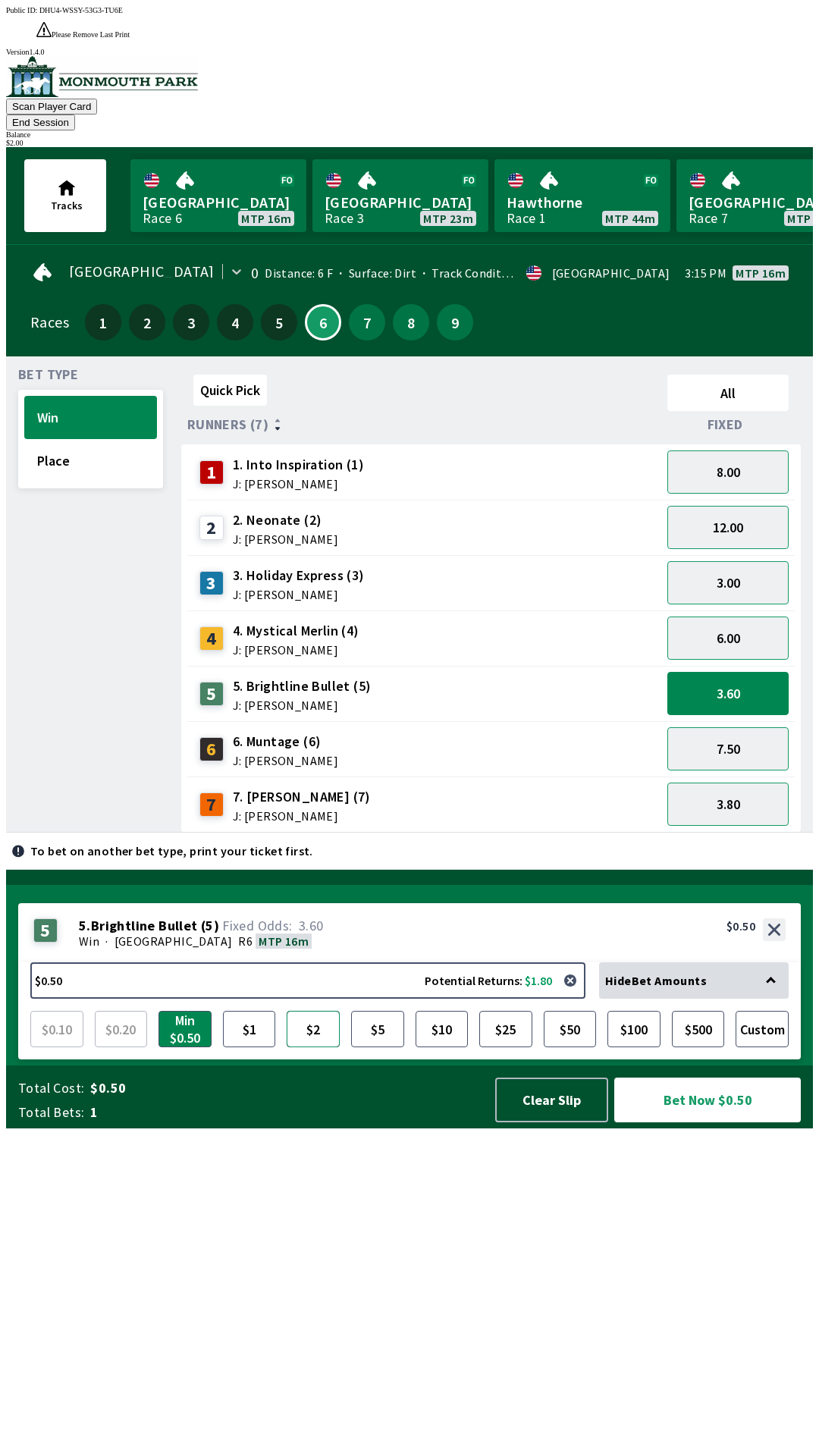
click at [298, 1047] on button "$2" at bounding box center [313, 1028] width 53 height 37
click at [740, 1122] on button "Bet Now $2.00" at bounding box center [707, 1099] width 187 height 45
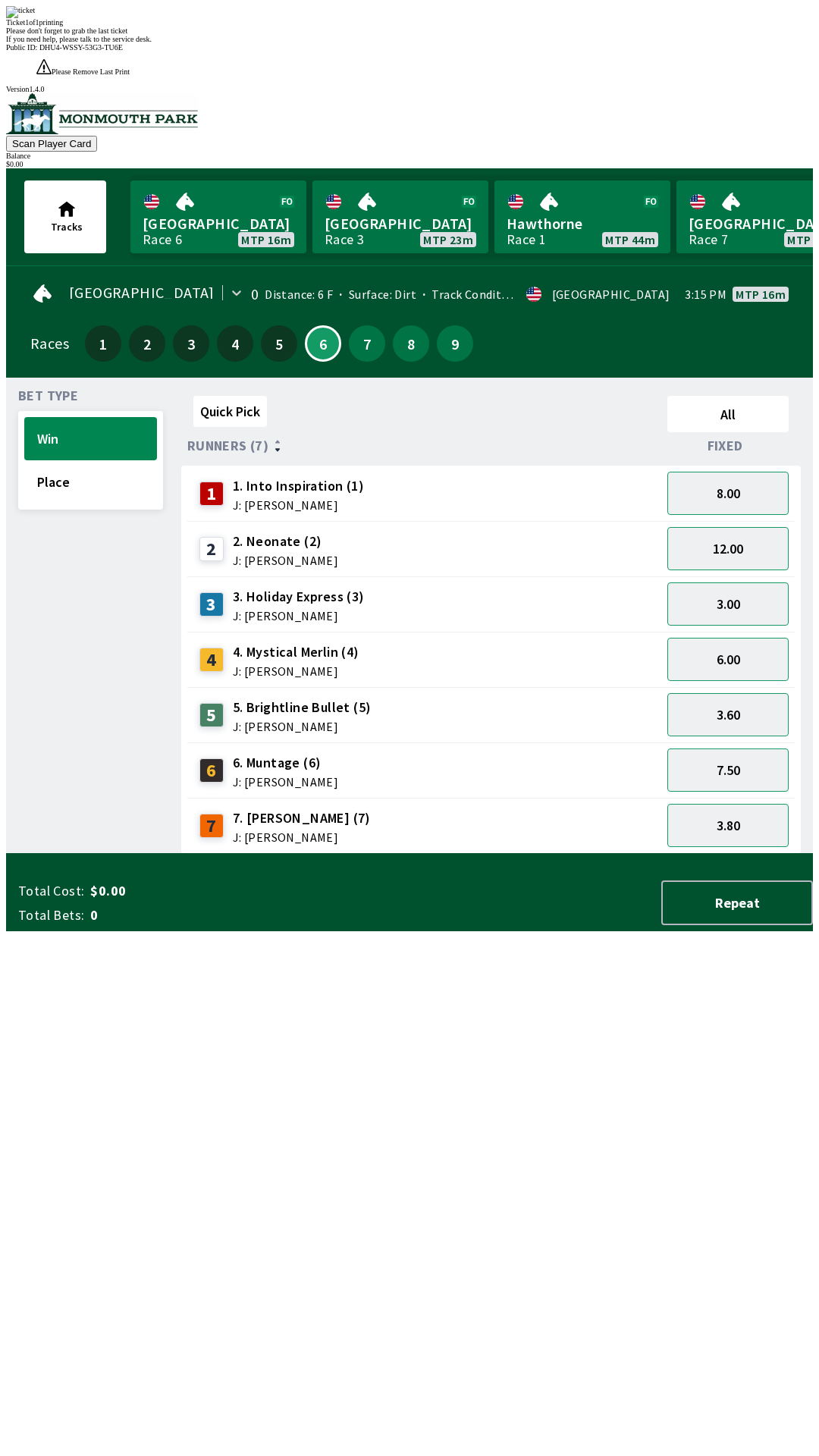
click at [529, 854] on div "Quick Pick All Runners (7) Fixed 1 1. Into Inspiration (1) J: [PERSON_NAME] 8.0…" at bounding box center [498, 621] width 632 height 464
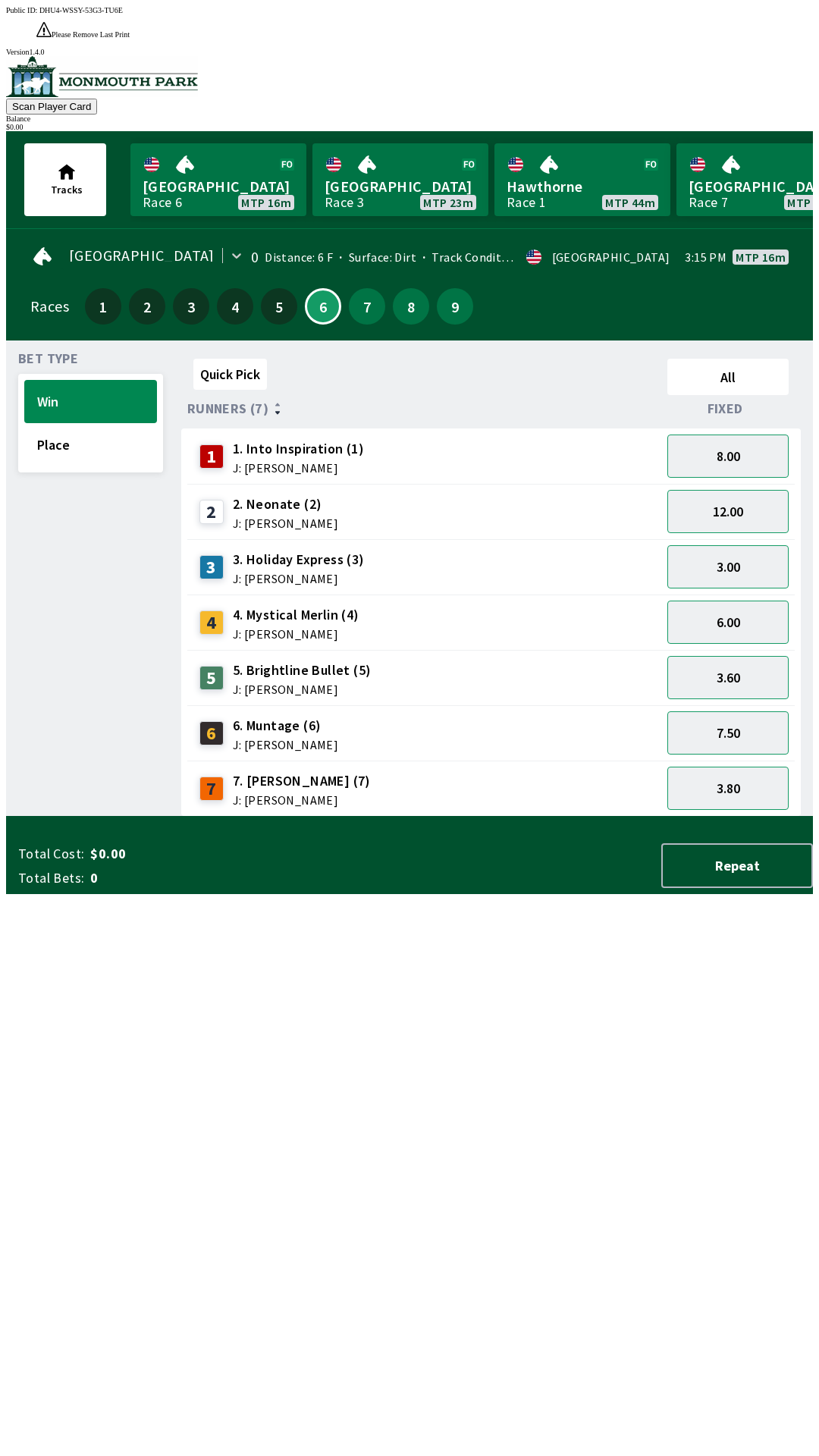
scroll to position [1, 0]
click at [59, 422] on button "Place" at bounding box center [91, 443] width 133 height 43
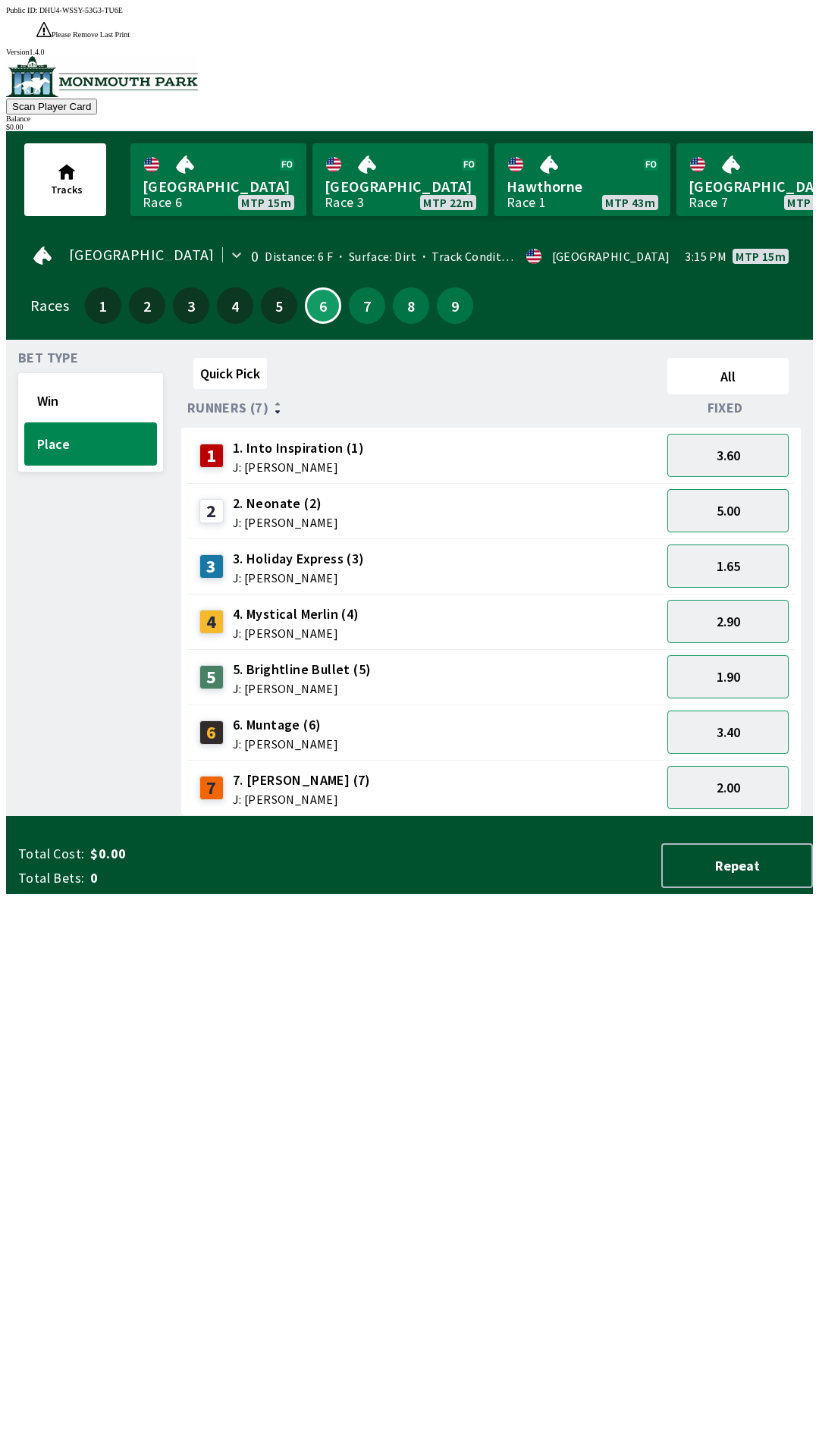
click at [330, 549] on span "3. Holiday Express (3)" at bounding box center [299, 558] width 132 height 20
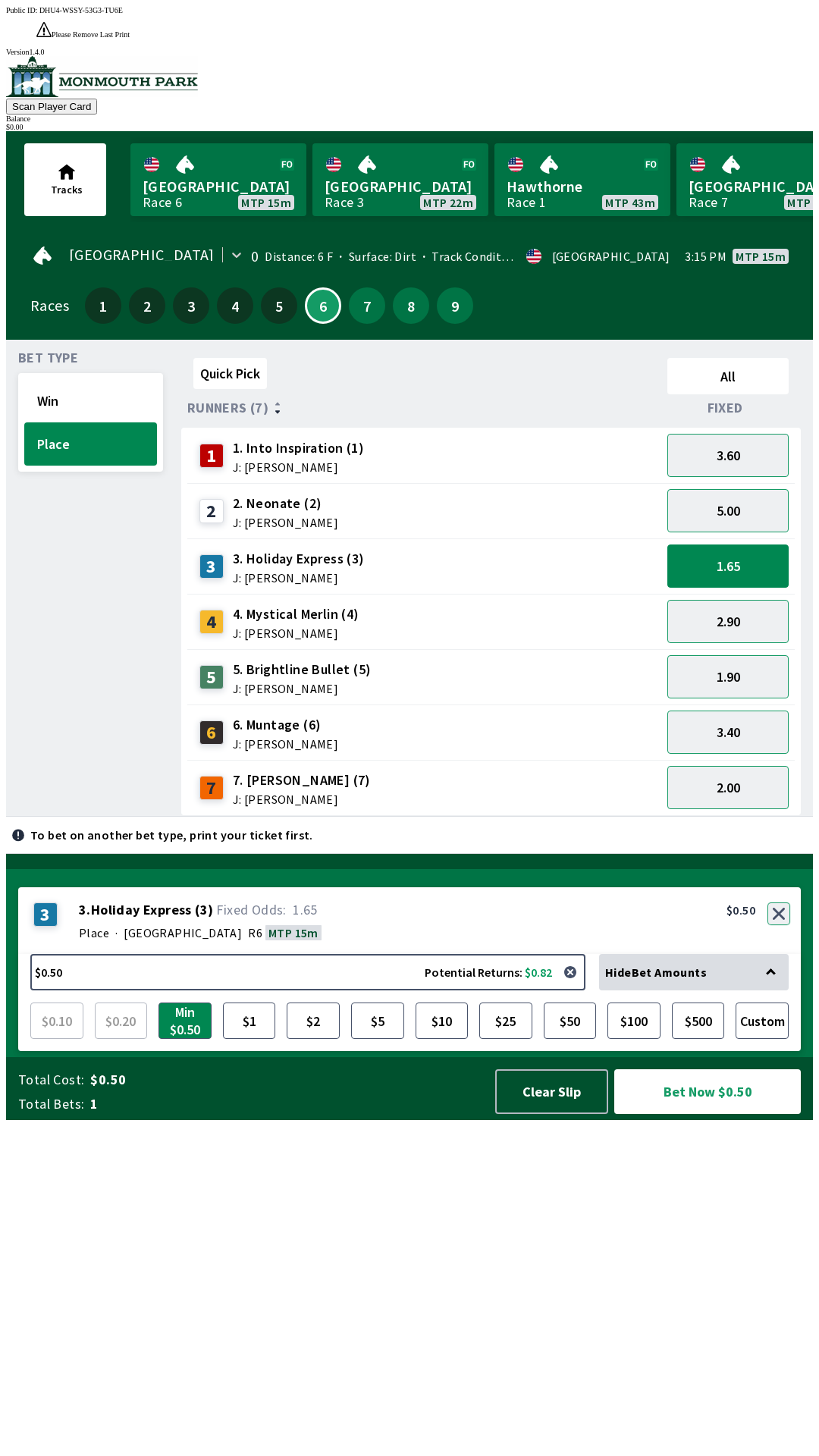
click at [781, 925] on button "button" at bounding box center [778, 913] width 23 height 23
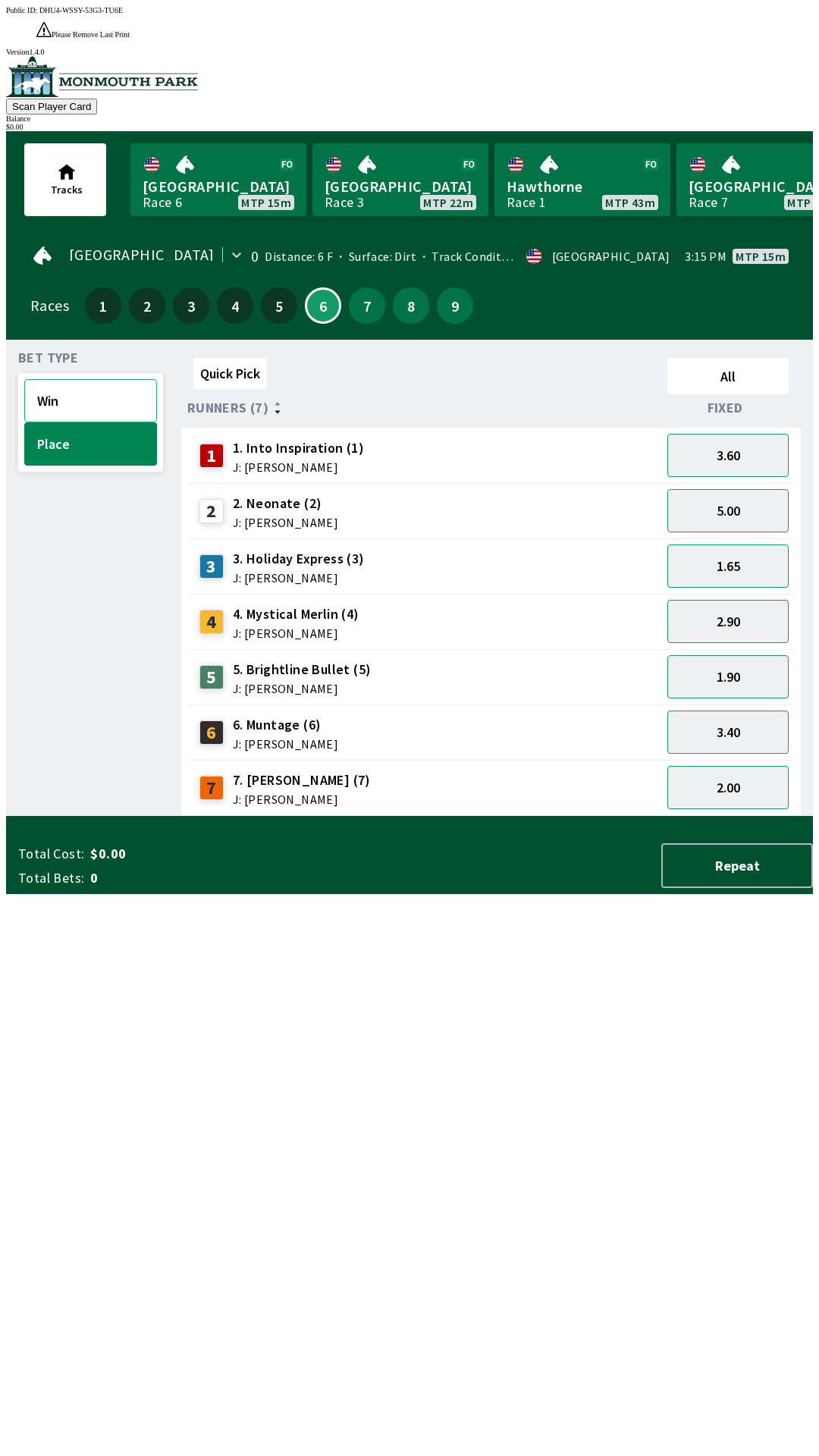
click at [82, 384] on button "Win" at bounding box center [91, 400] width 133 height 43
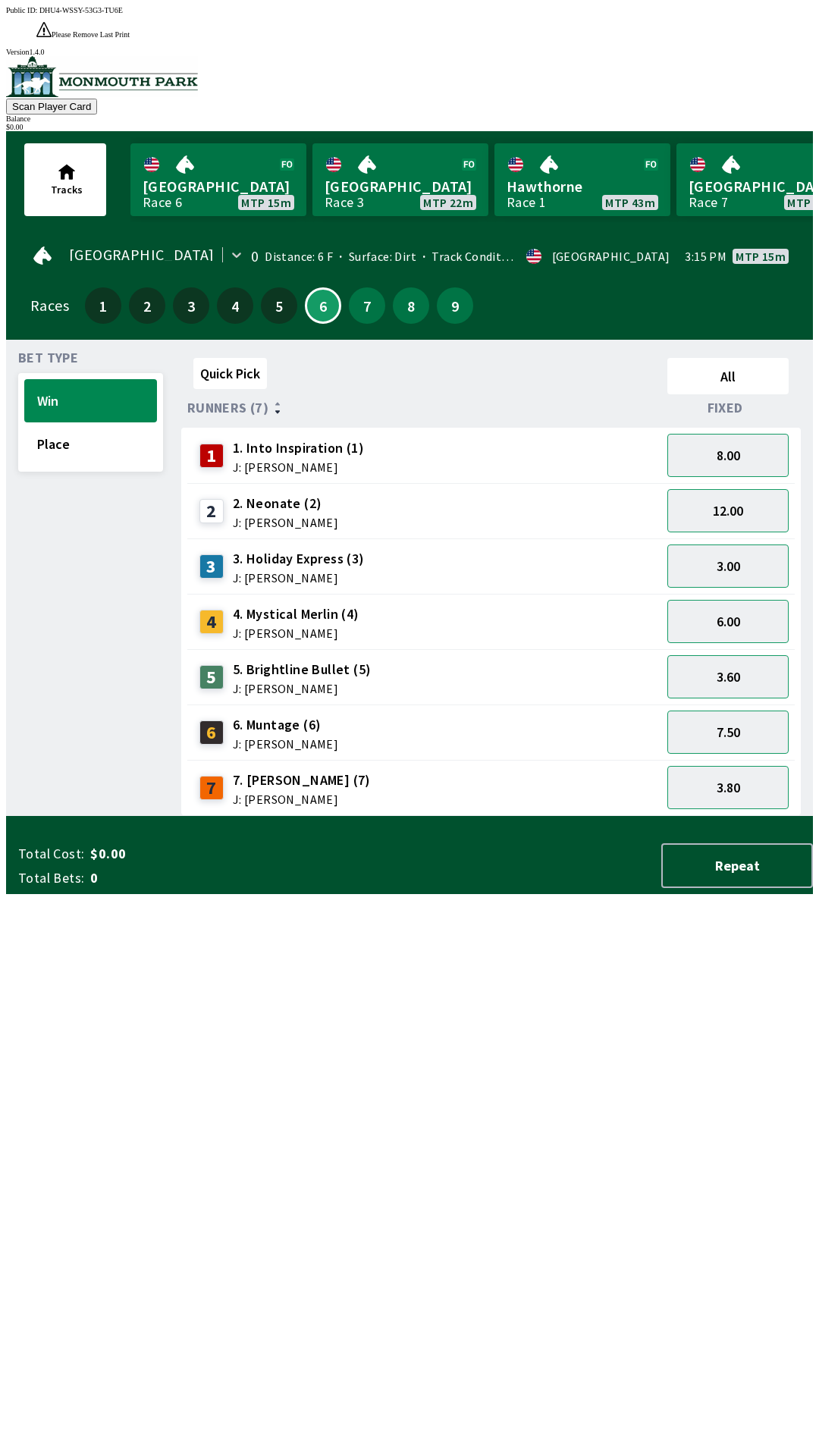
click at [321, 572] on span "J: [PERSON_NAME]" at bounding box center [299, 578] width 132 height 13
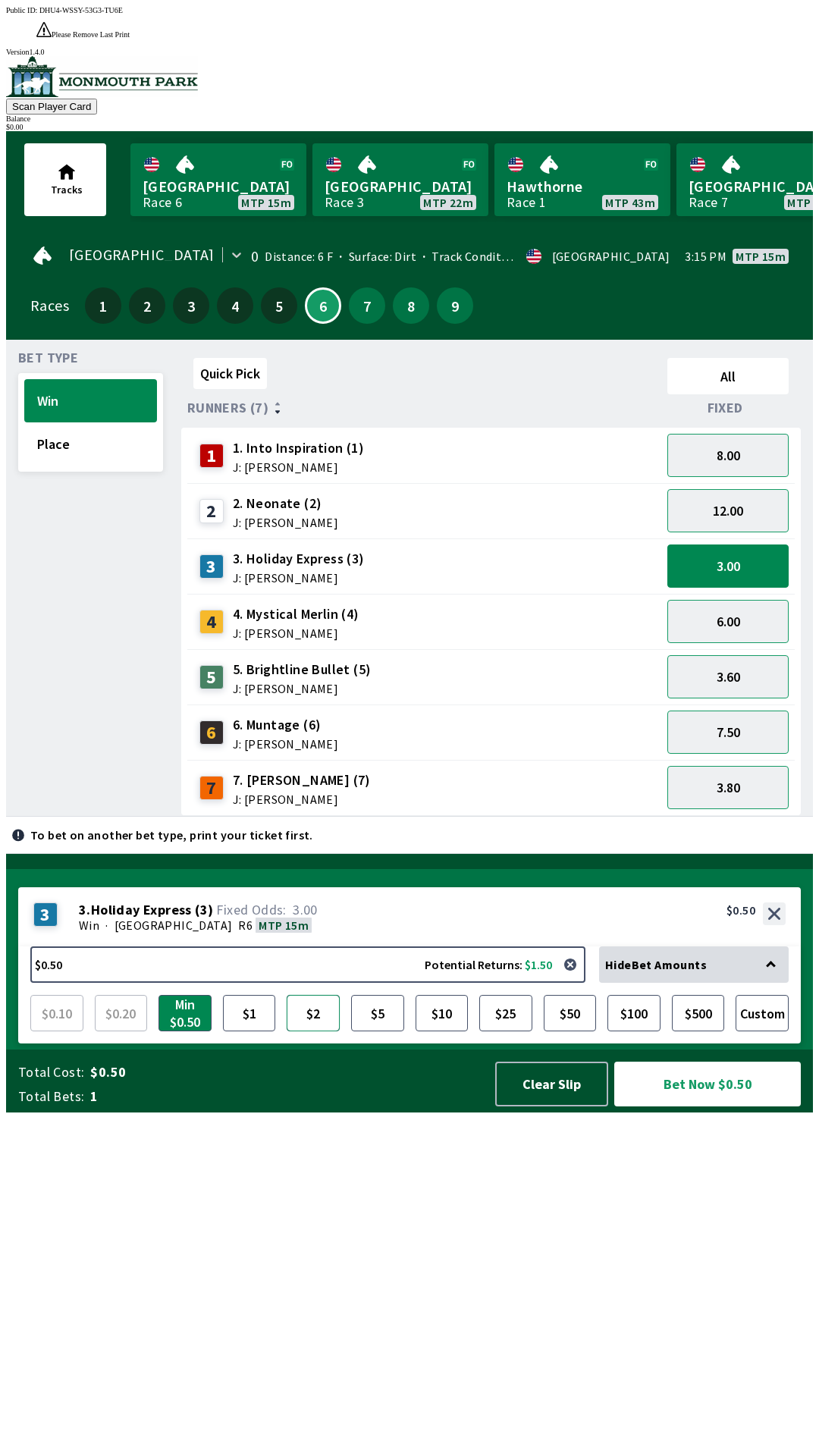
click at [314, 1031] on button "$2" at bounding box center [313, 1013] width 53 height 37
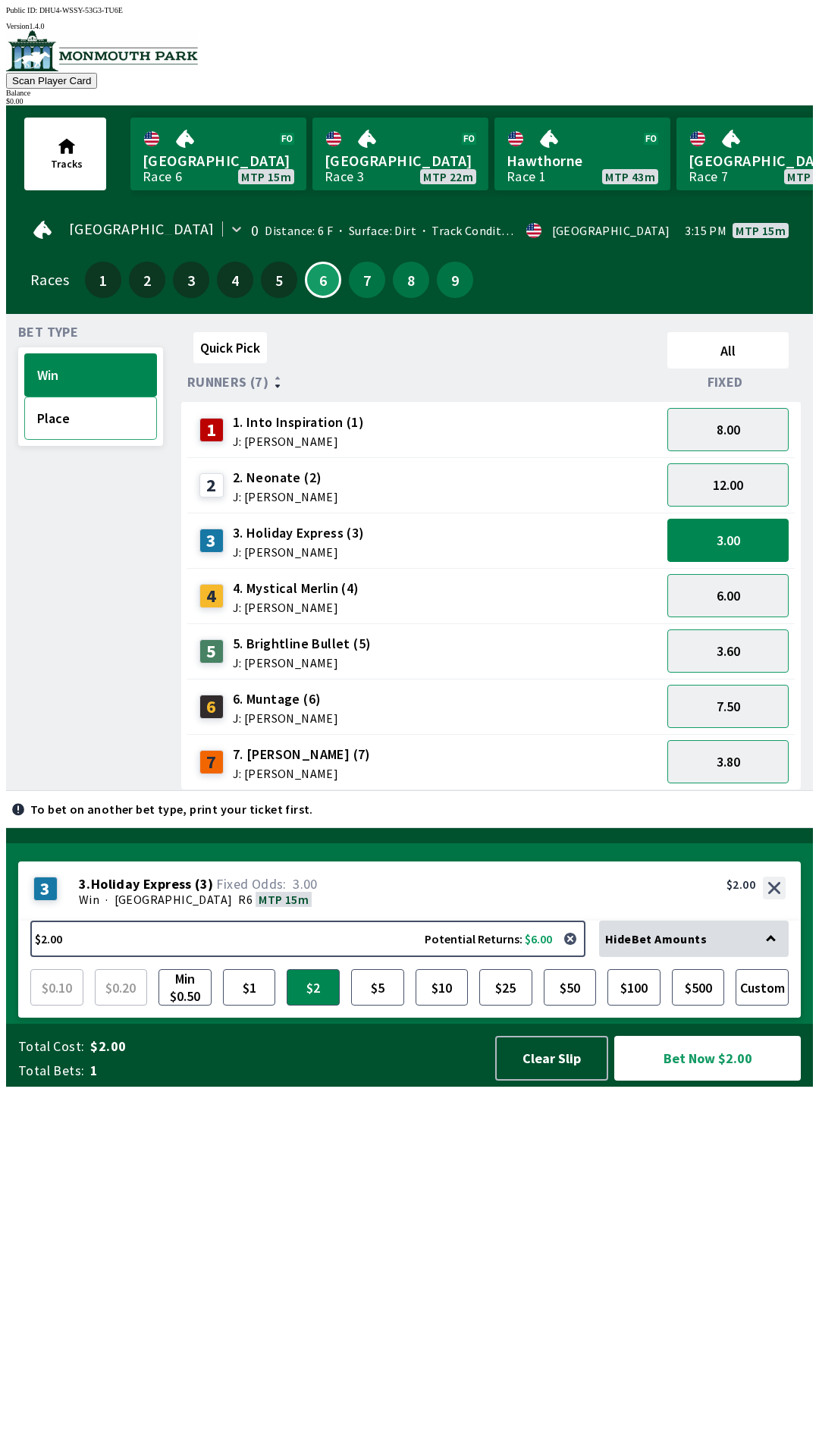
click at [56, 419] on button "Place" at bounding box center [91, 418] width 133 height 43
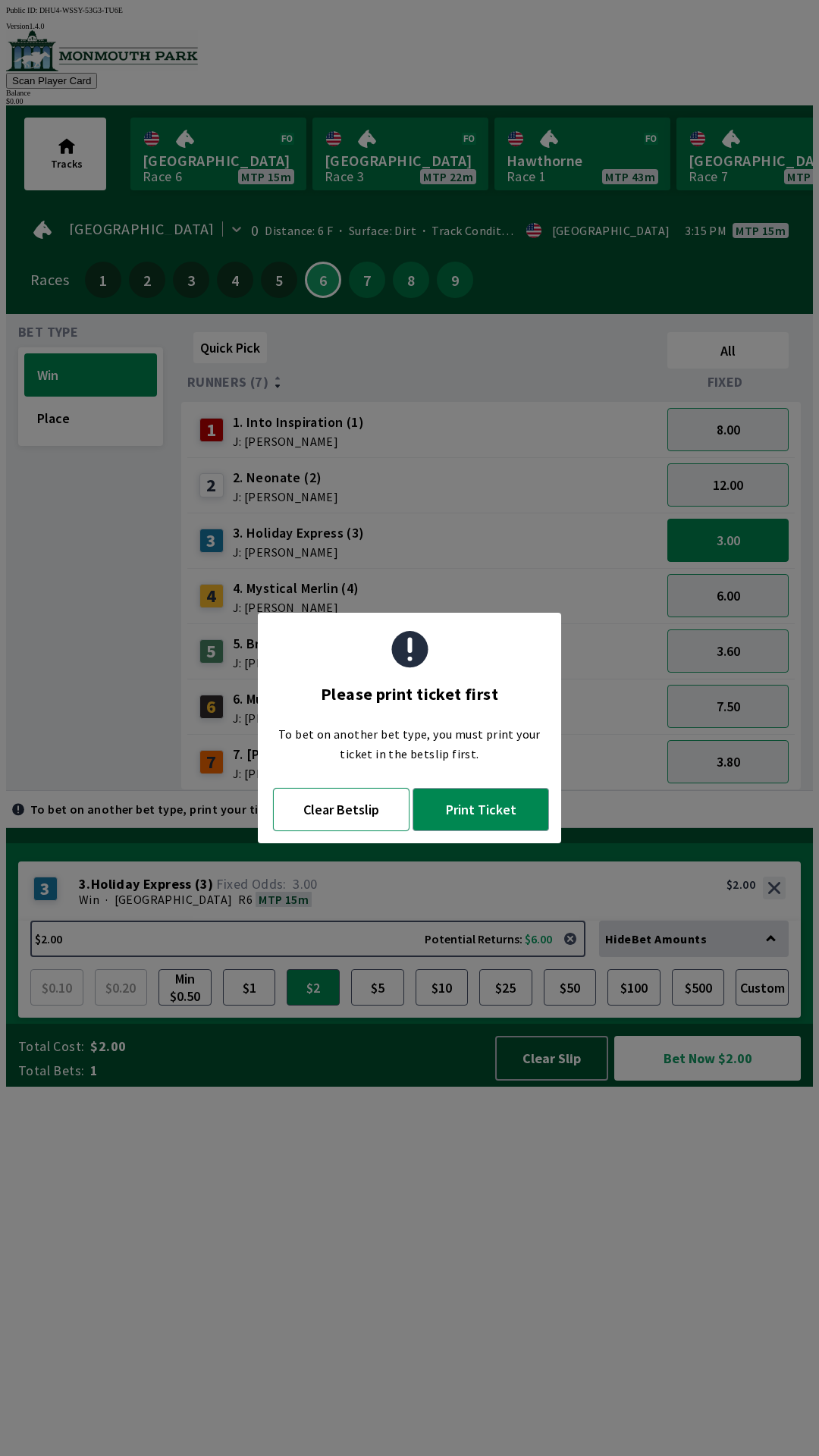
click at [361, 819] on button "Clear Betslip" at bounding box center [341, 809] width 137 height 43
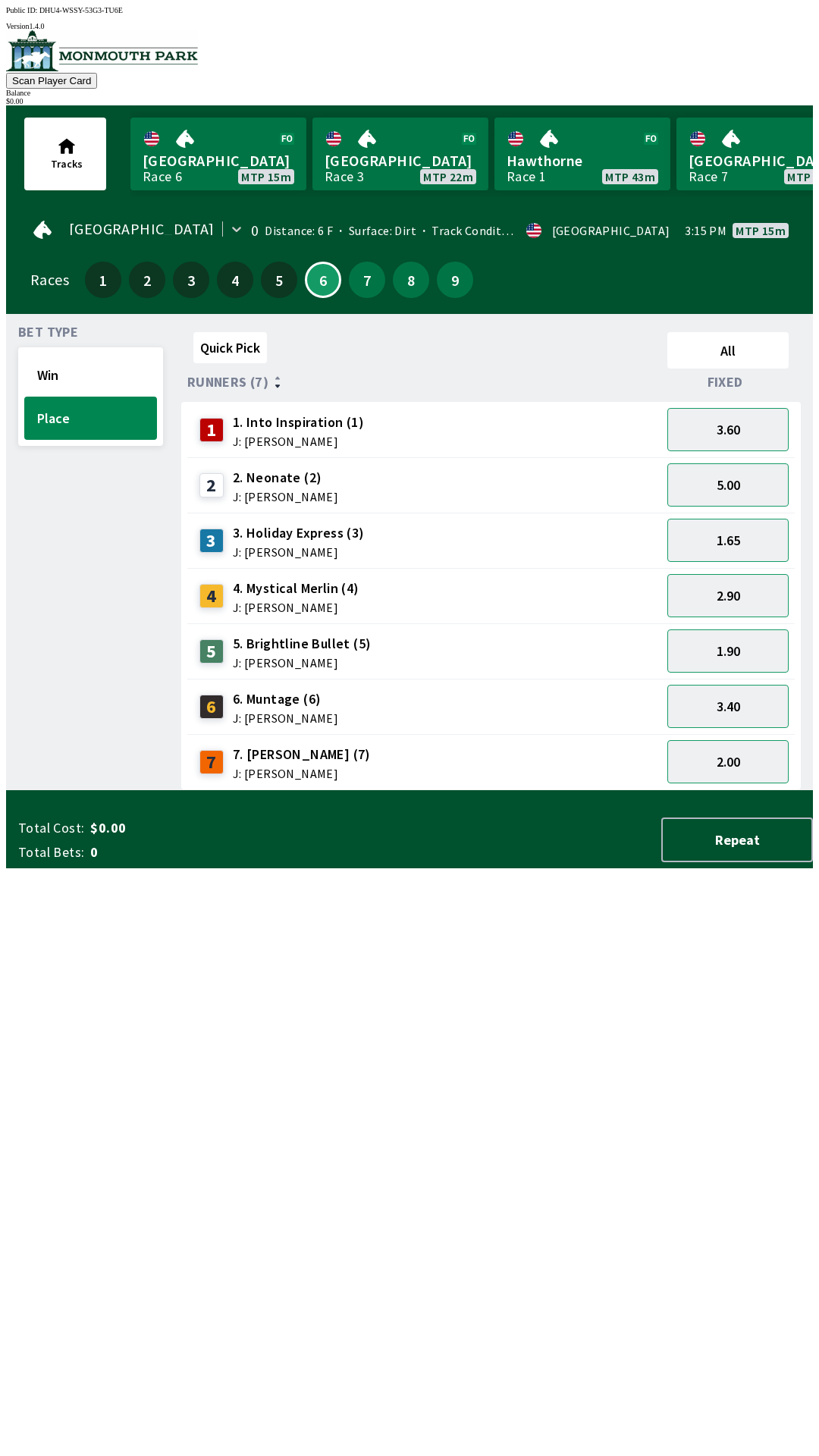
click at [308, 644] on div "5. Brightline Bullet (5) J: [PERSON_NAME]" at bounding box center [302, 651] width 138 height 35
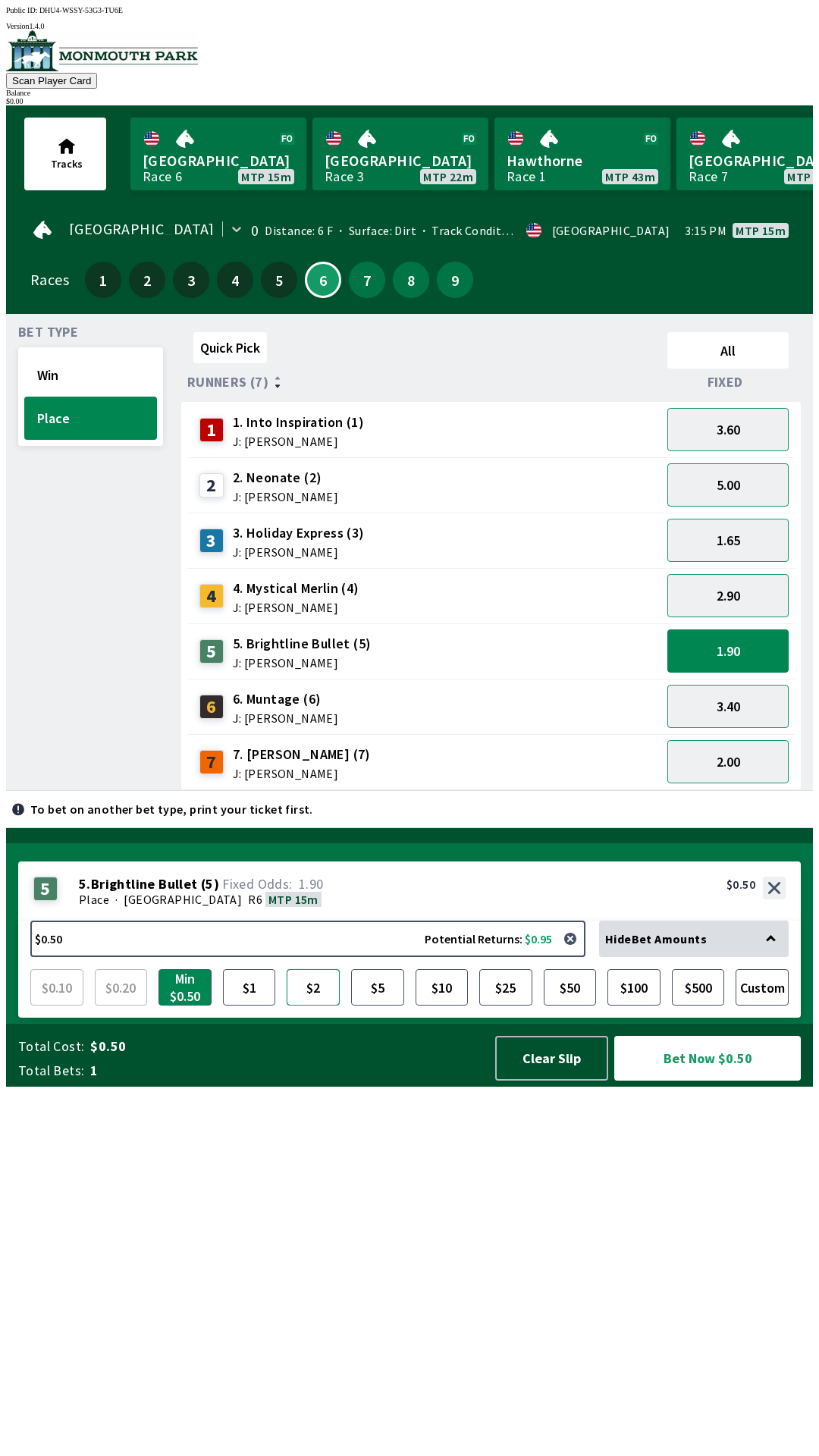
click at [309, 1006] on button "$2" at bounding box center [313, 987] width 53 height 37
click at [282, 754] on span "7. [PERSON_NAME] (7)" at bounding box center [302, 754] width 138 height 20
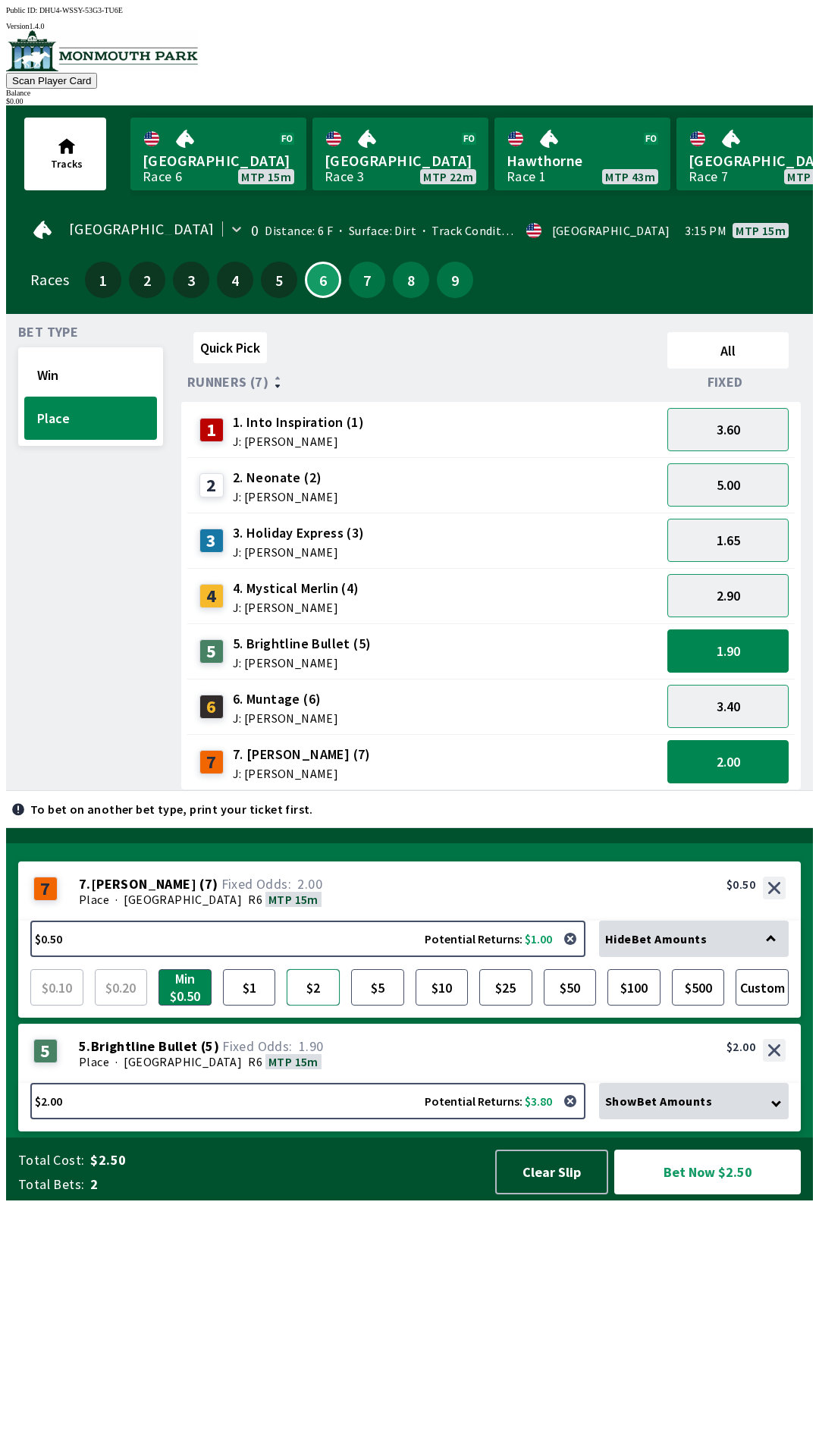
click at [313, 1006] on button "$2" at bounding box center [313, 987] width 53 height 37
click at [313, 584] on span "4. Mystical Merlin (4)" at bounding box center [296, 588] width 127 height 20
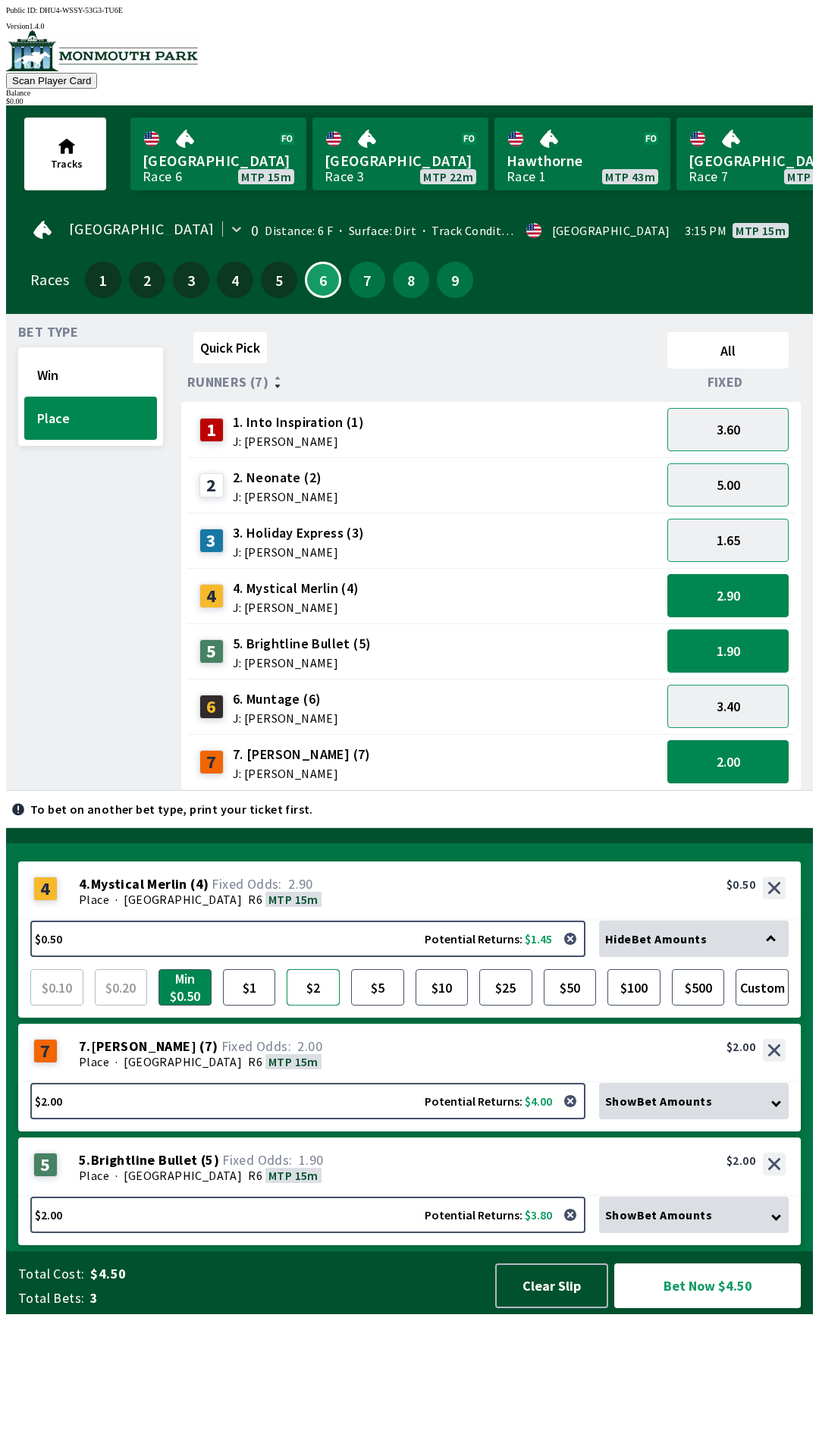
click at [310, 1006] on button "$2" at bounding box center [313, 987] width 53 height 37
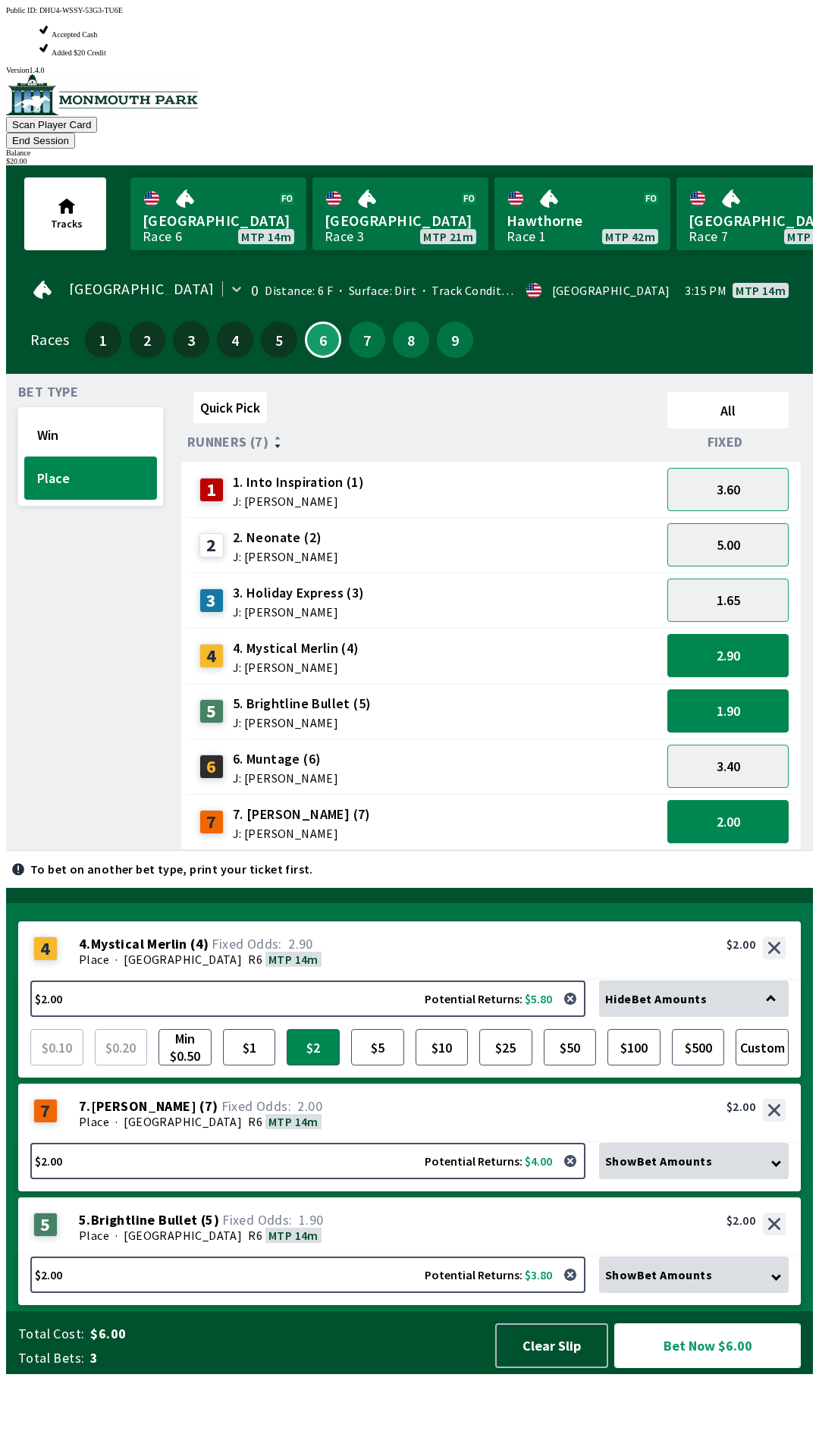
click at [697, 1368] on button "Bet Now $6.00" at bounding box center [707, 1345] width 187 height 45
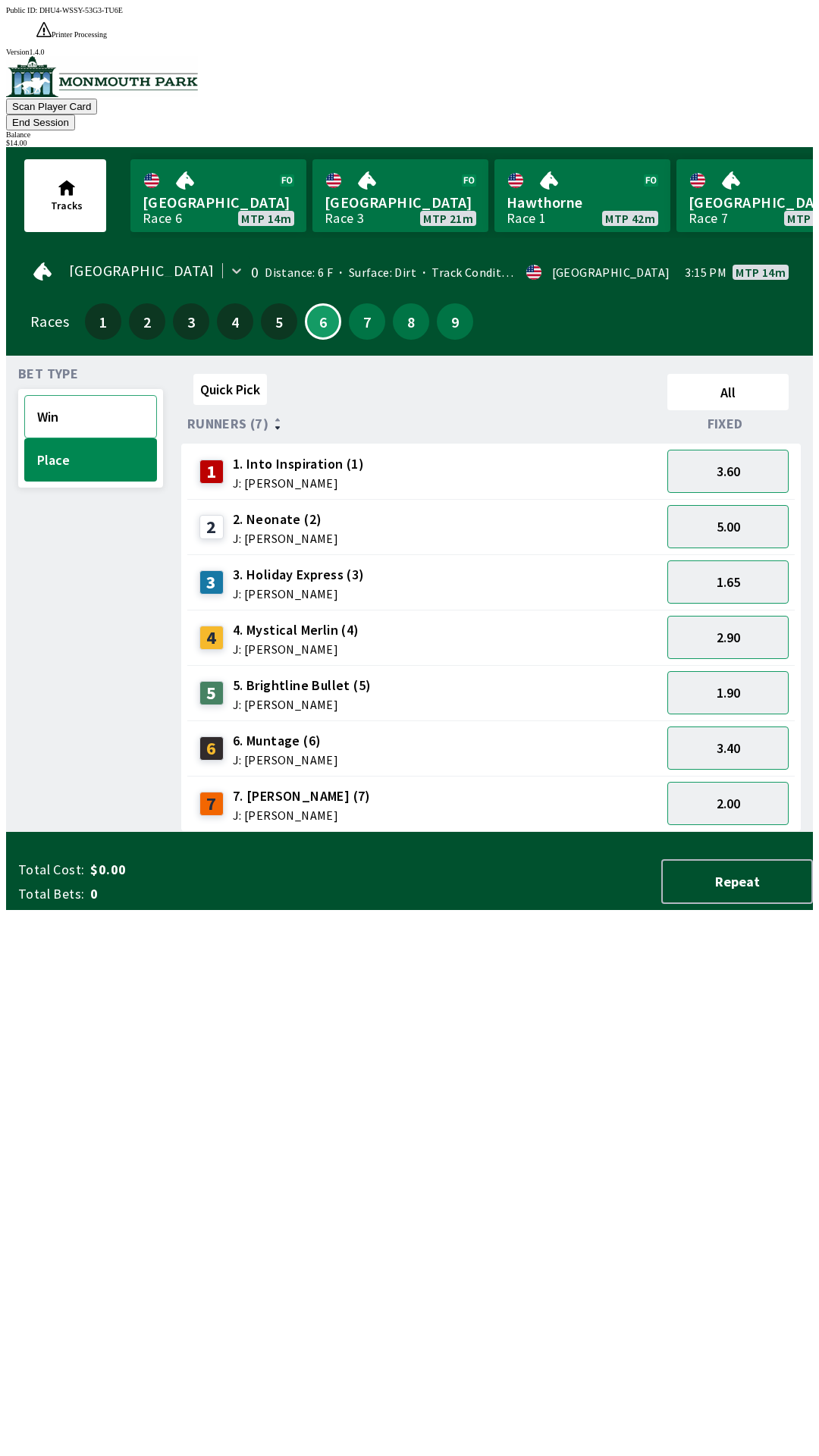
click at [76, 395] on button "Win" at bounding box center [91, 416] width 133 height 43
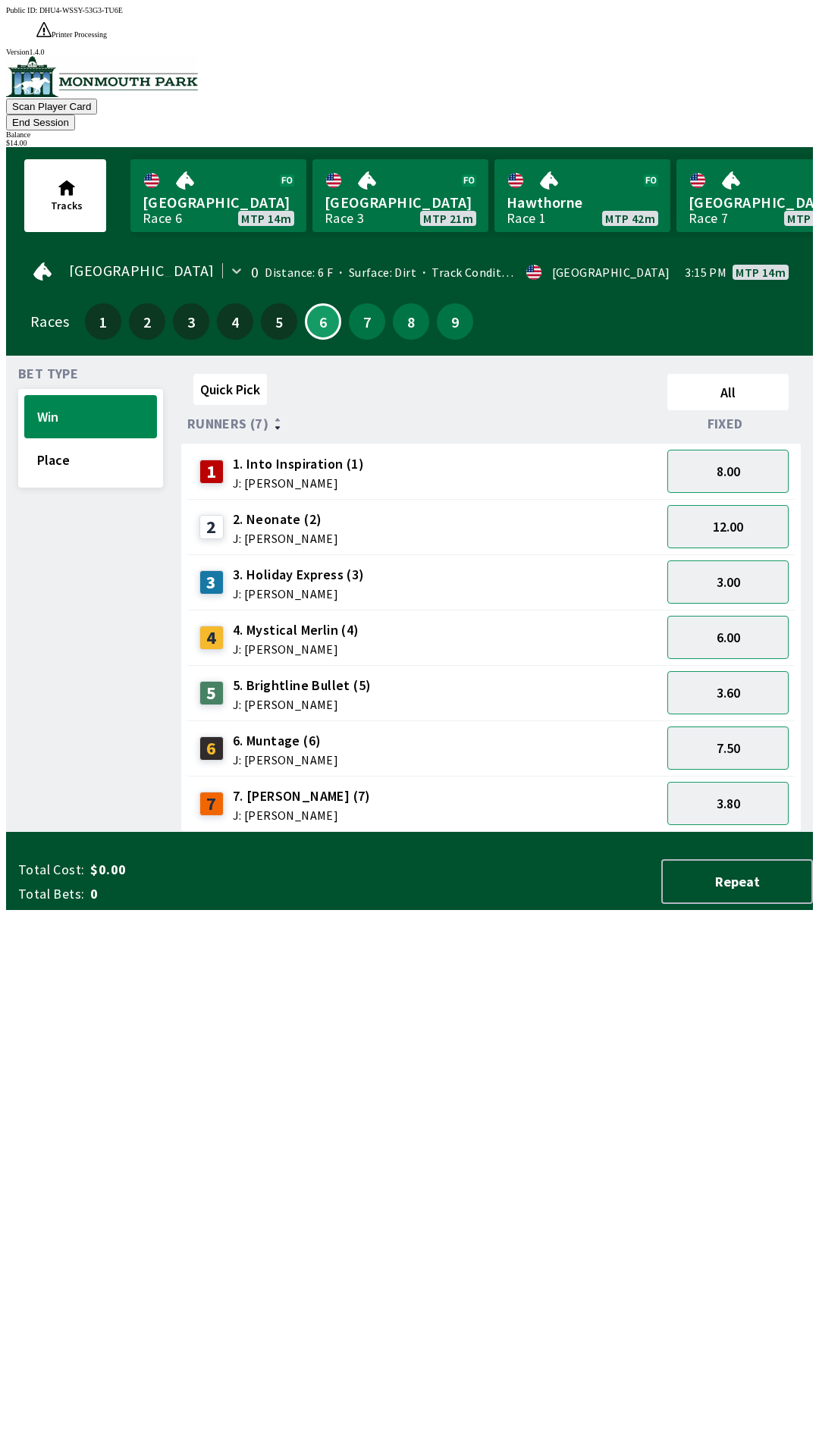
click at [339, 565] on span "3. Holiday Express (3)" at bounding box center [299, 574] width 132 height 20
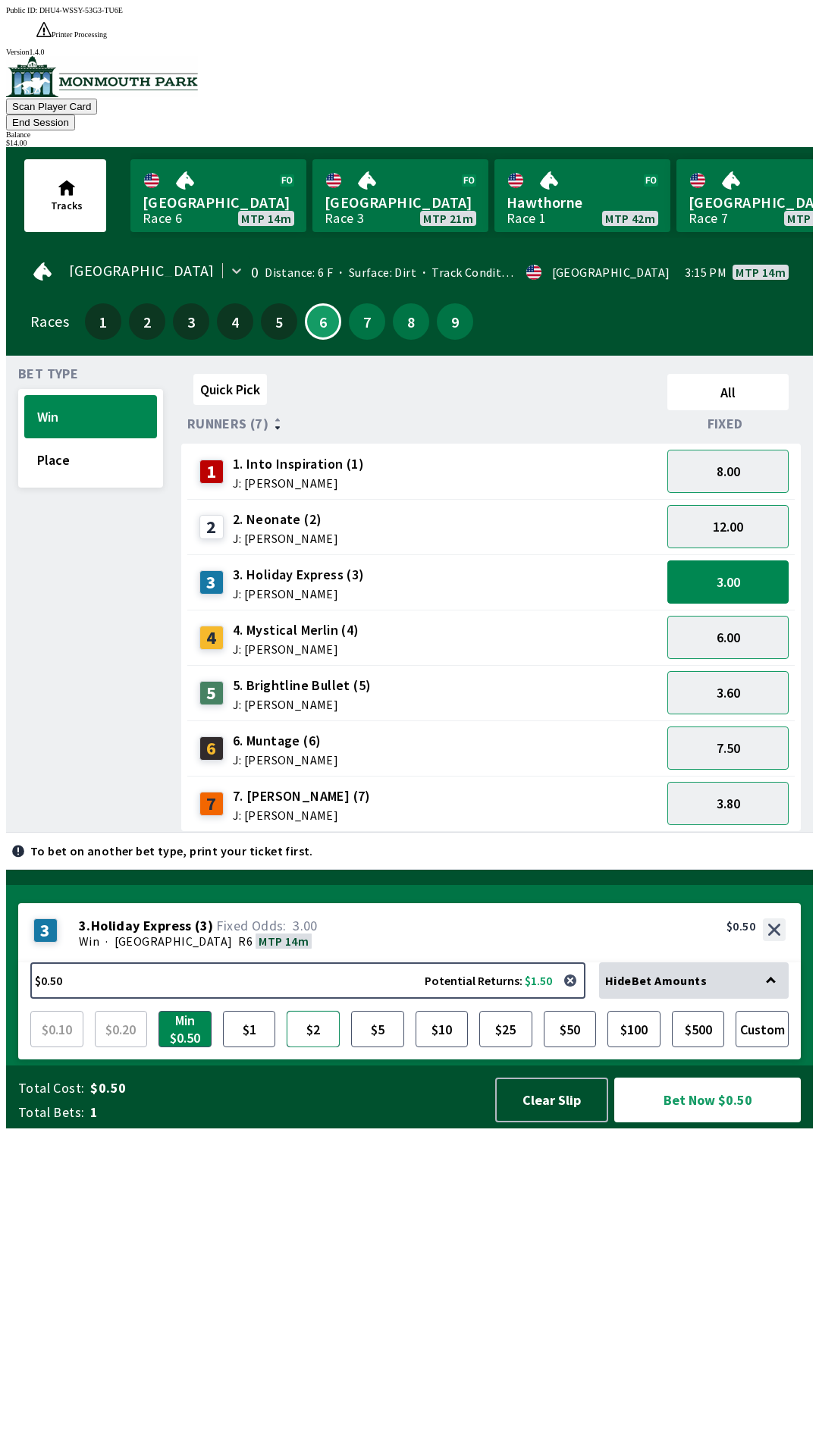
click at [313, 1047] on button "$2" at bounding box center [313, 1028] width 53 height 37
click at [702, 1122] on button "Bet Now $2.00" at bounding box center [707, 1099] width 187 height 45
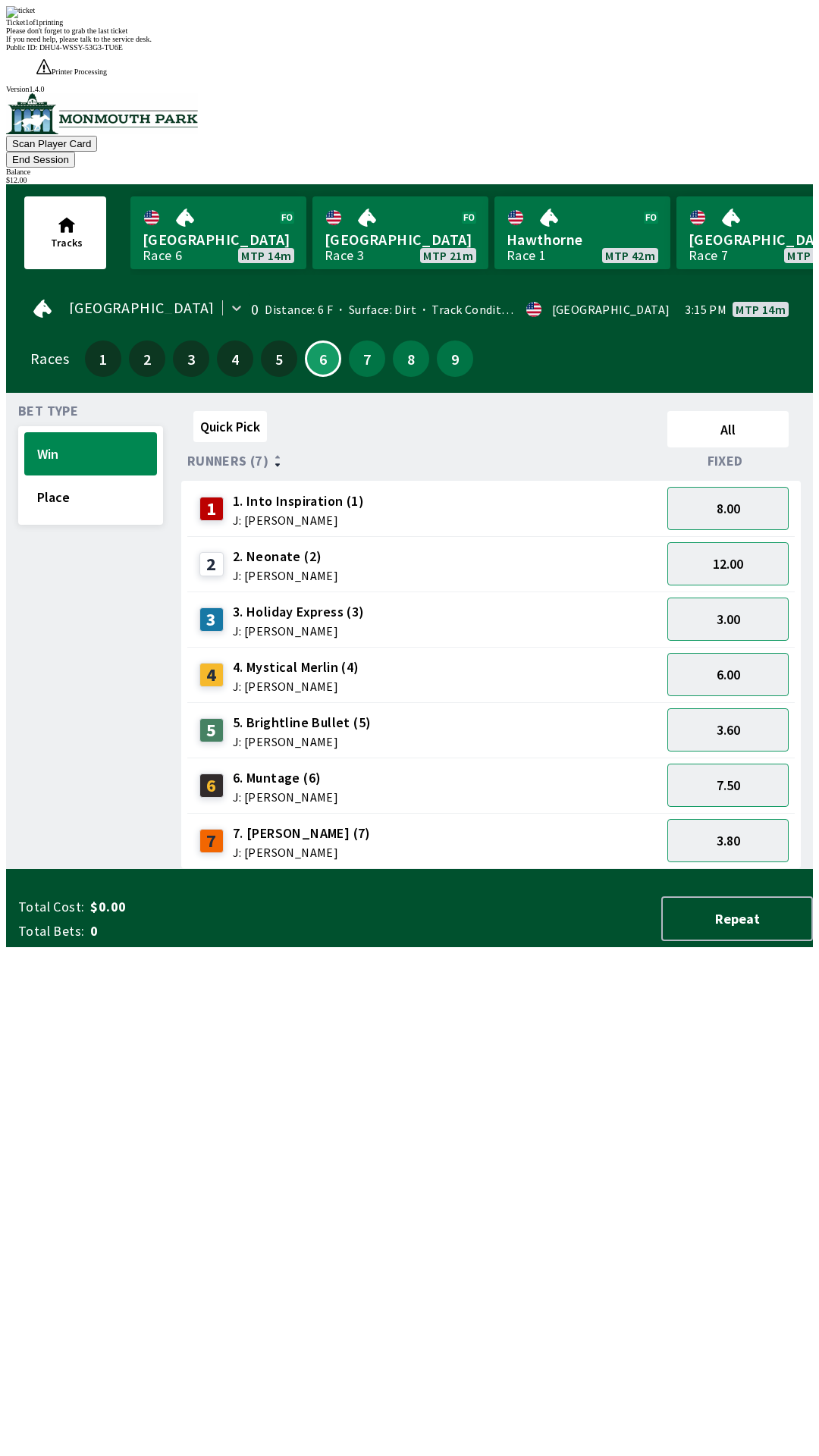
click at [75, 152] on button "End Session" at bounding box center [41, 160] width 69 height 16
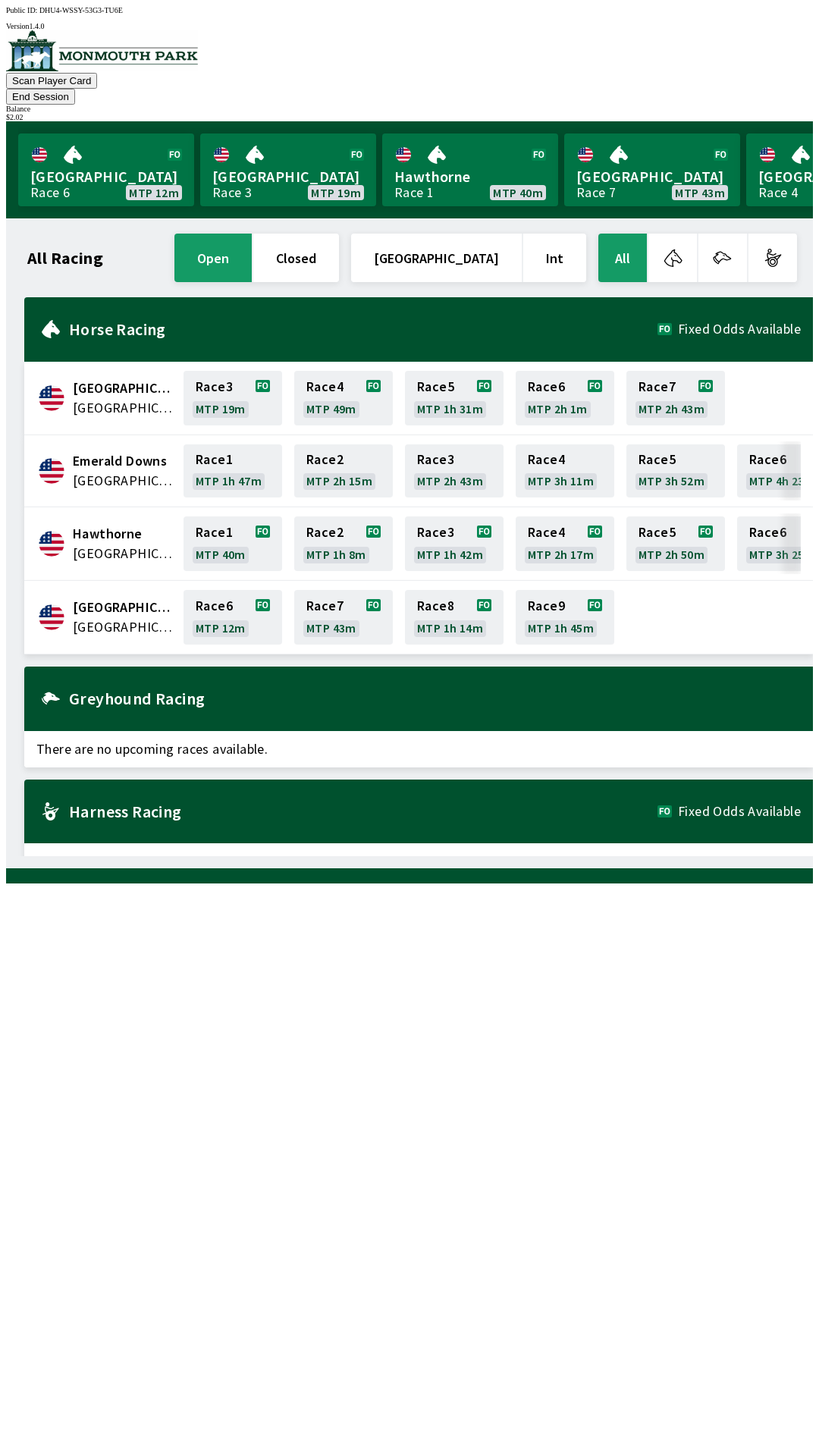
click at [75, 88] on button "End Session" at bounding box center [41, 96] width 69 height 16
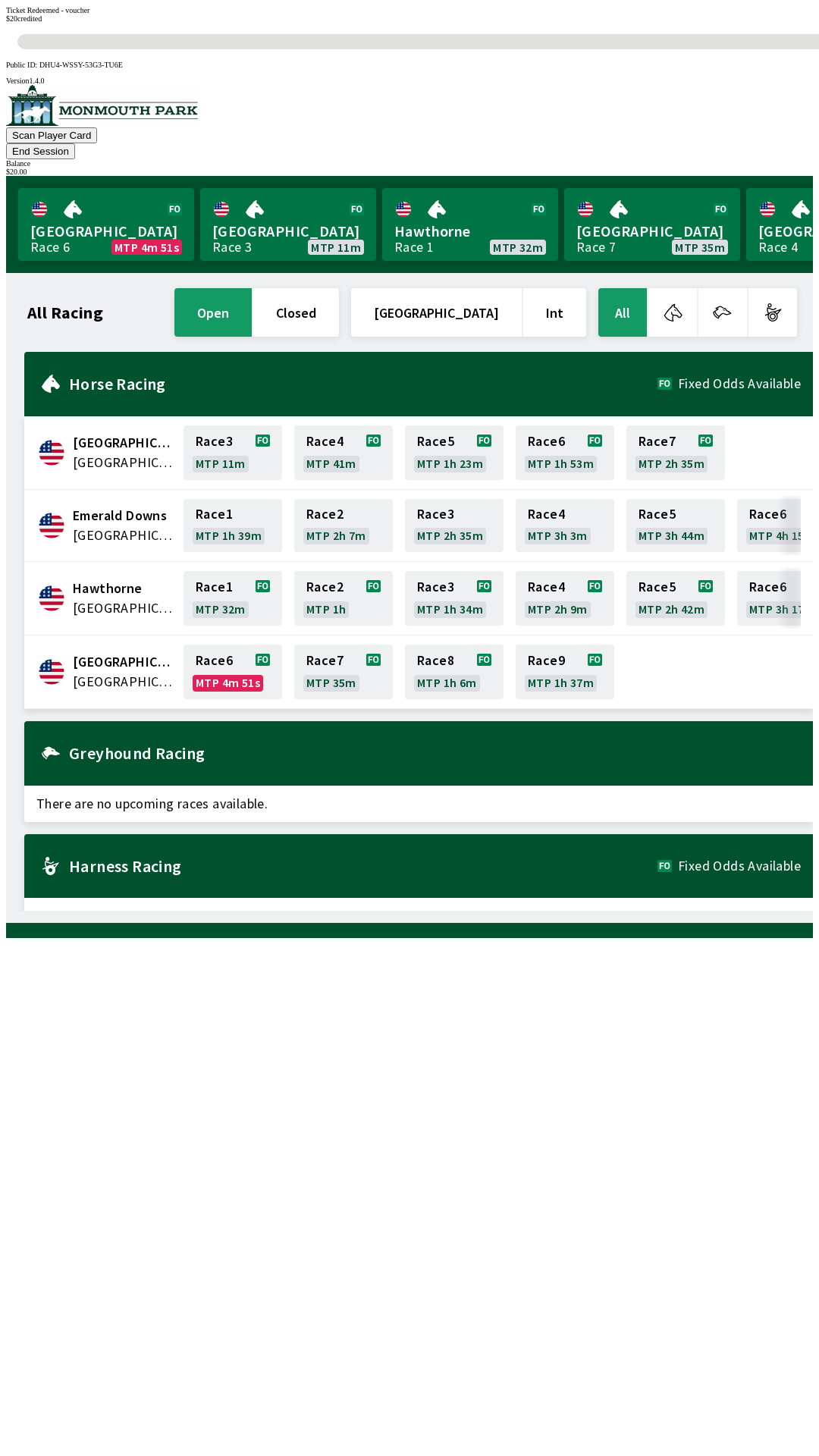
click at [99, 652] on span "[GEOGRAPHIC_DATA]" at bounding box center [124, 662] width 102 height 20
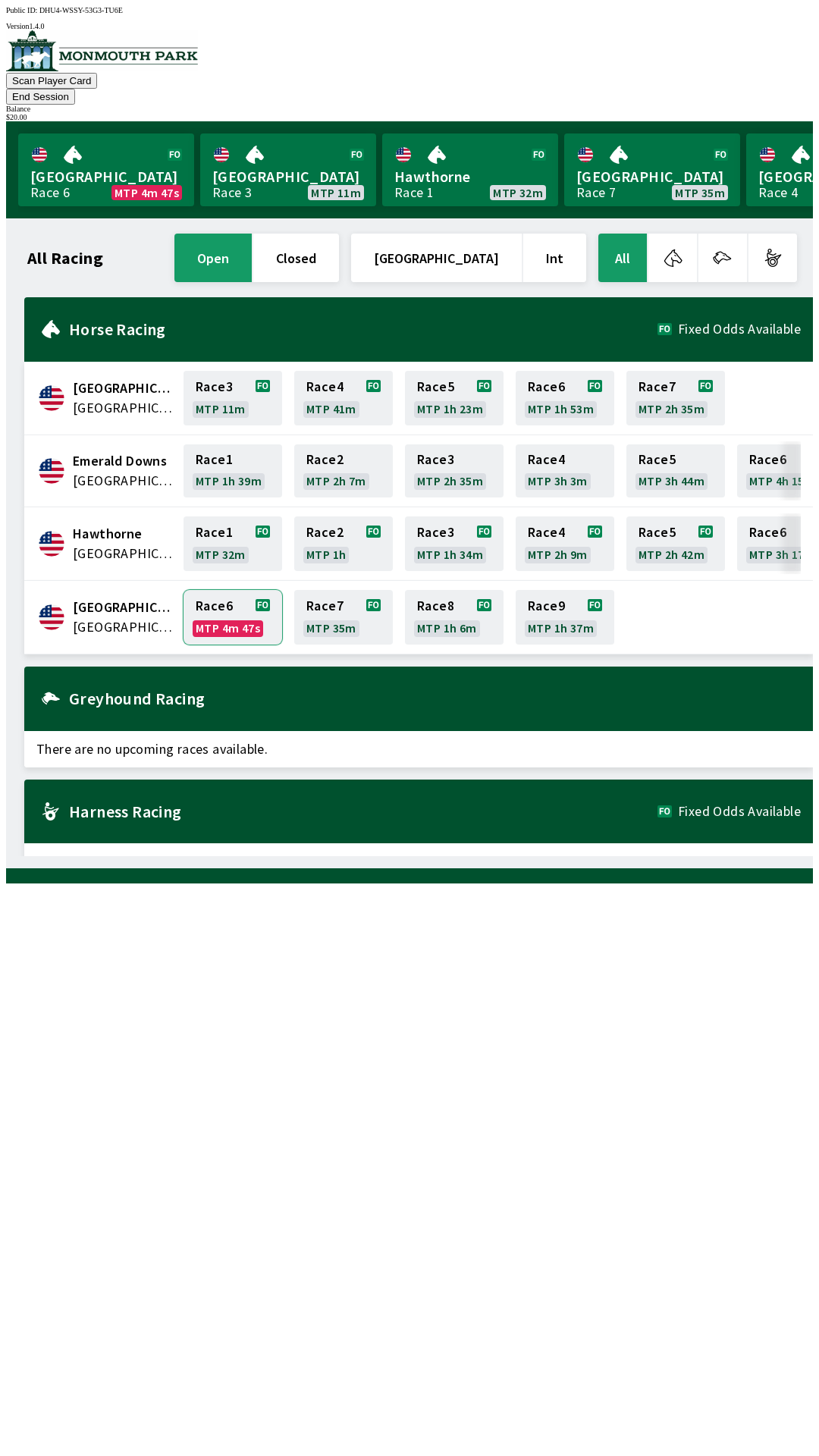
click at [234, 594] on link "Race 6 MTP 4m 47s" at bounding box center [233, 617] width 99 height 55
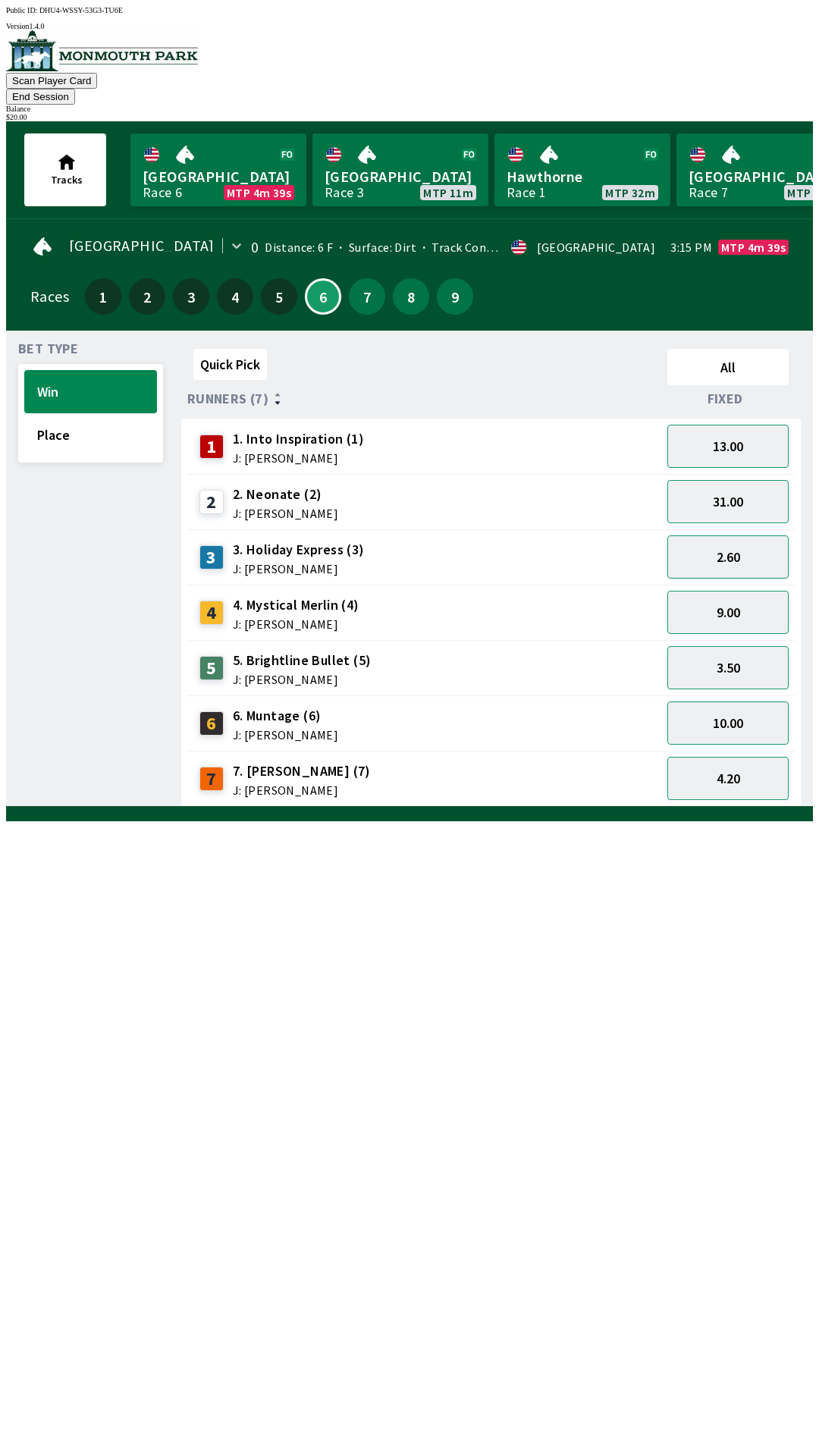
click at [75, 88] on button "End Session" at bounding box center [41, 96] width 69 height 16
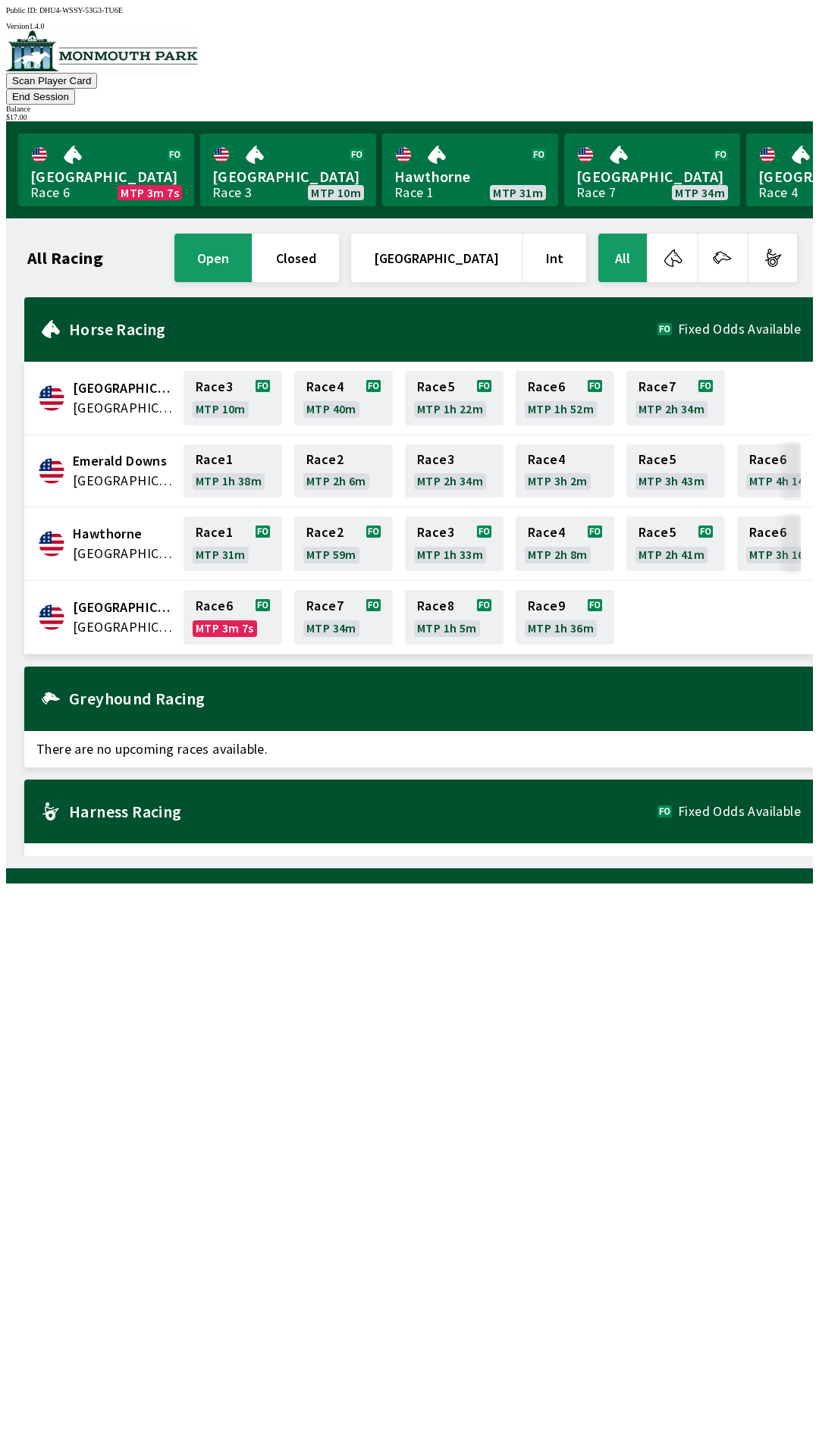
click at [118, 597] on span "[GEOGRAPHIC_DATA]" at bounding box center [124, 607] width 102 height 20
click at [124, 617] on span "[GEOGRAPHIC_DATA]" at bounding box center [124, 626] width 102 height 20
click at [224, 602] on link "Race 6 MTP 3m 6s" at bounding box center [233, 617] width 99 height 55
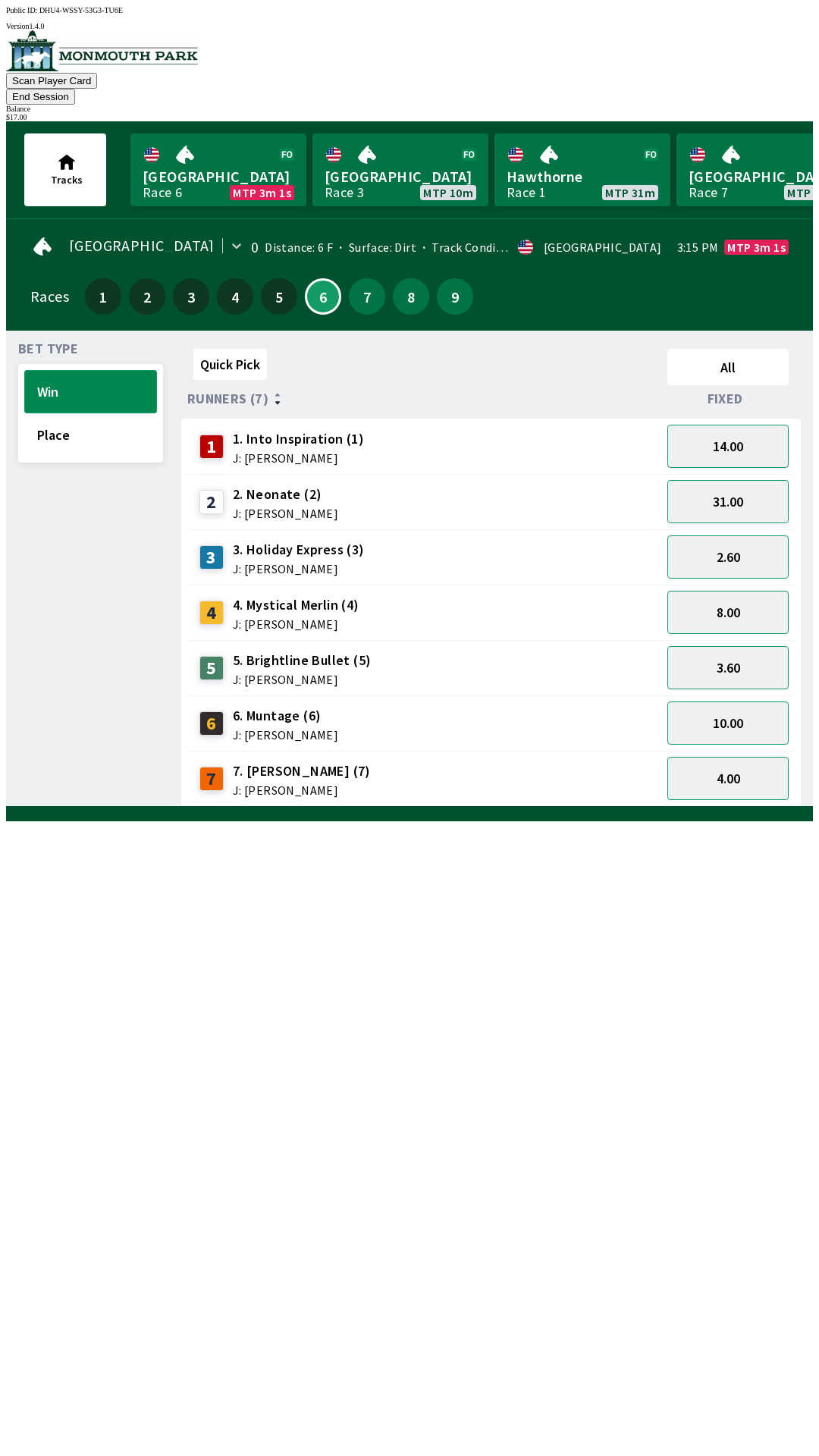
click at [96, 370] on button "Win" at bounding box center [91, 391] width 133 height 43
click at [731, 647] on button "3.60" at bounding box center [727, 667] width 121 height 43
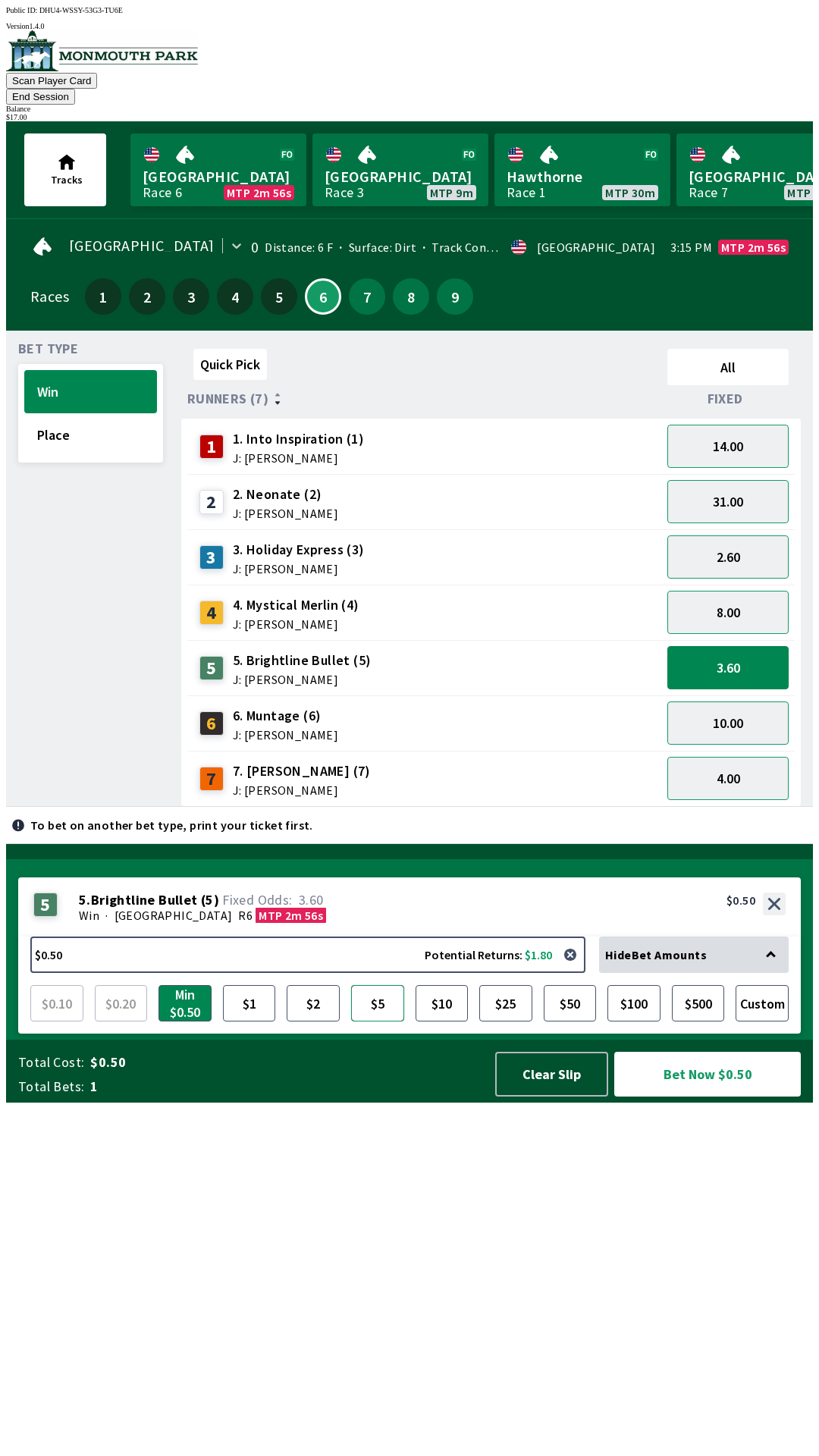
click at [383, 1021] on button "$5" at bounding box center [378, 1002] width 53 height 37
click at [699, 1096] on button "Bet Now $5.00" at bounding box center [707, 1074] width 187 height 45
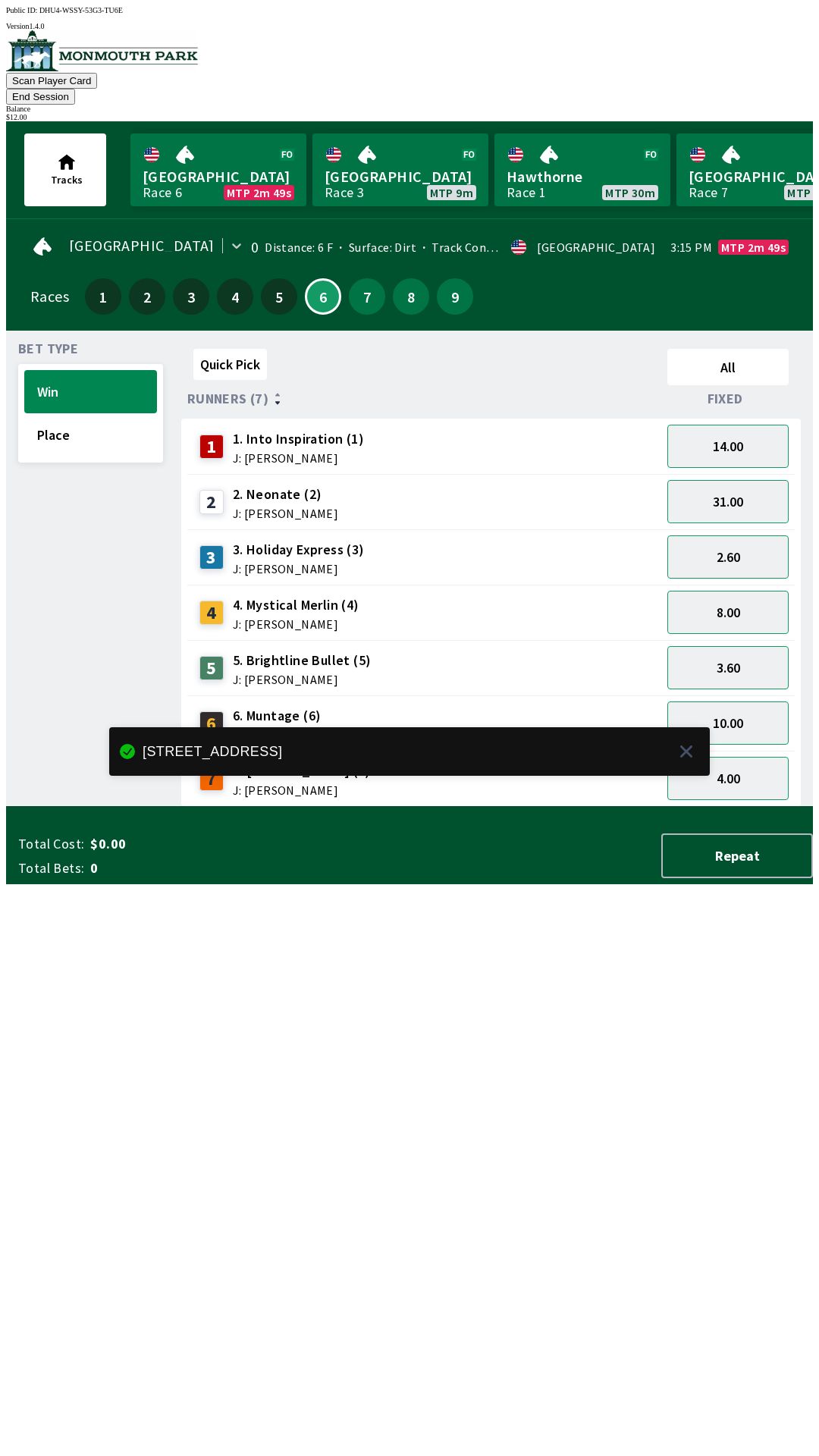
click at [75, 88] on button "End Session" at bounding box center [41, 96] width 69 height 16
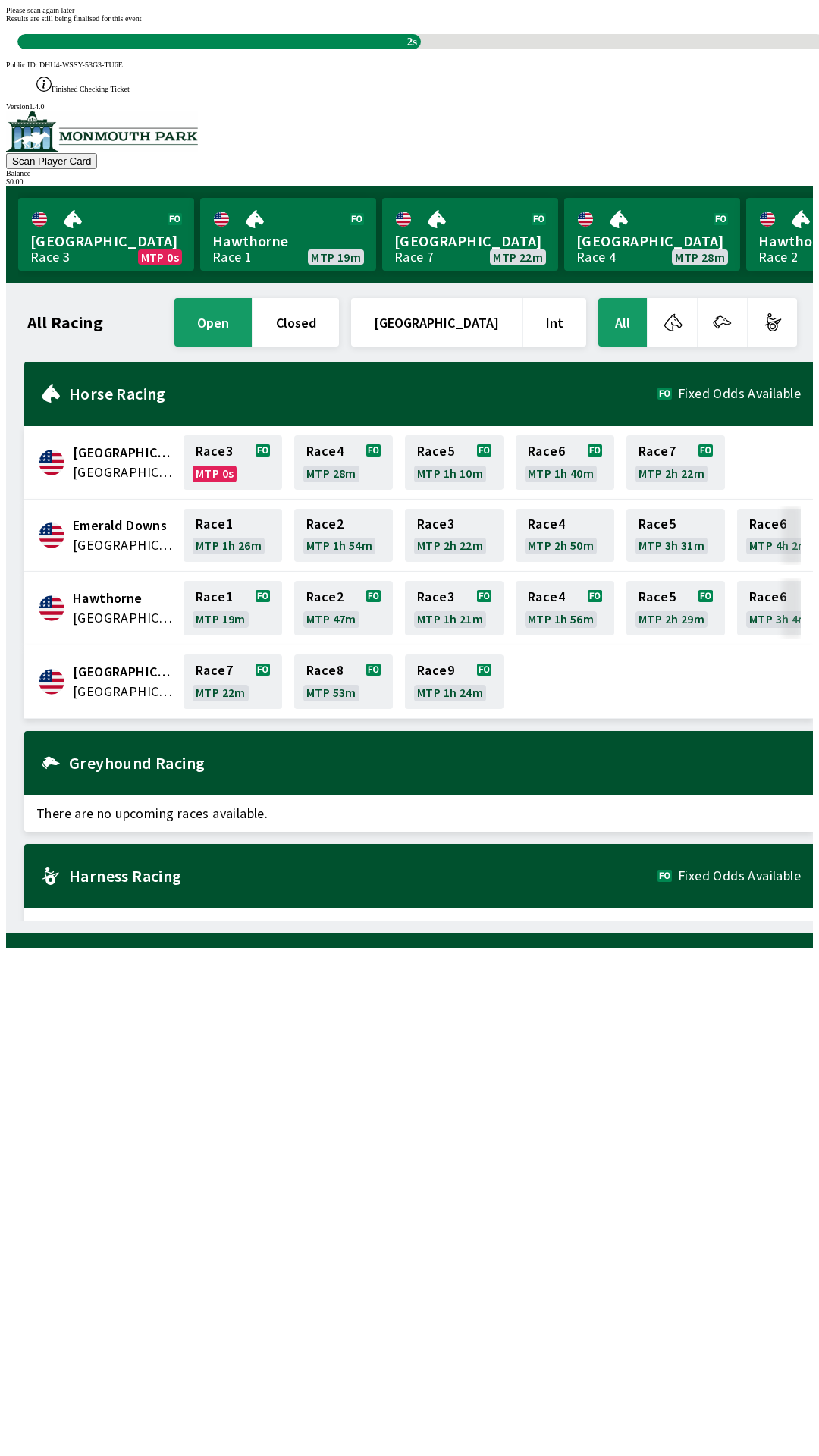
click at [573, 920] on div "All Racing open closed [GEOGRAPHIC_DATA] Int All [GEOGRAPHIC_DATA] [GEOGRAPHIC_…" at bounding box center [415, 608] width 795 height 626
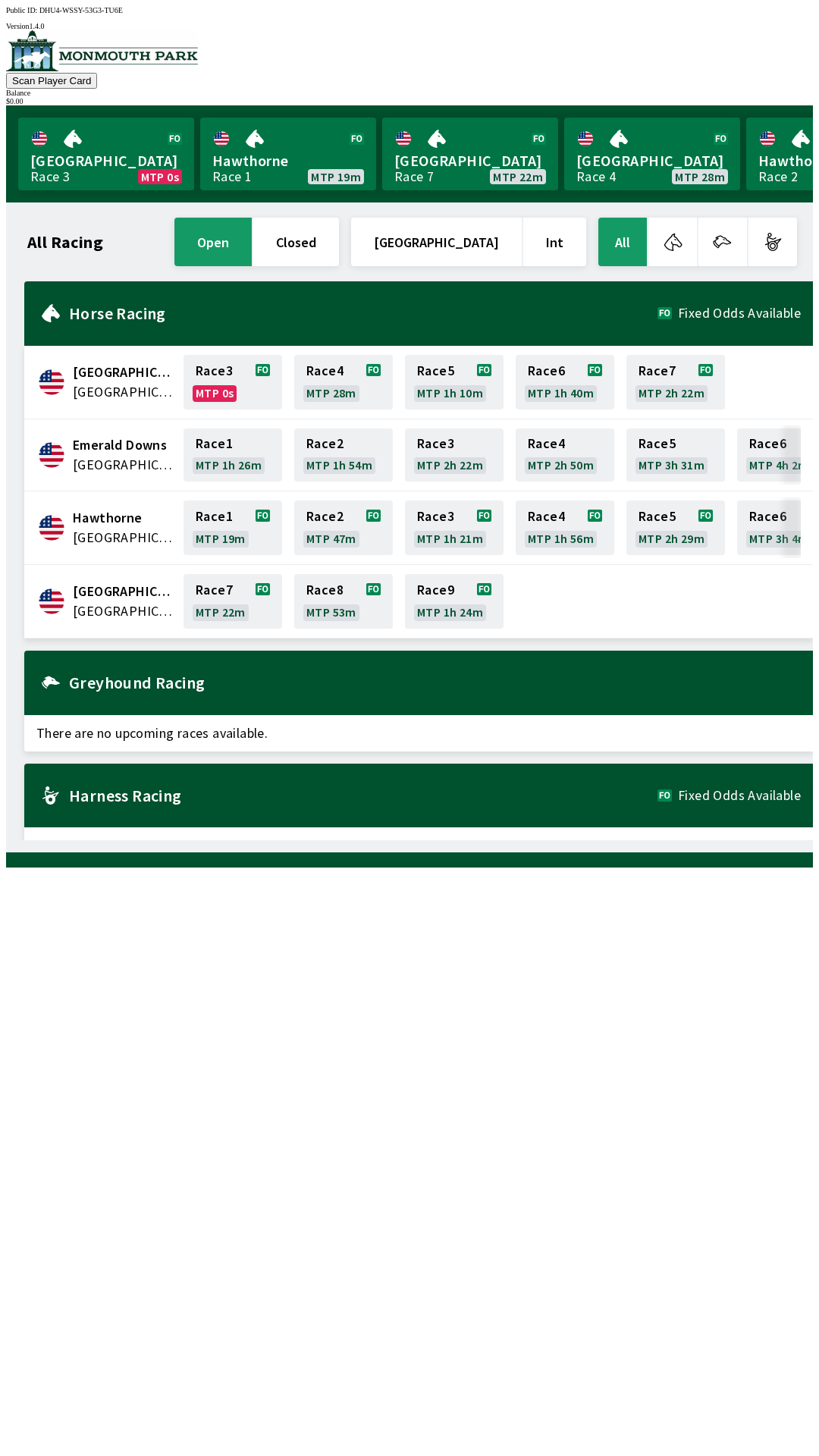
click at [81, 237] on h1 "All Racing" at bounding box center [65, 242] width 76 height 13
click at [99, 244] on div "All Racing open closed United States Int All" at bounding box center [412, 242] width 776 height 55
click at [63, 253] on div "All Racing open closed United States Int All" at bounding box center [412, 242] width 776 height 55
click at [81, 236] on h1 "All Racing" at bounding box center [65, 242] width 76 height 13
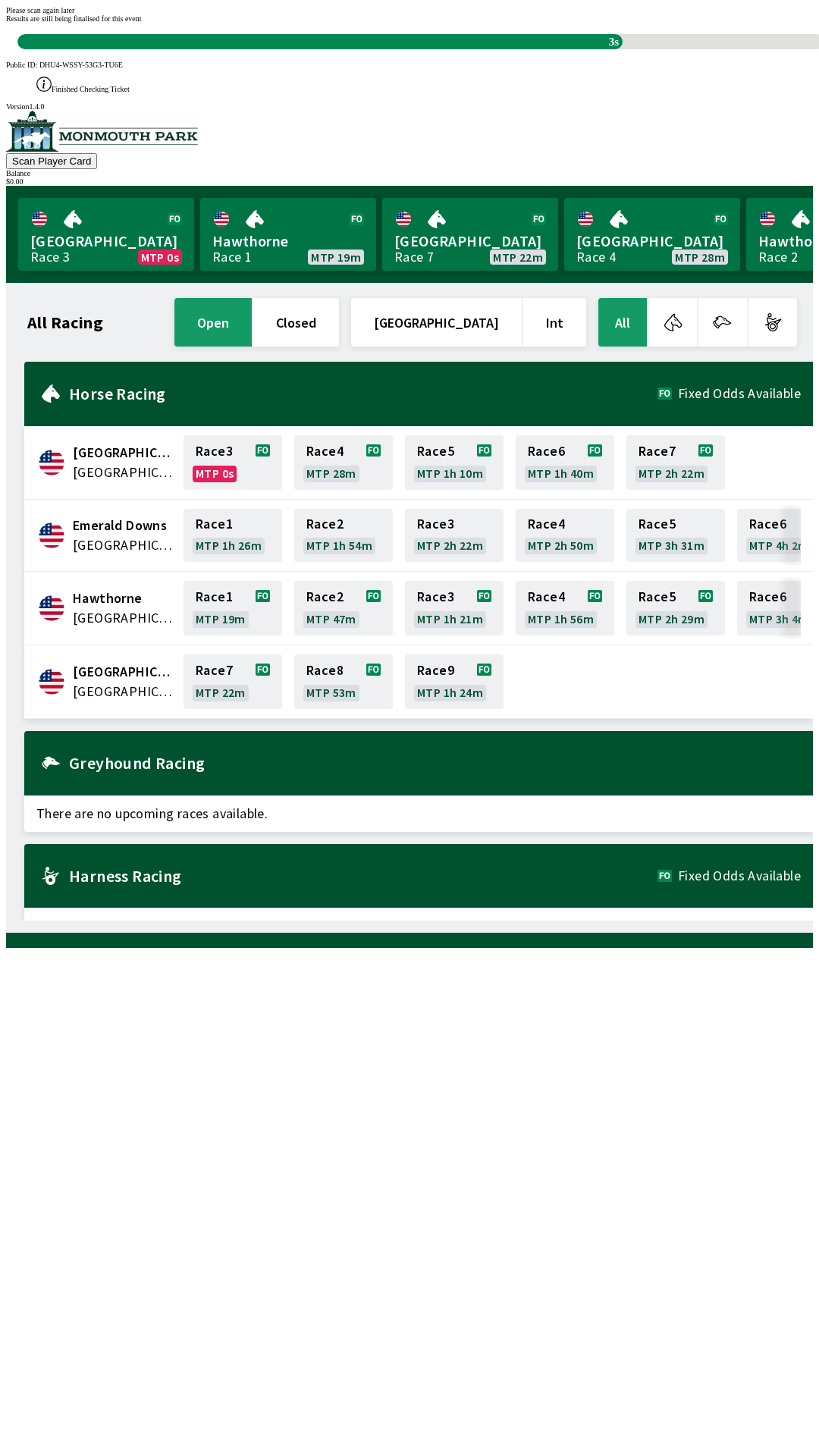
click at [670, 920] on div "All Racing open closed [GEOGRAPHIC_DATA] Int All [GEOGRAPHIC_DATA] [GEOGRAPHIC_…" at bounding box center [415, 608] width 795 height 626
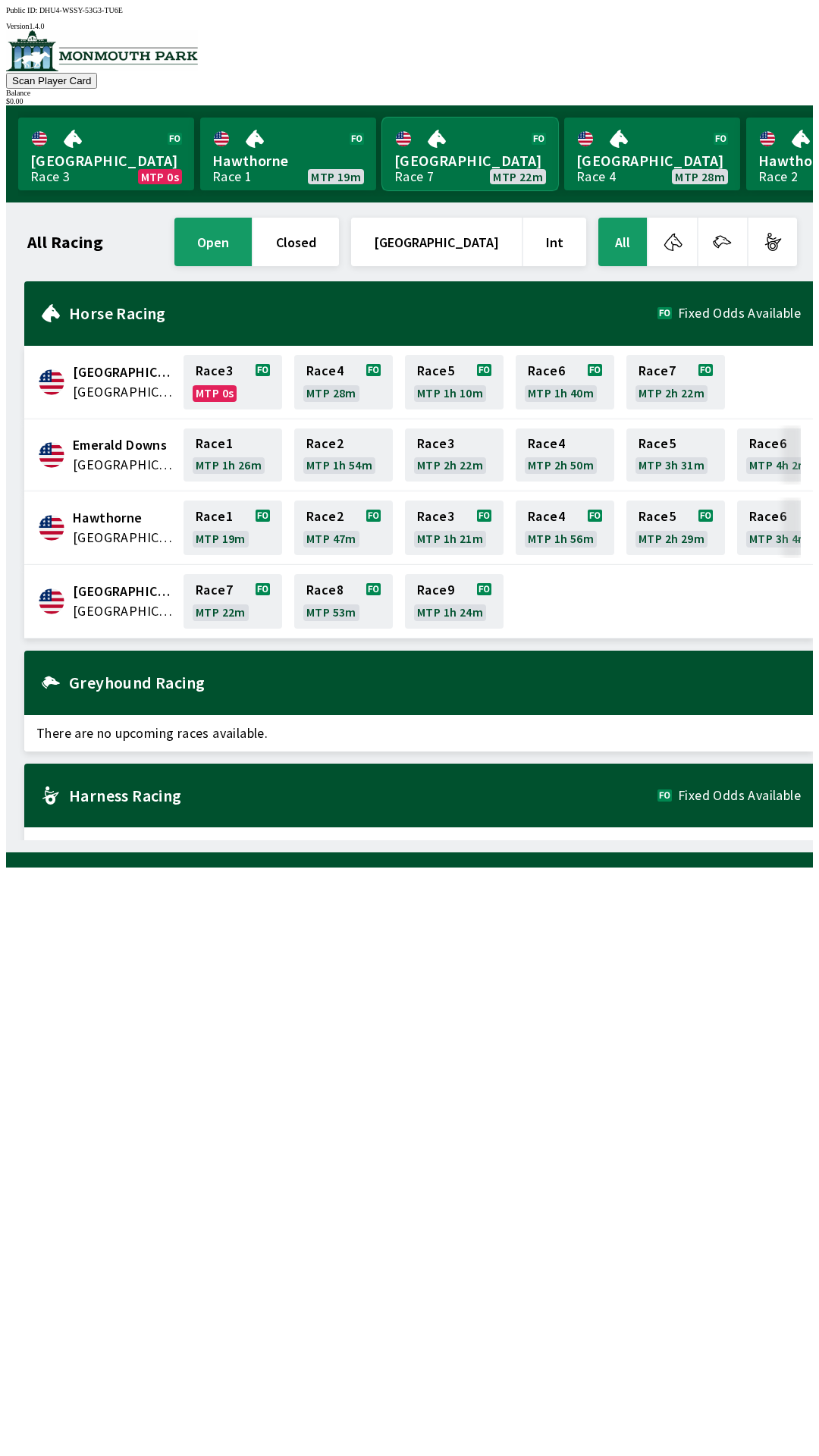
click at [476, 138] on link "[GEOGRAPHIC_DATA] Race 7 MTP 22m" at bounding box center [470, 153] width 176 height 73
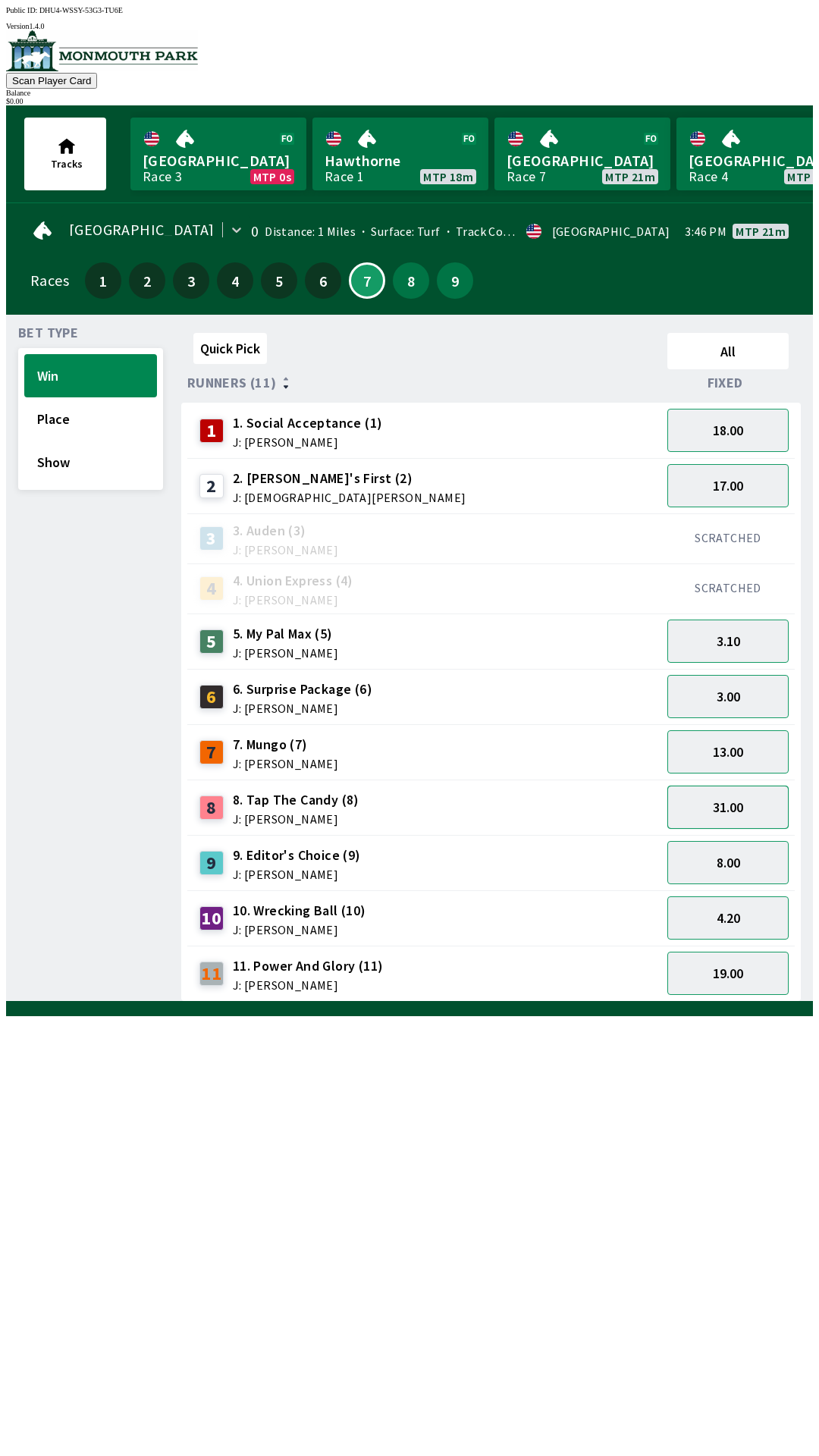
click at [743, 802] on button "31.00" at bounding box center [727, 806] width 121 height 43
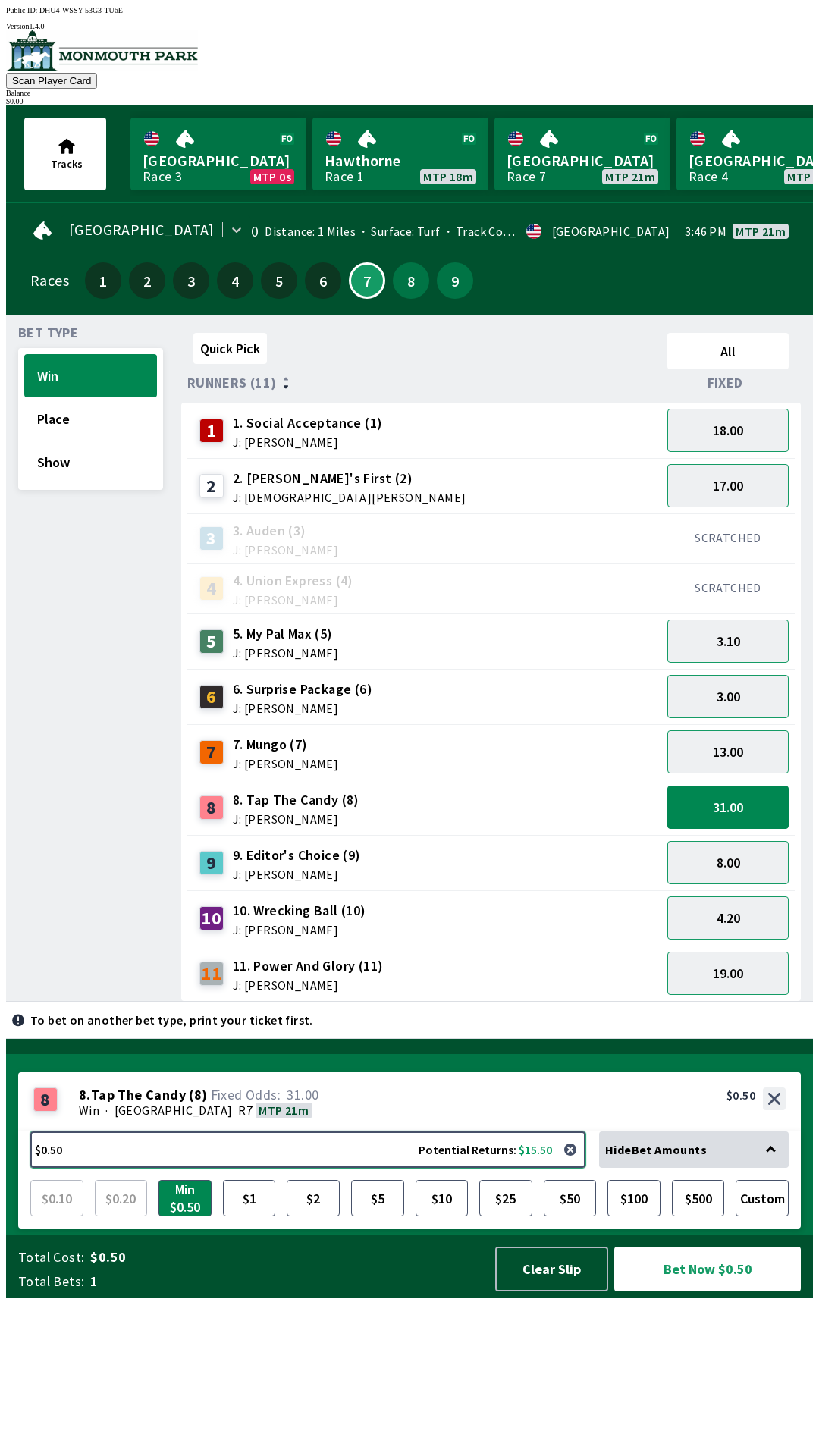
click at [271, 1167] on button "$0.50 Potential Returns: $15.50" at bounding box center [308, 1149] width 555 height 37
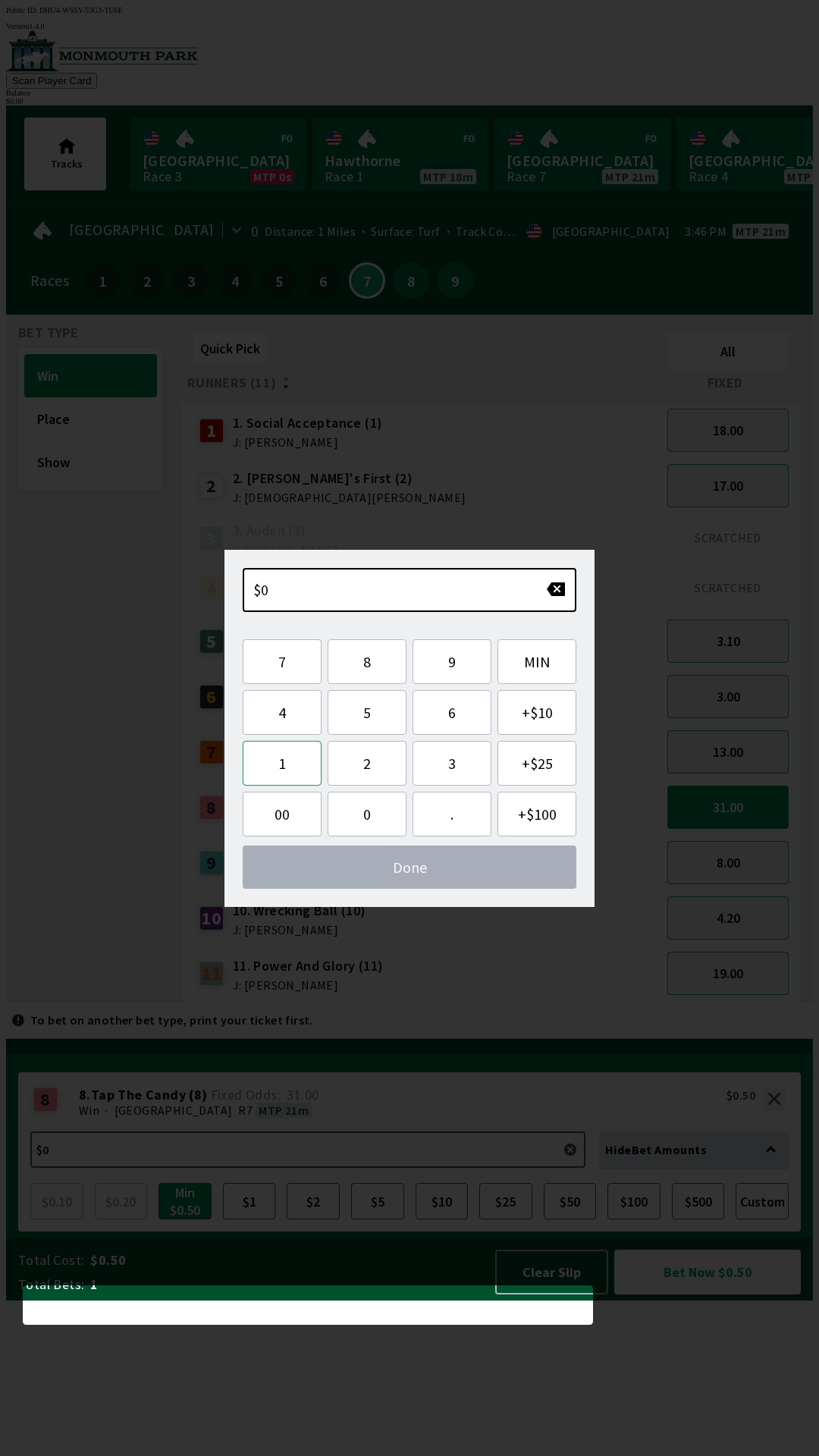
click at [293, 747] on button "1" at bounding box center [282, 762] width 79 height 45
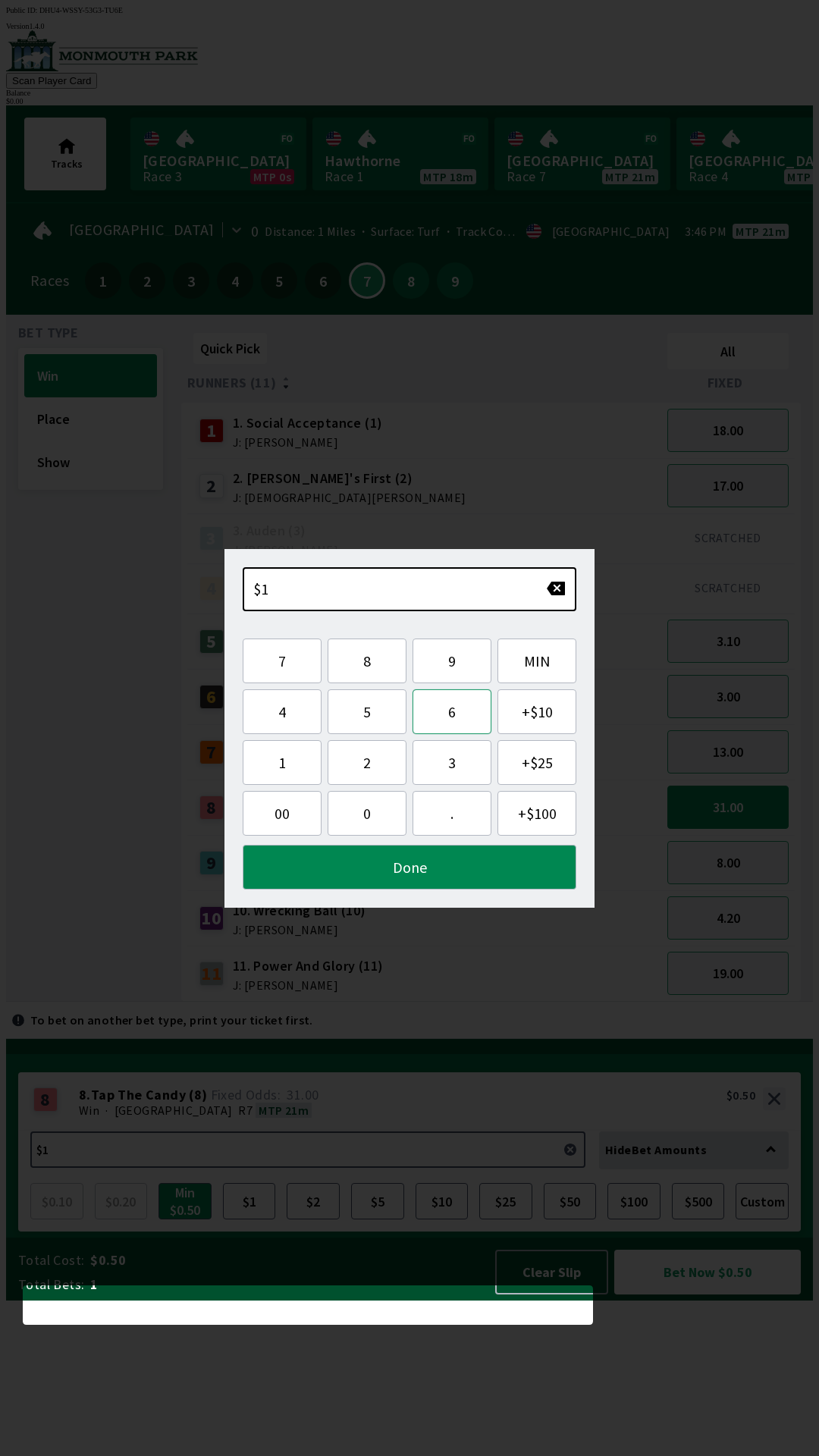
click at [461, 712] on button "6" at bounding box center [451, 711] width 79 height 45
click at [473, 888] on button "Done" at bounding box center [409, 866] width 334 height 45
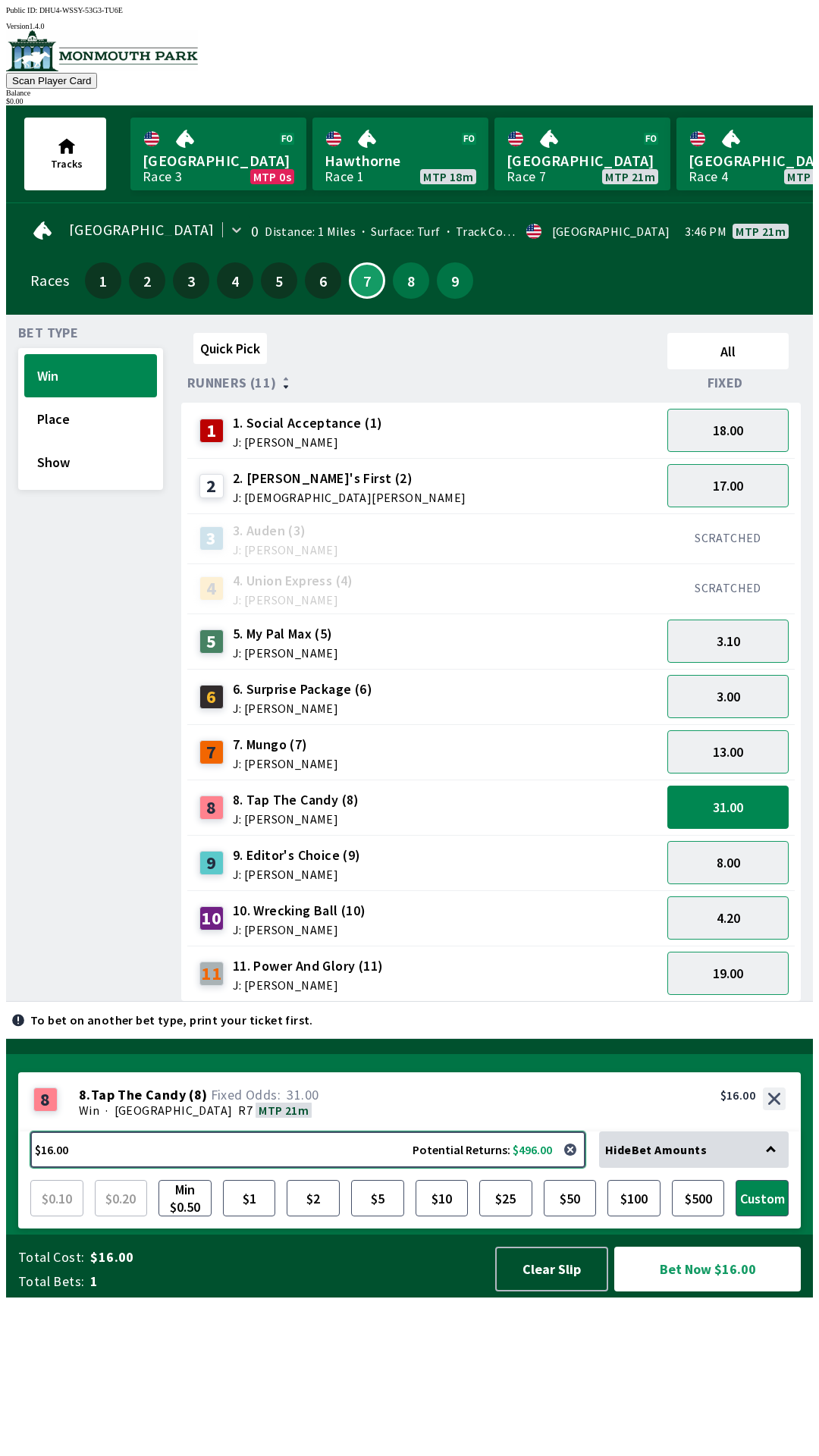
click at [459, 1167] on button "$16.00 Potential Returns: $496.00" at bounding box center [308, 1149] width 555 height 37
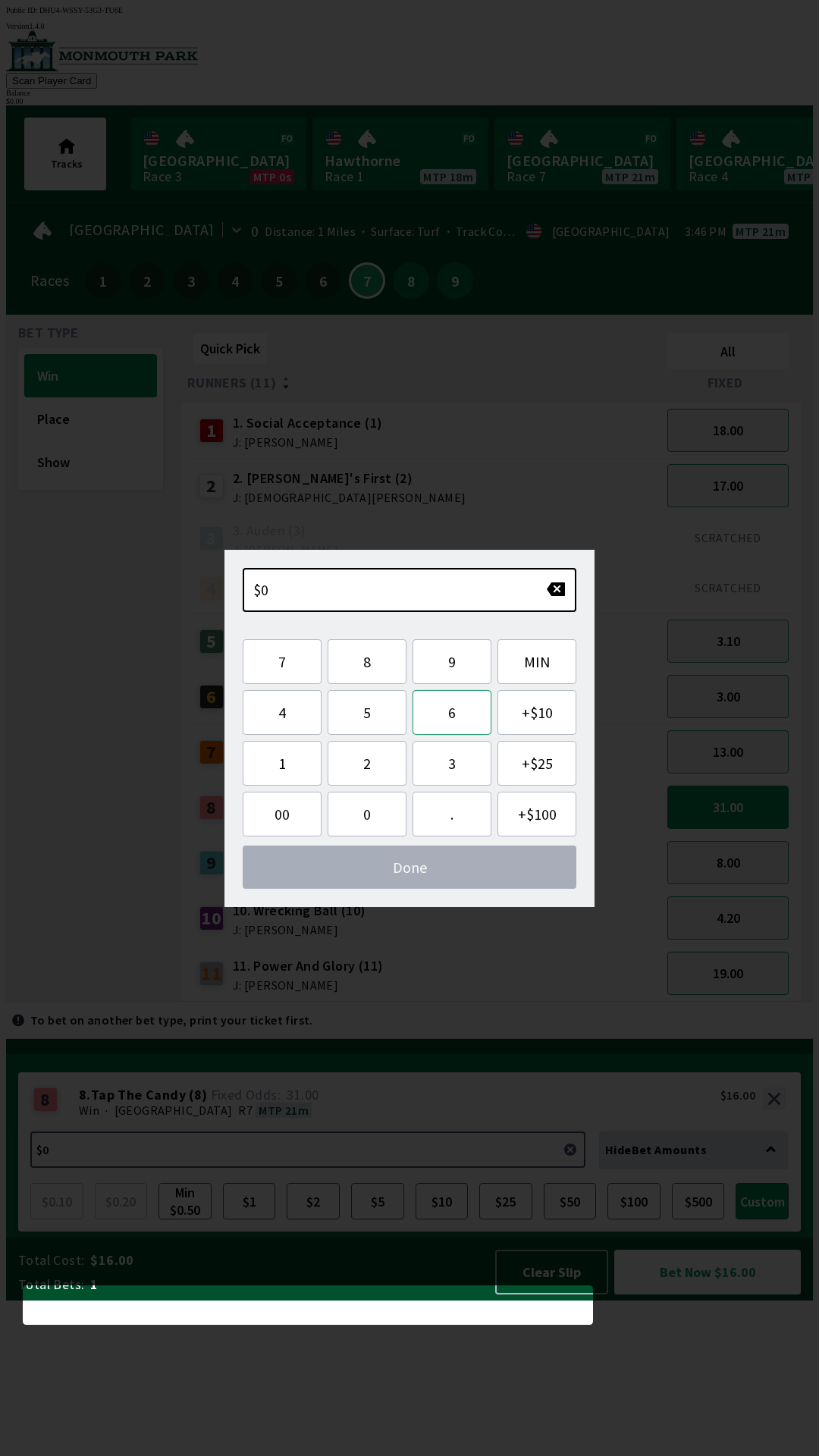
click at [465, 717] on button "6" at bounding box center [451, 712] width 79 height 45
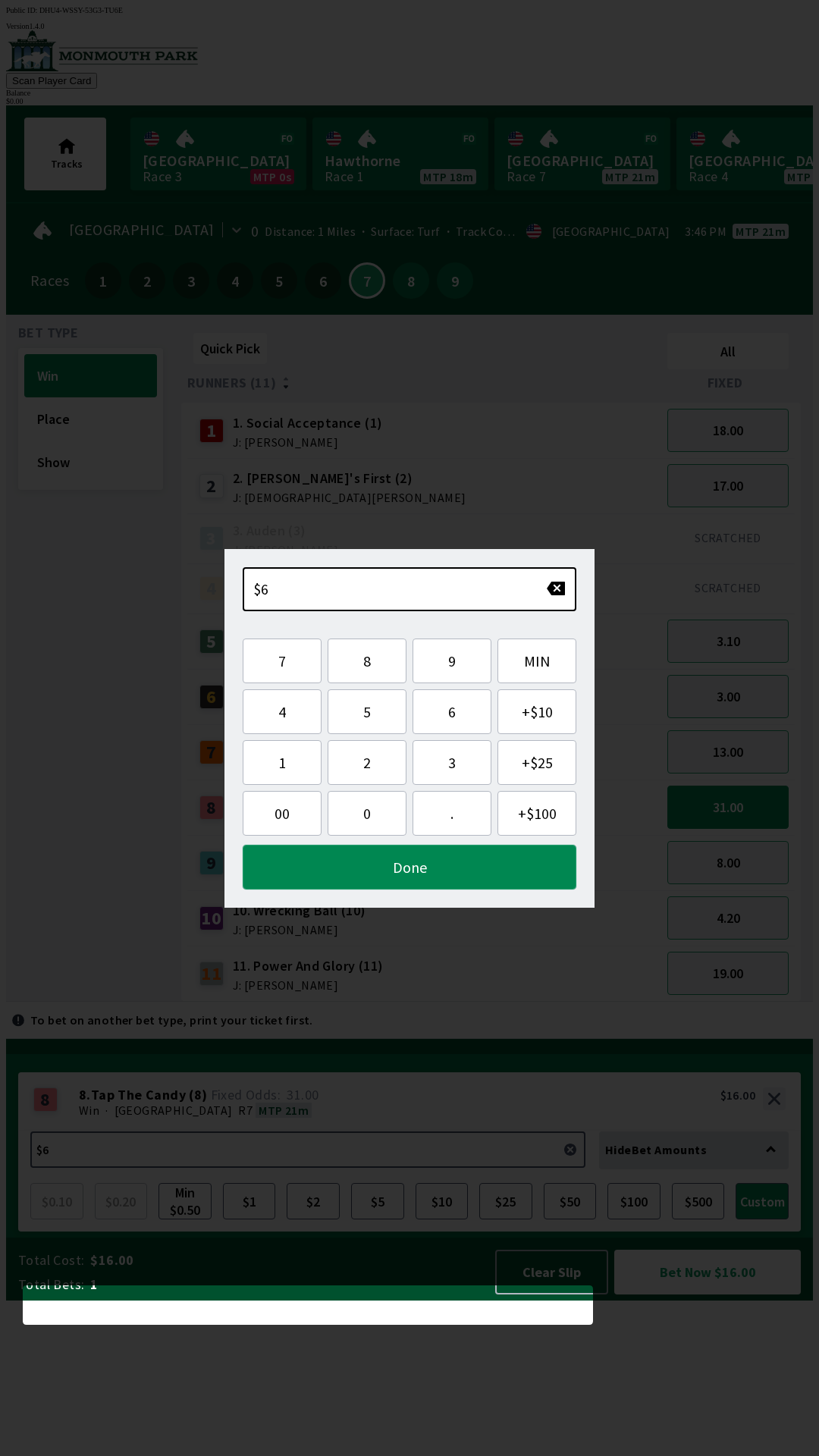
click at [506, 877] on button "Done" at bounding box center [409, 866] width 334 height 45
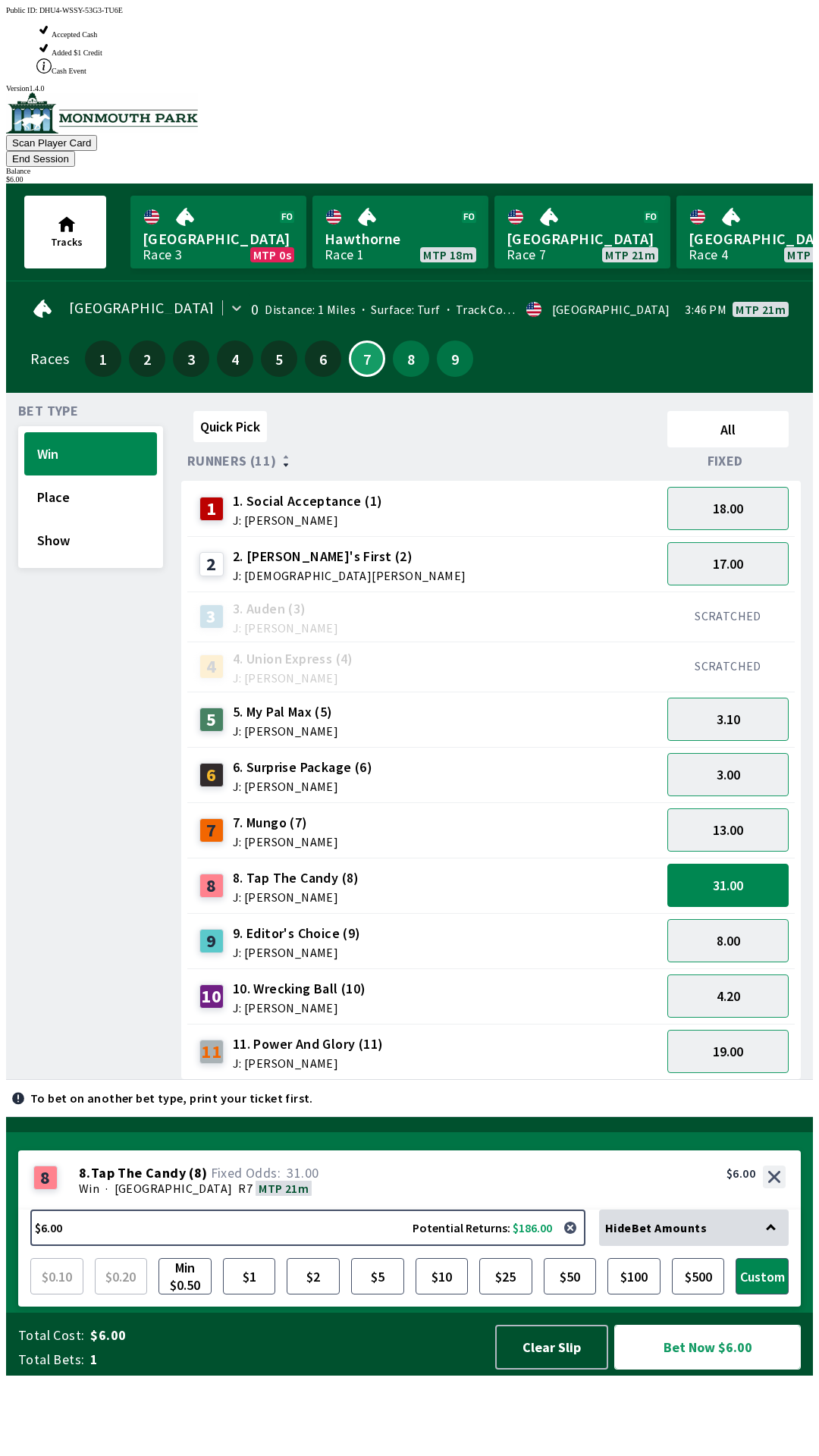
click at [727, 1369] on button "Bet Now $6.00" at bounding box center [707, 1347] width 187 height 45
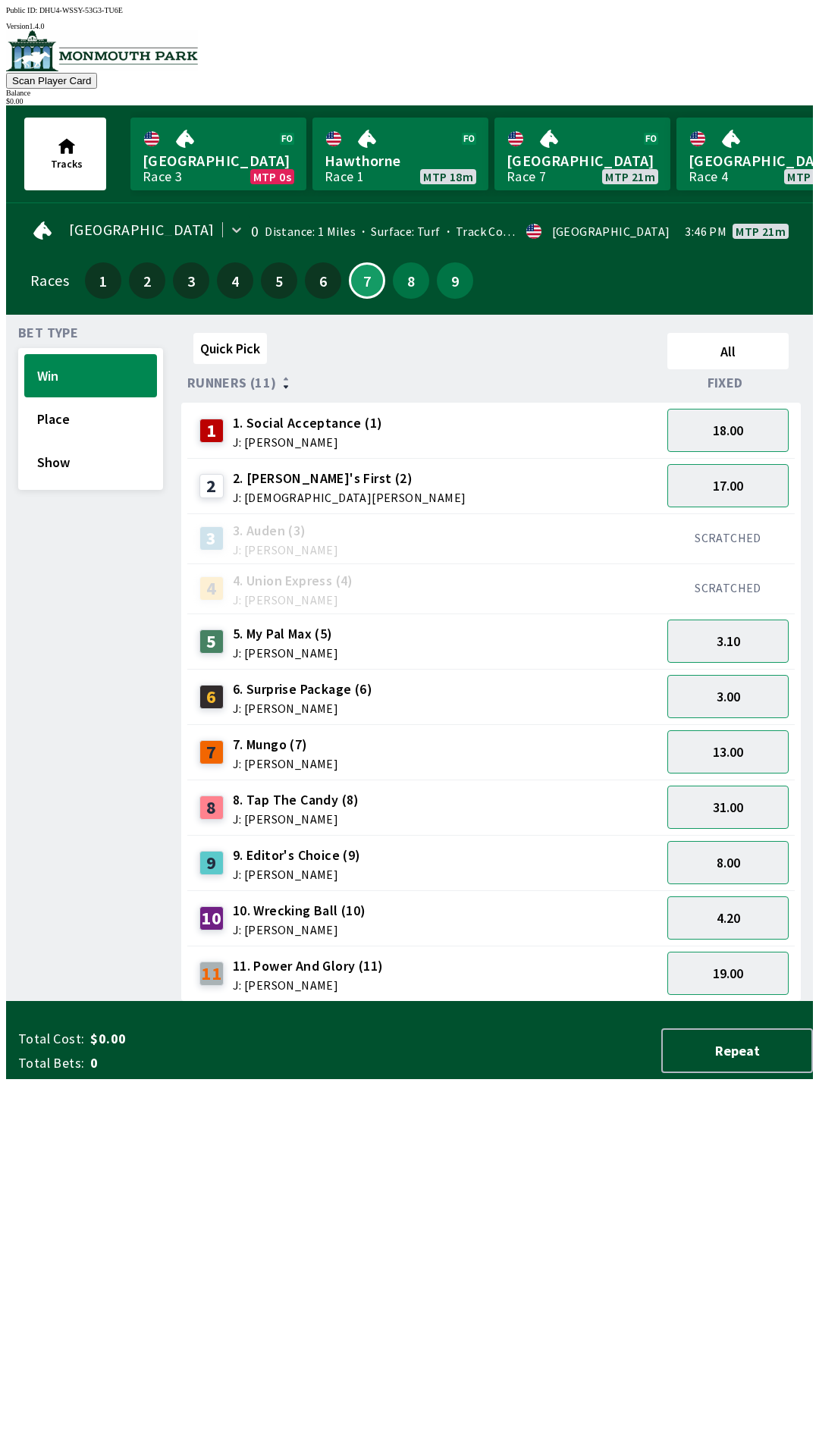
click at [441, 1002] on div "Quick Pick All Runners (11) Fixed 1 1. Social Acceptance (1) J: [PERSON_NAME] 1…" at bounding box center [498, 664] width 632 height 675
click at [95, 472] on button "Show" at bounding box center [91, 461] width 133 height 43
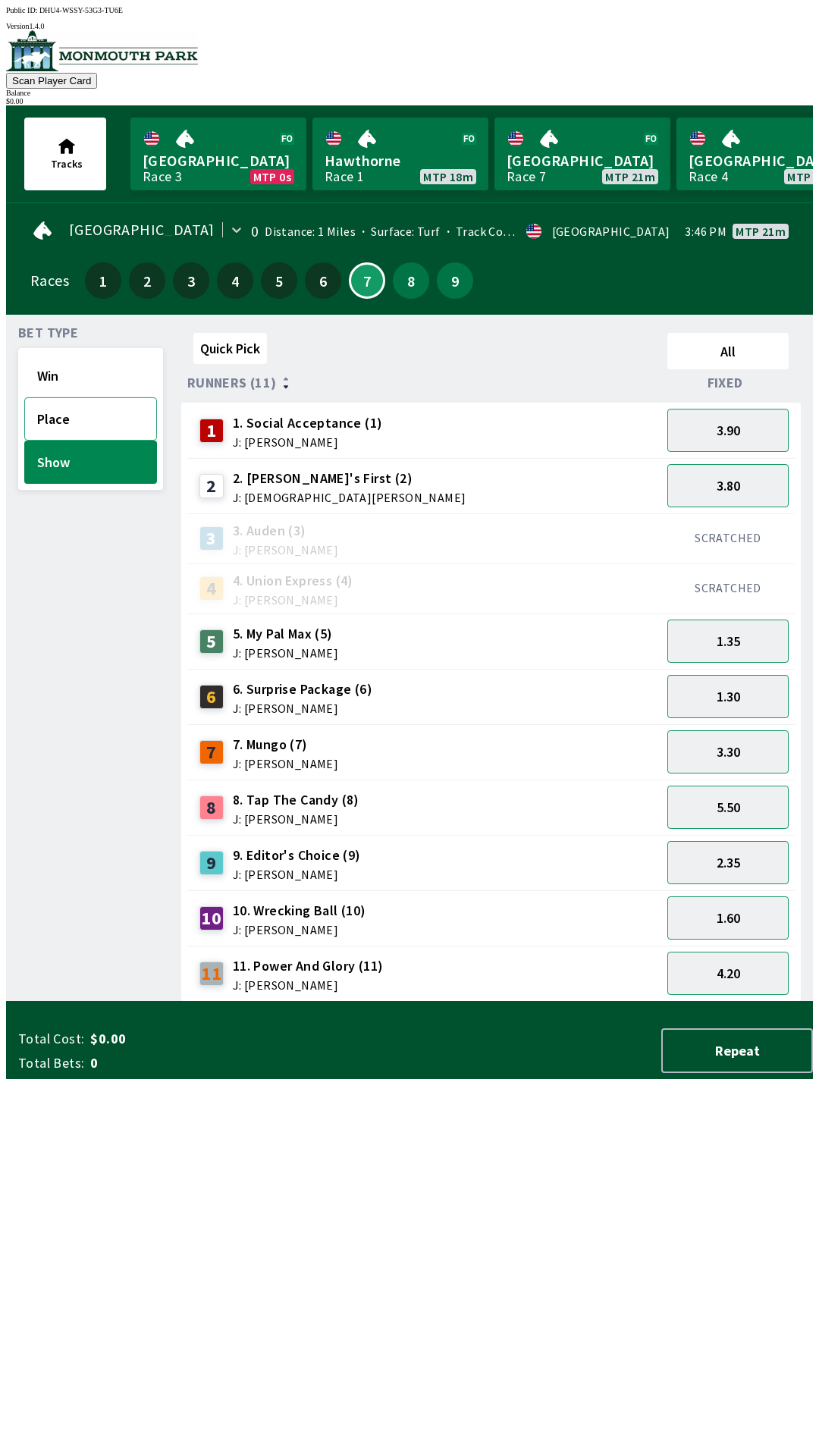
click at [79, 411] on button "Place" at bounding box center [91, 418] width 133 height 43
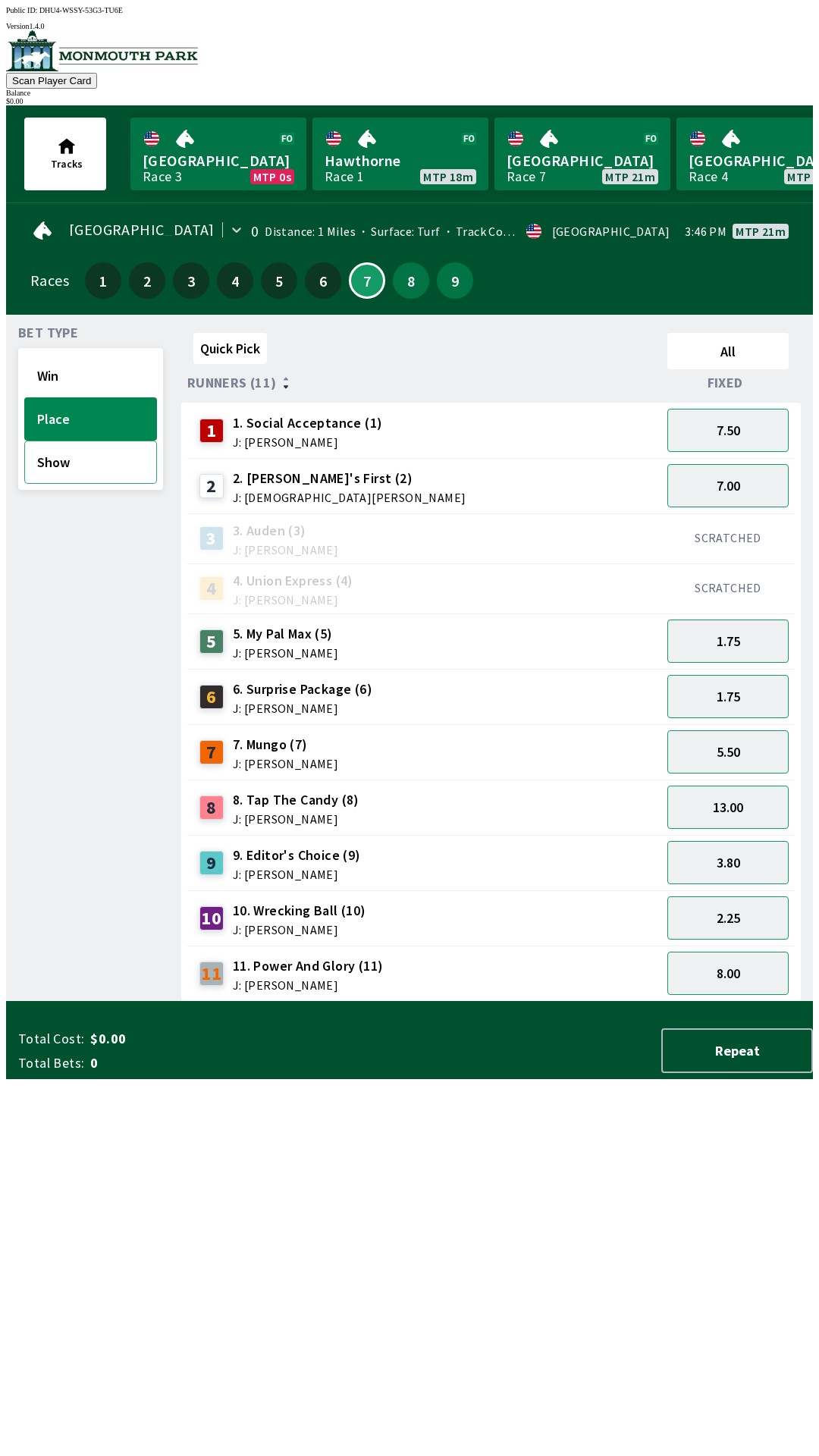
click at [81, 463] on button "Show" at bounding box center [91, 461] width 133 height 43
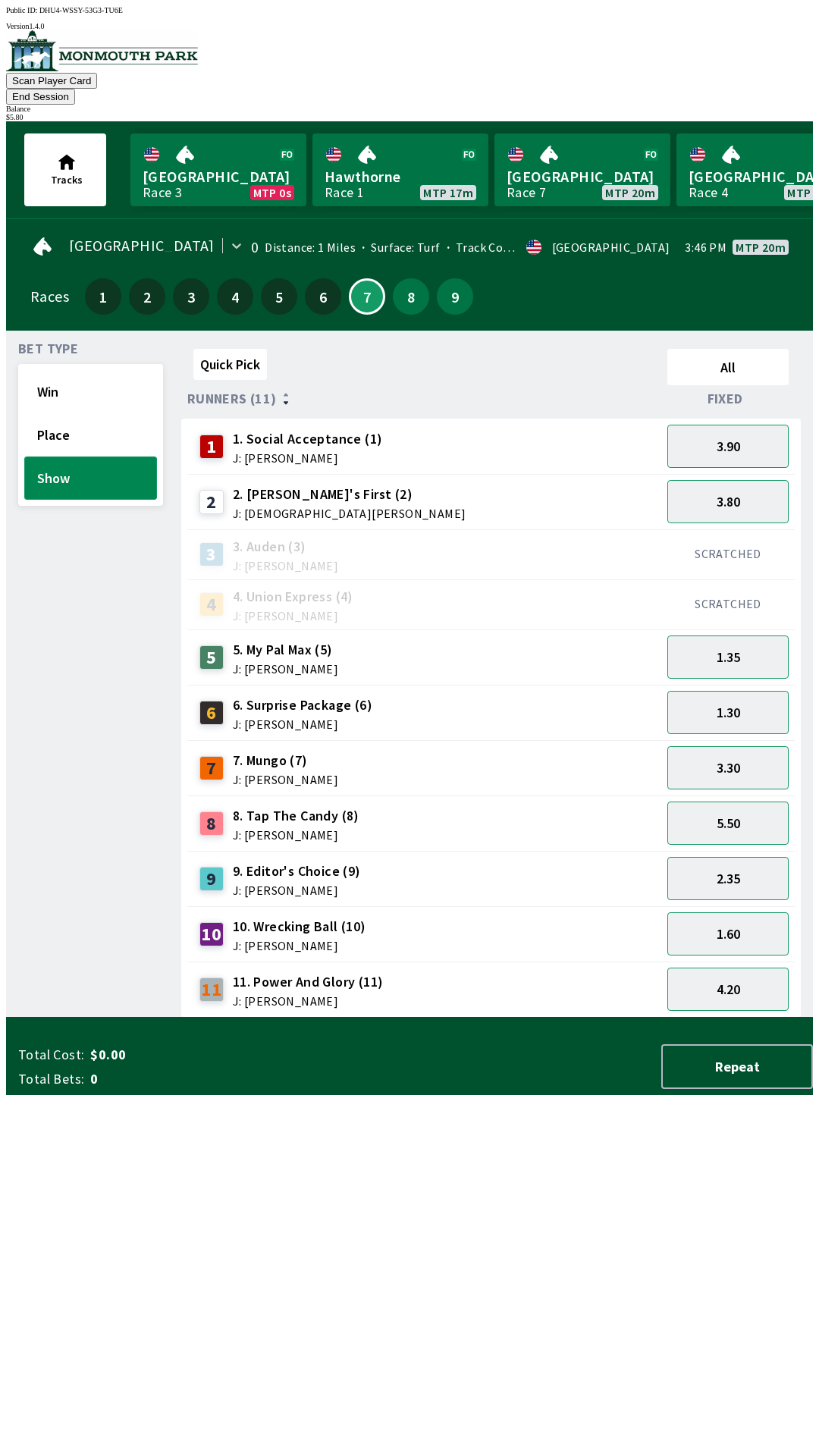
click at [24, 457] on button "Show" at bounding box center [91, 478] width 133 height 43
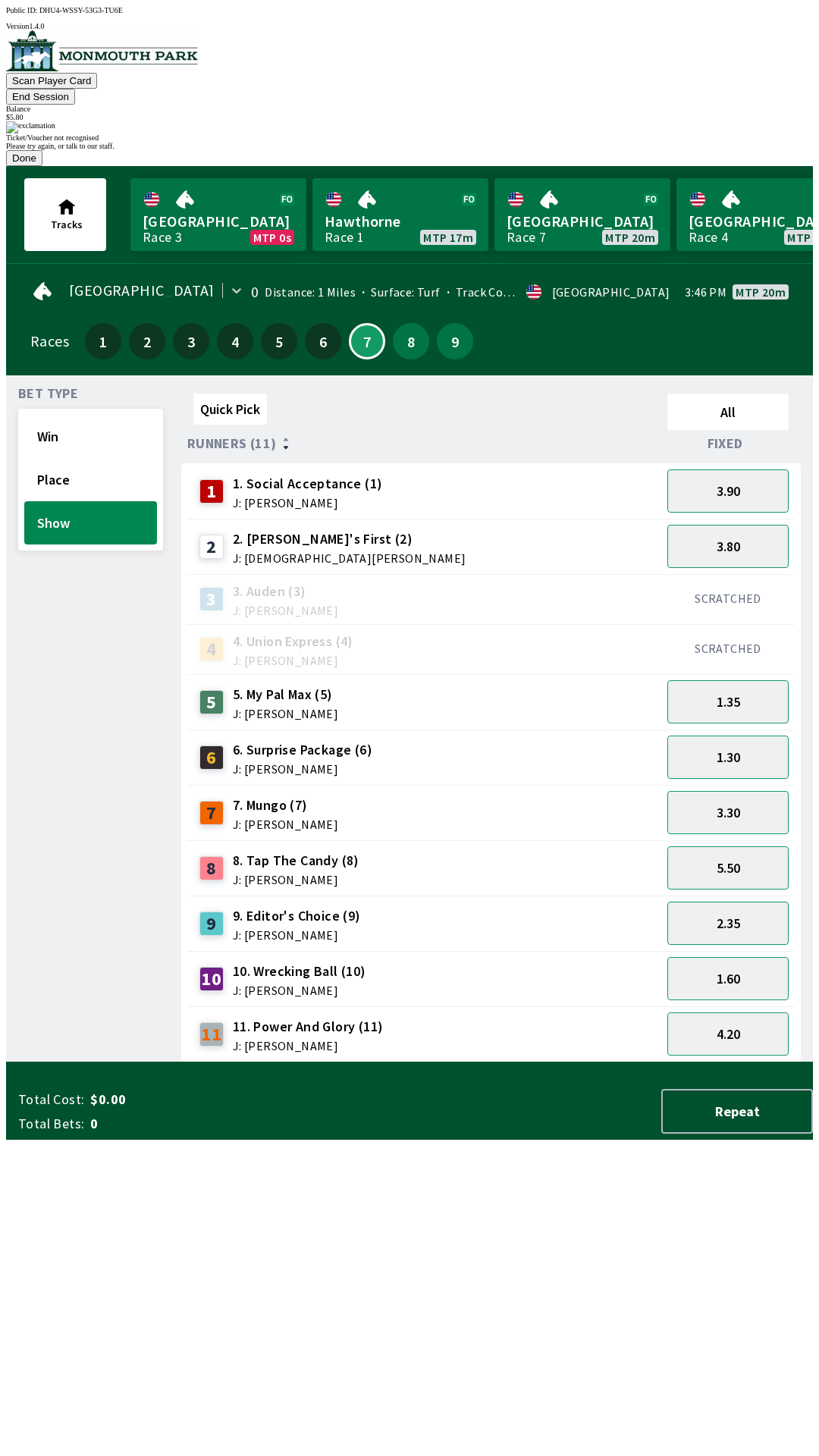
click at [42, 166] on button "Done" at bounding box center [24, 158] width 37 height 16
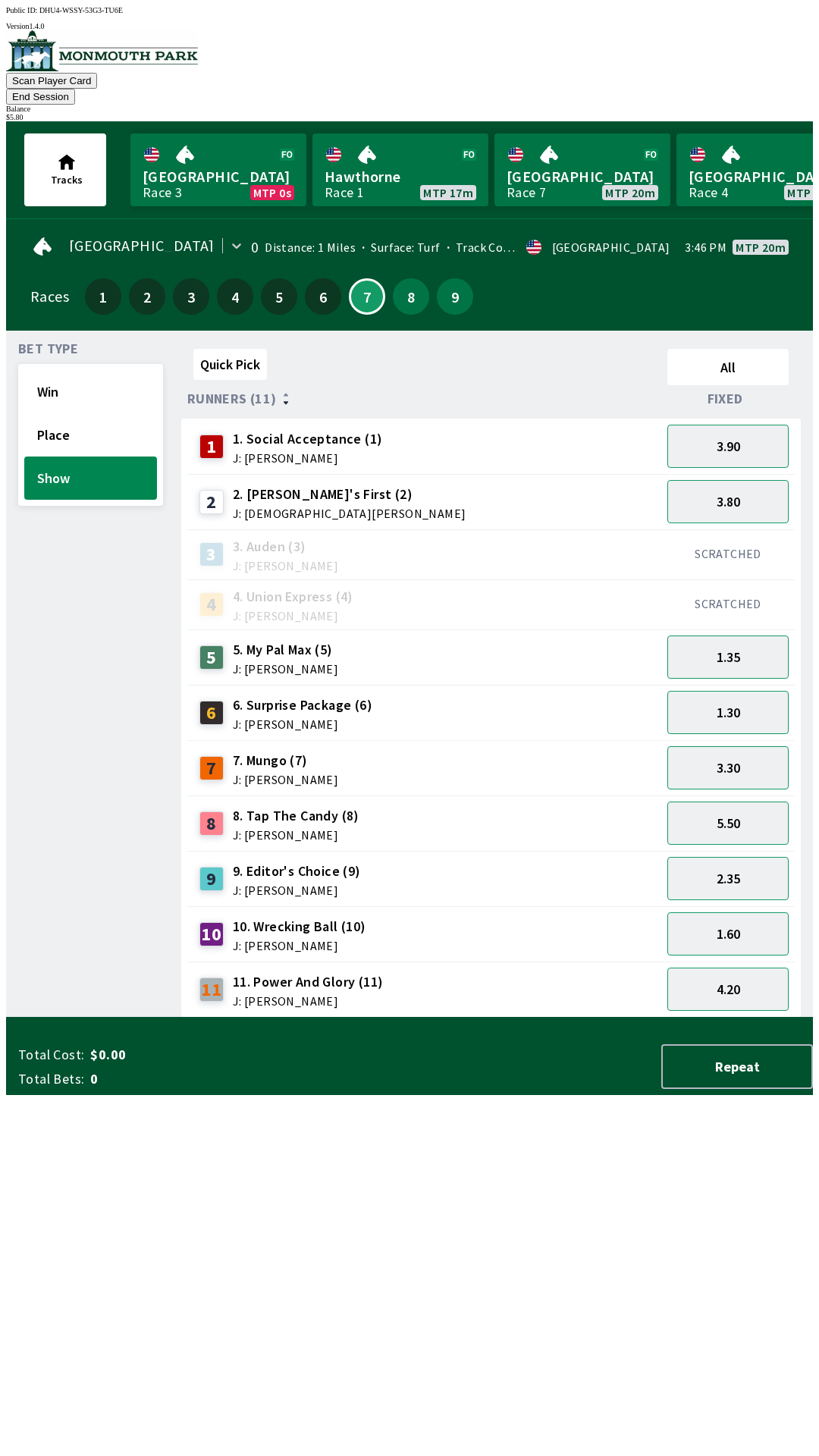
click at [75, 88] on button "End Session" at bounding box center [41, 96] width 69 height 16
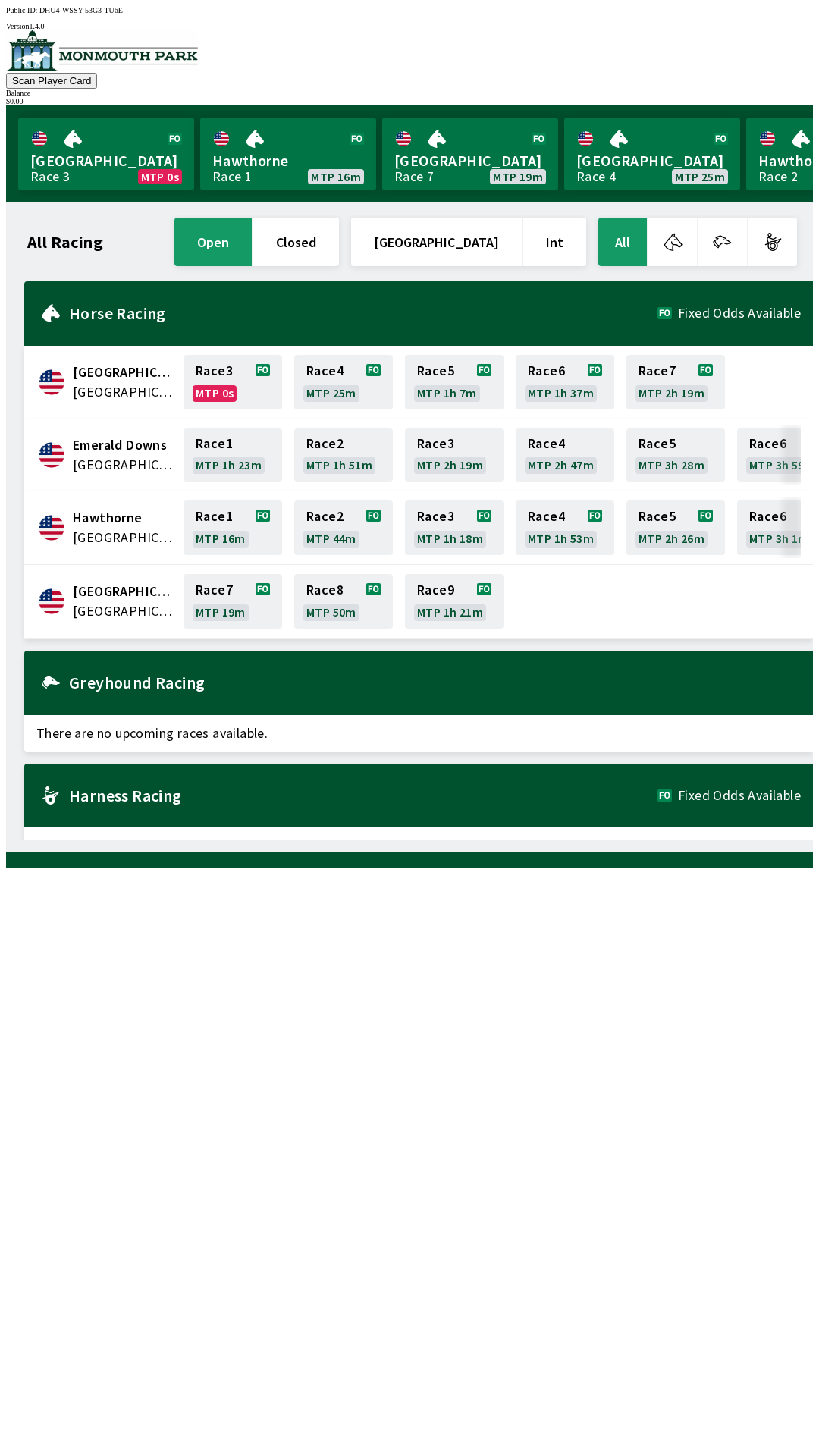
click at [684, 233] on button "button" at bounding box center [673, 242] width 48 height 48
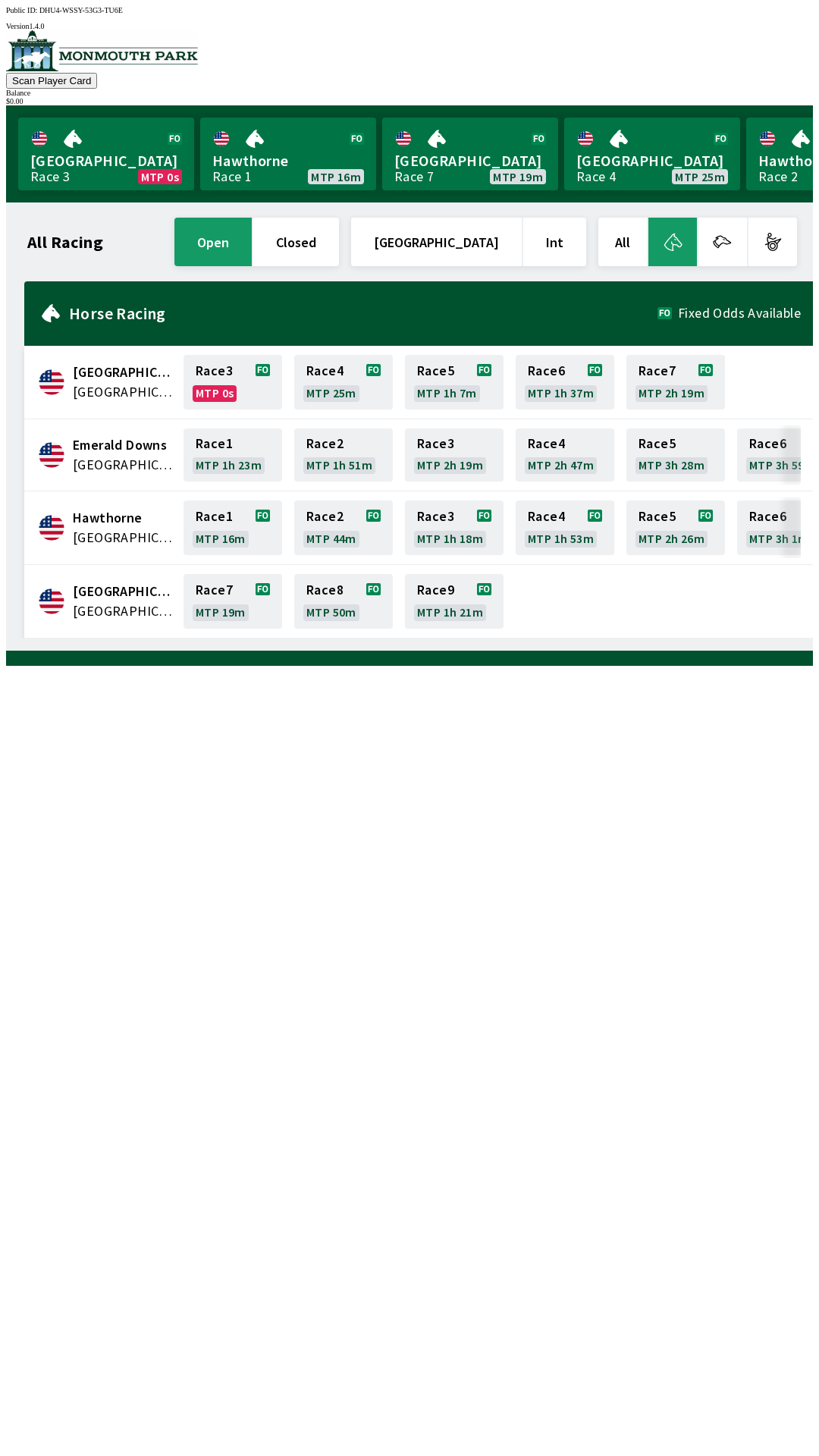
click at [641, 256] on button "All" at bounding box center [623, 242] width 48 height 48
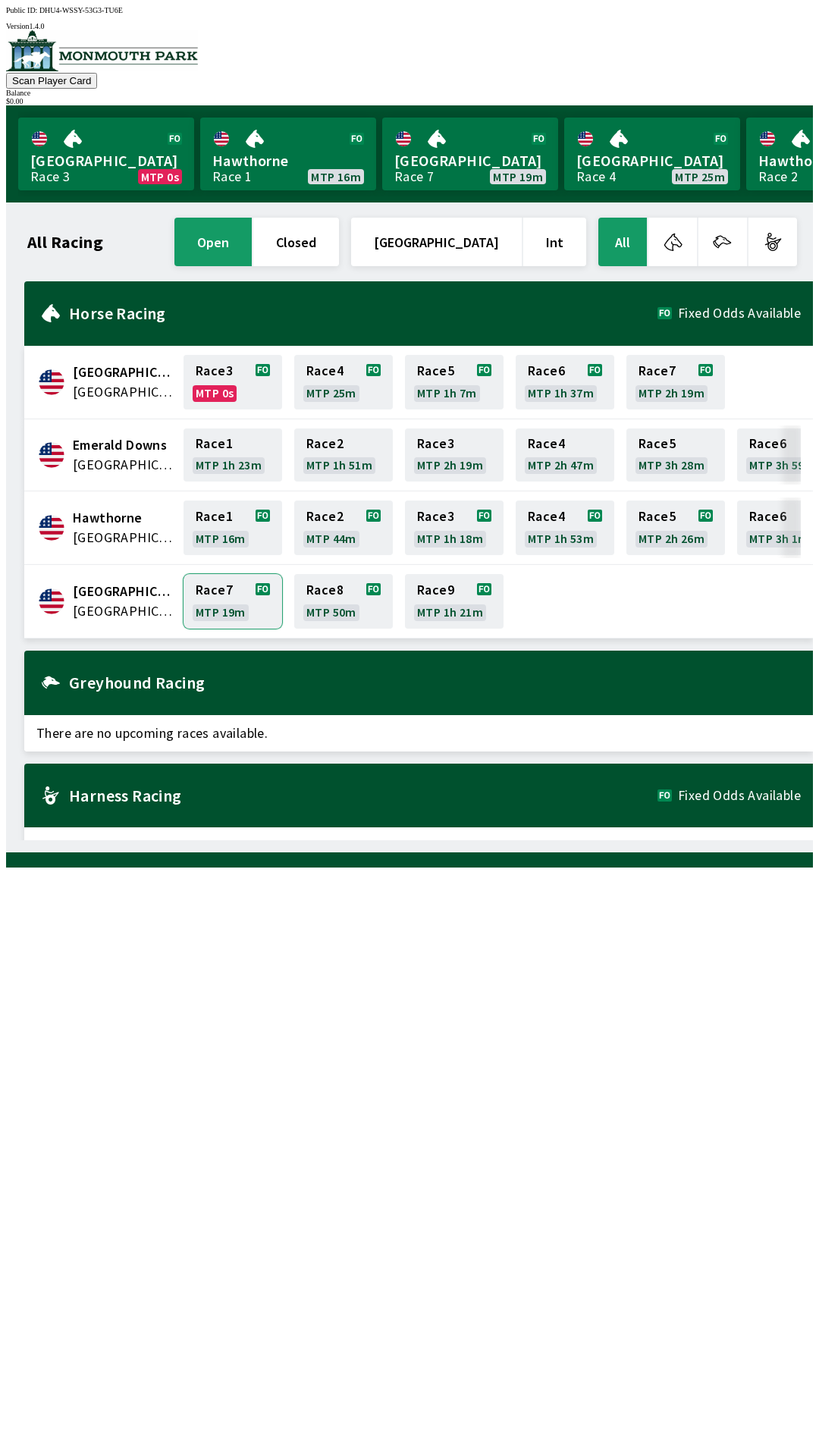
click at [216, 585] on link "Race 7 MTP 19m" at bounding box center [233, 601] width 99 height 55
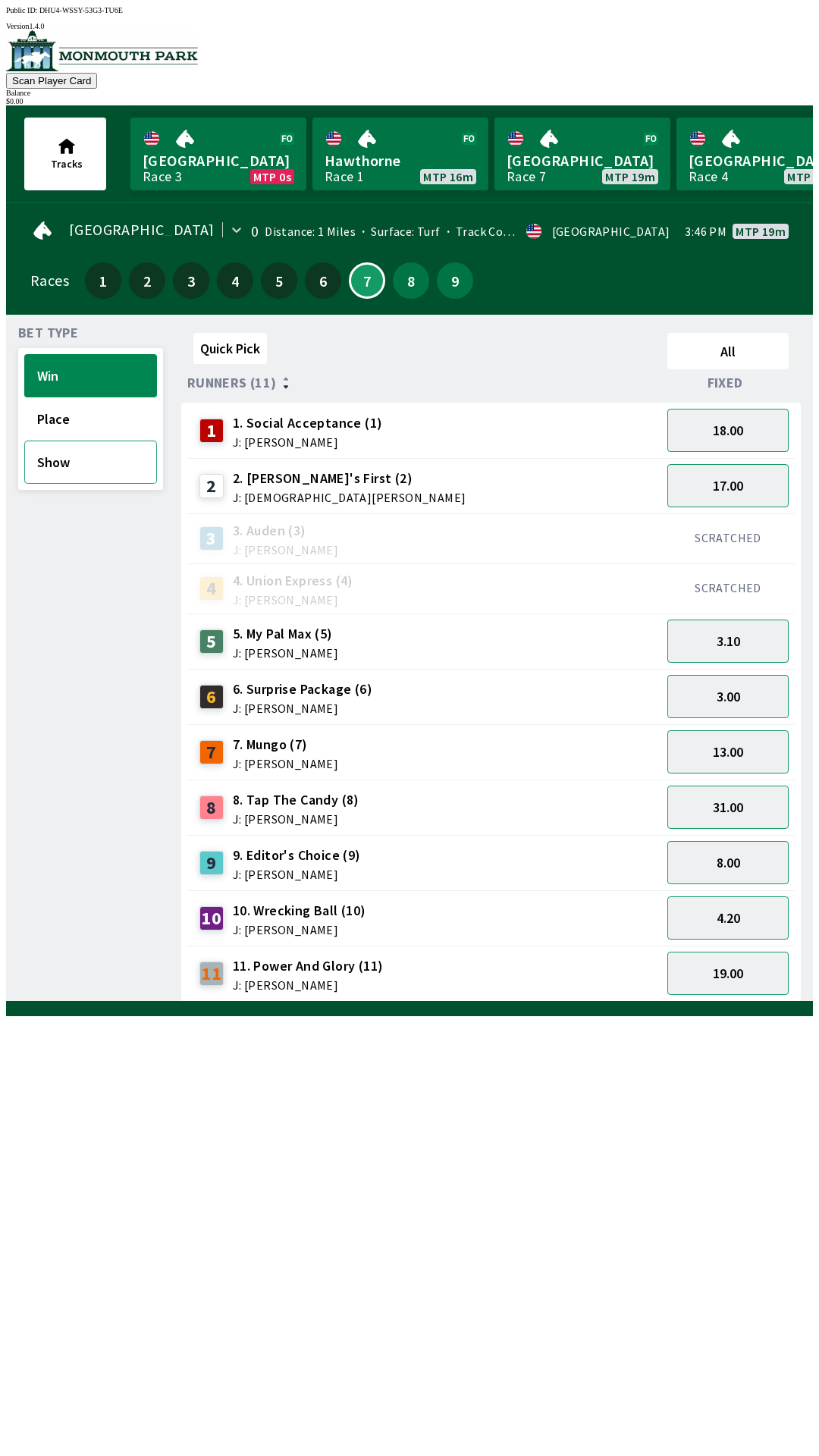
click at [63, 463] on button "Show" at bounding box center [91, 461] width 133 height 43
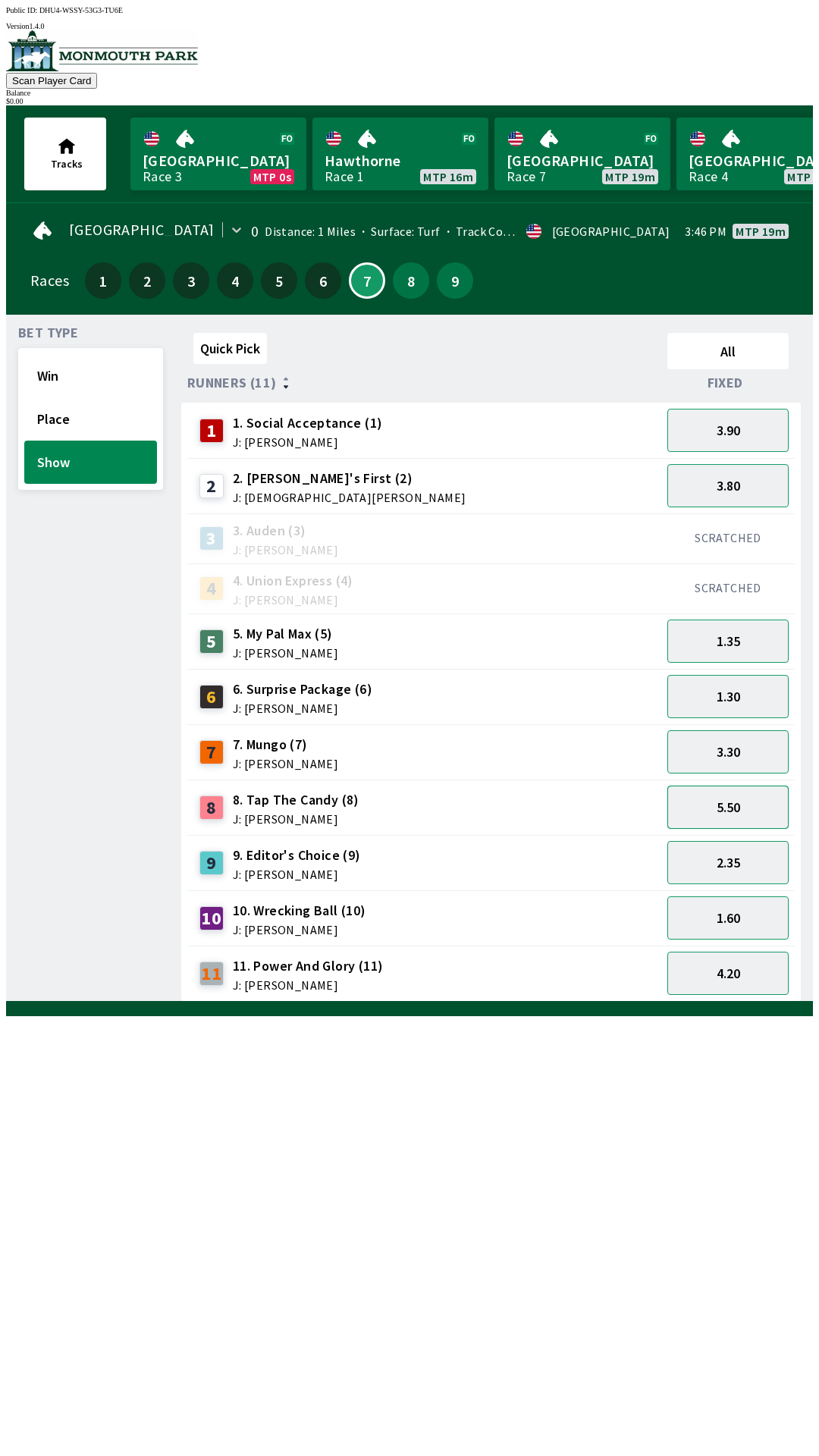
click at [738, 803] on button "5.50" at bounding box center [727, 806] width 121 height 43
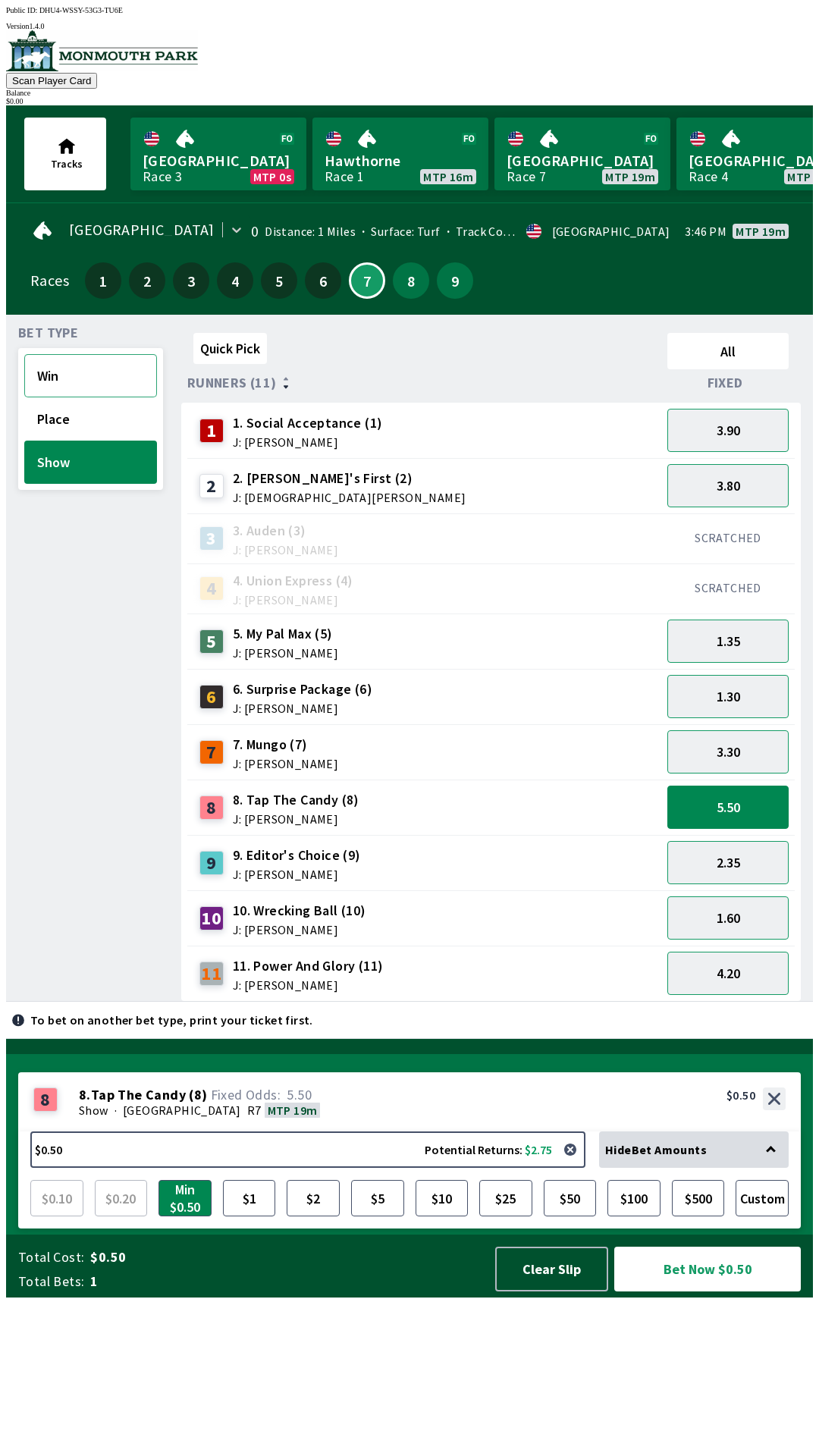
click at [79, 366] on button "Win" at bounding box center [91, 375] width 133 height 43
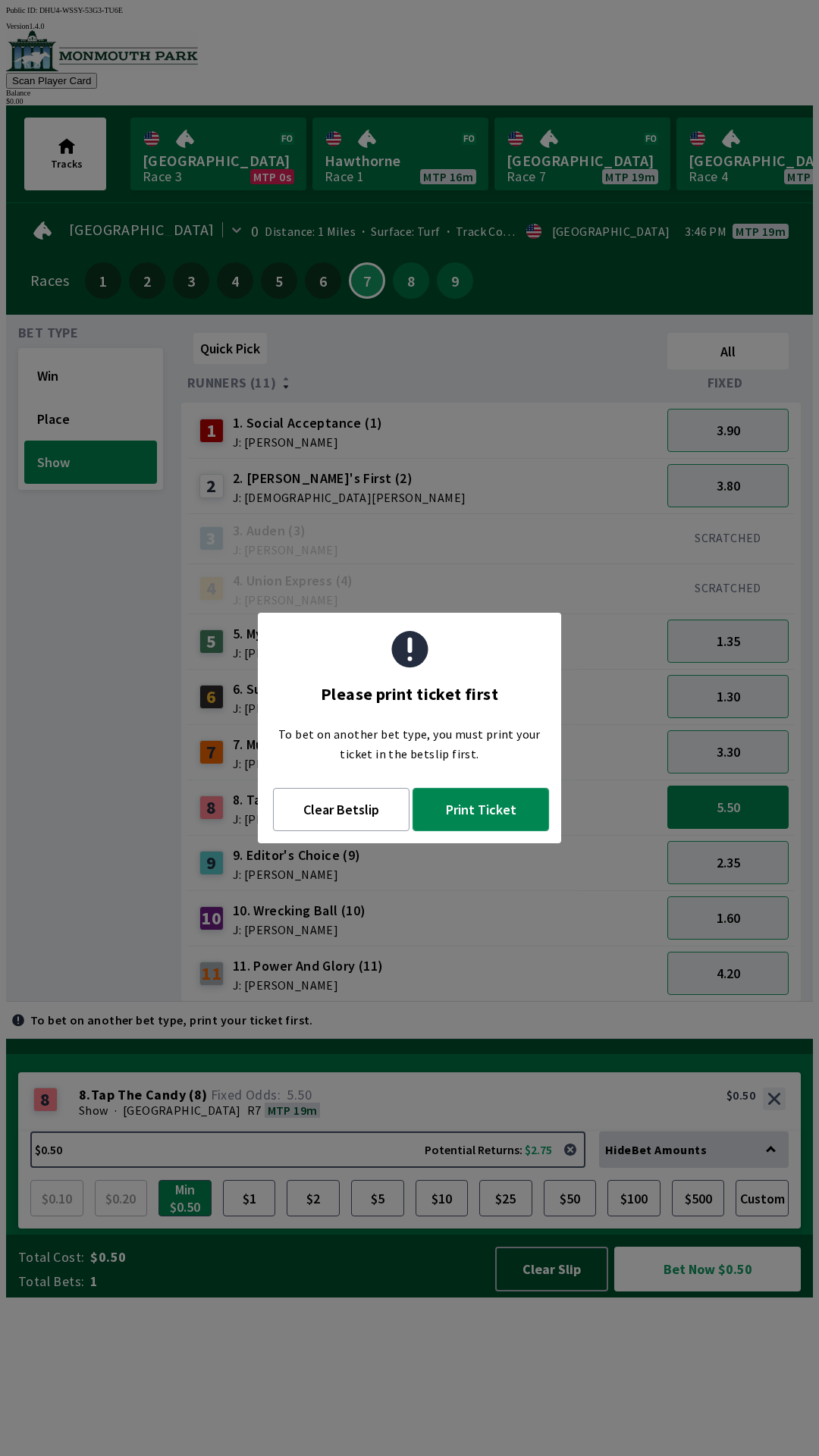
click at [483, 812] on button "Print Ticket" at bounding box center [480, 809] width 137 height 43
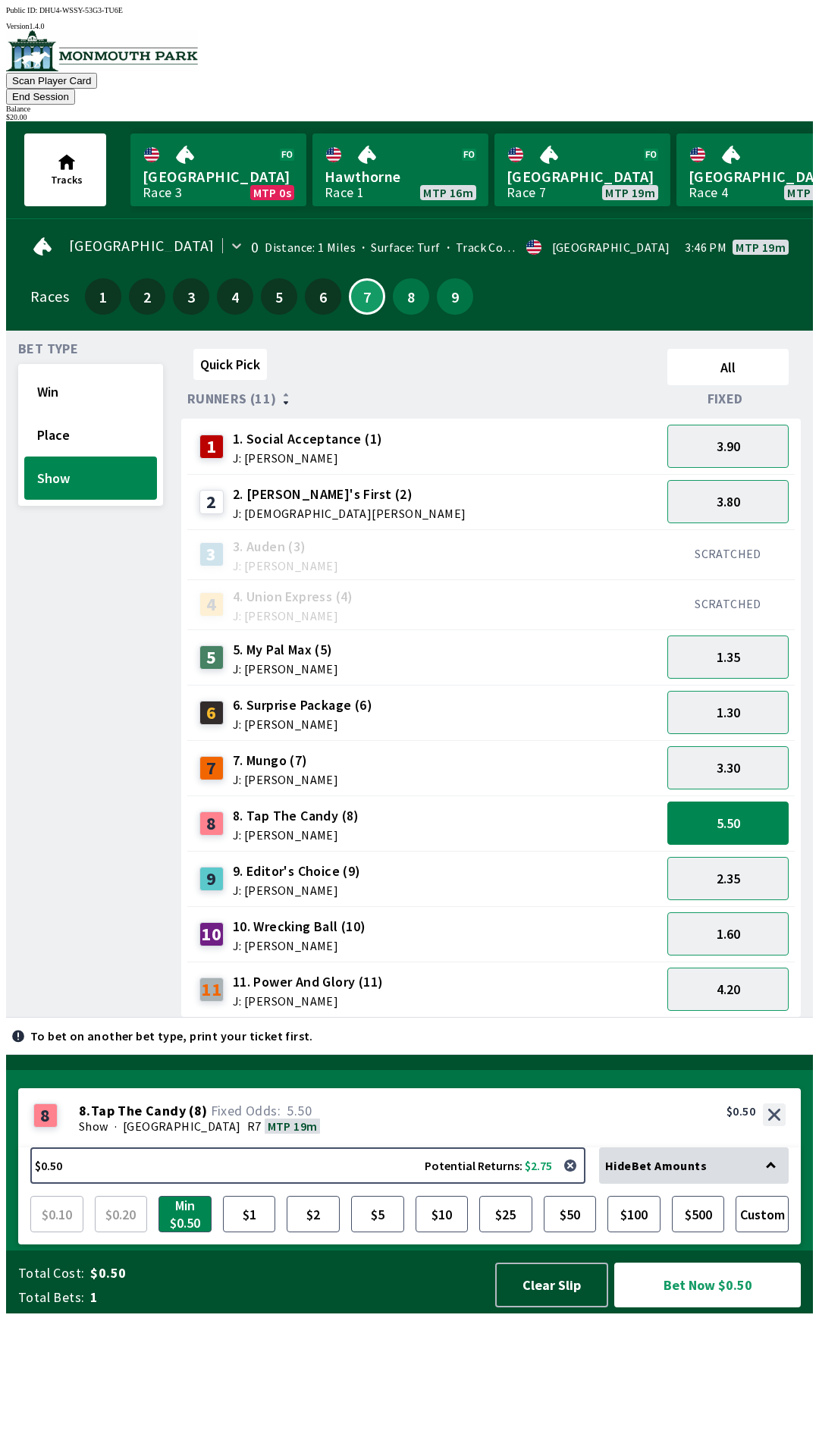
click at [339, 1282] on span "$0.50" at bounding box center [285, 1272] width 390 height 18
click at [312, 1232] on button "$2" at bounding box center [313, 1214] width 53 height 37
click at [732, 1307] on button "Bet Now $2.00" at bounding box center [707, 1284] width 187 height 45
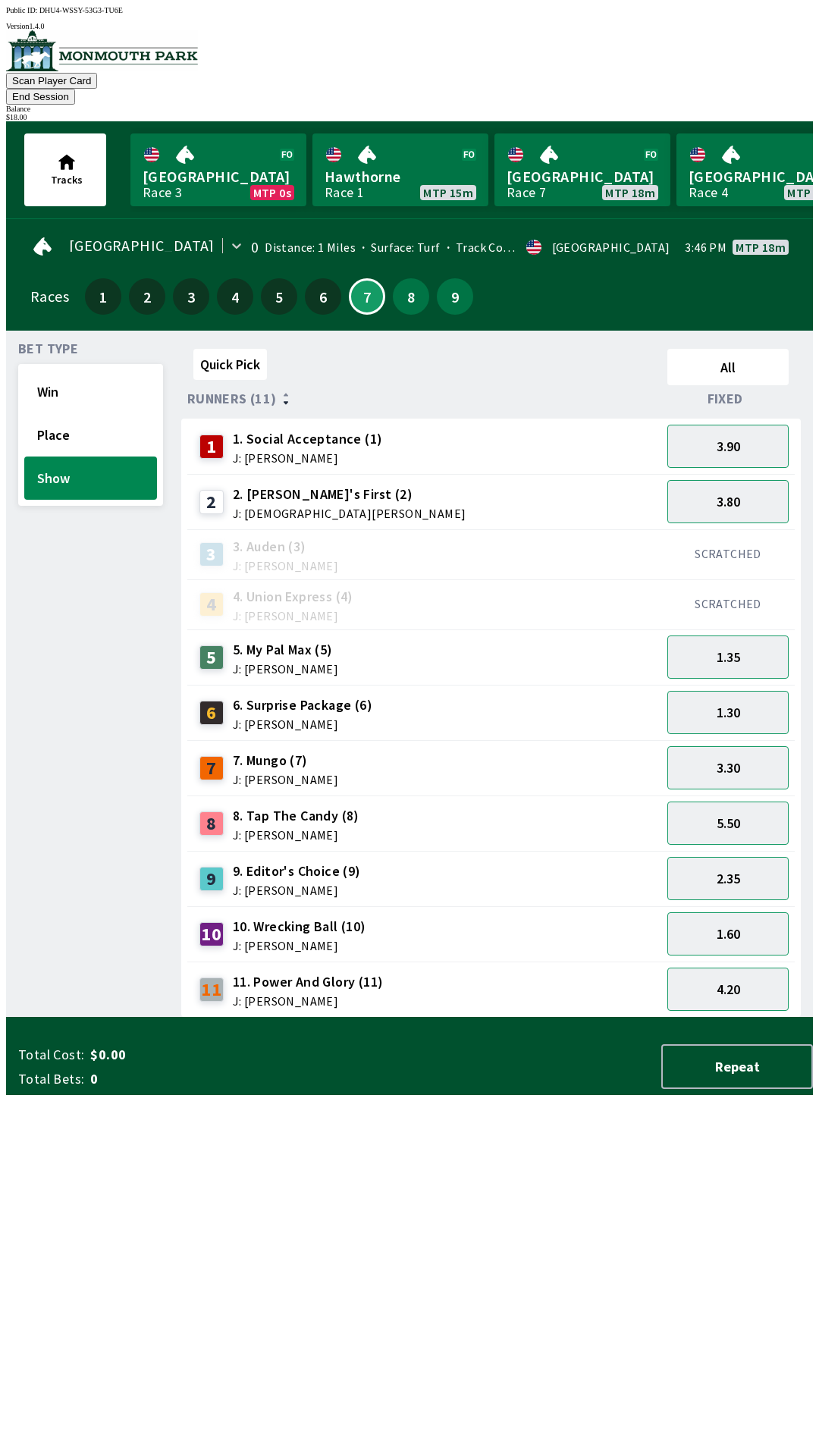
click at [505, 1017] on div "Quick Pick All Runners (11) Fixed 1 1. Social Acceptance (1) J: [PERSON_NAME] 3…" at bounding box center [498, 680] width 632 height 675
click at [81, 371] on button "Win" at bounding box center [91, 391] width 133 height 43
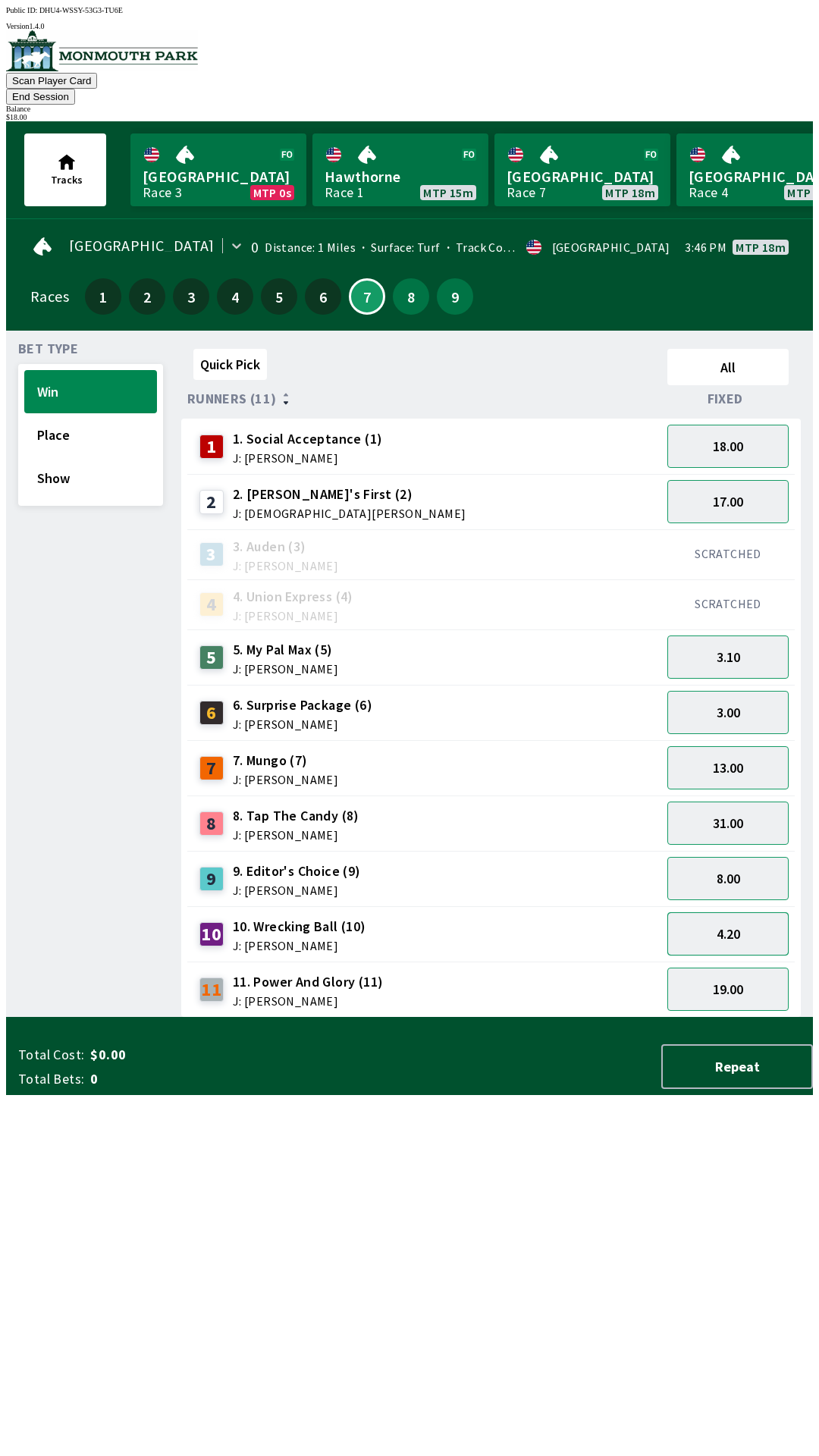
click at [751, 912] on button "4.20" at bounding box center [727, 933] width 121 height 43
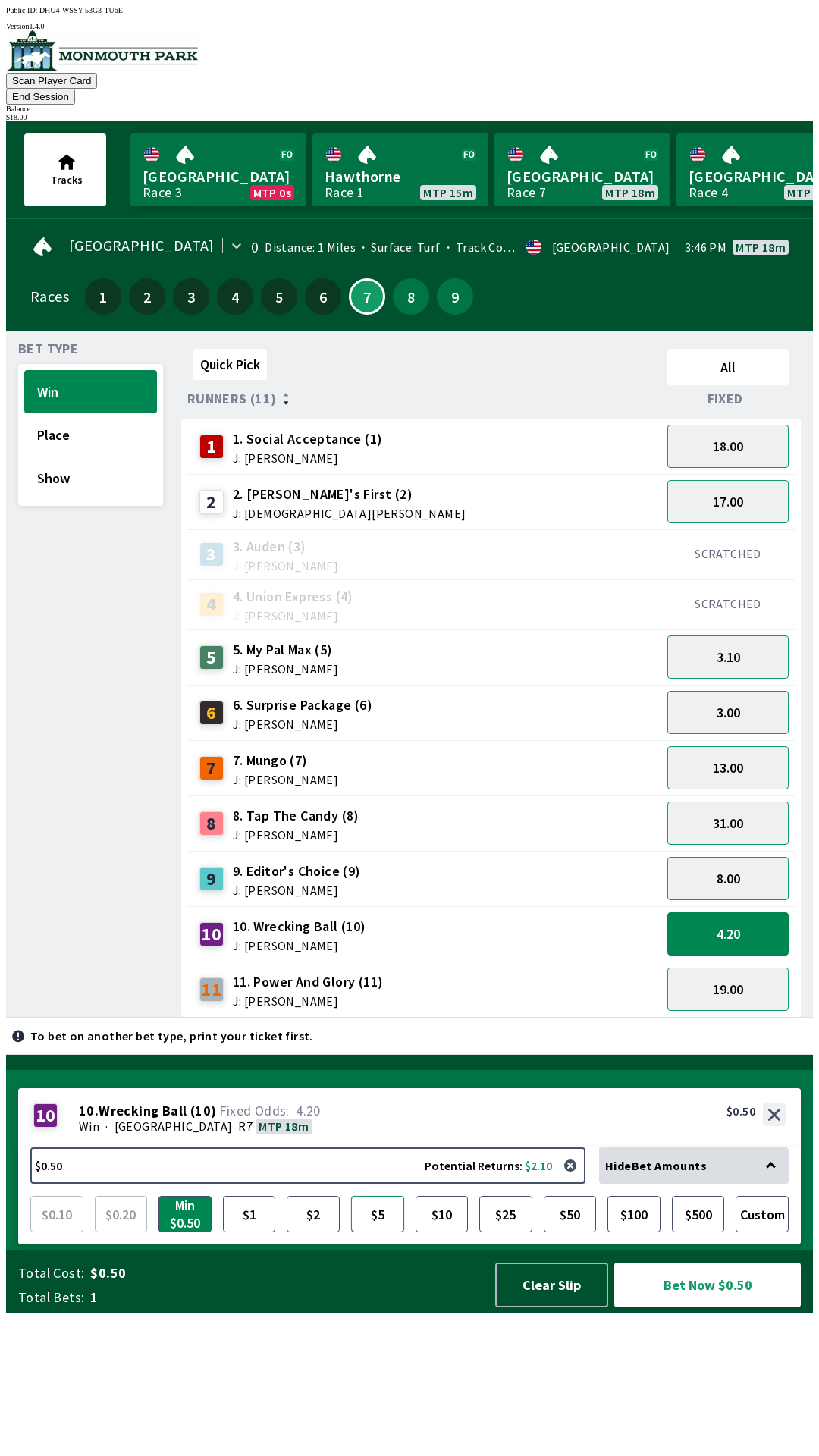
click at [390, 1232] on button "$5" at bounding box center [378, 1214] width 53 height 37
click at [712, 1307] on button "Bet Now $5.00" at bounding box center [707, 1284] width 187 height 45
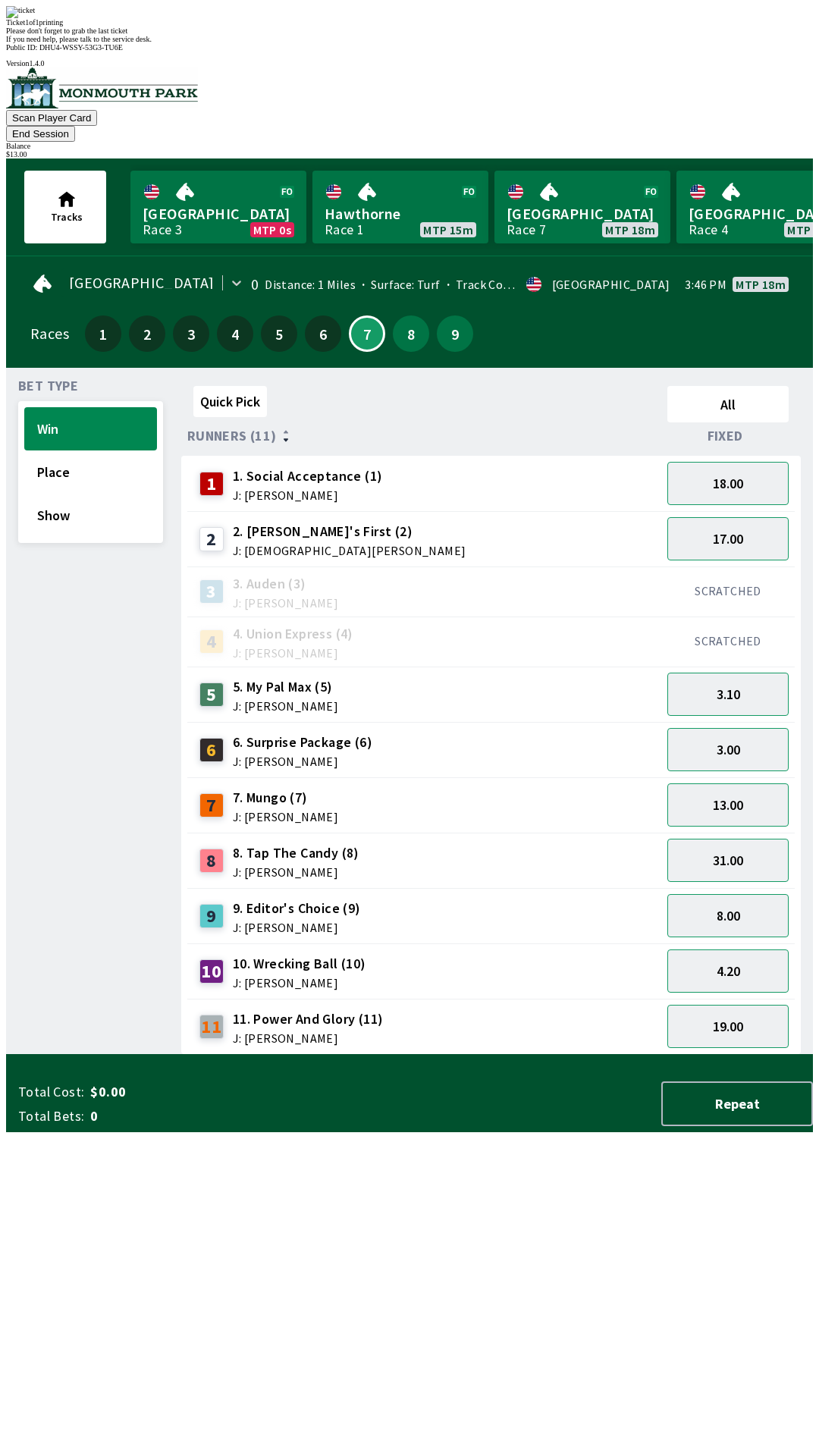
click at [645, 1055] on div "Quick Pick All Runners (11) Fixed 1 1. Social Acceptance (1) J: [PERSON_NAME] 1…" at bounding box center [498, 717] width 632 height 675
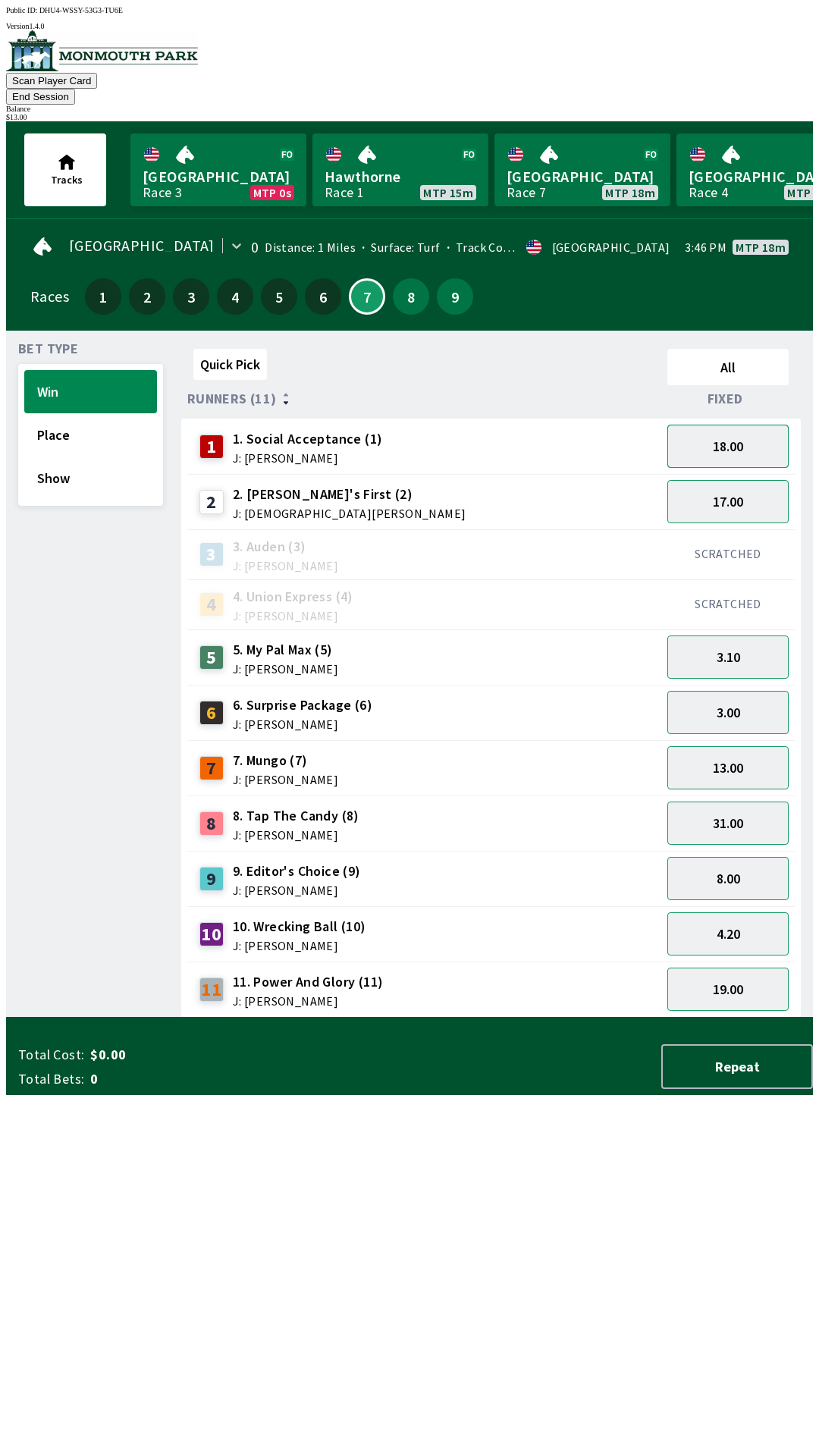
click at [743, 425] on button "18.00" at bounding box center [727, 446] width 121 height 43
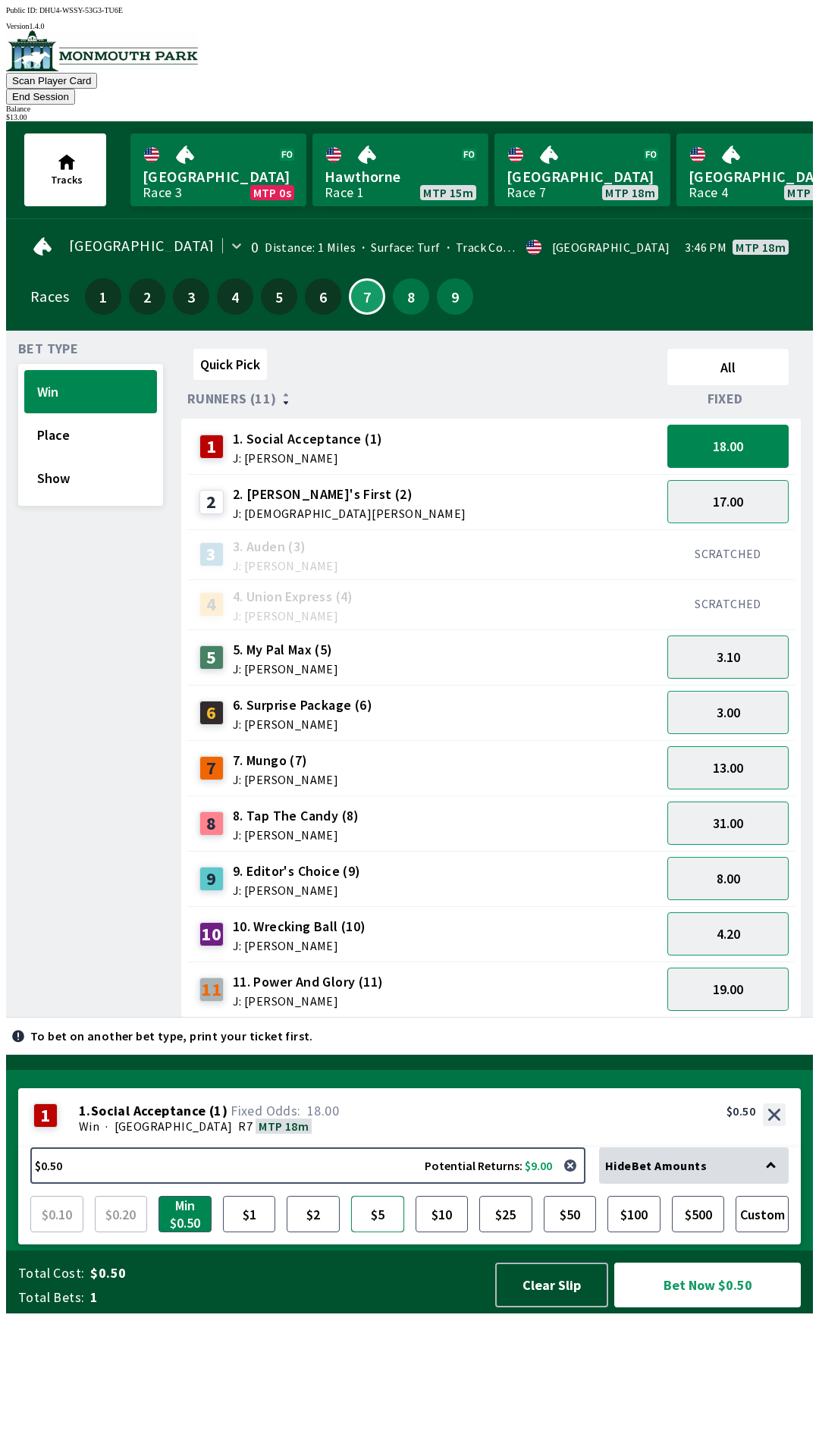
click at [386, 1232] on button "$5" at bounding box center [378, 1214] width 53 height 37
click at [730, 1307] on button "Bet Now $5.00" at bounding box center [707, 1284] width 187 height 45
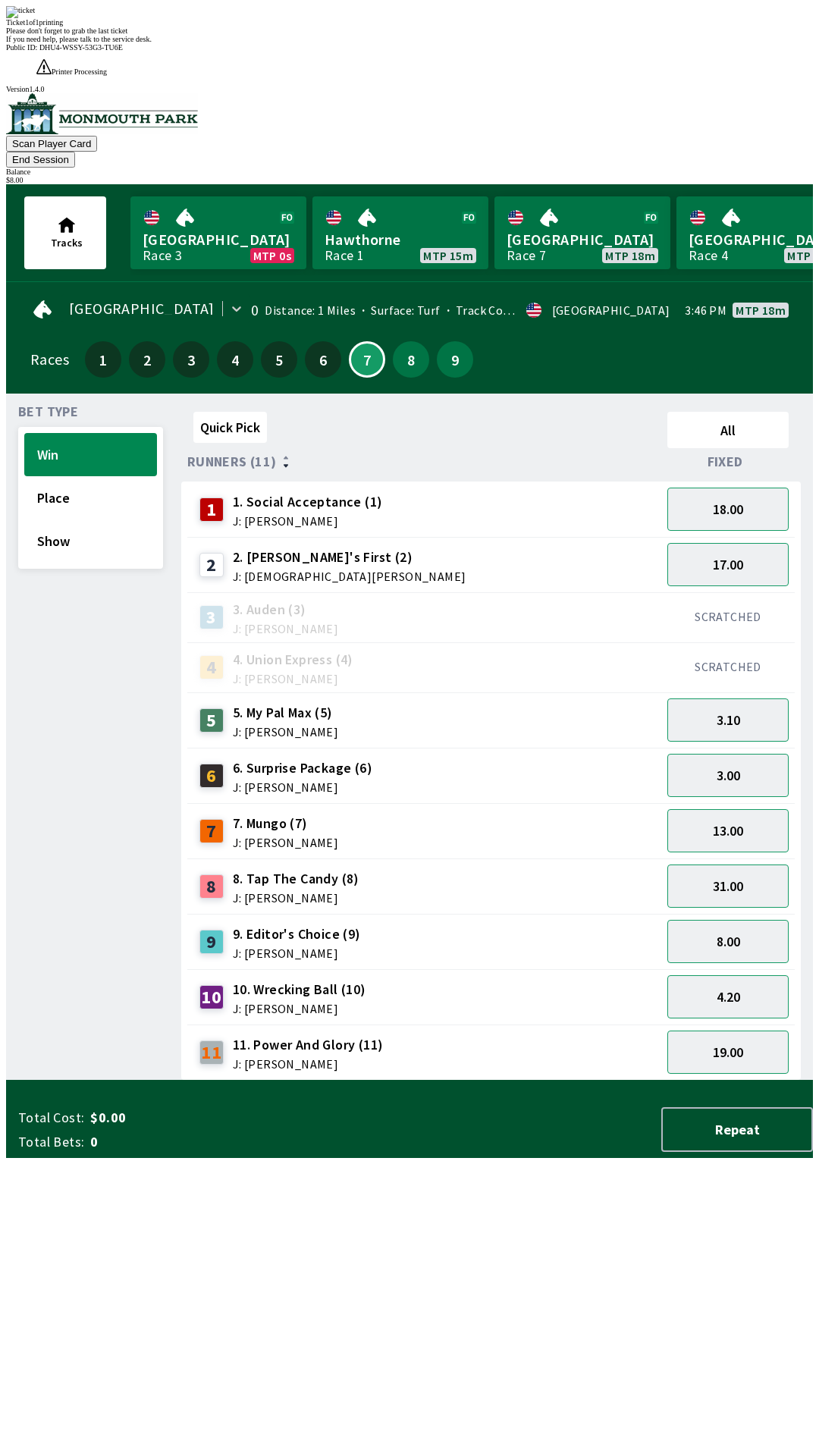
click at [634, 1056] on div "Quick Pick All Runners (11) Fixed 1 1. Social Acceptance (1) J: [PERSON_NAME] 1…" at bounding box center [498, 743] width 632 height 675
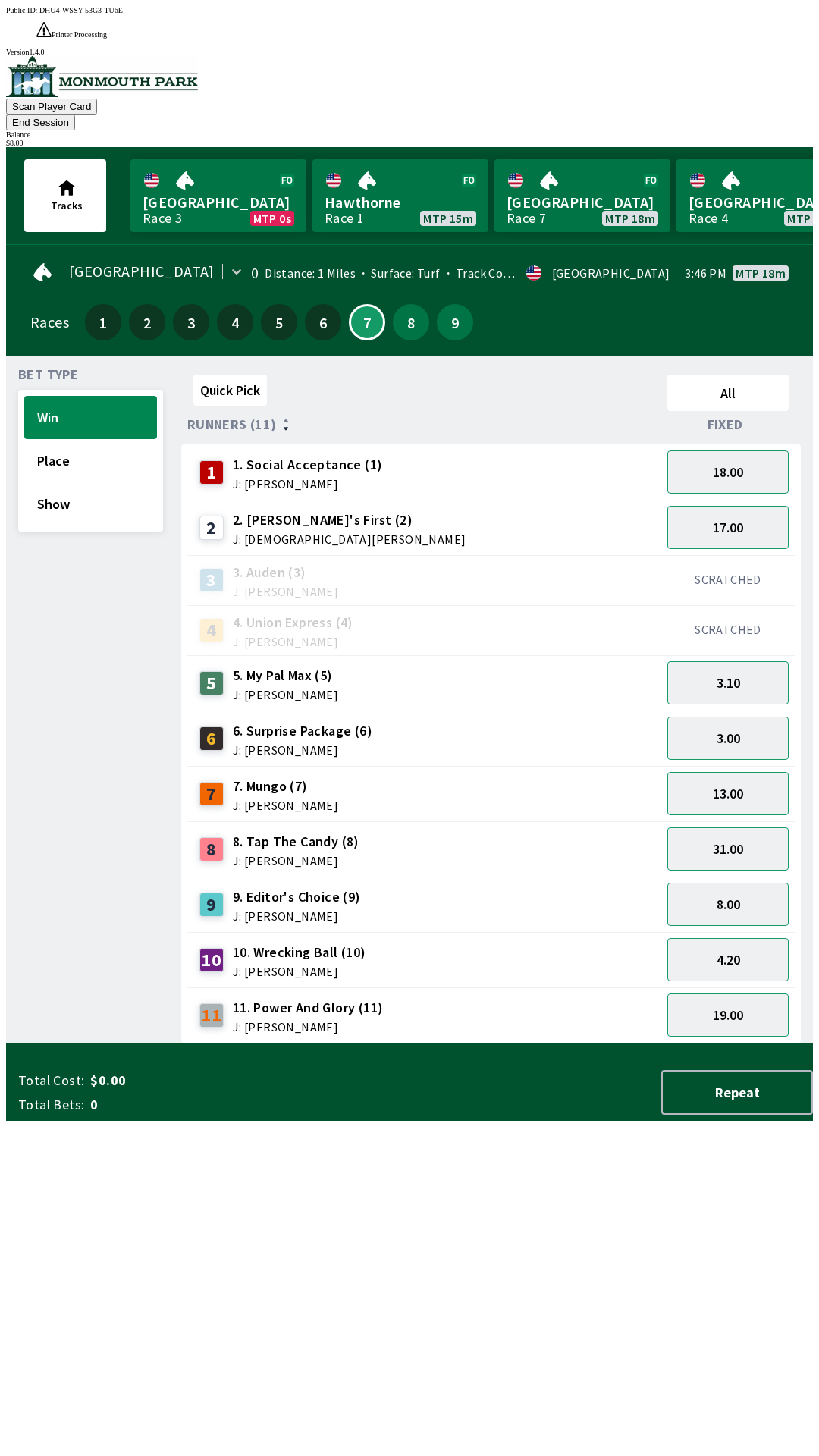
click at [75, 114] on button "End Session" at bounding box center [41, 122] width 69 height 16
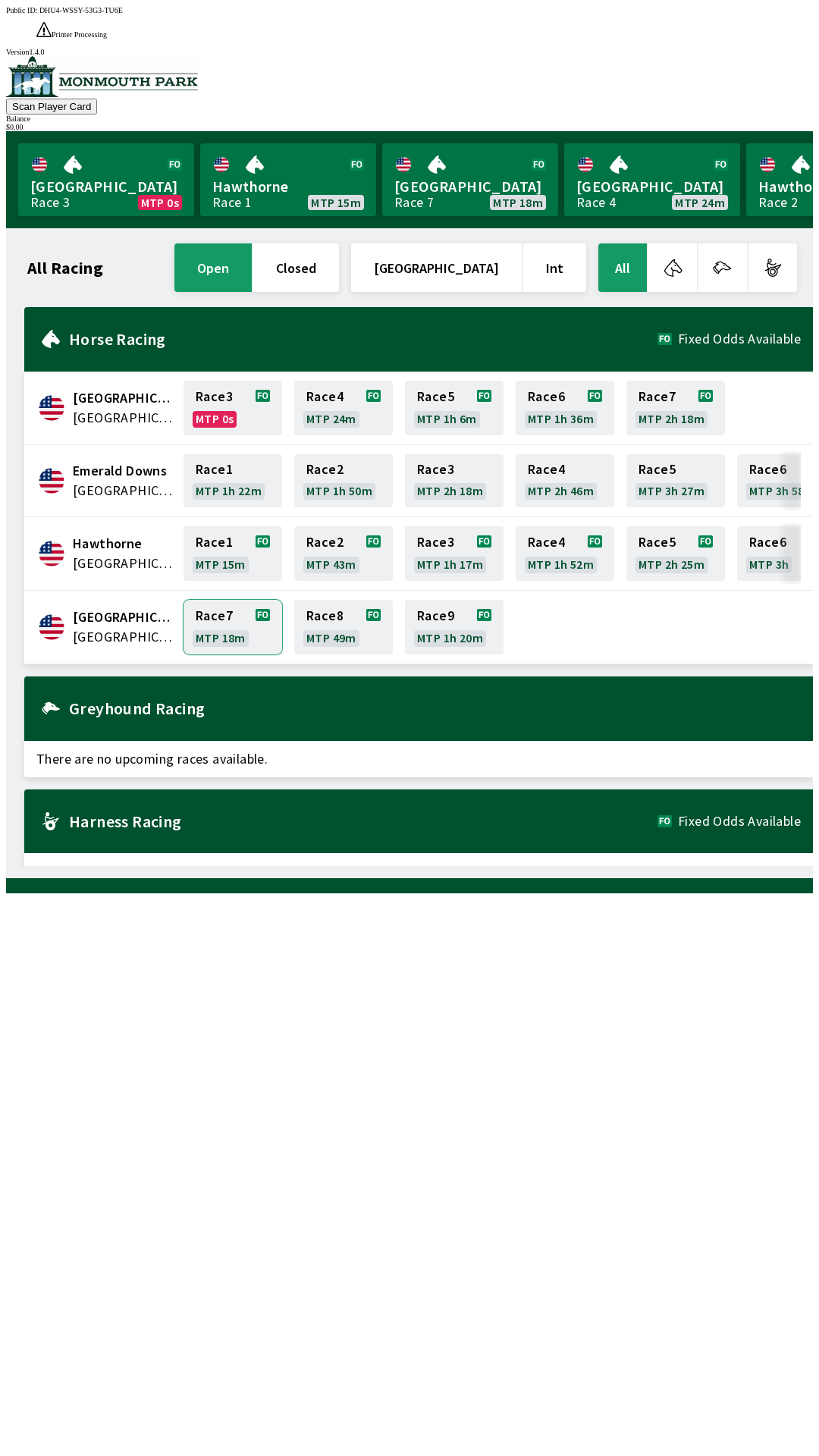
click at [225, 600] on link "Race 7 MTP 18m" at bounding box center [233, 627] width 99 height 55
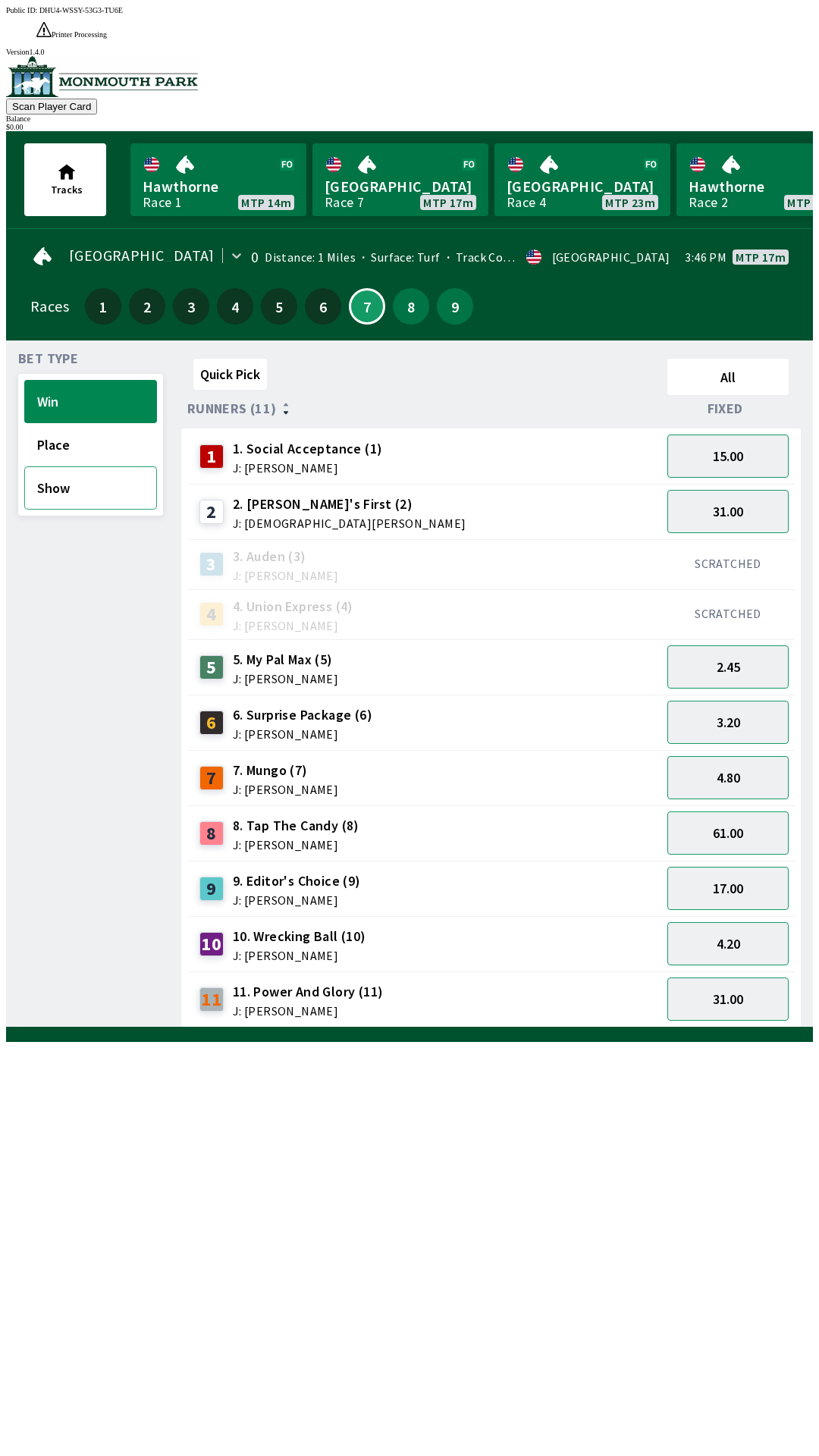
click at [80, 466] on button "Show" at bounding box center [91, 487] width 133 height 43
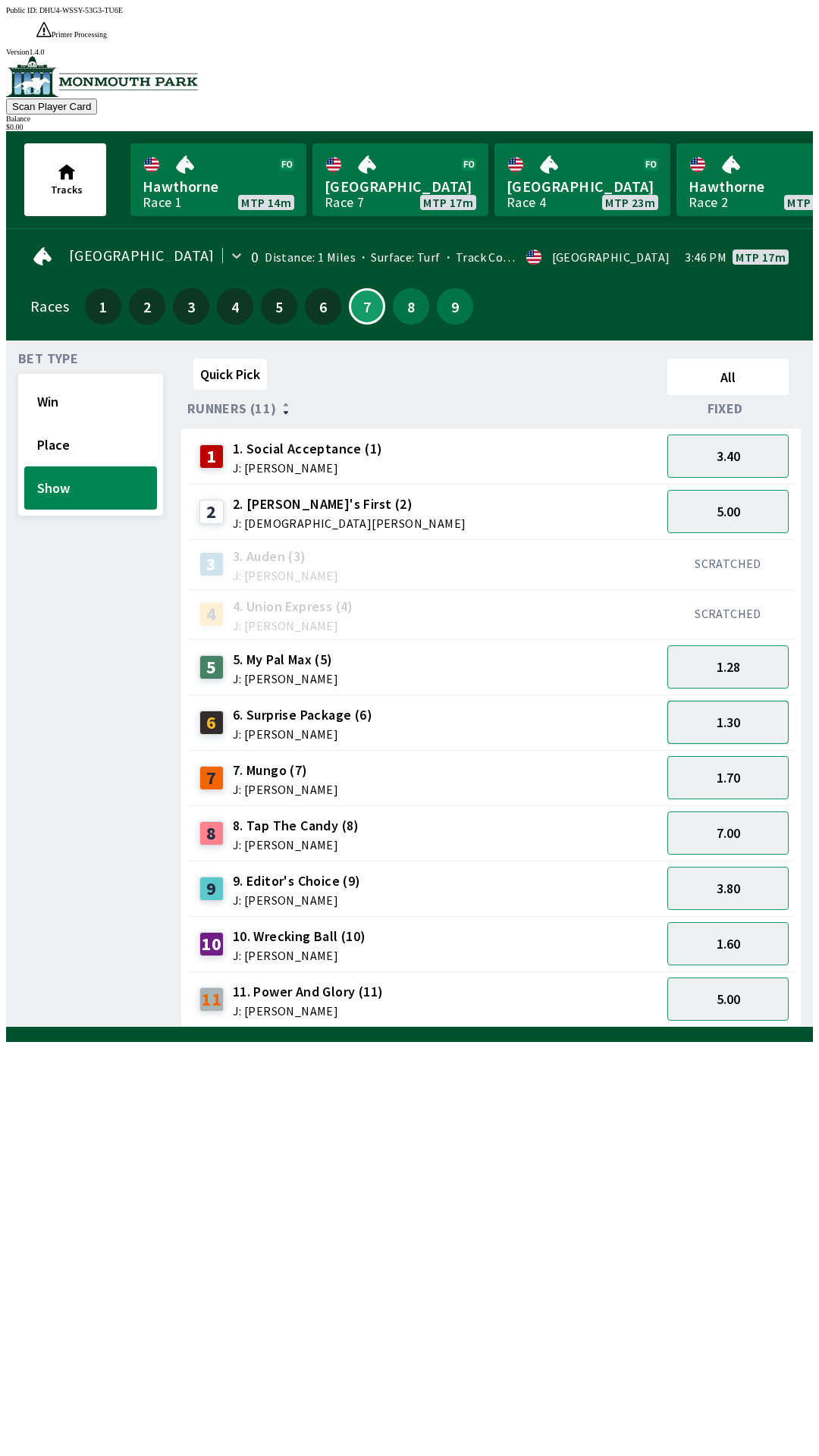
click at [737, 701] on button "1.30" at bounding box center [727, 722] width 121 height 43
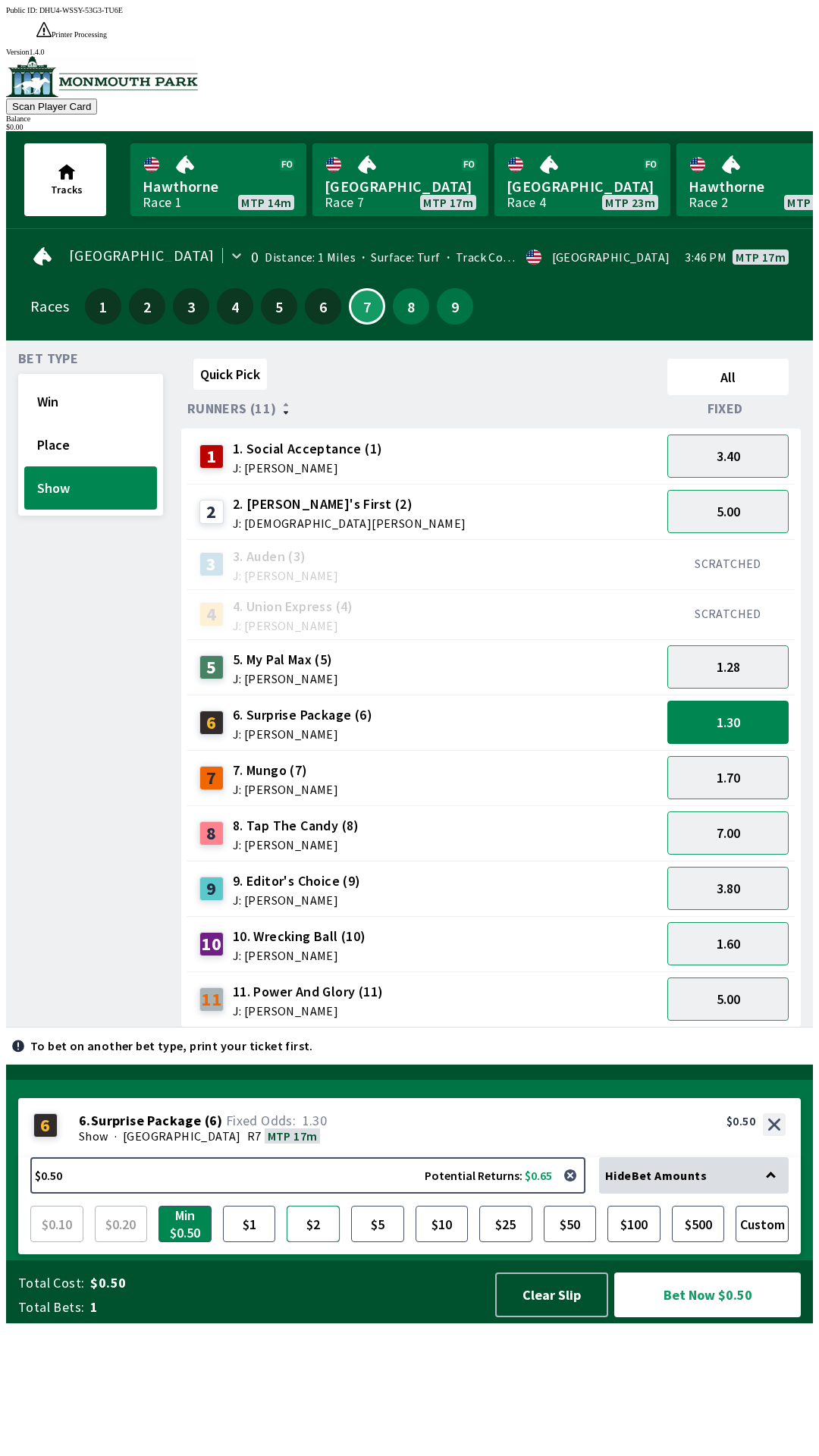
click at [304, 1242] on button "$2" at bounding box center [313, 1224] width 53 height 37
click at [339, 648] on div "5 5. My Pal Max (5) J: [PERSON_NAME]" at bounding box center [424, 667] width 462 height 38
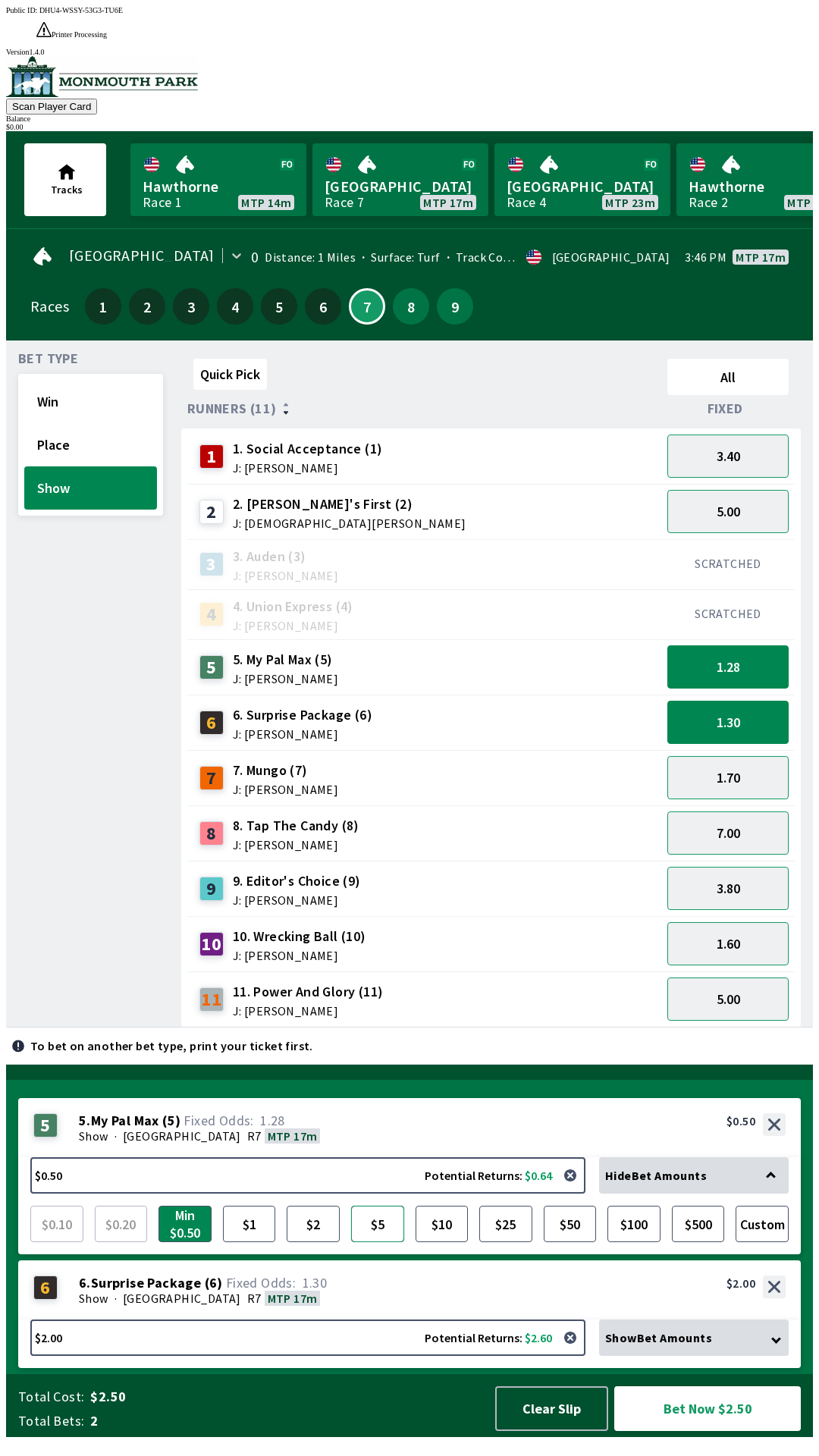
click at [374, 1242] on button "$5" at bounding box center [378, 1224] width 53 height 37
click at [335, 705] on div "6. Surprise Package (6) J: [PERSON_NAME]" at bounding box center [303, 723] width 139 height 35
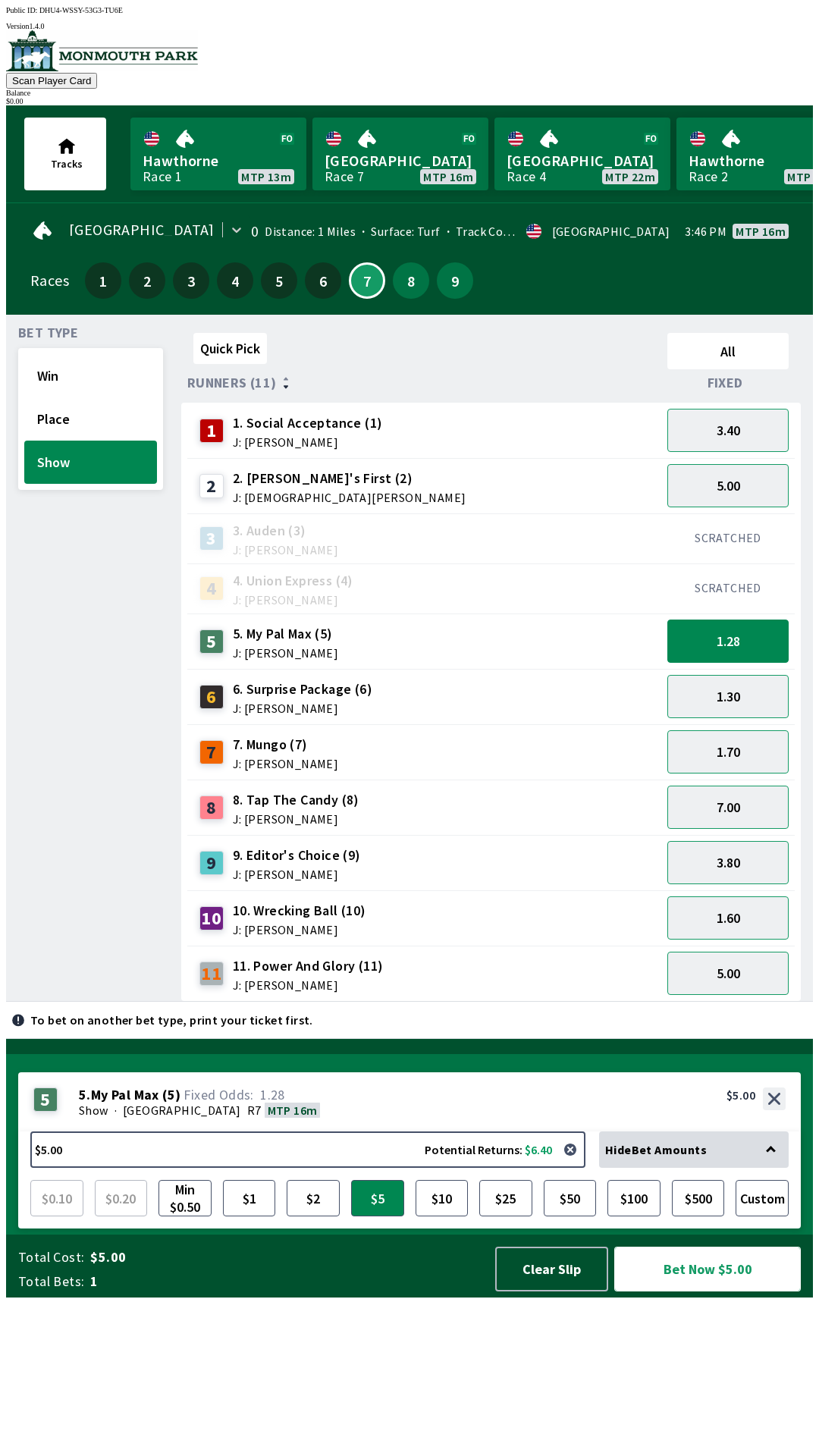
click at [707, 1291] on button "Bet Now $5.00" at bounding box center [707, 1268] width 187 height 45
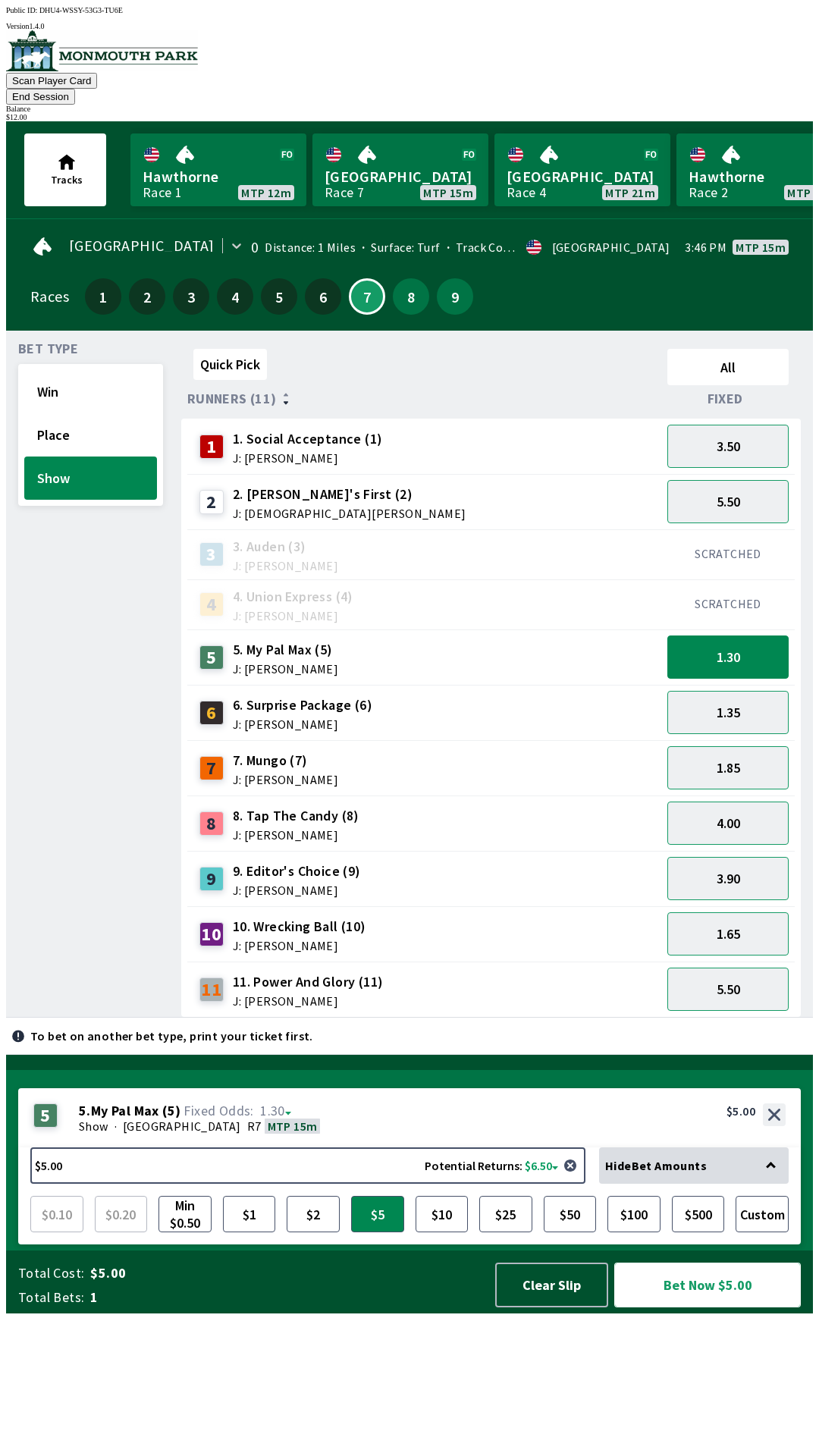
click at [713, 1307] on button "Bet Now $5.00" at bounding box center [707, 1284] width 187 height 45
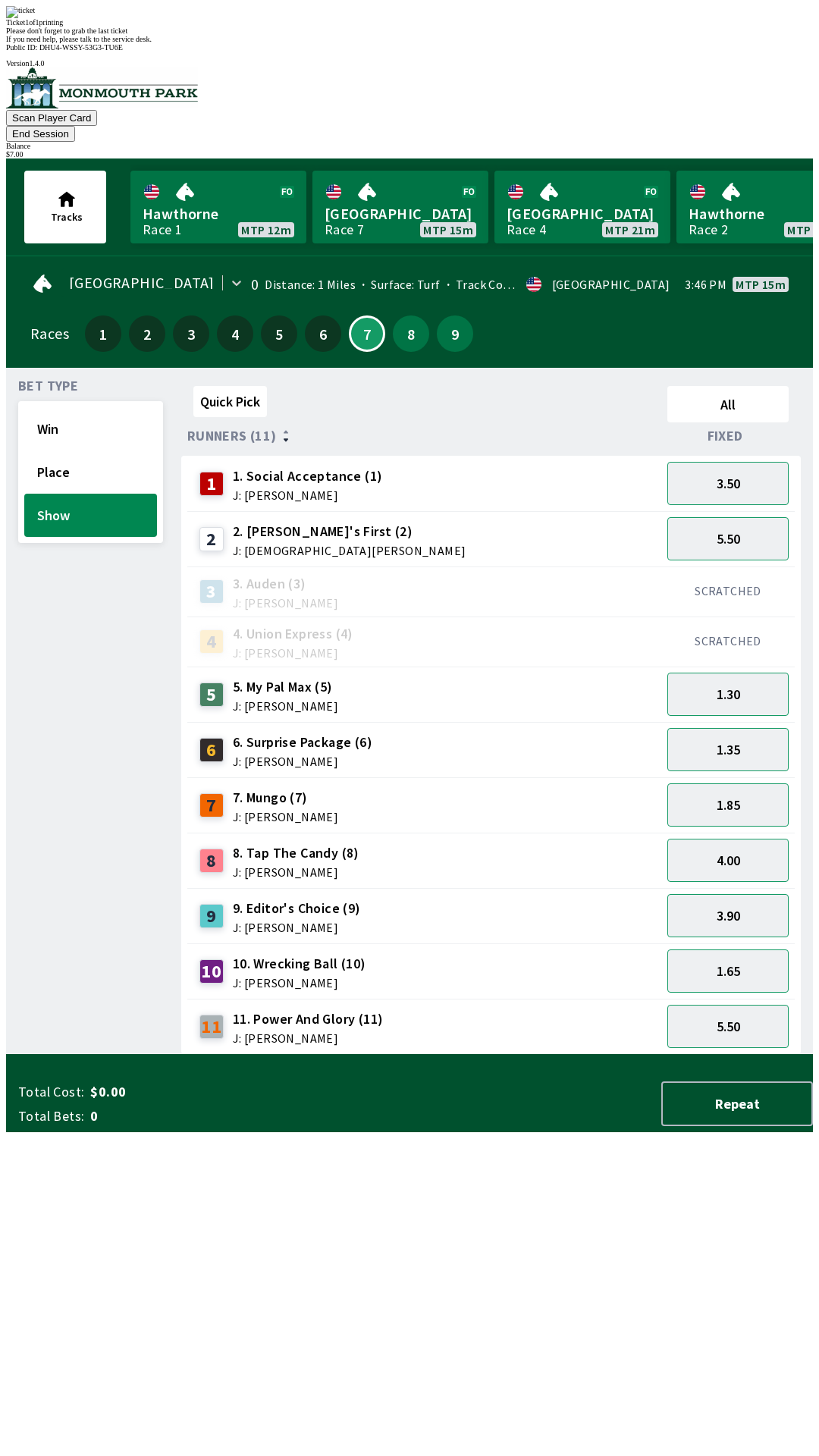
click at [622, 1055] on div "Quick Pick All Runners (11) Fixed 1 1. Social Acceptance (1) J: [PERSON_NAME] 3…" at bounding box center [498, 717] width 632 height 675
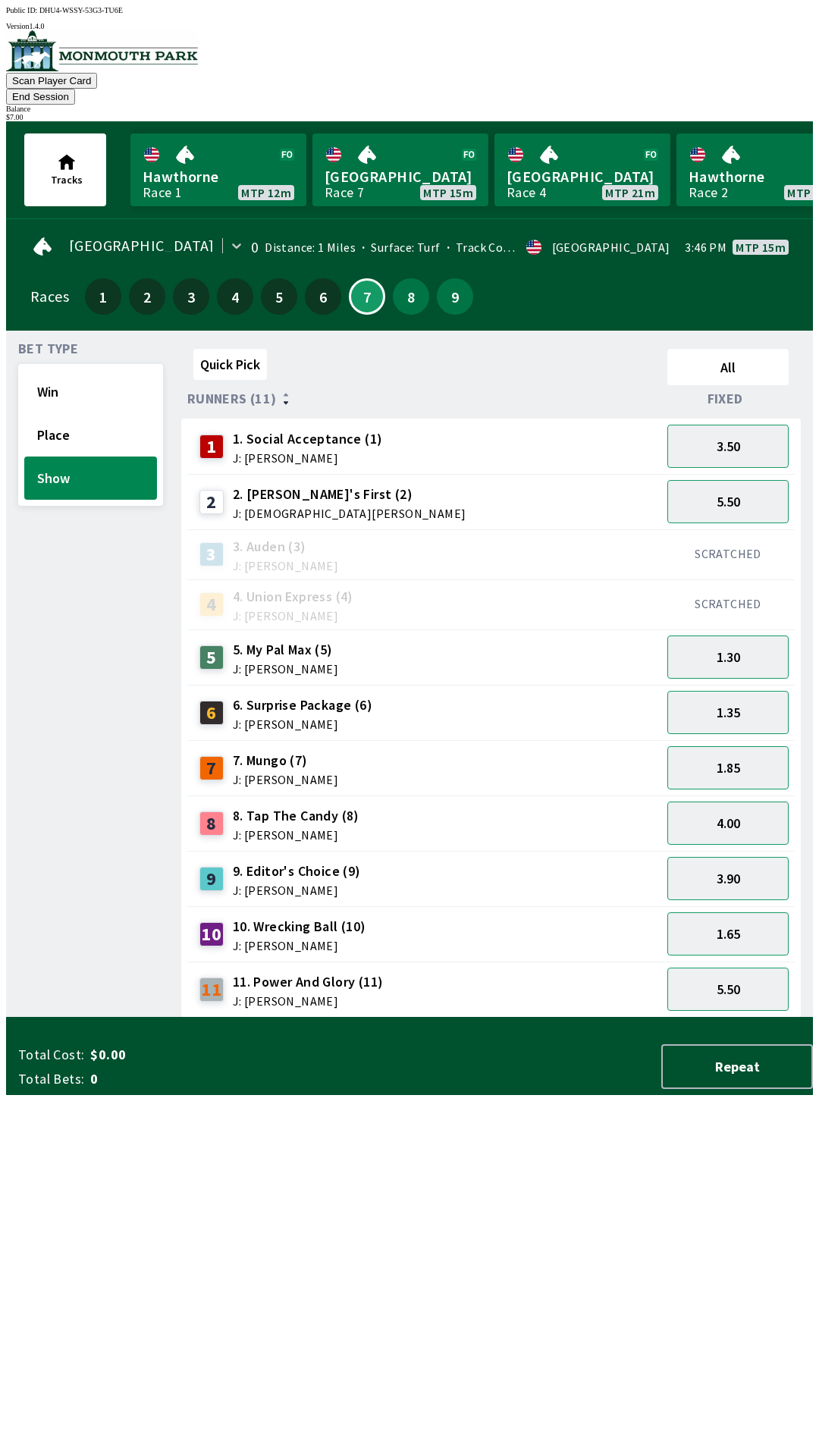
click at [382, 694] on div "6 6. Surprise Package (6) J: [PERSON_NAME]" at bounding box center [424, 712] width 462 height 38
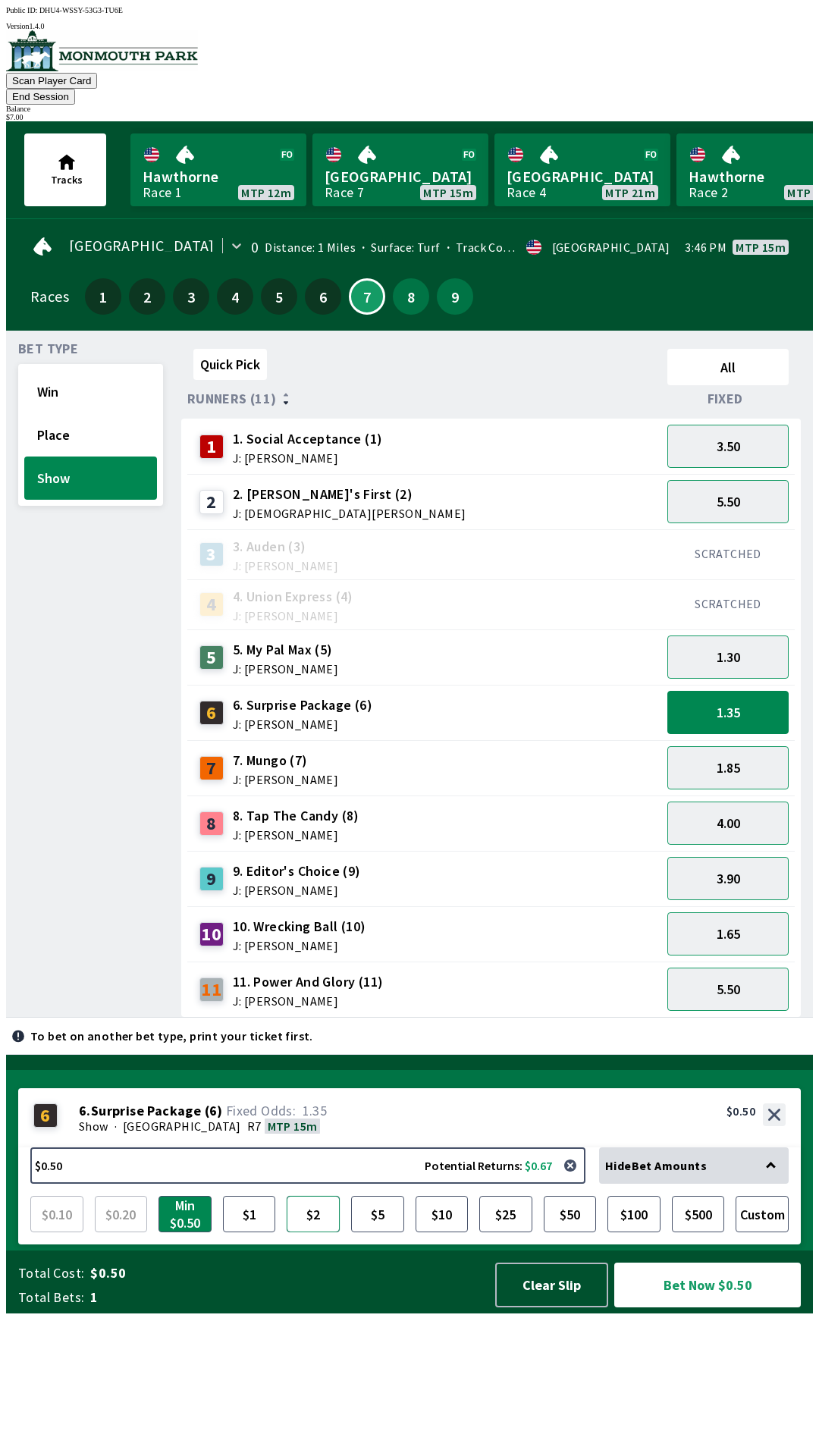
click at [313, 1232] on button "$2" at bounding box center [313, 1214] width 53 height 37
click at [702, 1307] on button "Bet Now $2.00" at bounding box center [707, 1284] width 187 height 45
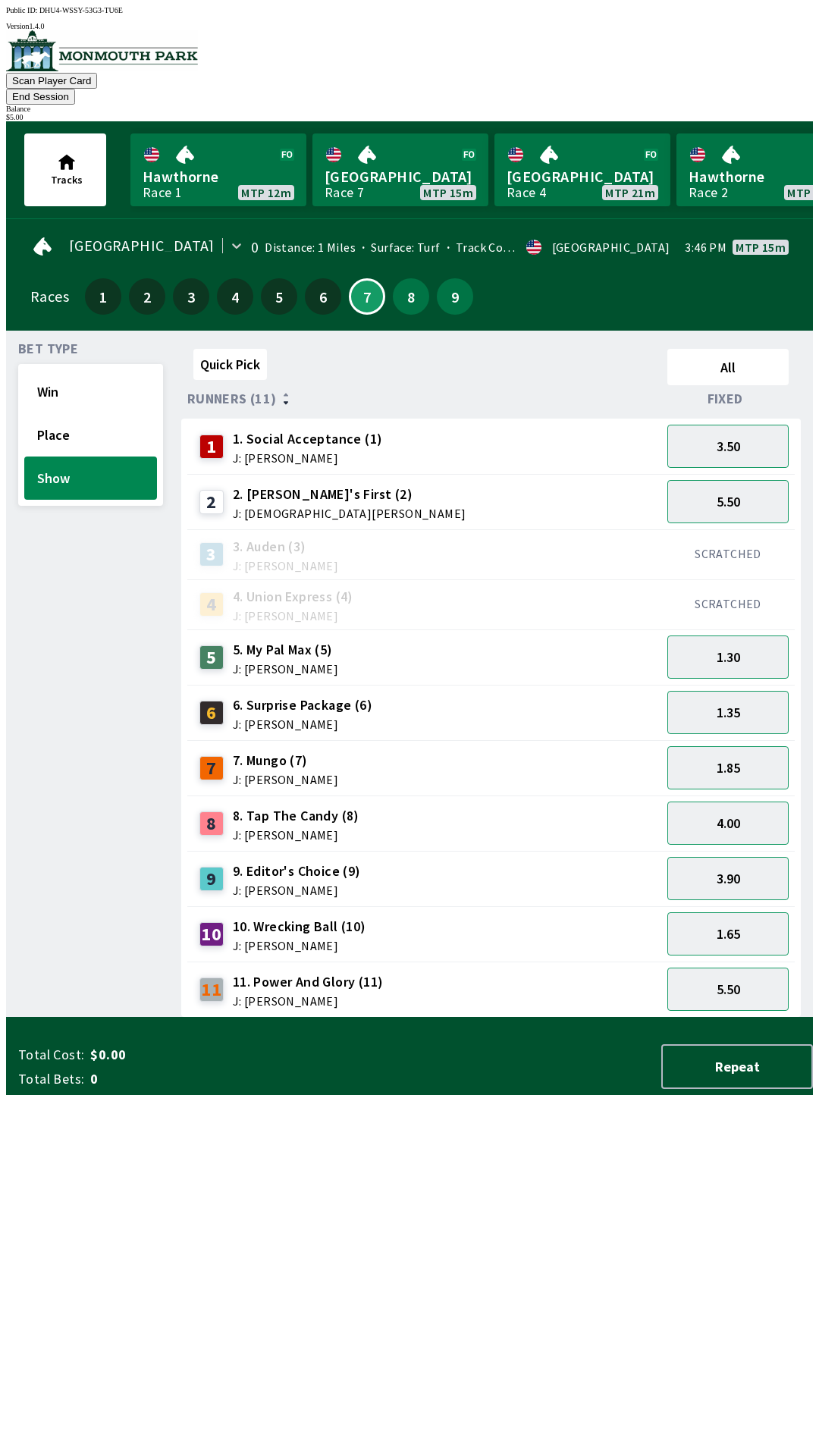
click at [603, 1017] on div "Quick Pick All Runners (11) Fixed 1 1. Social Acceptance (1) J: [PERSON_NAME] 3…" at bounding box center [498, 680] width 632 height 675
click at [322, 695] on span "6. Surprise Package (6)" at bounding box center [303, 705] width 139 height 20
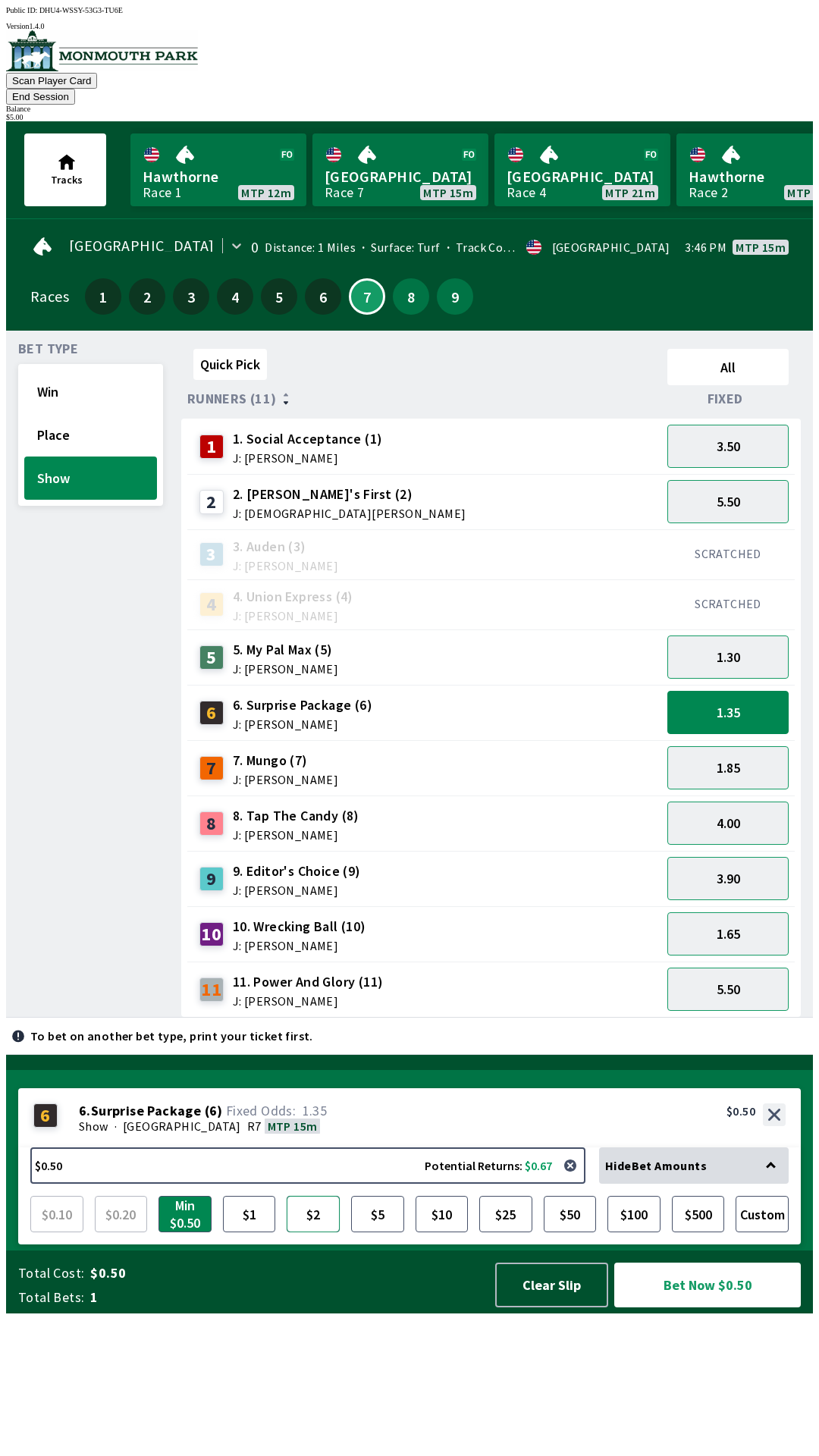
click at [314, 1232] on button "$2" at bounding box center [313, 1214] width 53 height 37
click at [726, 1307] on button "Bet Now $2.00" at bounding box center [707, 1284] width 187 height 45
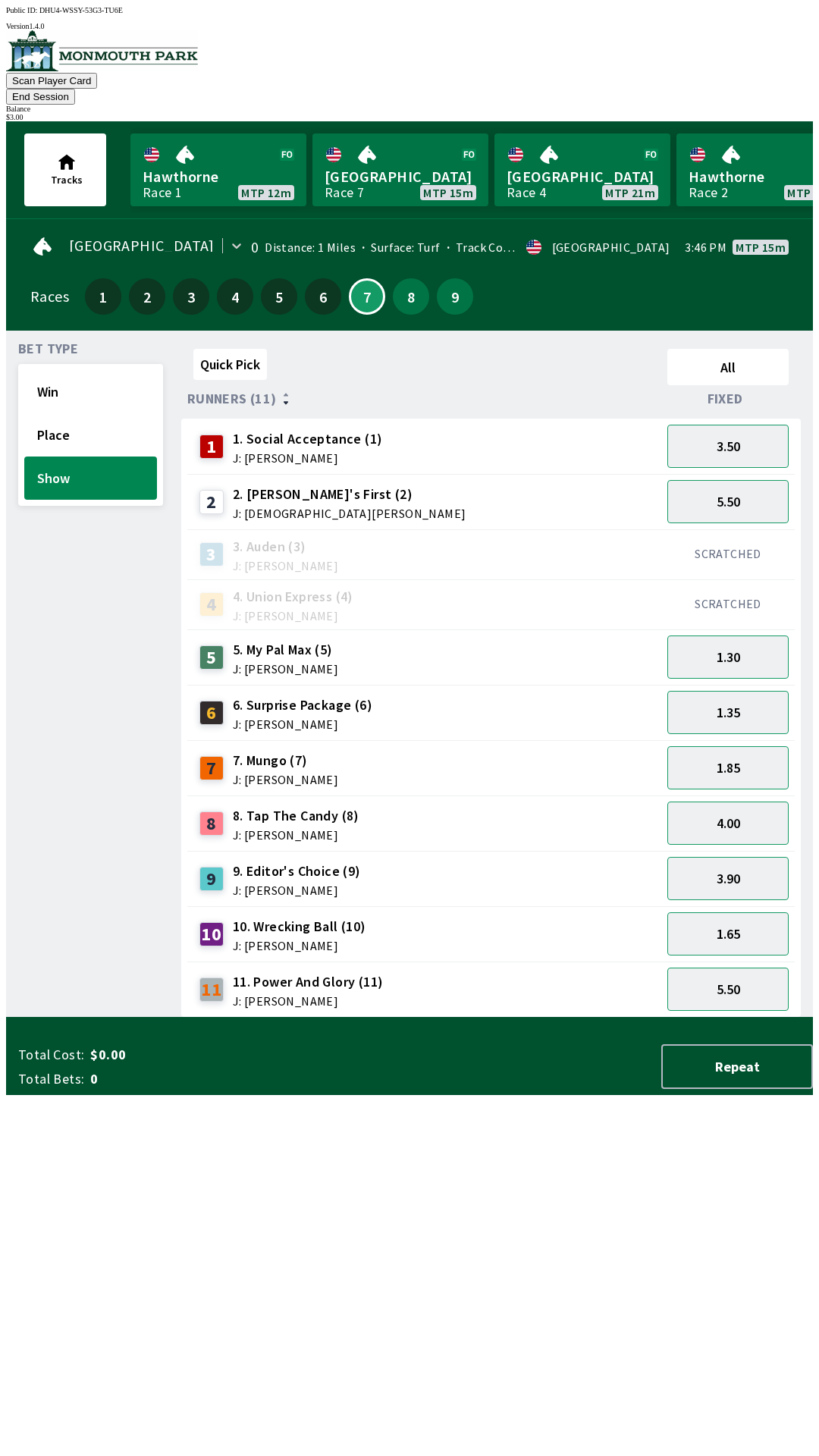
click at [75, 88] on button "End Session" at bounding box center [41, 96] width 69 height 16
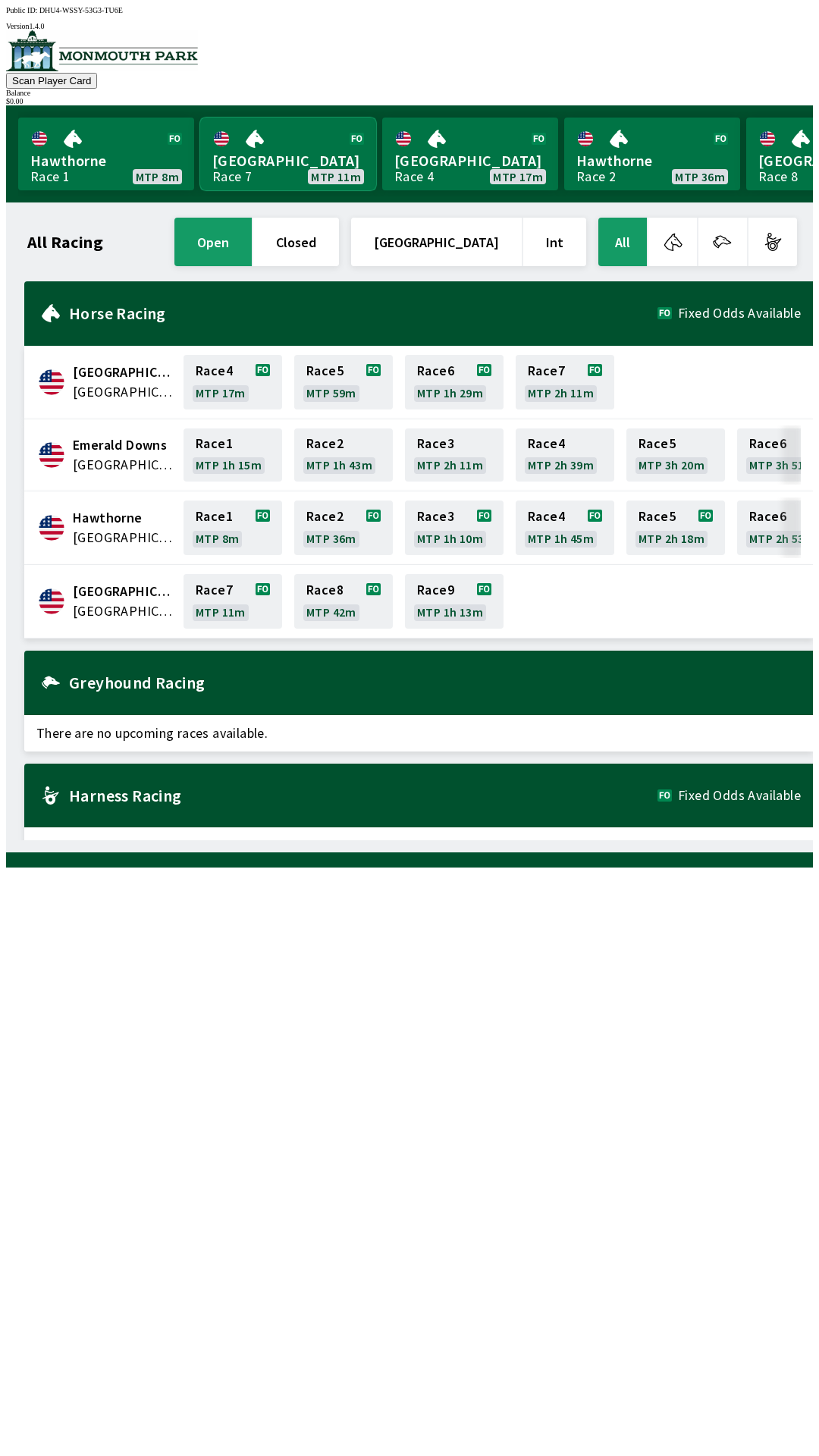
click at [231, 160] on link "[GEOGRAPHIC_DATA] Race 7 MTP 11m" at bounding box center [288, 153] width 176 height 73
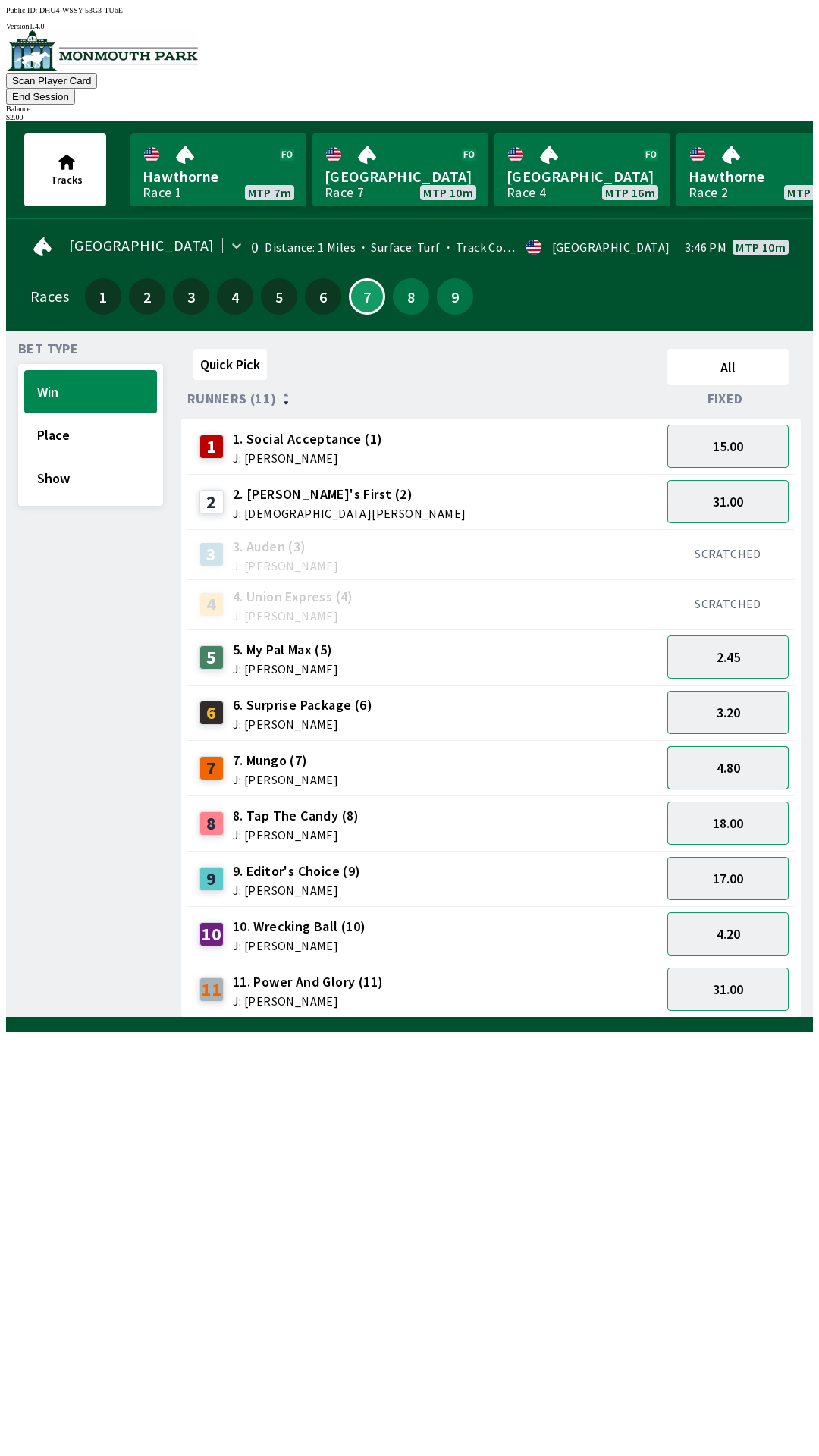
click at [744, 746] on button "4.80" at bounding box center [727, 767] width 121 height 43
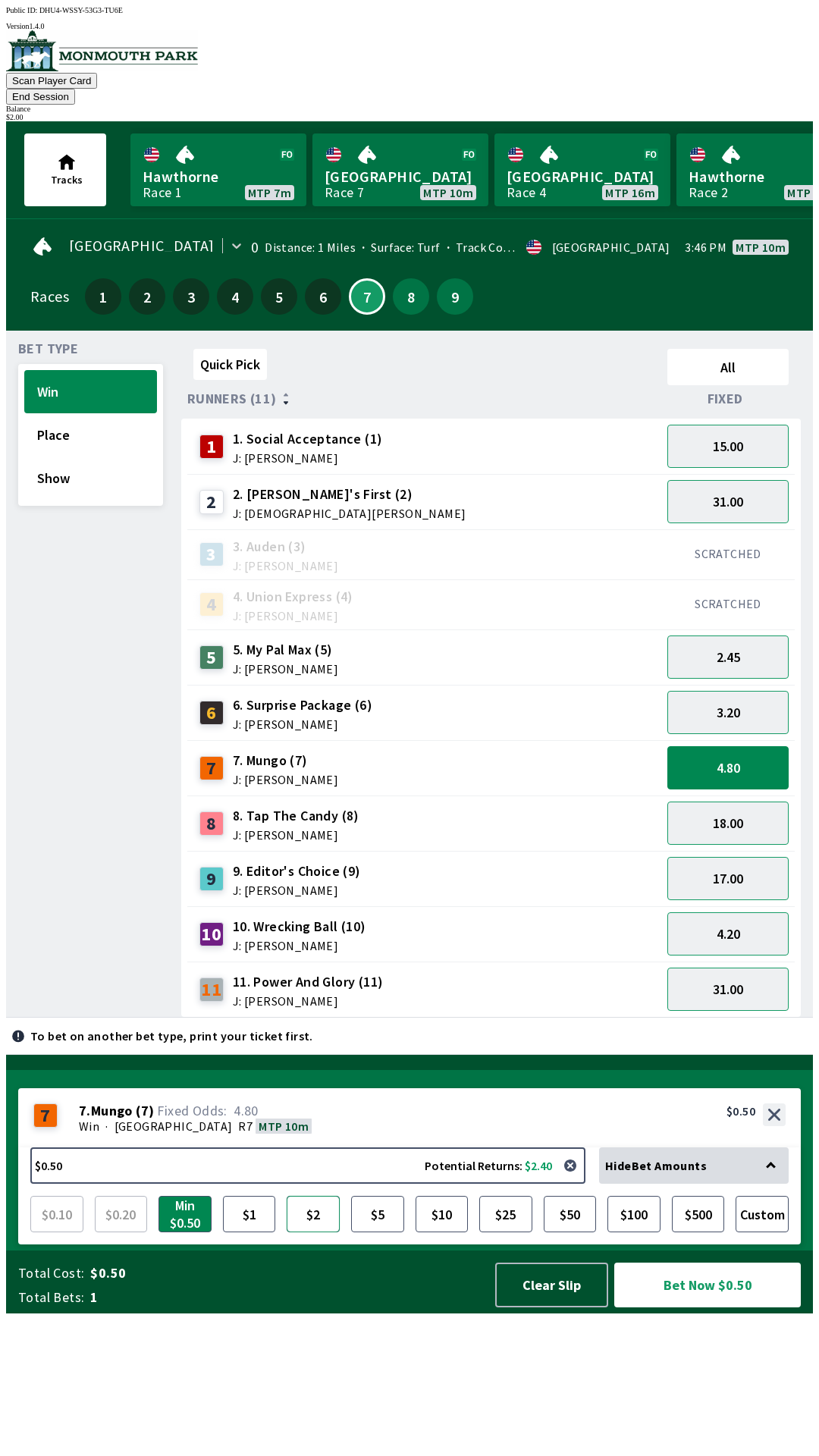
click at [303, 1232] on button "$2" at bounding box center [313, 1214] width 53 height 37
click at [307, 1232] on button "$2" at bounding box center [313, 1214] width 53 height 37
click at [735, 746] on button "4.80" at bounding box center [727, 767] width 121 height 43
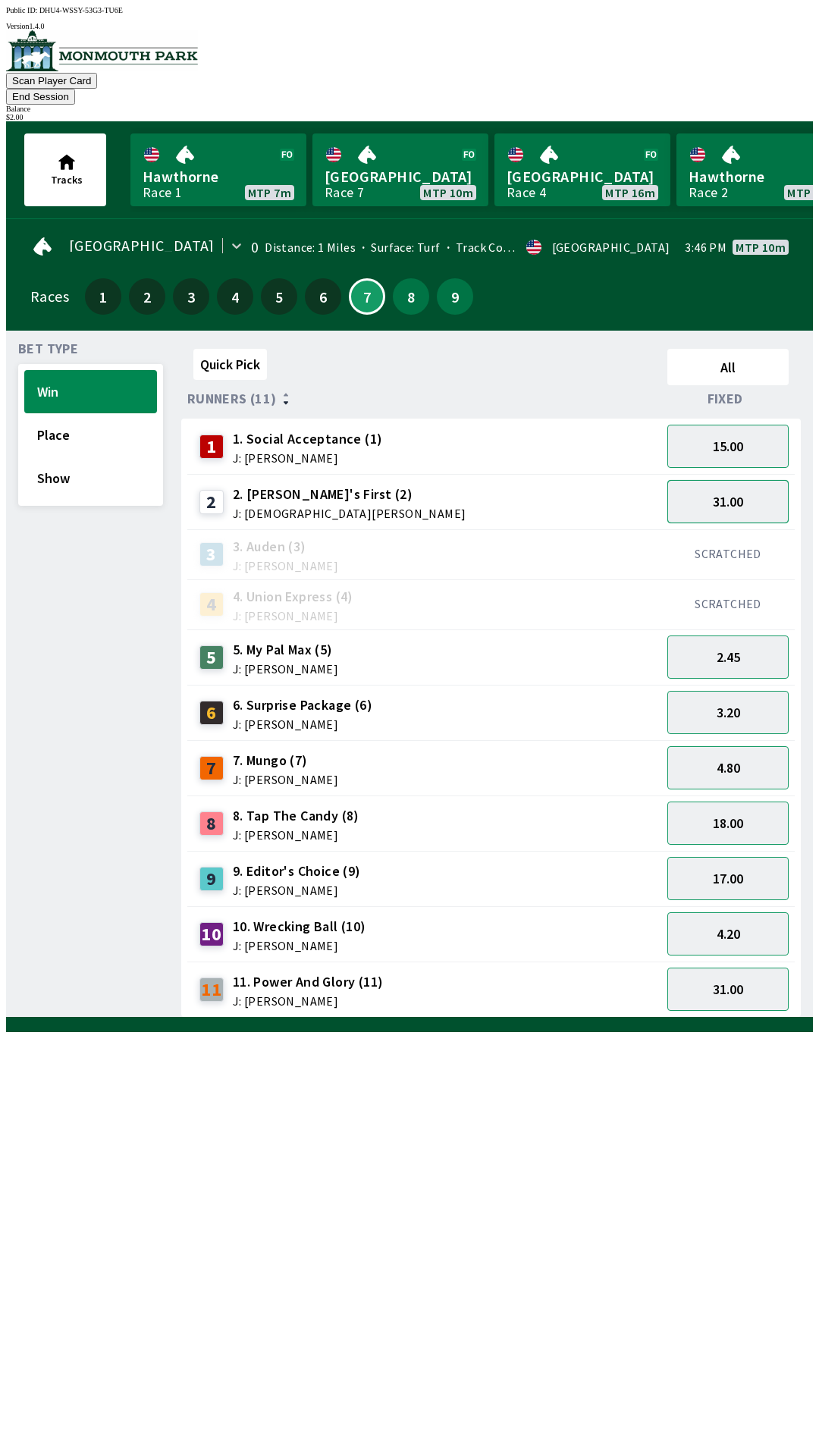
click at [748, 480] on button "31.00" at bounding box center [727, 501] width 121 height 43
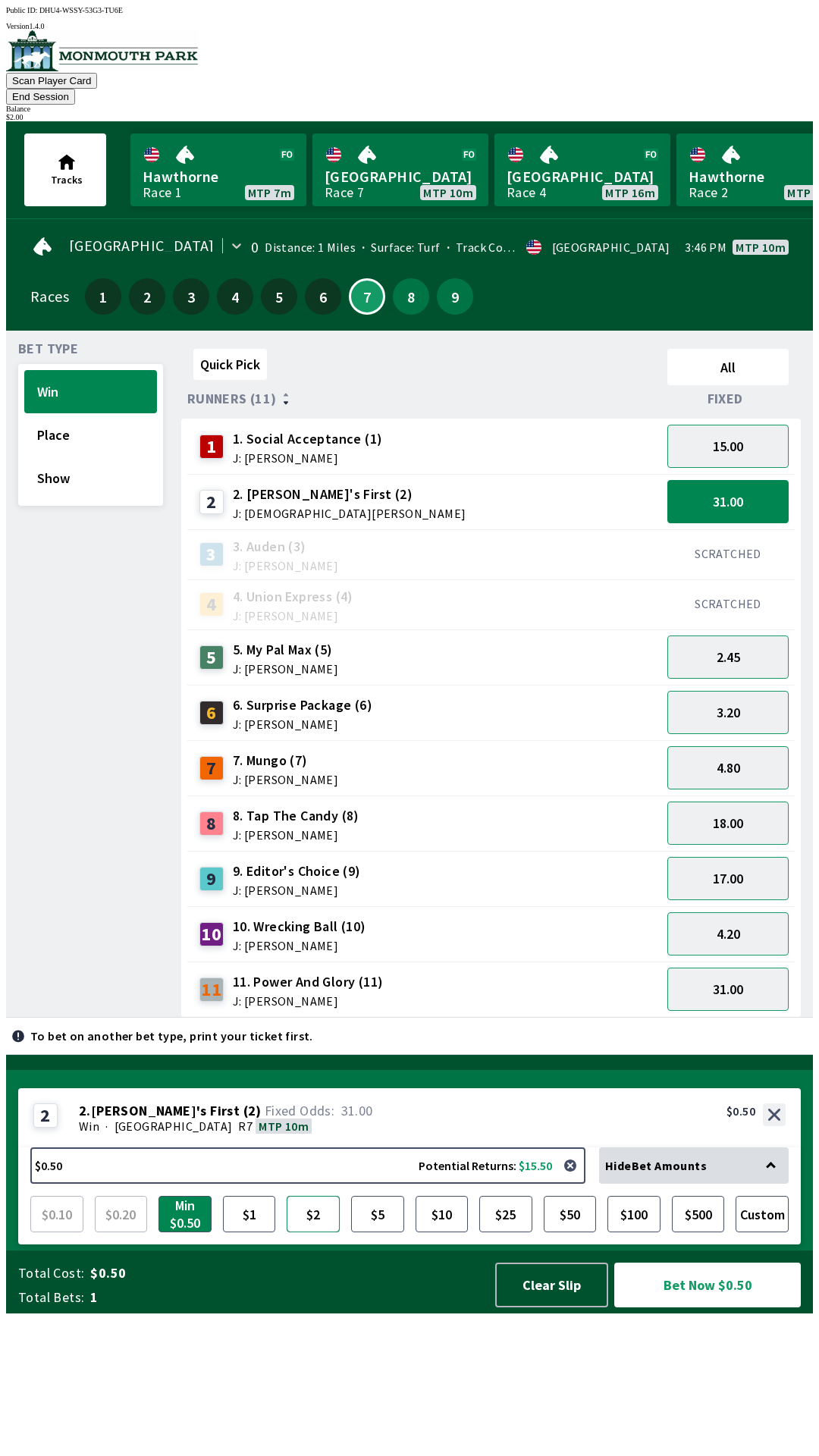
click at [309, 1232] on button "$2" at bounding box center [313, 1214] width 53 height 37
click at [685, 1232] on button "$500" at bounding box center [699, 1214] width 53 height 37
click at [354, 1232] on button "$5" at bounding box center [378, 1214] width 53 height 37
click at [319, 1232] on button "$2" at bounding box center [313, 1214] width 53 height 37
click at [753, 488] on button "31.00" at bounding box center [727, 501] width 121 height 43
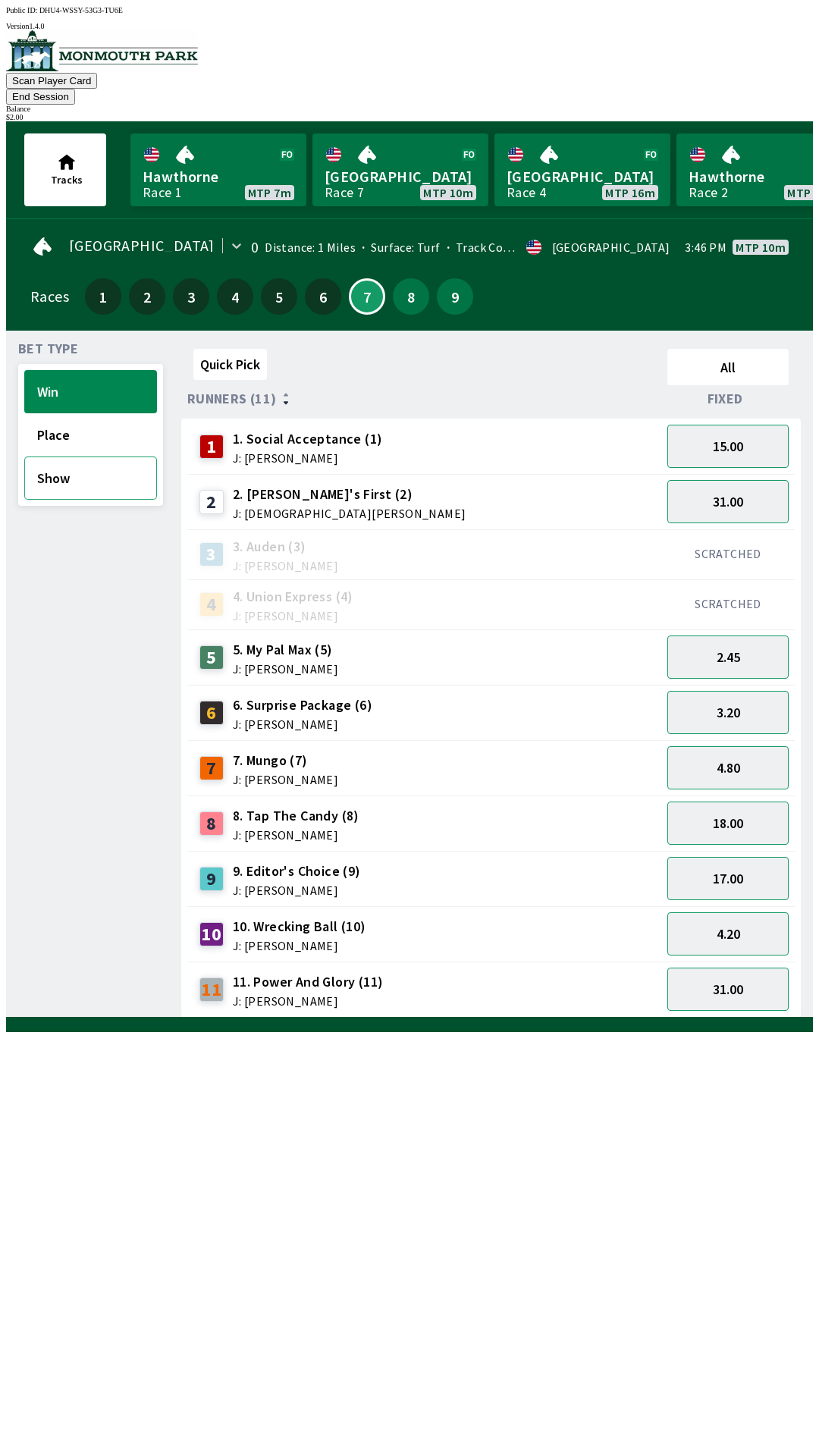
click at [88, 457] on button "Show" at bounding box center [91, 478] width 133 height 43
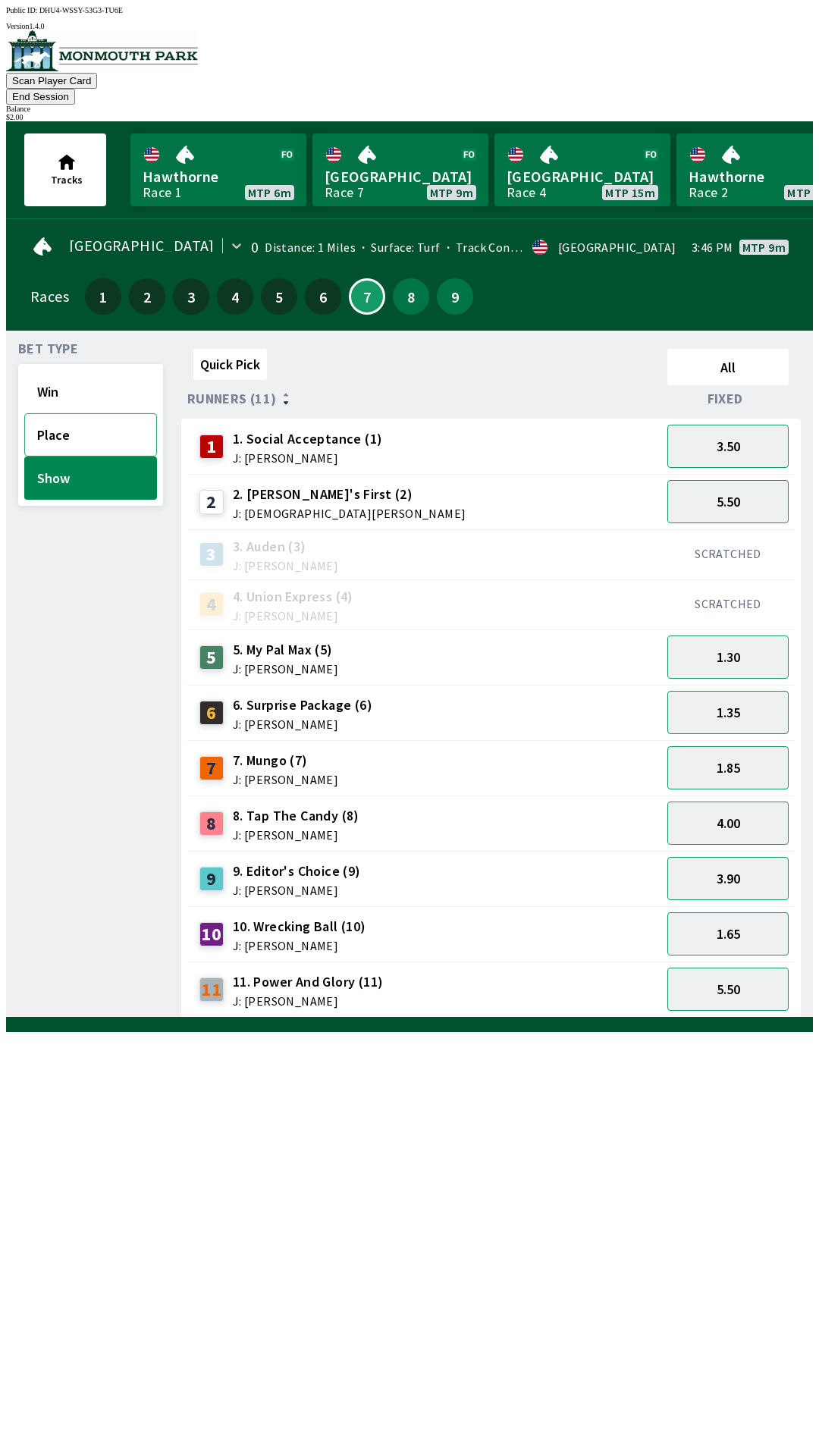
click at [77, 413] on button "Place" at bounding box center [91, 434] width 133 height 43
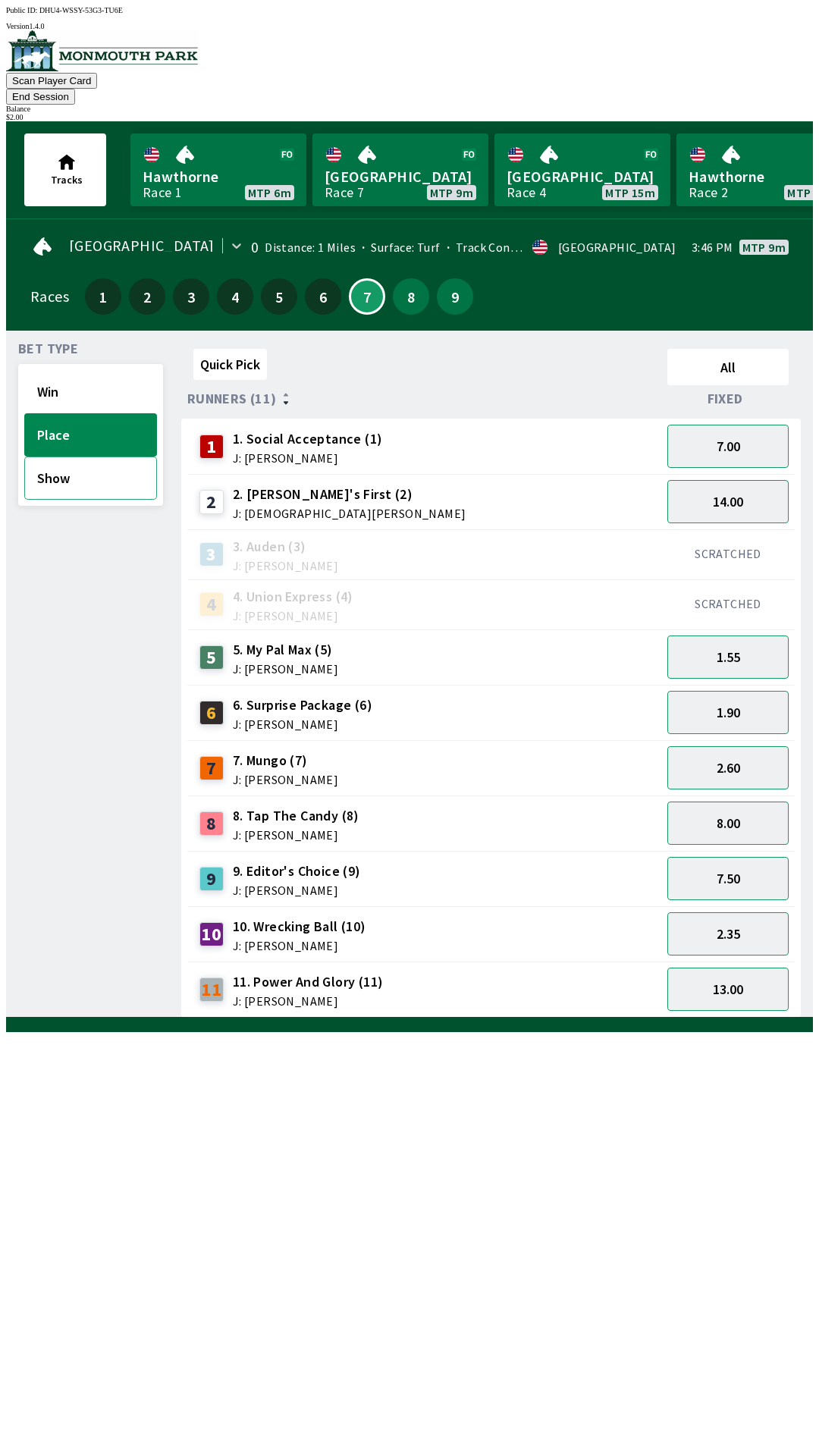
click at [78, 467] on button "Show" at bounding box center [91, 478] width 133 height 43
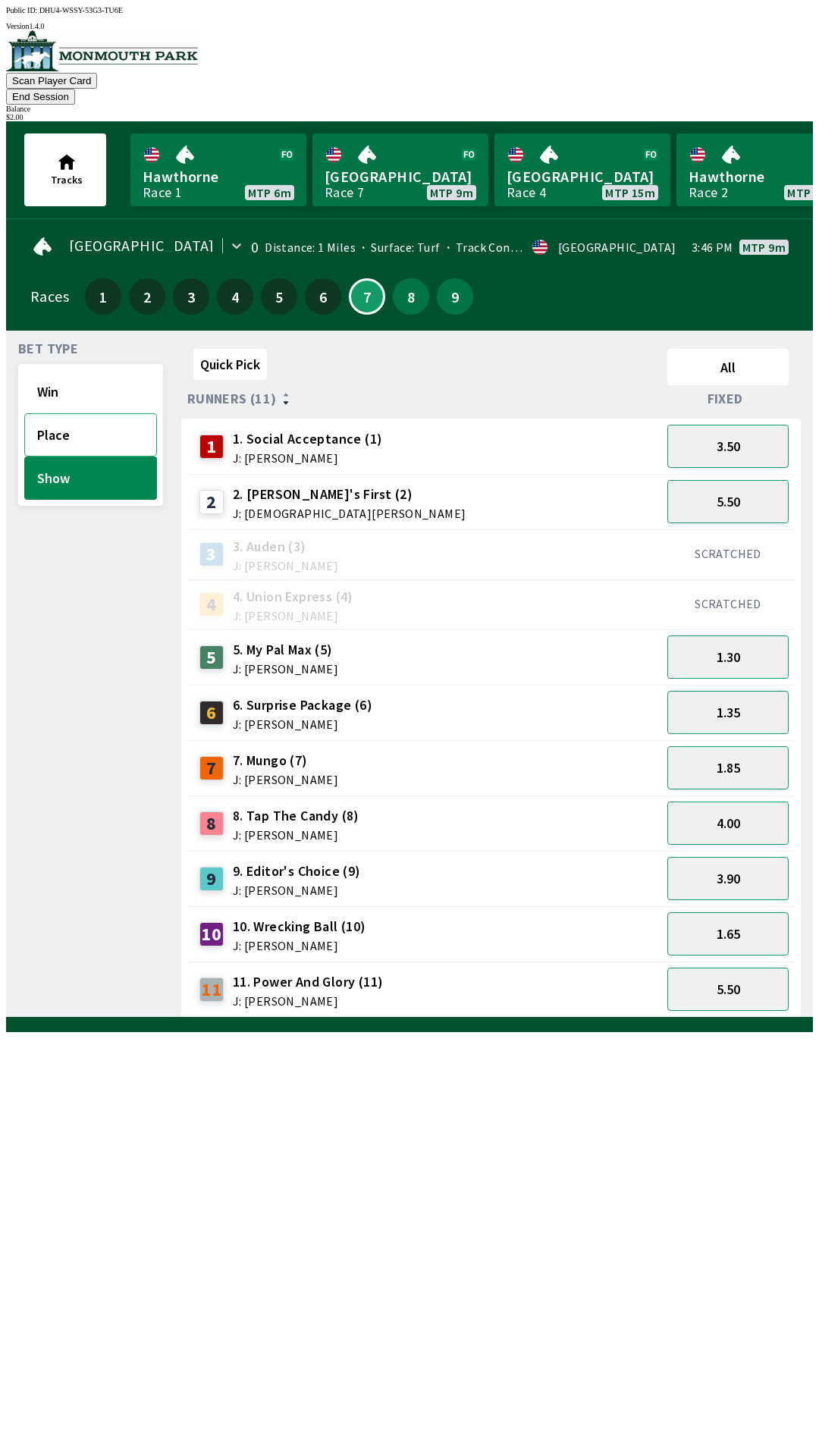
click at [99, 413] on button "Place" at bounding box center [91, 434] width 133 height 43
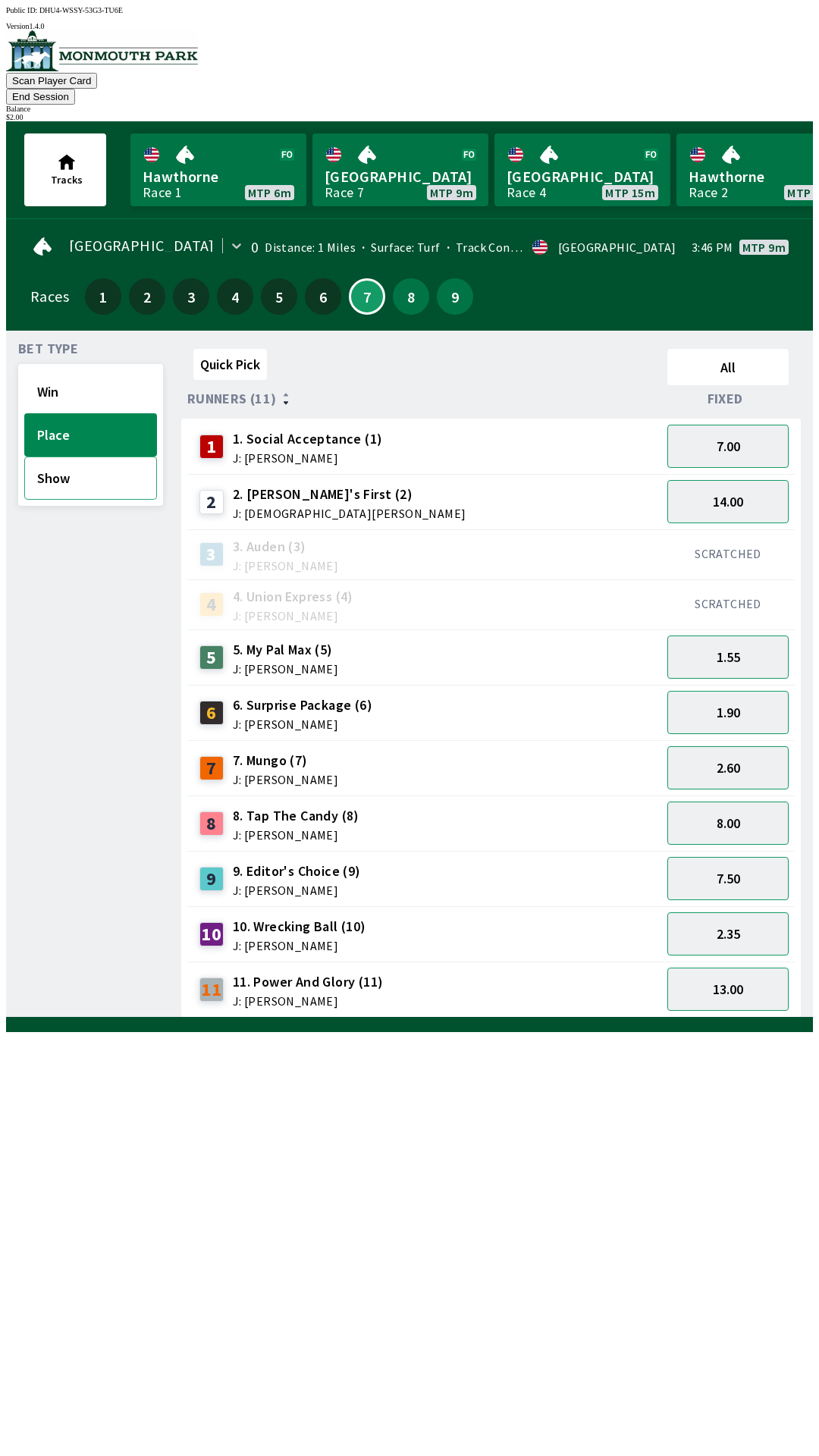
click at [130, 465] on button "Show" at bounding box center [91, 478] width 133 height 43
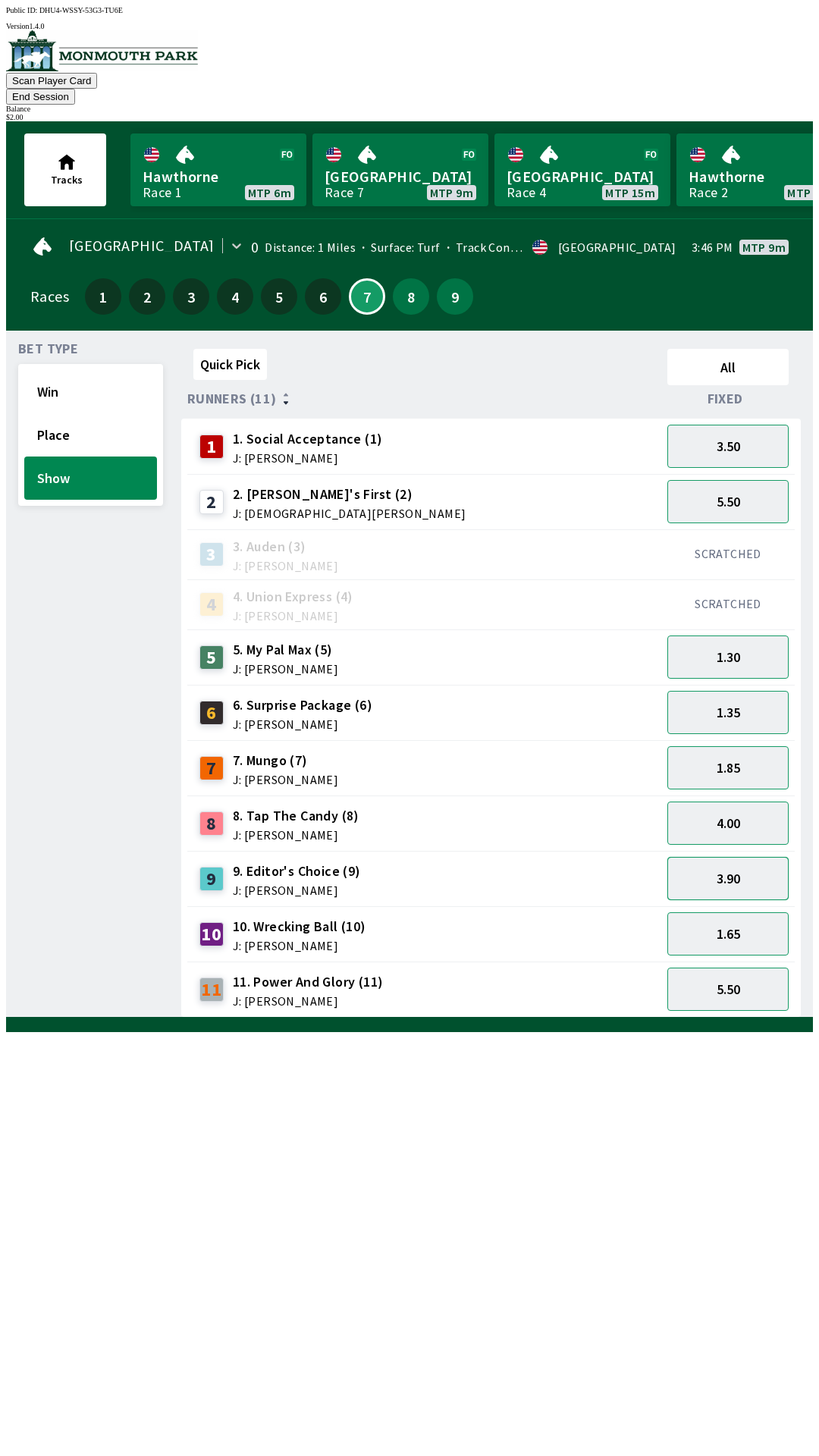
click at [740, 865] on button "3.90" at bounding box center [727, 878] width 121 height 43
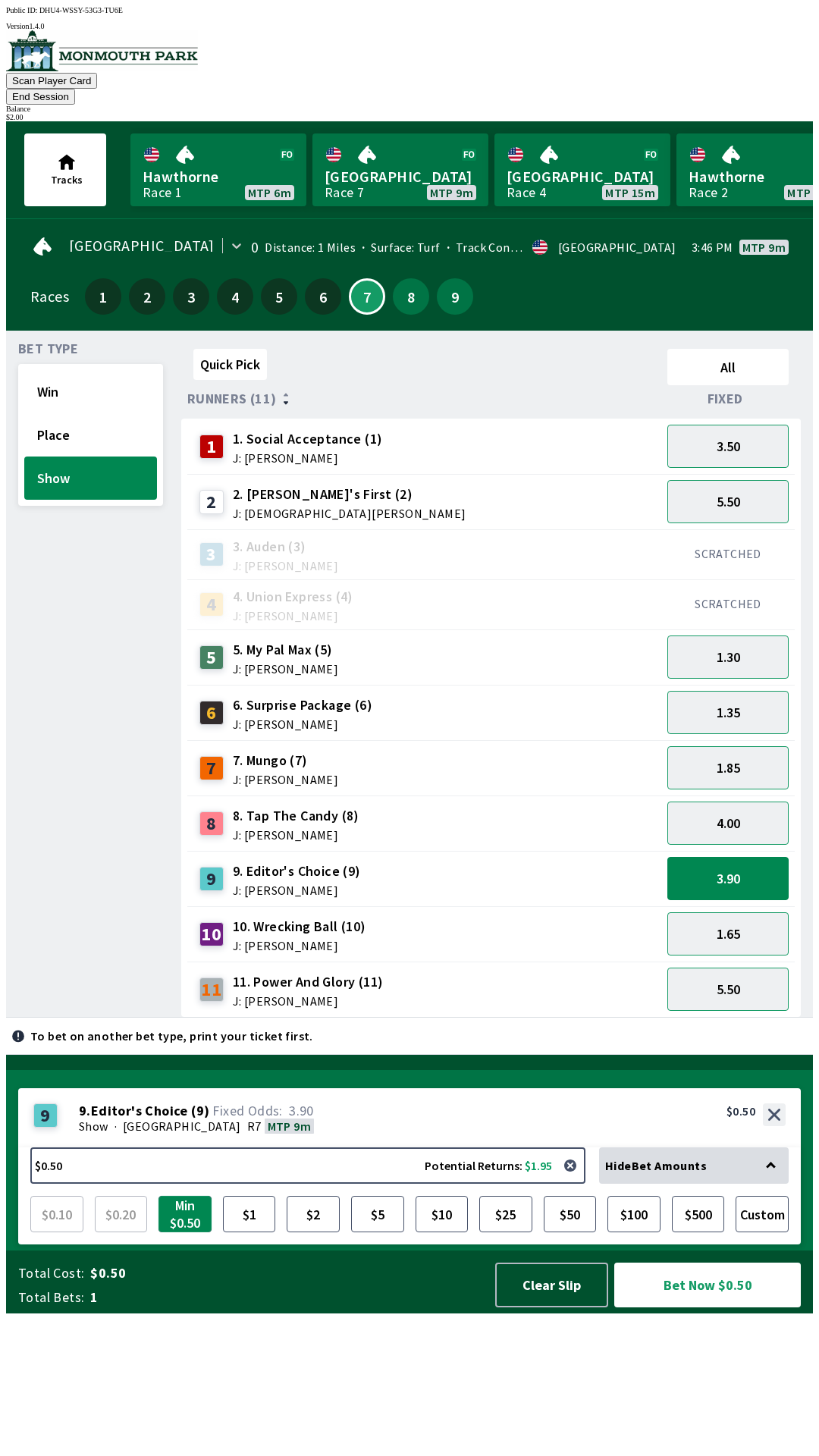
click at [197, 1232] on button "Min $0.50" at bounding box center [185, 1214] width 53 height 37
click at [734, 857] on button "3.90" at bounding box center [727, 878] width 121 height 43
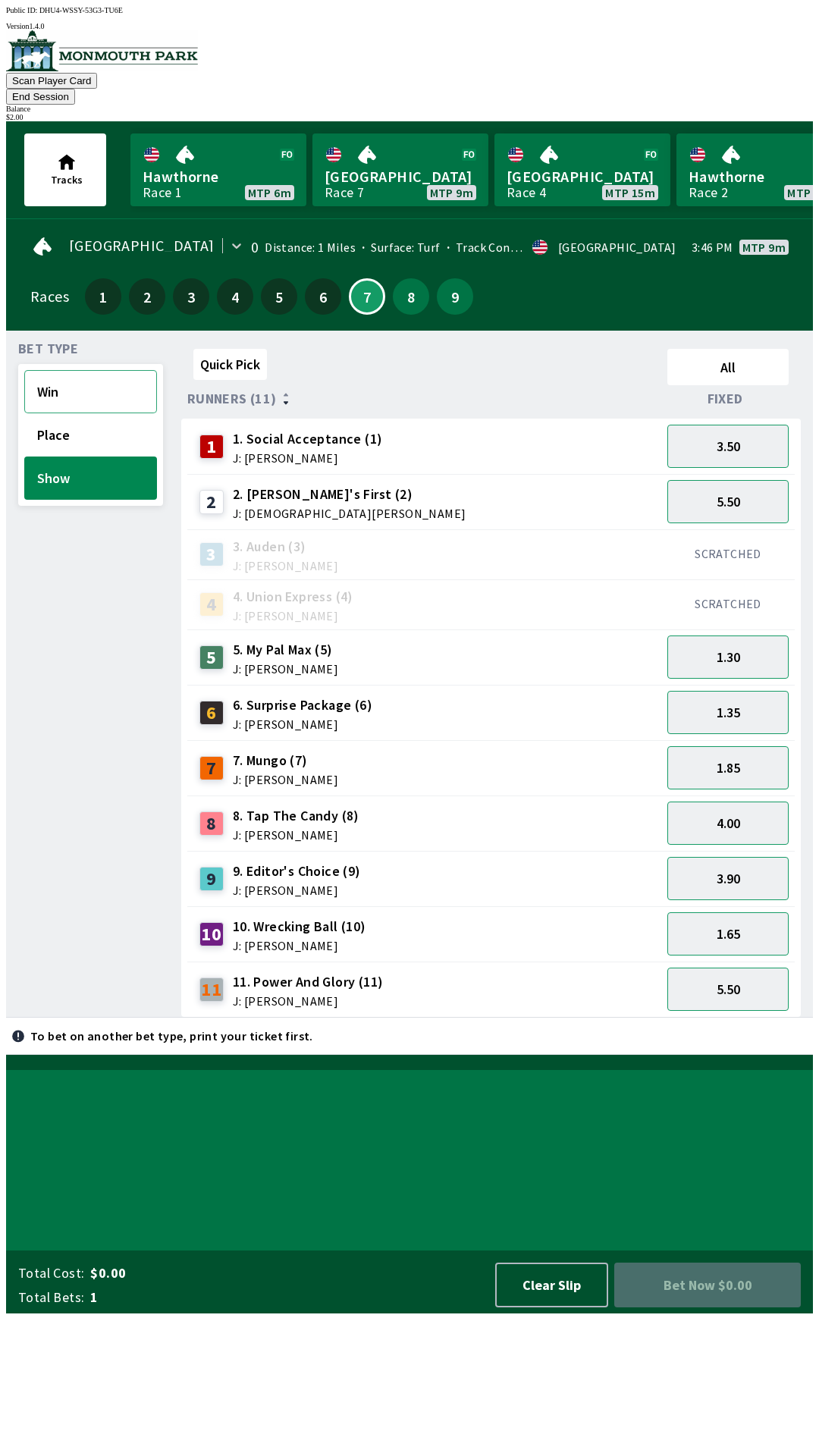
click at [110, 374] on button "Win" at bounding box center [91, 391] width 133 height 43
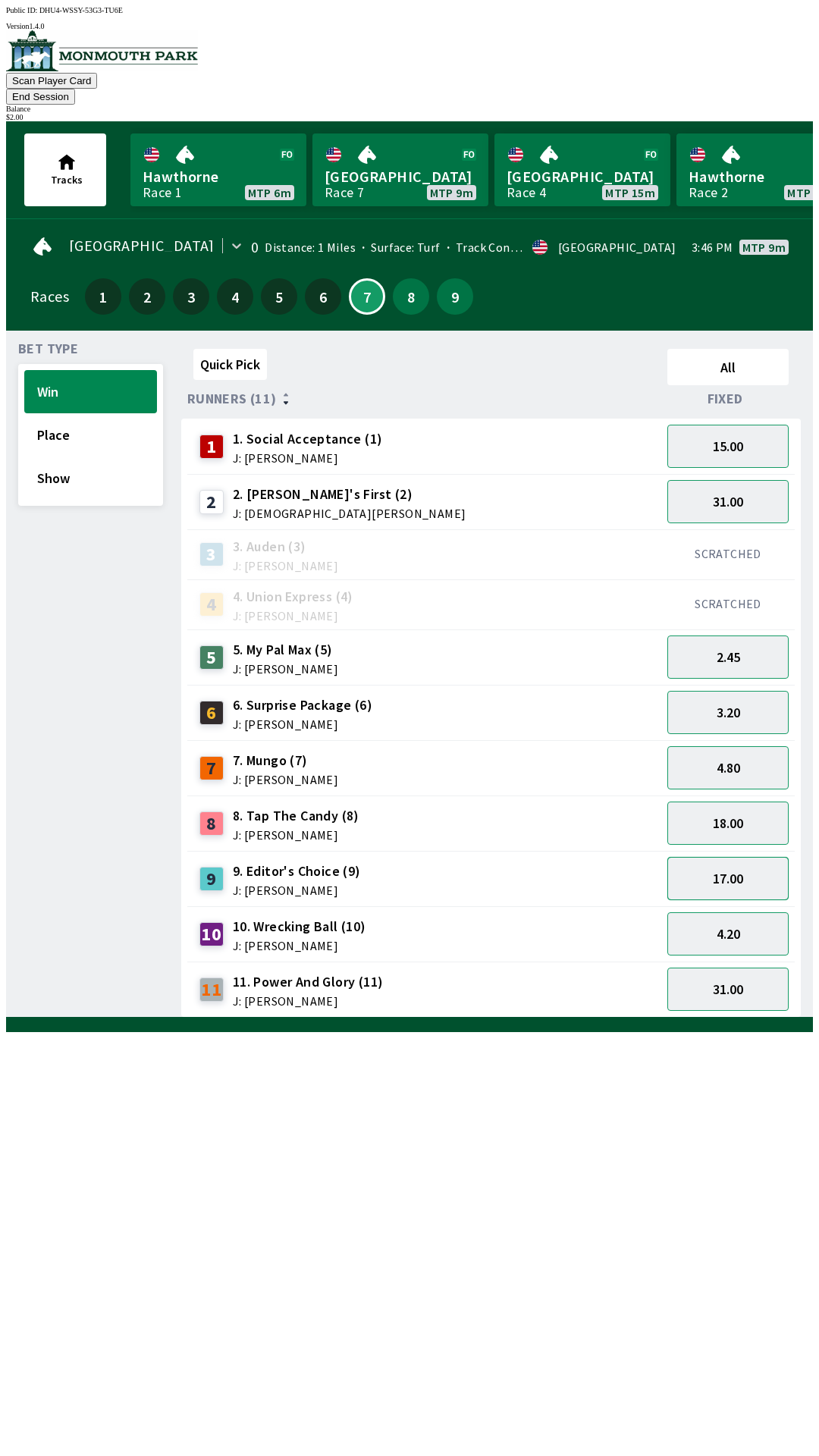
click at [758, 857] on button "17.00" at bounding box center [727, 878] width 121 height 43
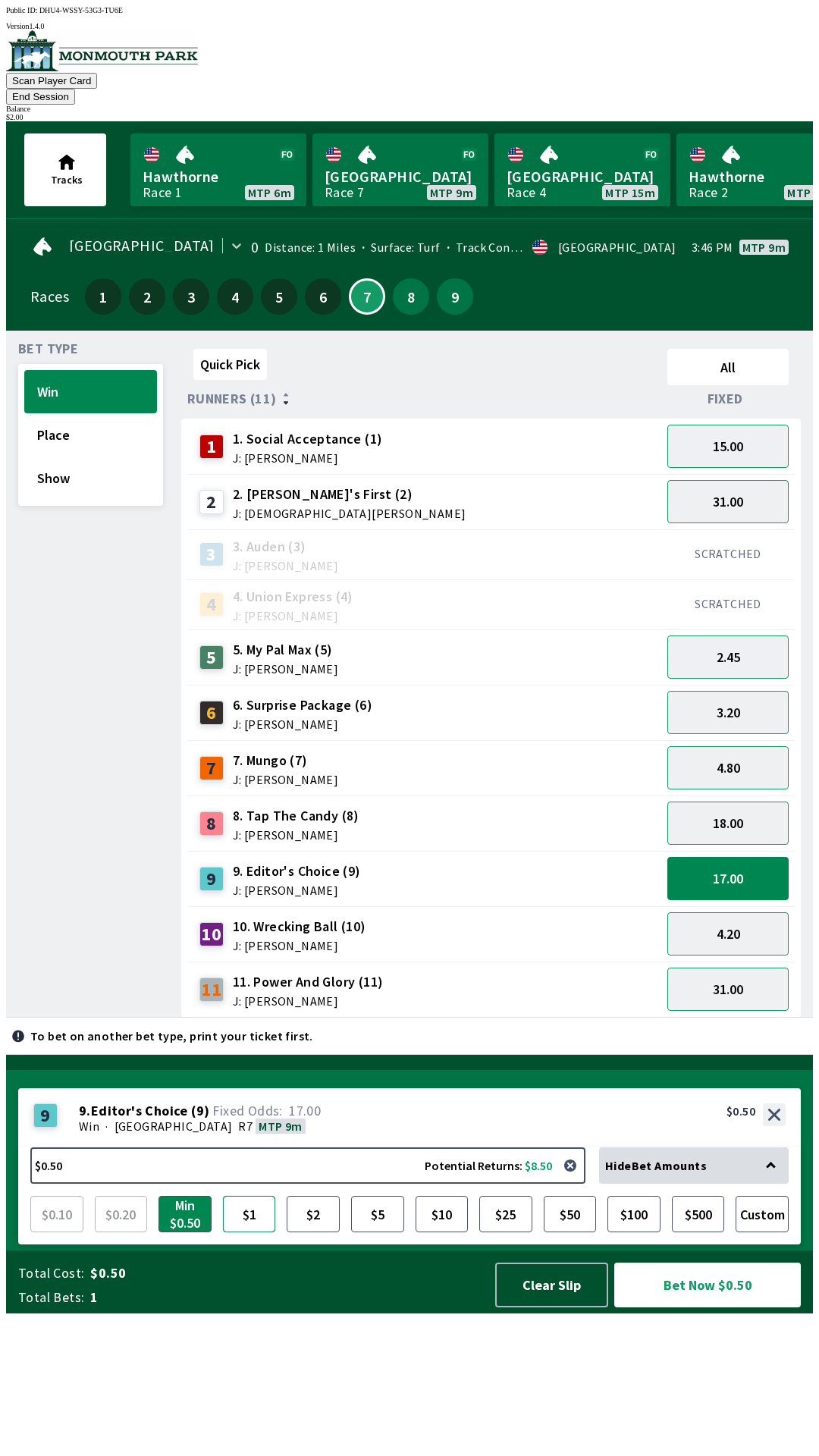
click at [264, 1232] on button "$1" at bounding box center [250, 1214] width 53 height 37
click at [681, 1307] on button "Bet Now $1.00" at bounding box center [707, 1284] width 187 height 45
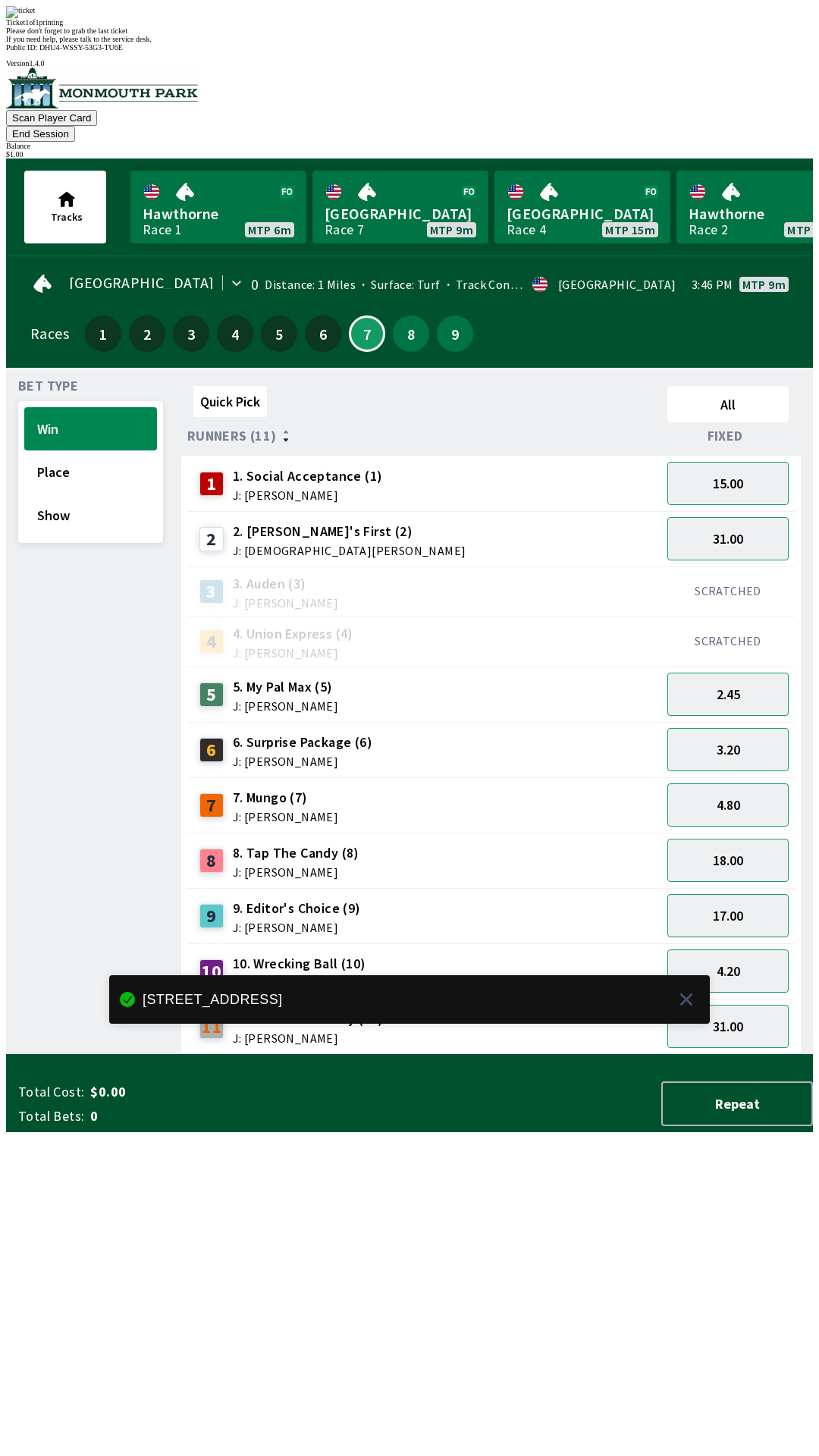
click at [393, 1008] on div "11 11. Power And Glory (11) J: [PERSON_NAME]" at bounding box center [424, 1027] width 462 height 38
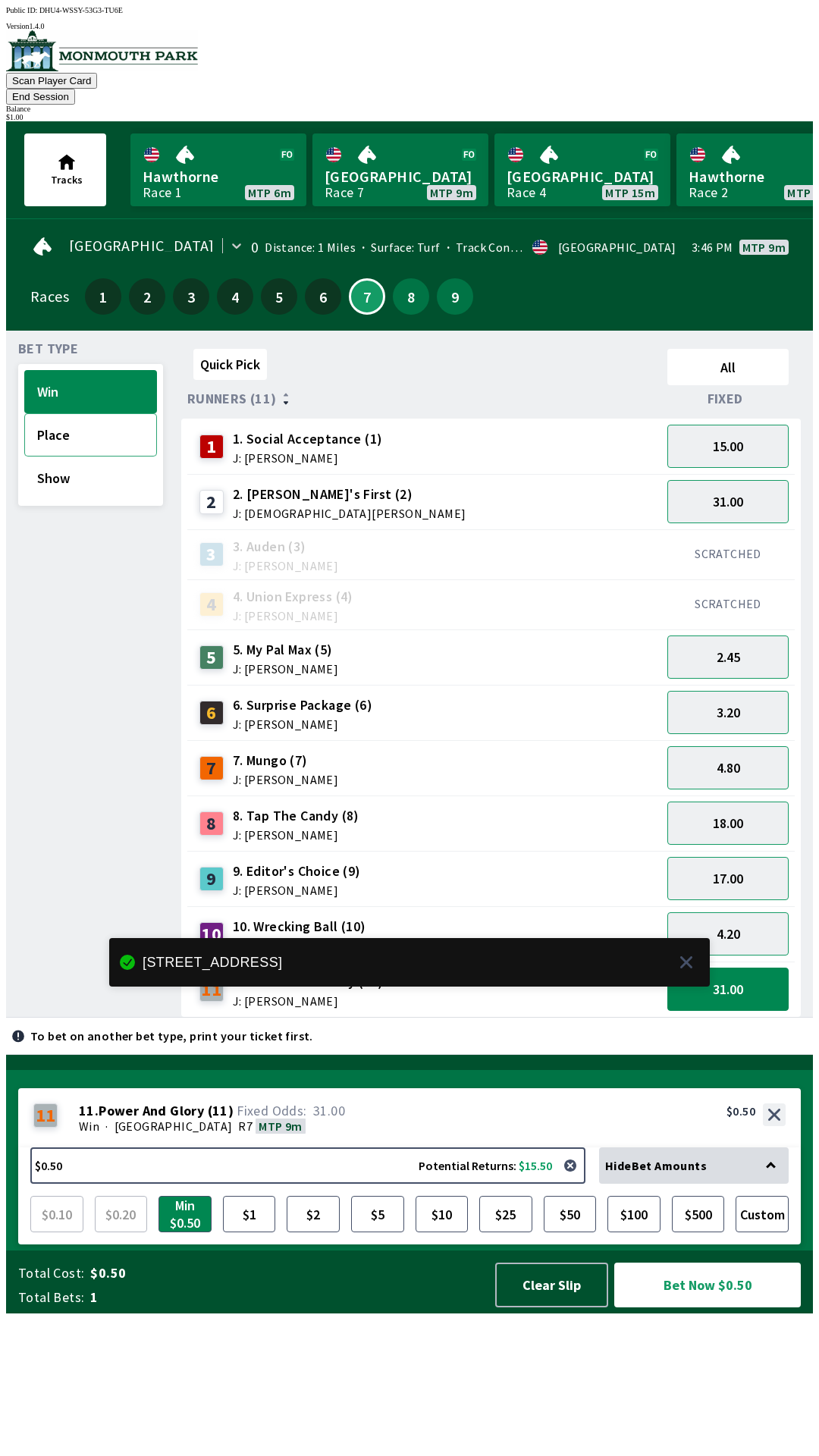
click at [80, 413] on button "Place" at bounding box center [91, 434] width 133 height 43
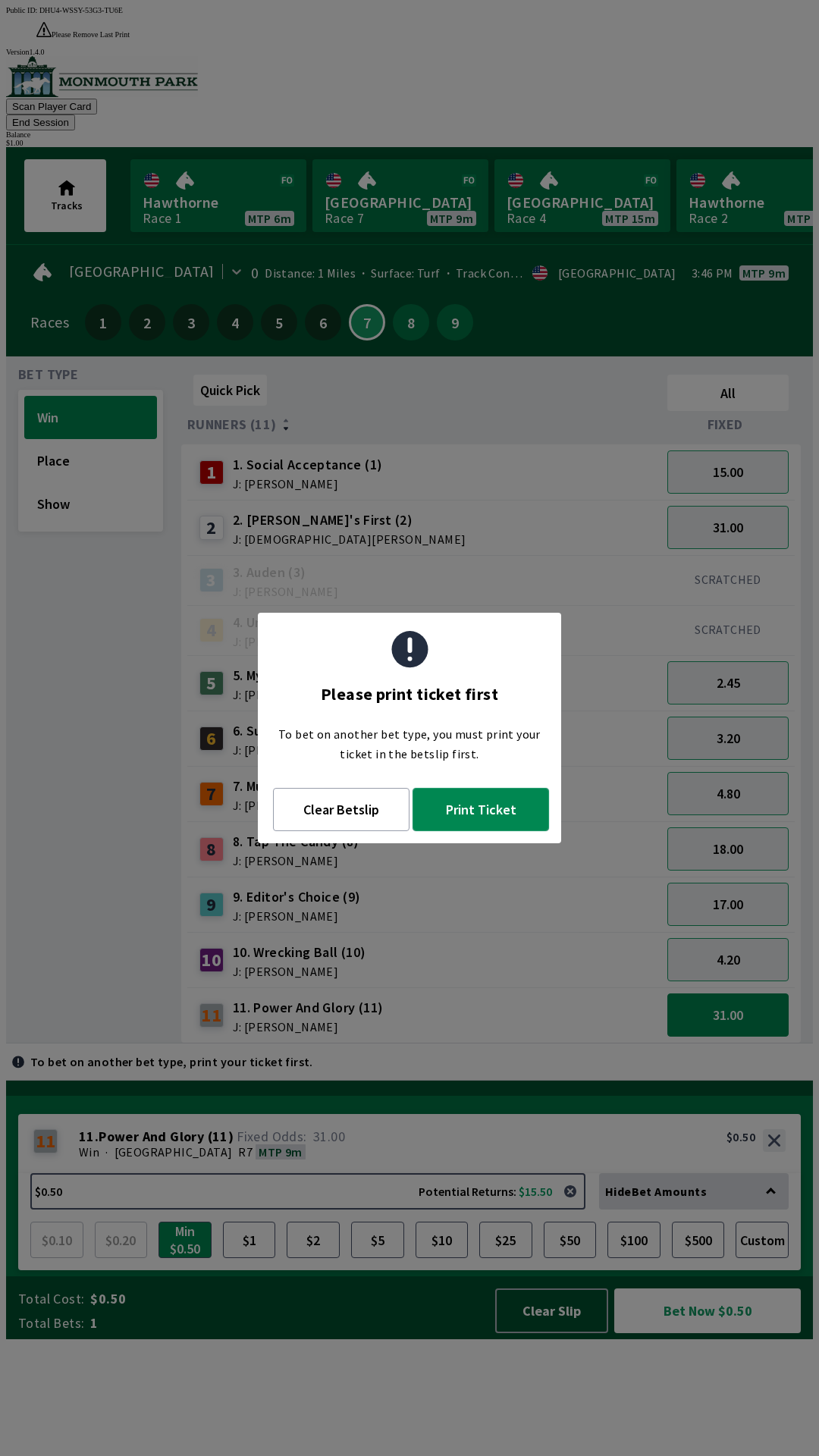
click at [498, 816] on button "Print Ticket" at bounding box center [480, 809] width 137 height 43
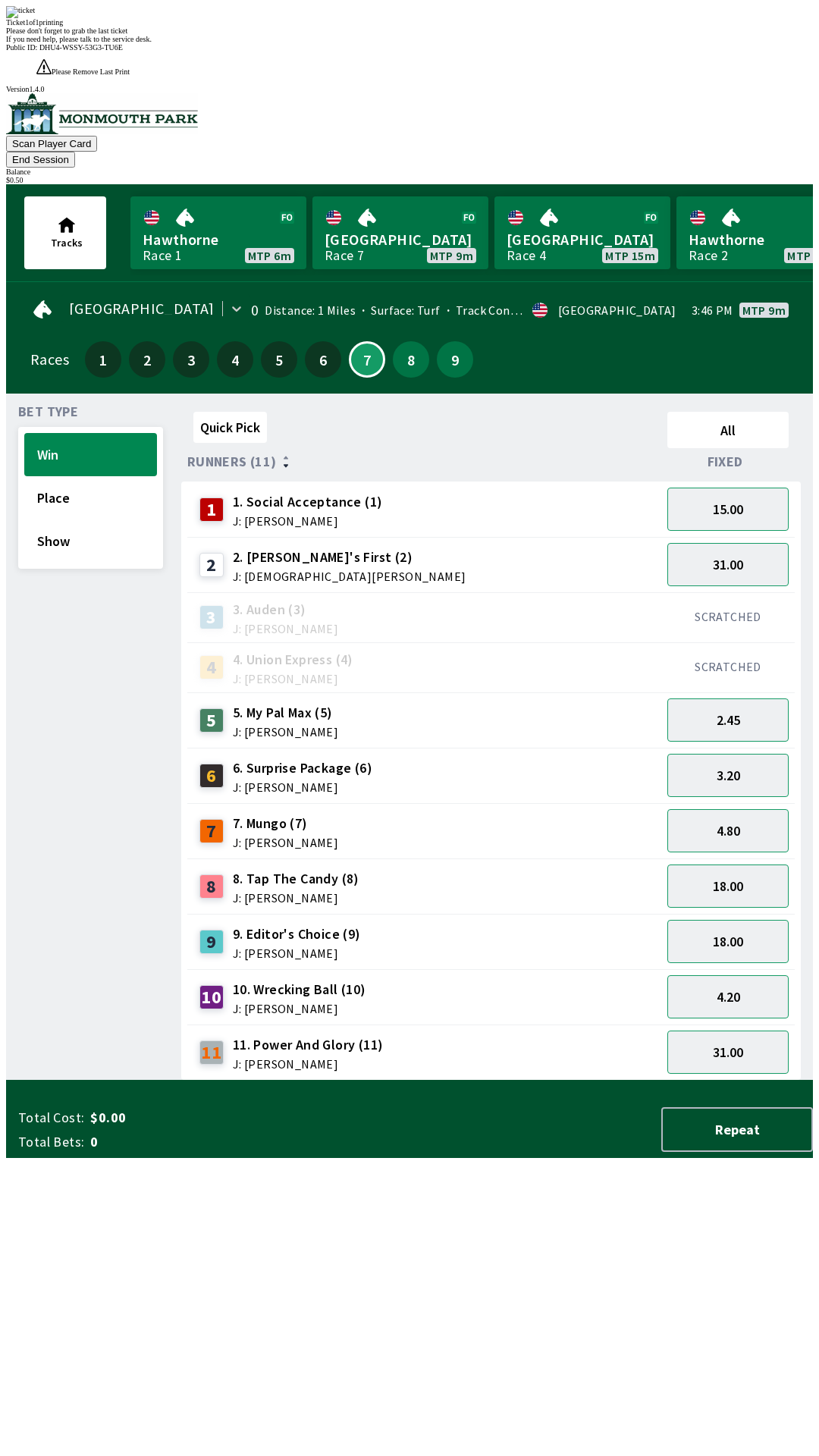
click at [484, 43] on div "Ticket 1 of 1 printing Please don't forget to grab the last ticket If you need …" at bounding box center [410, 25] width 807 height 38
click at [513, 1081] on div "Quick Pick All Runners (11) Fixed 1 1. Social Acceptance (1) J: [PERSON_NAME] 1…" at bounding box center [498, 743] width 632 height 675
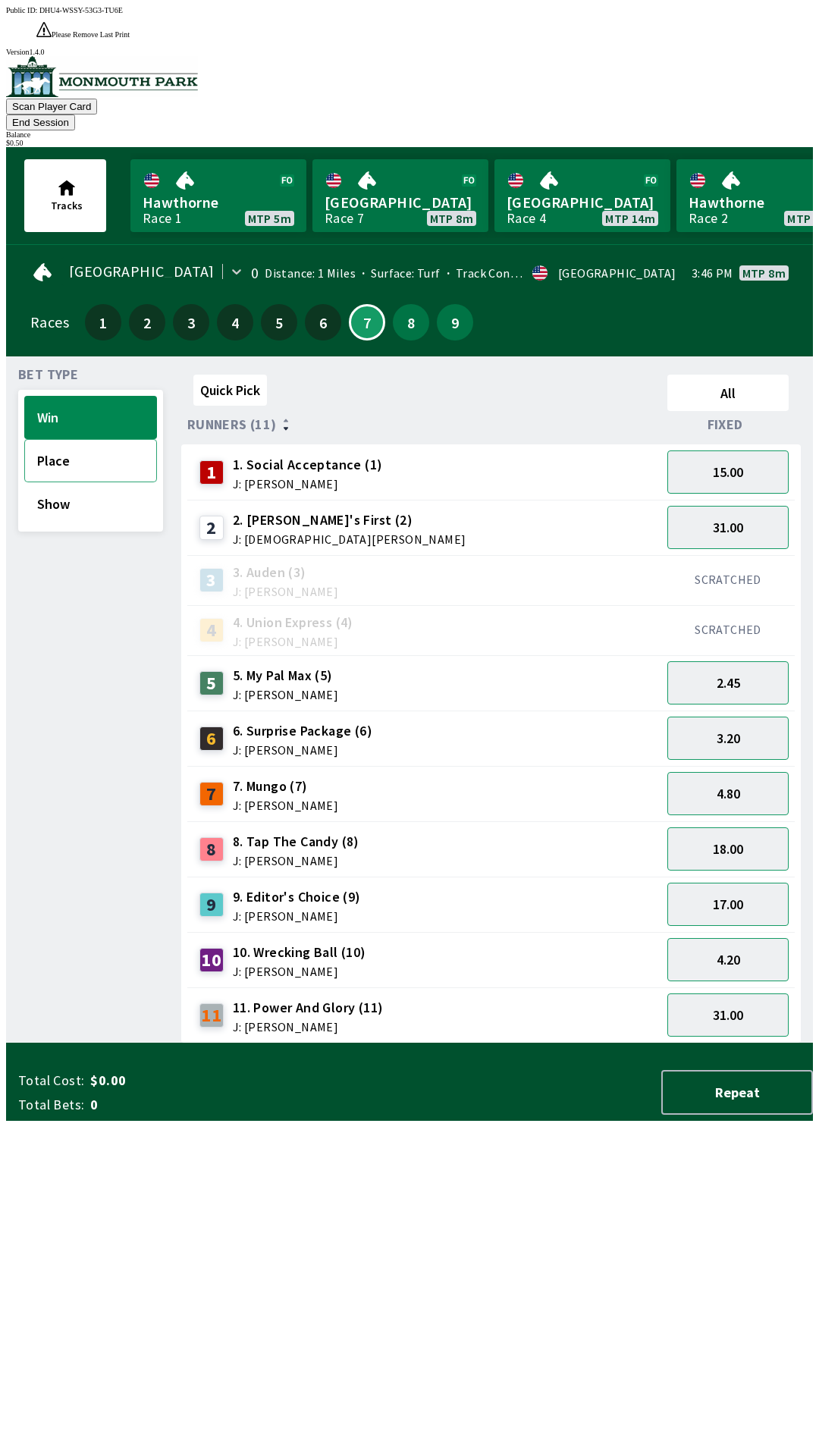
click at [75, 439] on button "Place" at bounding box center [91, 460] width 133 height 43
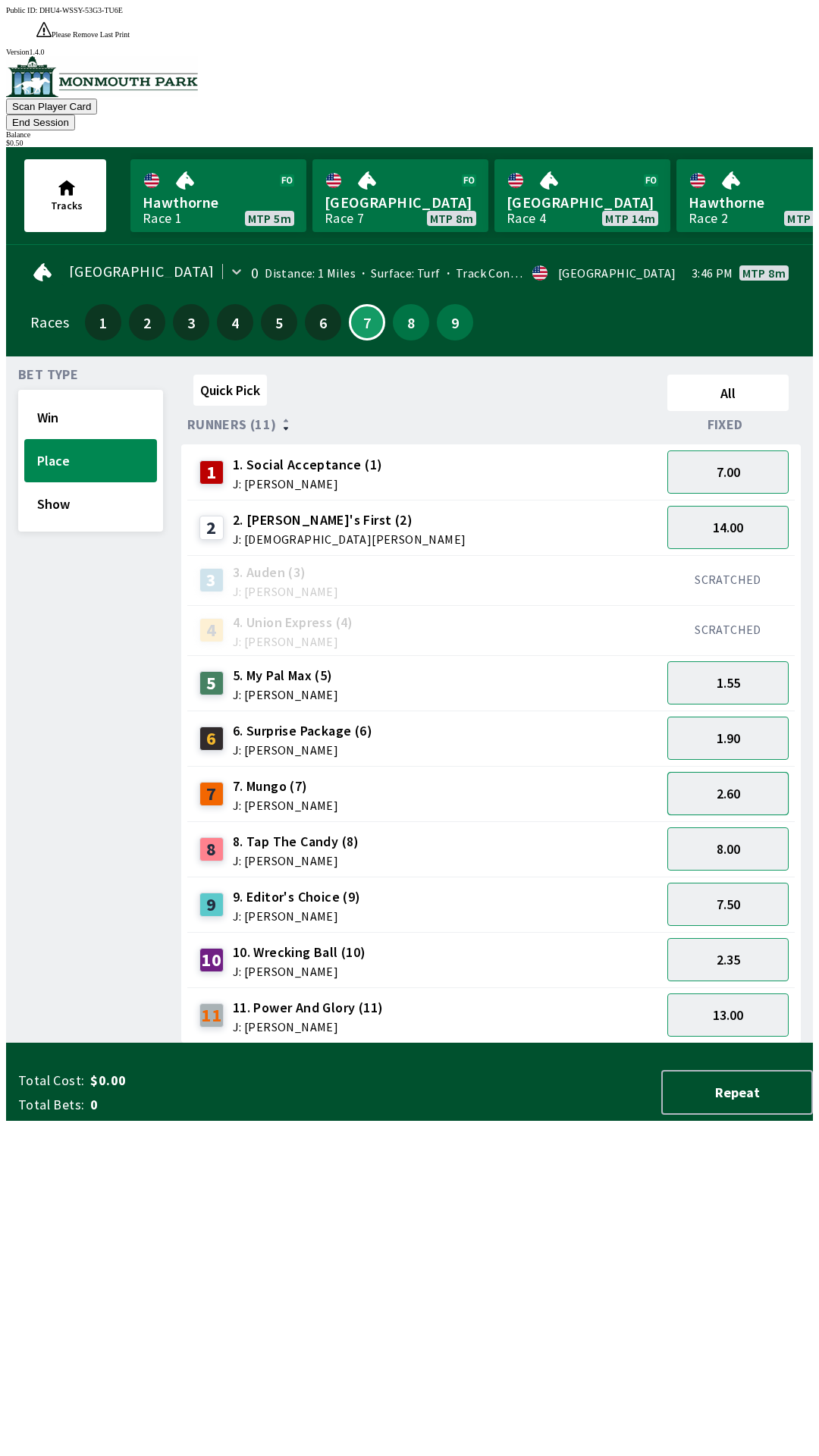
click at [739, 772] on button "2.60" at bounding box center [727, 793] width 121 height 43
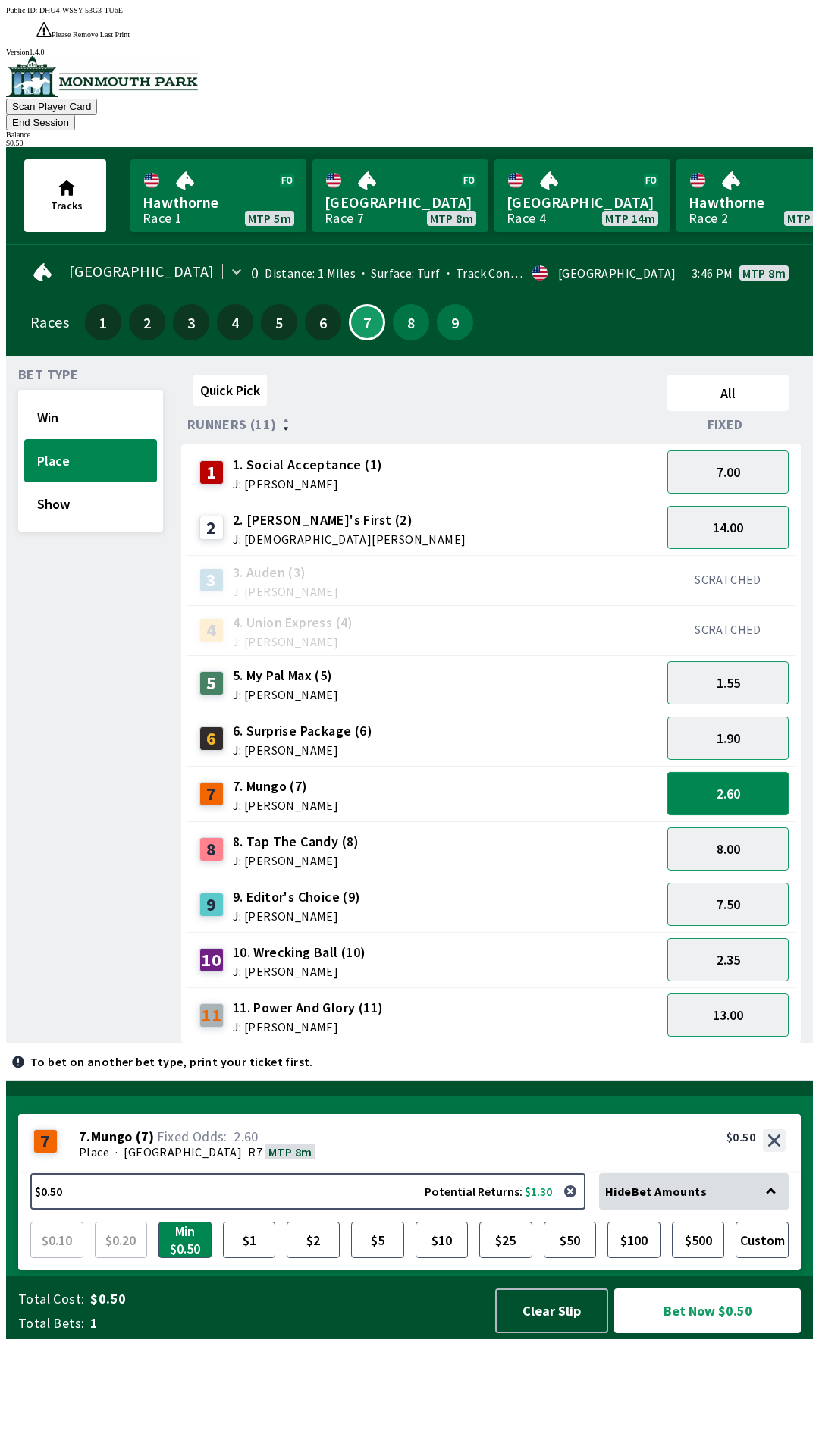
click at [742, 772] on button "2.60" at bounding box center [727, 793] width 121 height 43
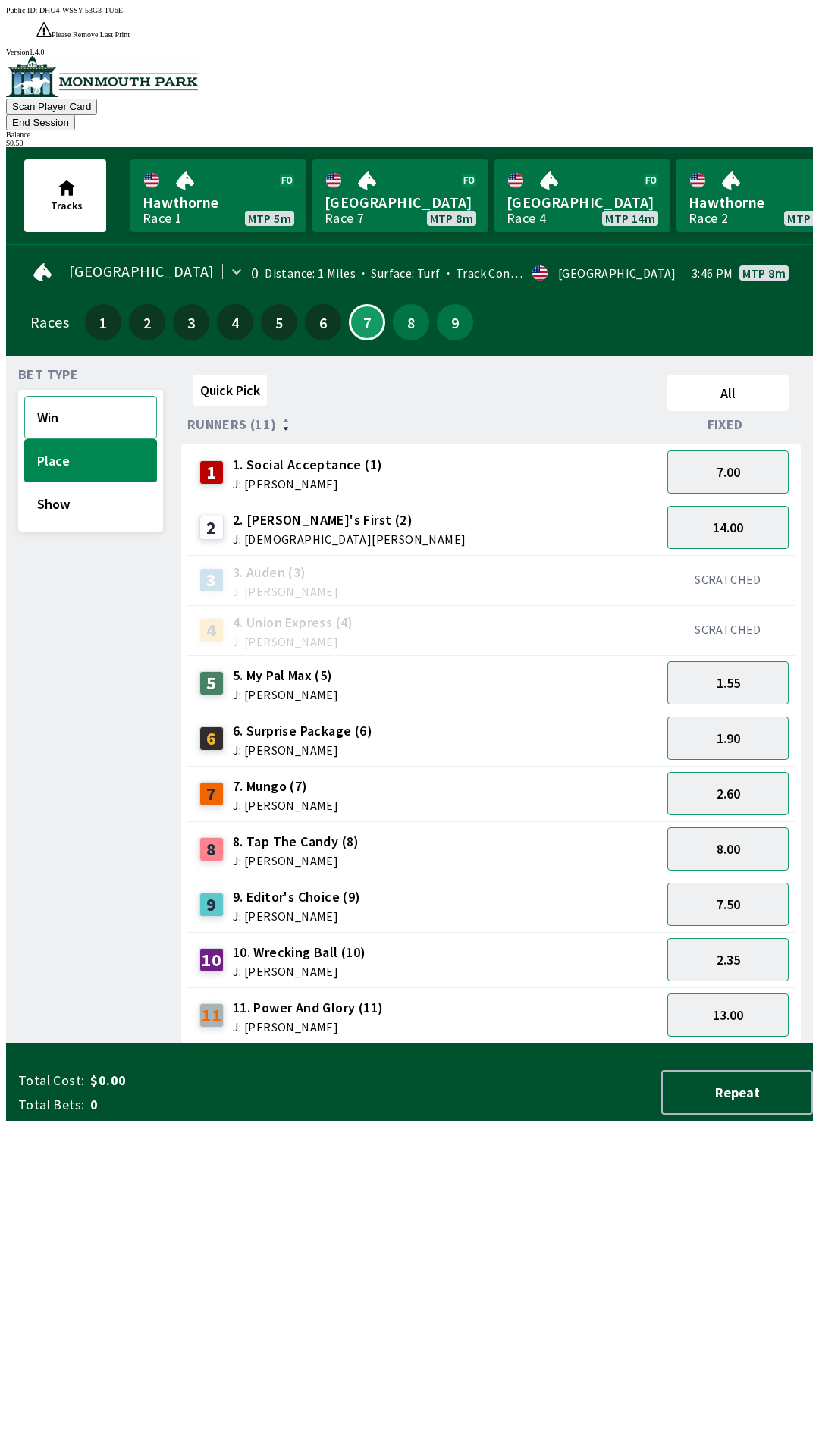
click at [86, 396] on button "Win" at bounding box center [91, 417] width 133 height 43
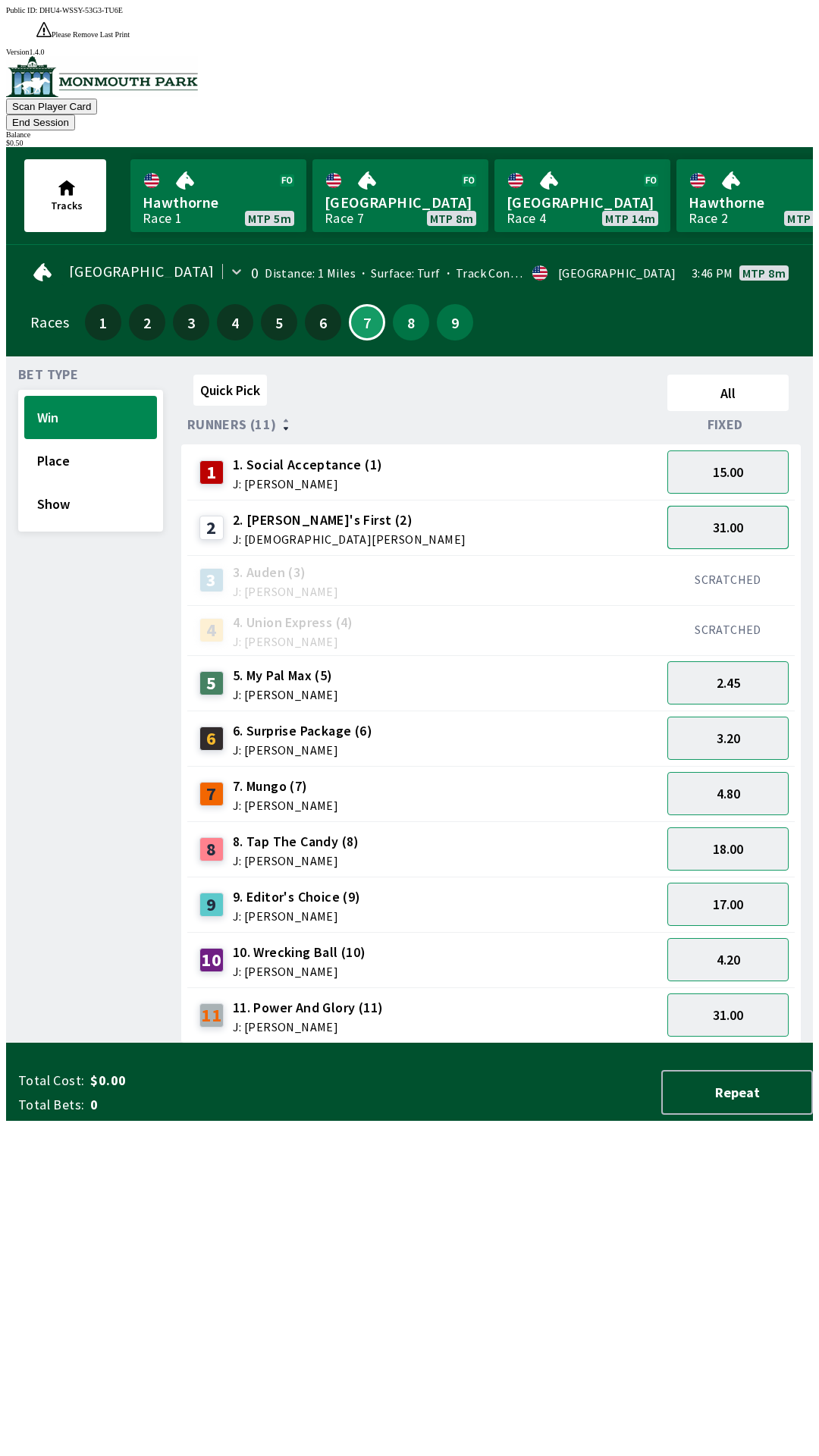
click at [730, 506] on button "31.00" at bounding box center [727, 527] width 121 height 43
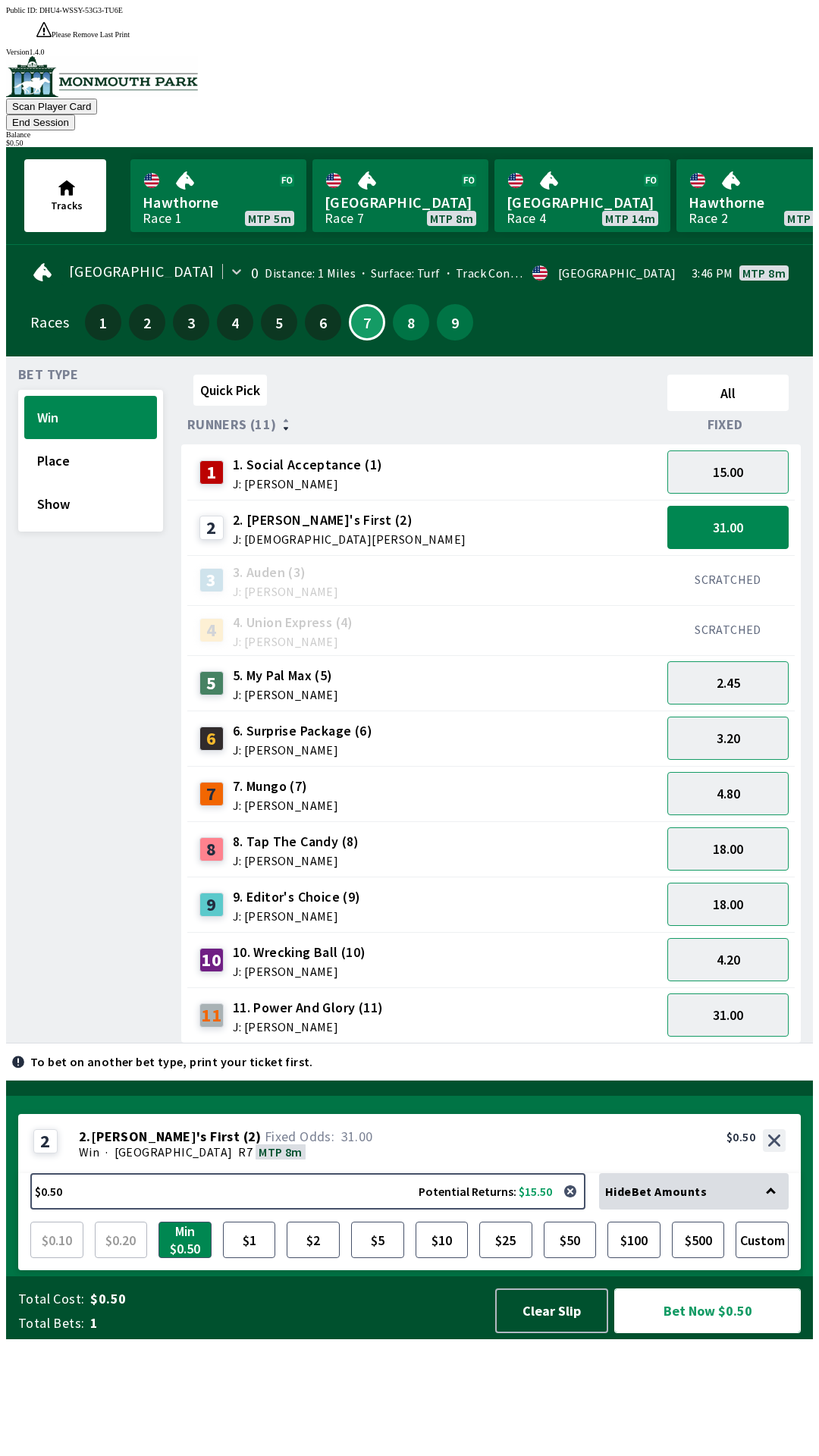
click at [704, 1332] on button "Bet Now $0.50" at bounding box center [707, 1310] width 187 height 45
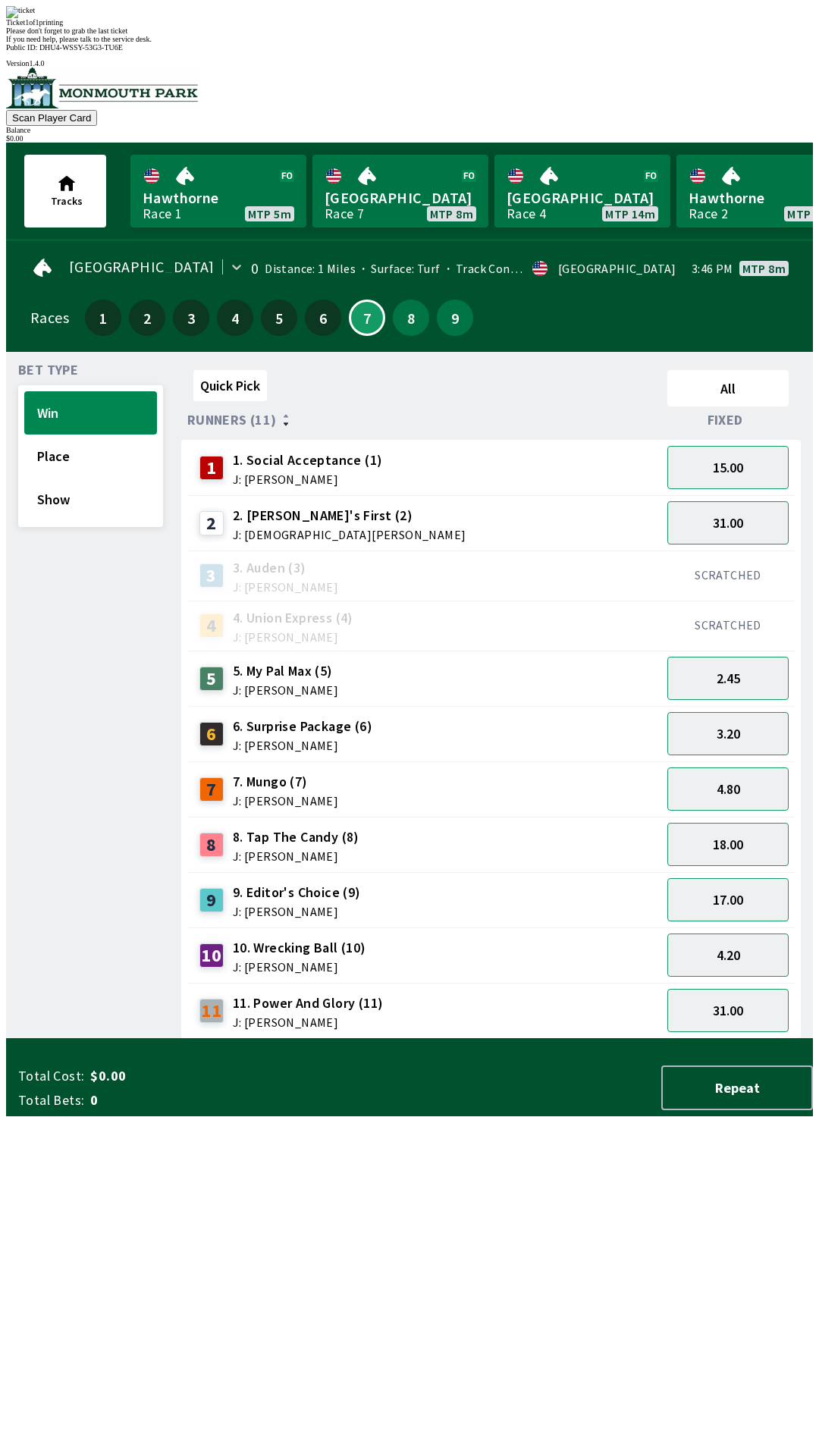
click at [499, 1038] on div "Quick Pick All Runners (11) Fixed 1 1. Social Acceptance (1) J: [PERSON_NAME] 1…" at bounding box center [498, 701] width 632 height 675
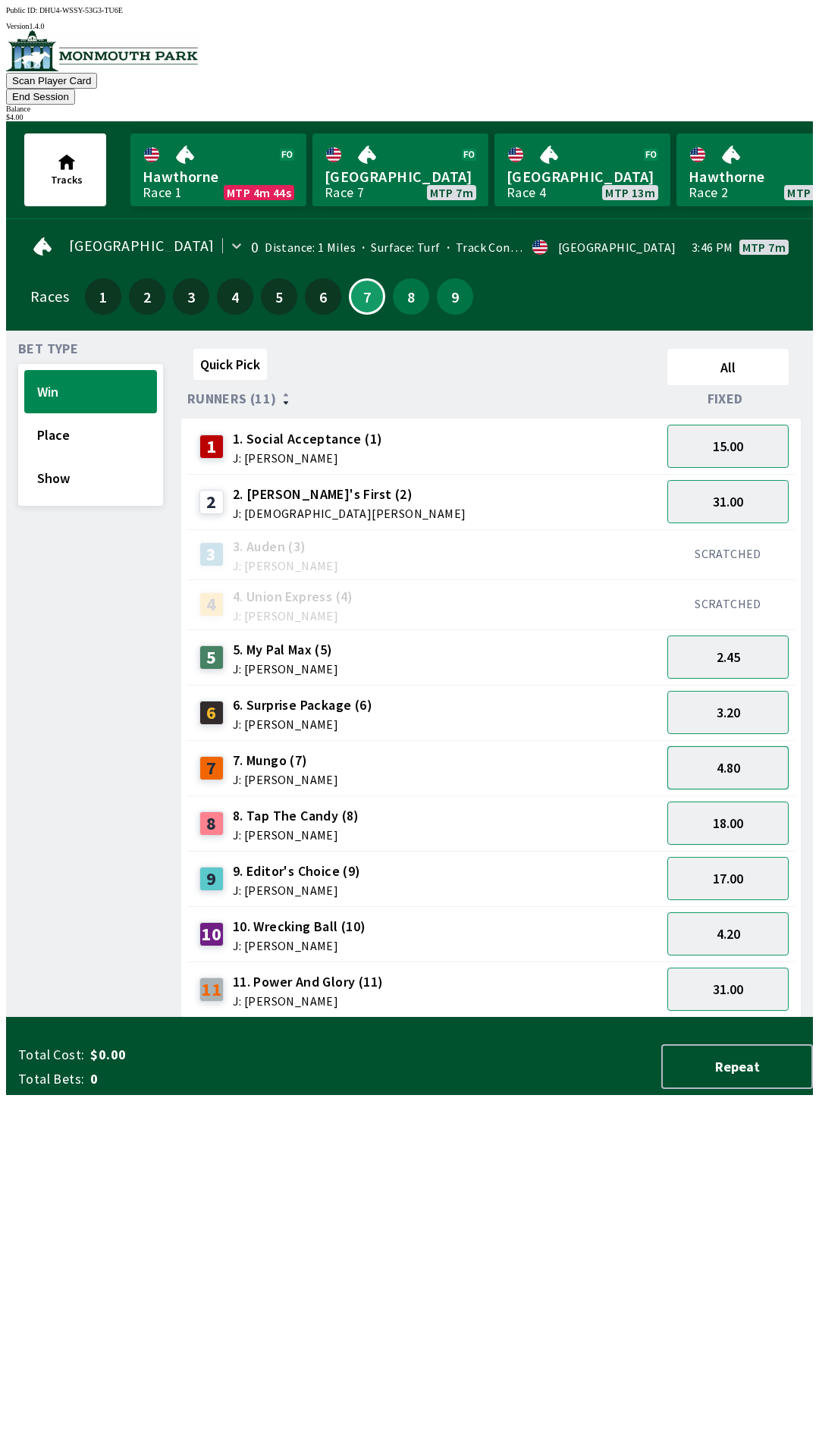
click at [747, 746] on button "4.80" at bounding box center [727, 767] width 121 height 43
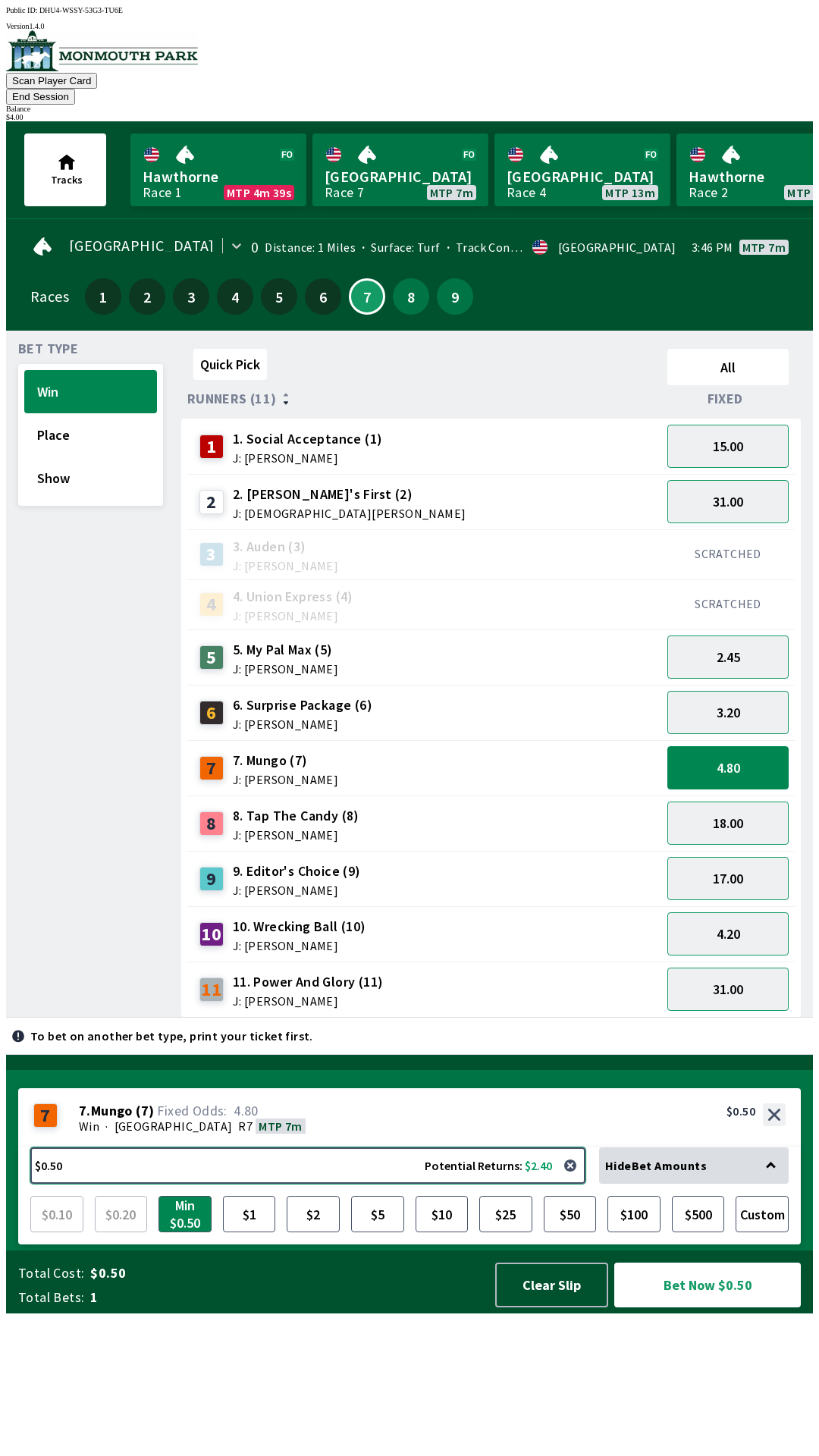
click at [337, 1183] on button "$0.50 Potential Returns: $2.40" at bounding box center [308, 1165] width 555 height 37
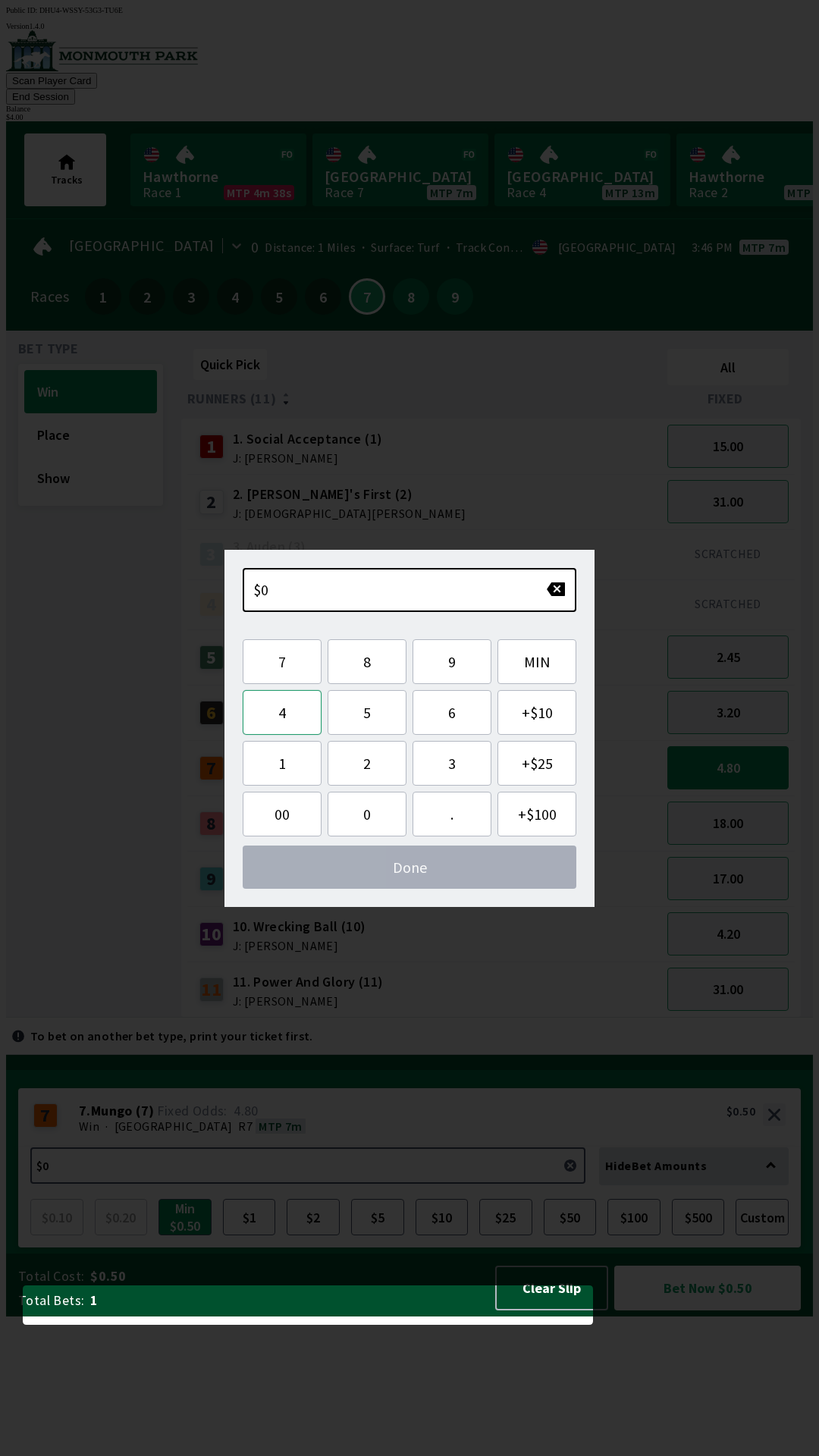
click at [285, 704] on button "4" at bounding box center [282, 712] width 79 height 45
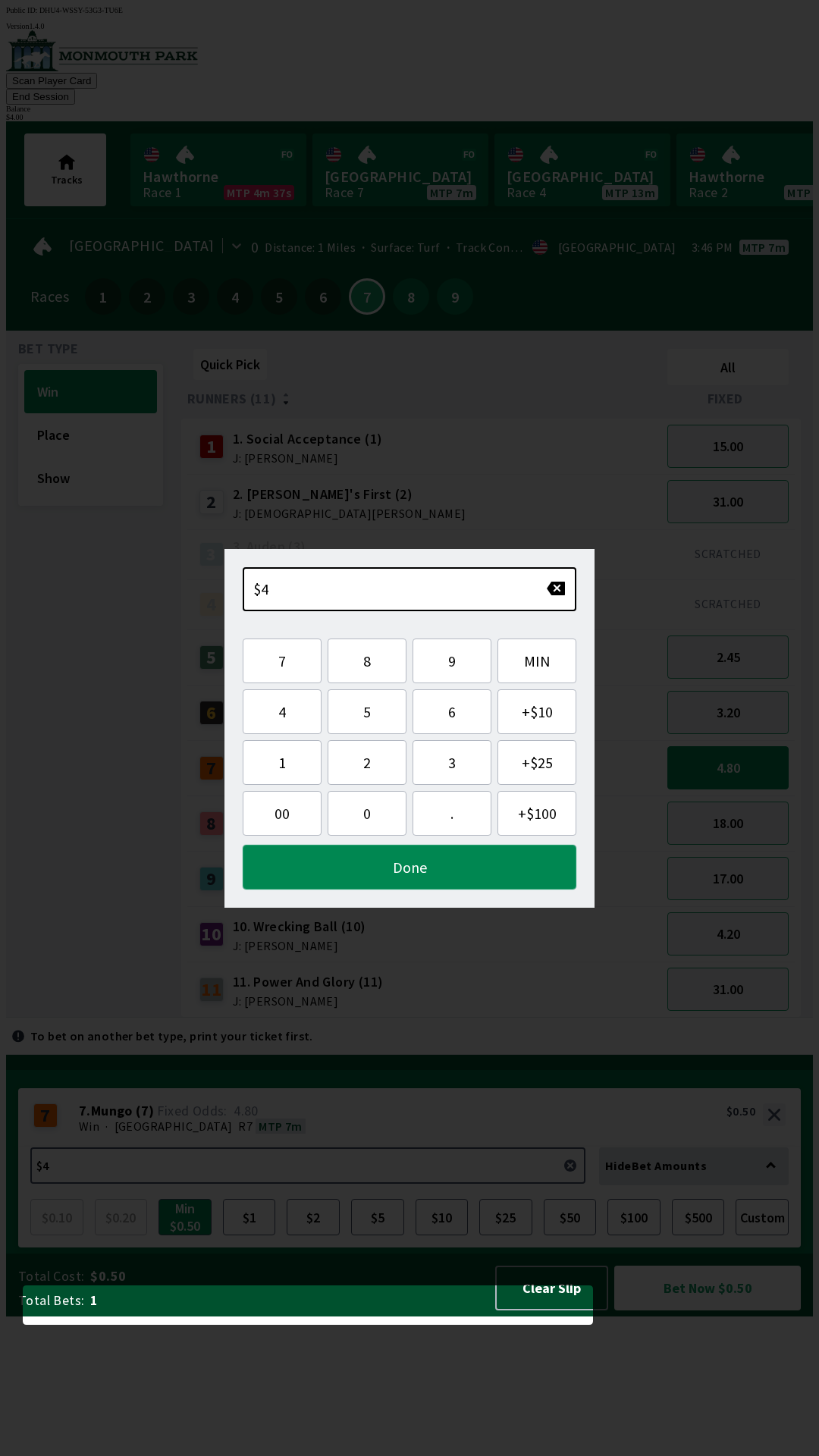
click at [516, 884] on button "Done" at bounding box center [409, 866] width 334 height 45
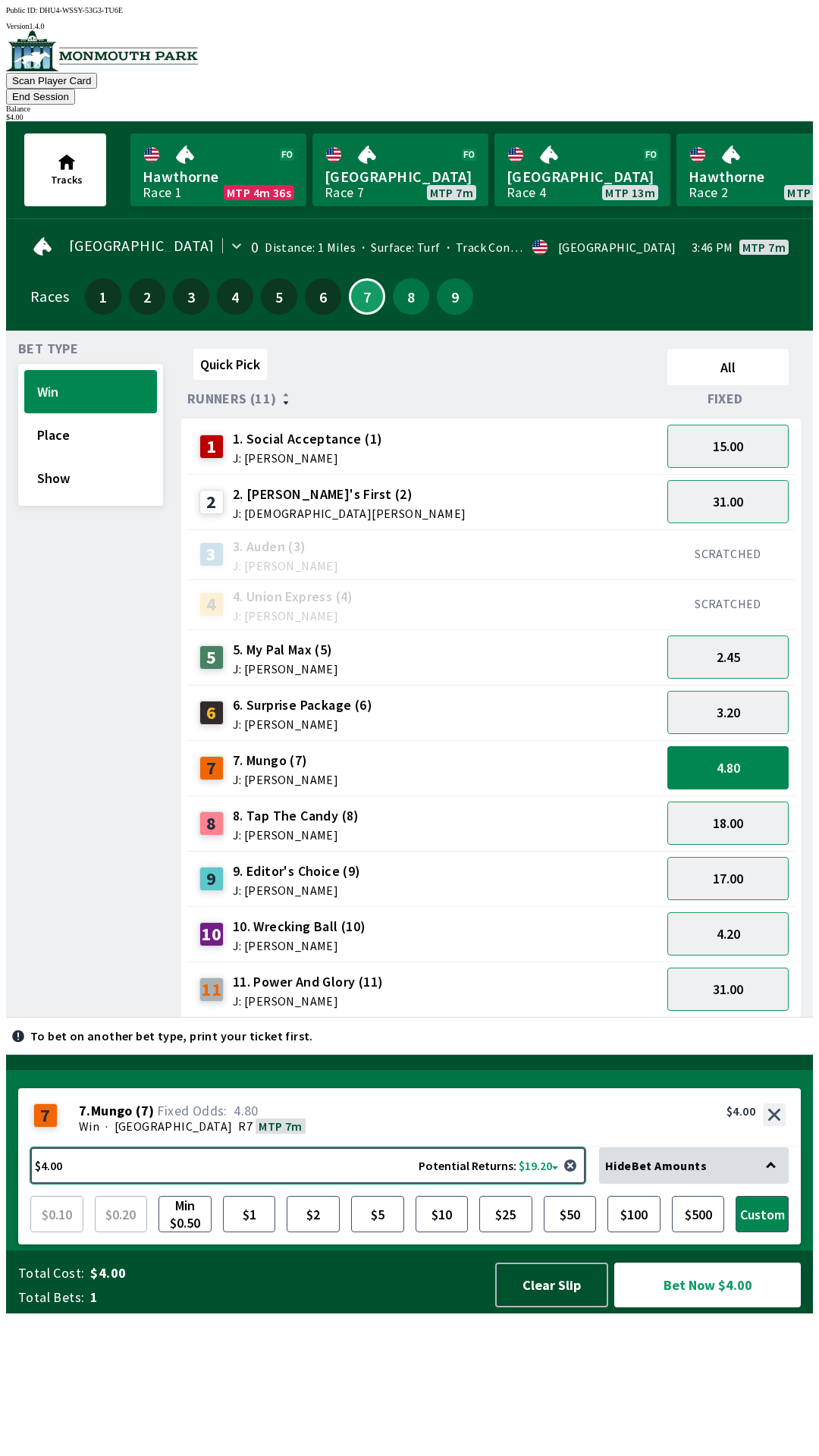
click at [390, 1183] on button "$4.00 Potential Returns: $19.20" at bounding box center [308, 1165] width 555 height 37
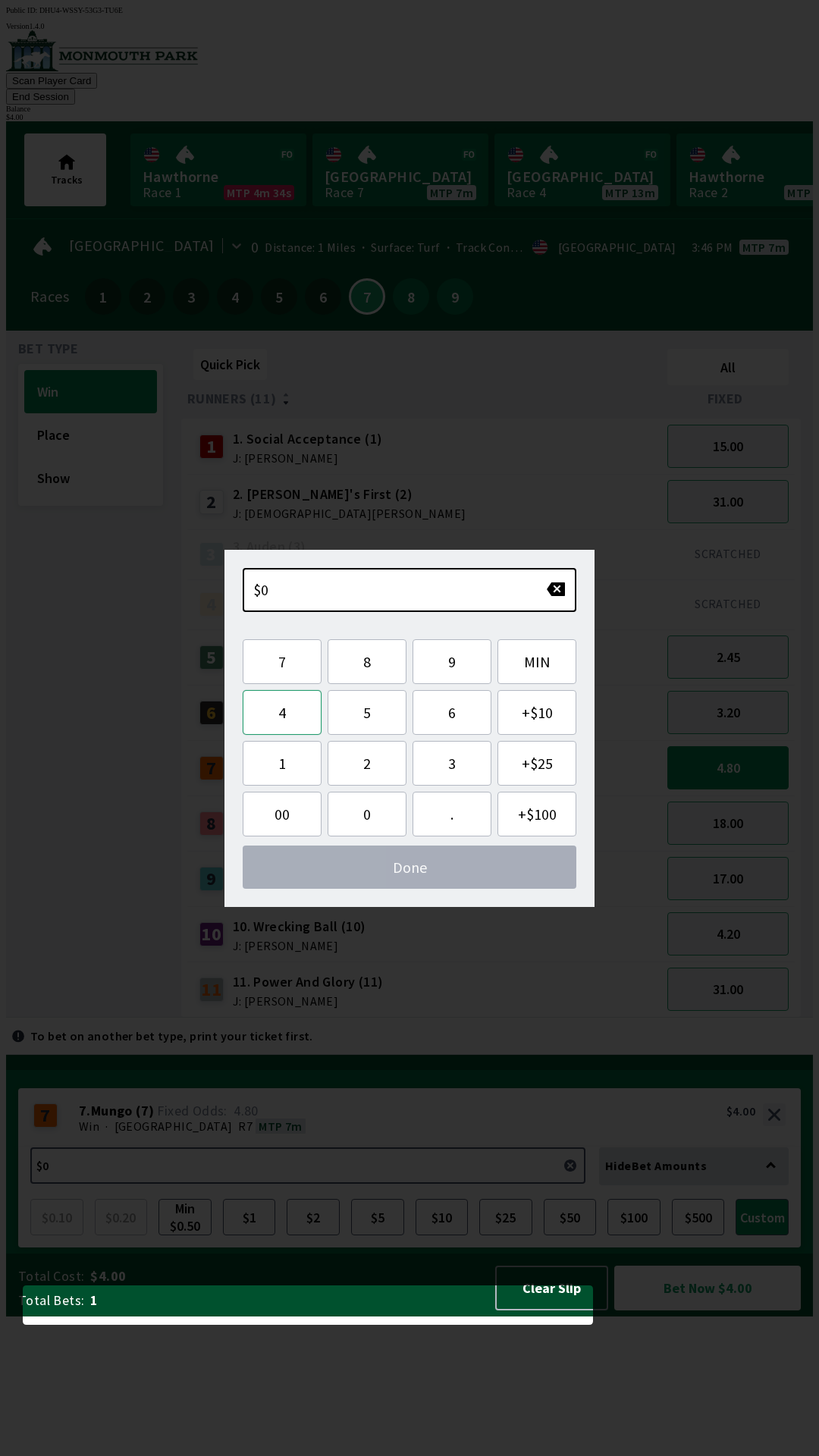
click at [291, 715] on button "4" at bounding box center [282, 712] width 79 height 45
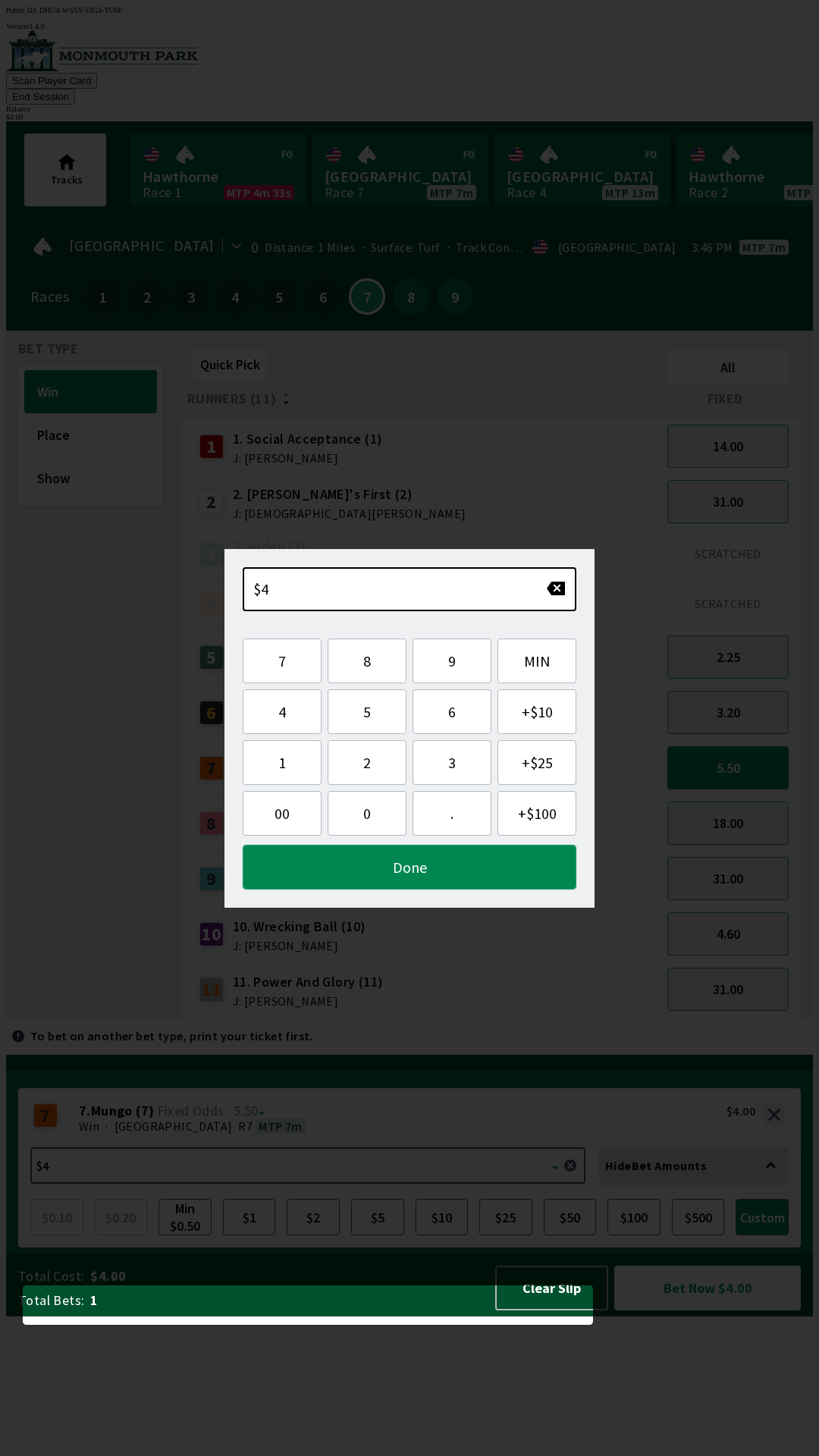
click at [476, 873] on button "Done" at bounding box center [409, 866] width 334 height 45
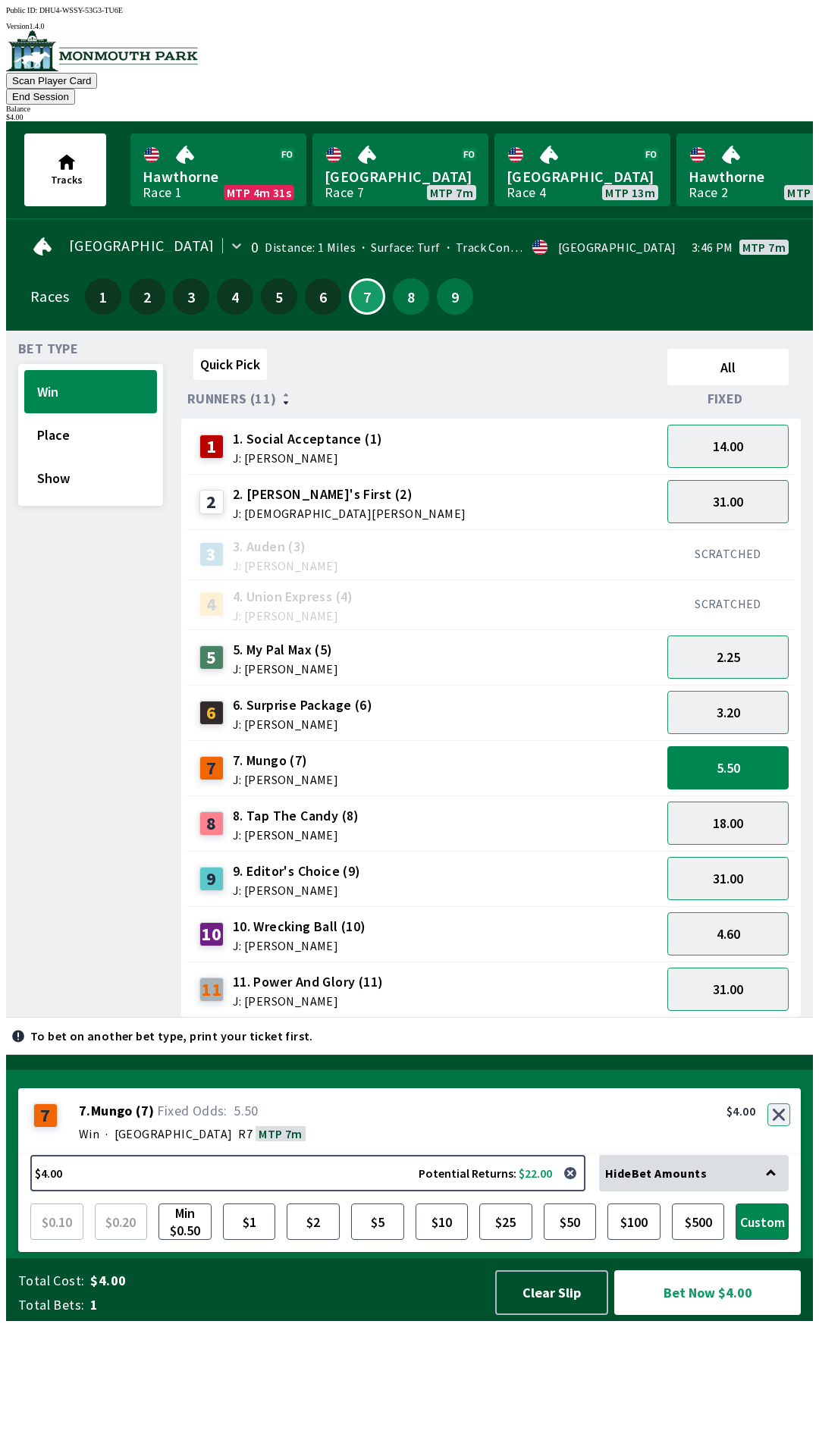
click at [771, 1155] on div "7 7 . Mungo ( 7 ) Win · [STREET_ADDRESS]. Mungo (7) 5.50 $4.00" at bounding box center [409, 1121] width 783 height 66
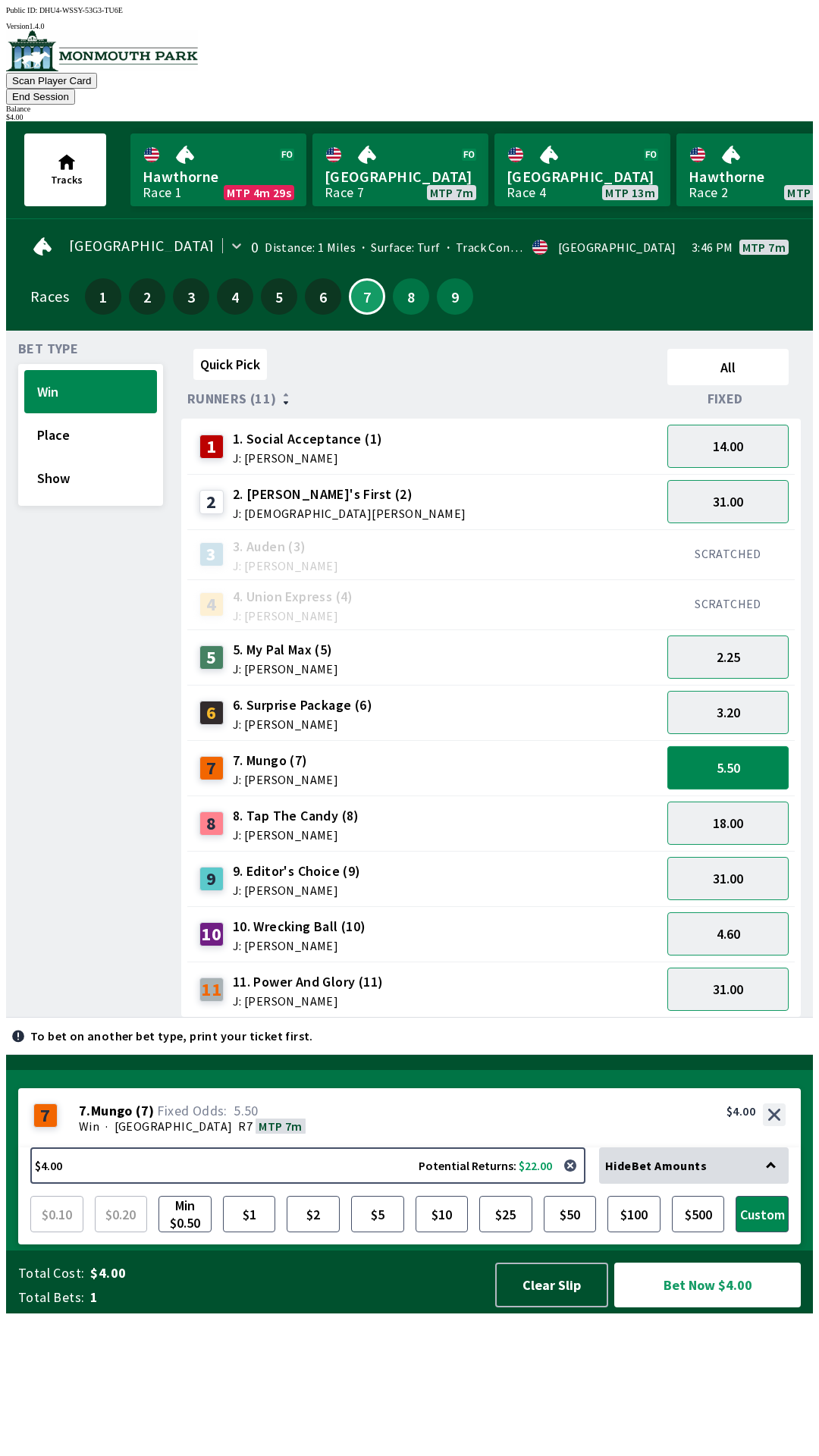
click at [728, 748] on button "5.50" at bounding box center [727, 767] width 121 height 43
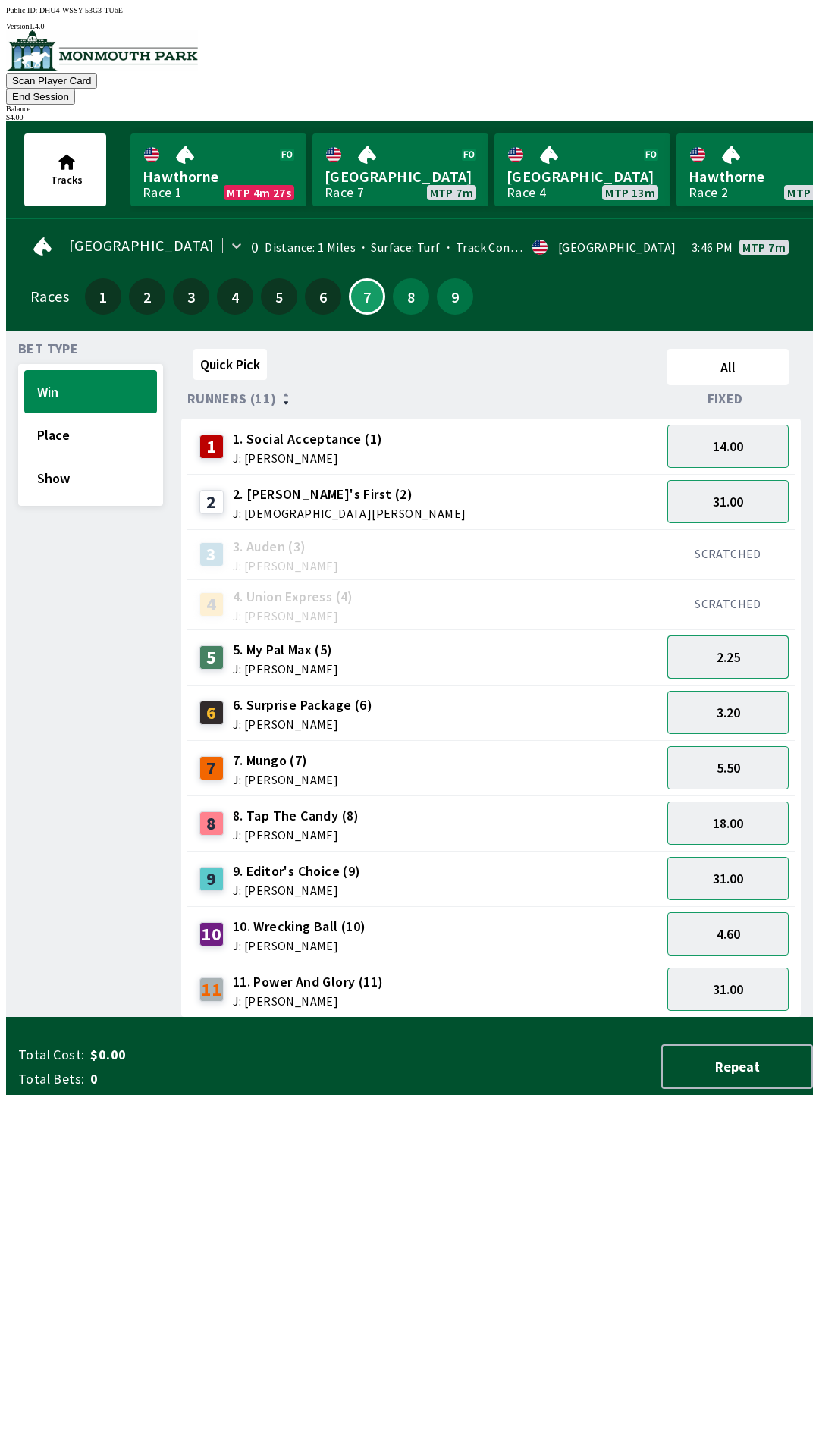
click at [741, 642] on button "2.25" at bounding box center [727, 656] width 121 height 43
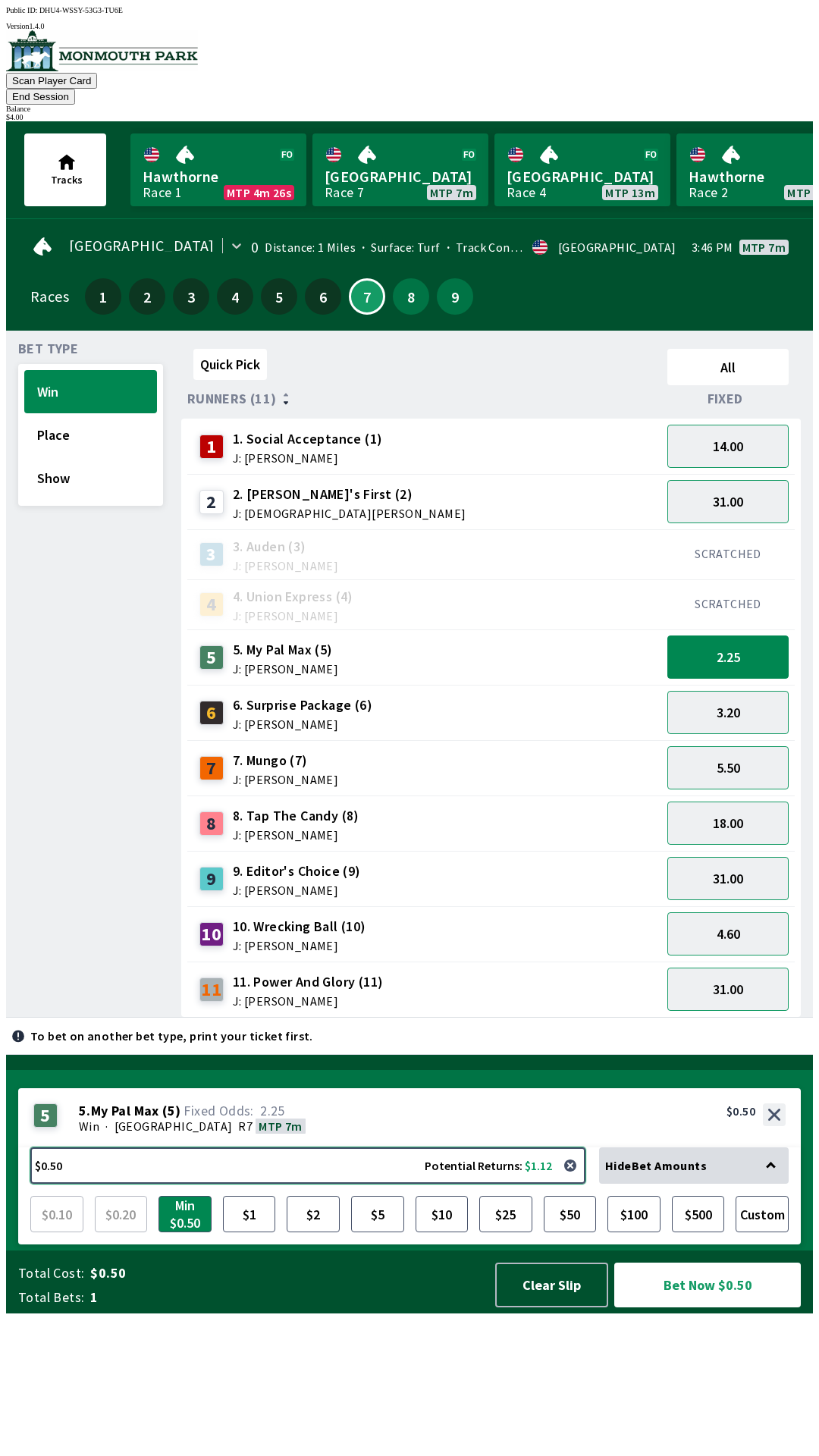
click at [349, 1183] on button "$0.50 Potential Returns: $1.12" at bounding box center [308, 1165] width 555 height 37
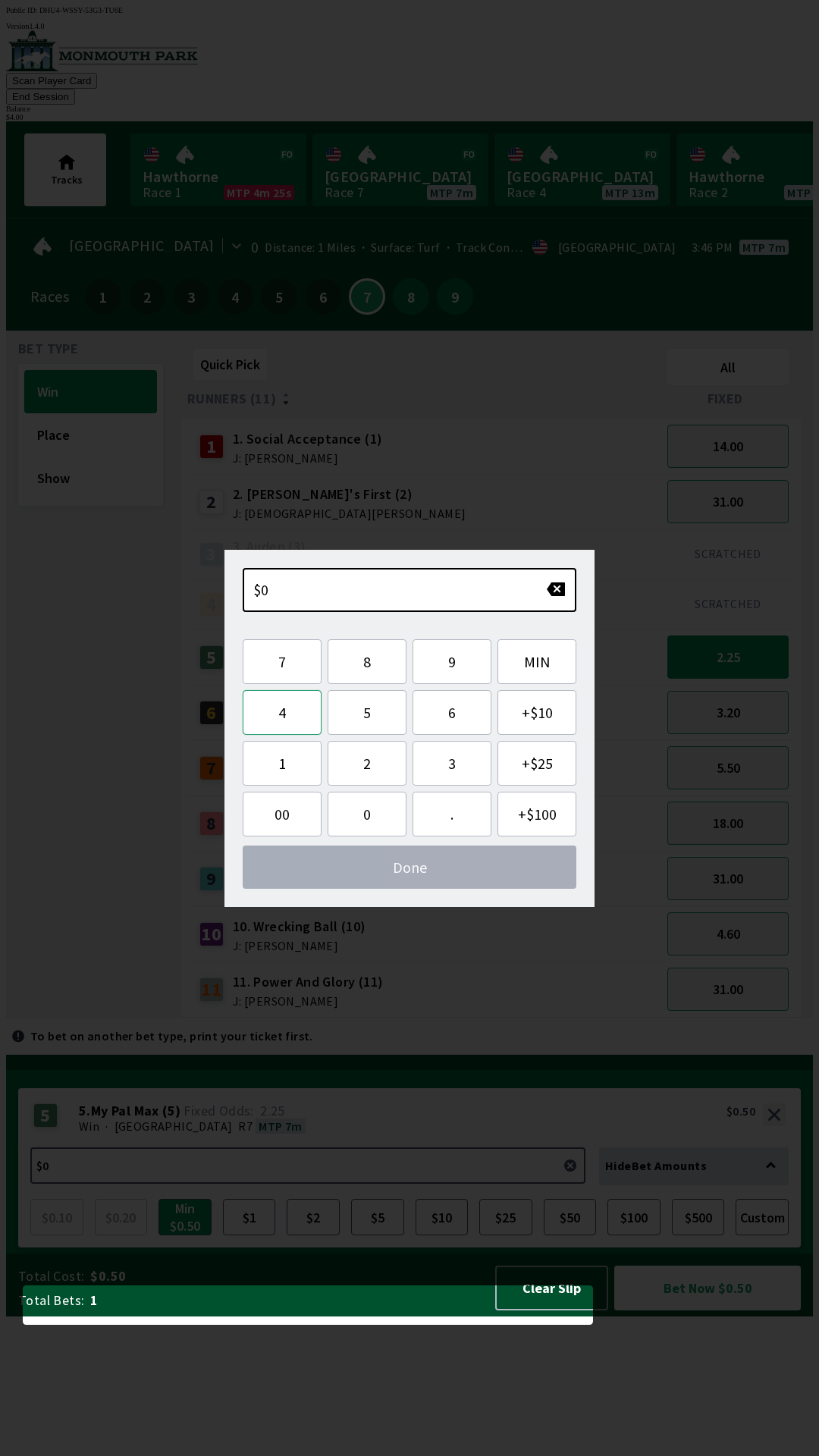
click at [286, 708] on button "4" at bounding box center [282, 712] width 79 height 45
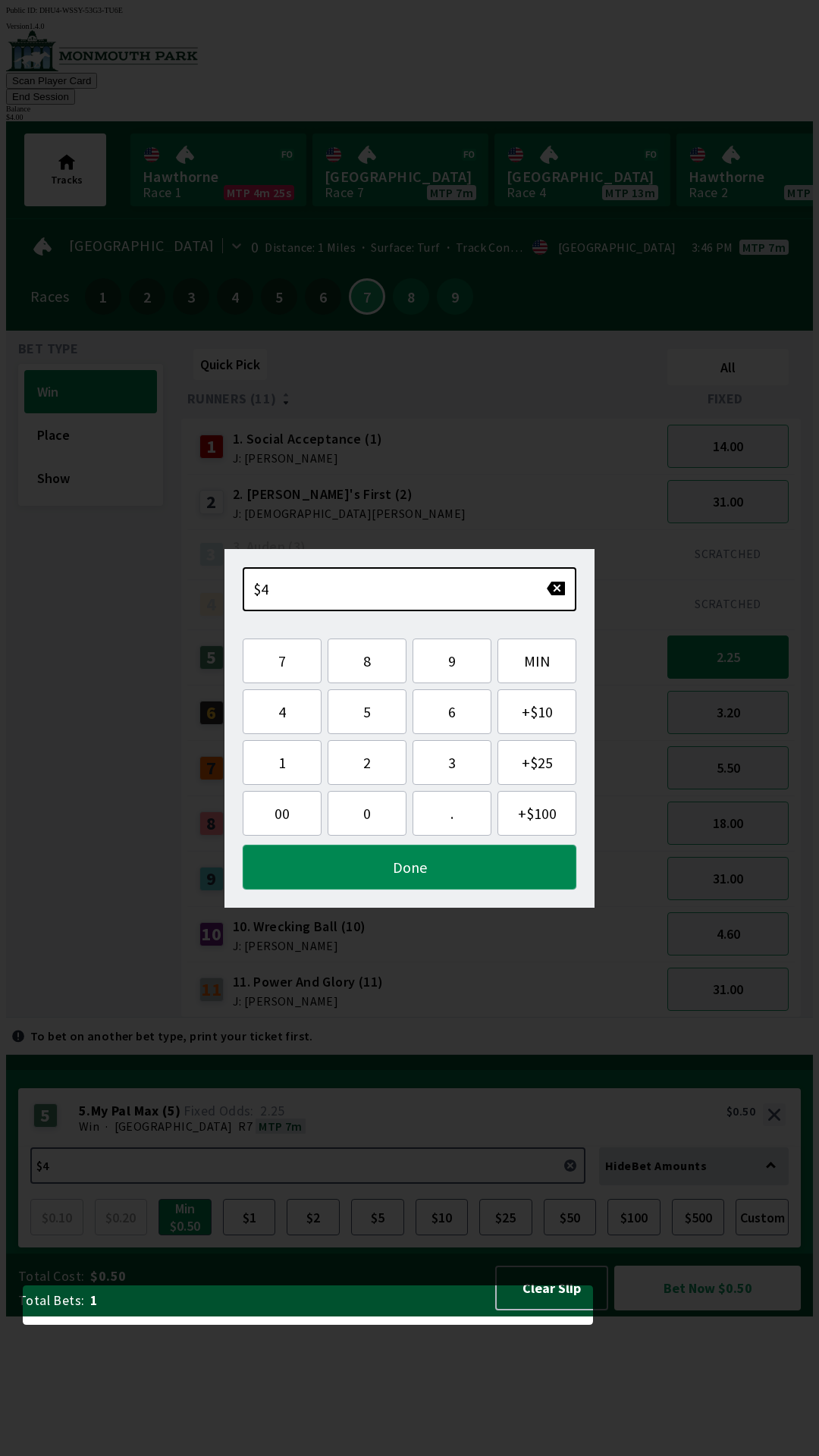
click at [440, 873] on button "Done" at bounding box center [409, 866] width 334 height 45
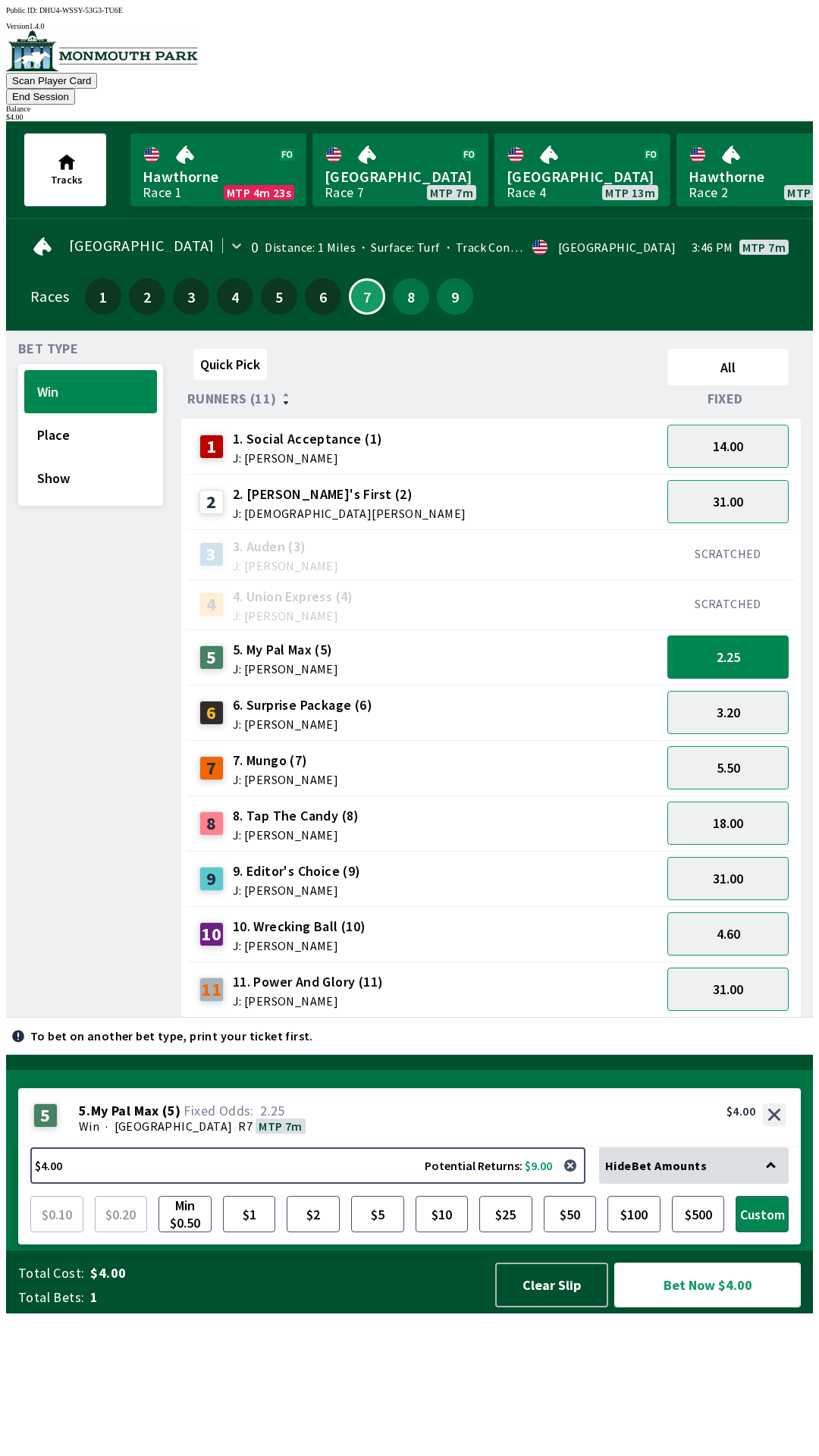
click at [724, 1307] on button "Bet Now $4.00" at bounding box center [707, 1284] width 187 height 45
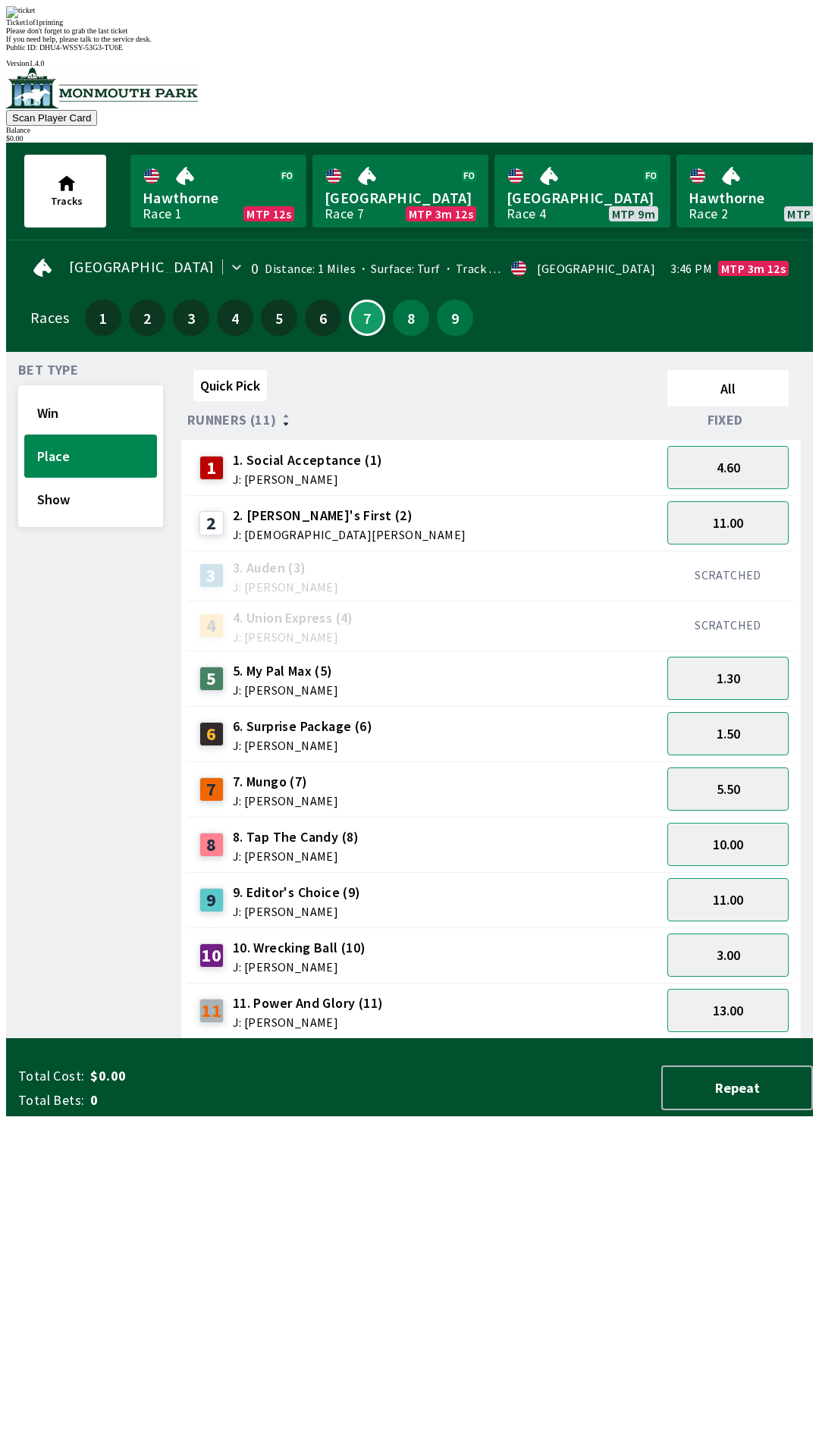
click at [589, 1038] on div "Quick Pick All Runners (11) Fixed 1 1. Social Acceptance (1) J: [PERSON_NAME] 4…" at bounding box center [498, 701] width 632 height 675
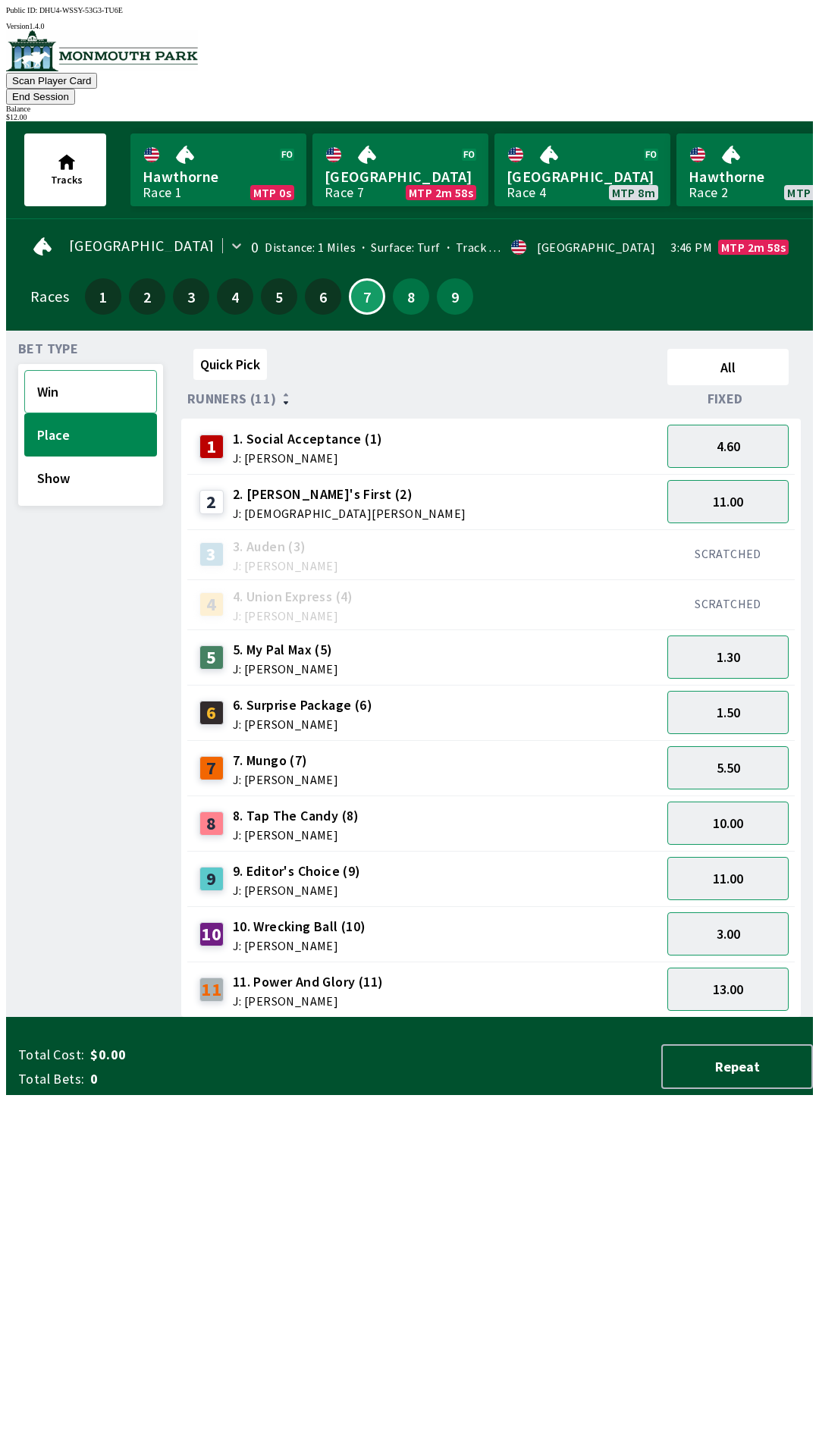
click at [63, 370] on button "Win" at bounding box center [91, 391] width 133 height 43
click at [313, 718] on span "J: [PERSON_NAME]" at bounding box center [303, 724] width 139 height 13
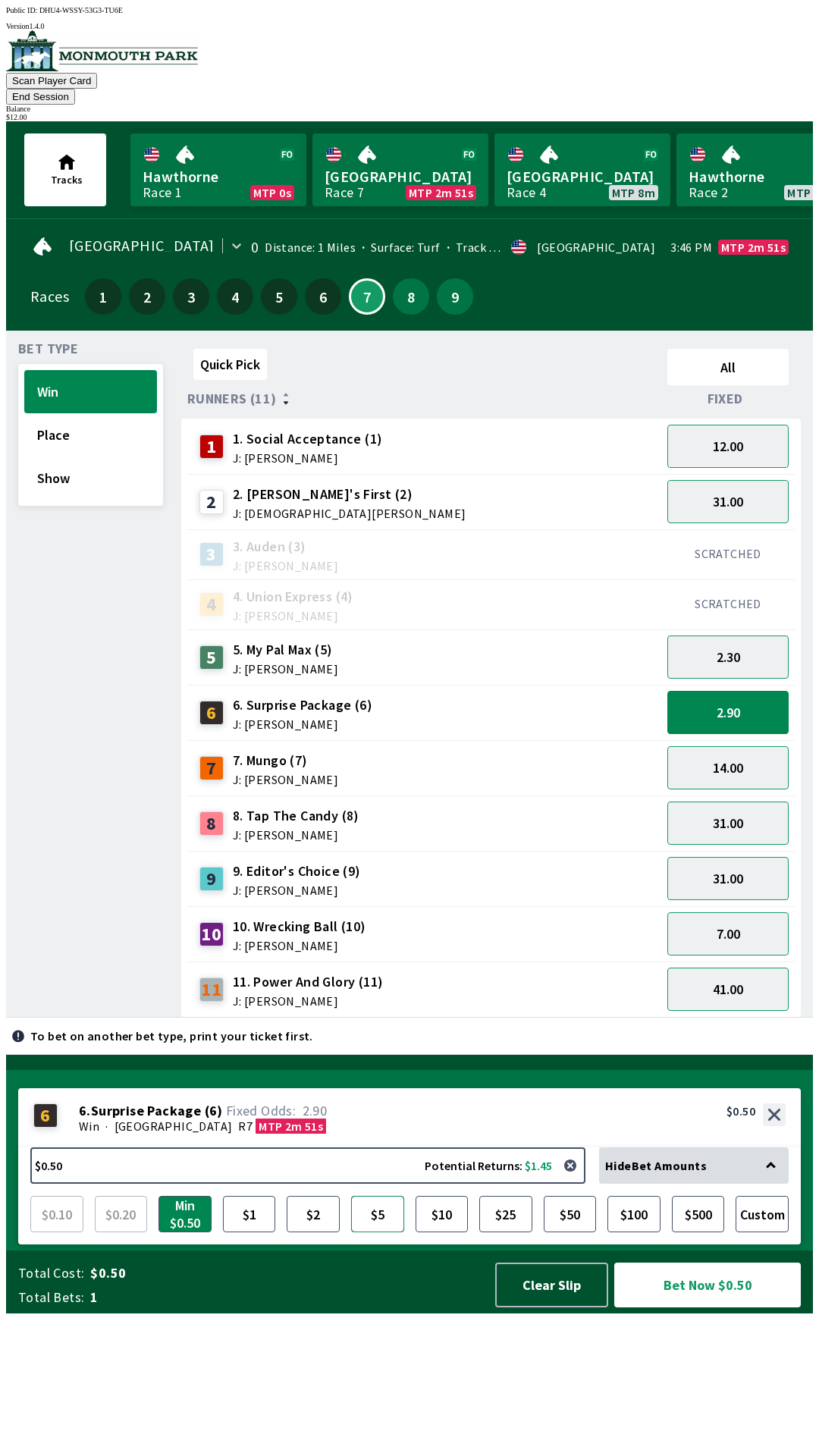
click at [378, 1232] on button "$5" at bounding box center [378, 1214] width 53 height 37
click at [709, 1307] on button "Bet Now $5.00" at bounding box center [707, 1284] width 187 height 45
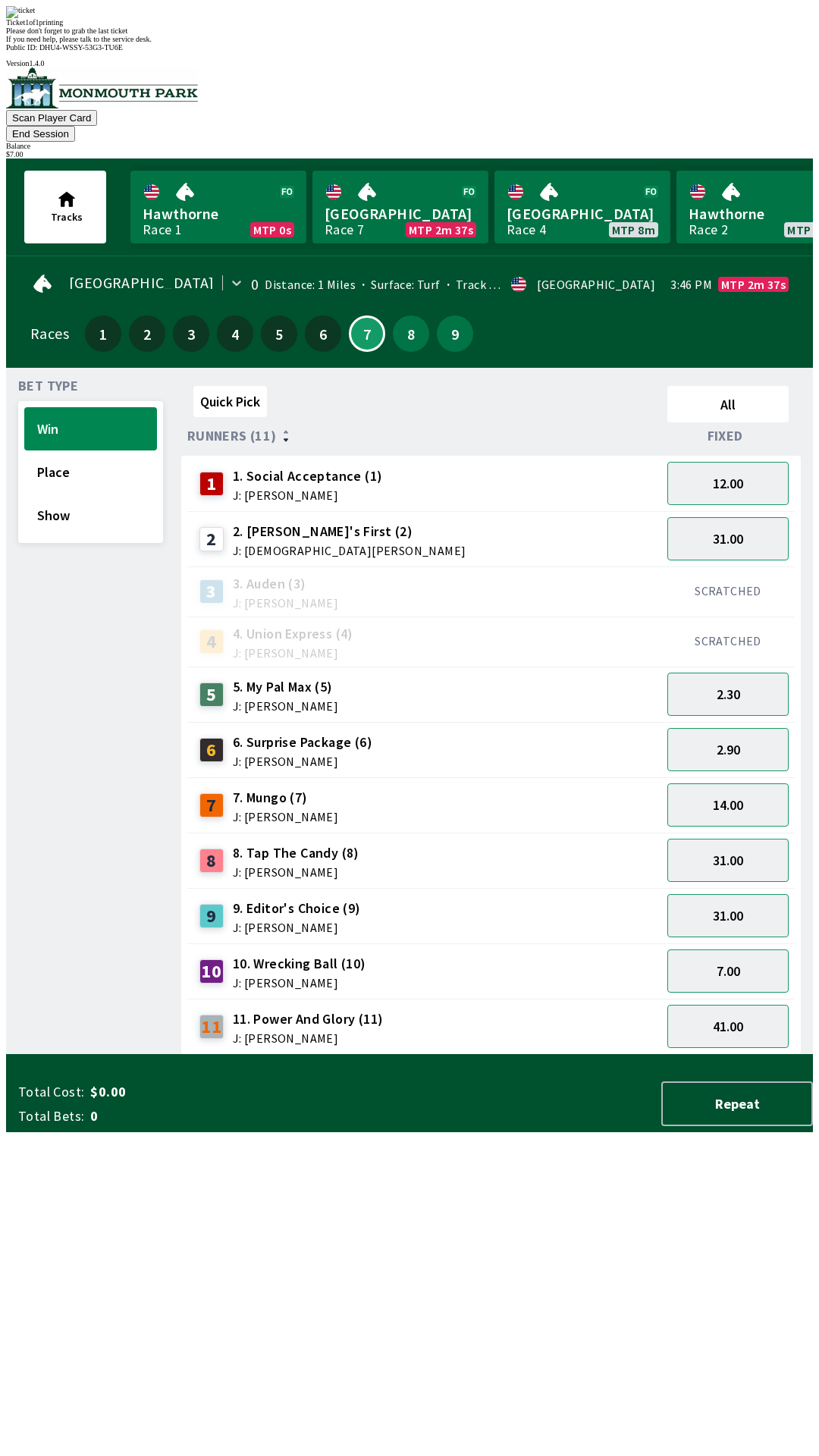
click at [75, 126] on button "End Session" at bounding box center [41, 134] width 69 height 16
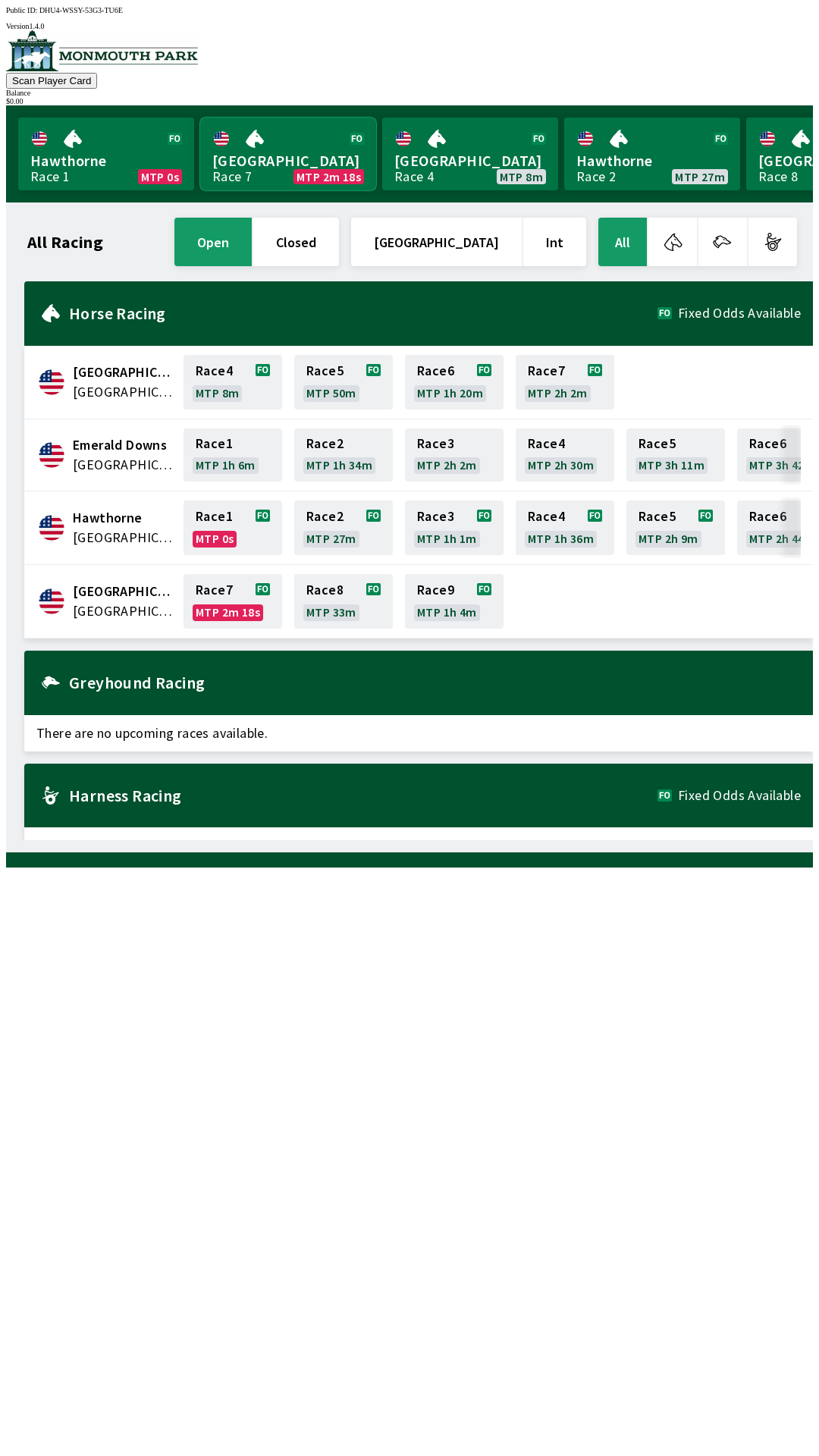
click at [290, 152] on link "Monmouth Park Race 7 MTP 2m 18s" at bounding box center [288, 153] width 176 height 73
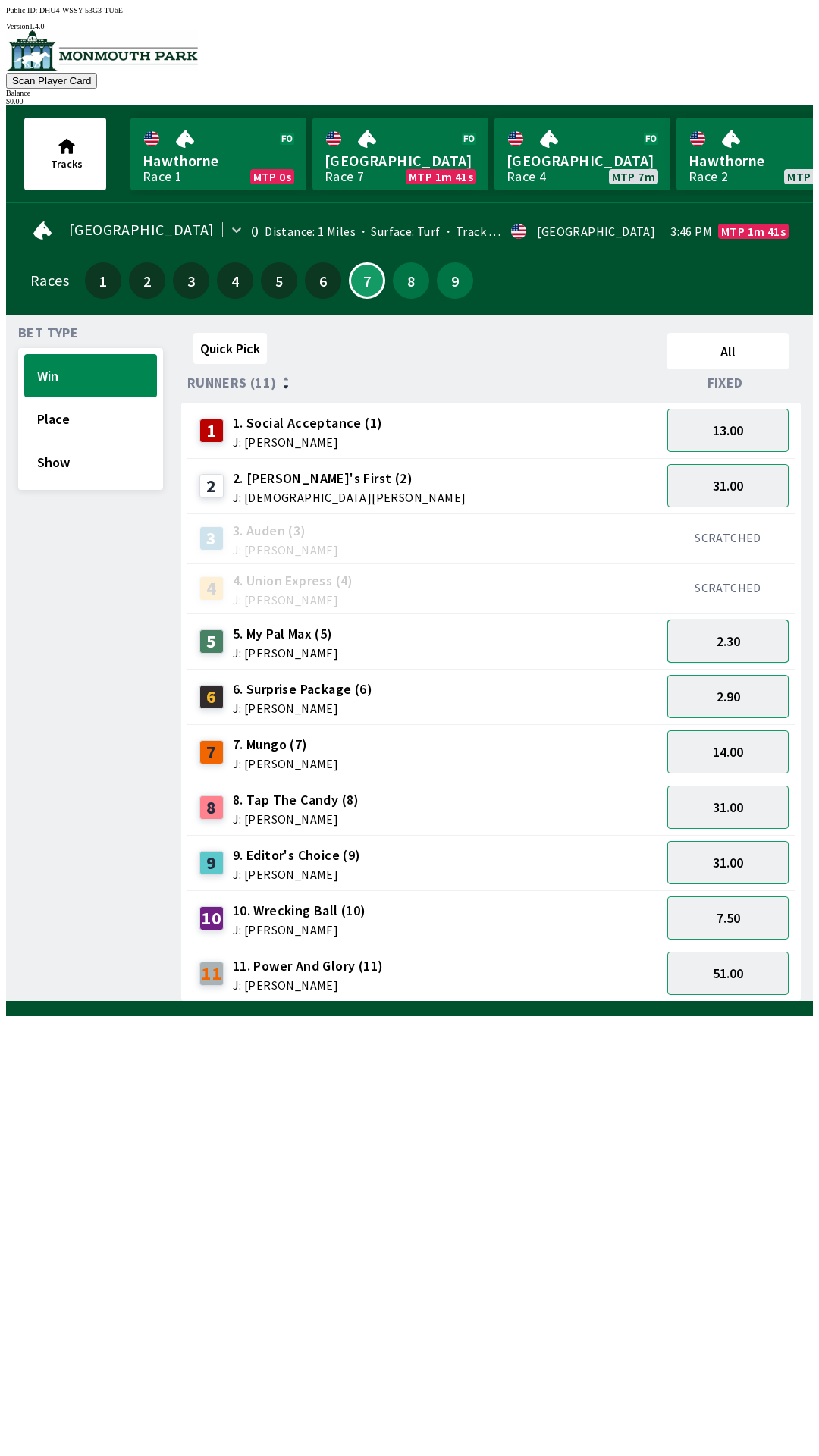
click at [766, 633] on button "2.30" at bounding box center [727, 640] width 121 height 43
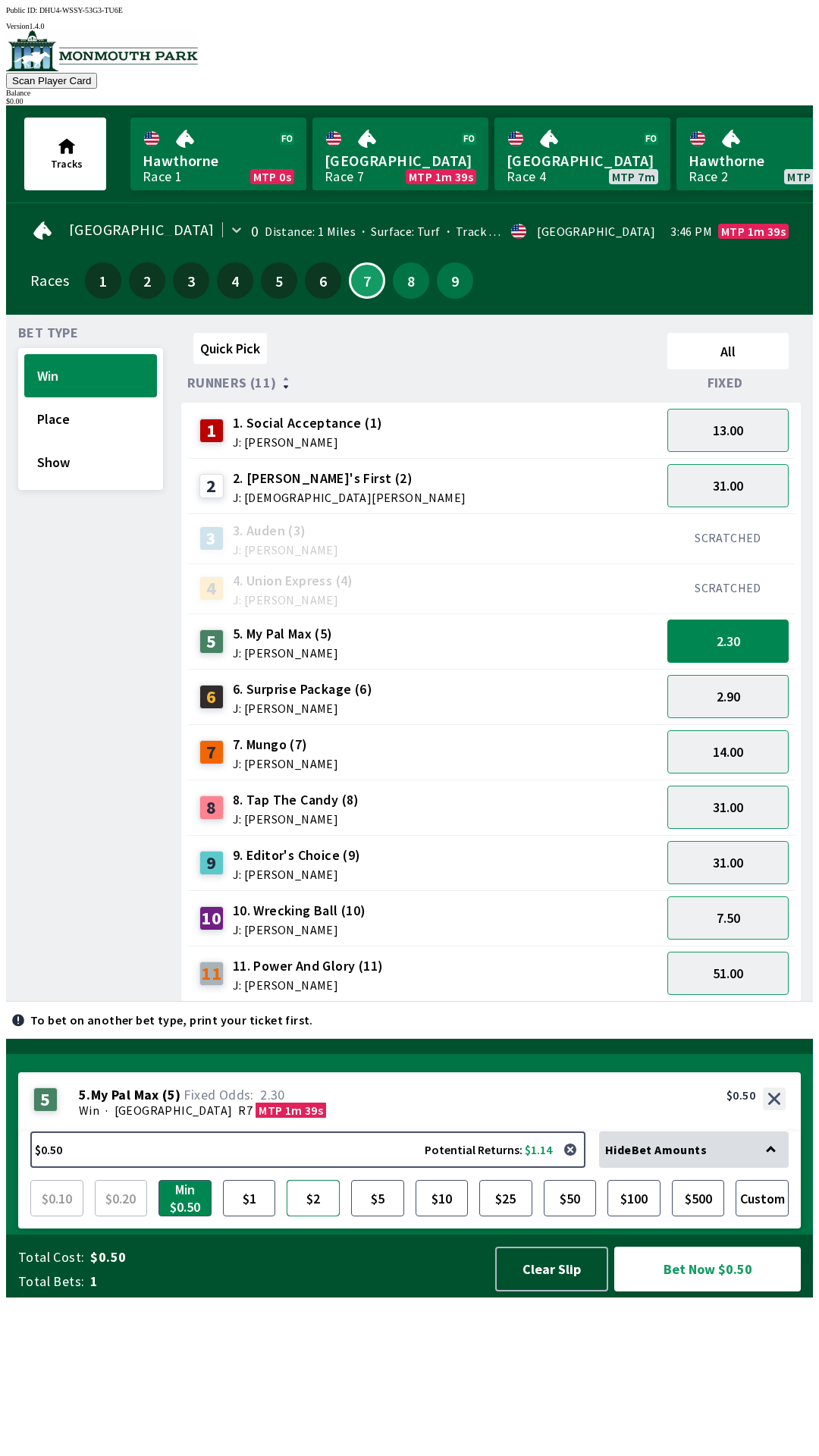
click at [319, 1216] on button "$2" at bounding box center [313, 1198] width 53 height 37
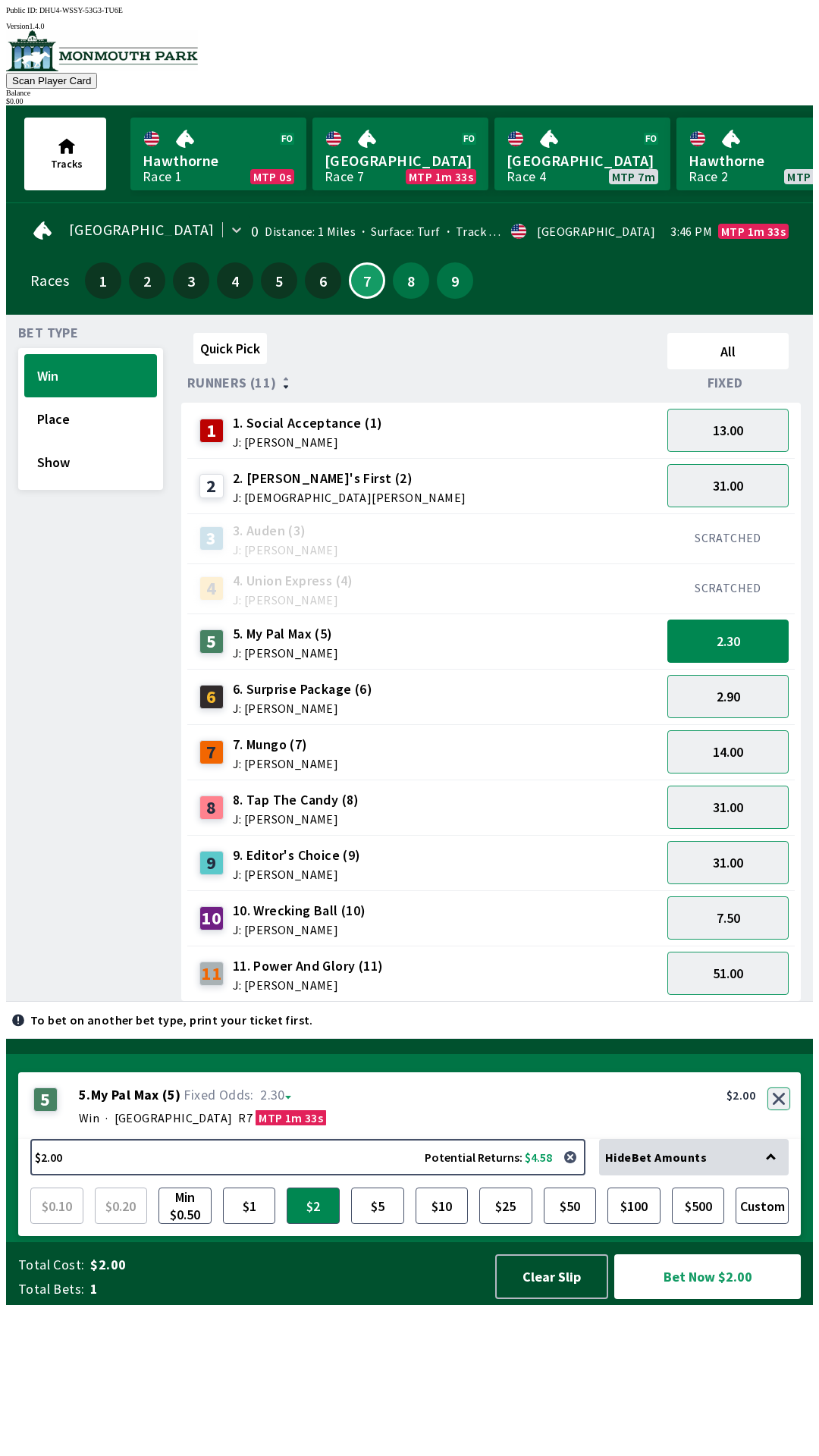
click at [779, 1110] on button "button" at bounding box center [778, 1098] width 23 height 23
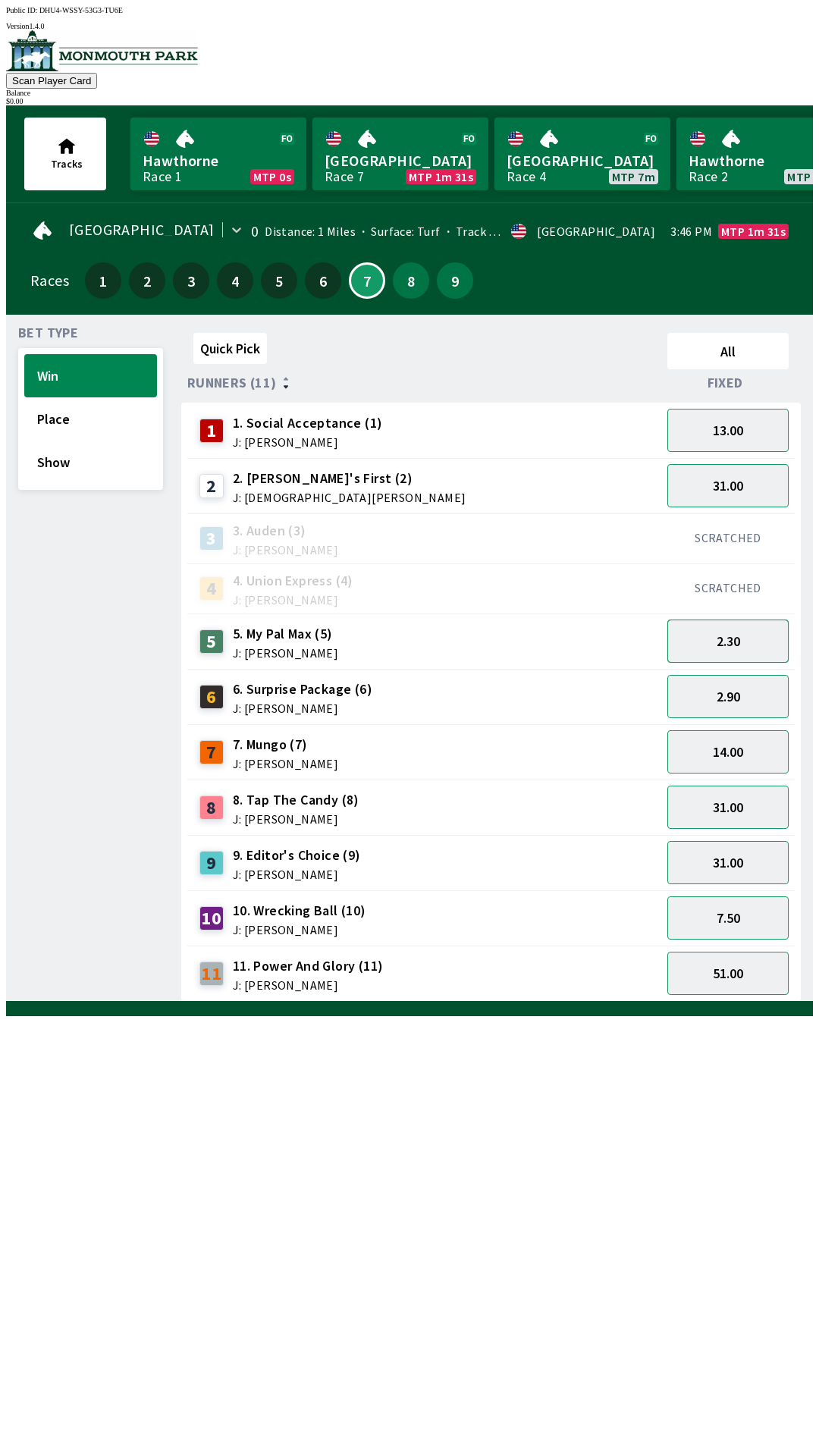
click at [767, 636] on button "2.30" at bounding box center [727, 640] width 121 height 43
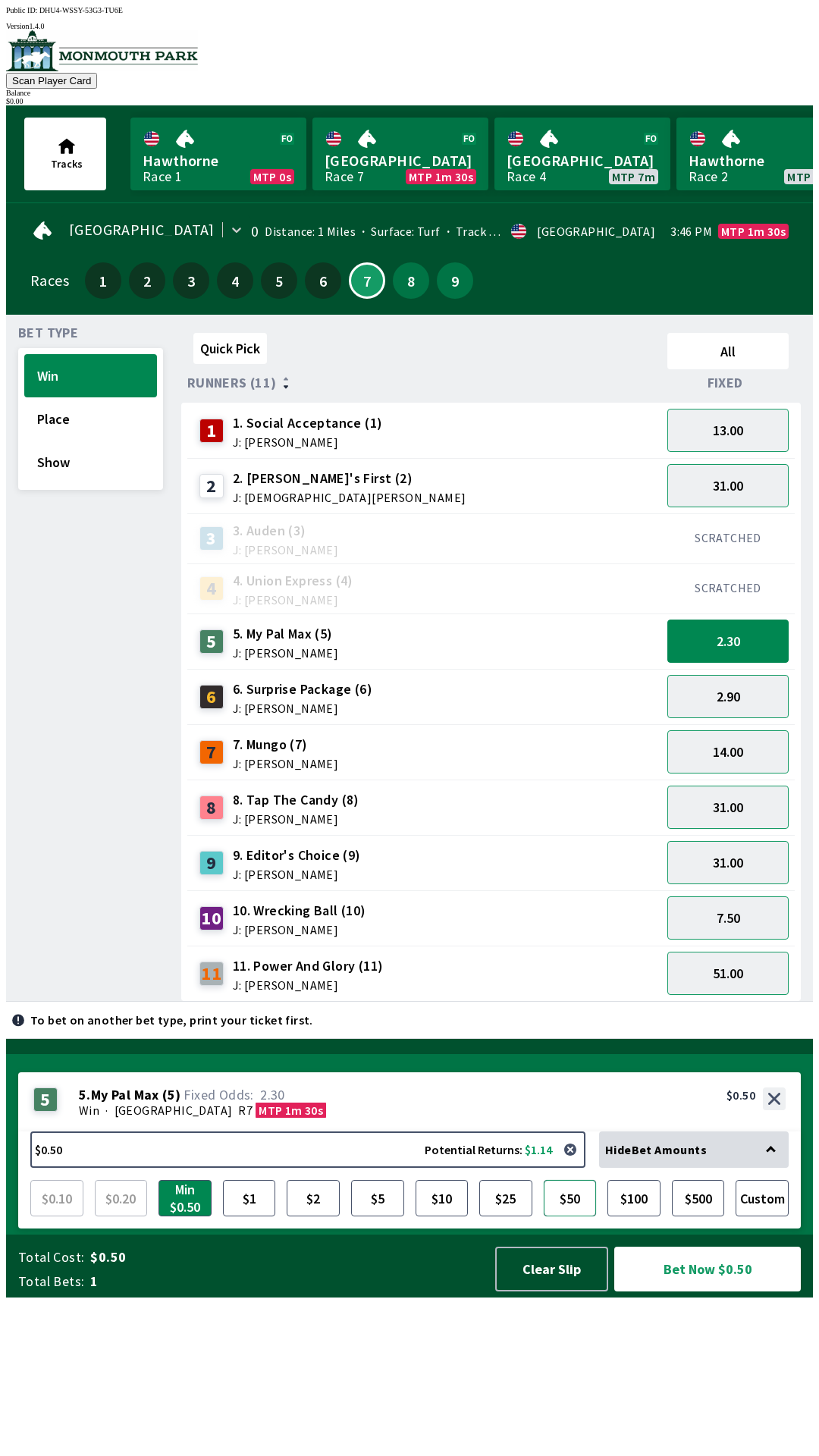
click at [569, 1216] on button "$50" at bounding box center [570, 1198] width 53 height 37
click at [764, 690] on button "2.90" at bounding box center [727, 696] width 121 height 43
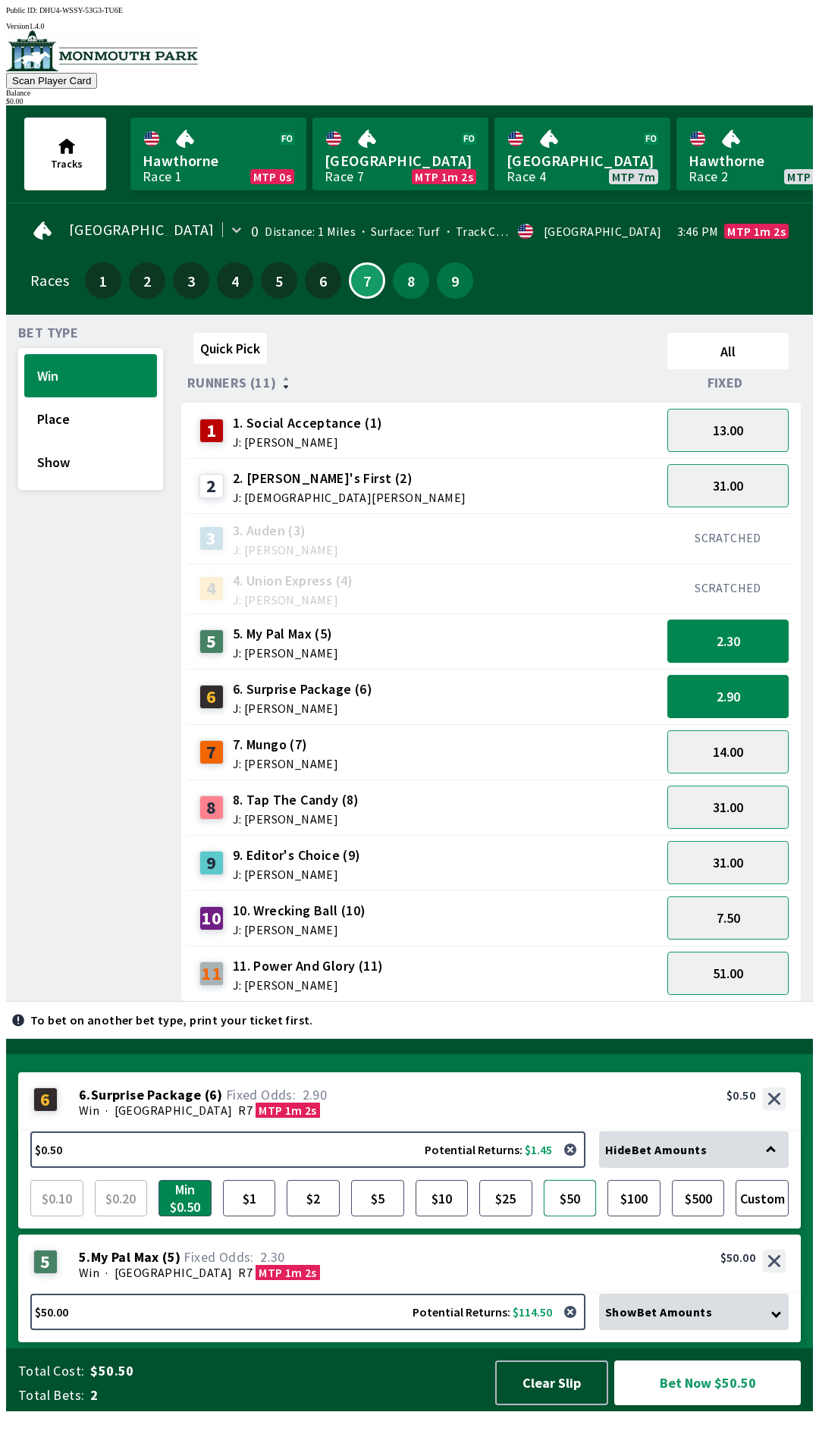
click at [578, 1216] on button "$50" at bounding box center [570, 1198] width 53 height 37
click at [759, 755] on button "14.00" at bounding box center [727, 751] width 121 height 43
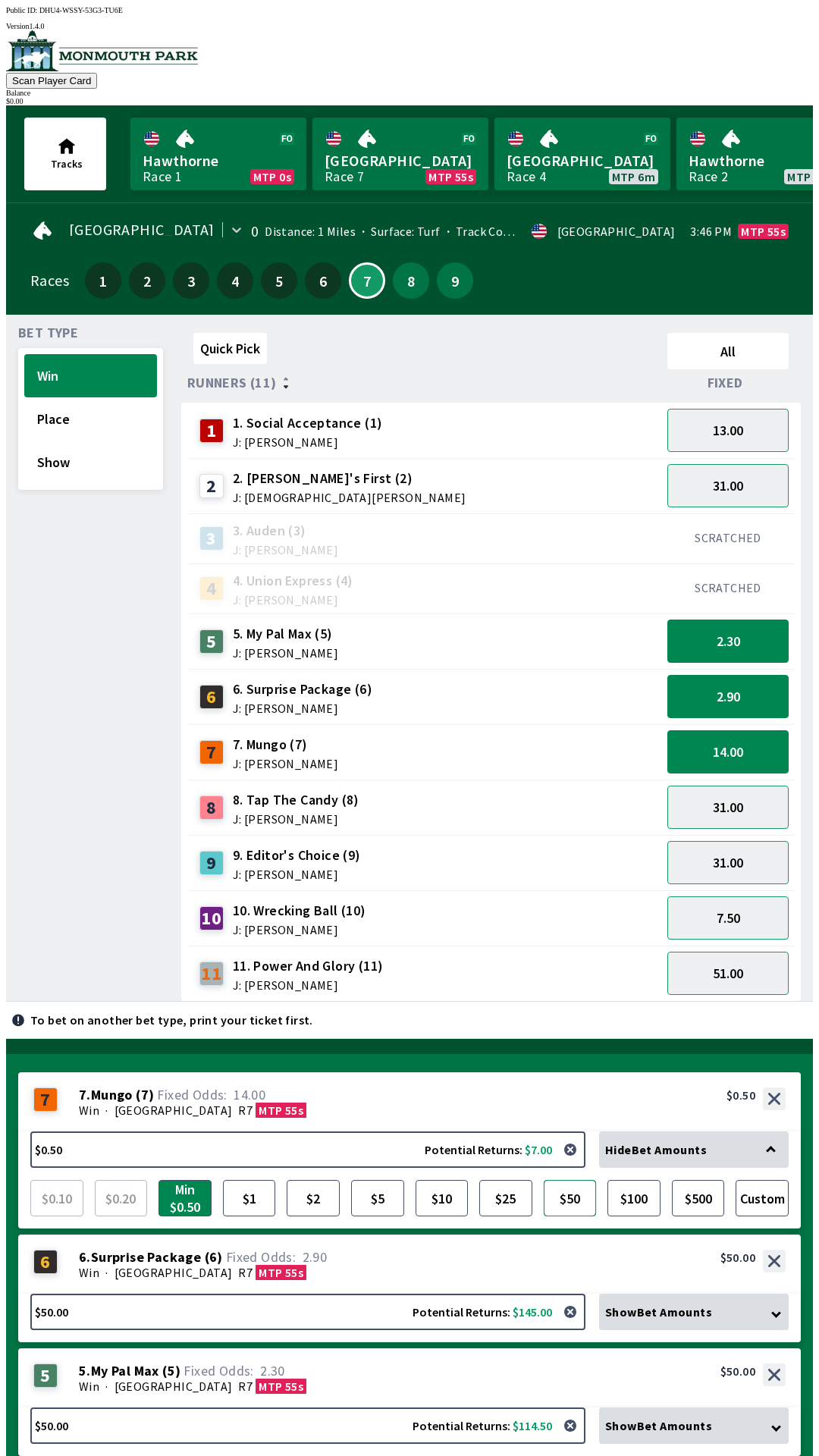
click at [577, 1180] on button "$50" at bounding box center [570, 1198] width 53 height 37
click at [742, 757] on button "14.00" at bounding box center [727, 751] width 121 height 43
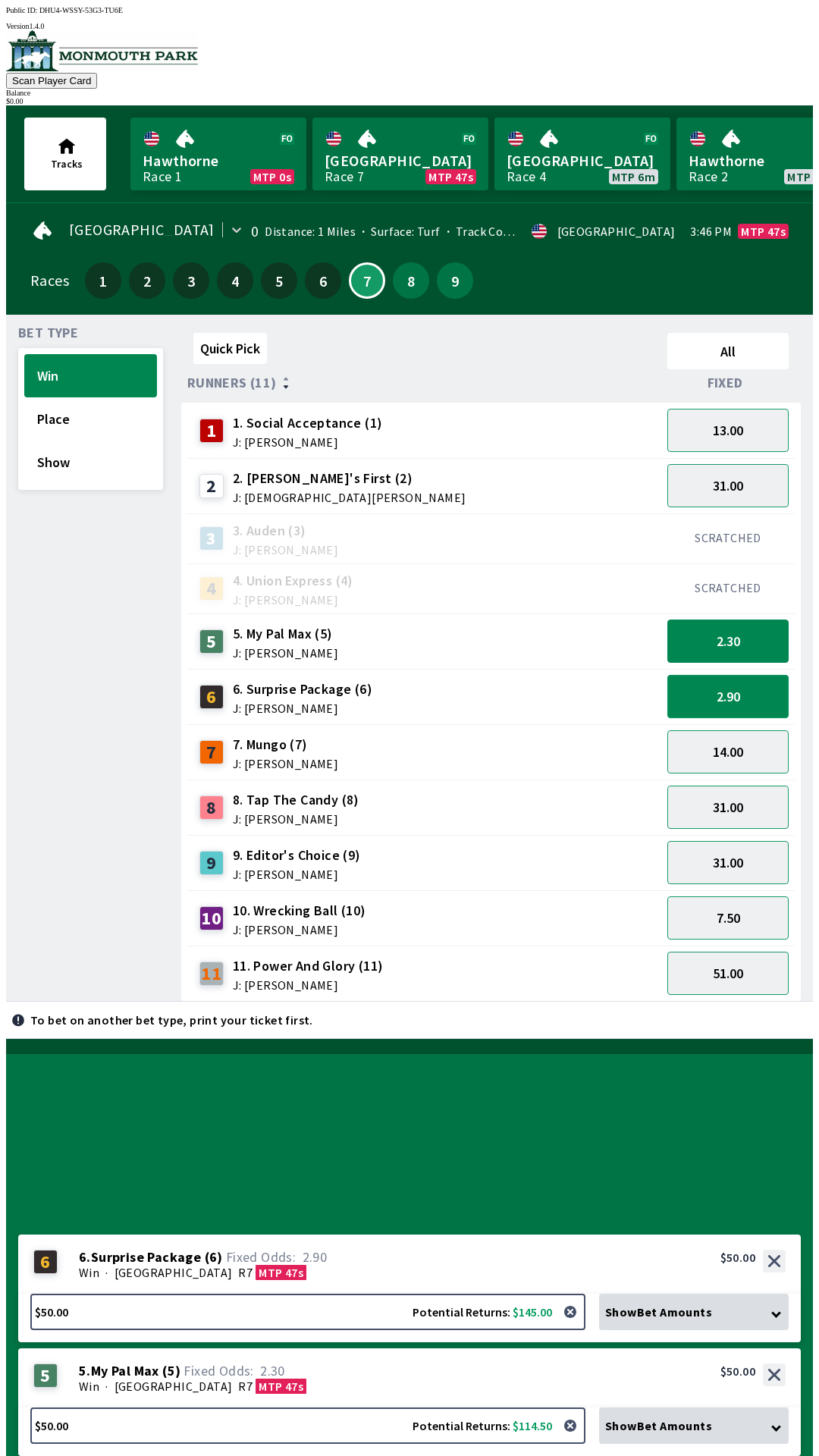
click at [755, 700] on button "2.90" at bounding box center [727, 696] width 121 height 43
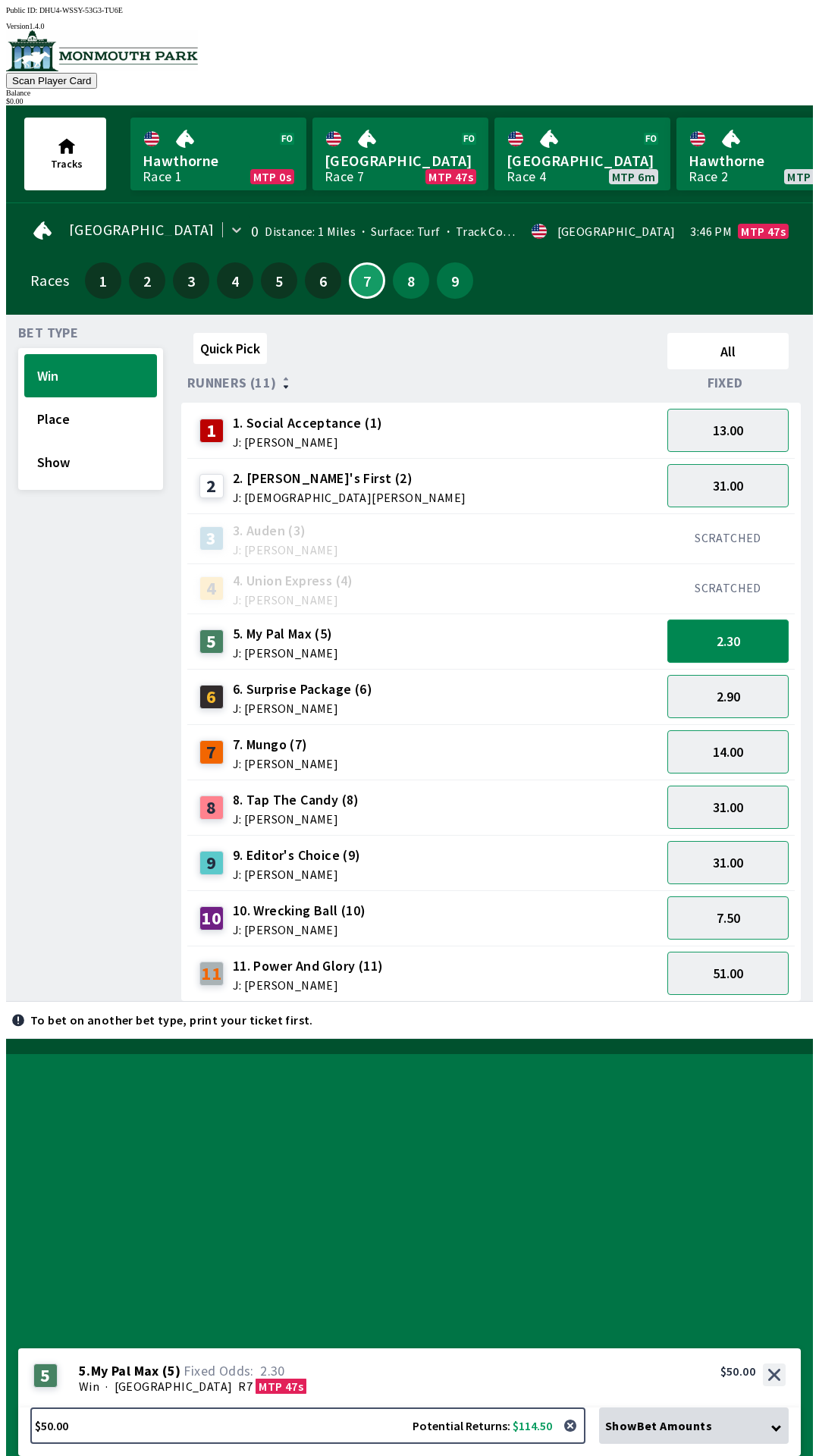
click at [754, 636] on button "2.30" at bounding box center [727, 640] width 121 height 43
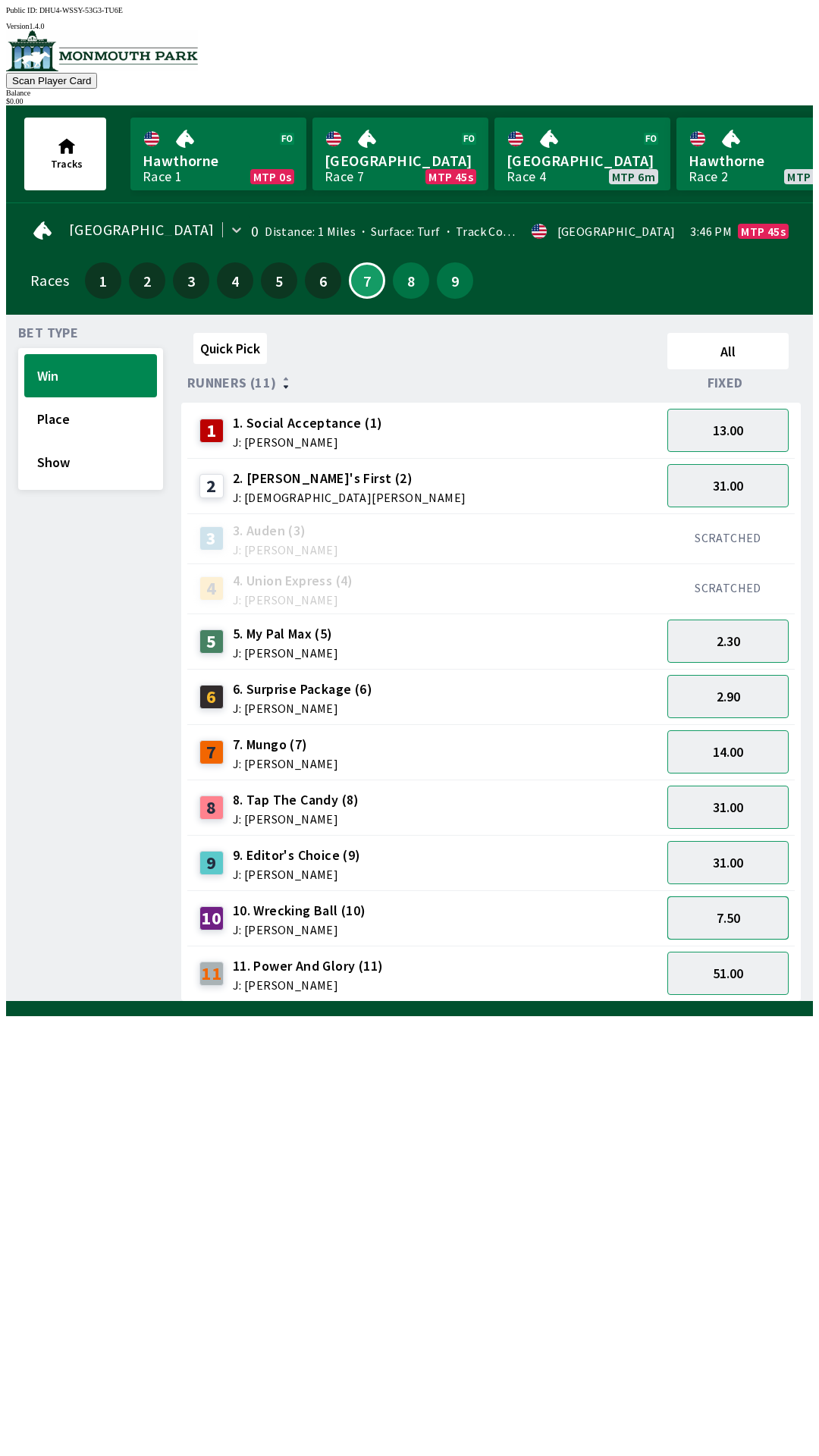
click at [745, 915] on button "7.50" at bounding box center [727, 917] width 121 height 43
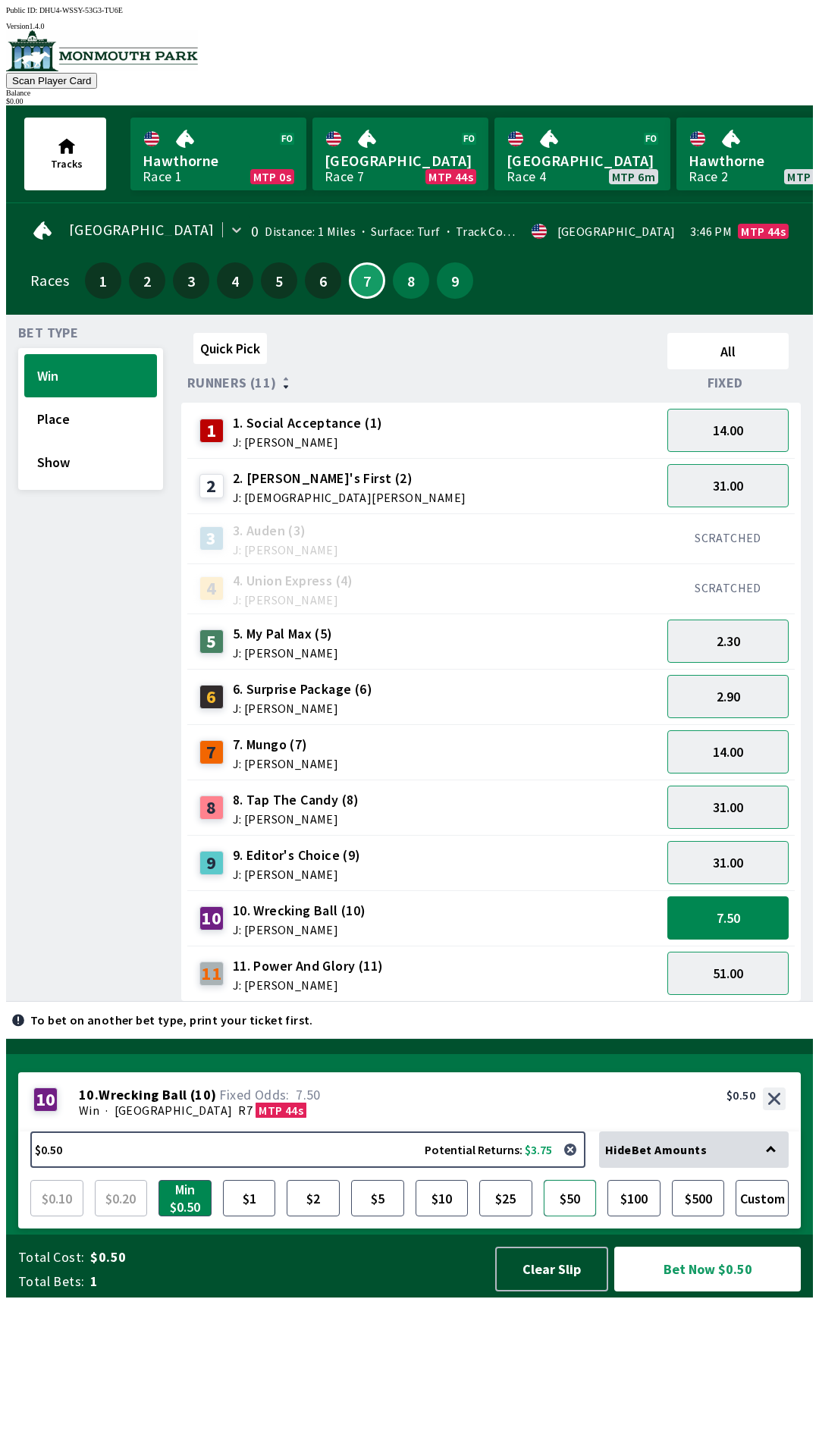
click at [556, 1216] on button "$50" at bounding box center [570, 1198] width 53 height 37
click at [740, 913] on button "7.50" at bounding box center [727, 917] width 121 height 43
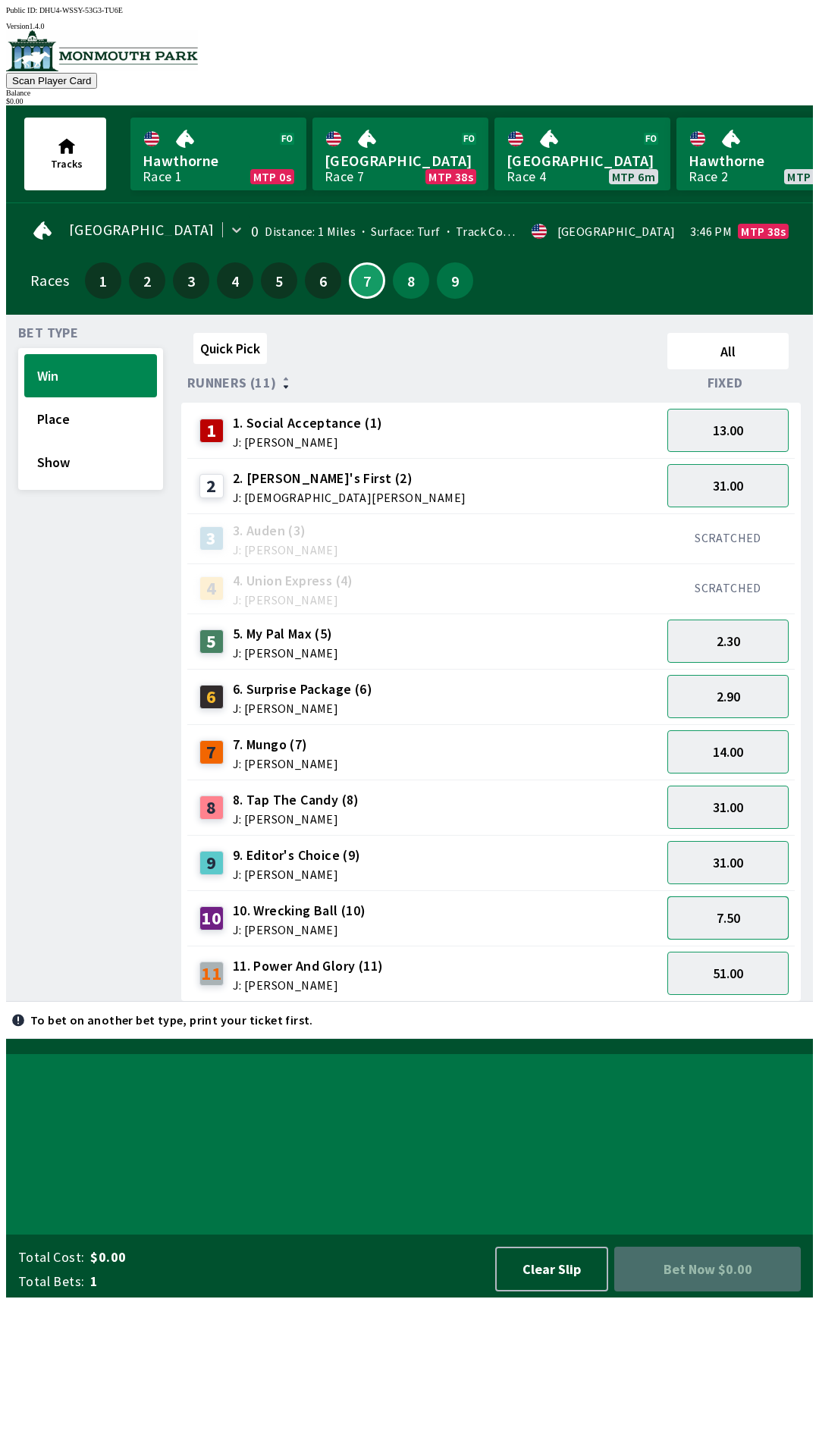
click at [751, 916] on button "7.50" at bounding box center [727, 917] width 121 height 43
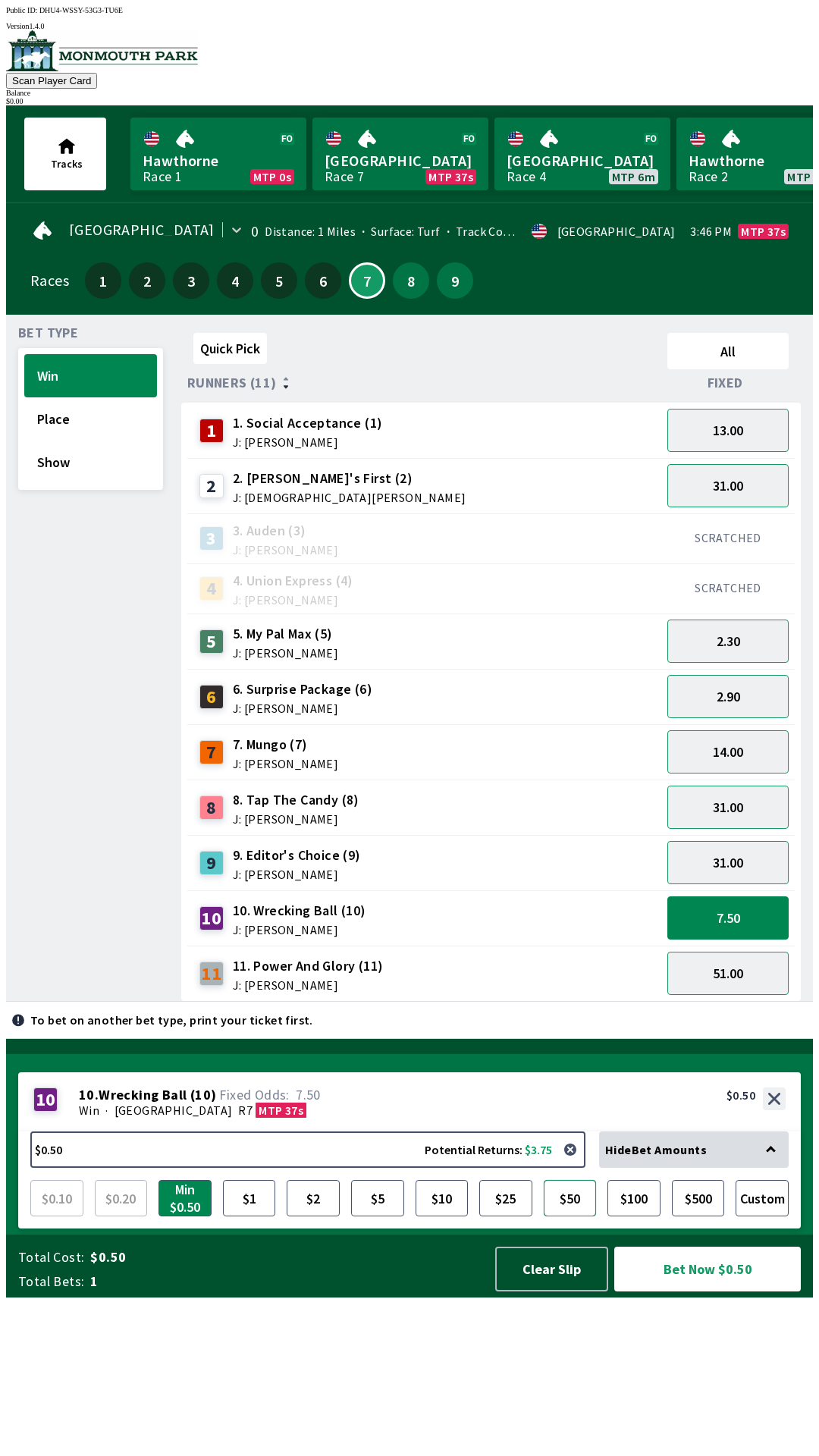
click at [587, 1216] on button "$50" at bounding box center [570, 1198] width 53 height 37
click at [801, 1131] on div "10 10 . Wrecking Ball ( 10 ) Win · [STREET_ADDRESS]. Wrecking Ball (10) 7.50 $5…" at bounding box center [409, 1102] width 783 height 59
click at [760, 902] on button "7.50" at bounding box center [727, 917] width 121 height 43
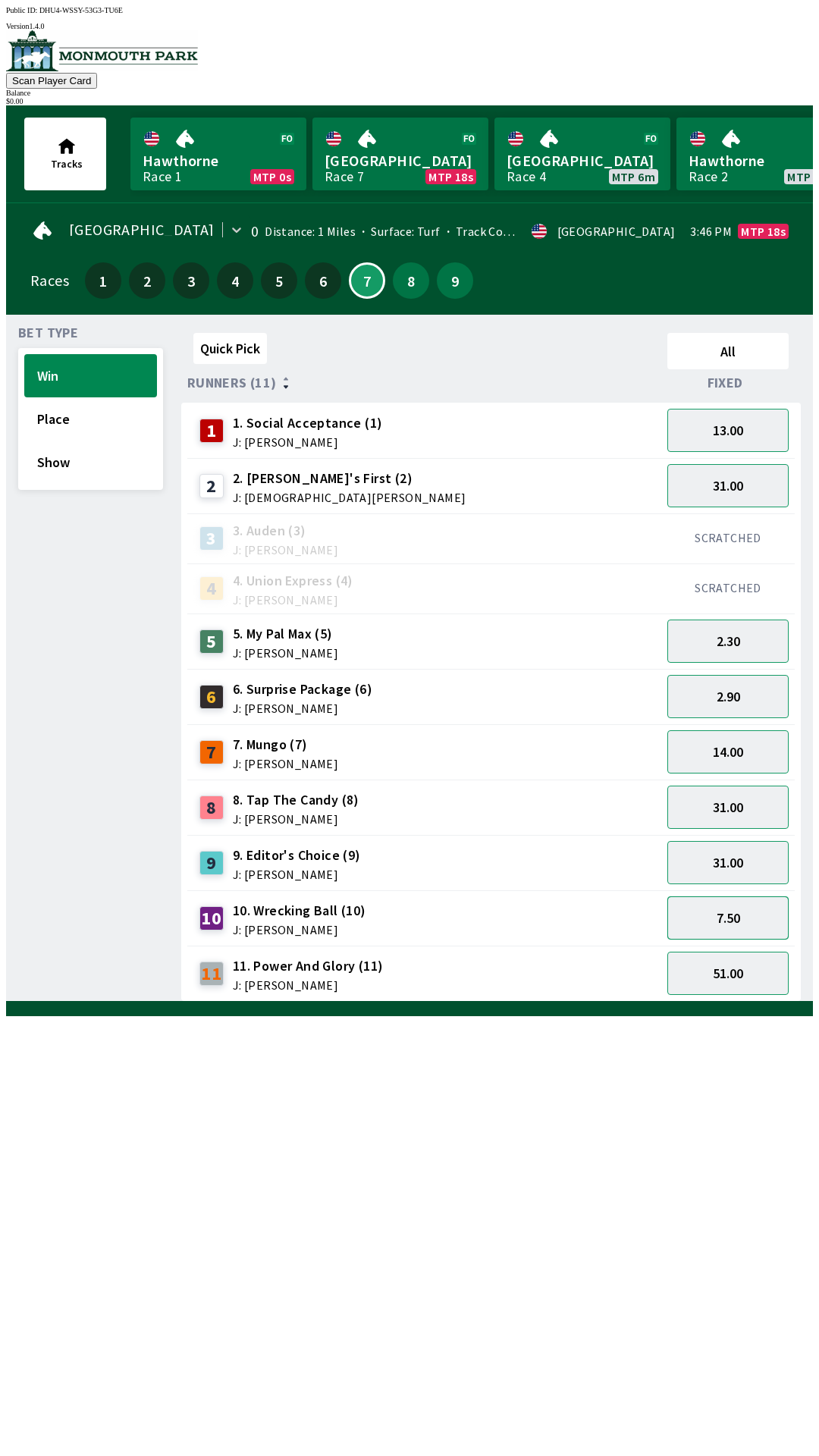
click at [745, 902] on button "7.50" at bounding box center [727, 917] width 121 height 43
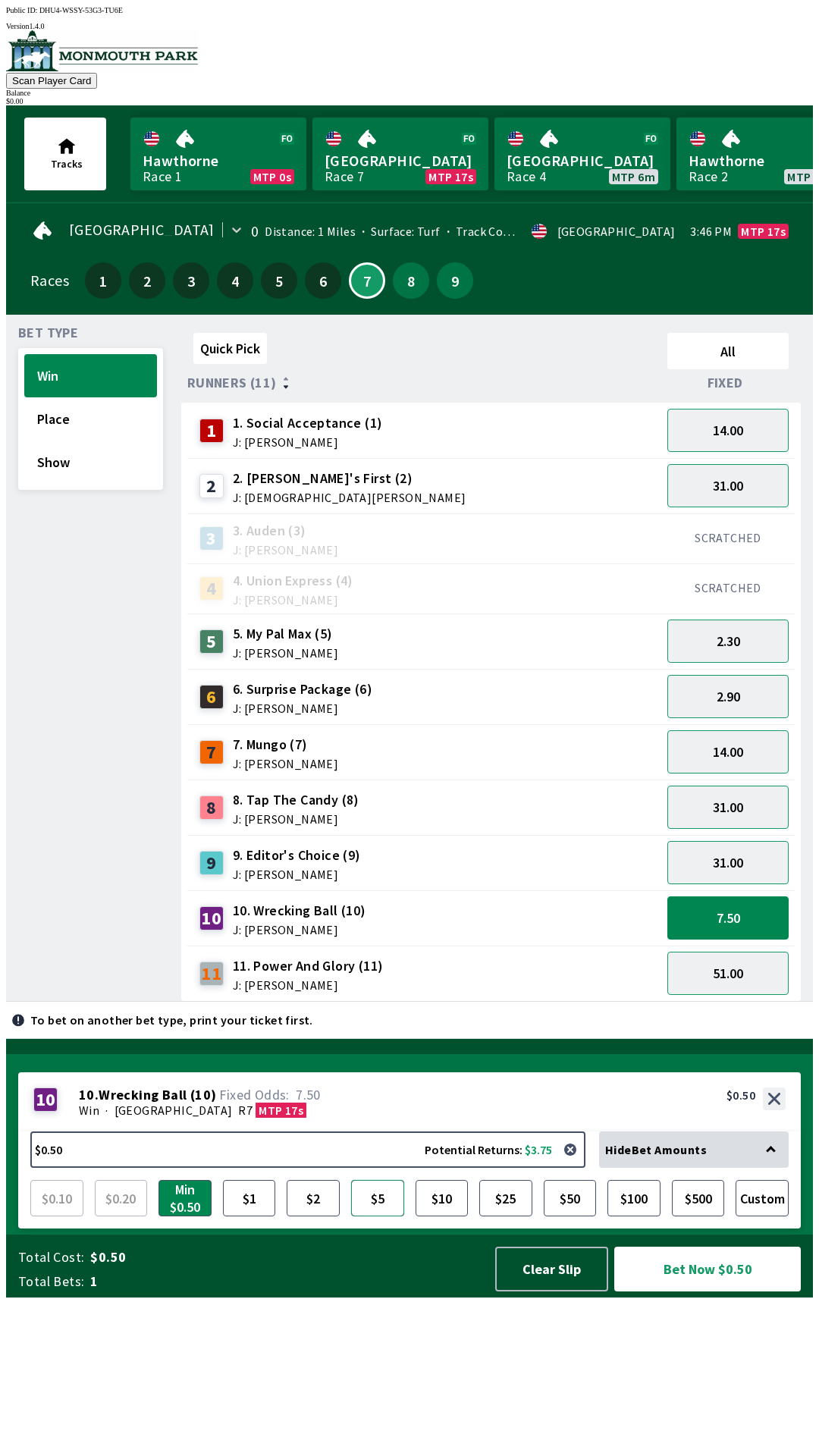
click at [369, 1216] on button "$5" at bounding box center [378, 1198] width 53 height 37
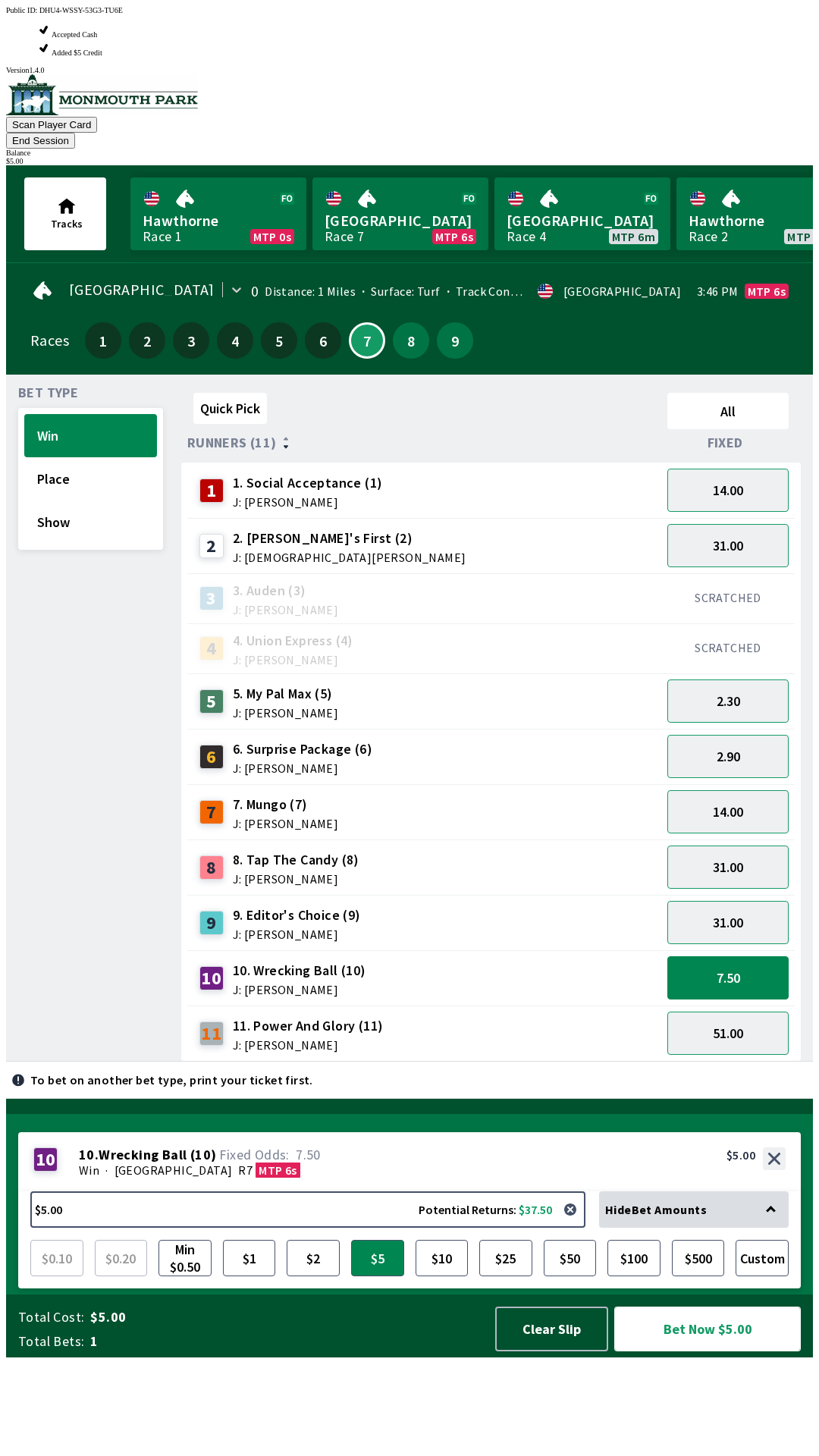
click at [734, 1351] on button "Bet Now $5.00" at bounding box center [707, 1329] width 187 height 45
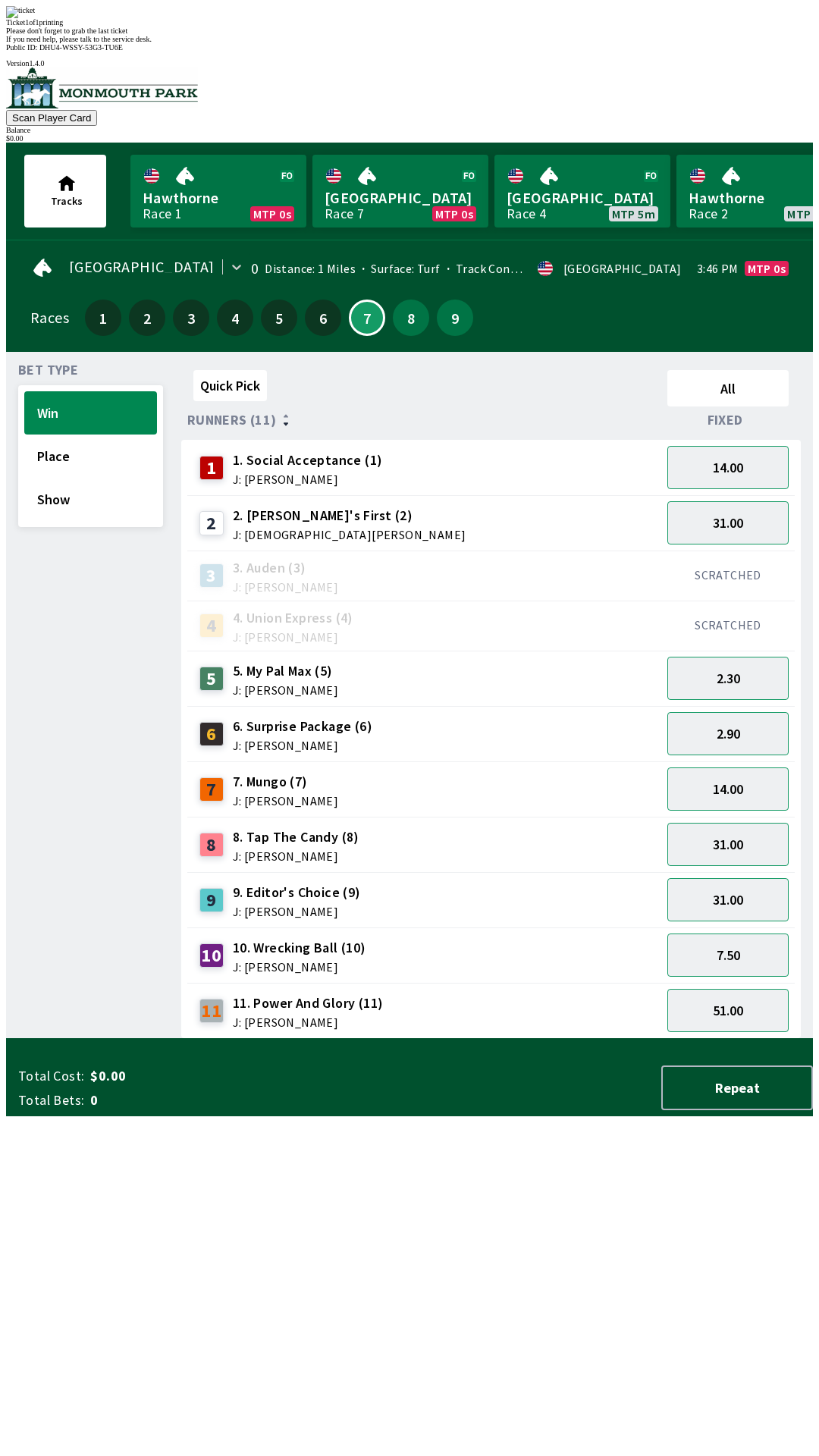
click at [569, 1038] on div "Quick Pick All Runners (11) Fixed 1 1. Social Acceptance (1) J: [PERSON_NAME] 1…" at bounding box center [498, 701] width 632 height 675
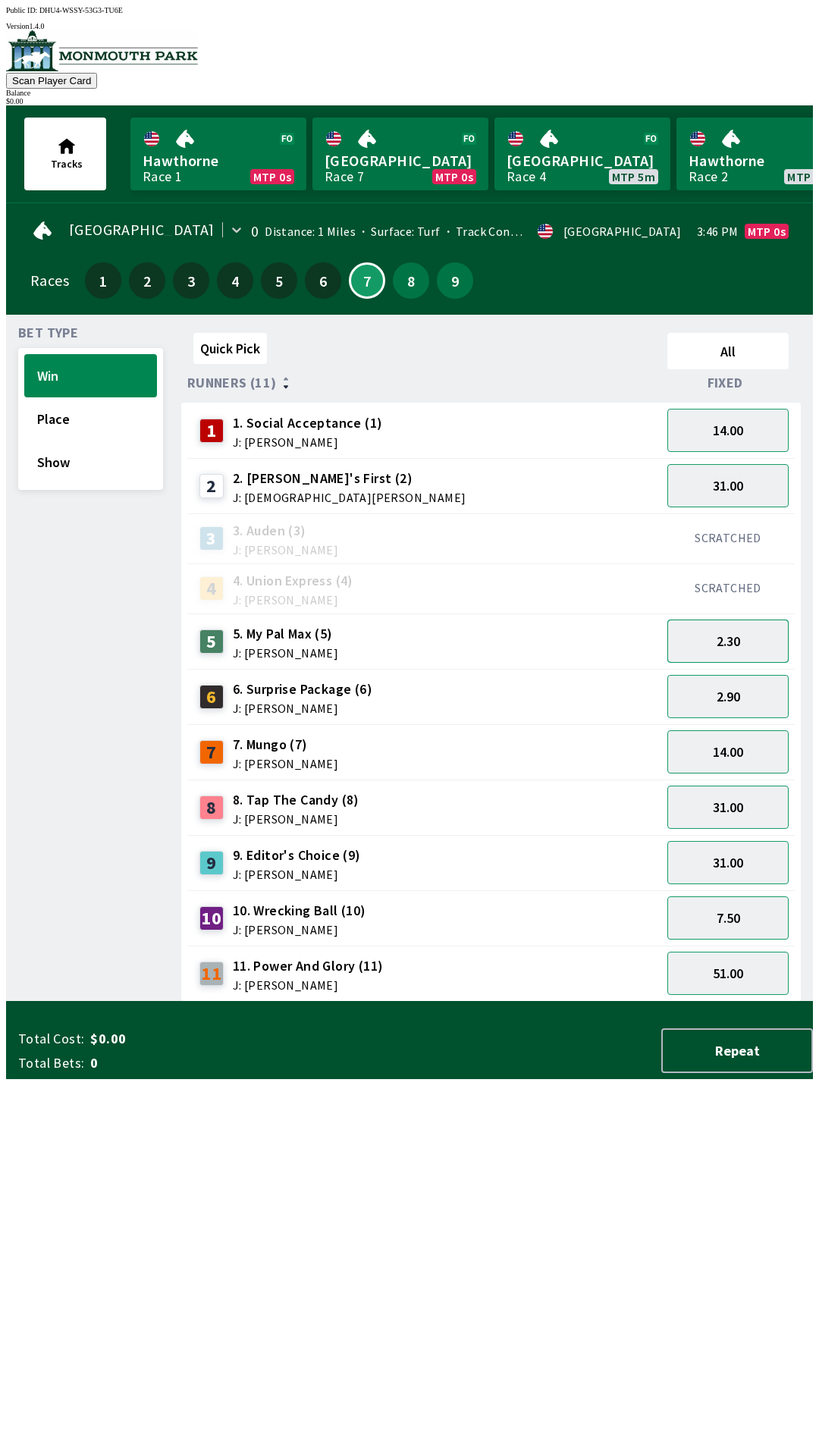
click at [742, 645] on button "2.30" at bounding box center [727, 640] width 121 height 43
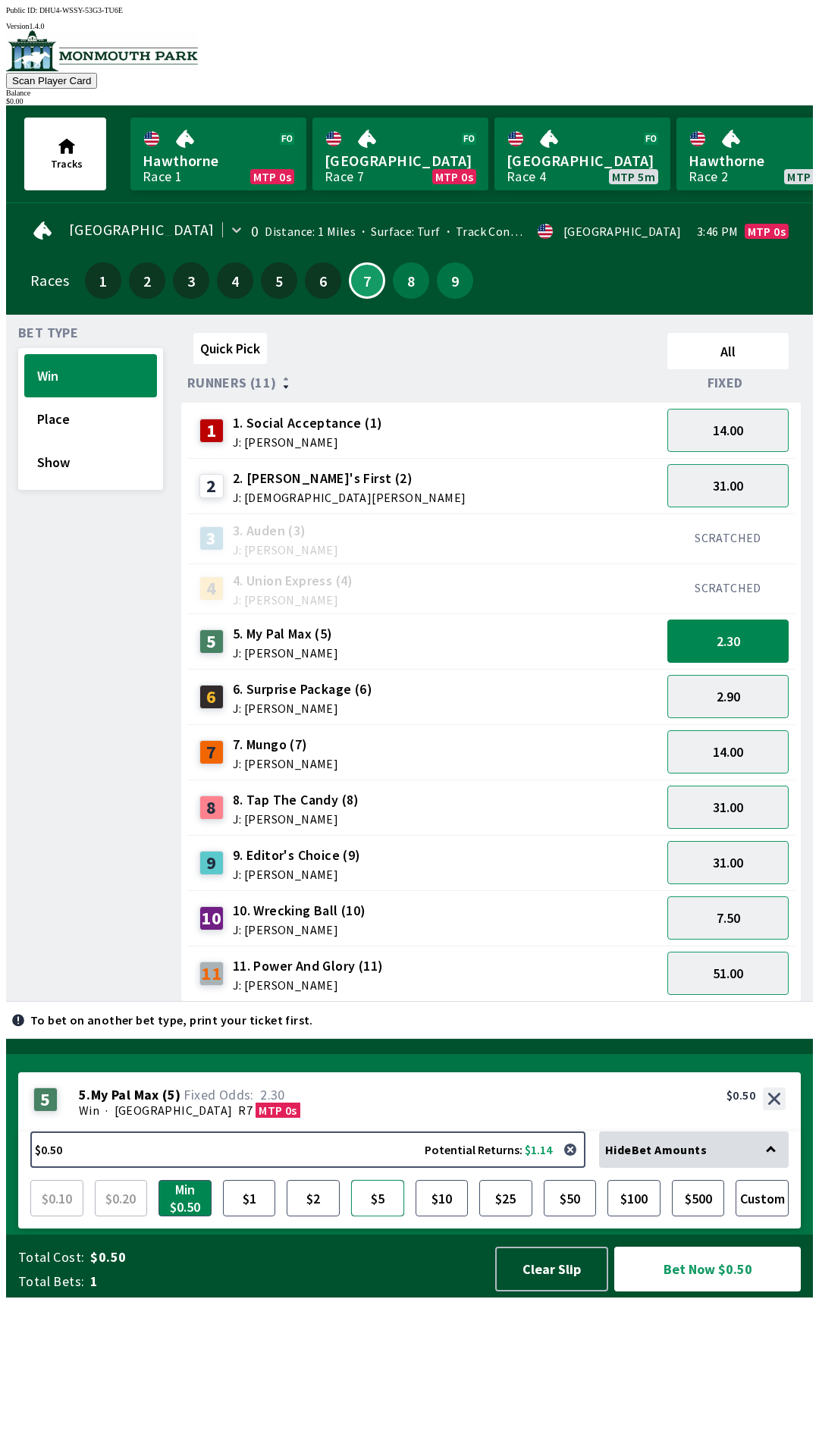
click at [378, 1216] on button "$5" at bounding box center [378, 1198] width 53 height 37
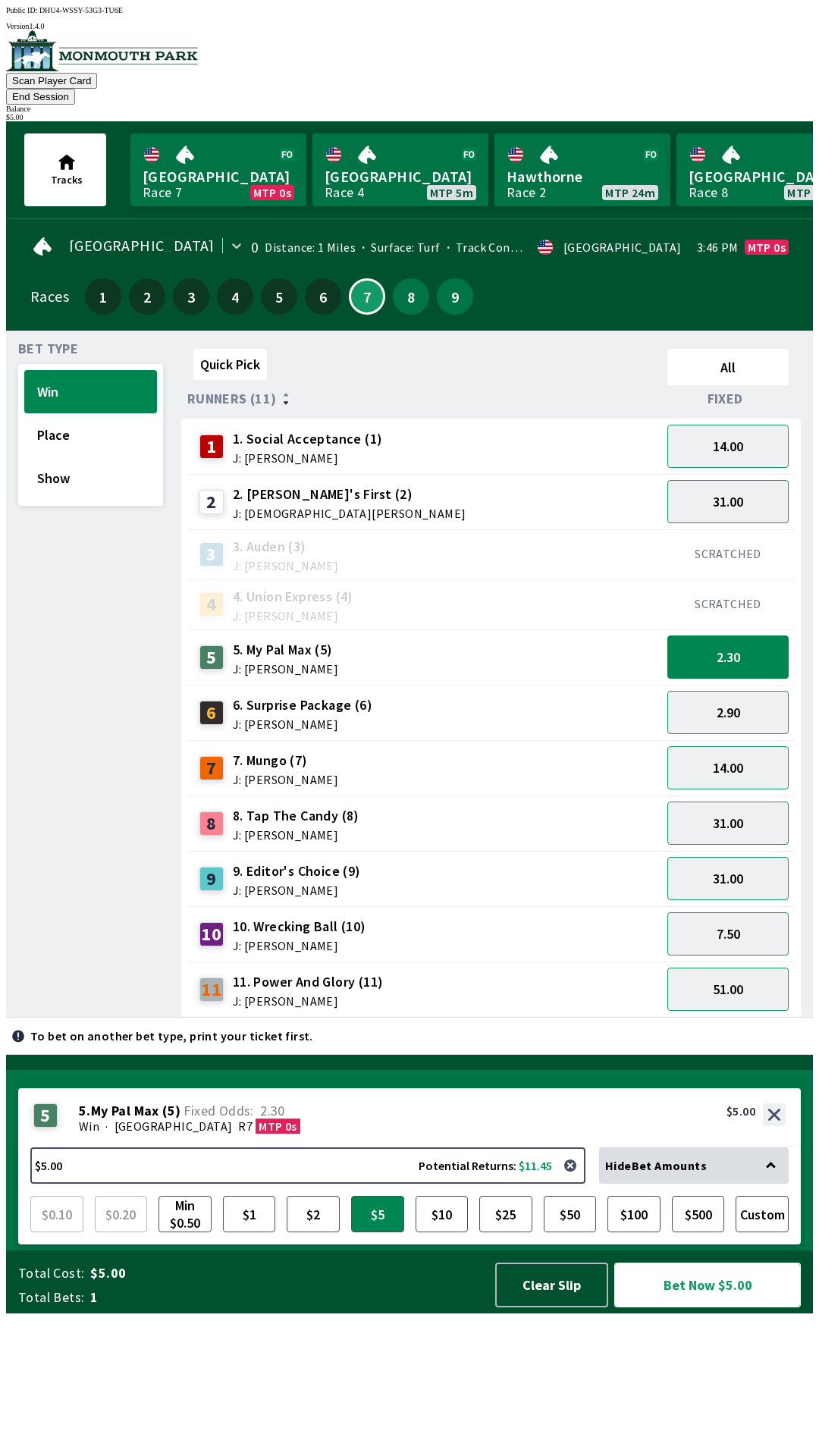
click at [747, 1307] on button "Bet Now $5.00" at bounding box center [707, 1284] width 187 height 45
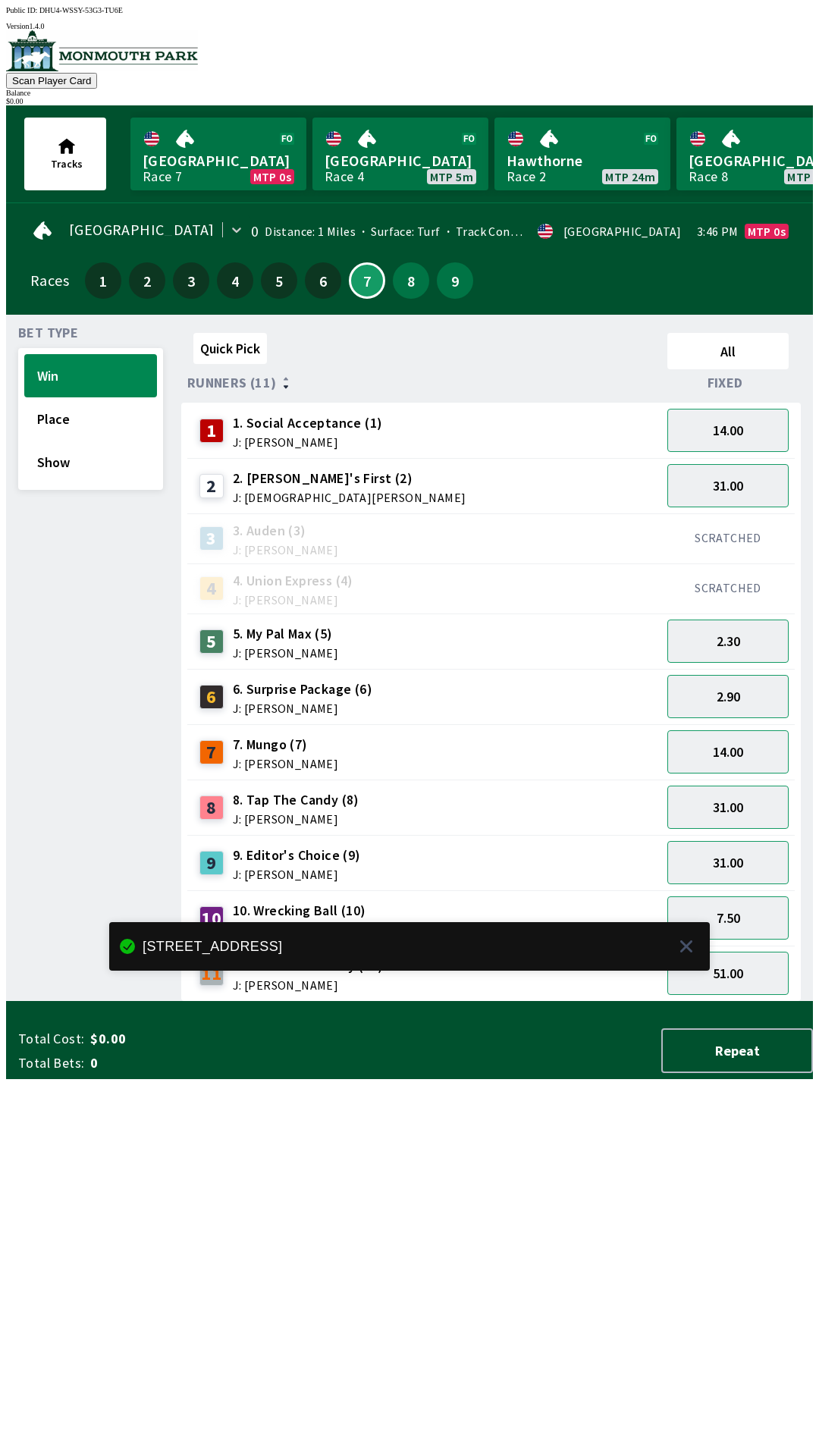
click at [717, 1002] on div "Quick Pick All Runners (11) Fixed 1 1. Social Acceptance (1) J: [PERSON_NAME] 1…" at bounding box center [498, 664] width 632 height 675
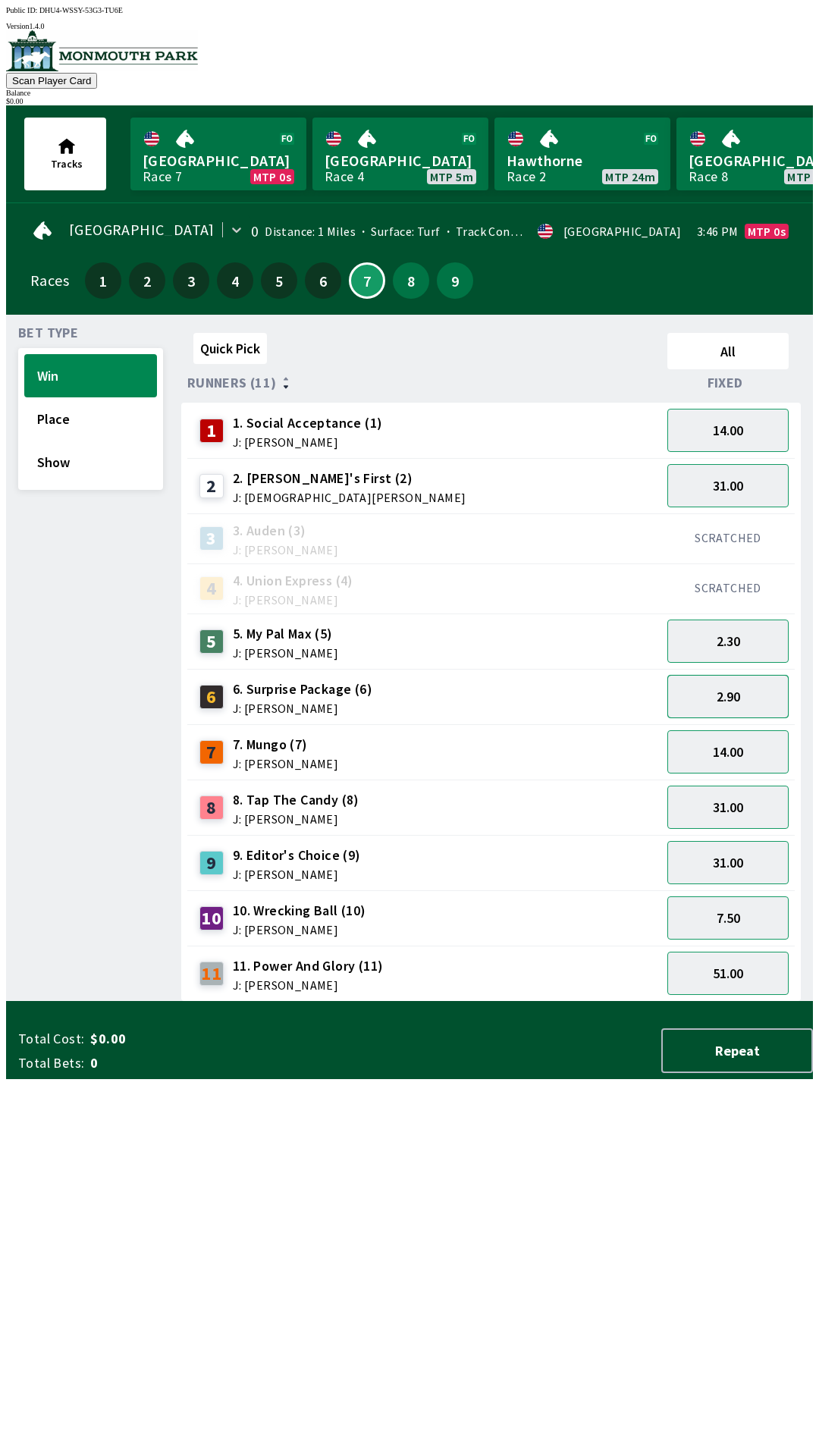
click at [739, 693] on button "2.90" at bounding box center [727, 696] width 121 height 43
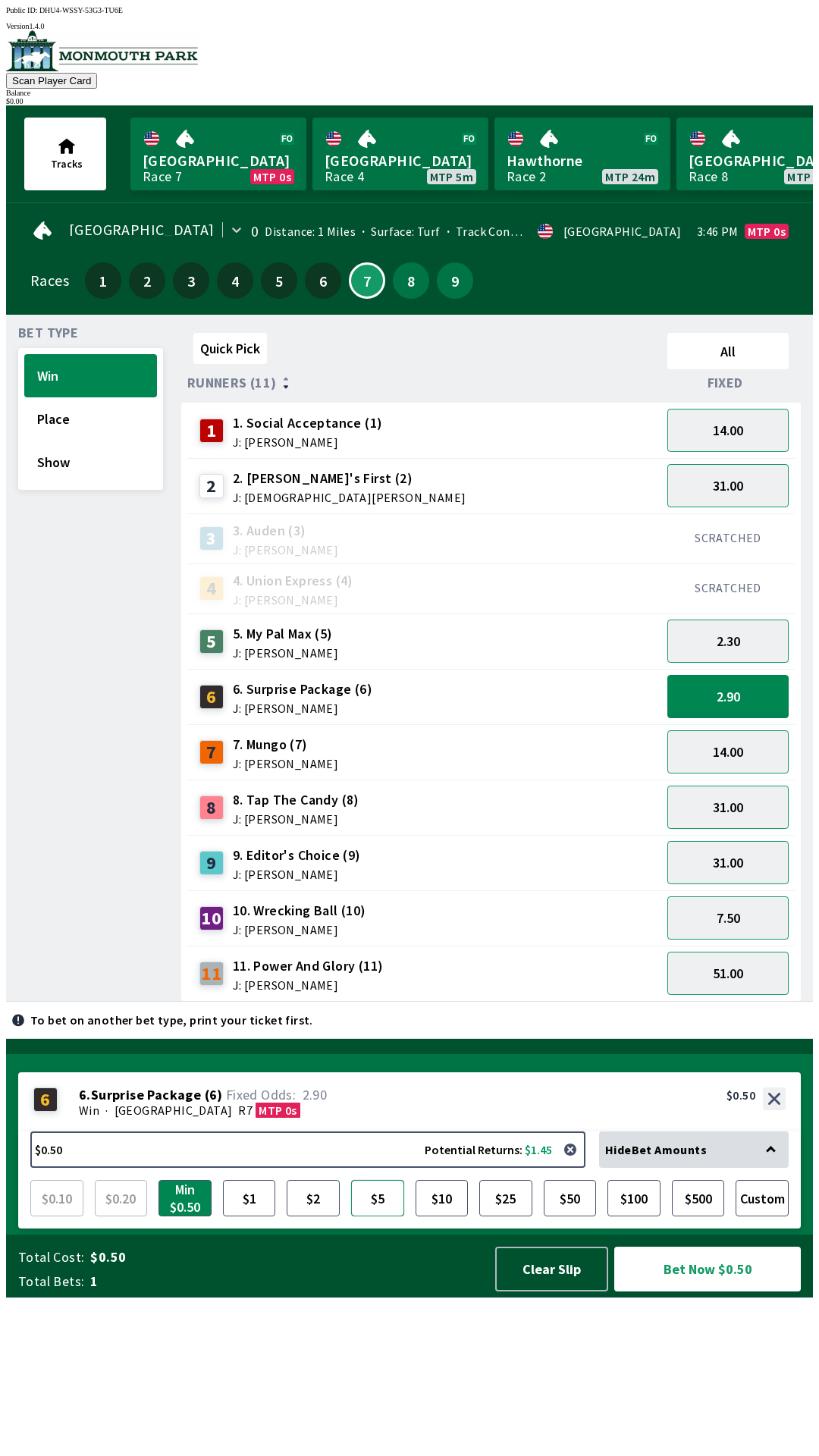
click at [367, 1216] on button "$5" at bounding box center [378, 1198] width 53 height 37
click at [313, 1216] on button "$2" at bounding box center [313, 1198] width 53 height 37
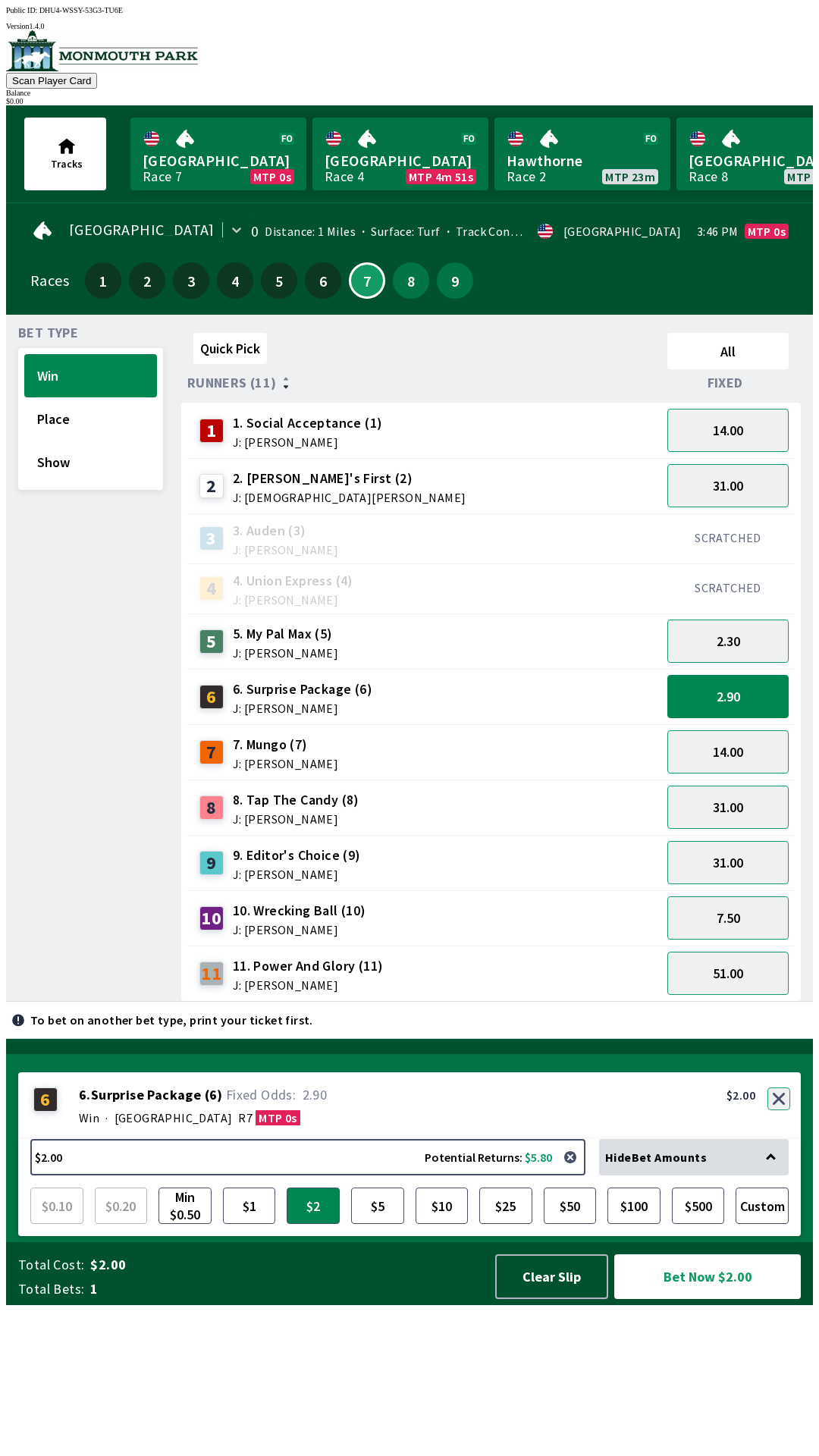
click at [781, 1110] on button "button" at bounding box center [778, 1098] width 23 height 23
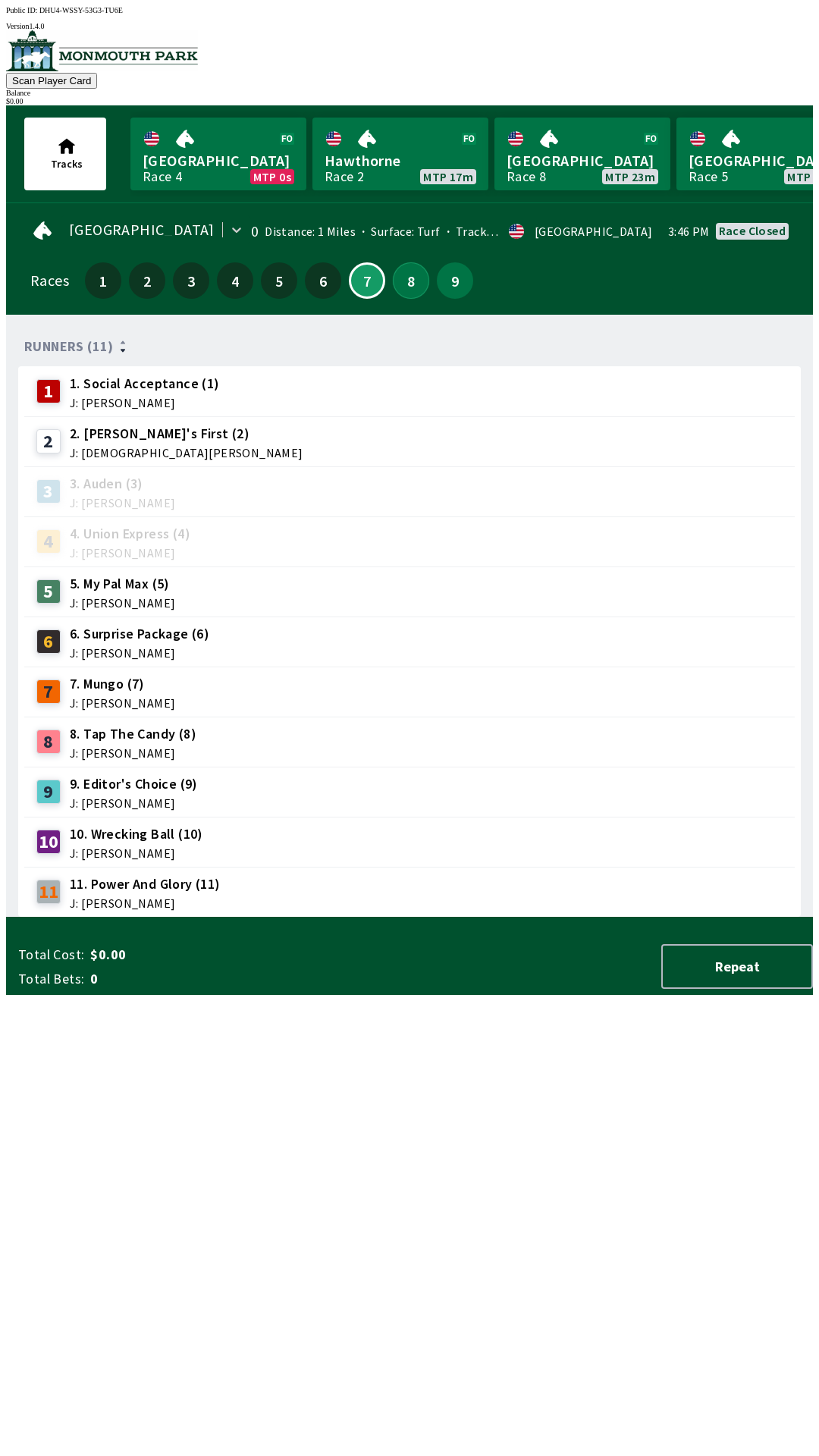
click at [397, 285] on button "8" at bounding box center [411, 280] width 37 height 37
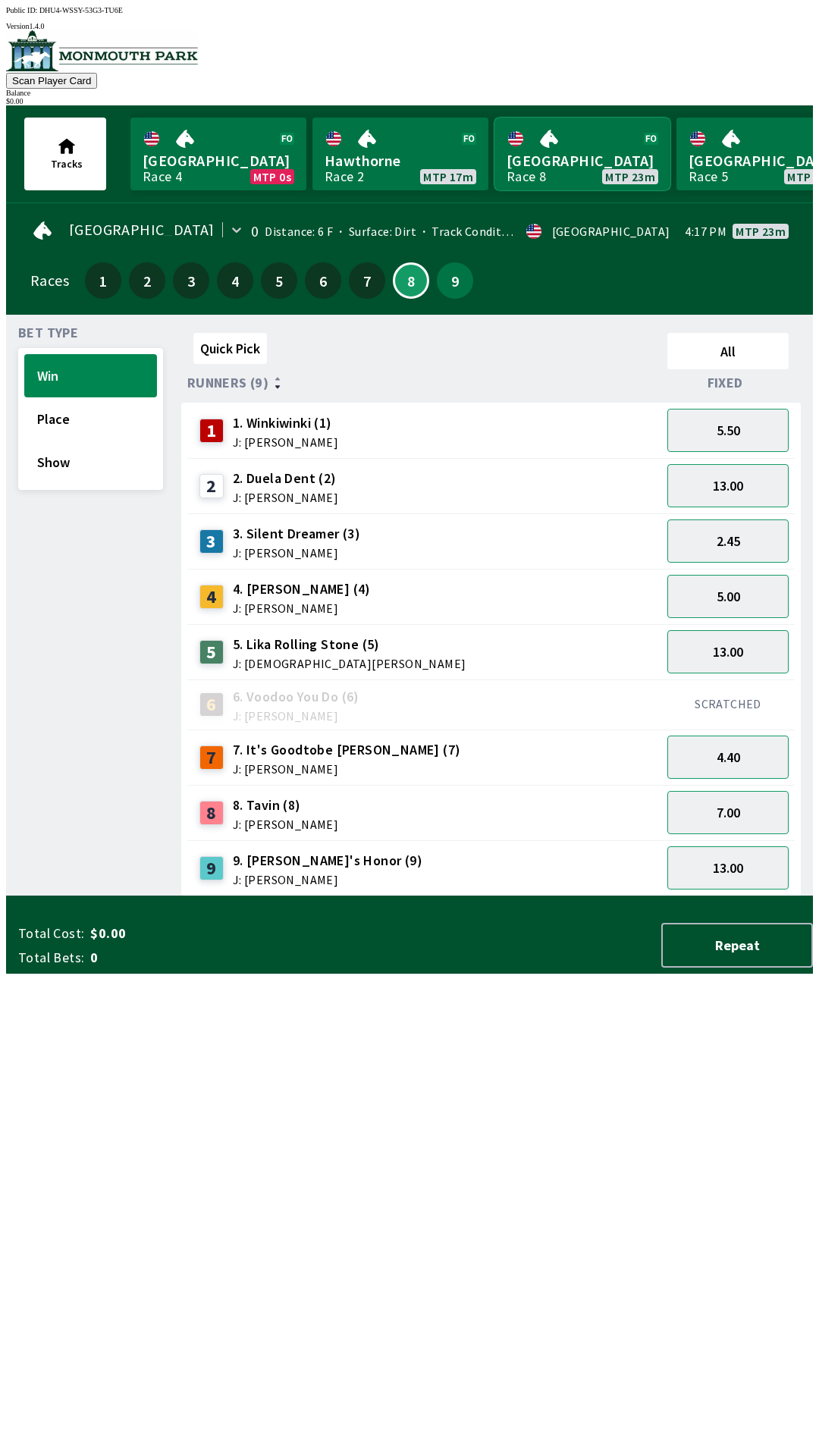
click at [602, 137] on link "[GEOGRAPHIC_DATA] Race 8 MTP 23m" at bounding box center [582, 153] width 176 height 73
click at [589, 158] on link "[GEOGRAPHIC_DATA] Race 8 MTP 22m" at bounding box center [582, 153] width 176 height 73
click at [756, 538] on button "2.45" at bounding box center [727, 540] width 121 height 43
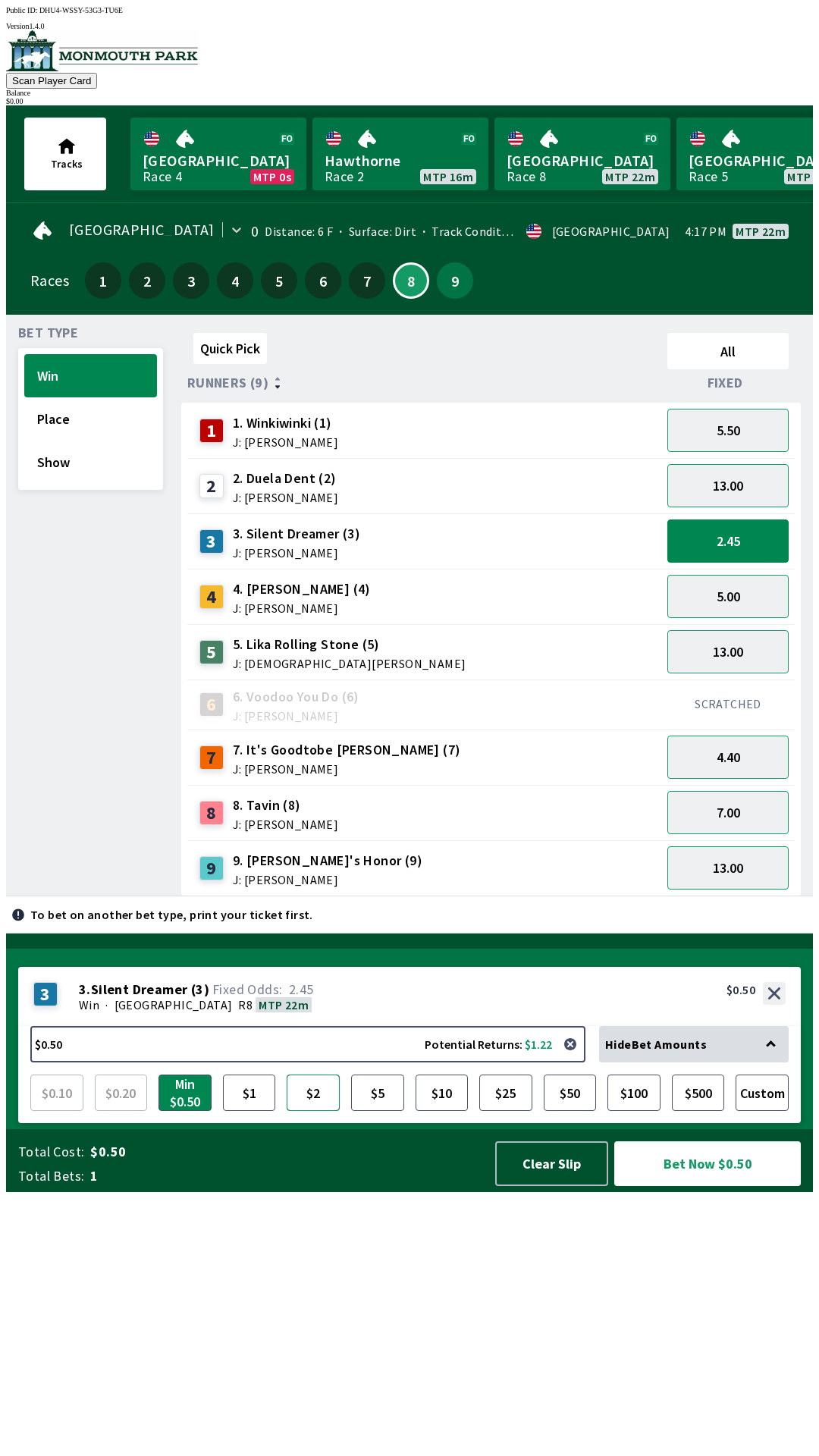
click at [334, 1110] on button "$2" at bounding box center [313, 1092] width 53 height 37
click at [636, 1110] on button "$100" at bounding box center [634, 1092] width 53 height 37
click at [315, 1110] on button "$2" at bounding box center [313, 1092] width 53 height 37
click at [623, 1110] on button "$100" at bounding box center [634, 1092] width 53 height 37
click at [376, 1110] on button "$5" at bounding box center [378, 1092] width 53 height 37
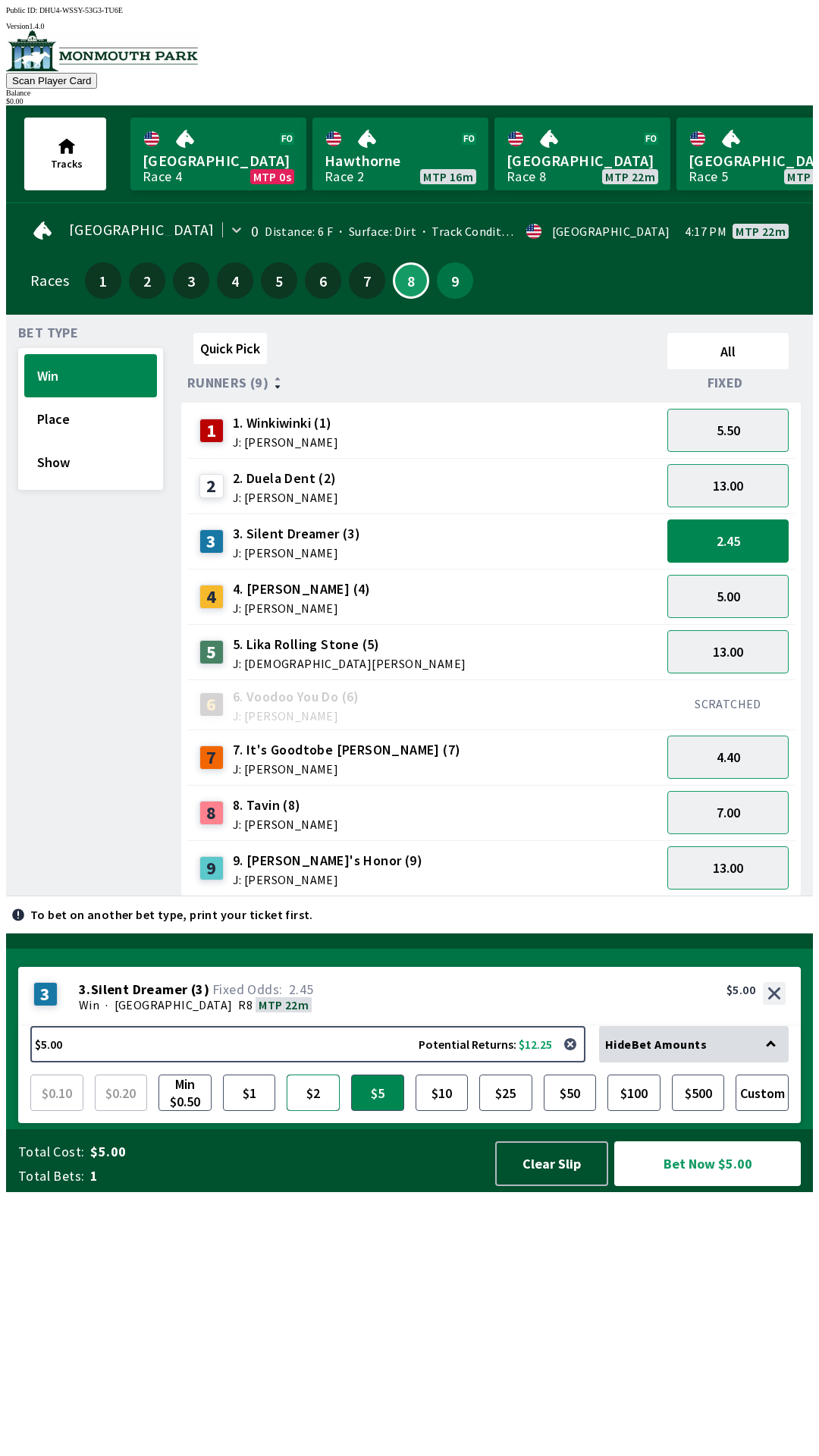
click at [318, 1110] on button "$2" at bounding box center [313, 1092] width 53 height 37
click at [386, 1110] on button "$5" at bounding box center [378, 1092] width 53 height 37
click at [757, 765] on button "4.40" at bounding box center [727, 756] width 121 height 43
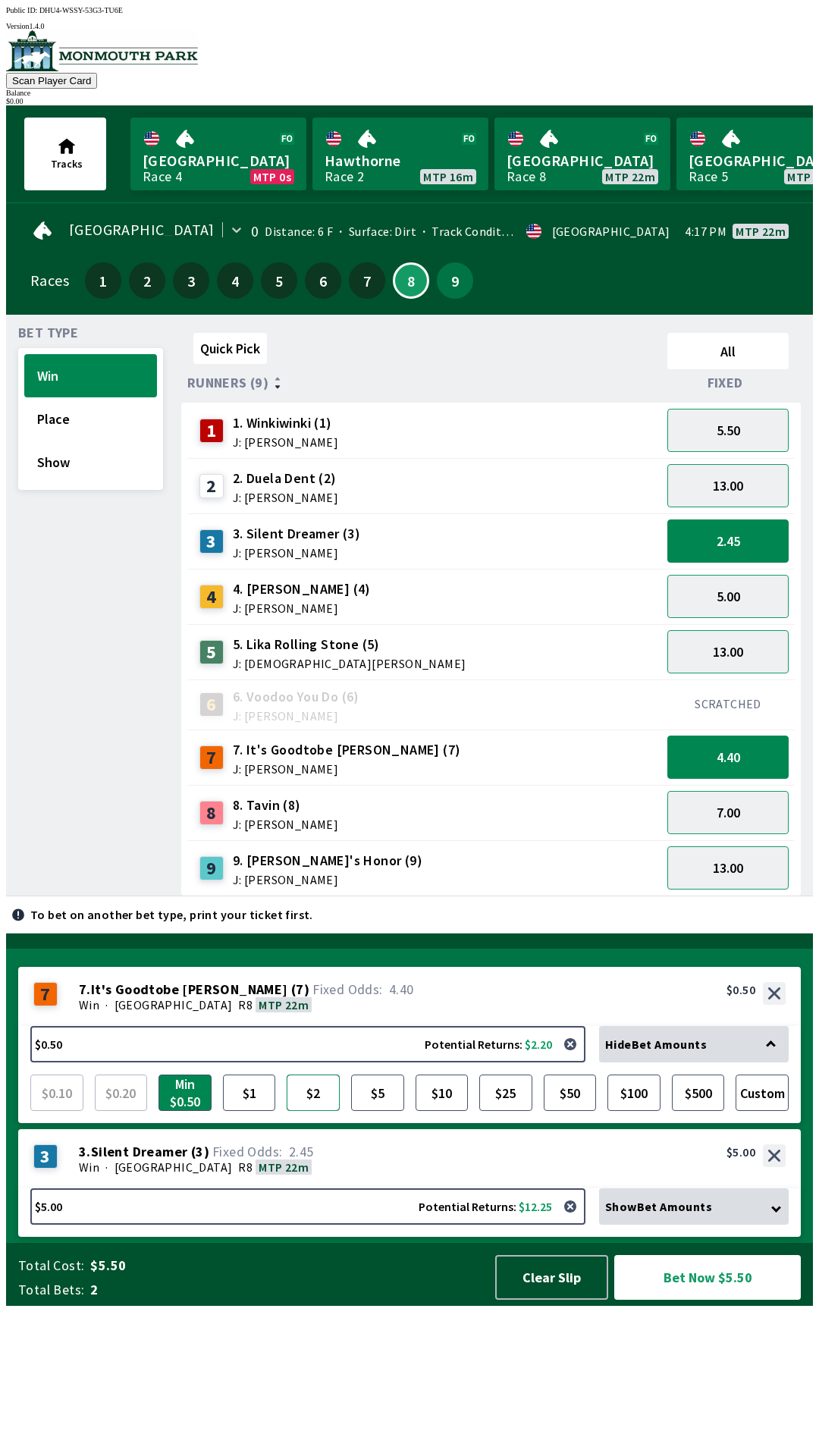
click at [311, 1110] on button "$2" at bounding box center [313, 1092] width 53 height 37
click at [379, 1110] on button "$5" at bounding box center [378, 1092] width 53 height 37
click at [735, 595] on button "5.00" at bounding box center [727, 596] width 121 height 43
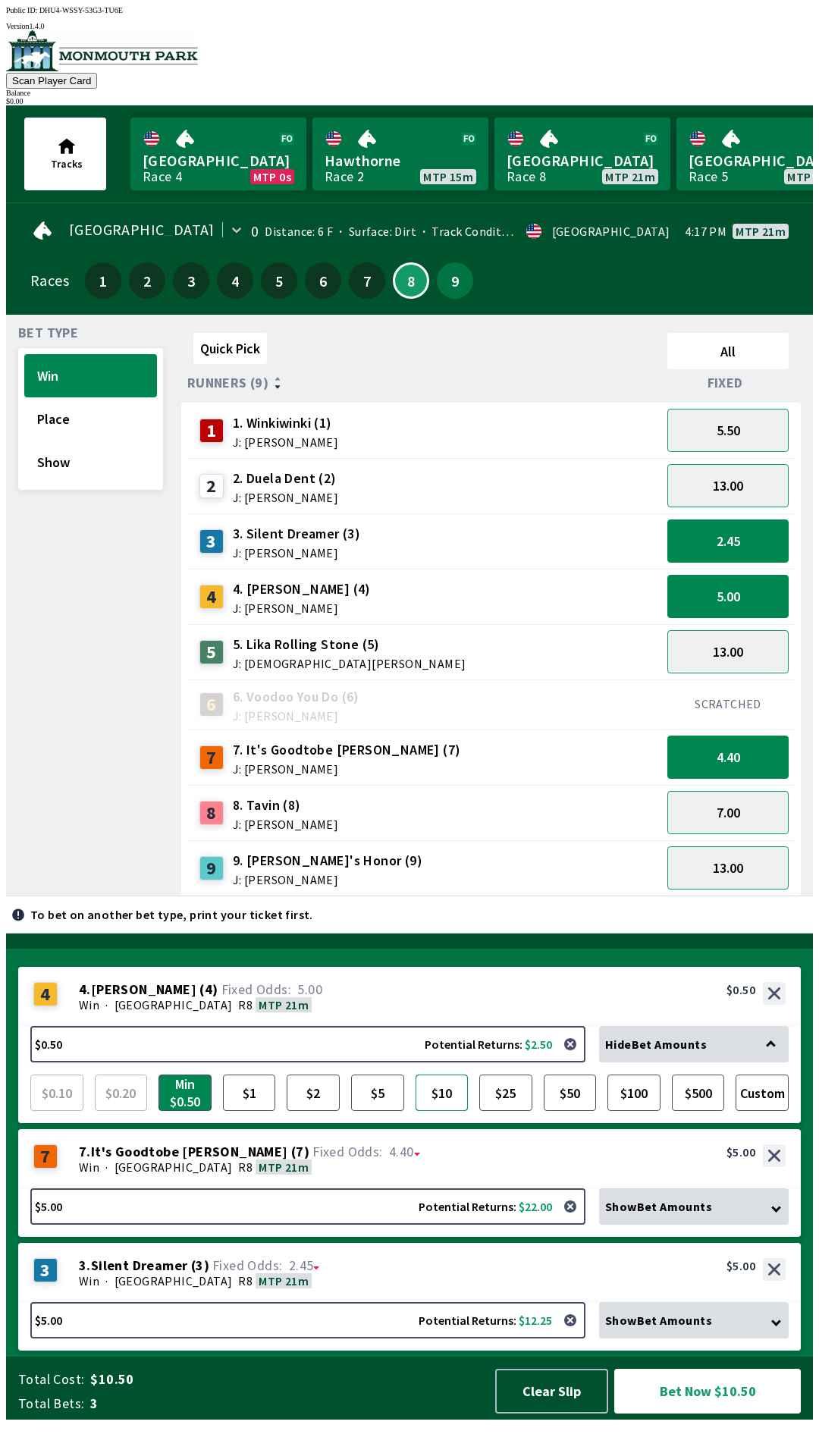
click at [433, 1110] on button "$10" at bounding box center [442, 1092] width 53 height 37
click at [382, 1110] on button "$5" at bounding box center [378, 1092] width 53 height 37
click at [416, 1110] on button "$10" at bounding box center [442, 1092] width 53 height 37
click at [351, 1110] on button "$5" at bounding box center [378, 1092] width 53 height 37
click at [706, 1413] on button "Bet Now $15.00" at bounding box center [707, 1390] width 187 height 45
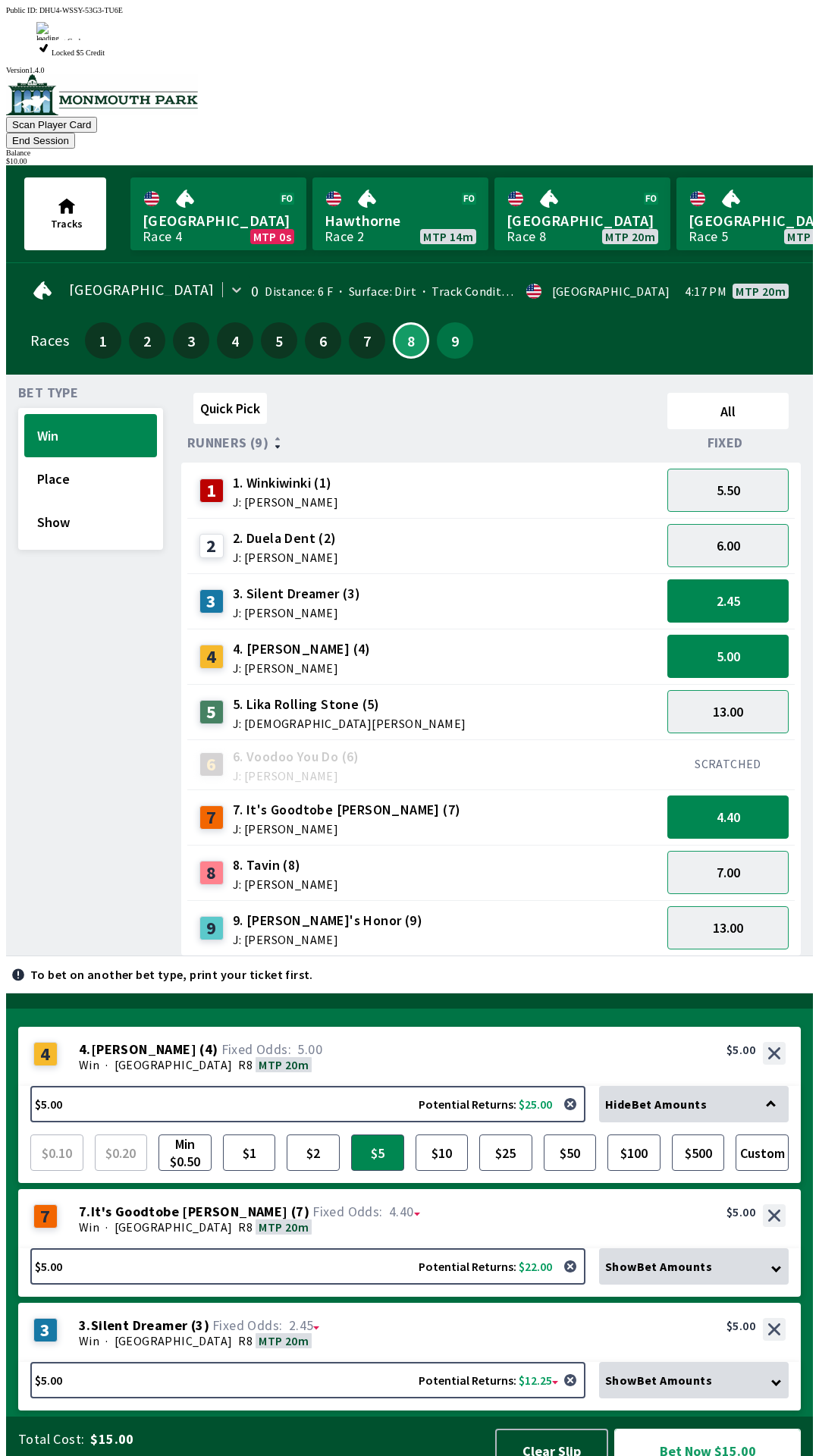
click at [726, 1429] on button "Bet Now $15.00" at bounding box center [707, 1451] width 187 height 45
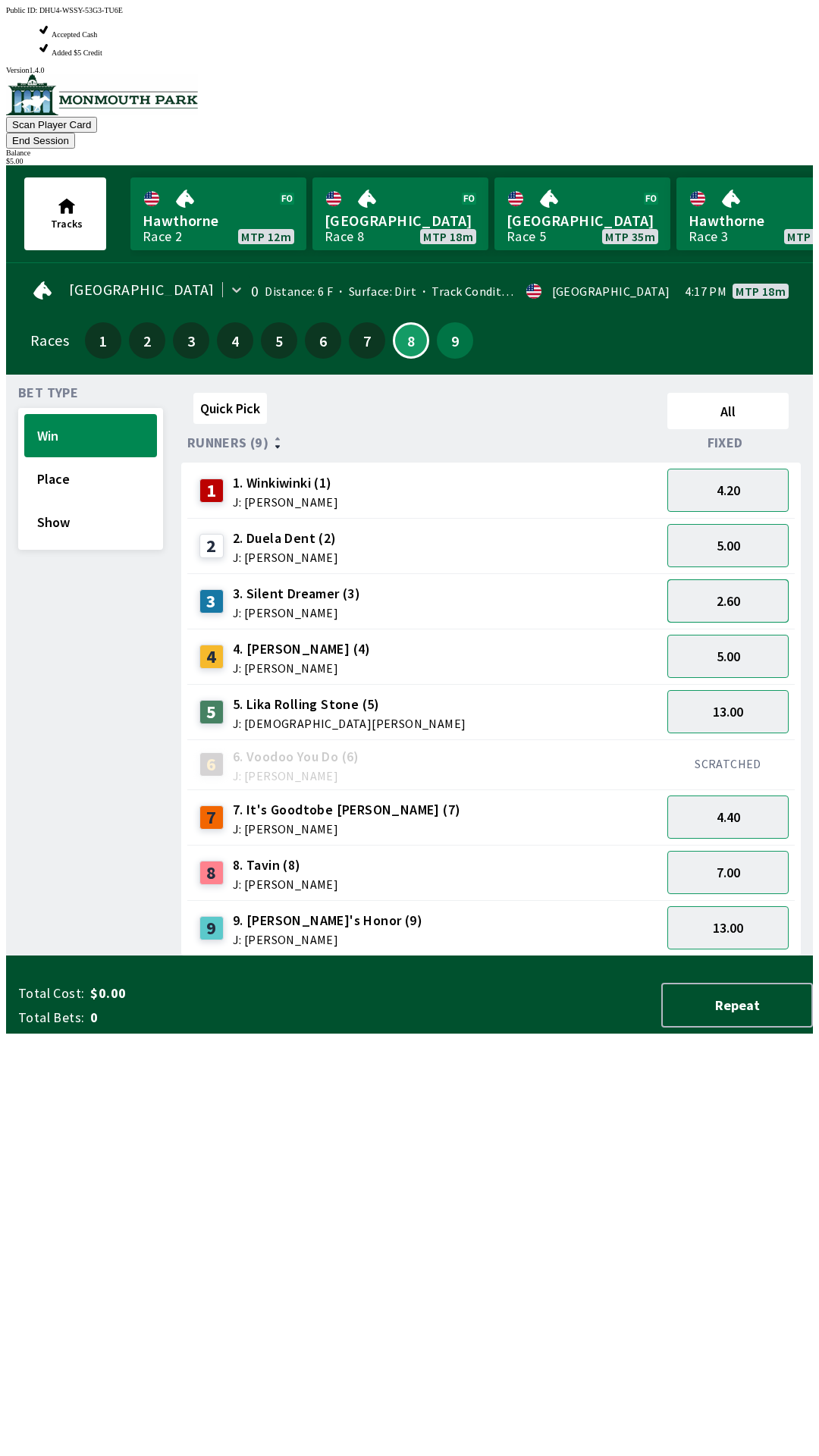
click at [735, 579] on button "2.60" at bounding box center [727, 601] width 121 height 43
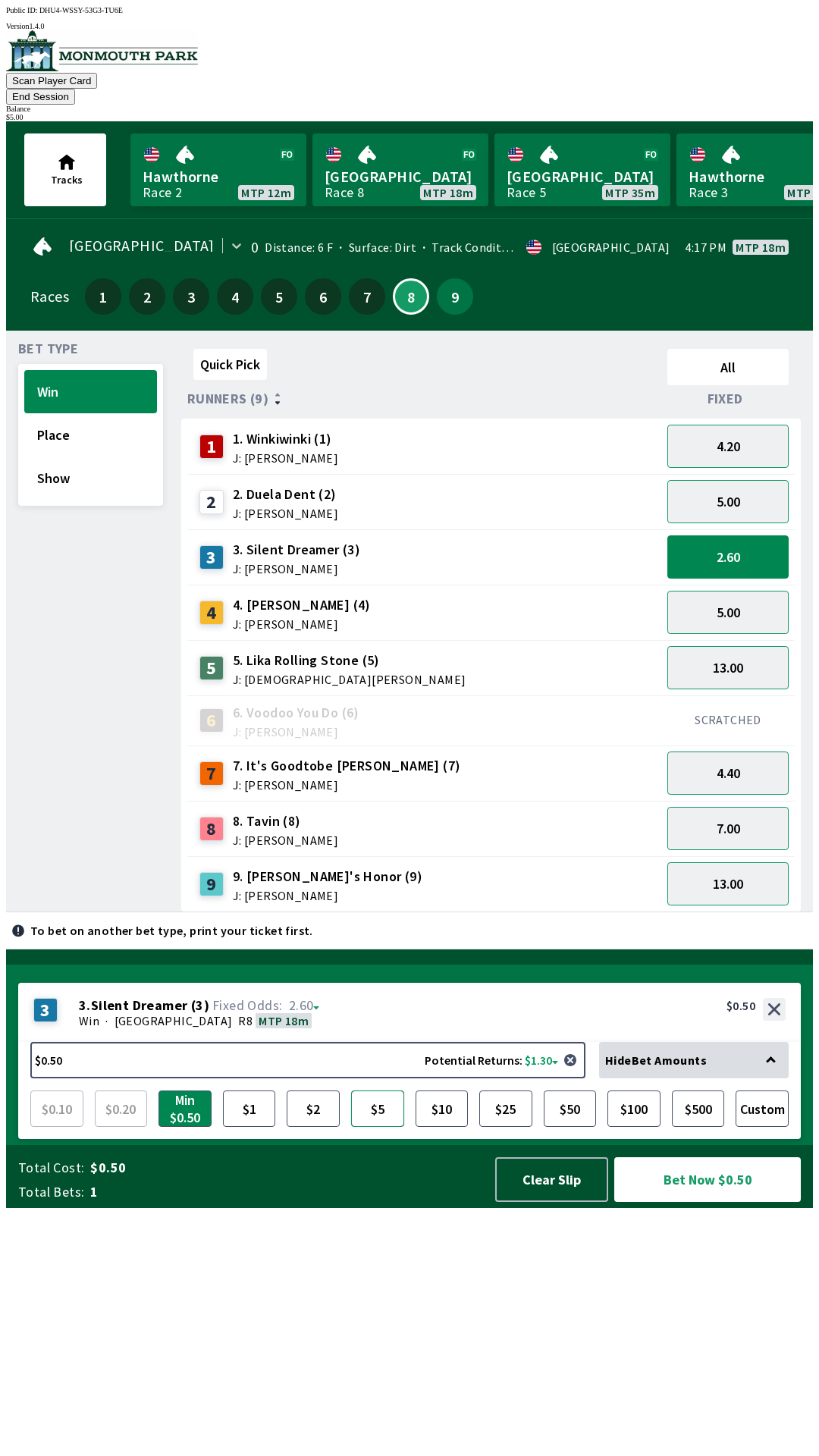
click at [385, 1127] on button "$5" at bounding box center [378, 1108] width 53 height 37
click at [725, 1202] on button "Bet Now $5.00" at bounding box center [707, 1179] width 187 height 45
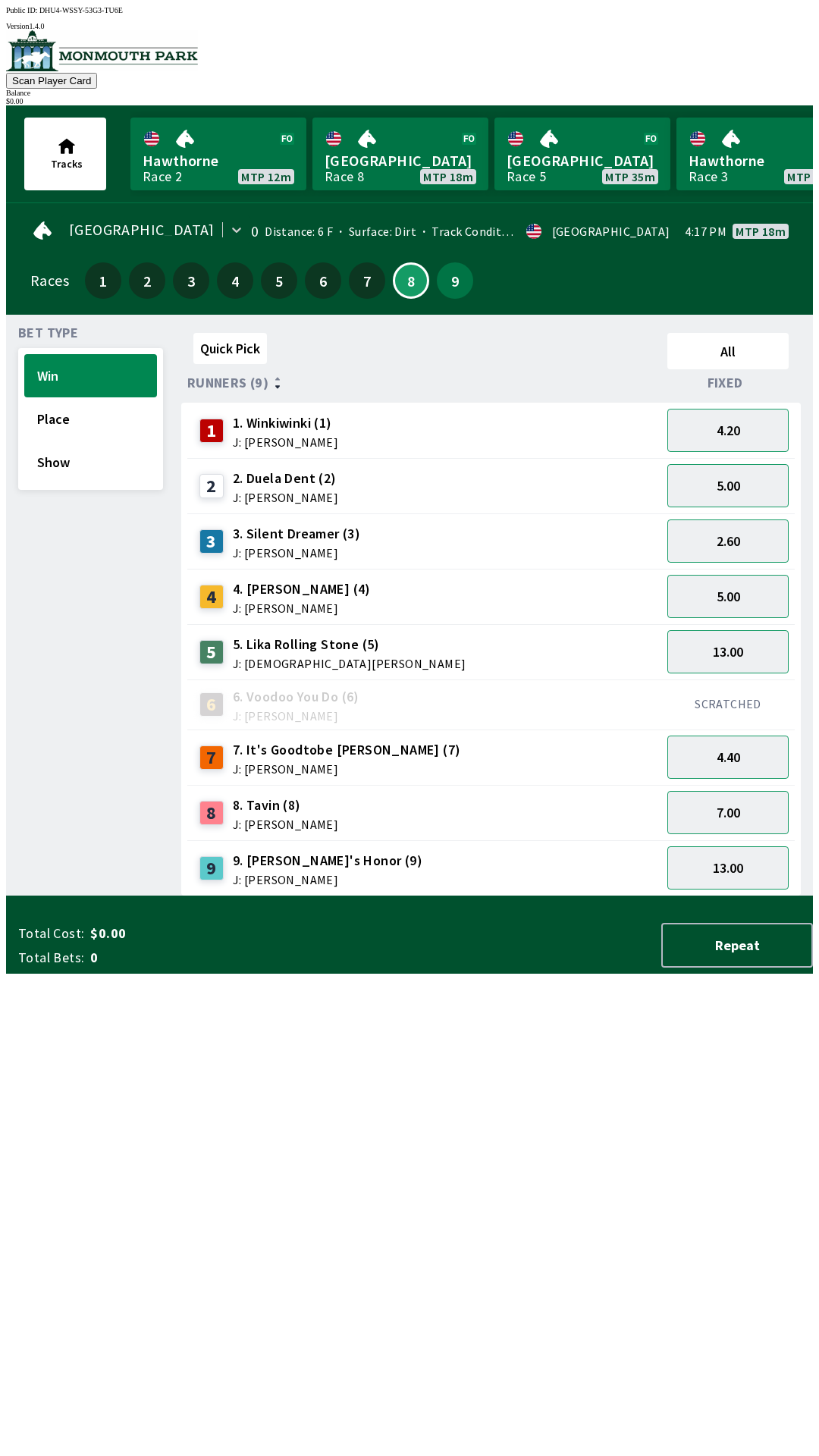
click at [572, 896] on div "Quick Pick All Runners (9) Fixed 1 1. Winkiwinki (1) J: [PERSON_NAME] 4.20 2 2.…" at bounding box center [498, 611] width 632 height 569
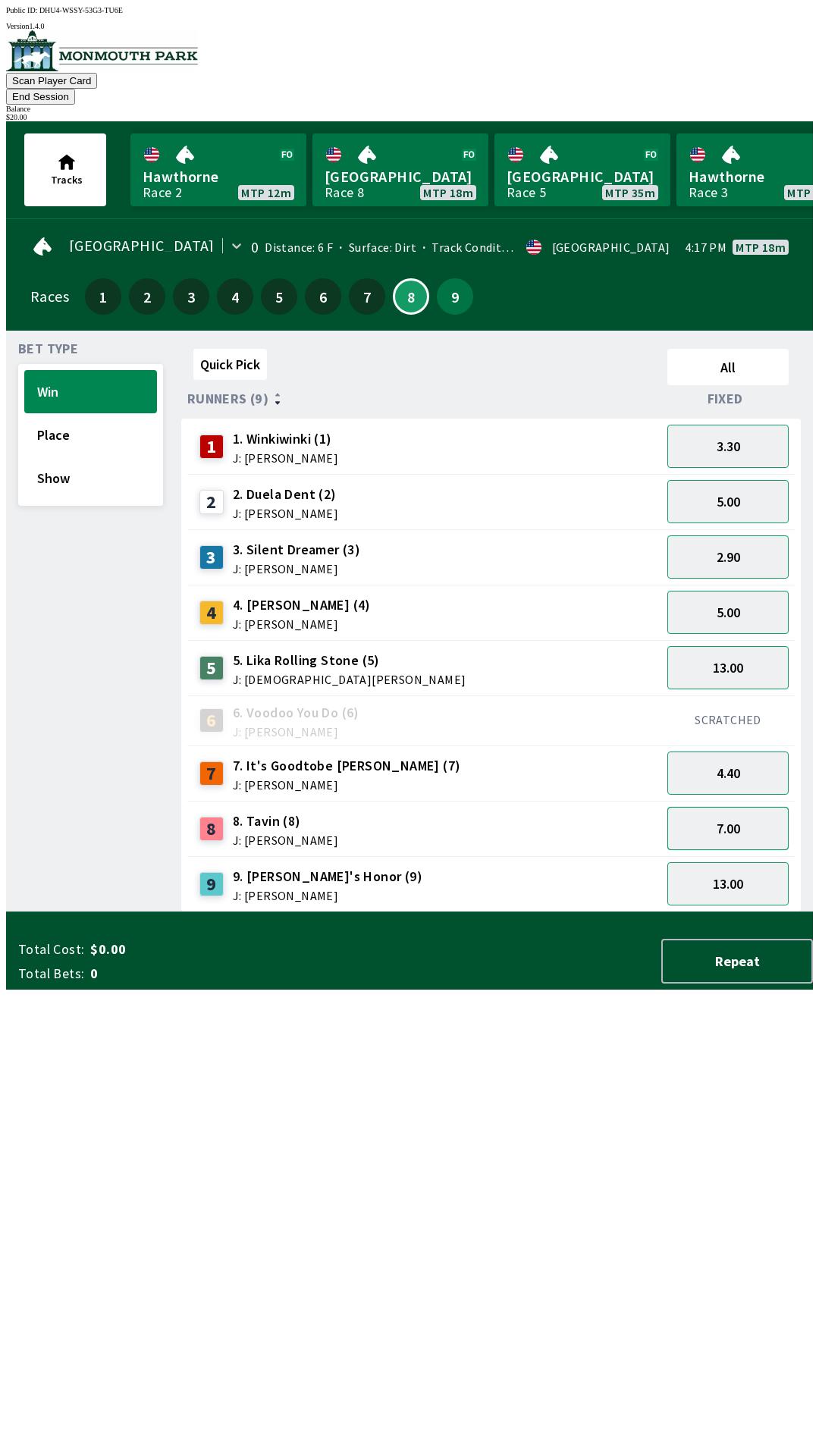
click at [752, 813] on button "7.00" at bounding box center [727, 828] width 121 height 43
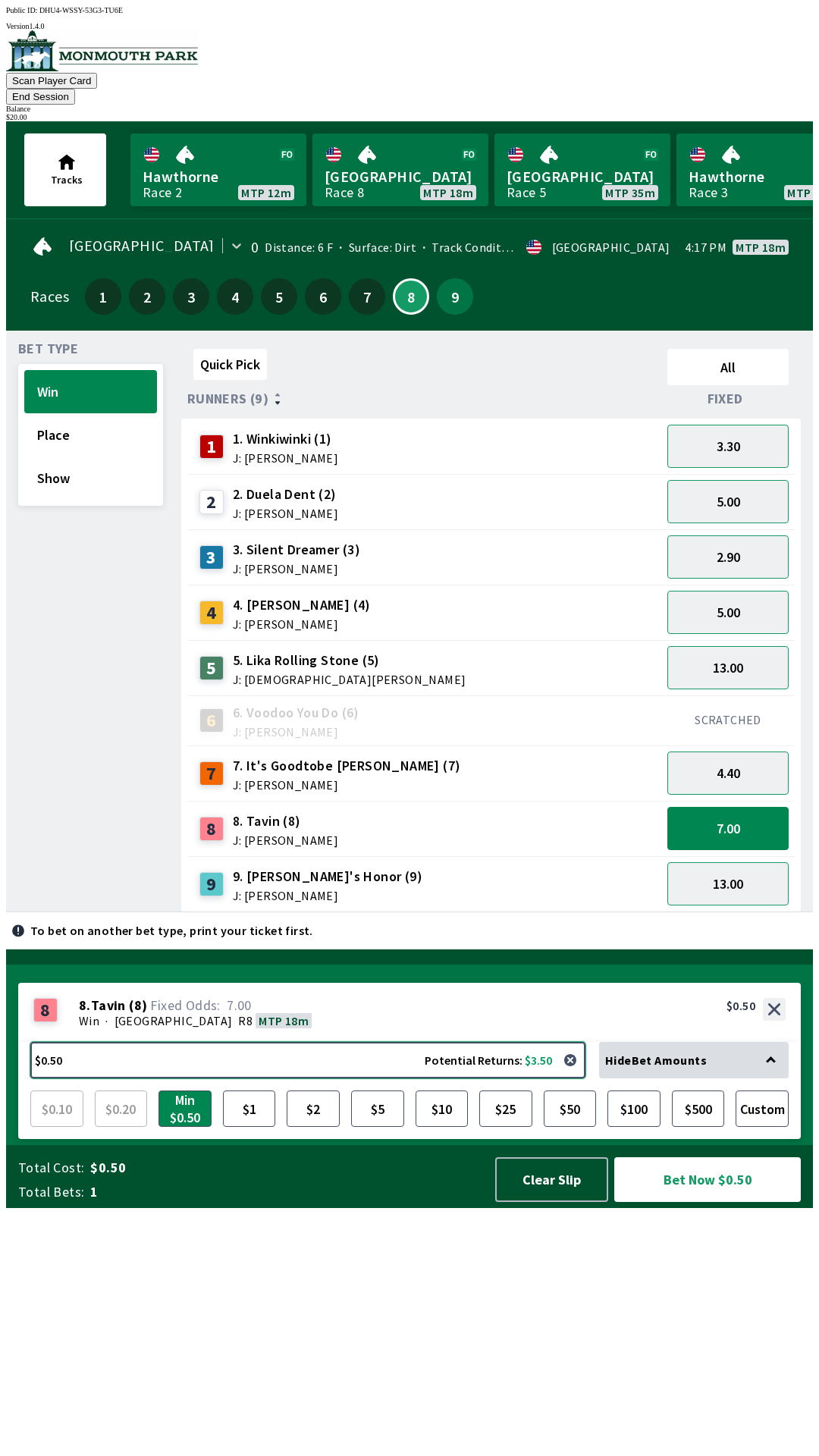
click at [405, 1078] on button "$0.50 Potential Returns: $3.50" at bounding box center [308, 1060] width 555 height 37
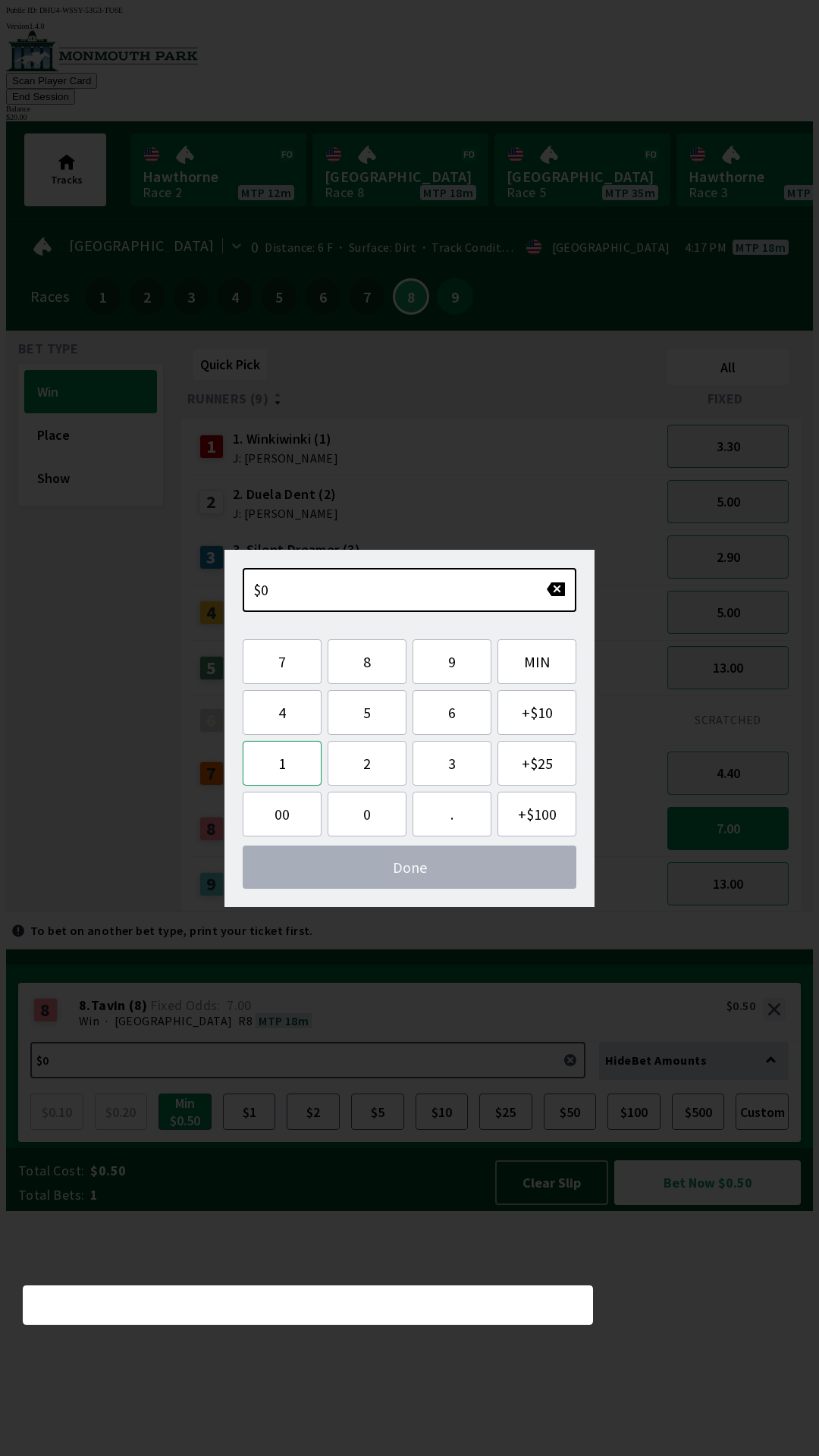
click at [293, 760] on button "1" at bounding box center [282, 762] width 79 height 45
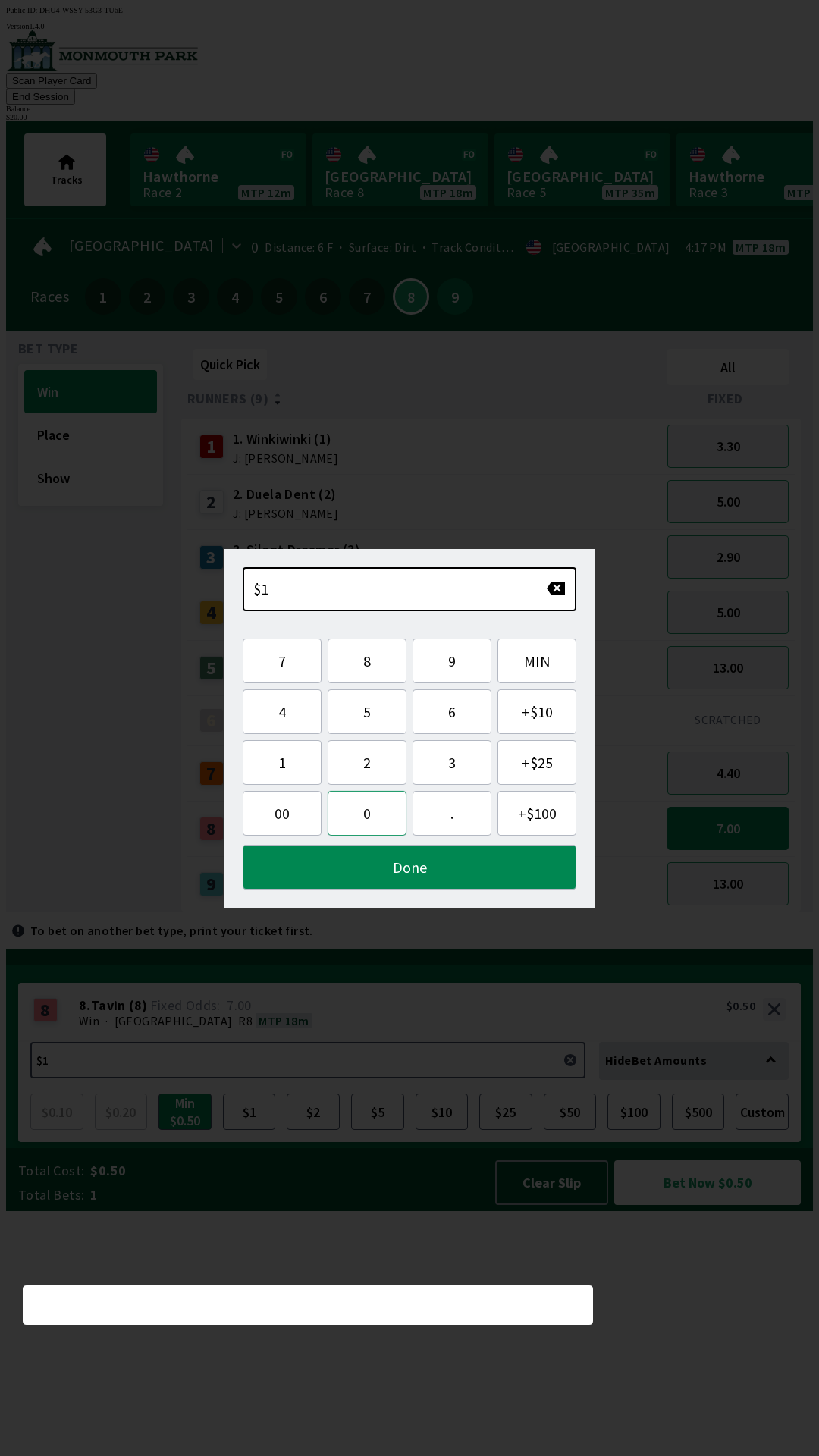
click at [383, 814] on button "0" at bounding box center [367, 812] width 79 height 45
click at [425, 875] on button "Done" at bounding box center [409, 866] width 334 height 45
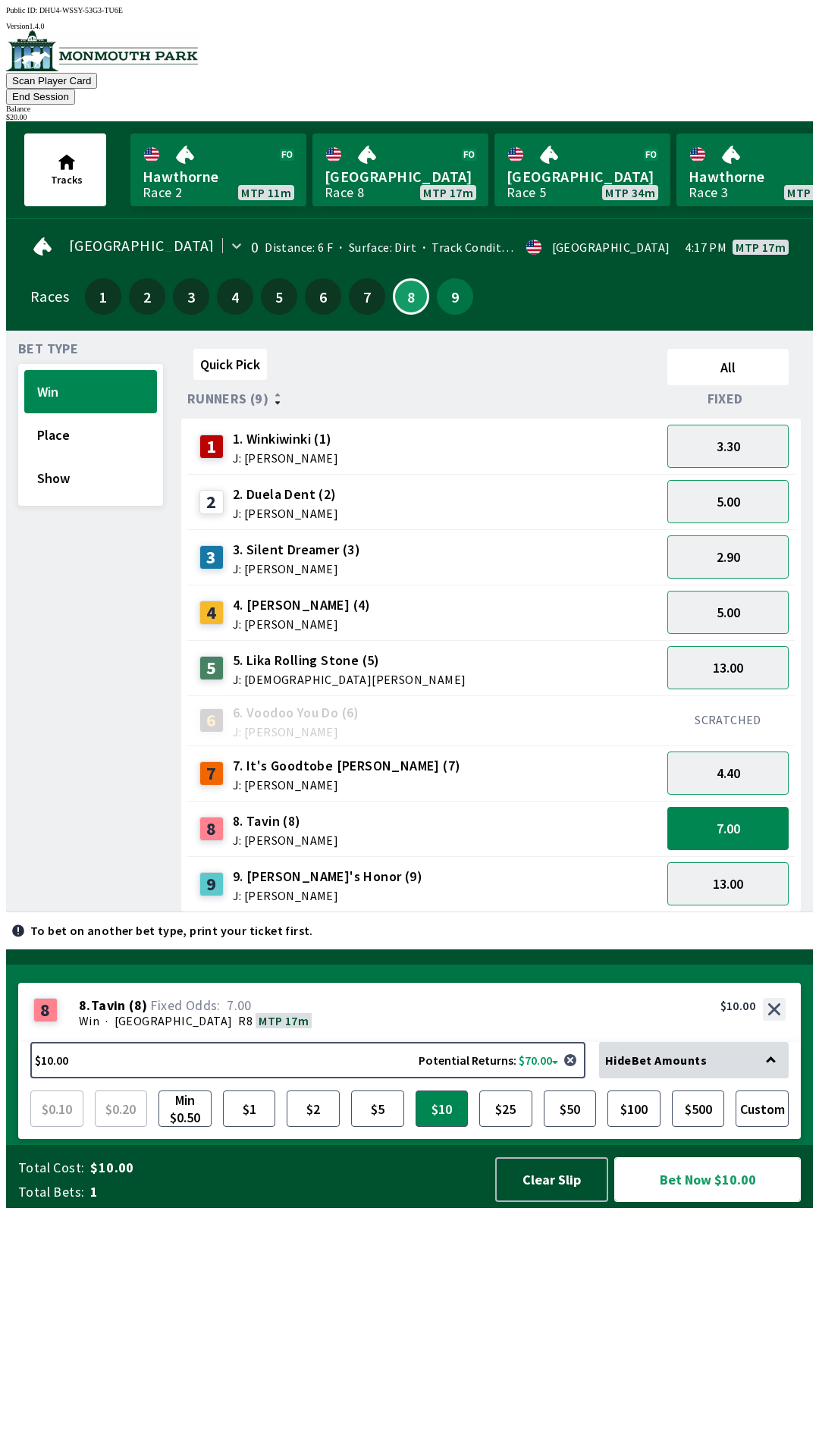
click at [731, 1202] on button "Bet Now $10.00" at bounding box center [707, 1179] width 187 height 45
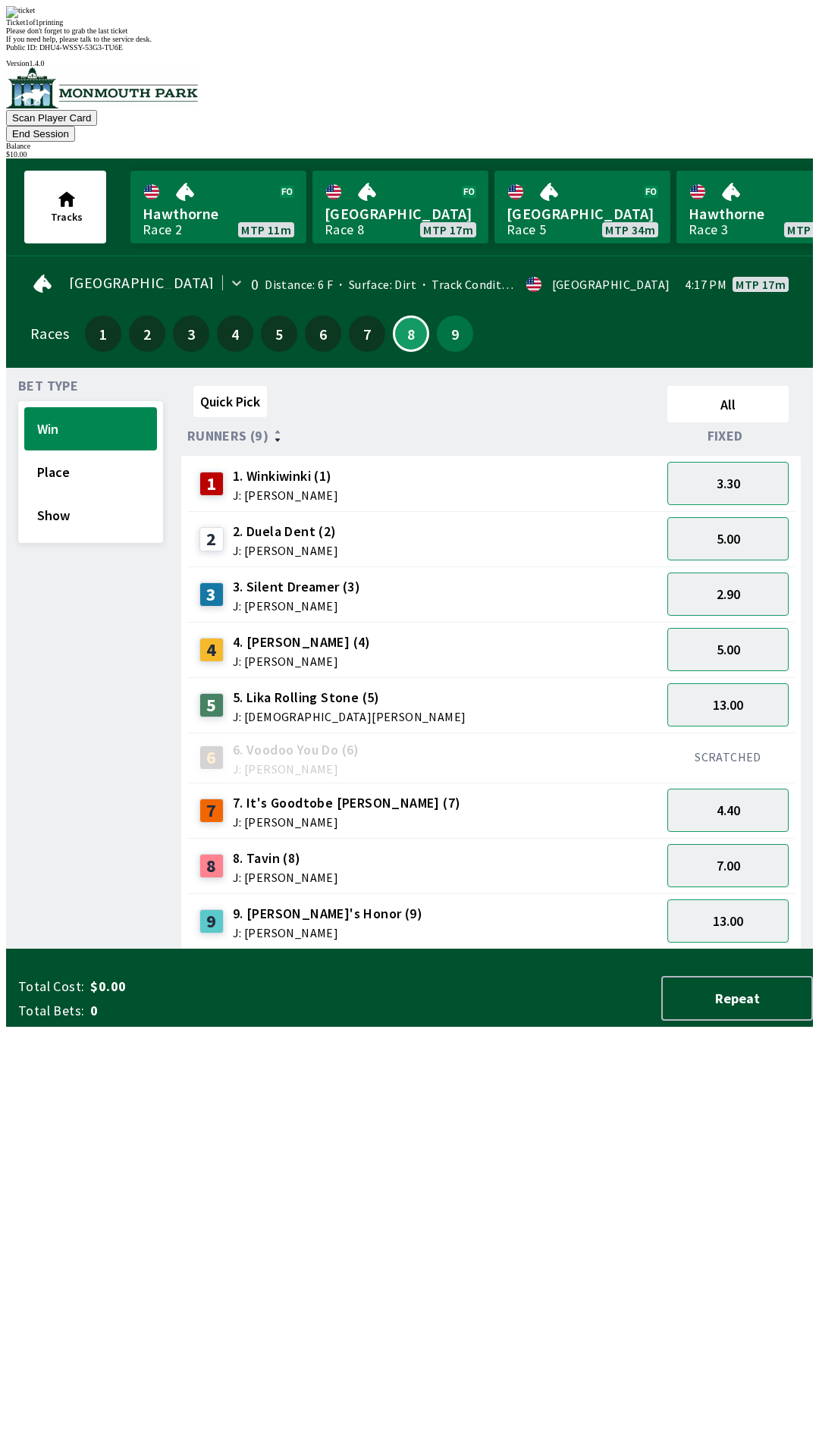
click at [507, 949] on div "Quick Pick All Runners (9) Fixed 1 1. Winkiwinki (1) J: [PERSON_NAME] 3.30 2 2.…" at bounding box center [498, 665] width 632 height 569
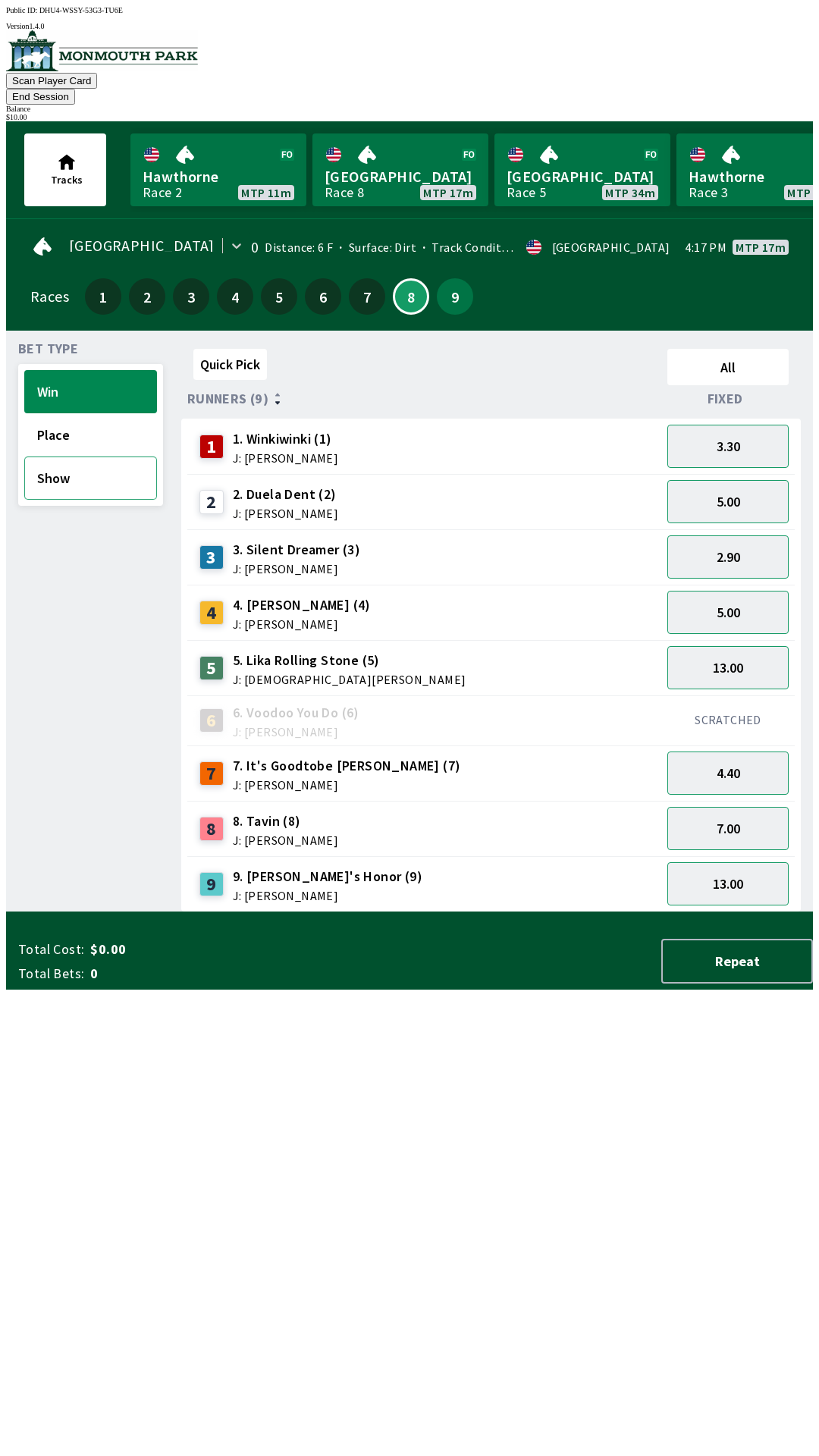
click at [109, 464] on button "Show" at bounding box center [91, 478] width 133 height 43
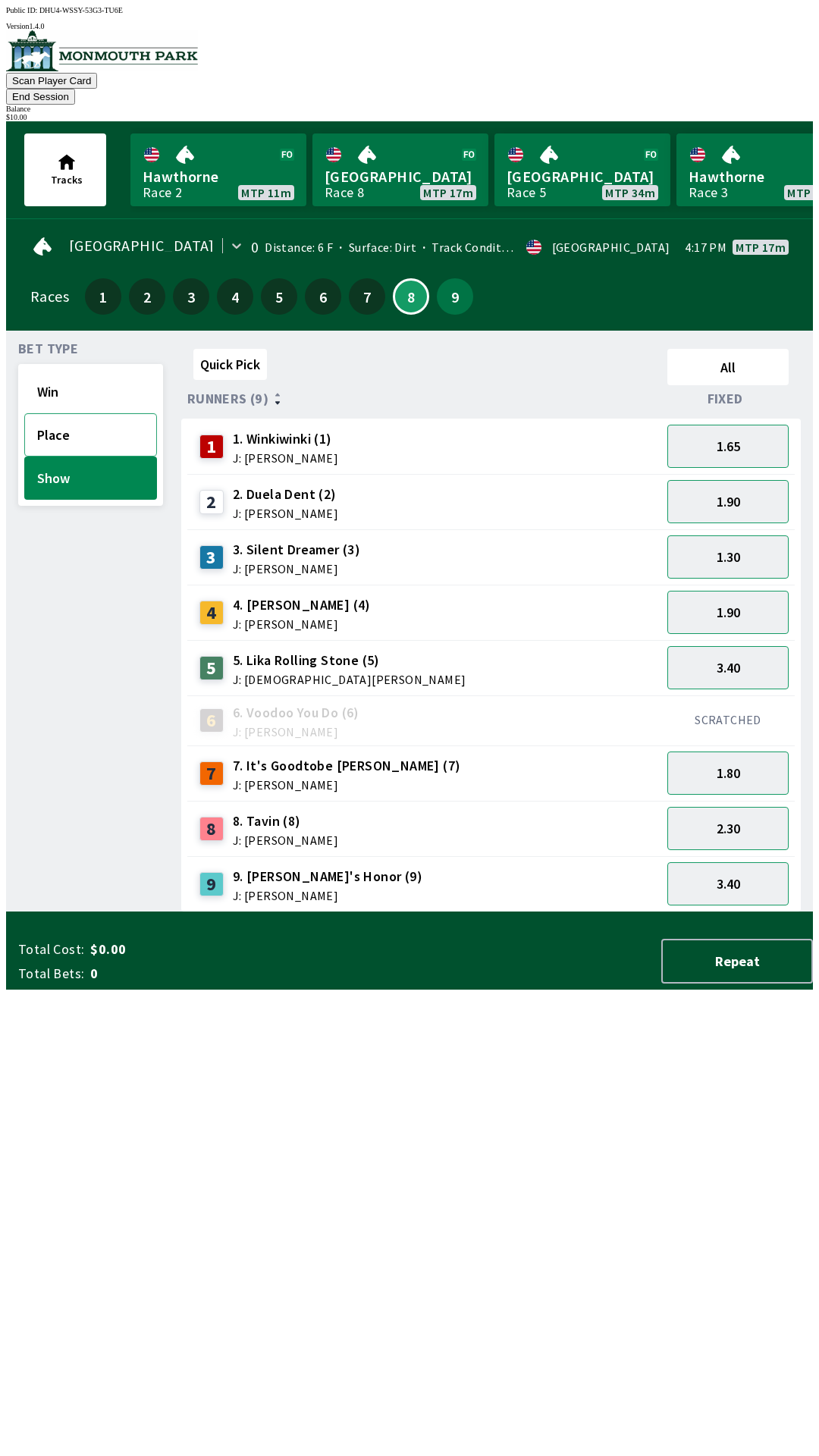
click at [92, 413] on button "Place" at bounding box center [91, 434] width 133 height 43
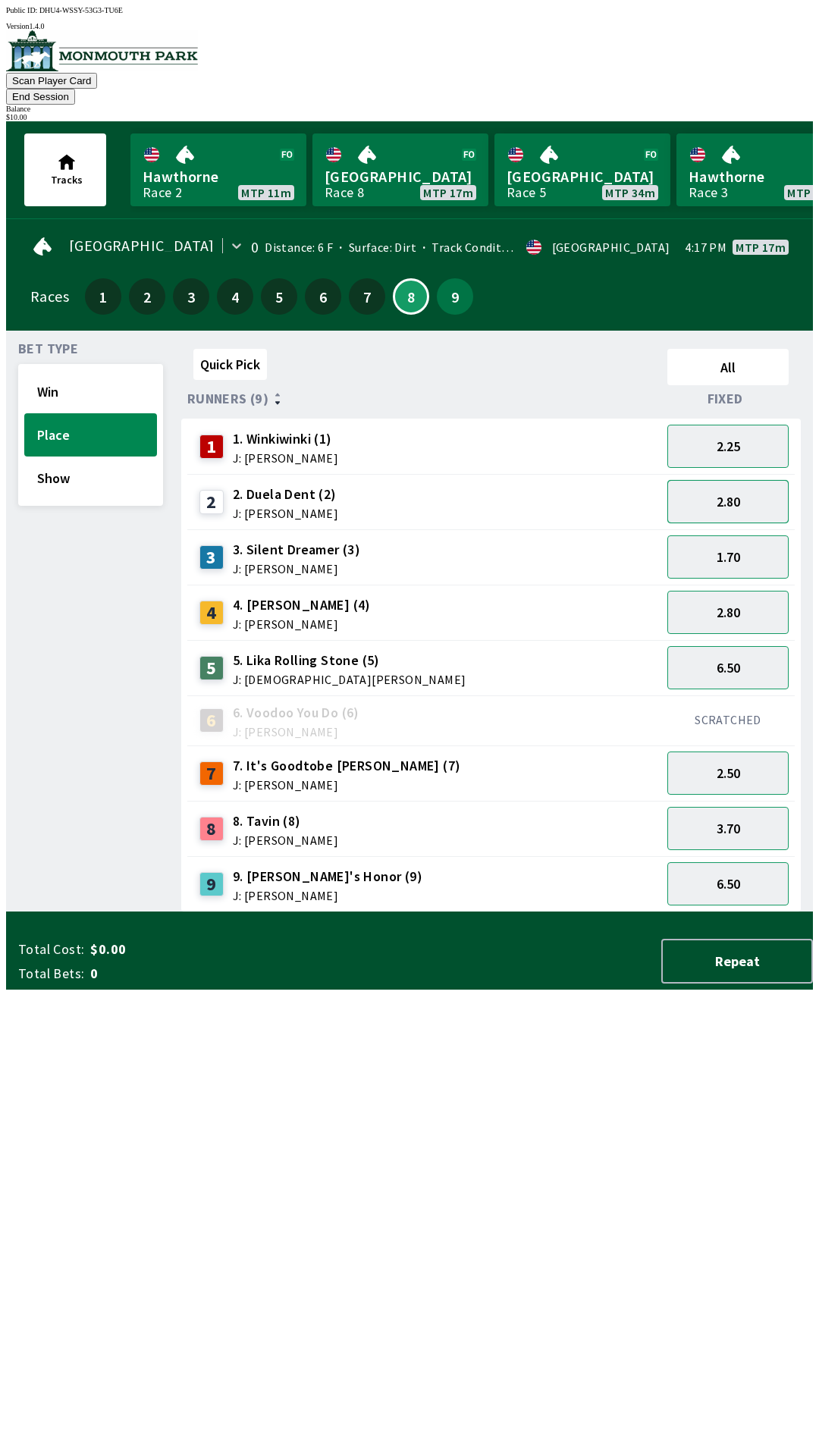
click at [748, 490] on button "2.80" at bounding box center [727, 501] width 121 height 43
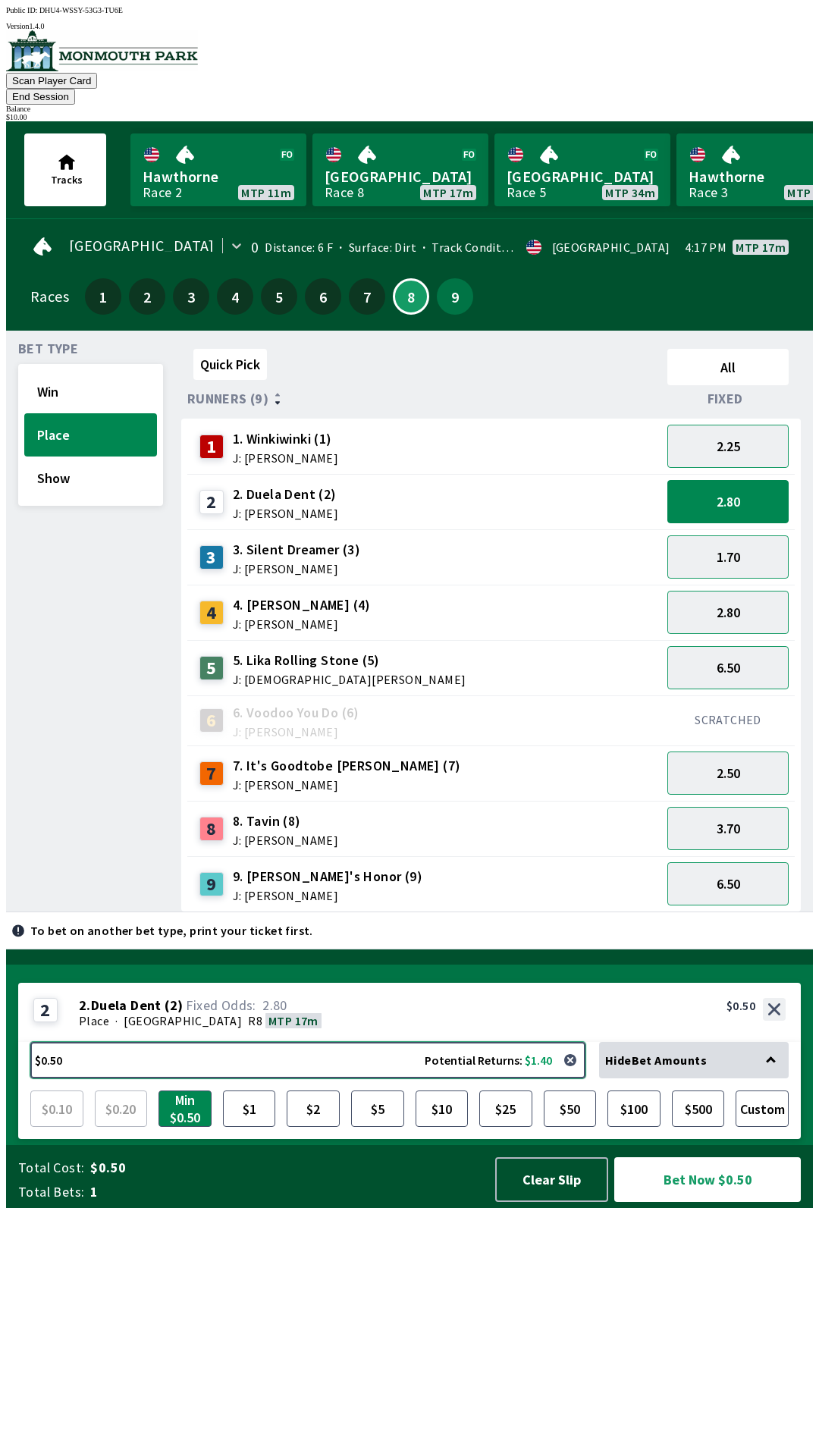
click at [260, 1078] on button "$0.50 Potential Returns: $1.40" at bounding box center [308, 1060] width 555 height 37
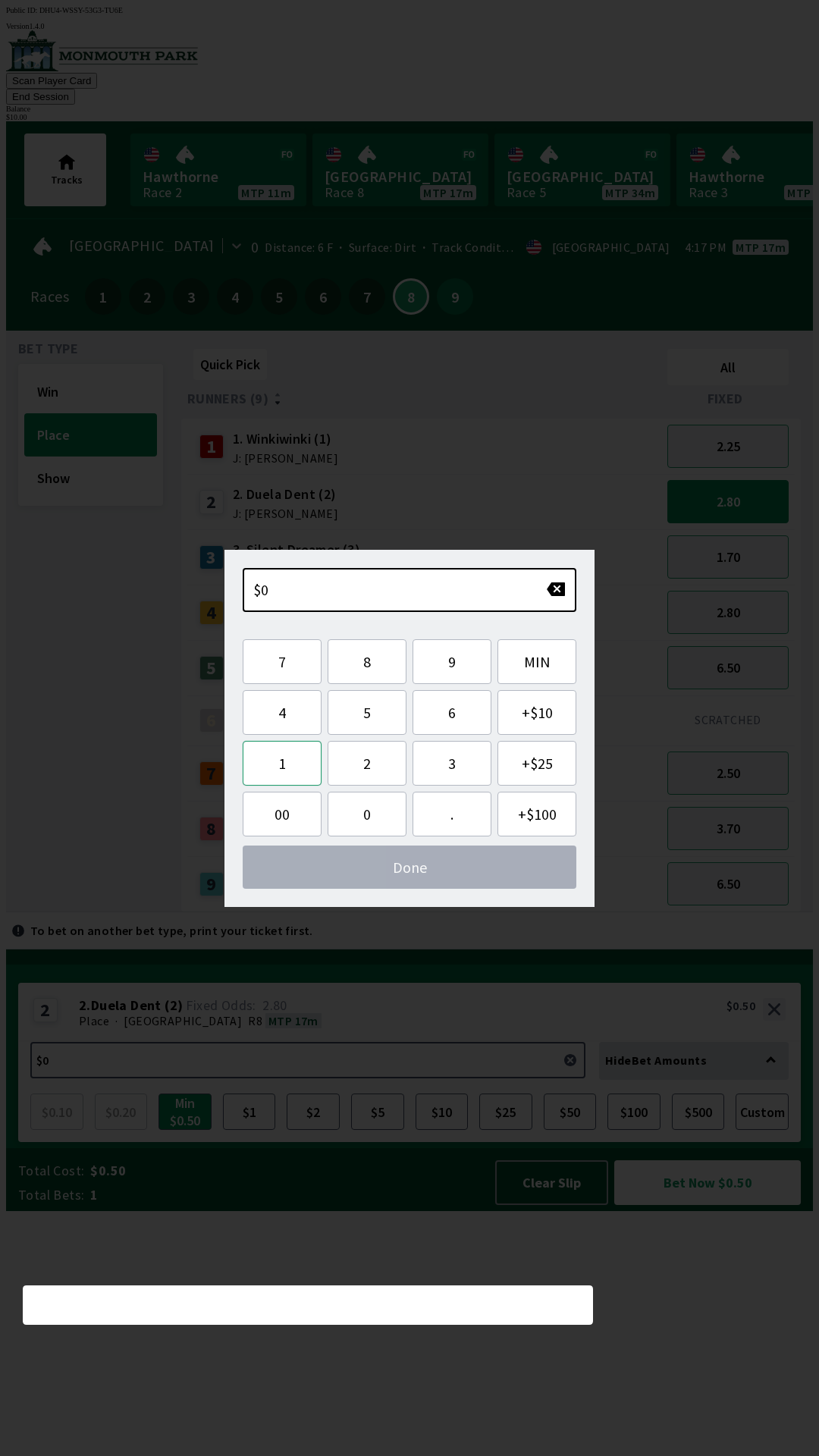
click at [299, 749] on button "1" at bounding box center [282, 762] width 79 height 45
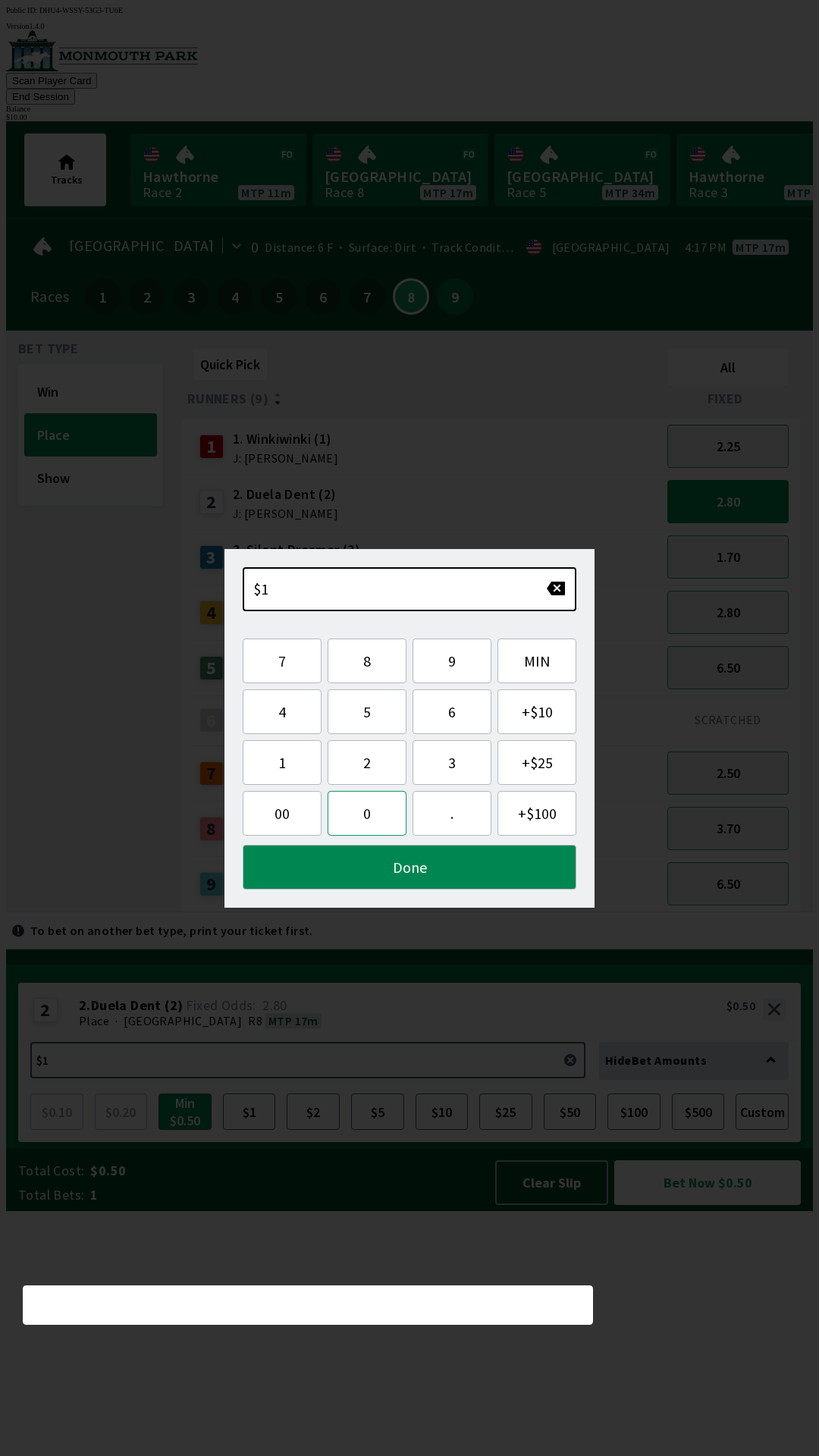
click at [354, 822] on button "0" at bounding box center [367, 812] width 79 height 45
click at [472, 870] on button "Done" at bounding box center [409, 866] width 334 height 45
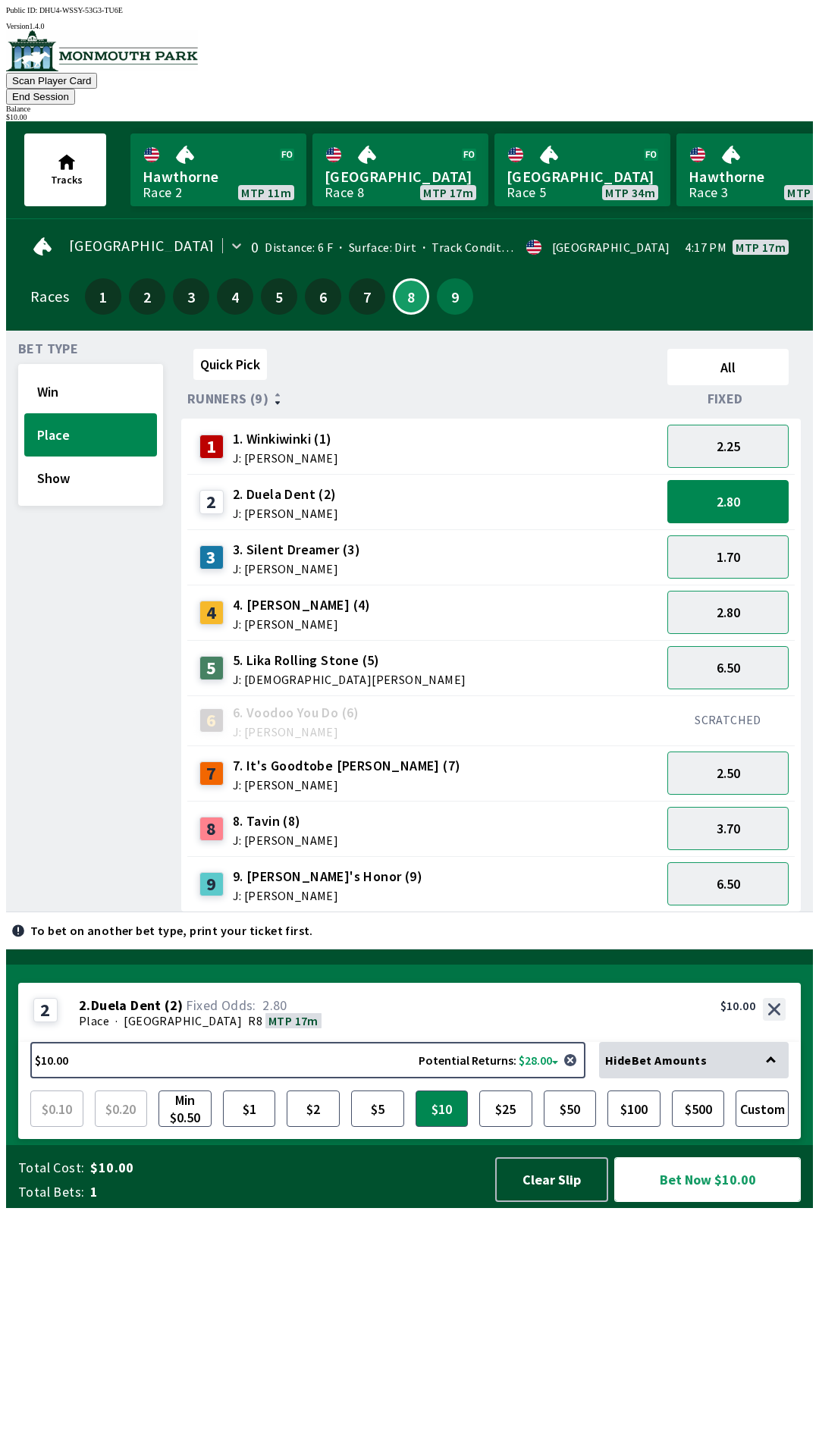
click at [729, 1202] on button "Bet Now $10.00" at bounding box center [707, 1179] width 187 height 45
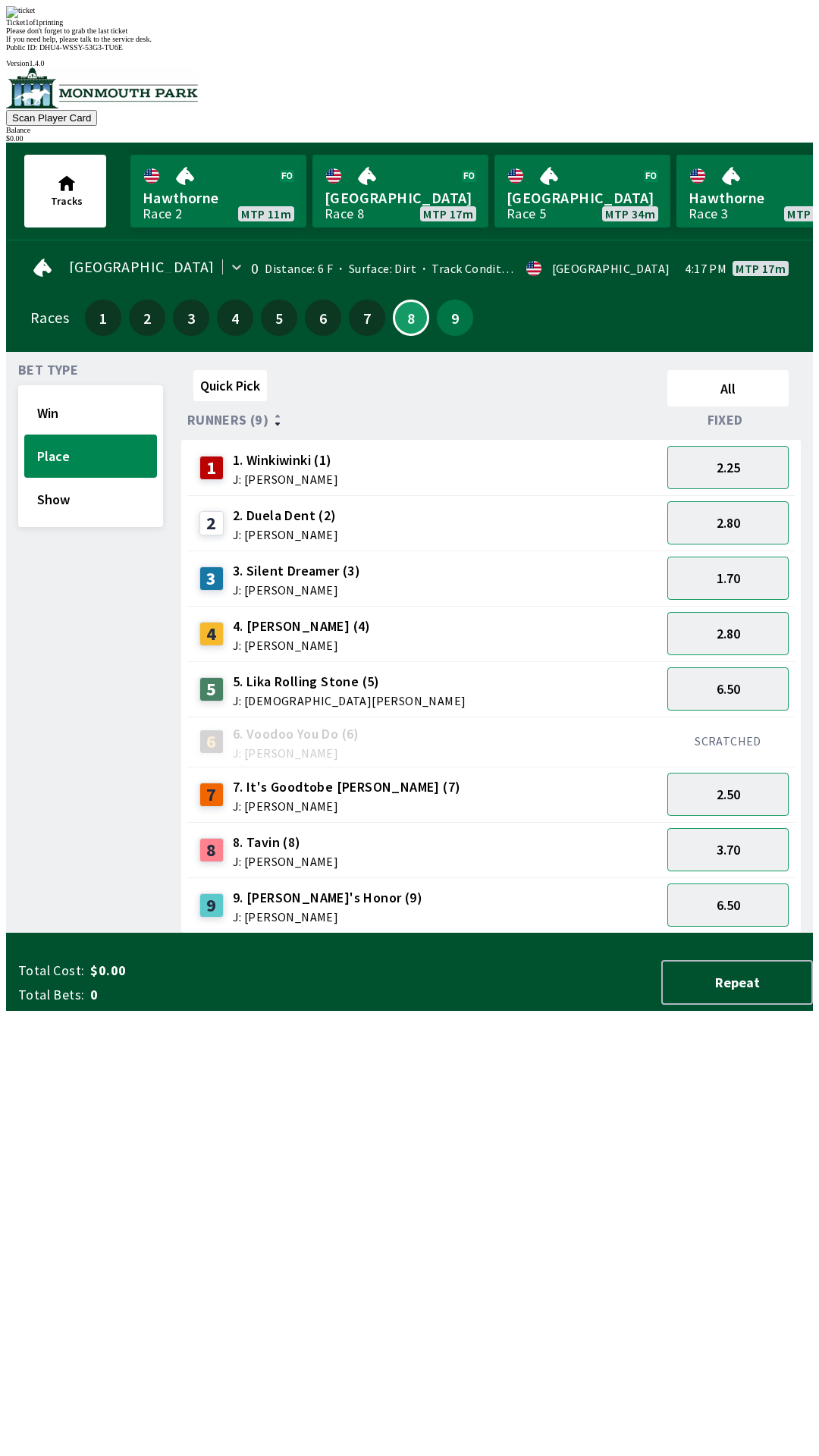
click at [495, 934] on div "Quick Pick All Runners (9) Fixed 1 1. Winkiwinki (1) J: [PERSON_NAME] 2.25 2 2.…" at bounding box center [498, 648] width 632 height 569
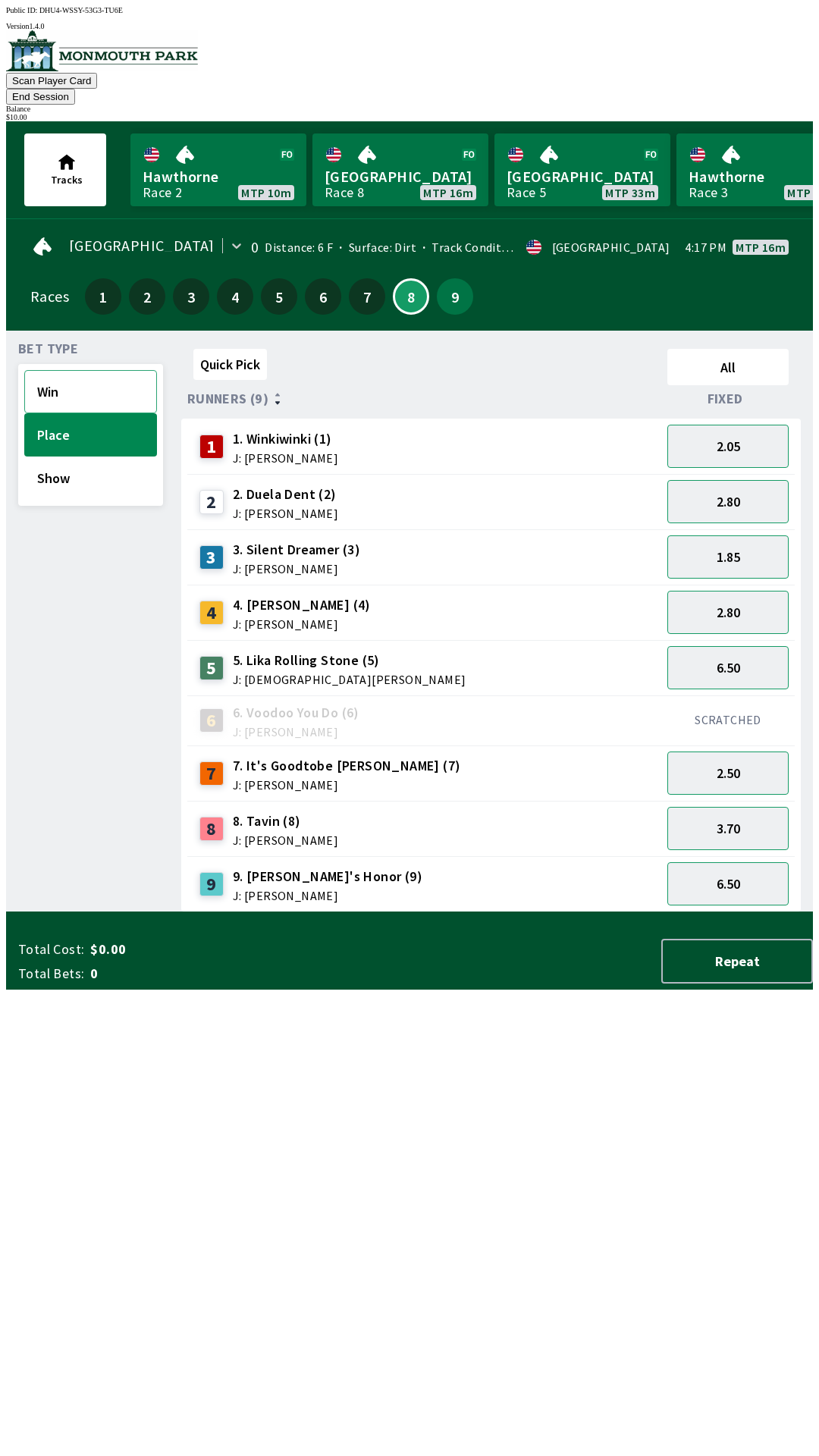
click at [73, 370] on button "Win" at bounding box center [91, 391] width 133 height 43
click at [756, 545] on button "2.90" at bounding box center [727, 556] width 121 height 43
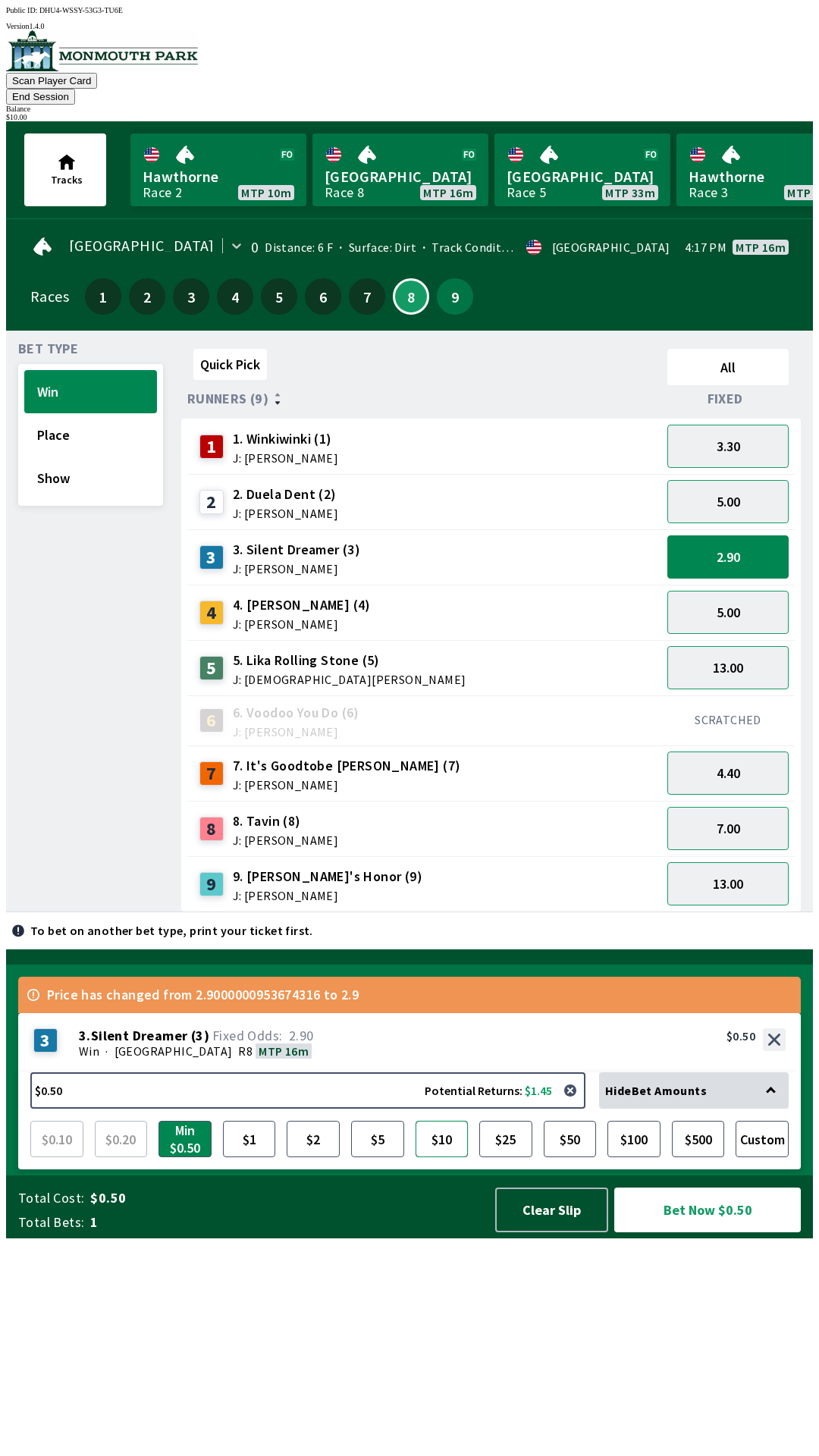
click at [445, 1157] on button "$10" at bounding box center [442, 1139] width 53 height 37
click at [550, 1232] on button "Clear Slip" at bounding box center [551, 1209] width 113 height 45
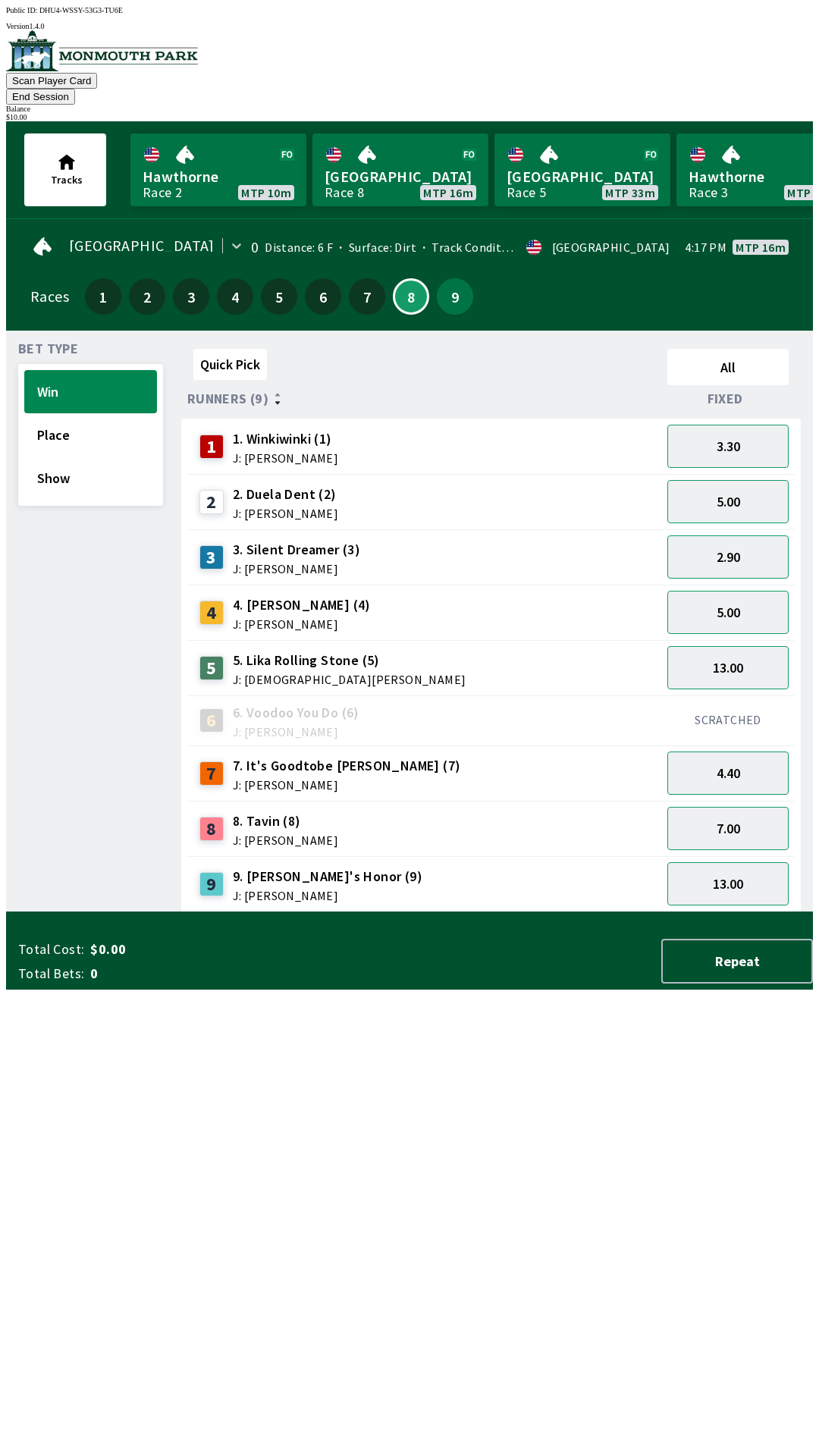
click at [75, 88] on button "End Session" at bounding box center [41, 96] width 69 height 16
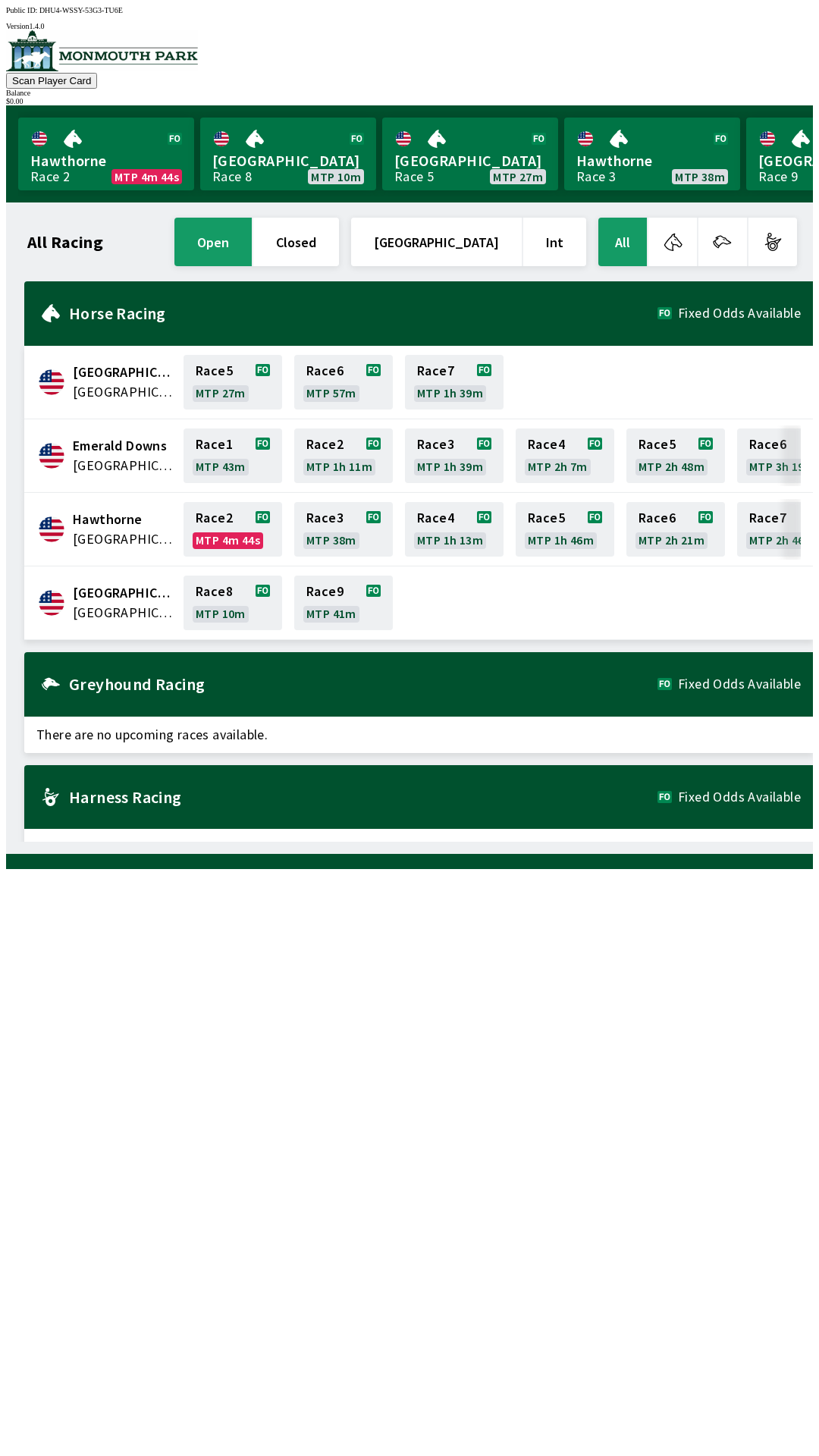
click at [559, 841] on div "All Racing open closed [GEOGRAPHIC_DATA] Int All [GEOGRAPHIC_DATA] [GEOGRAPHIC_…" at bounding box center [415, 528] width 795 height 627
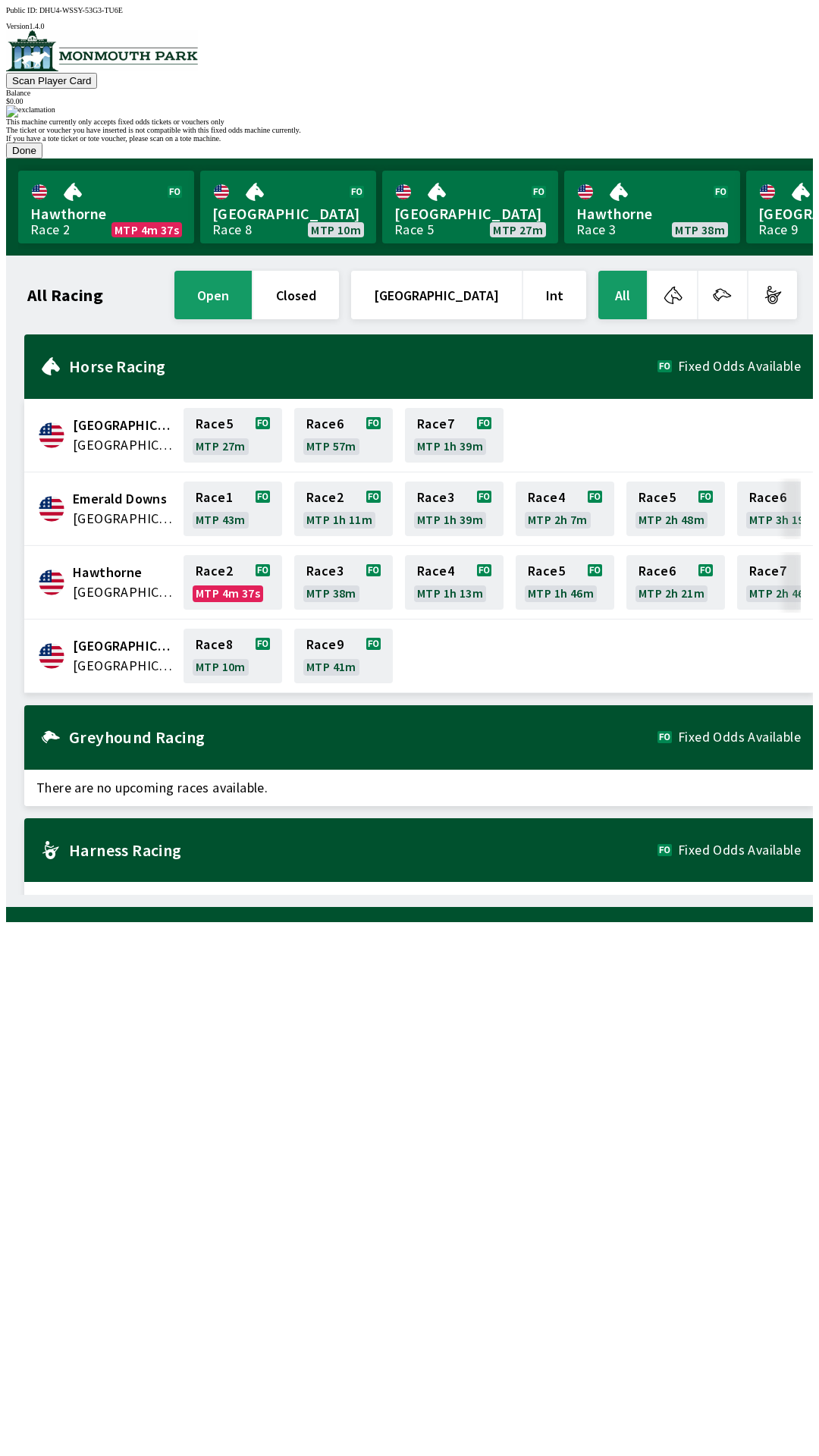
click at [42, 159] on button "Done" at bounding box center [24, 150] width 37 height 16
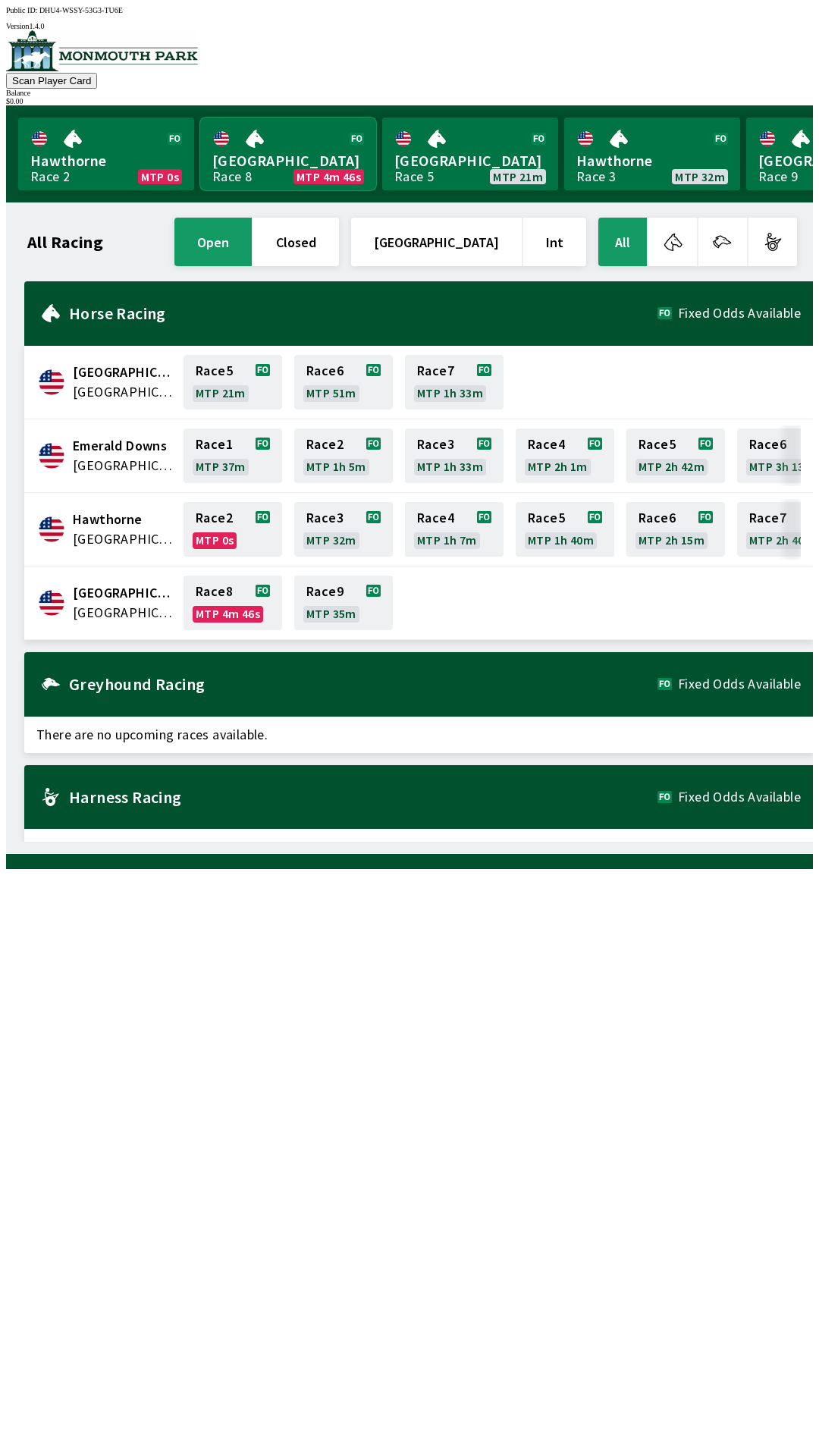
click at [300, 145] on link "[GEOGRAPHIC_DATA] Race 8 MTP 4m 46s" at bounding box center [288, 153] width 176 height 73
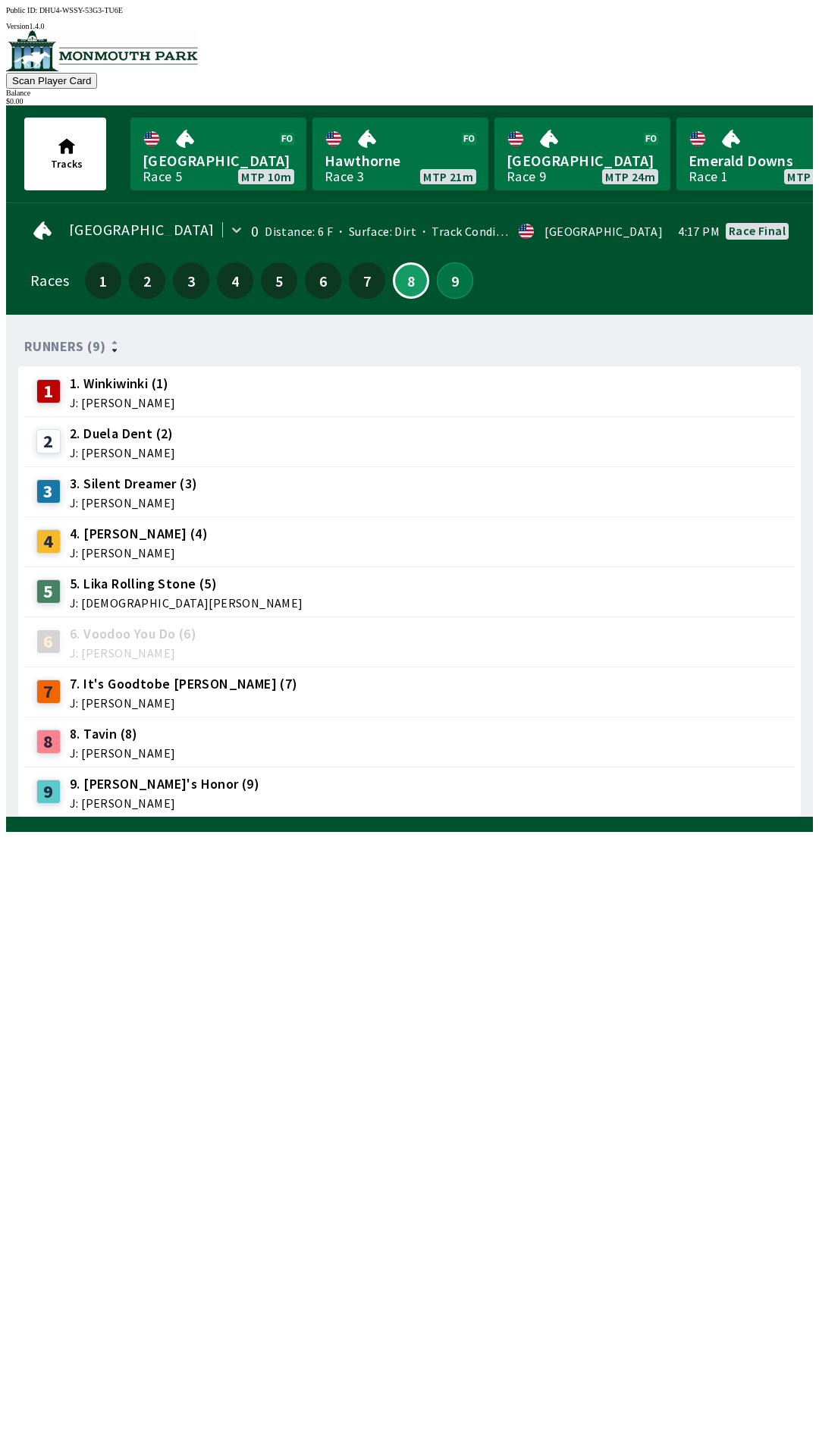
click at [449, 274] on button "9" at bounding box center [454, 280] width 37 height 37
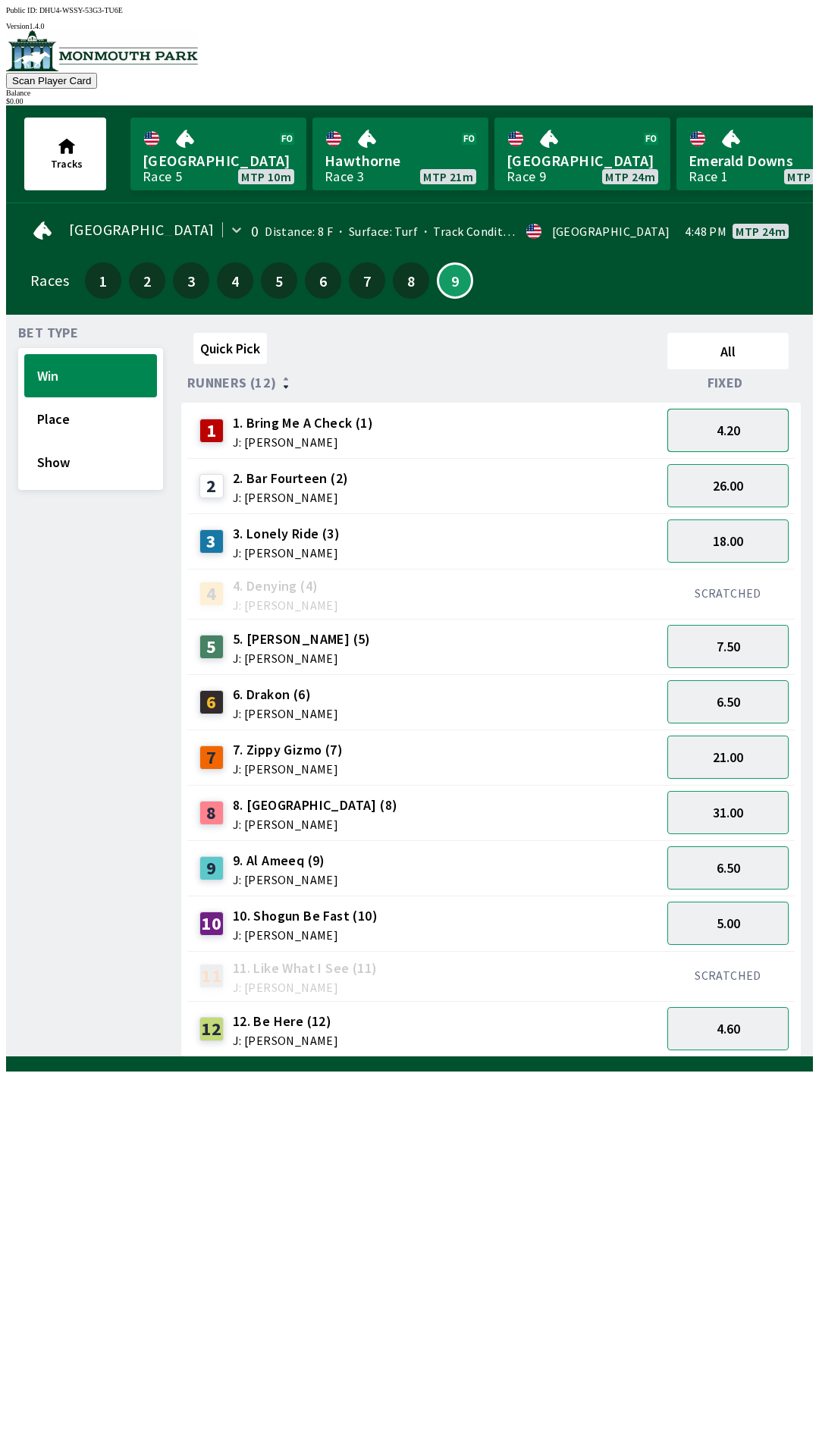
click at [738, 425] on button "4.20" at bounding box center [727, 430] width 121 height 43
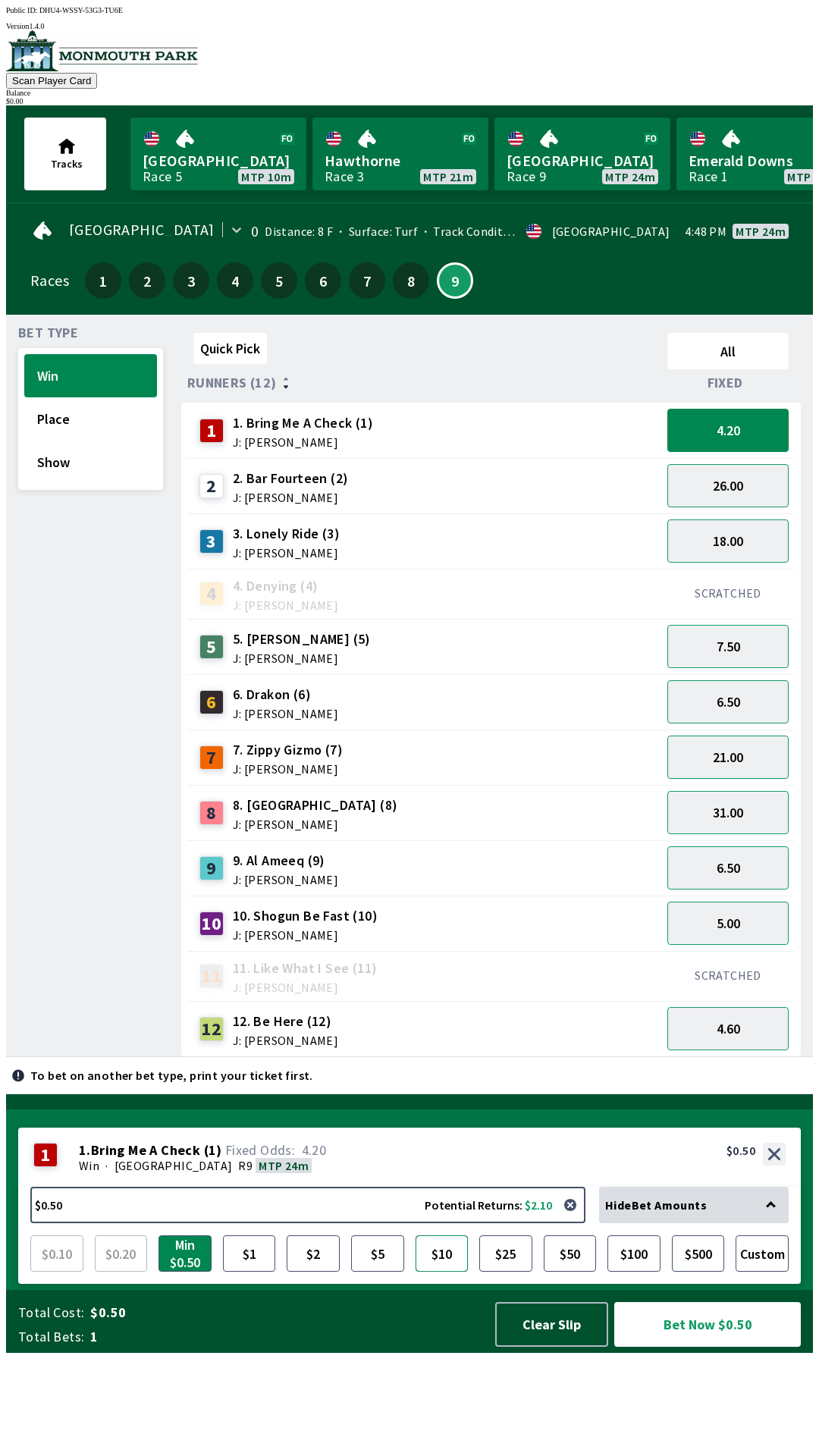
click at [427, 1271] on button "$10" at bounding box center [442, 1253] width 53 height 37
click at [434, 1271] on button "$10" at bounding box center [442, 1253] width 53 height 37
click at [435, 1271] on button "$10" at bounding box center [442, 1253] width 53 height 37
click at [712, 1347] on button "Bet Now $10.00" at bounding box center [707, 1324] width 187 height 45
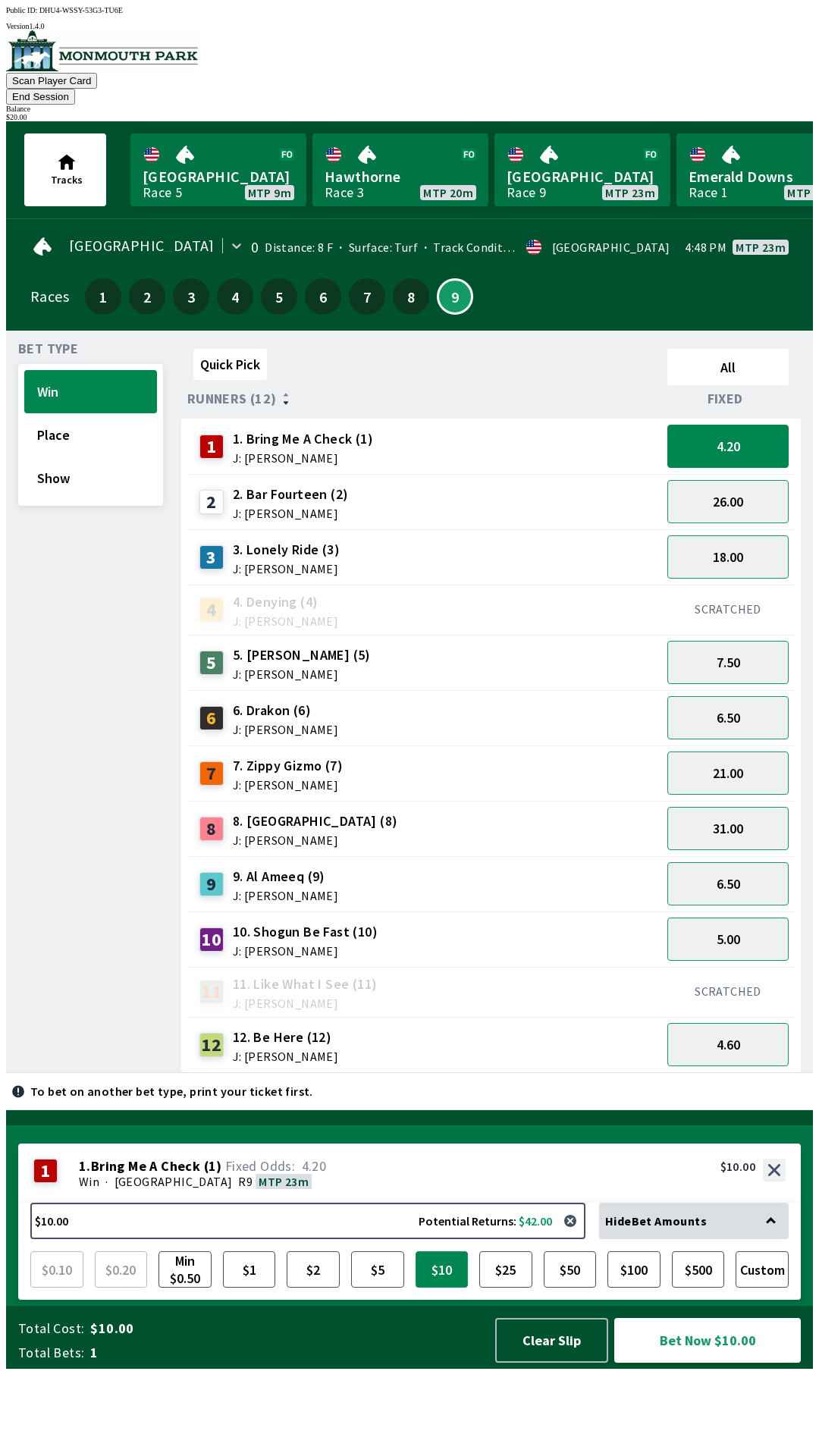
click at [418, 1287] on button "$10" at bounding box center [442, 1269] width 53 height 37
click at [88, 1239] on button "$10.00 Potential Returns: $42.00" at bounding box center [308, 1221] width 555 height 37
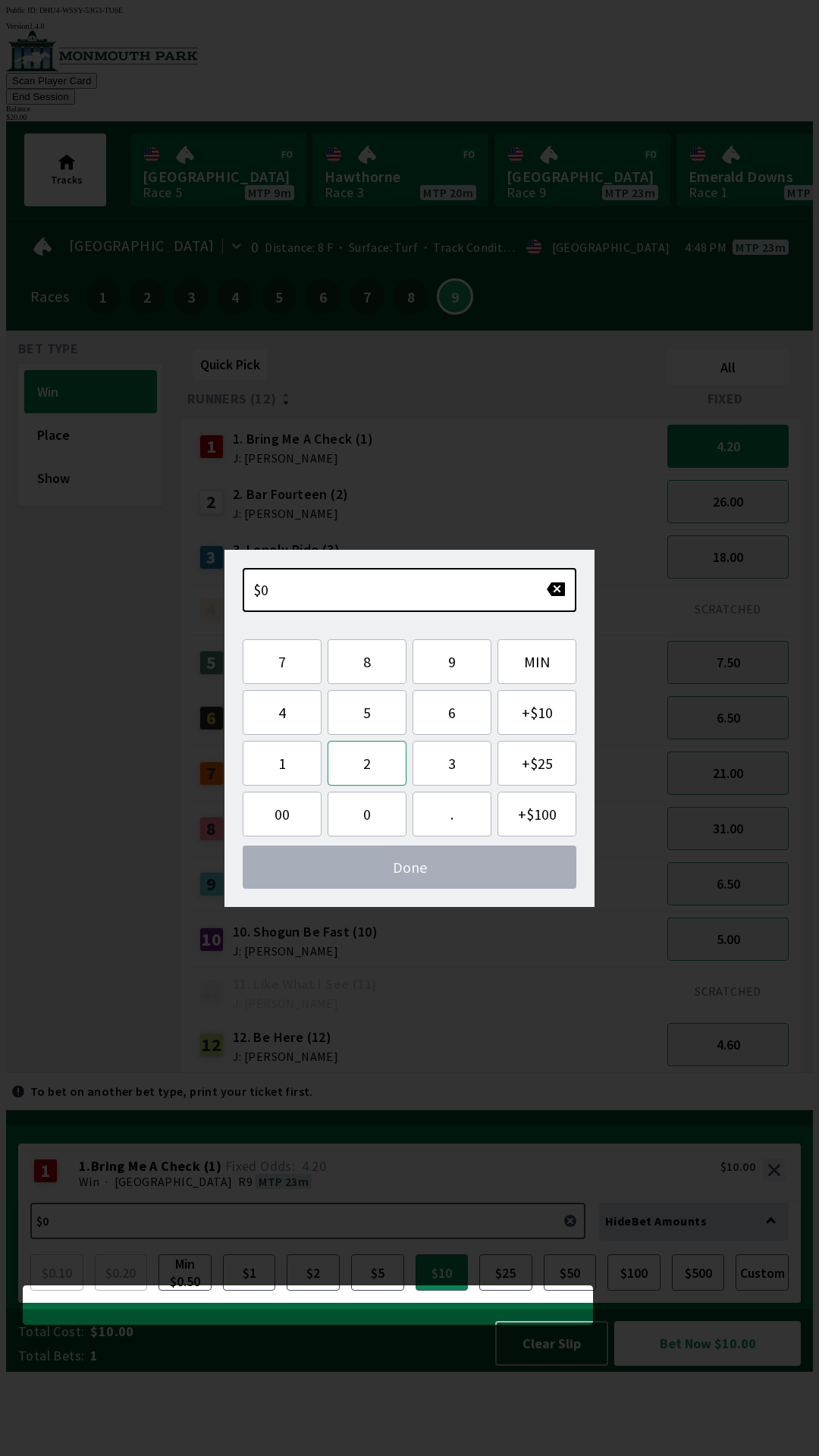
click at [361, 767] on button "2" at bounding box center [367, 762] width 79 height 45
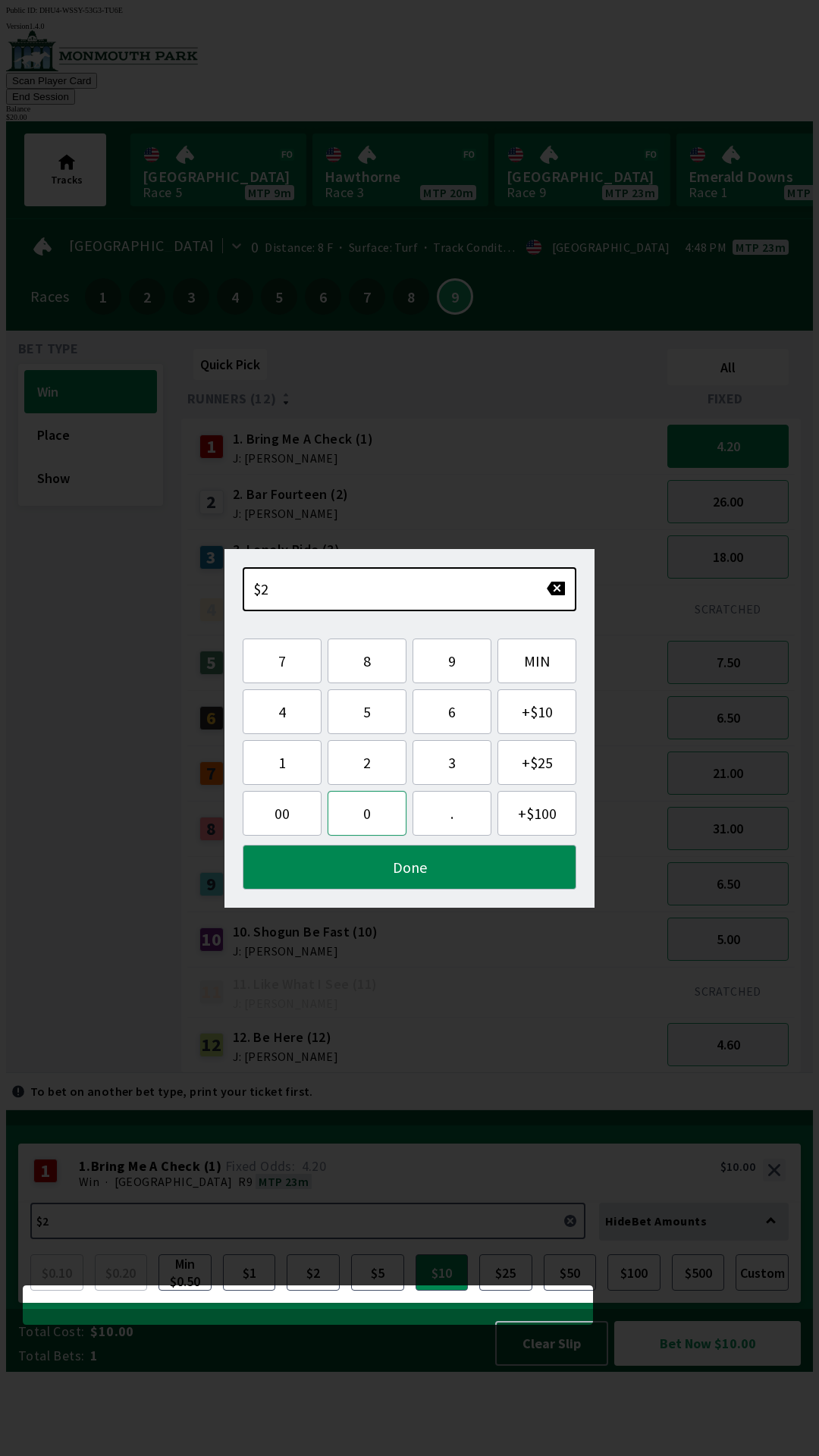
click at [370, 820] on button "0" at bounding box center [367, 812] width 79 height 45
click at [371, 871] on button "Done" at bounding box center [409, 866] width 334 height 45
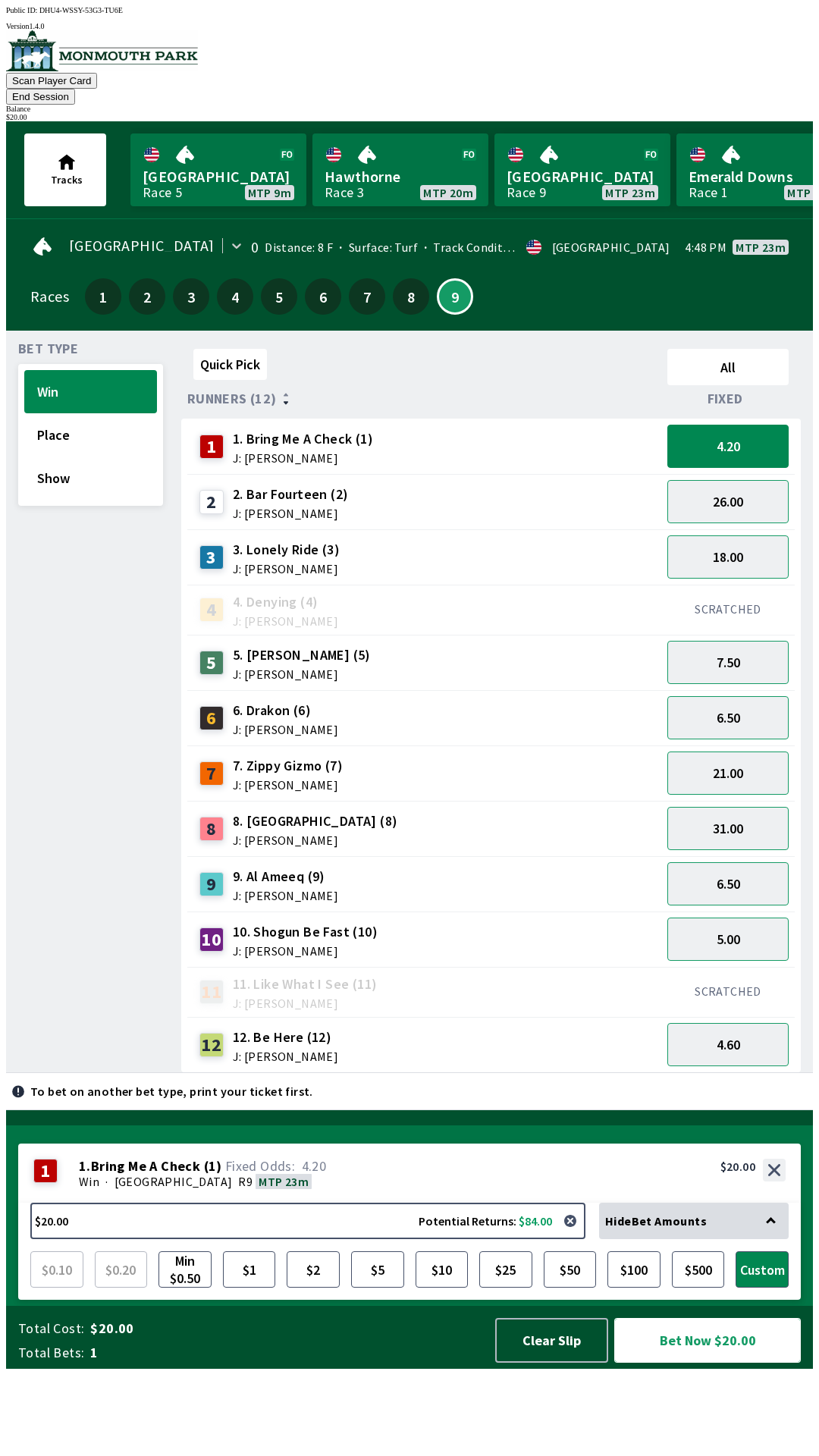
click at [685, 1362] on button "Bet Now $20.00" at bounding box center [707, 1339] width 187 height 45
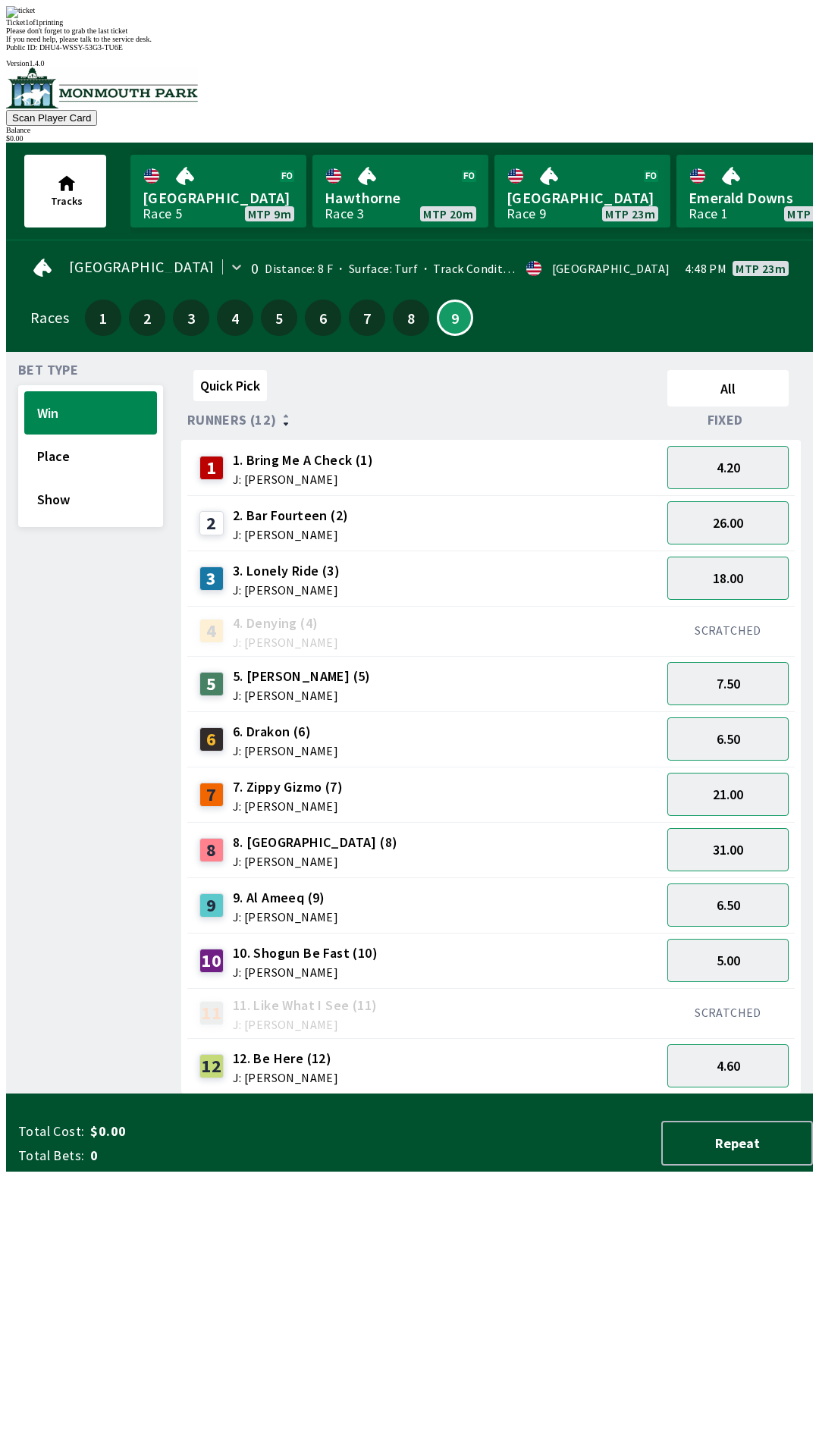
click at [645, 1094] on div "Quick Pick All Runners (12) Fixed 1 1. Bring Me A Check (1) J: [PERSON_NAME] 4.…" at bounding box center [498, 729] width 632 height 730
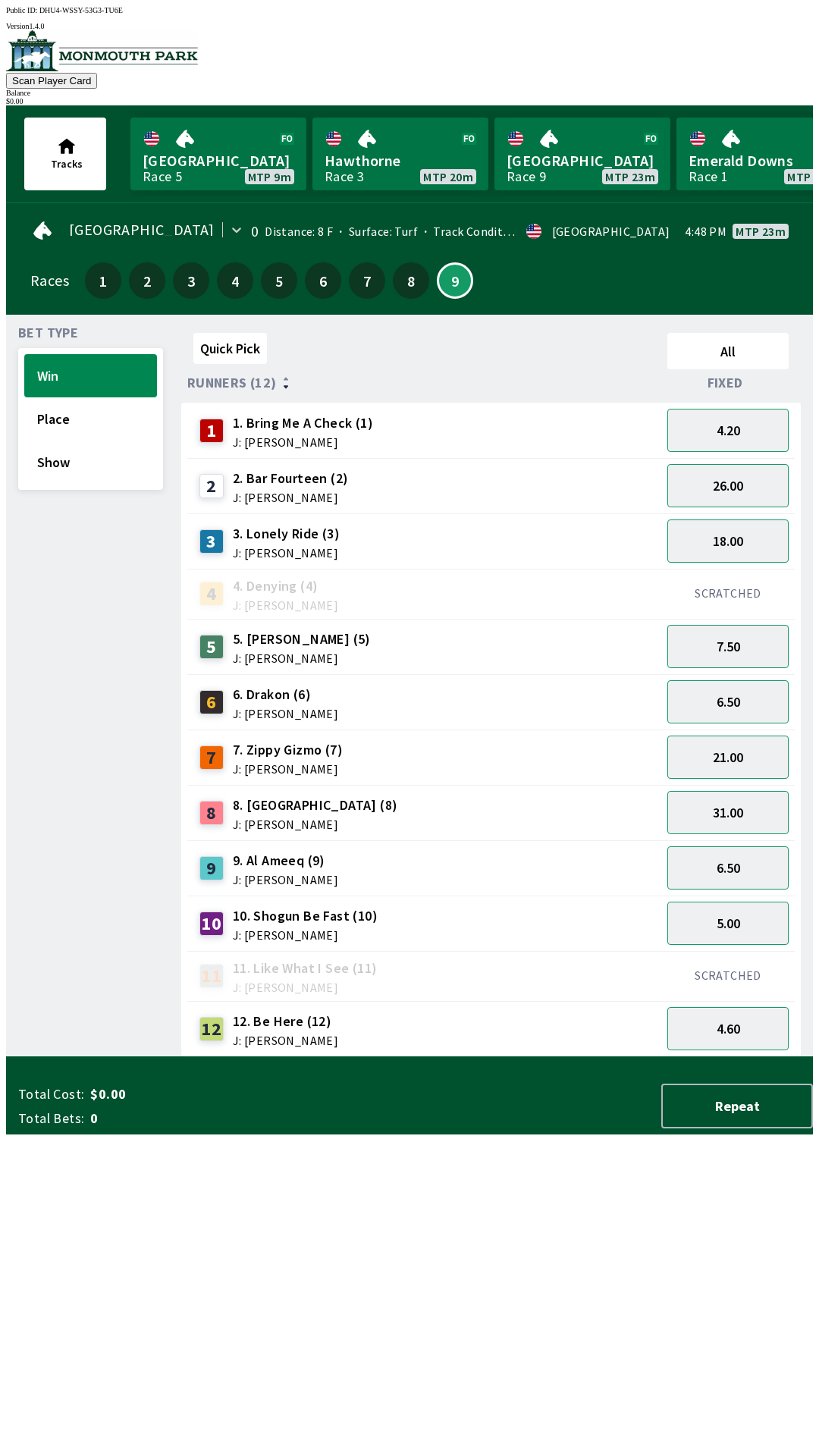
click at [742, 568] on div "SCRATCHED" at bounding box center [727, 594] width 134 height 50
click at [760, 568] on div "SCRATCHED" at bounding box center [727, 594] width 134 height 50
click at [756, 540] on button "18.00" at bounding box center [727, 540] width 121 height 43
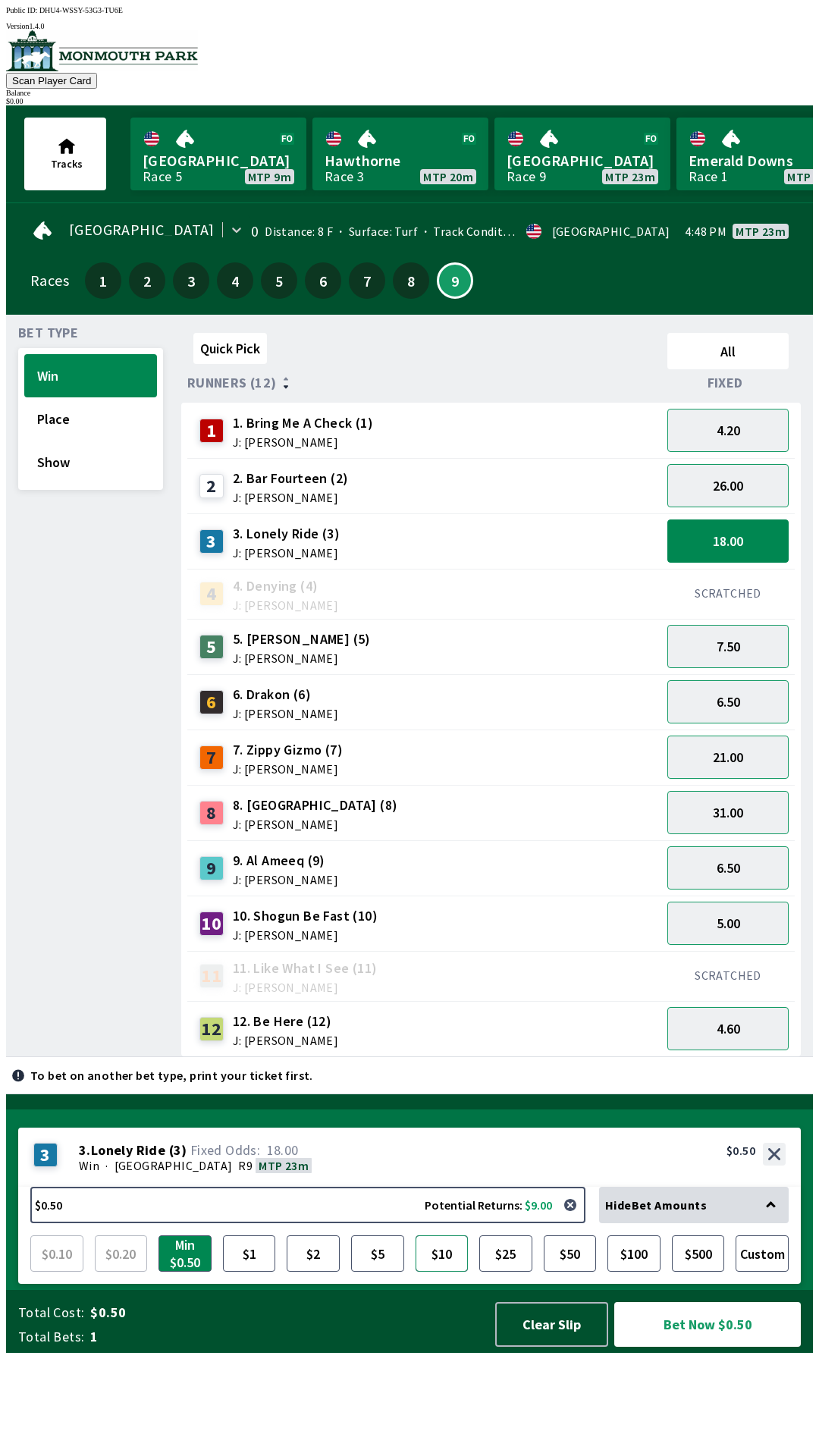
click at [444, 1271] on button "$10" at bounding box center [442, 1253] width 53 height 37
click at [690, 1347] on button "Bet Now $10.00" at bounding box center [707, 1324] width 187 height 45
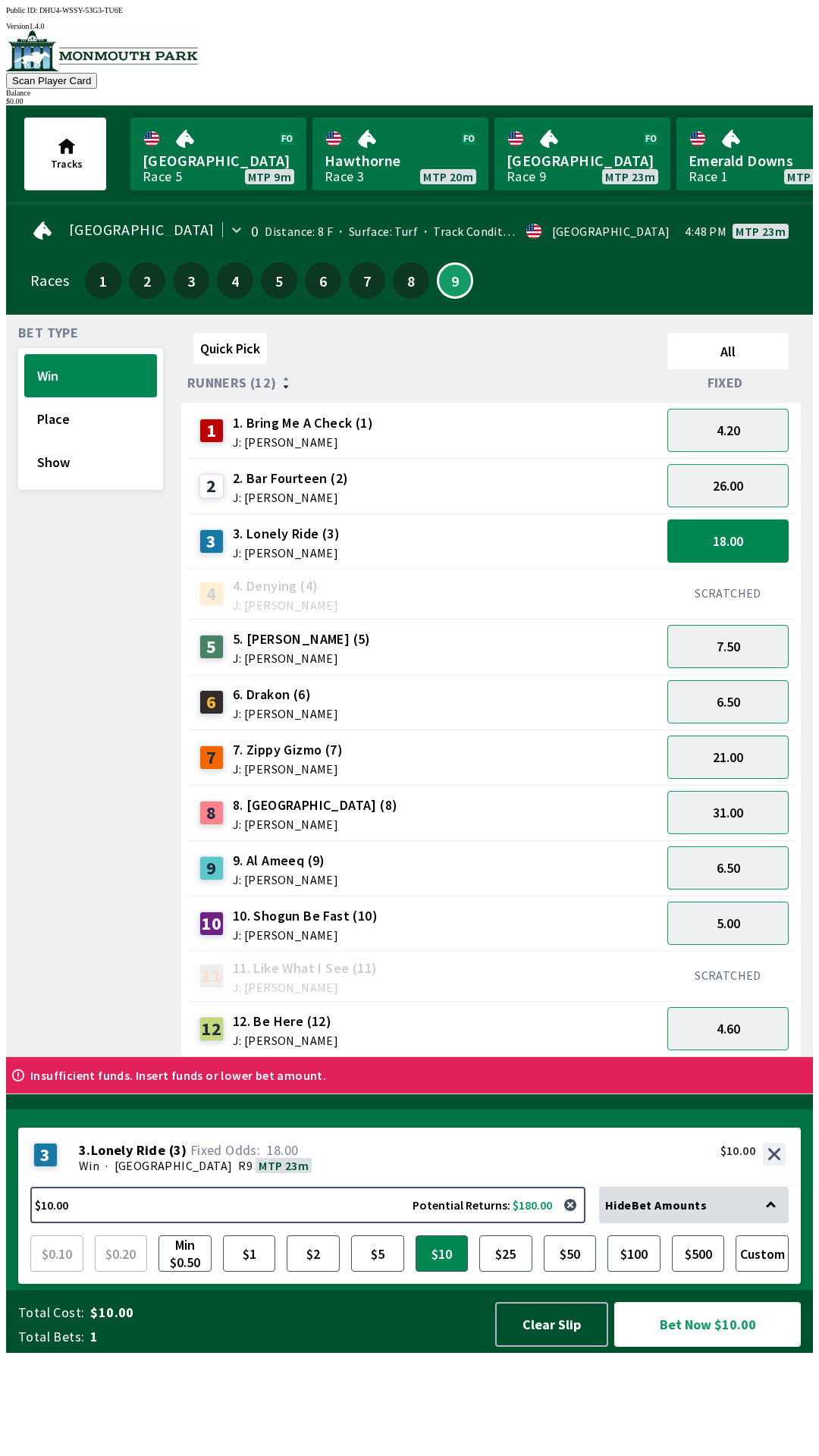
click at [733, 1347] on button "Bet Now $10.00" at bounding box center [707, 1324] width 187 height 45
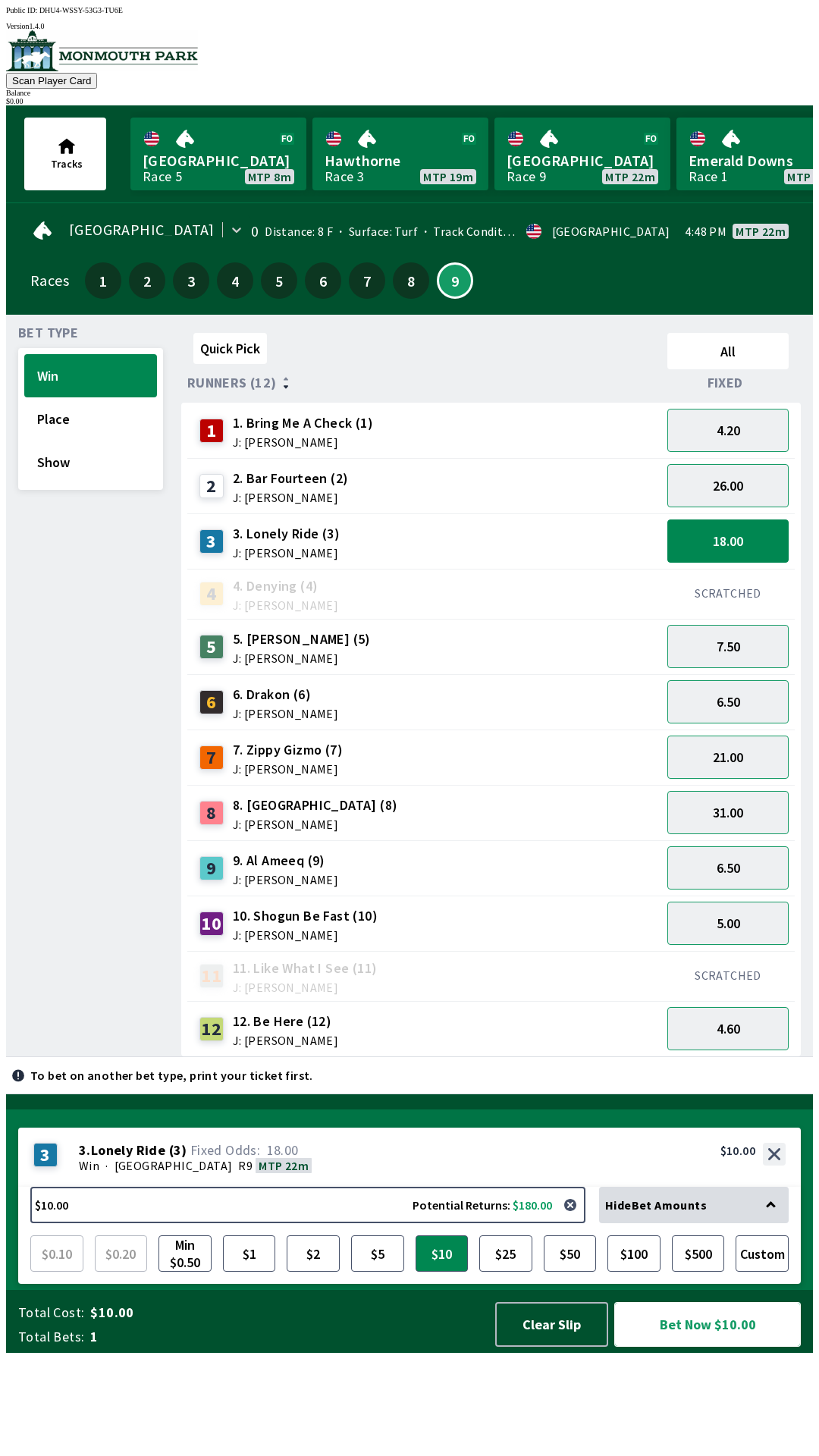
click at [691, 1347] on button "Bet Now $10.00" at bounding box center [707, 1324] width 187 height 45
click at [745, 88] on div "Balance" at bounding box center [410, 92] width 807 height 9
click at [739, 97] on div "$ 0.00" at bounding box center [410, 101] width 807 height 9
click at [720, 1347] on button "Bet Now $10.00" at bounding box center [707, 1324] width 187 height 45
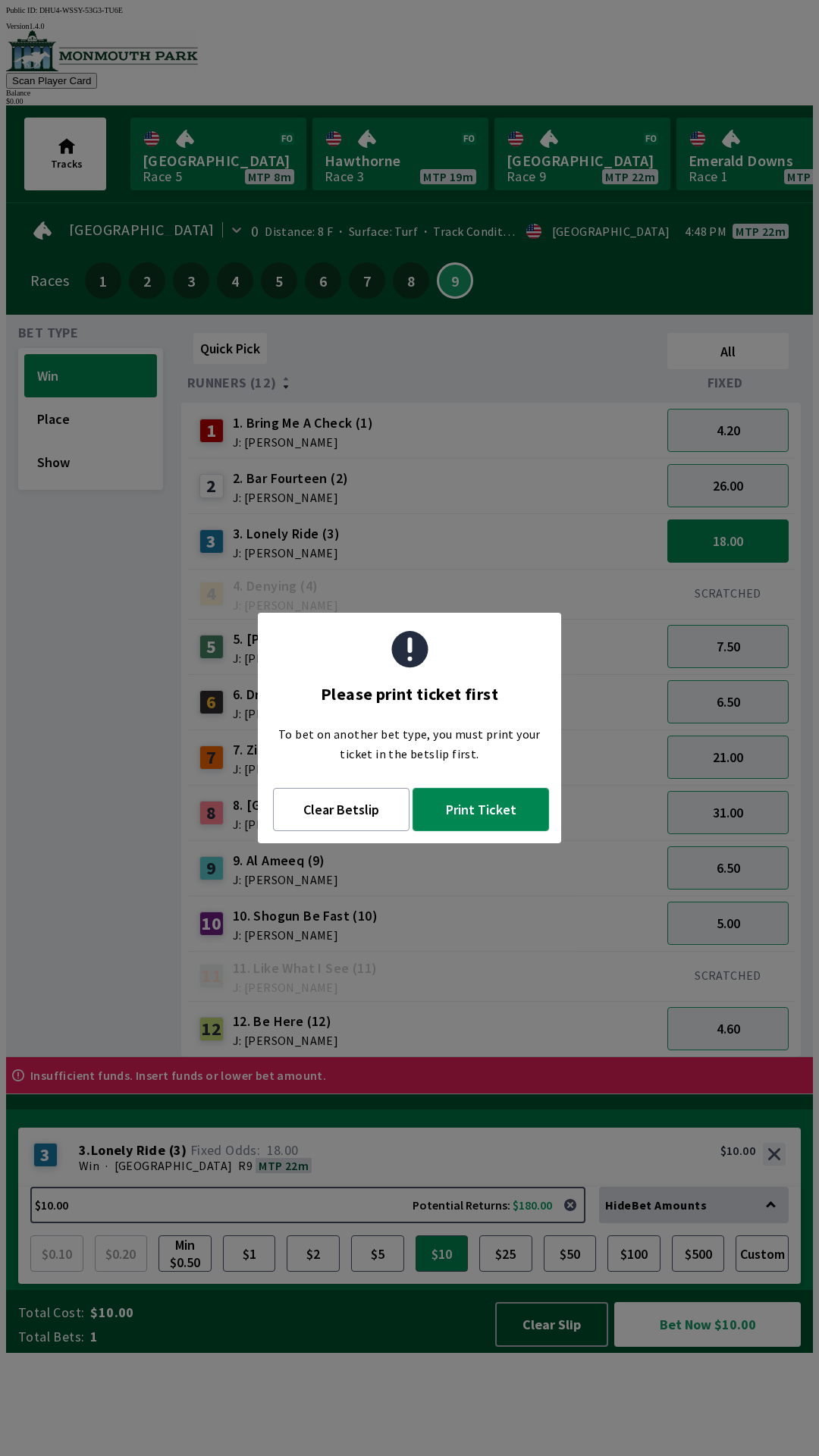
click at [477, 815] on button "Print Ticket" at bounding box center [480, 809] width 137 height 43
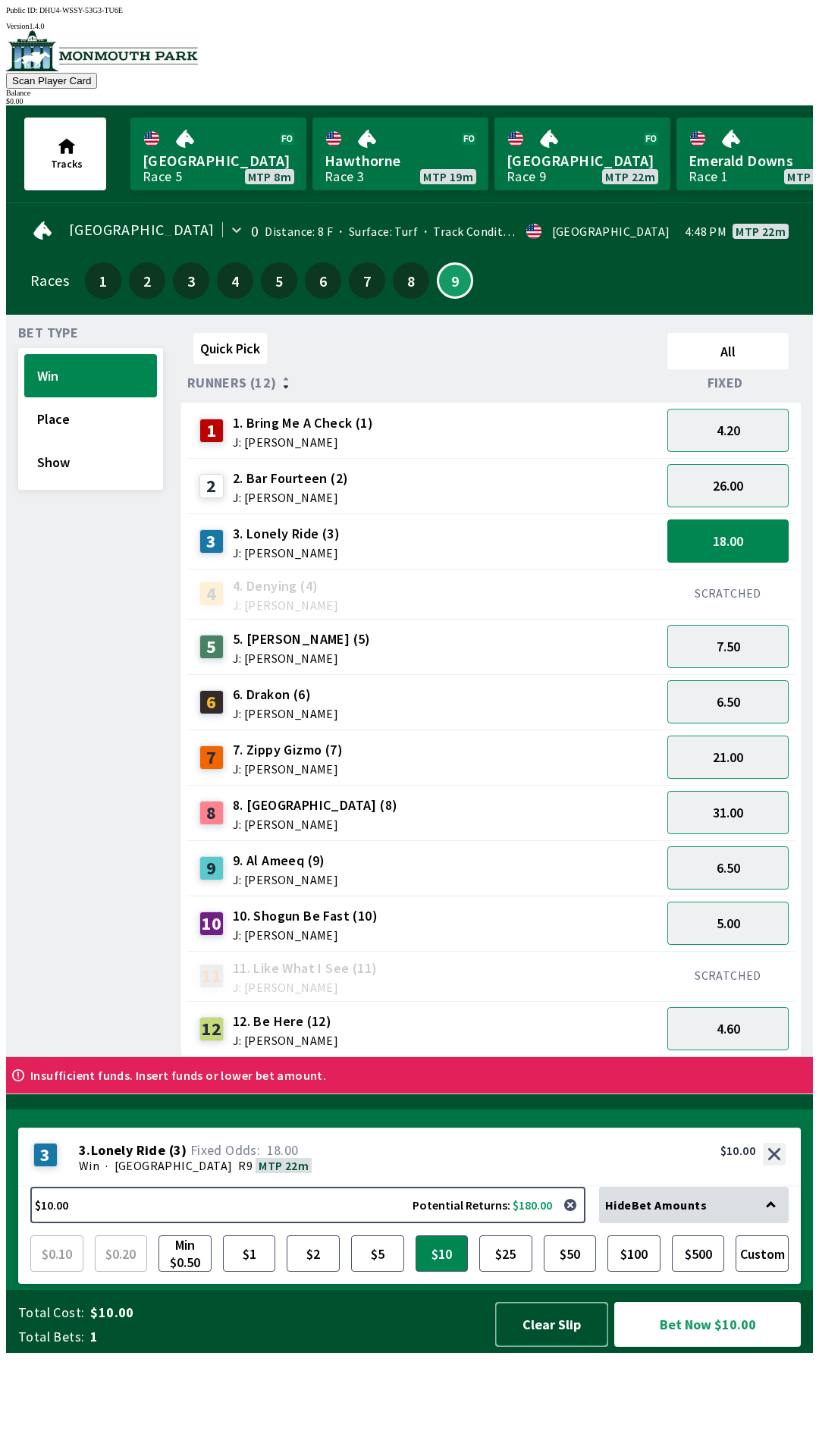
click at [531, 1347] on button "Clear Slip" at bounding box center [551, 1324] width 113 height 45
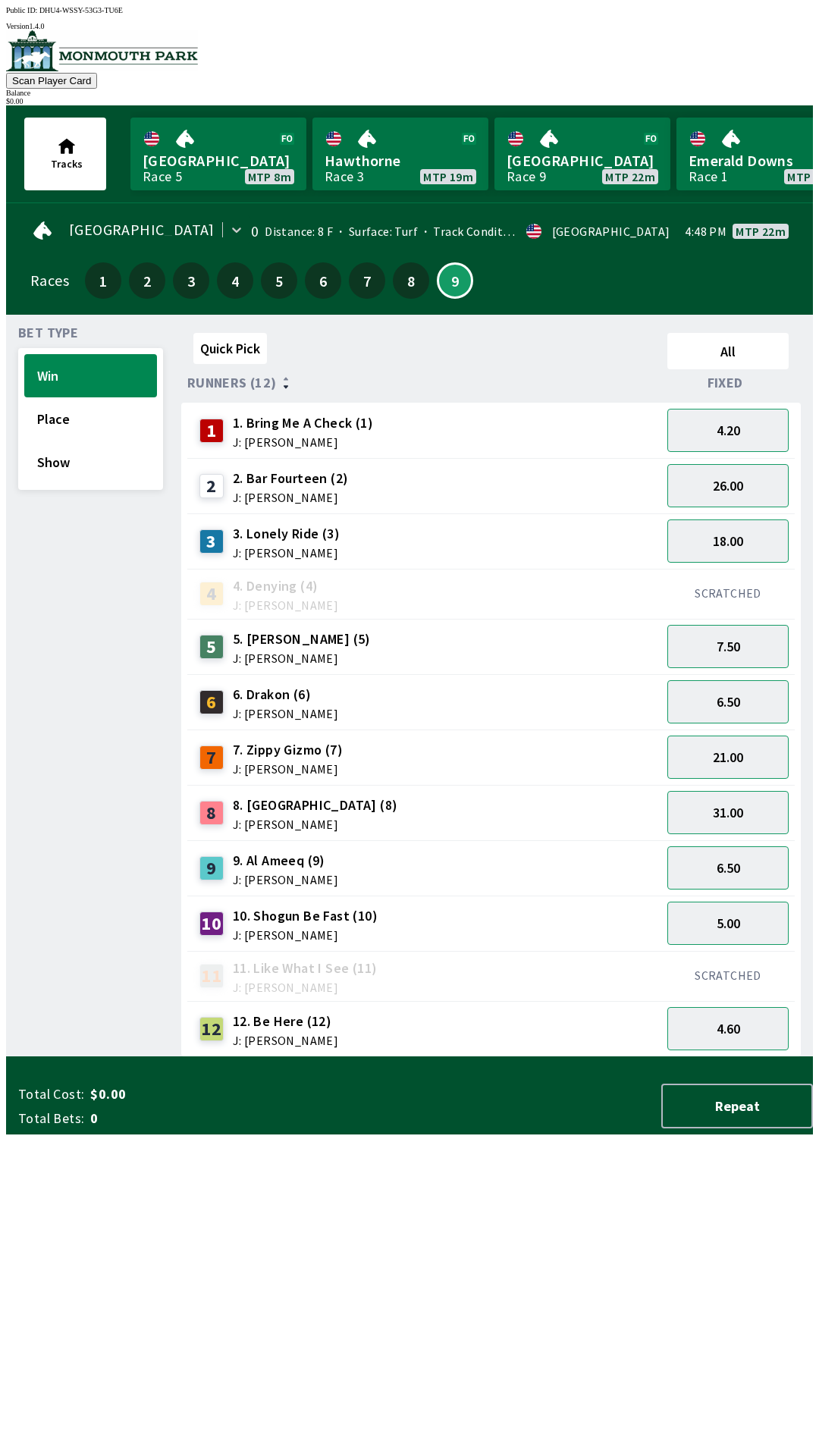
click at [734, 106] on div "Tracks [GEOGRAPHIC_DATA] Race 5 MTP 8m Hawthorne Race 3 MTP 19m [GEOGRAPHIC_DAT…" at bounding box center [415, 154] width 795 height 97
click at [585, 165] on link "[GEOGRAPHIC_DATA] Race 9 MTP 22m" at bounding box center [582, 153] width 176 height 73
click at [743, 541] on button "18.00" at bounding box center [727, 540] width 121 height 43
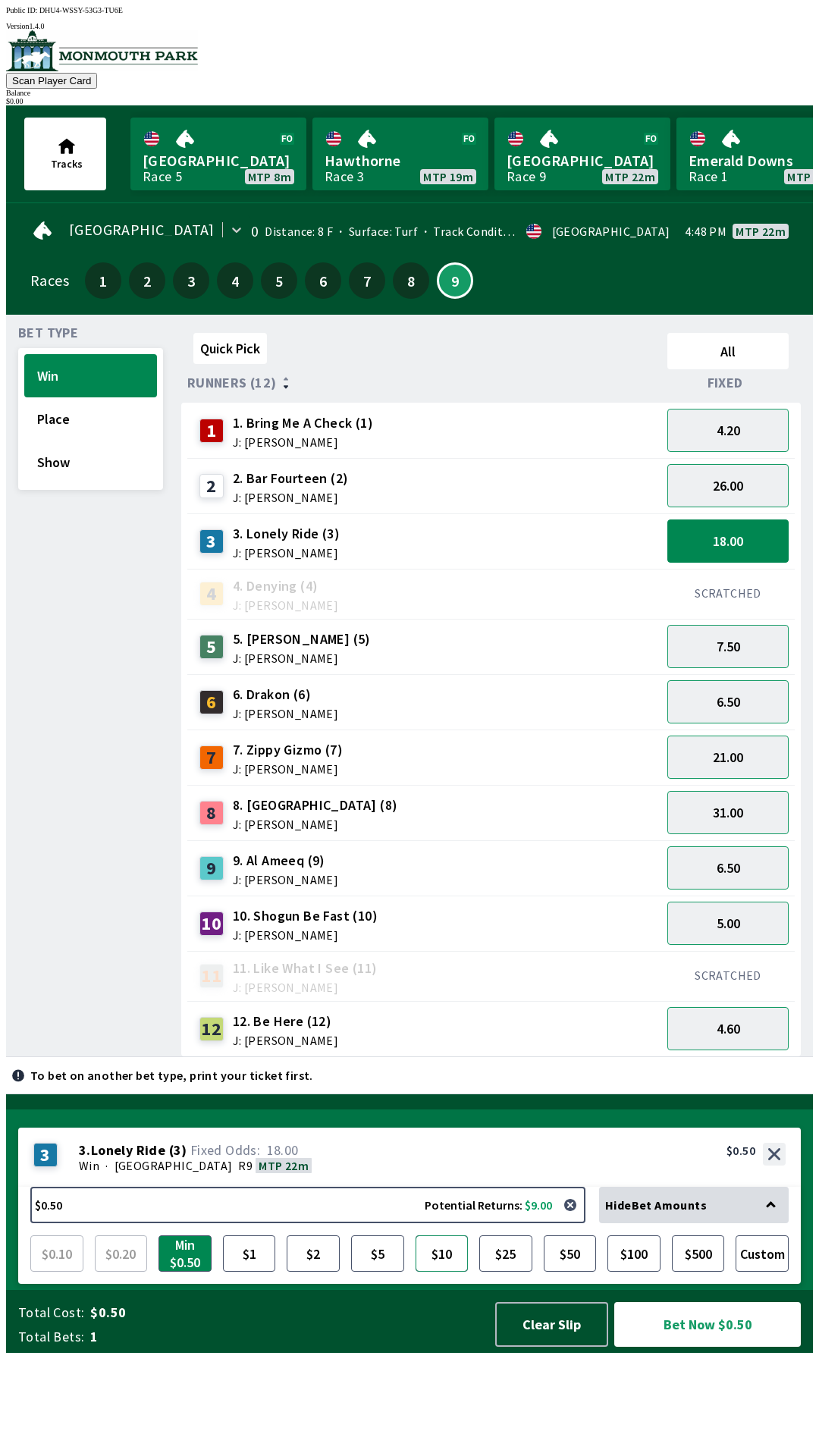
click at [432, 1271] on button "$10" at bounding box center [442, 1253] width 53 height 37
click at [451, 1271] on button "$10" at bounding box center [442, 1253] width 53 height 37
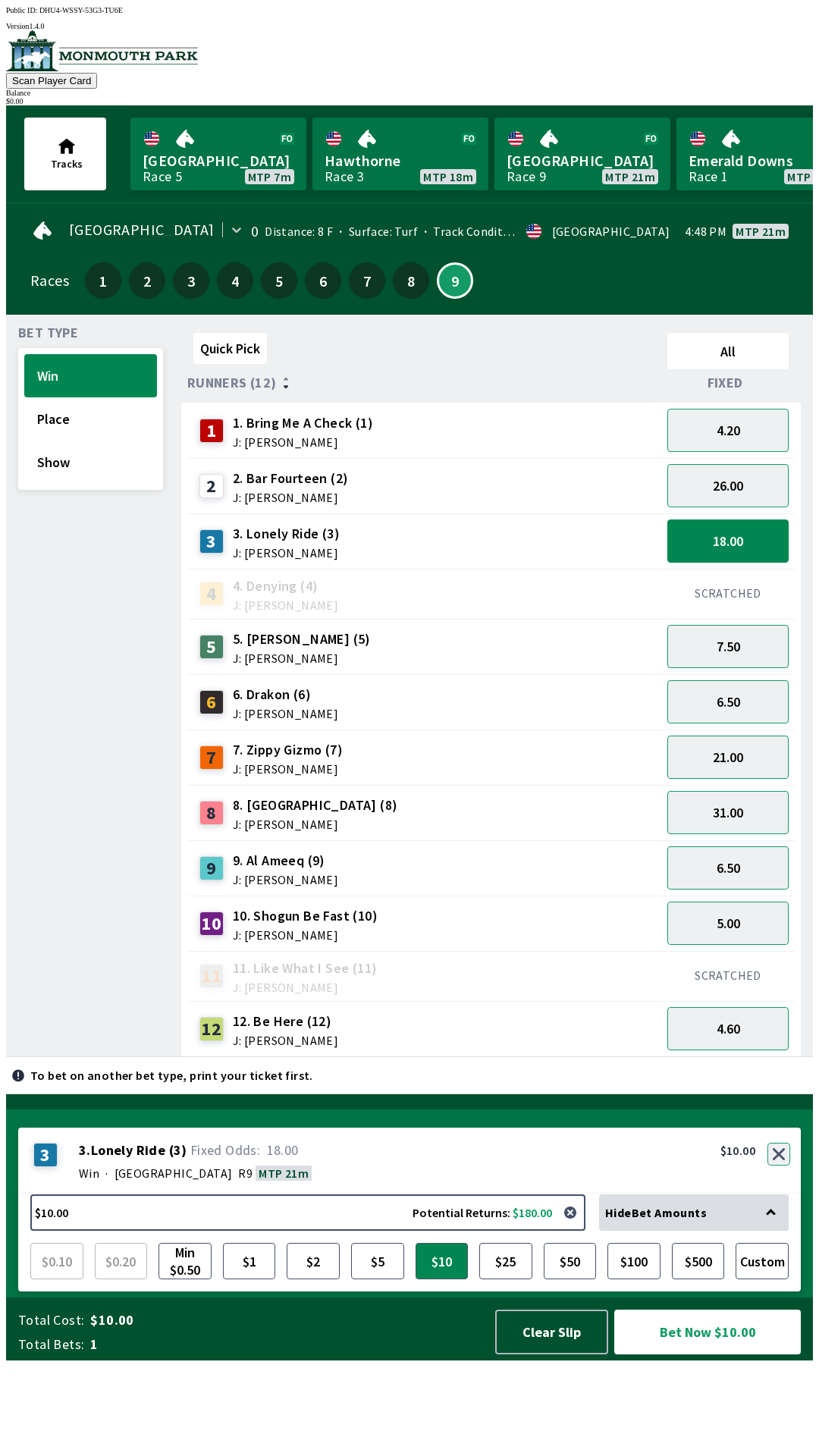
click at [780, 1165] on button "button" at bounding box center [778, 1153] width 23 height 23
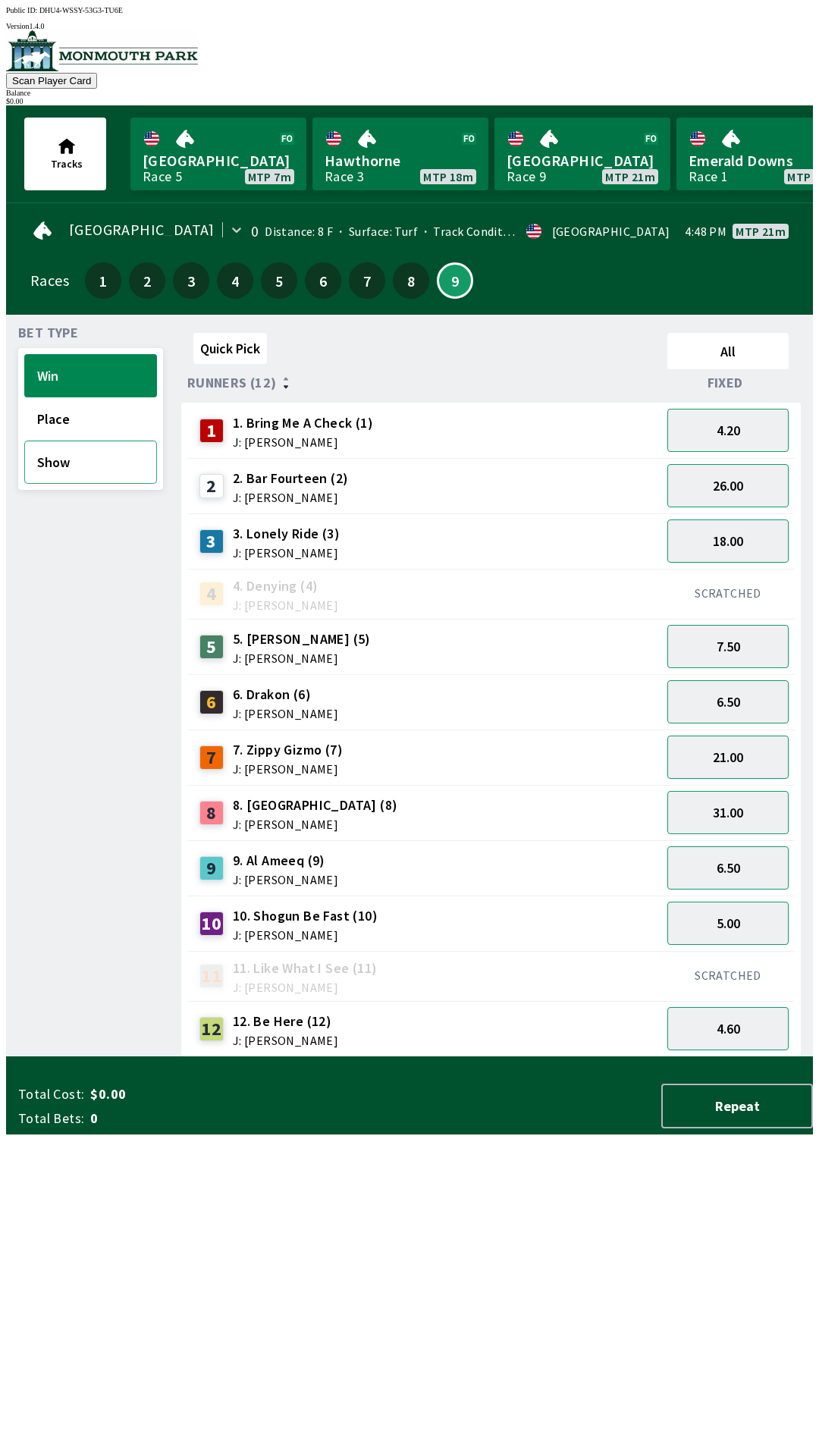
click at [90, 440] on button "Show" at bounding box center [91, 461] width 133 height 43
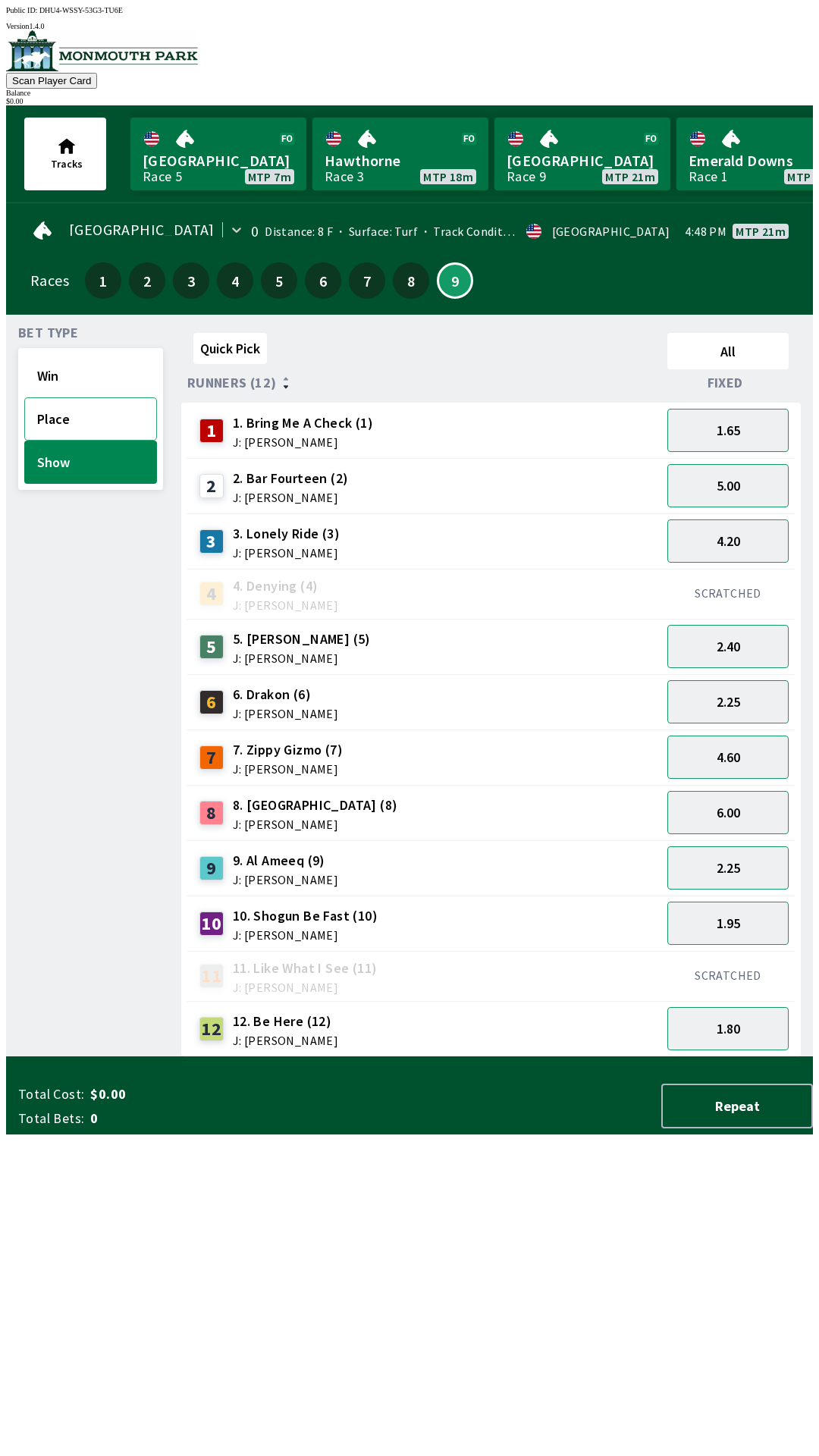
click at [92, 413] on button "Place" at bounding box center [91, 418] width 133 height 43
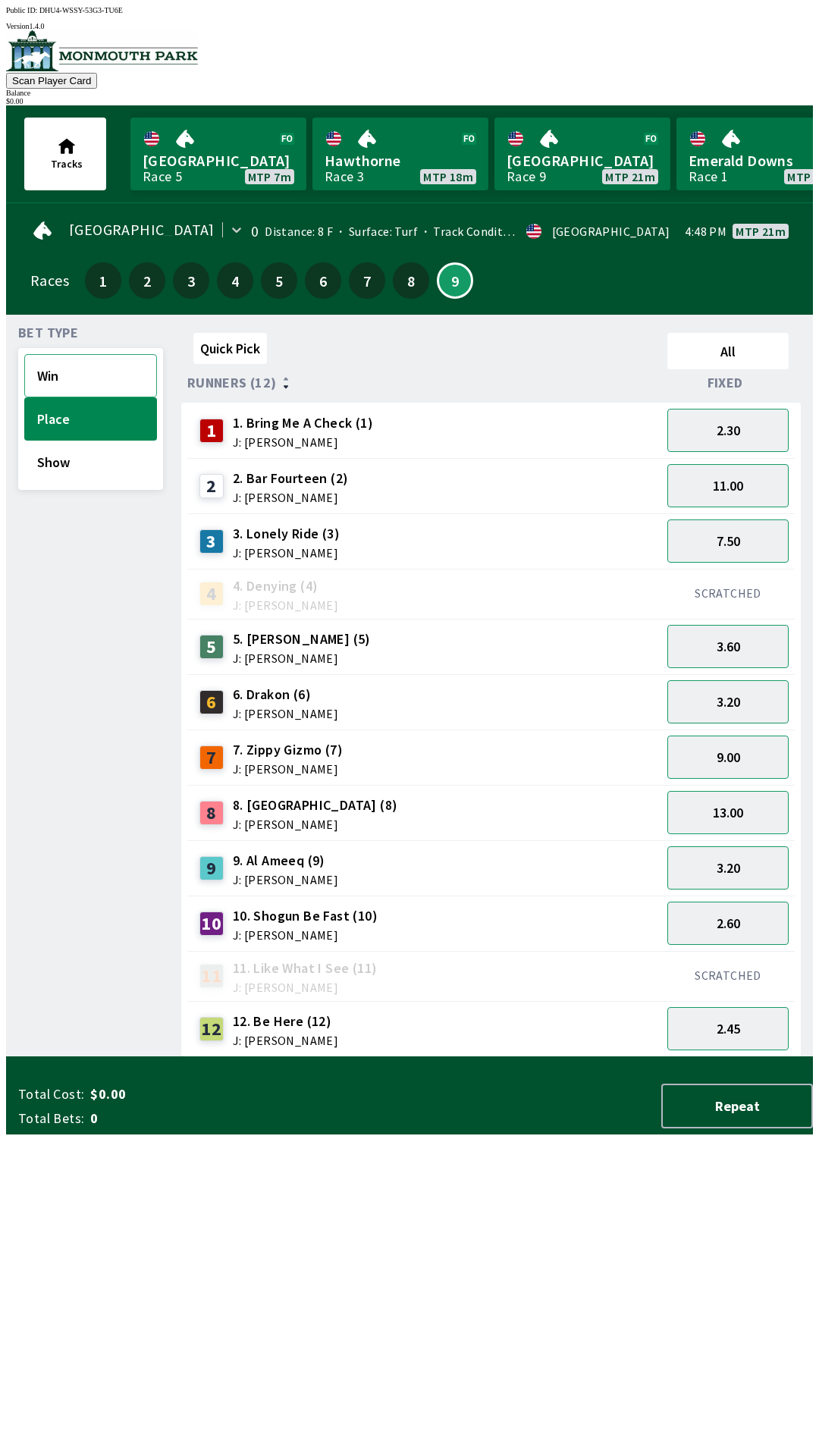
click at [93, 369] on button "Win" at bounding box center [91, 375] width 133 height 43
click at [92, 400] on button "Place" at bounding box center [91, 418] width 133 height 43
click at [131, 386] on button "Win" at bounding box center [91, 375] width 133 height 43
click at [110, 440] on button "Show" at bounding box center [91, 461] width 133 height 43
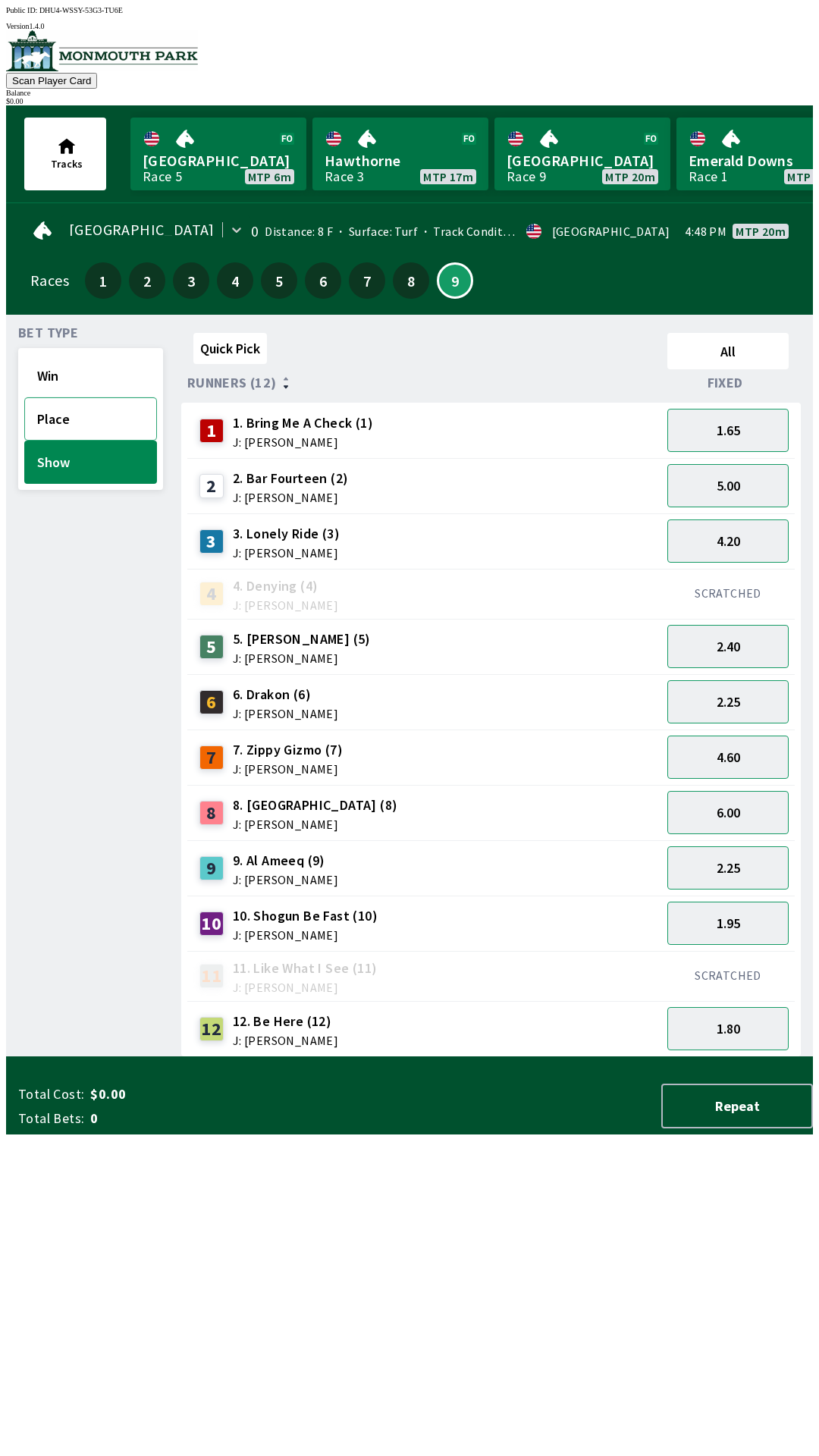
click at [90, 411] on button "Place" at bounding box center [91, 418] width 133 height 43
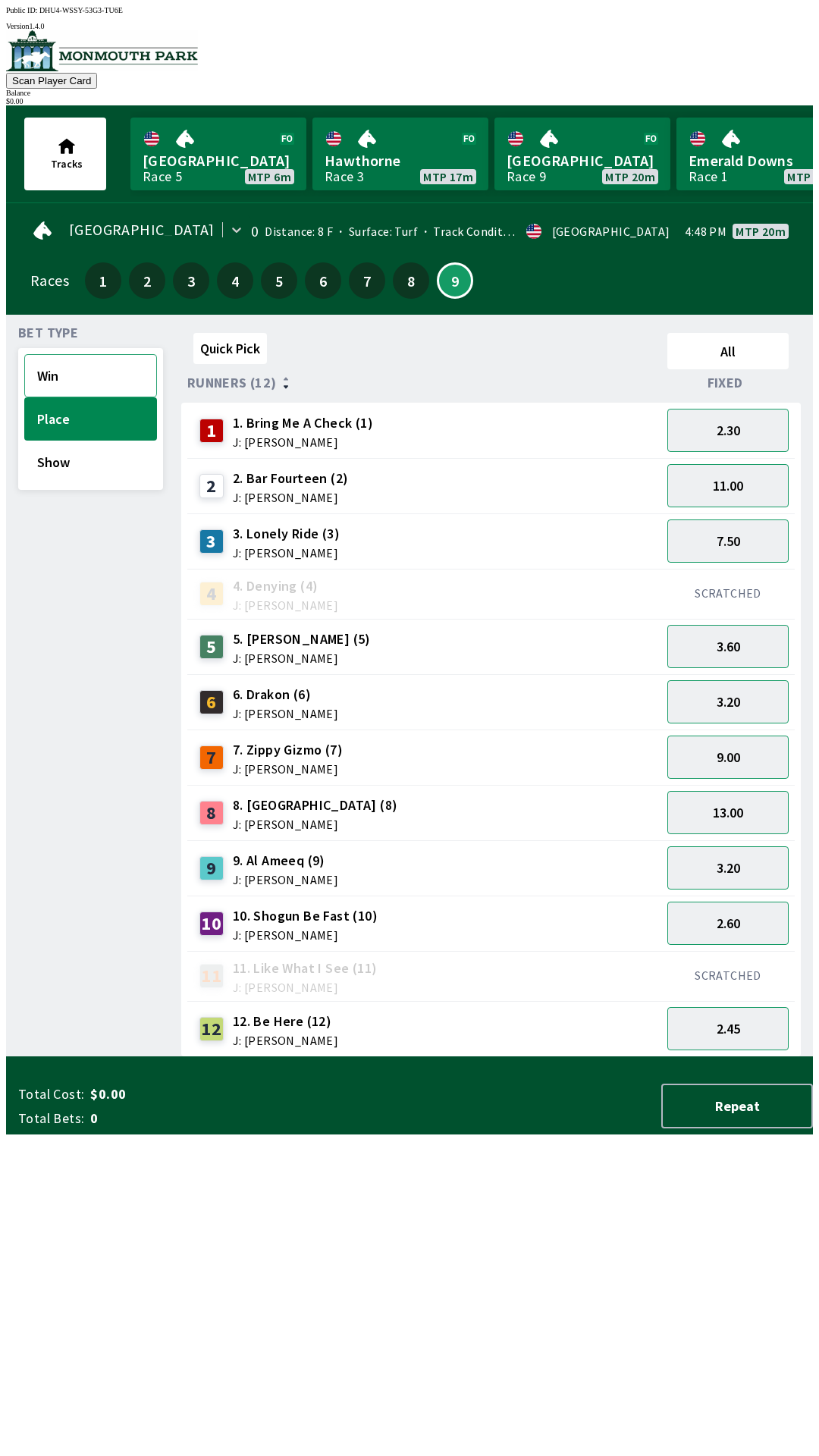
click at [93, 382] on button "Win" at bounding box center [91, 375] width 133 height 43
click at [720, 796] on button "31.00" at bounding box center [727, 812] width 121 height 43
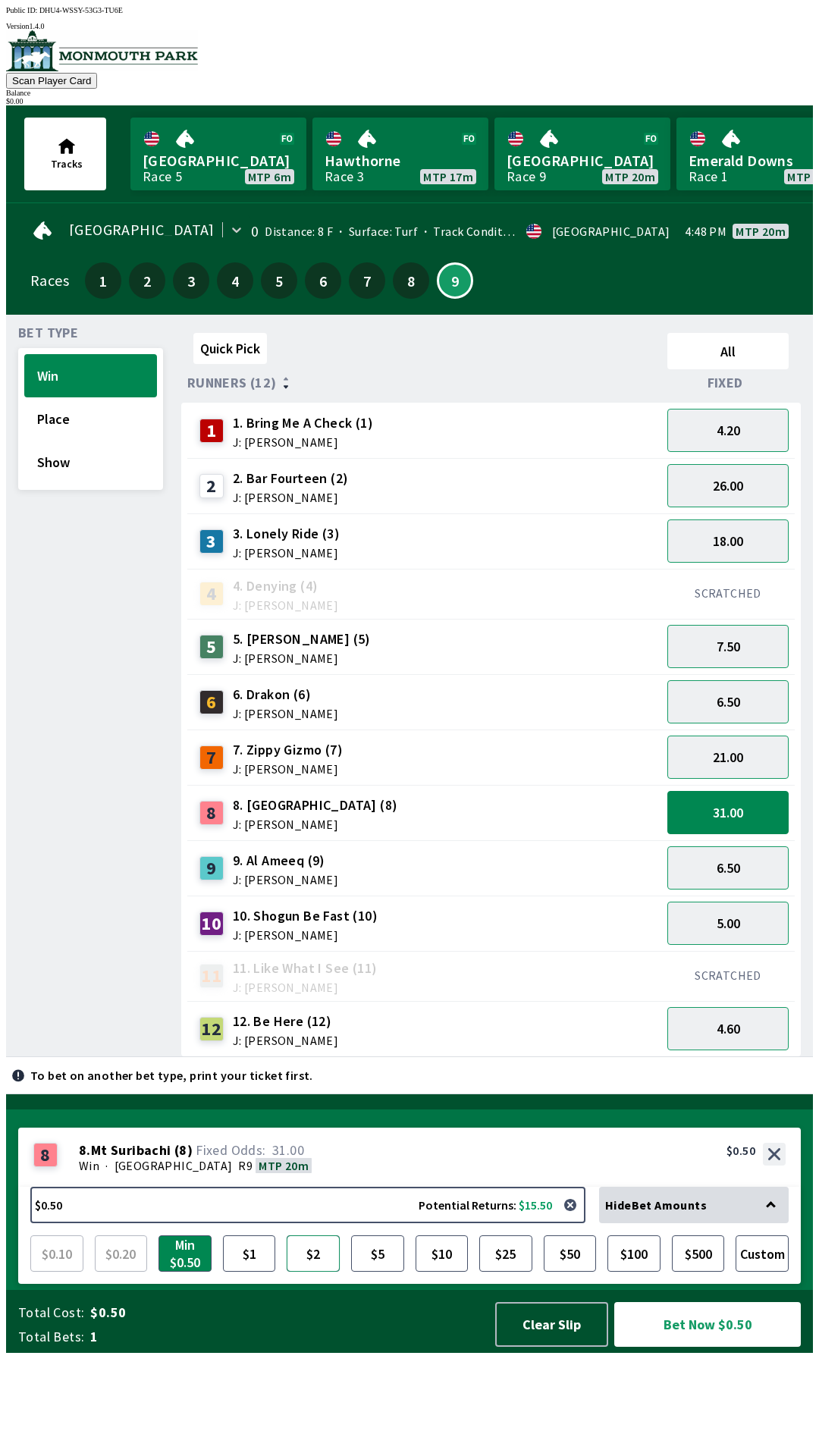
click at [334, 1271] on button "$2" at bounding box center [313, 1253] width 53 height 37
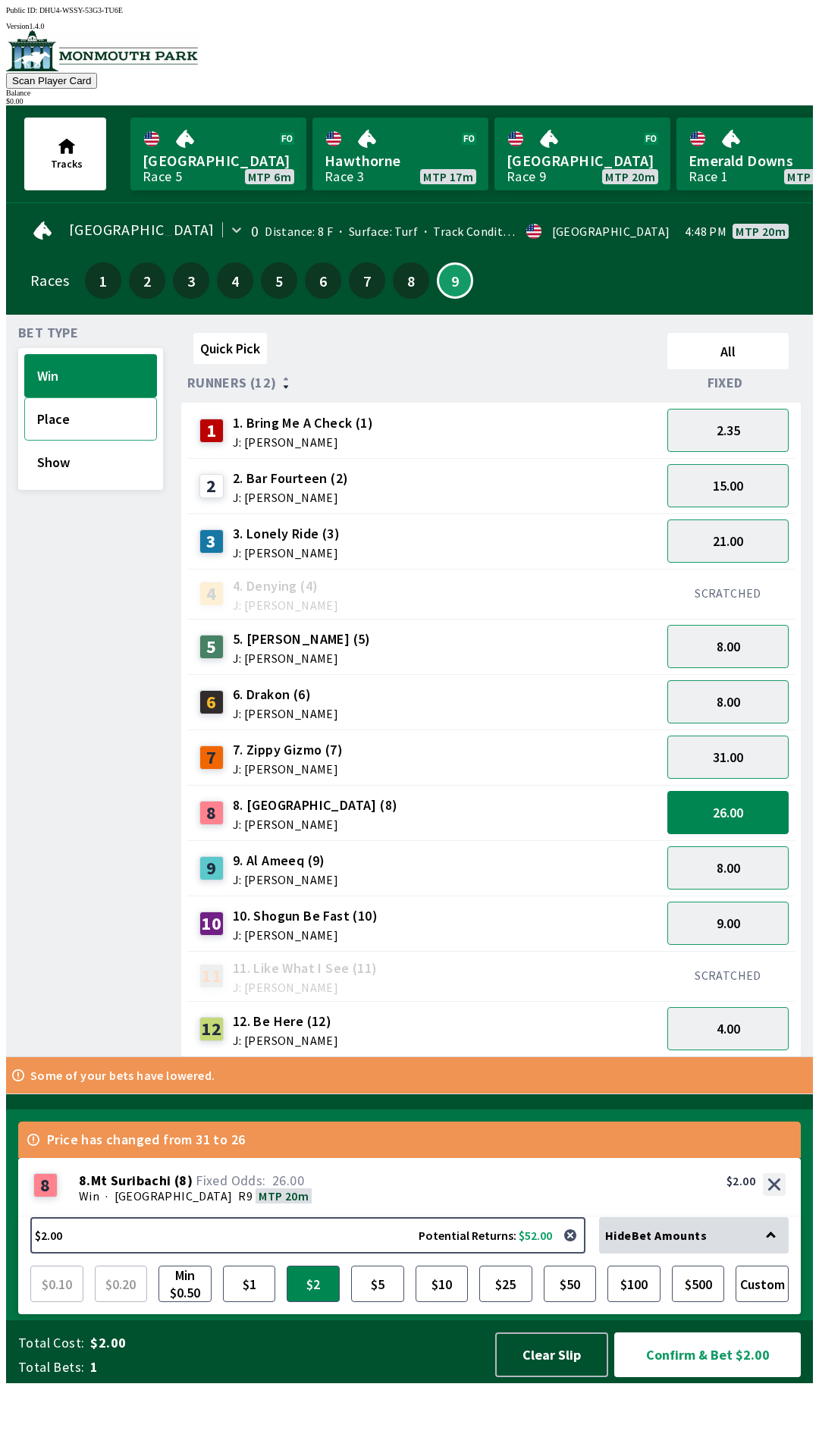
click at [107, 409] on button "Place" at bounding box center [91, 418] width 133 height 43
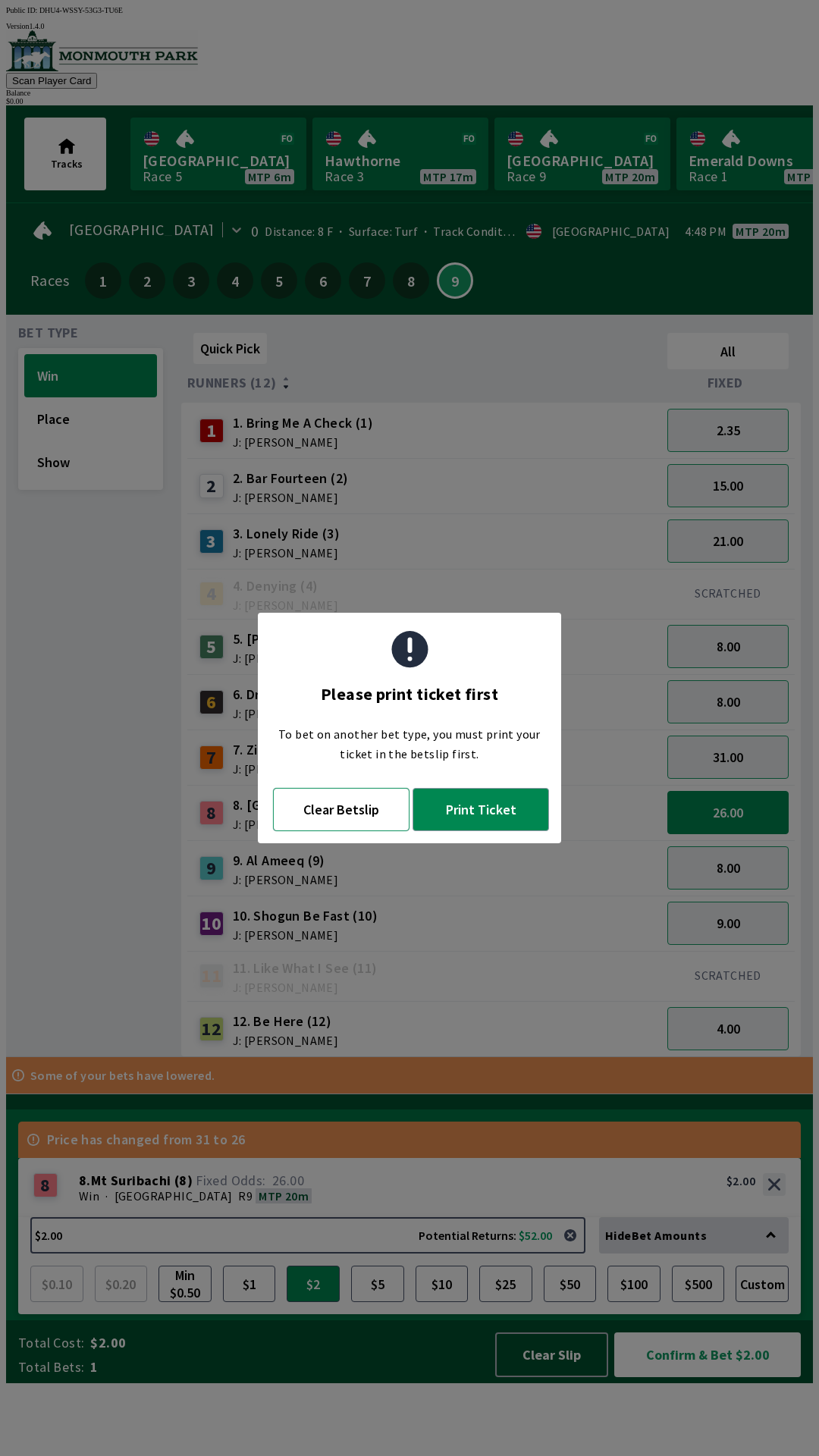
click at [336, 809] on button "Clear Betslip" at bounding box center [341, 809] width 137 height 43
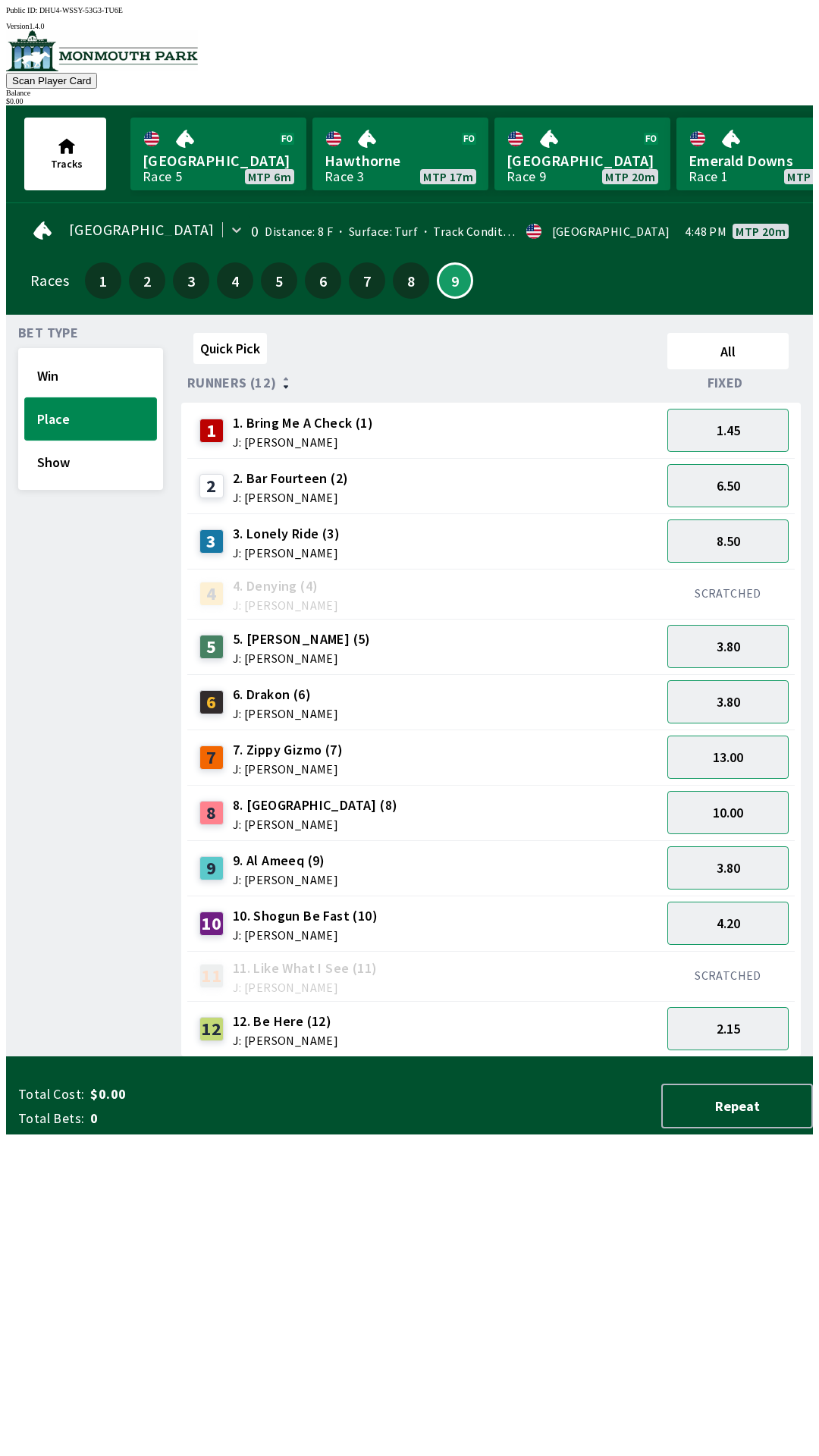
click at [84, 415] on button "Place" at bounding box center [91, 418] width 133 height 43
click at [708, 818] on button "10.00" at bounding box center [727, 812] width 121 height 43
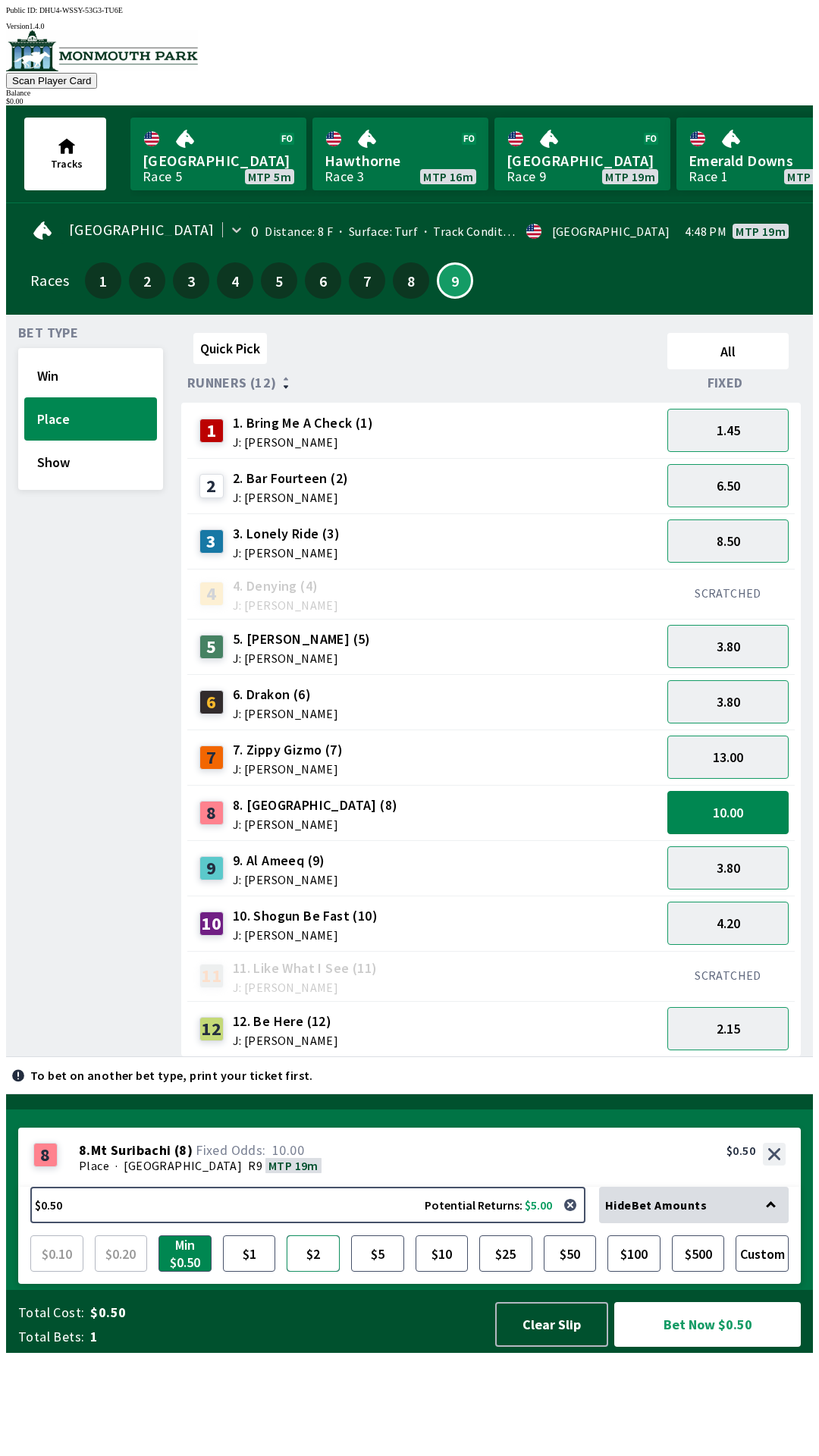
click at [317, 1271] on button "$2" at bounding box center [313, 1253] width 53 height 37
click at [741, 765] on button "13.00" at bounding box center [727, 756] width 121 height 43
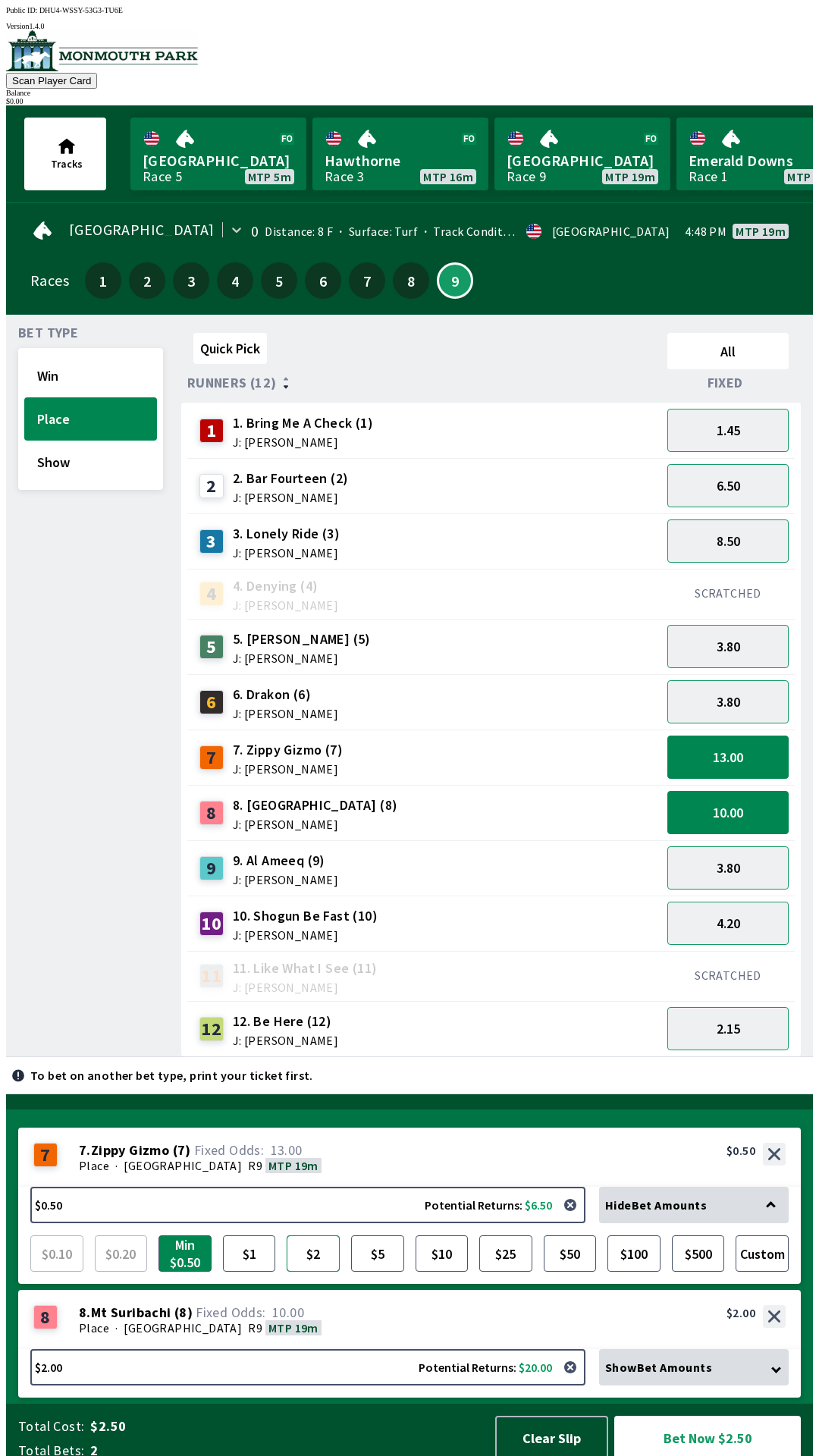
click at [319, 1243] on button "$2" at bounding box center [313, 1253] width 53 height 37
click at [693, 434] on button "1.45" at bounding box center [727, 430] width 121 height 43
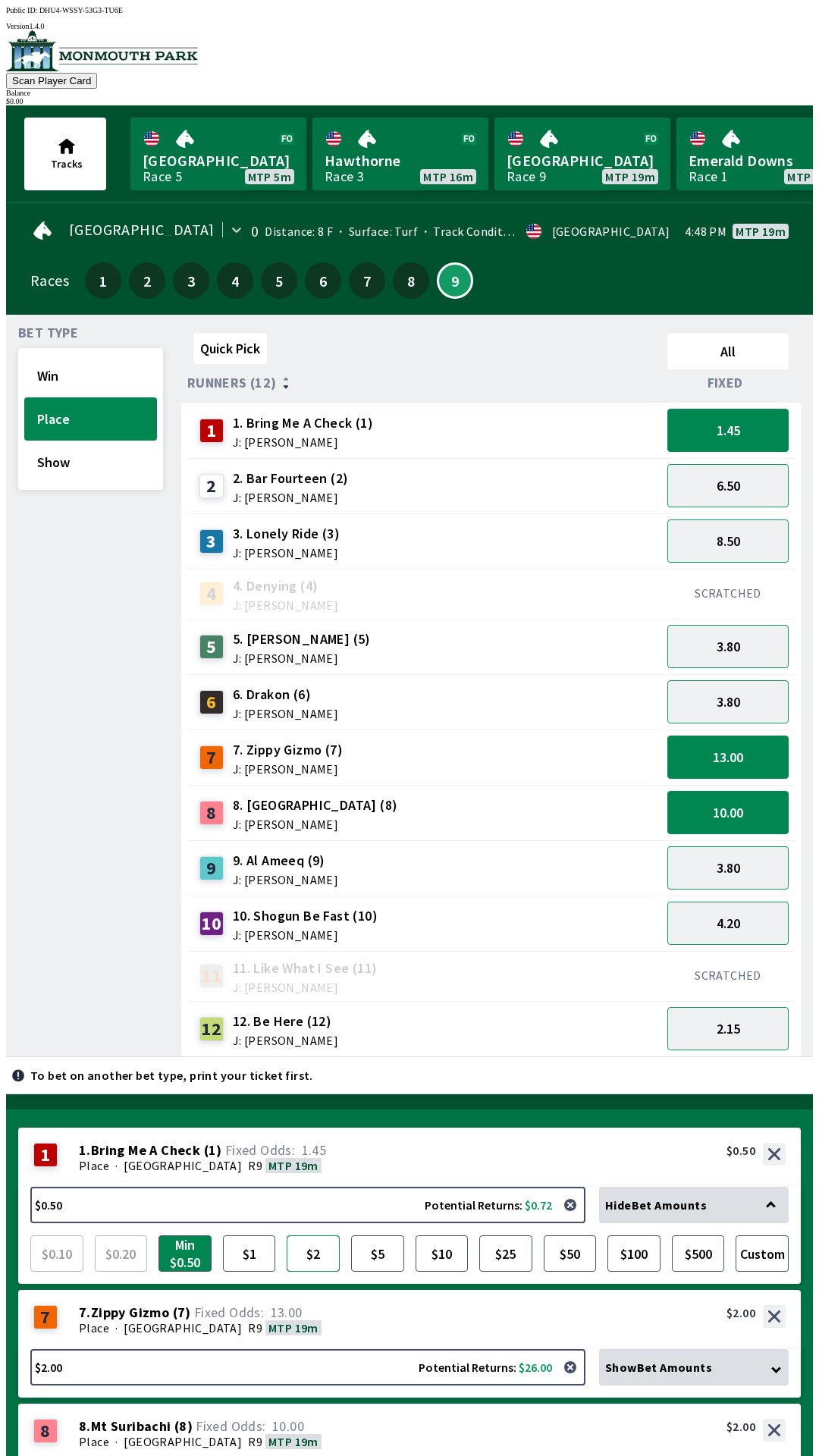
click at [310, 1235] on button "$2" at bounding box center [313, 1253] width 53 height 37
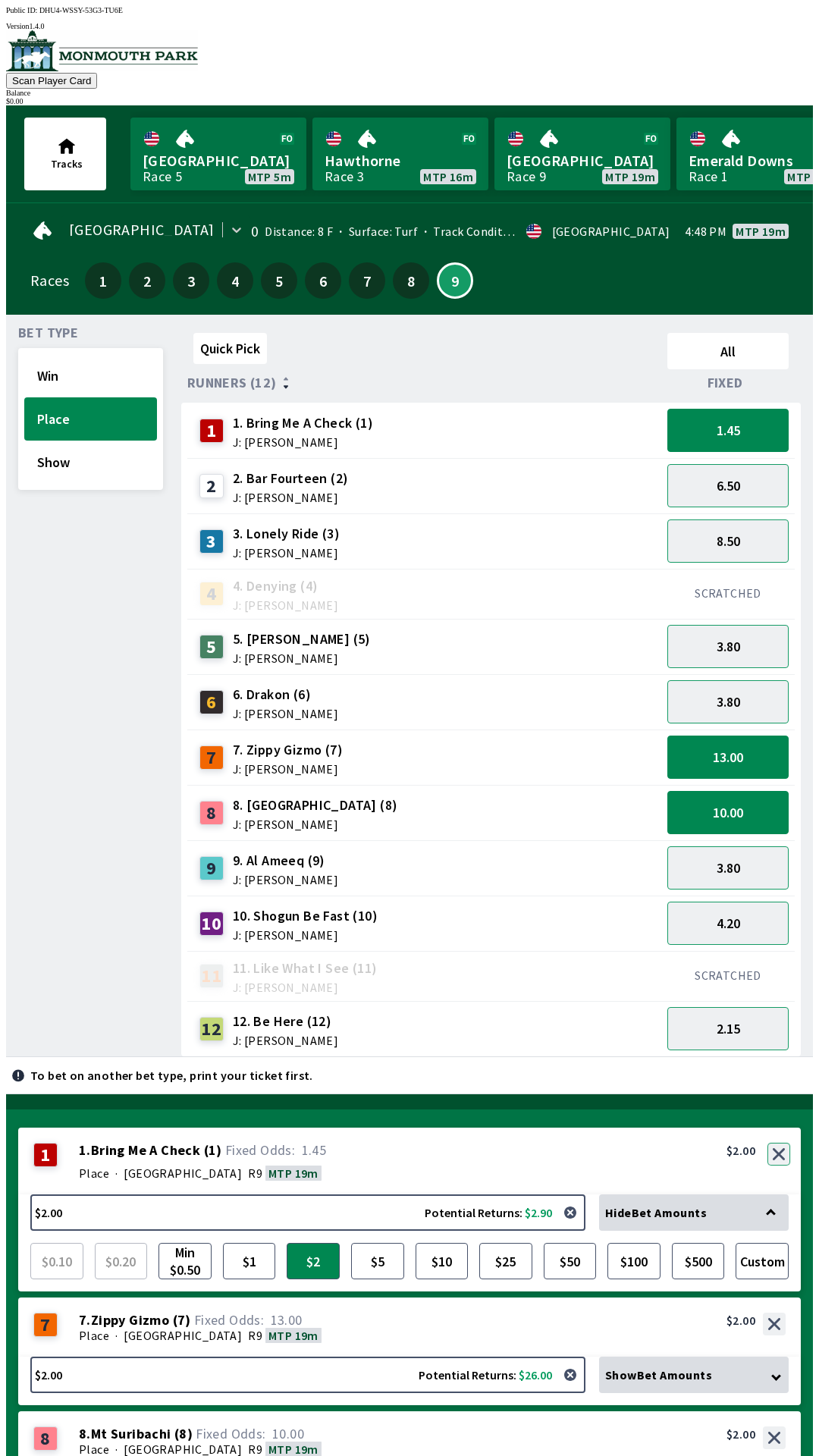
click at [781, 1142] on button "button" at bounding box center [778, 1153] width 23 height 23
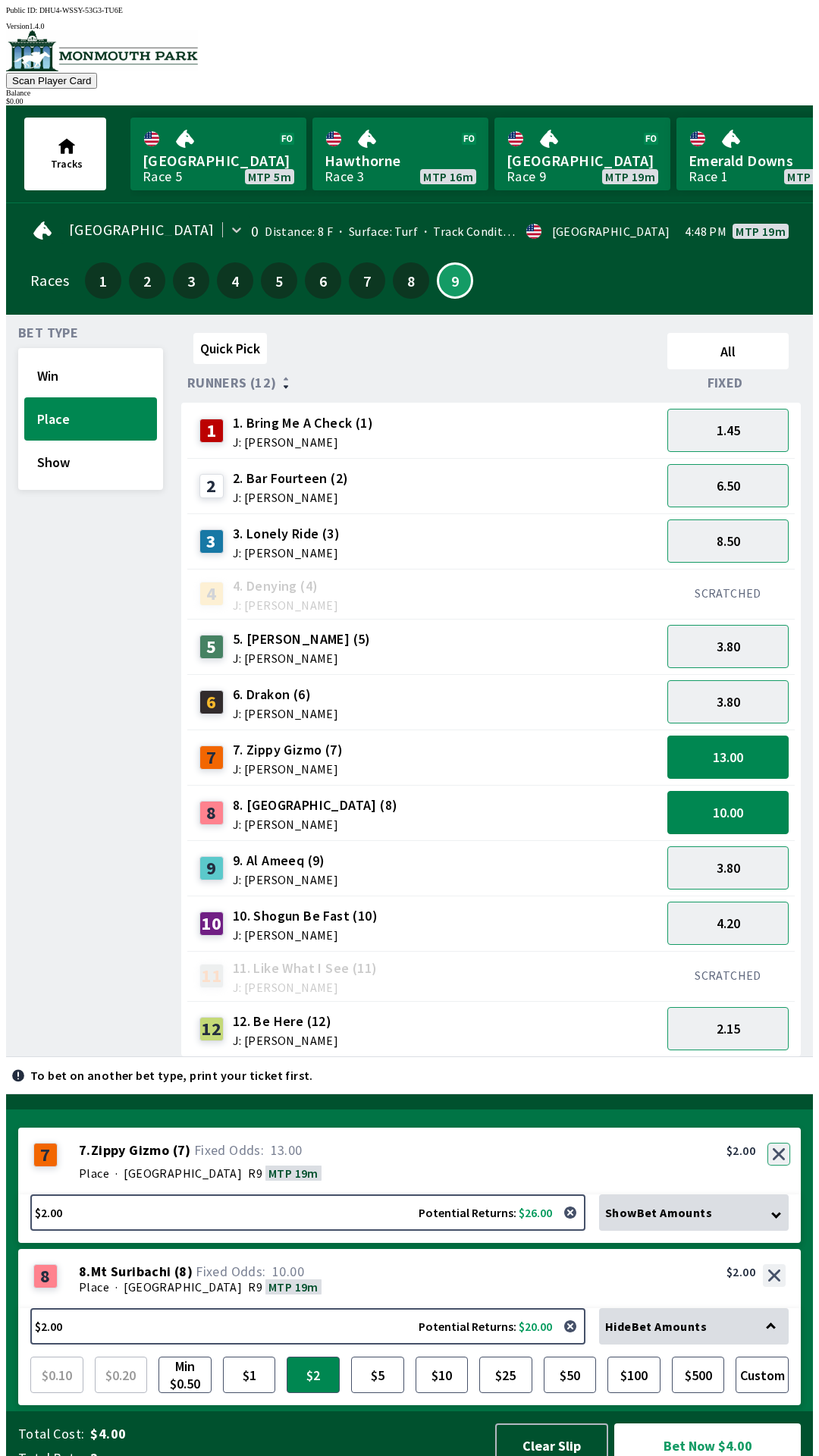
click at [782, 1143] on button "button" at bounding box center [778, 1153] width 23 height 23
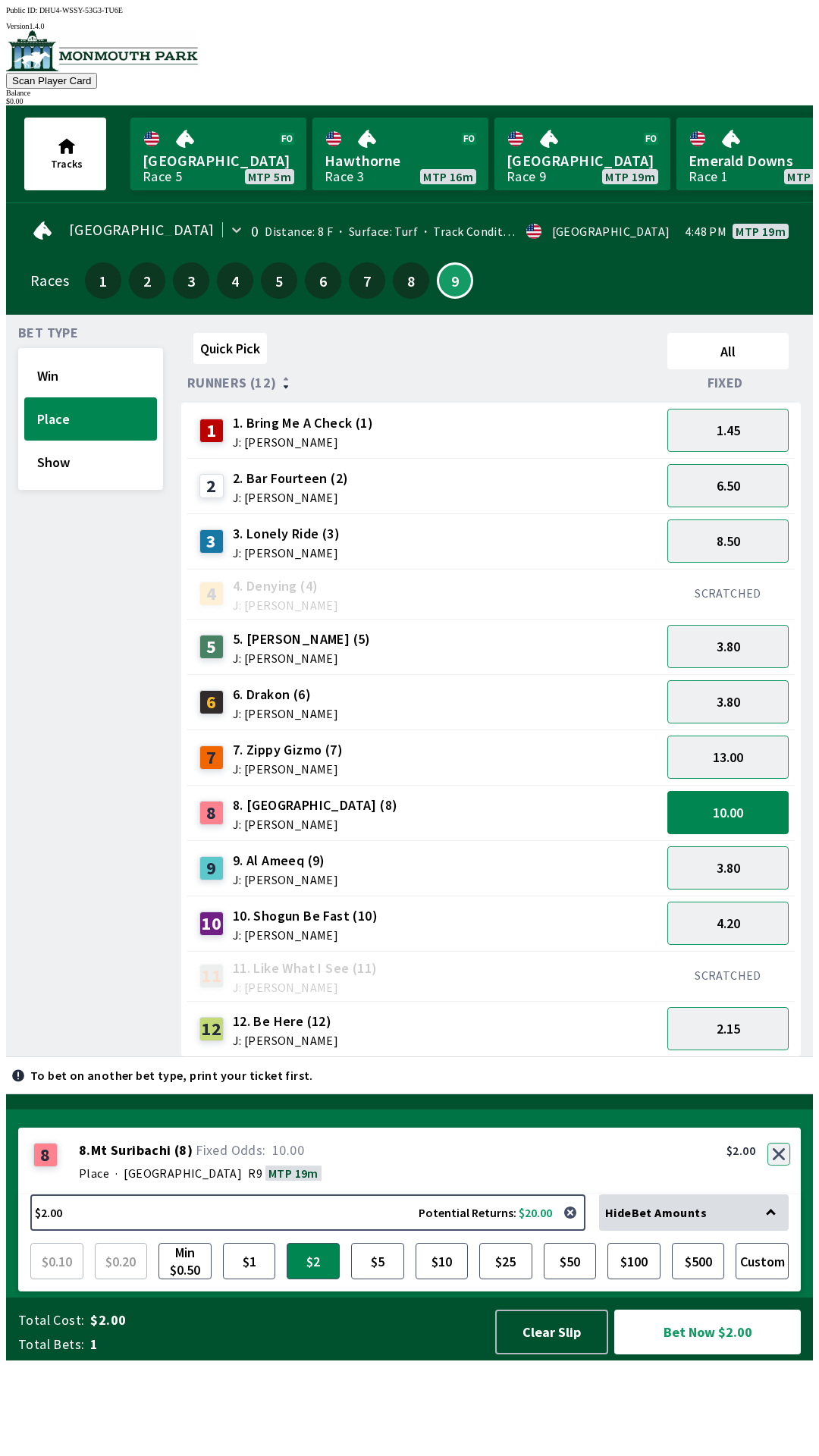
click at [781, 1165] on button "button" at bounding box center [778, 1153] width 23 height 23
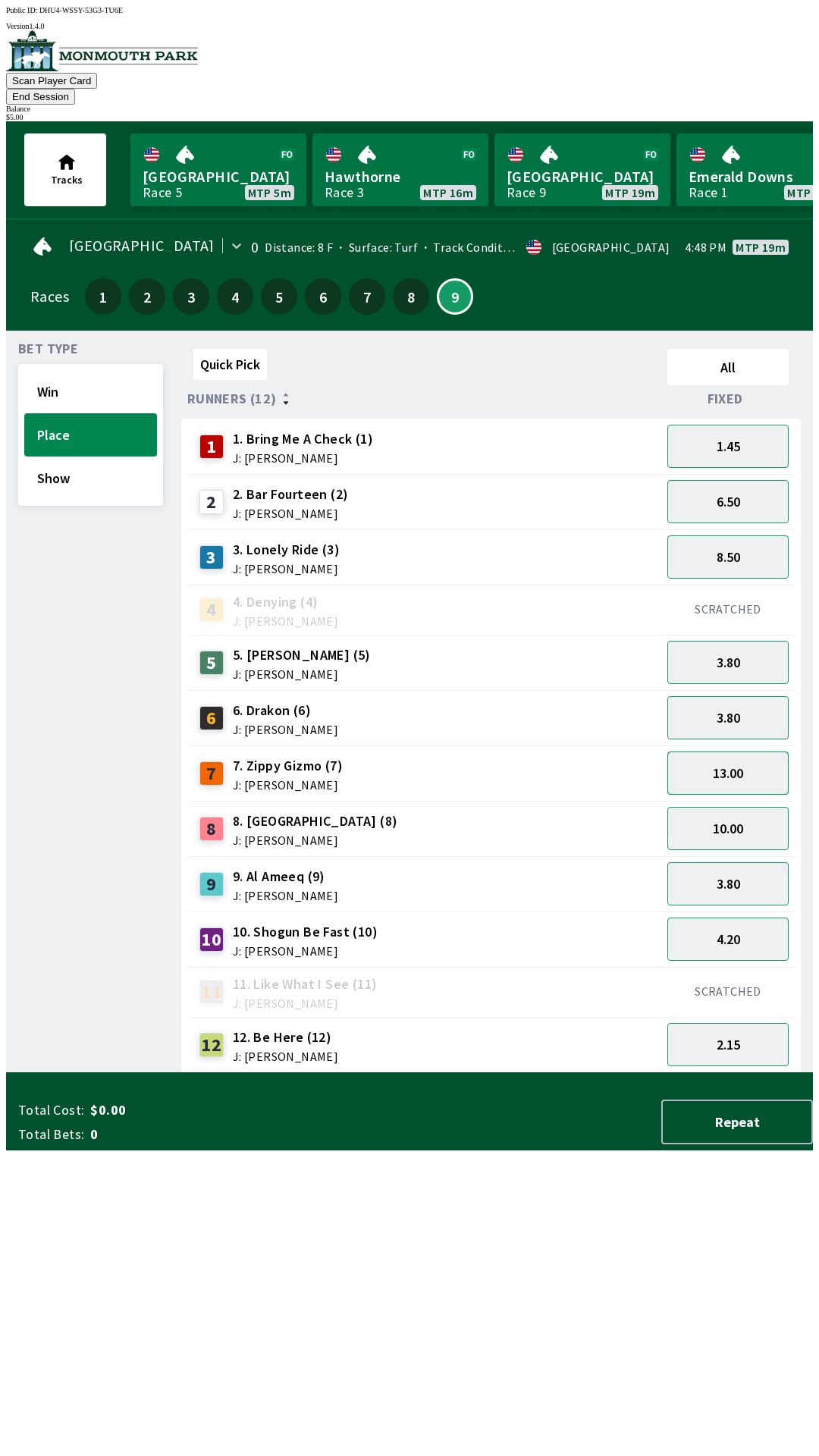
click at [736, 751] on button "13.00" at bounding box center [727, 773] width 121 height 43
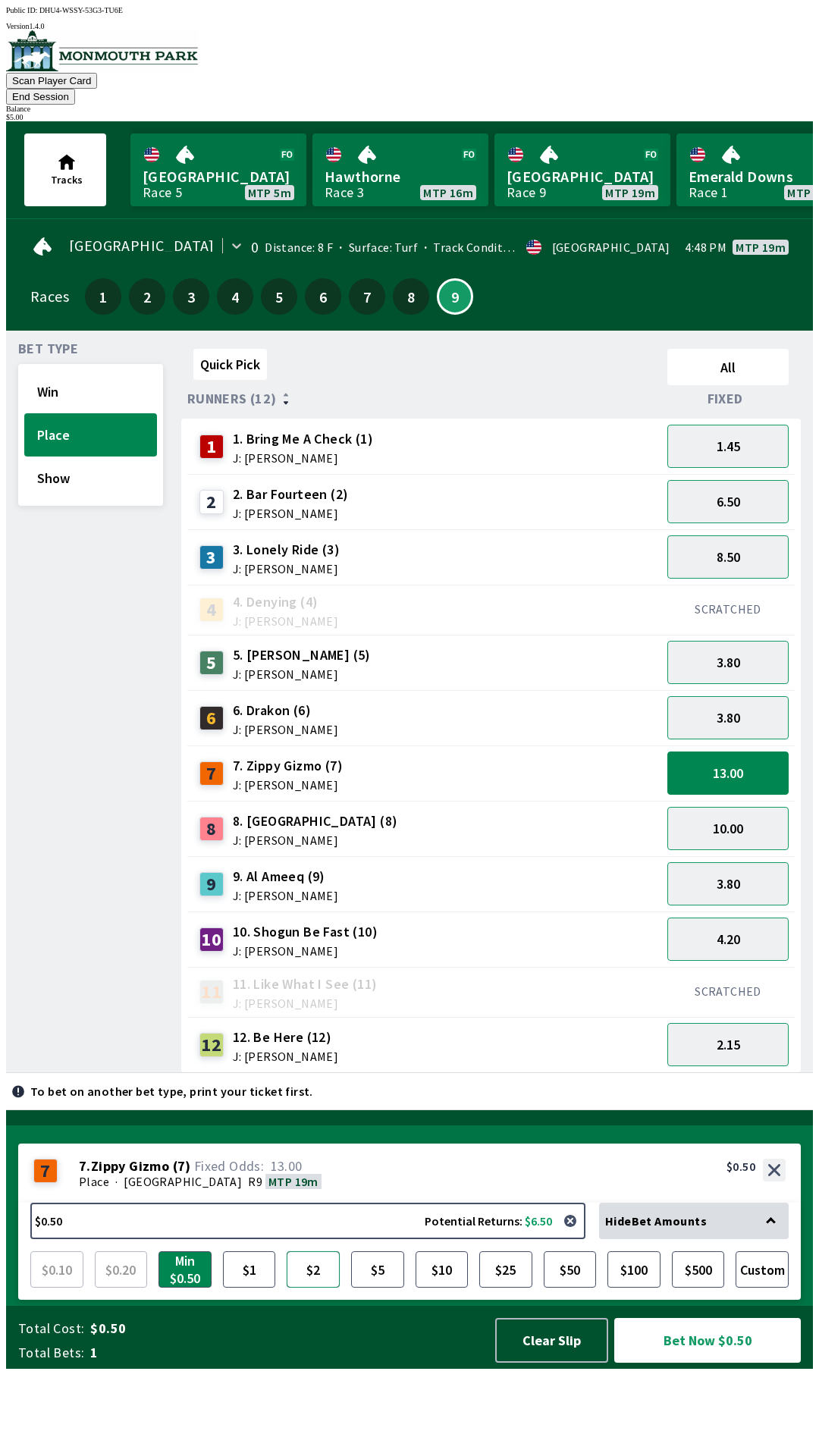
click at [319, 1287] on button "$2" at bounding box center [313, 1269] width 53 height 37
click at [710, 920] on button "4.20" at bounding box center [727, 938] width 121 height 43
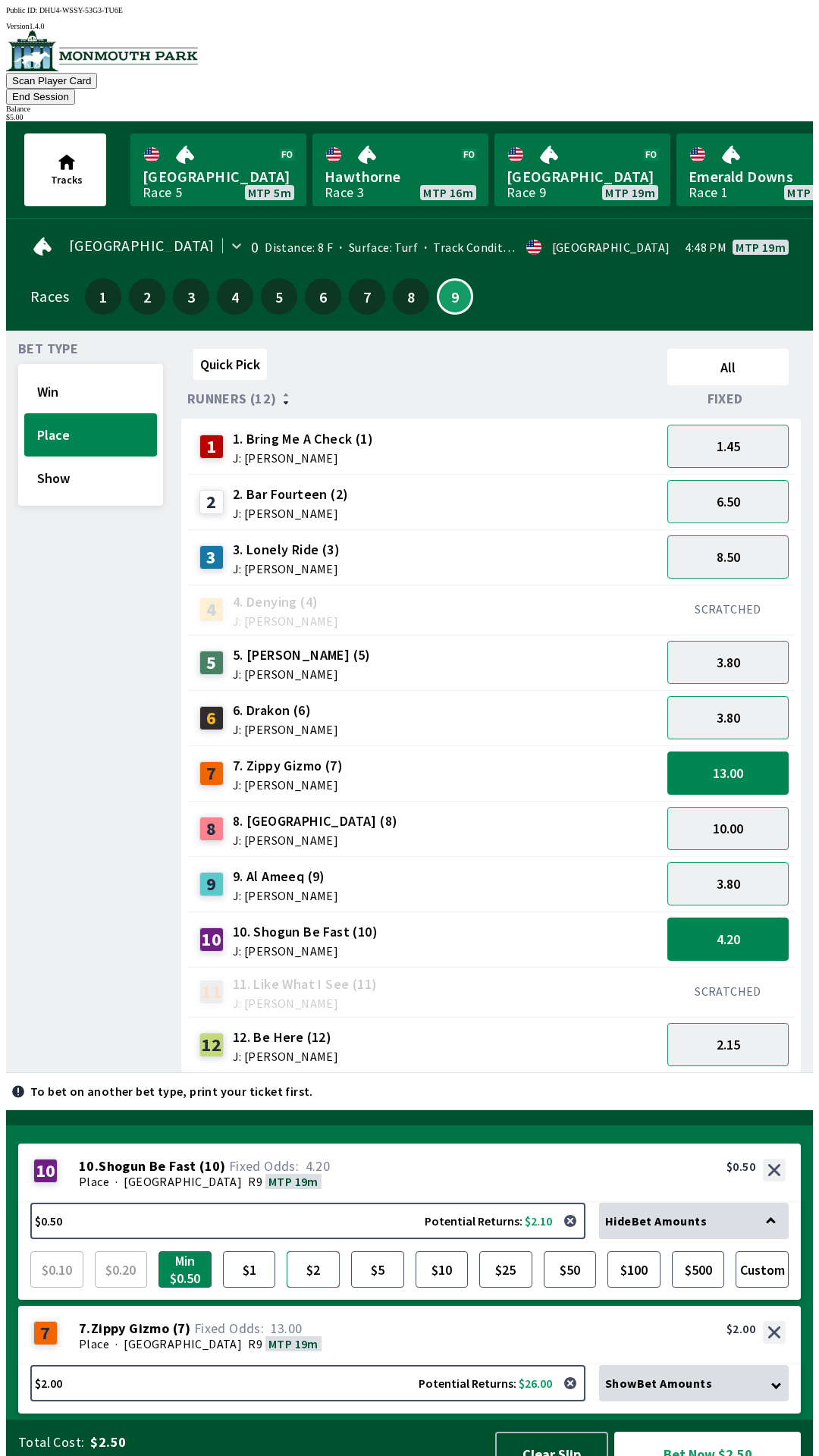
click at [308, 1257] on button "$2" at bounding box center [313, 1269] width 53 height 37
click at [758, 1251] on button "Custom" at bounding box center [762, 1269] width 53 height 37
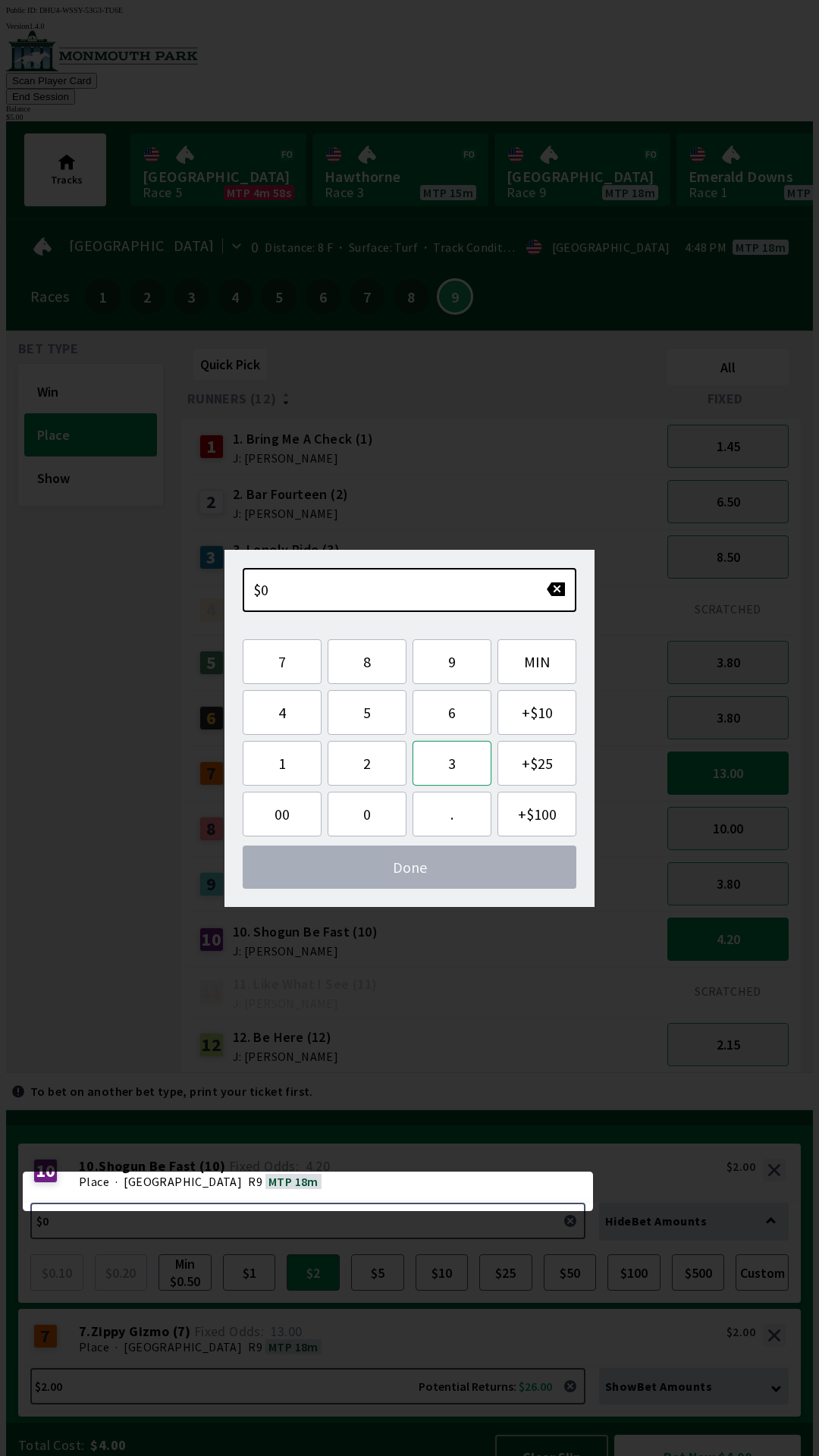
click at [436, 748] on button "3" at bounding box center [451, 762] width 79 height 45
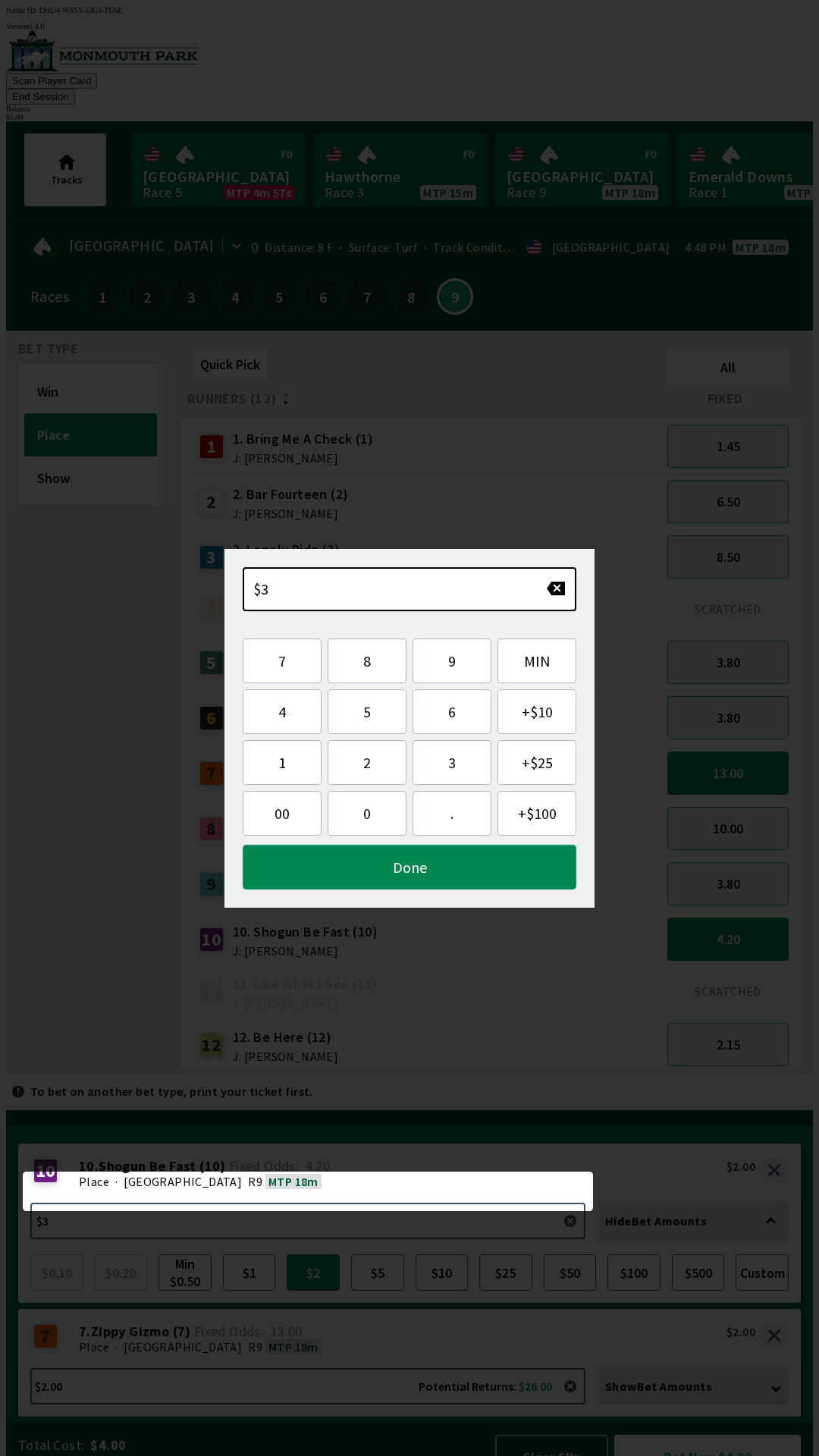
click at [465, 862] on button "Done" at bounding box center [409, 866] width 334 height 45
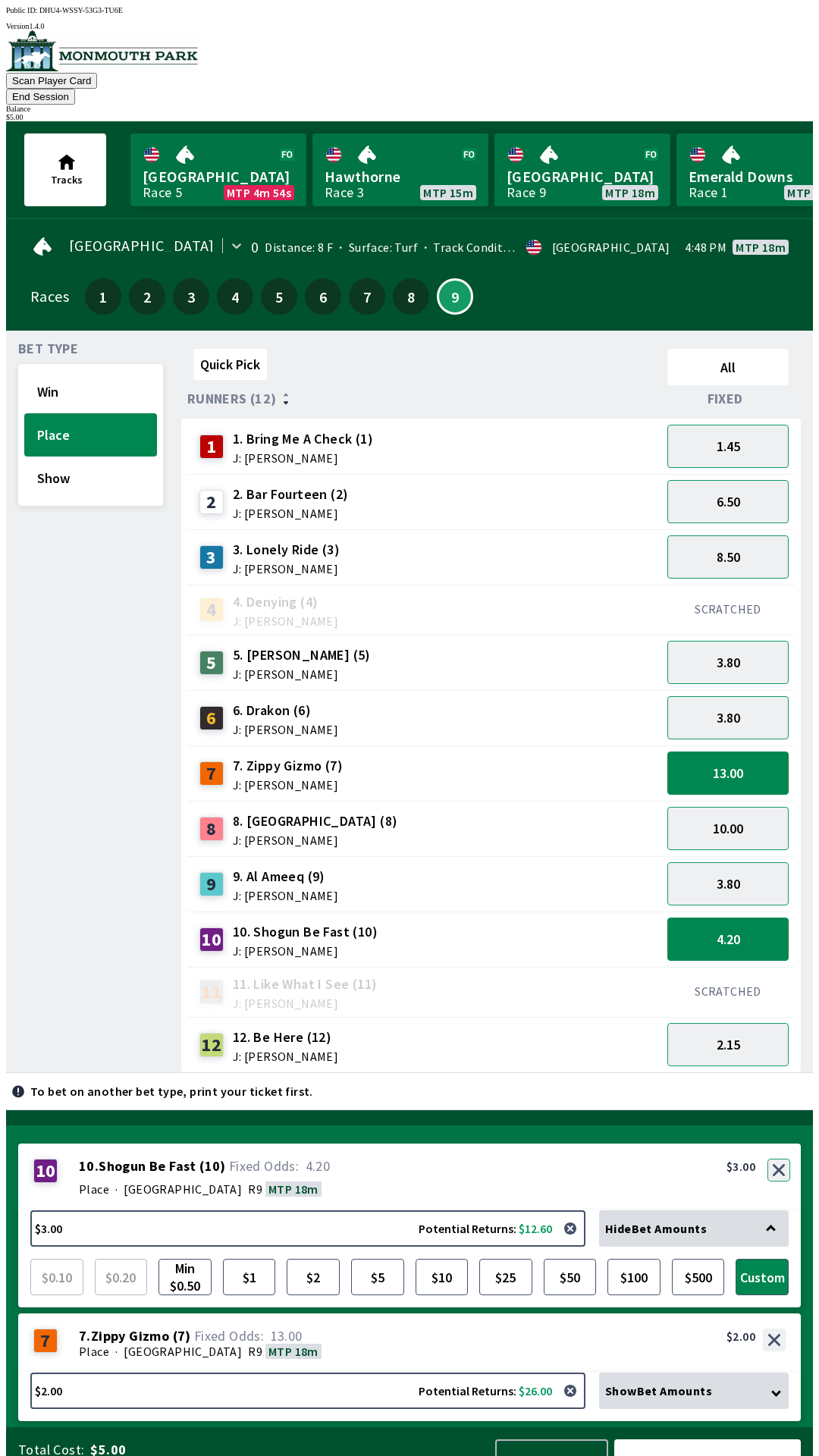
click at [785, 1158] on button "button" at bounding box center [778, 1169] width 23 height 23
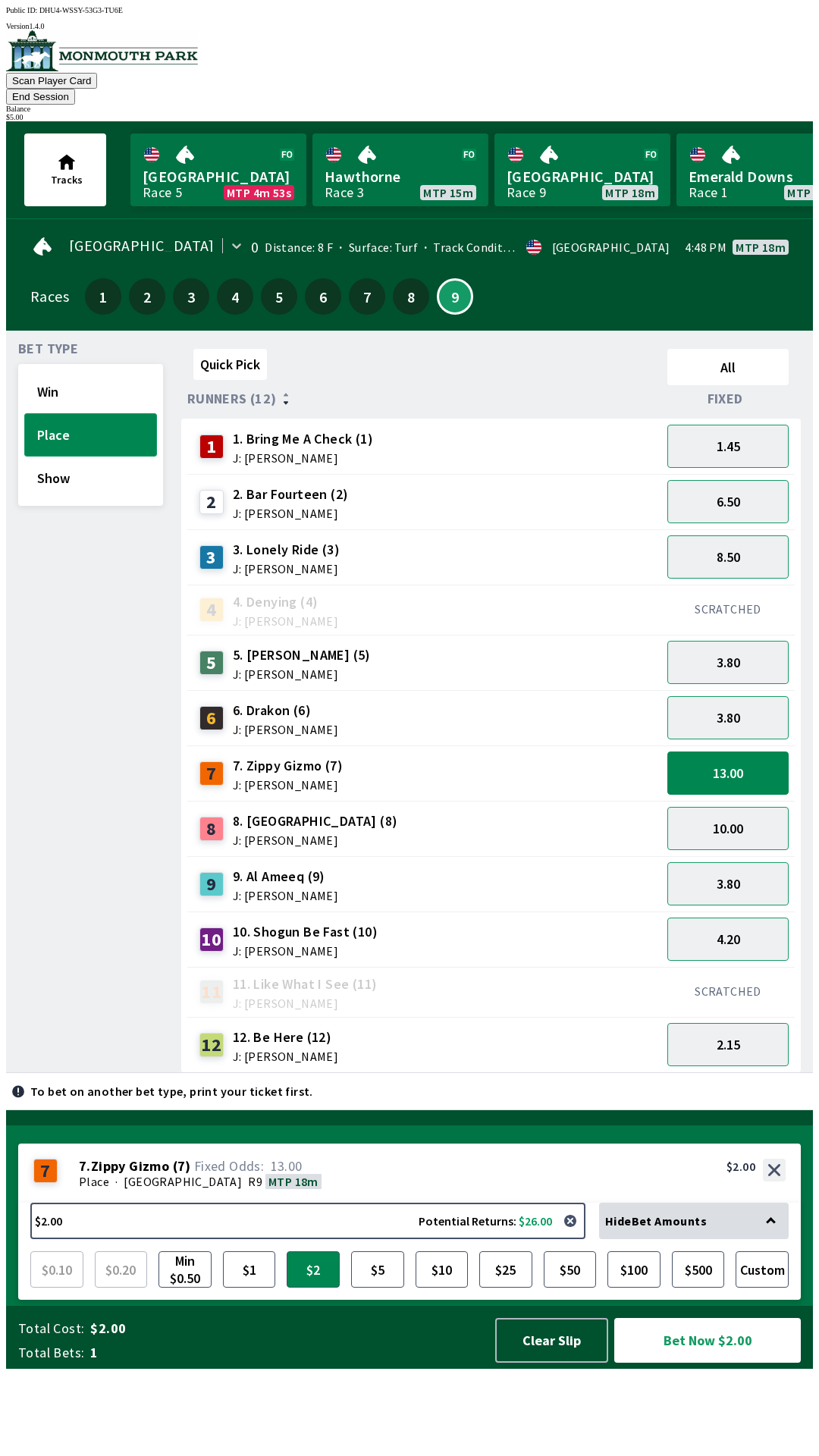
click at [50, 413] on button "Place" at bounding box center [91, 434] width 133 height 43
click at [718, 1362] on button "Bet Now $2.00" at bounding box center [707, 1339] width 187 height 45
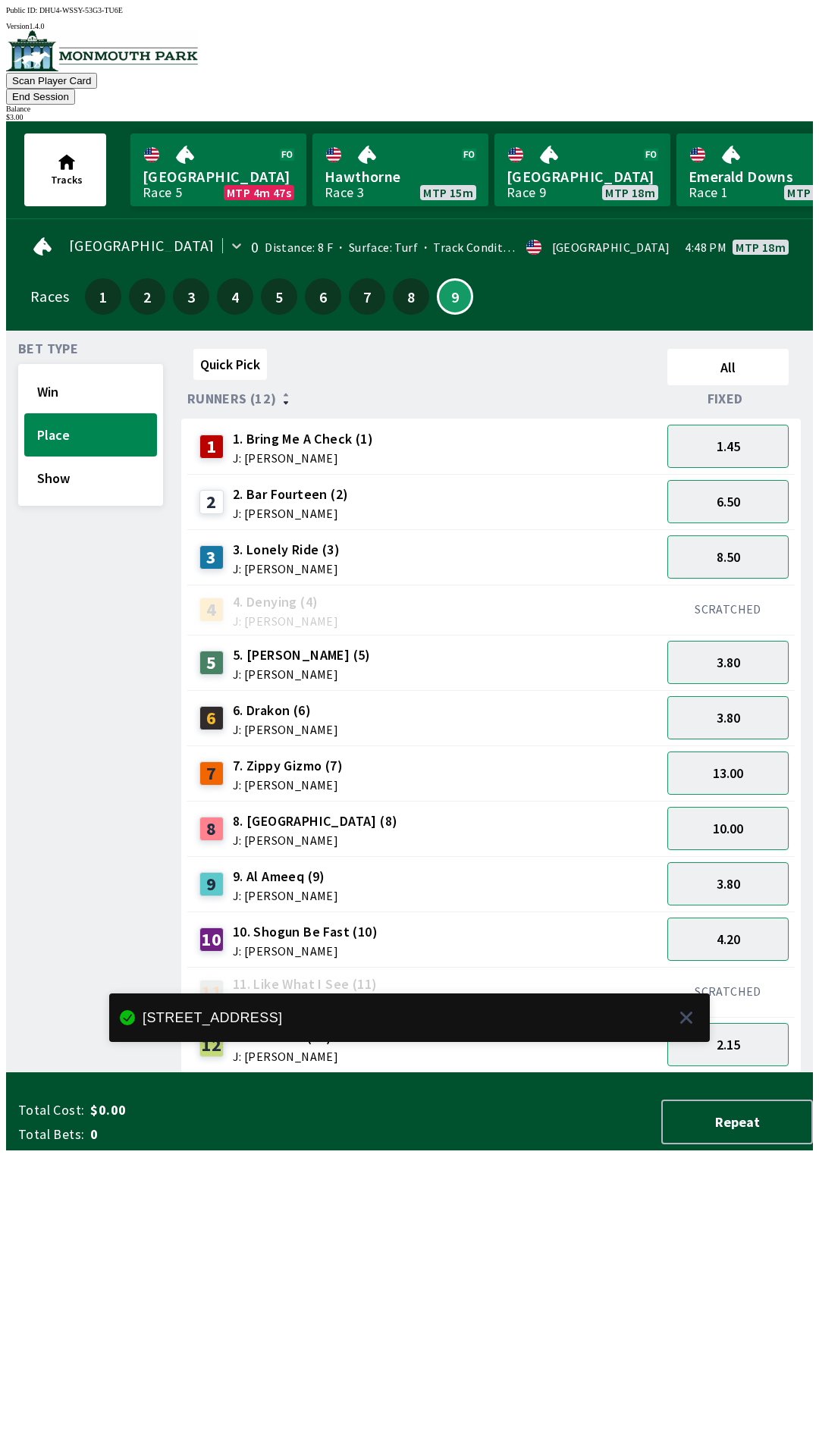
click at [595, 1073] on div "Quick Pick All Runners (12) Fixed 1 1. Bring Me A Check (1) J: [PERSON_NAME] 1.…" at bounding box center [498, 708] width 632 height 730
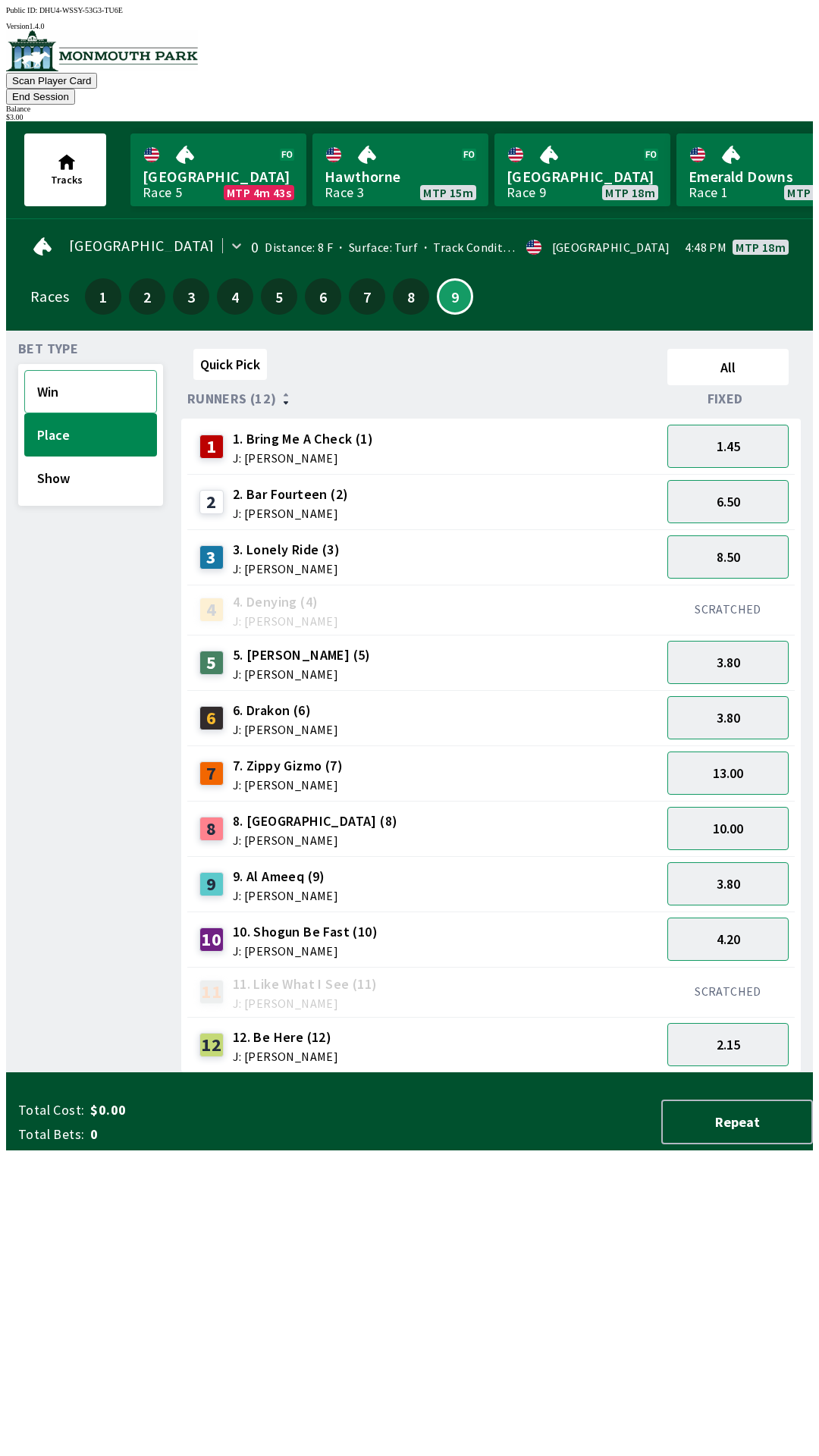
click at [63, 378] on button "Win" at bounding box center [91, 391] width 133 height 43
click at [251, 585] on div "4 4. Denying (4) J: [PERSON_NAME]" at bounding box center [424, 610] width 474 height 50
click at [259, 562] on span "J: [PERSON_NAME]" at bounding box center [286, 568] width 107 height 13
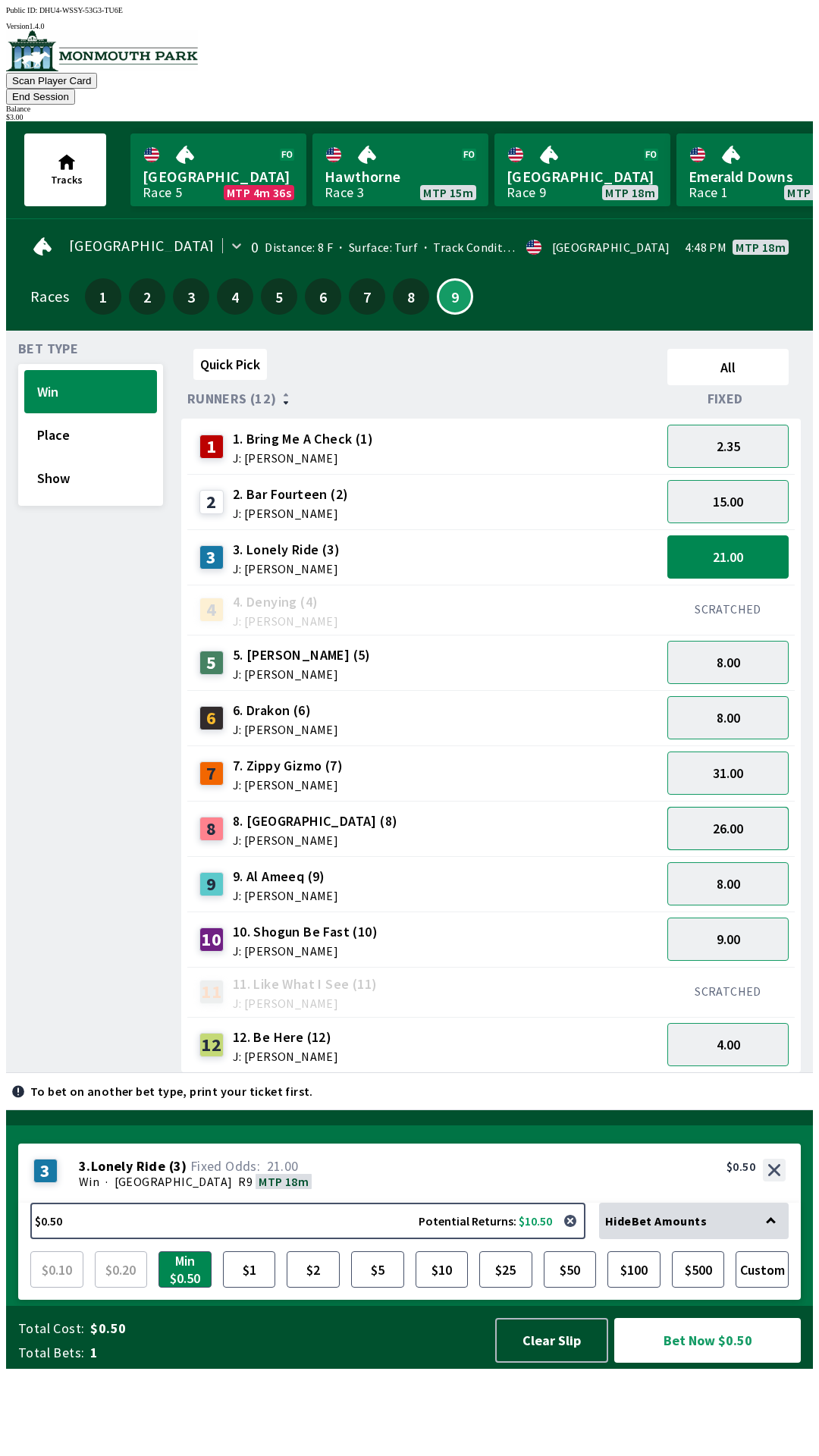
click at [720, 816] on button "26.00" at bounding box center [727, 828] width 121 height 43
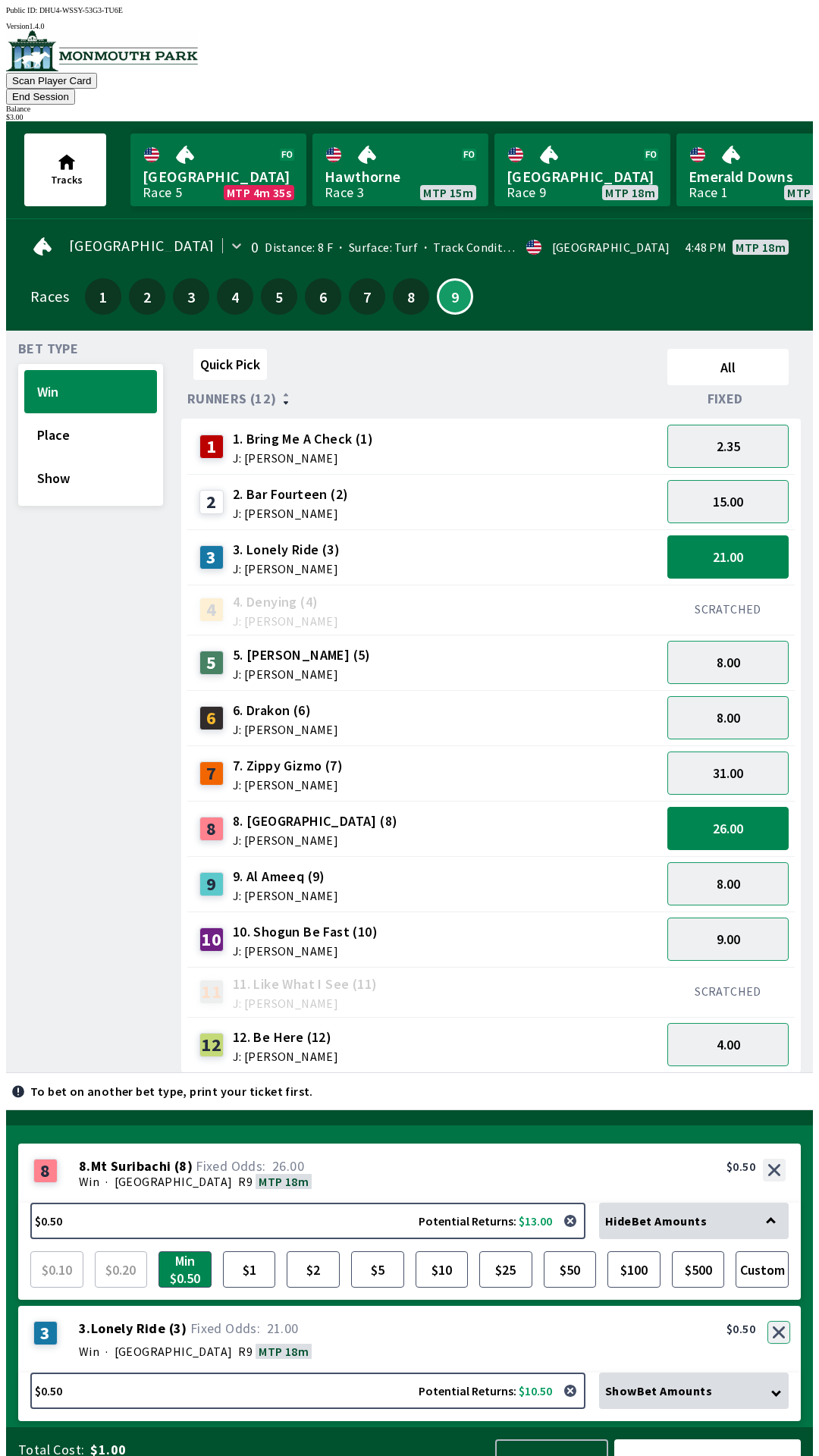
click at [781, 1321] on button "button" at bounding box center [778, 1332] width 23 height 23
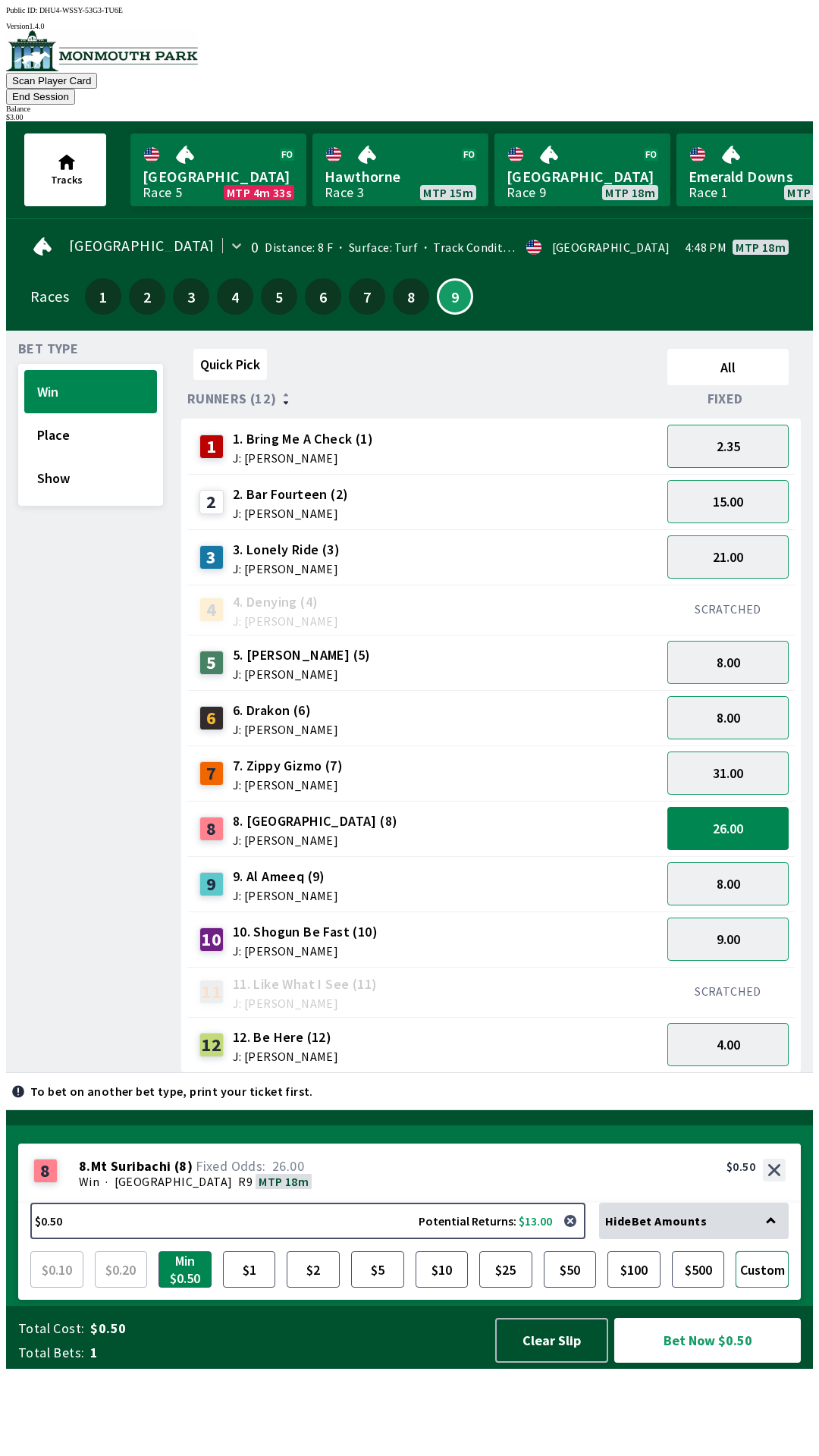
click at [764, 1287] on button "Custom" at bounding box center [762, 1269] width 53 height 37
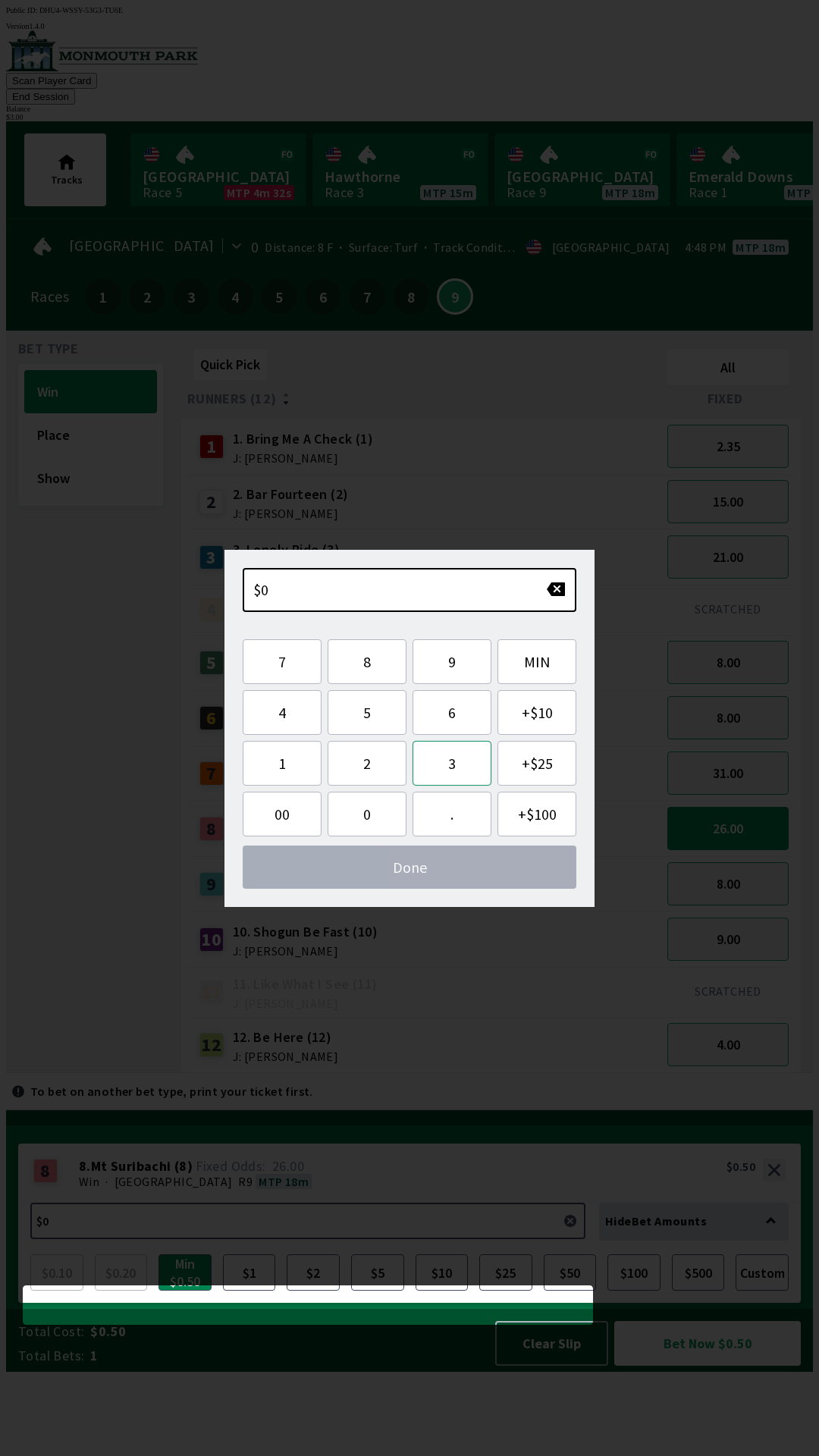
click at [468, 770] on button "3" at bounding box center [451, 762] width 79 height 45
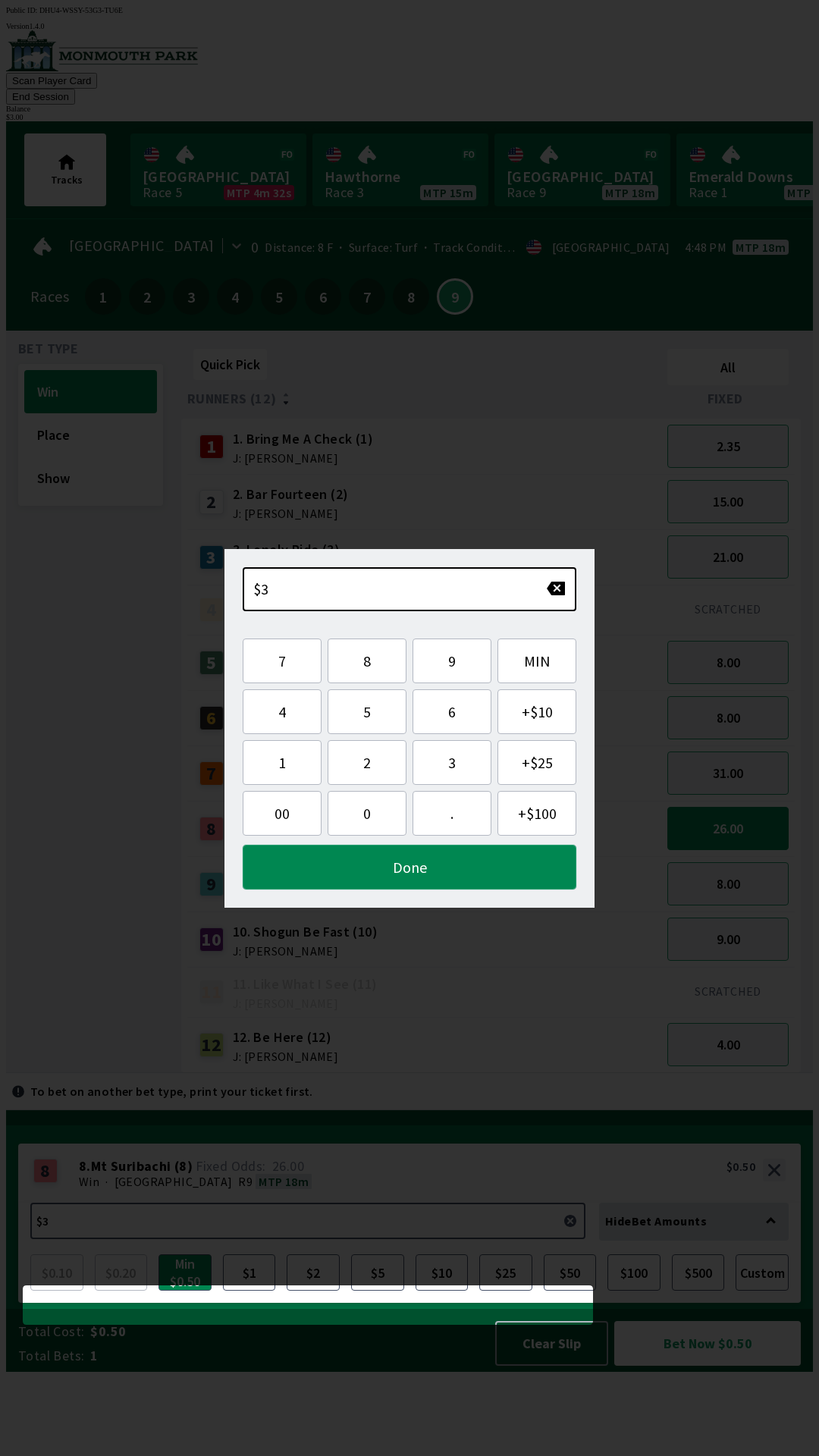
click at [487, 861] on button "Done" at bounding box center [409, 866] width 334 height 45
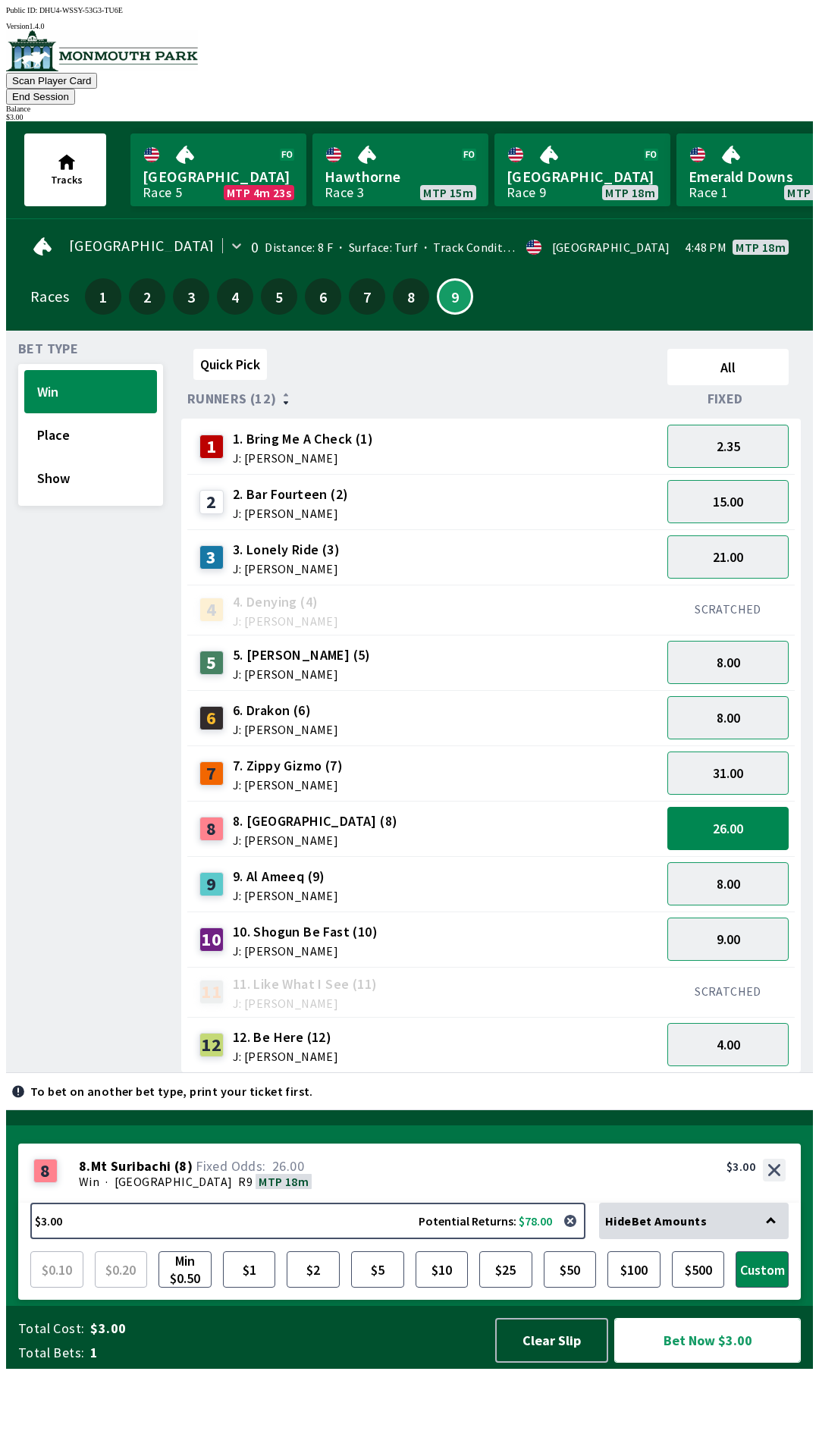
click at [710, 1362] on button "Bet Now $3.00" at bounding box center [707, 1339] width 187 height 45
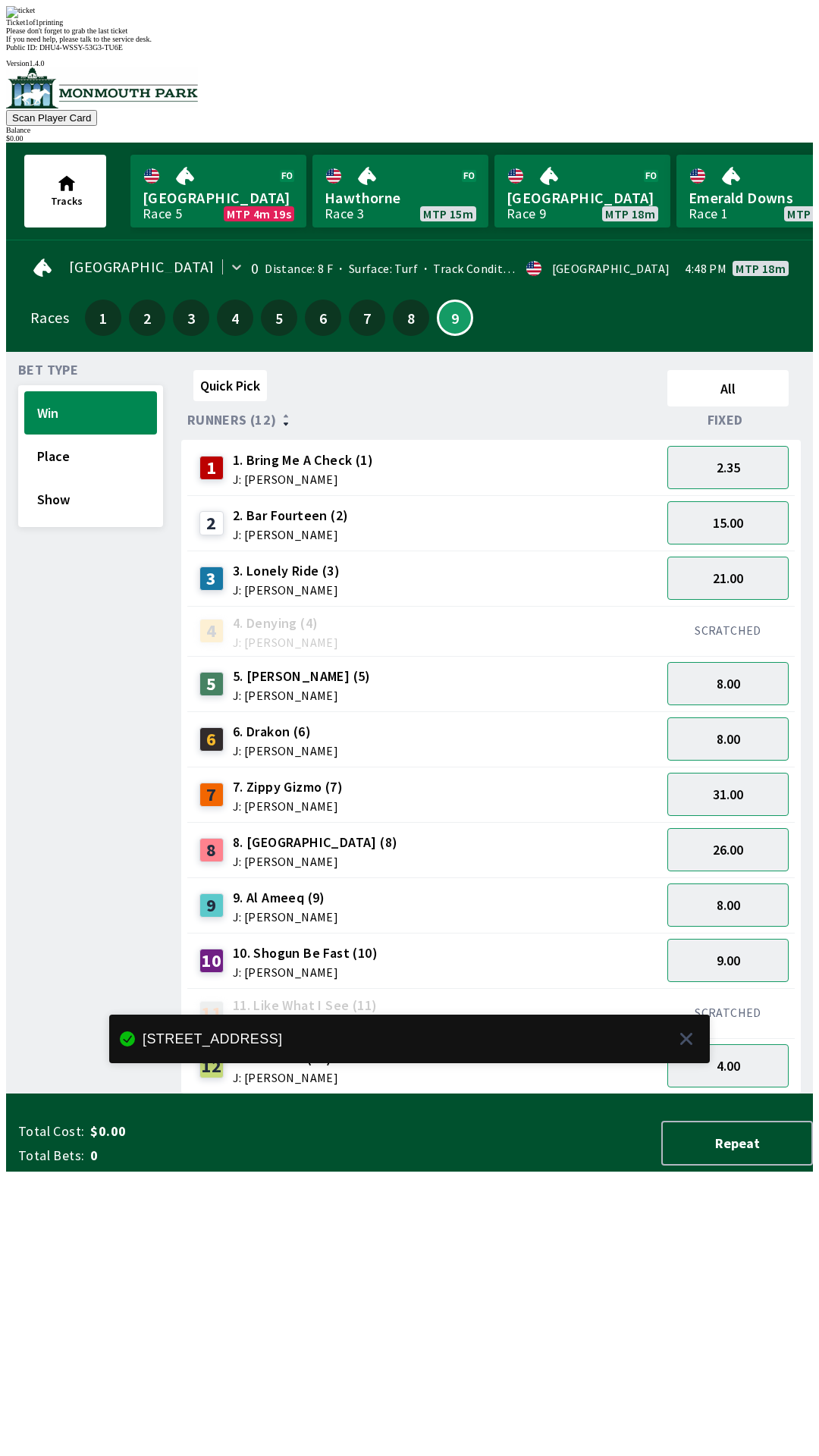
click at [584, 1094] on div "Quick Pick All Runners (12) Fixed 1 1. Bring Me A Check (1) J: [PERSON_NAME] 2.…" at bounding box center [498, 729] width 632 height 730
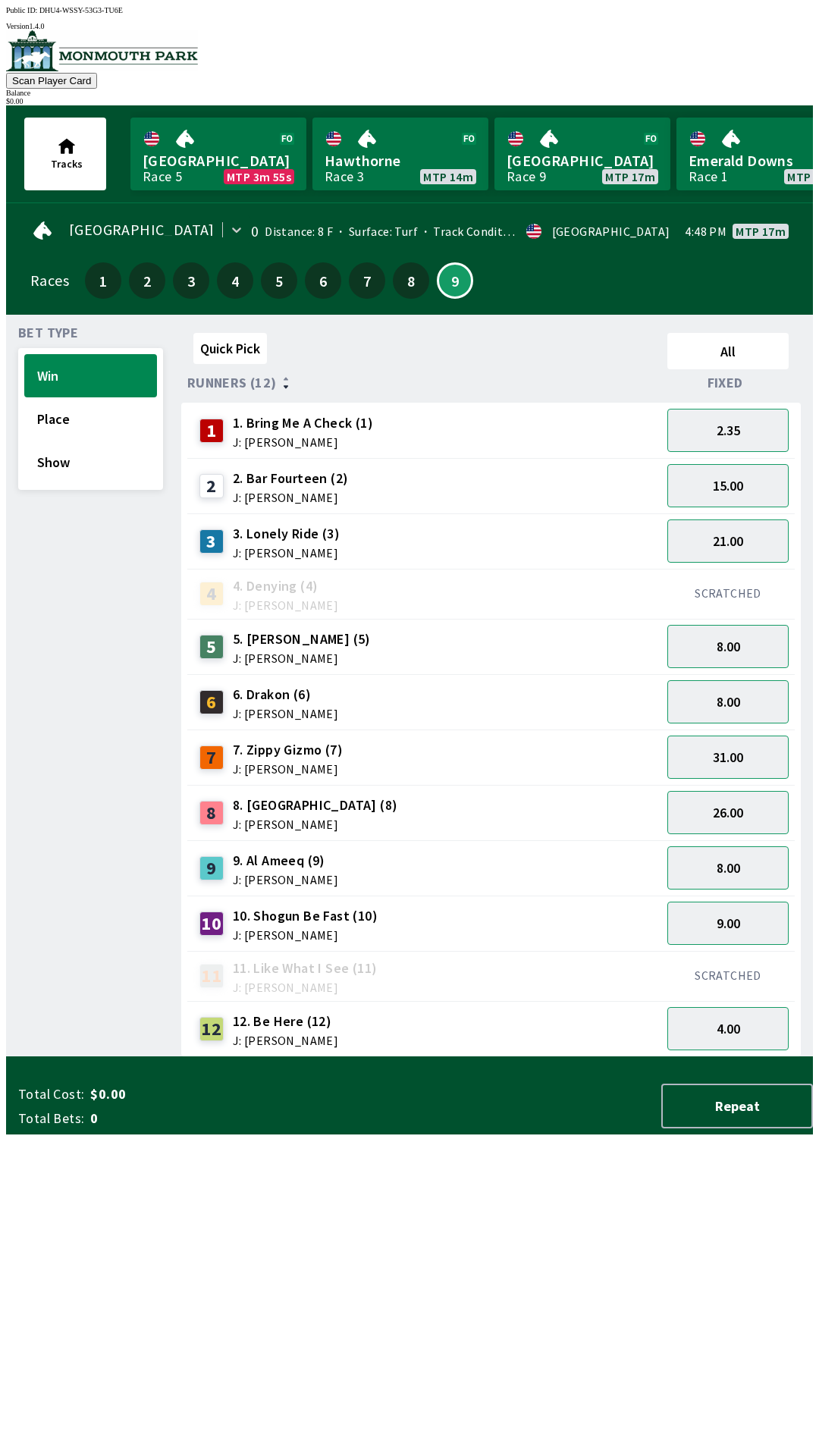
click at [261, 929] on span "J: [PERSON_NAME]" at bounding box center [305, 935] width 145 height 13
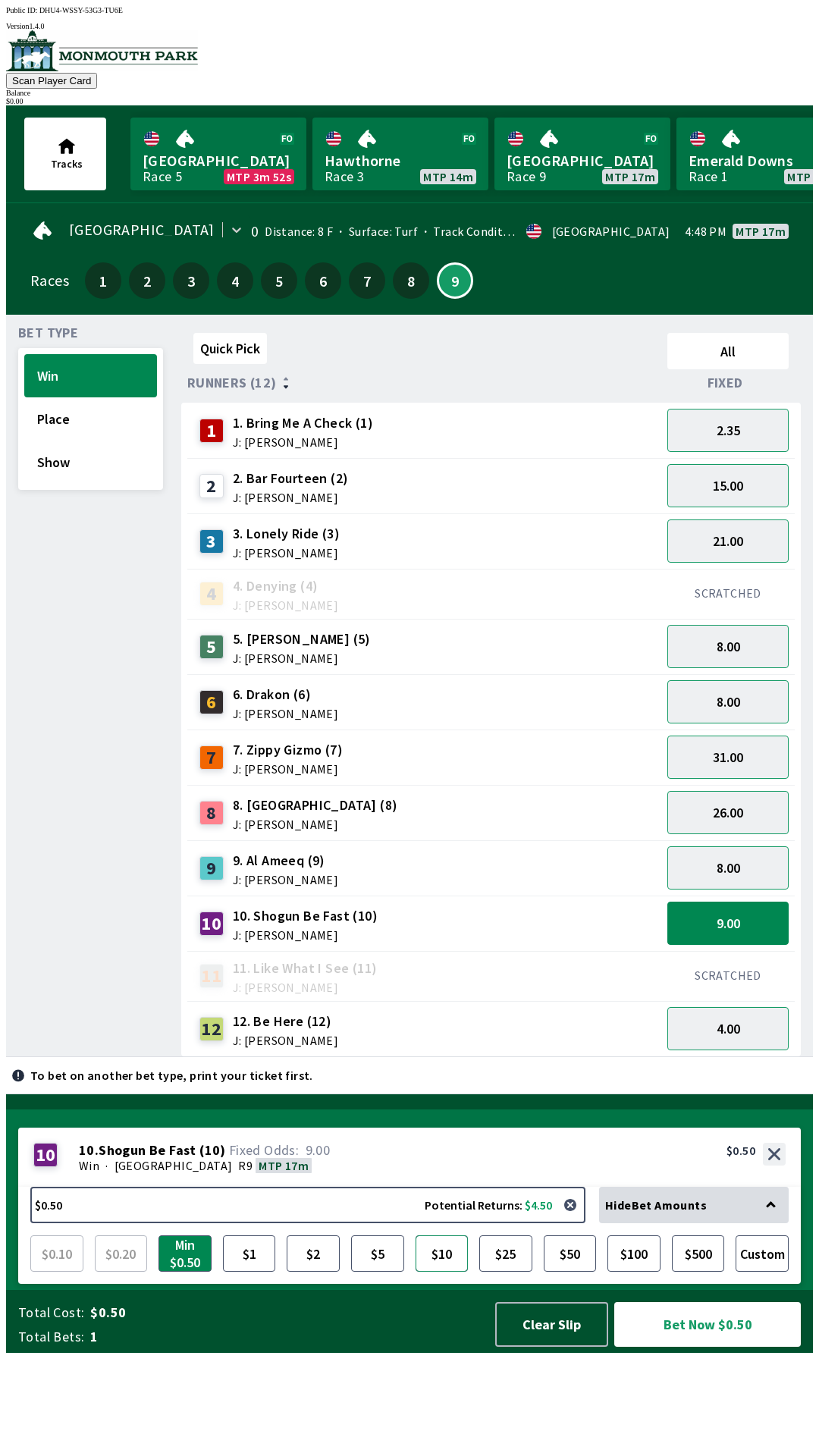
click at [440, 1271] on button "$10" at bounding box center [442, 1253] width 53 height 37
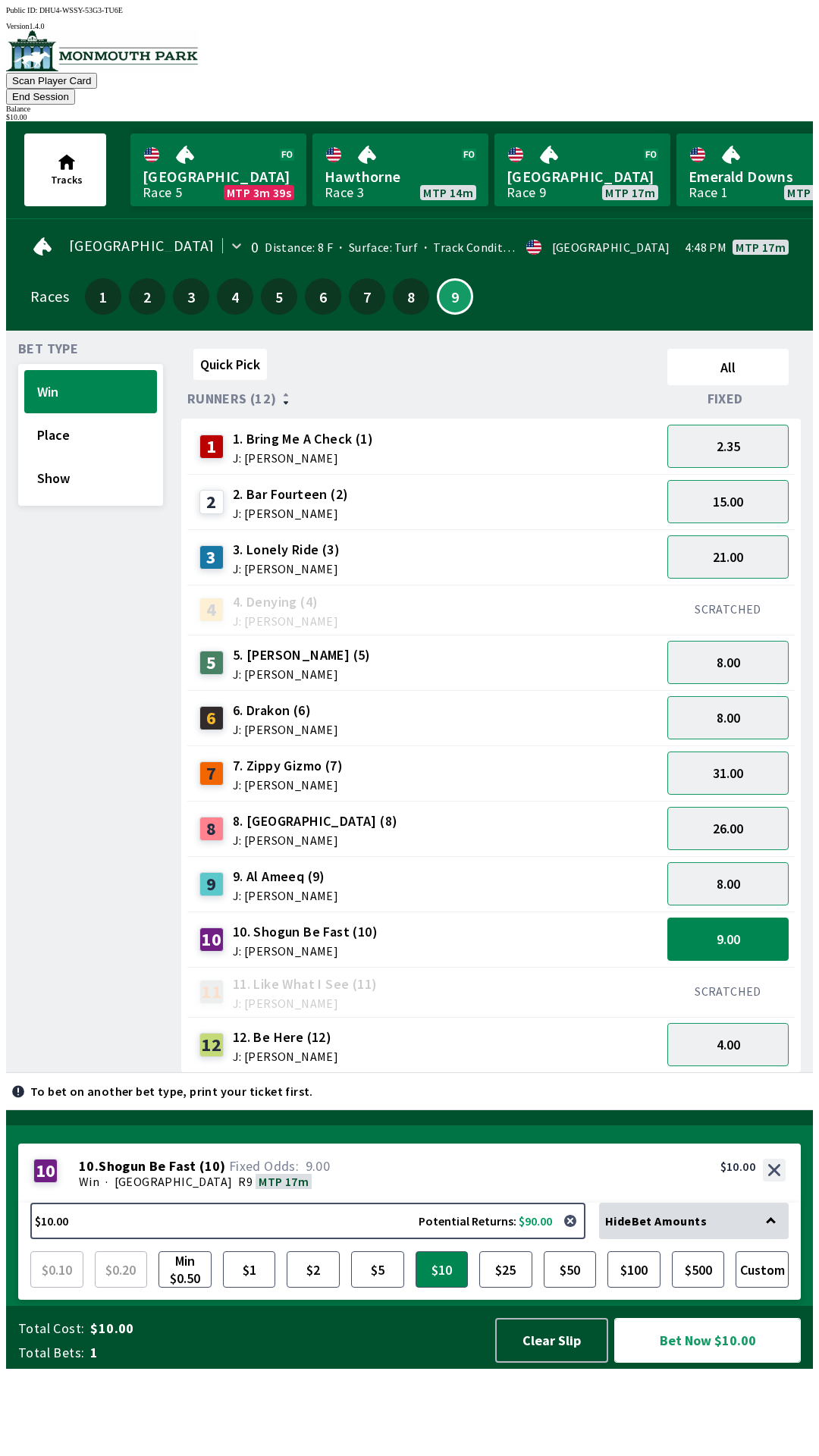
click at [713, 1362] on button "Bet Now $10.00" at bounding box center [707, 1339] width 187 height 45
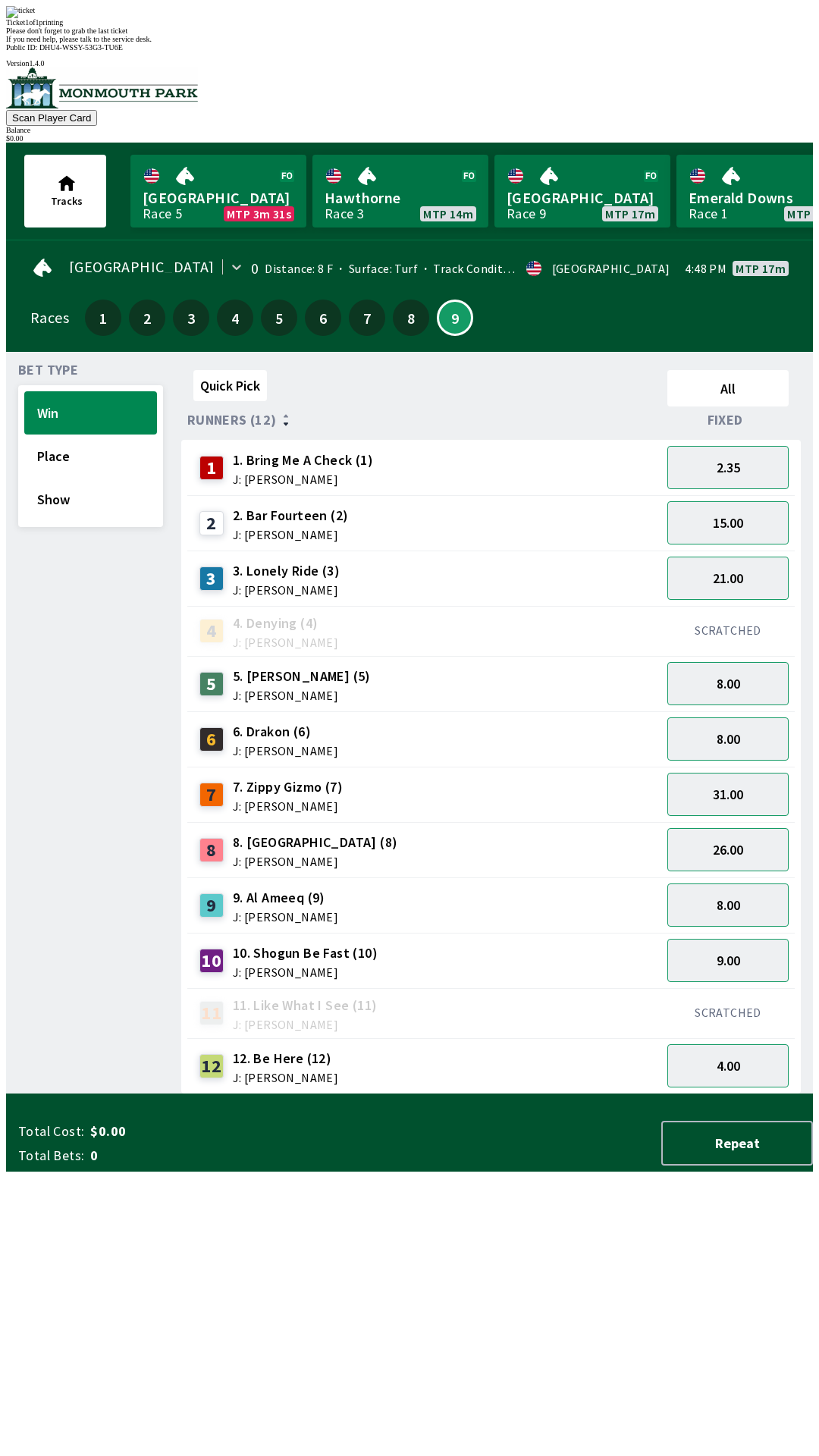
click at [187, 1094] on div "Quick Pick All Runners (12) Fixed 1 1. Bring Me A Check (1) J: [PERSON_NAME] 2.…" at bounding box center [498, 729] width 632 height 730
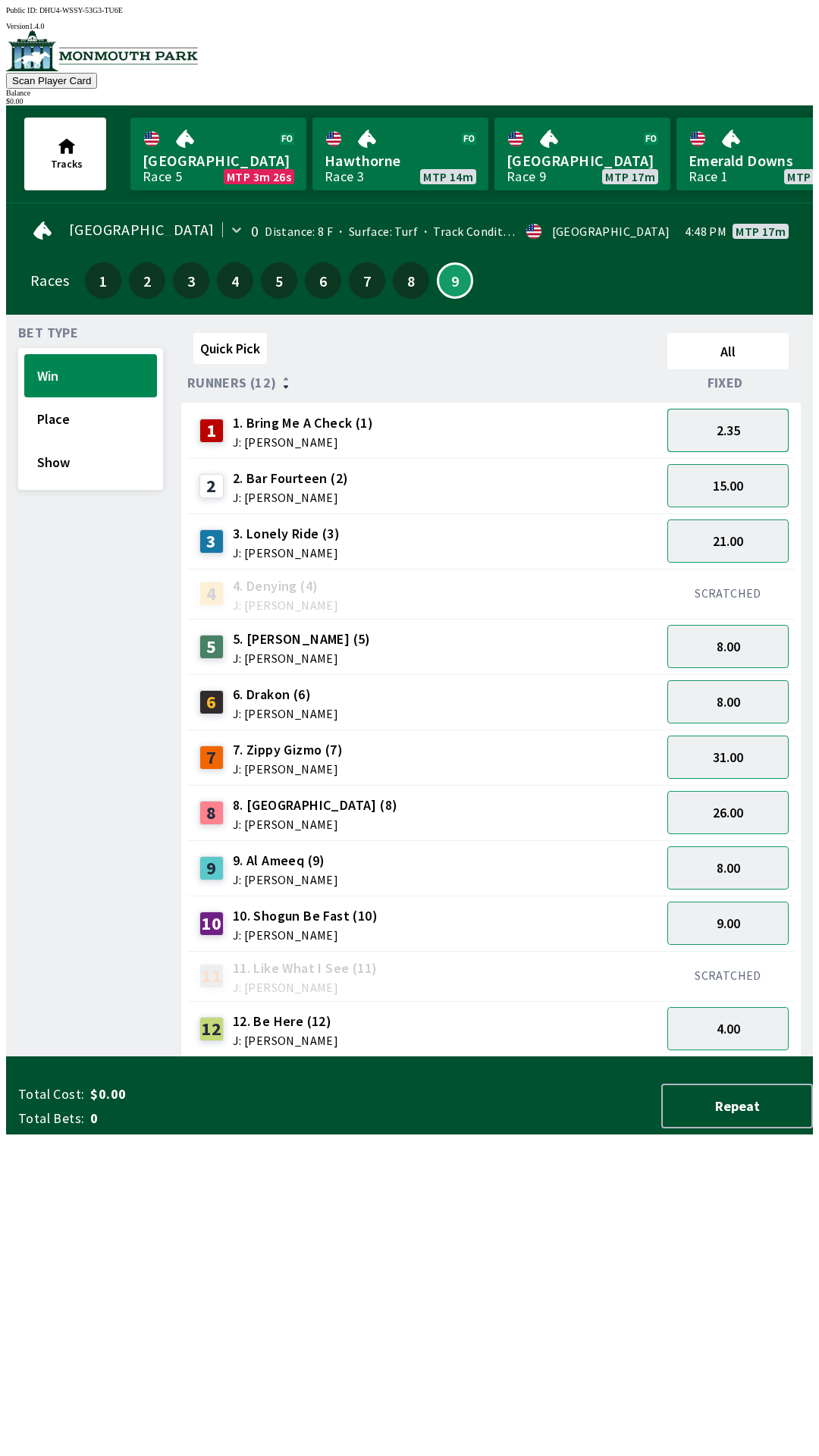
click at [710, 434] on button "2.35" at bounding box center [727, 430] width 121 height 43
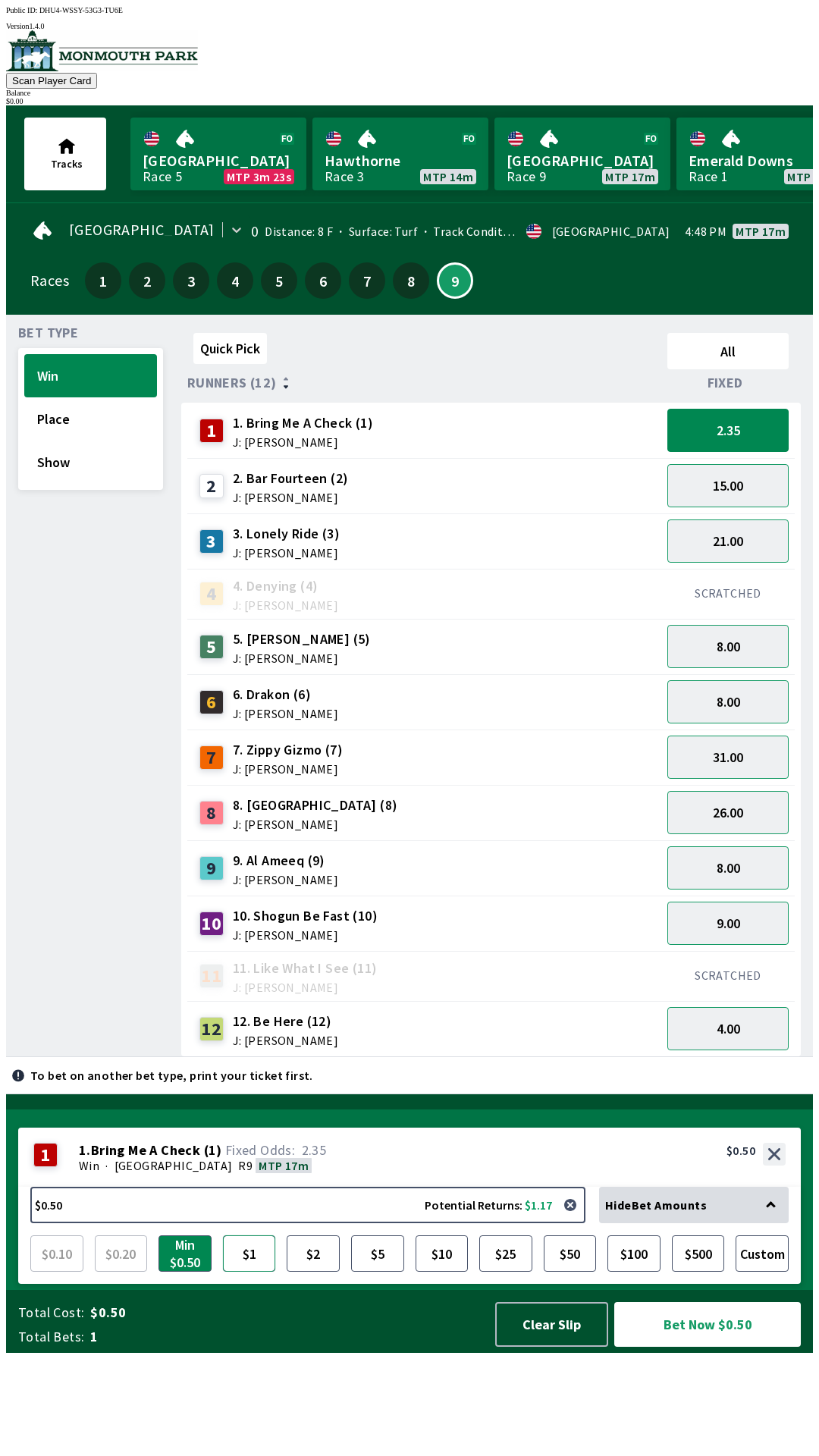
click at [249, 1271] on button "$1" at bounding box center [250, 1253] width 53 height 37
click at [319, 1271] on button "$2" at bounding box center [313, 1253] width 53 height 37
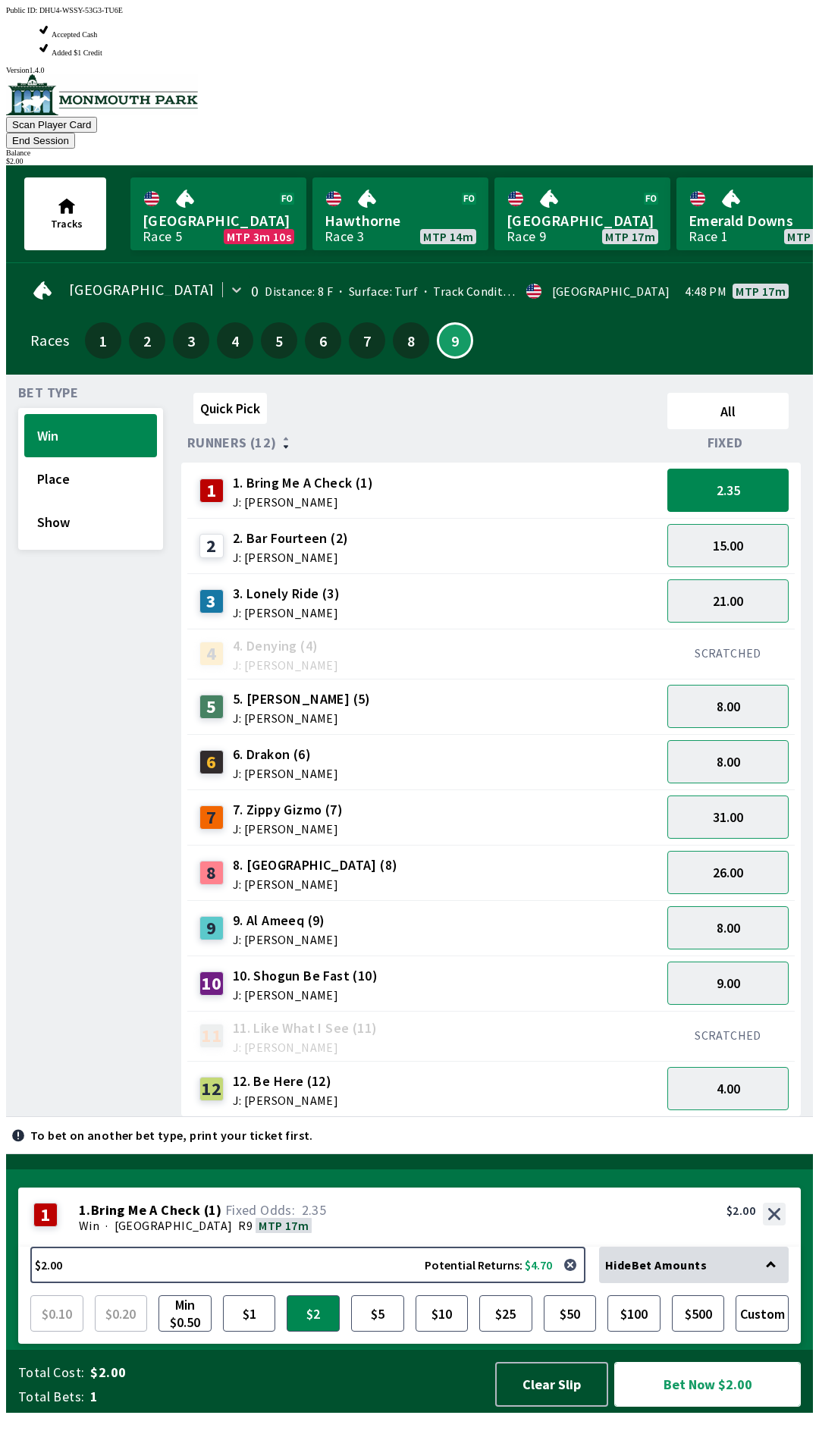
click at [726, 1406] on button "Bet Now $2.00" at bounding box center [707, 1383] width 187 height 45
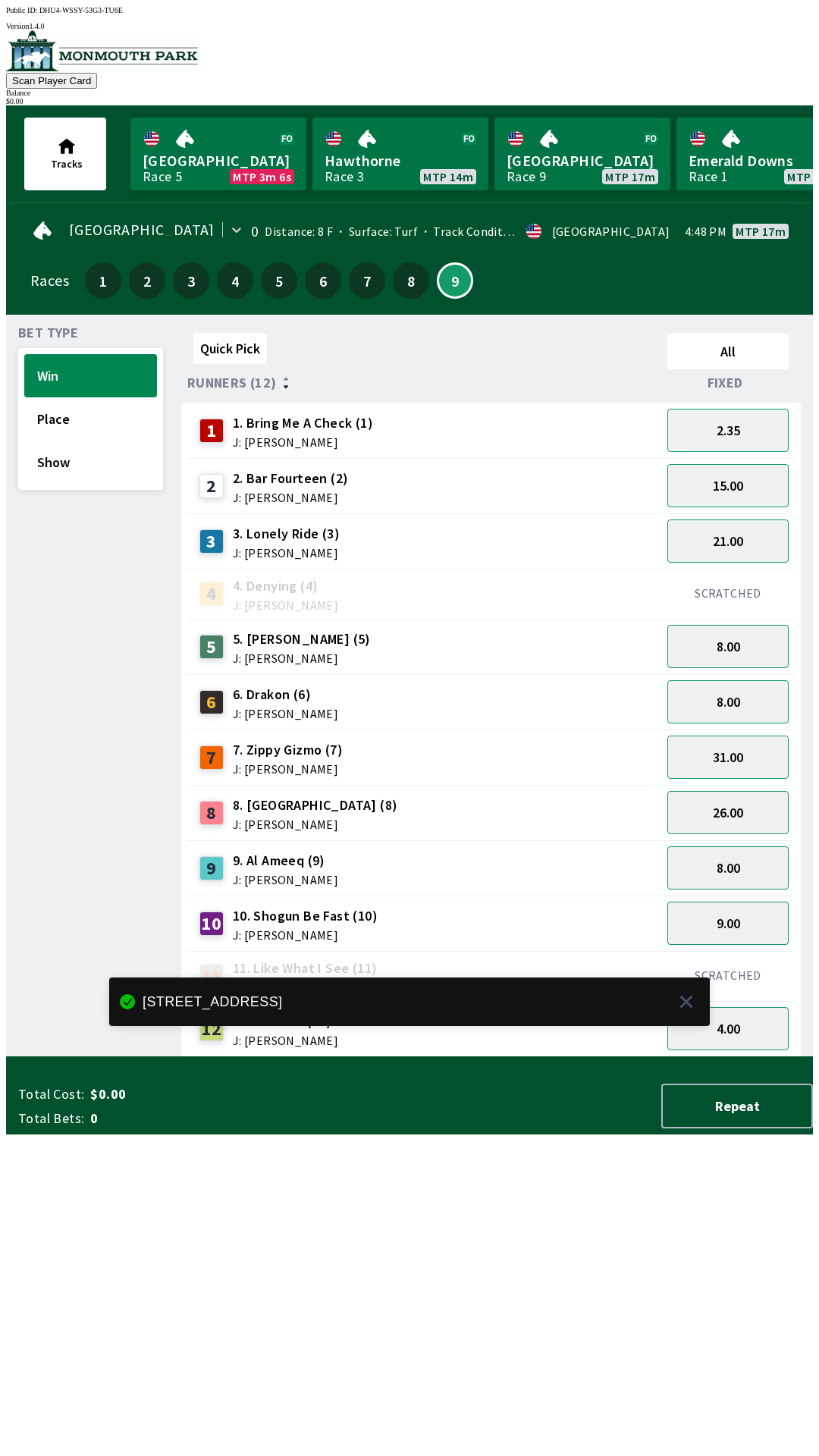
click at [305, 1057] on div "Quick Pick All Runners (12) Fixed 1 1. Bring Me A Check (1) J: [PERSON_NAME] 2.…" at bounding box center [498, 692] width 632 height 730
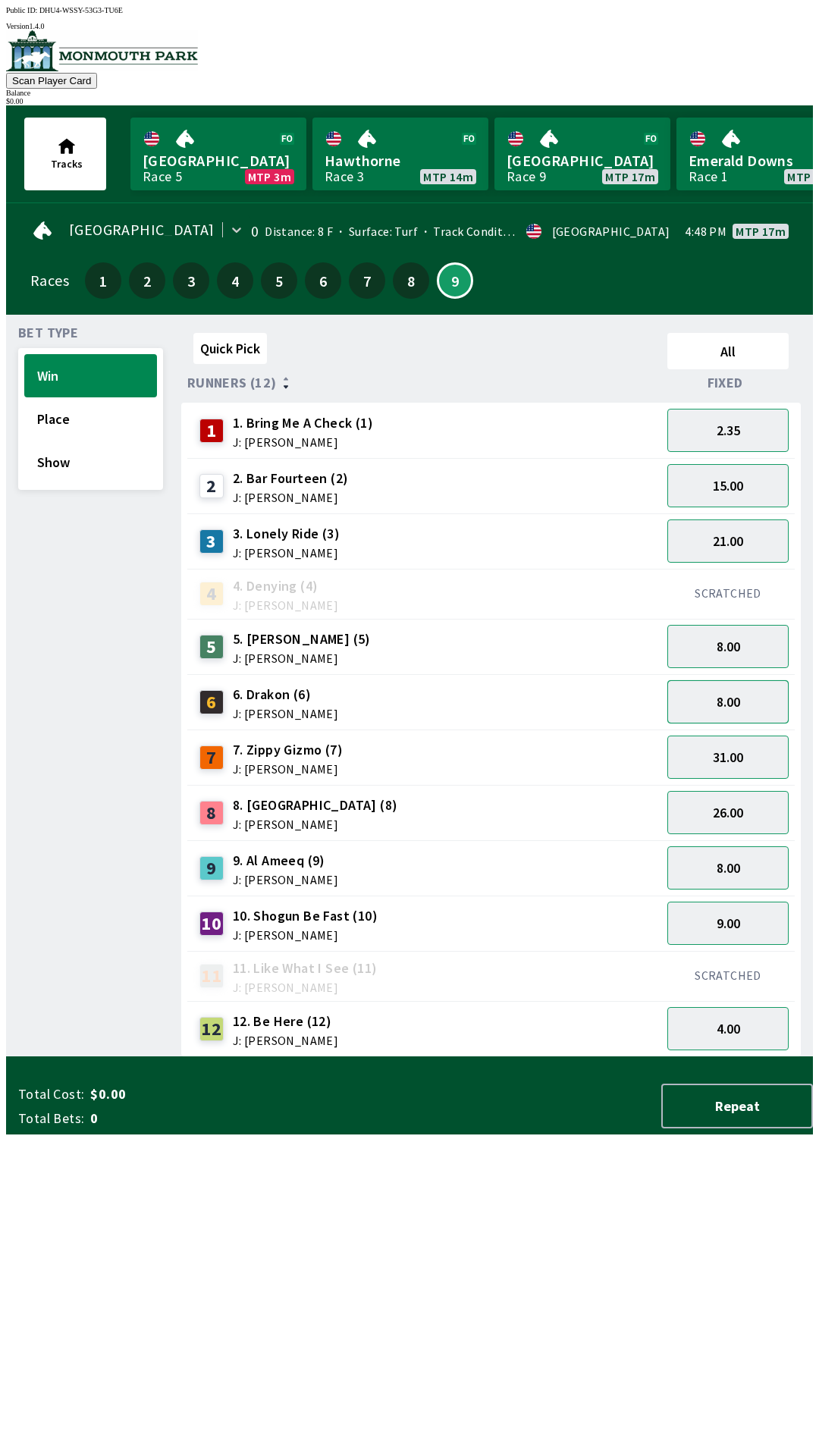
click at [702, 709] on button "8.00" at bounding box center [727, 701] width 121 height 43
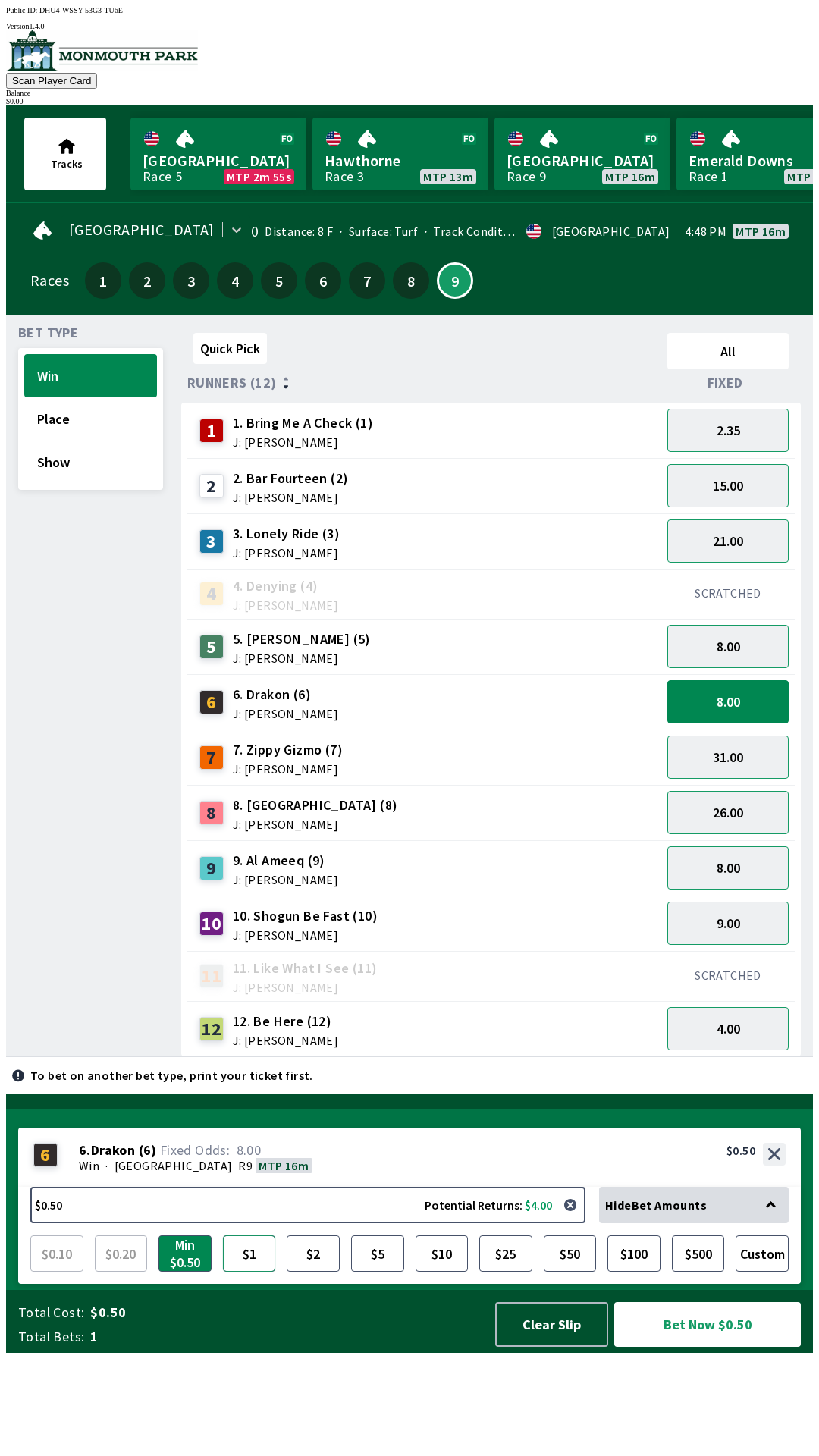
click at [250, 1271] on button "$1" at bounding box center [250, 1253] width 53 height 37
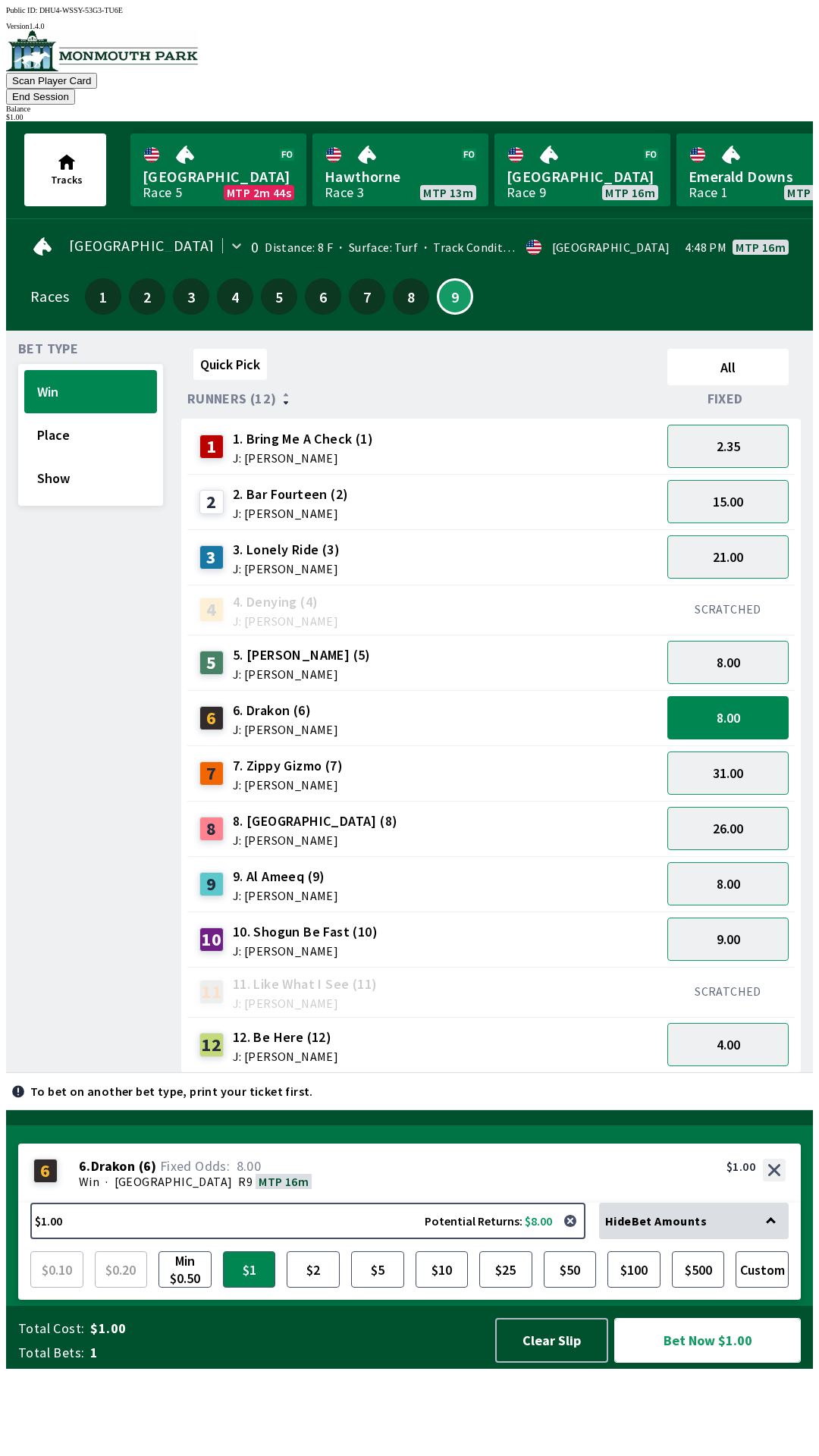
click at [678, 1362] on button "Bet Now $1.00" at bounding box center [707, 1339] width 187 height 45
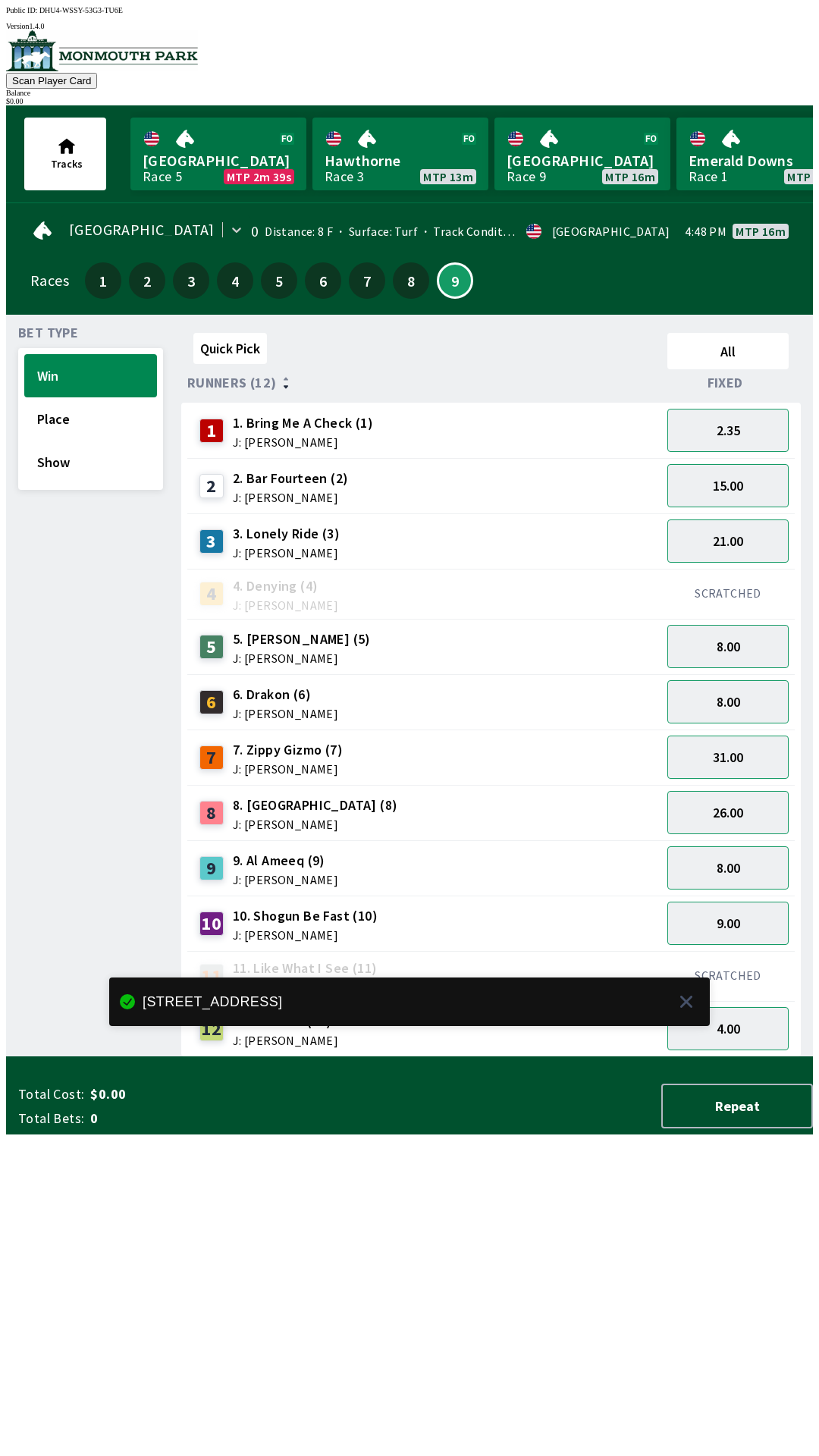
click at [457, 895] on div "10 10. Shogun Be Fast (10) J: [PERSON_NAME]" at bounding box center [424, 923] width 474 height 56
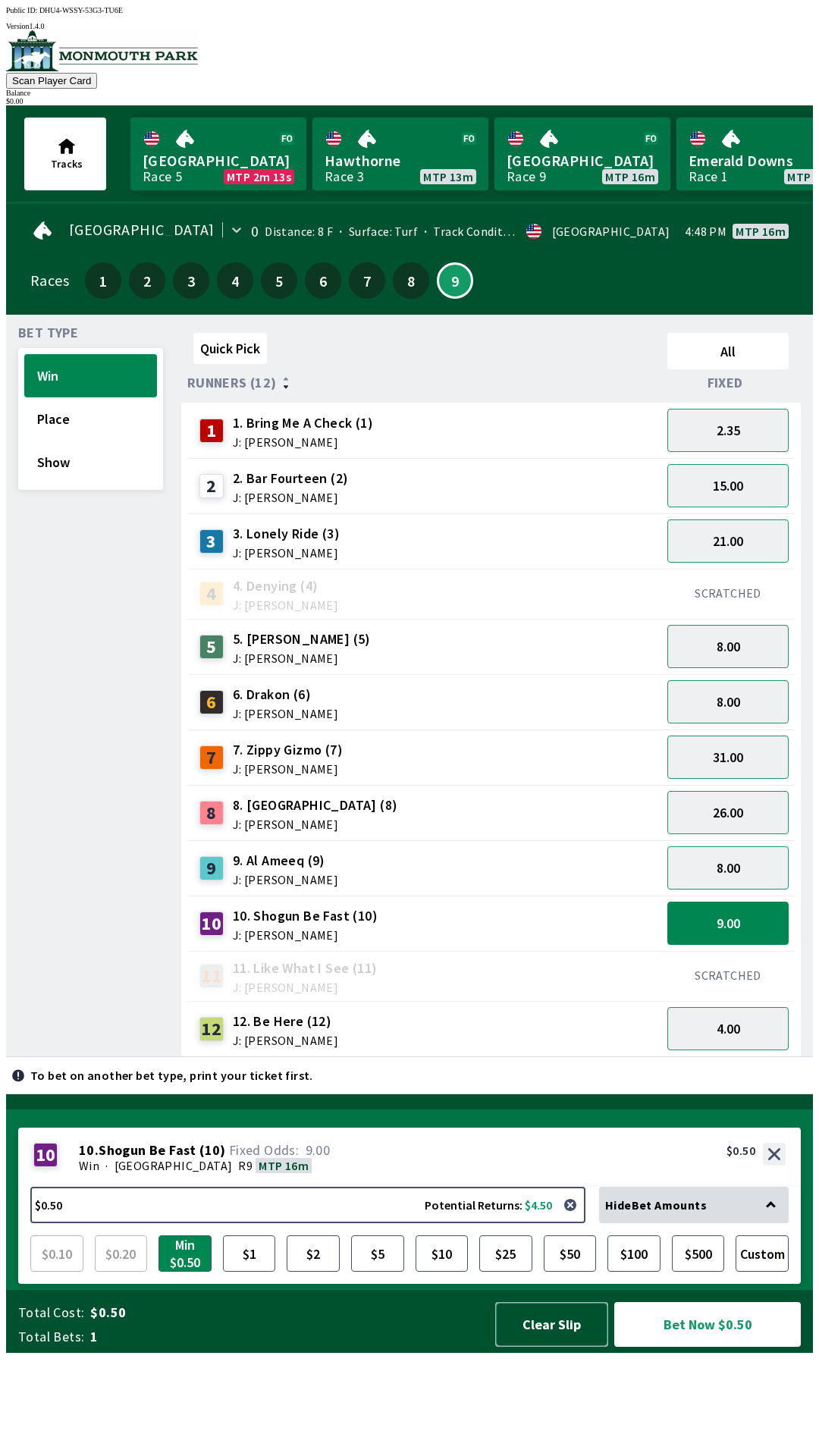
click at [550, 1347] on button "Clear Slip" at bounding box center [551, 1324] width 113 height 45
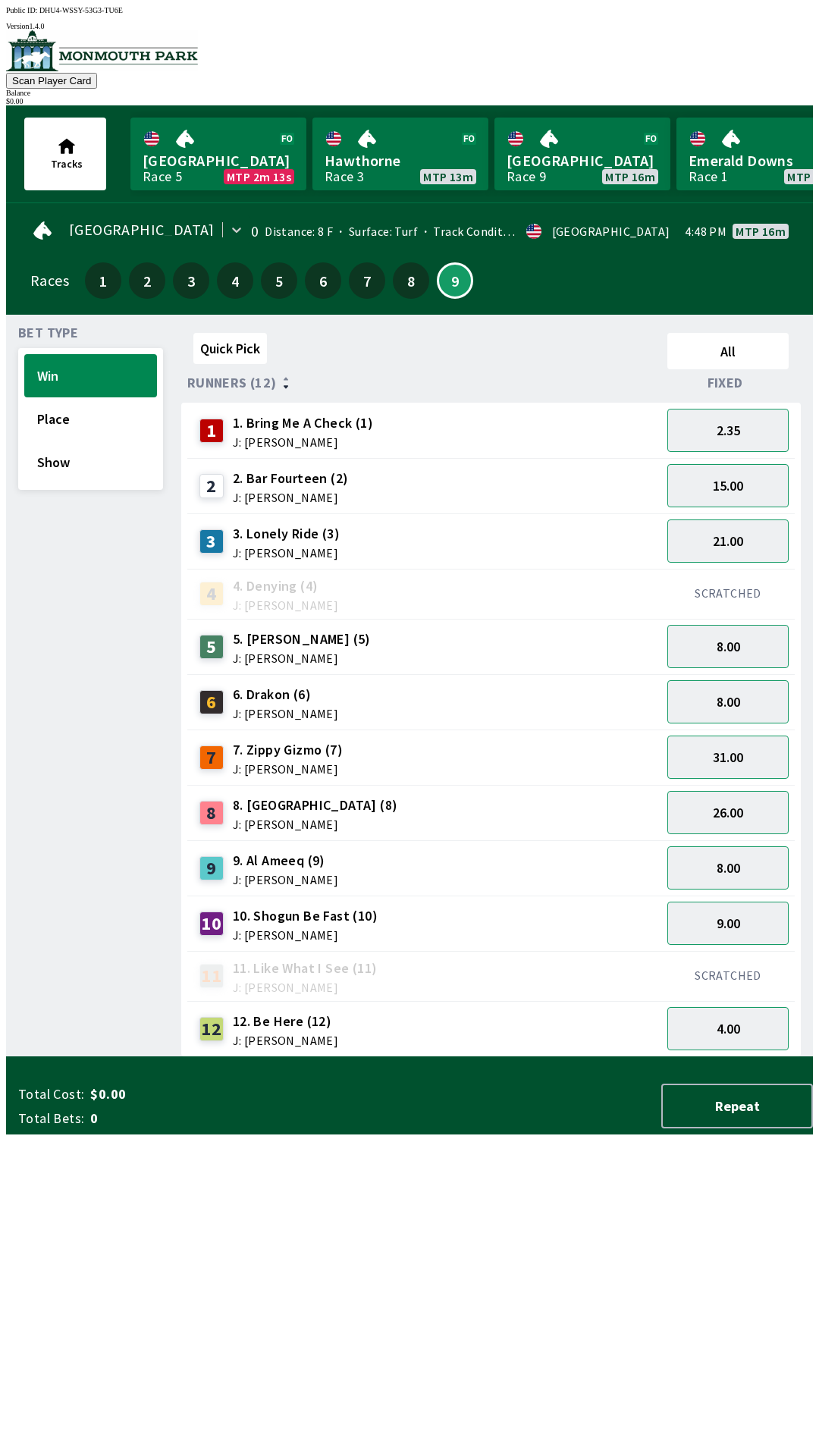
click at [553, 1128] on div "Total Cost: $0.00 Total Bets: 0 Repeat" at bounding box center [415, 1105] width 795 height 45
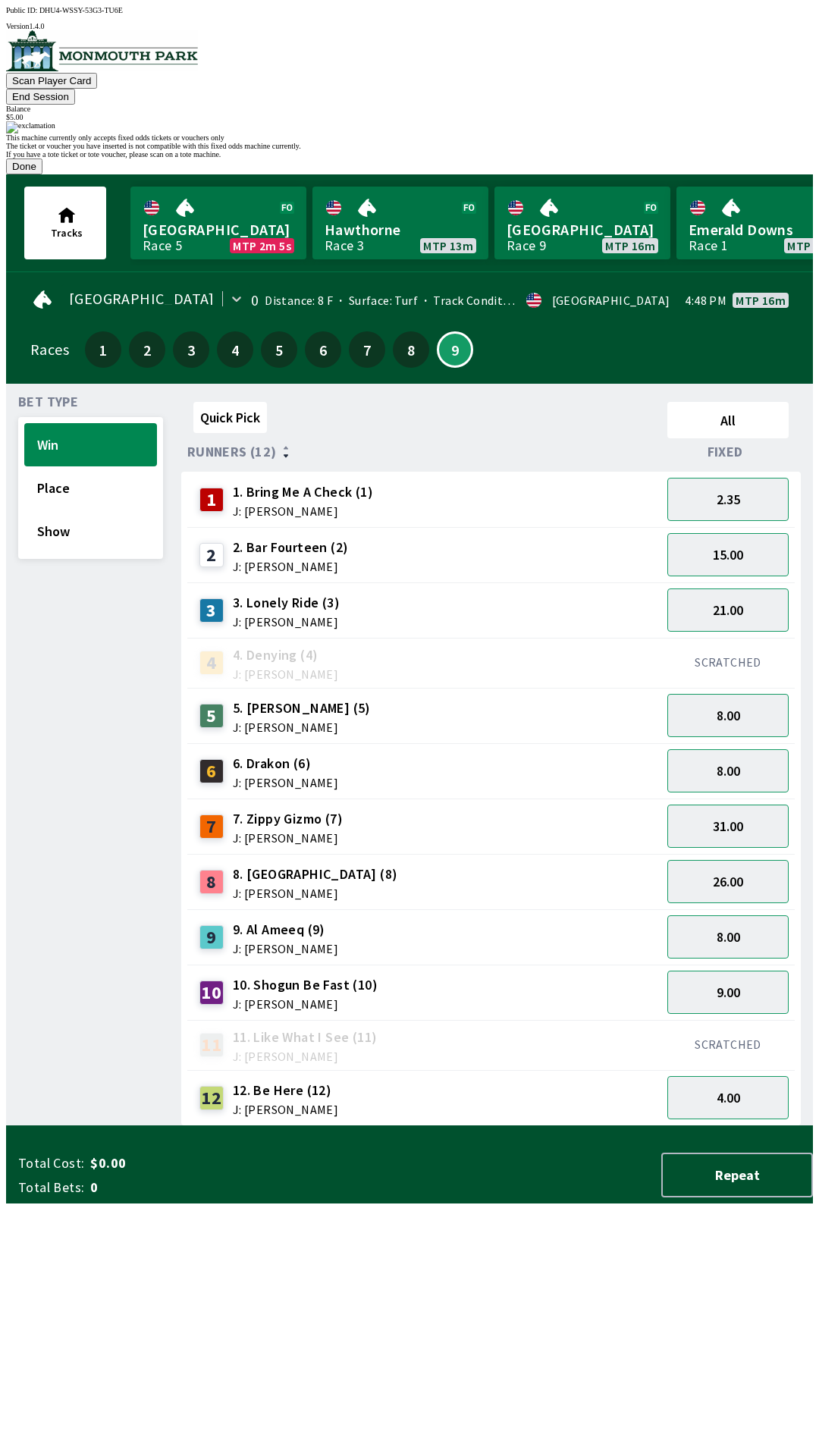
click at [42, 174] on button "Done" at bounding box center [24, 167] width 37 height 16
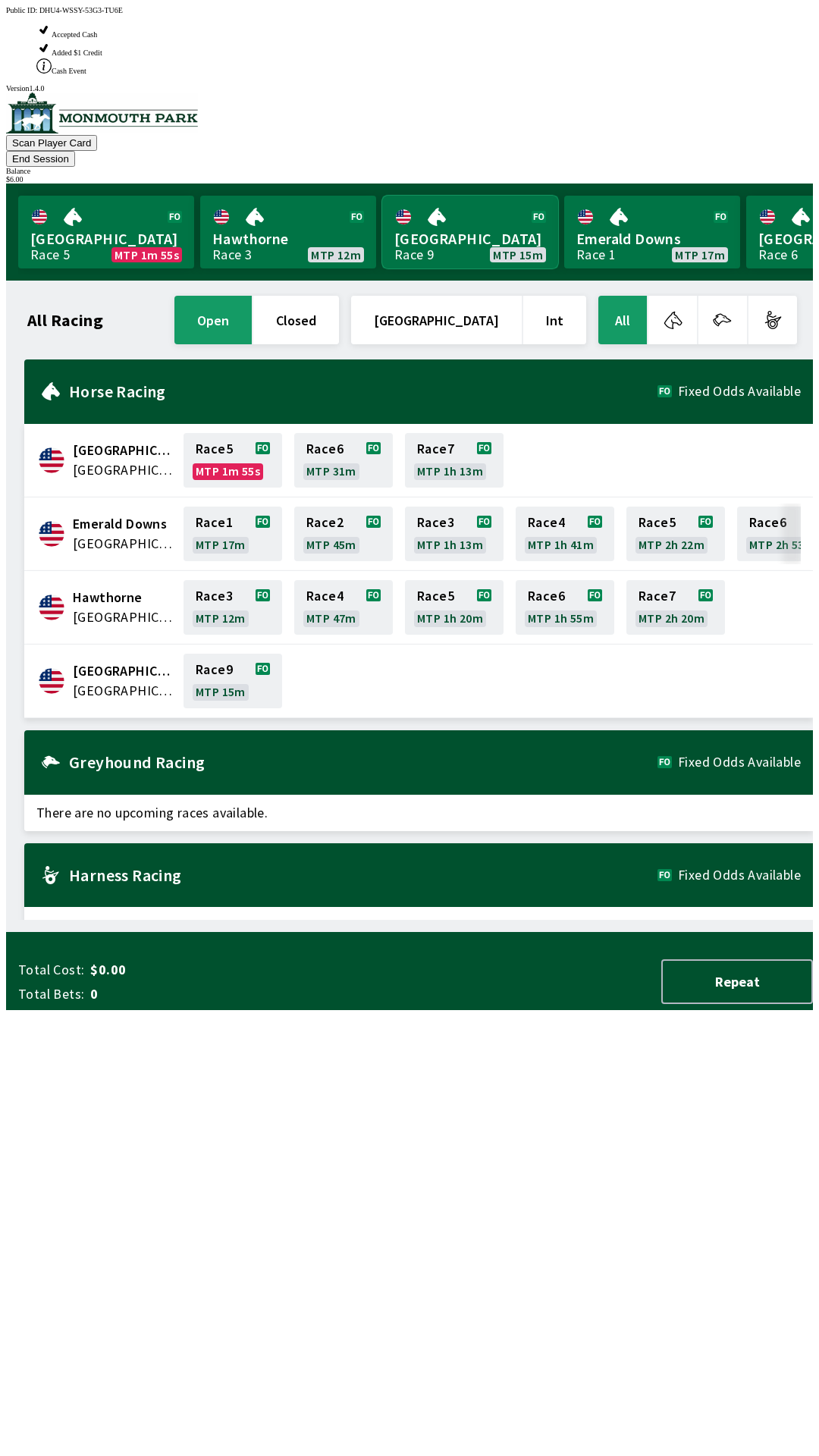
click at [476, 195] on link "[GEOGRAPHIC_DATA] Race 9 MTP 15m" at bounding box center [470, 231] width 176 height 73
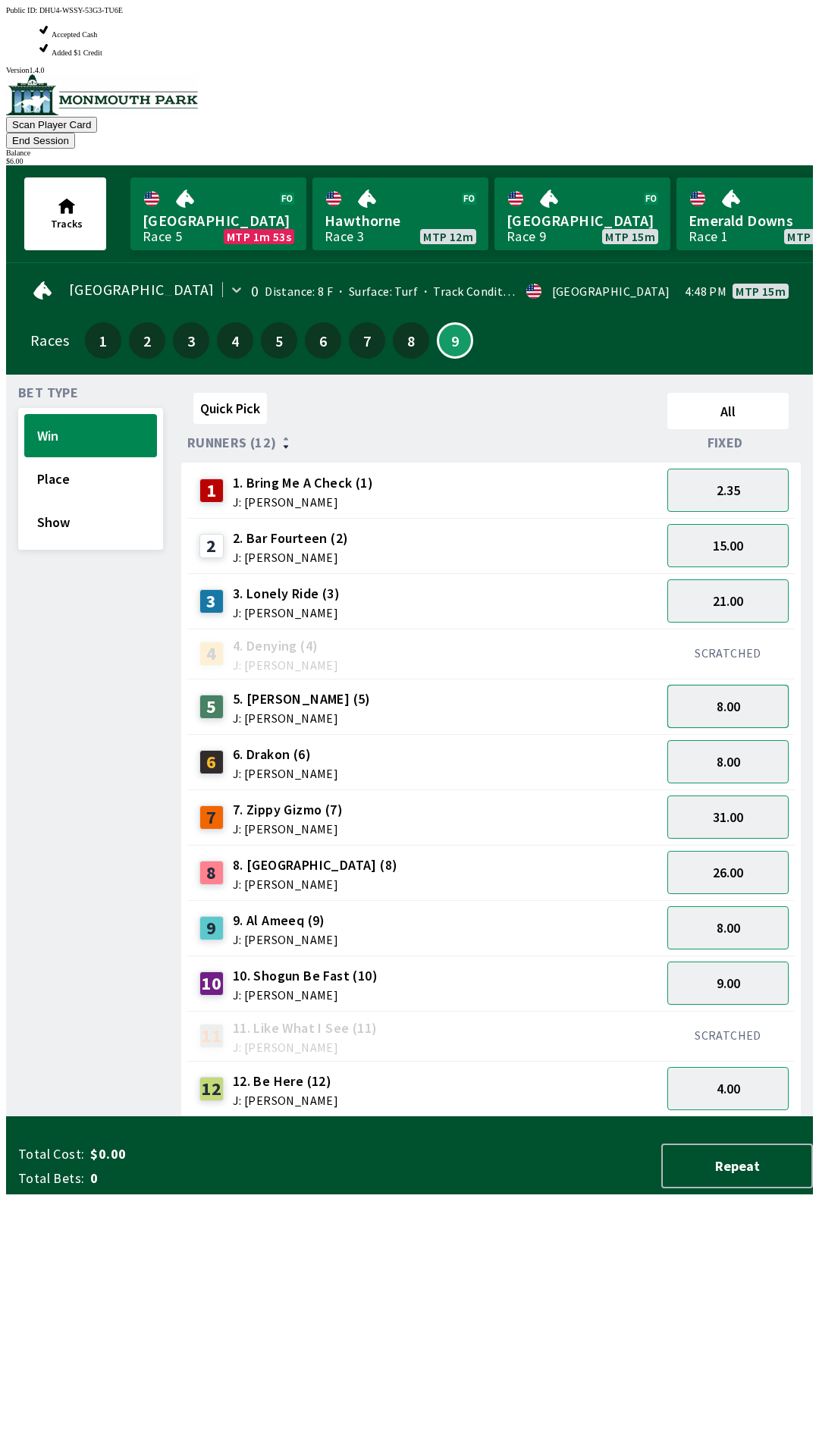
click at [740, 684] on button "8.00" at bounding box center [727, 705] width 121 height 43
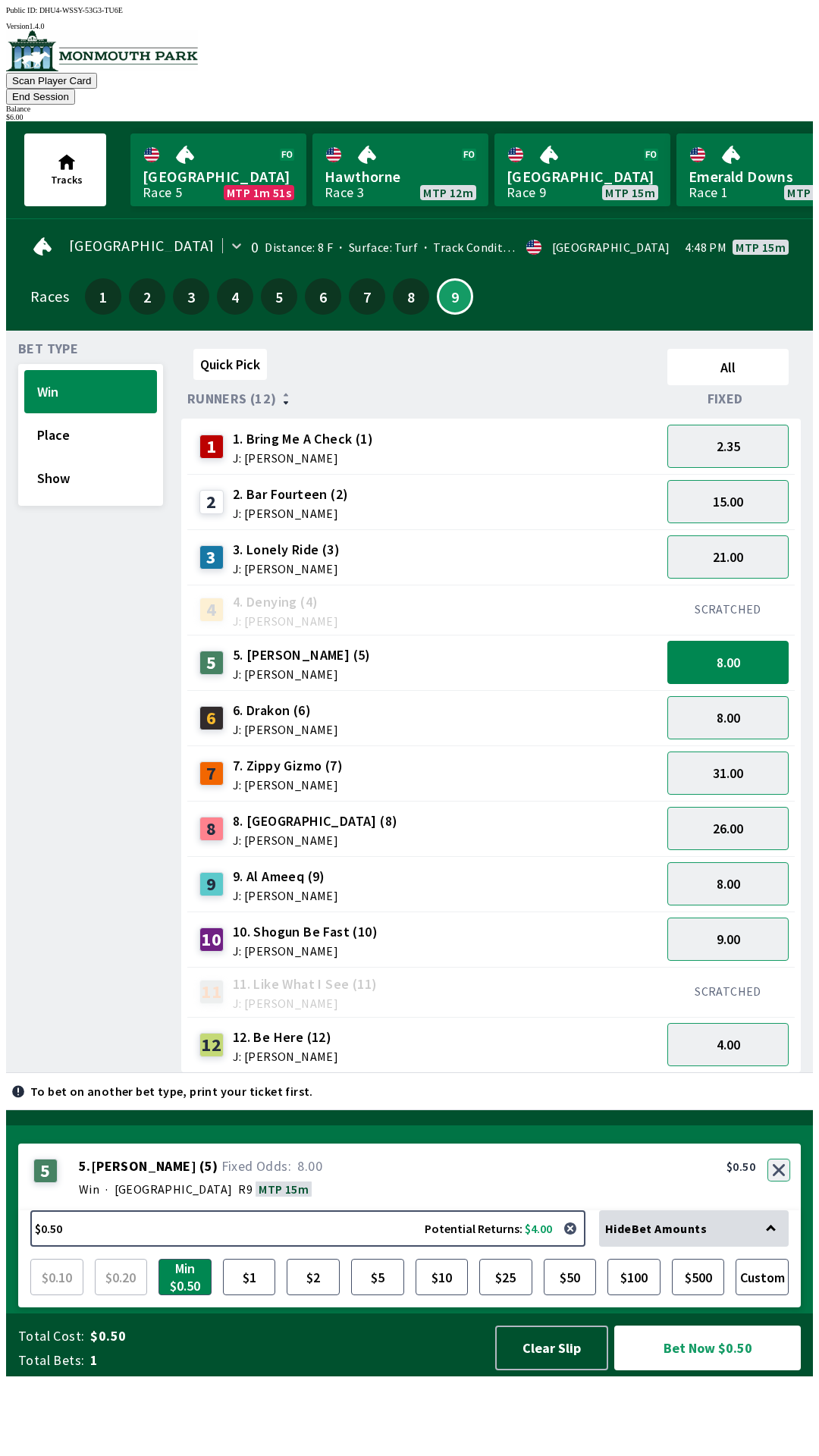
click at [781, 1182] on button "button" at bounding box center [778, 1169] width 23 height 23
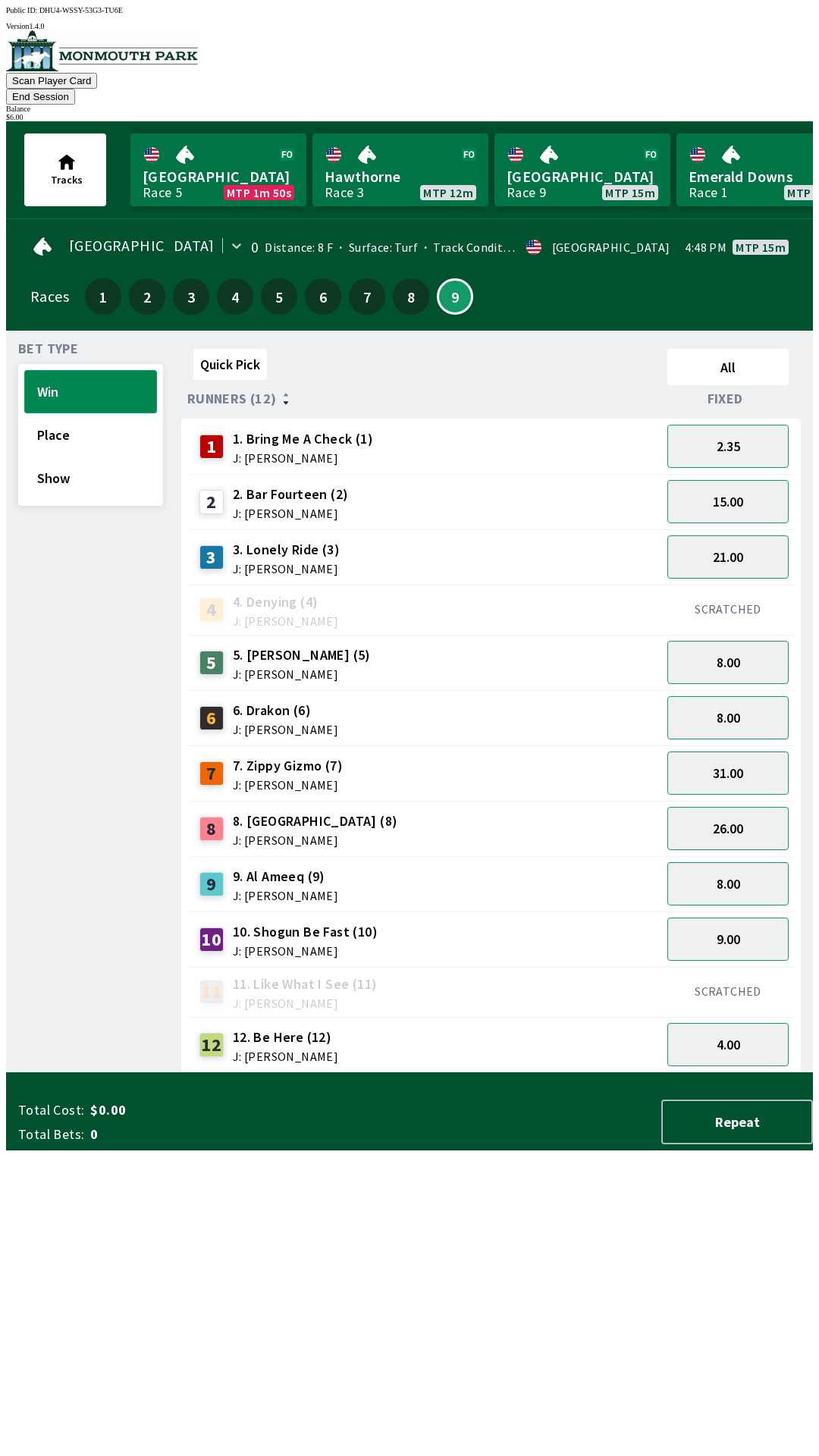
click at [88, 370] on button "Win" at bounding box center [91, 391] width 133 height 43
click at [753, 644] on button "8.00" at bounding box center [727, 662] width 121 height 43
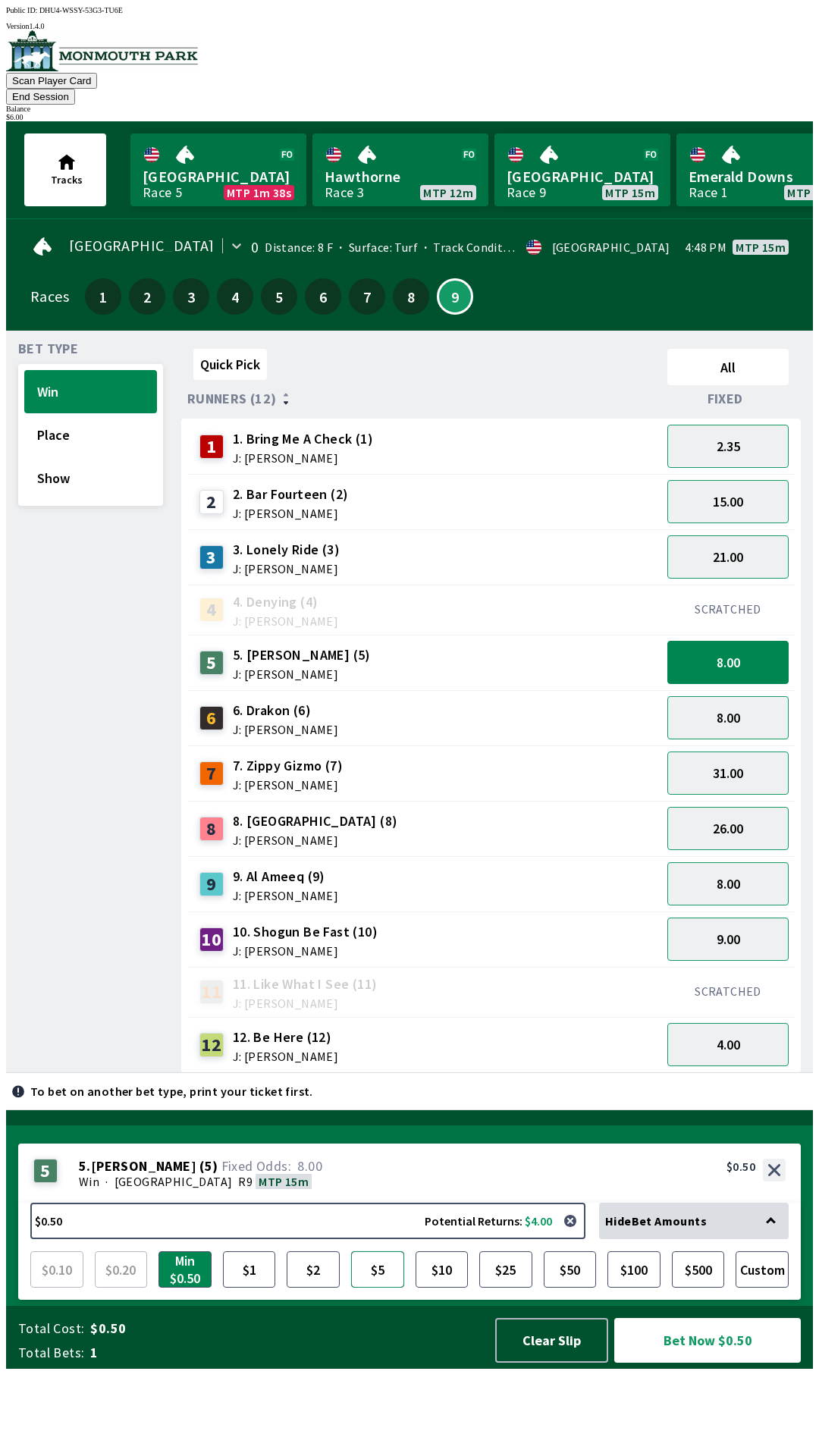
click at [379, 1287] on button "$5" at bounding box center [378, 1269] width 53 height 37
click at [766, 1287] on button "Custom" at bounding box center [762, 1269] width 53 height 37
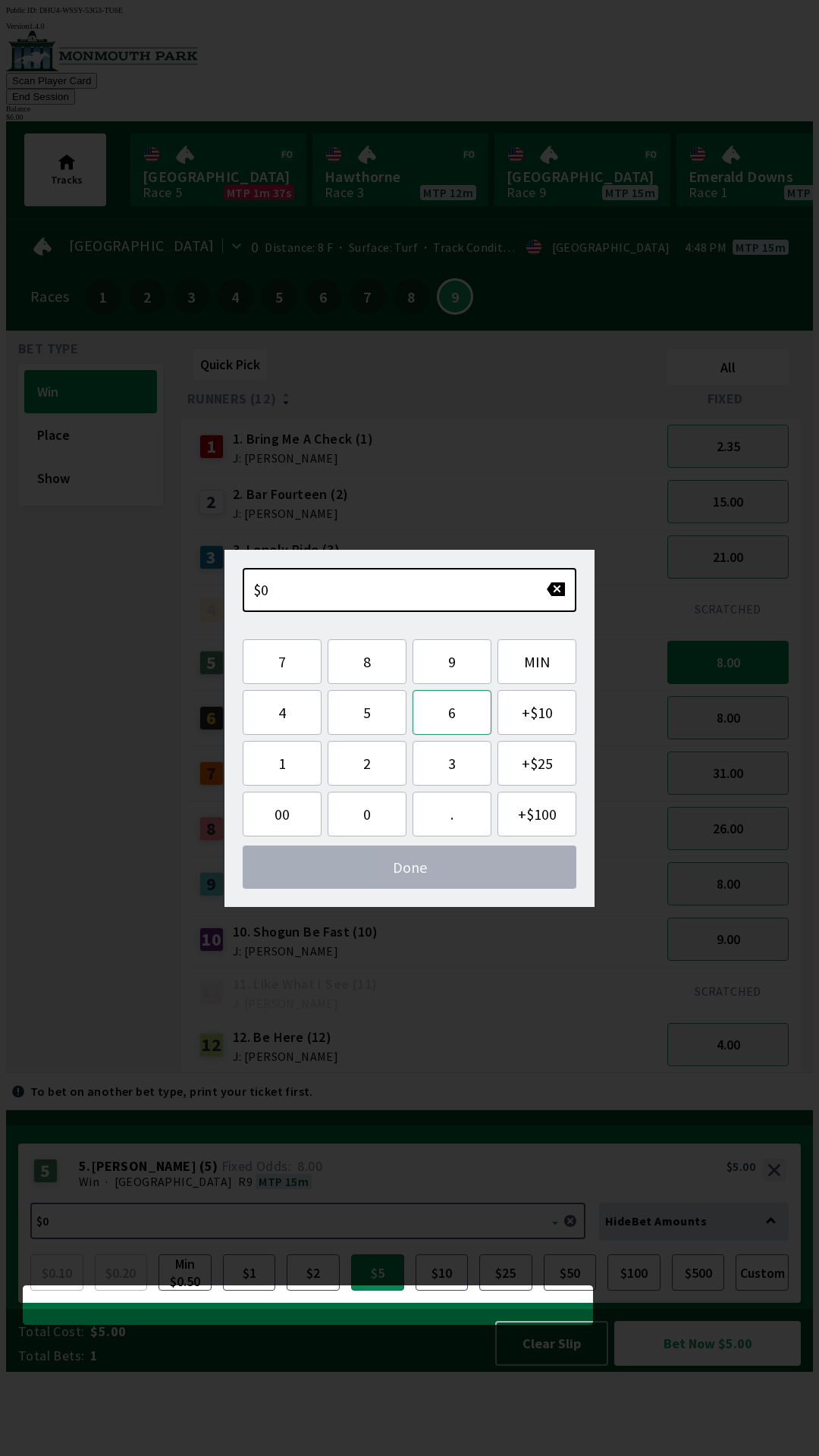
click at [453, 719] on button "6" at bounding box center [451, 712] width 79 height 45
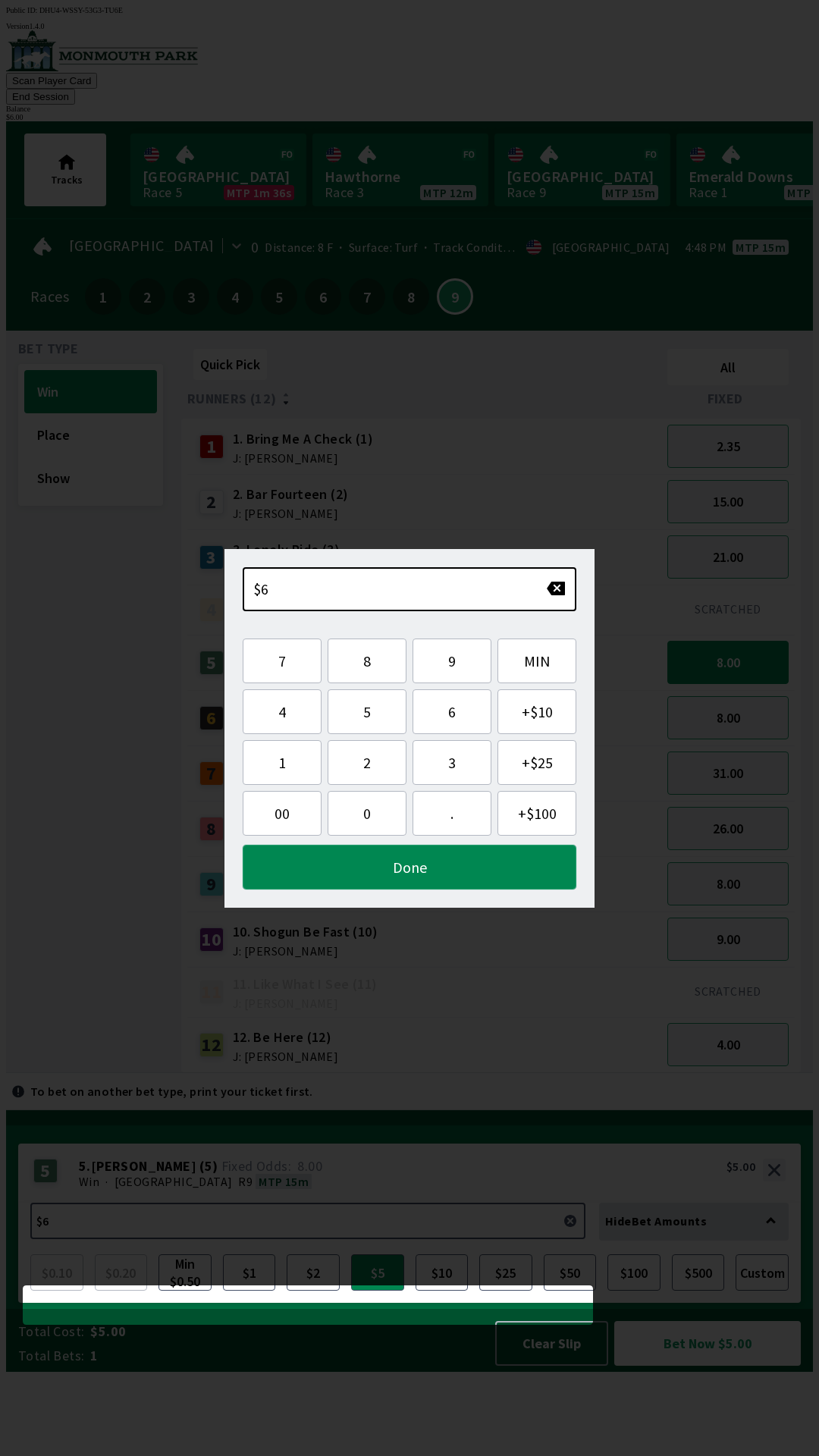
click at [473, 868] on button "Done" at bounding box center [409, 866] width 334 height 45
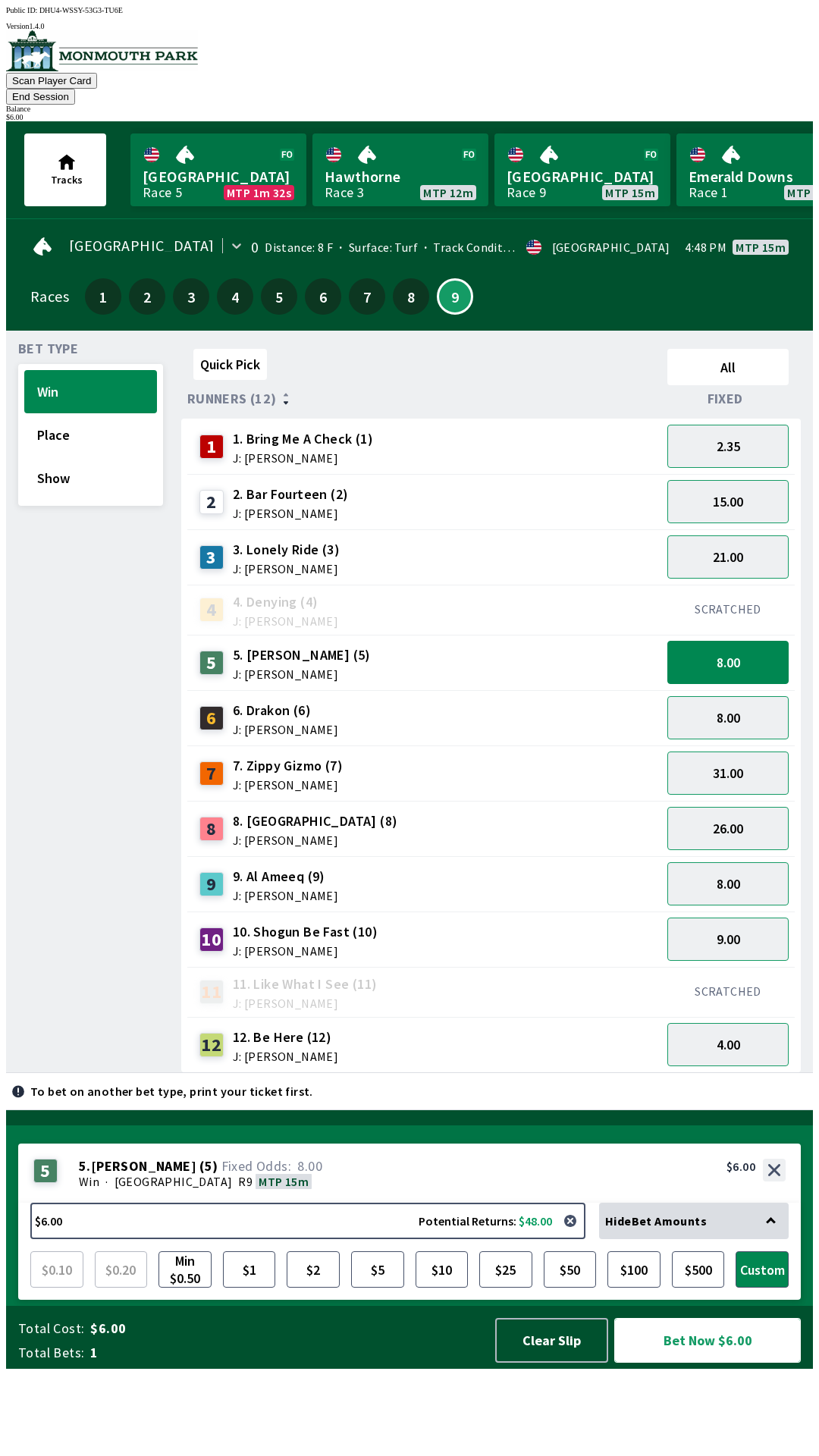
click at [663, 1362] on button "Bet Now $6.00" at bounding box center [707, 1339] width 187 height 45
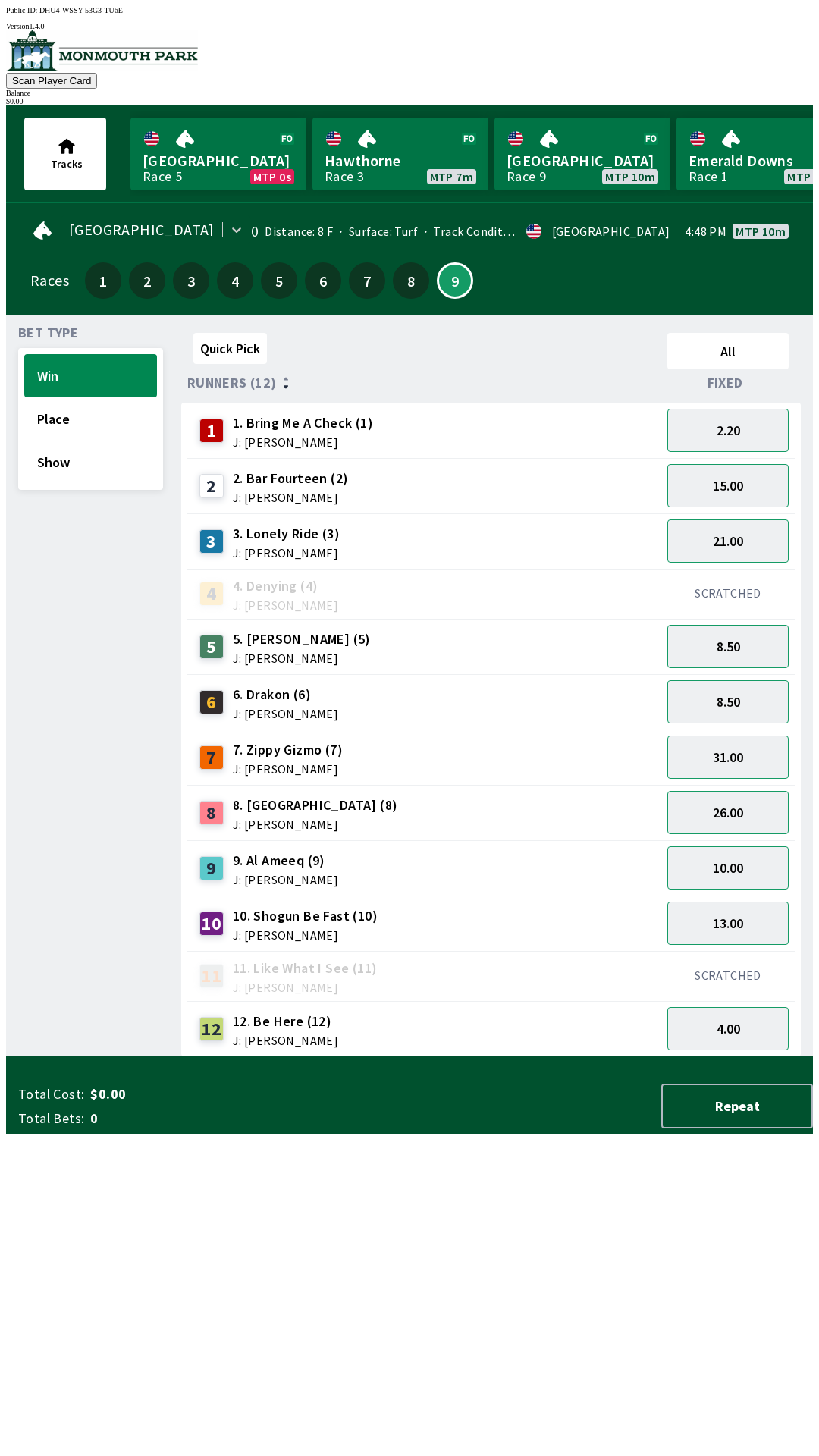
click at [579, 1057] on div "Quick Pick All Runners (12) Fixed 1 1. Bring Me A Check (1) J: [PERSON_NAME] 2.…" at bounding box center [498, 692] width 632 height 730
click at [745, 468] on button "15.00" at bounding box center [727, 485] width 121 height 43
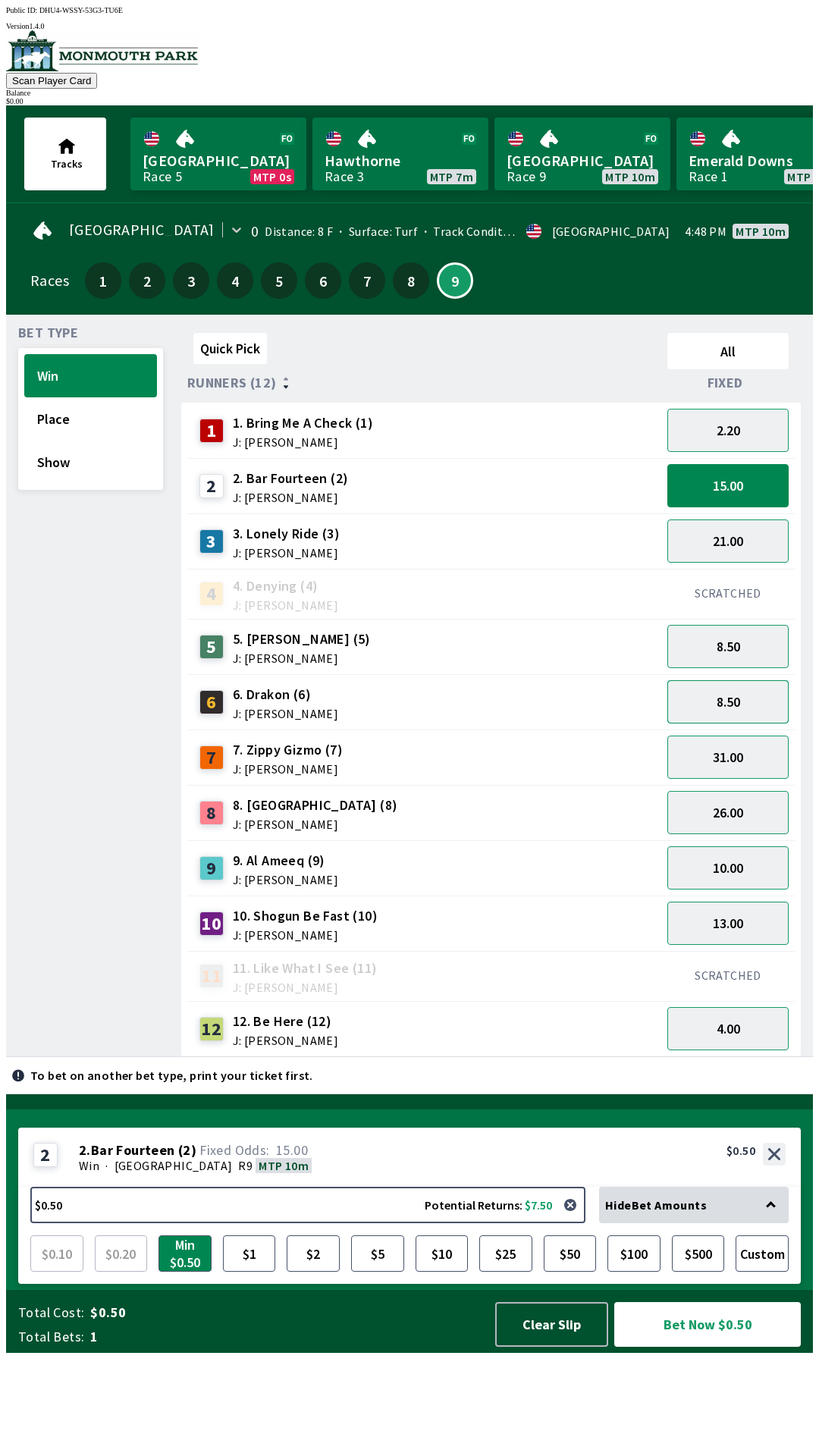
click at [752, 696] on button "8.50" at bounding box center [727, 701] width 121 height 43
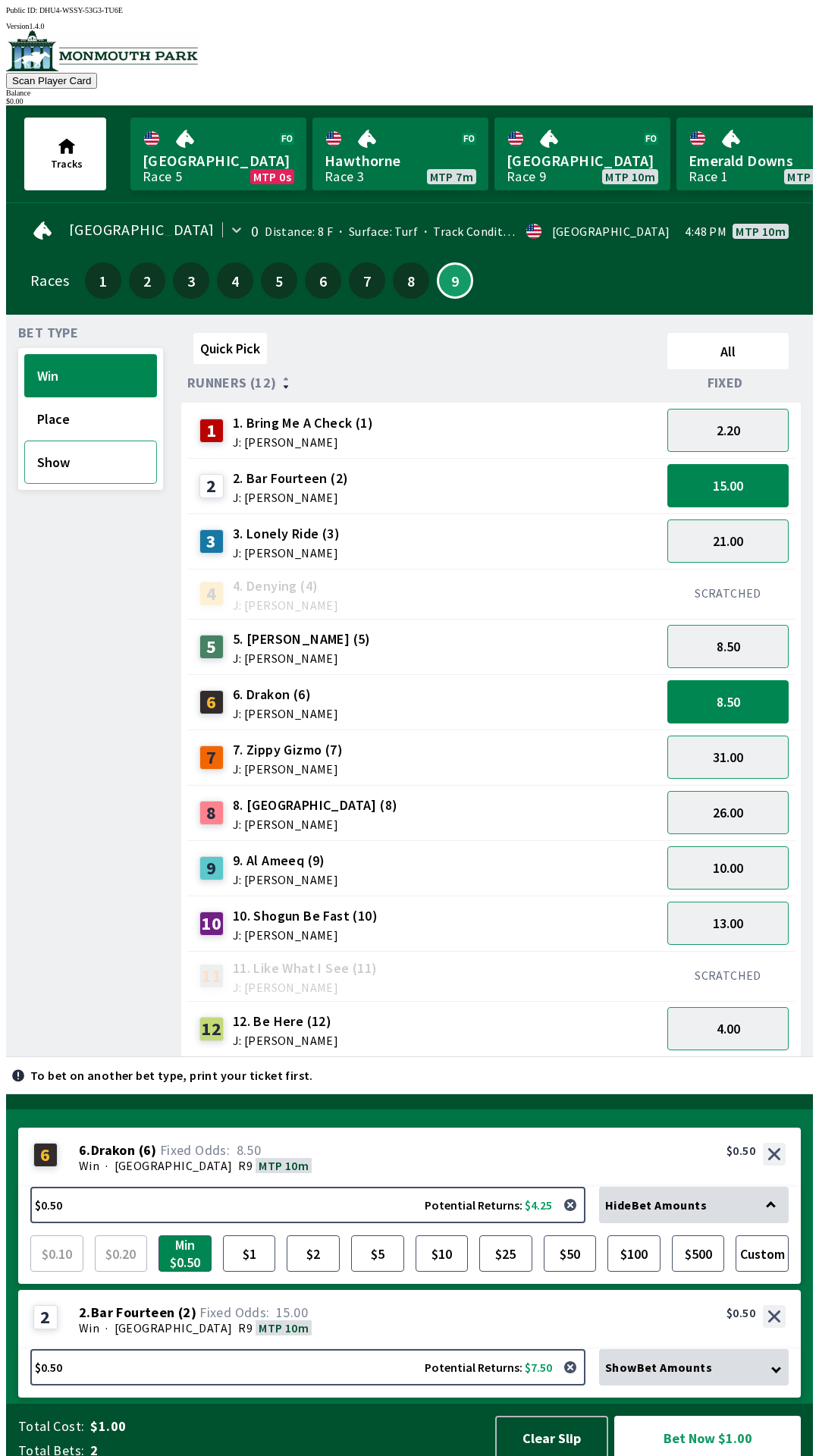
click at [134, 440] on button "Show" at bounding box center [91, 461] width 133 height 43
click at [520, 925] on div "10 10. Shogun Be Fast (10) J: [PERSON_NAME]" at bounding box center [424, 923] width 462 height 38
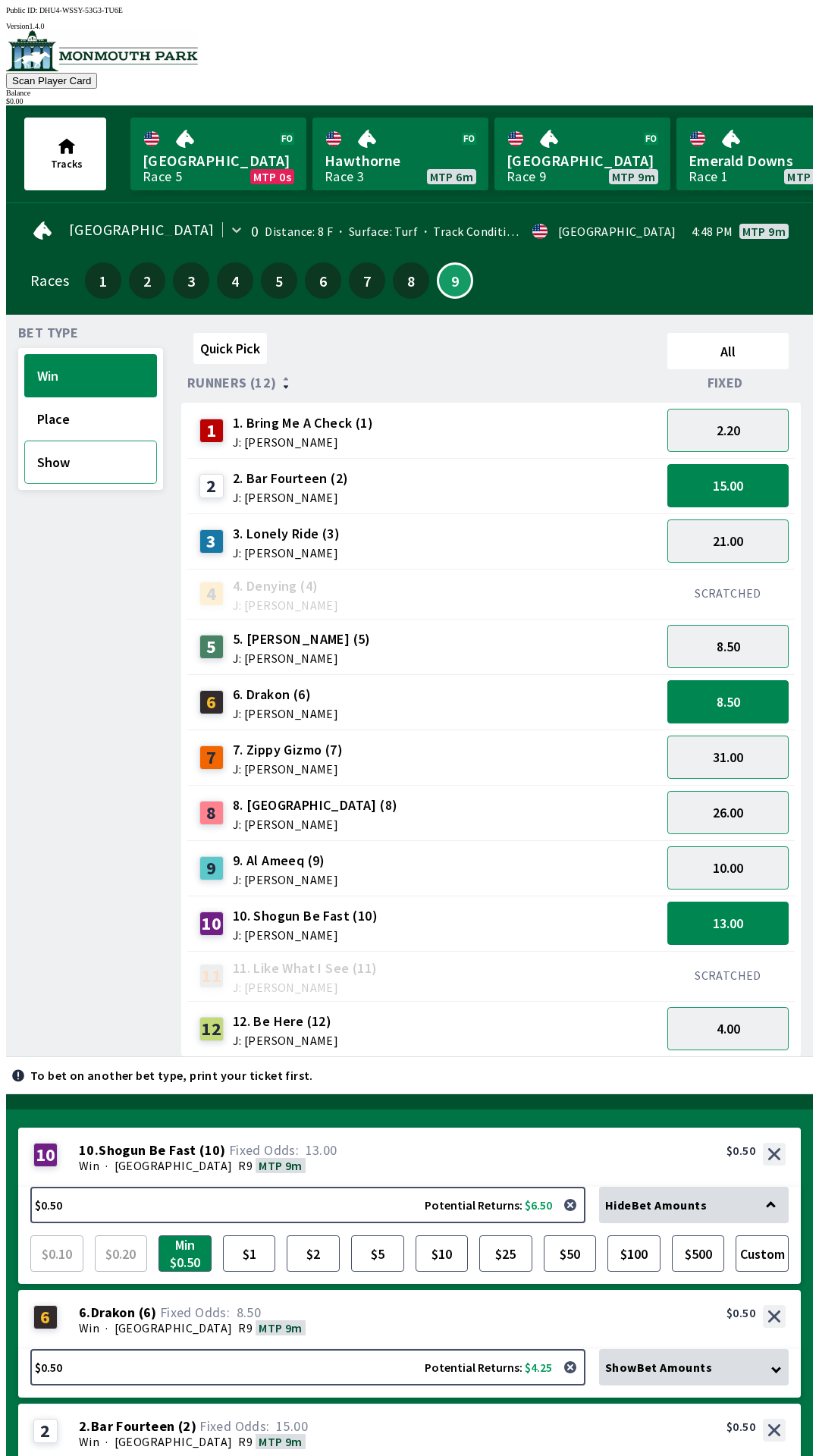
click at [113, 440] on button "Show" at bounding box center [91, 461] width 133 height 43
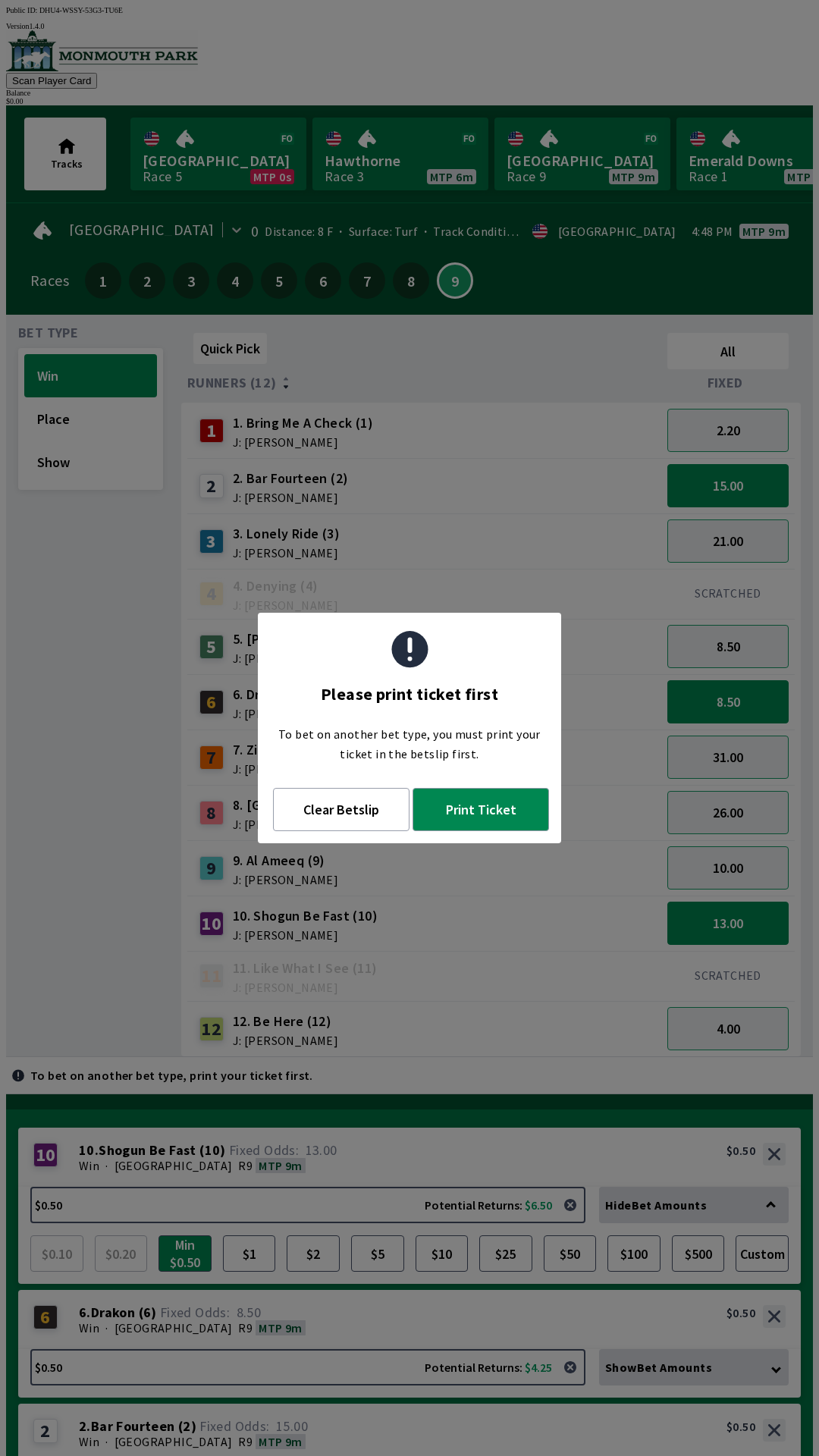
click at [461, 1128] on div "10 10 . Shogun Be Fast ( 10 ) Win · [STREET_ADDRESS]. Shogun Be Fast (10) 13.00…" at bounding box center [409, 1157] width 783 height 59
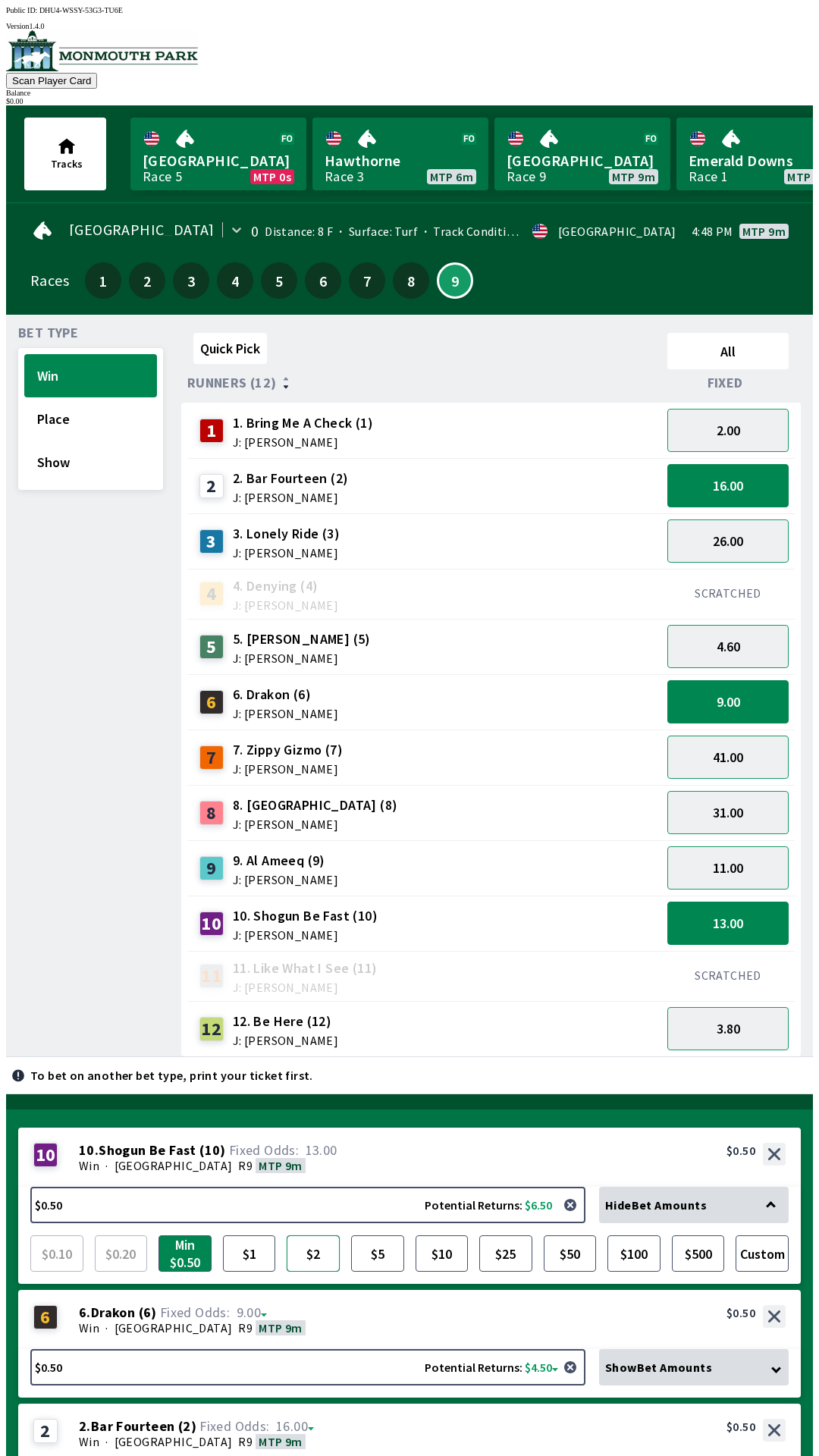
click at [301, 1235] on button "$2" at bounding box center [313, 1253] width 53 height 37
click at [384, 1235] on button "$5" at bounding box center [378, 1253] width 53 height 37
click at [372, 1289] on div "6 6 . Drakon ( 6 ) Win · [STREET_ADDRESS]. Drakon (6) 9.00 $0.50" at bounding box center [409, 1319] width 783 height 59
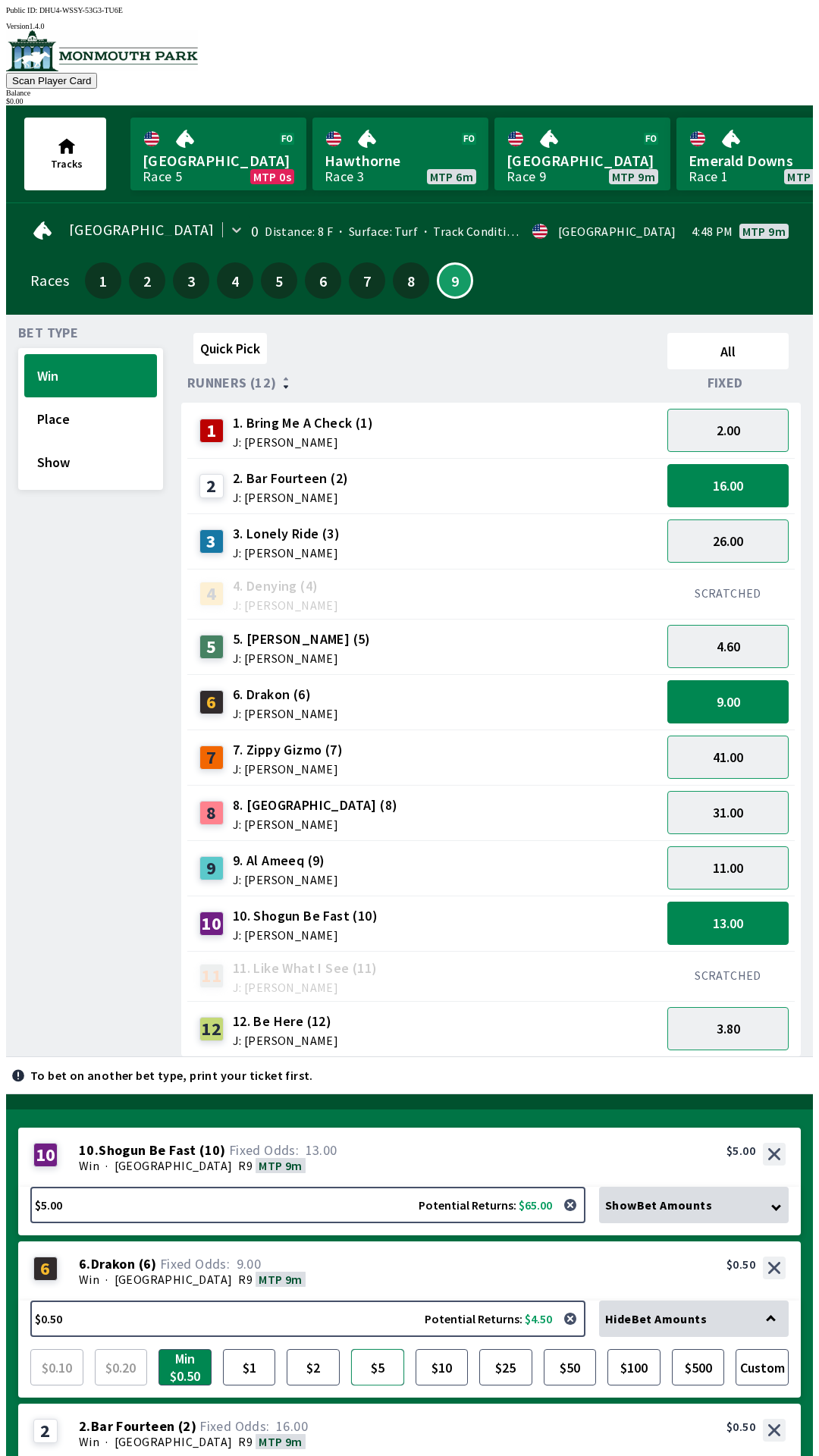
click at [361, 1349] on button "$5" at bounding box center [378, 1367] width 53 height 37
click at [386, 1433] on div "Win · [STREET_ADDRESS]" at bounding box center [433, 1440] width 707 height 15
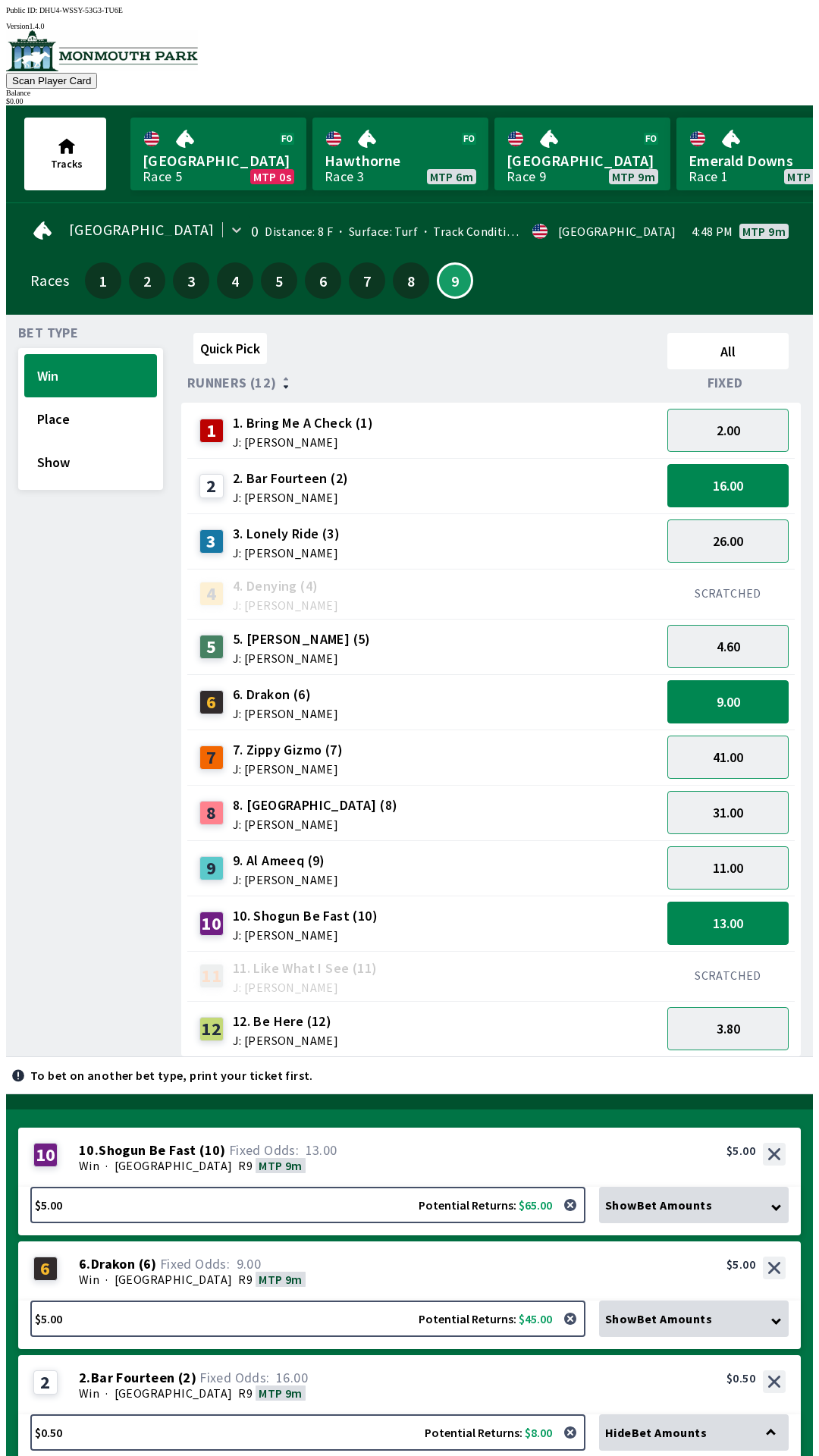
click at [386, 1455] on button "$5" at bounding box center [378, 1480] width 53 height 37
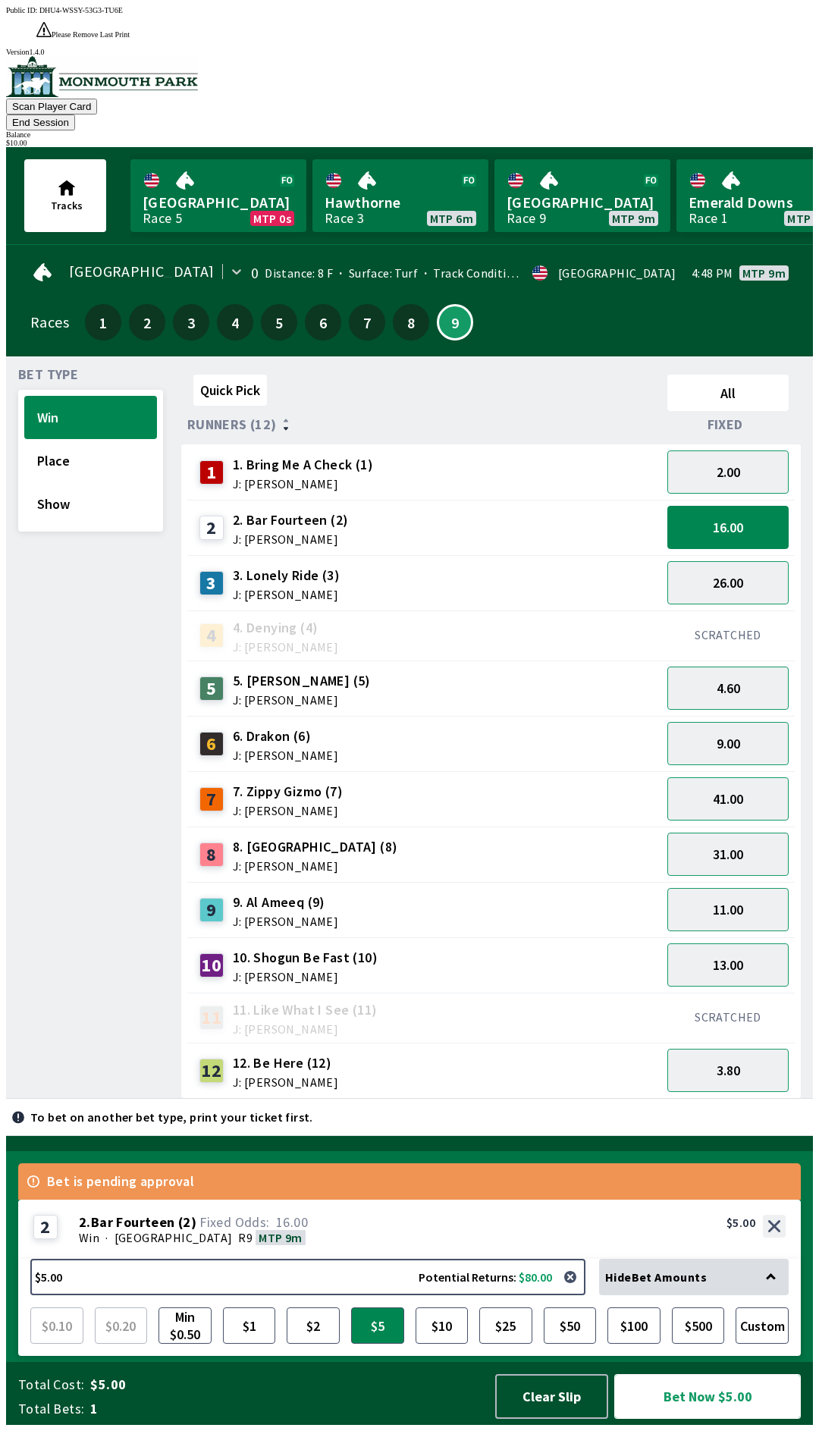
click at [712, 1418] on button "Bet Now $5.00" at bounding box center [707, 1396] width 187 height 45
click at [63, 482] on button "Show" at bounding box center [91, 504] width 133 height 43
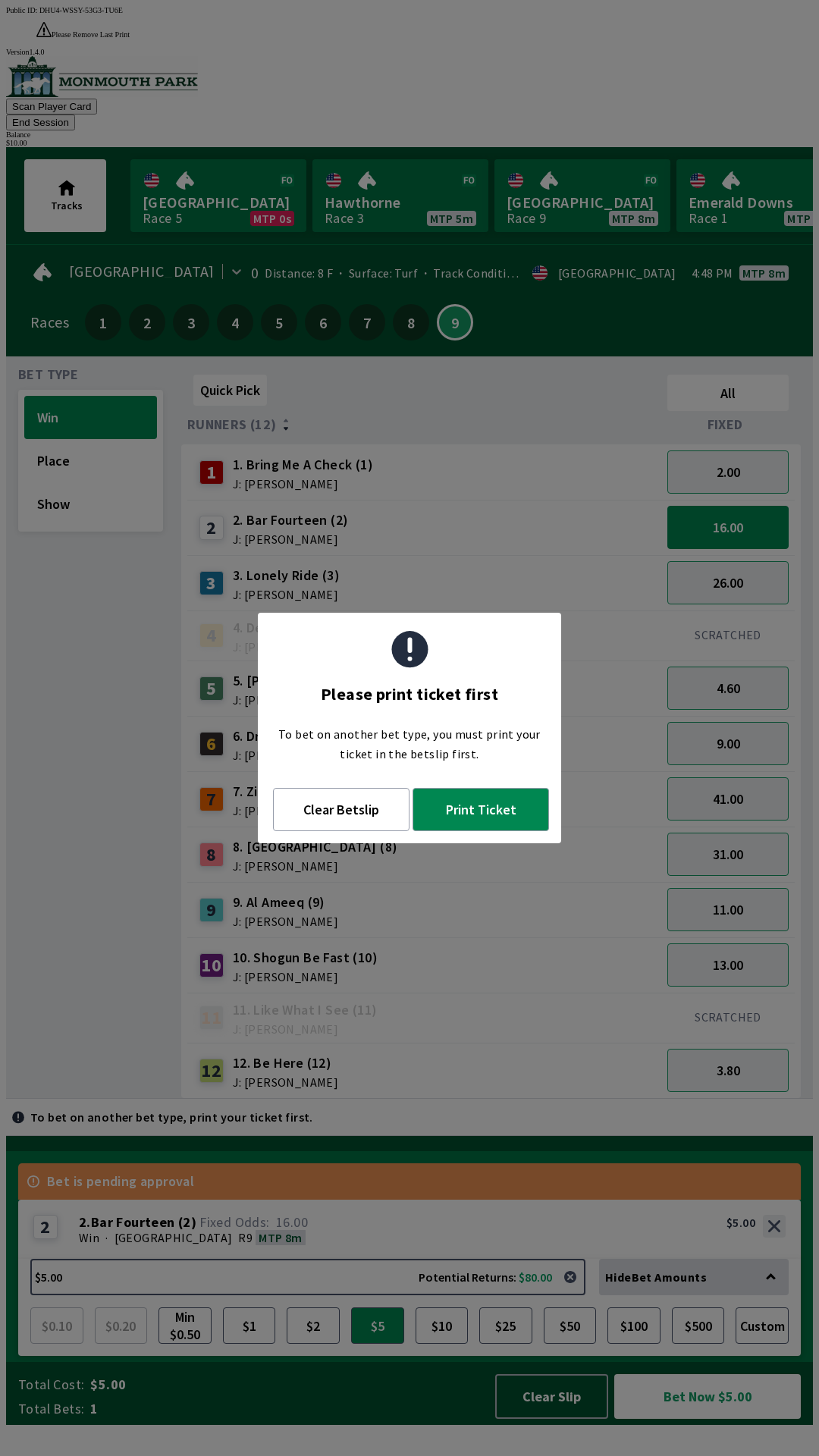
click at [602, 616] on div "4 4. Denying (4) J: [PERSON_NAME]" at bounding box center [424, 635] width 462 height 38
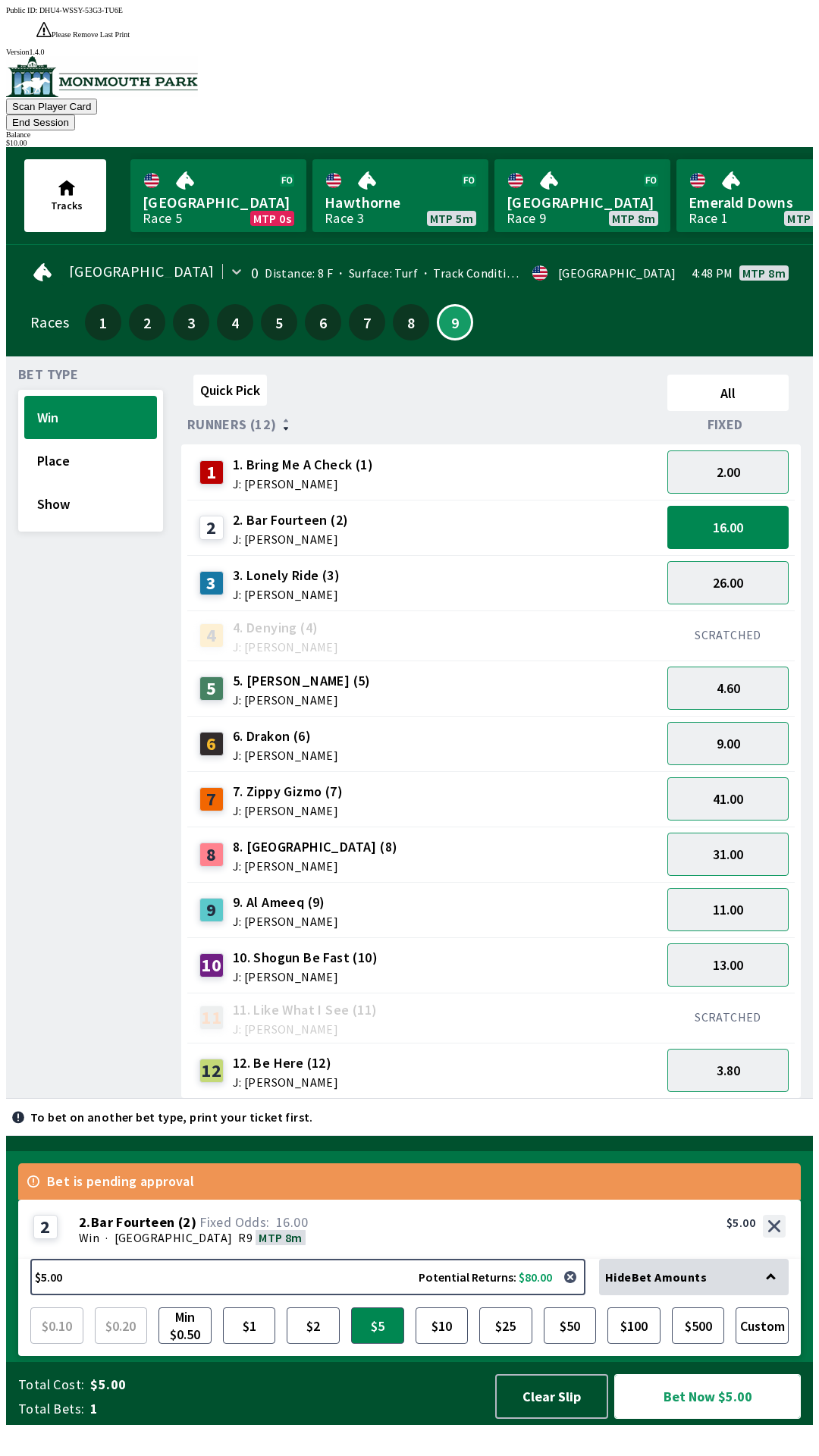
click at [689, 1418] on button "Bet Now $5.00" at bounding box center [707, 1396] width 187 height 45
click at [692, 1418] on button "Bet Now $5.00" at bounding box center [707, 1396] width 187 height 45
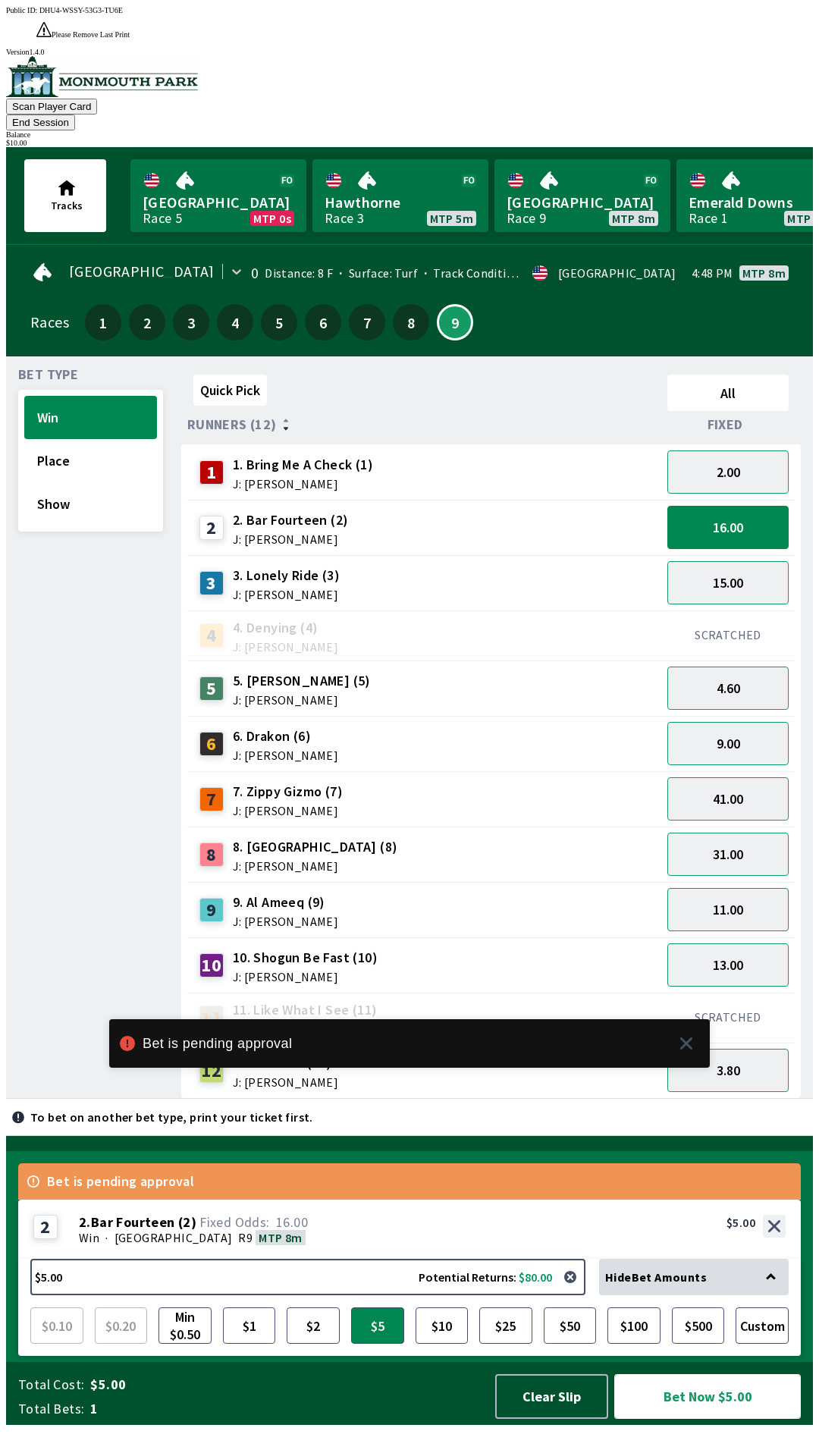
click at [659, 1414] on button "Bet Now $5.00" at bounding box center [707, 1396] width 187 height 45
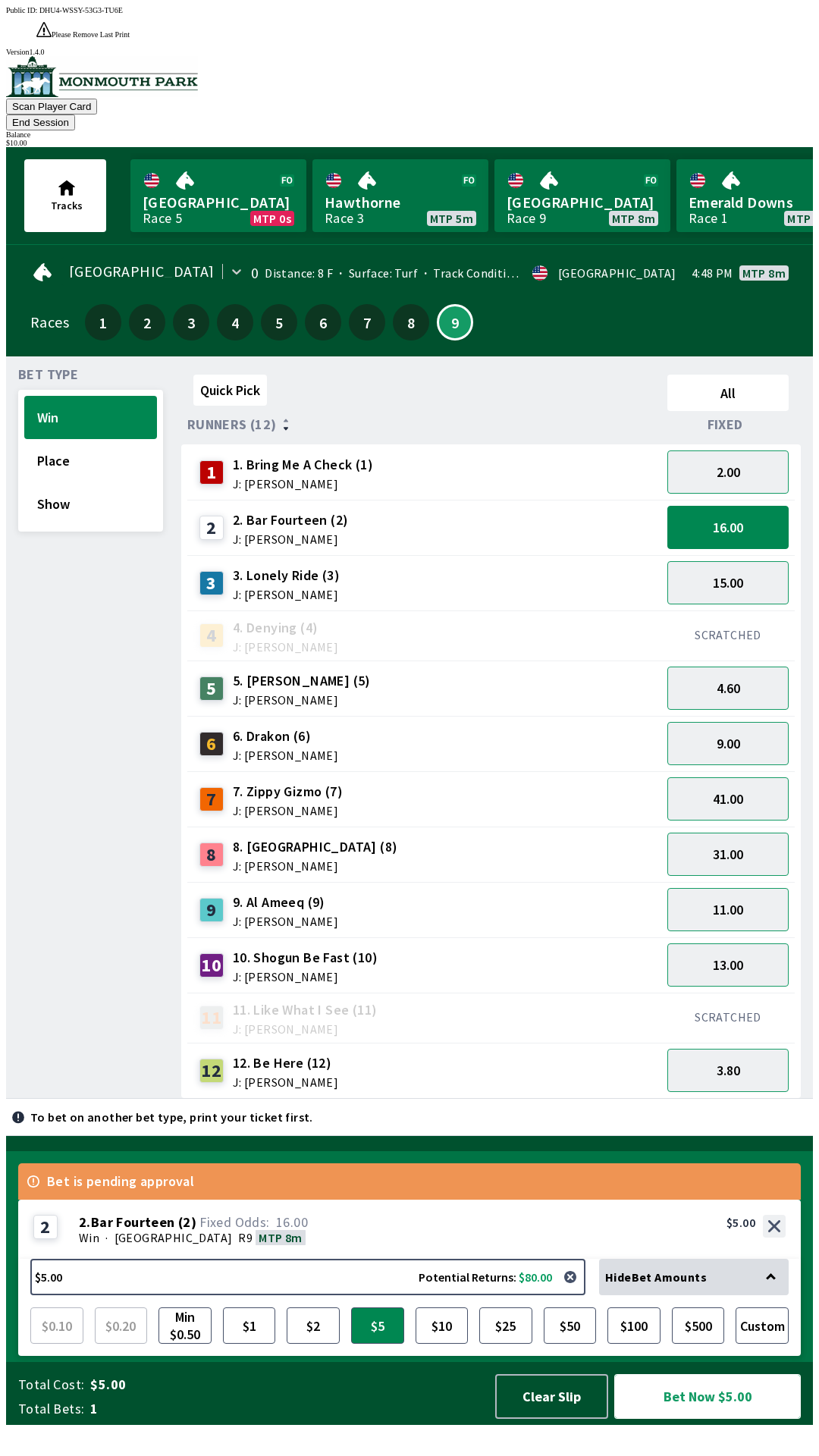
click at [694, 1418] on button "Bet Now $5.00" at bounding box center [707, 1396] width 187 height 45
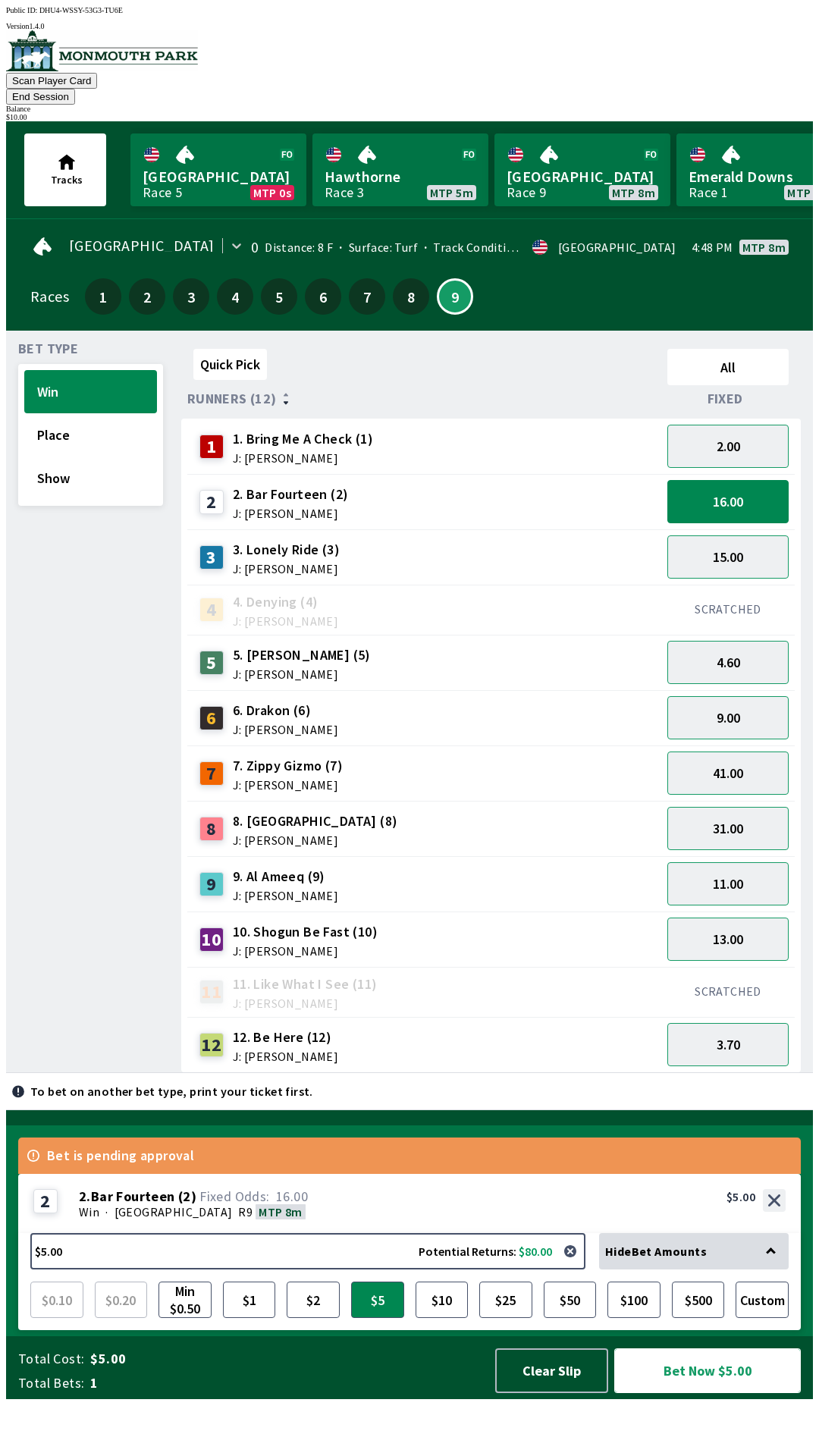
click at [684, 1393] on button "Bet Now $5.00" at bounding box center [707, 1370] width 187 height 45
click at [711, 1393] on button "Bet Now $5.00" at bounding box center [707, 1370] width 187 height 45
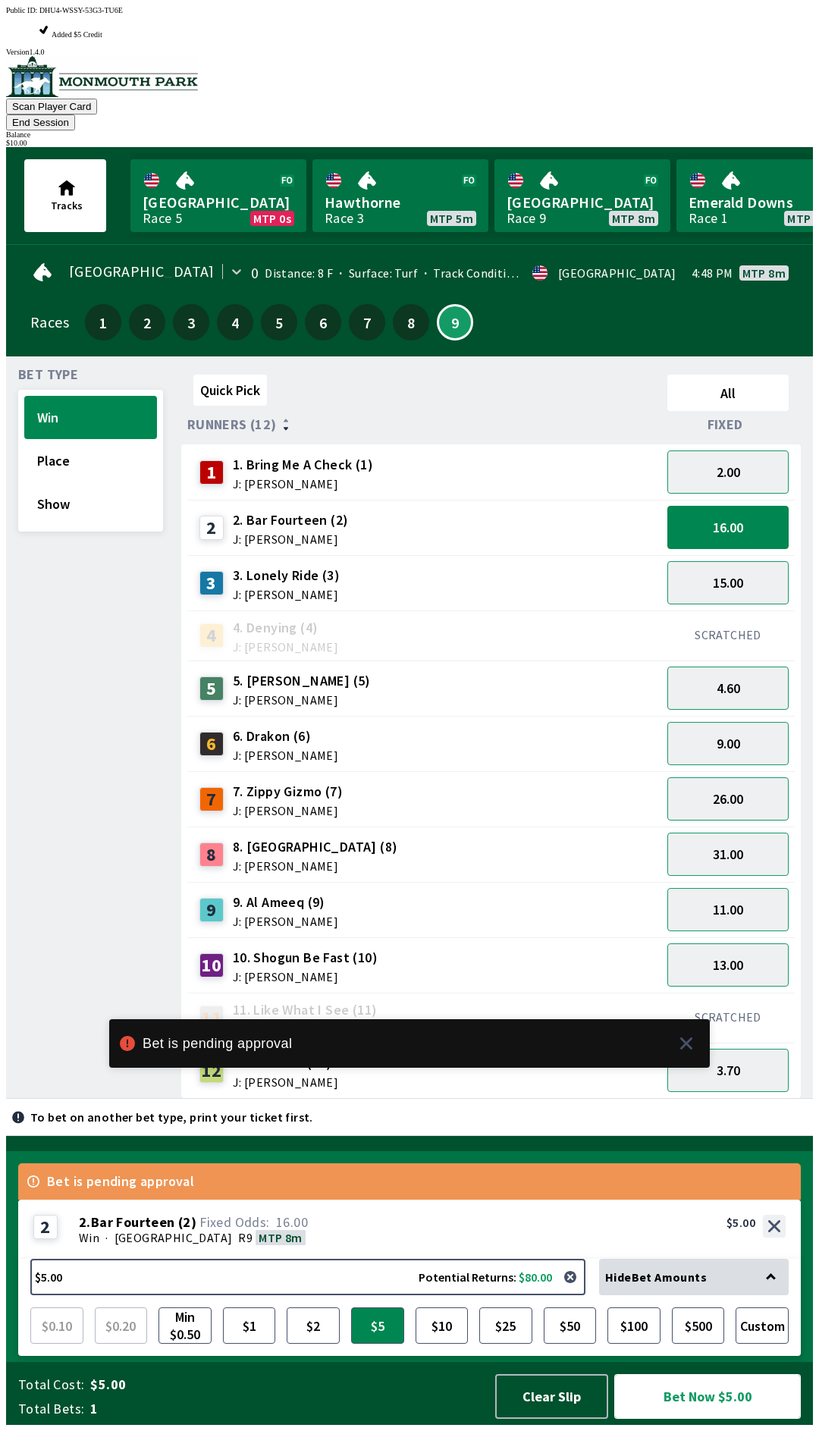
click at [684, 1418] on button "Bet Now $5.00" at bounding box center [707, 1396] width 187 height 45
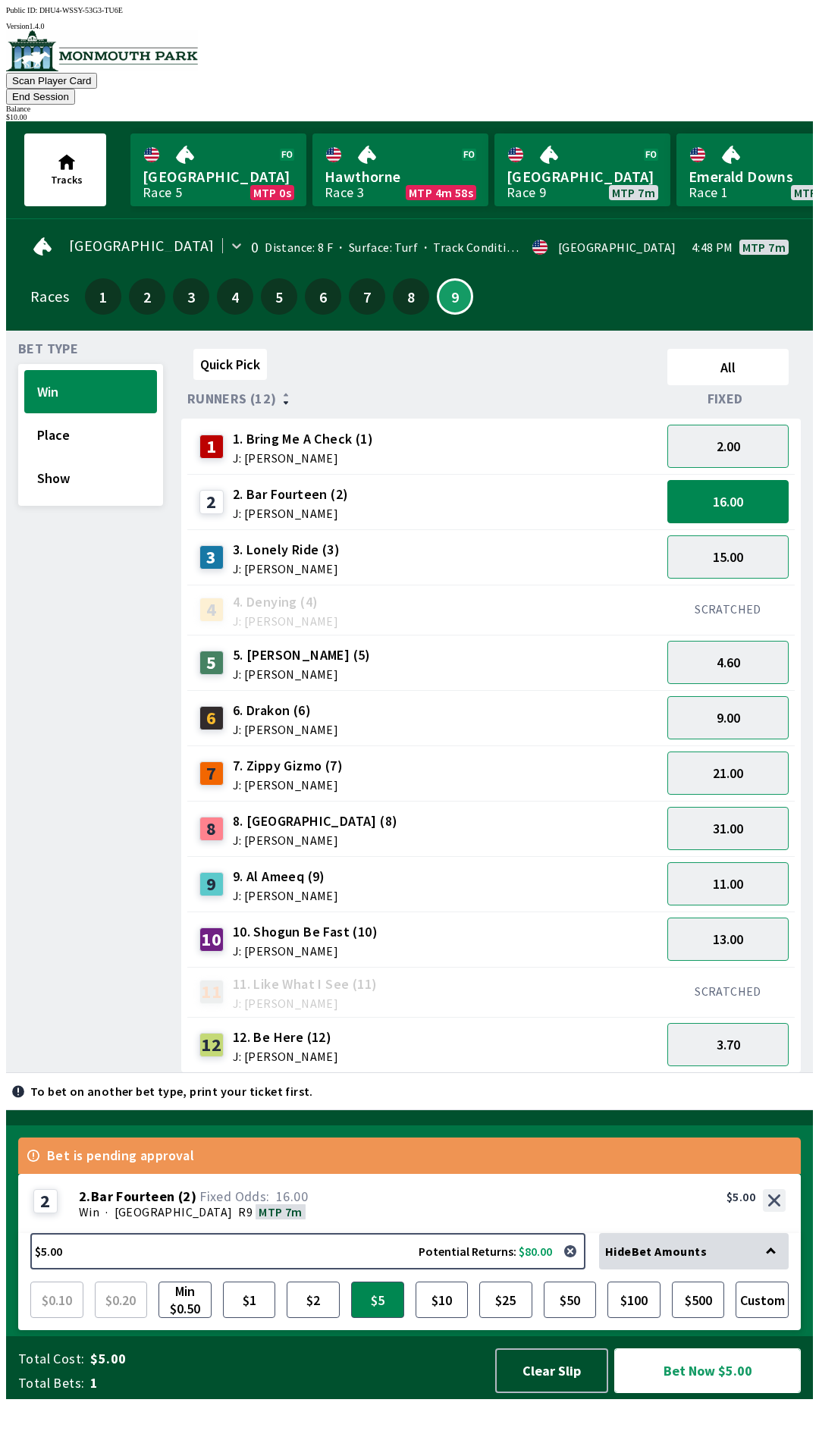
click at [698, 1393] on button "Bet Now $5.00" at bounding box center [707, 1370] width 187 height 45
click at [691, 1393] on button "Bet Now $5.00" at bounding box center [707, 1370] width 187 height 45
click at [721, 1393] on button "Bet Now $5.00" at bounding box center [707, 1370] width 187 height 45
click at [75, 88] on button "End Session" at bounding box center [41, 96] width 69 height 16
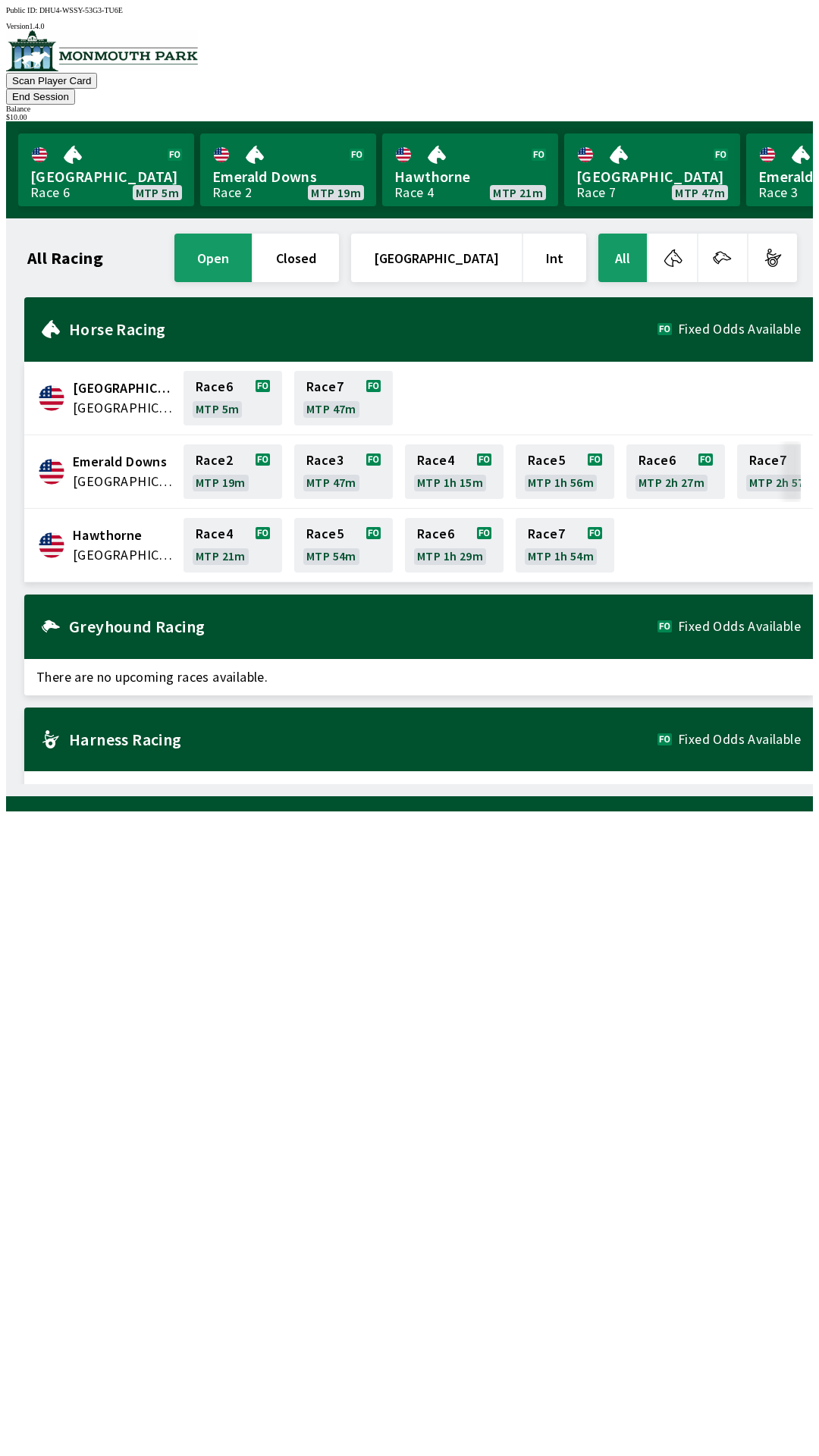
click at [75, 88] on button "End Session" at bounding box center [41, 96] width 69 height 16
